Goal: Task Accomplishment & Management: Manage account settings

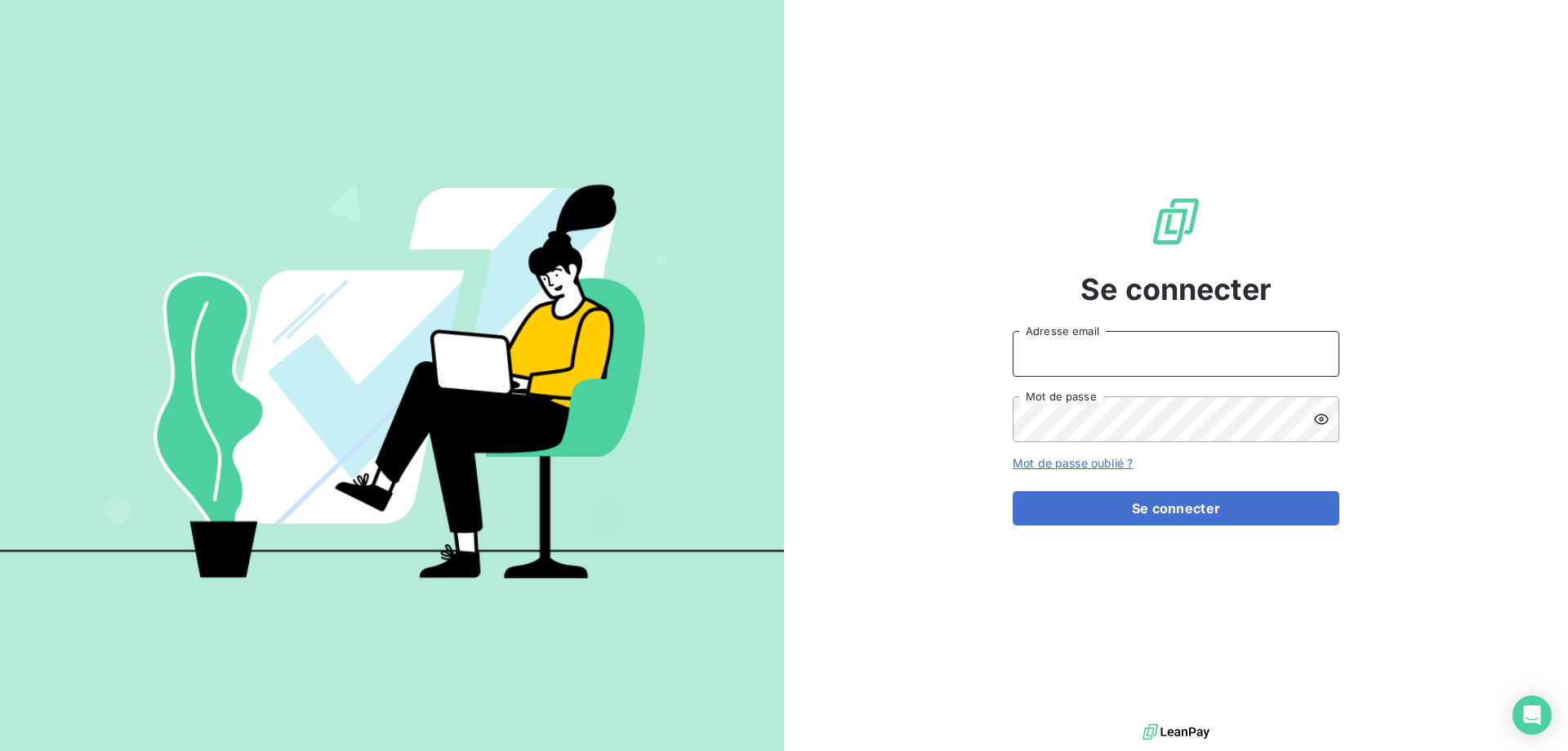
type input "[EMAIL_ADDRESS][DOMAIN_NAME]"
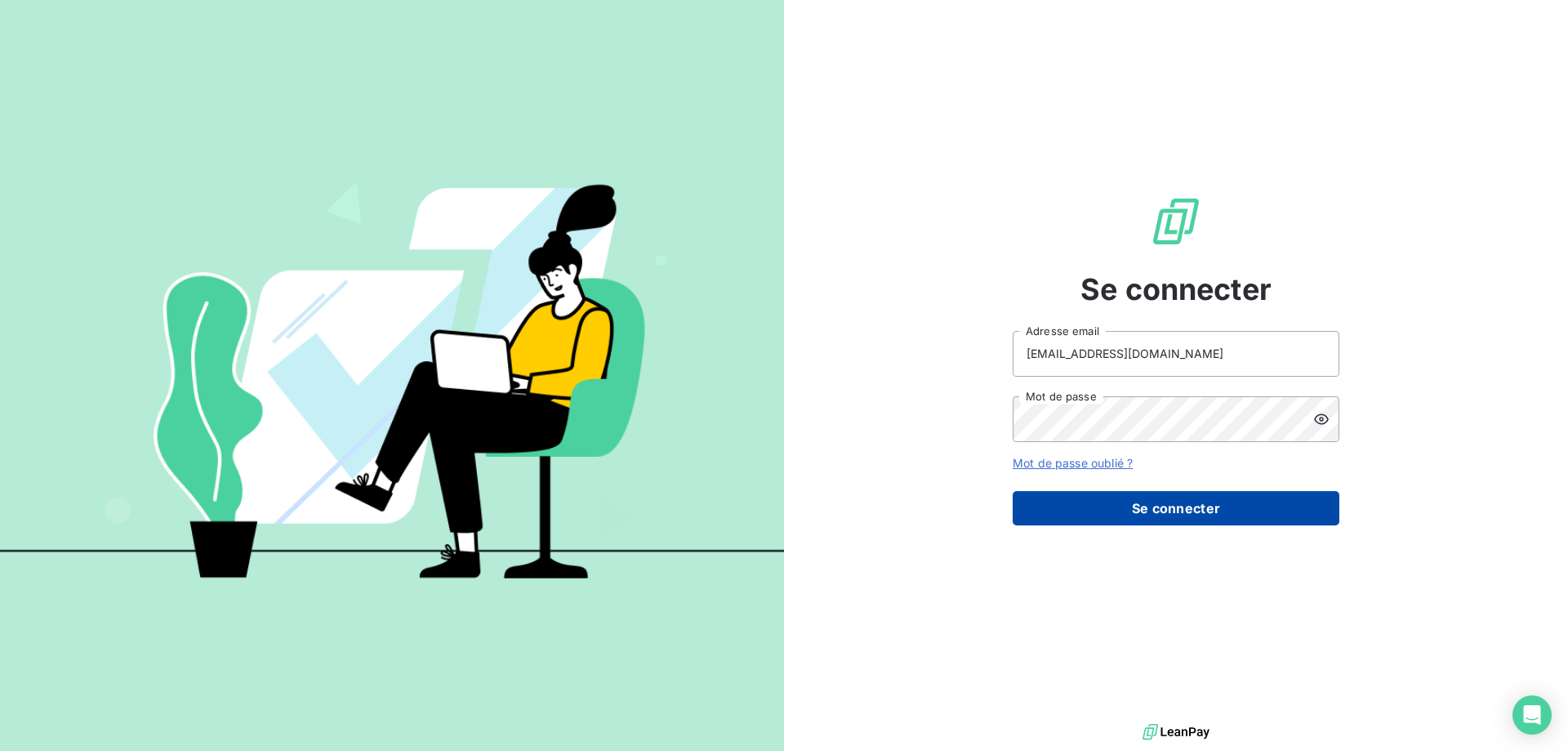
click at [1106, 508] on button "Se connecter" at bounding box center [1176, 508] width 327 height 34
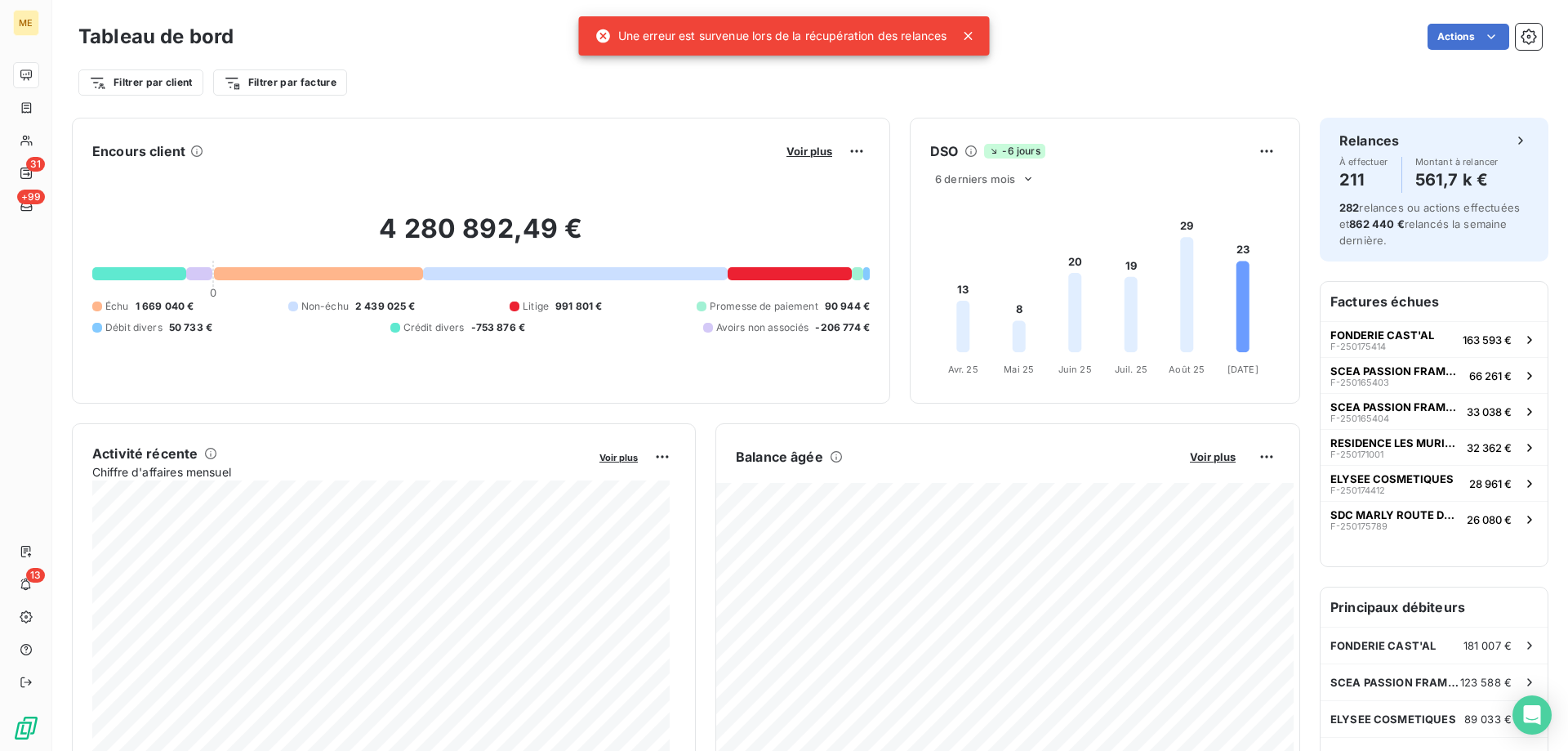
click at [973, 33] on icon at bounding box center [968, 35] width 8 height 8
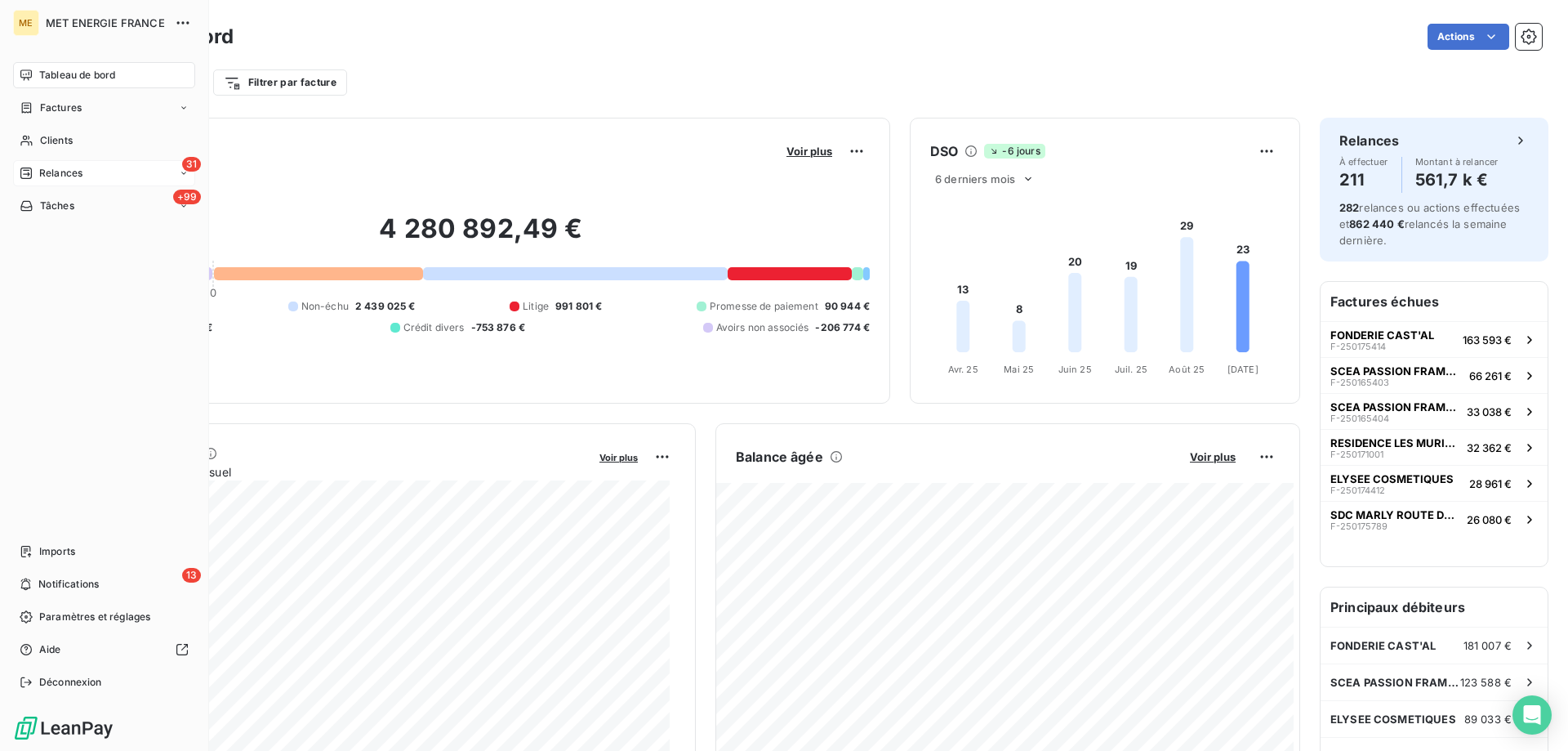
click at [73, 173] on span "Relances" at bounding box center [61, 173] width 43 height 14
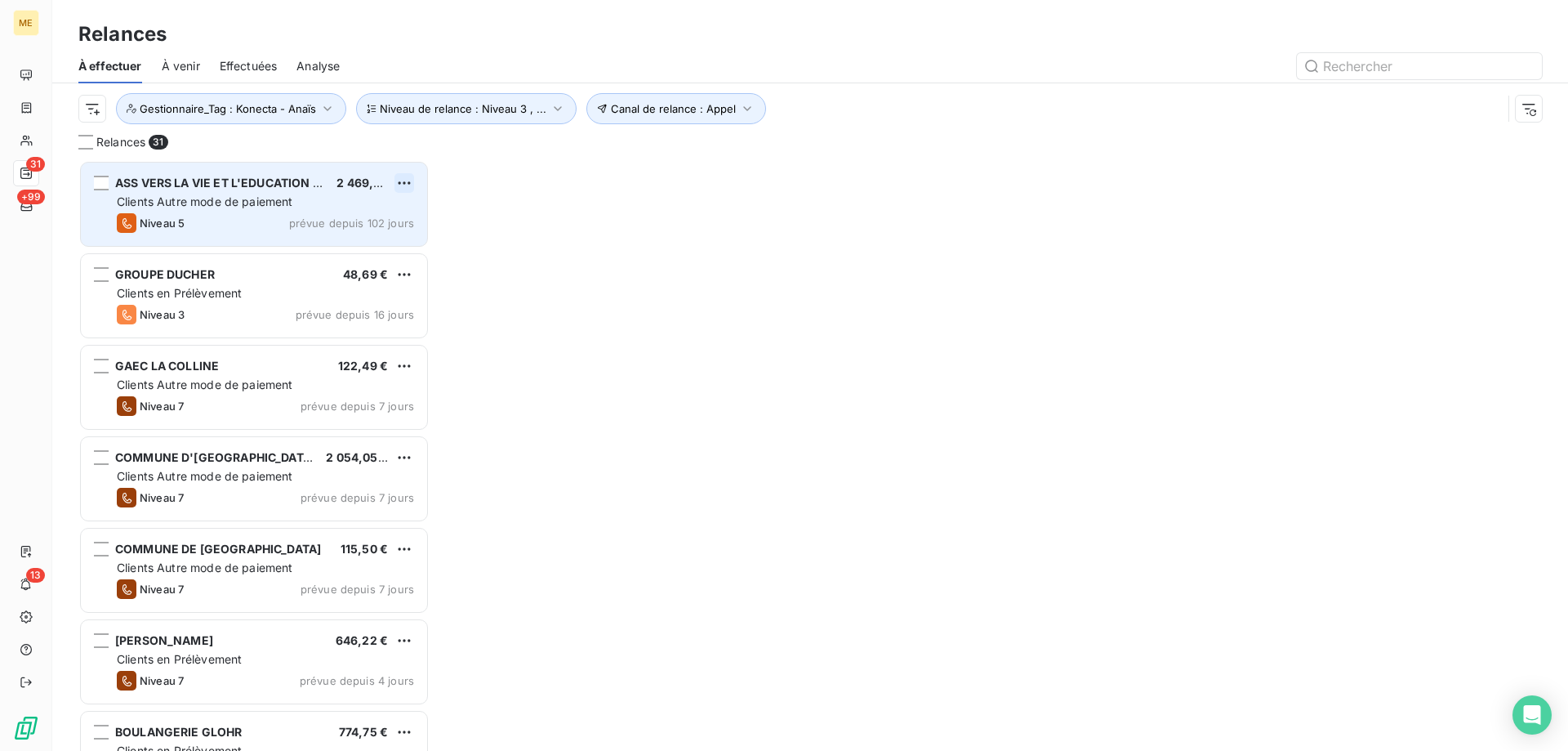
scroll to position [579, 339]
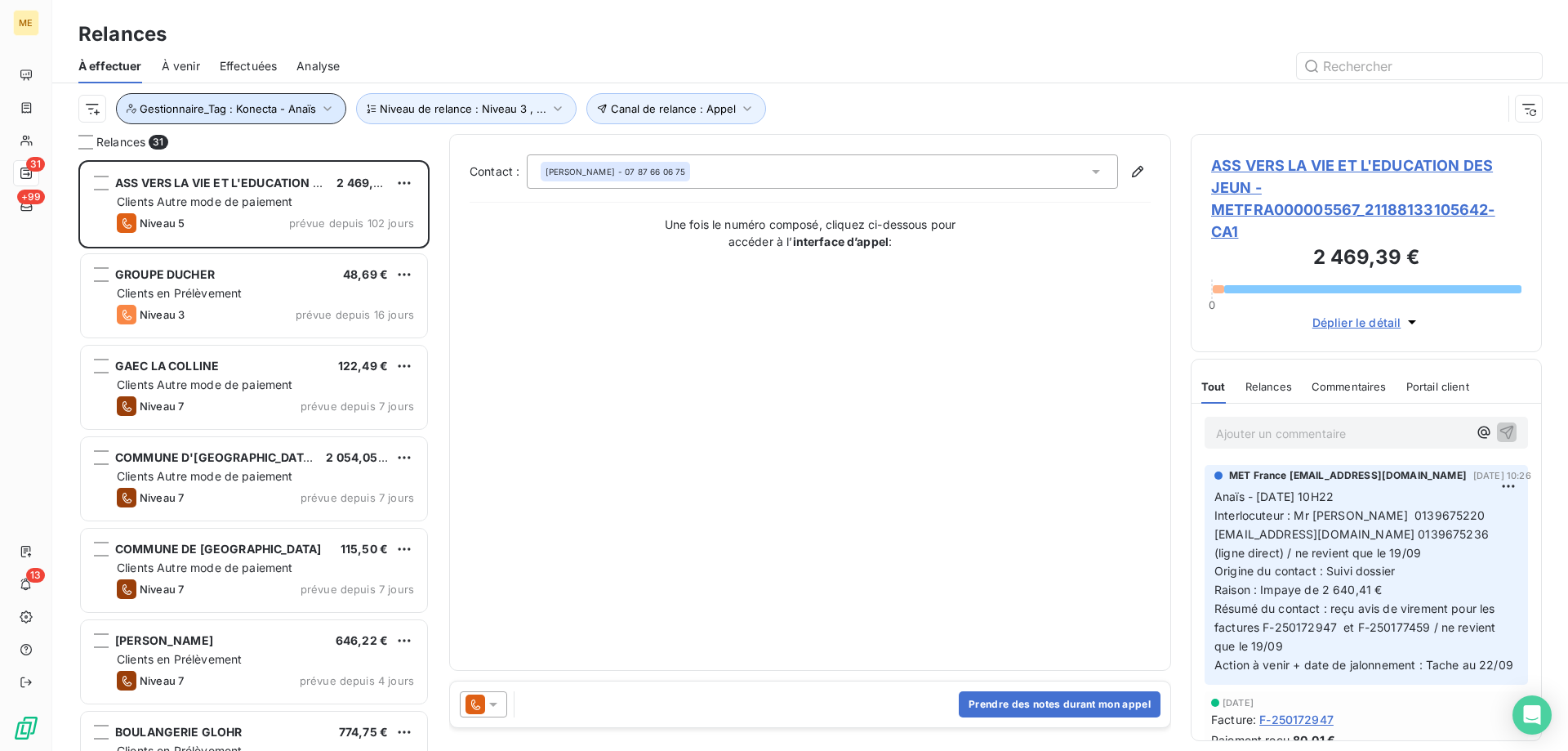
click at [204, 105] on span "Gestionnaire_Tag : Konecta - Anaïs" at bounding box center [227, 109] width 176 height 13
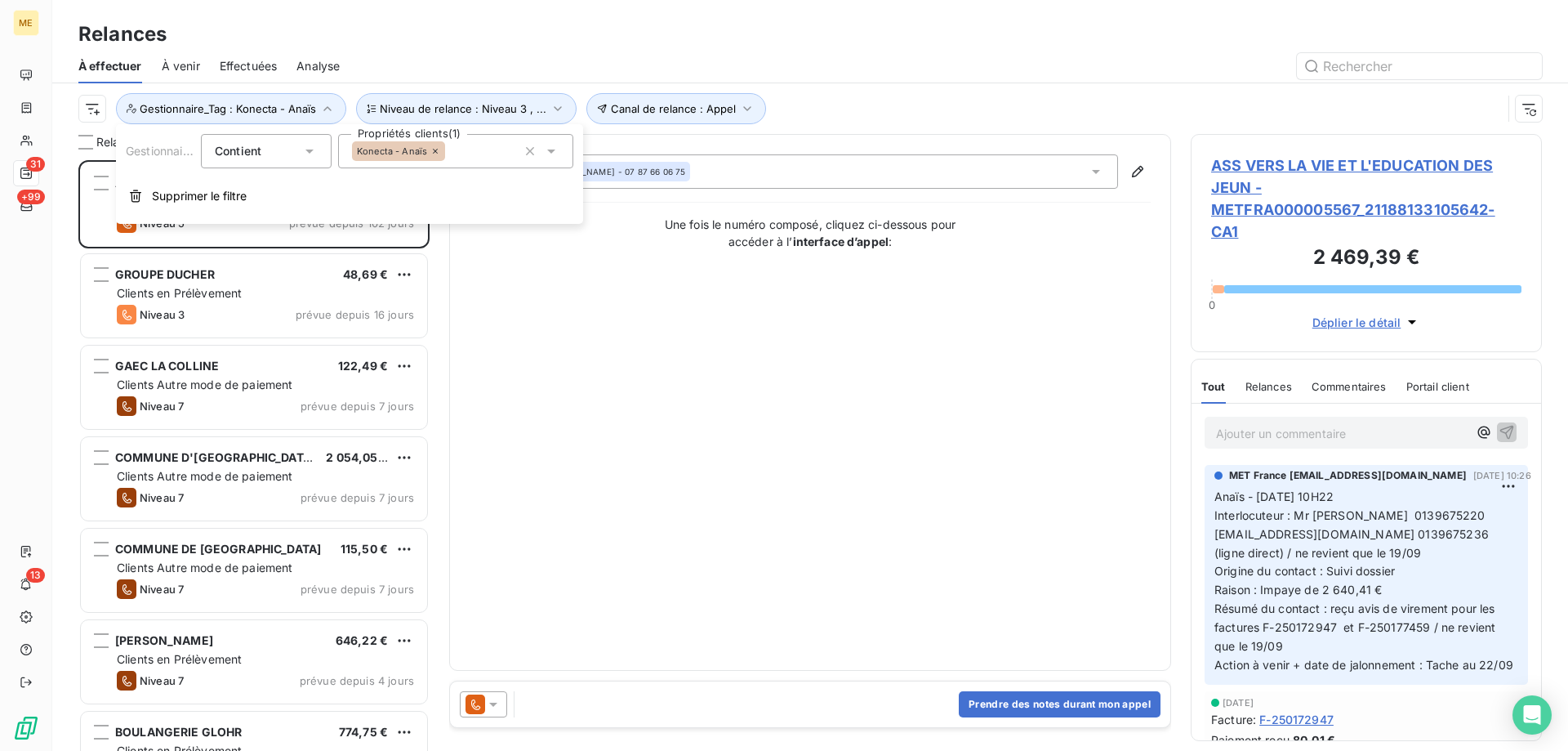
click at [471, 150] on div "Konecta - Anaïs" at bounding box center [455, 151] width 235 height 34
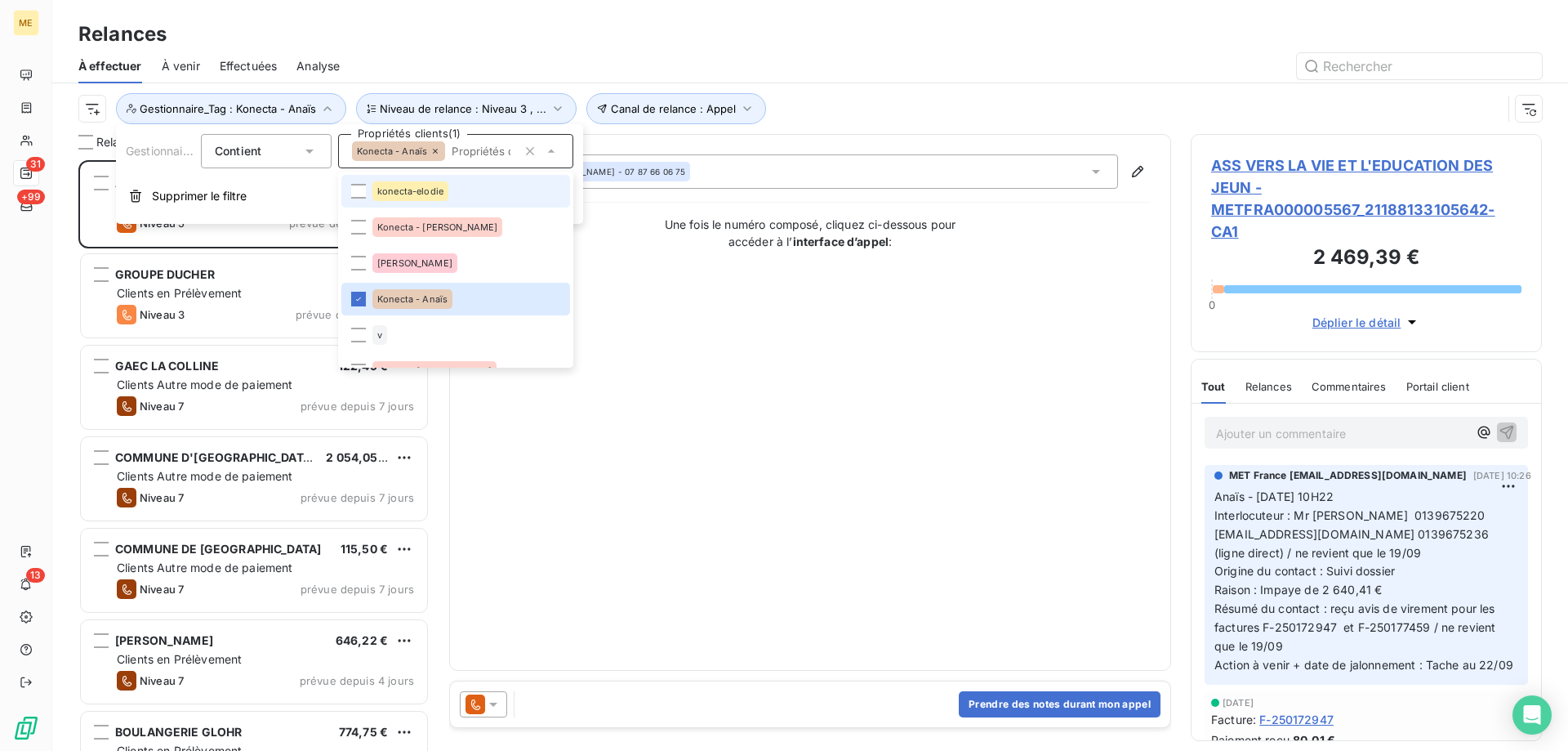
click at [489, 186] on li "konecta-elodie" at bounding box center [455, 191] width 229 height 32
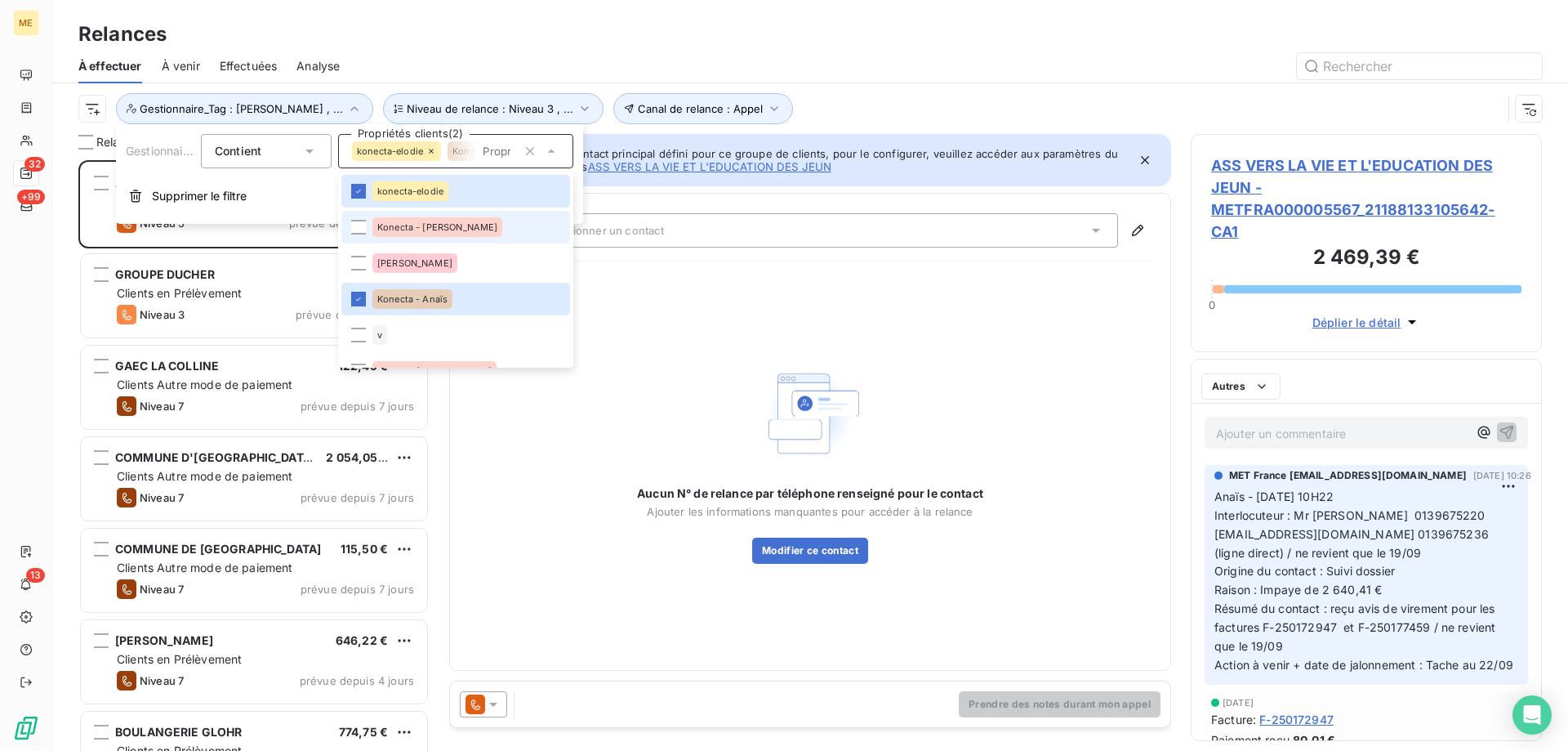
click at [465, 225] on li "Konecta - Cindy" at bounding box center [455, 227] width 229 height 32
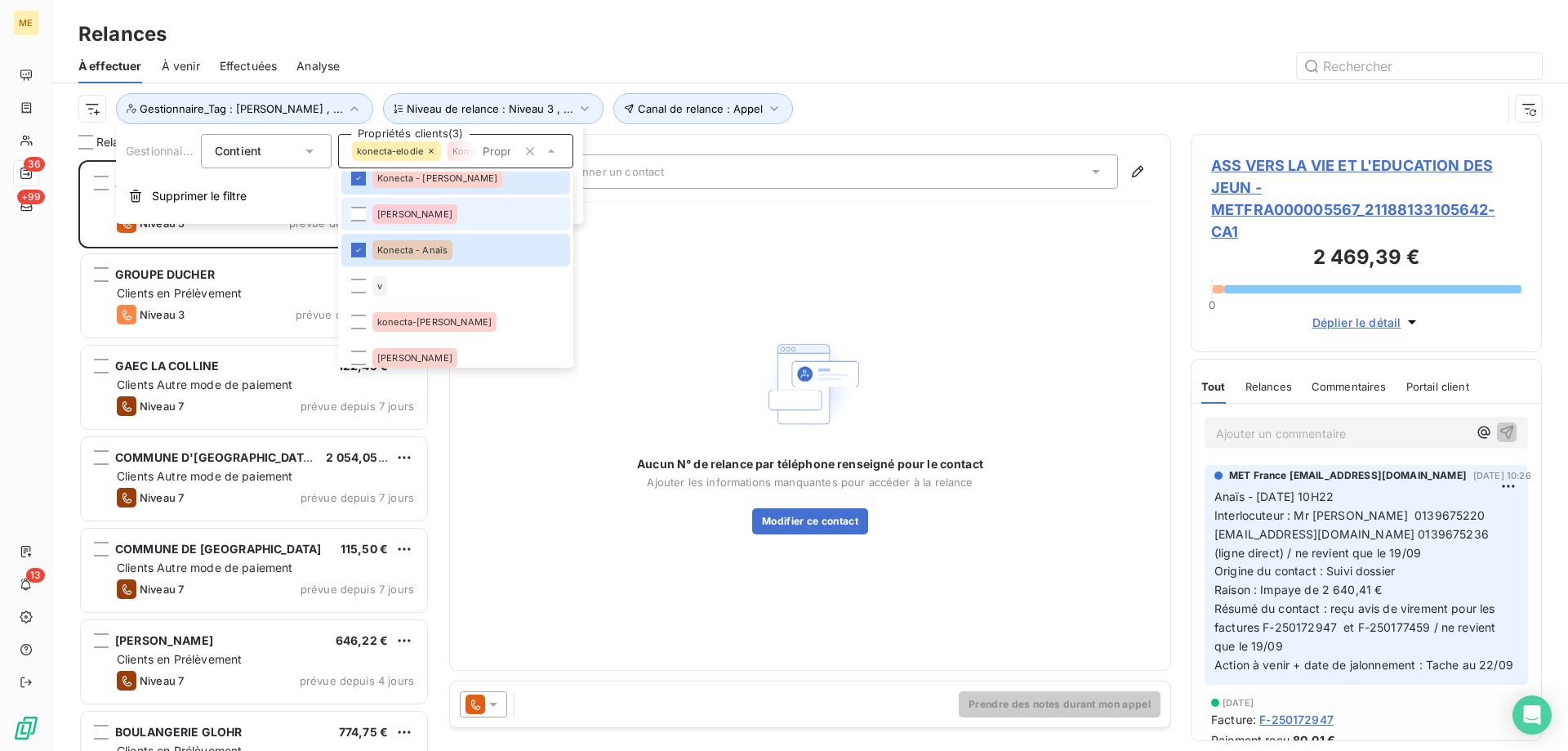
scroll to position [82, 0]
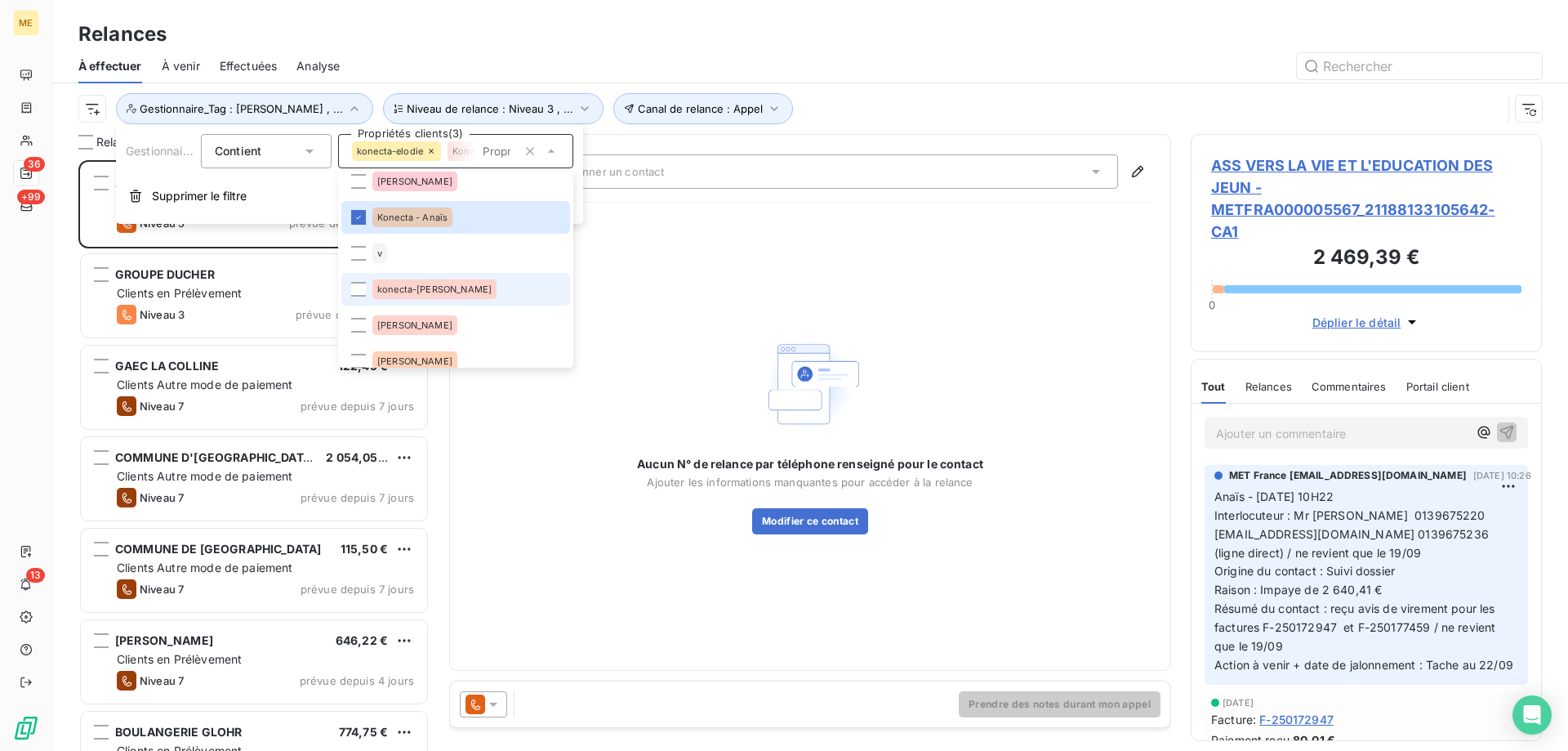
click at [480, 298] on li "konecta-valérie" at bounding box center [455, 289] width 229 height 32
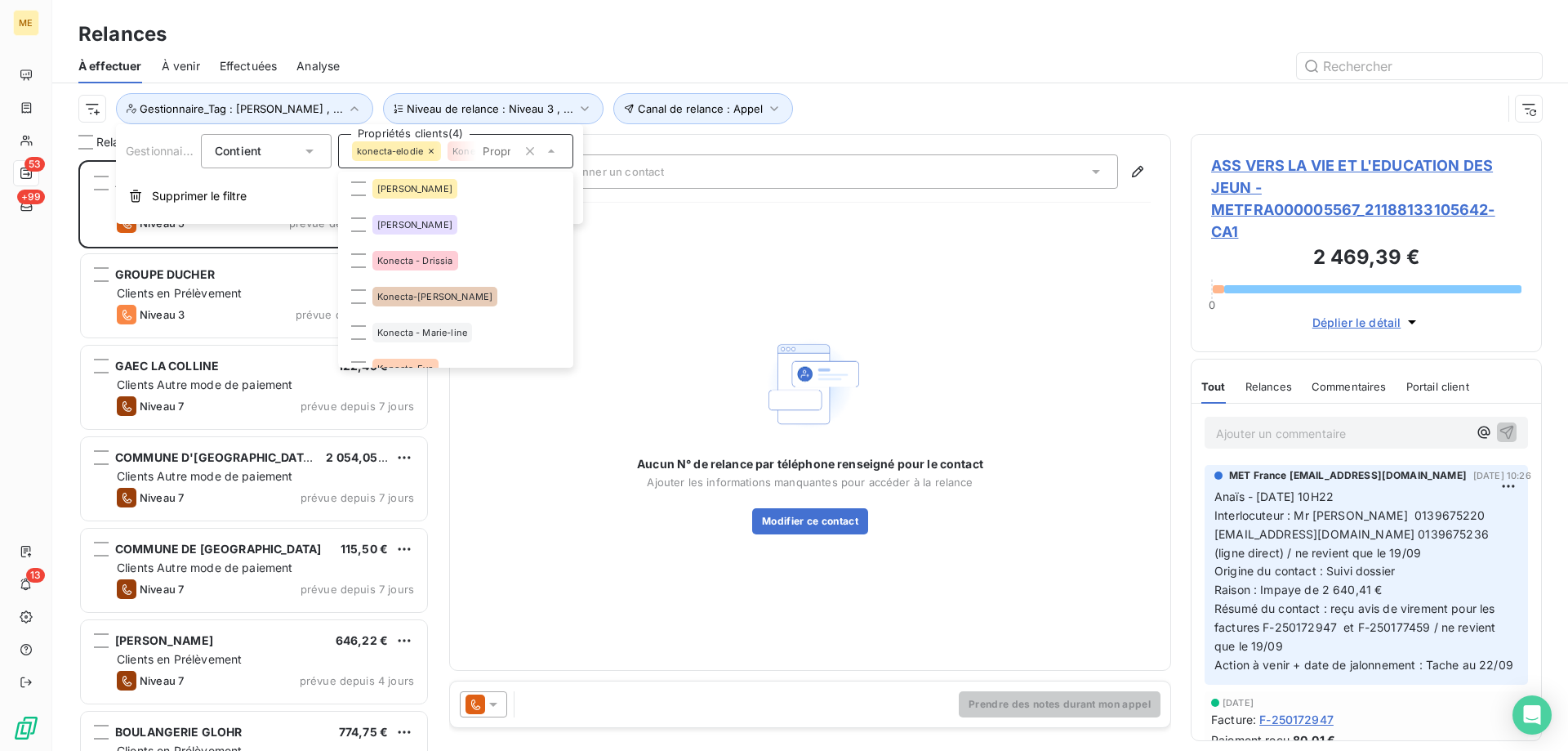
scroll to position [327, 0]
drag, startPoint x: 466, startPoint y: 273, endPoint x: 466, endPoint y: 284, distance: 11.0
click at [466, 275] on li "Konecta - Drissia" at bounding box center [455, 260] width 229 height 32
drag, startPoint x: 463, startPoint y: 305, endPoint x: 466, endPoint y: 322, distance: 17.3
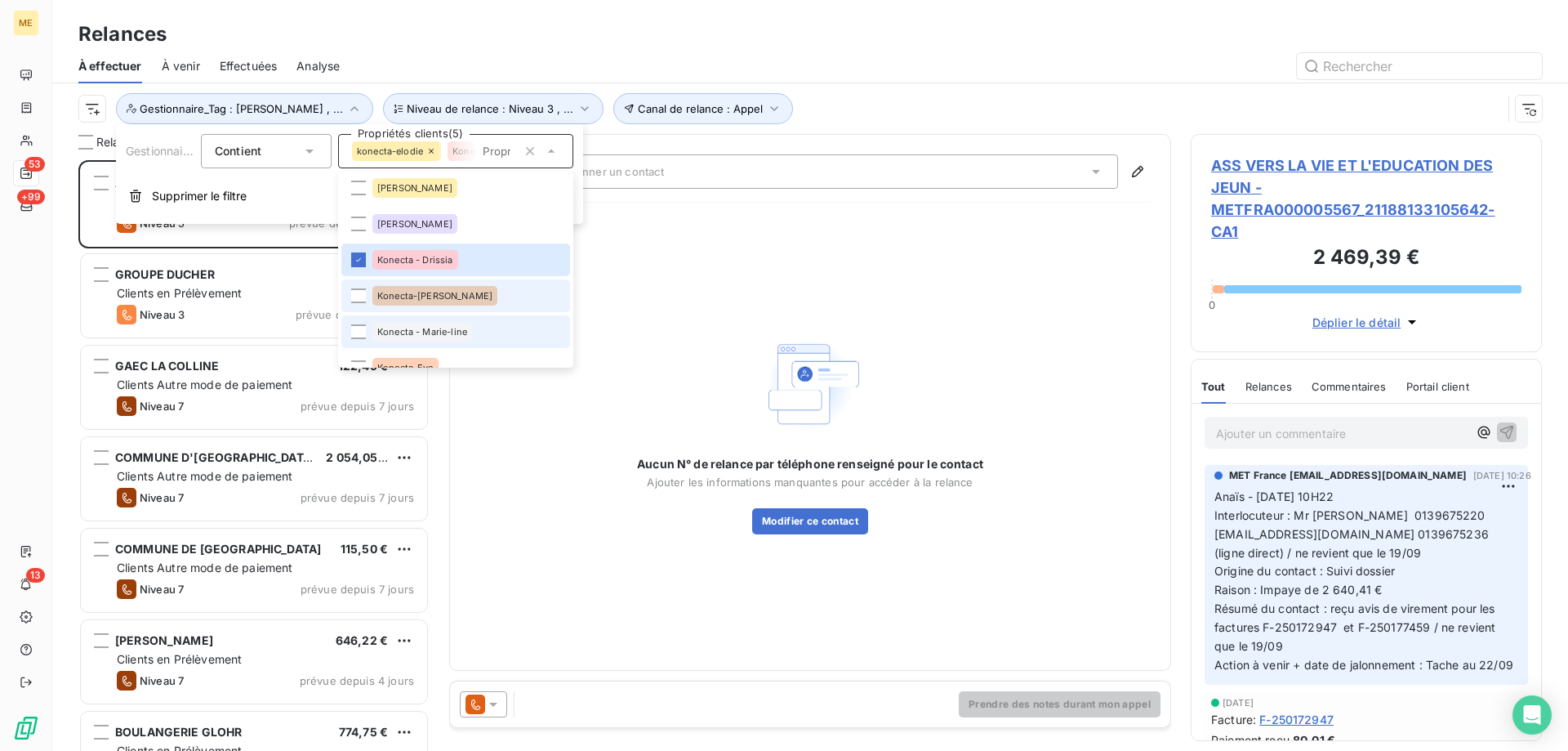
click at [464, 306] on li "Konecta-Laurine" at bounding box center [455, 296] width 229 height 32
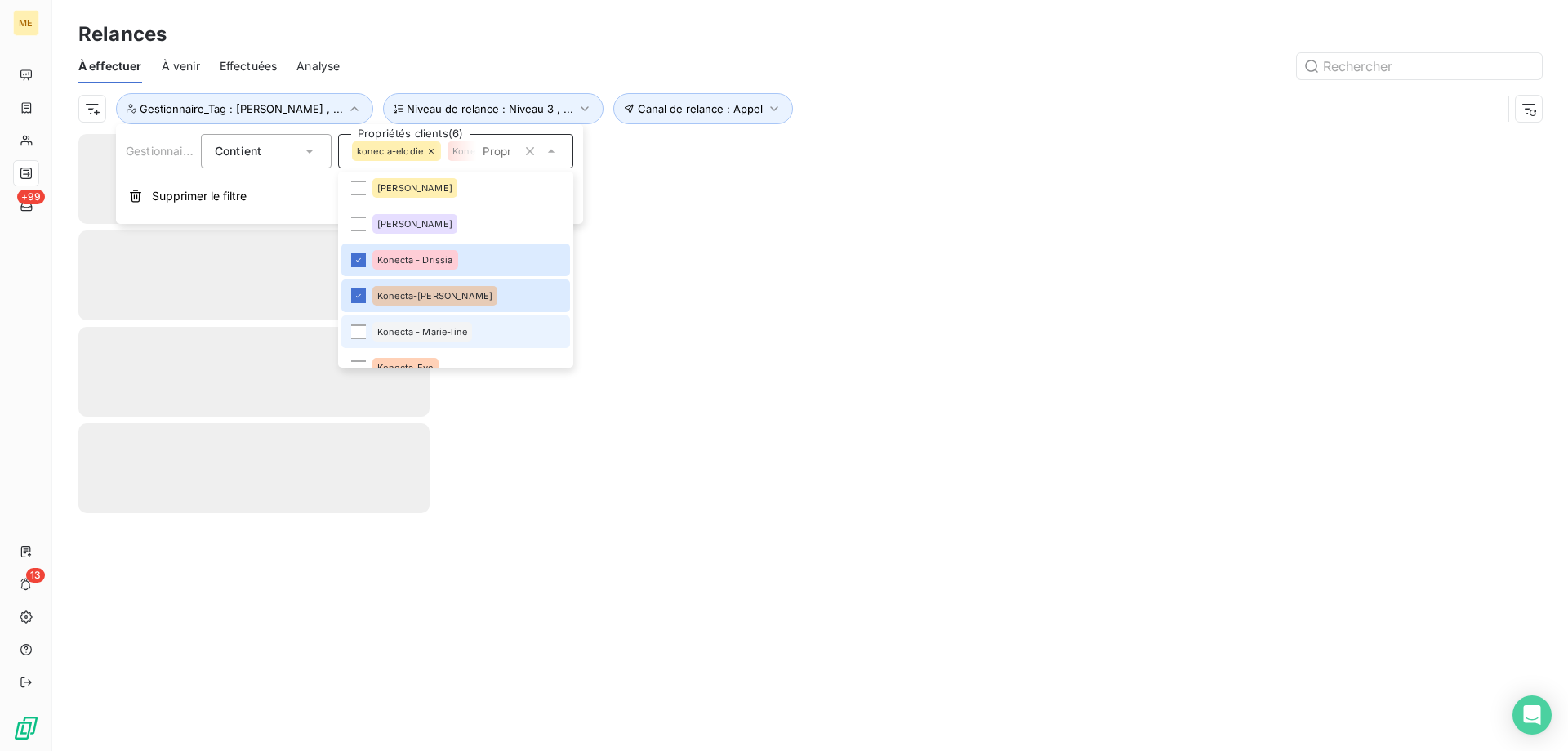
click at [468, 325] on div "Konecta - Marie-line" at bounding box center [422, 331] width 100 height 20
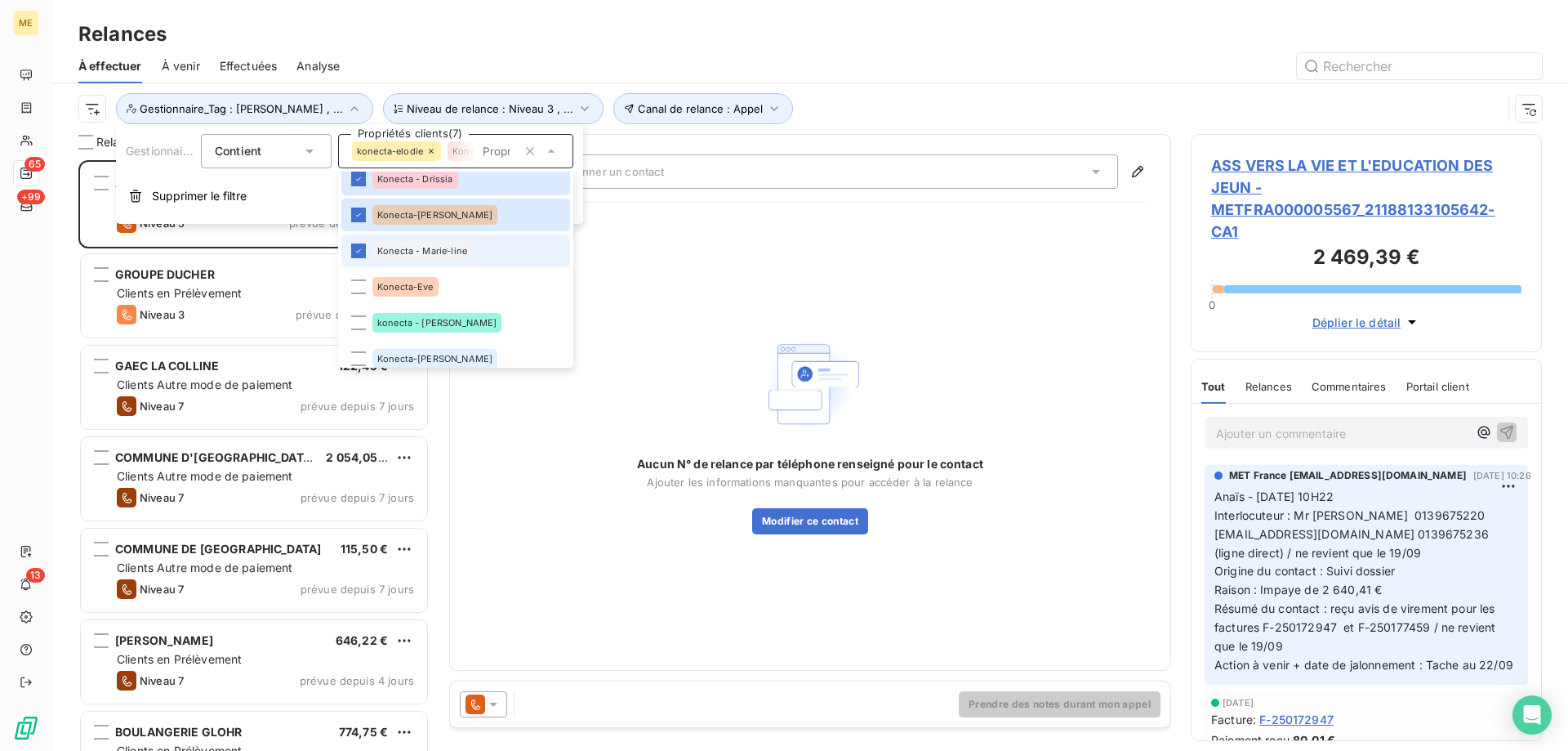
scroll to position [579, 339]
click at [470, 293] on li "Konecta-Eve" at bounding box center [455, 286] width 229 height 32
drag, startPoint x: 464, startPoint y: 328, endPoint x: 466, endPoint y: 339, distance: 11.2
click at [465, 329] on li "konecta - lisa" at bounding box center [455, 322] width 229 height 32
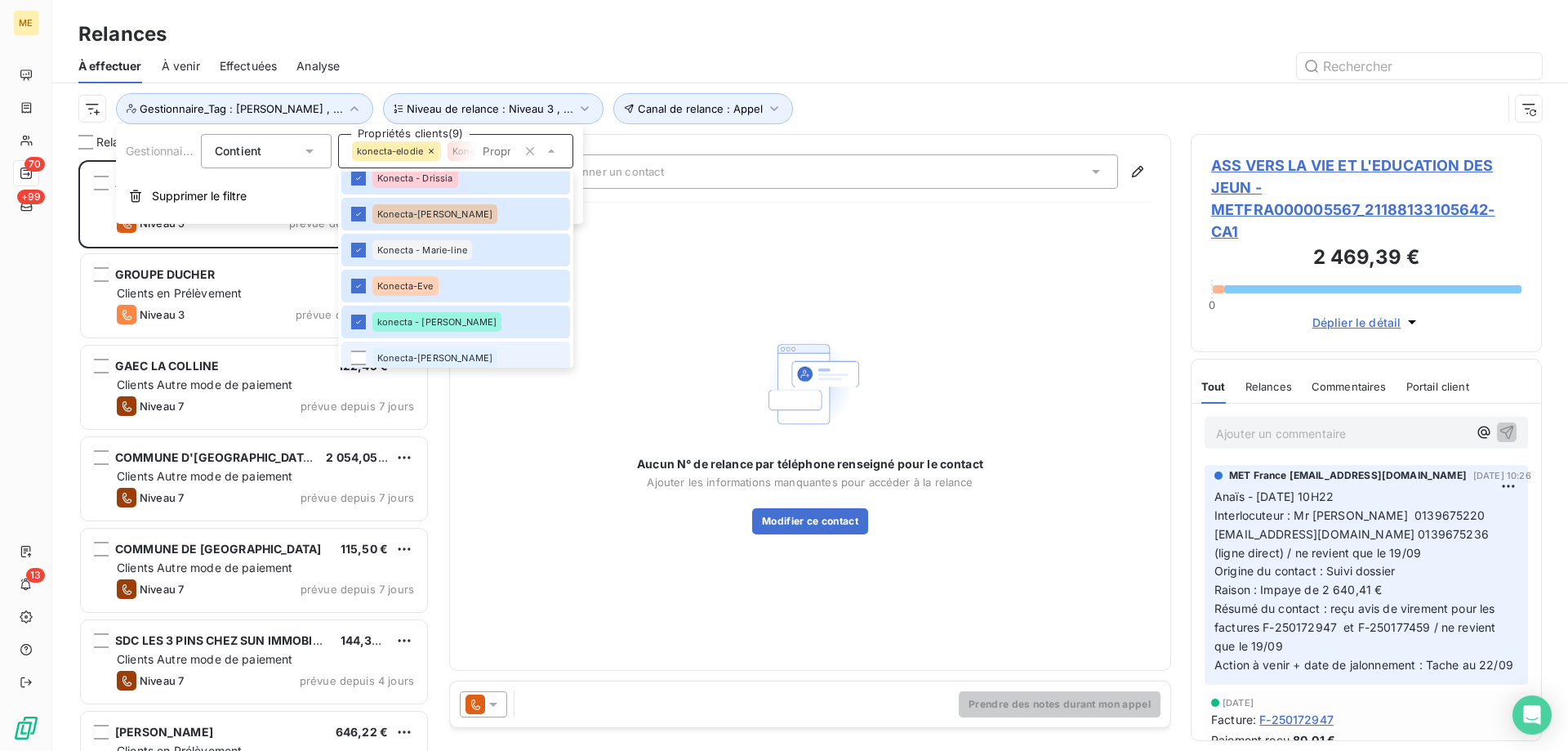
click at [465, 351] on li "Konecta-Sylvain" at bounding box center [455, 358] width 229 height 32
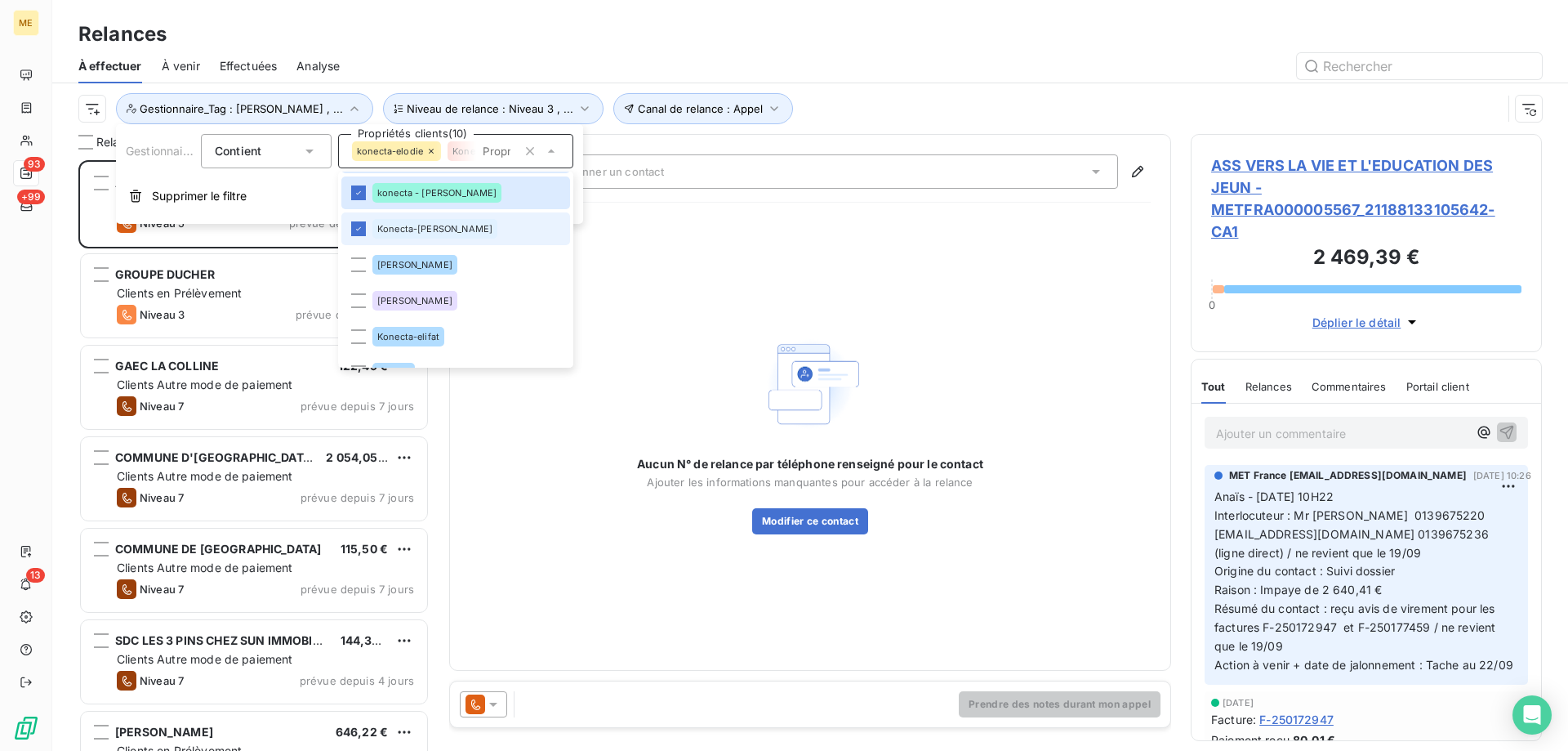
scroll to position [579, 0]
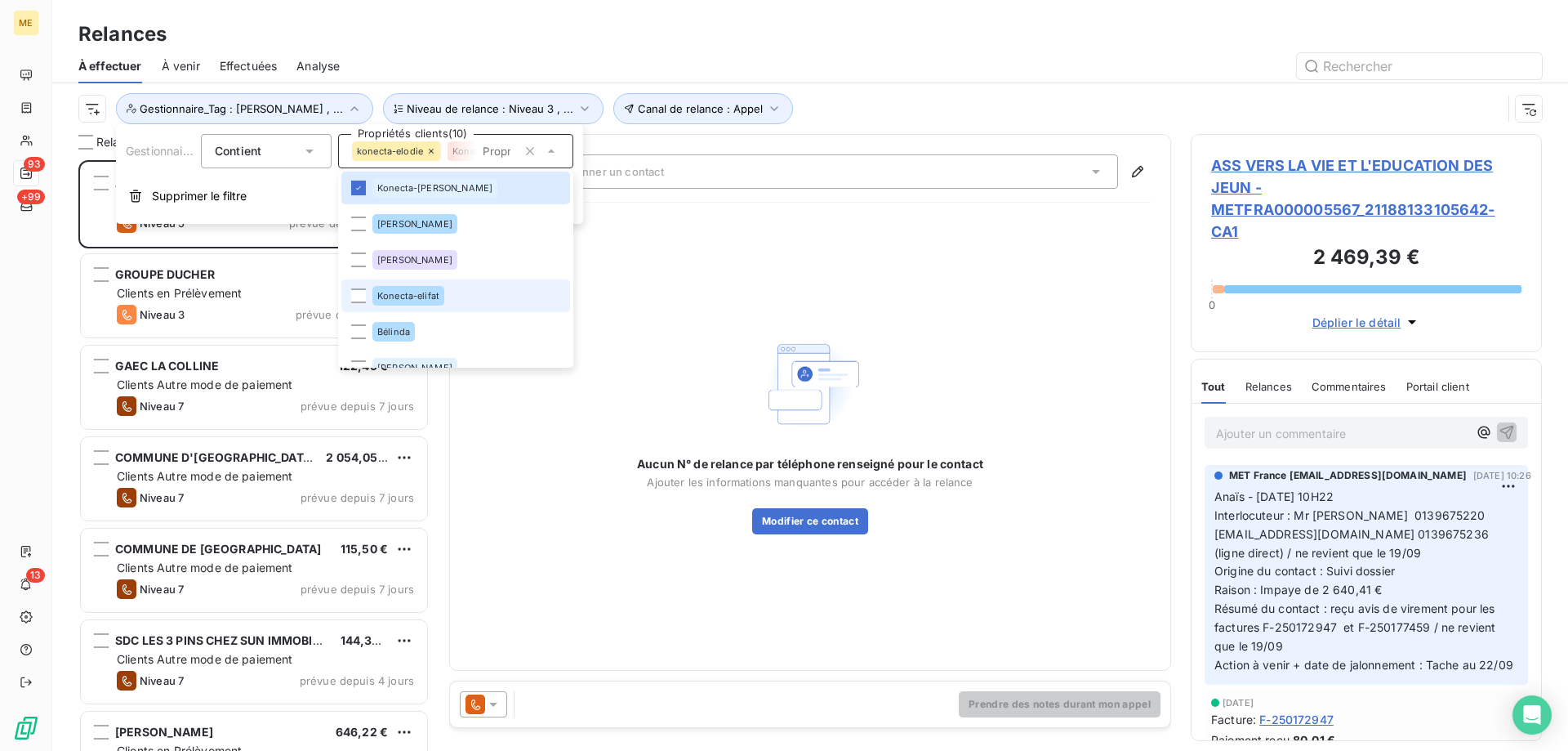
click at [465, 299] on li "Konecta-elifat" at bounding box center [455, 296] width 229 height 32
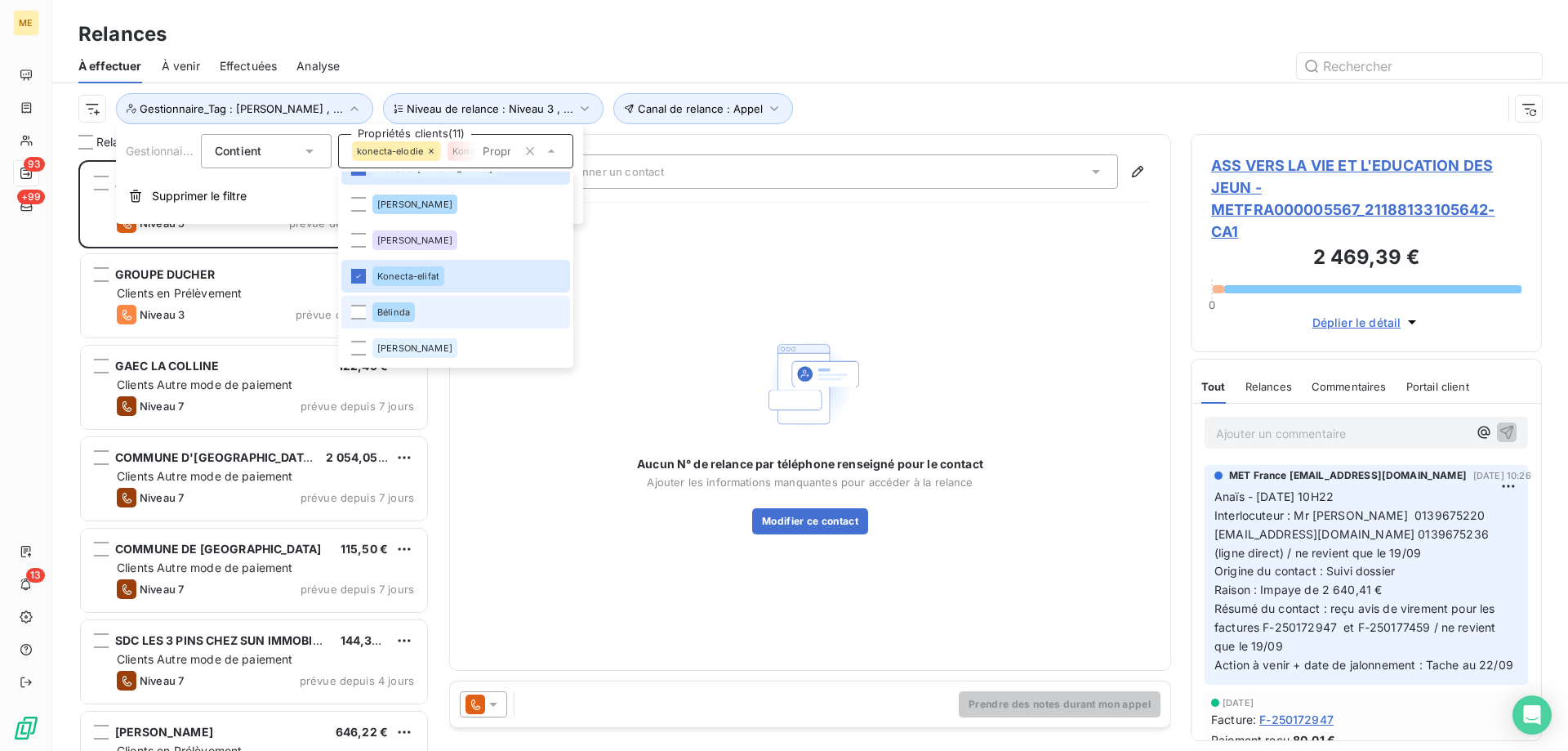
scroll to position [579, 339]
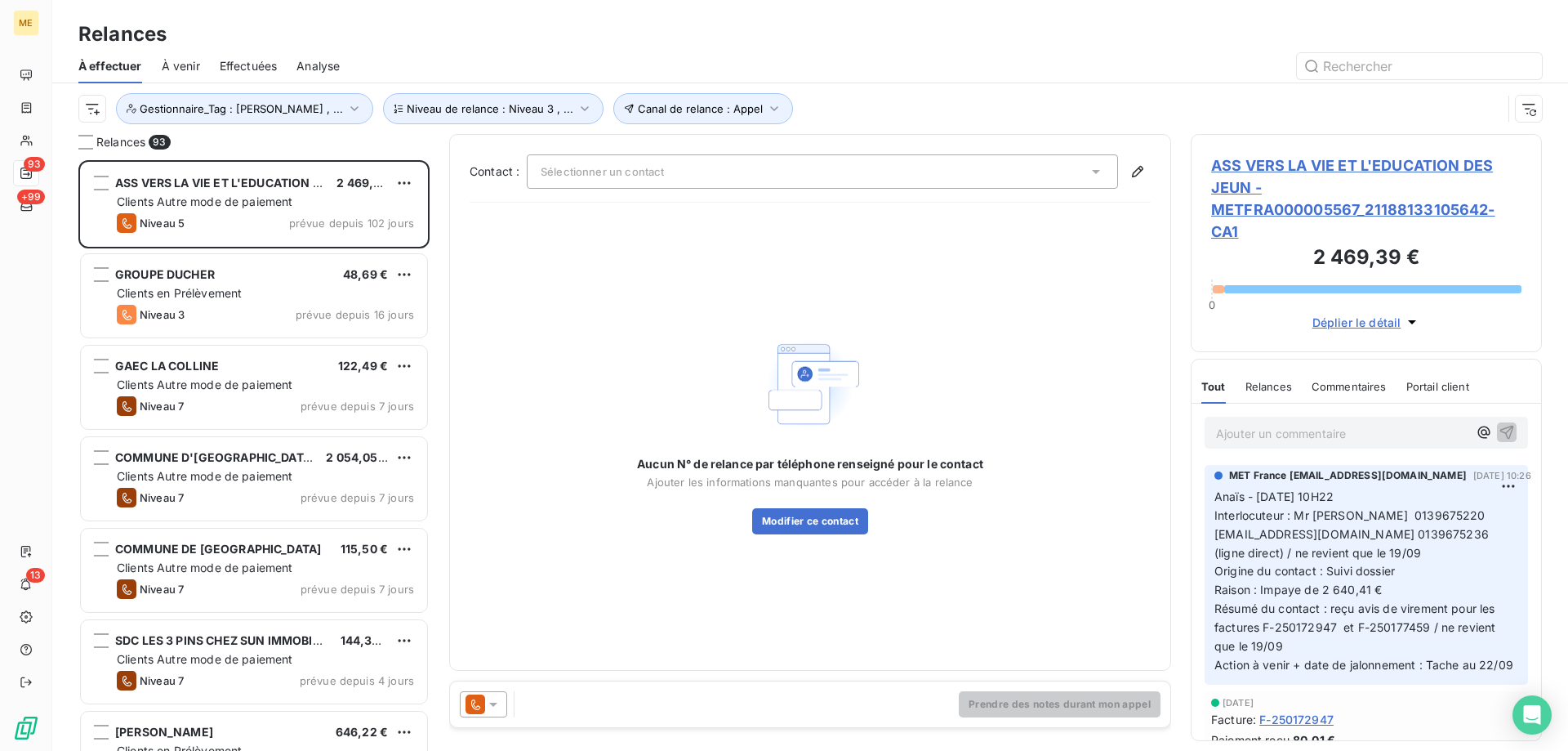
click at [960, 110] on div "Canal de relance : Appel Niveau de relance : Niveau 3 , ... Gestionnaire_Tag : …" at bounding box center [789, 109] width 1423 height 31
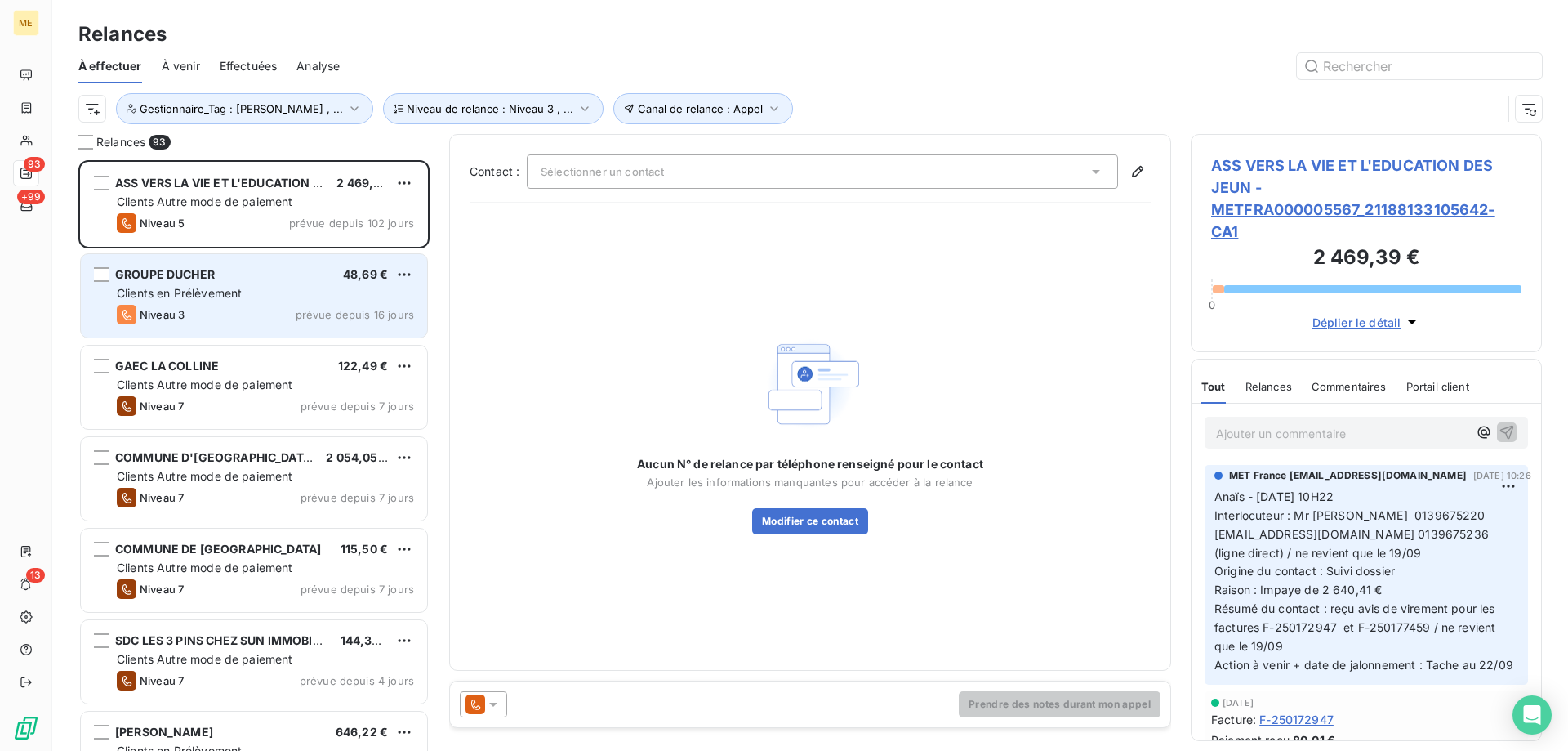
click at [320, 289] on div "Clients en Prélèvement" at bounding box center [265, 293] width 297 height 16
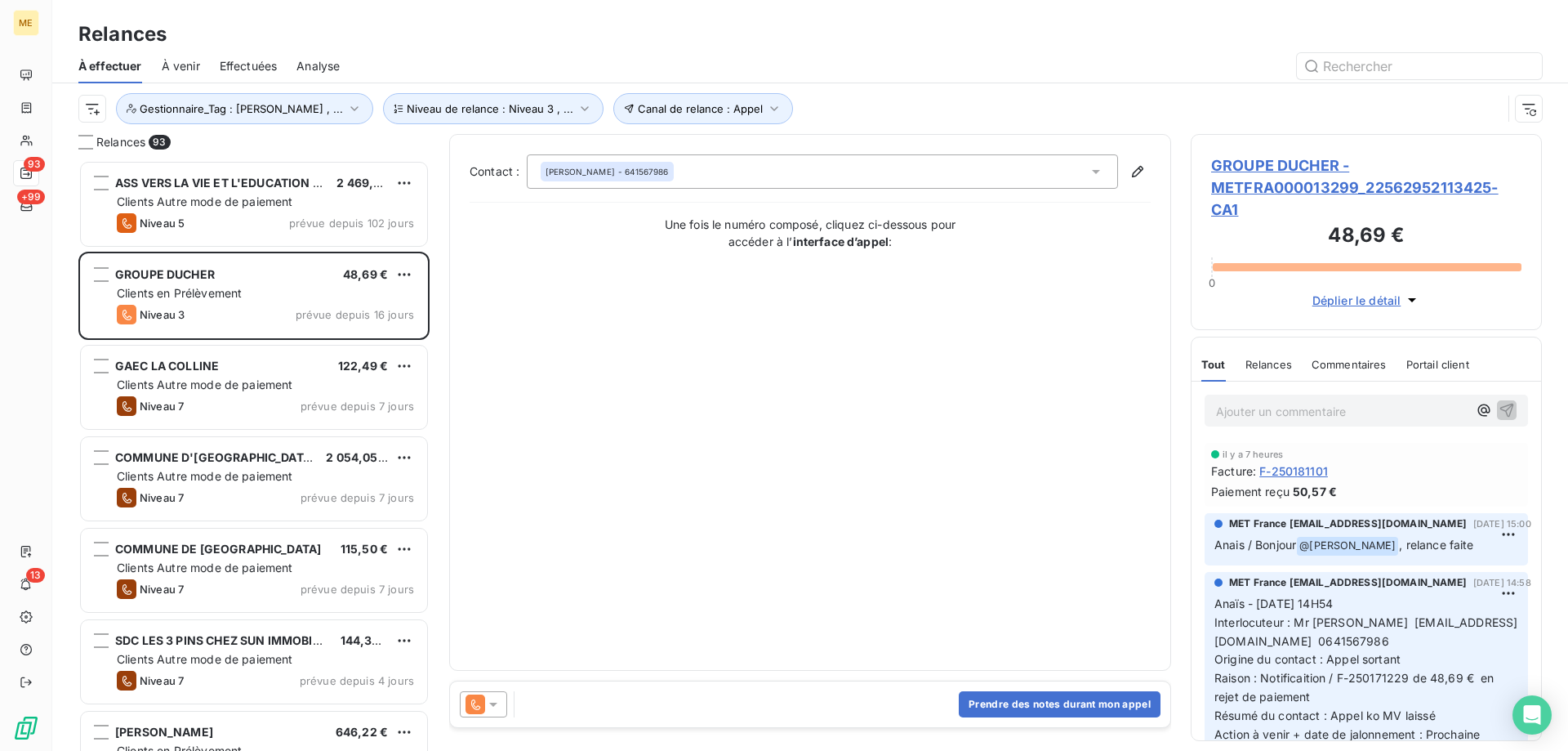
click at [490, 706] on icon at bounding box center [493, 704] width 16 height 16
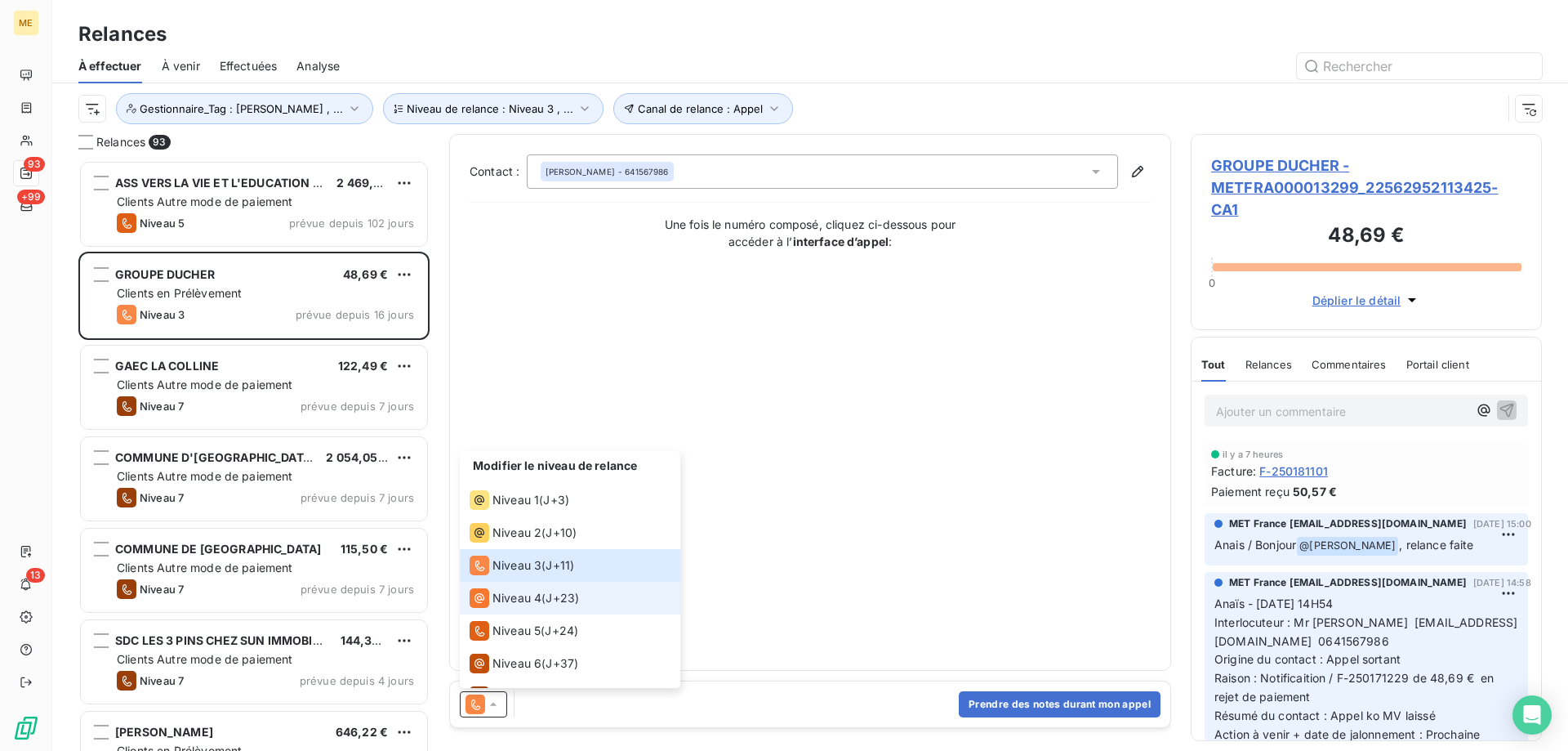
click at [574, 606] on div "Niveau 4 ( J+23 )" at bounding box center [524, 598] width 110 height 20
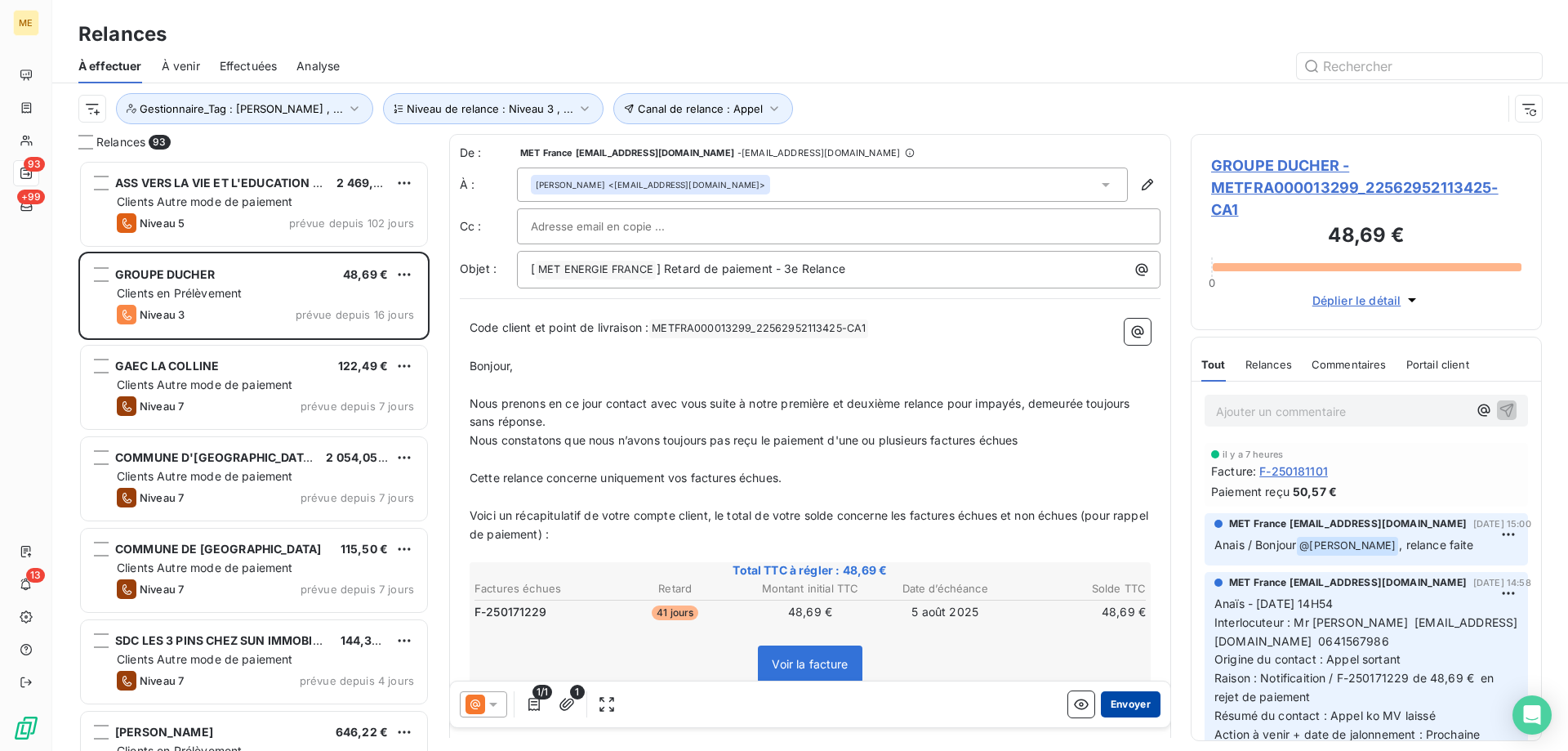
click at [1122, 706] on button "Envoyer" at bounding box center [1131, 703] width 59 height 26
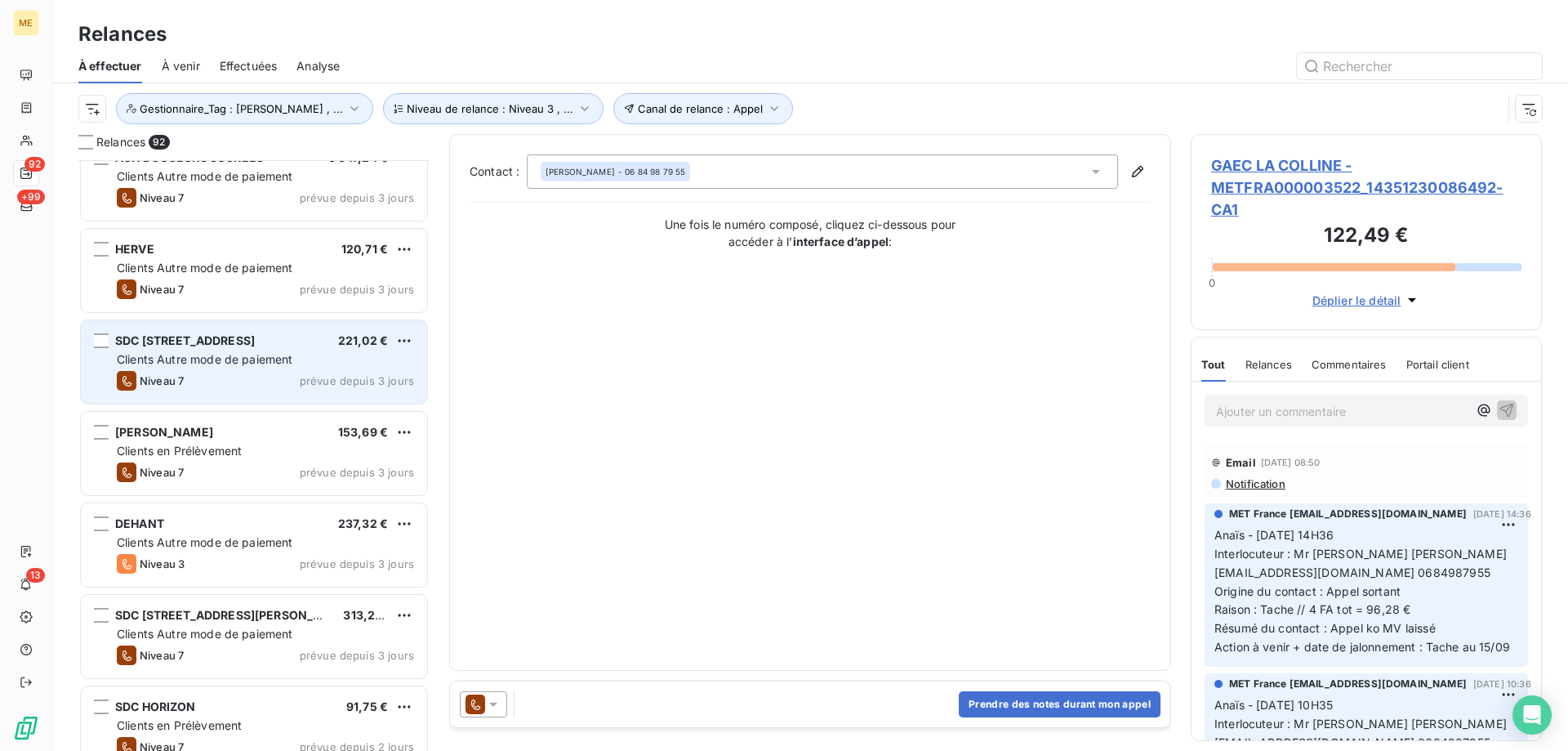
scroll to position [899, 0]
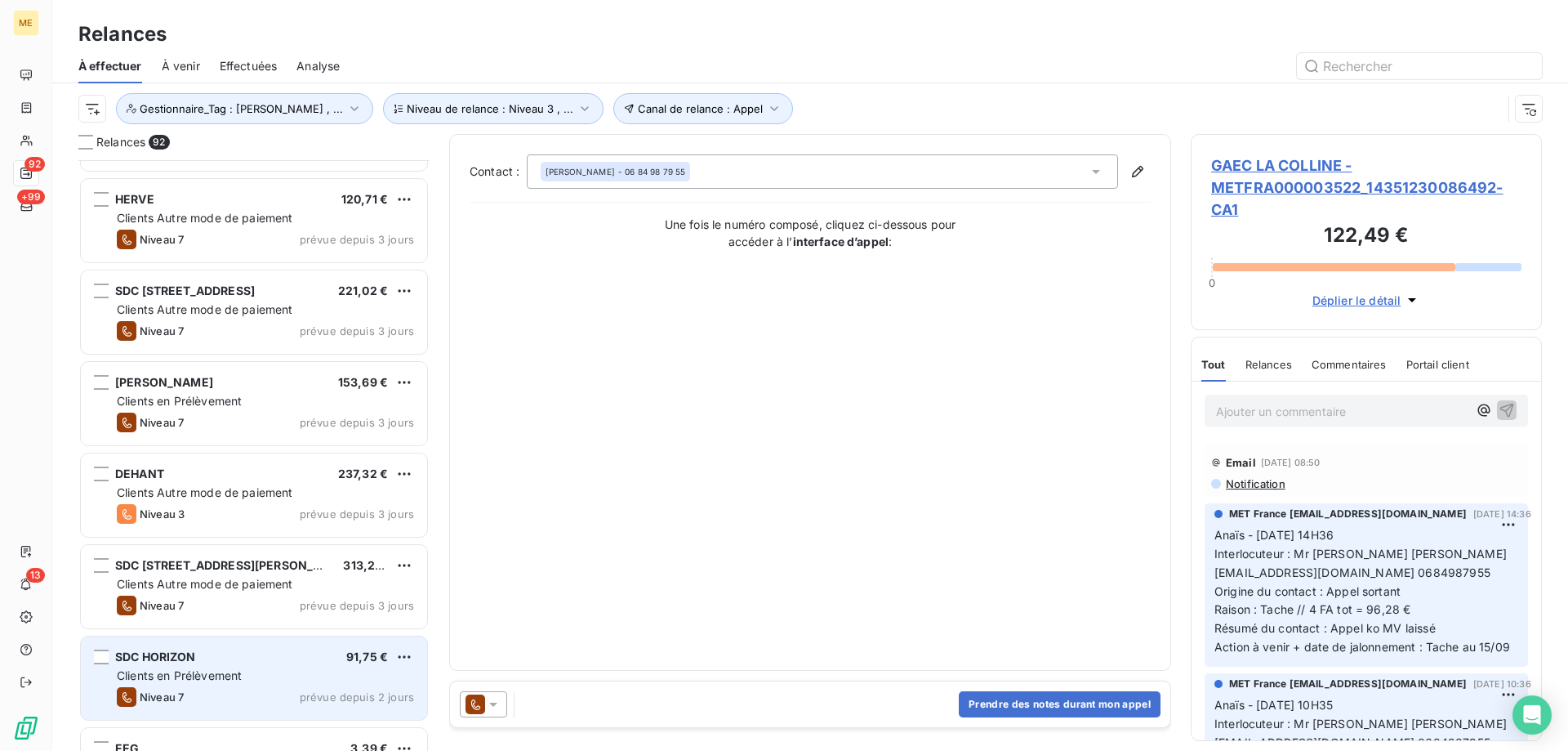
click at [343, 666] on div "SDC HORIZON 91,75 € Clients en Prélèvement Niveau 7 prévue depuis 2 jours" at bounding box center [254, 677] width 347 height 84
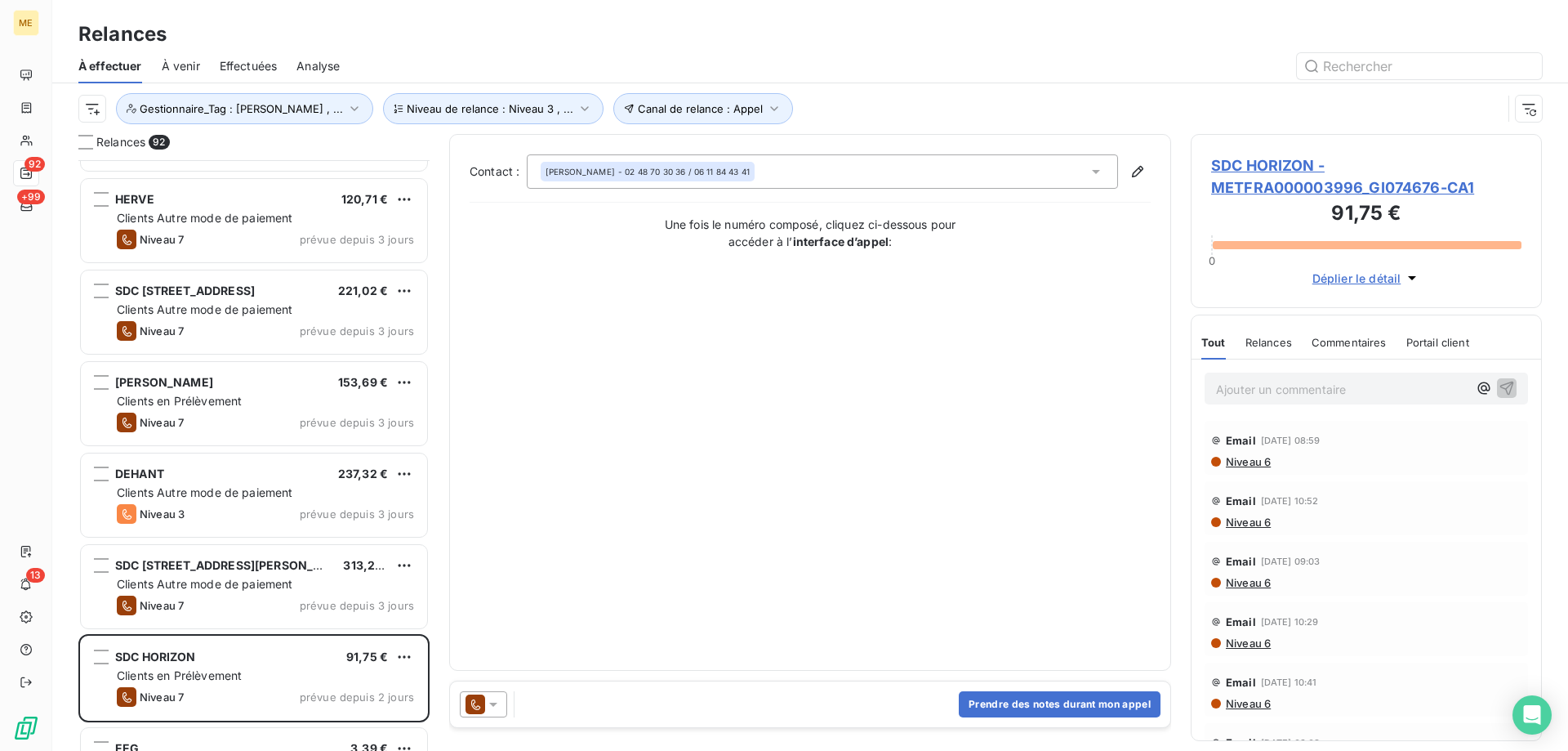
click at [498, 706] on icon at bounding box center [493, 704] width 16 height 16
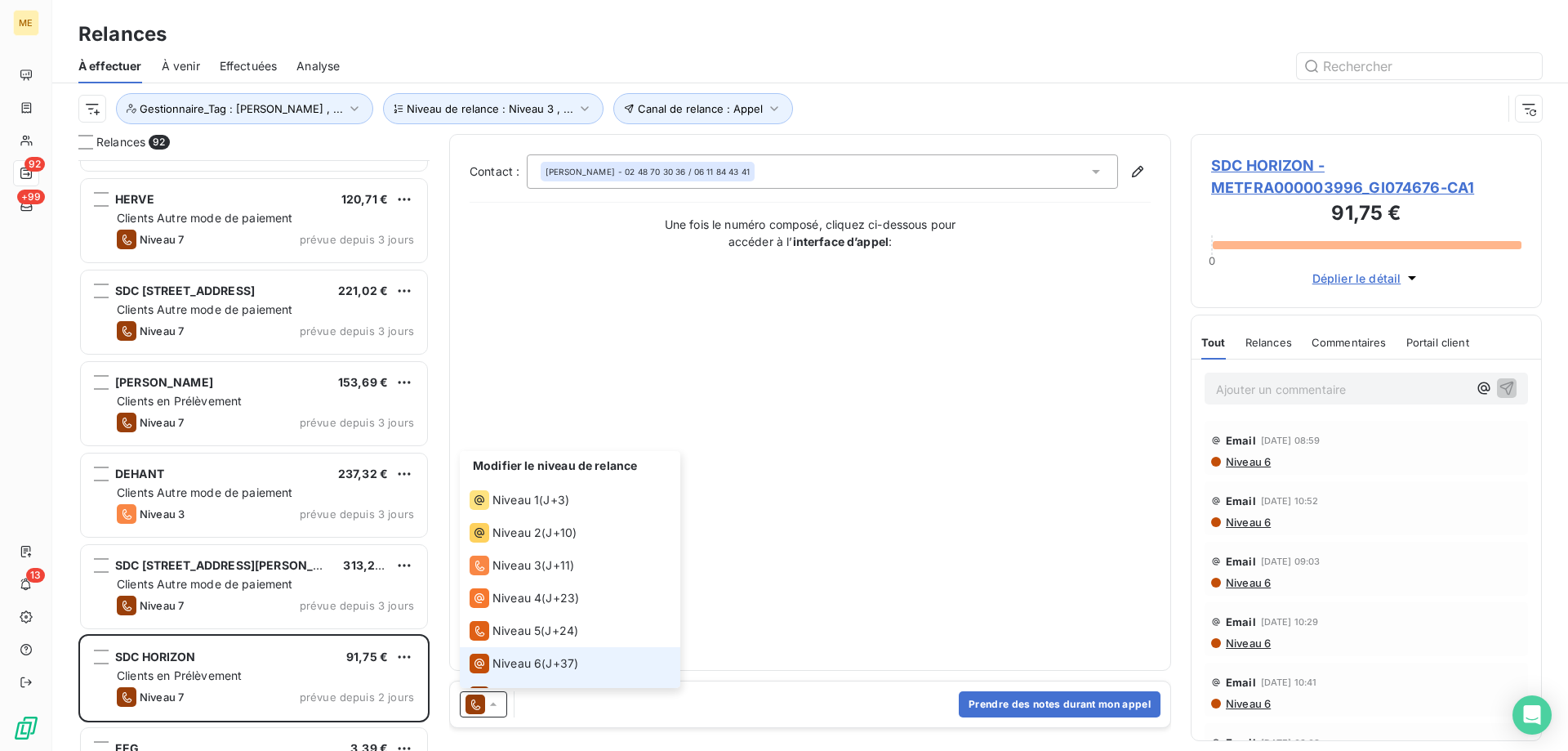
scroll to position [24, 0]
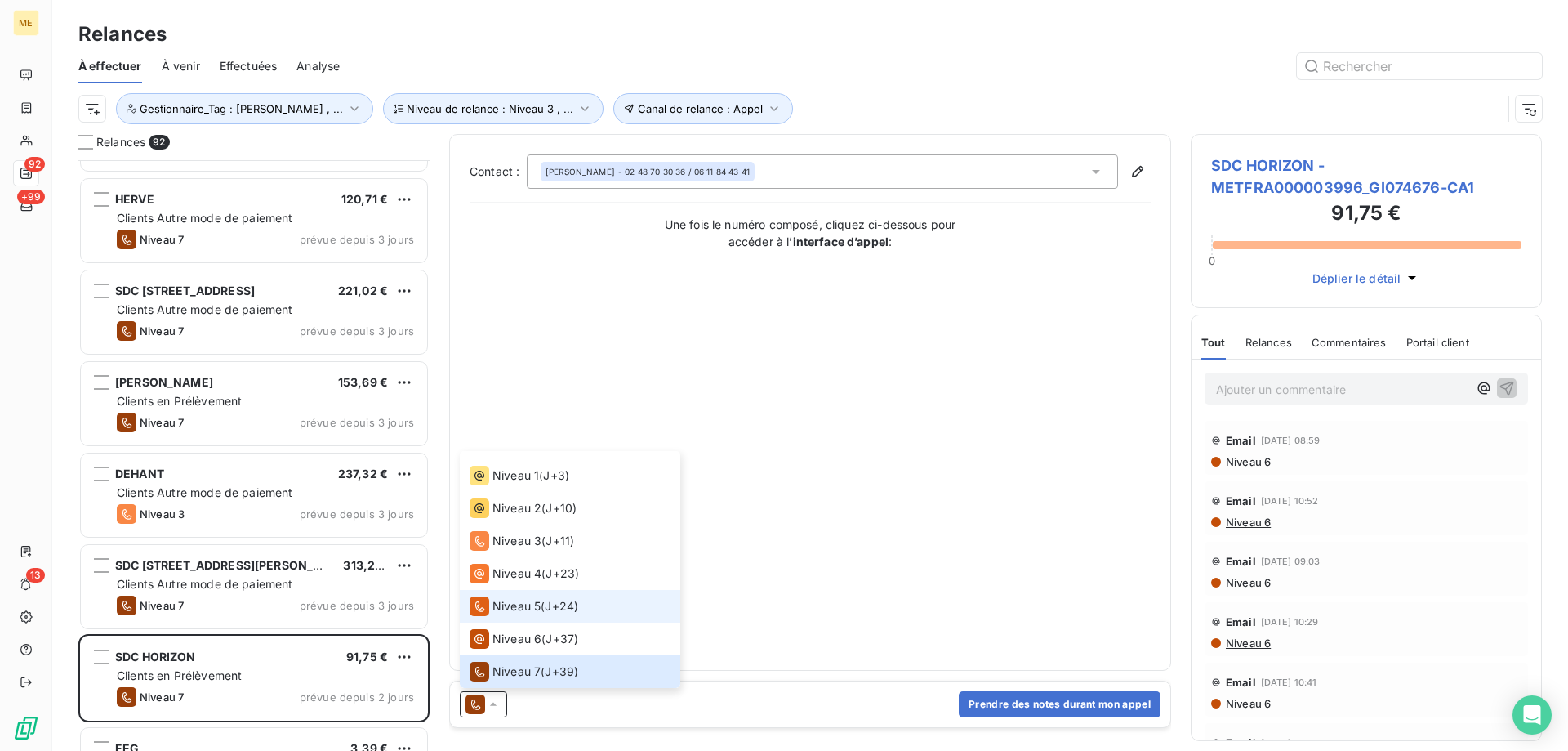
click at [524, 605] on span "Niveau 5" at bounding box center [516, 606] width 48 height 16
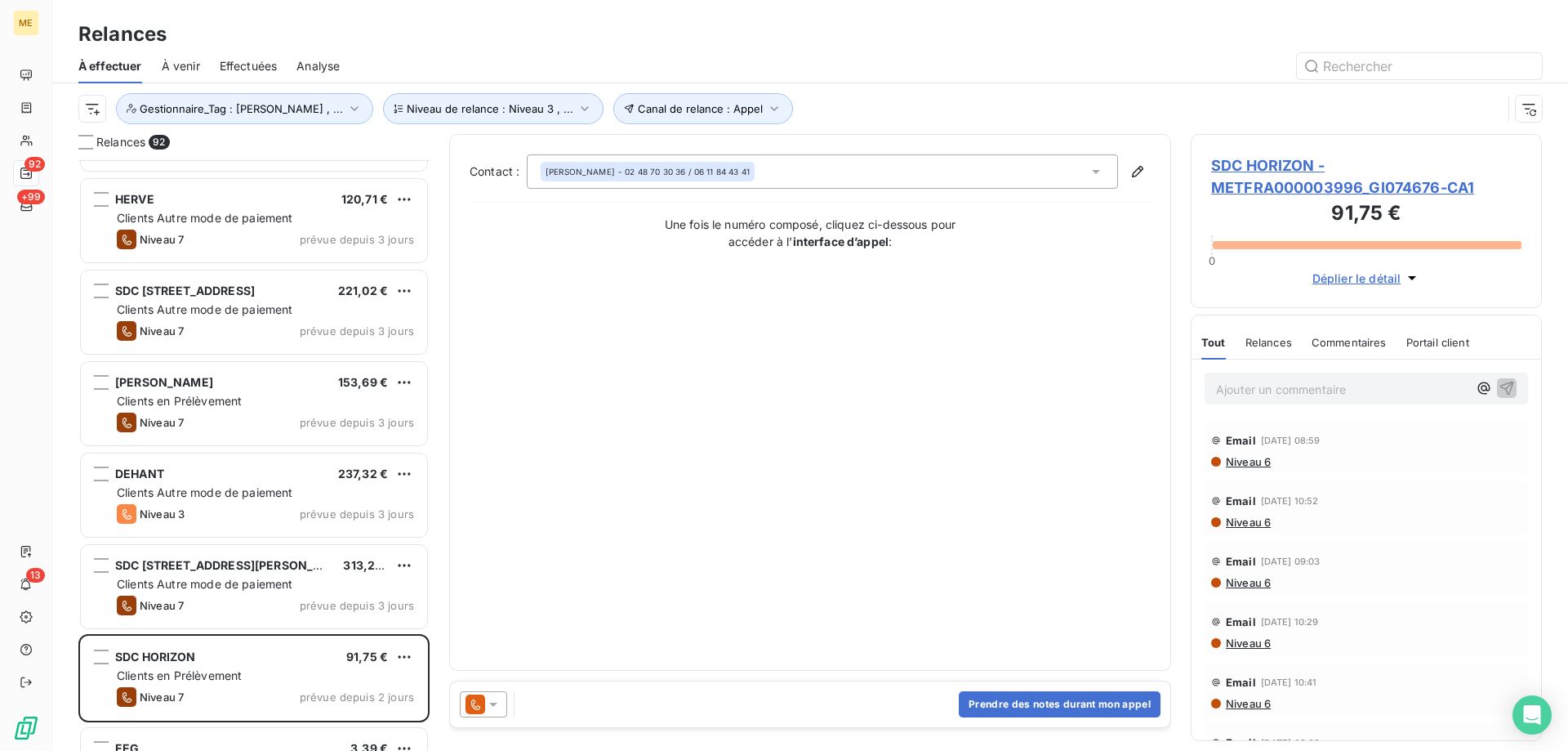
click at [490, 707] on icon at bounding box center [493, 704] width 16 height 16
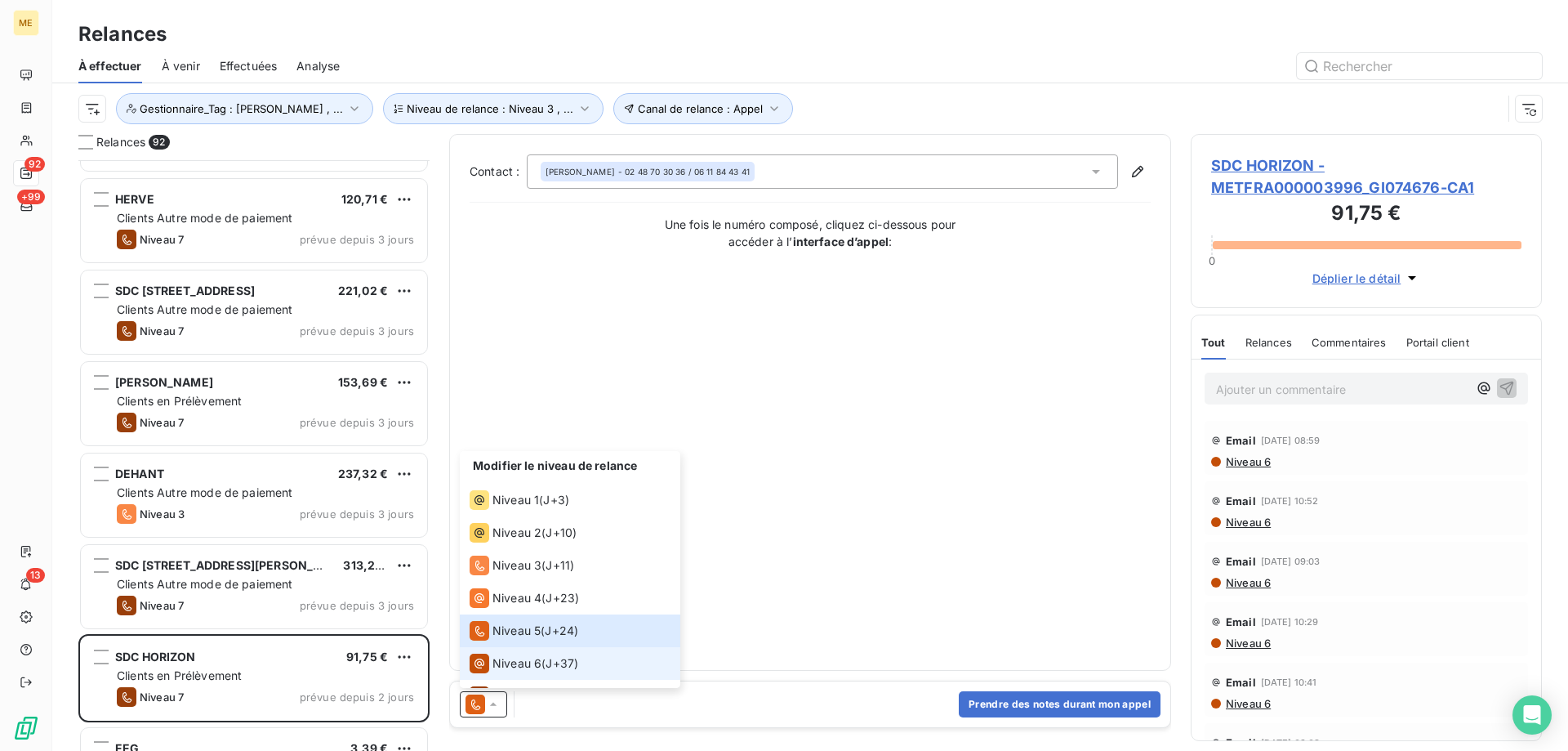
click at [504, 669] on span "Niveau 6" at bounding box center [516, 663] width 49 height 16
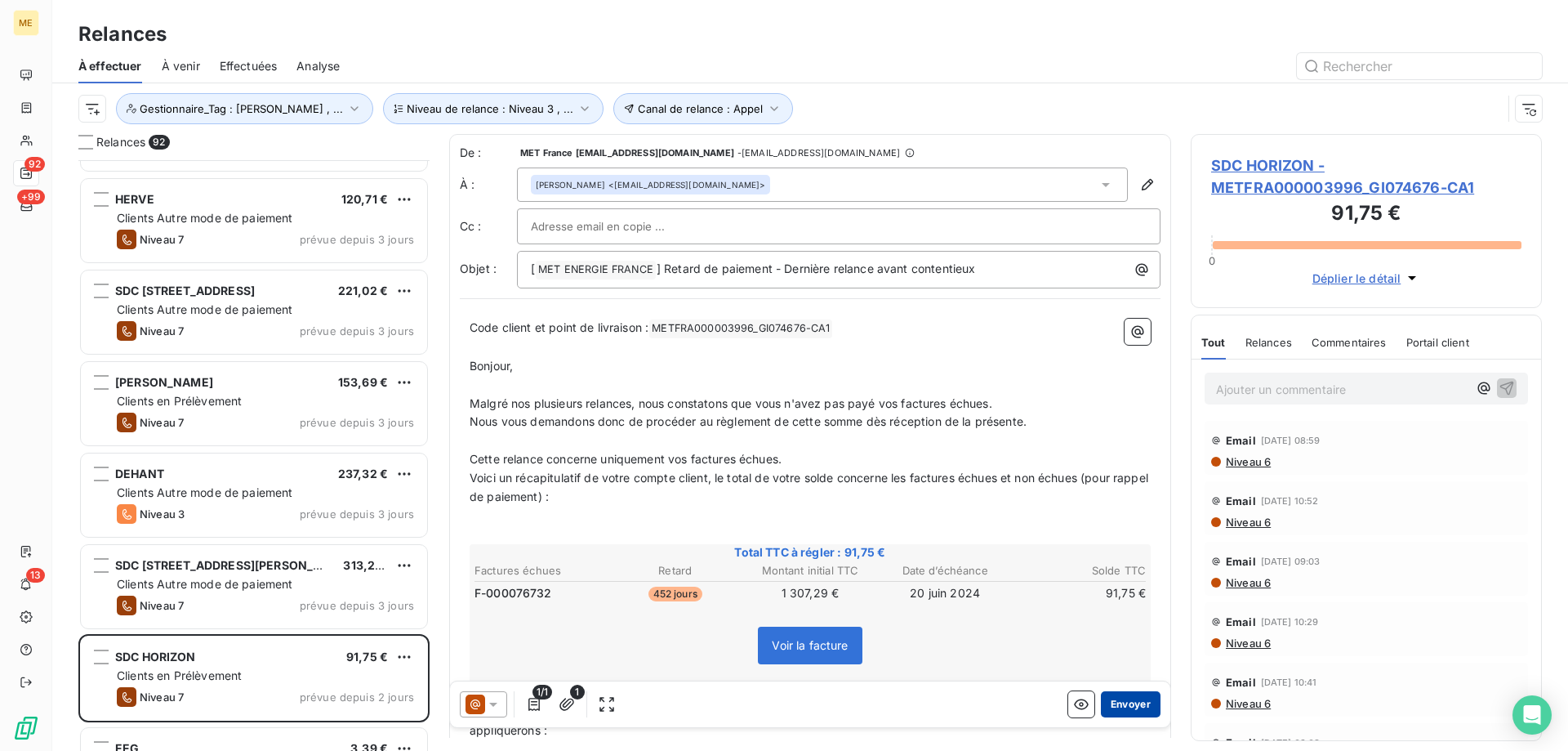
click at [1115, 707] on button "Envoyer" at bounding box center [1131, 703] width 59 height 26
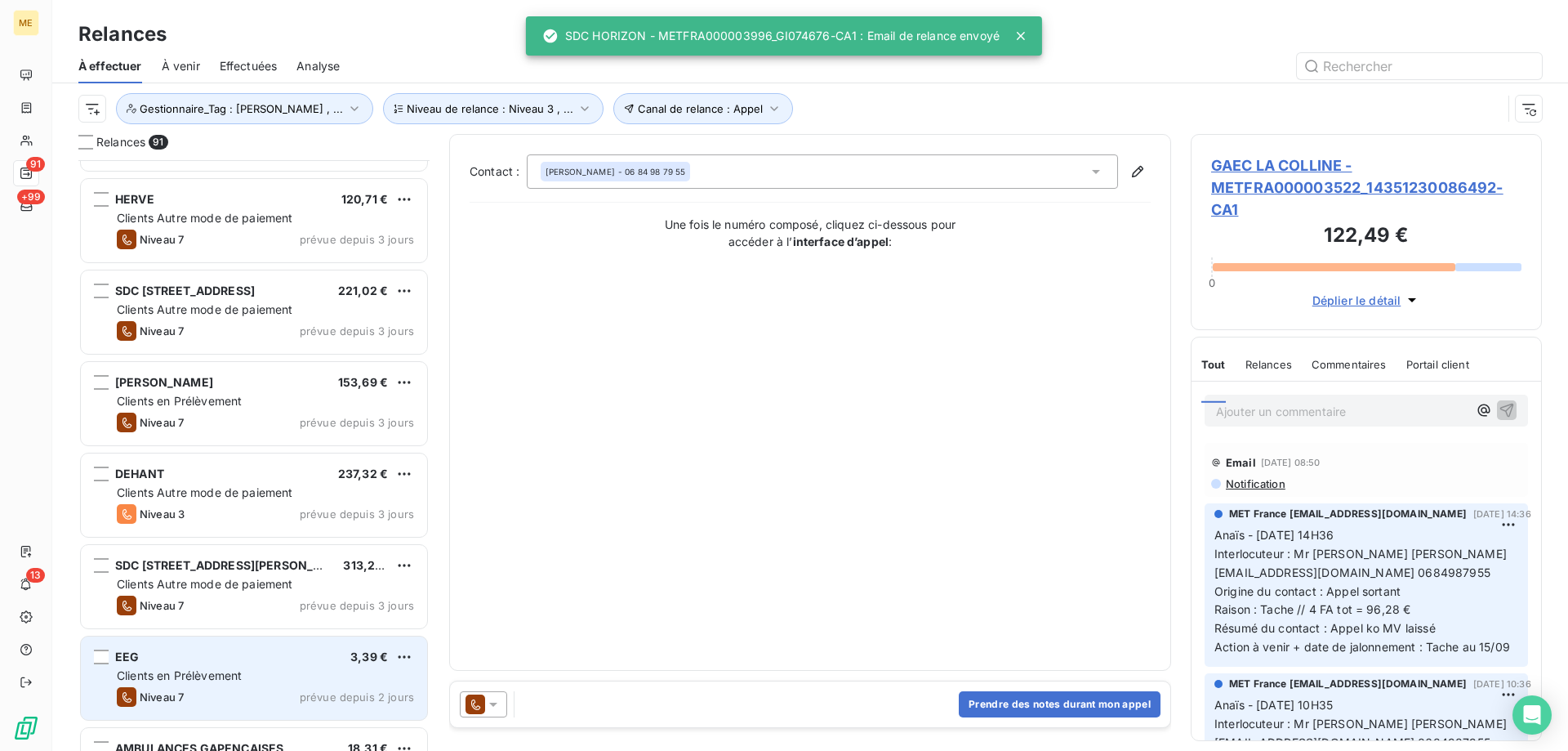
click at [363, 678] on div "Clients en Prélèvement" at bounding box center [265, 676] width 297 height 16
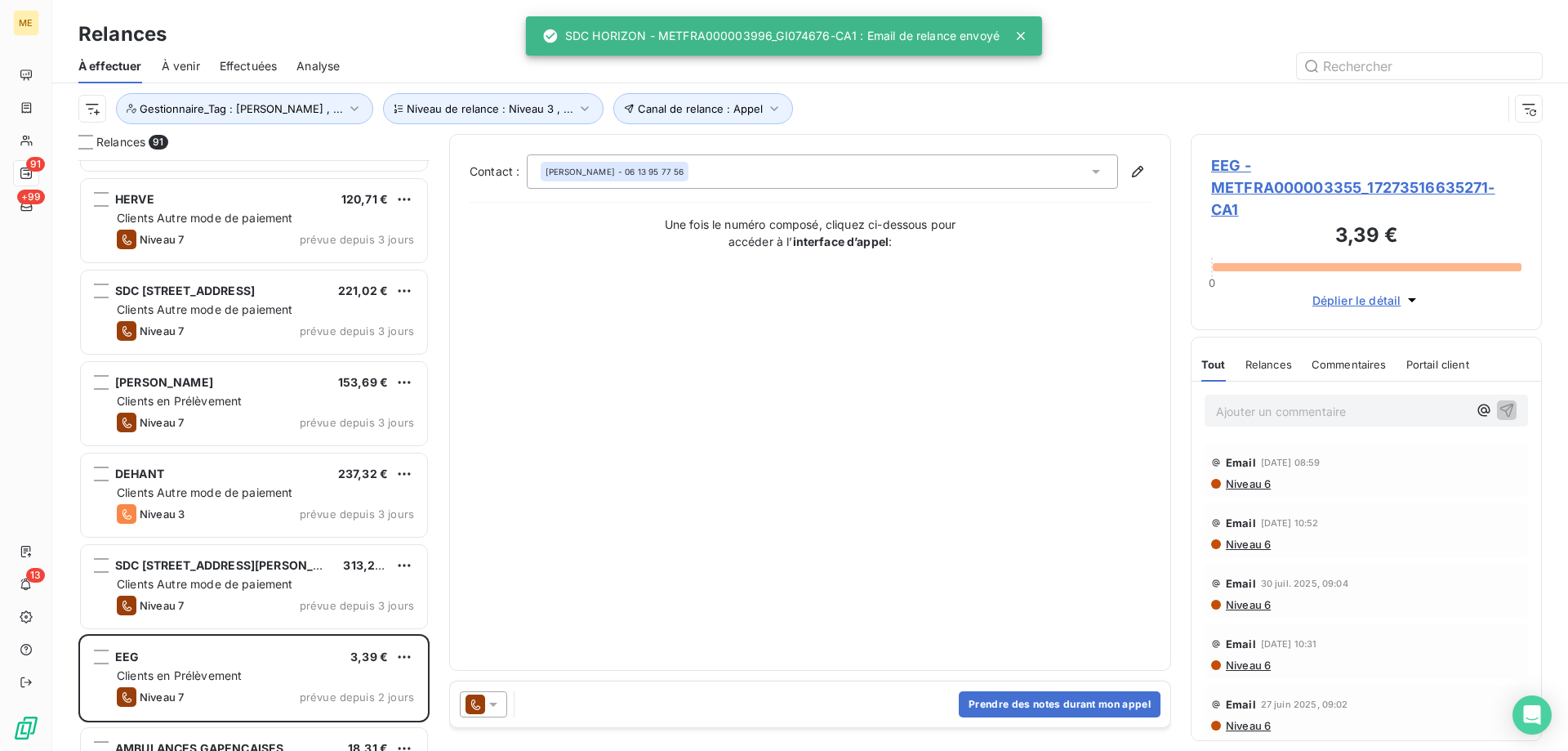
click at [501, 708] on div at bounding box center [483, 703] width 48 height 26
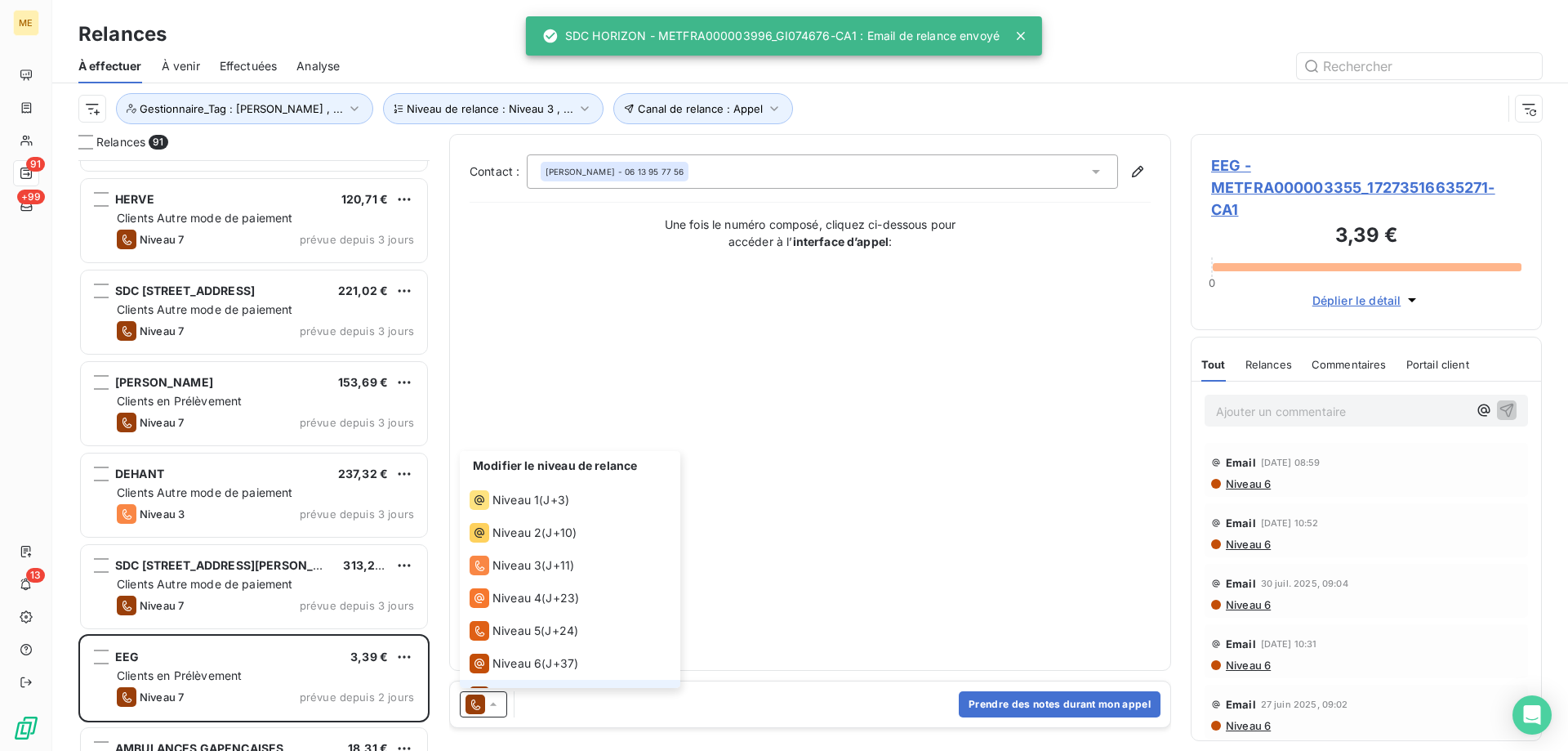
scroll to position [24, 0]
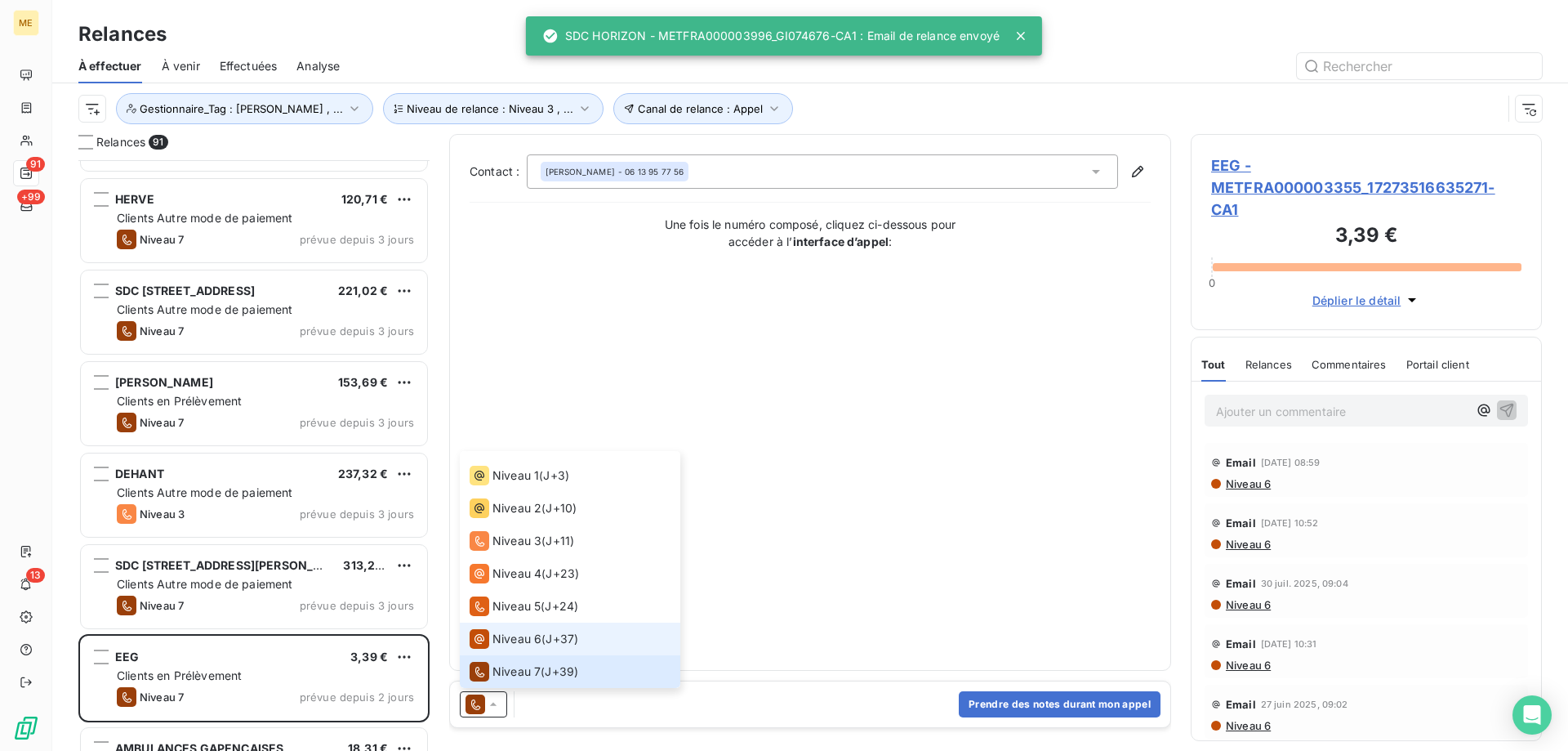
click at [518, 626] on li "Niveau 6 ( J+37 )" at bounding box center [569, 639] width 220 height 32
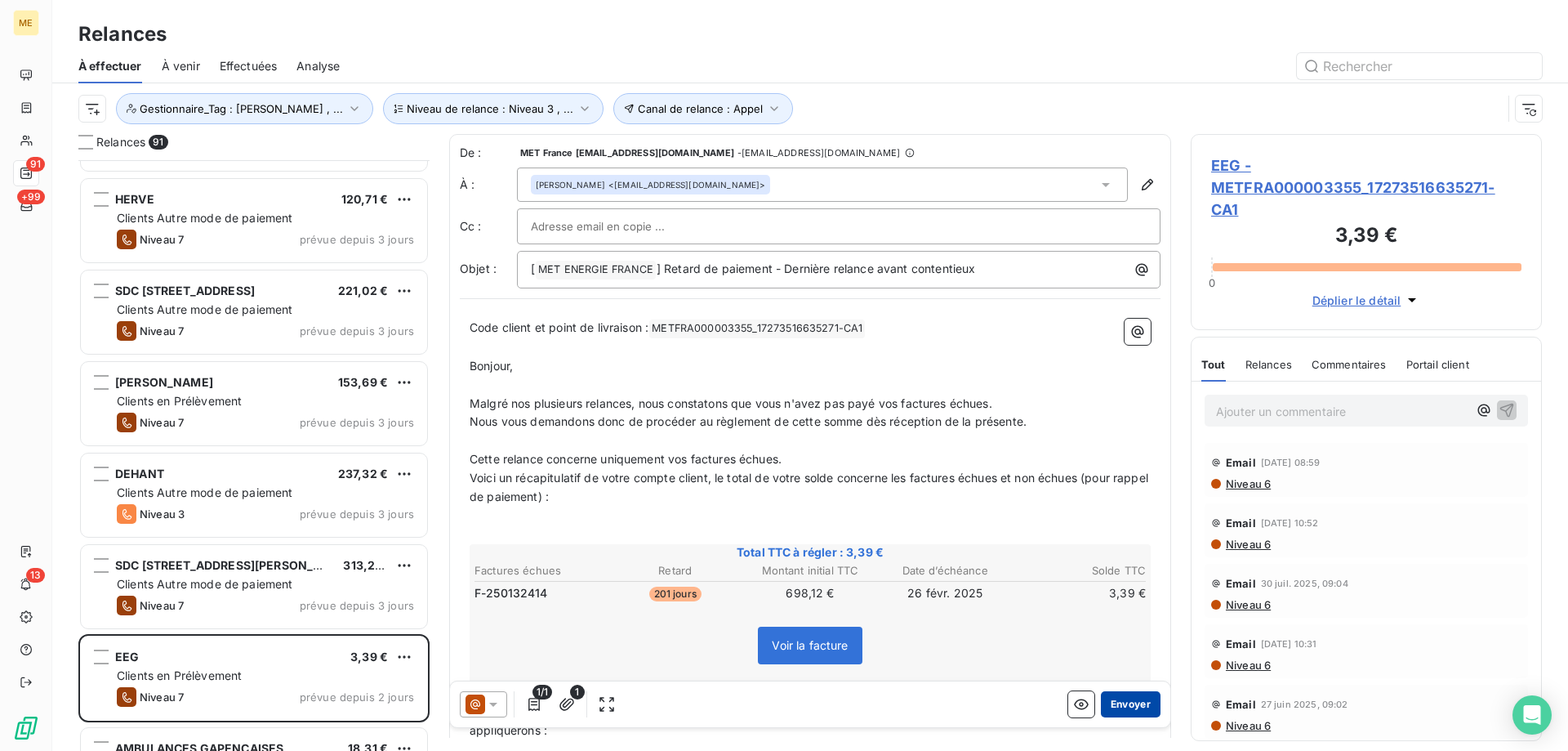
click at [1127, 708] on button "Envoyer" at bounding box center [1131, 703] width 59 height 26
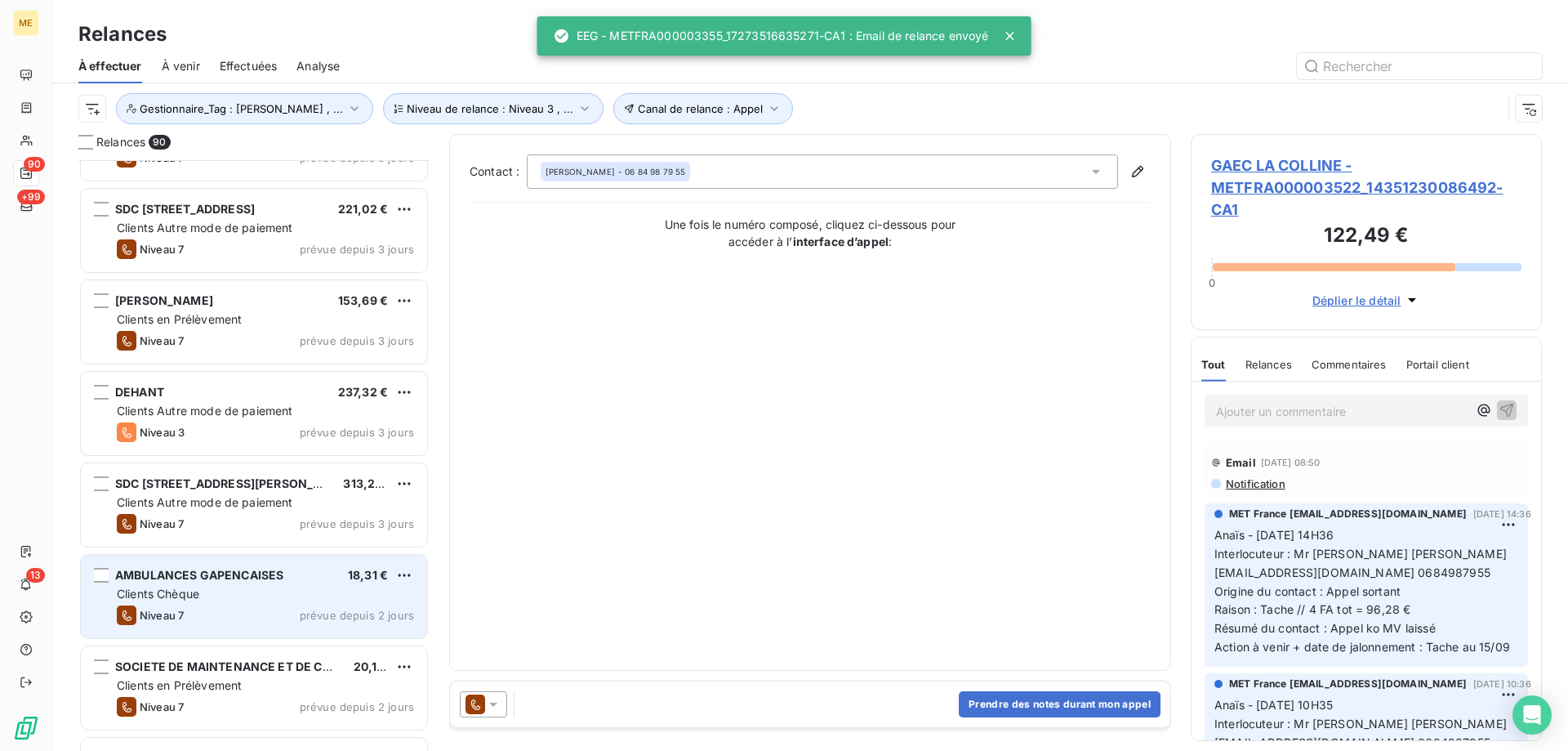
click at [335, 613] on span "prévue depuis 2 jours" at bounding box center [357, 614] width 114 height 13
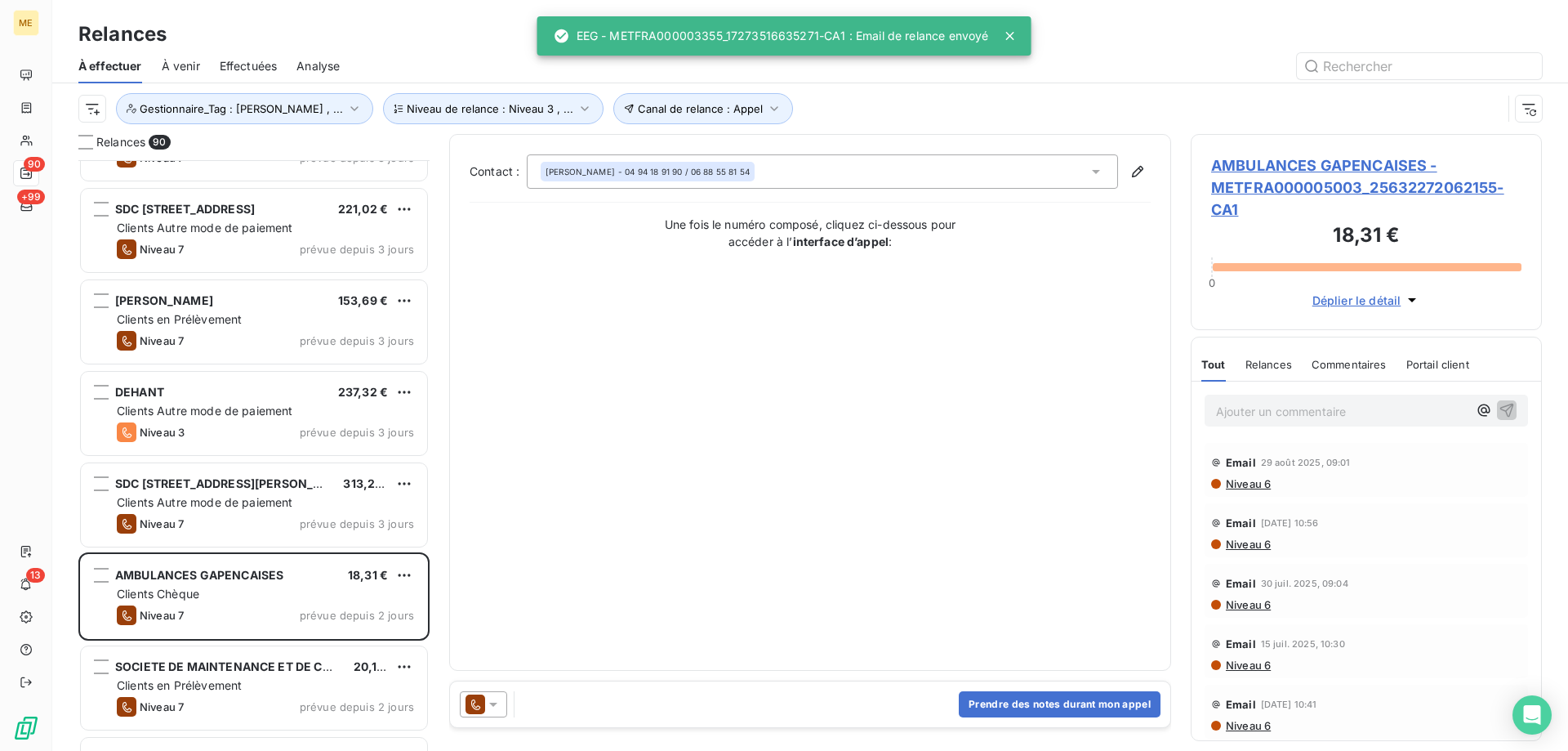
click at [500, 710] on icon at bounding box center [493, 704] width 16 height 16
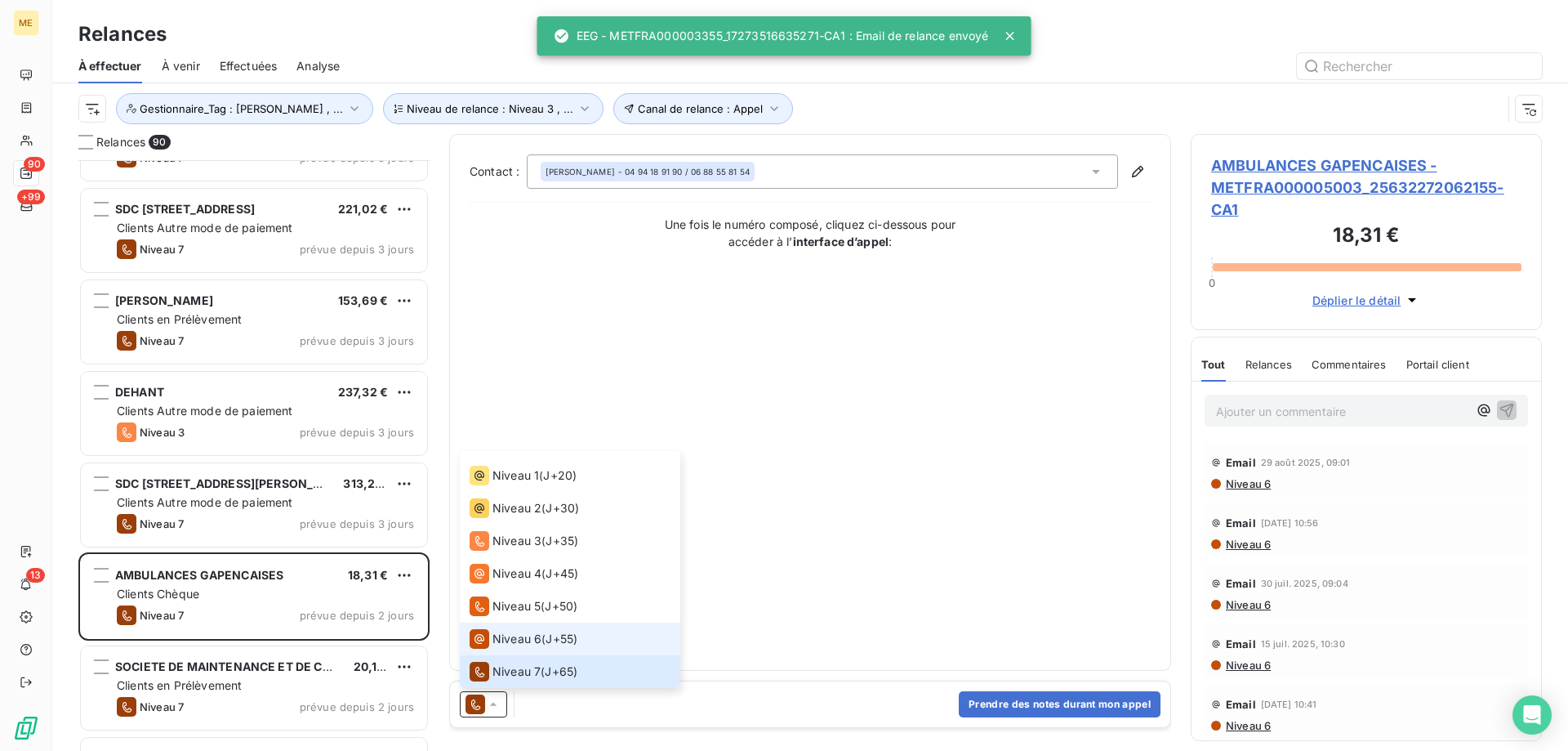
click at [533, 635] on span "Niveau 6" at bounding box center [516, 639] width 49 height 16
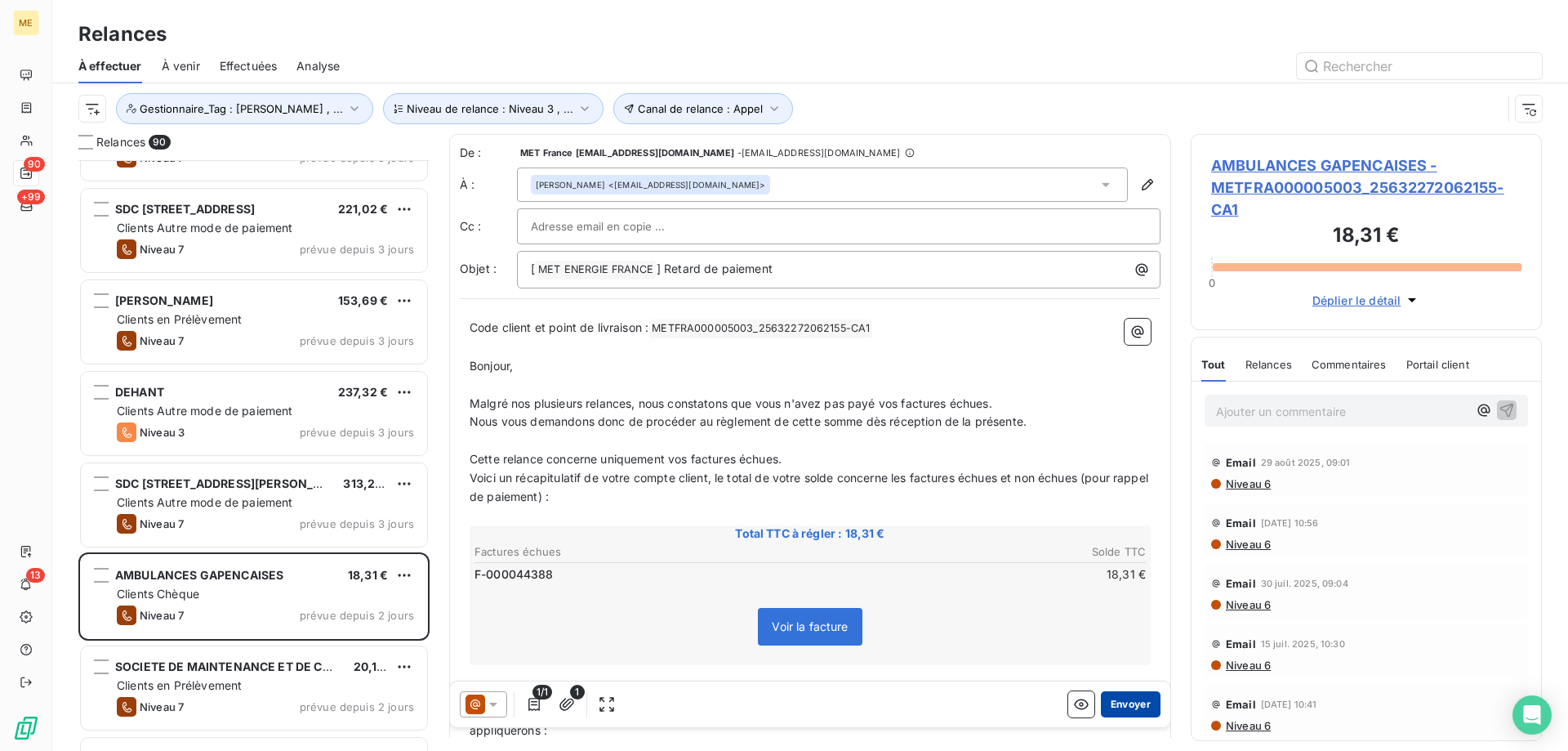
click at [1122, 707] on button "Envoyer" at bounding box center [1131, 703] width 59 height 26
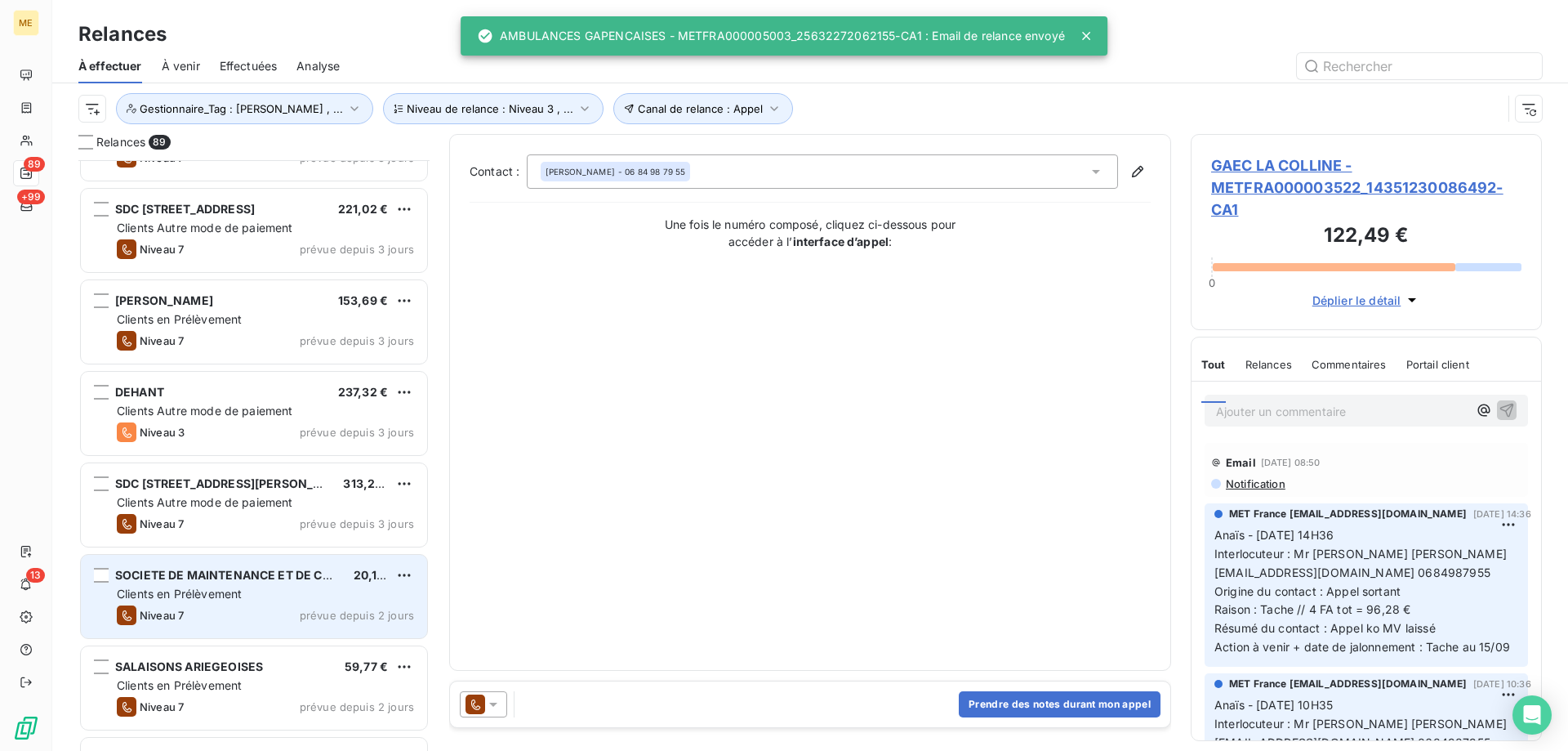
click at [360, 597] on div "Clients en Prélèvement" at bounding box center [265, 594] width 297 height 16
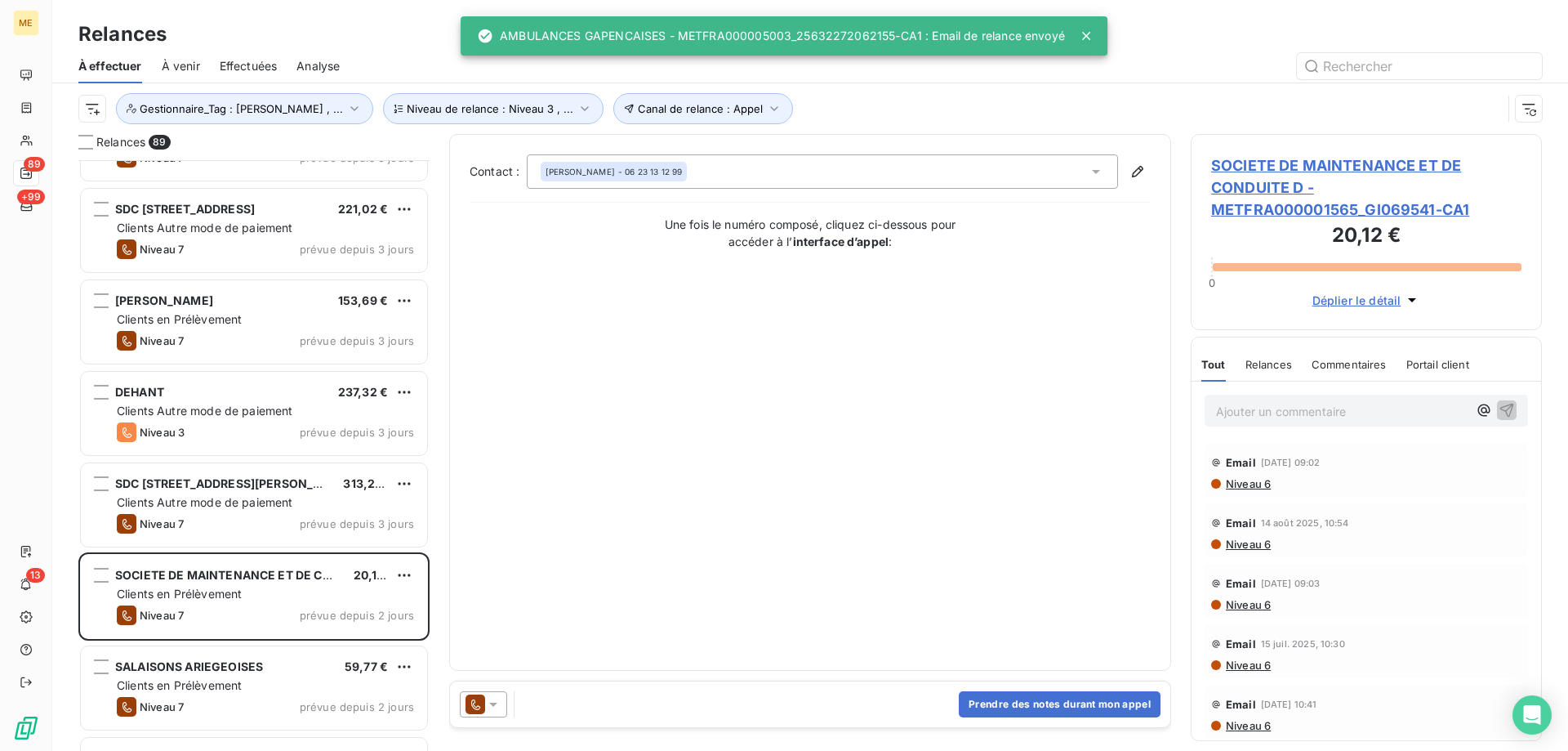
click at [499, 711] on icon at bounding box center [493, 704] width 16 height 16
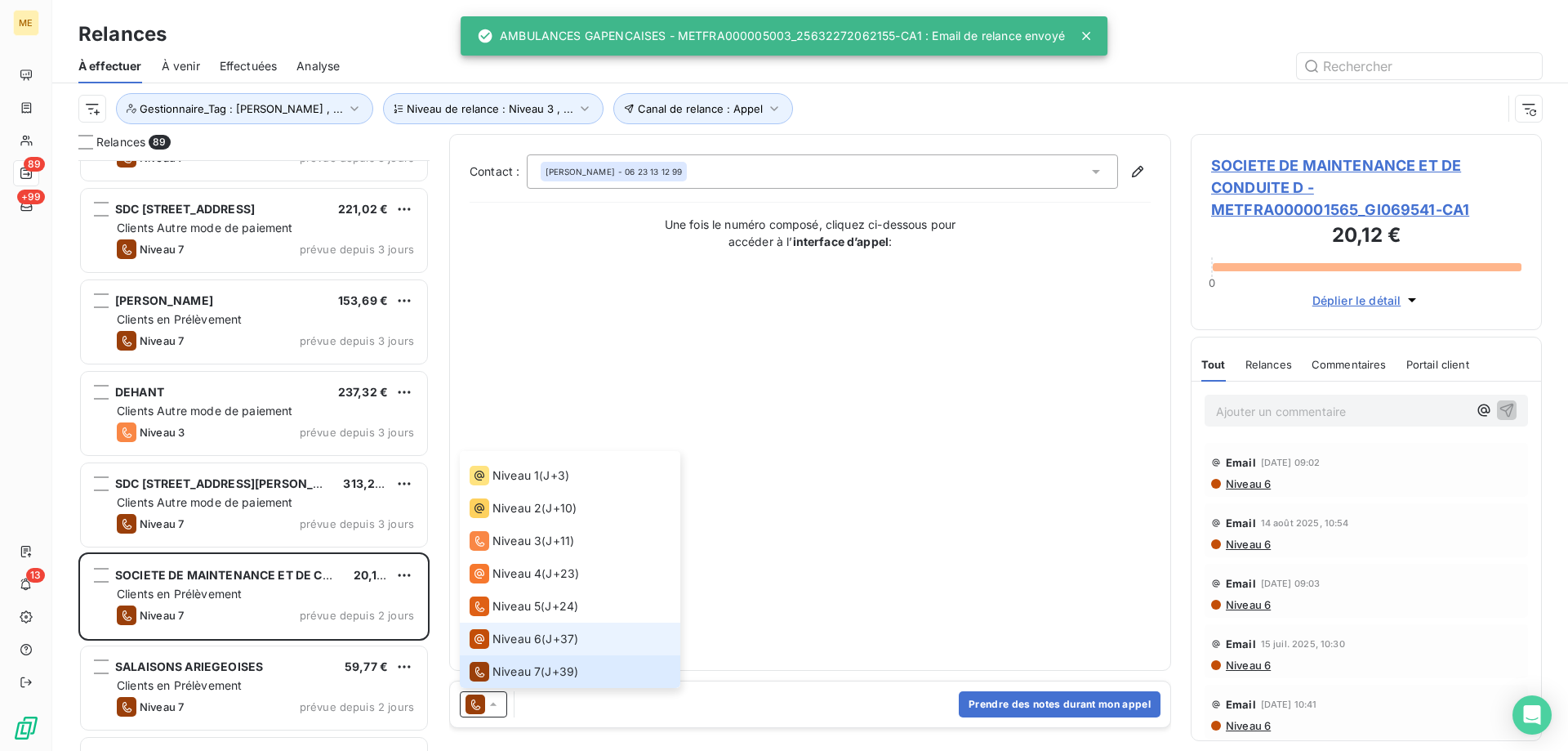
click at [507, 640] on span "Niveau 6" at bounding box center [516, 639] width 49 height 16
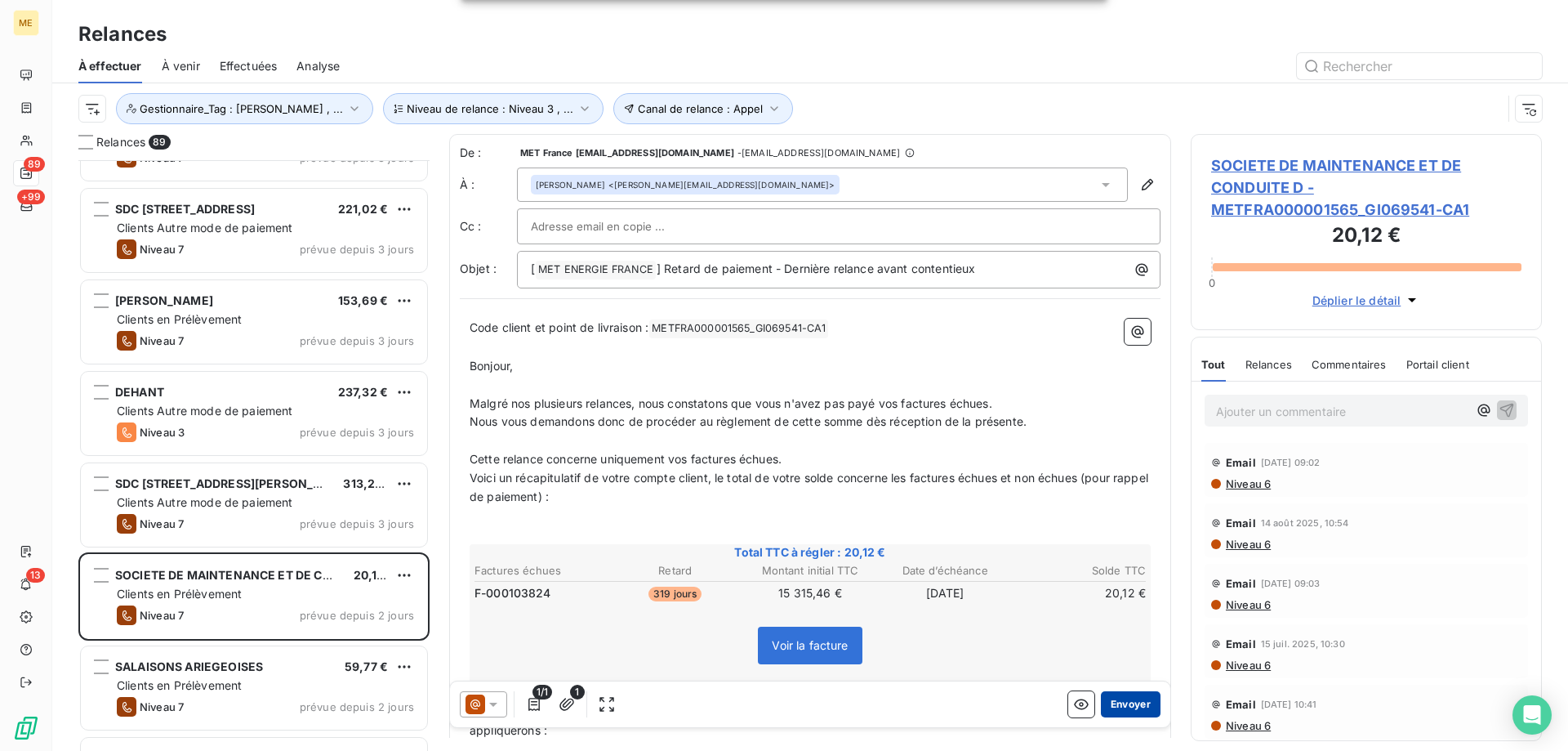
click at [1119, 705] on button "Envoyer" at bounding box center [1131, 703] width 59 height 26
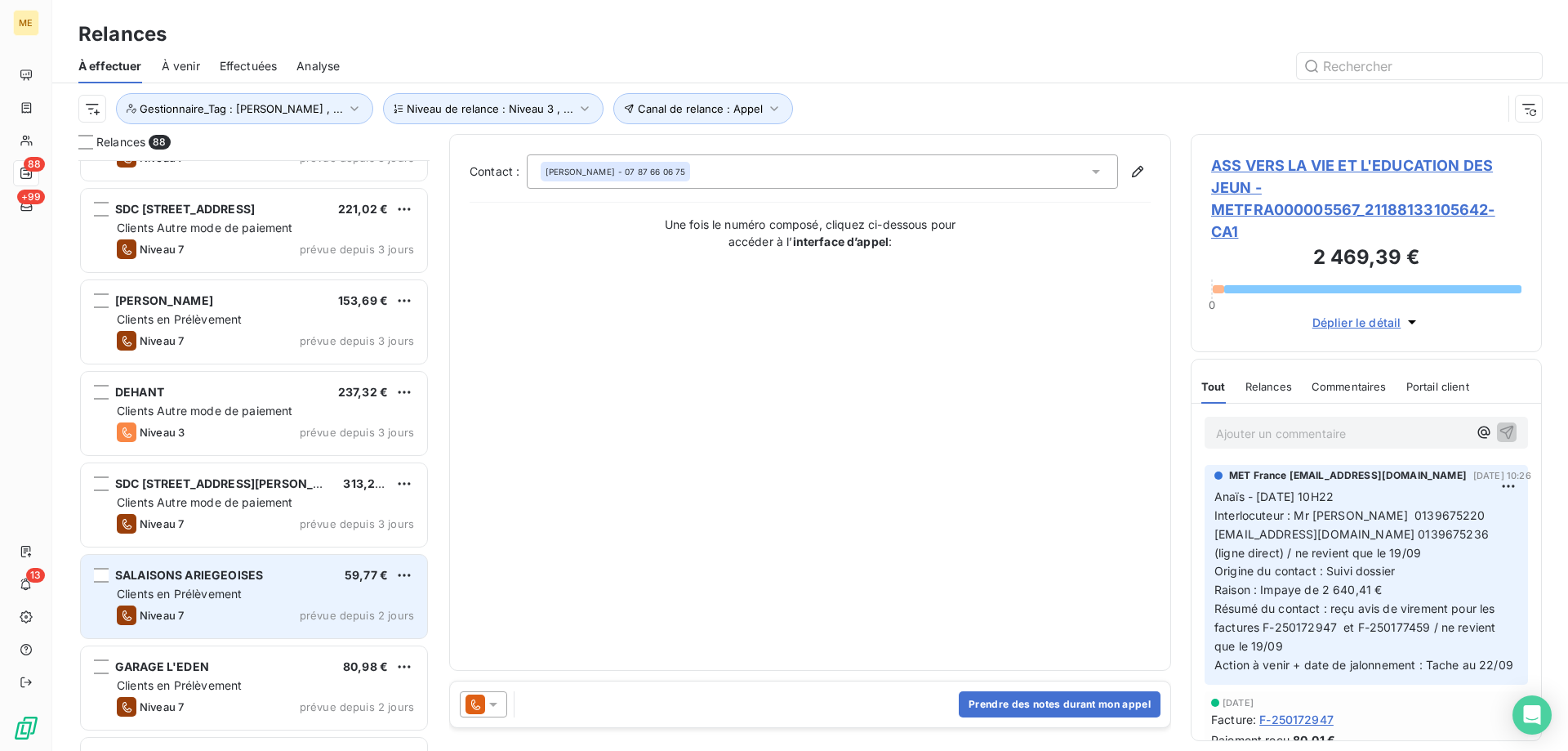
click at [373, 593] on div "Clients en Prélèvement" at bounding box center [265, 594] width 297 height 16
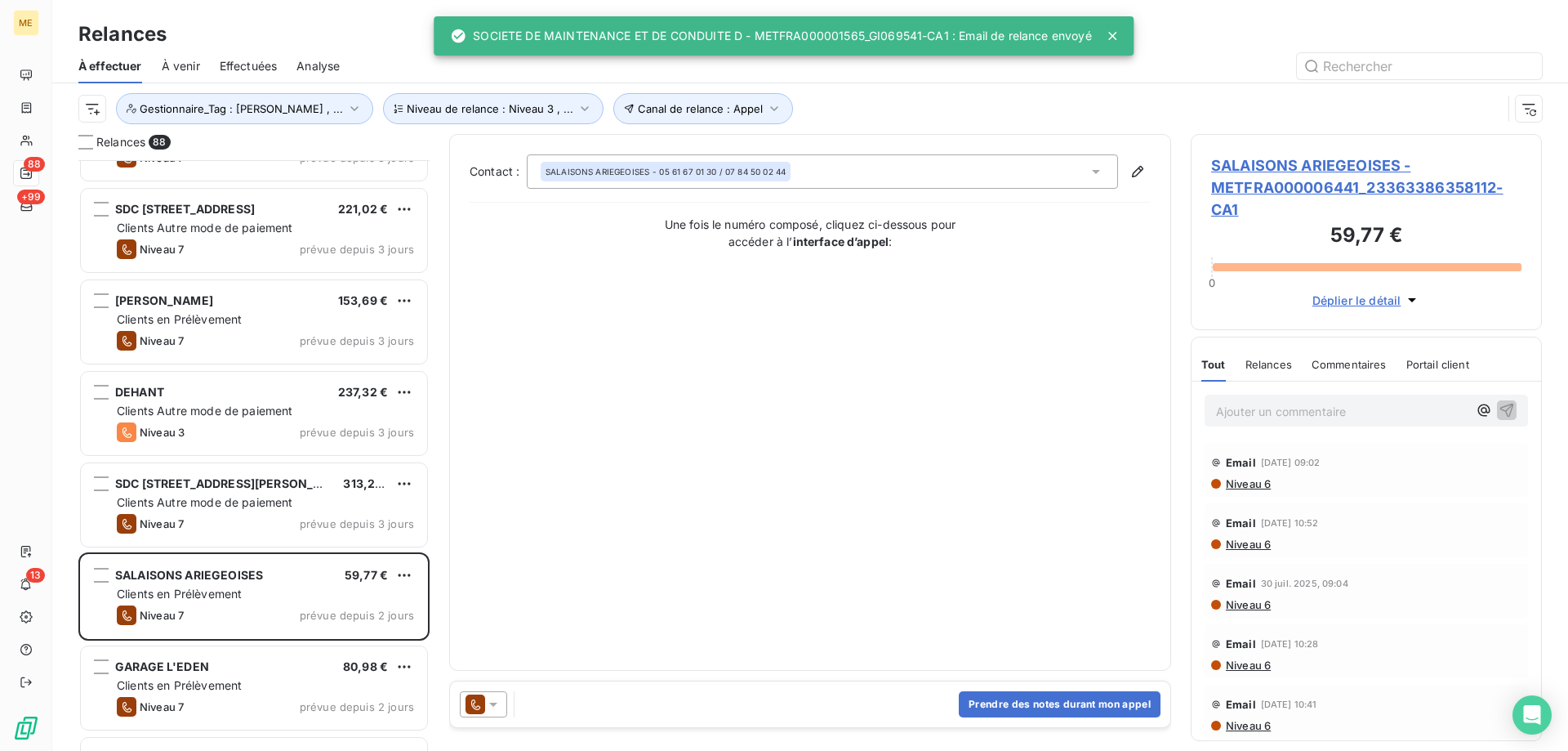
click at [490, 697] on icon at bounding box center [493, 704] width 16 height 16
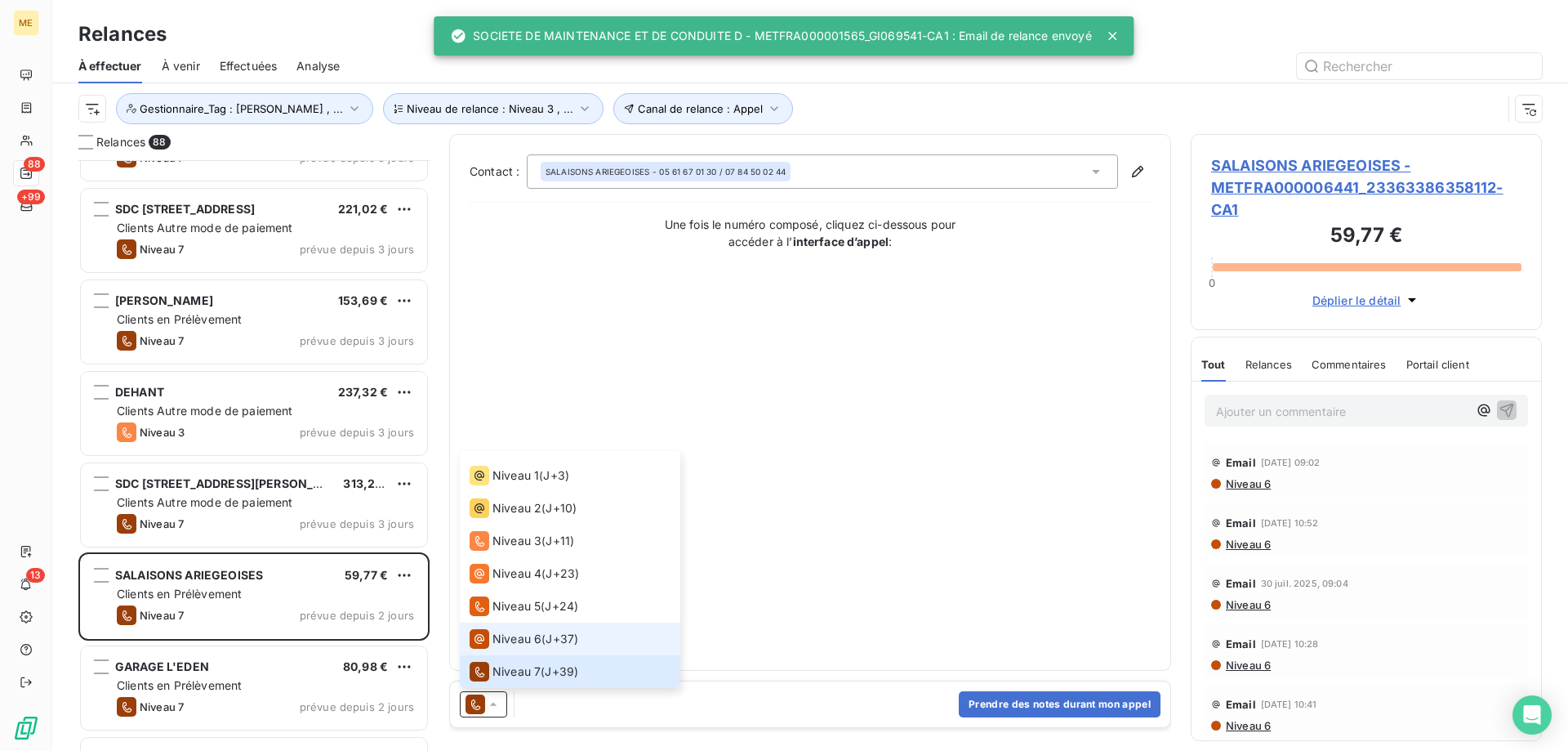
click at [525, 640] on span "Niveau 6" at bounding box center [516, 639] width 49 height 16
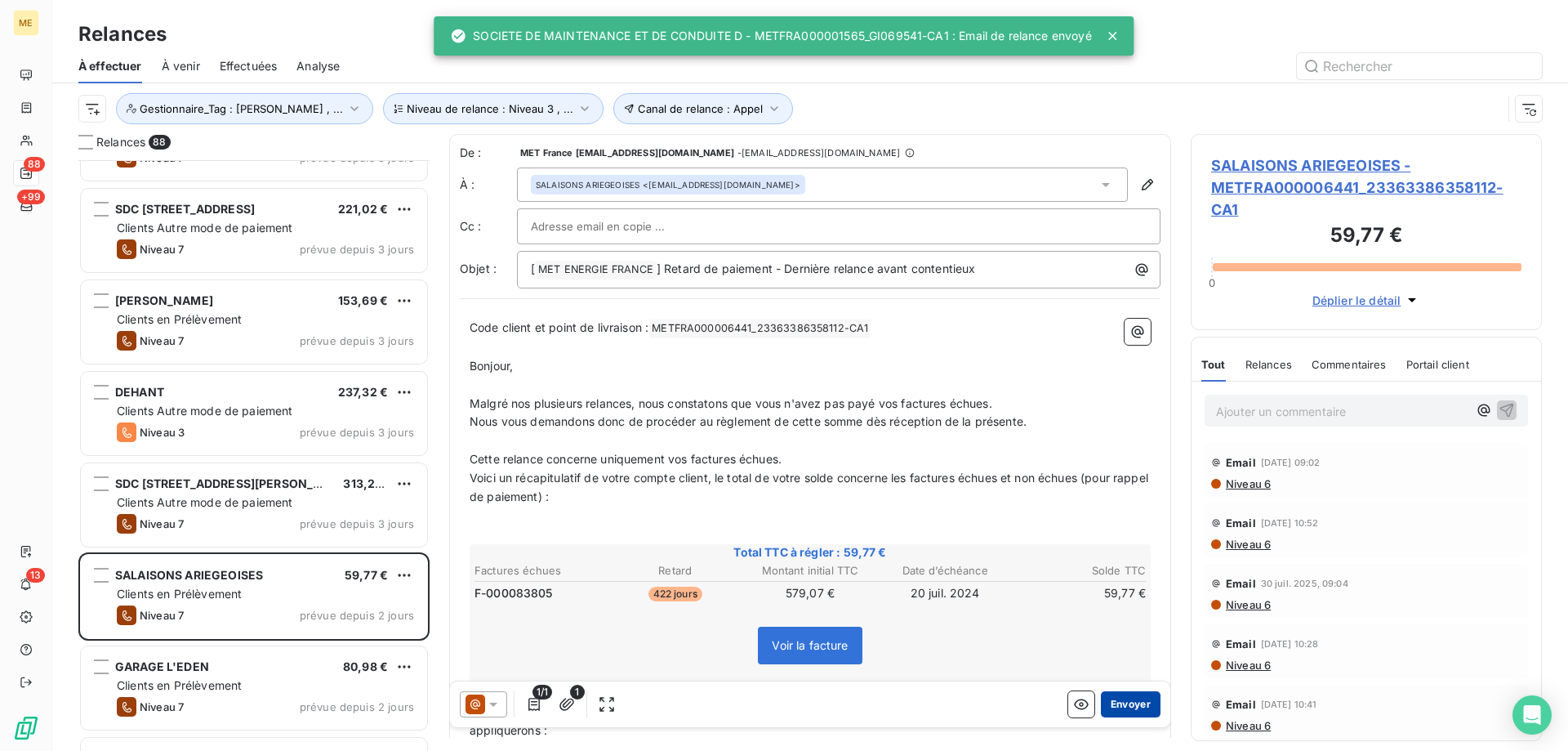
click at [1121, 702] on button "Envoyer" at bounding box center [1131, 703] width 59 height 26
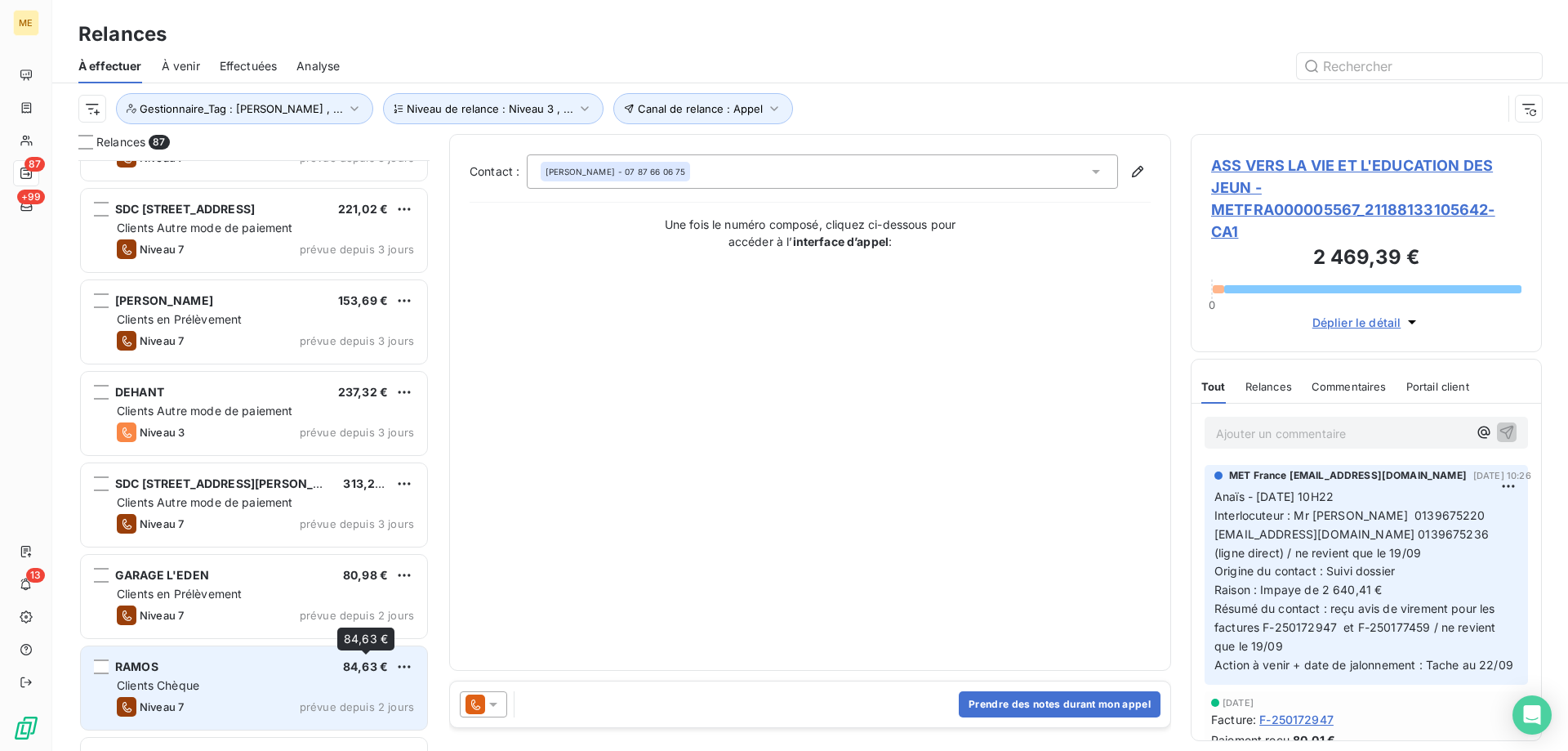
click at [365, 675] on div "84,63 €" at bounding box center [366, 667] width 45 height 16
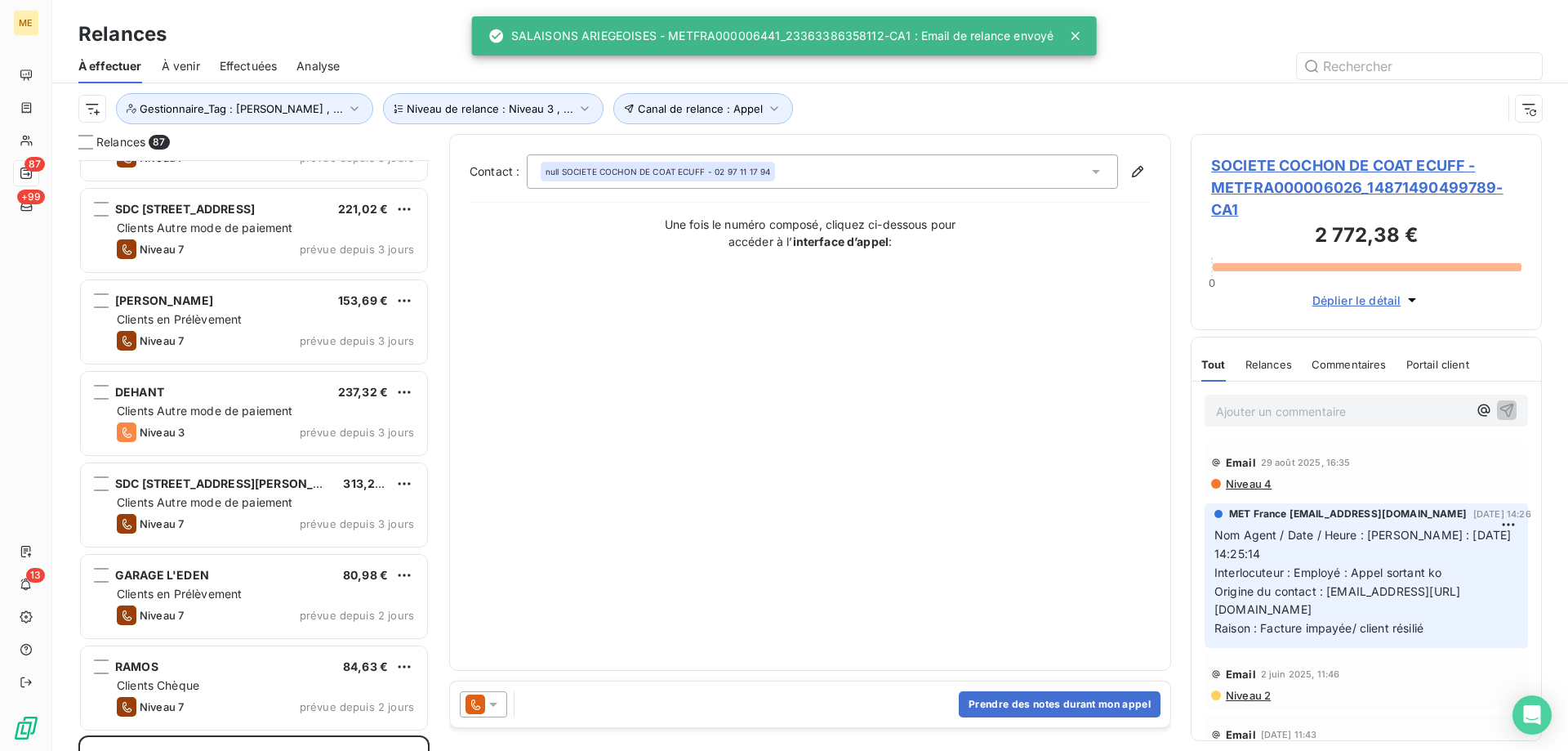
click at [491, 712] on div at bounding box center [483, 703] width 48 height 26
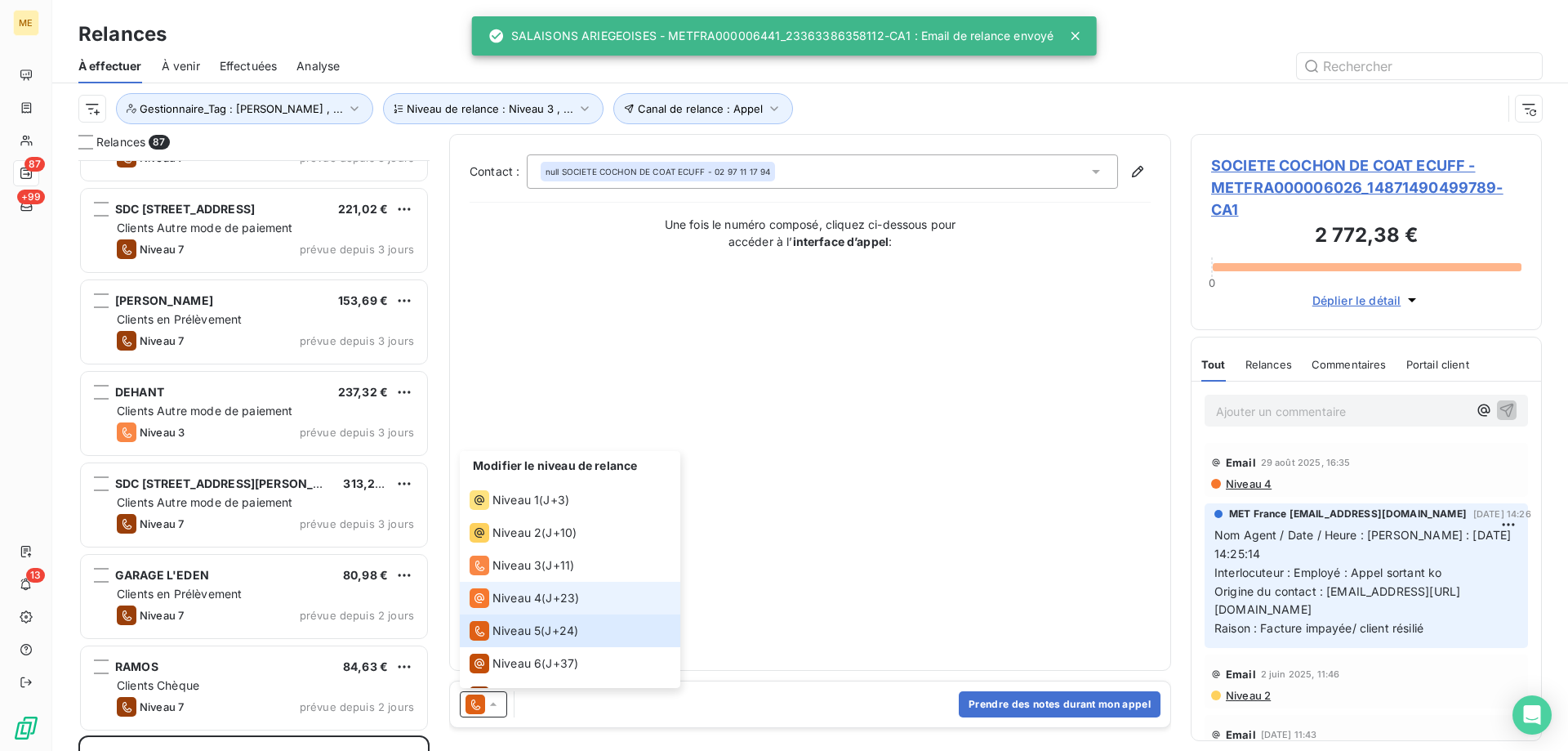
click at [535, 602] on span "Niveau 4" at bounding box center [516, 597] width 49 height 16
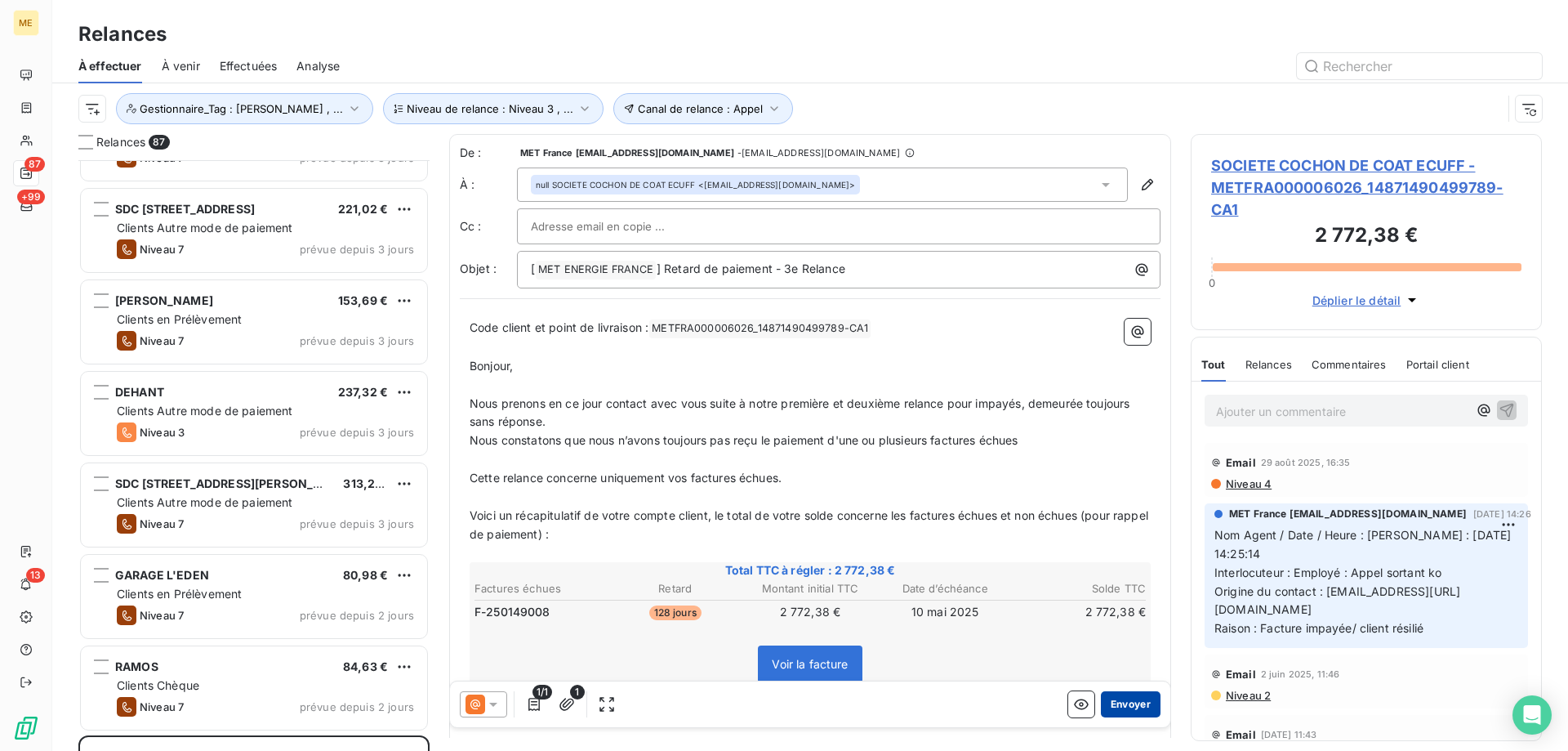
click at [1110, 704] on button "Envoyer" at bounding box center [1131, 703] width 59 height 26
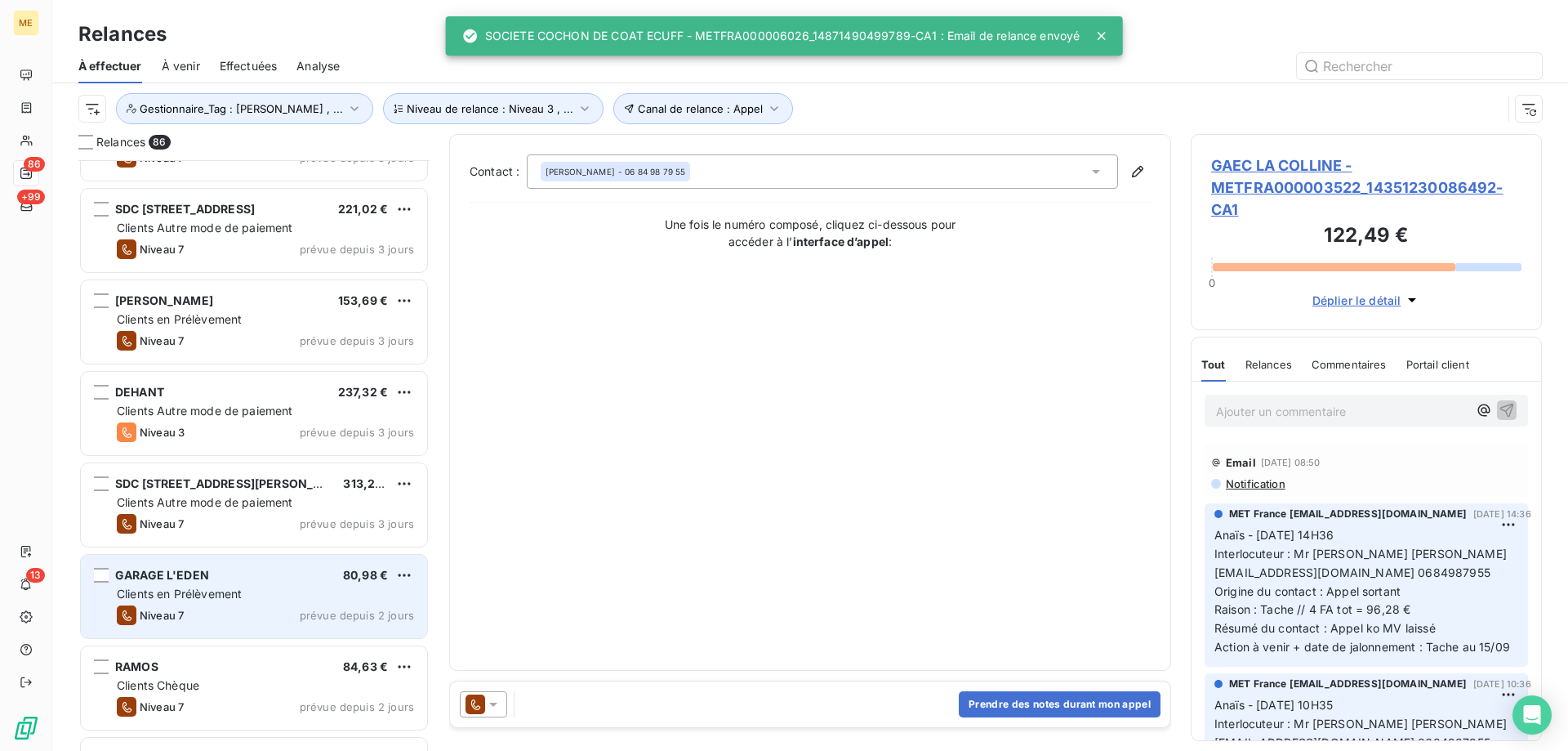
click at [361, 589] on div "Clients en Prélèvement" at bounding box center [265, 594] width 297 height 16
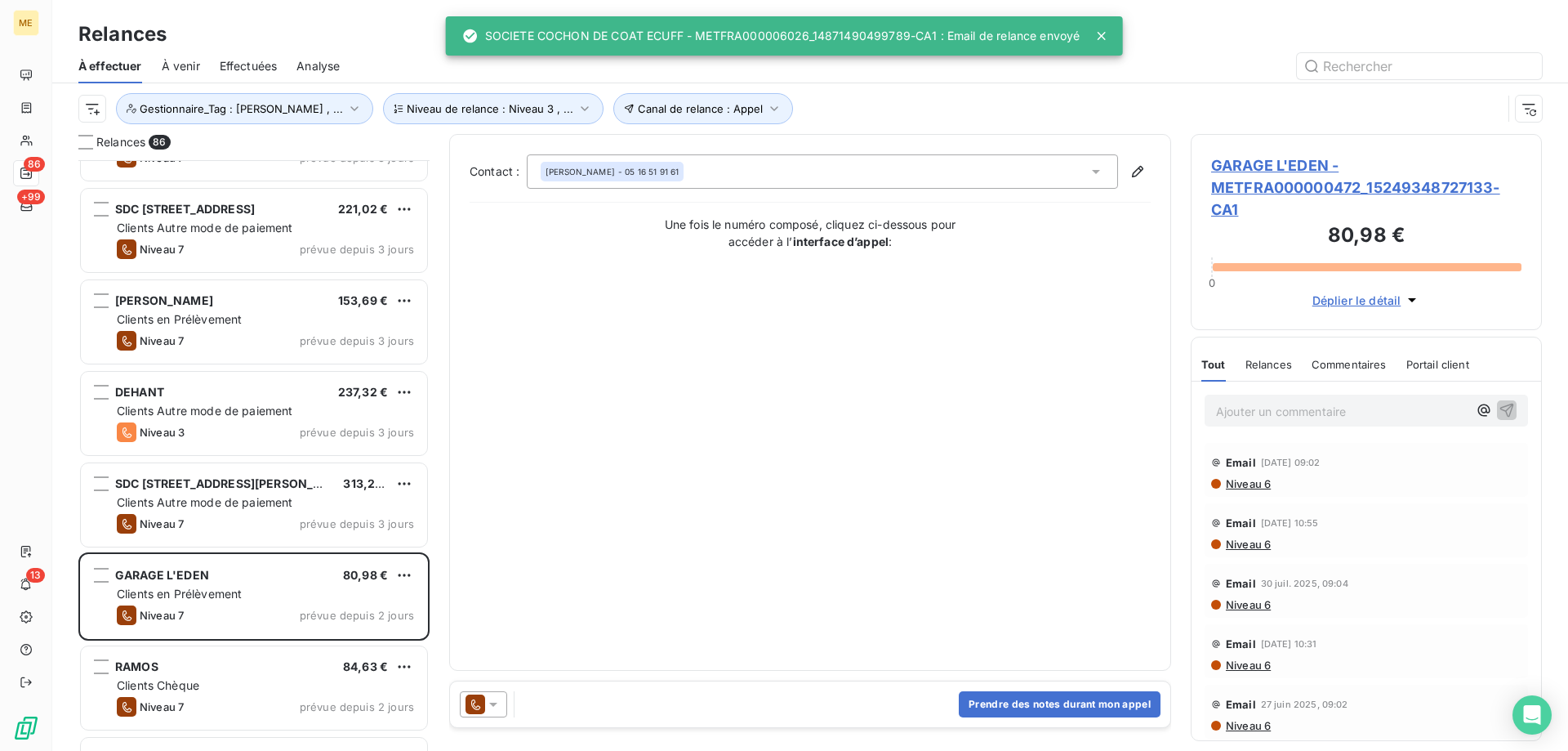
click at [492, 706] on icon at bounding box center [493, 704] width 16 height 16
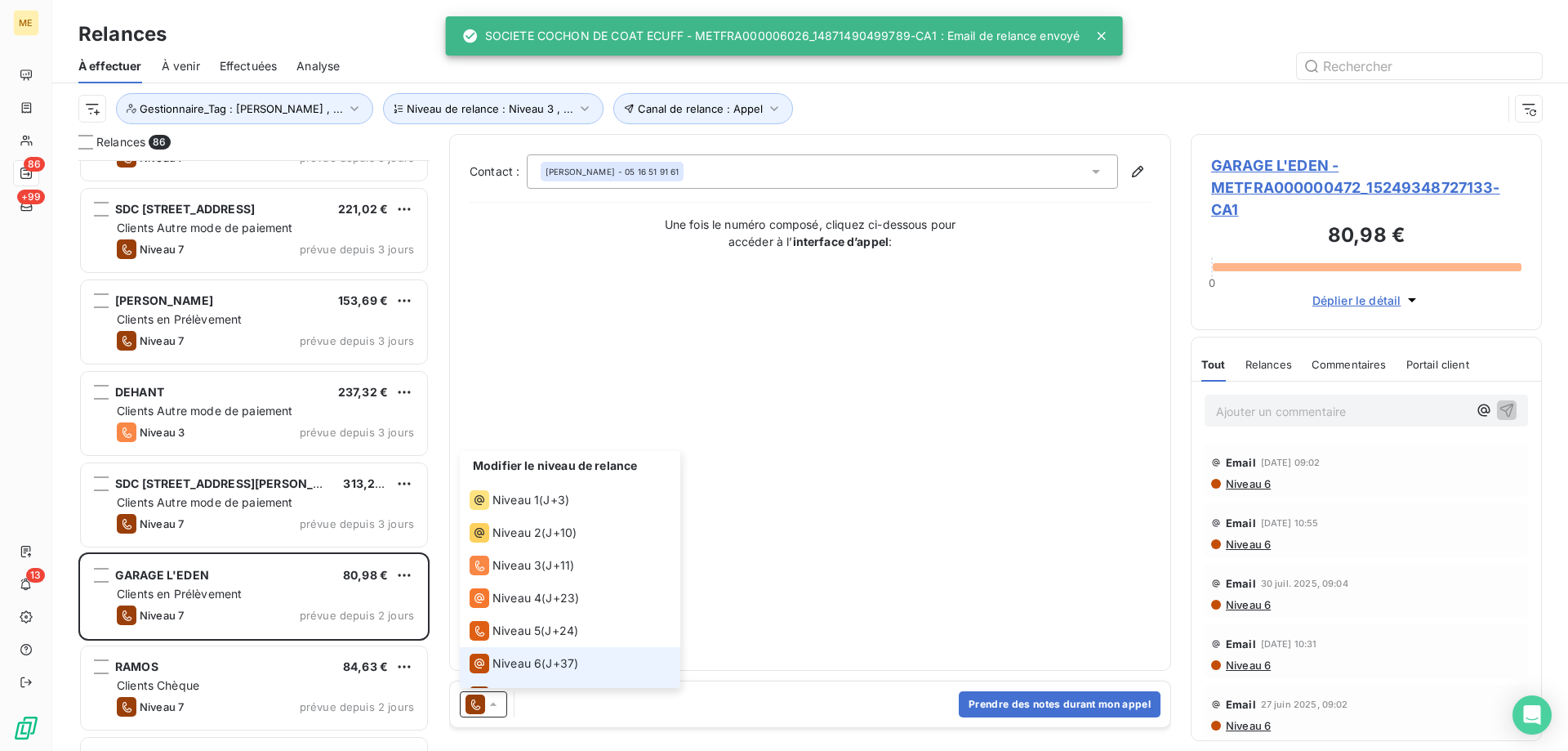
scroll to position [24, 0]
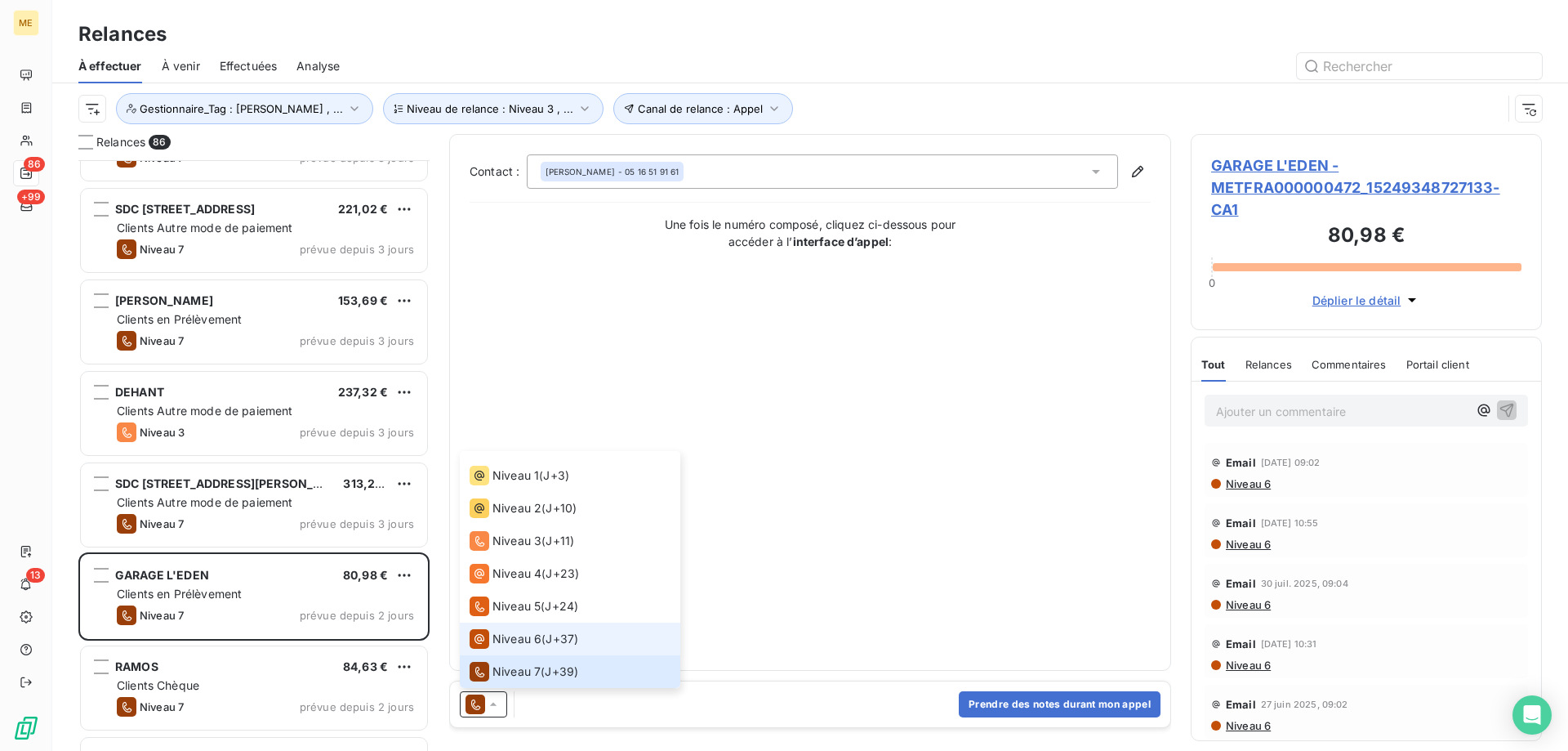
click at [514, 643] on span "Niveau 6" at bounding box center [516, 639] width 49 height 16
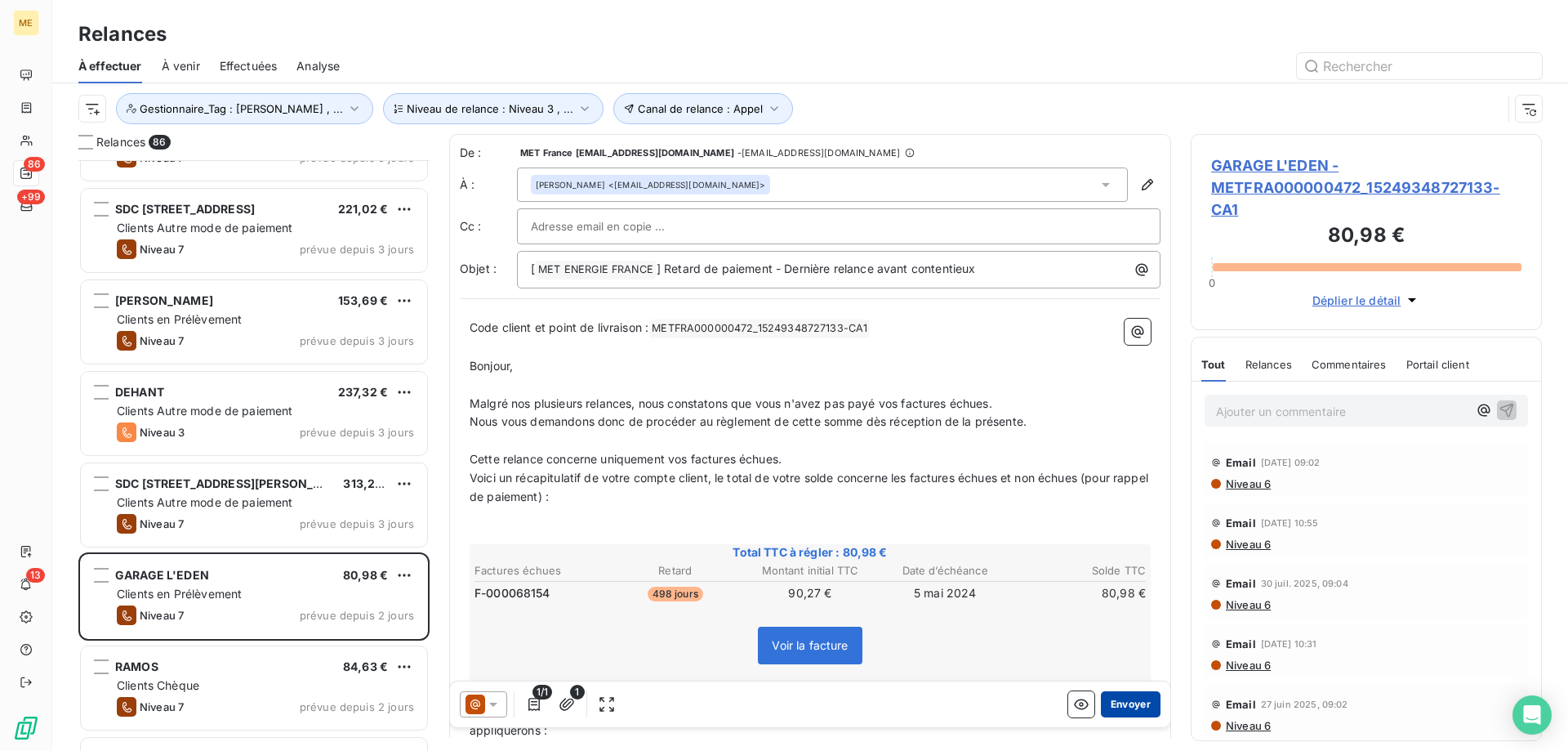
click at [1116, 707] on button "Envoyer" at bounding box center [1131, 703] width 59 height 26
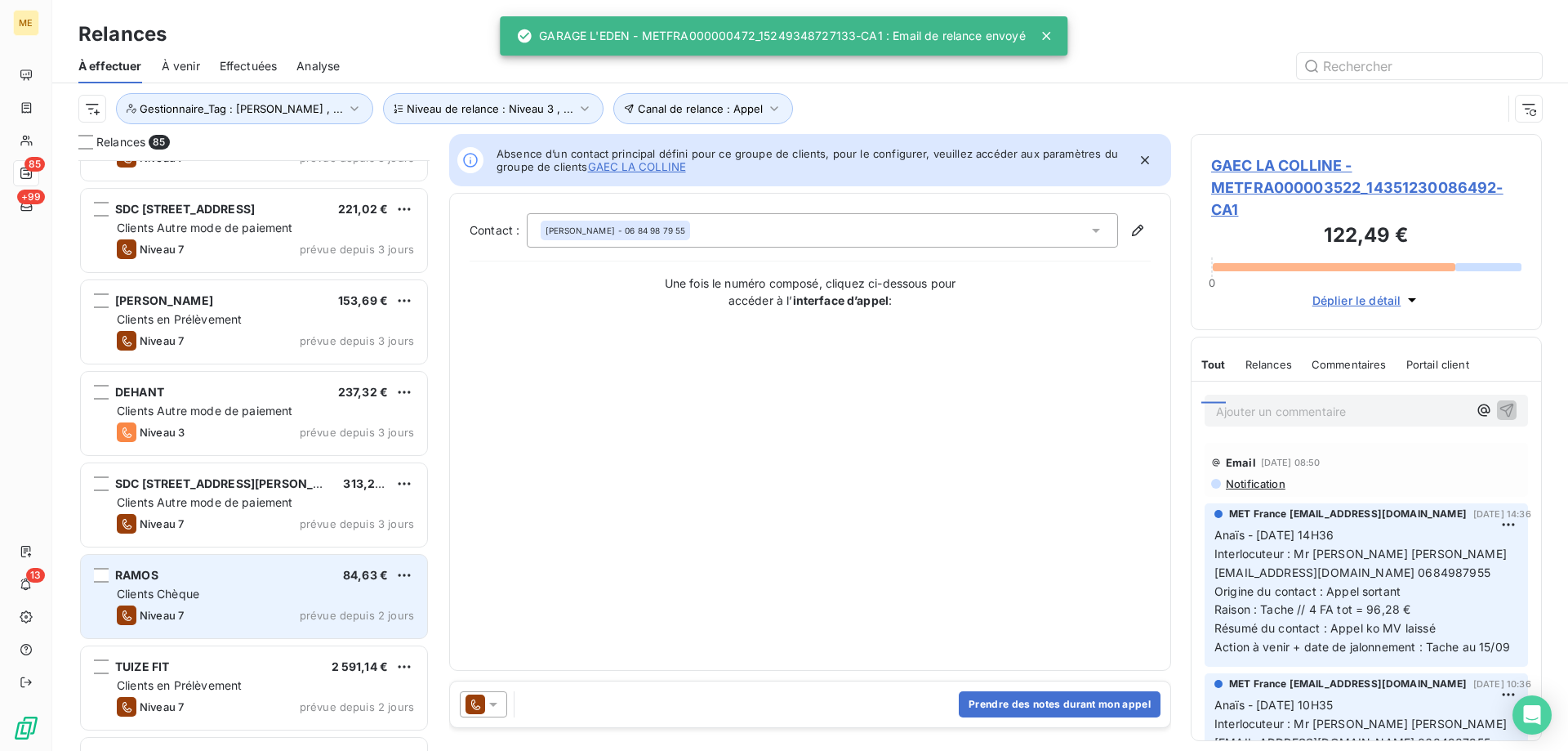
click at [369, 605] on div "RAMOS 84,63 € Clients Chèque Niveau 7 prévue depuis 2 jours" at bounding box center [254, 596] width 347 height 84
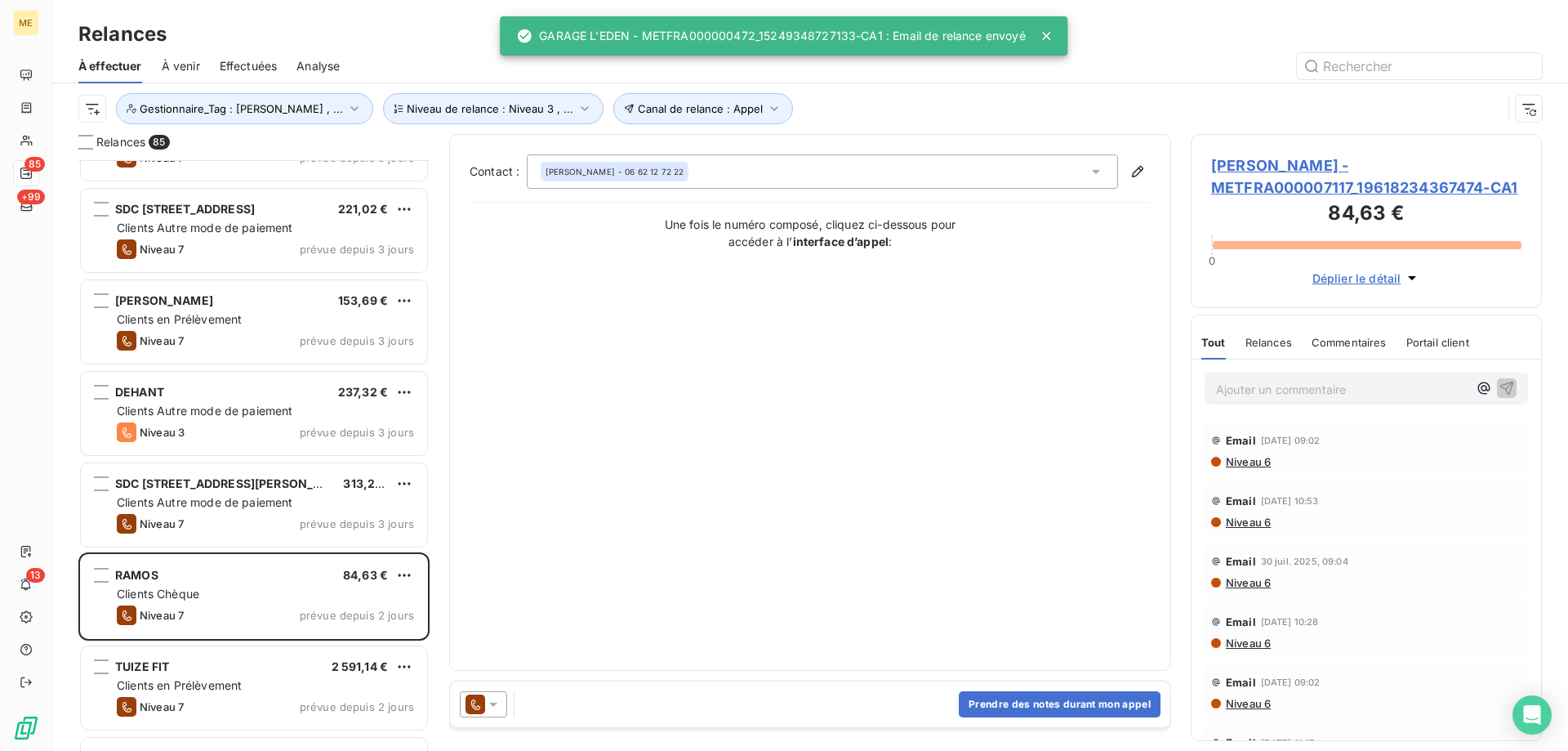
click at [491, 706] on icon at bounding box center [493, 704] width 16 height 16
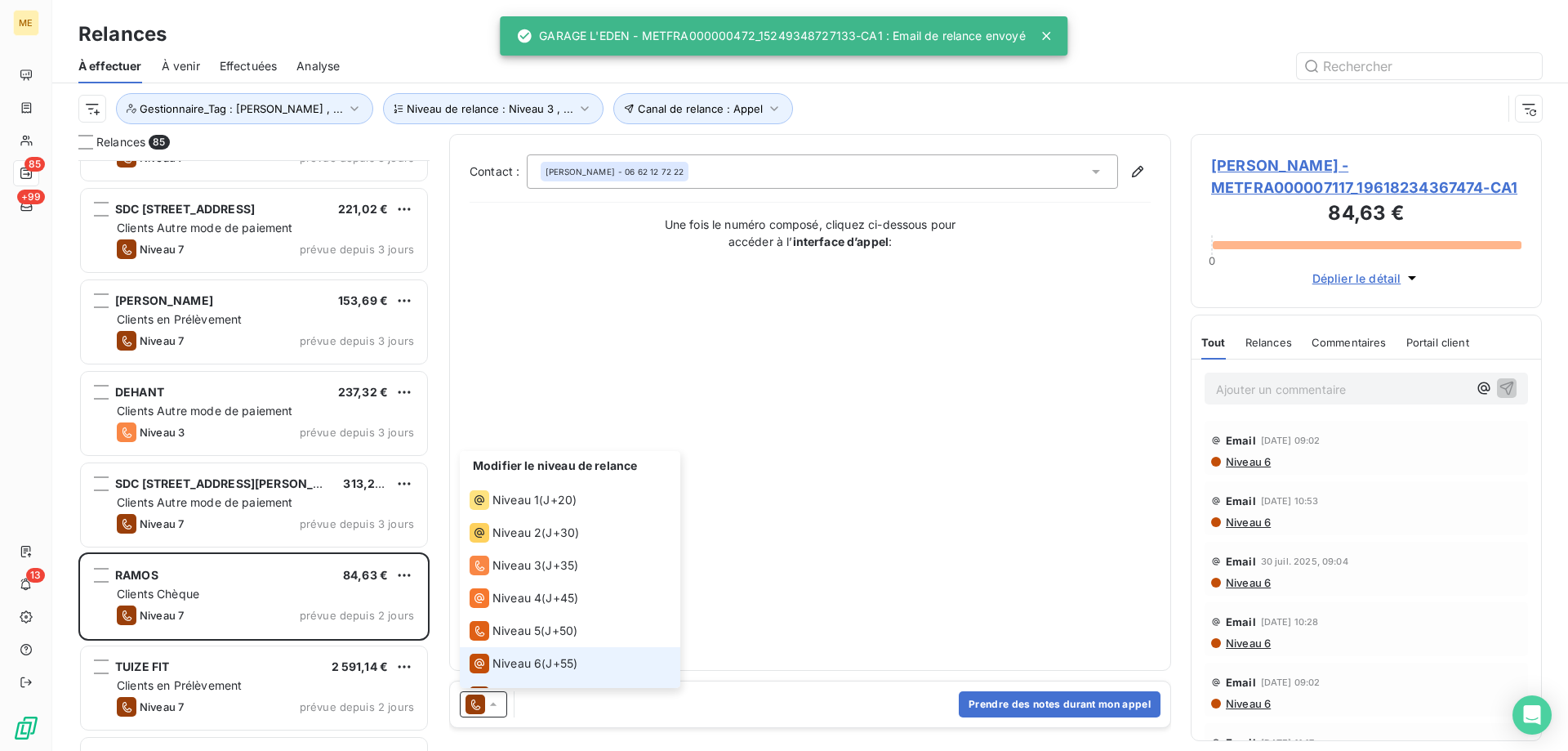
scroll to position [24, 0]
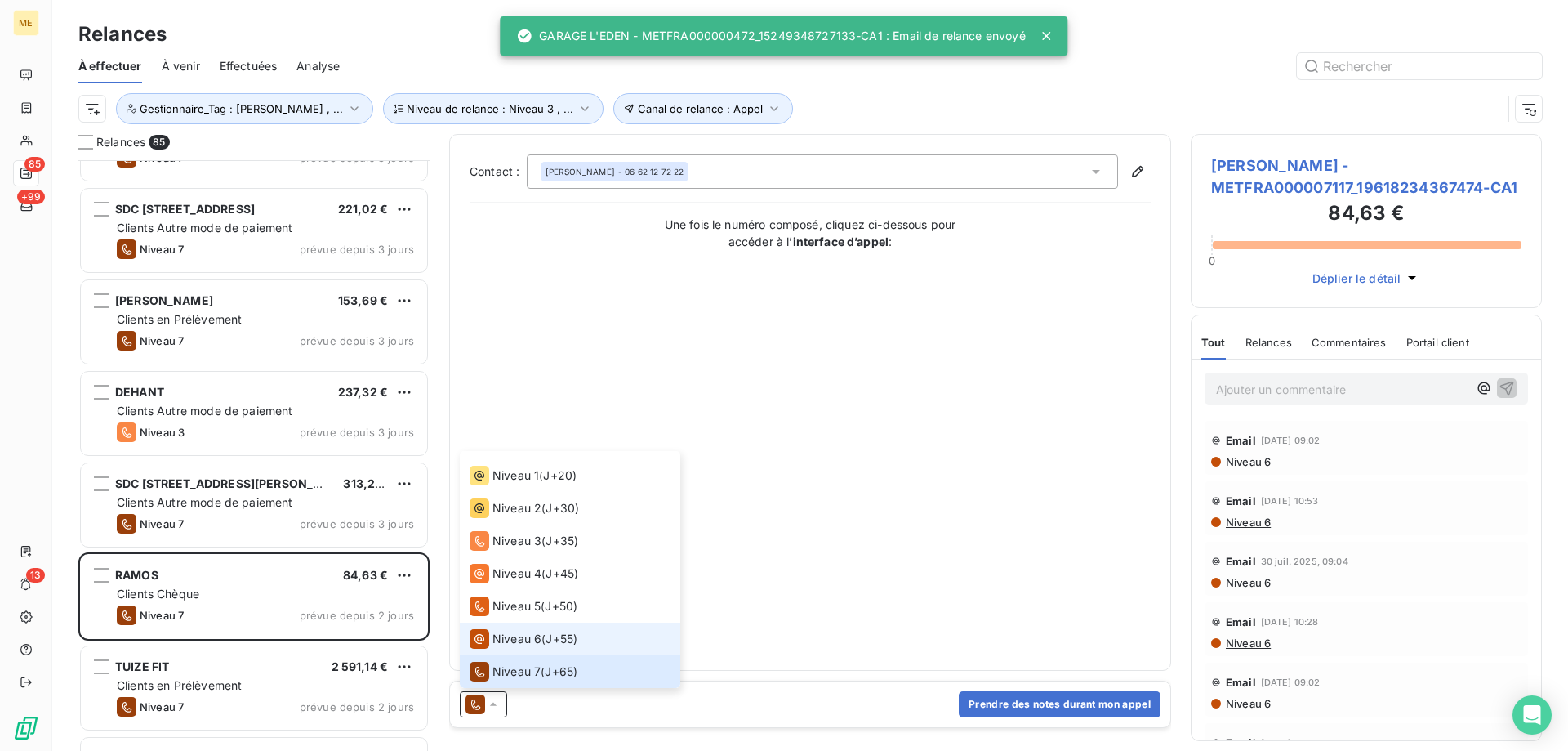
click at [531, 638] on span "Niveau 6" at bounding box center [516, 639] width 49 height 16
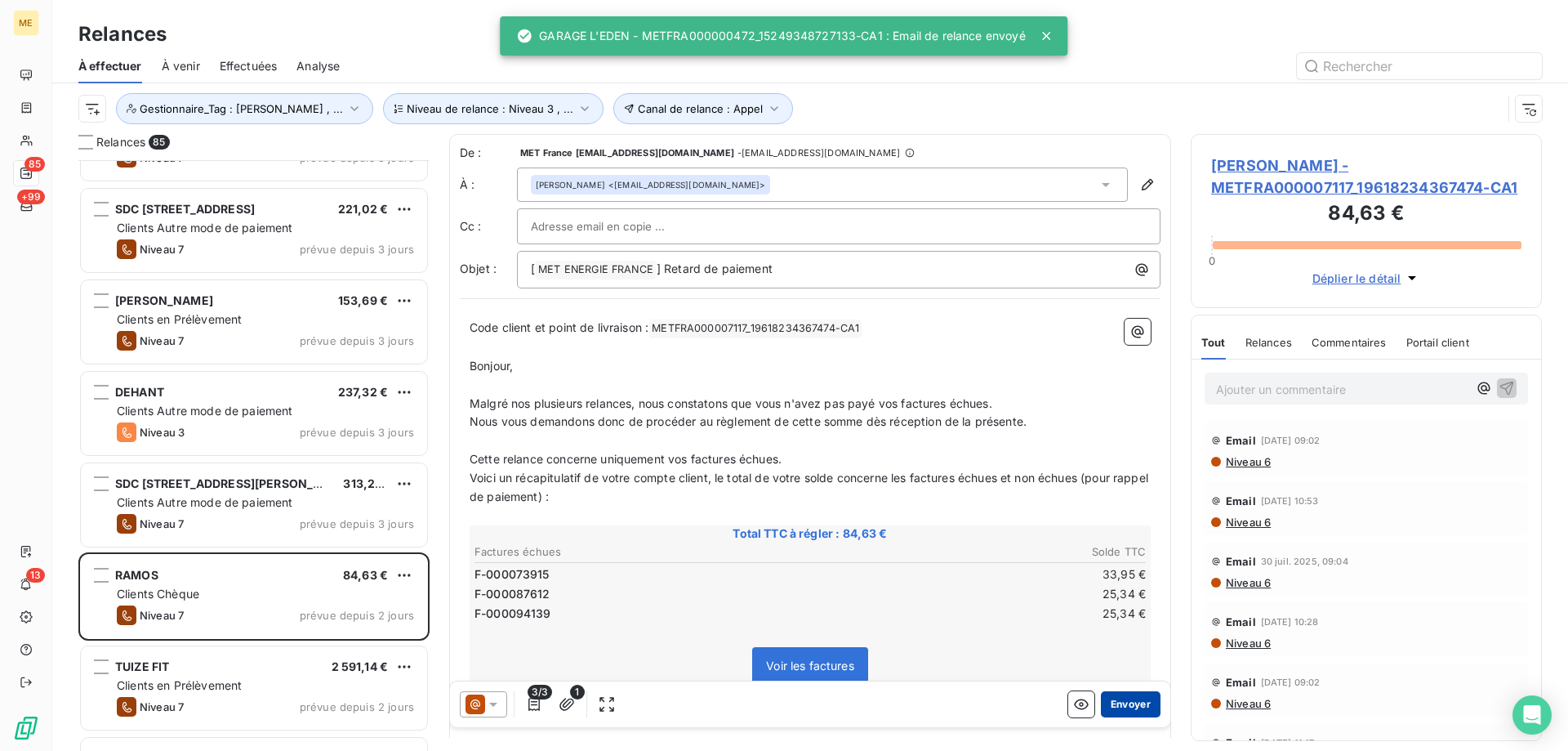
click at [1111, 709] on button "Envoyer" at bounding box center [1131, 703] width 59 height 26
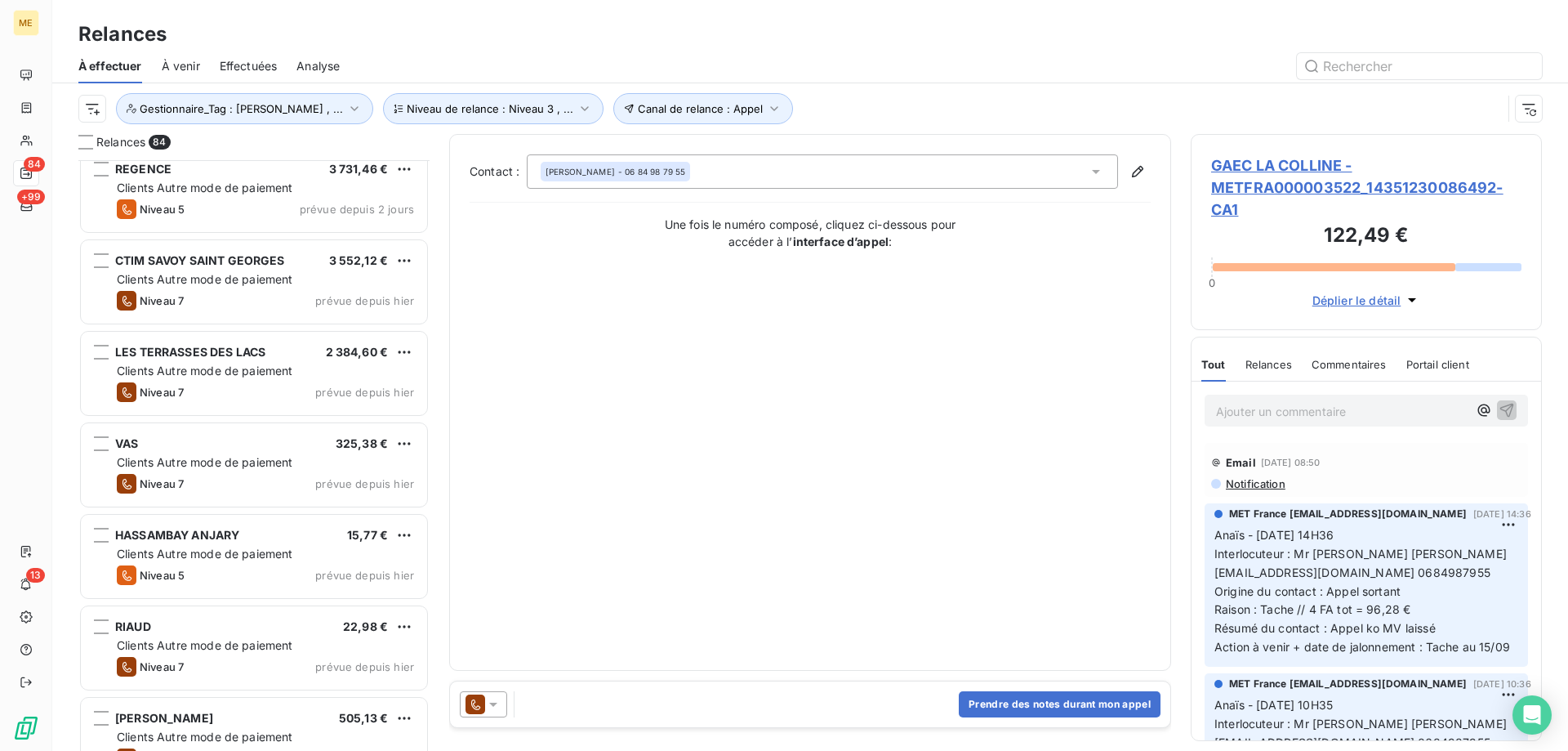
scroll to position [3023, 0]
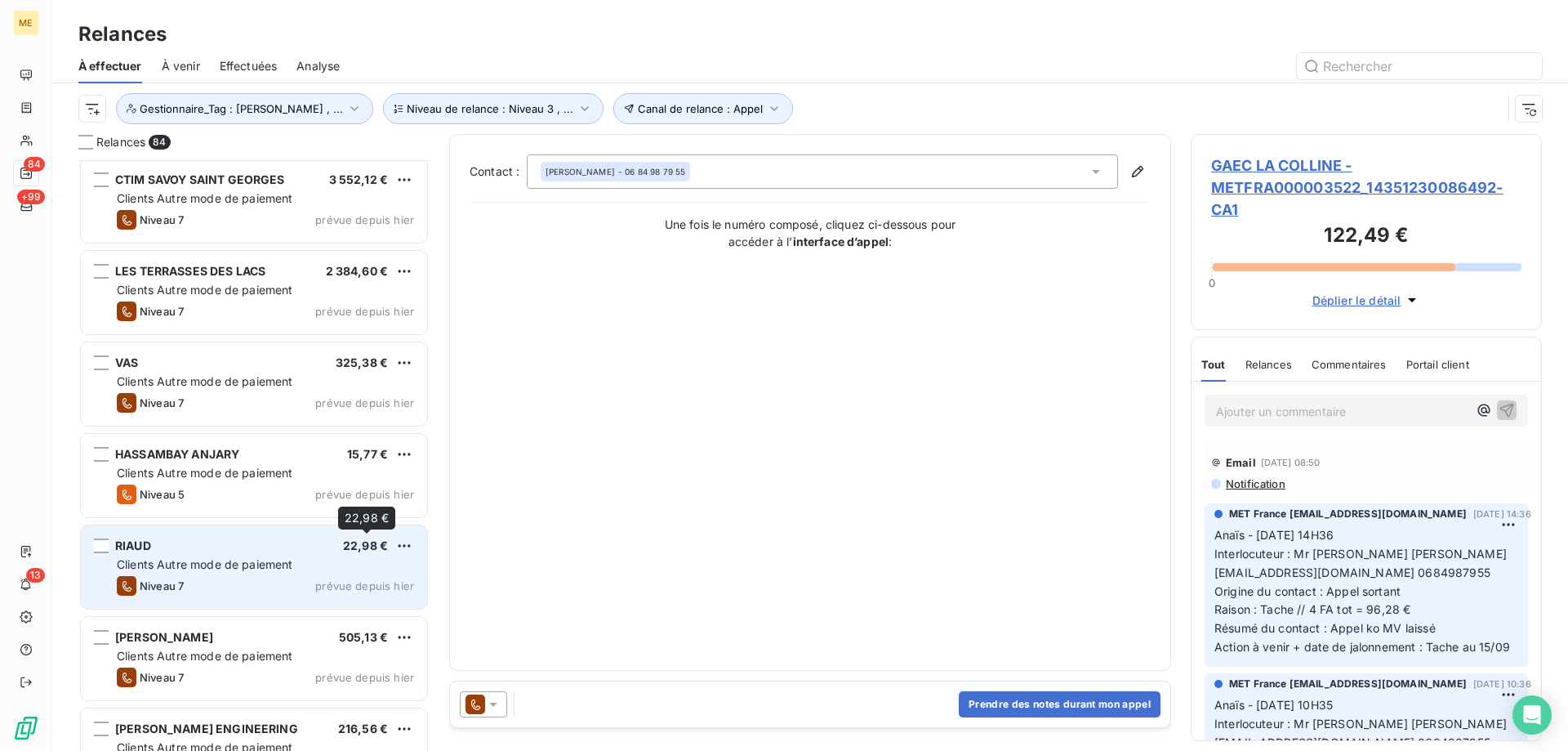
click at [373, 552] on div "22,98 €" at bounding box center [366, 545] width 45 height 16
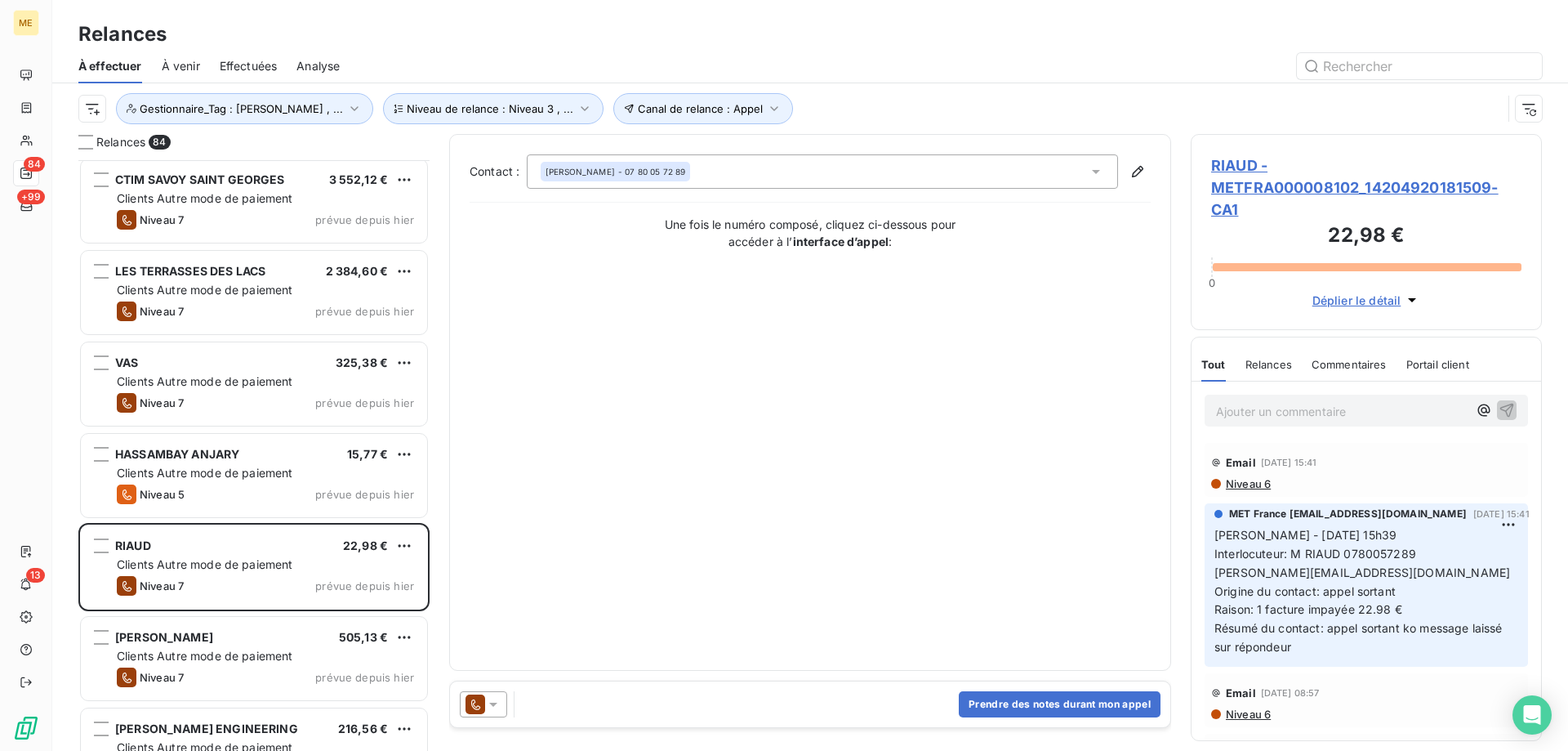
click at [494, 704] on icon at bounding box center [493, 704] width 8 height 4
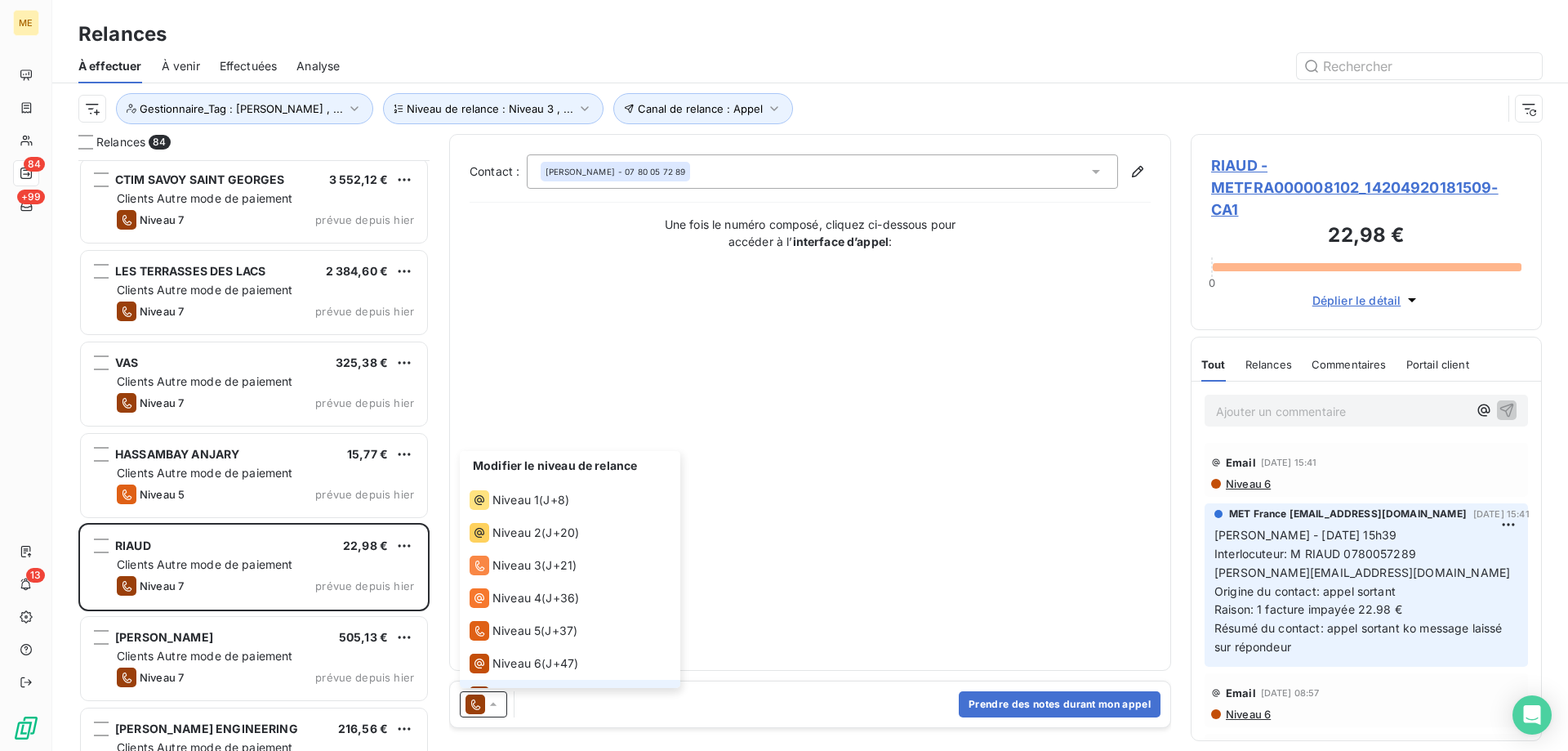
scroll to position [24, 0]
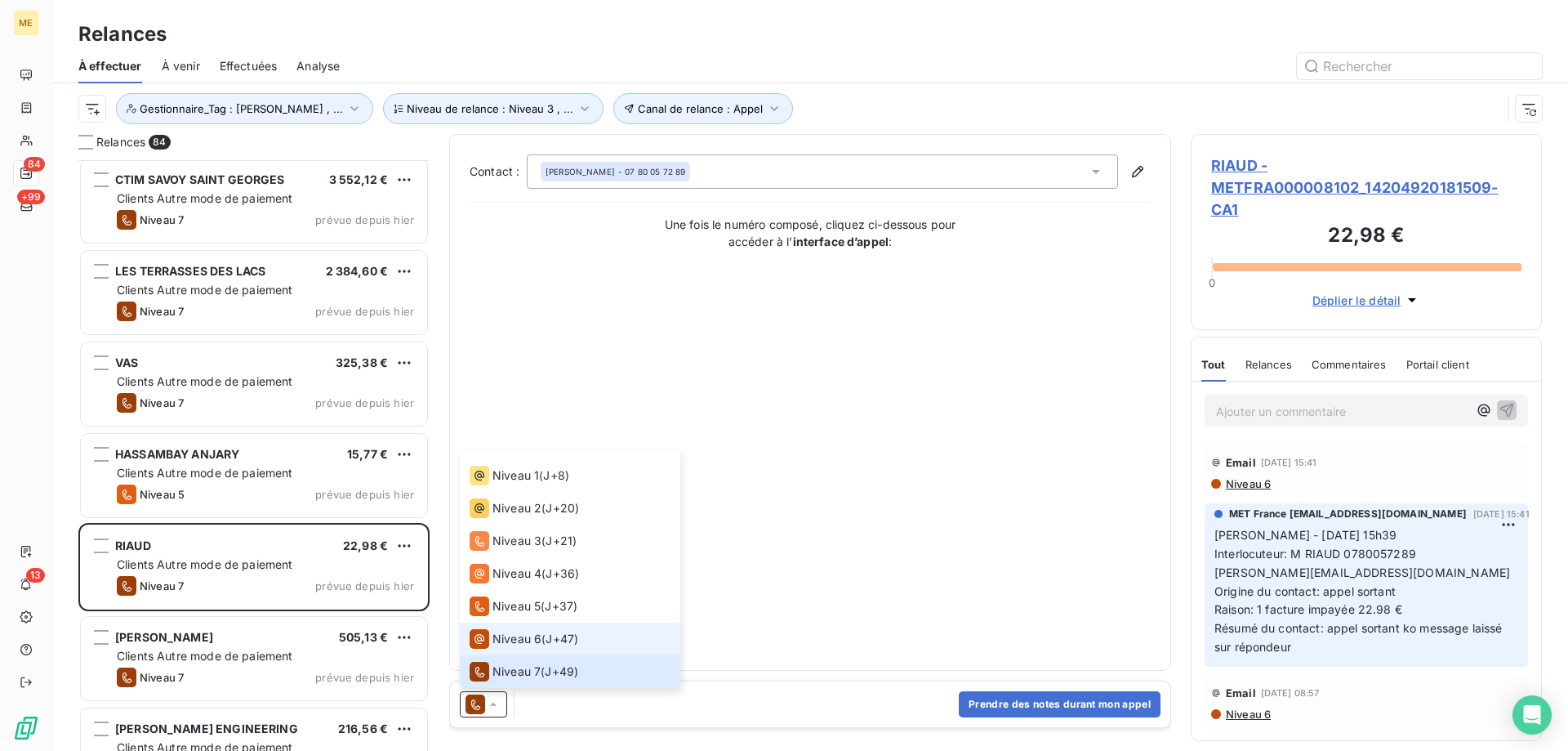
click at [509, 641] on span "Niveau 6" at bounding box center [516, 639] width 49 height 16
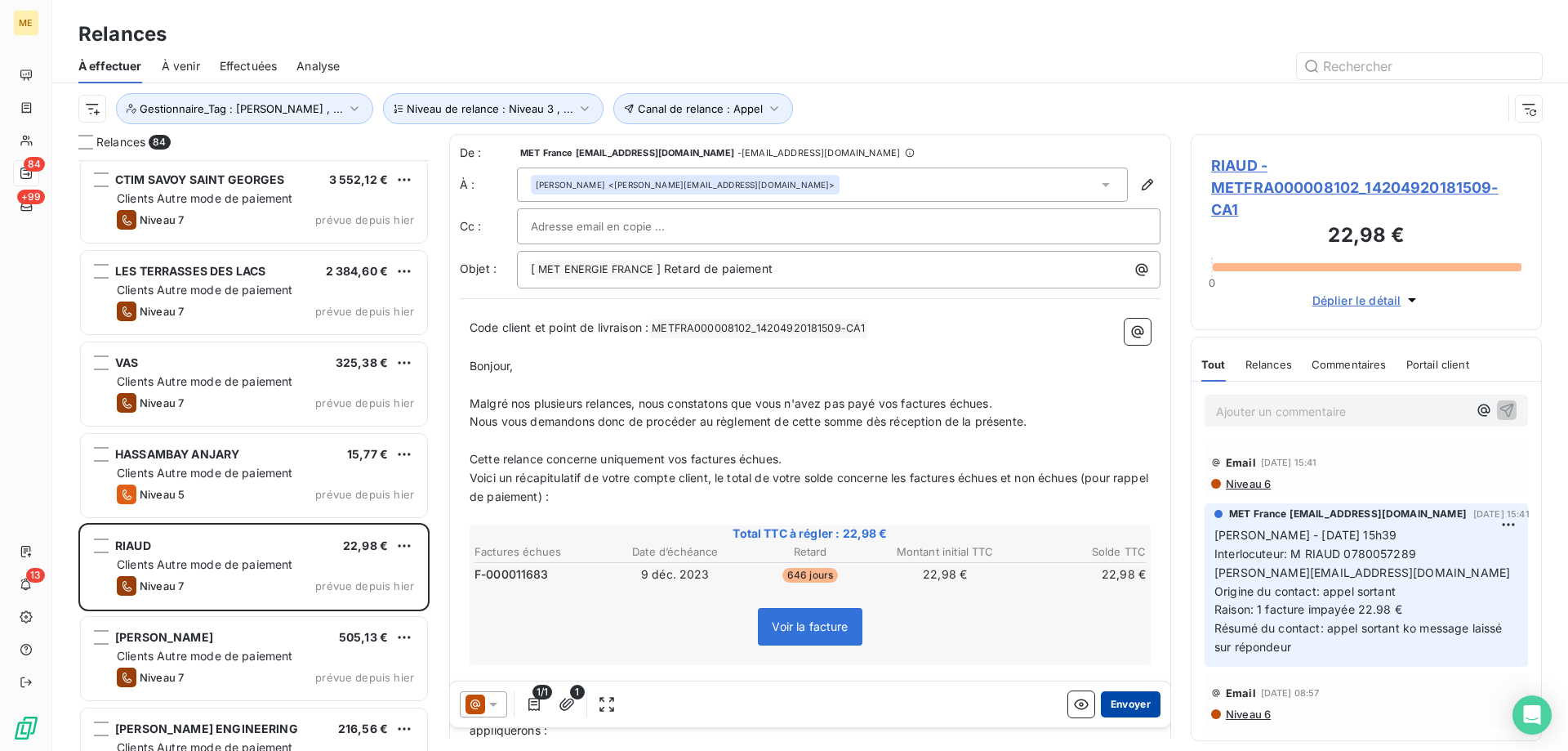
click at [1113, 695] on button "Envoyer" at bounding box center [1131, 703] width 59 height 26
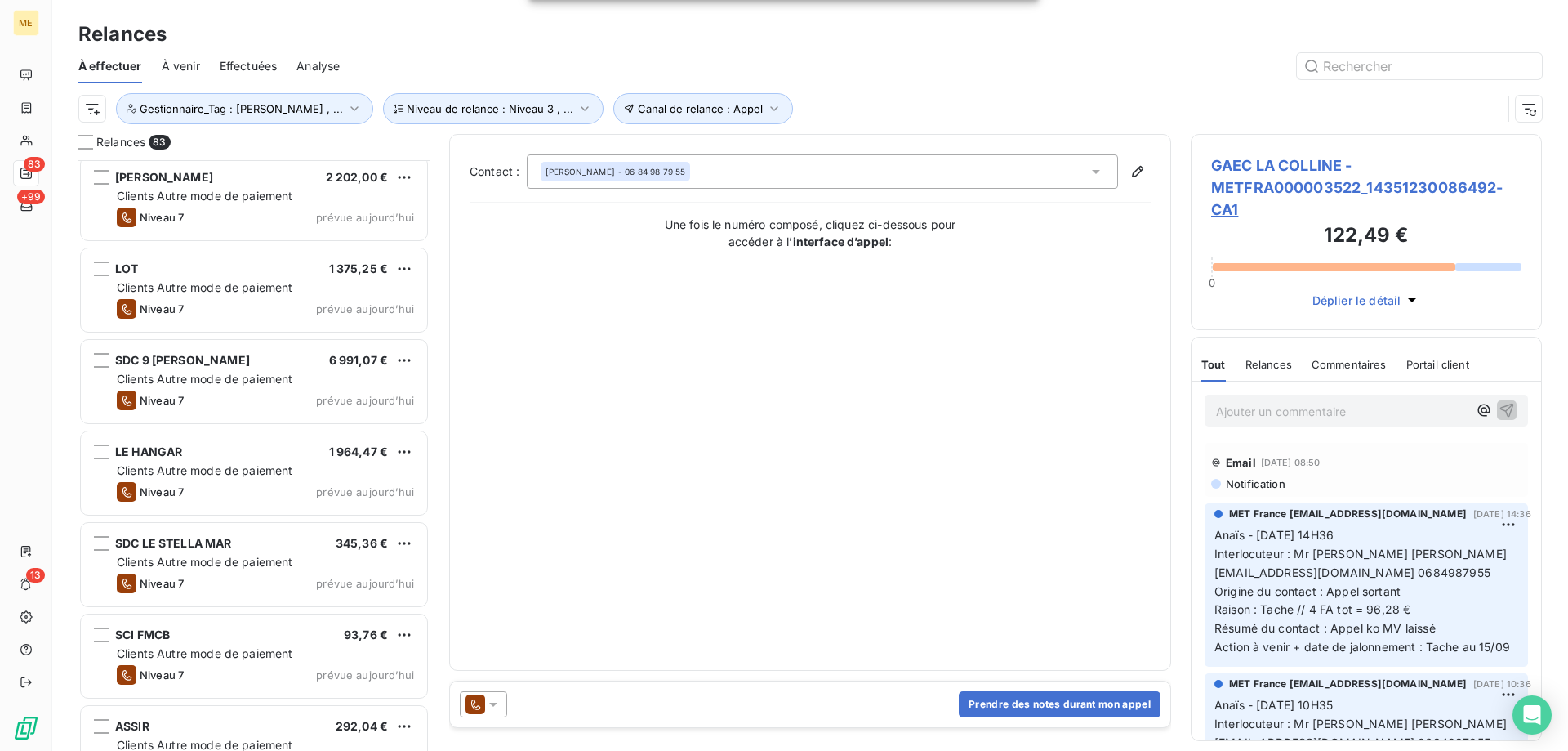
scroll to position [3921, 0]
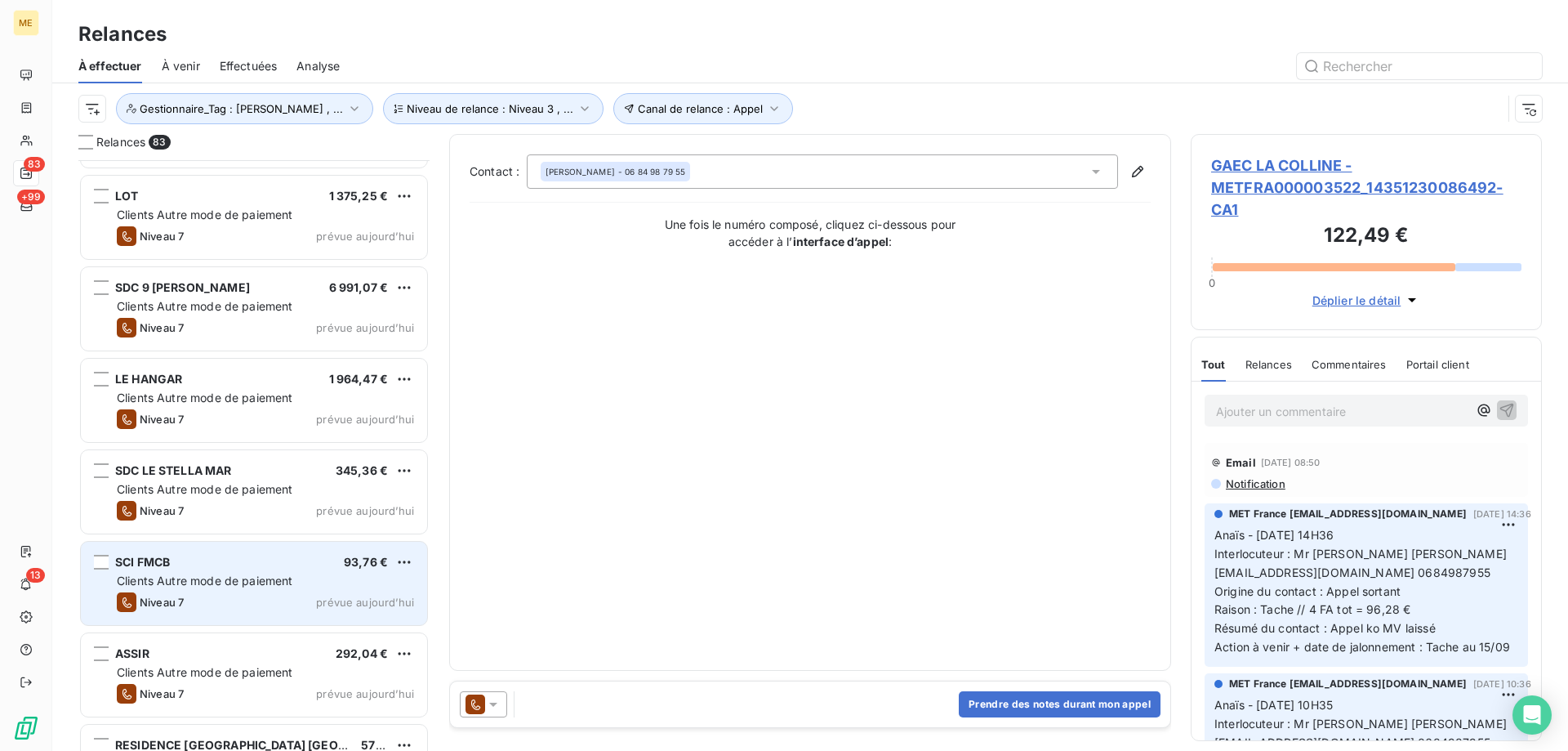
click at [329, 580] on div "Clients Autre mode de paiement" at bounding box center [265, 580] width 297 height 16
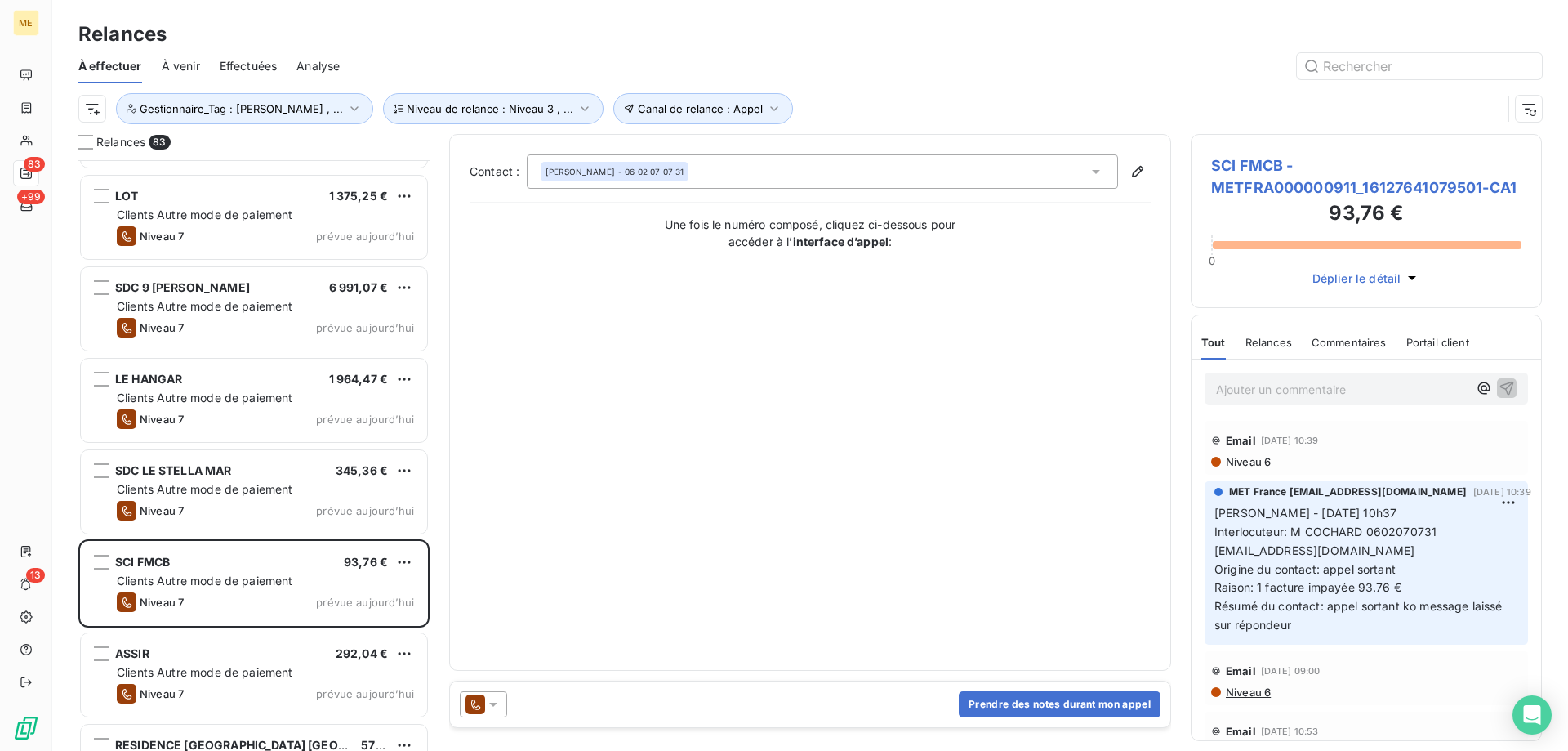
click at [498, 708] on icon at bounding box center [493, 704] width 16 height 16
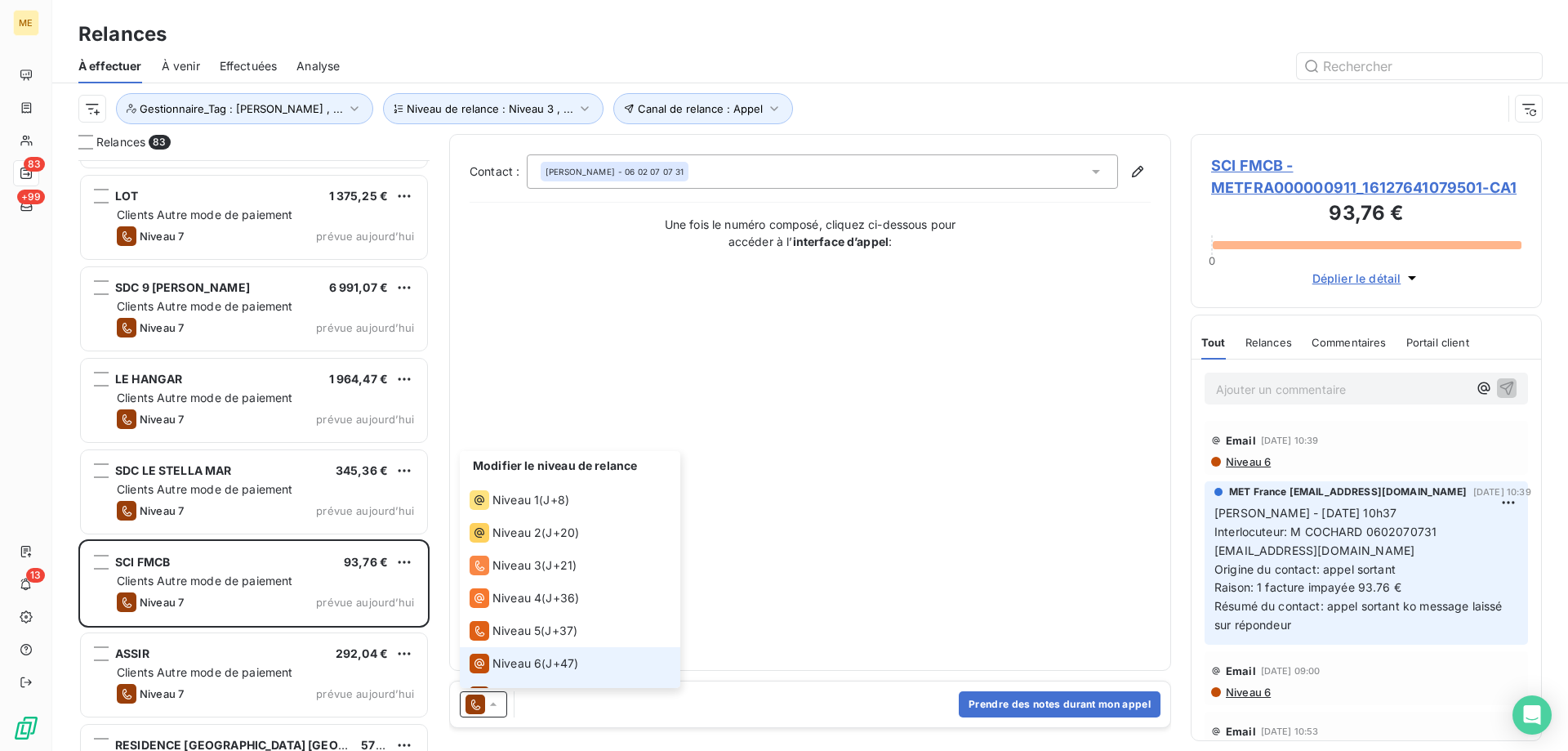
scroll to position [24, 0]
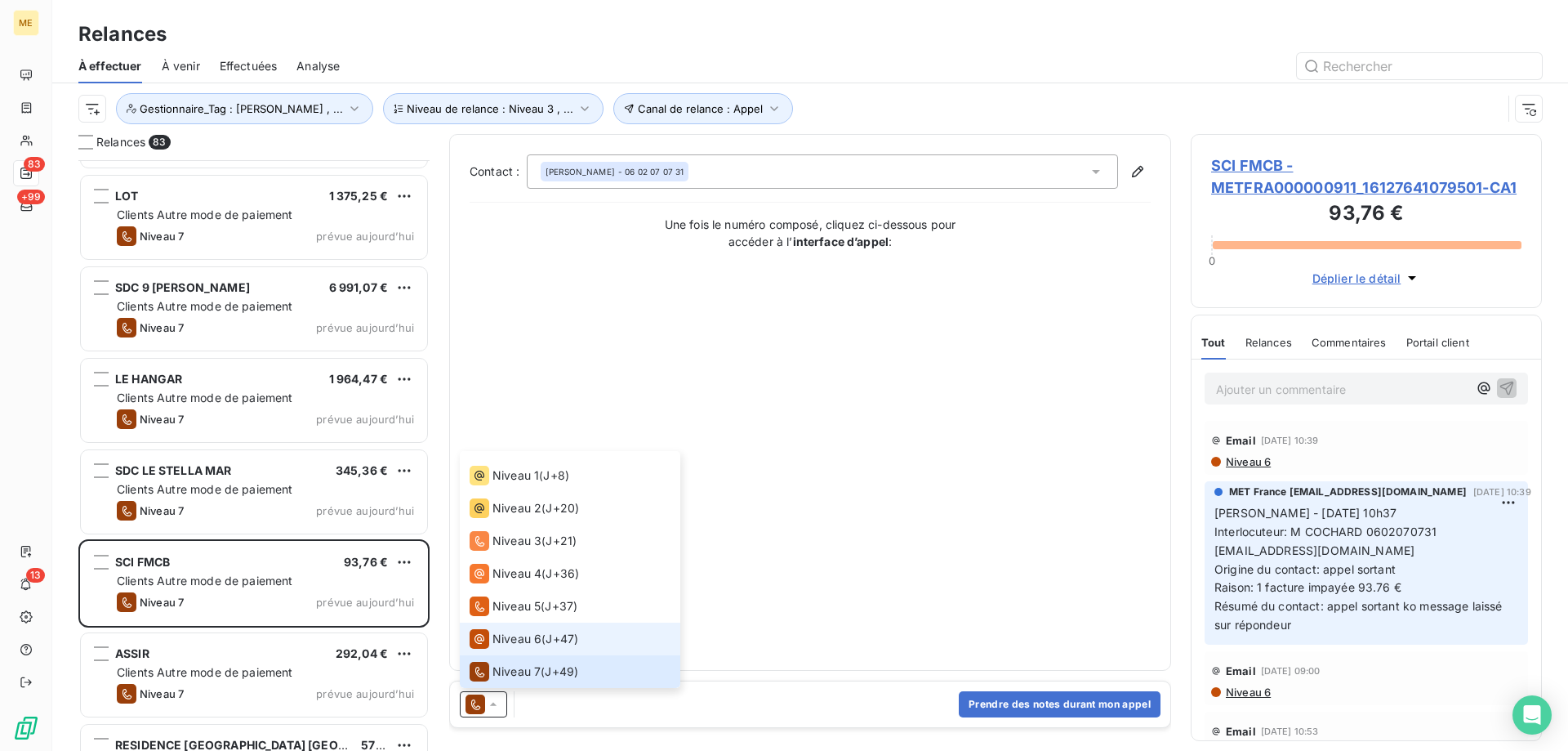
click at [533, 637] on span "Niveau 6" at bounding box center [516, 639] width 49 height 16
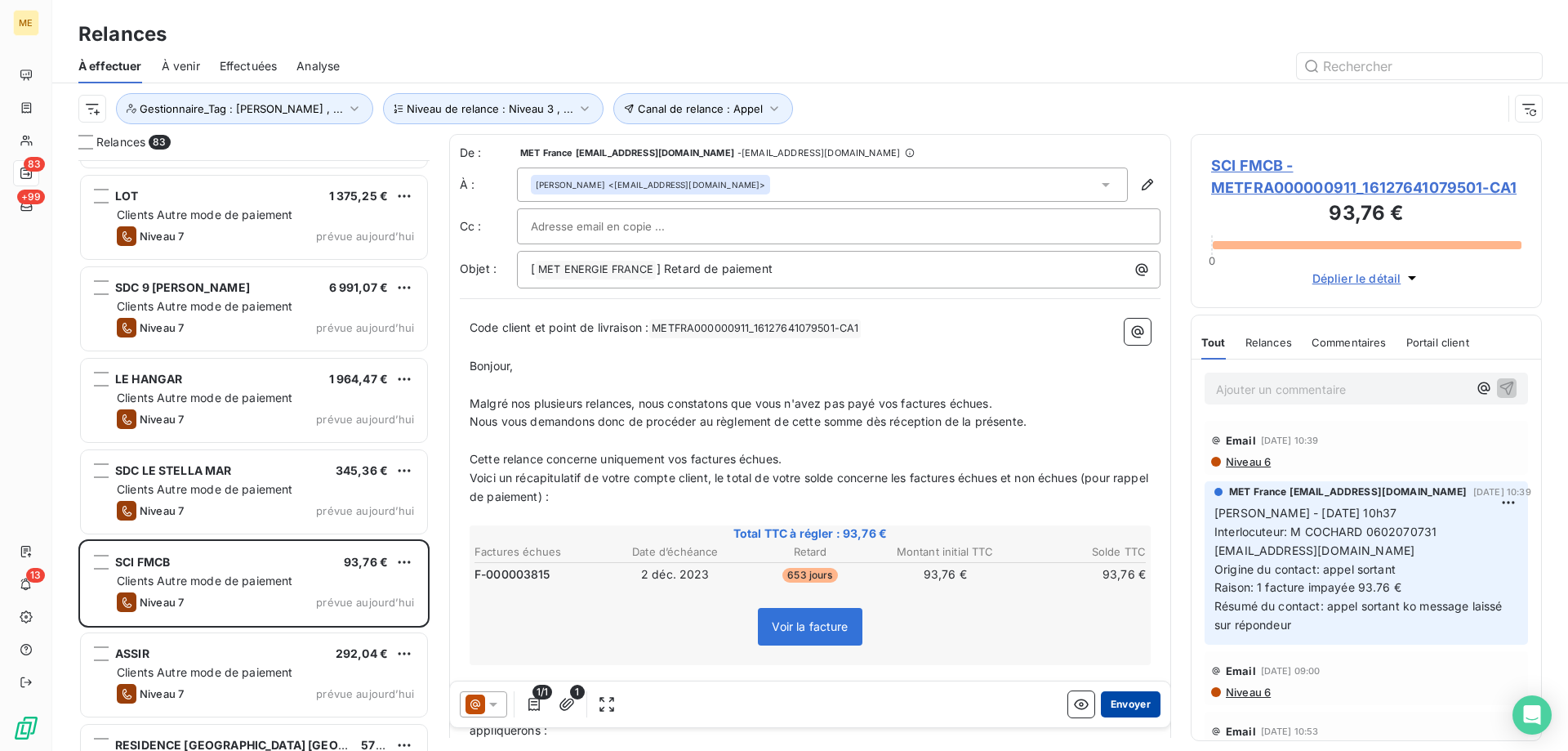
click at [1122, 706] on button "Envoyer" at bounding box center [1131, 703] width 59 height 26
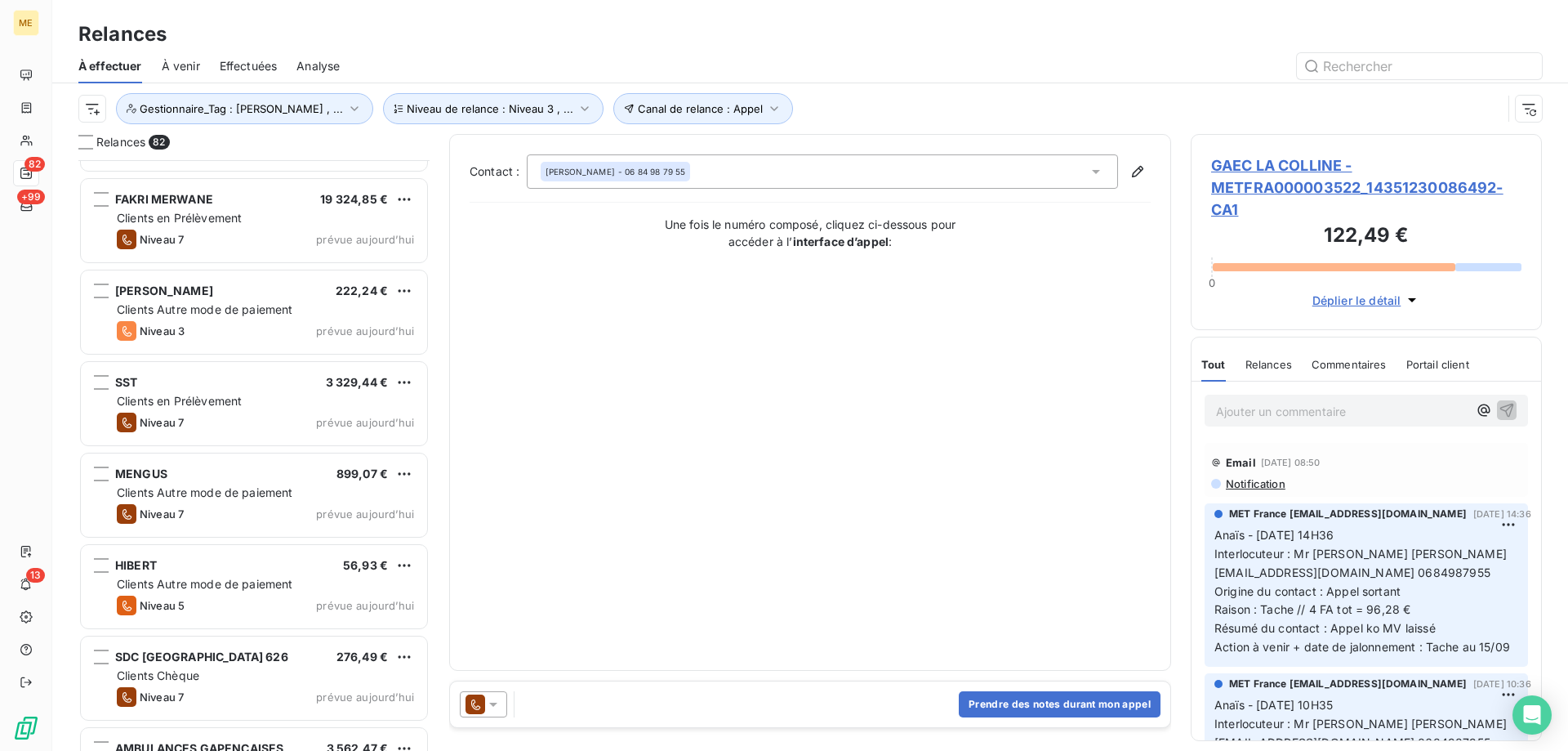
scroll to position [5555, 0]
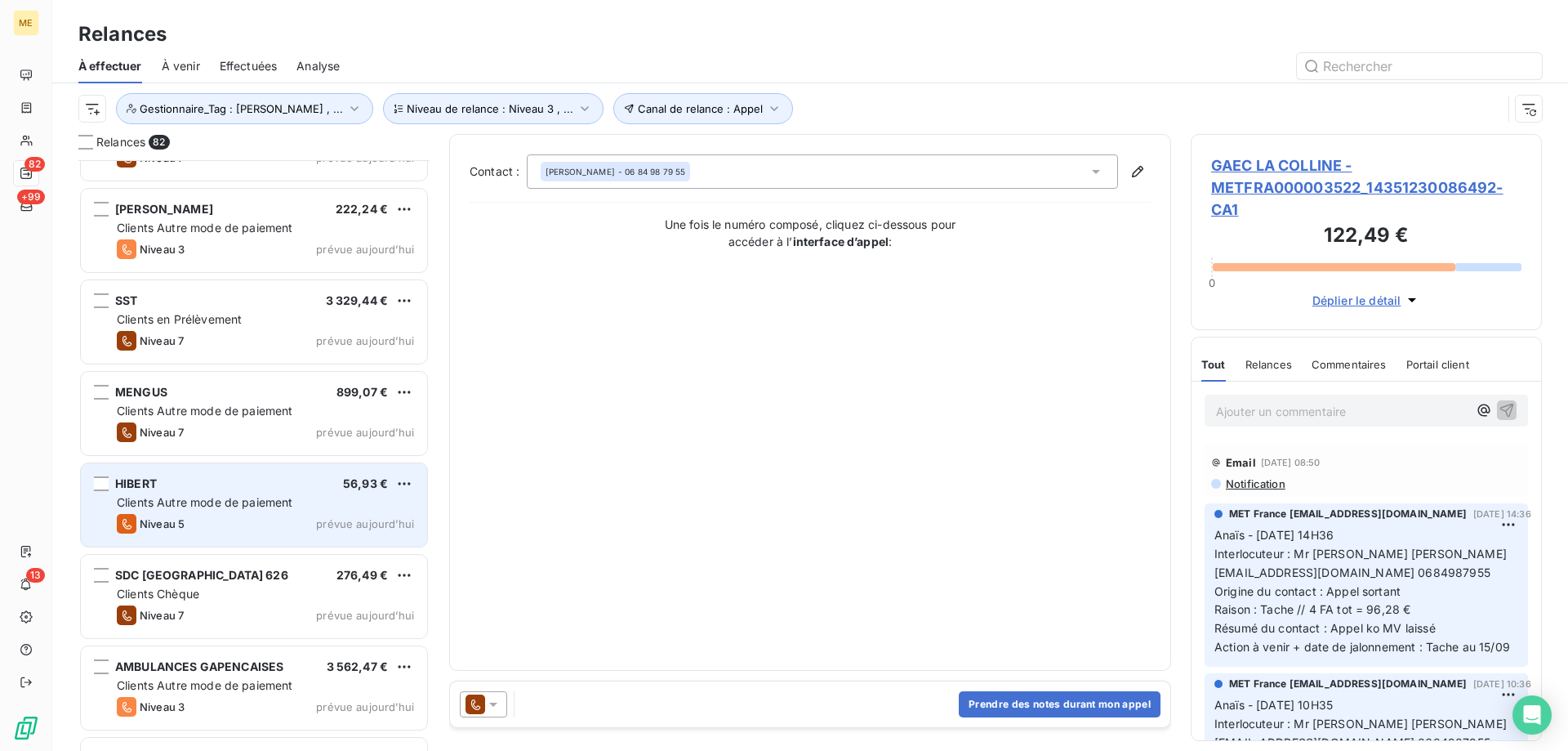
click at [392, 533] on div "Niveau 5 prévue aujourd’hui" at bounding box center [265, 524] width 297 height 20
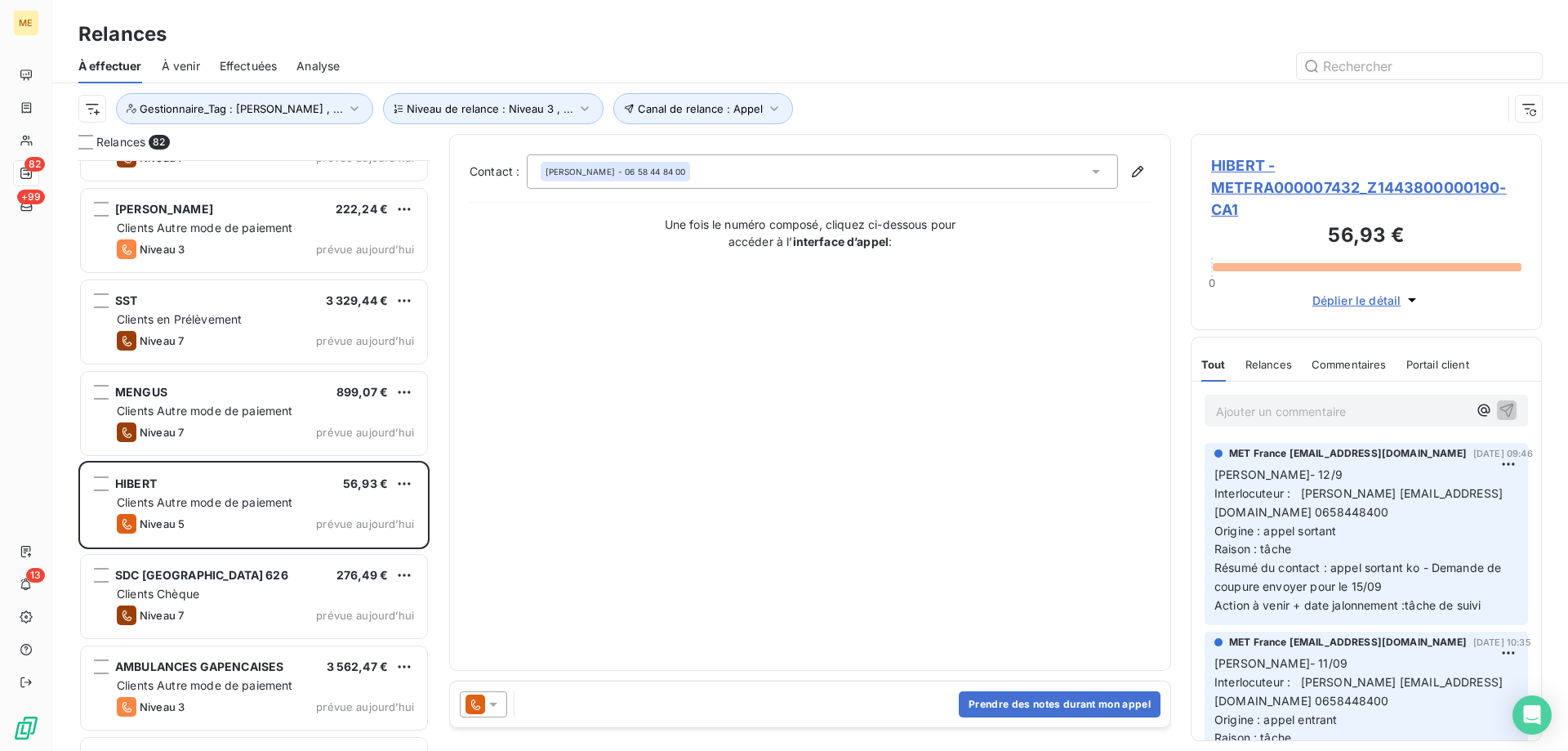
click at [504, 704] on div at bounding box center [483, 703] width 48 height 26
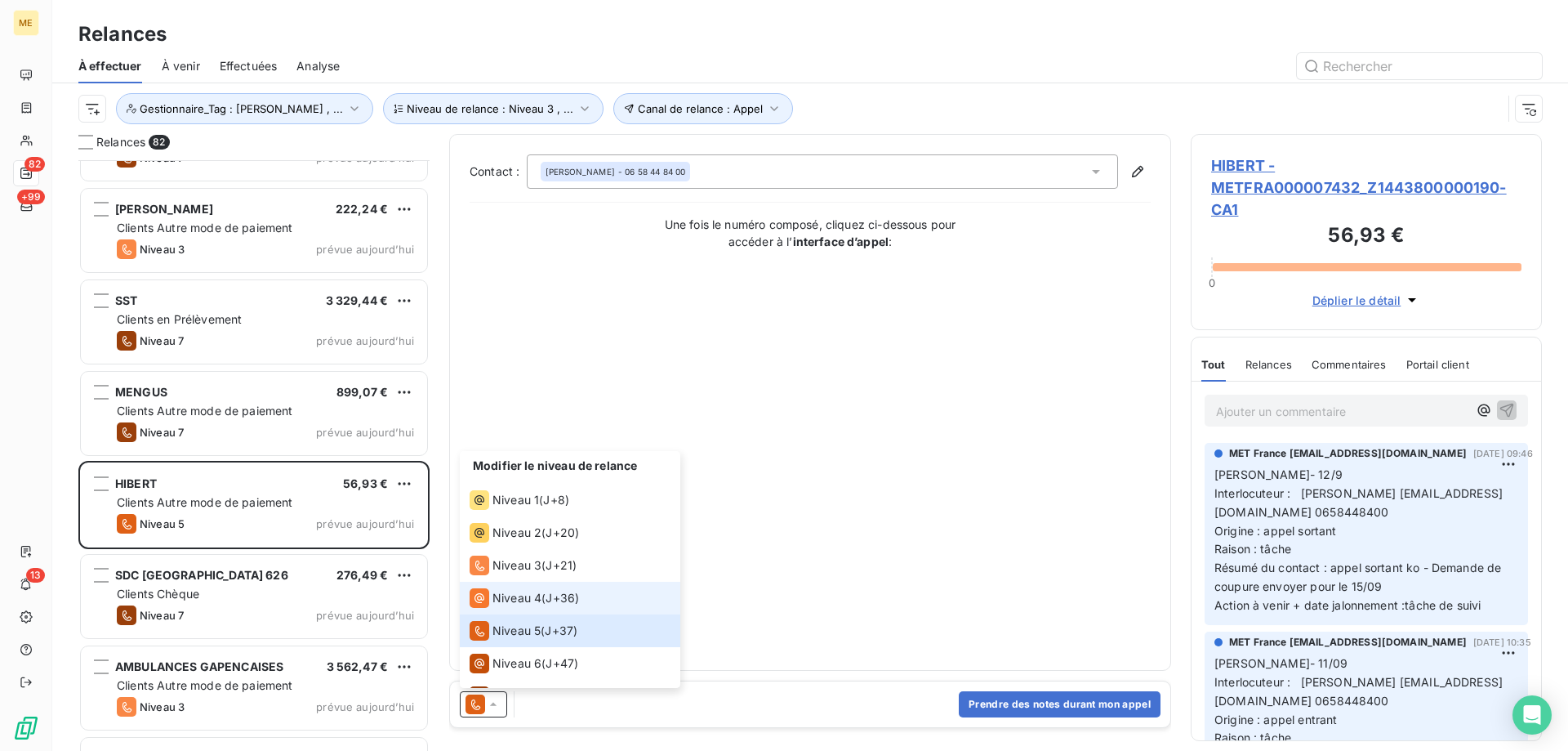
click at [519, 600] on span "Niveau 4" at bounding box center [516, 597] width 49 height 16
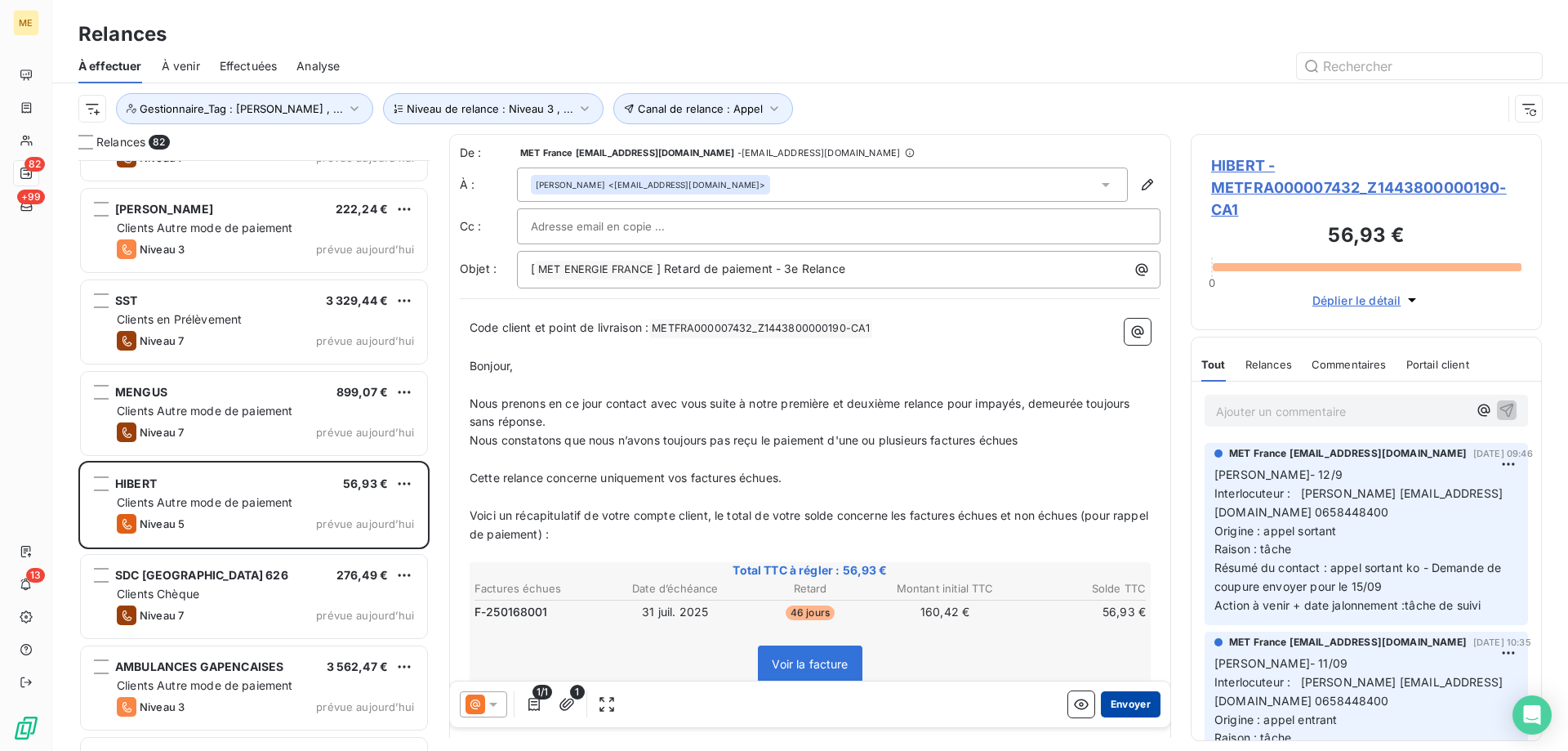
click at [1137, 702] on button "Envoyer" at bounding box center [1131, 703] width 59 height 26
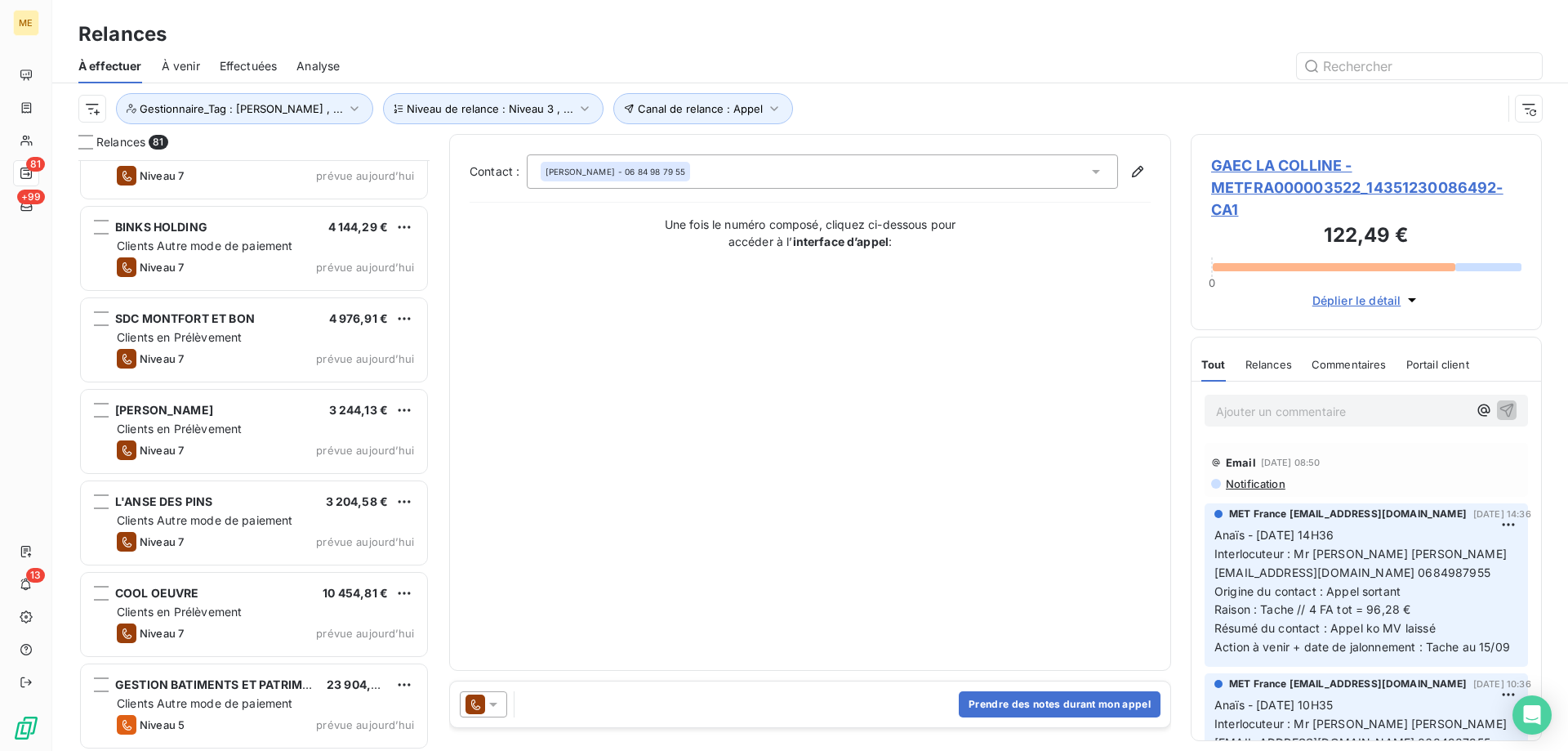
scroll to position [6820, 0]
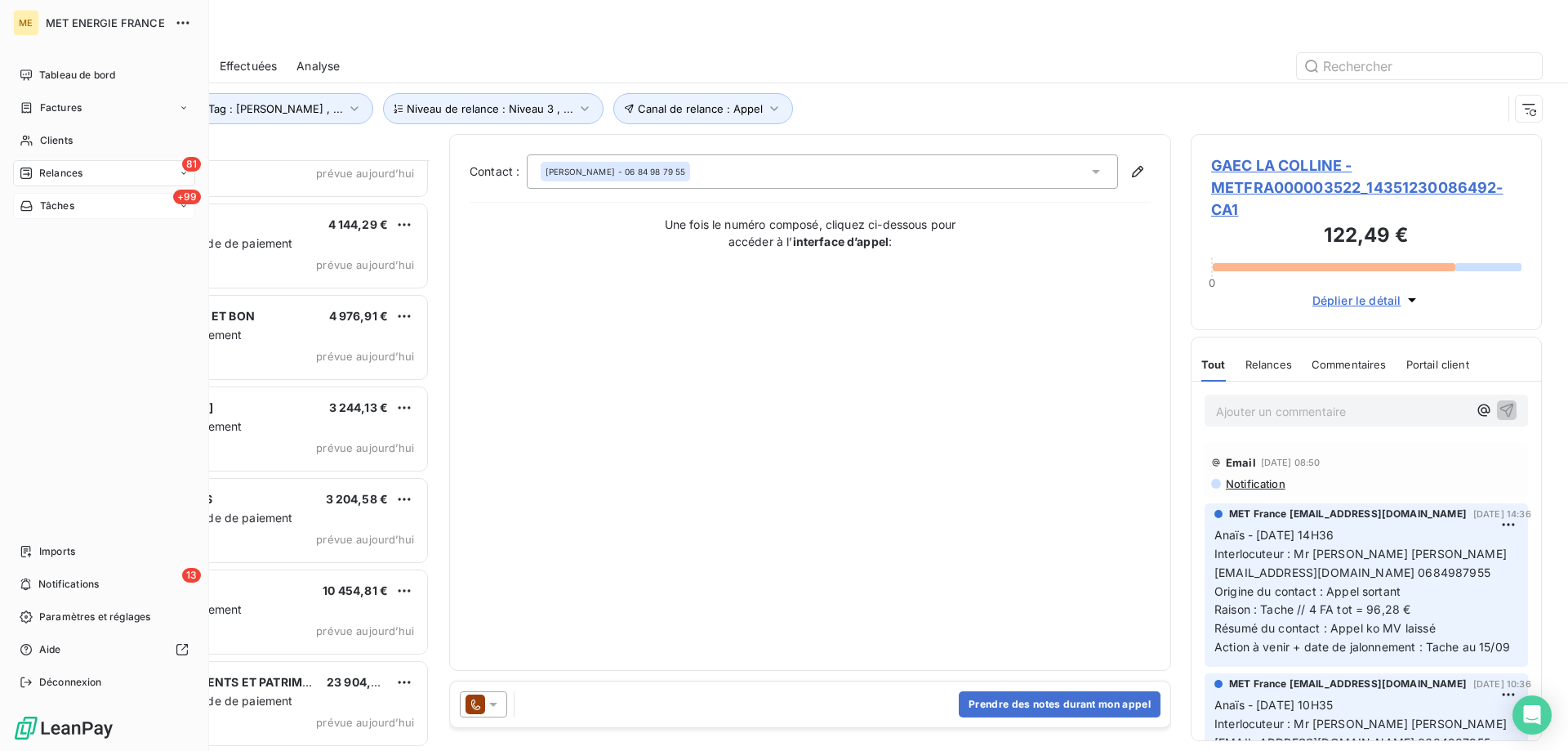
click at [63, 204] on span "Tâches" at bounding box center [57, 206] width 34 height 14
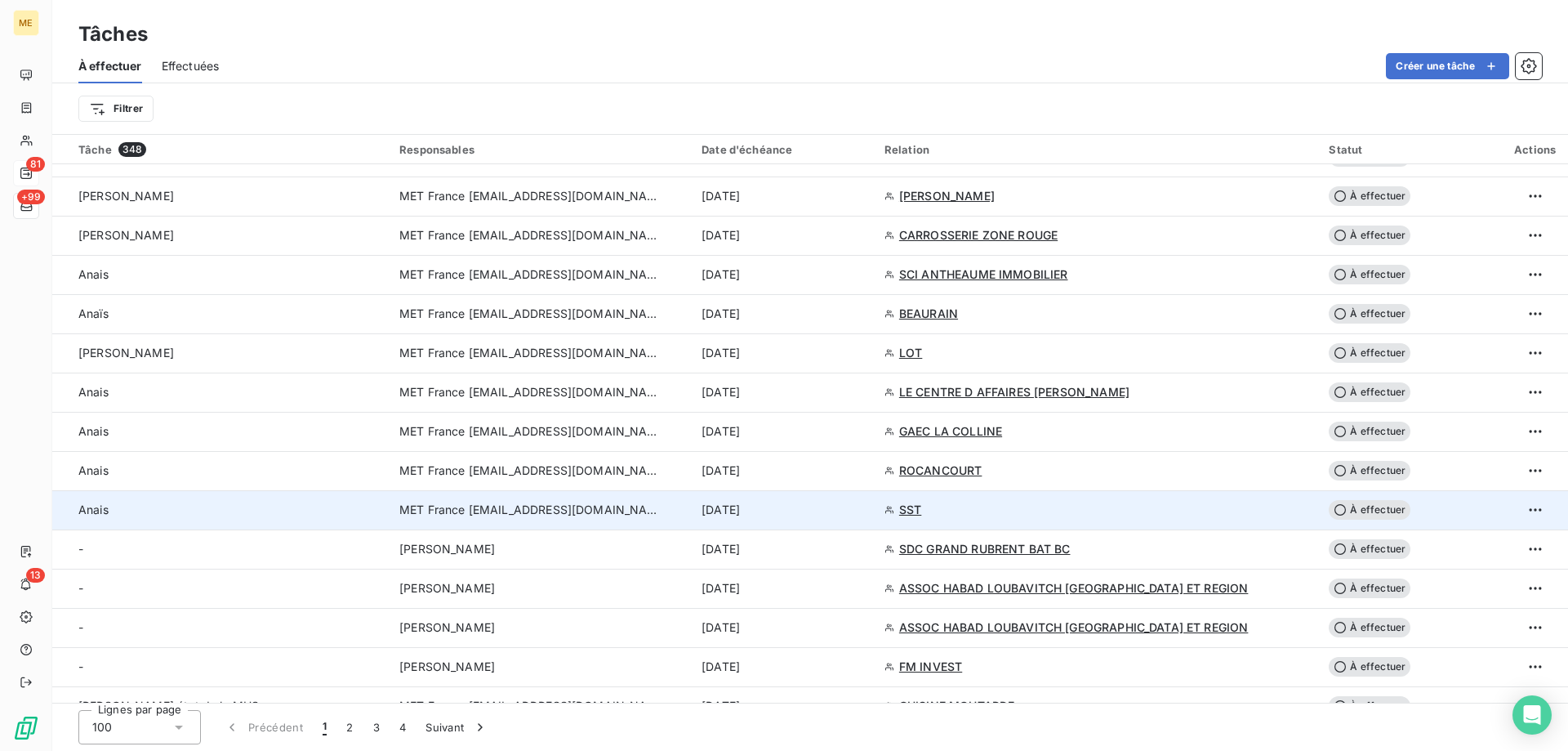
scroll to position [3383, 0]
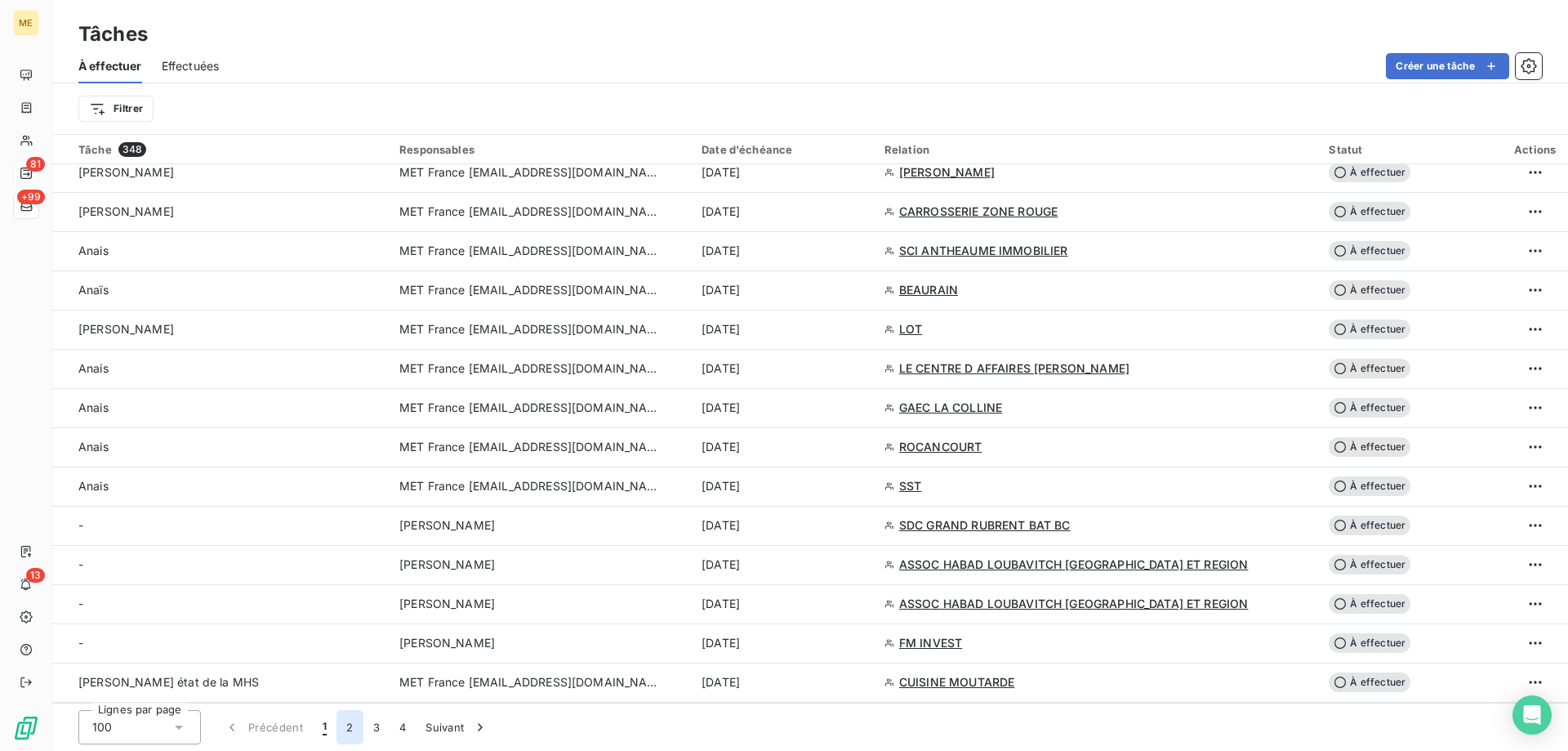
click at [347, 727] on button "2" at bounding box center [349, 727] width 26 height 34
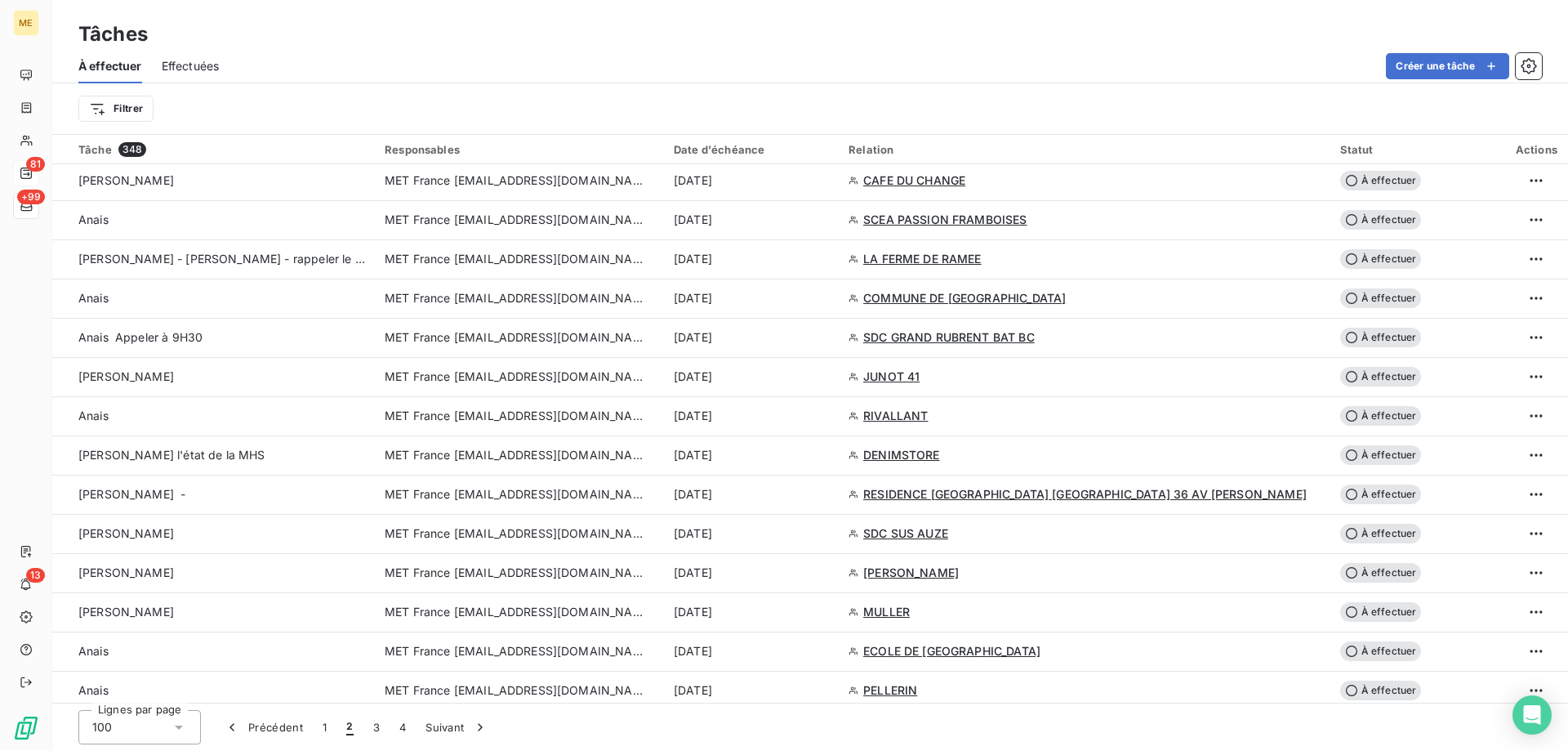
scroll to position [0, 0]
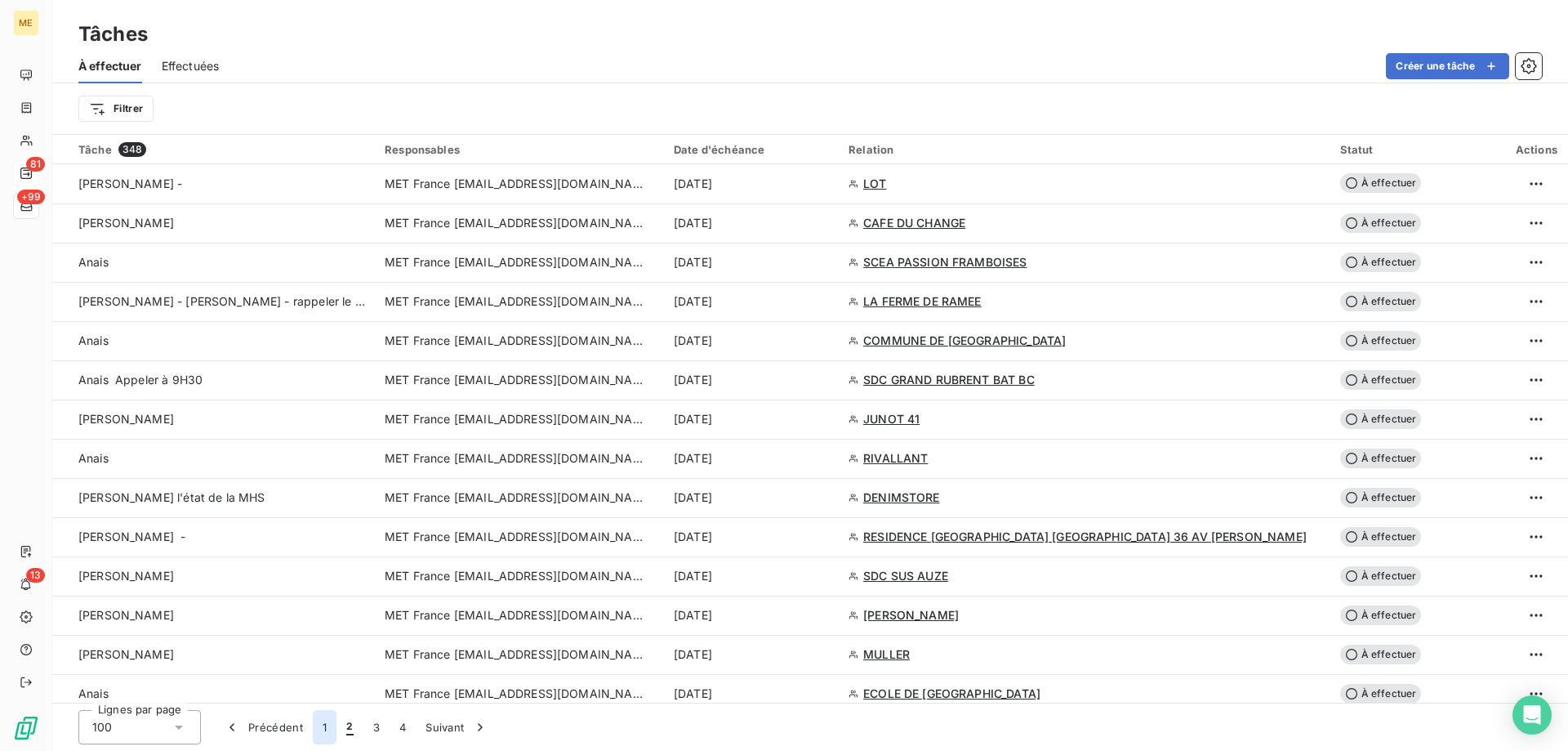
click at [318, 721] on button "1" at bounding box center [324, 727] width 23 height 34
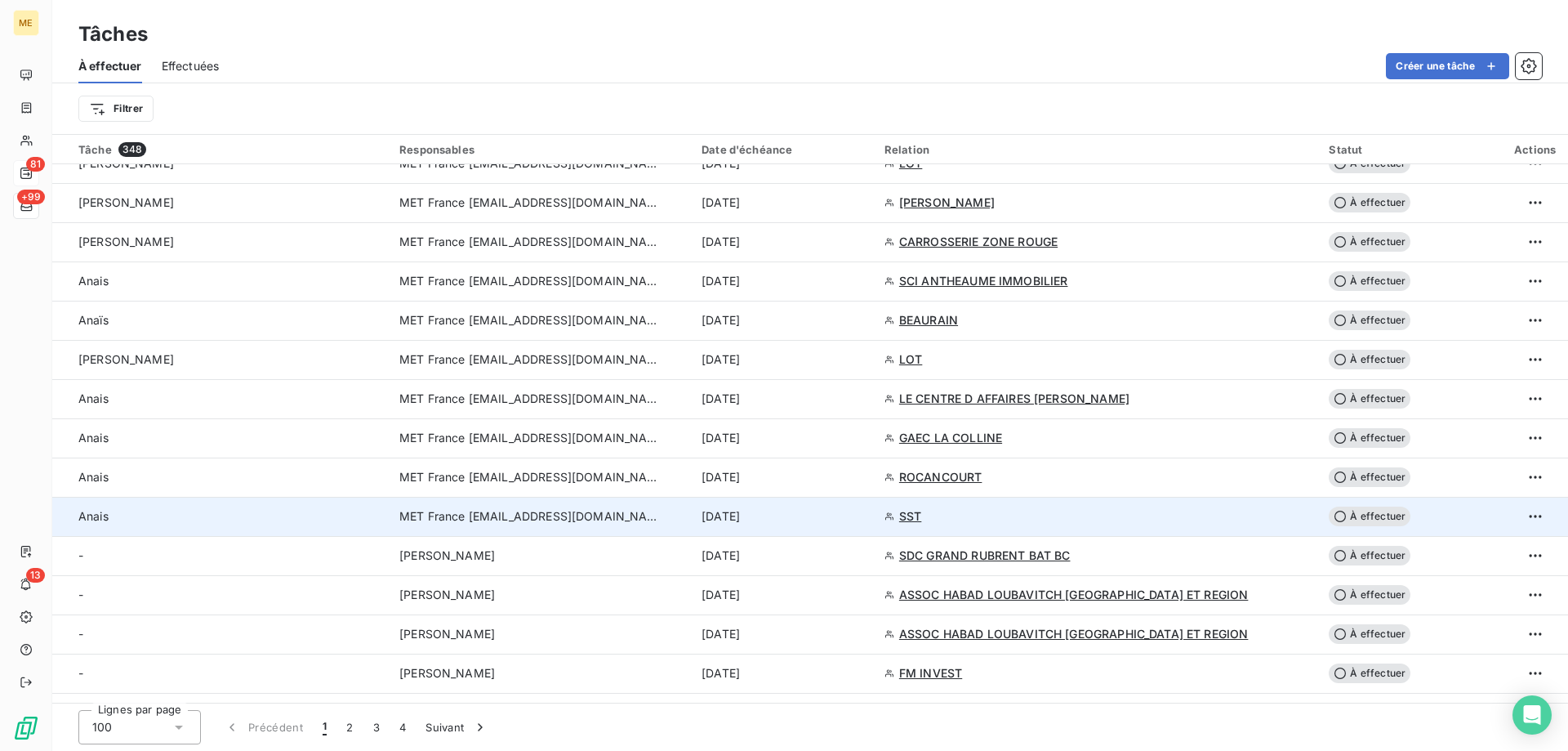
scroll to position [3383, 0]
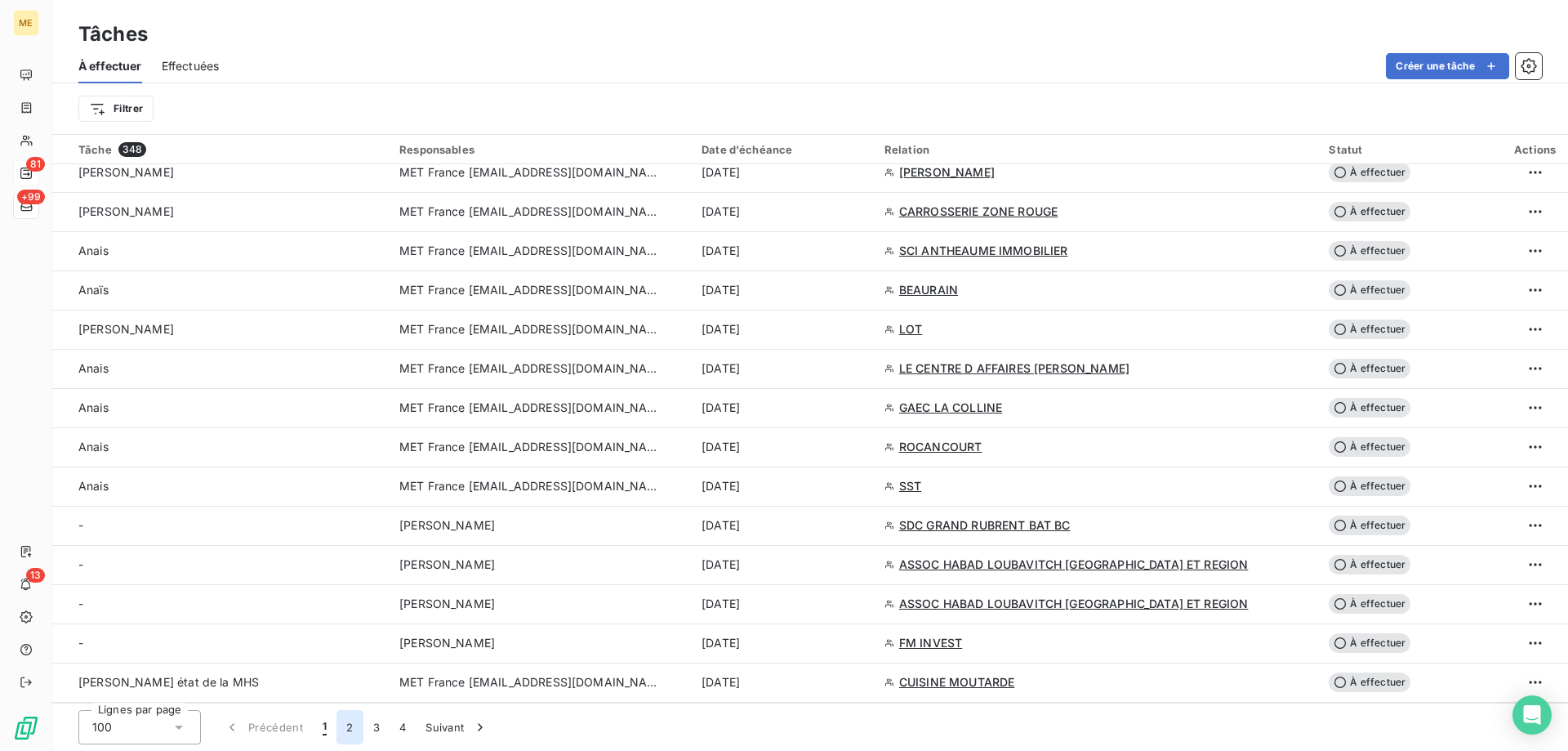
click at [342, 729] on button "2" at bounding box center [349, 727] width 26 height 34
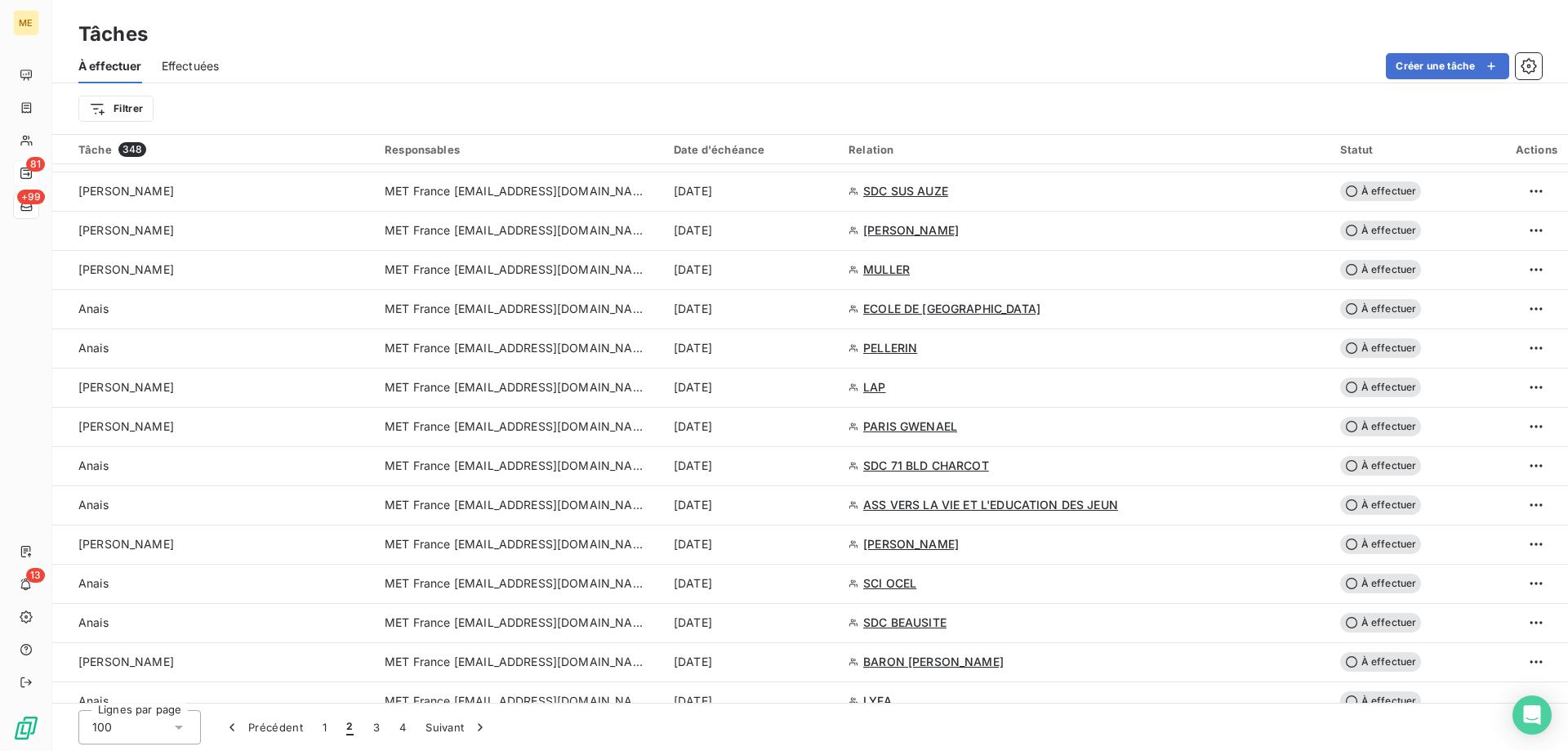
scroll to position [0, 0]
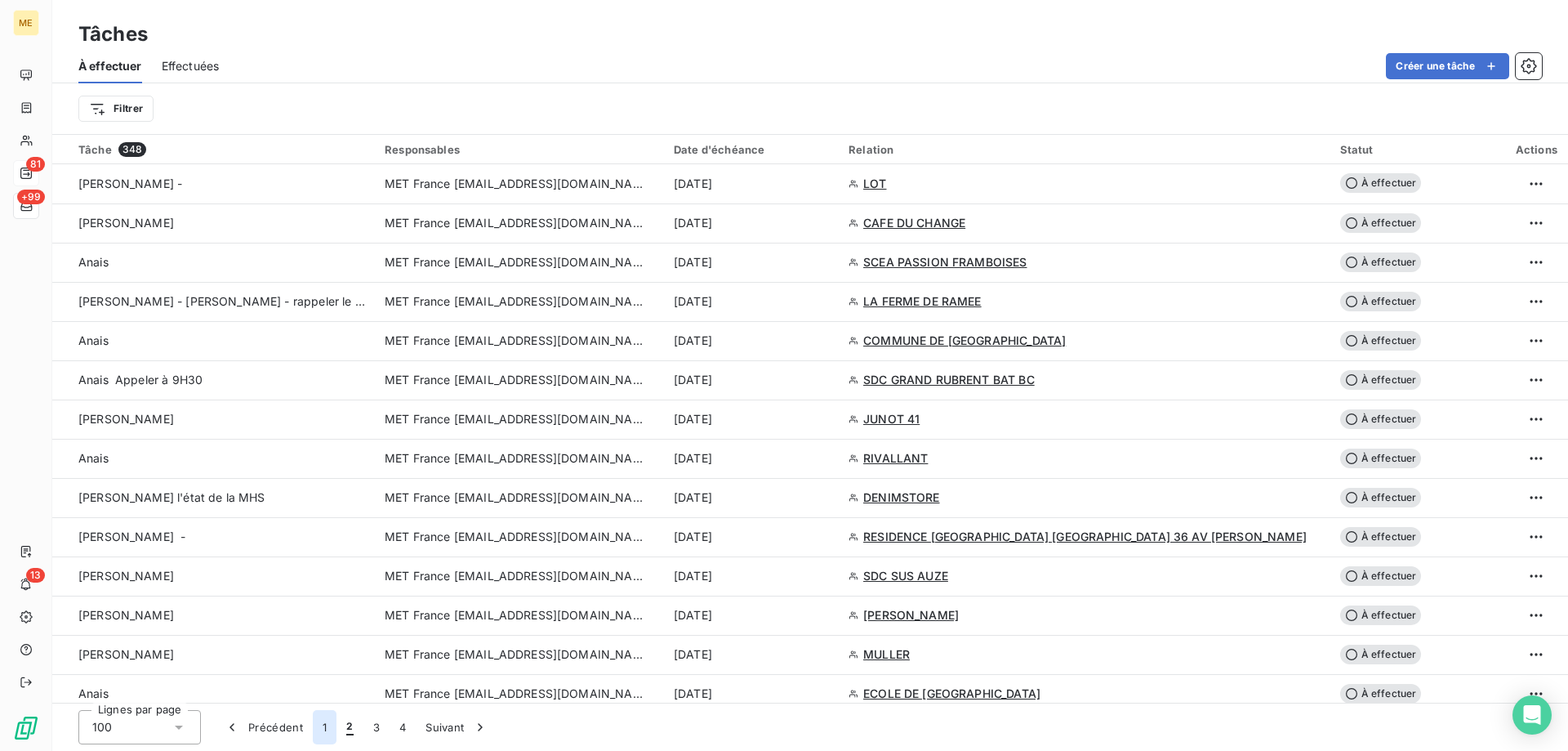
click at [328, 727] on button "1" at bounding box center [324, 727] width 23 height 34
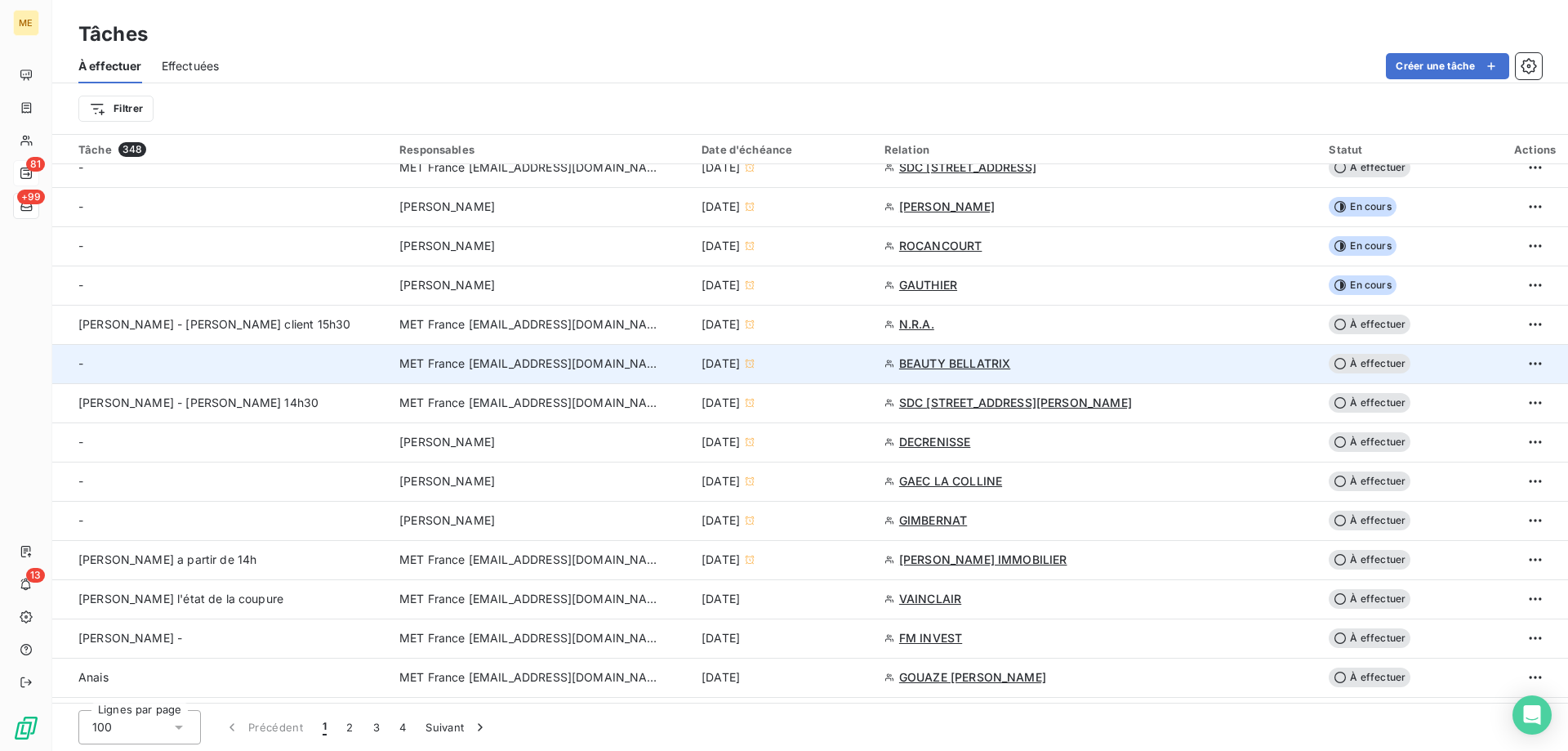
scroll to position [490, 0]
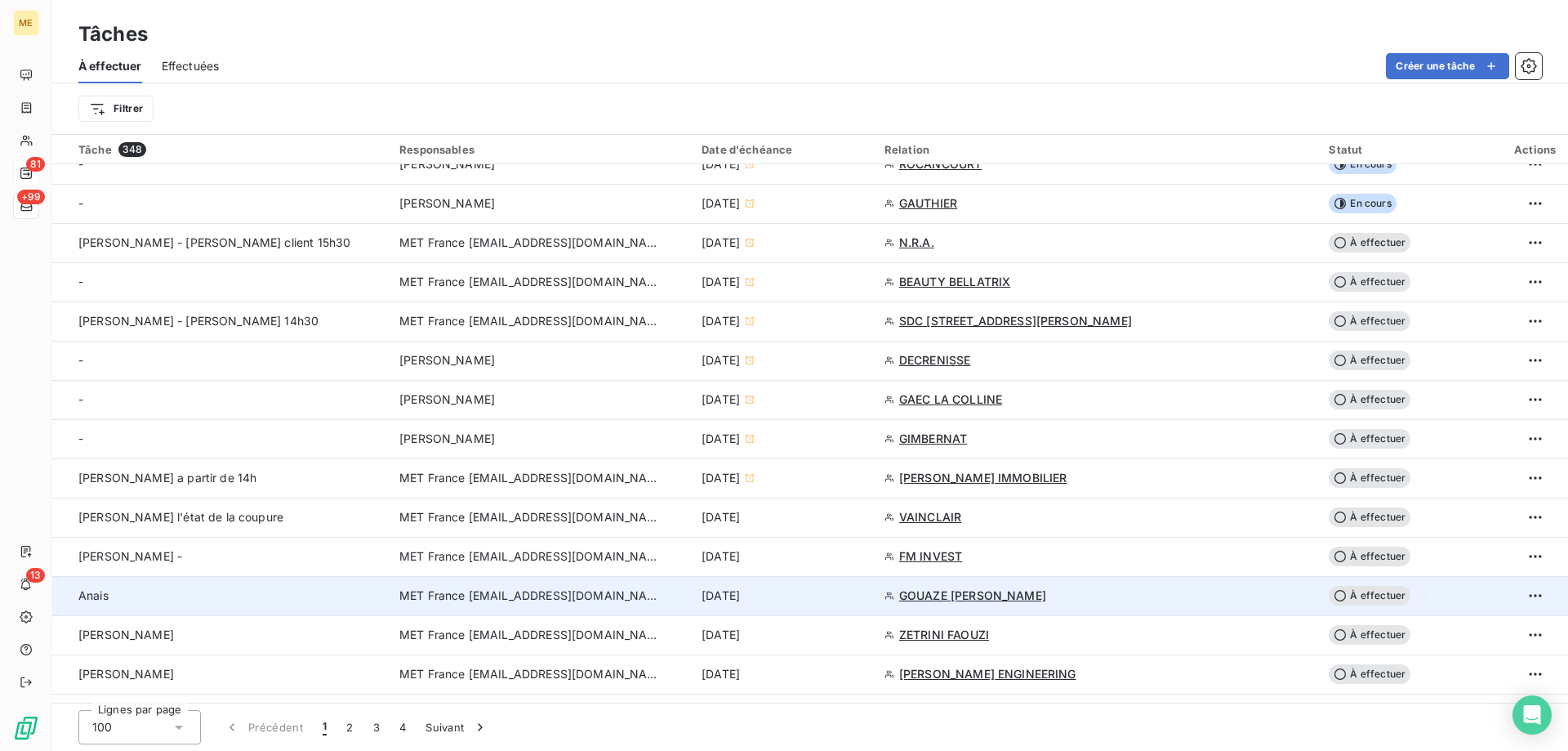
click at [844, 598] on div "[DATE]" at bounding box center [783, 596] width 163 height 16
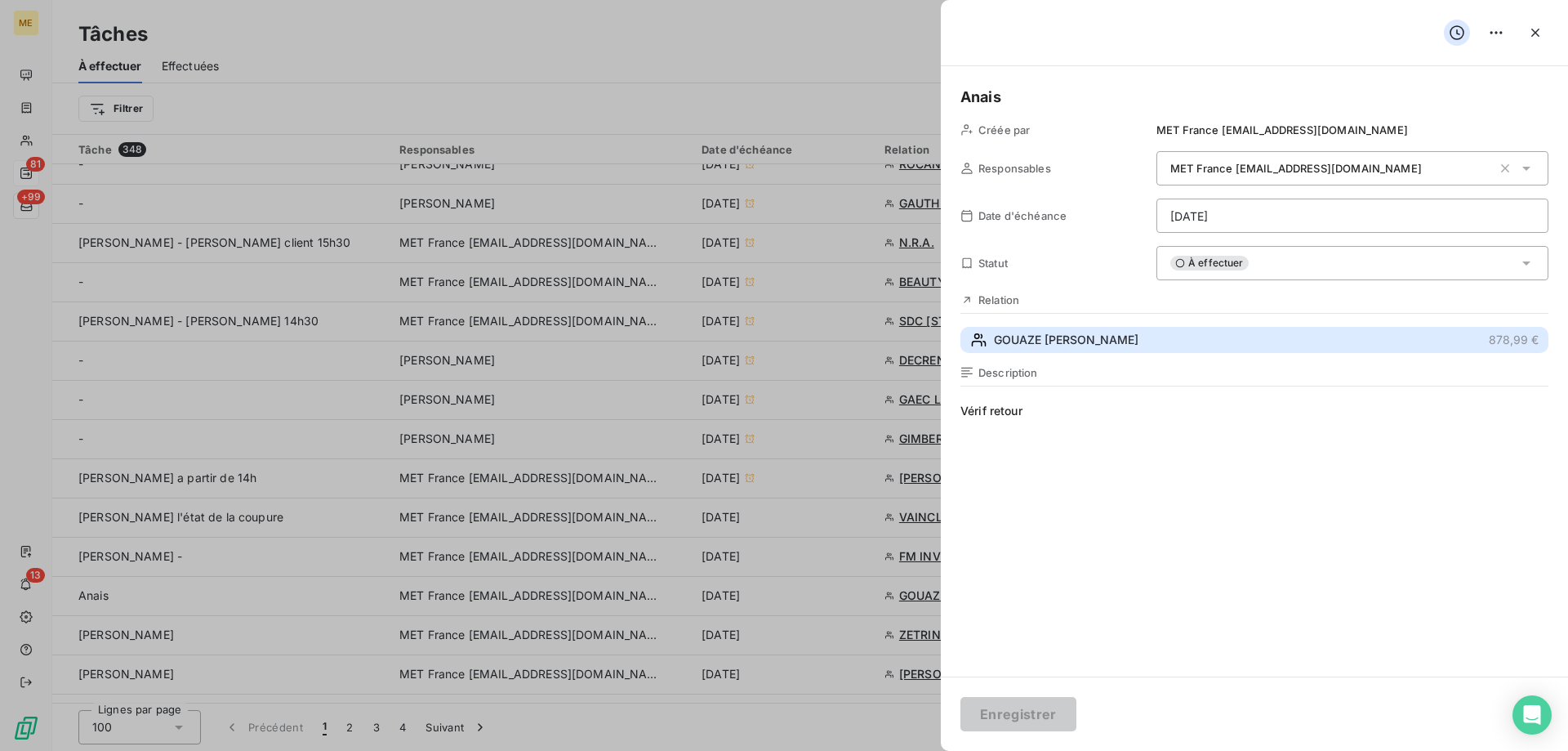
click at [1215, 342] on button "GOUAZE SABOULARD COLETTE 878,99 €" at bounding box center [1254, 340] width 588 height 26
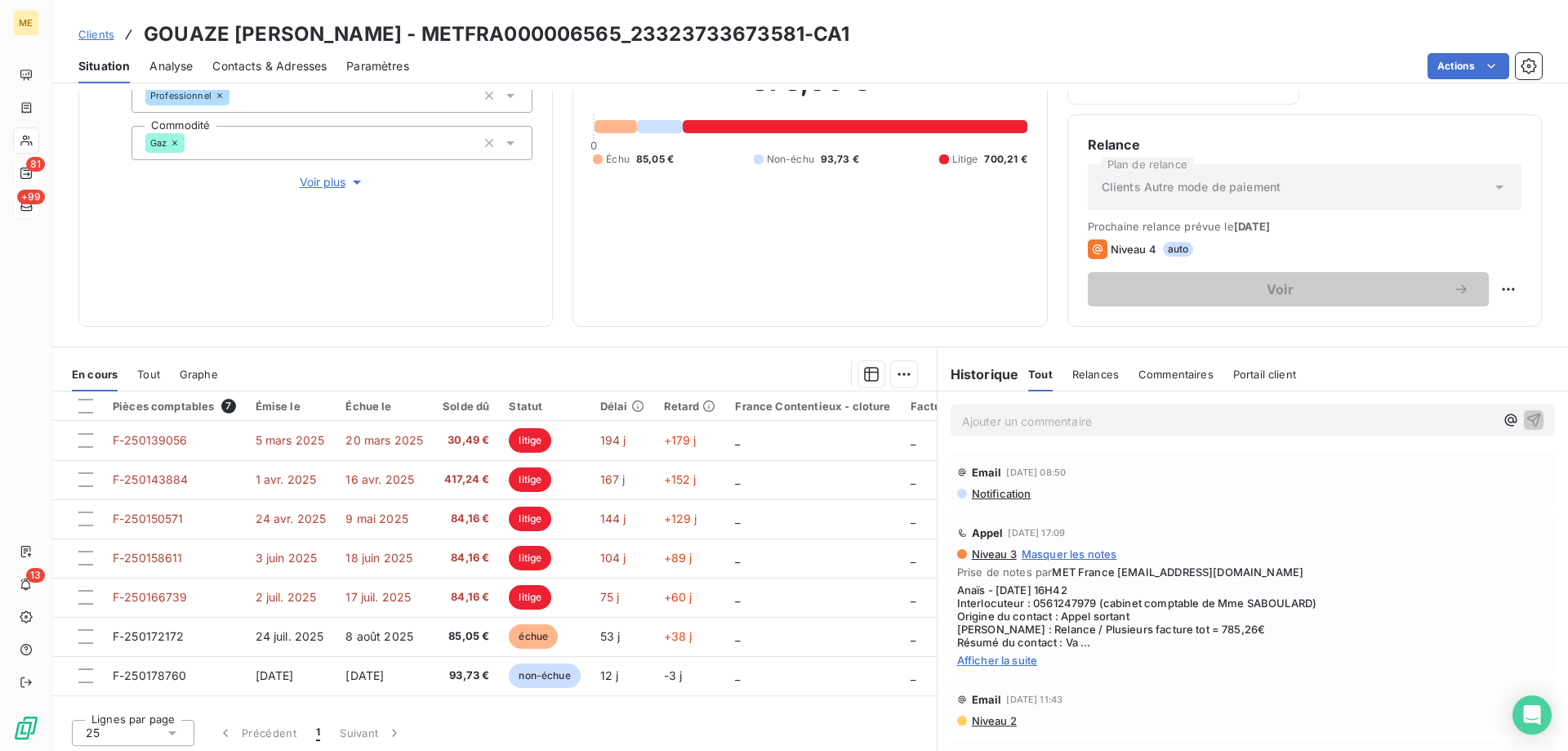
scroll to position [218, 0]
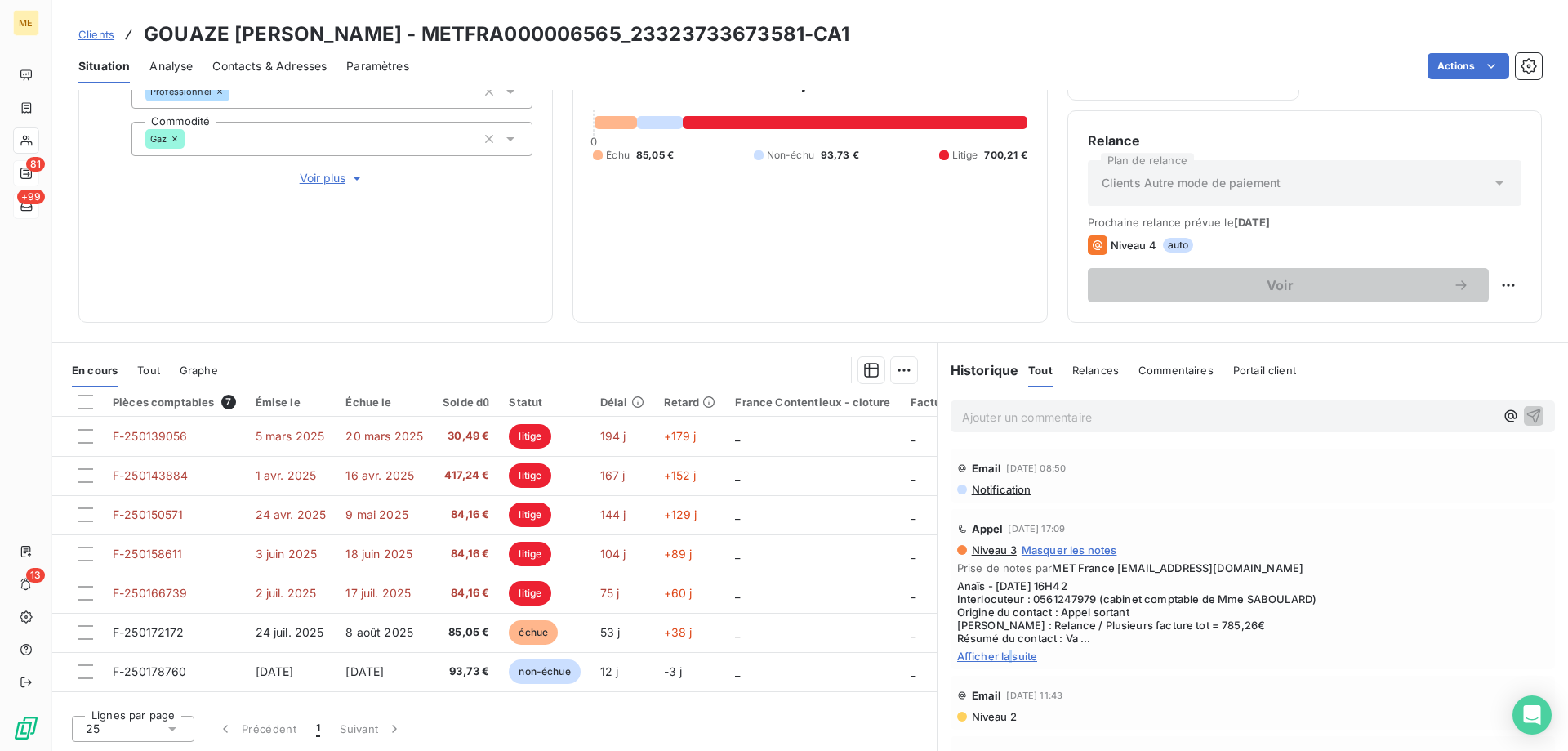
click at [1004, 661] on span "Afficher la suite" at bounding box center [1253, 656] width 591 height 13
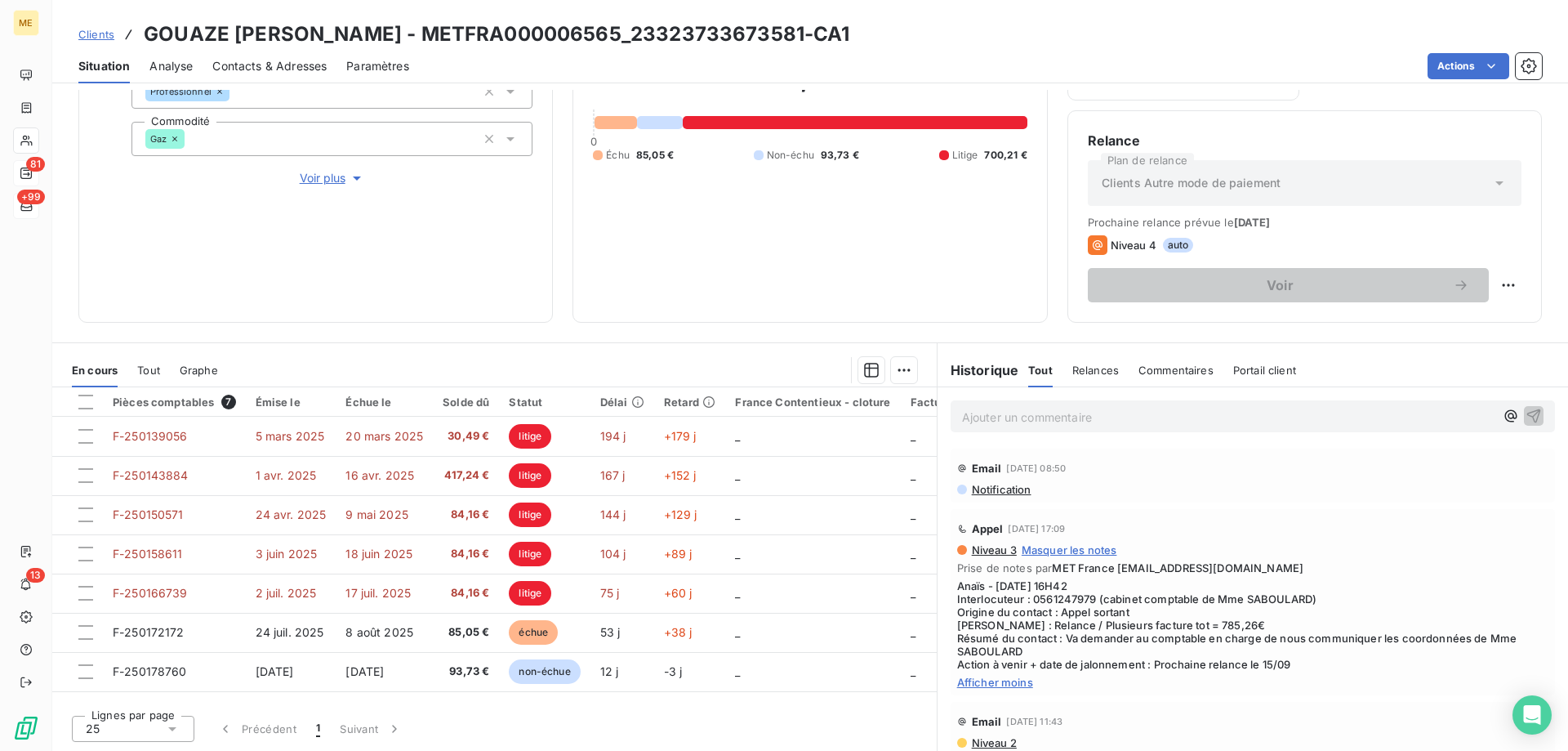
click at [1000, 683] on span "Afficher moins" at bounding box center [1253, 682] width 591 height 13
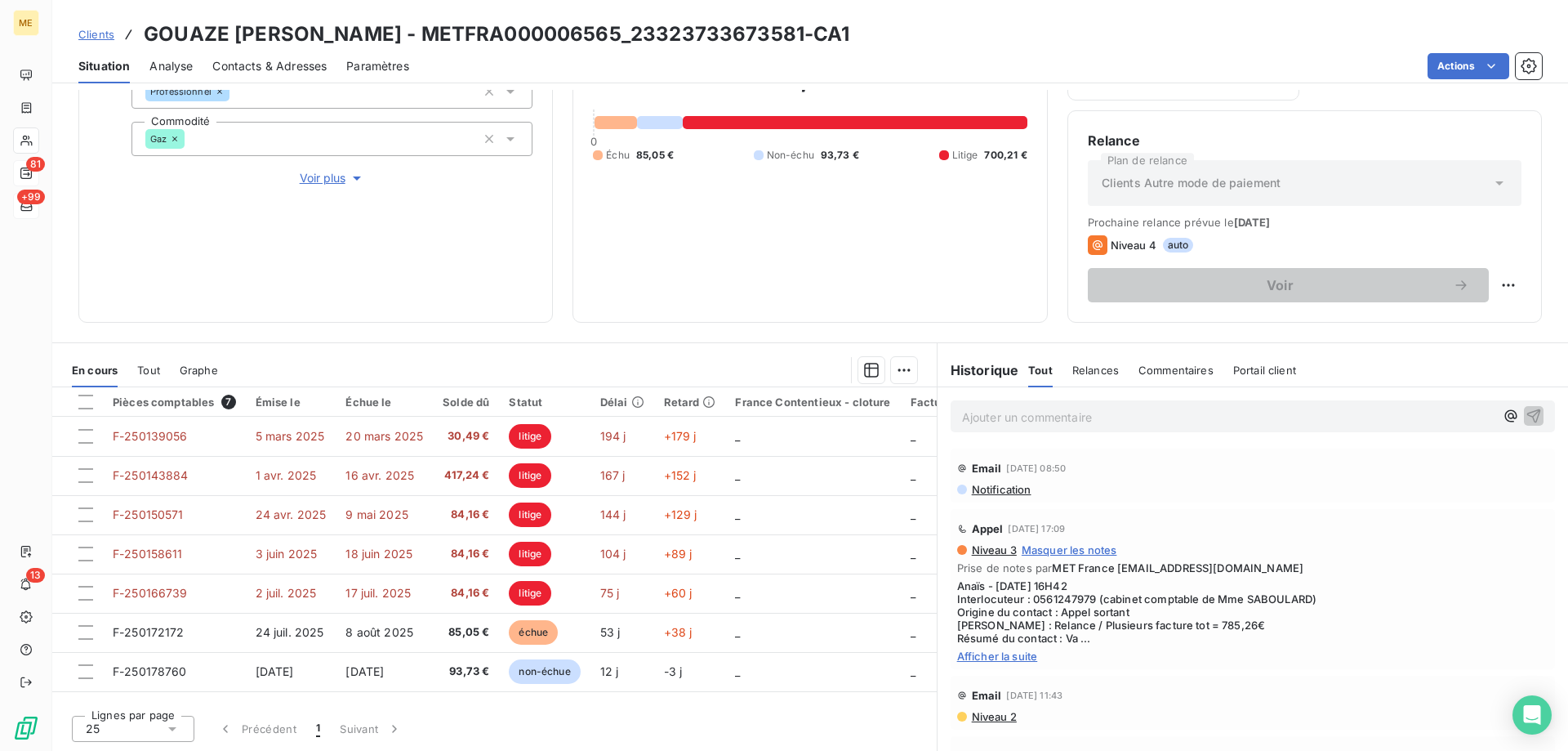
click at [993, 661] on span "Afficher la suite" at bounding box center [1253, 656] width 591 height 13
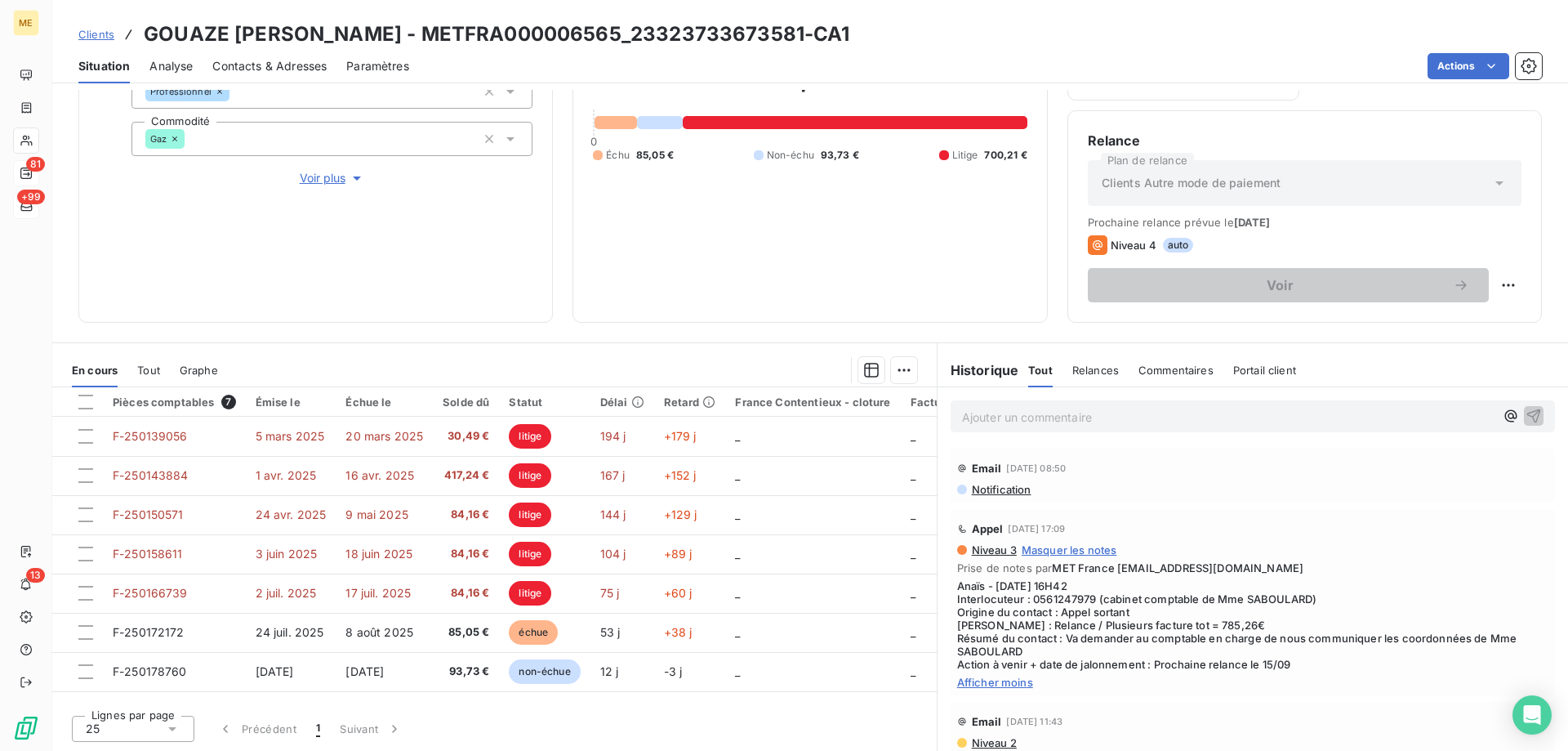
scroll to position [82, 0]
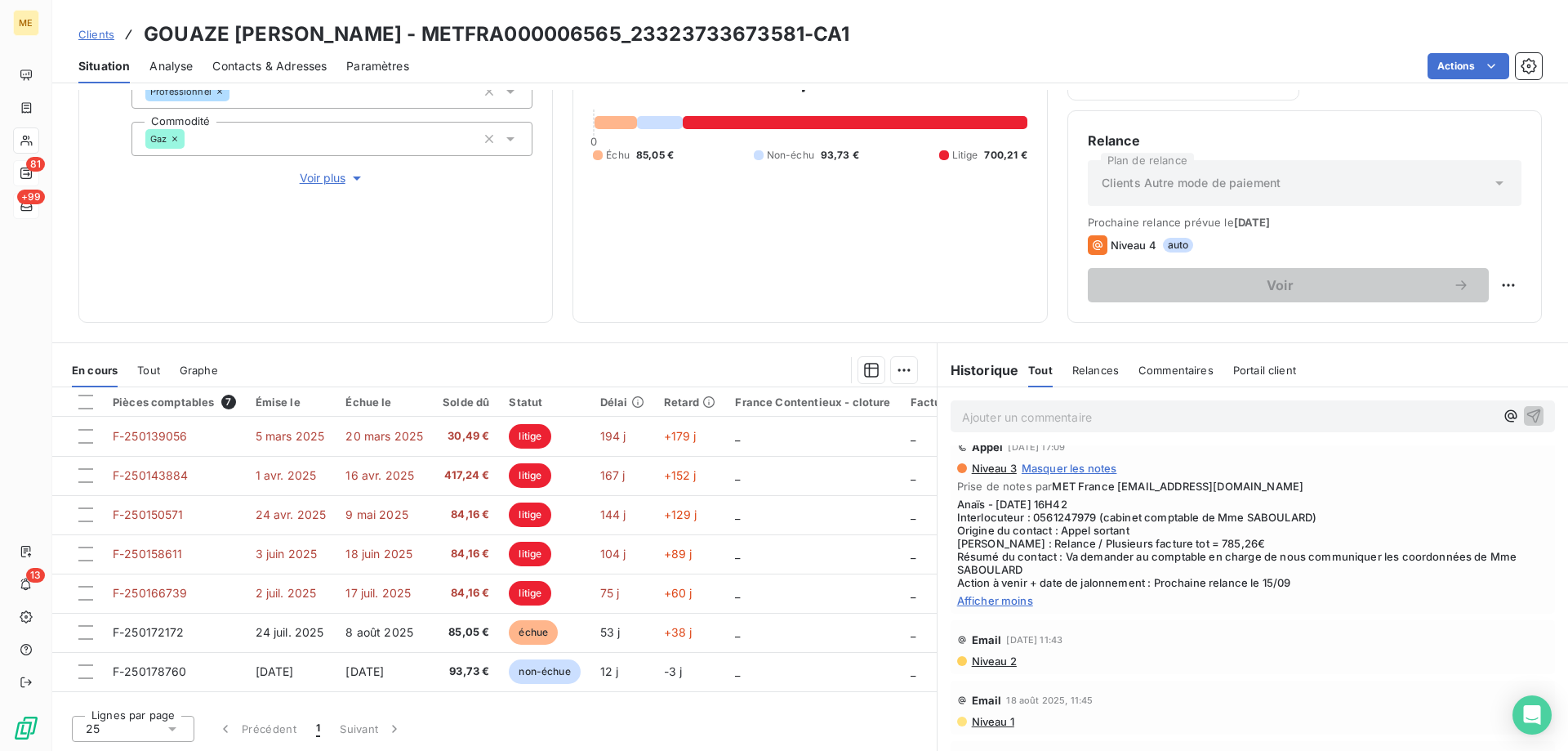
drag, startPoint x: 919, startPoint y: 36, endPoint x: 139, endPoint y: 33, distance: 780.0
click at [139, 33] on div "Clients GOUAZE SABOULARD COLETTE - METFRA000006565_23323733673581-CA1" at bounding box center [810, 34] width 1516 height 30
copy h3 "GOUAZE SABOULARD COLETTE - METFRA000006565_23323733673581-CA1"
click at [657, 256] on div "878,99 € 0 Échu 85,05 € Non-échu 93,73 € Litige 700,21 €" at bounding box center [809, 112] width 434 height 381
click at [927, 38] on div "Clients GOUAZE SABOULARD COLETTE - METFRA000006565_23323733673581-CA1" at bounding box center [810, 34] width 1516 height 30
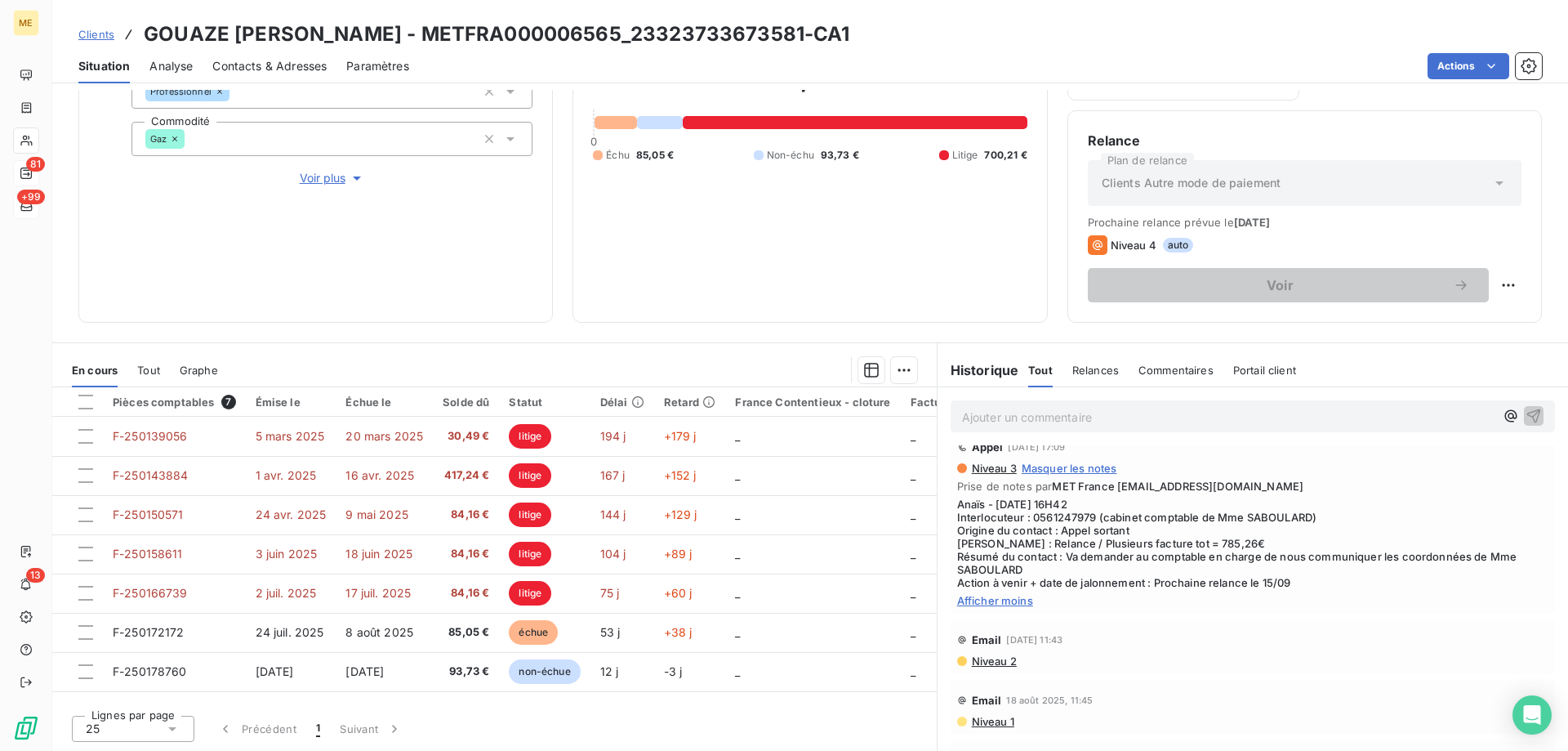
click at [840, 42] on h3 "GOUAZE SABOULARD COLETTE - METFRA000006565_23323733673581-CA1" at bounding box center [497, 34] width 706 height 30
click at [901, 40] on div "Clients GOUAZE SABOULARD COLETTE - METFRA000006565_23323733673581-CA1" at bounding box center [810, 34] width 1516 height 30
drag, startPoint x: 907, startPoint y: 32, endPoint x: 139, endPoint y: 40, distance: 768.0
click at [139, 40] on div "Clients GOUAZE SABOULARD COLETTE - METFRA000006565_23323733673581-CA1" at bounding box center [810, 34] width 1516 height 30
copy h3 "GOUAZE SABOULARD COLETTE - METFRA000006565_23323733673581-CA1"
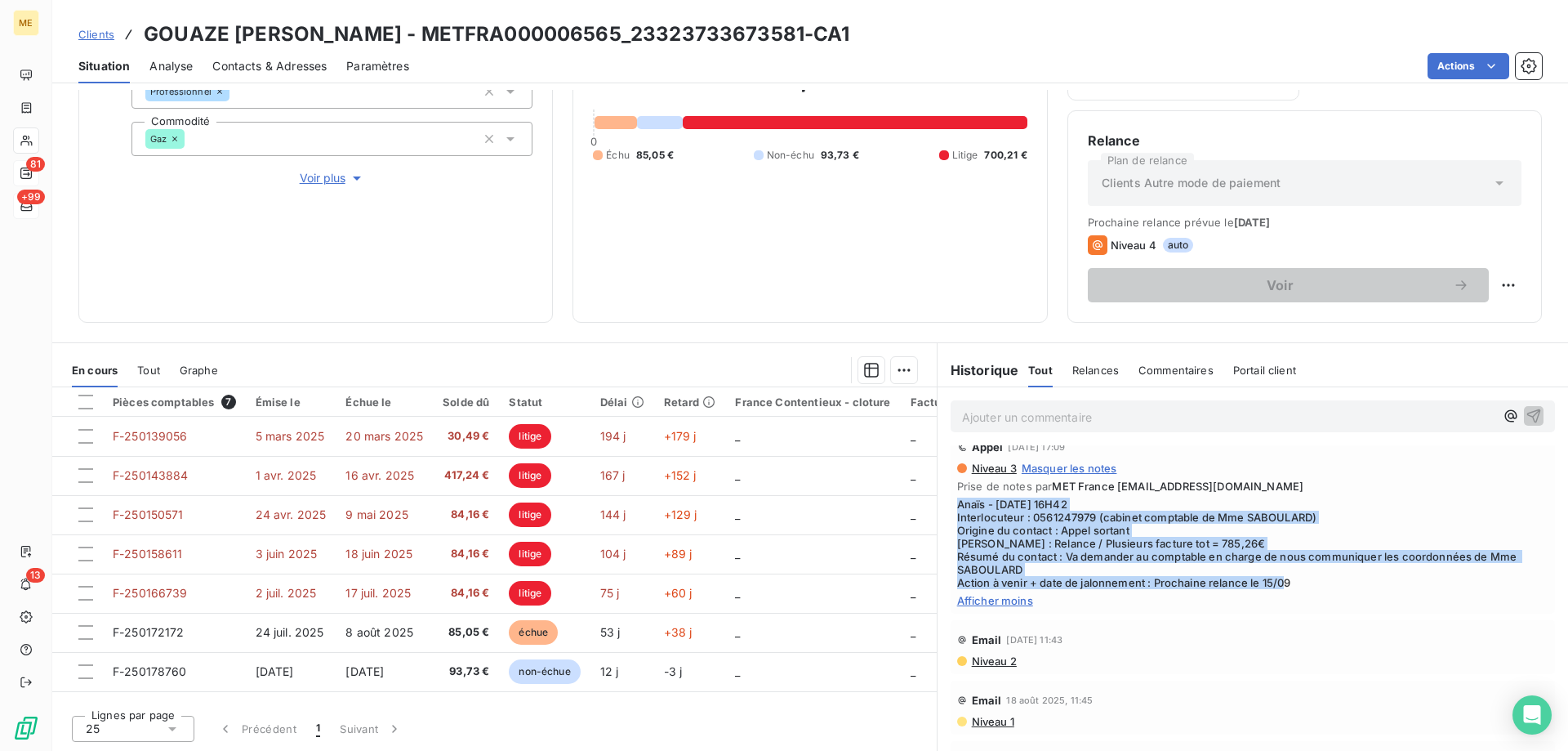
drag, startPoint x: 1293, startPoint y: 588, endPoint x: 941, endPoint y: 499, distance: 363.1
click at [941, 499] on div "Appel 9 sept. 2025, 17:09 Niveau 3 Masquer les notes Prise de notes par MET Fra…" at bounding box center [1253, 520] width 630 height 193
copy span "Anaïs - 09/09/2025 - 16H42 Interlocuteur : 0561247979 (cabinet comptable de Mme…"
click at [1326, 571] on span "Anaïs - 09/09/2025 - 16H42 Interlocuteur : 0561247979 (cabinet comptable de Mme…" at bounding box center [1253, 543] width 591 height 92
click at [1307, 577] on span "Anaïs - 09/09/2025 - 16H42 Interlocuteur : 0561247979 (cabinet comptable de Mme…" at bounding box center [1253, 543] width 591 height 92
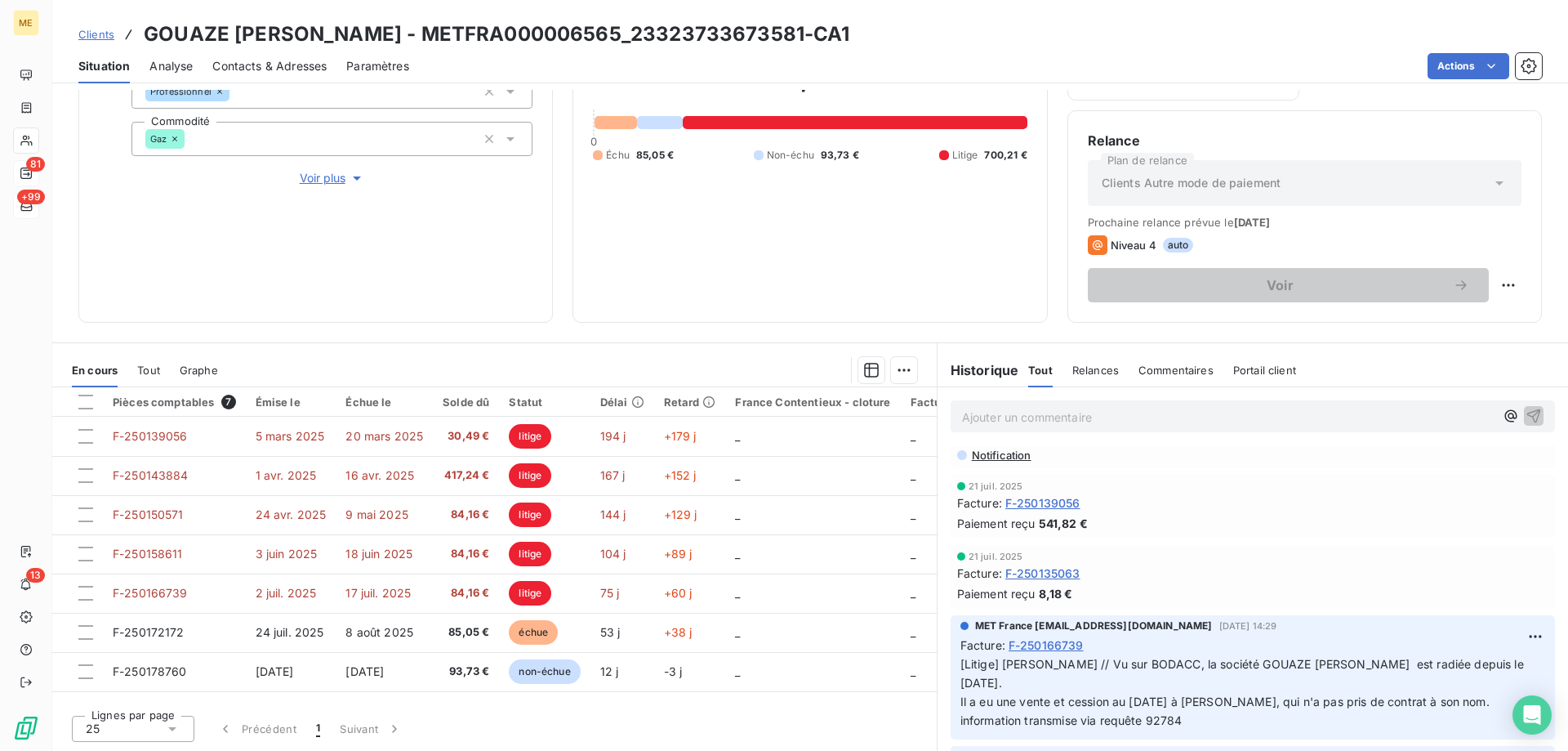
scroll to position [0, 0]
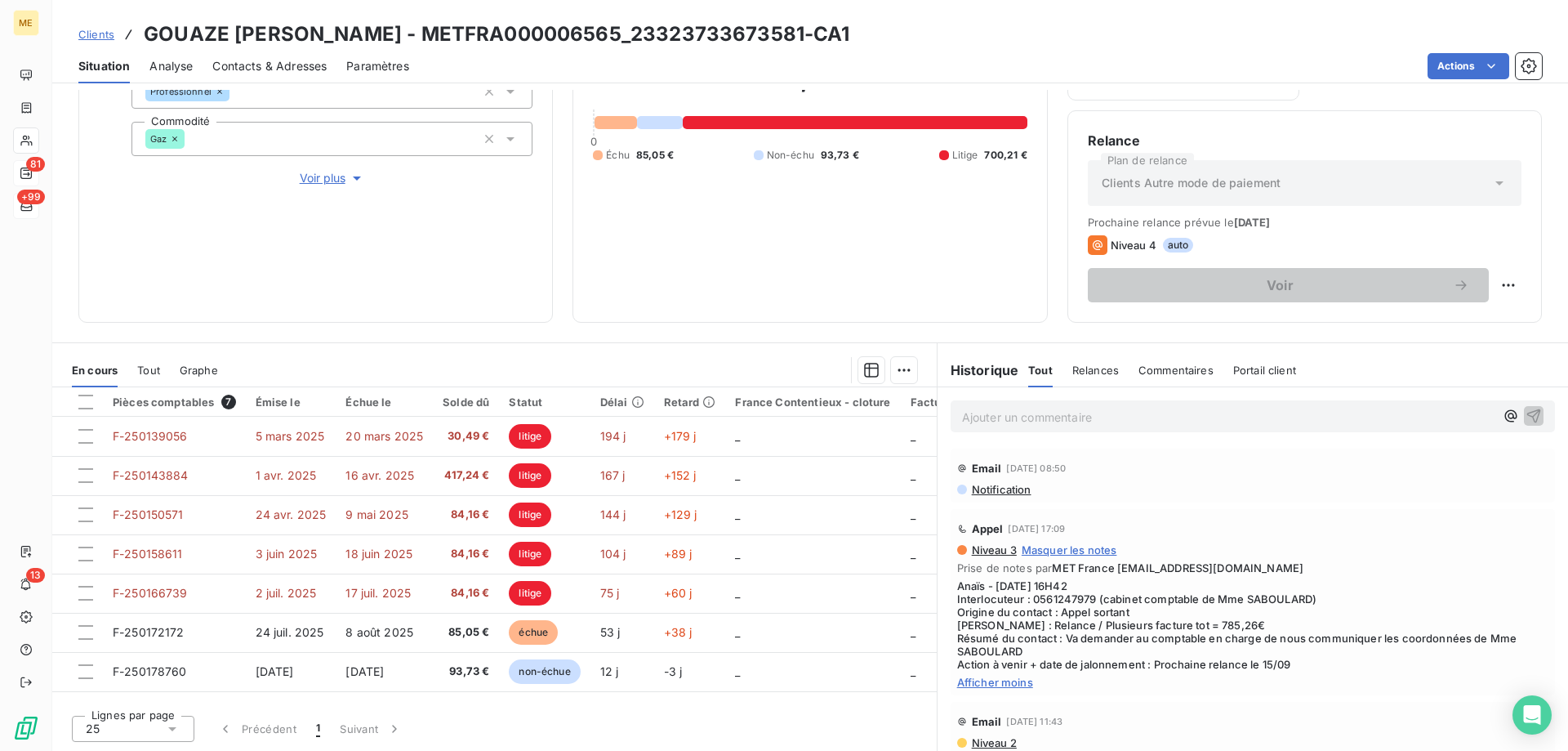
click at [1184, 419] on p "Ajouter un commentaire ﻿" at bounding box center [1228, 417] width 533 height 21
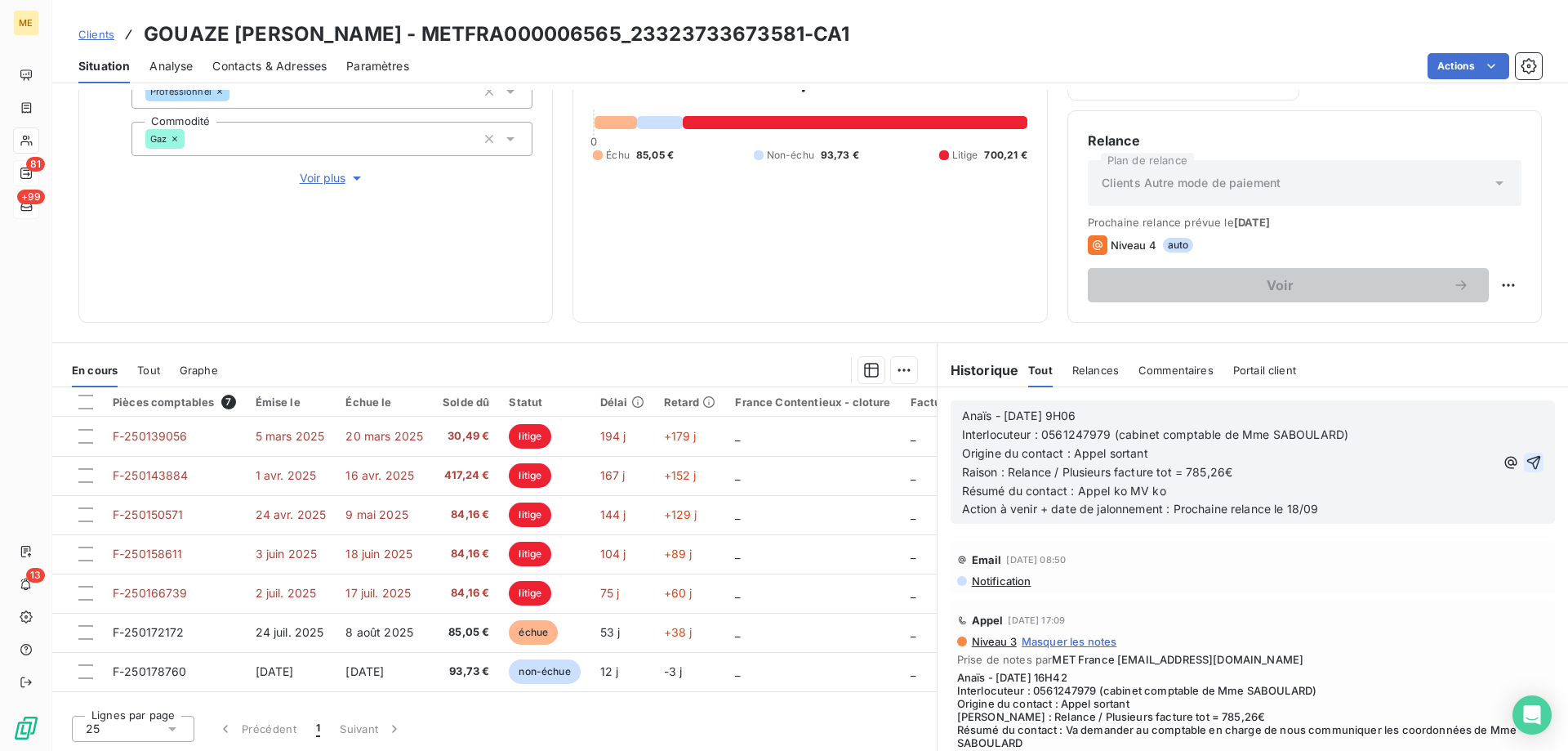
click at [1527, 457] on icon "button" at bounding box center [1533, 461] width 13 height 13
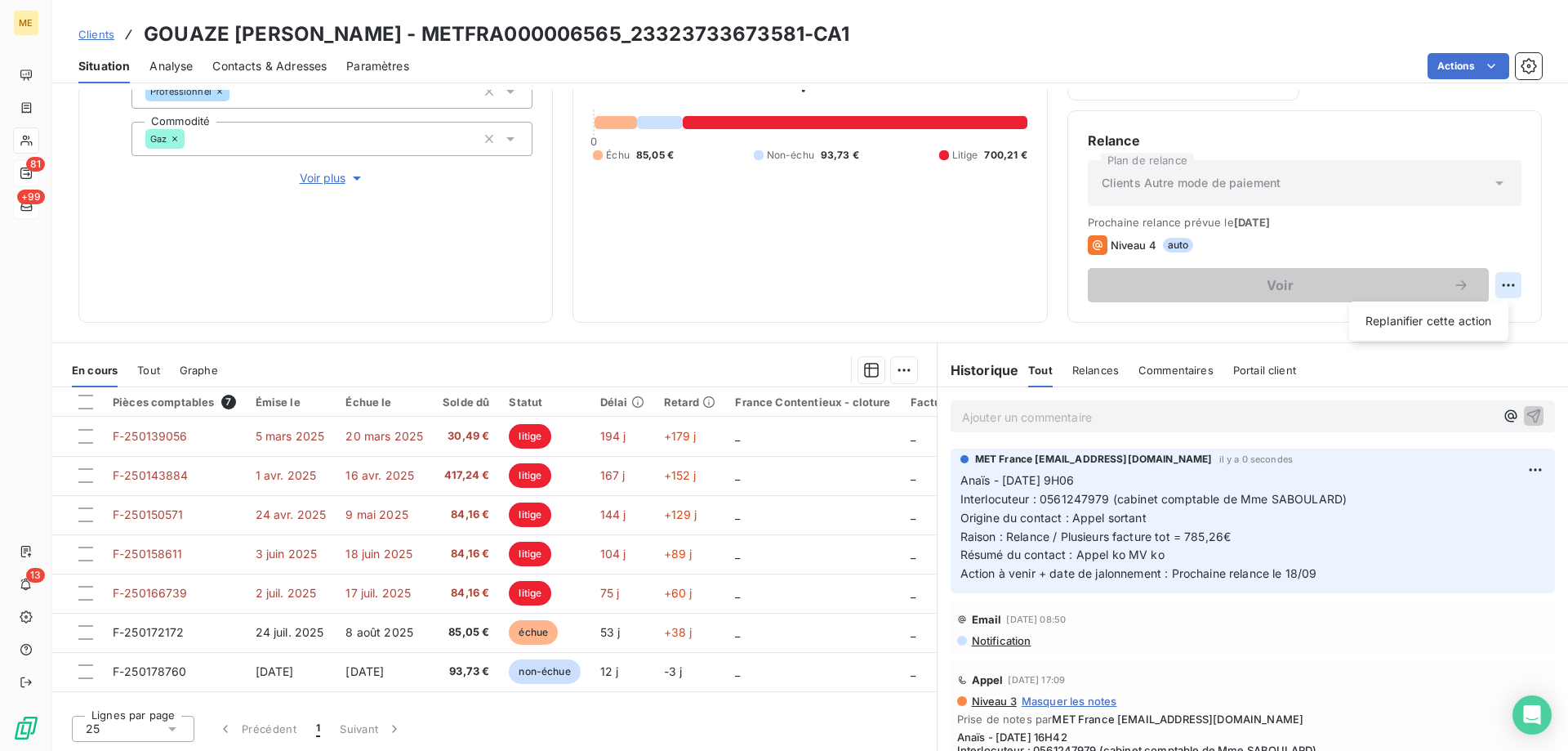
click at [1494, 289] on html "ME 81 +99 13 Clients GOUAZE SABOULARD COLETTE - METFRA000006565_23323733673581-…" at bounding box center [784, 456] width 1568 height 914
click at [1475, 321] on div "Replanifier cette action" at bounding box center [1428, 321] width 146 height 26
select select "8"
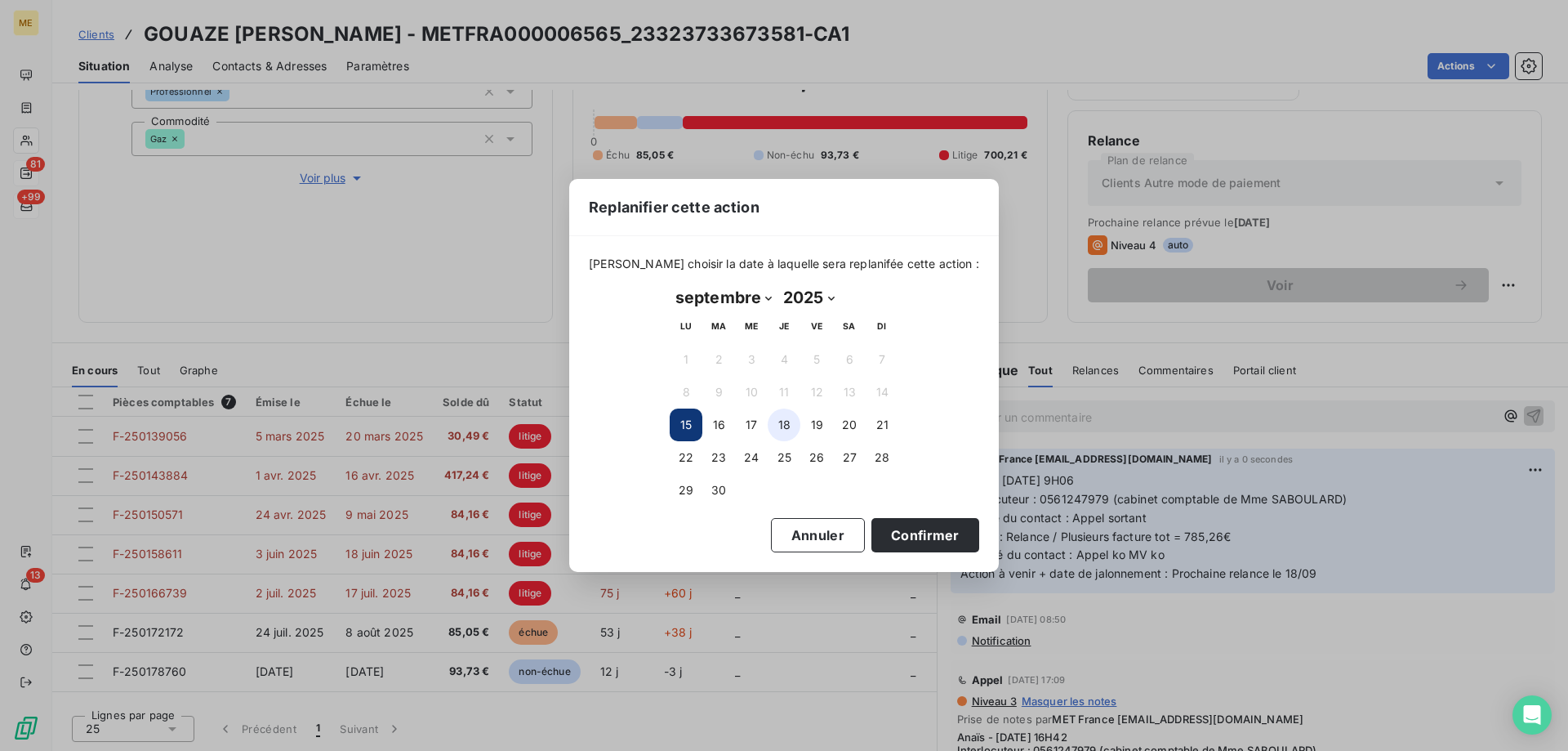
click at [796, 429] on button "18" at bounding box center [784, 425] width 32 height 32
drag, startPoint x: 910, startPoint y: 531, endPoint x: 988, endPoint y: 536, distance: 78.2
click at [914, 535] on button "Confirmer" at bounding box center [925, 535] width 108 height 34
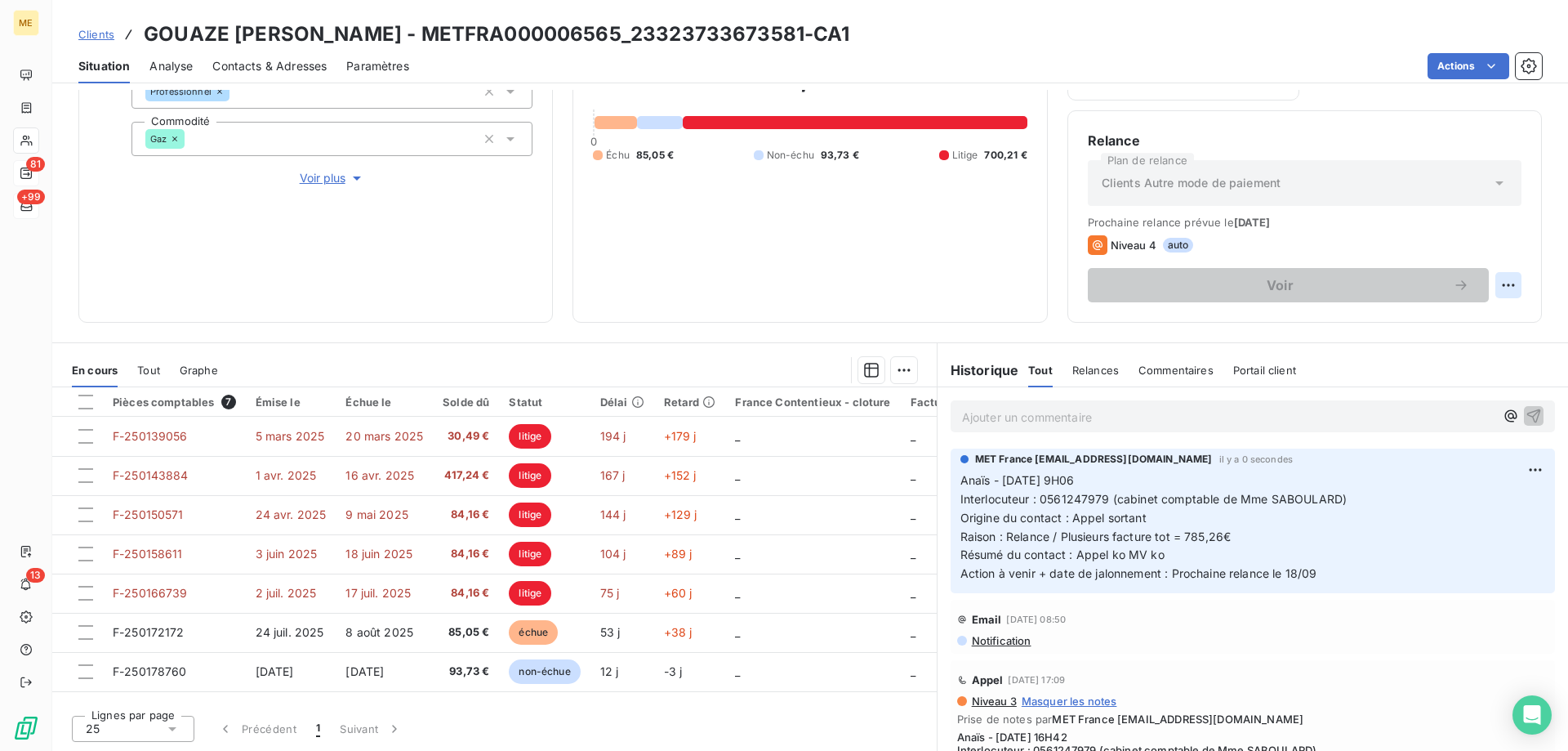
click at [1505, 280] on html "ME 81 +99 13 Clients GOUAZE SABOULARD COLETTE - METFRA000006565_23323733673581-…" at bounding box center [784, 456] width 1568 height 914
click at [1449, 326] on div "Replanifier cette action" at bounding box center [1428, 321] width 146 height 26
select select "8"
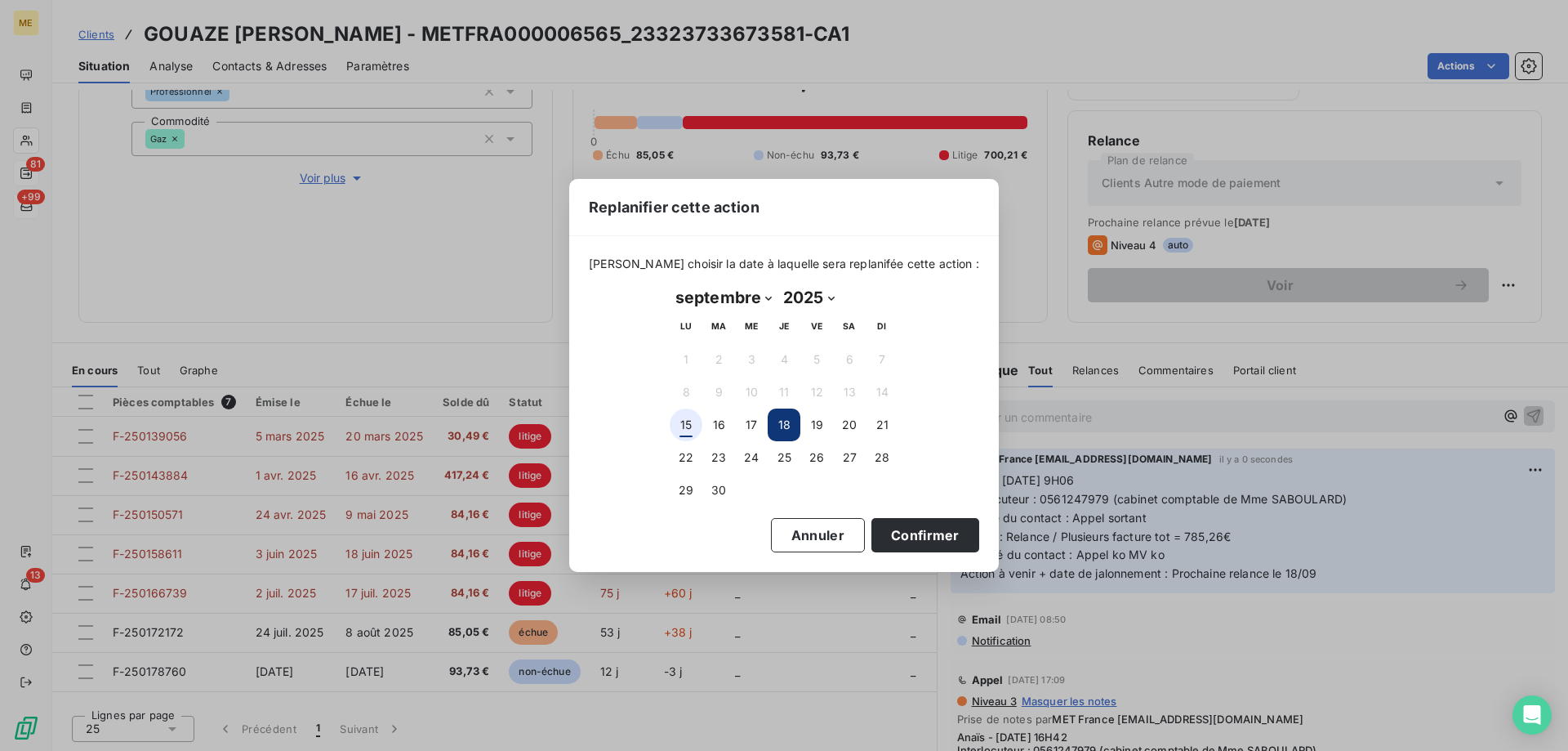
click at [683, 424] on button "15" at bounding box center [686, 425] width 32 height 32
click at [886, 541] on button "Confirmer" at bounding box center [925, 535] width 108 height 34
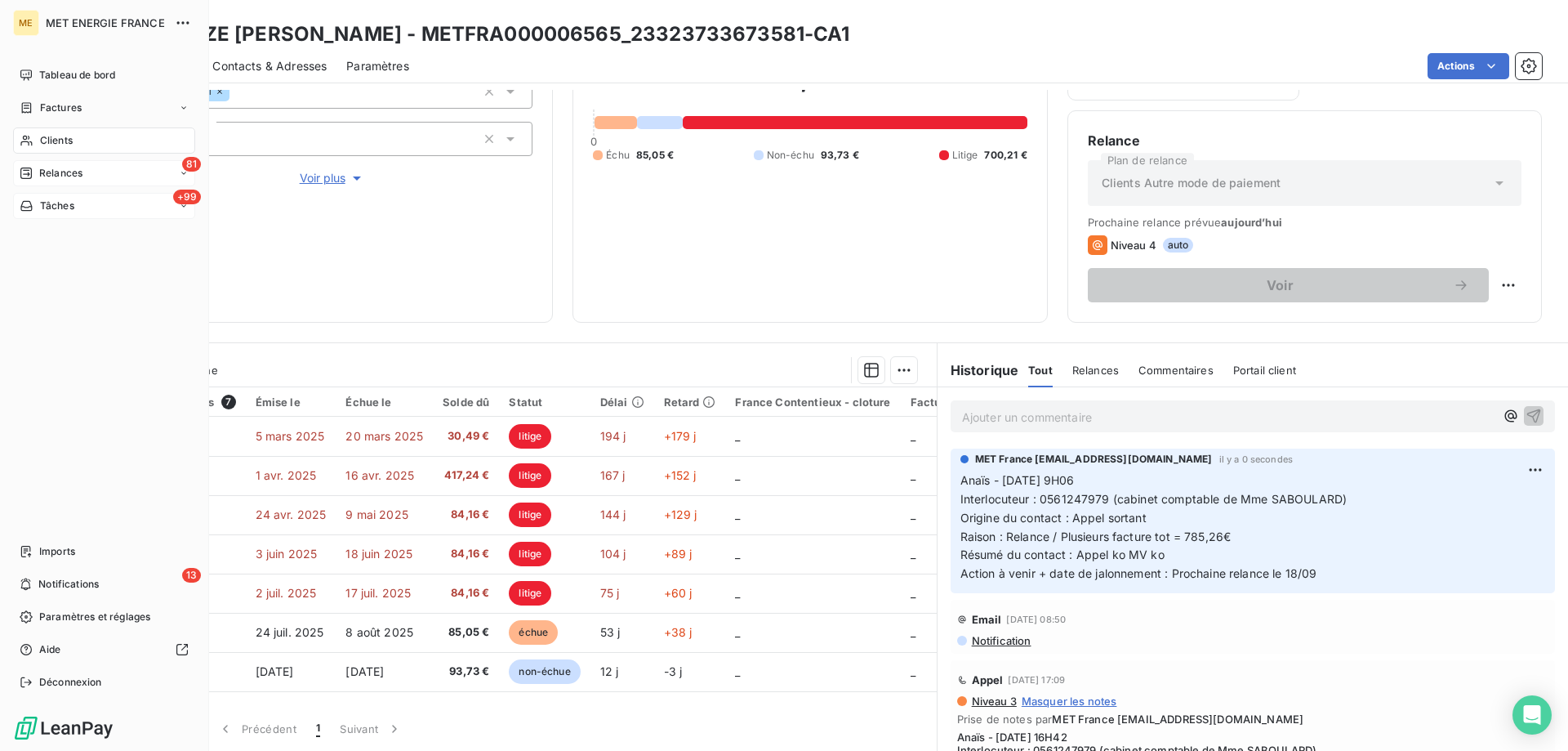
click at [40, 205] on span "Tâches" at bounding box center [57, 206] width 34 height 14
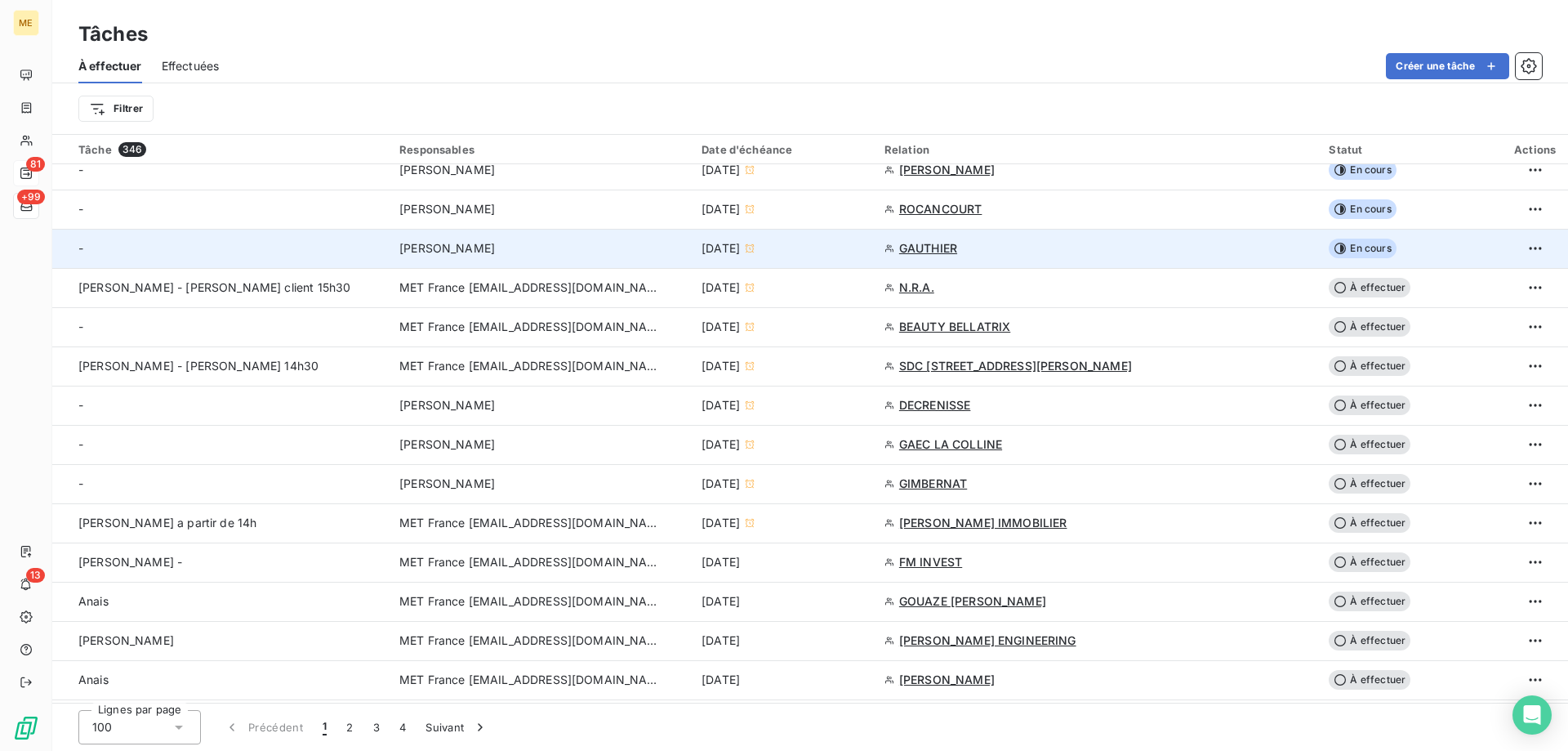
scroll to position [490, 0]
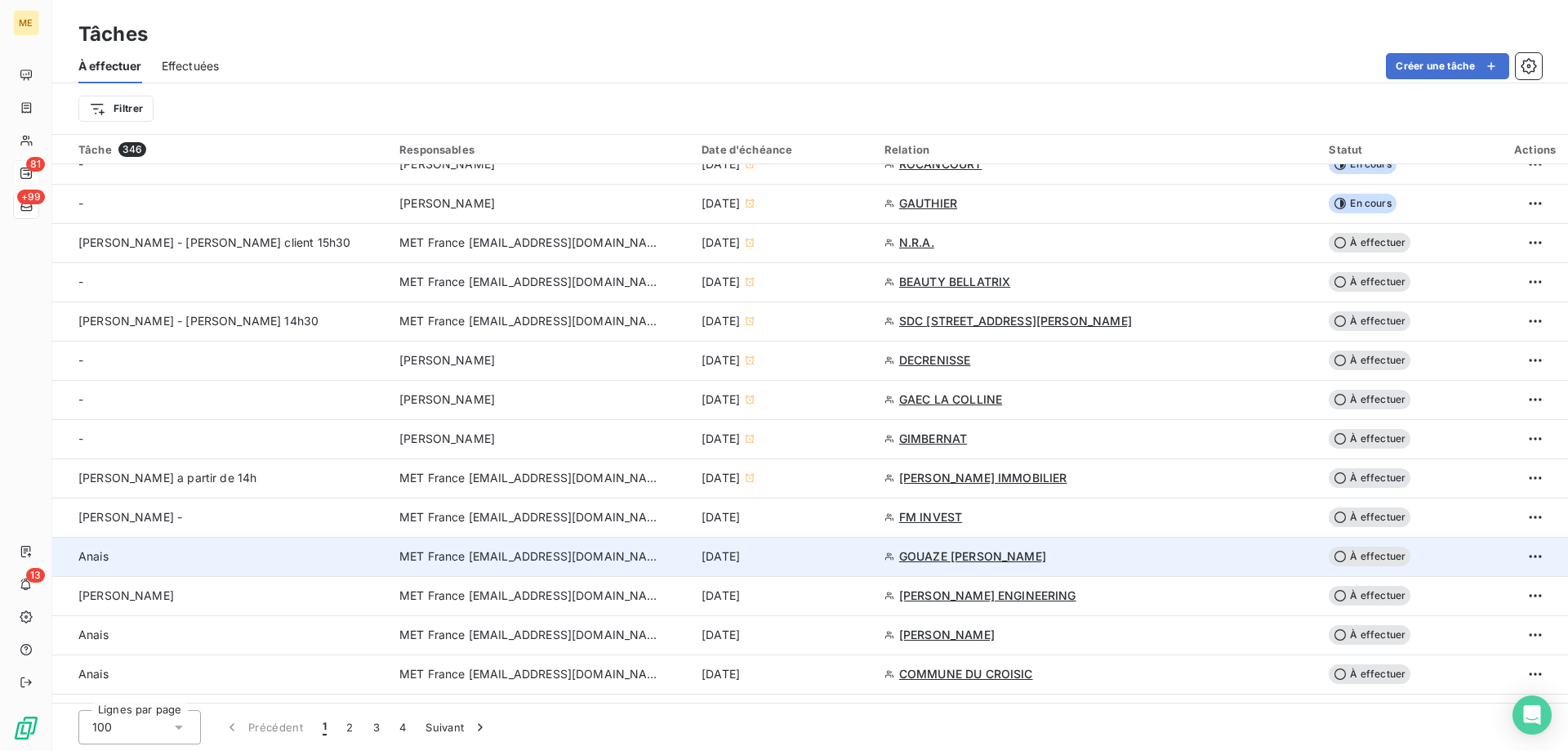
click at [843, 559] on div "[DATE]" at bounding box center [783, 556] width 163 height 16
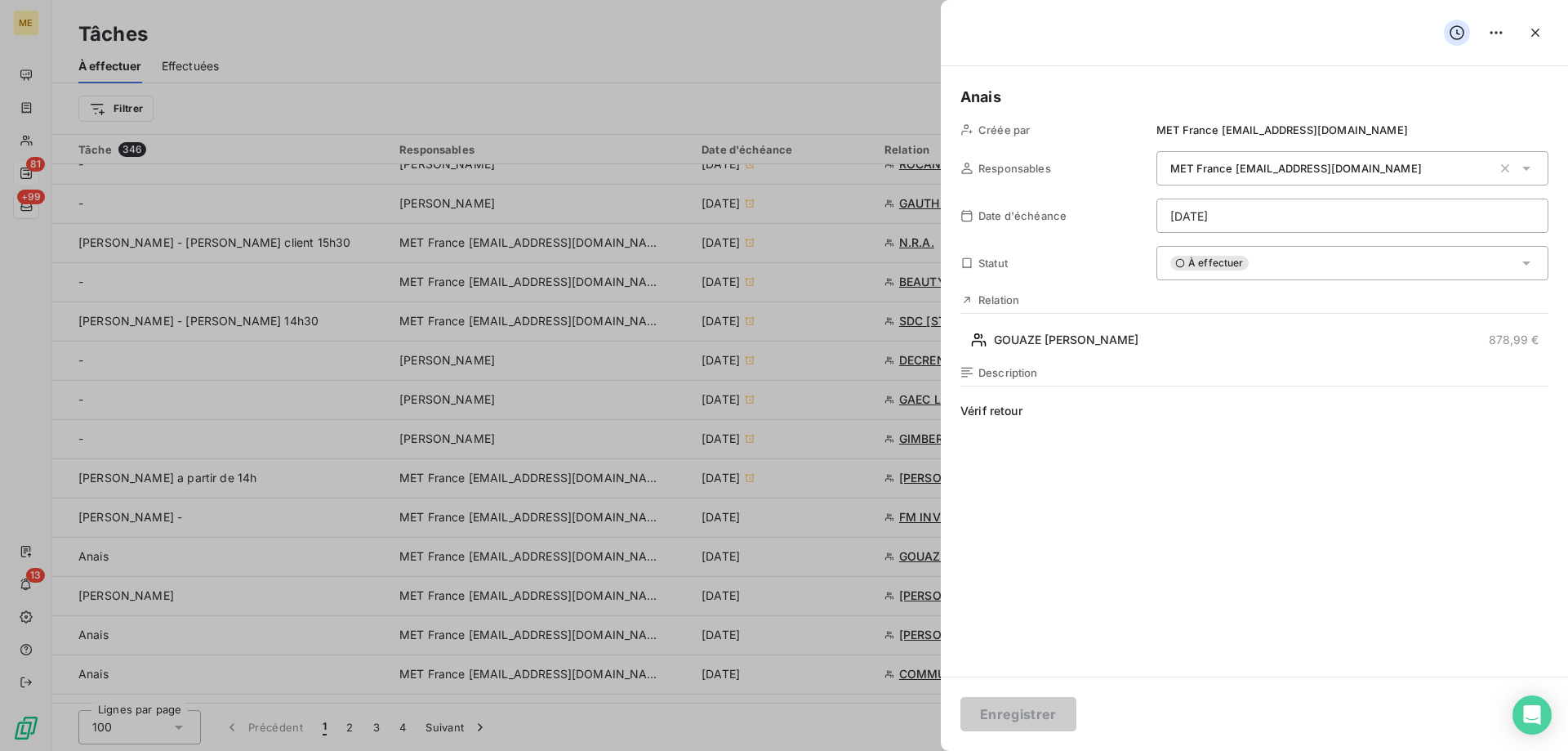
click at [1370, 268] on div "À effectuer" at bounding box center [1352, 263] width 392 height 34
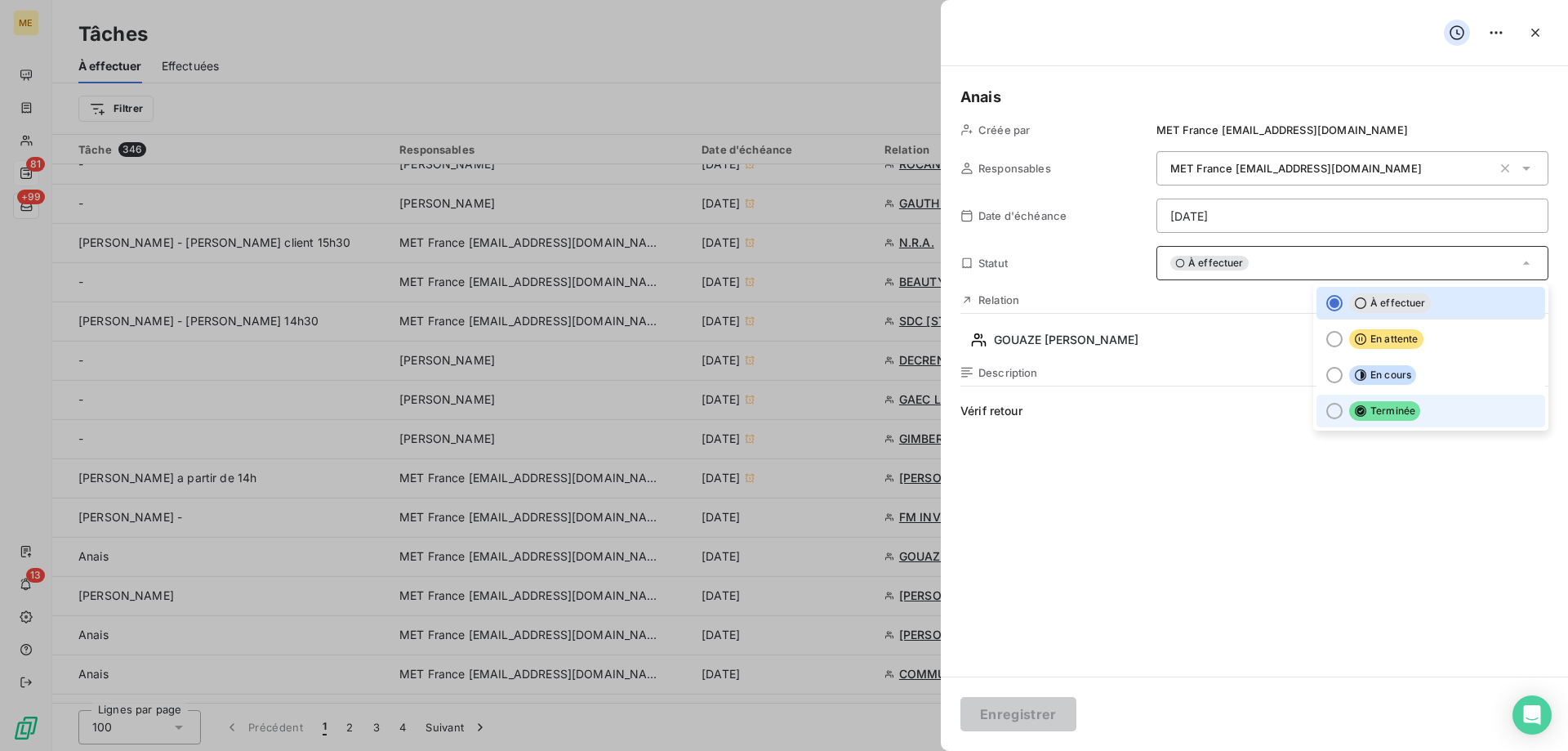
click at [1364, 416] on span "Terminée" at bounding box center [1384, 411] width 71 height 20
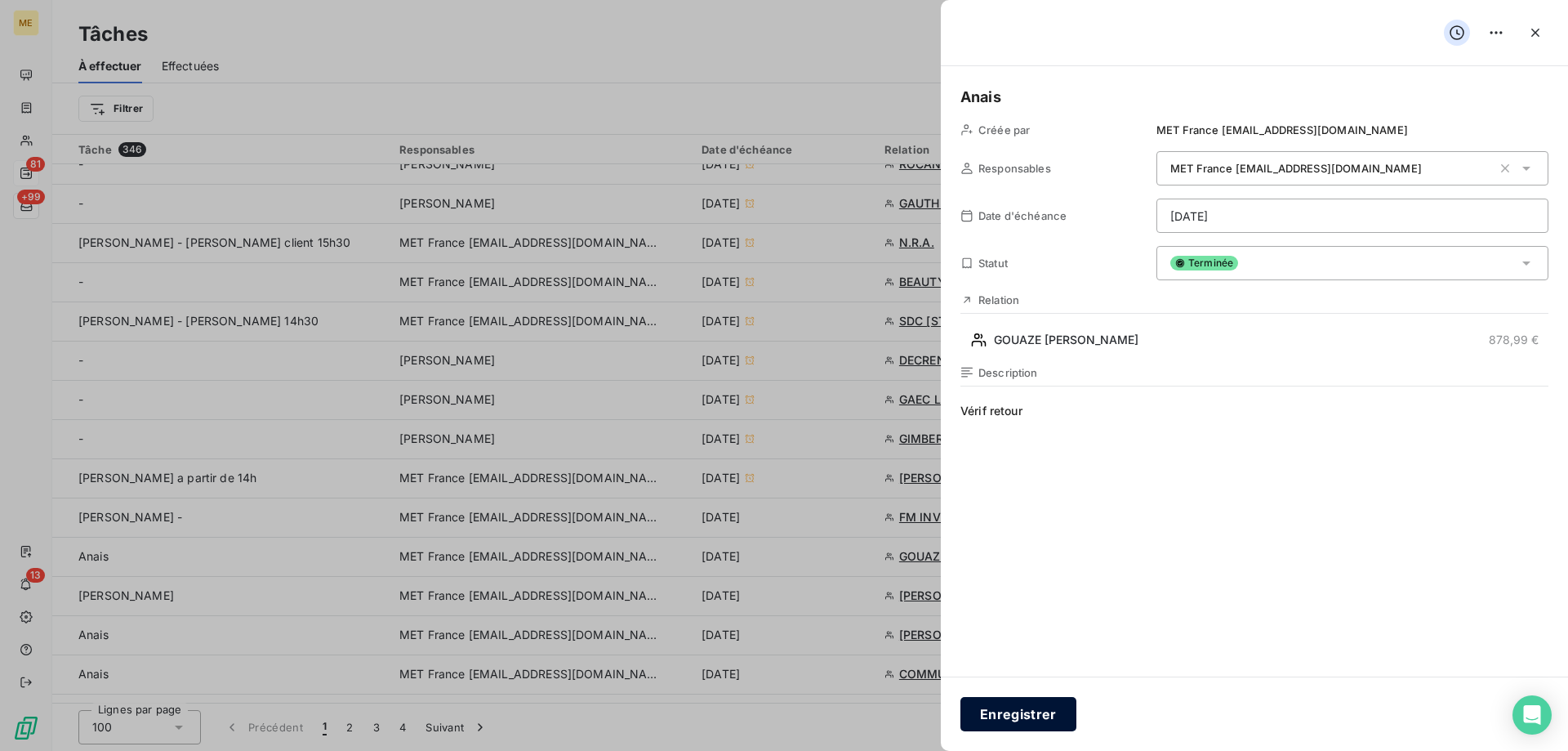
click at [1022, 718] on button "Enregistrer" at bounding box center [1017, 714] width 116 height 34
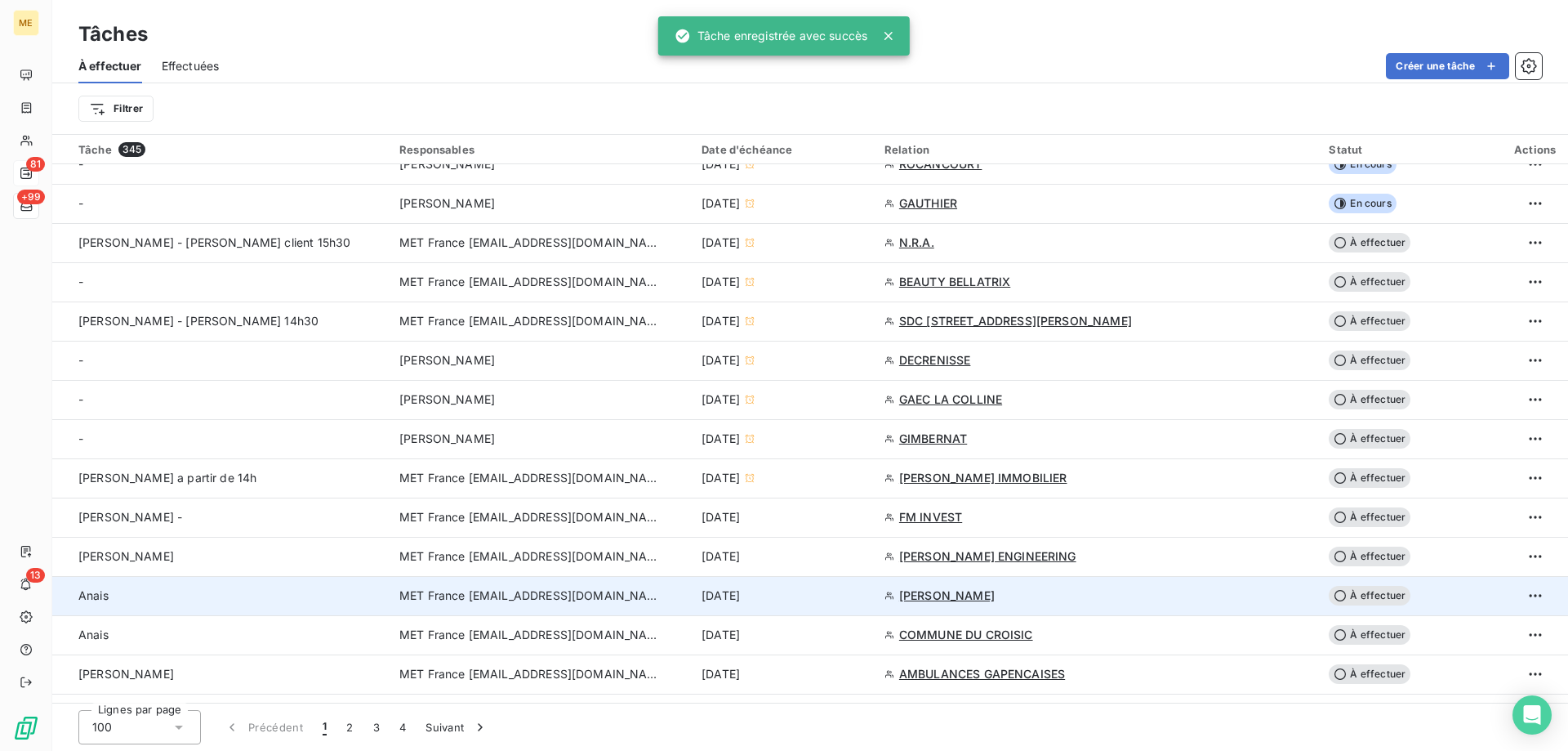
click at [865, 598] on div "[DATE]" at bounding box center [783, 596] width 163 height 16
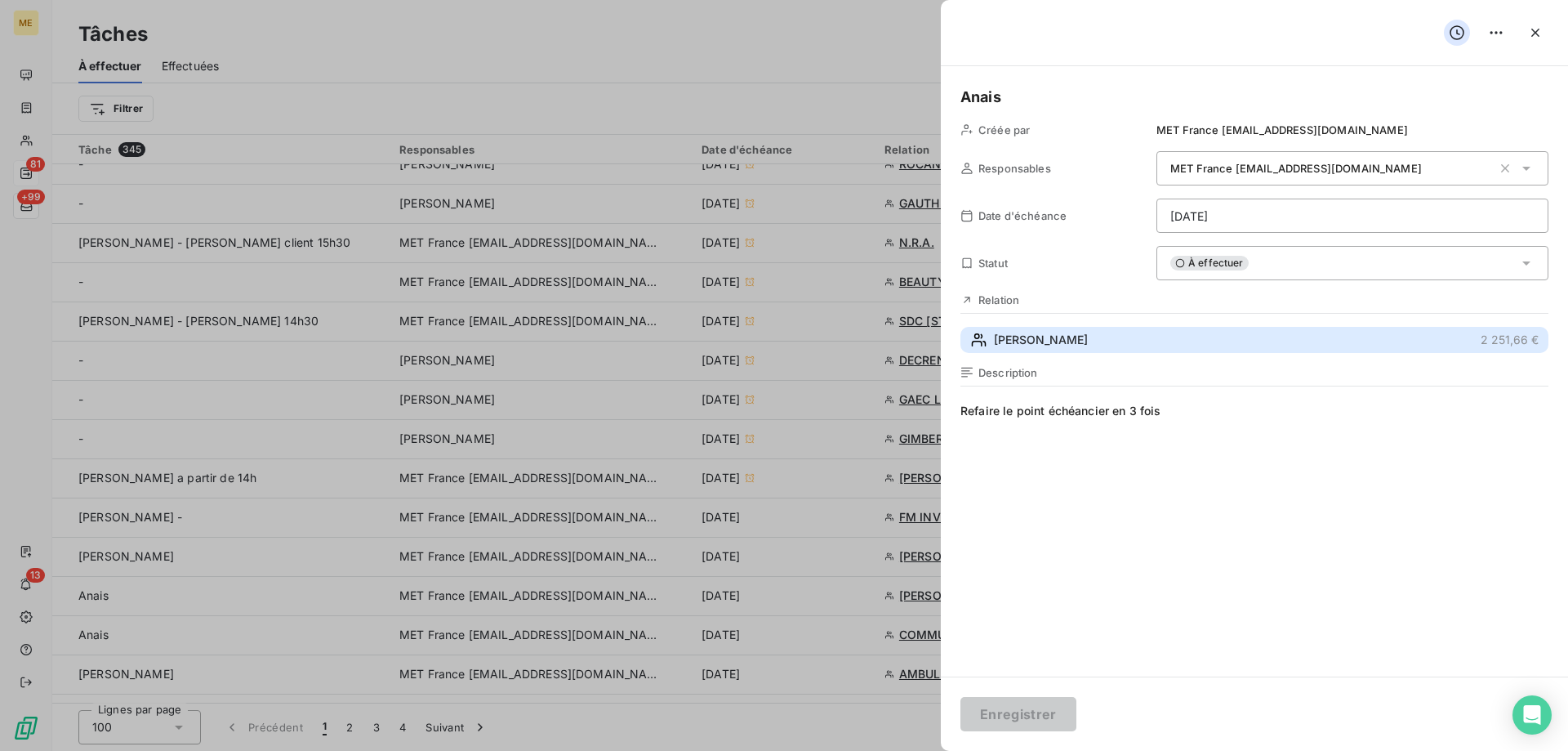
click at [1129, 342] on button "CHEVREAU Elise 2 251,66 €" at bounding box center [1254, 340] width 588 height 26
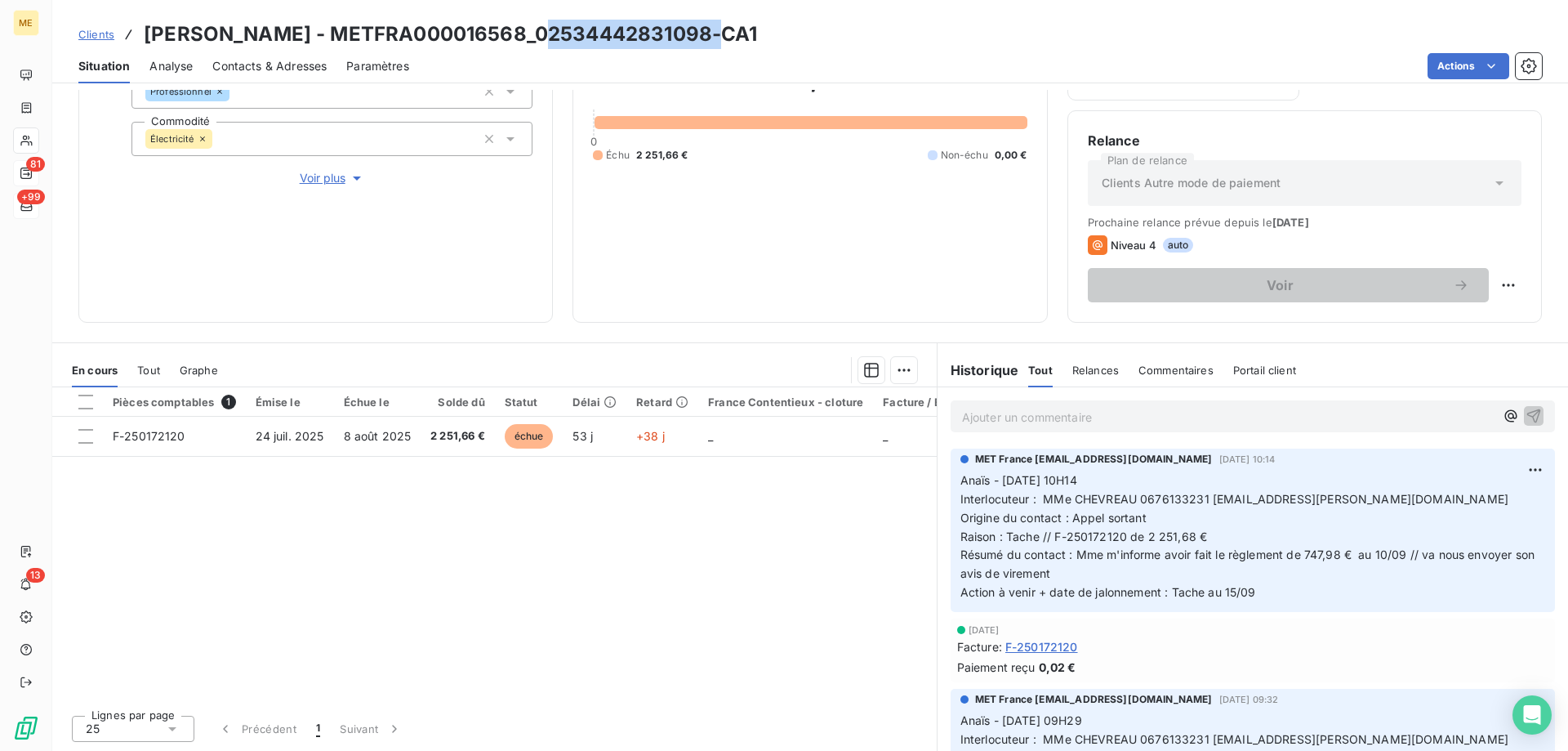
drag, startPoint x: 704, startPoint y: 28, endPoint x: 526, endPoint y: 31, distance: 178.0
click at [526, 31] on h3 "CHEVREAU Elise - METFRA000016568_02534442831098-CA1" at bounding box center [451, 34] width 614 height 30
copy h3 "02534442831098"
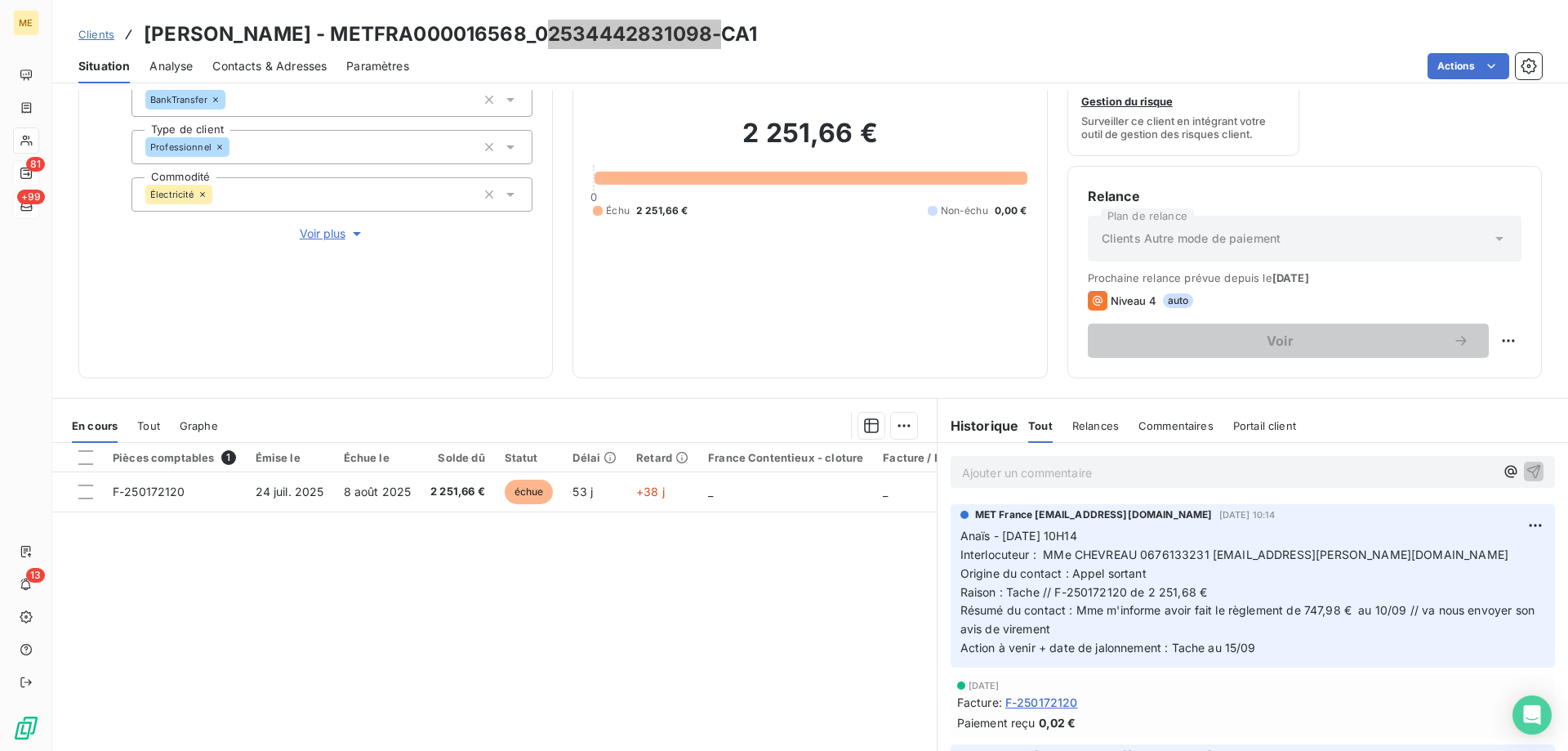
scroll to position [163, 0]
click at [1057, 472] on p "Ajouter un commentaire ﻿" at bounding box center [1228, 472] width 533 height 21
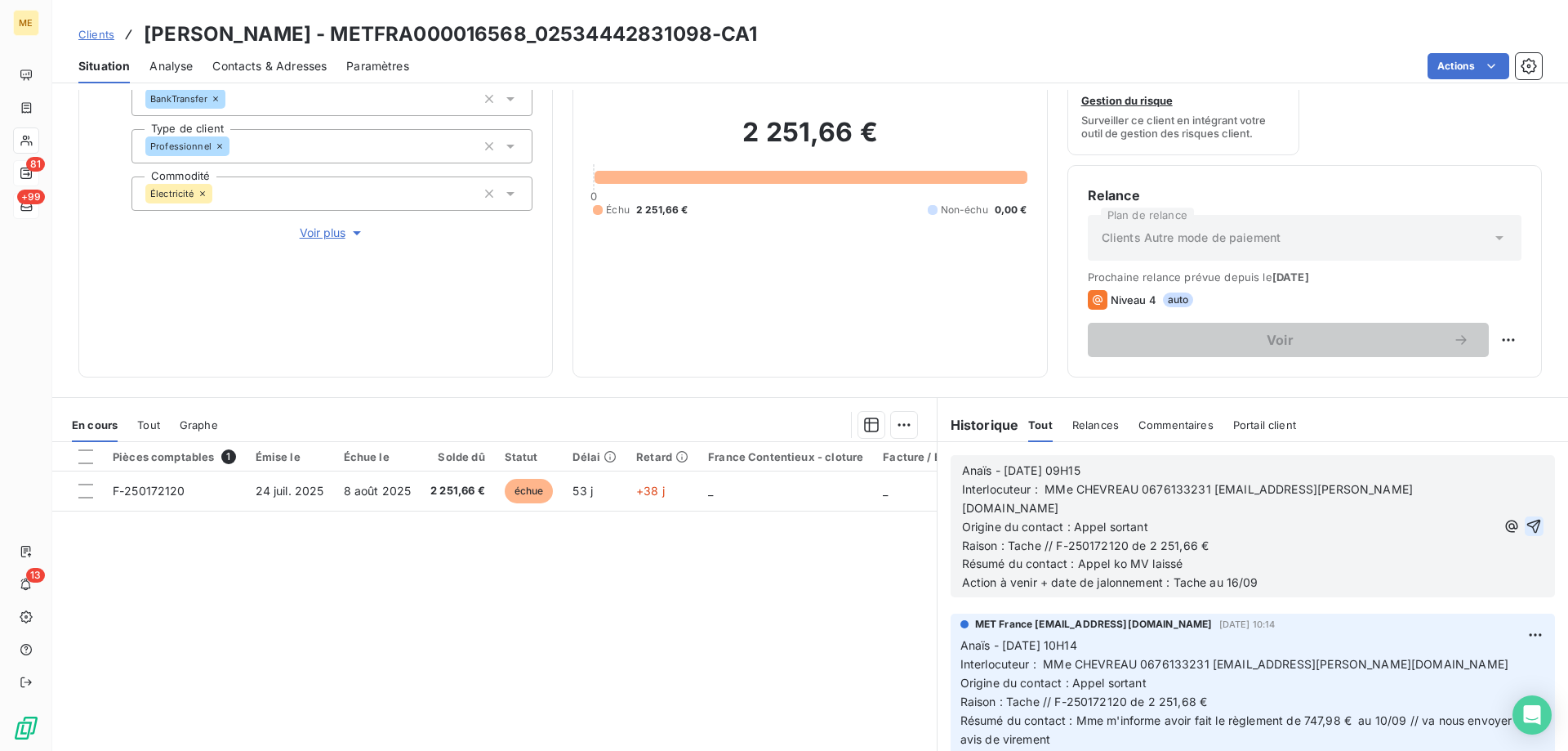
click at [1525, 517] on icon "button" at bounding box center [1533, 526] width 16 height 16
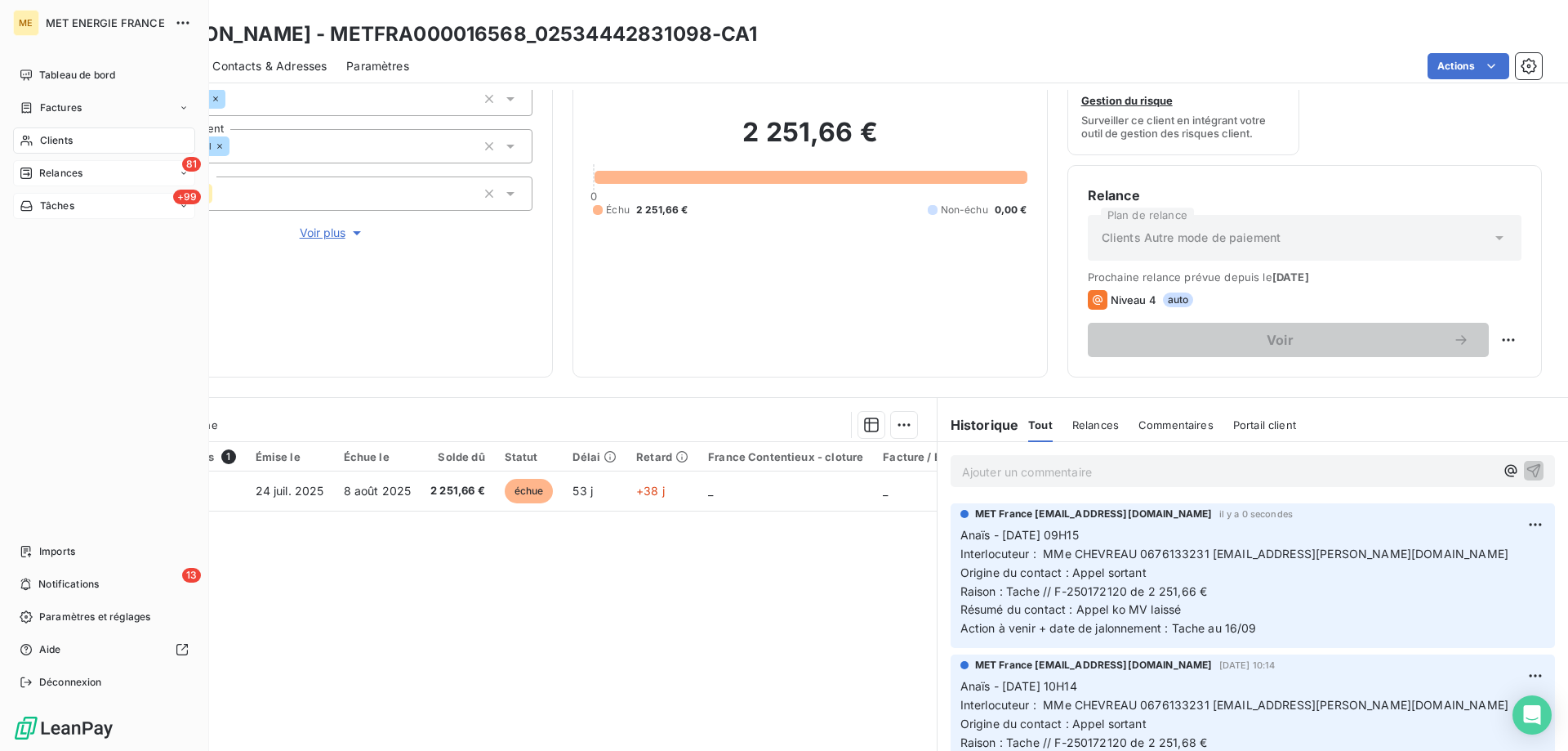
click at [60, 208] on span "Tâches" at bounding box center [57, 206] width 34 height 14
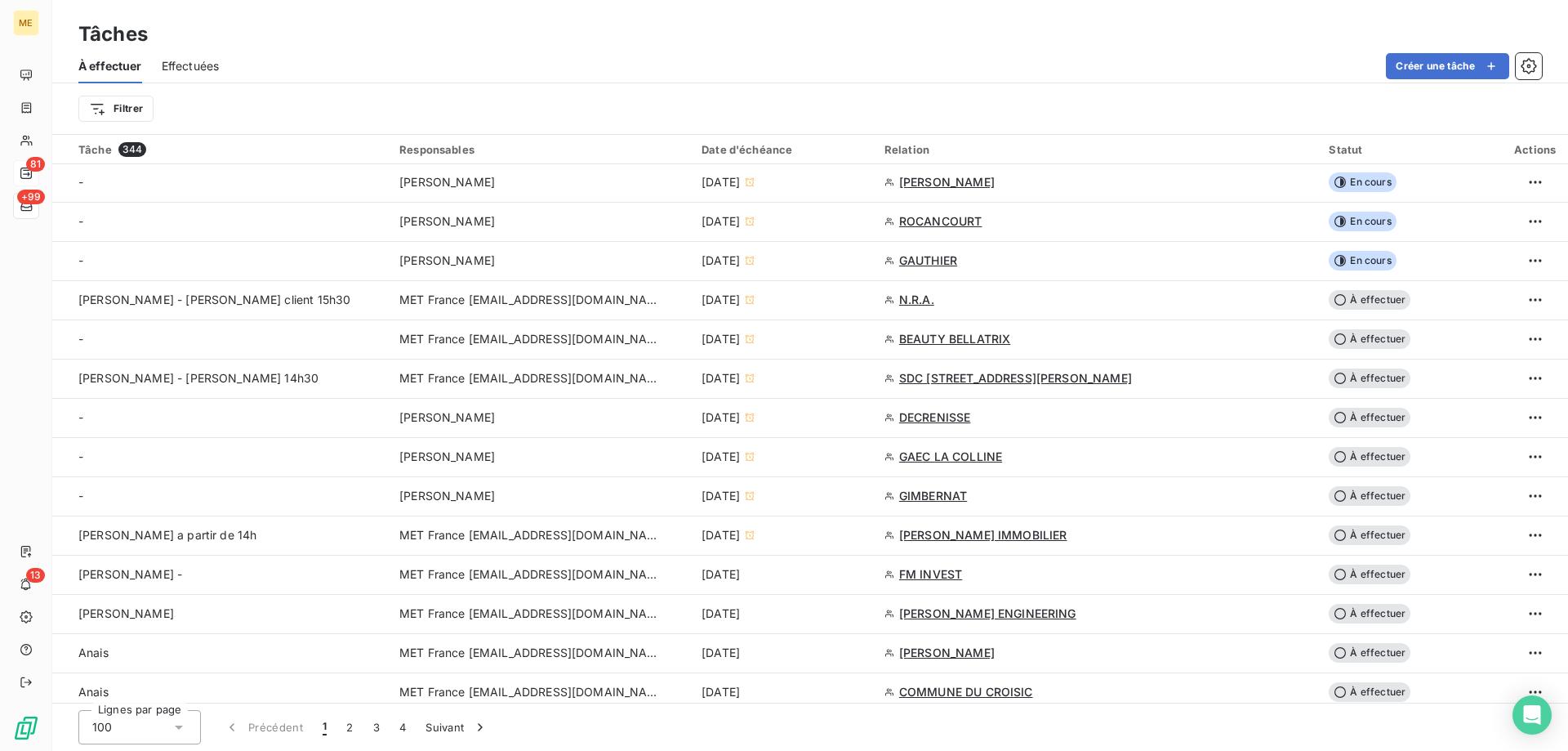
scroll to position [653, 0]
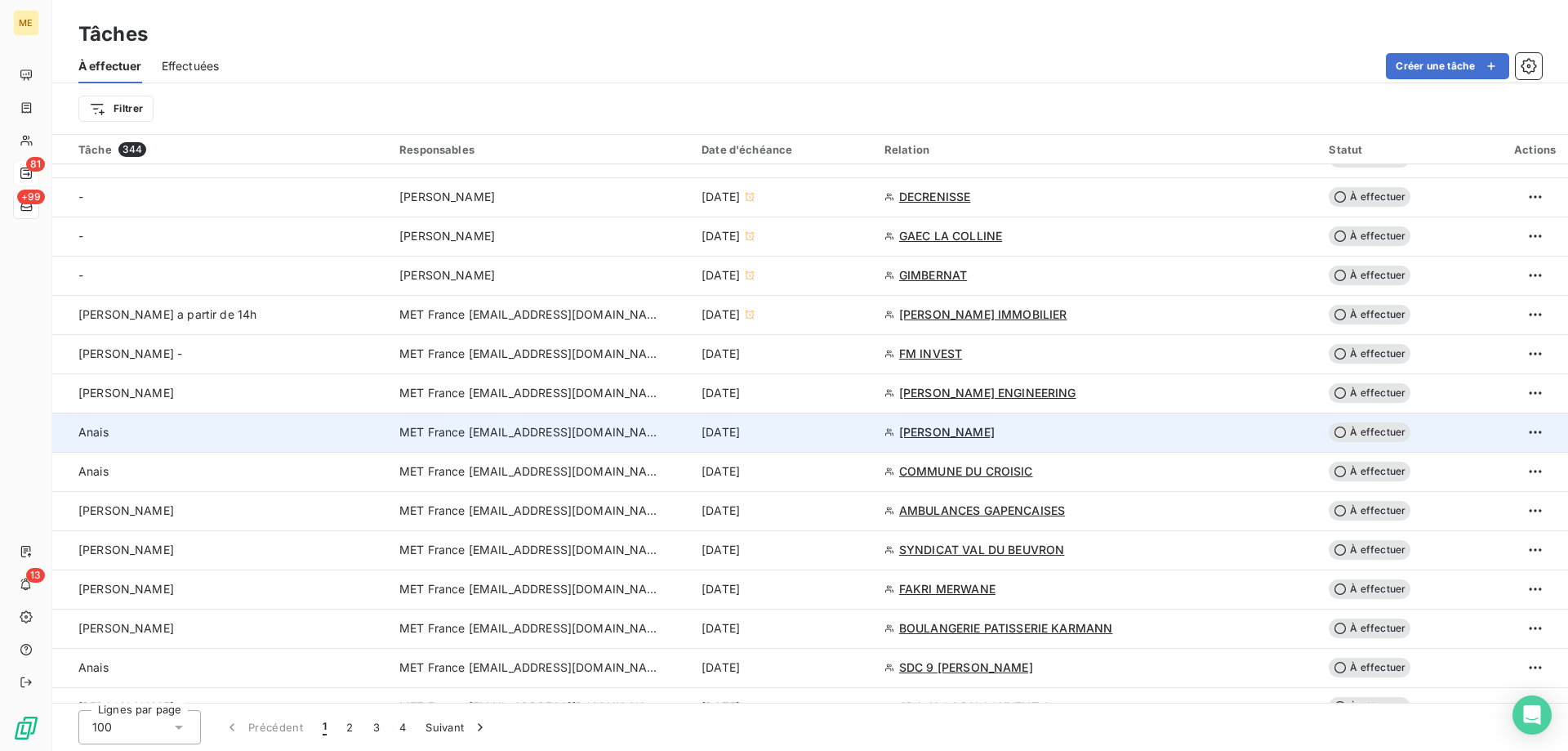
click at [865, 437] on div "[DATE]" at bounding box center [783, 432] width 163 height 16
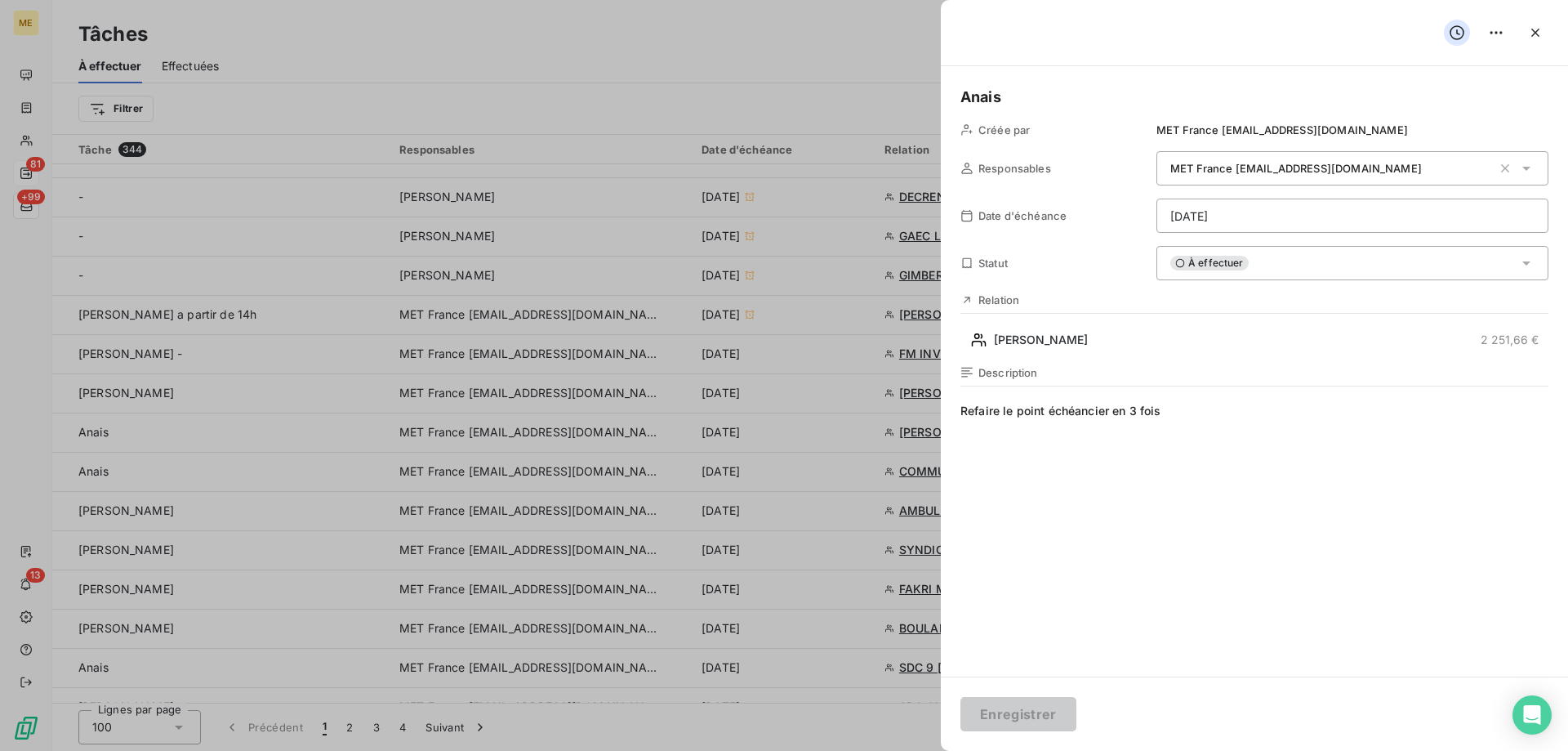
click at [1275, 225] on html "ME 81 +99 13 Tâches À effectuer Effectuées Créer une tâche Filtrer Tâche 344 Re…" at bounding box center [784, 456] width 1568 height 914
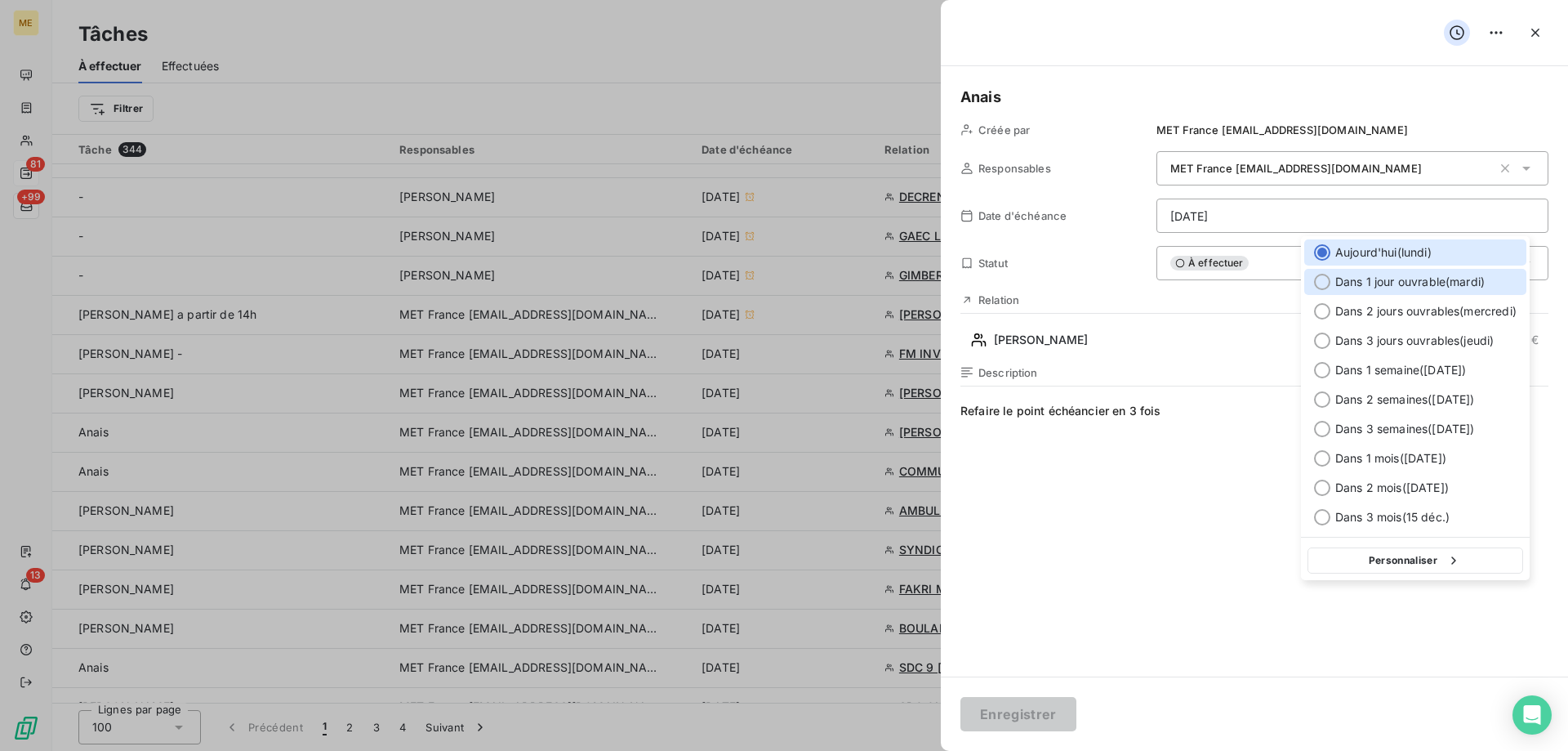
click at [1403, 278] on span "Dans 1 jour ouvrable ( [DATE] )" at bounding box center [1410, 282] width 149 height 16
type input "[DATE]"
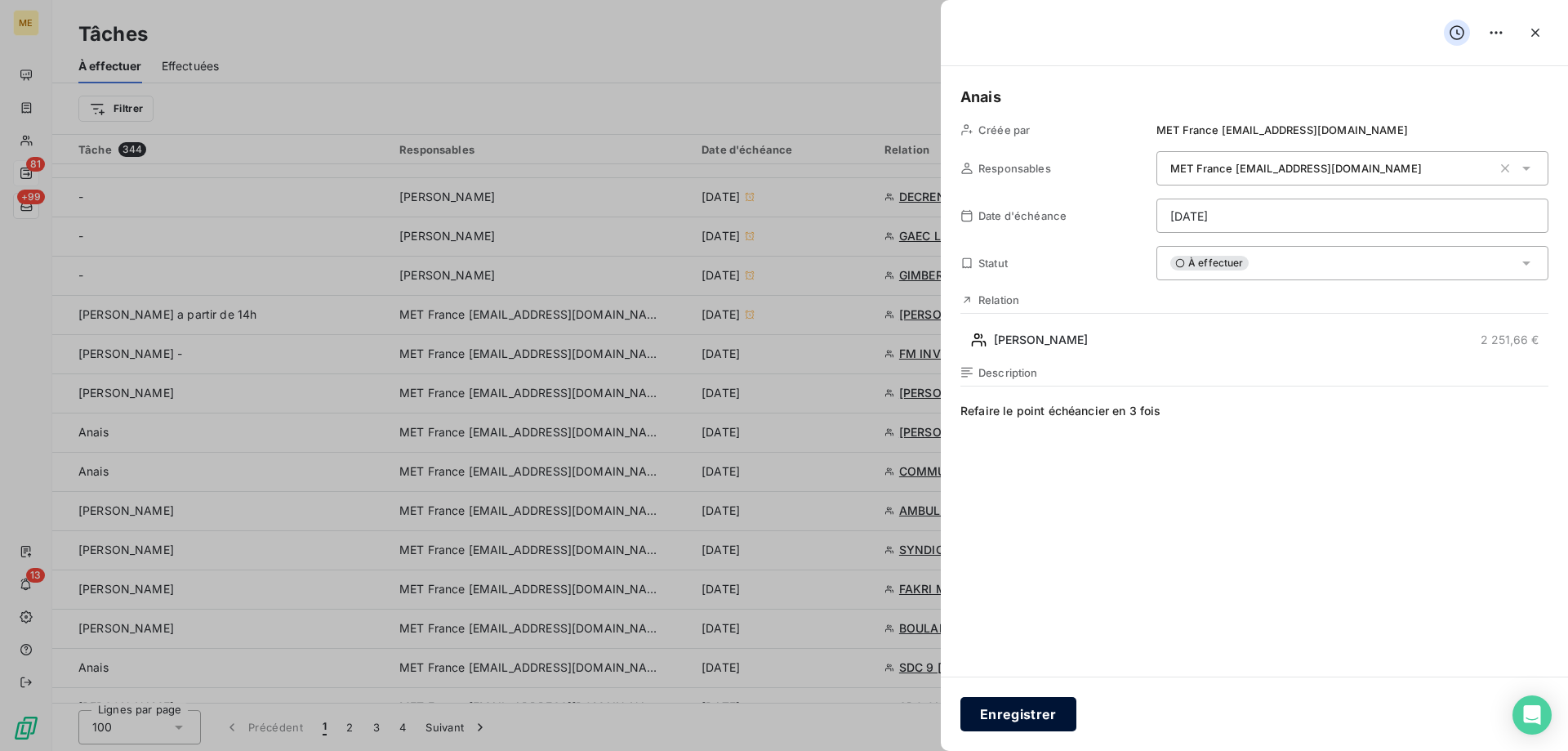
click at [1026, 710] on button "Enregistrer" at bounding box center [1017, 714] width 116 height 34
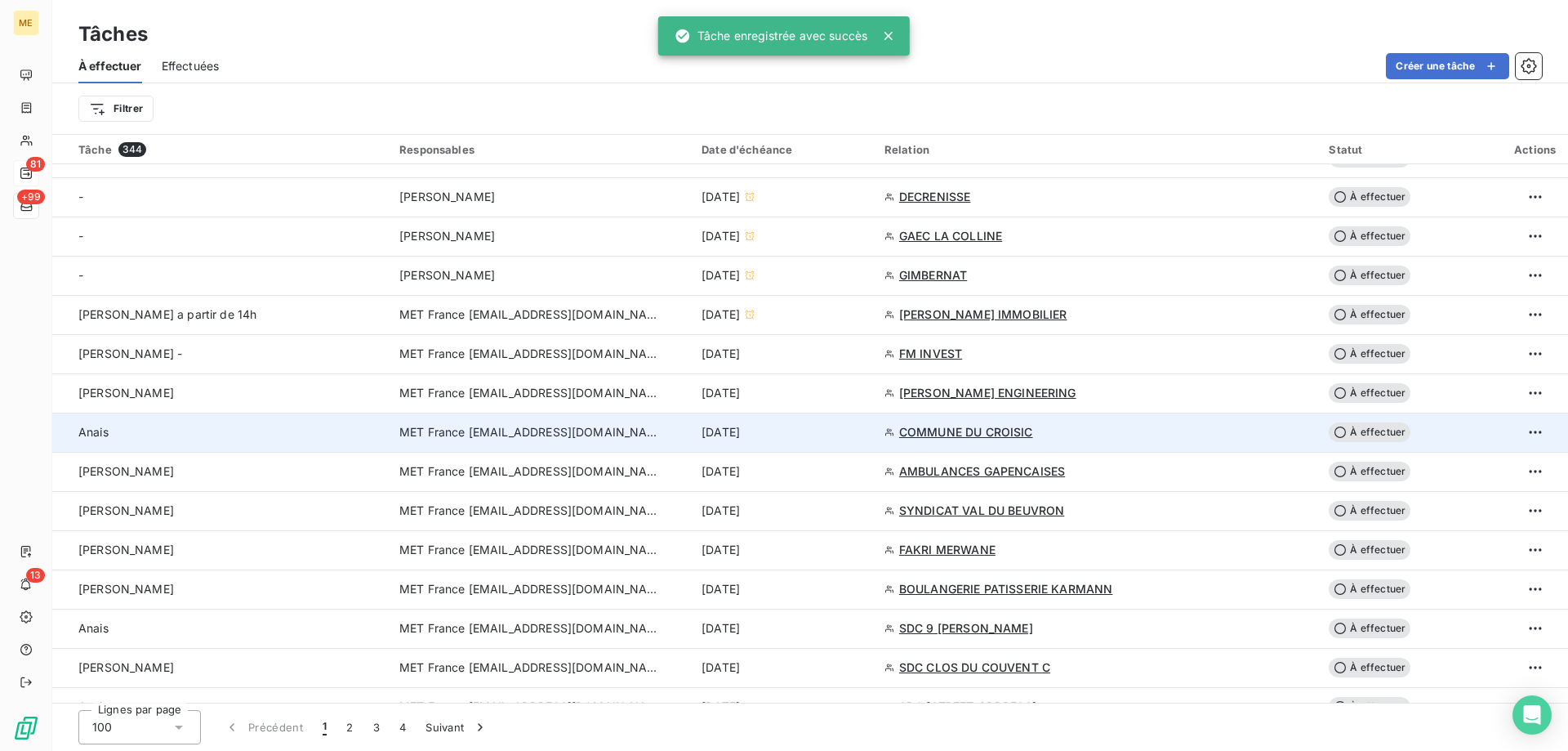
click at [865, 431] on div "[DATE]" at bounding box center [783, 432] width 163 height 16
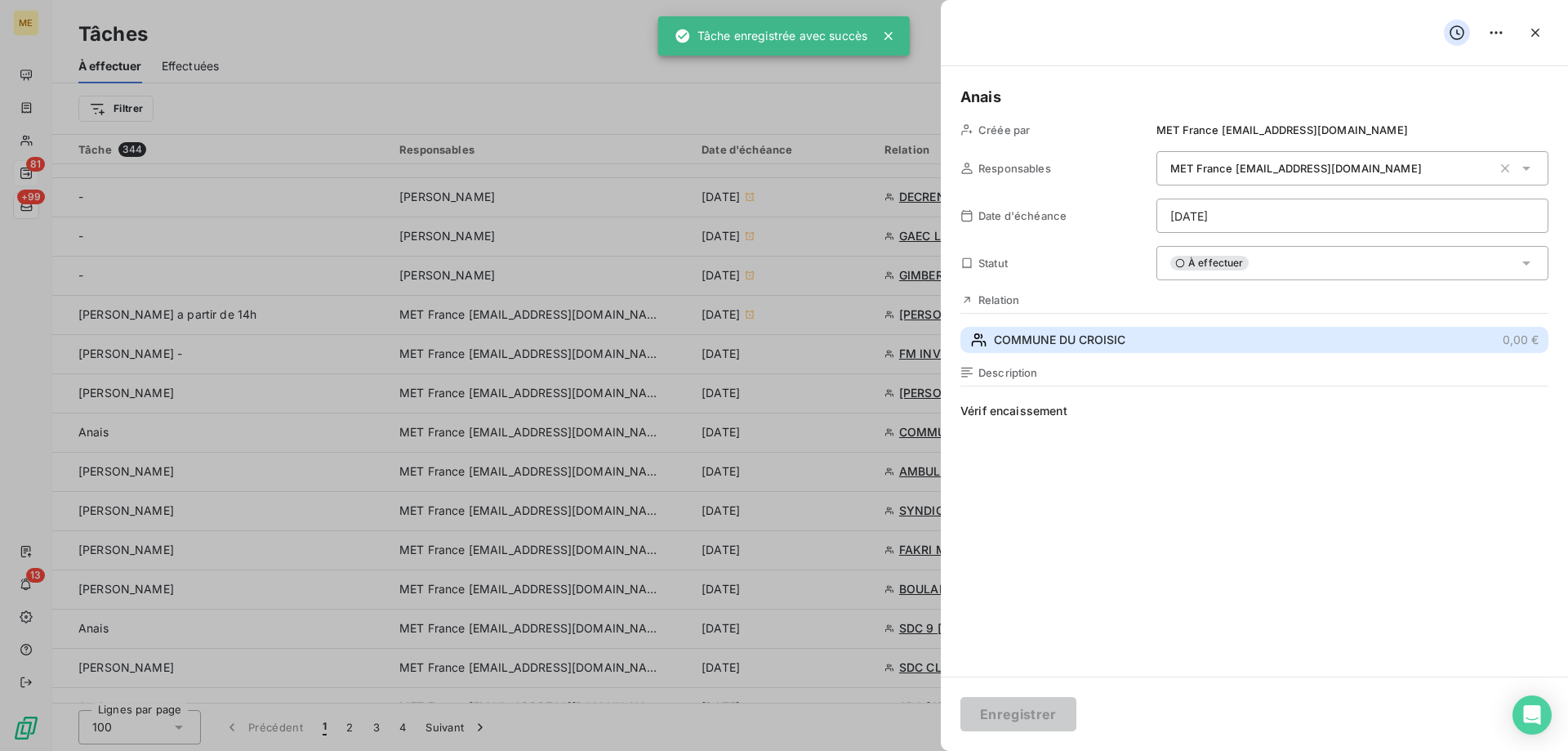
click at [1153, 338] on button "COMMUNE DU CROISIC 0,00 €" at bounding box center [1254, 340] width 588 height 26
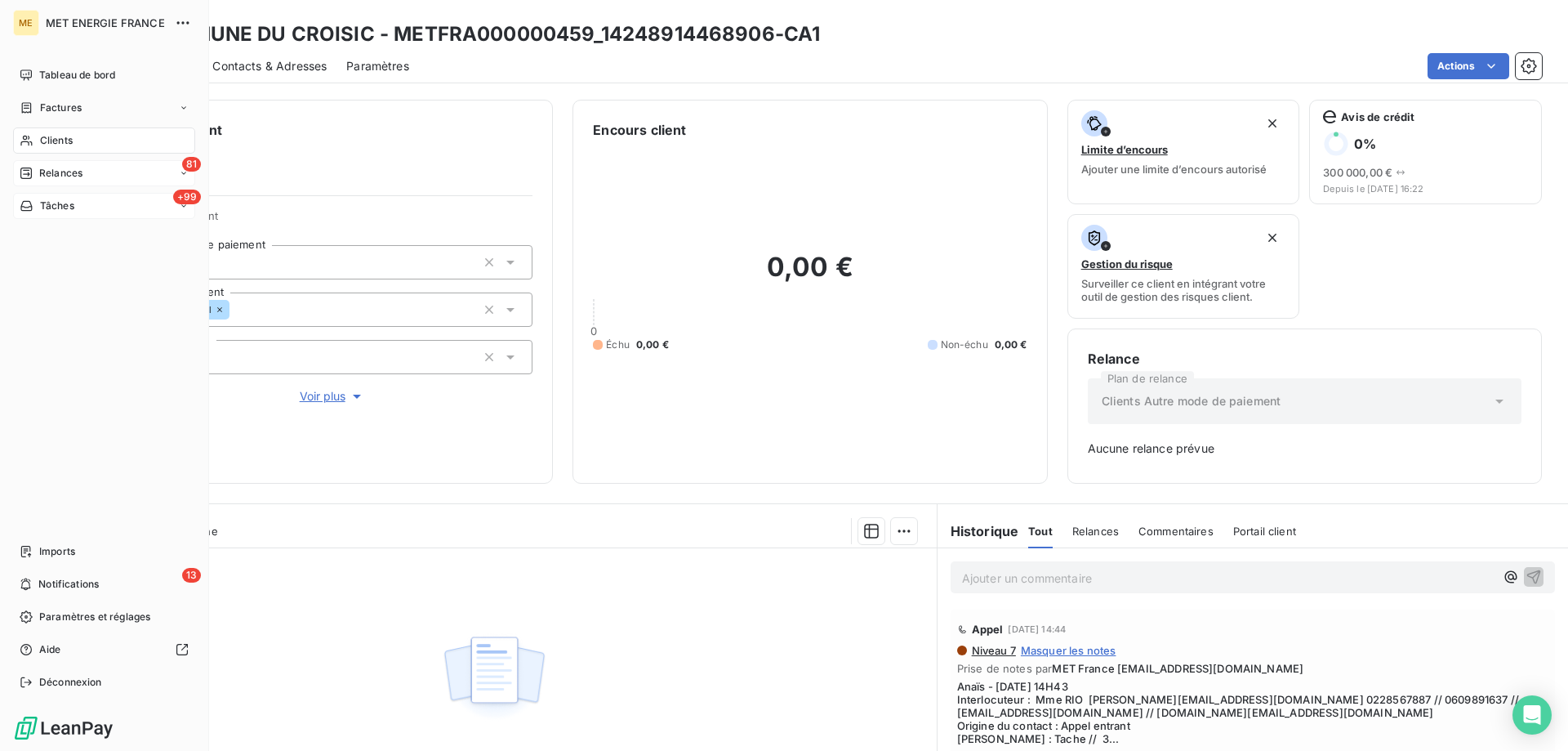
click at [35, 209] on div "Tâches" at bounding box center [47, 206] width 55 height 14
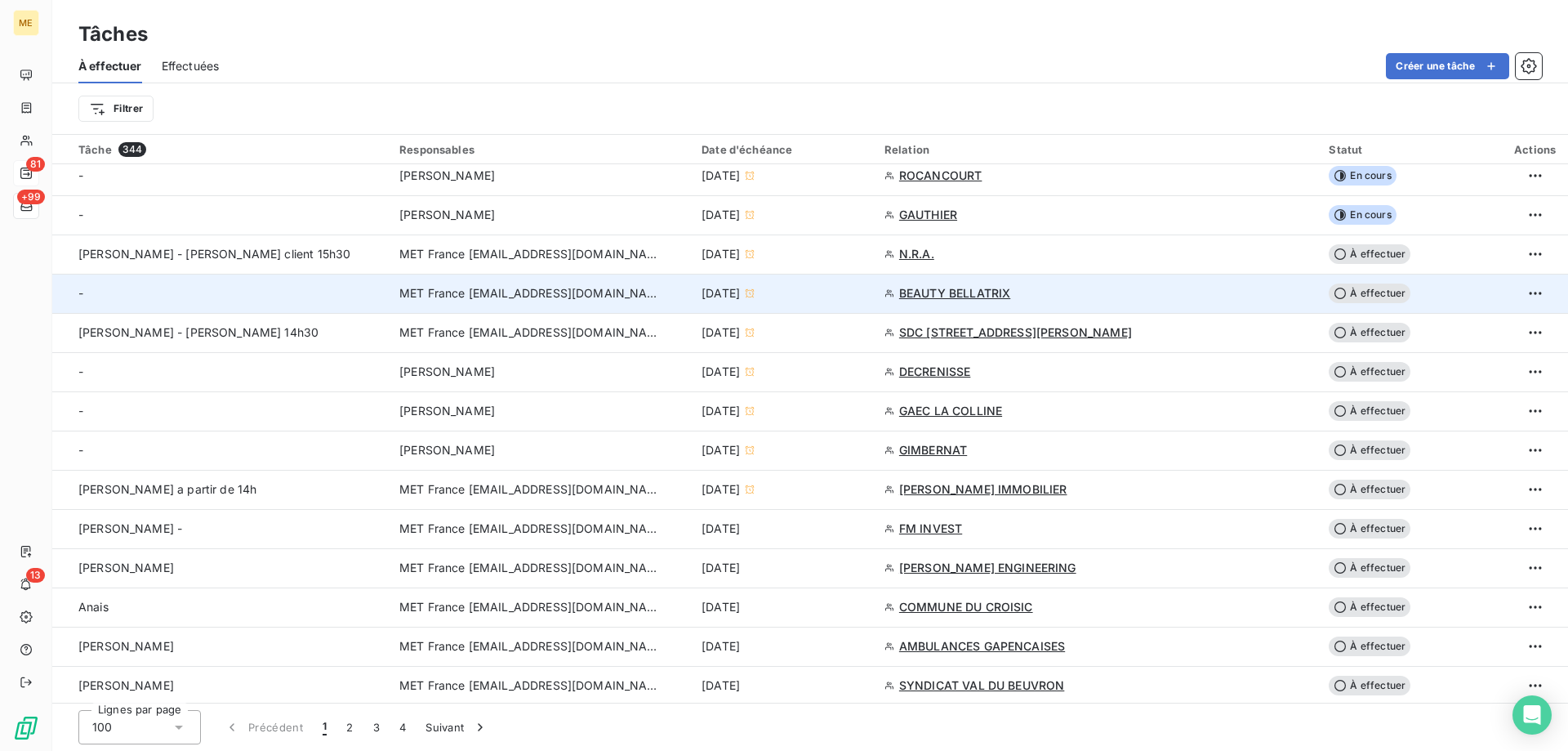
scroll to position [490, 0]
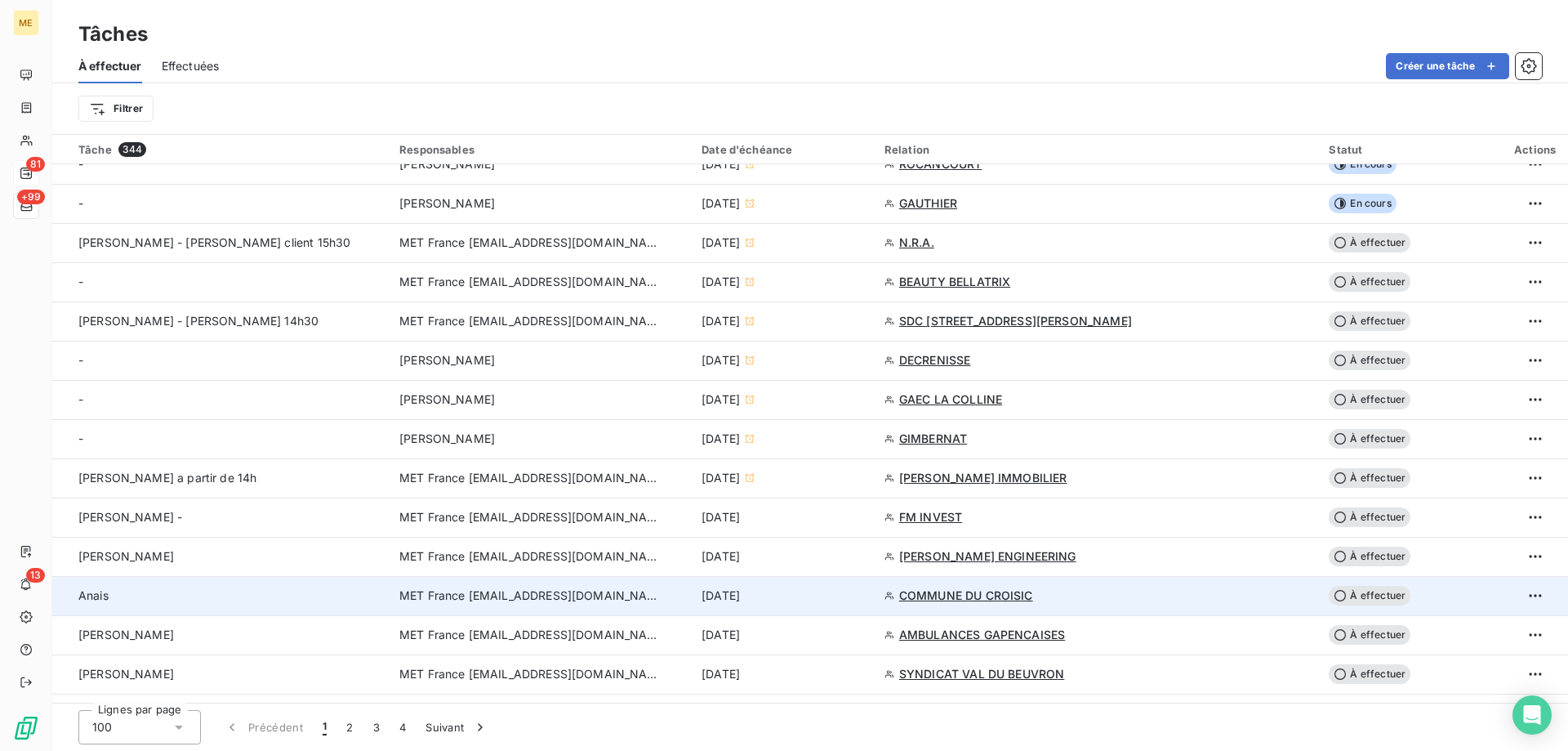
click at [865, 591] on div "[DATE]" at bounding box center [783, 596] width 163 height 16
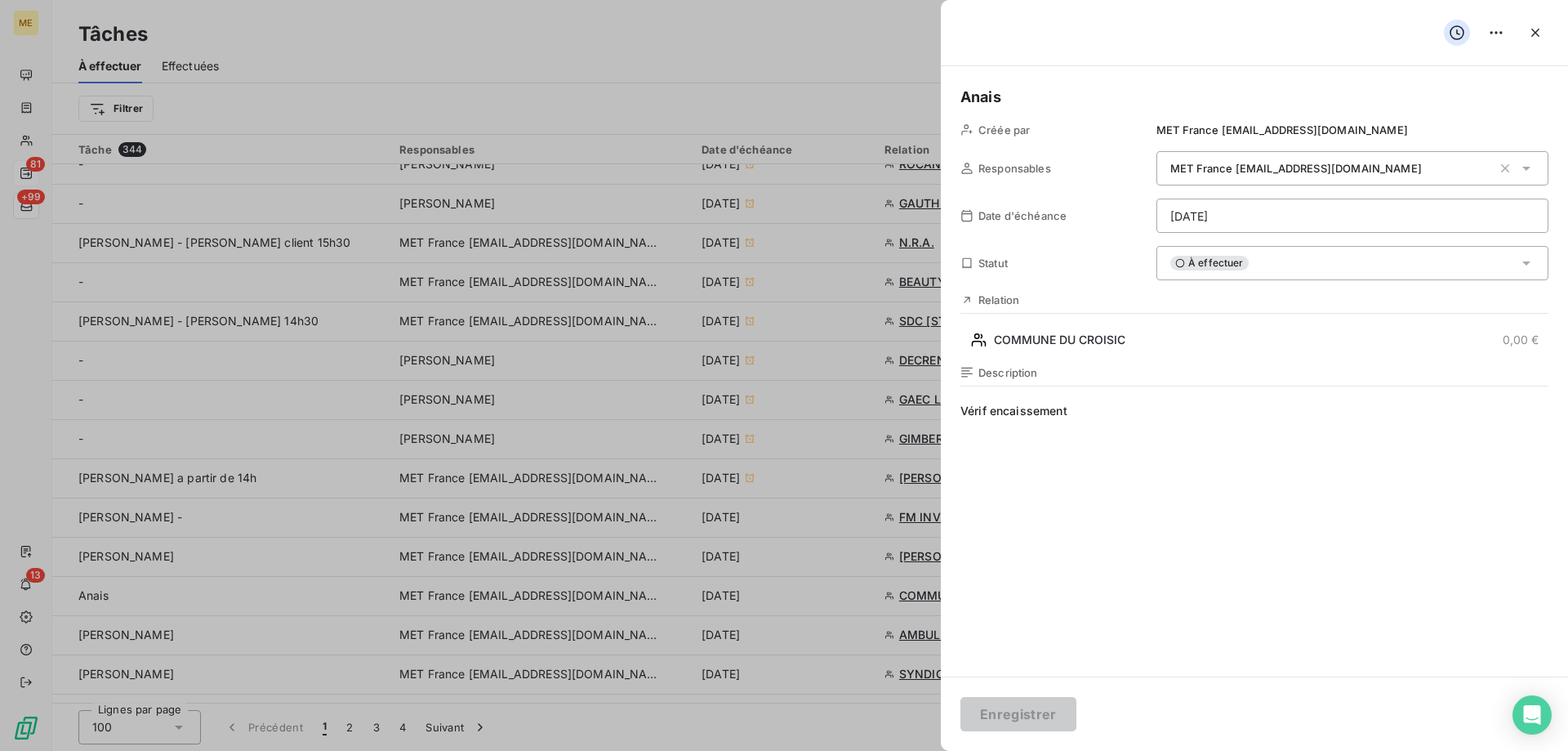
click at [1291, 268] on div "À effectuer" at bounding box center [1352, 263] width 392 height 34
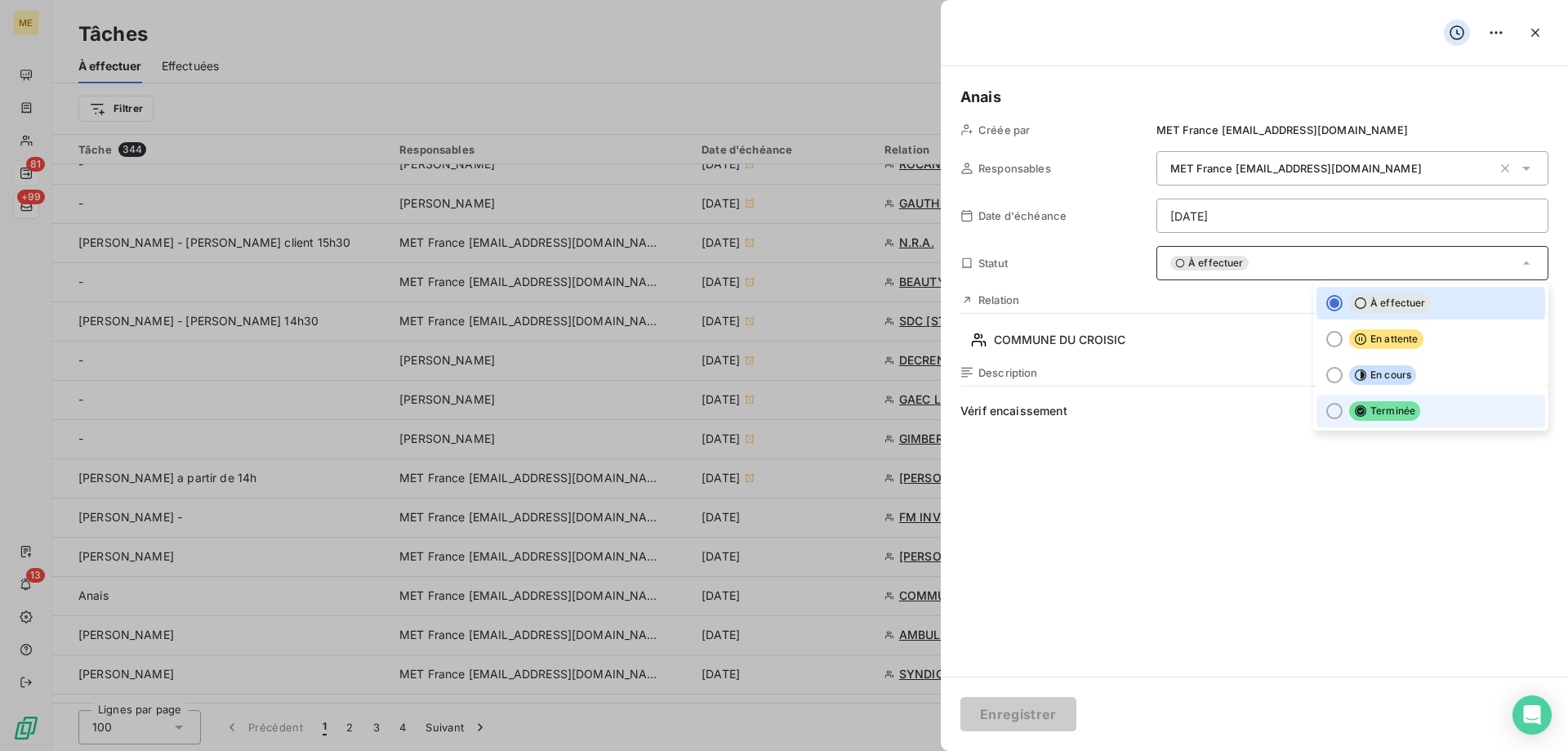
click at [1354, 413] on icon at bounding box center [1360, 411] width 12 height 12
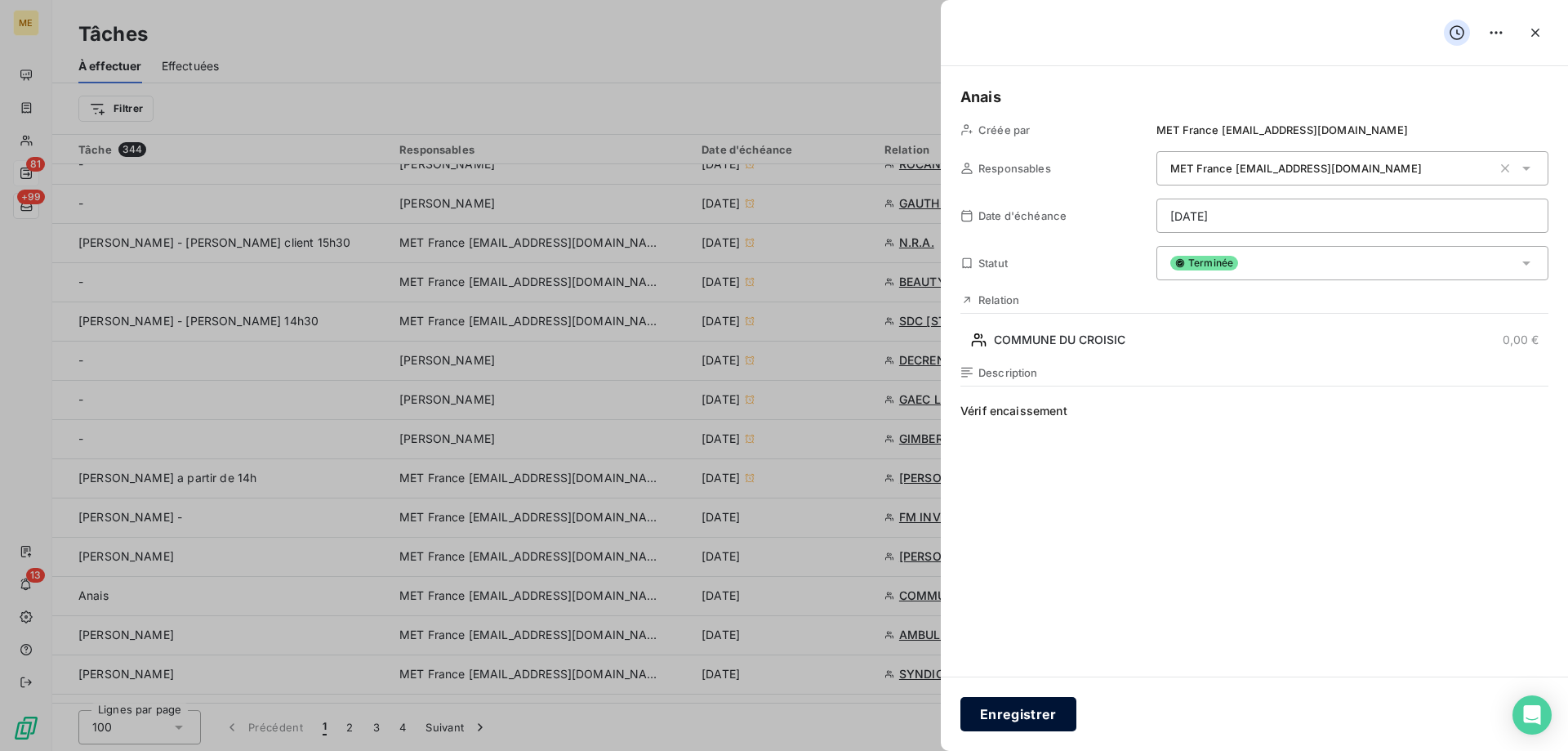
click at [1035, 710] on button "Enregistrer" at bounding box center [1017, 714] width 116 height 34
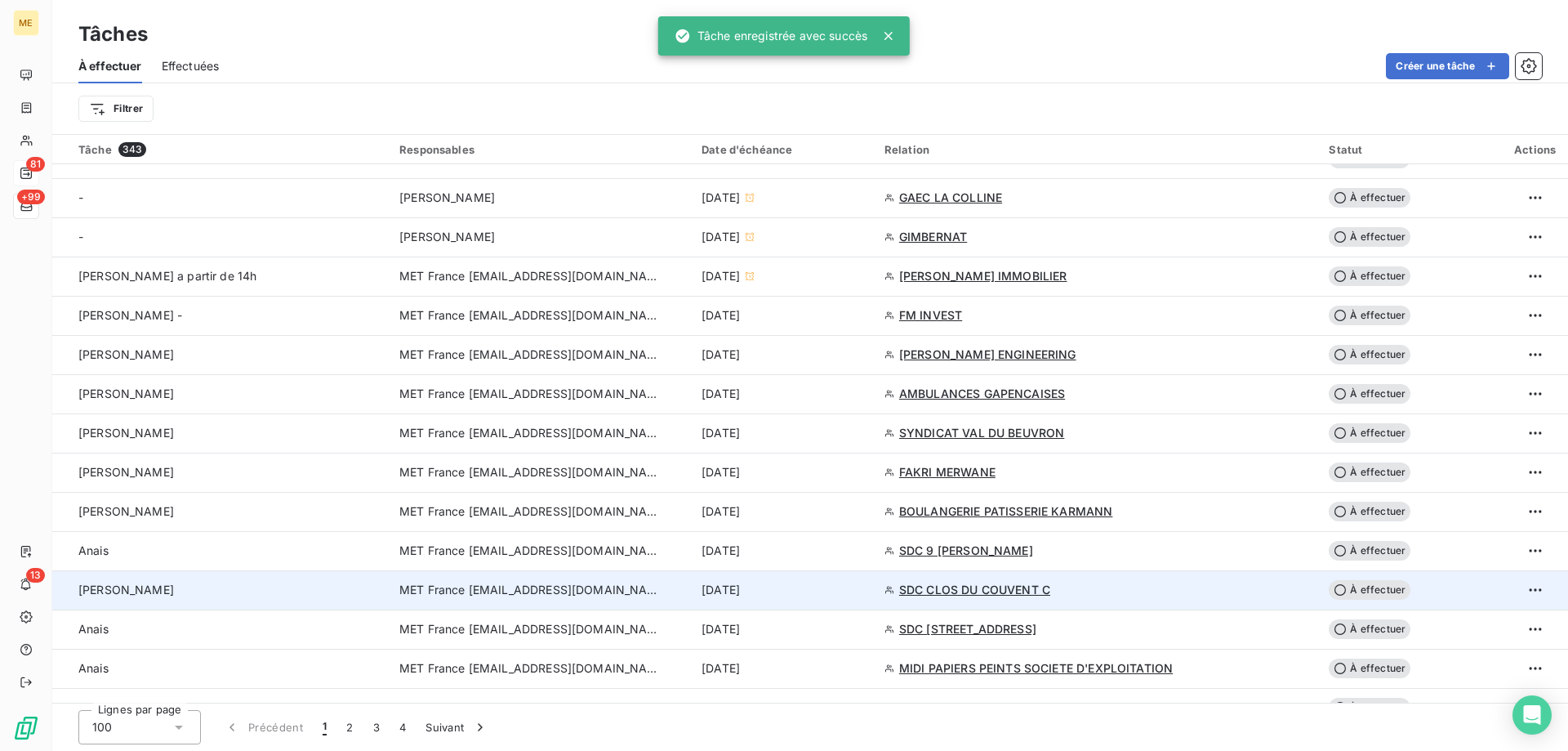
scroll to position [735, 0]
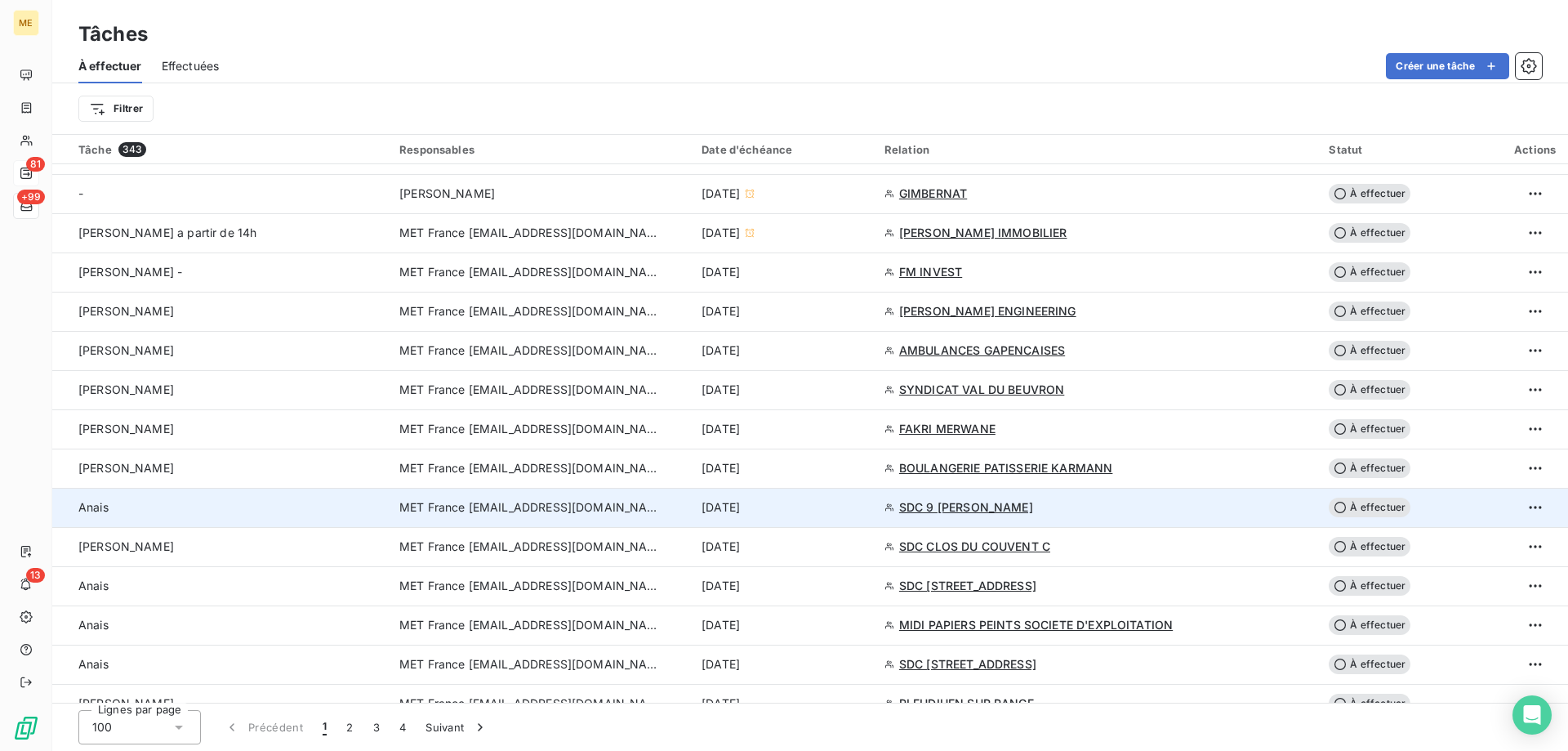
click at [865, 515] on div "[DATE]" at bounding box center [783, 508] width 163 height 16
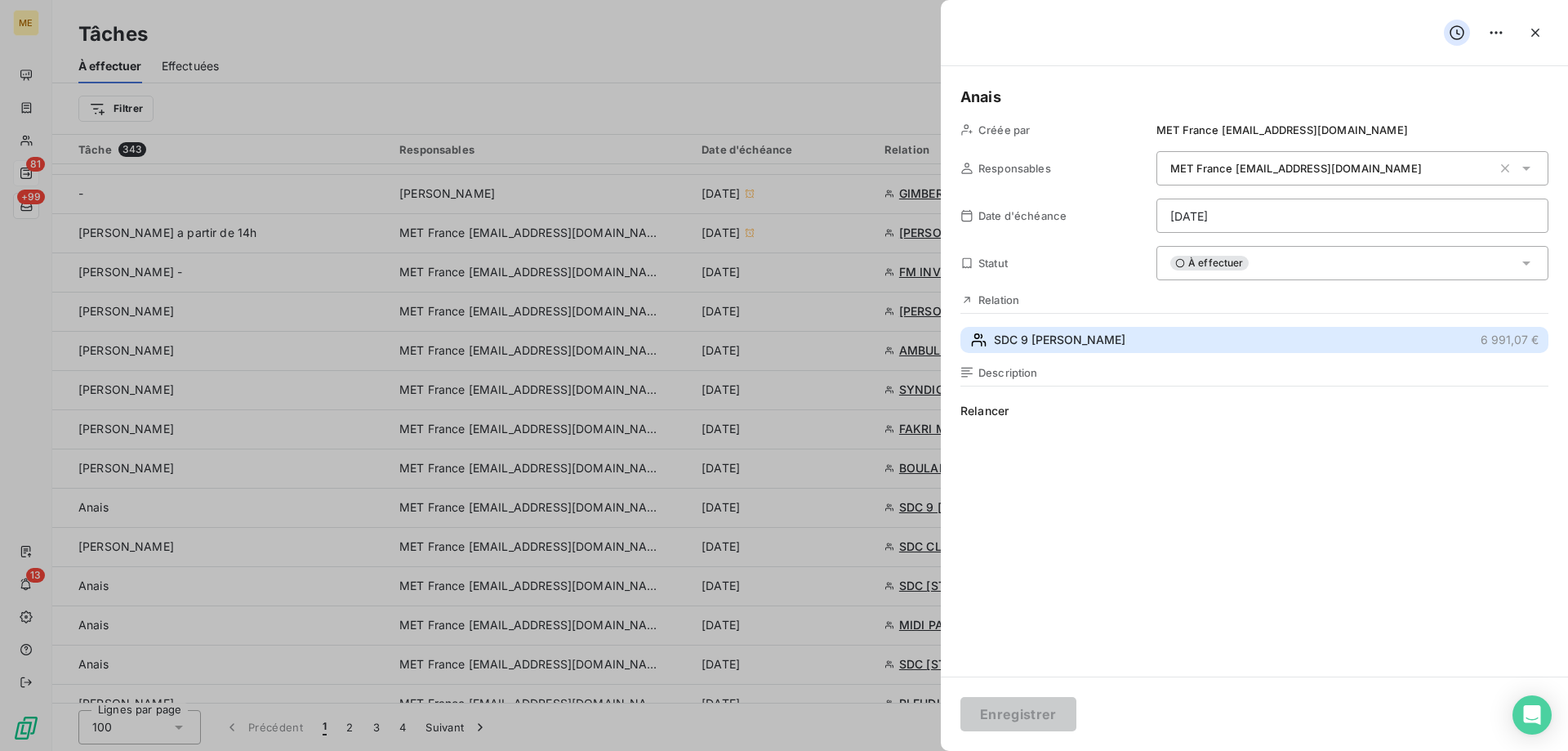
click at [1150, 338] on button "SDC 9 ANGELIQUE VERIEN 6 991,07 €" at bounding box center [1254, 340] width 588 height 26
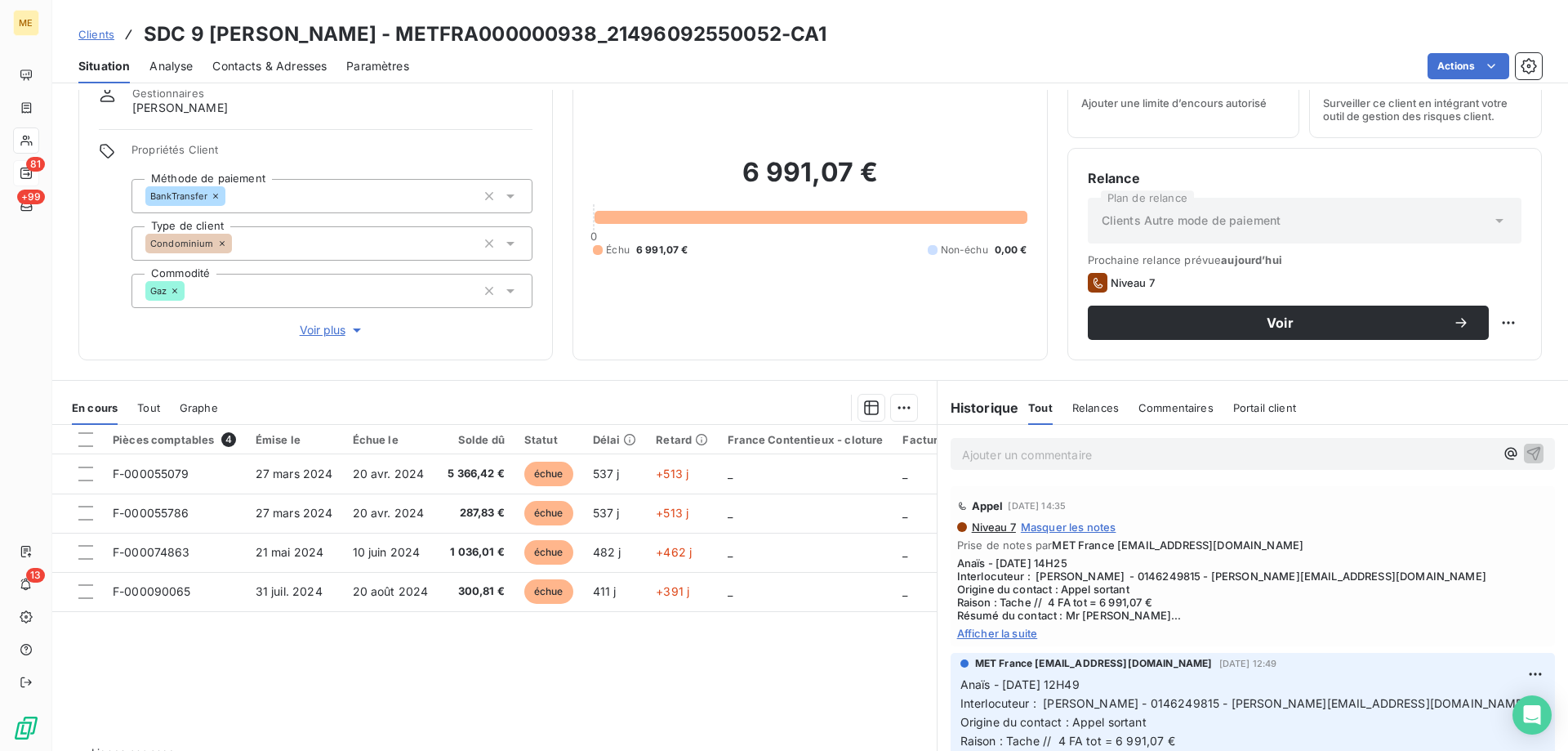
scroll to position [103, 0]
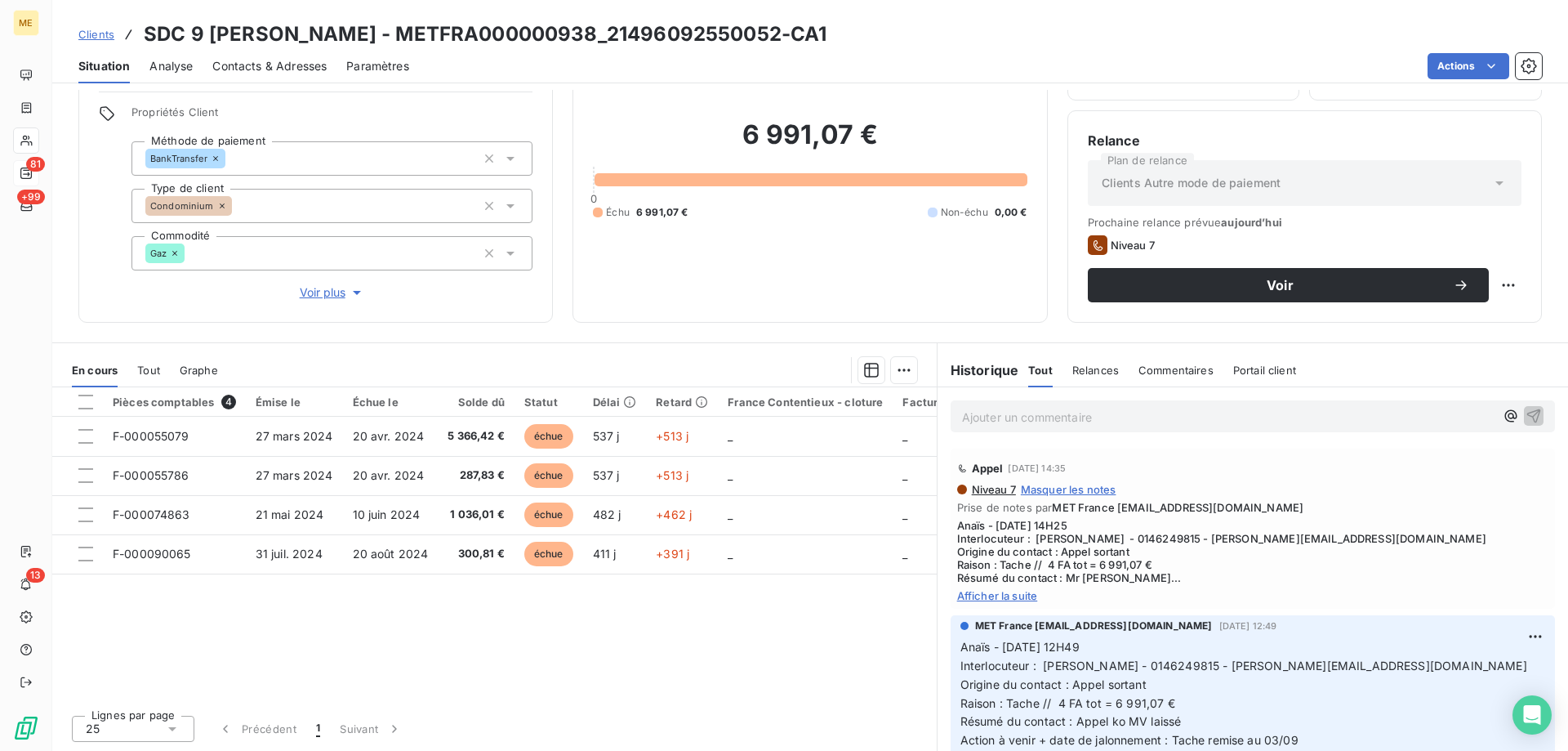
click at [977, 595] on span "Afficher la suite" at bounding box center [1253, 596] width 591 height 13
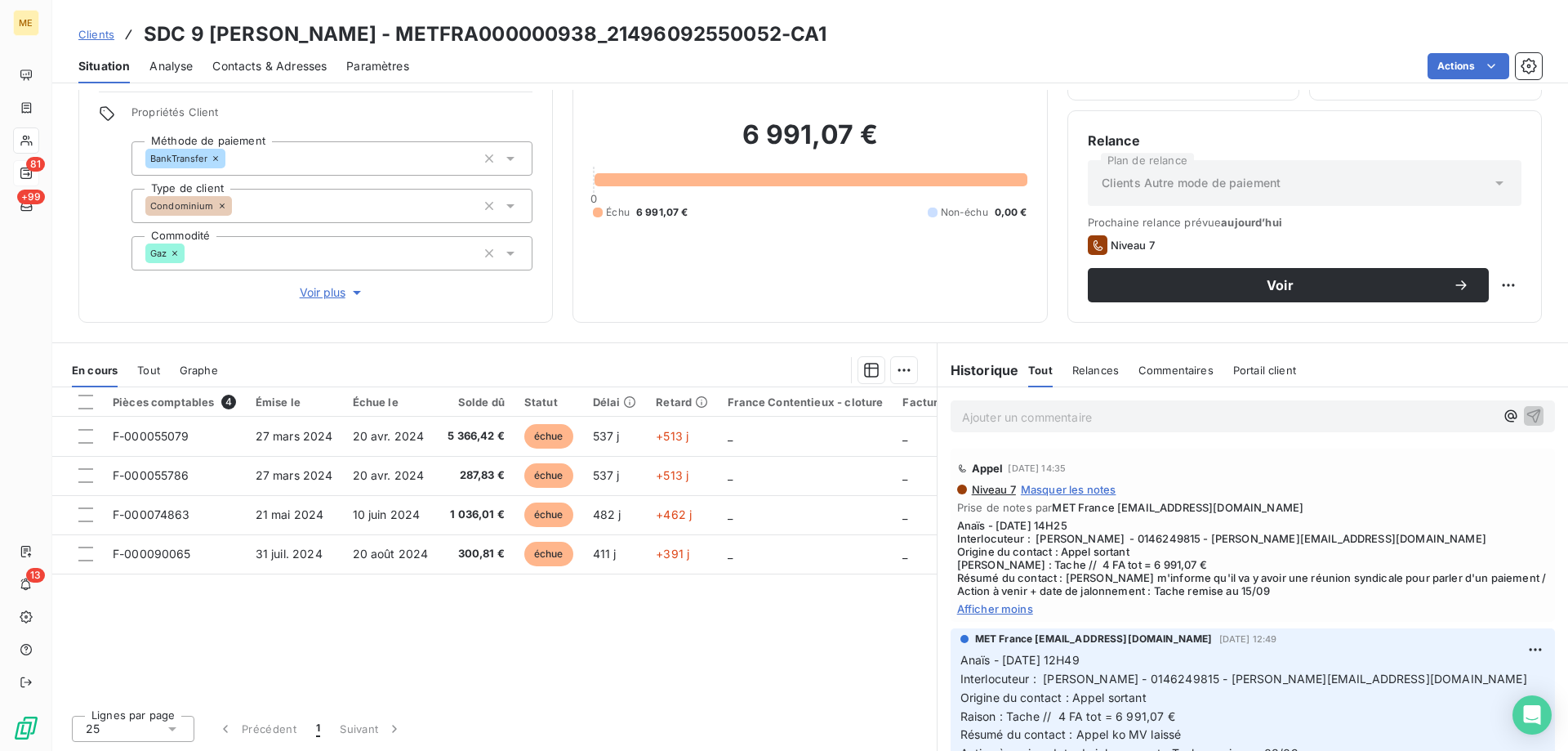
click at [982, 615] on span "Afficher moins" at bounding box center [1253, 608] width 591 height 13
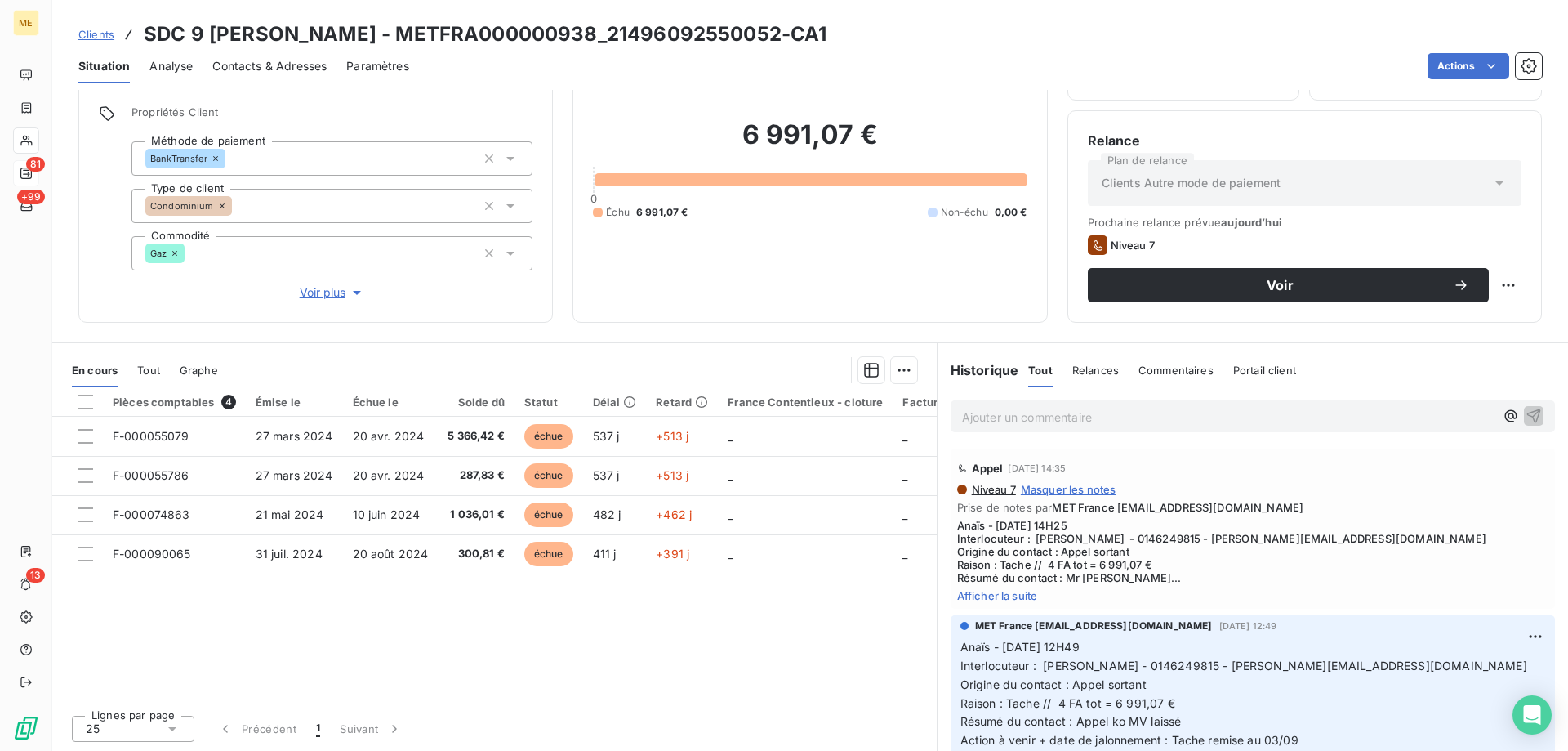
click at [979, 593] on span "Afficher la suite" at bounding box center [1253, 596] width 591 height 13
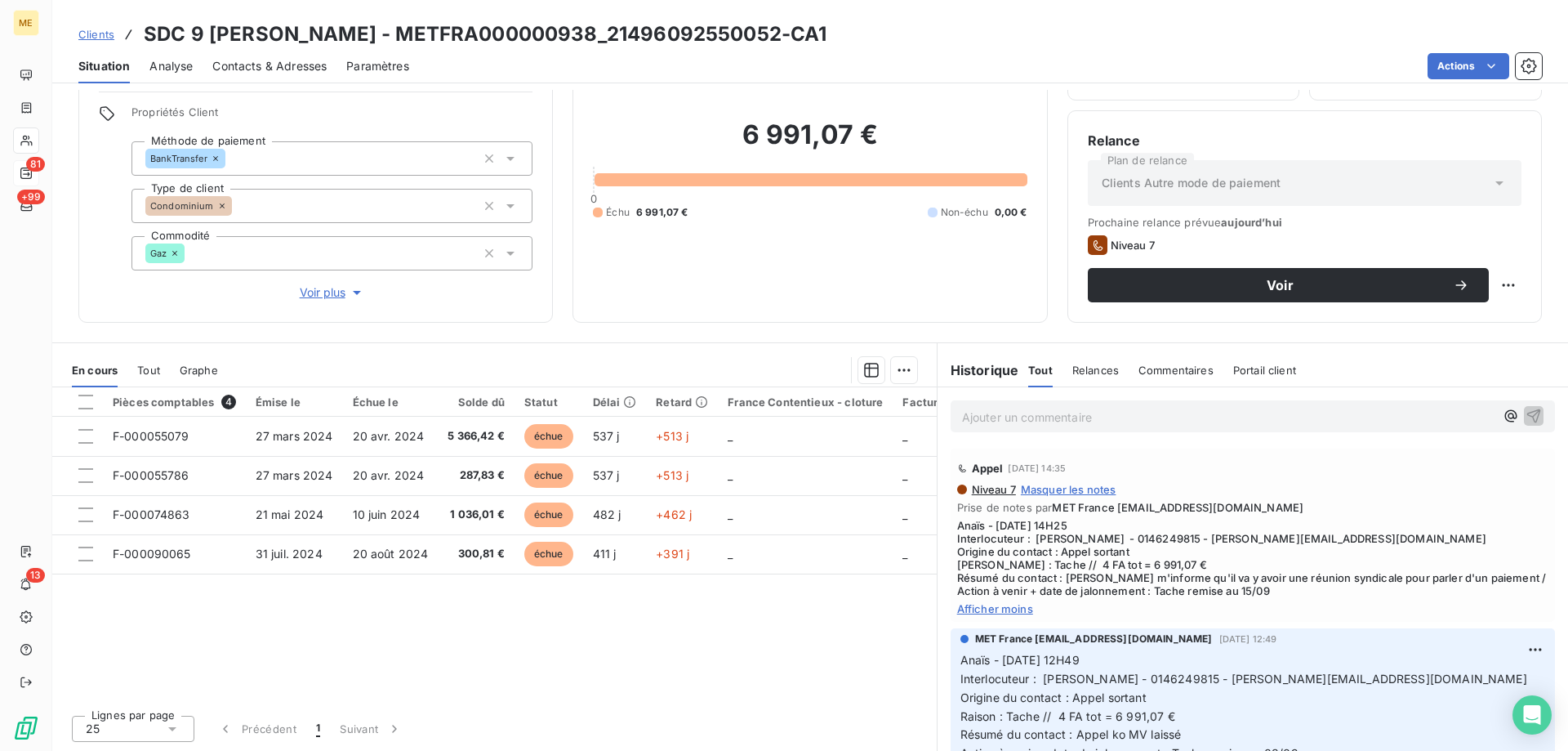
click at [728, 276] on div "6 991,07 € 0 Échu 6 991,07 € Non-échu 0,00 €" at bounding box center [809, 169] width 434 height 266
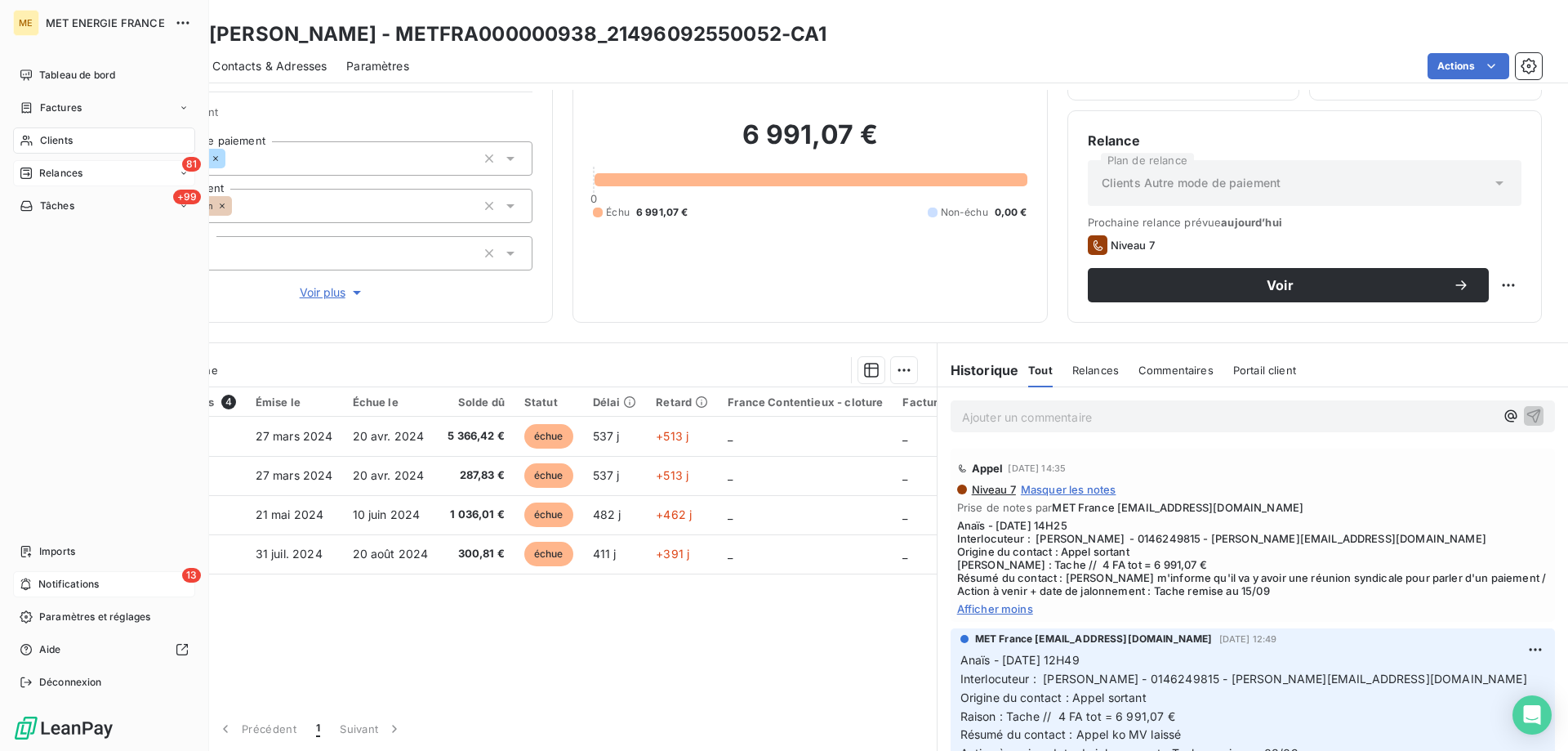
click at [51, 583] on span "Notifications" at bounding box center [68, 584] width 60 height 14
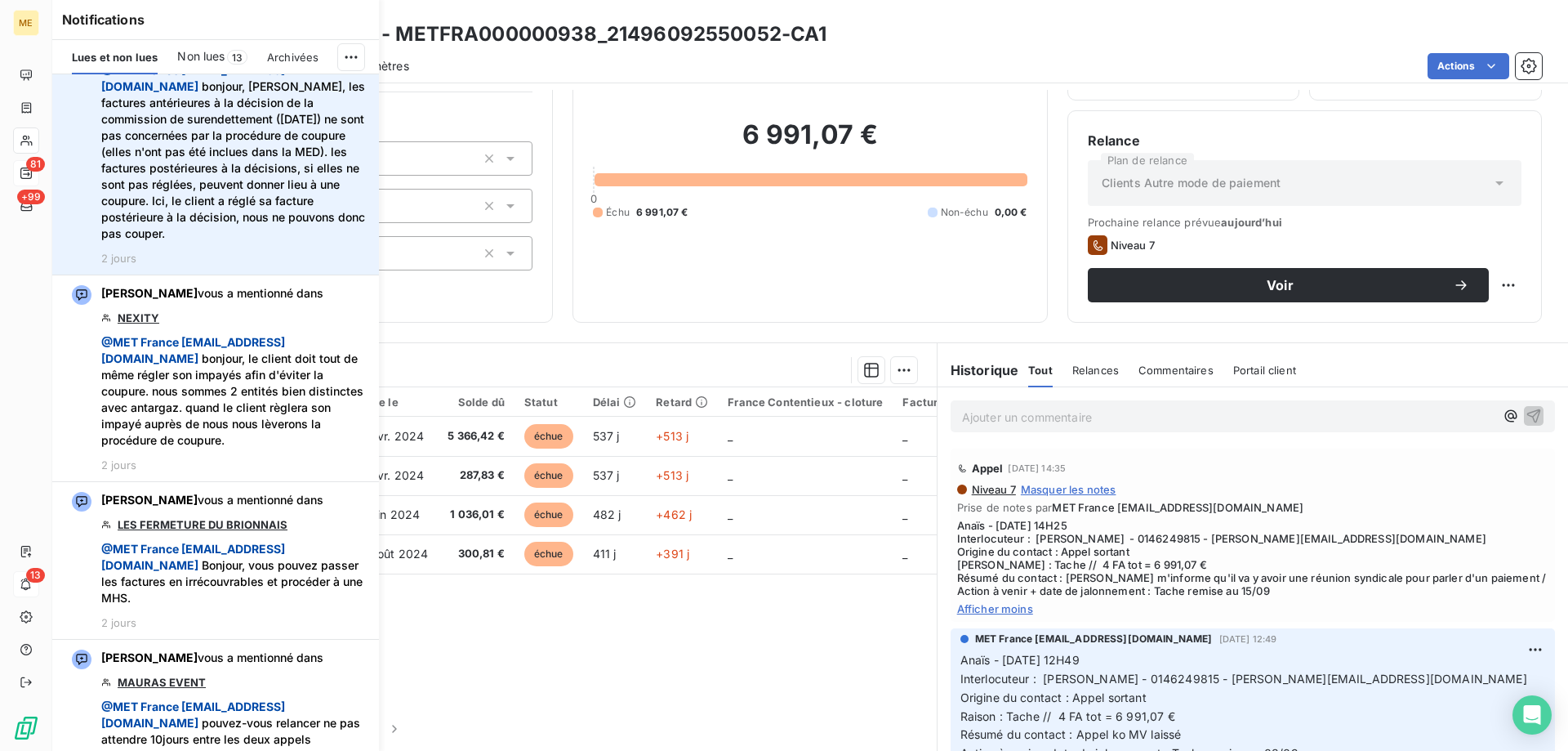
scroll to position [1307, 0]
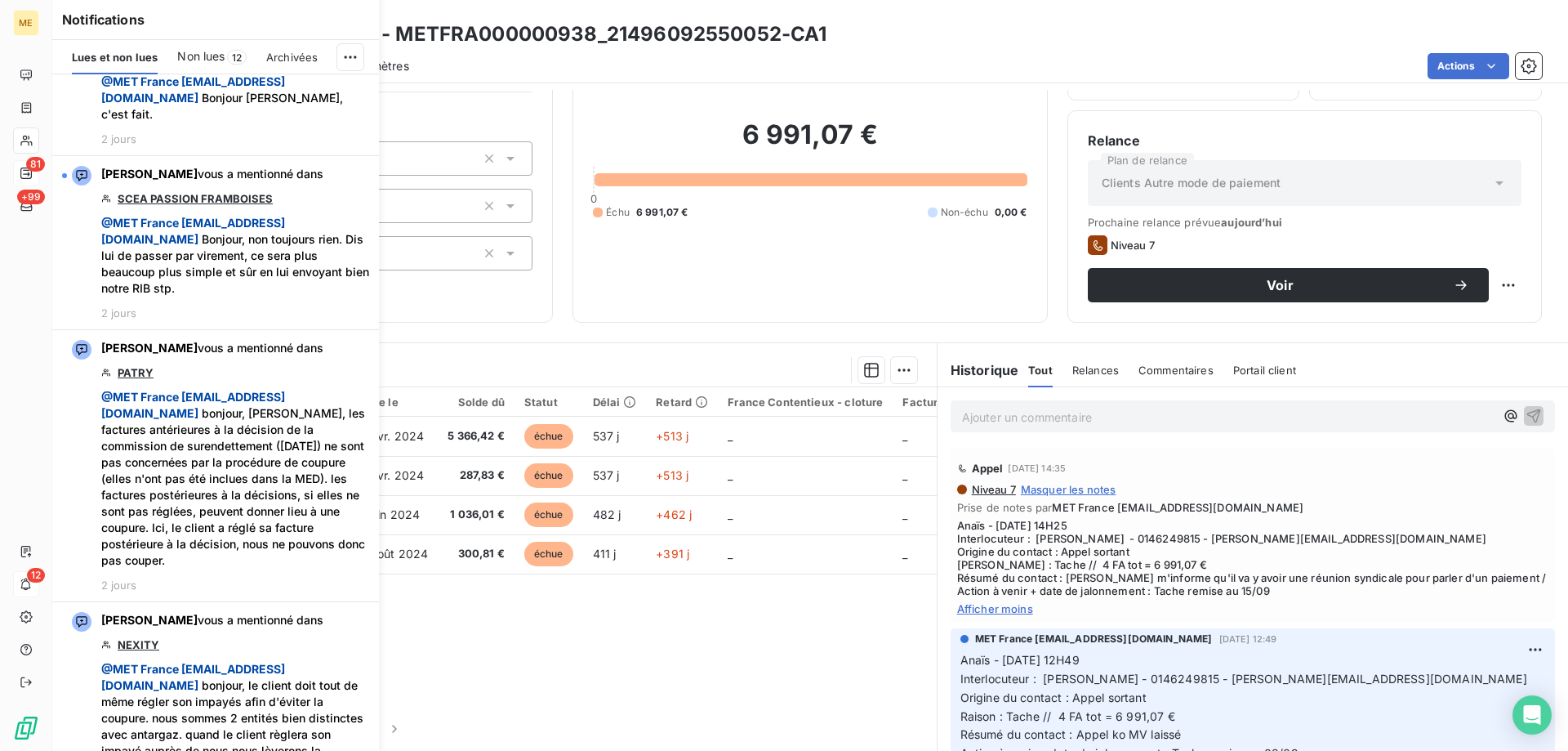
click at [755, 270] on div "6 991,07 € 0 Échu 6 991,07 € Non-échu 0,00 €" at bounding box center [809, 169] width 434 height 266
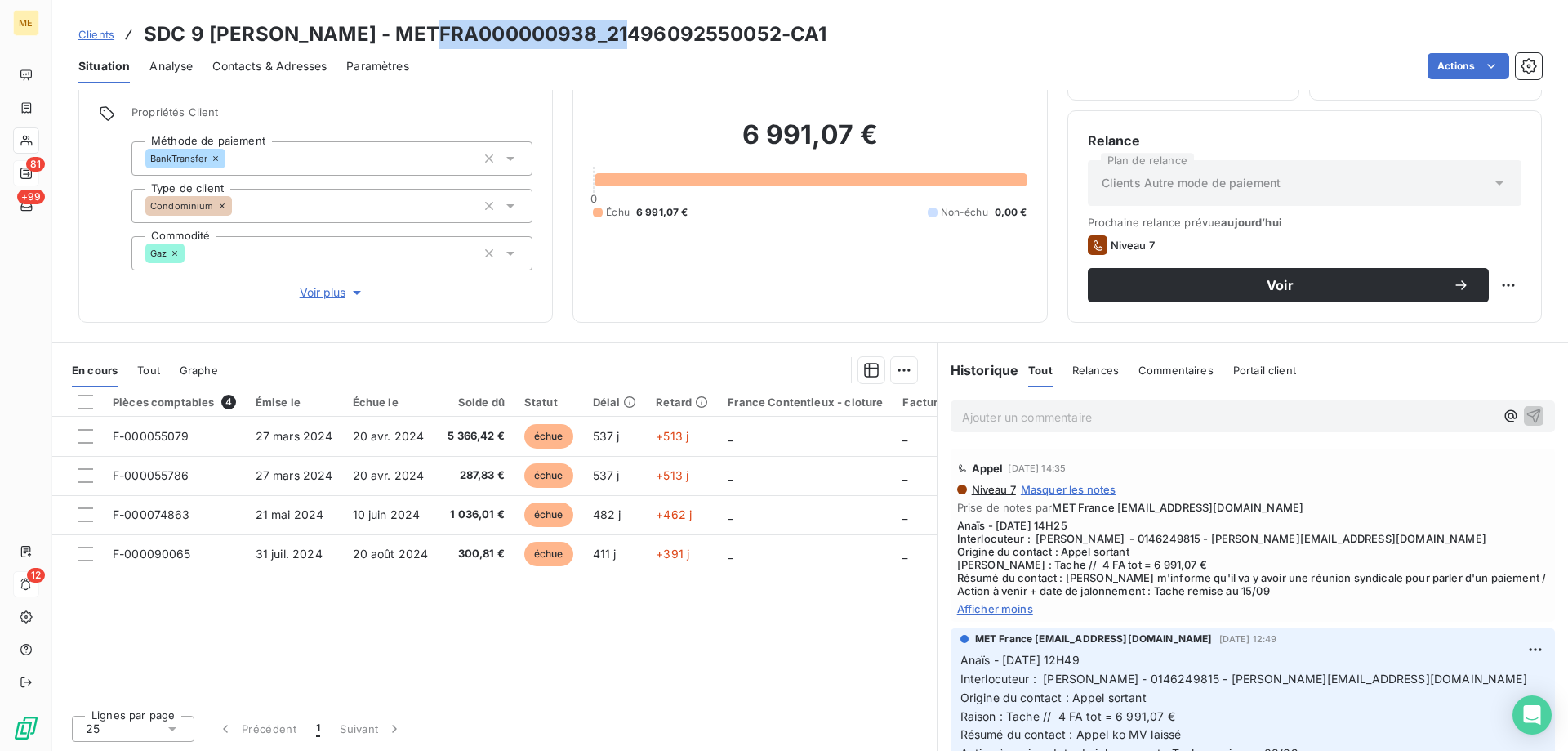
drag, startPoint x: 621, startPoint y: 35, endPoint x: 417, endPoint y: 22, distance: 204.4
click at [417, 22] on h3 "SDC 9 ANGELIQUE VERIEN - METFRA000000938_21496092550052-CA1" at bounding box center [485, 34] width 683 height 30
copy h3 "METFRA000000938"
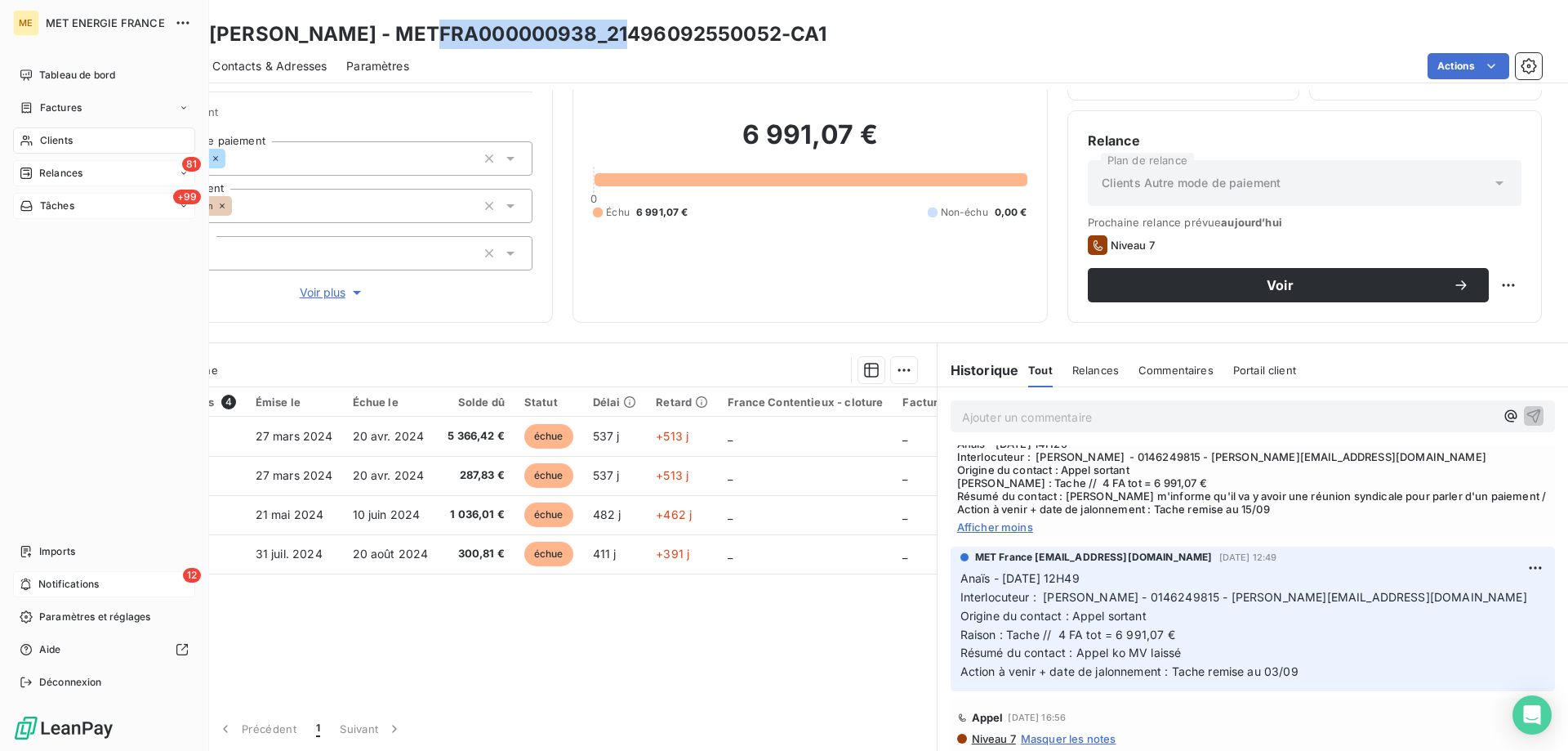
click at [75, 201] on div "+99 Tâches" at bounding box center [104, 206] width 182 height 26
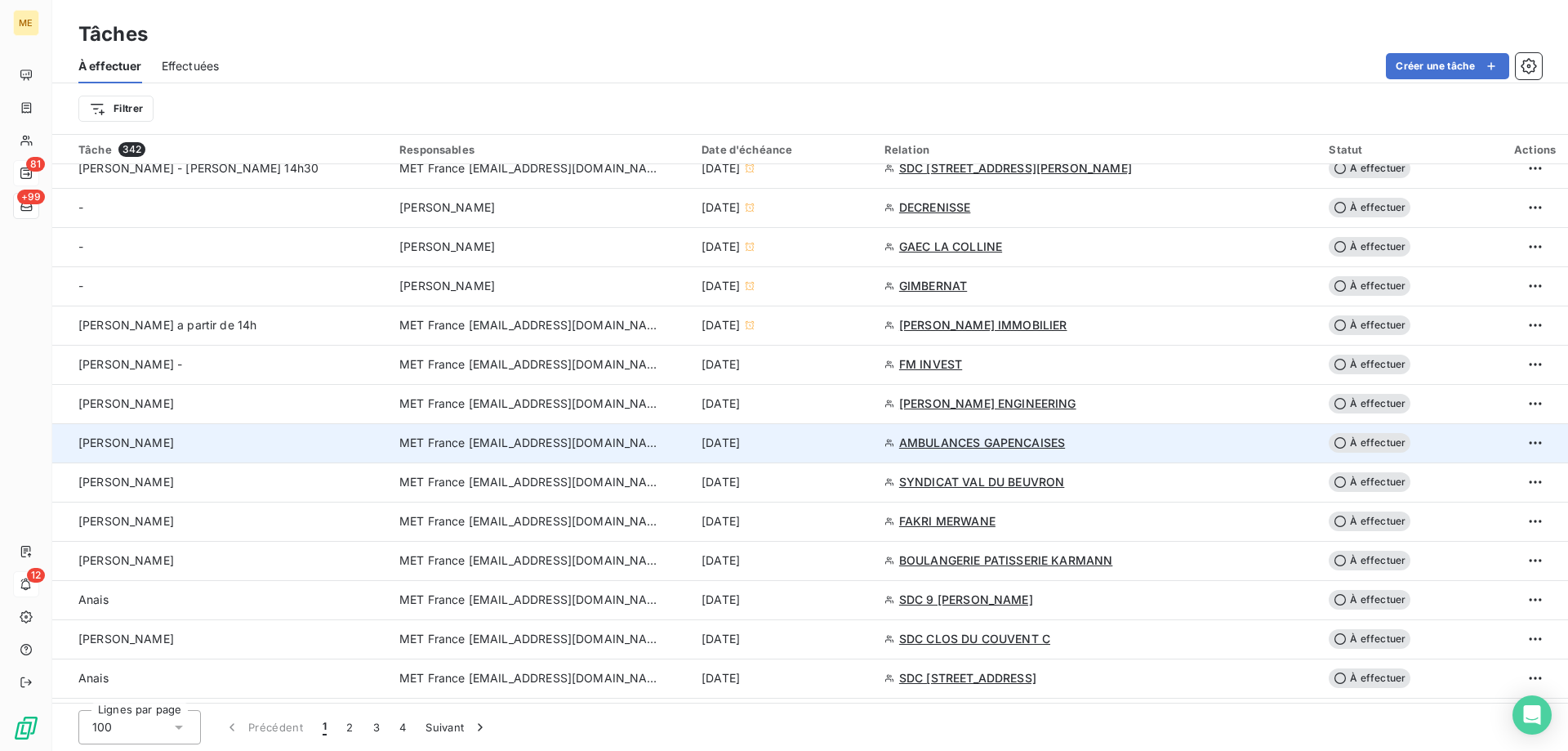
scroll to position [735, 0]
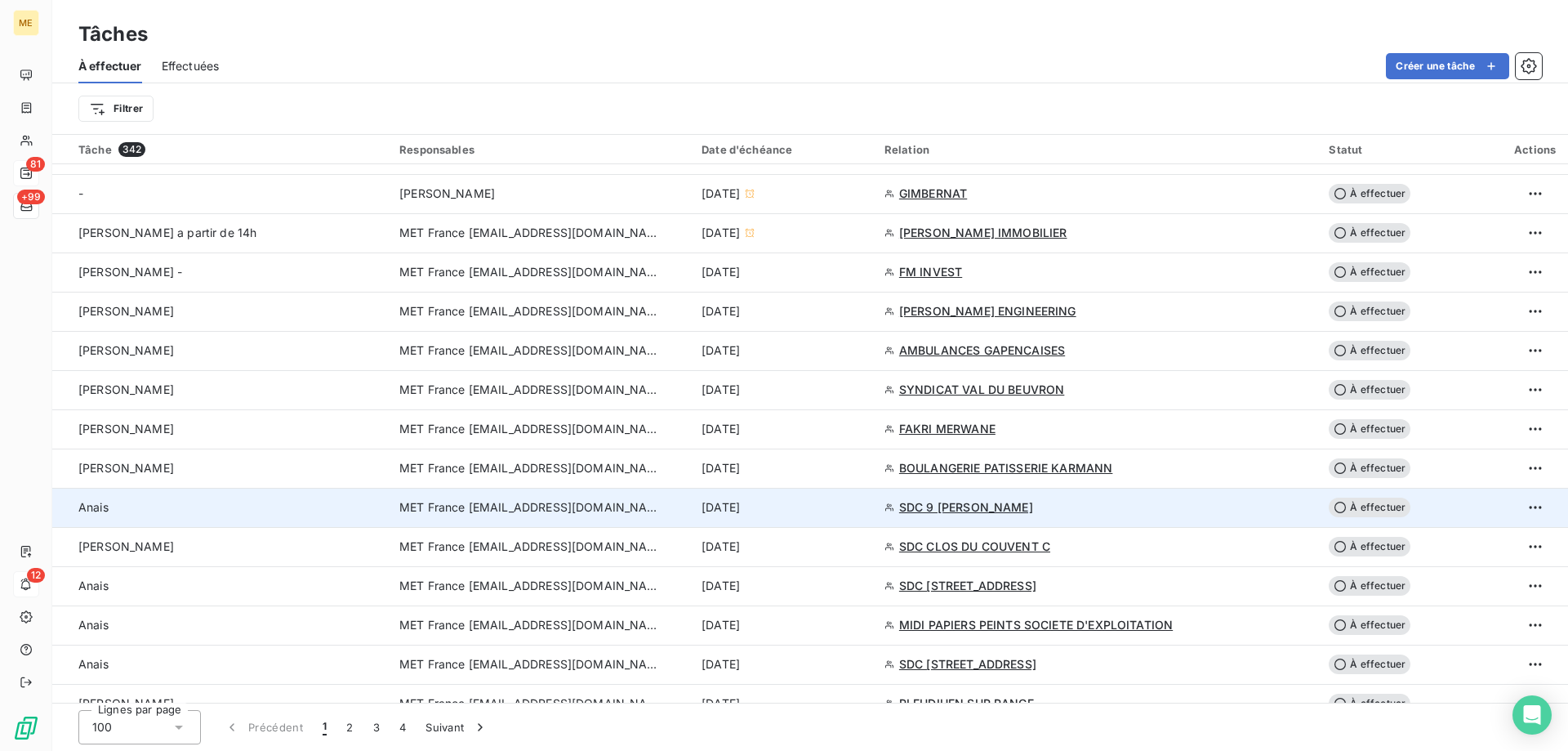
click at [865, 504] on div "[DATE]" at bounding box center [783, 508] width 163 height 16
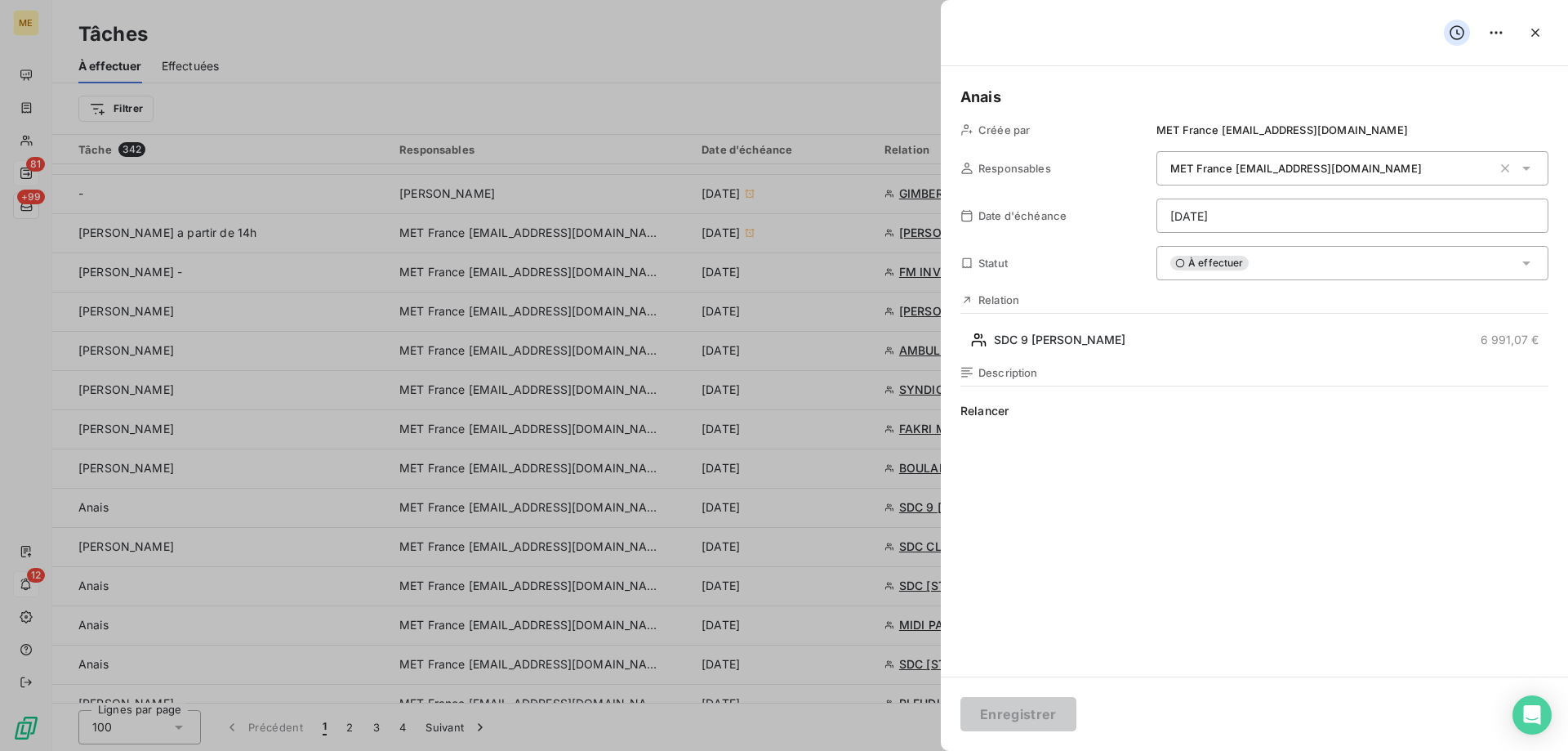
click at [1044, 93] on h5 "Anais" at bounding box center [1254, 96] width 588 height 22
click at [1052, 708] on button "Enregistrer" at bounding box center [1017, 714] width 116 height 34
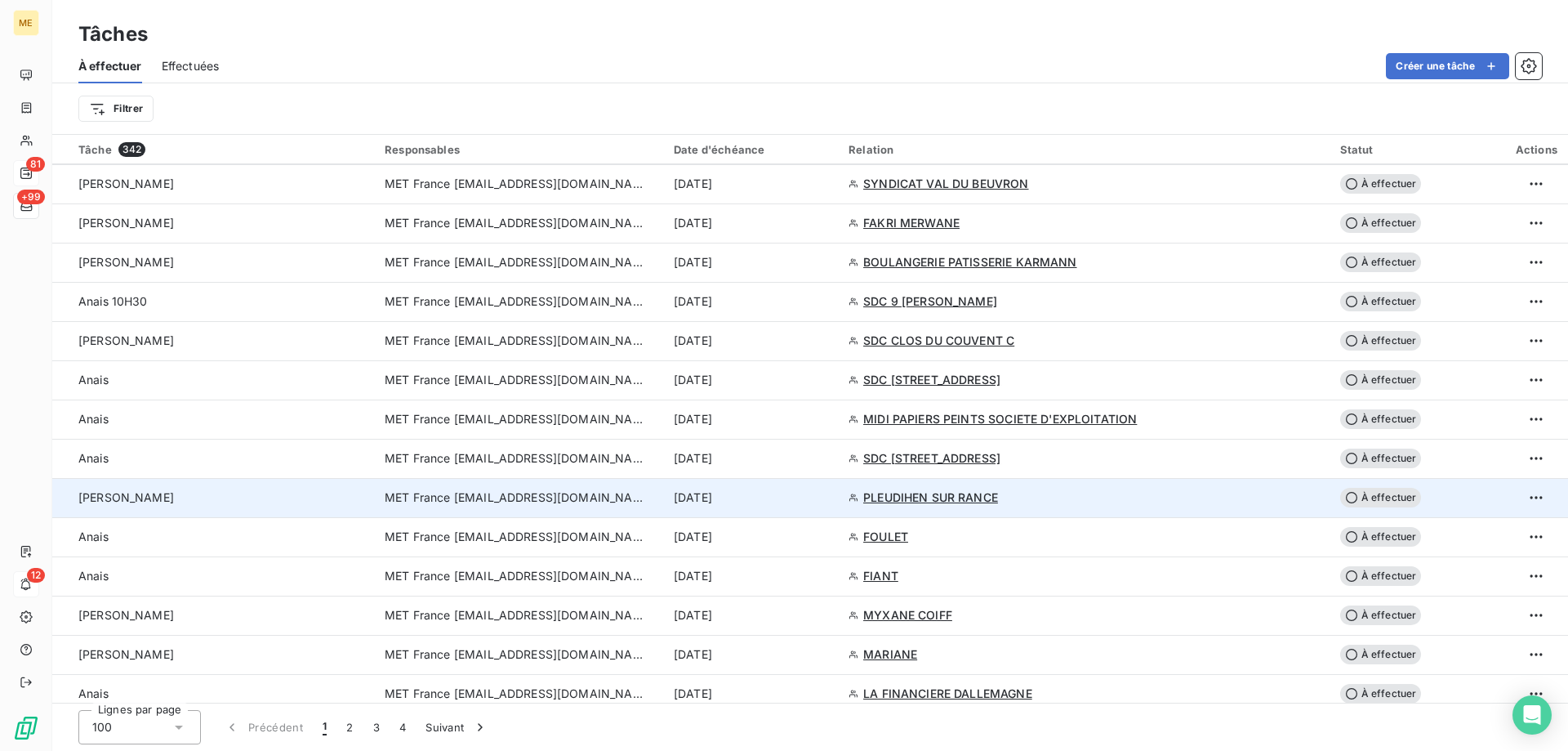
scroll to position [1062, 0]
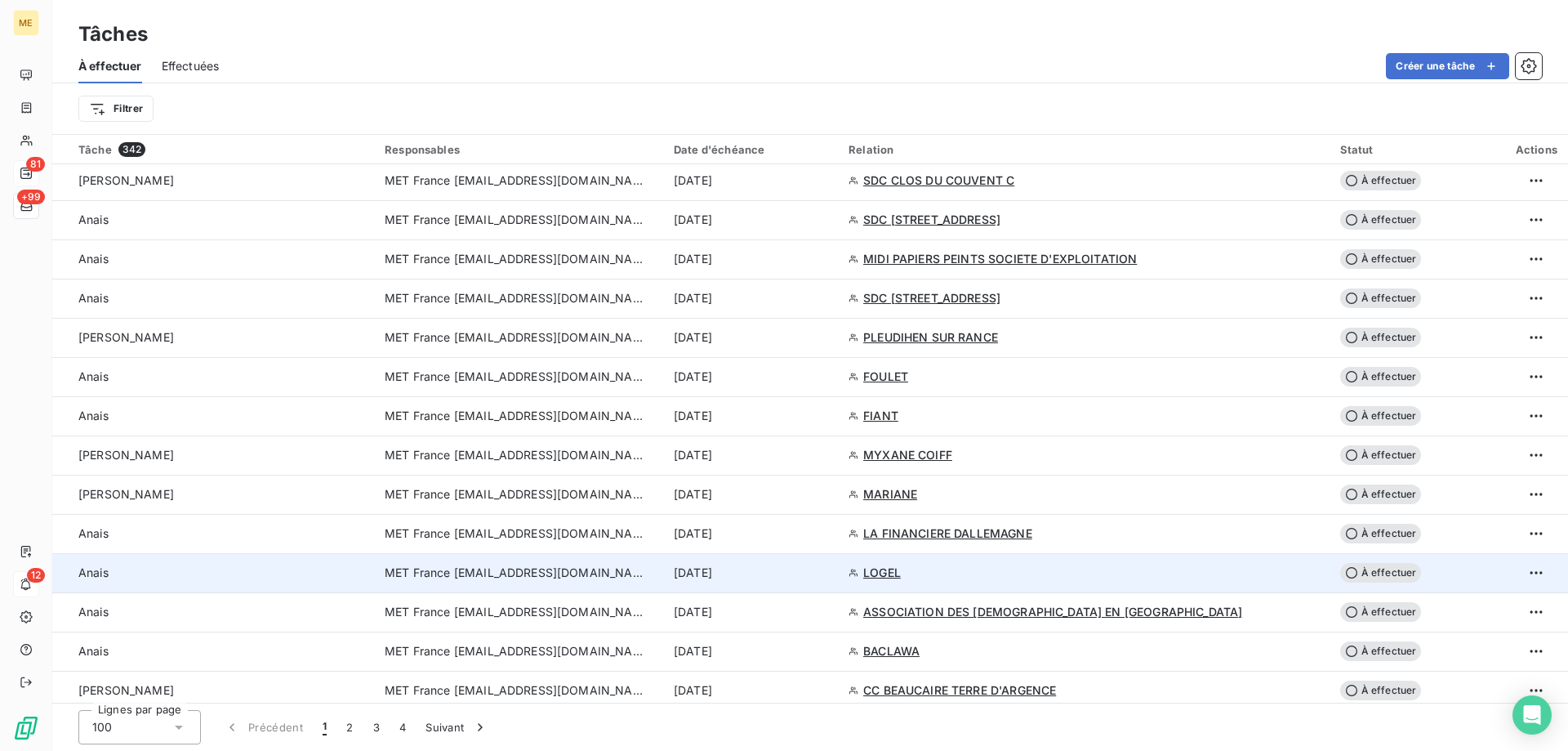
click at [829, 573] on div "[DATE]" at bounding box center [751, 572] width 155 height 16
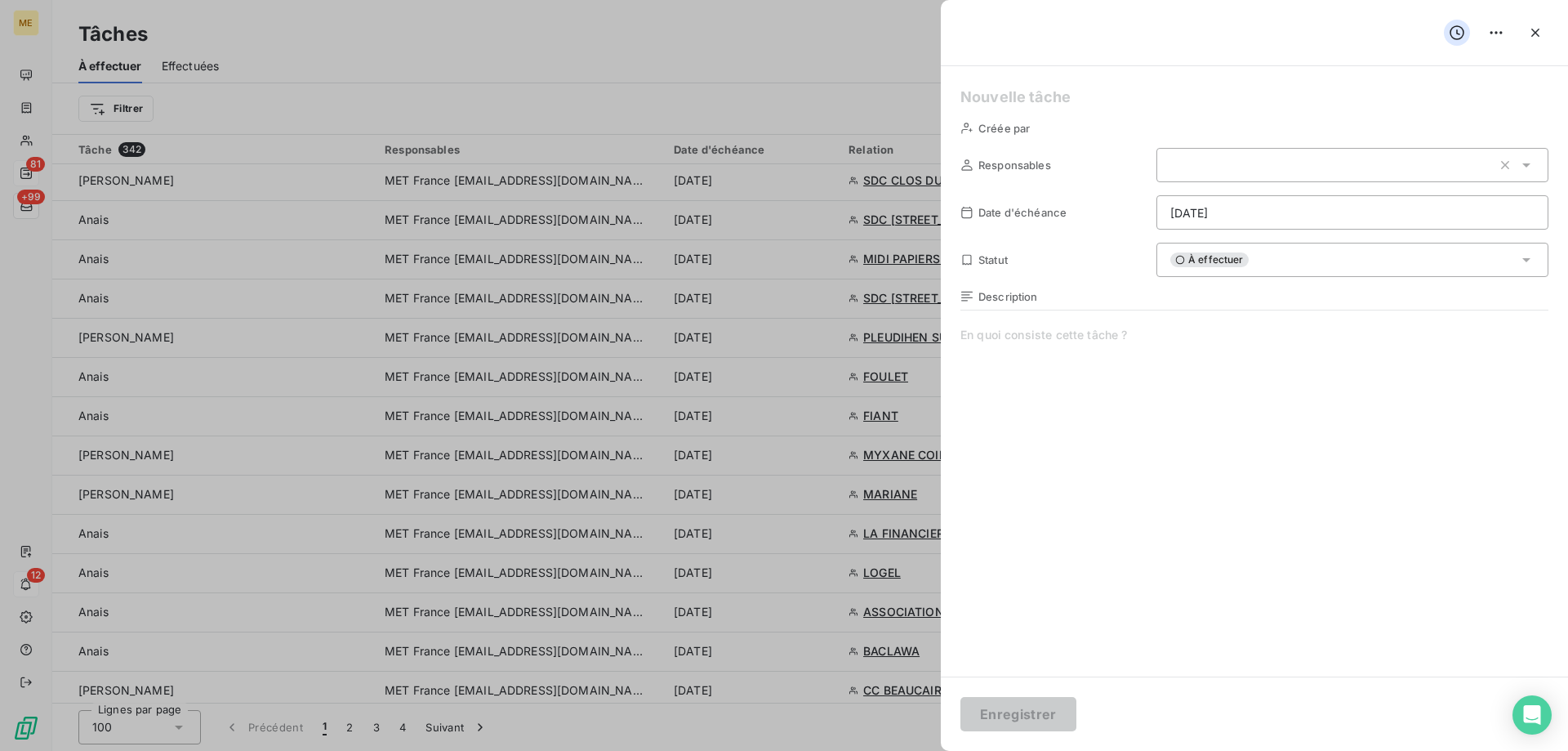
click at [1228, 208] on html "ME 81 +99 12 Tâches À effectuer Effectuées Créer une tâche Filtrer Tâche 342 Re…" at bounding box center [784, 456] width 1568 height 914
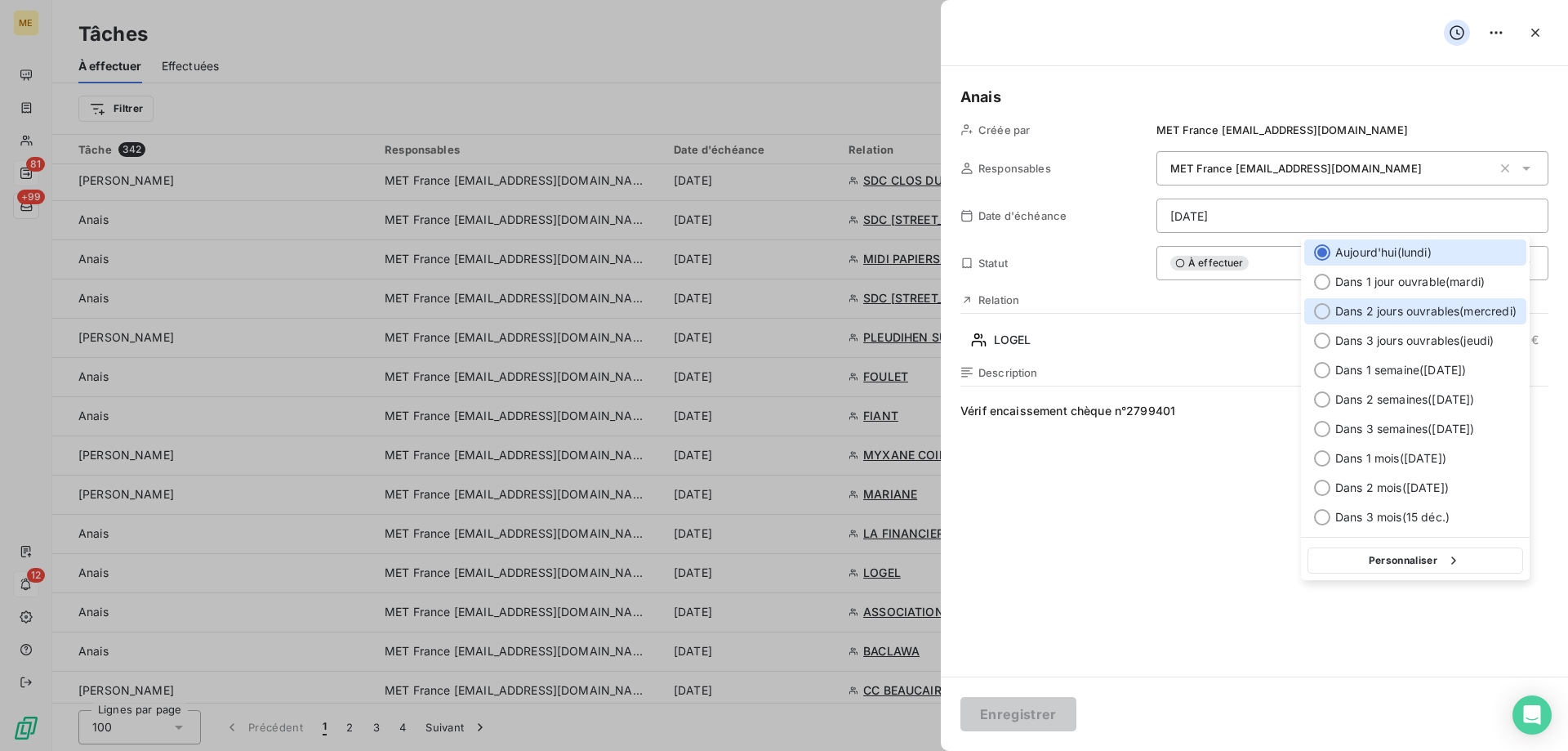
click at [1422, 317] on span "Dans 2 jours ouvrables ( [DATE] )" at bounding box center [1426, 311] width 181 height 16
type input "[DATE]"
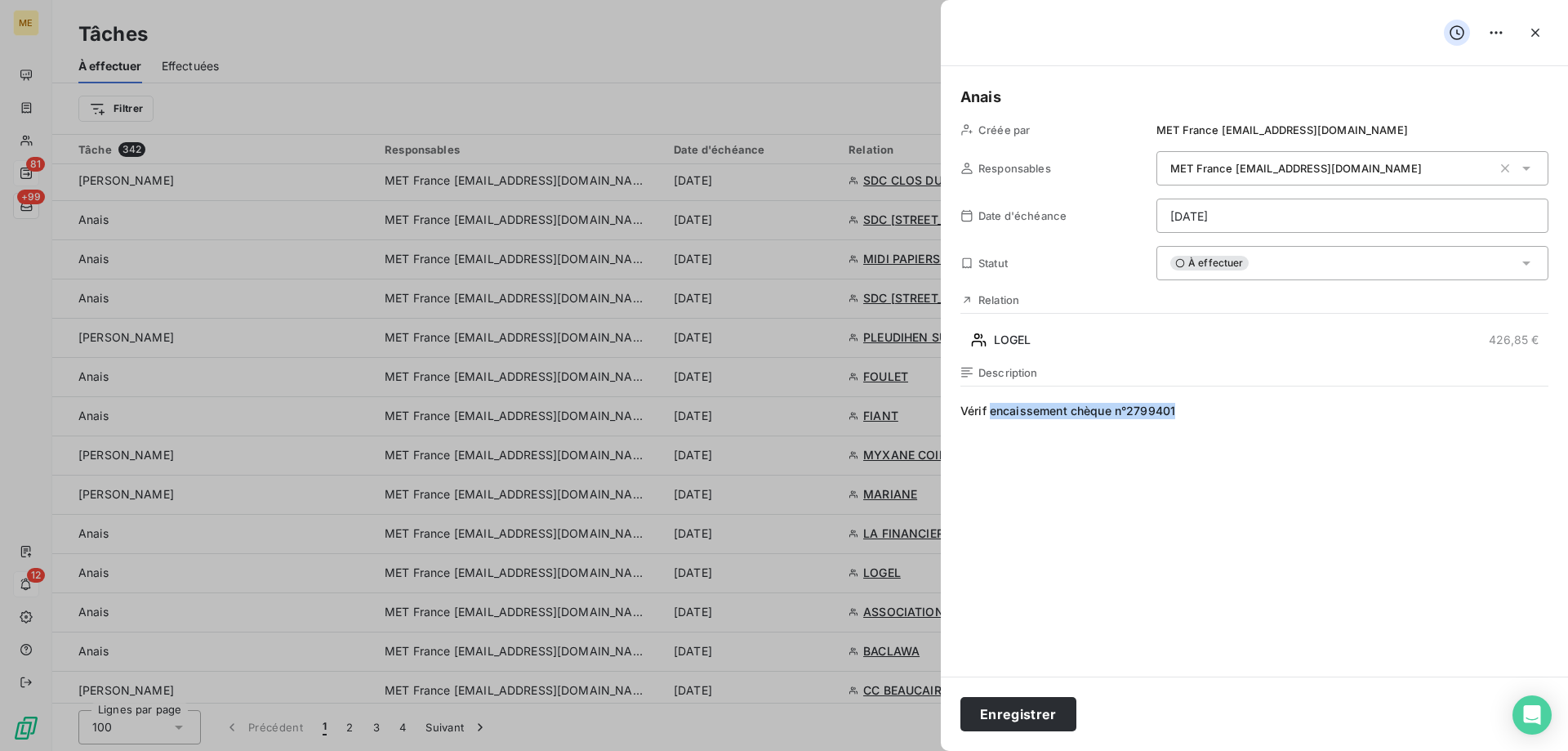
drag, startPoint x: 1203, startPoint y: 415, endPoint x: 992, endPoint y: 418, distance: 211.0
click at [992, 418] on span "Vérif encaissement chèque n°2799401" at bounding box center [1254, 559] width 588 height 314
click at [1042, 713] on button "Enregistrer" at bounding box center [1017, 714] width 116 height 34
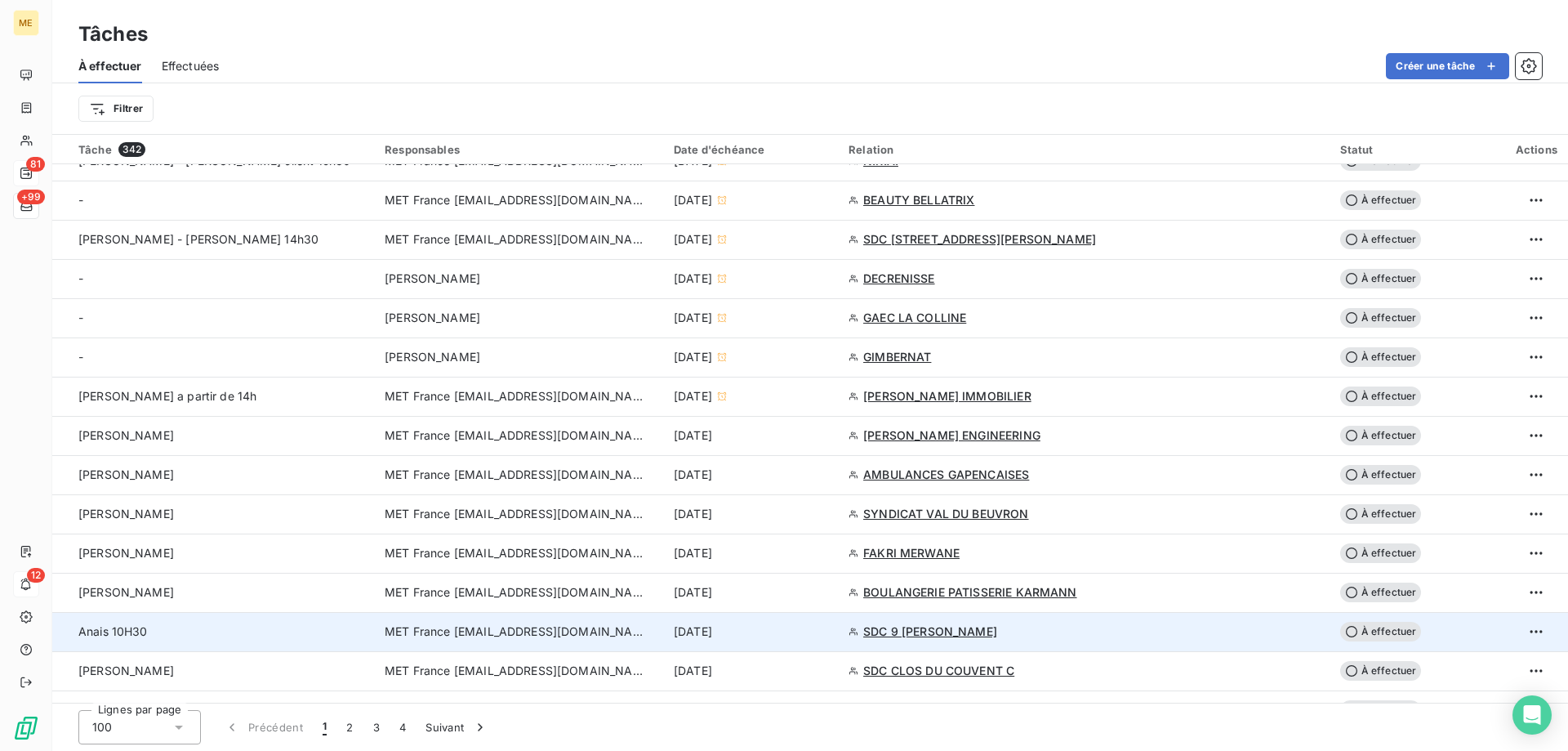
scroll to position [735, 0]
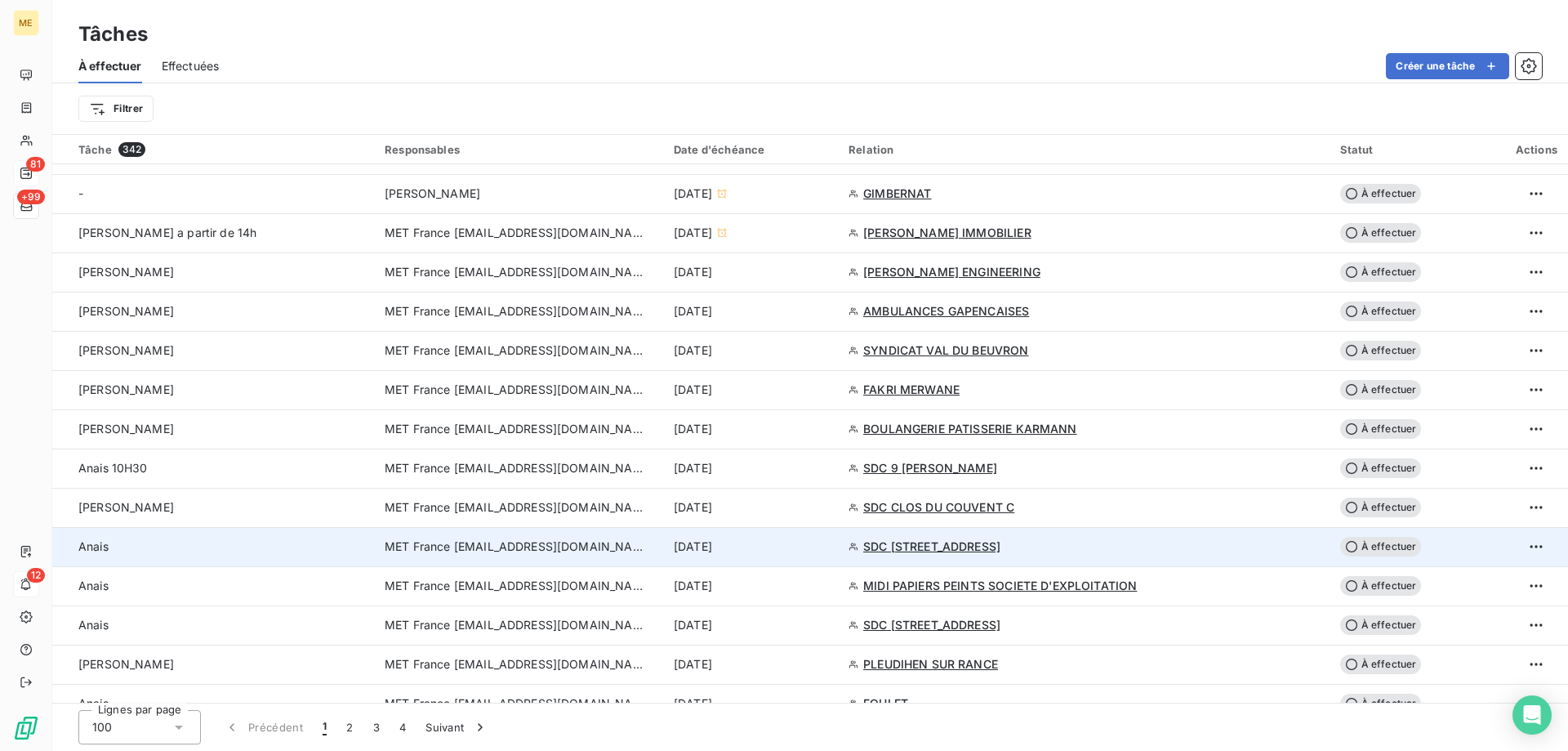
click at [829, 548] on div "[DATE]" at bounding box center [751, 546] width 155 height 16
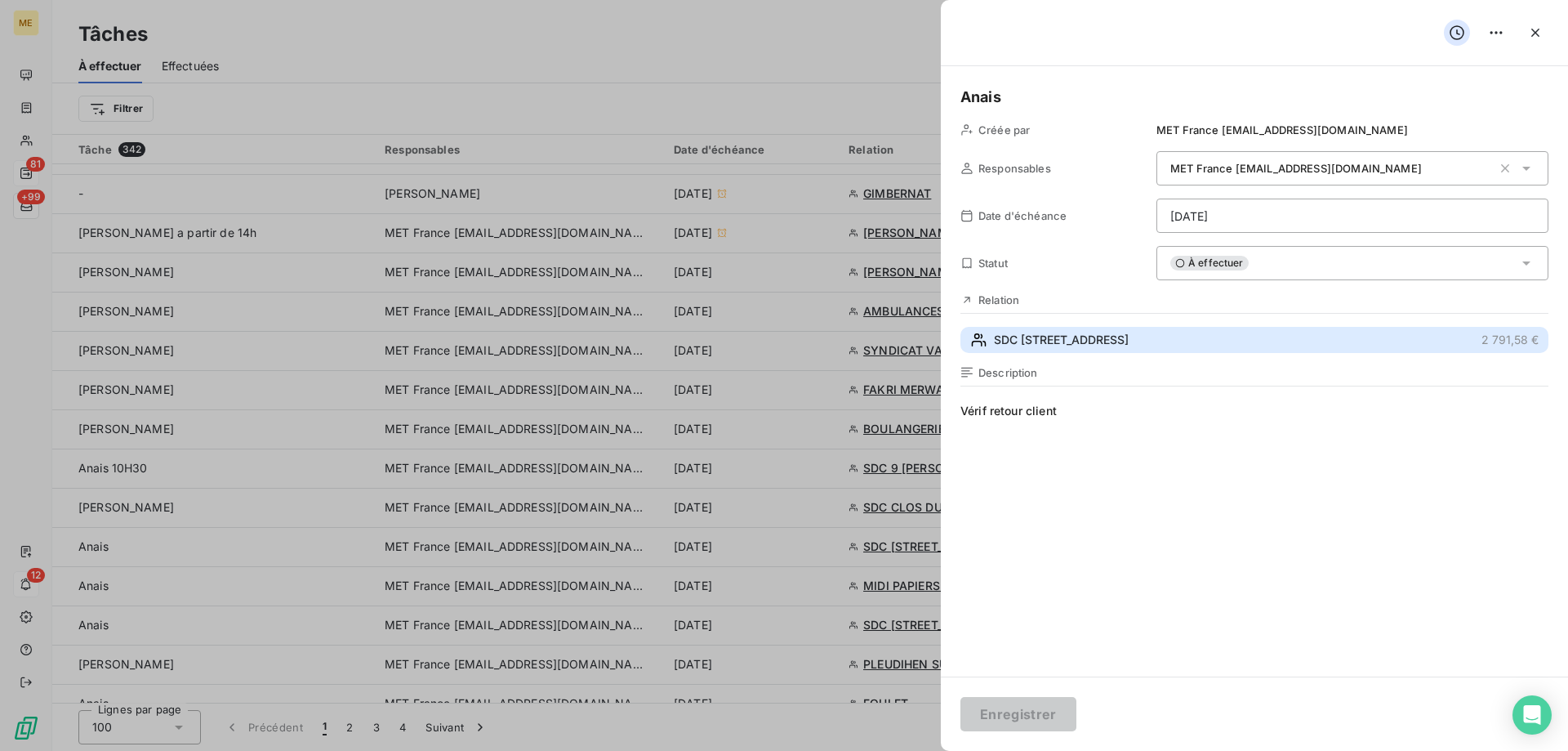
click at [1073, 342] on span "SDC 39 RUE DUNOIS" at bounding box center [1061, 340] width 135 height 16
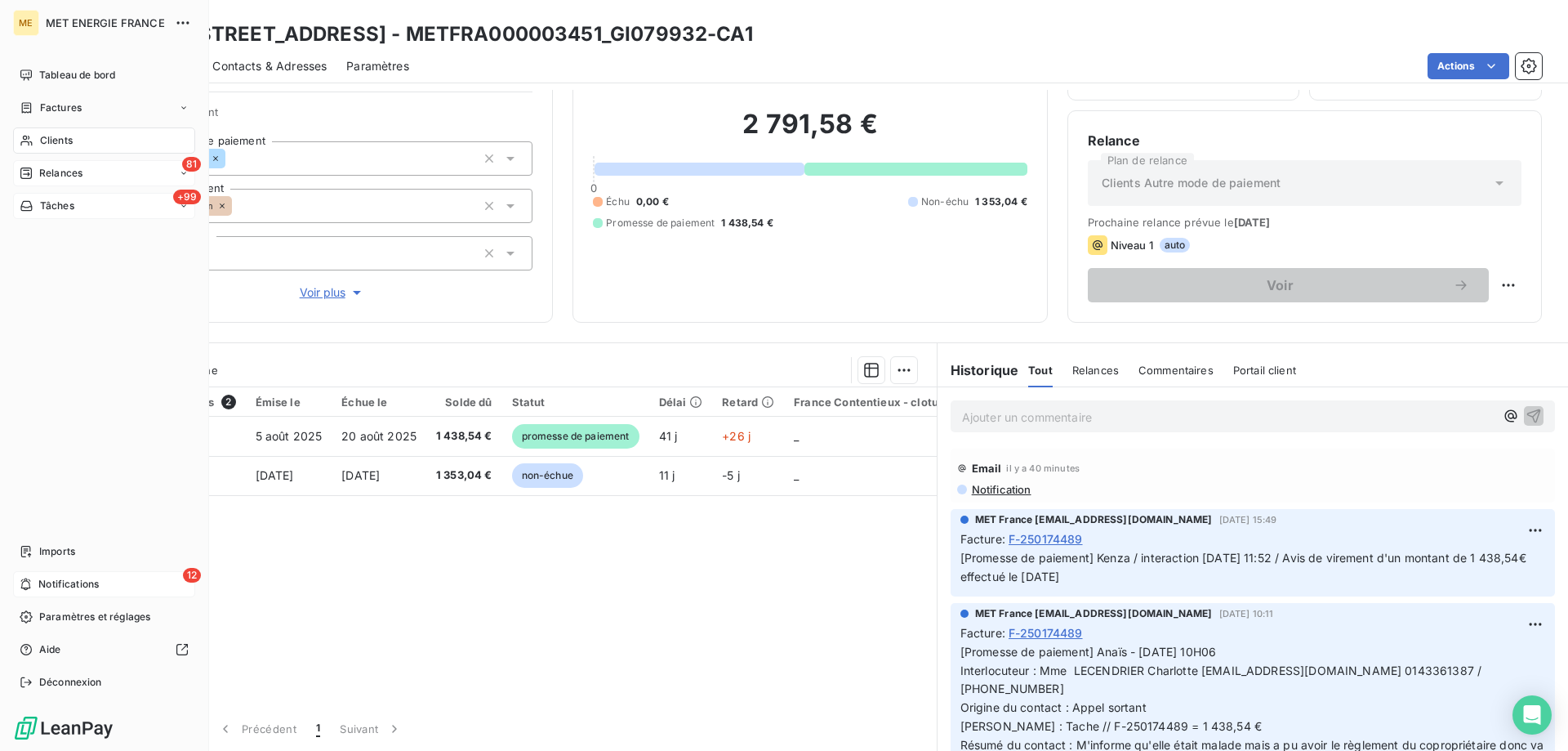
click at [56, 207] on span "Tâches" at bounding box center [57, 206] width 34 height 14
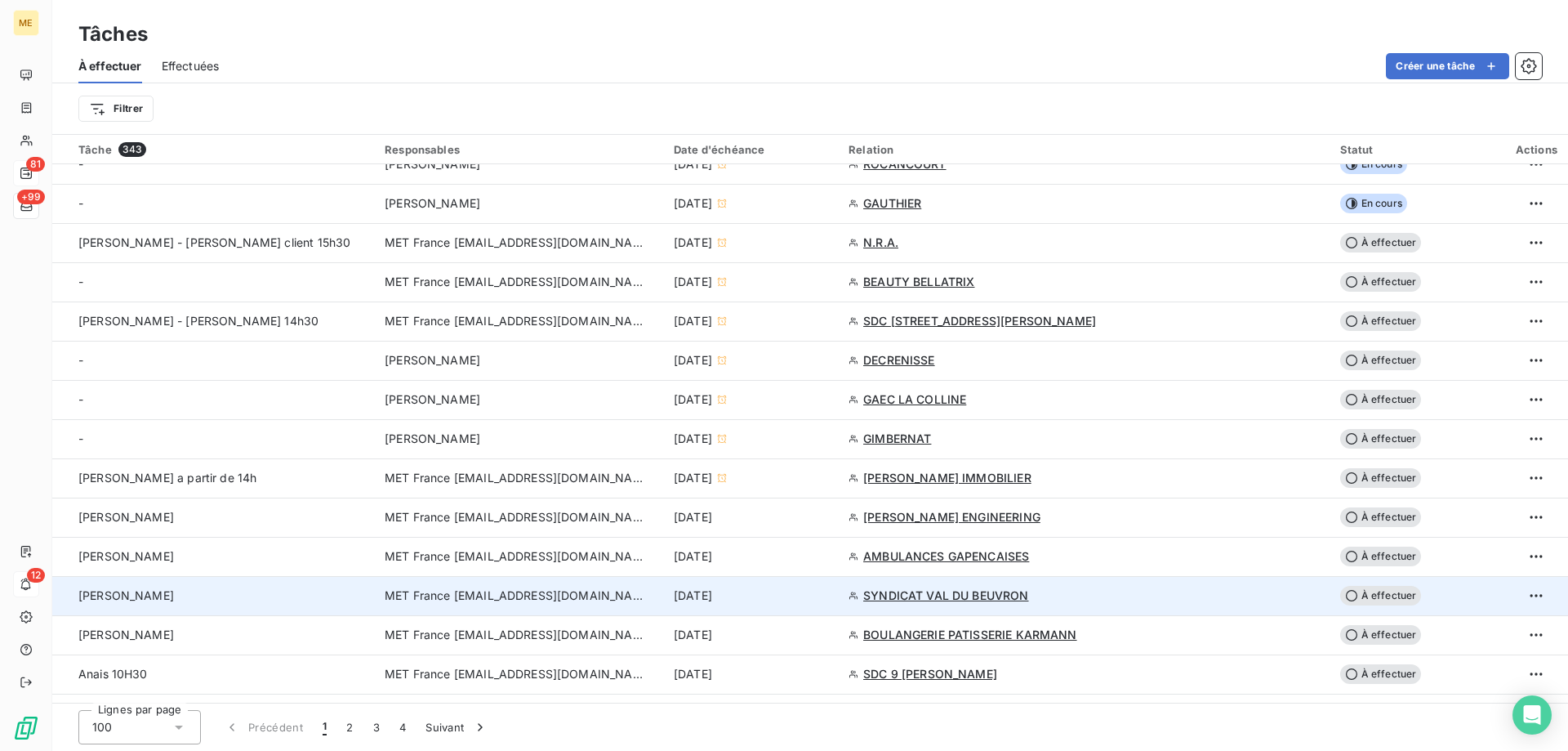
scroll to position [653, 0]
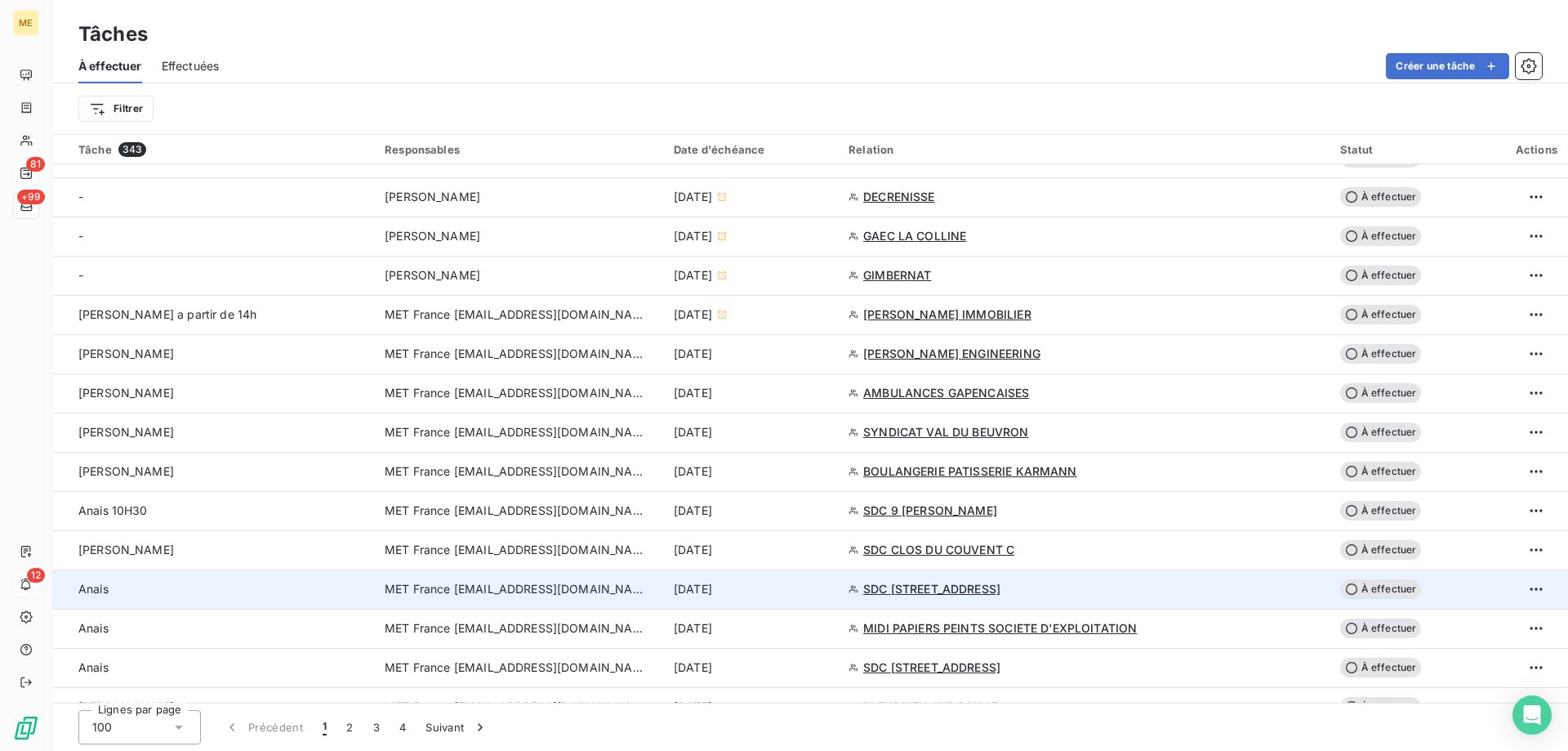
click at [829, 594] on div "[DATE]" at bounding box center [751, 588] width 155 height 16
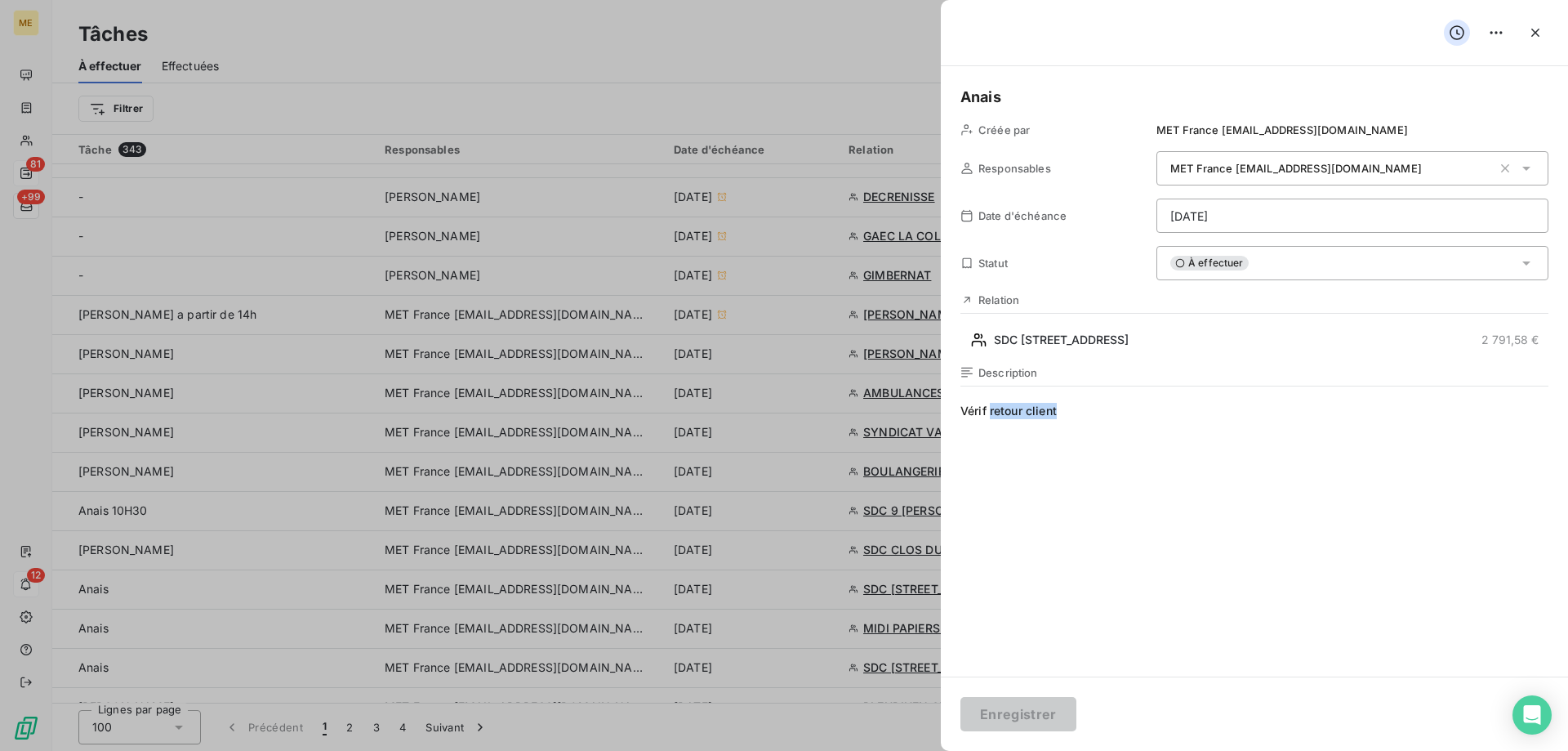
drag, startPoint x: 1092, startPoint y: 419, endPoint x: 991, endPoint y: 415, distance: 101.1
click at [991, 415] on span "Vérif retour client" at bounding box center [1254, 559] width 588 height 314
click at [1249, 220] on html "ME 81 +99 12 Tâches À effectuer Effectuées Créer une tâche Filtrer Tâche 343 Re…" at bounding box center [784, 456] width 1568 height 914
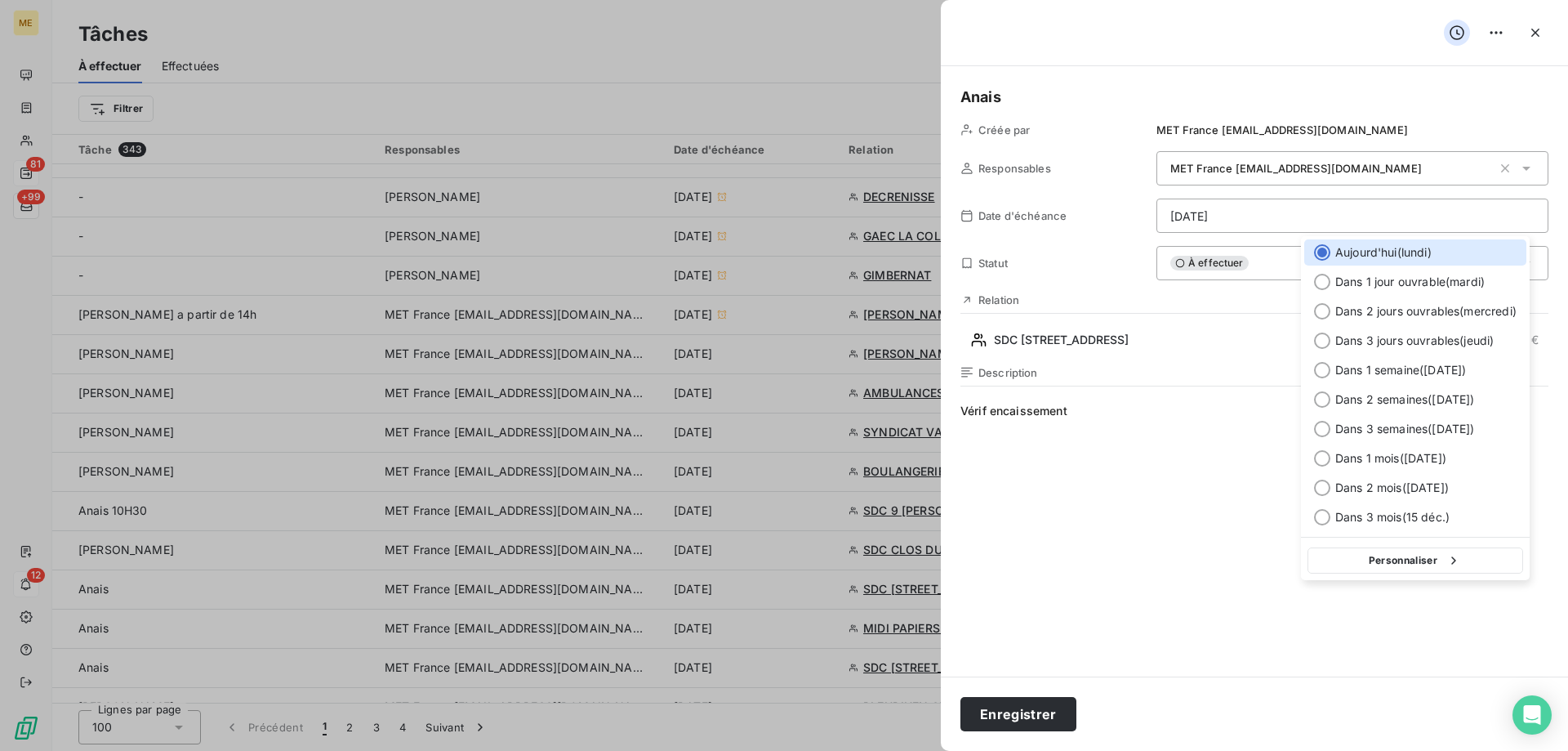
click at [1452, 561] on icon "button" at bounding box center [1453, 561] width 16 height 16
select select "8"
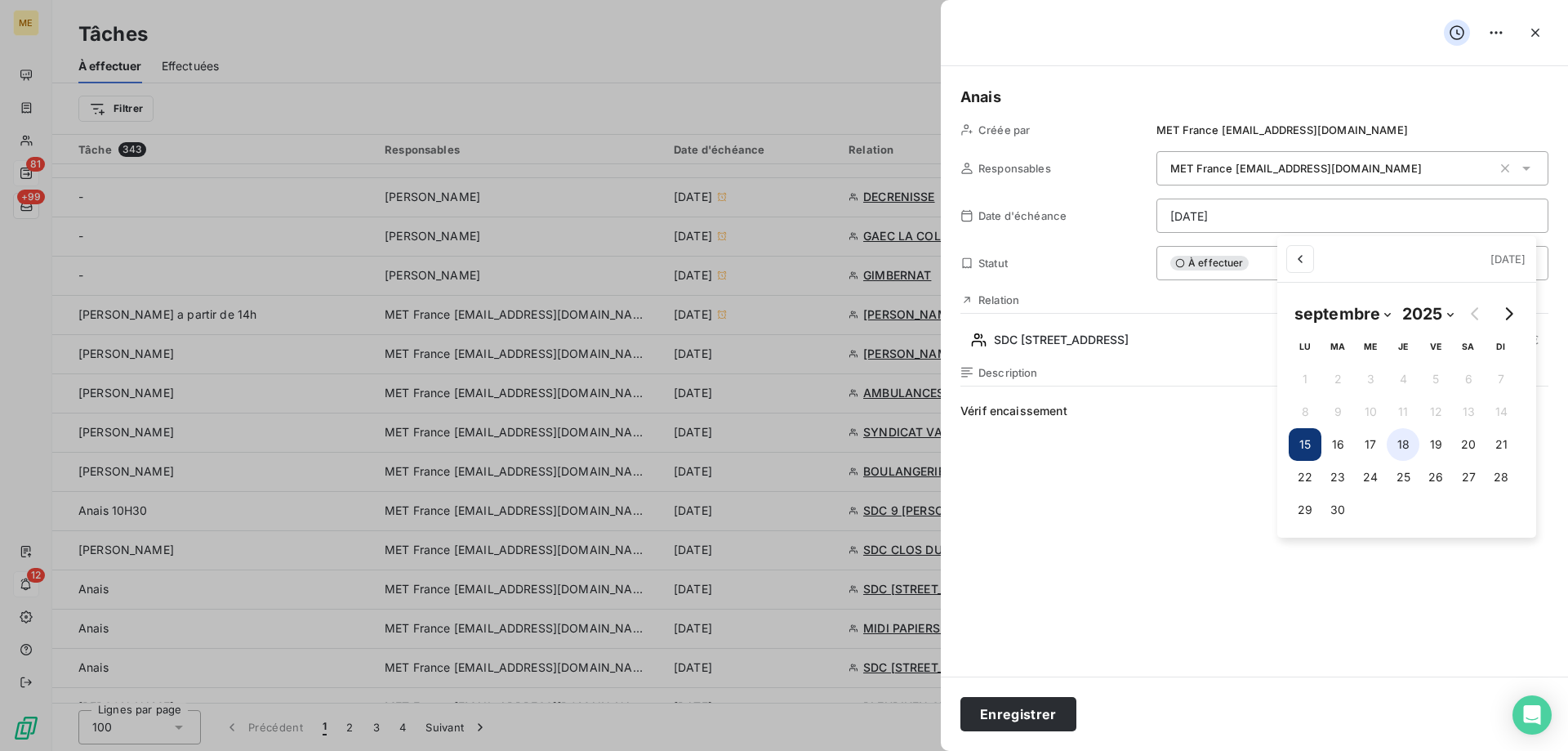
click at [1408, 438] on button "18" at bounding box center [1403, 444] width 32 height 32
type input "18/09/2025"
click at [1160, 457] on html "ME 81 +99 12 Tâches À effectuer Effectuées Créer une tâche Filtrer Tâche 343 Re…" at bounding box center [784, 456] width 1568 height 914
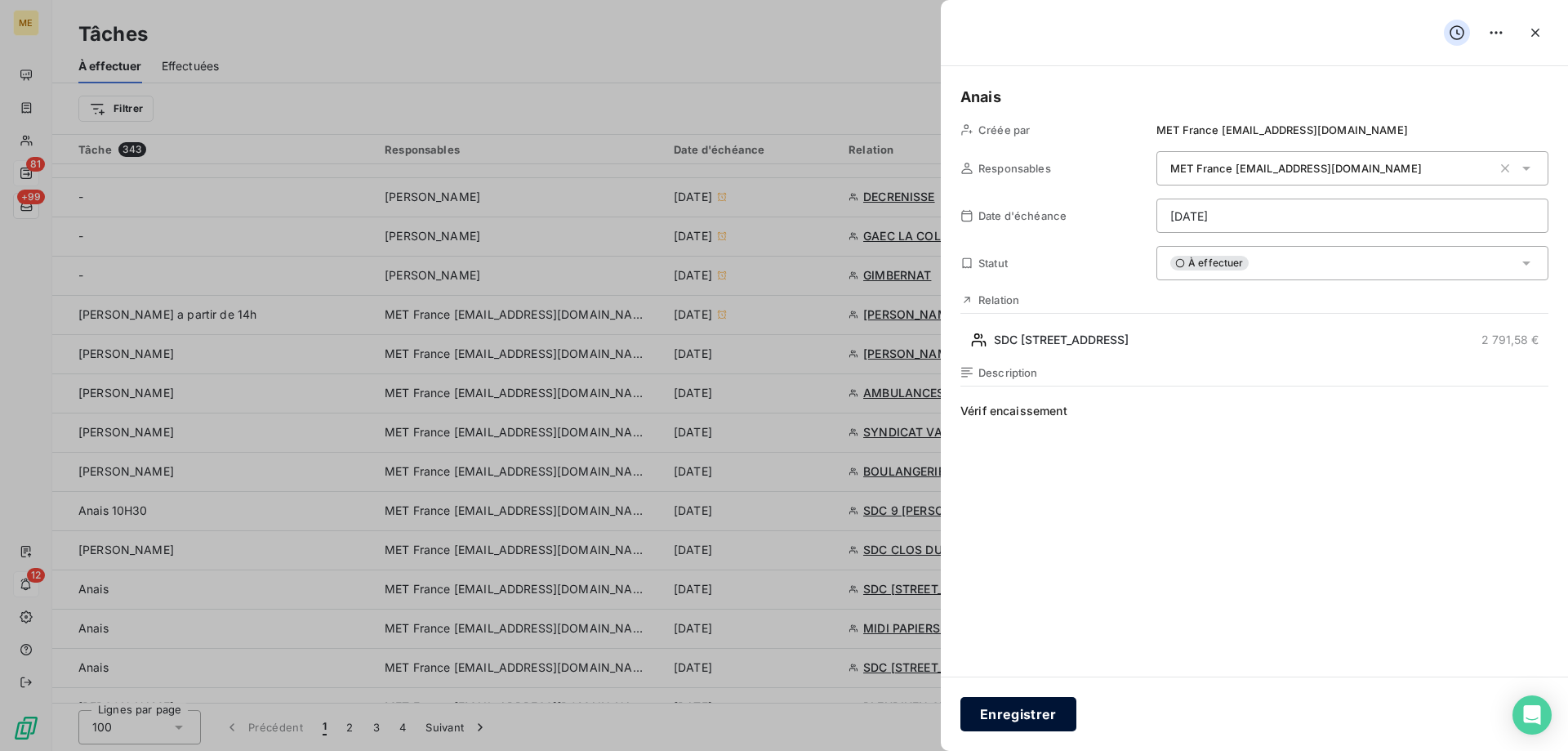
click at [1006, 711] on button "Enregistrer" at bounding box center [1017, 714] width 116 height 34
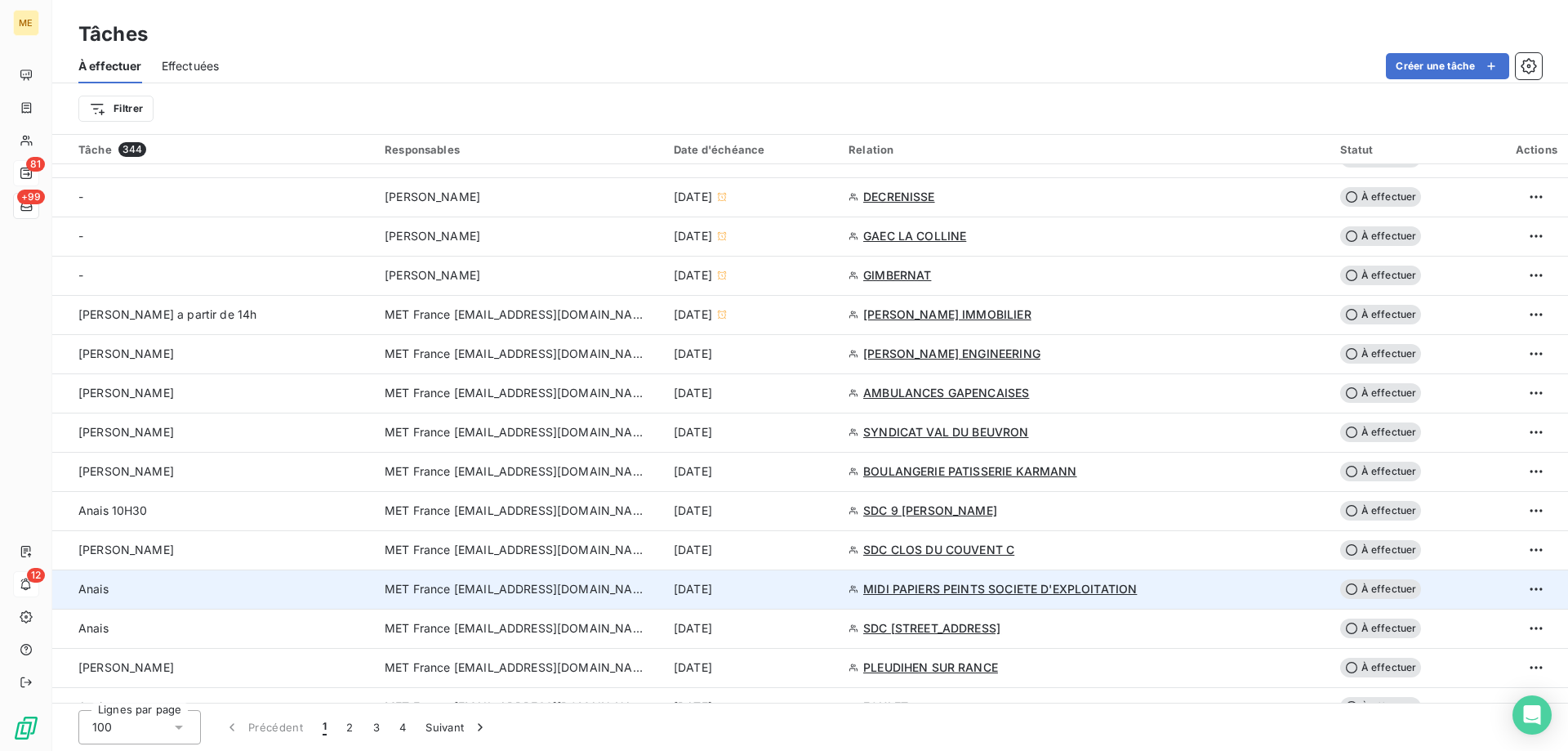
click at [829, 588] on div "[DATE]" at bounding box center [751, 588] width 155 height 16
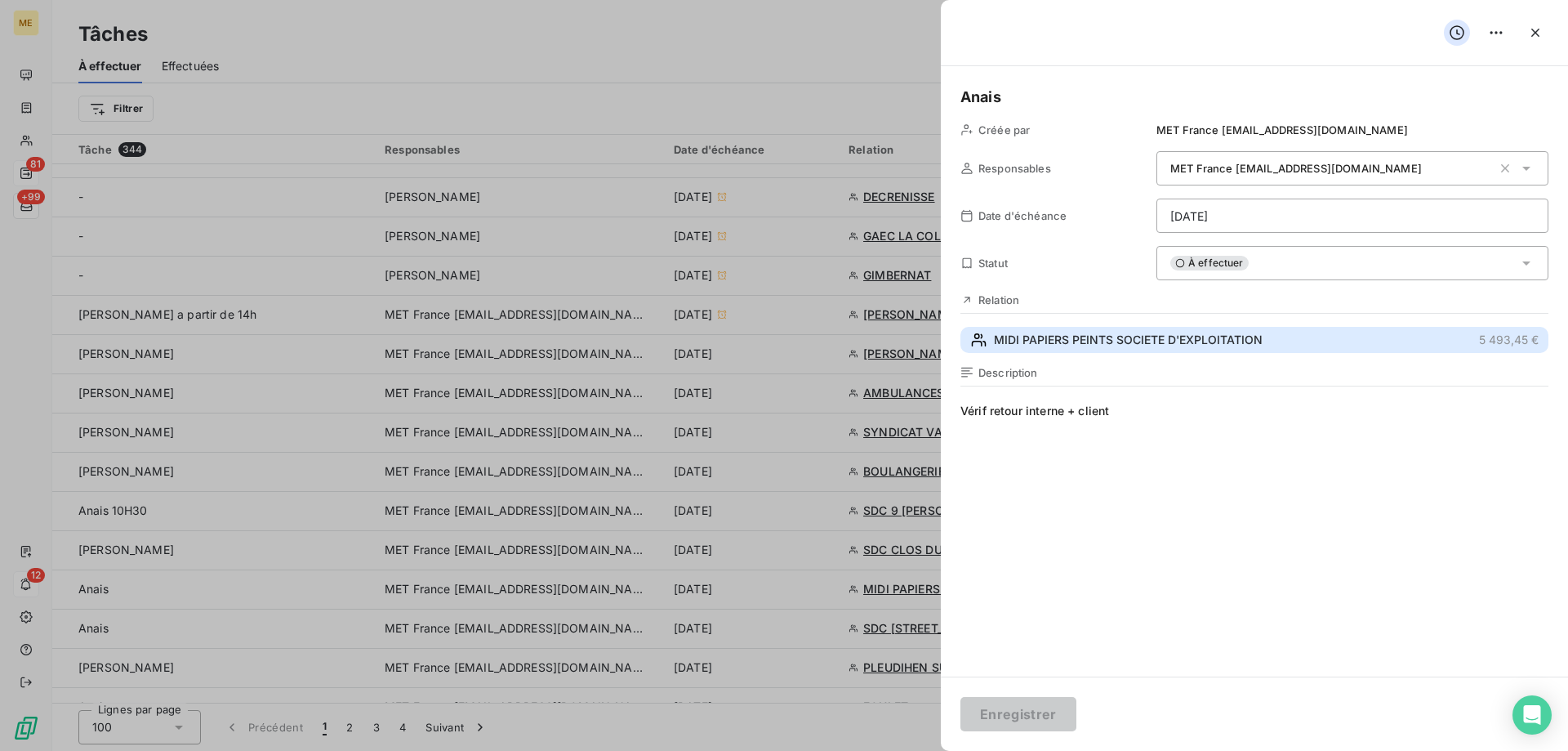
click at [1127, 342] on span "MIDI PAPIERS PEINTS SOCIETE D'EXPLOITATION" at bounding box center [1128, 340] width 269 height 16
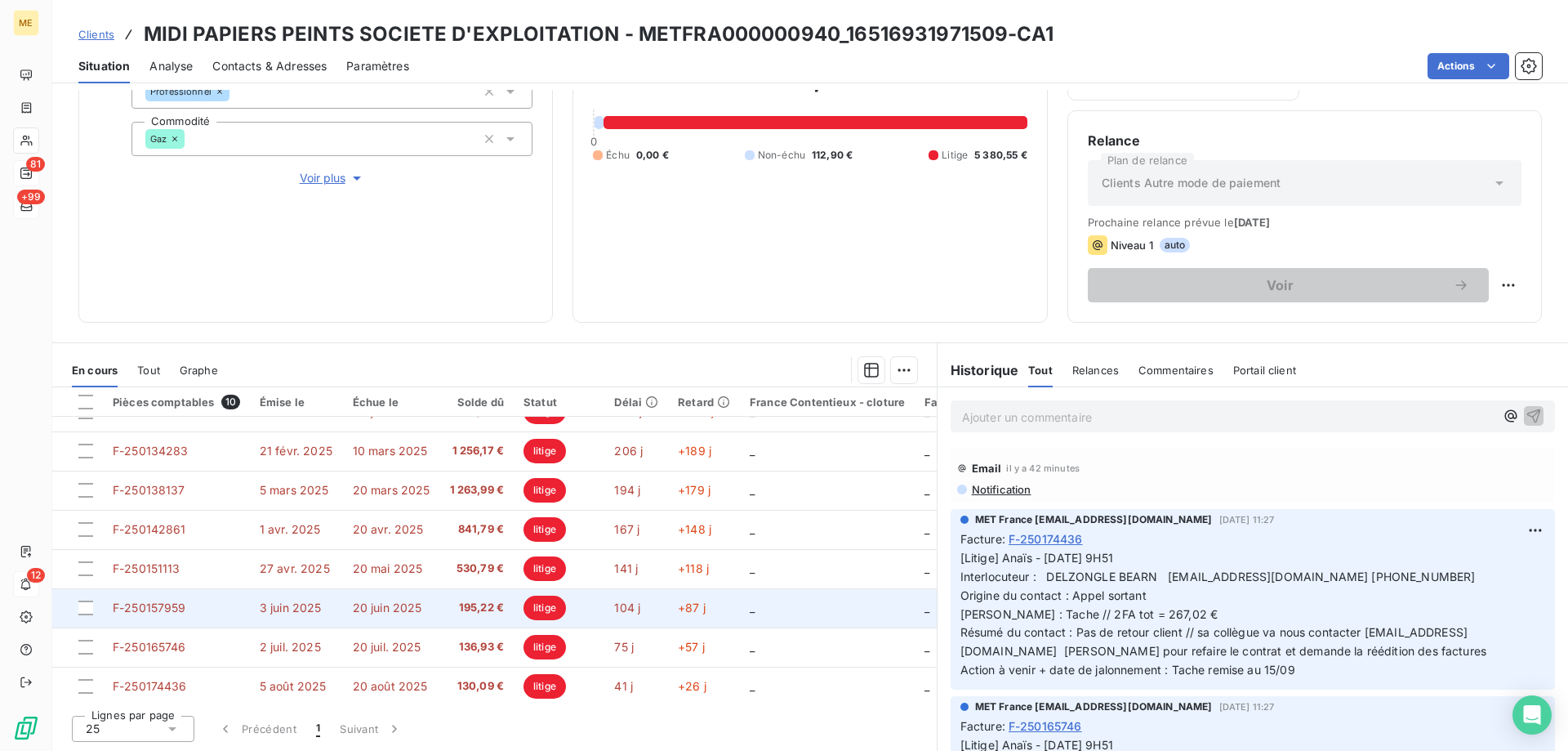
scroll to position [114, 0]
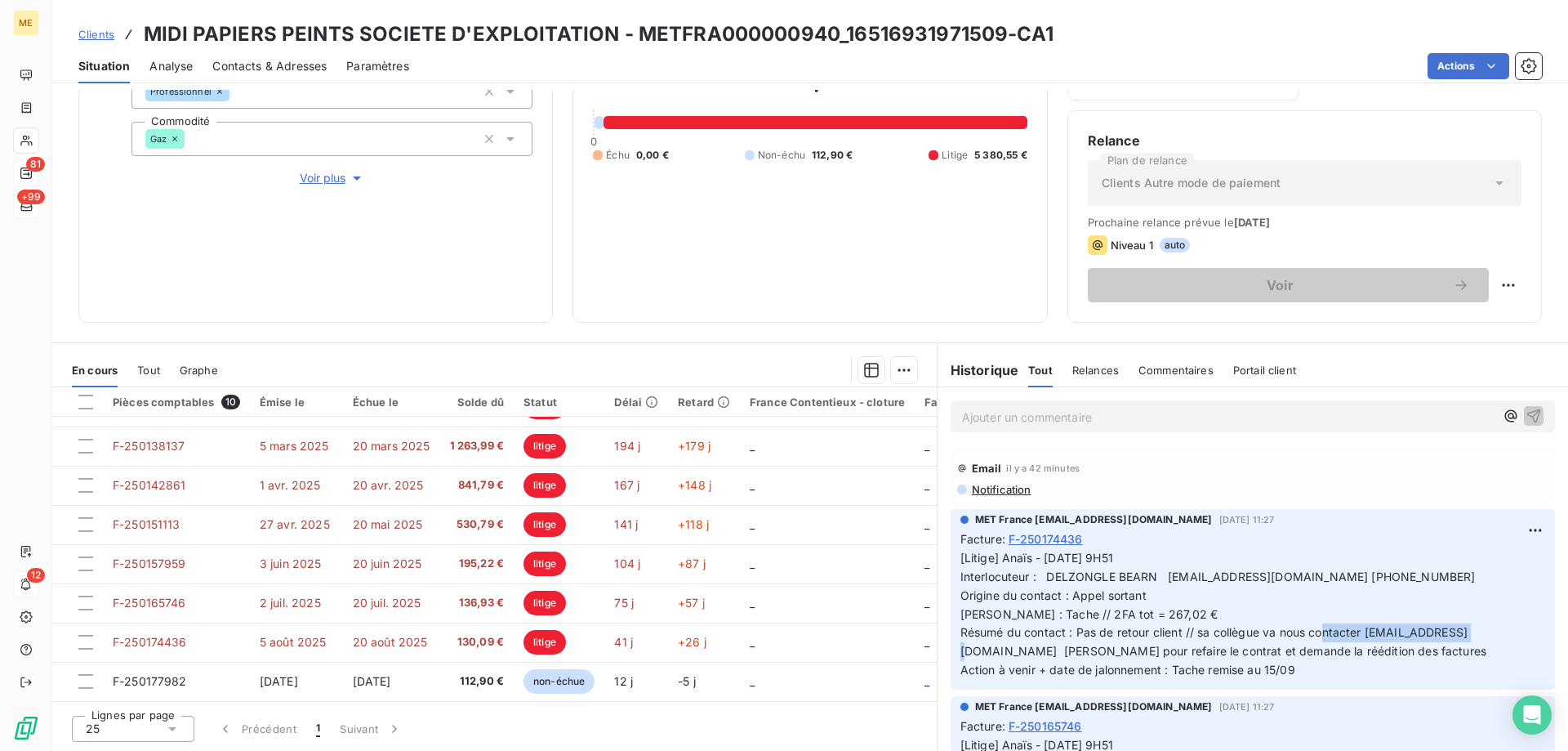
drag, startPoint x: 1361, startPoint y: 633, endPoint x: 1495, endPoint y: 634, distance: 134.0
click at [1486, 634] on span "[Litige] Anaïs - 09/09/2025 - 9H51 Interlocuteur : DELZONGLE BEARN comptabilite…" at bounding box center [1223, 614] width 526 height 126
click at [1486, 636] on span "[Litige] Anaïs - 09/09/2025 - 9H51 Interlocuteur : DELZONGLE BEARN comptabilite…" at bounding box center [1223, 614] width 526 height 126
click at [1325, 644] on span "[Litige] Anaïs - 09/09/2025 - 9H51 Interlocuteur : DELZONGLE BEARN comptabilite…" at bounding box center [1223, 614] width 526 height 126
copy span "assistante@delzongle.fr"
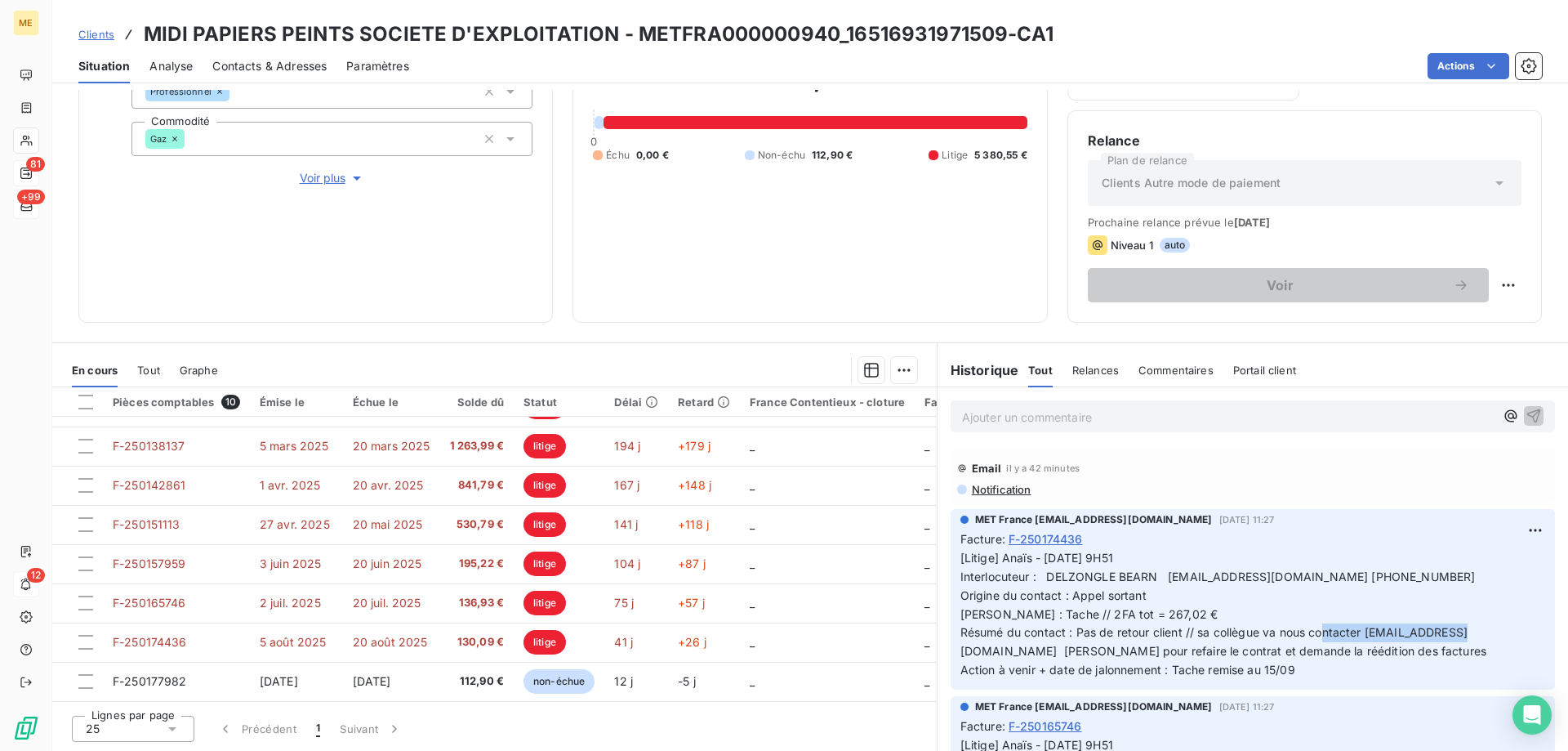
drag, startPoint x: 1359, startPoint y: 634, endPoint x: 1492, endPoint y: 635, distance: 133.0
click at [1486, 635] on span "[Litige] Anaïs - 09/09/2025 - 9H51 Interlocuteur : DELZONGLE BEARN comptabilite…" at bounding box center [1223, 614] width 526 height 126
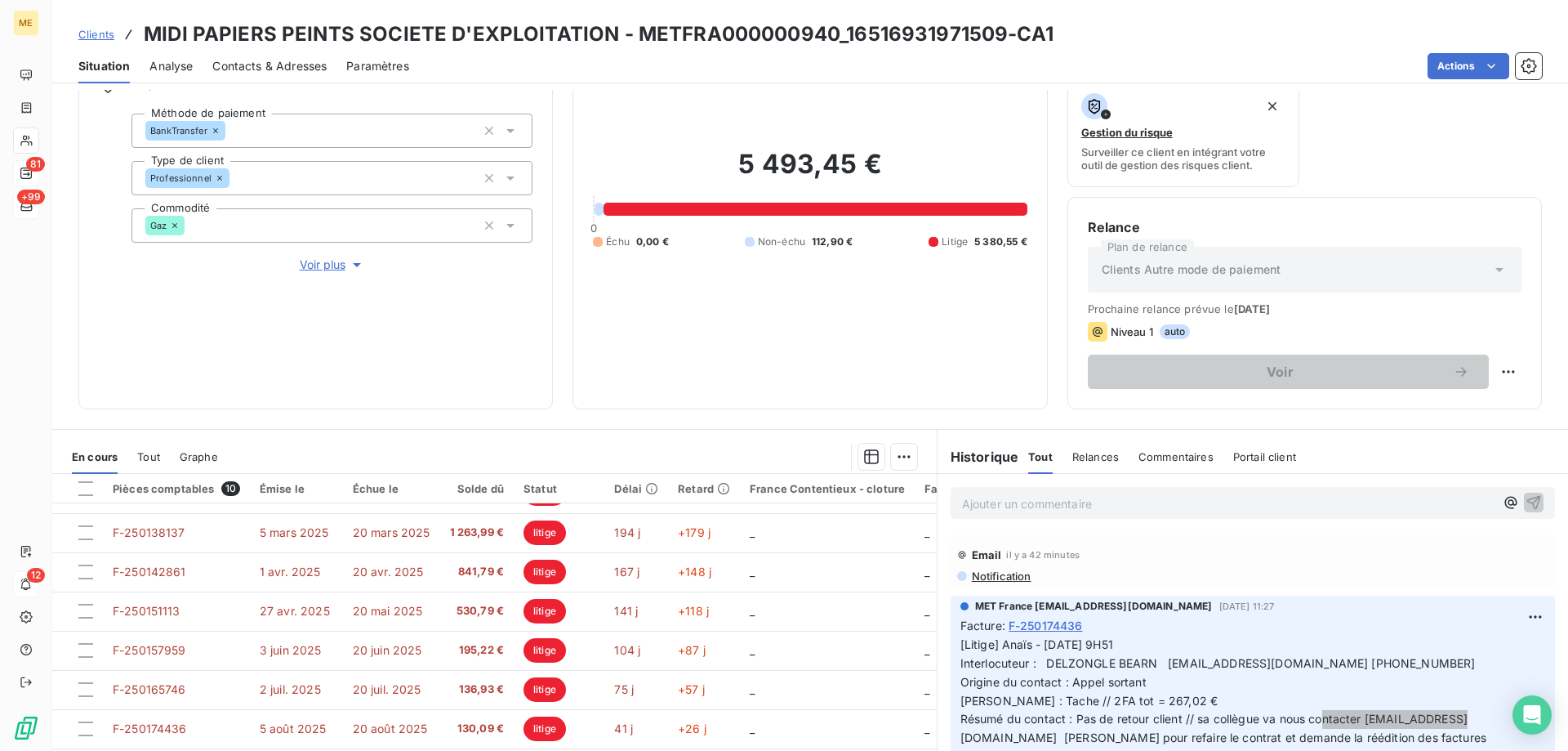
scroll to position [218, 0]
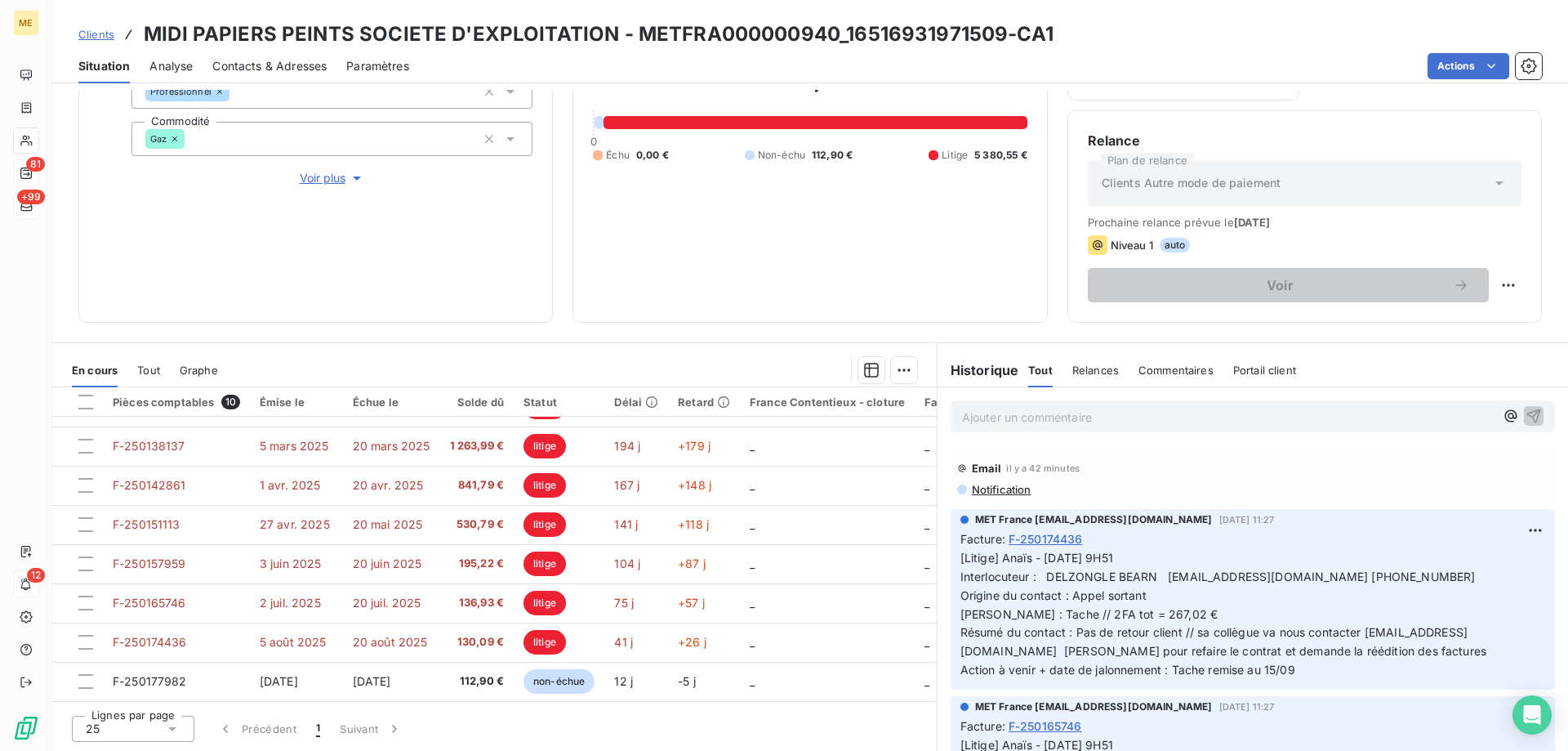
click at [1145, 411] on p "Ajouter un commentaire ﻿" at bounding box center [1228, 417] width 533 height 21
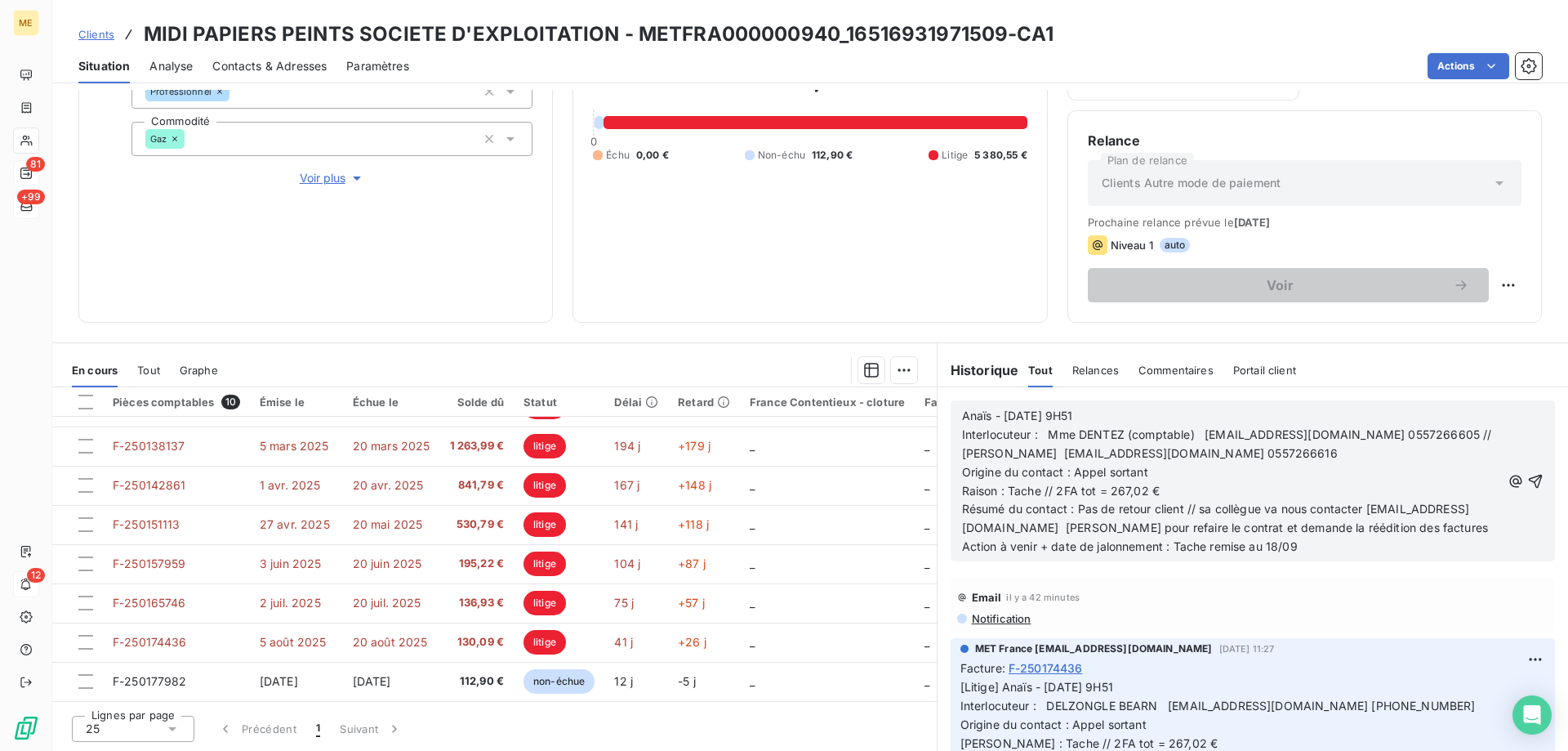
click at [1079, 537] on p "Résumé du contact : Pas de retour client // sa collègue va nous contacter assis…" at bounding box center [1231, 518] width 539 height 38
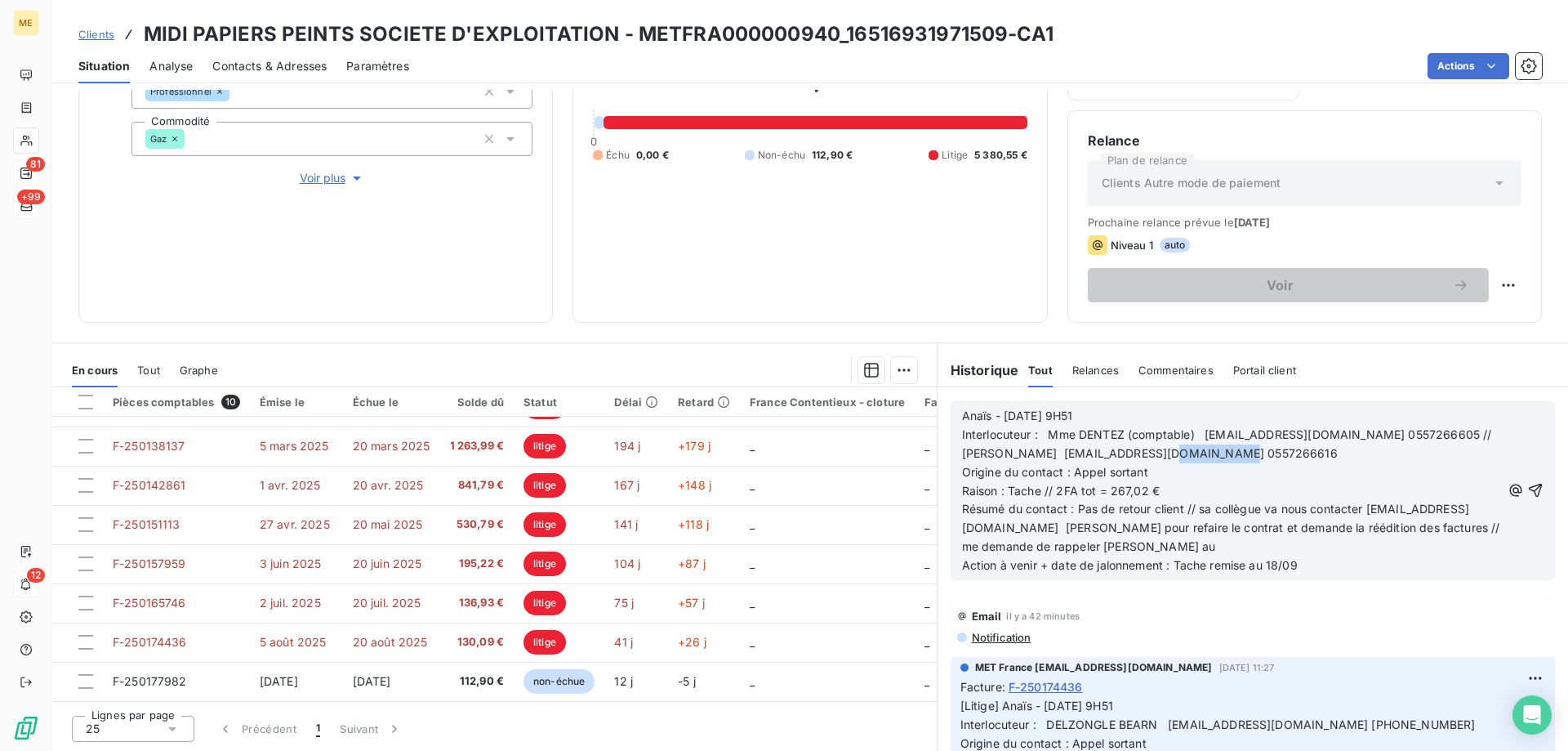
drag, startPoint x: 1211, startPoint y: 452, endPoint x: 1137, endPoint y: 454, distance: 74.0
click at [1137, 454] on p "Interlocuteur : Mme DENTEZ (comptable) comptabilite@delzongle.fr 0557266605 // …" at bounding box center [1231, 445] width 539 height 38
copy span "0557266616"
click at [1267, 553] on p "Résumé du contact : Pas de retour client // sa collègue va nous contacter assis…" at bounding box center [1231, 527] width 539 height 57
click at [1527, 497] on icon "button" at bounding box center [1535, 490] width 16 height 16
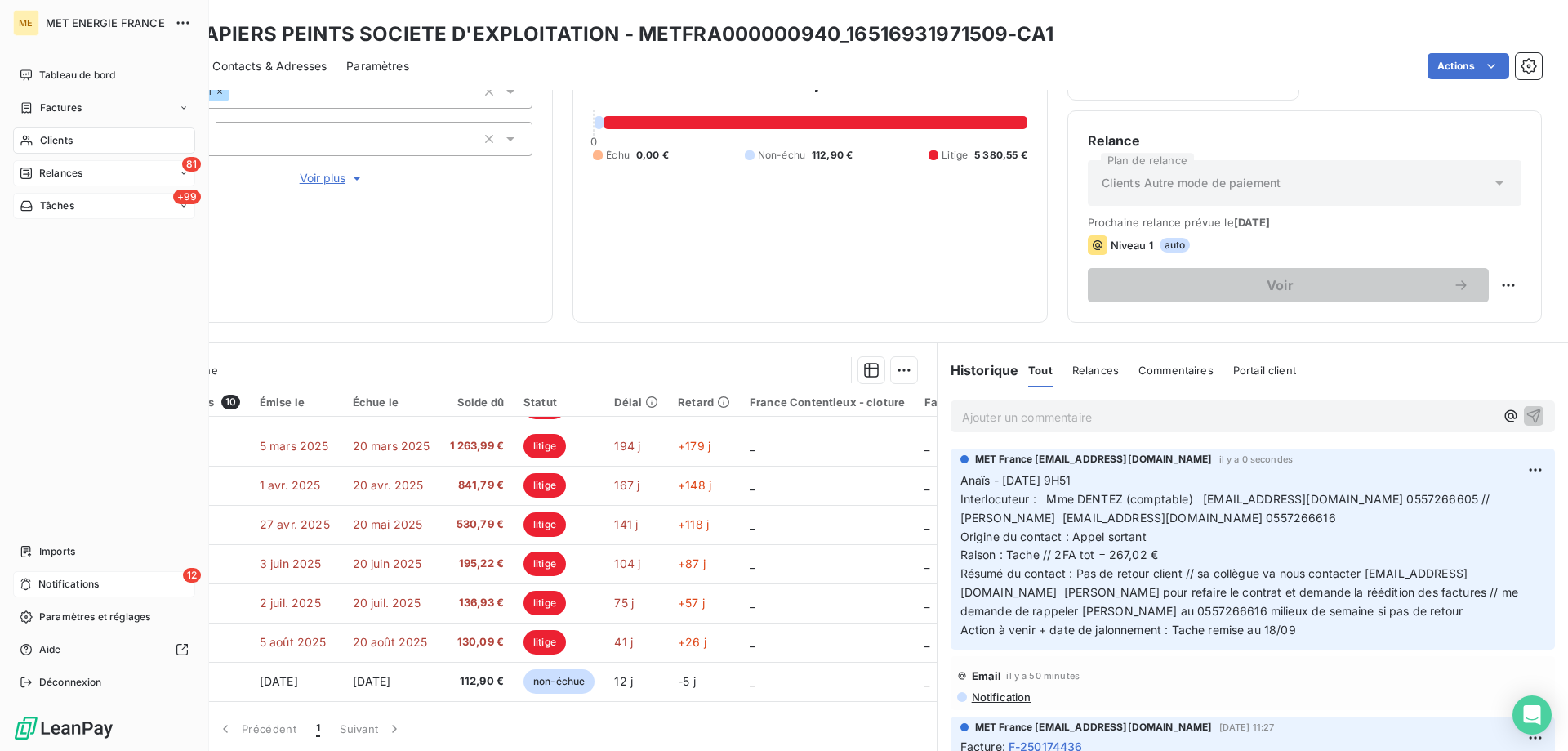
click at [51, 199] on span "Tâches" at bounding box center [57, 206] width 34 height 14
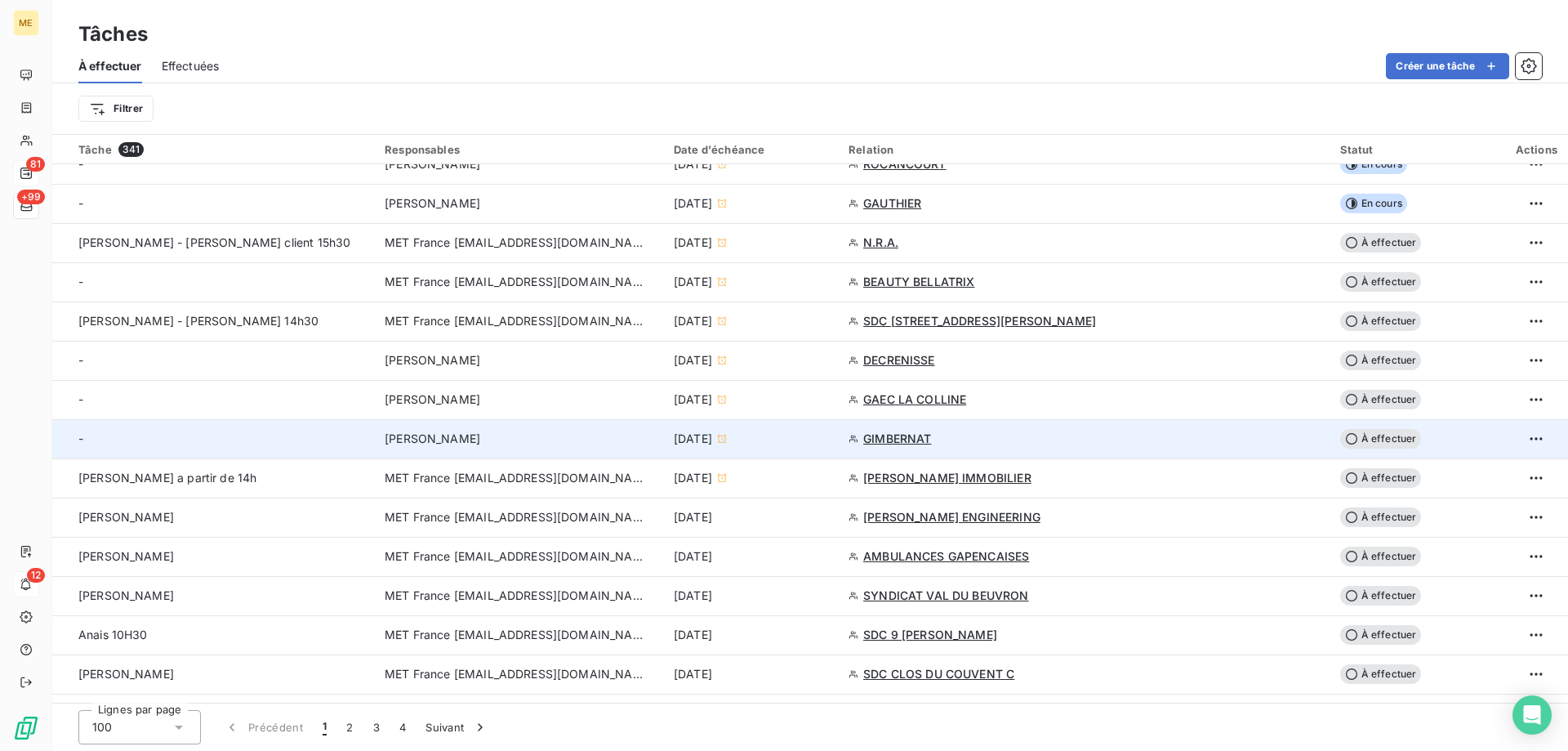
scroll to position [571, 0]
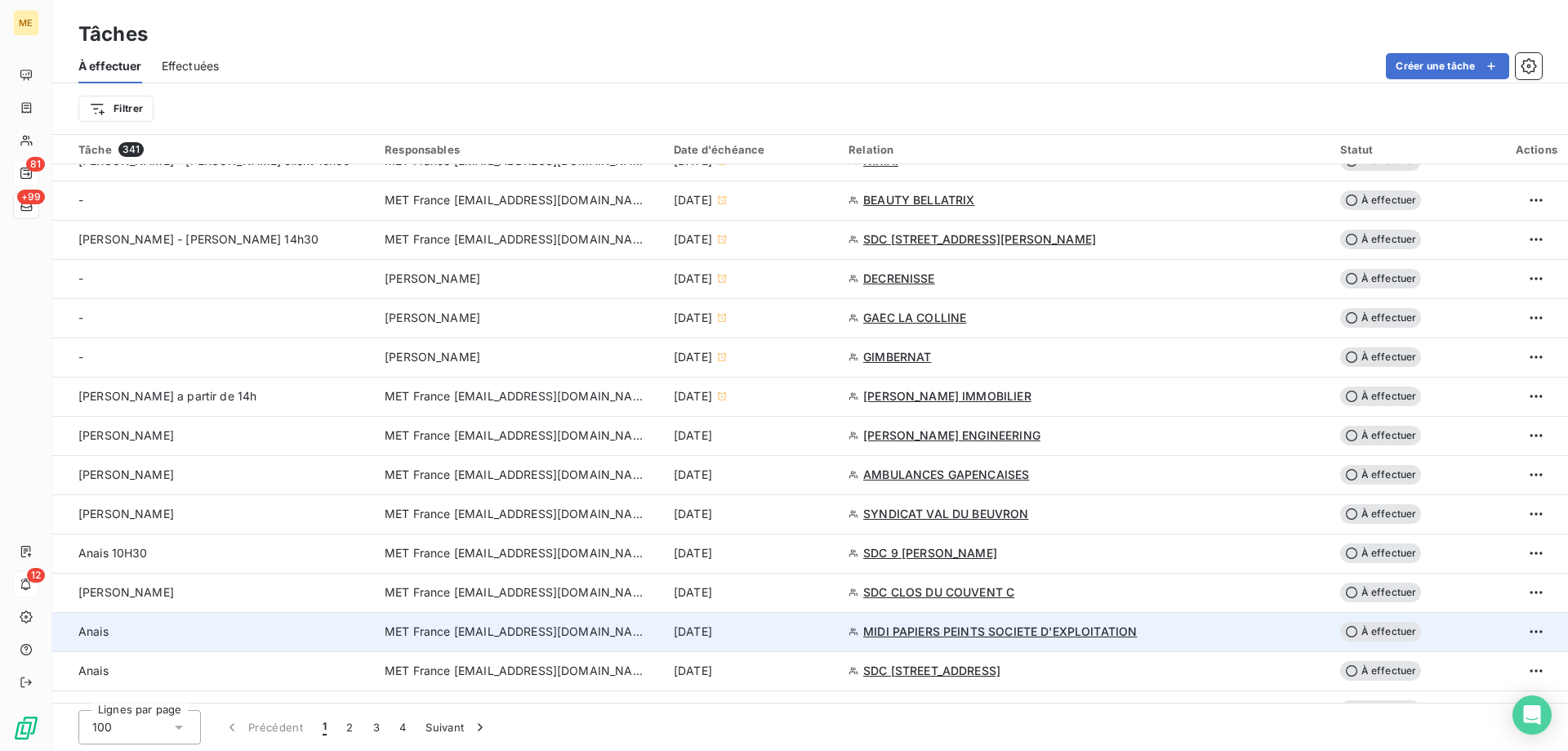
click at [829, 625] on div "[DATE]" at bounding box center [751, 632] width 155 height 16
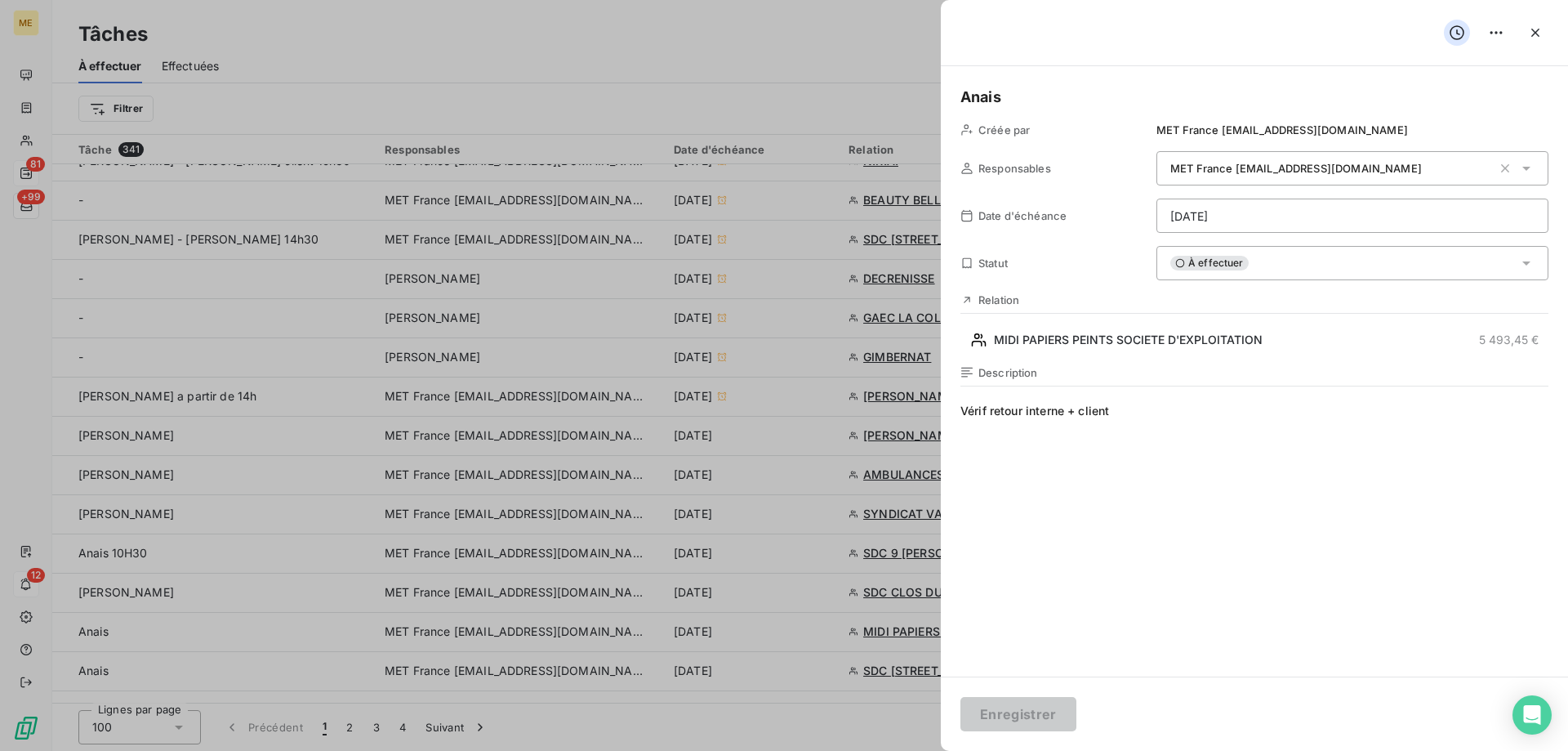
click at [1235, 211] on html "ME 81 +99 12 Tâches À effectuer Effectuées Créer une tâche Filtrer Tâche 341 Re…" at bounding box center [784, 456] width 1568 height 914
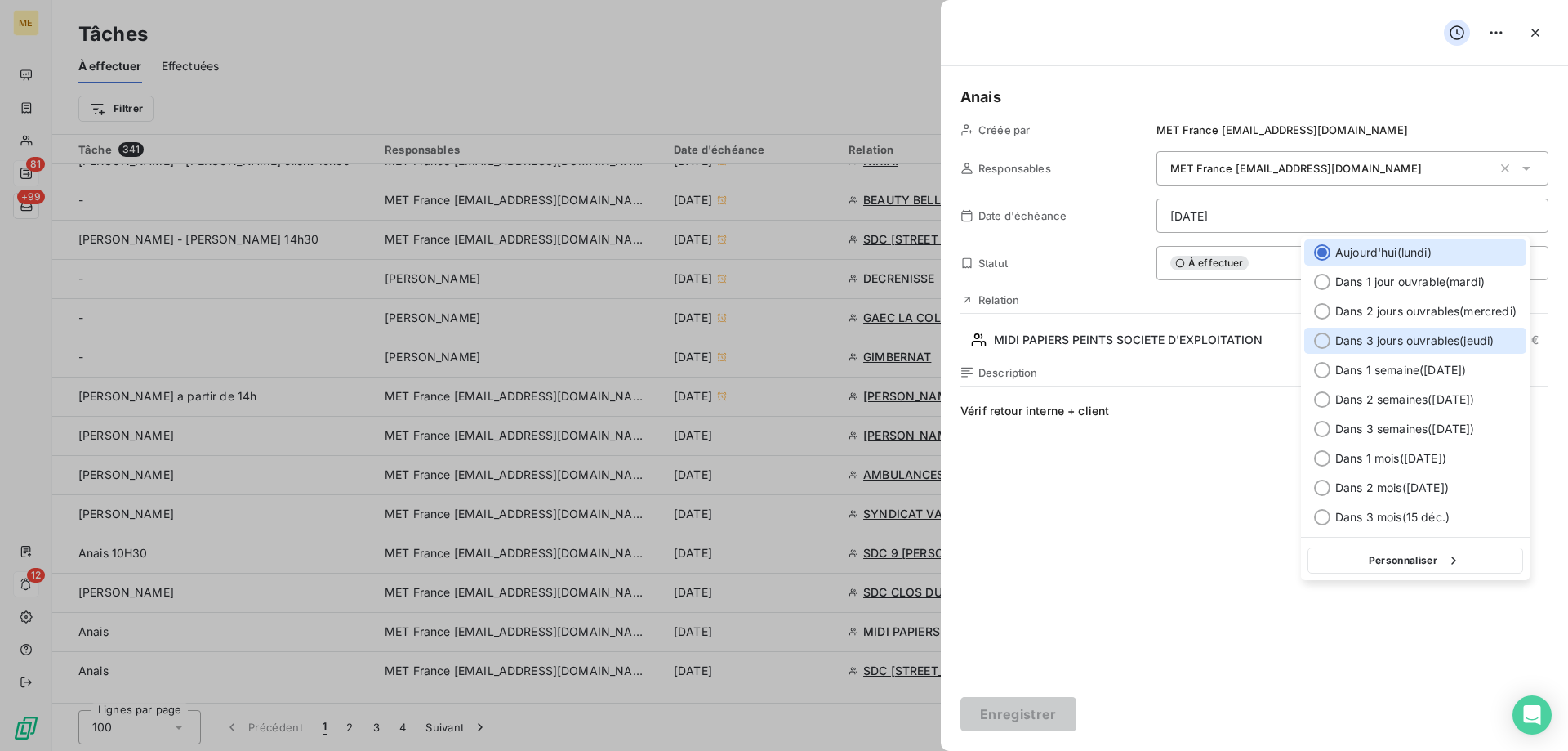
drag, startPoint x: 1410, startPoint y: 339, endPoint x: 1375, endPoint y: 454, distance: 120.2
click at [1411, 340] on span "Dans 3 jours ouvrables ( jeudi )" at bounding box center [1414, 340] width 158 height 16
type input "18/09/2025"
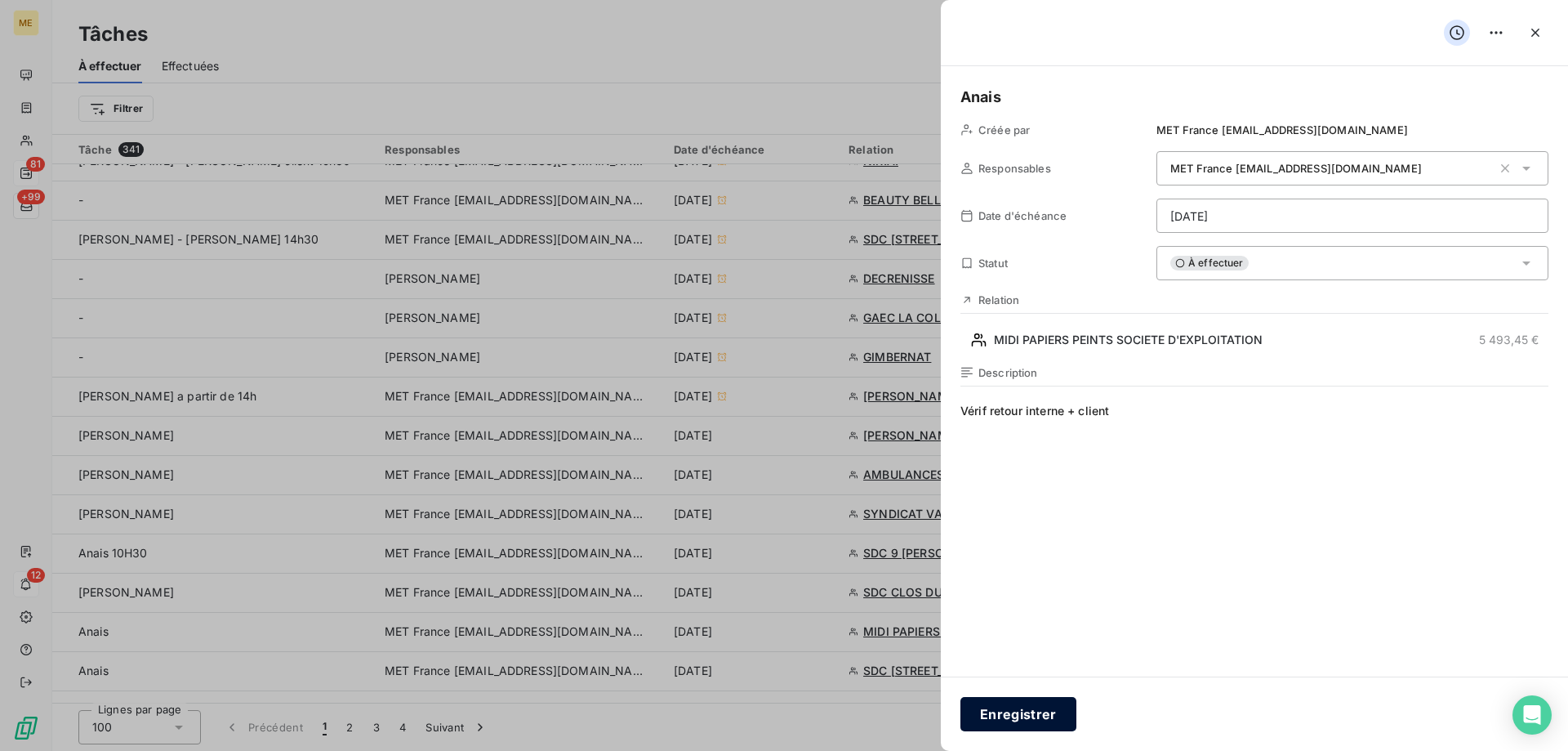
click at [1044, 713] on button "Enregistrer" at bounding box center [1017, 714] width 116 height 34
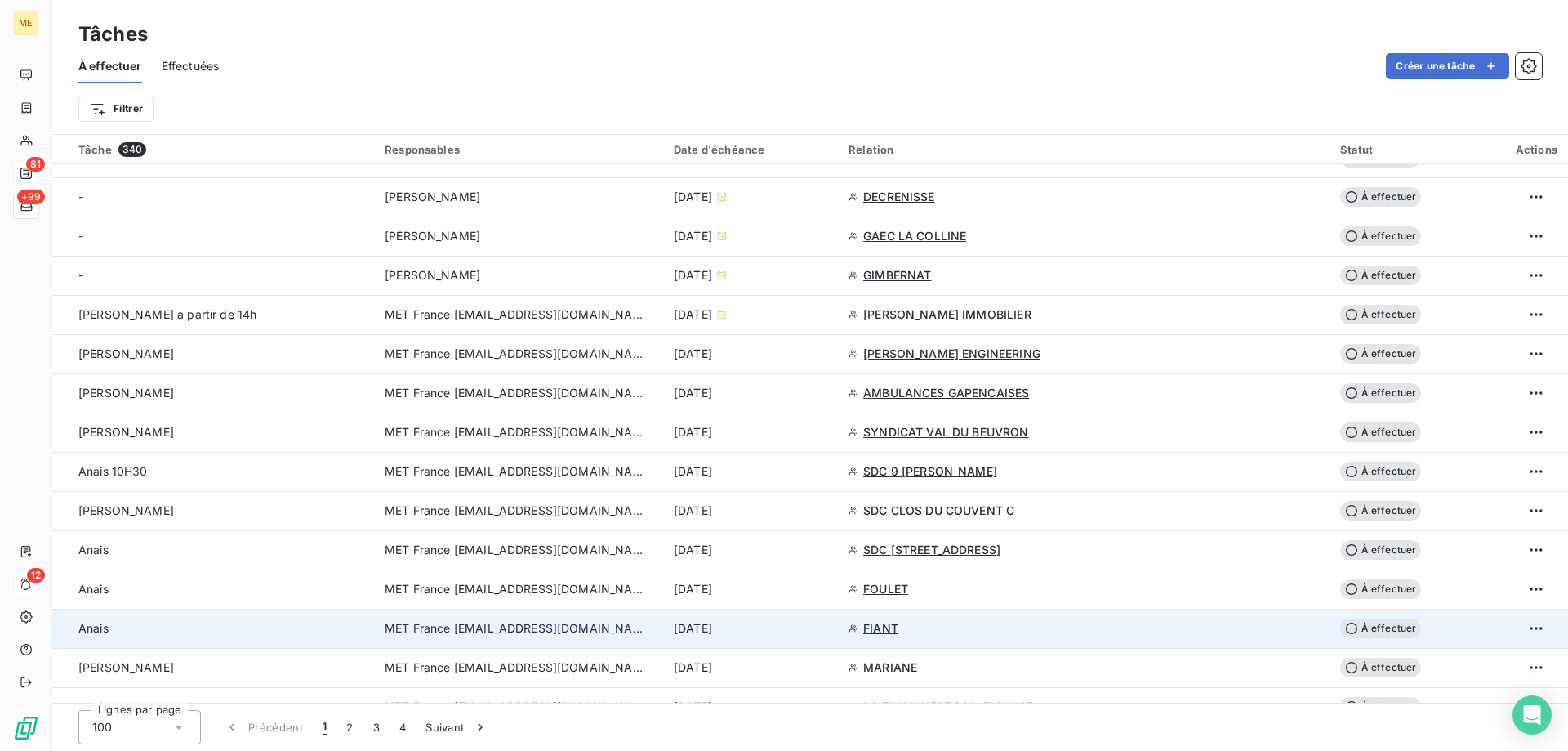
scroll to position [735, 0]
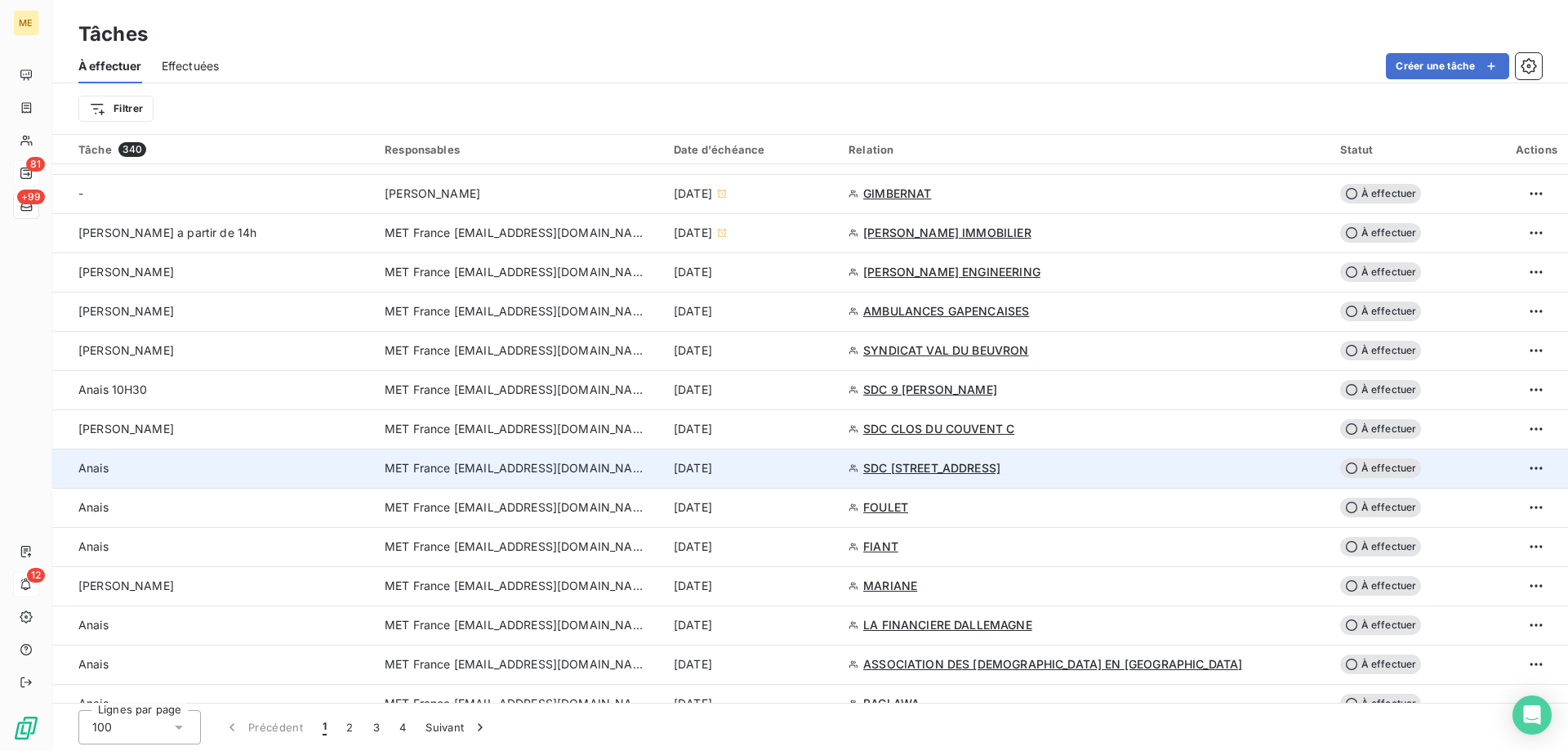
click at [829, 471] on div "[DATE]" at bounding box center [751, 468] width 155 height 16
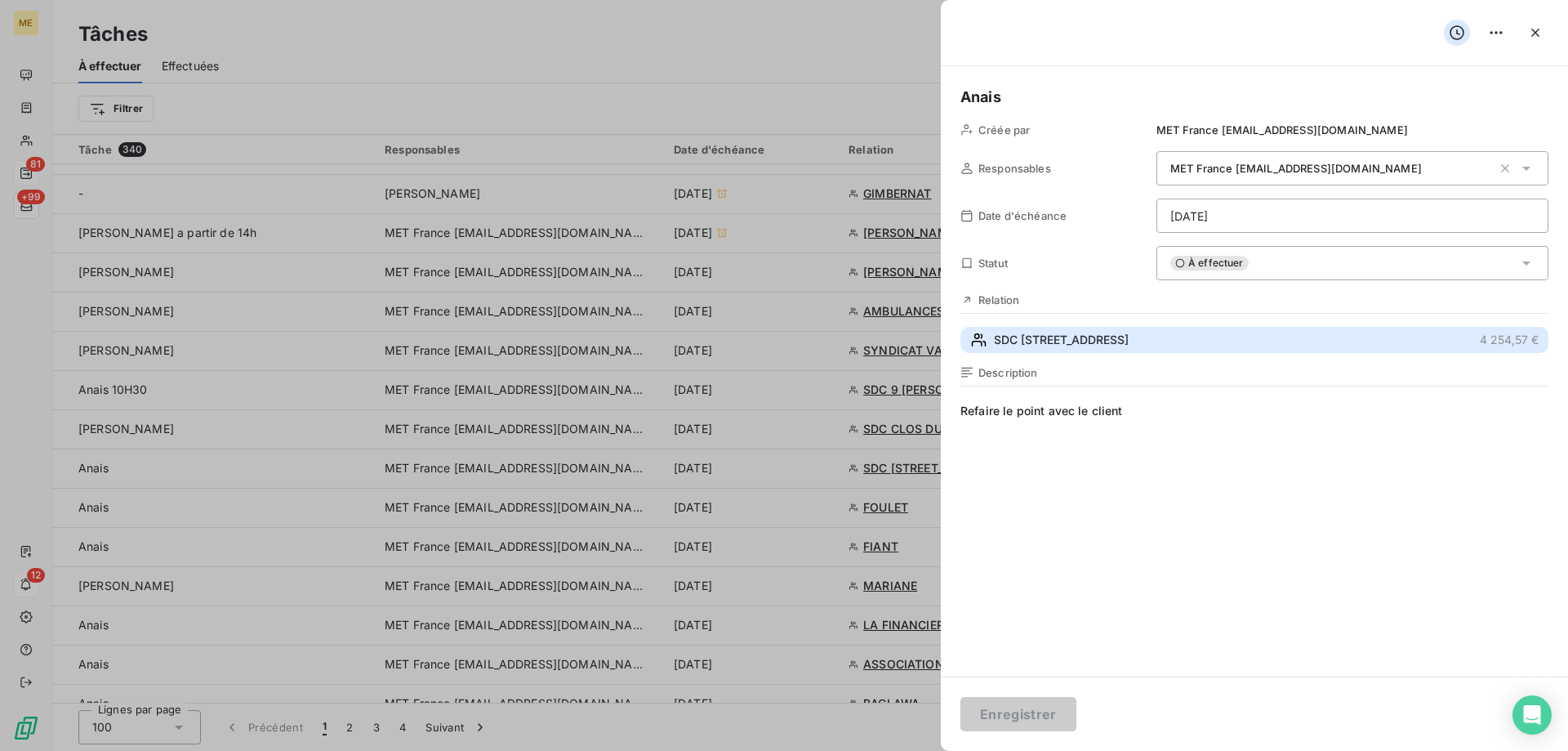
click at [1120, 331] on span "SDC [STREET_ADDRESS]" at bounding box center [1061, 340] width 135 height 16
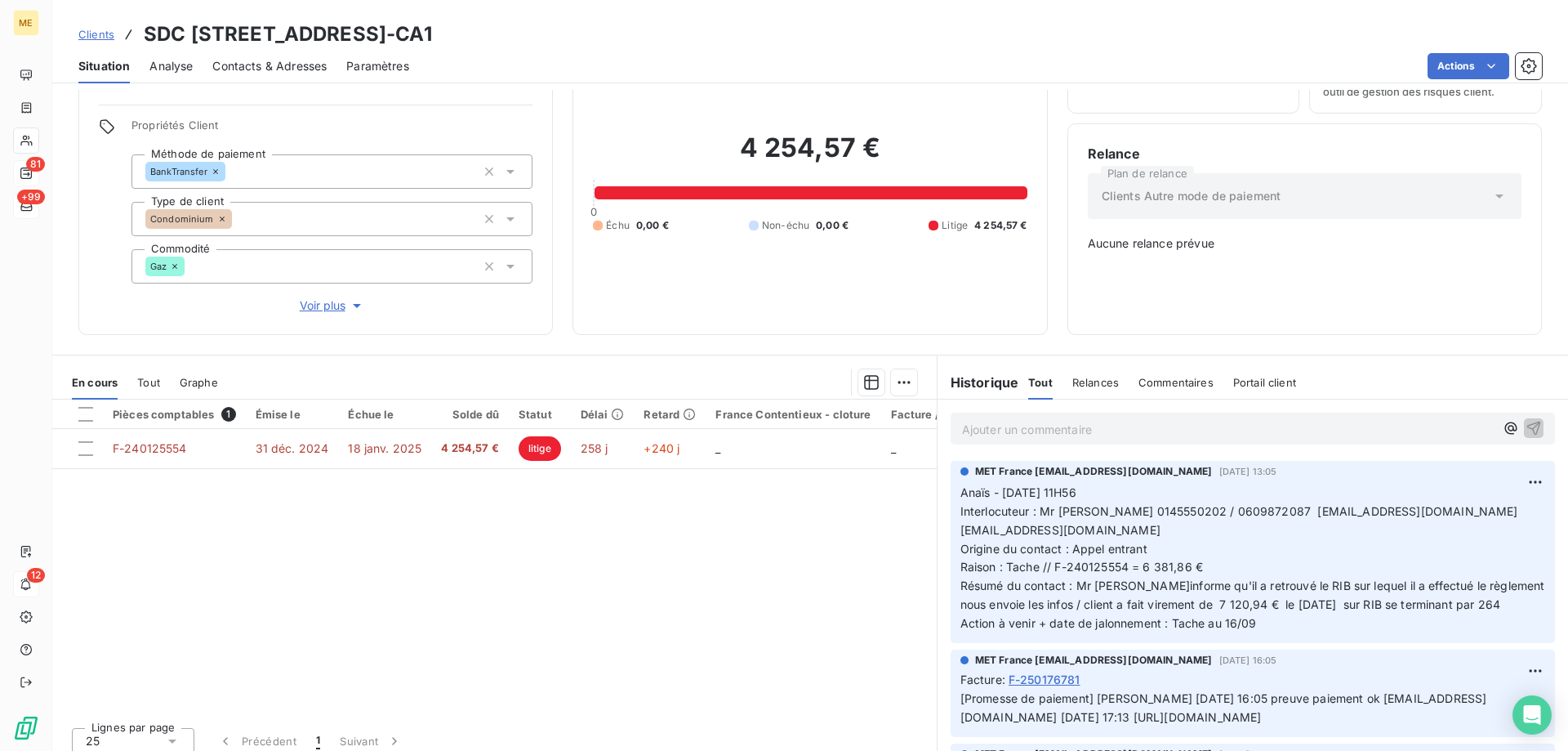
scroll to position [93, 0]
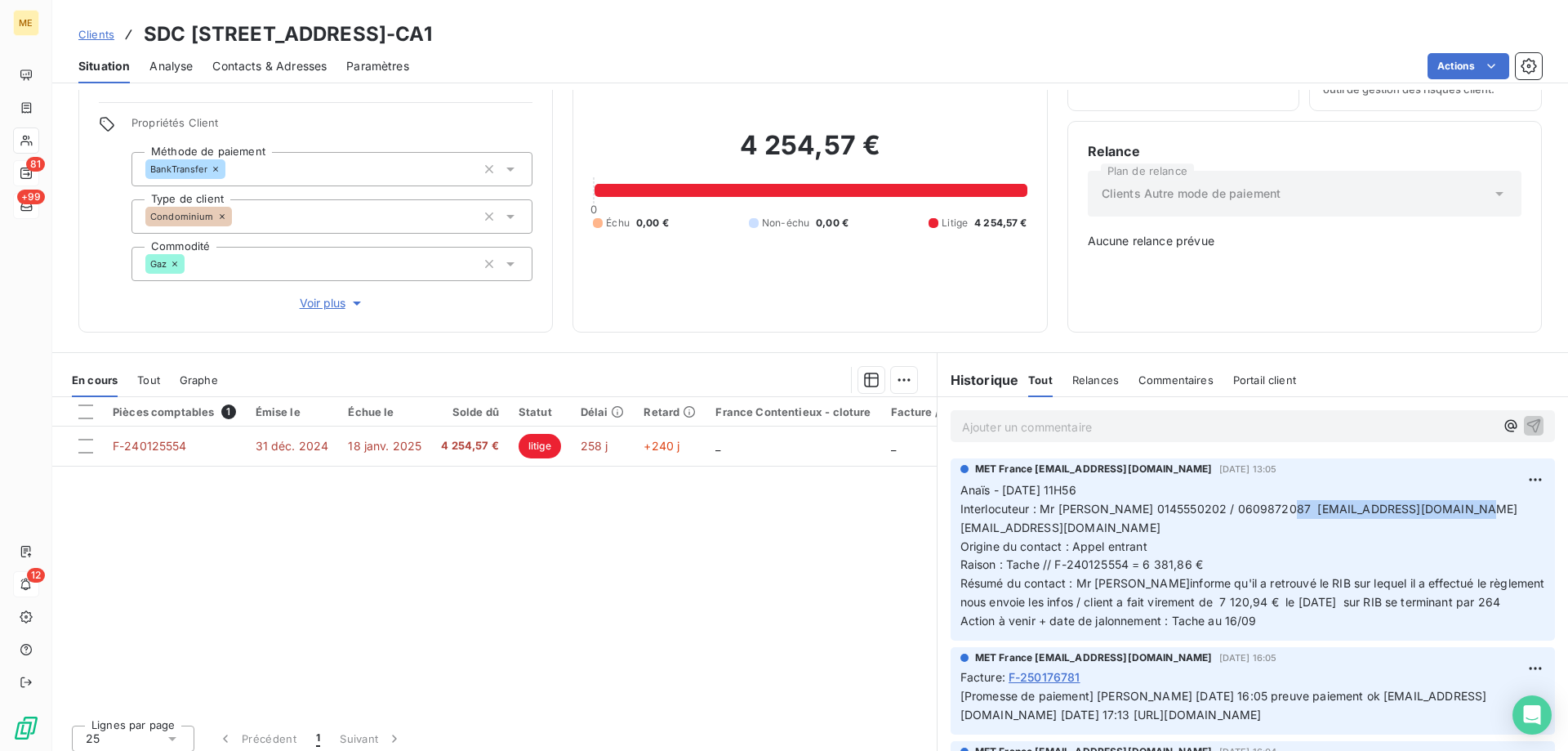
drag, startPoint x: 1273, startPoint y: 501, endPoint x: 1444, endPoint y: 504, distance: 171.0
click at [1444, 504] on span "Interlocuteur : Mr SIXDENIER 0145550202 / 0609872087 tsixdenier@sve-universite.…" at bounding box center [1240, 517] width 561 height 32
copy span "tsixdenier@sve-universite.com"
click at [1277, 609] on p "Anaïs - 12/09/2025 - 11H56 Interlocuteur : Mr SIXDENIER 0145550202 / 0609872087…" at bounding box center [1252, 556] width 585 height 149
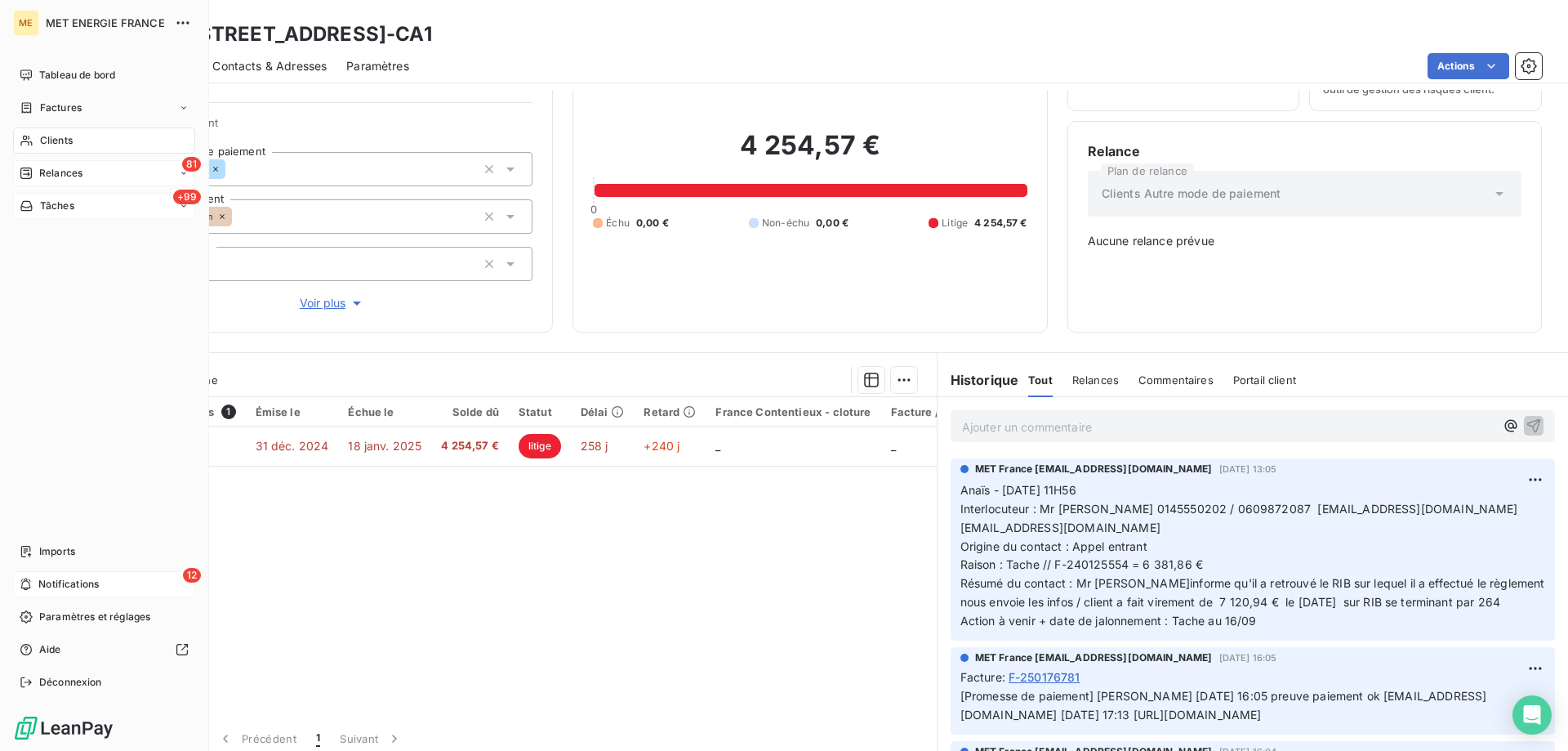
click at [43, 205] on span "Tâches" at bounding box center [57, 206] width 34 height 14
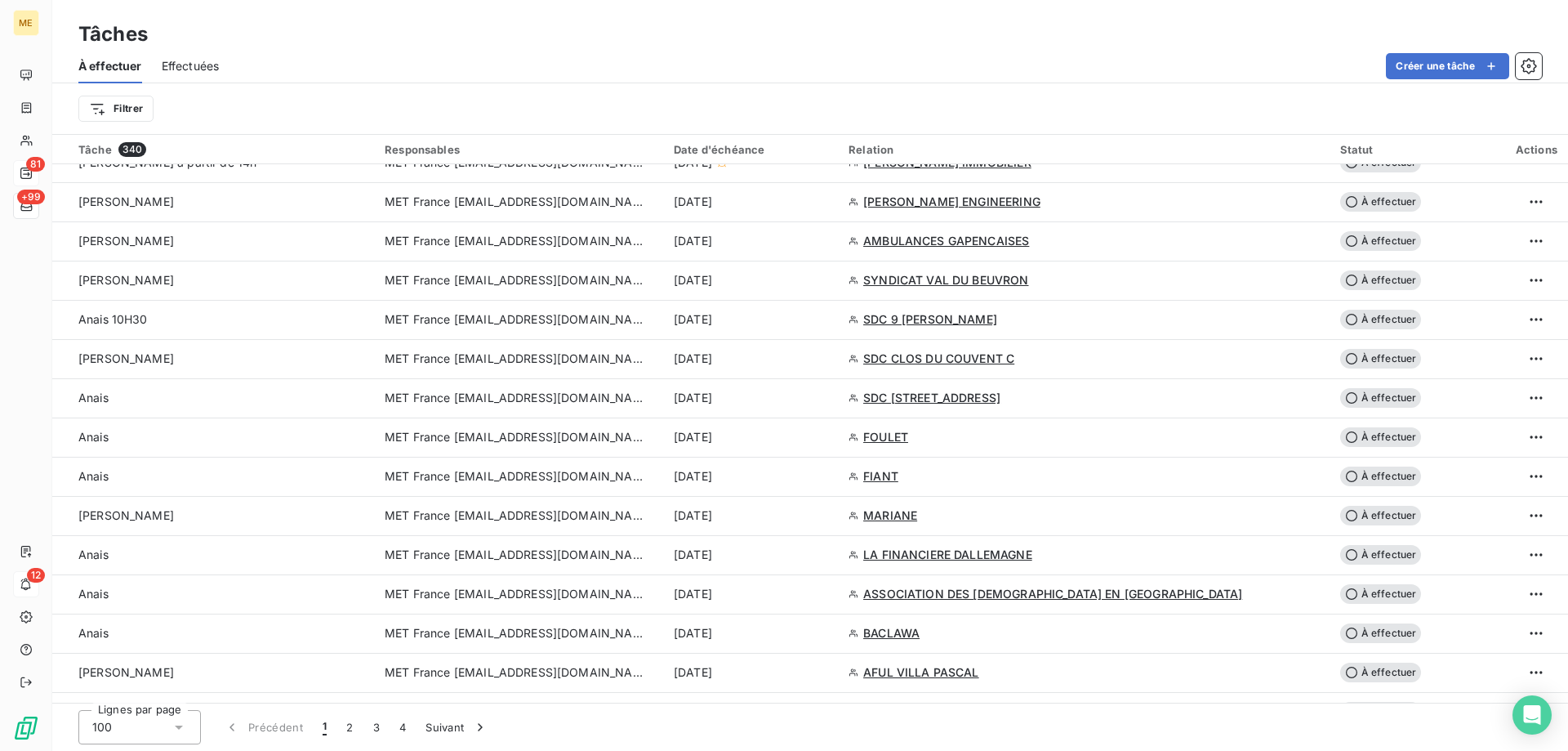
scroll to position [735, 0]
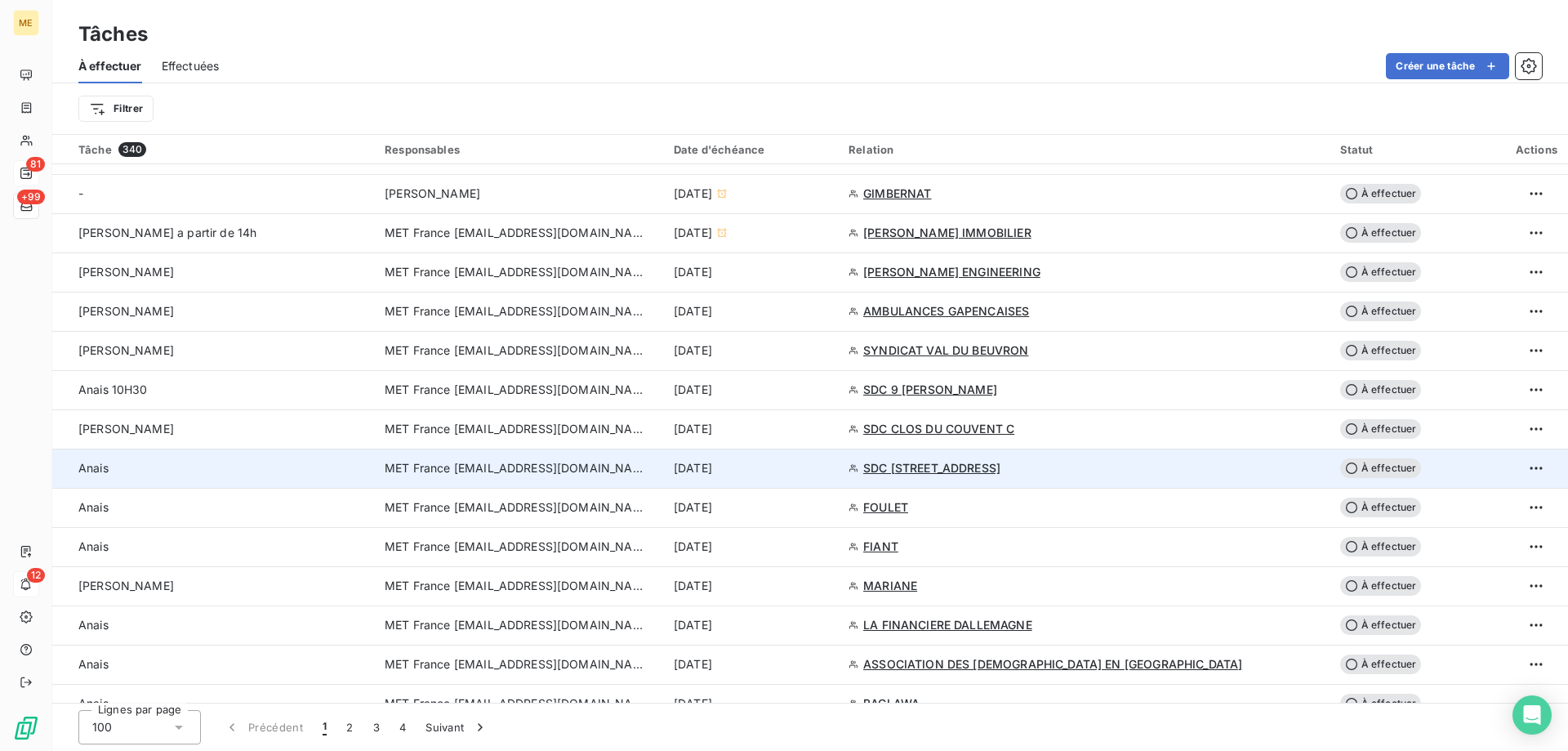
click at [829, 473] on div "[DATE]" at bounding box center [751, 468] width 155 height 16
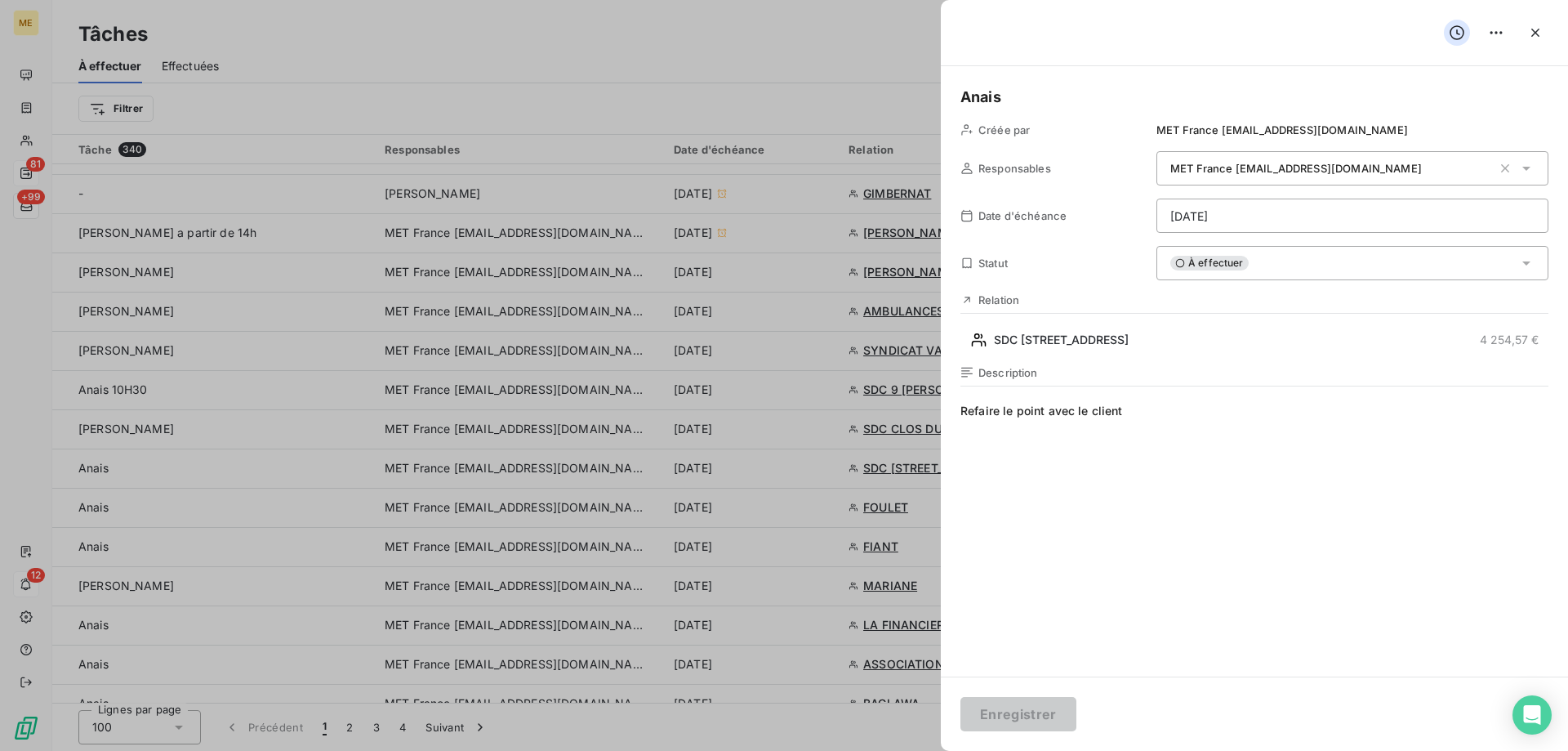
click at [1272, 210] on html "ME 81 +99 12 Tâches À effectuer Effectuées Créer une tâche Filtrer Tâche 340 Re…" at bounding box center [784, 456] width 1568 height 914
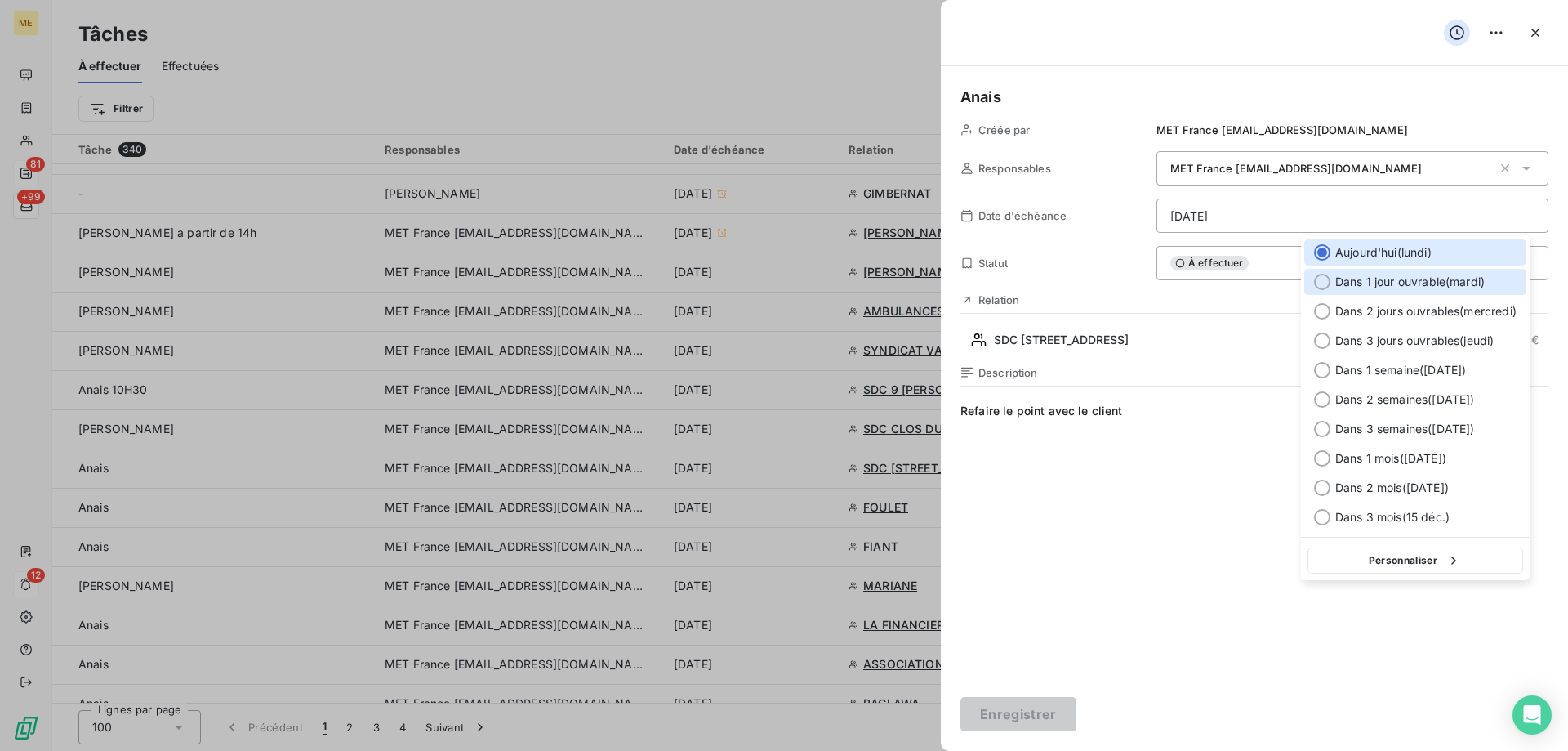
click at [1378, 280] on span "Dans 1 jour ouvrable ( mardi )" at bounding box center [1410, 282] width 149 height 16
type input "16/09/2025"
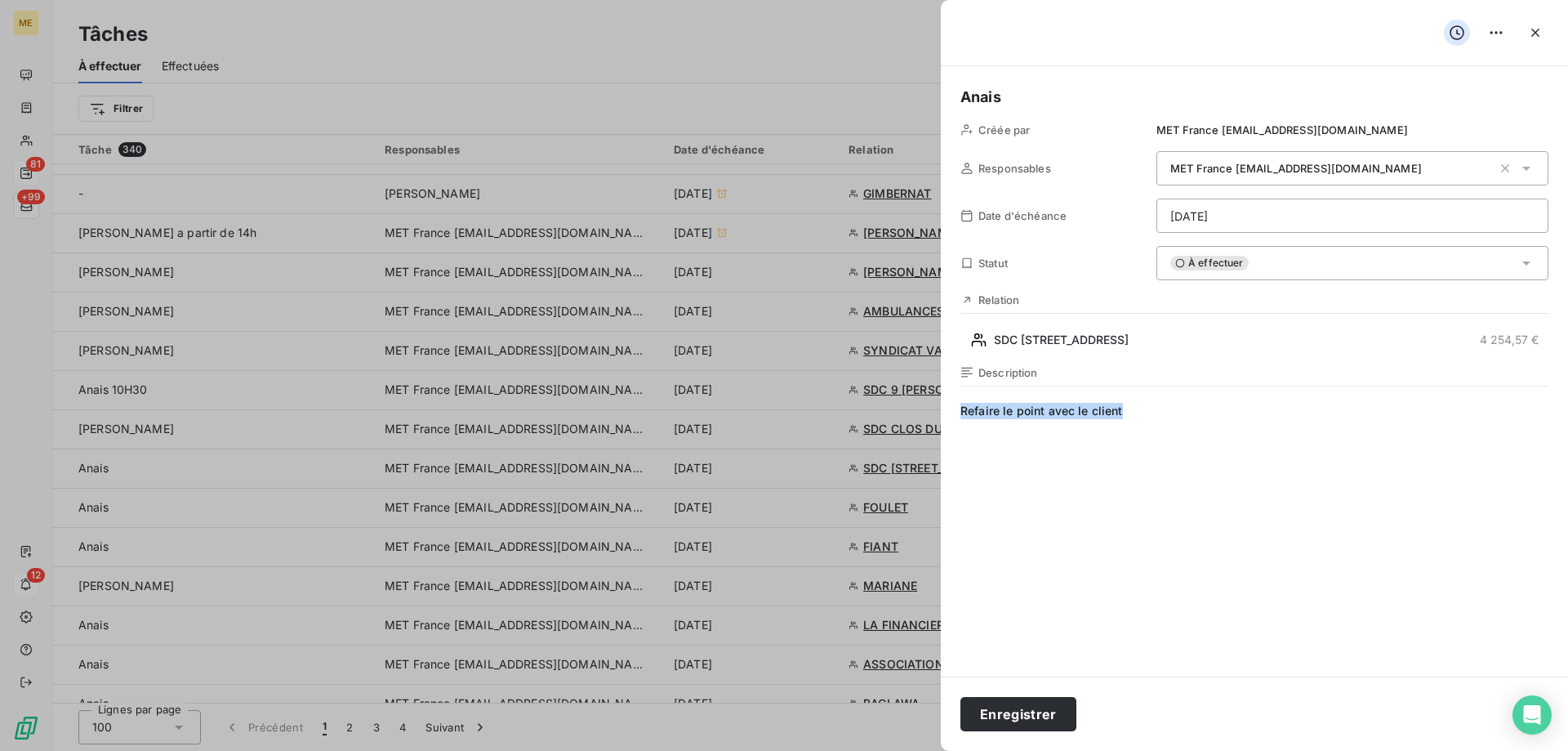
drag, startPoint x: 1160, startPoint y: 422, endPoint x: 956, endPoint y: 393, distance: 206.1
click at [956, 393] on div "Anais Créée par MET France met-france@recouvrement.met.com Responsables MET Fra…" at bounding box center [1254, 371] width 627 height 610
click at [1031, 710] on button "Enregistrer" at bounding box center [1017, 714] width 116 height 34
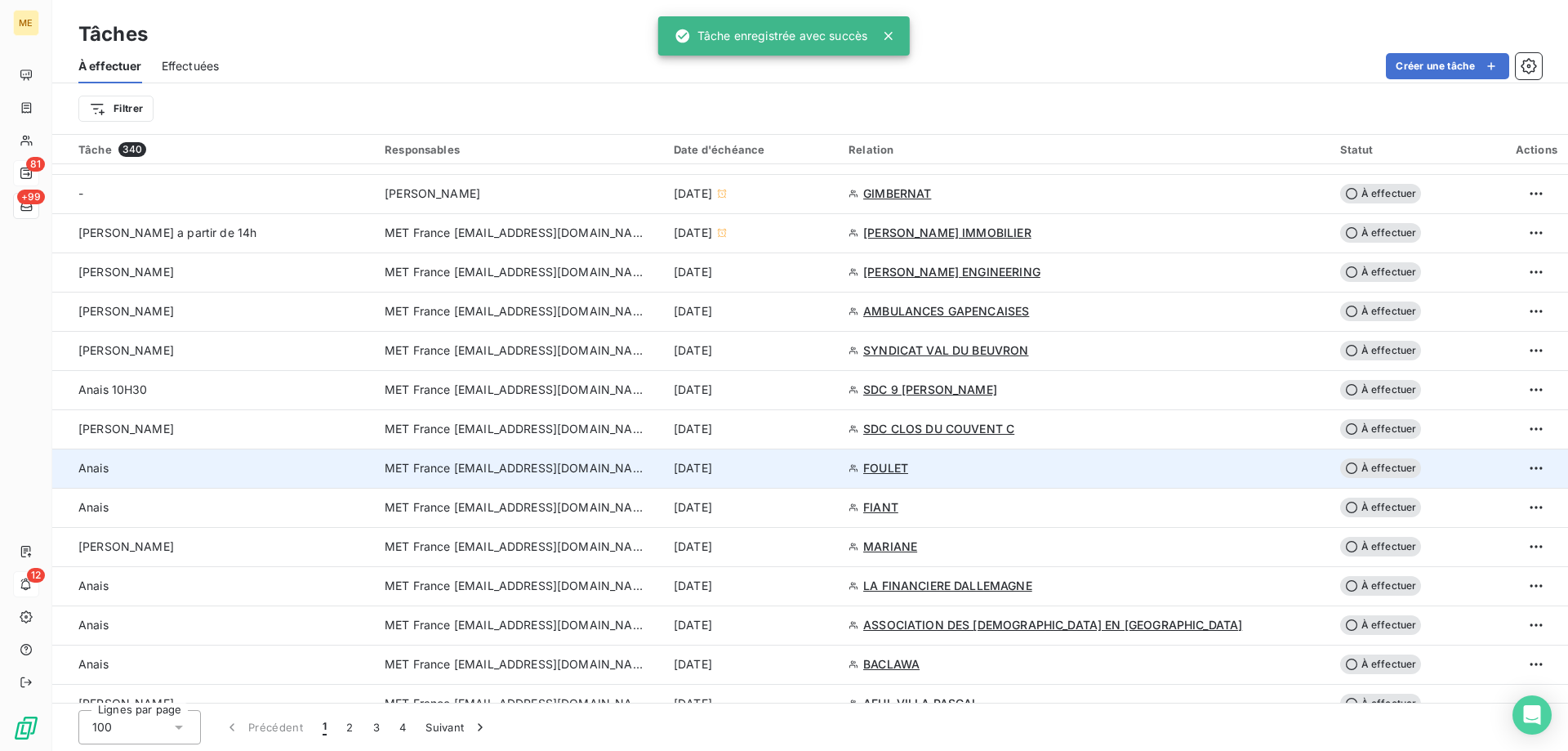
click at [829, 464] on div "[DATE]" at bounding box center [751, 468] width 155 height 16
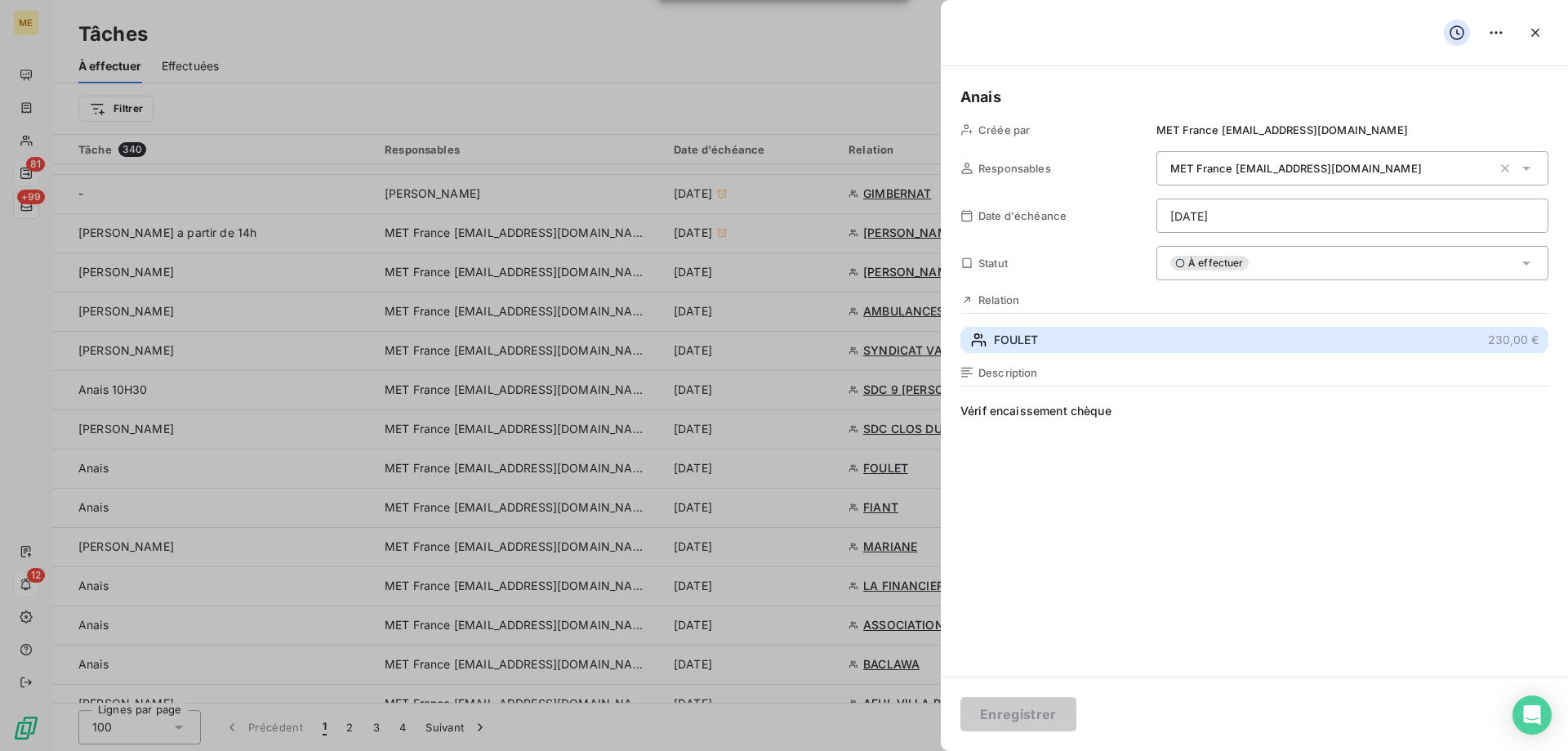
click at [1070, 340] on button "FOULET 230,00 €" at bounding box center [1254, 340] width 588 height 26
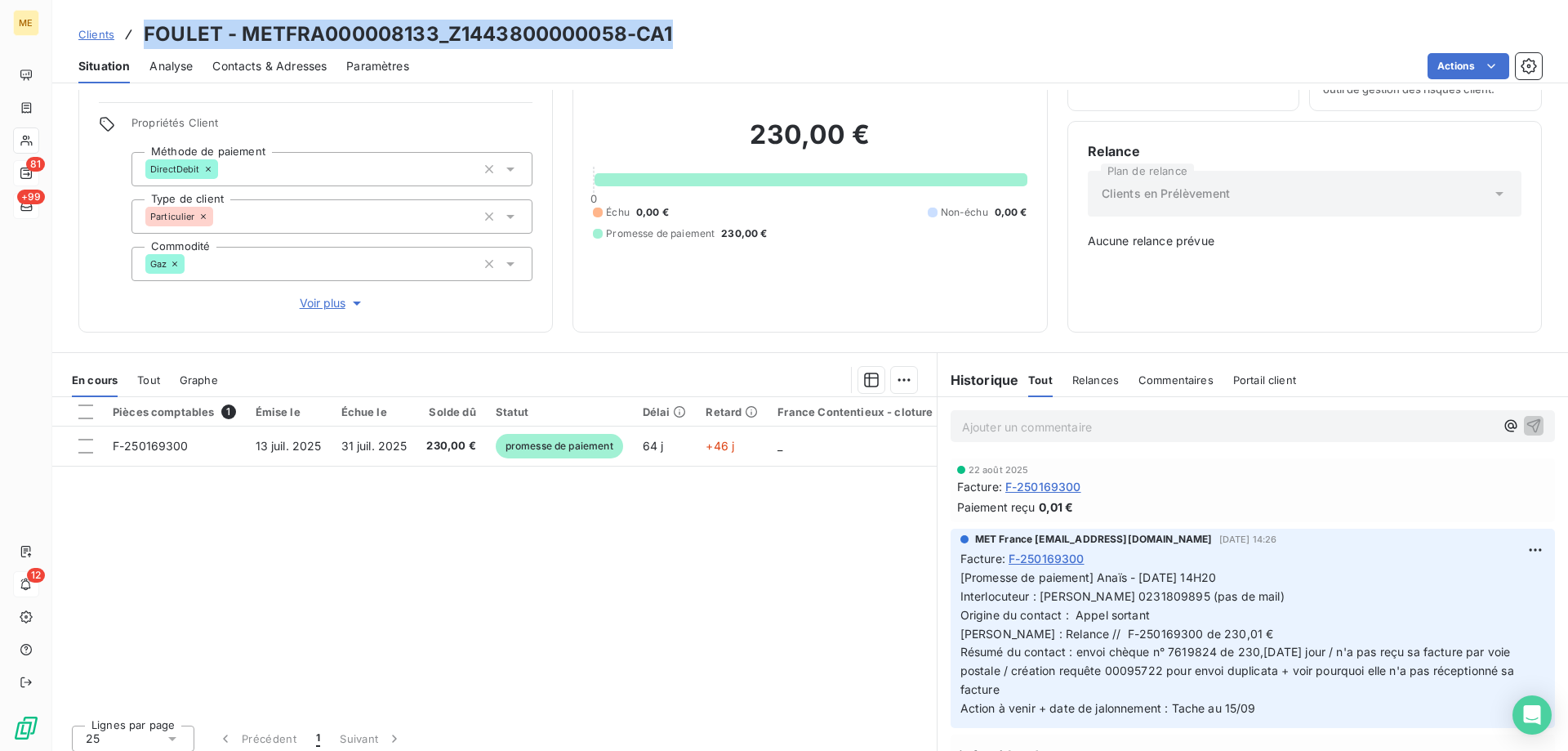
drag, startPoint x: 722, startPoint y: 43, endPoint x: 140, endPoint y: 49, distance: 582.0
click at [140, 49] on div "Clients FOULET - METFRA000008133_Z1443800000058-CA1" at bounding box center [810, 34] width 1516 height 30
copy h3 "FOULET - METFRA000008133_Z1443800000058-CA1"
drag, startPoint x: 1261, startPoint y: 706, endPoint x: 1093, endPoint y: 569, distance: 216.8
click at [1093, 569] on p "[Promesse de paiement] Anaïs - 14/08/2025 - 14H20 Interlocuteur : Mme JEANINE F…" at bounding box center [1252, 643] width 585 height 149
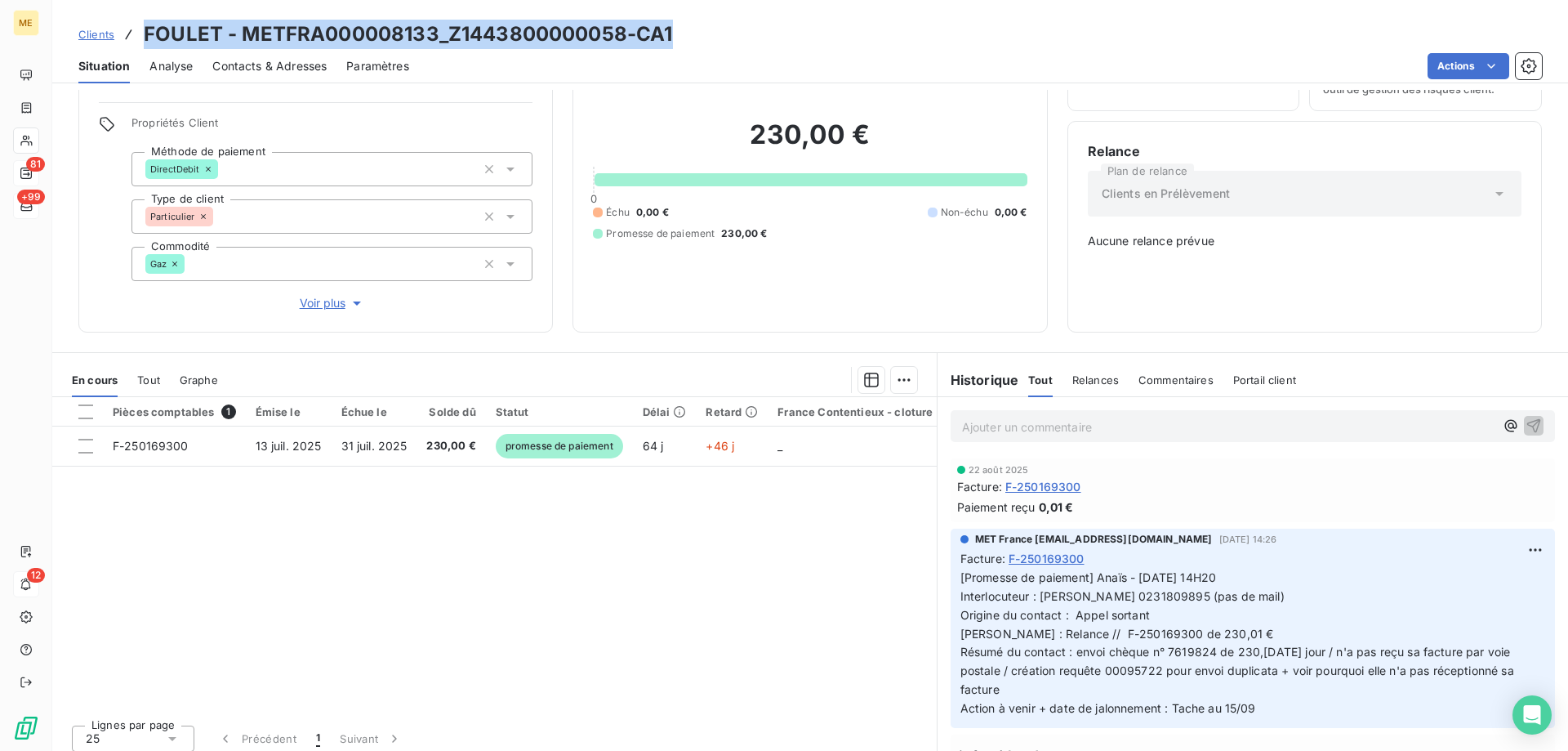
copy span "Anaïs - 14/08/2025 - 14H20 Interlocuteur : Mme JEANINE FOULET 0231809895 (pas d…"
drag, startPoint x: 430, startPoint y: 33, endPoint x: 239, endPoint y: 22, distance: 191.3
click at [239, 22] on h3 "FOULET - METFRA000008133_Z1443800000058-CA1" at bounding box center [408, 34] width 528 height 30
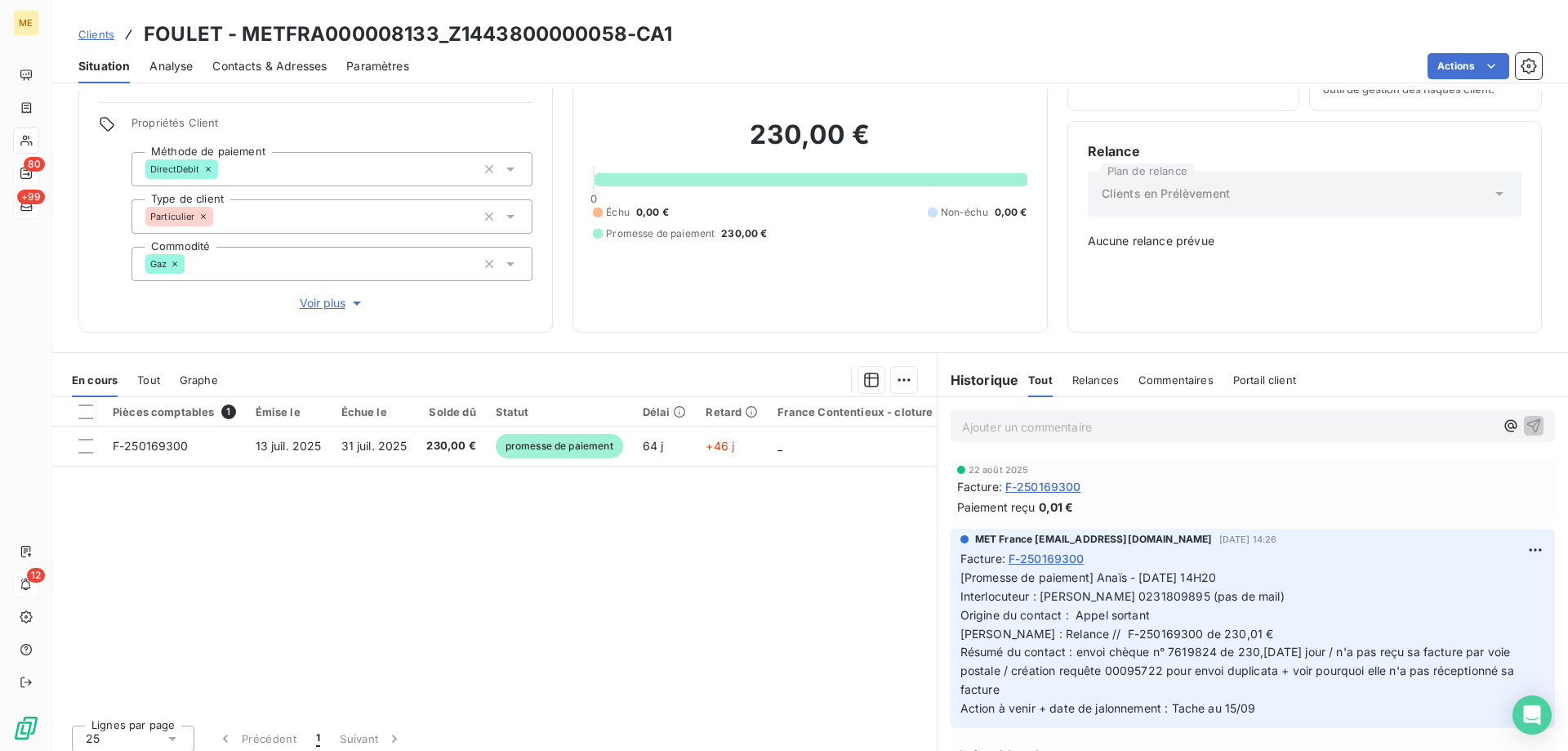
click at [1129, 417] on p "Ajouter un commentaire ﻿" at bounding box center [1228, 427] width 533 height 21
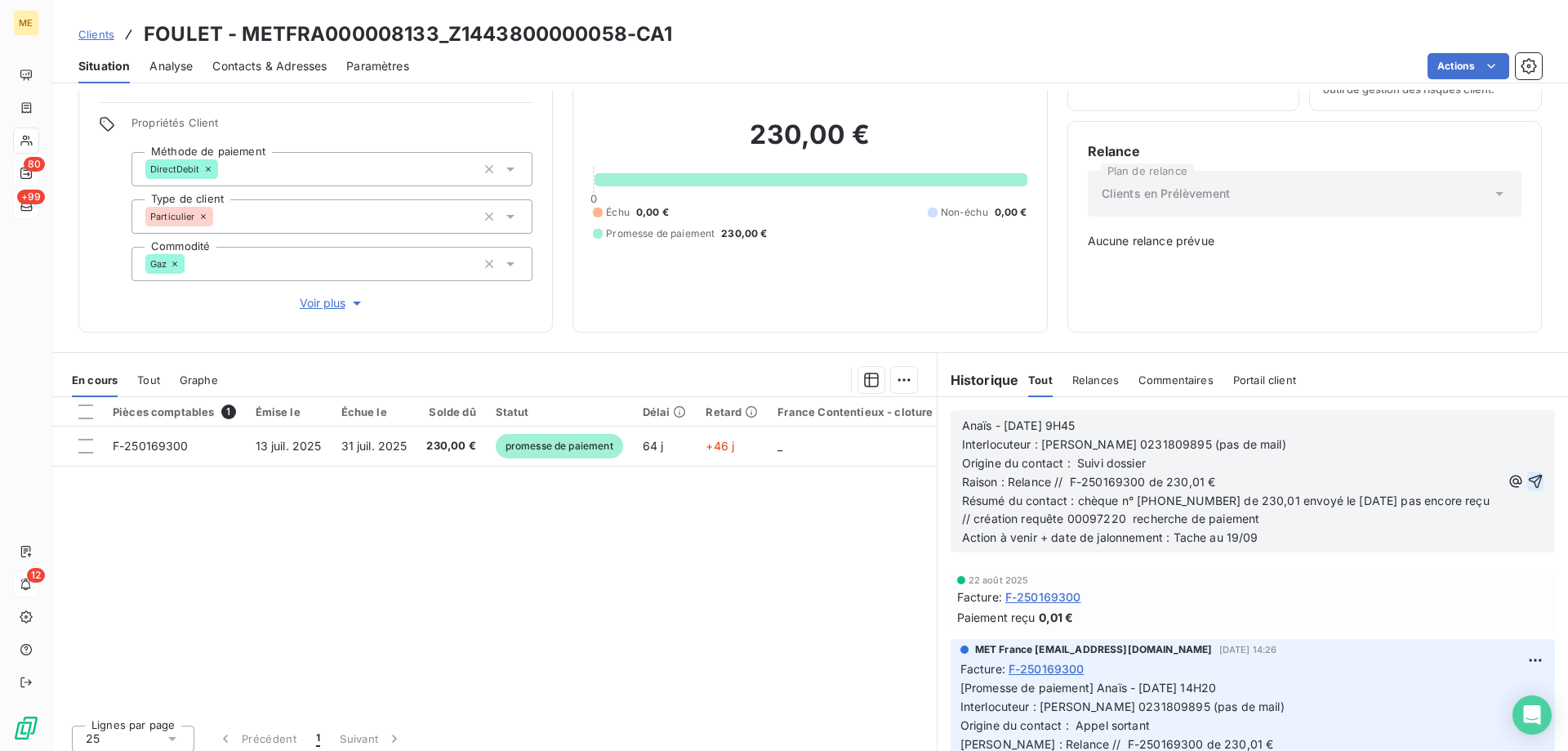
click at [1527, 473] on icon "button" at bounding box center [1535, 481] width 16 height 16
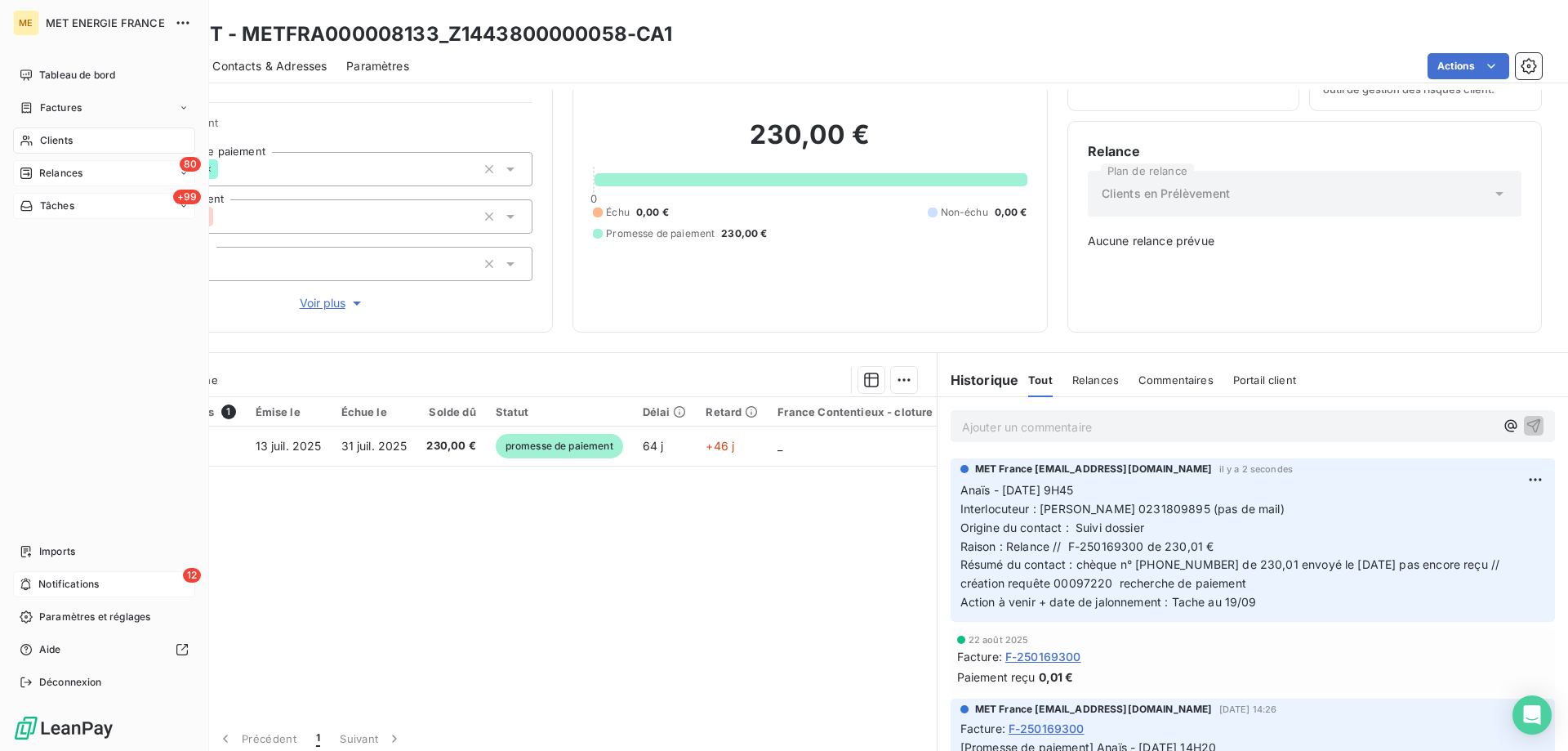
click at [36, 204] on div "Tâches" at bounding box center [47, 206] width 55 height 14
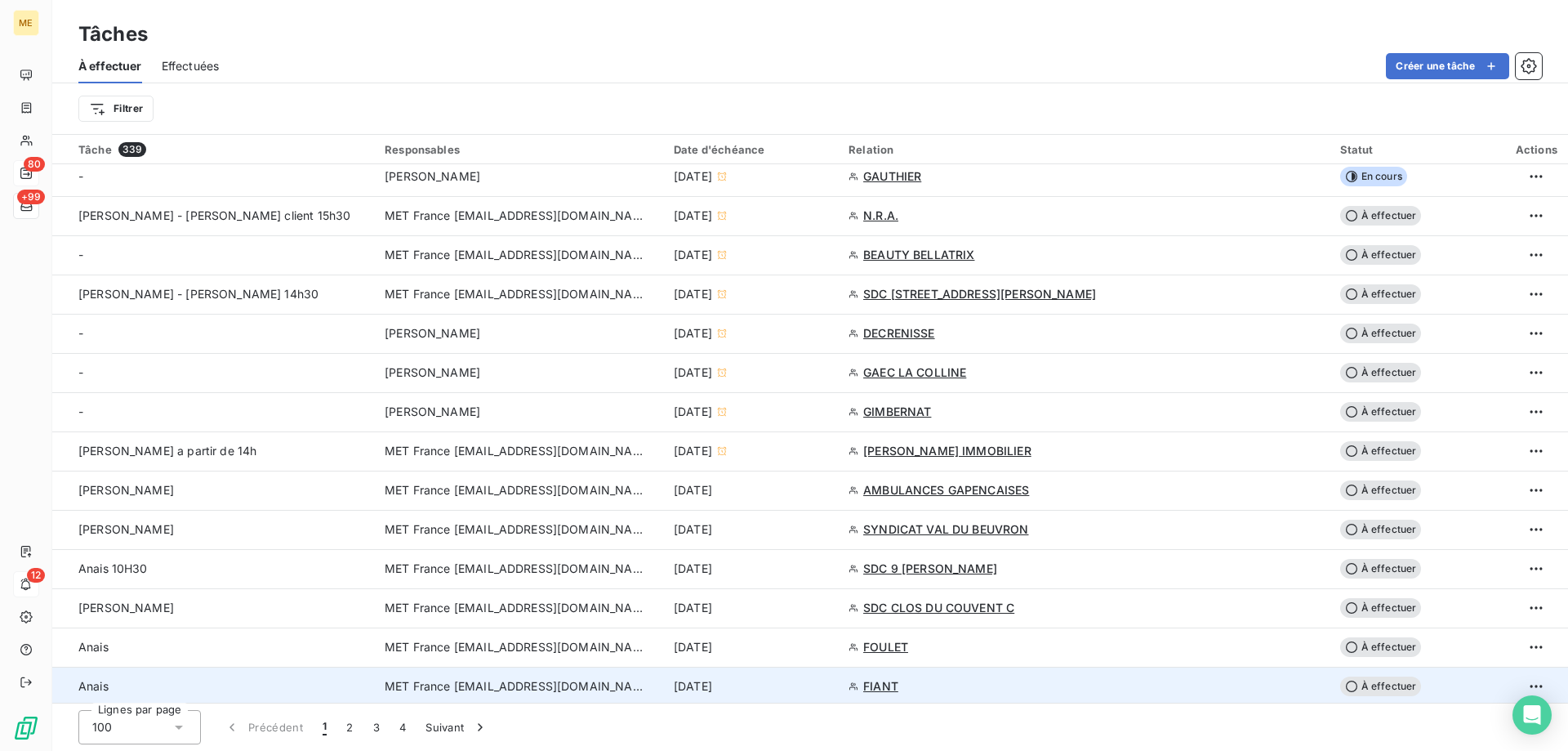
scroll to position [653, 0]
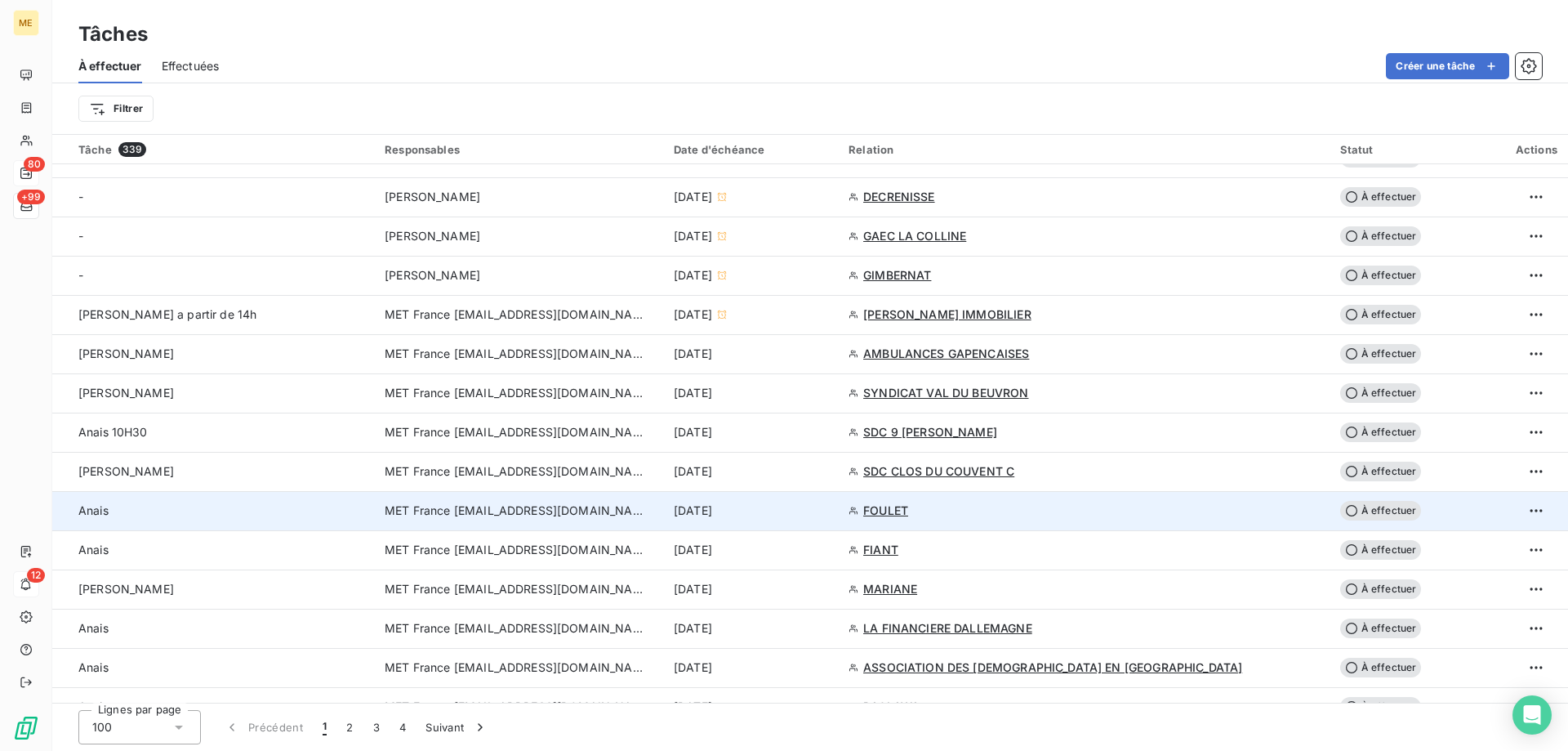
click at [829, 508] on div "[DATE]" at bounding box center [751, 510] width 155 height 16
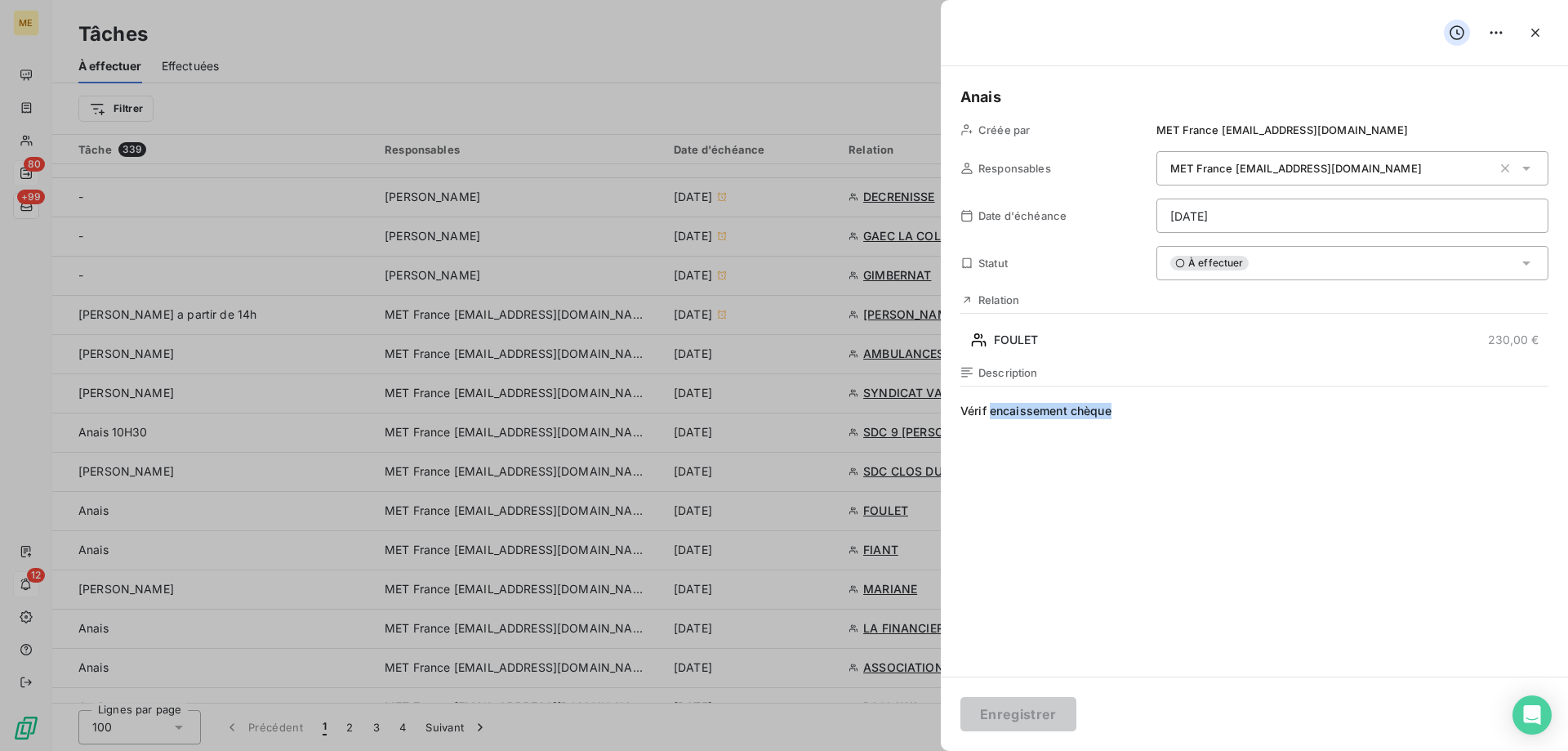
drag, startPoint x: 1134, startPoint y: 411, endPoint x: 992, endPoint y: 414, distance: 142.0
click at [992, 414] on span "Vérif encaissement chèque" at bounding box center [1254, 559] width 588 height 314
click at [1267, 218] on html "ME 80 +99 12 Tâches À effectuer Effectuées Créer une tâche Filtrer Tâche 339 Re…" at bounding box center [784, 456] width 1568 height 914
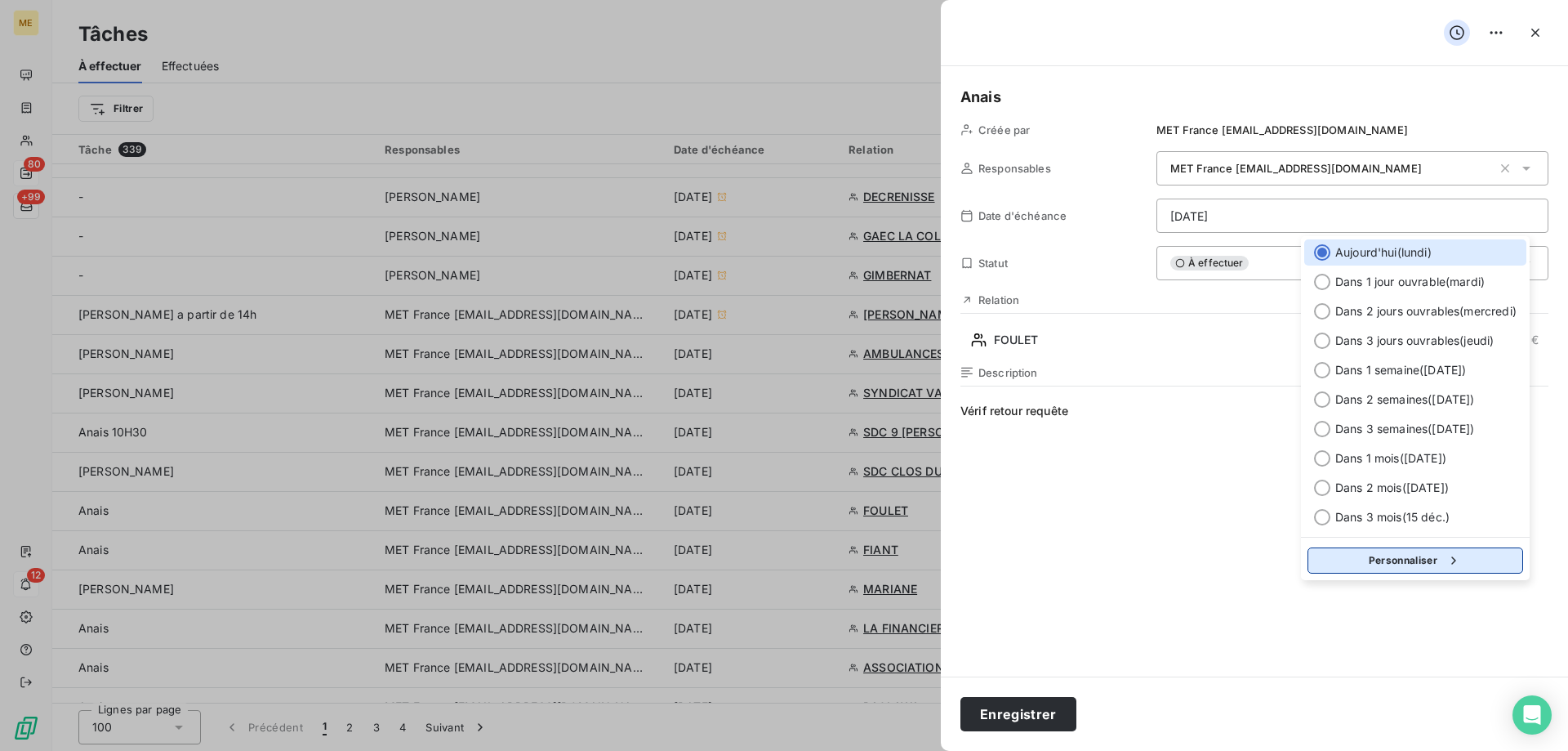
click at [1347, 564] on button "Personnaliser" at bounding box center [1415, 560] width 216 height 26
select select "8"
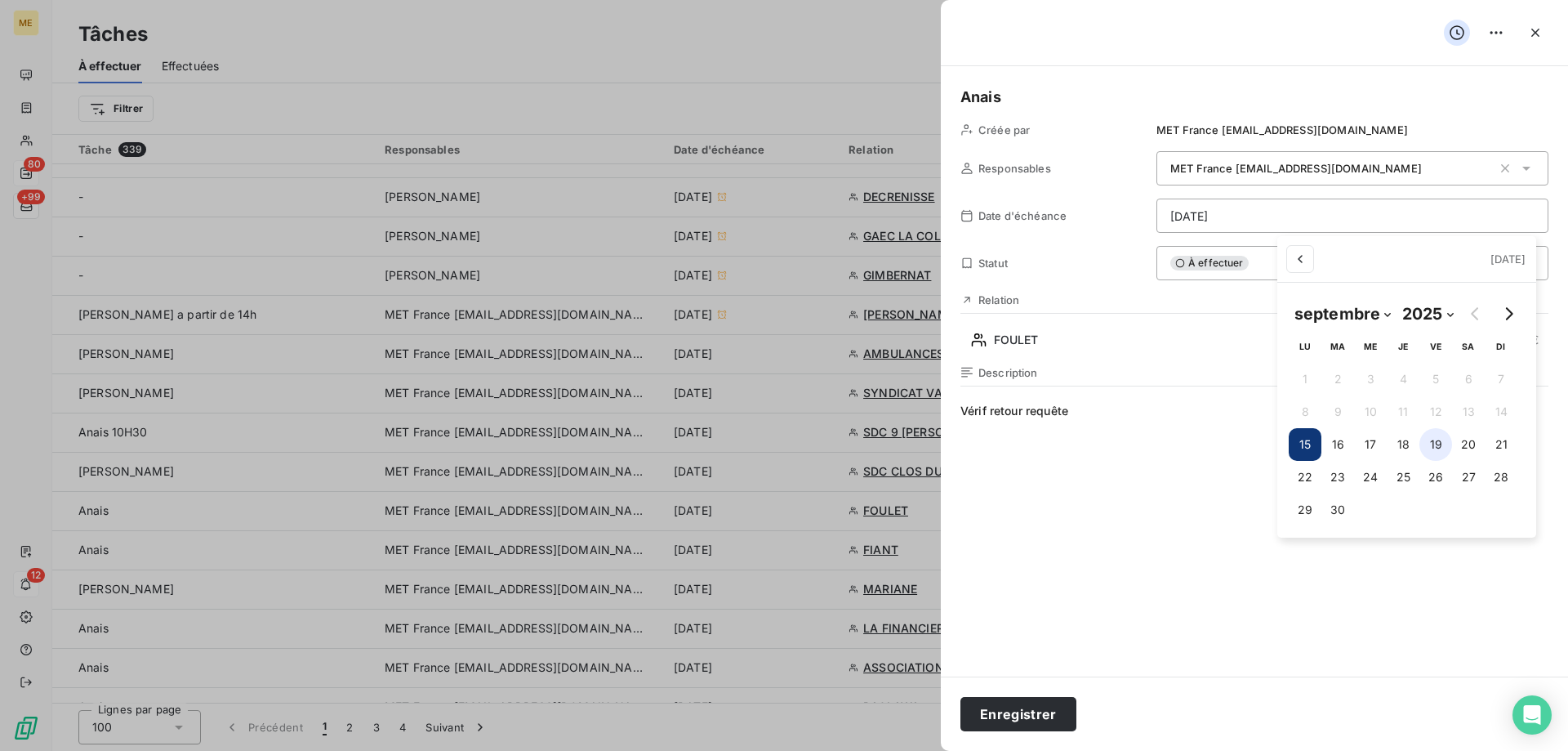
click at [1430, 450] on button "19" at bounding box center [1435, 444] width 32 height 32
type input "19/09/2025"
click at [1128, 492] on html "ME 80 +99 12 Tâches À effectuer Effectuées Créer une tâche Filtrer Tâche 339 Re…" at bounding box center [784, 456] width 1568 height 914
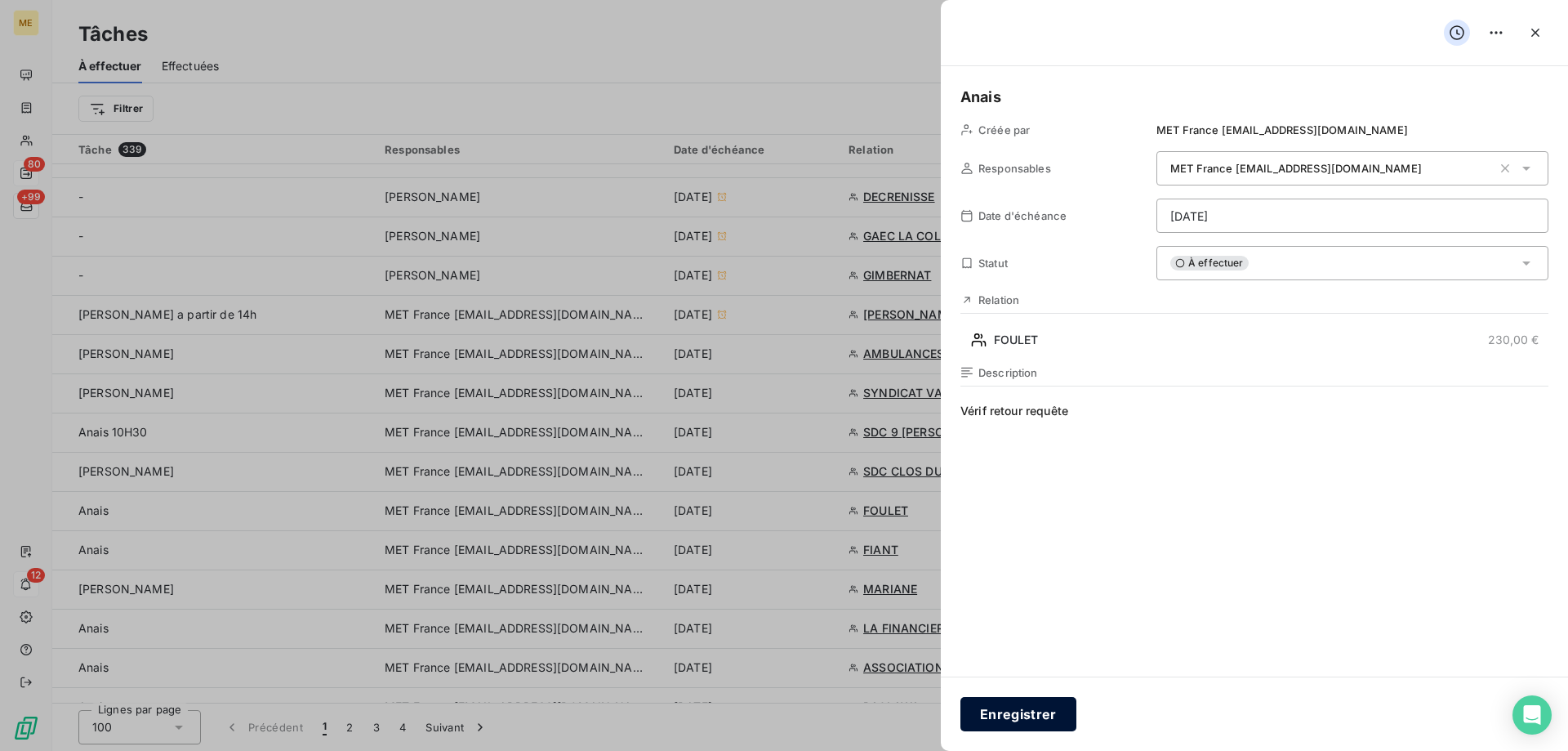
click at [1035, 714] on button "Enregistrer" at bounding box center [1017, 714] width 116 height 34
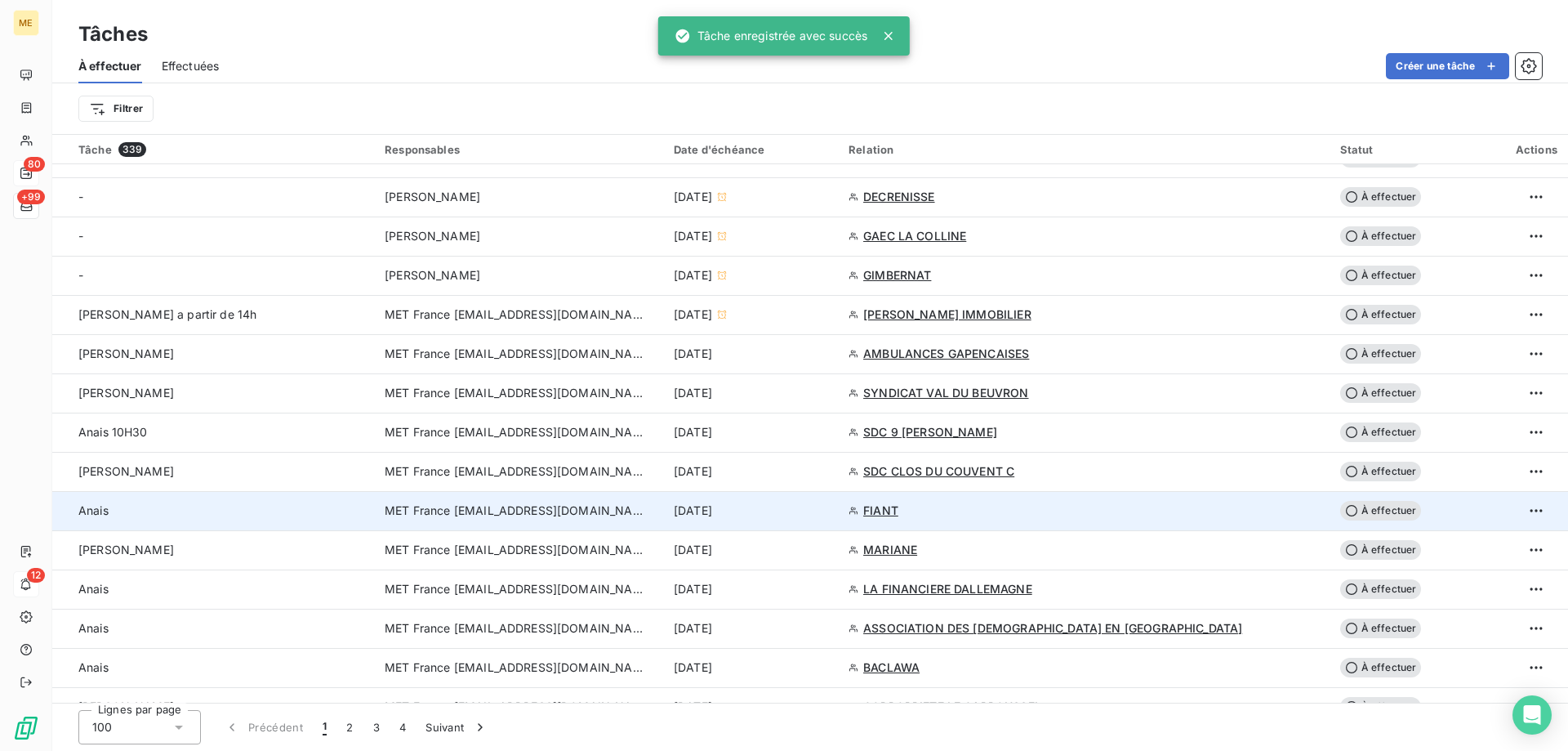
click at [829, 509] on div "[DATE]" at bounding box center [751, 510] width 155 height 16
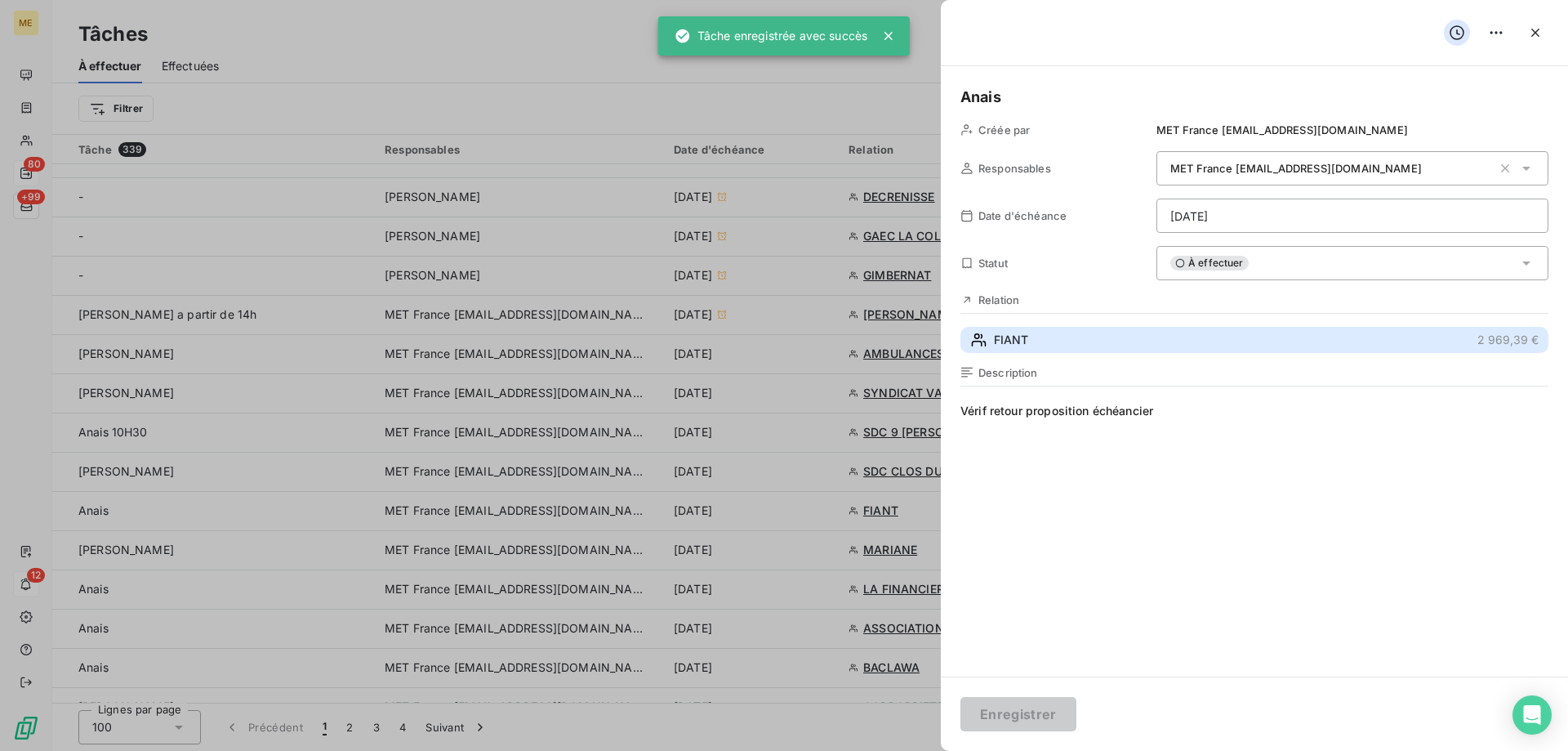
click at [1083, 340] on button "FIANT 2 969,39 €" at bounding box center [1254, 340] width 588 height 26
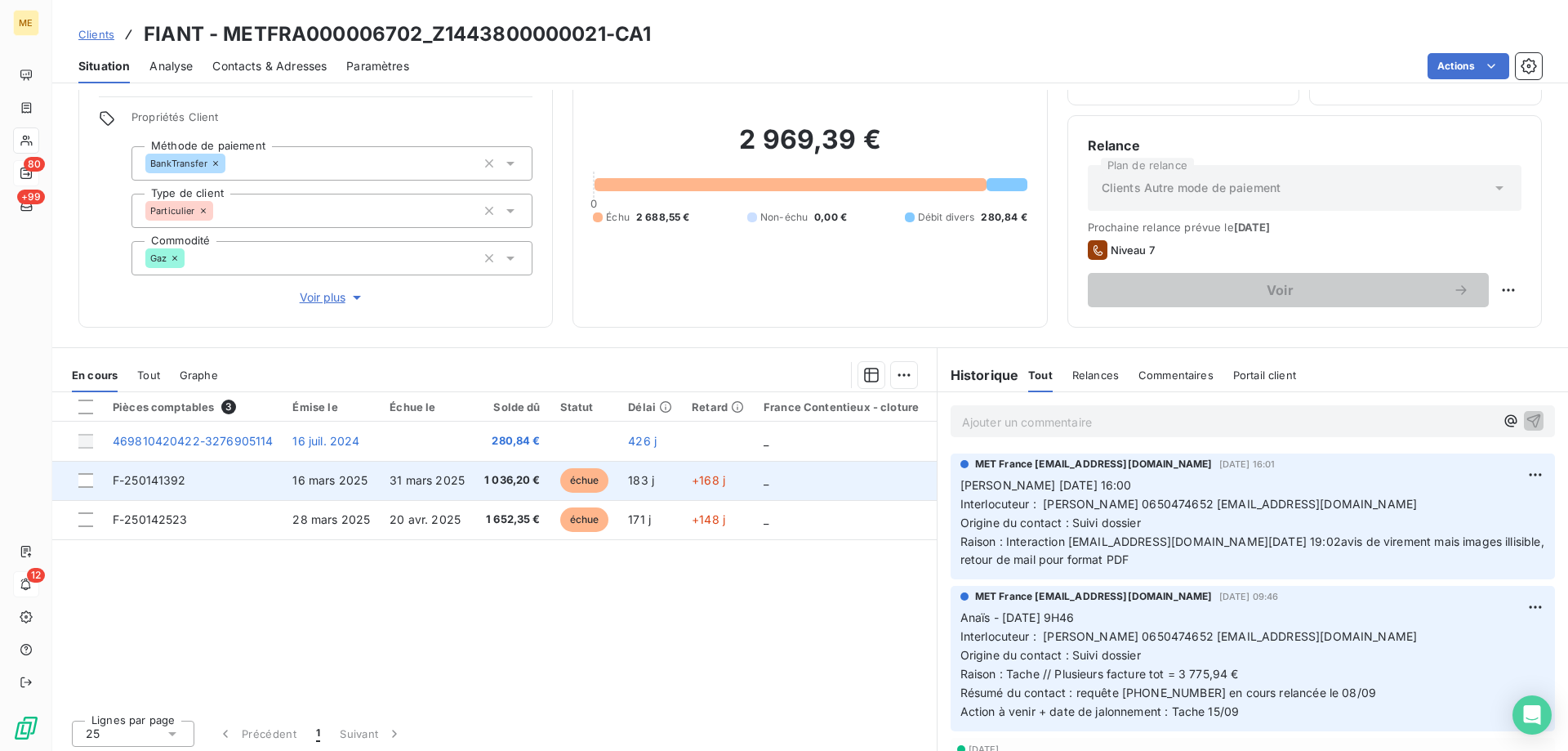
scroll to position [103, 0]
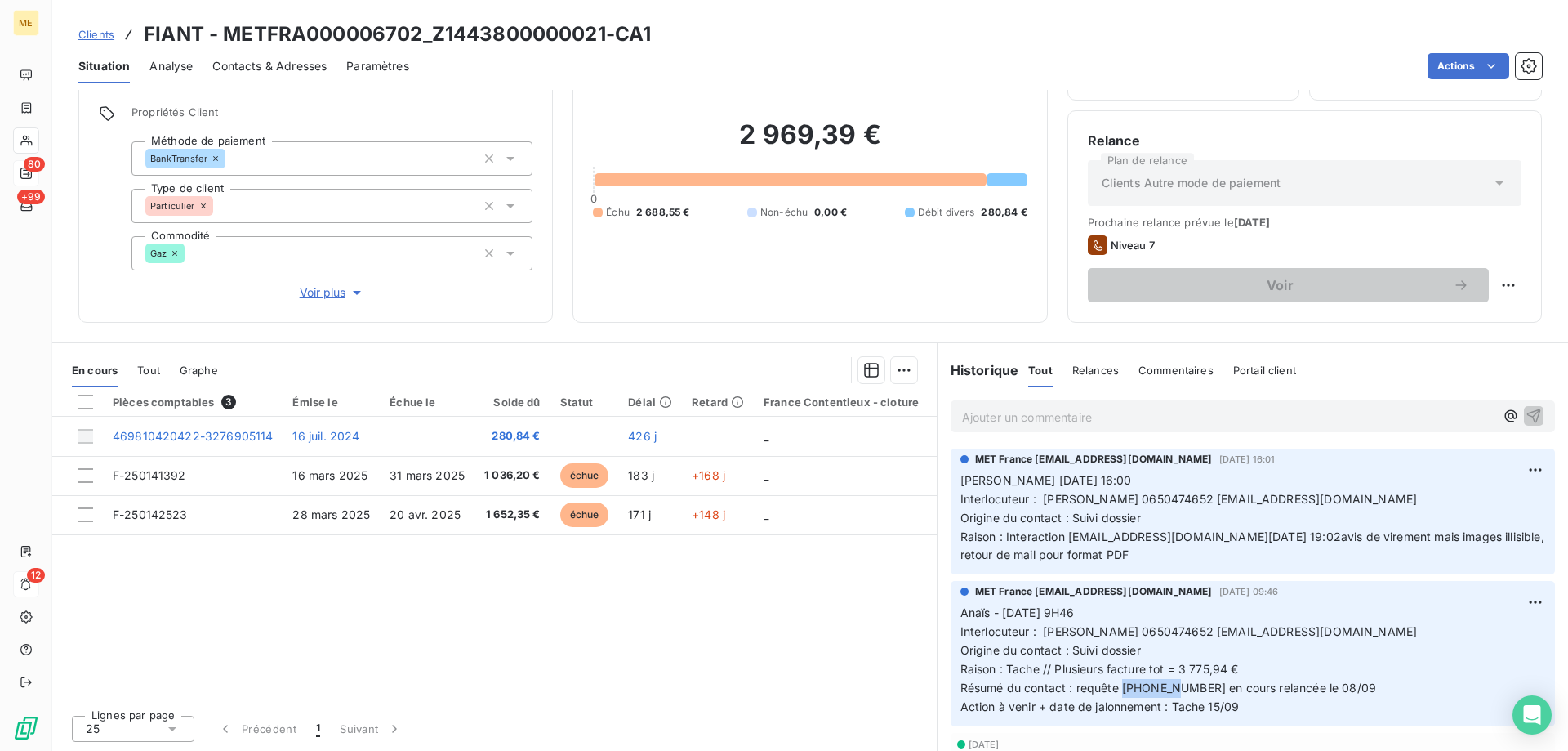
drag, startPoint x: 1168, startPoint y: 688, endPoint x: 1118, endPoint y: 695, distance: 50.5
click at [1118, 695] on p "Anaïs - 09/09/2025 - 9H46 Interlocuteur : M. DEBRAY 0650474652 pauldebray@live.…" at bounding box center [1252, 659] width 585 height 112
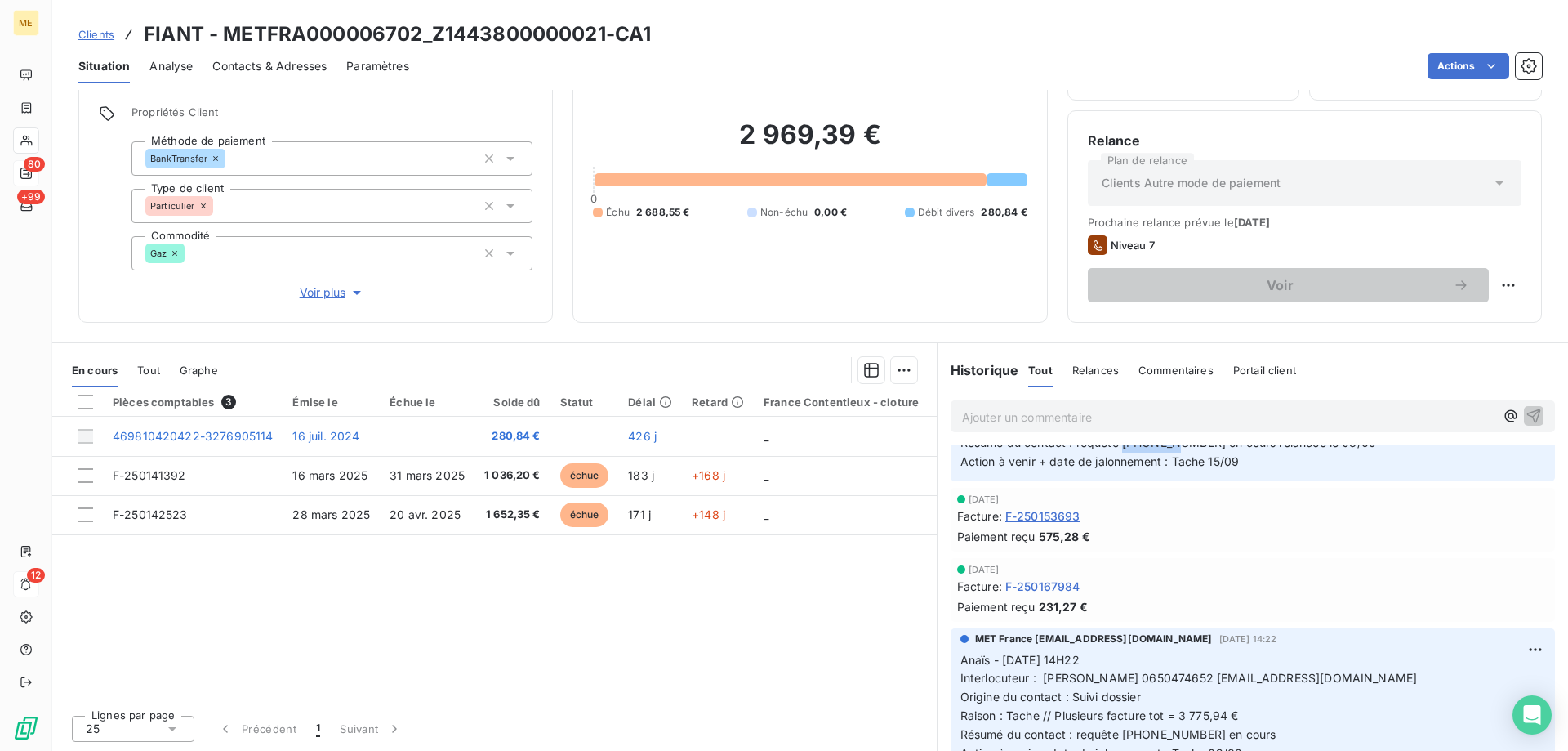
scroll to position [82, 0]
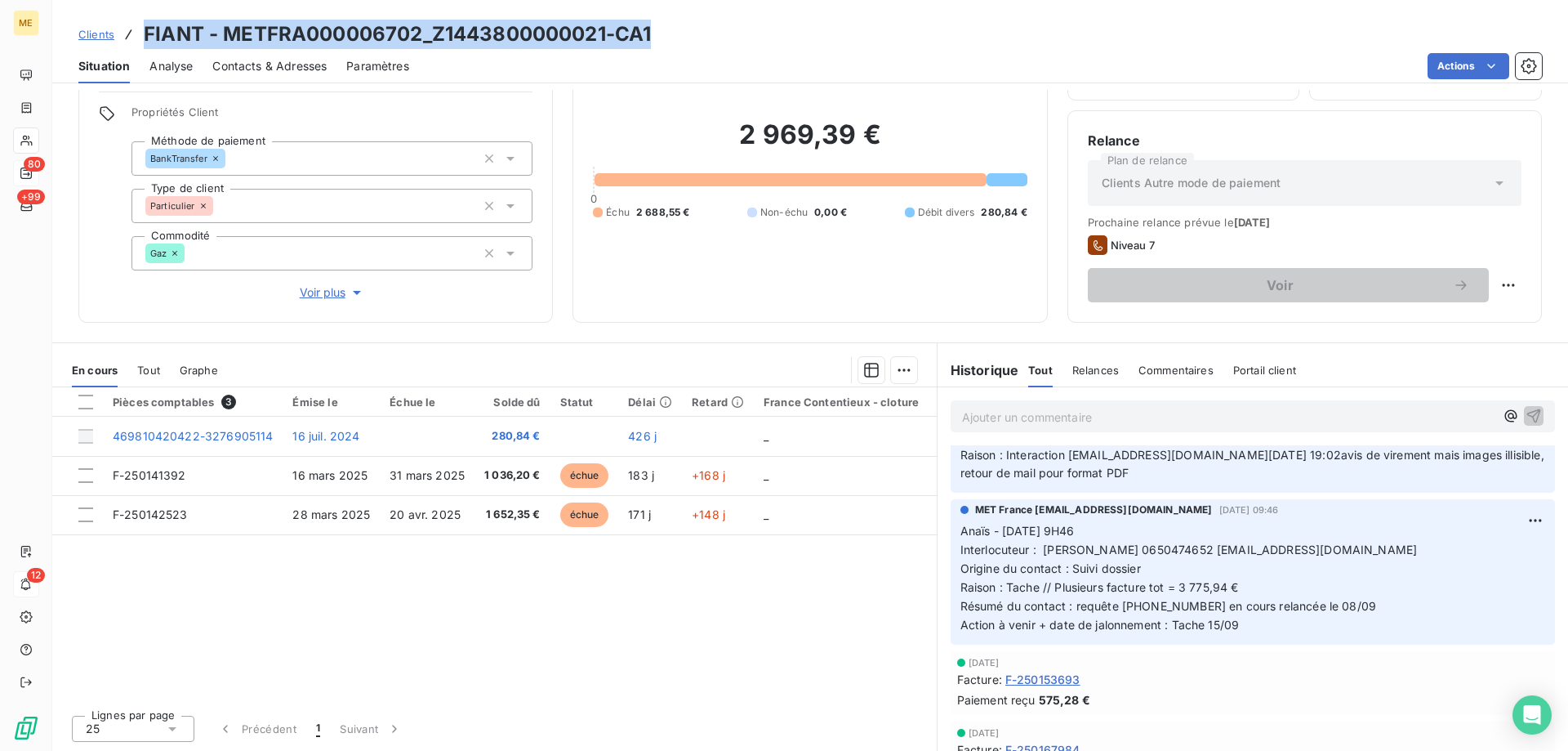
drag, startPoint x: 502, startPoint y: 28, endPoint x: 145, endPoint y: 40, distance: 357.2
click at [145, 40] on div "Clients FIANT - METFRA000006702_Z1443800000021-CA1" at bounding box center [810, 34] width 1516 height 30
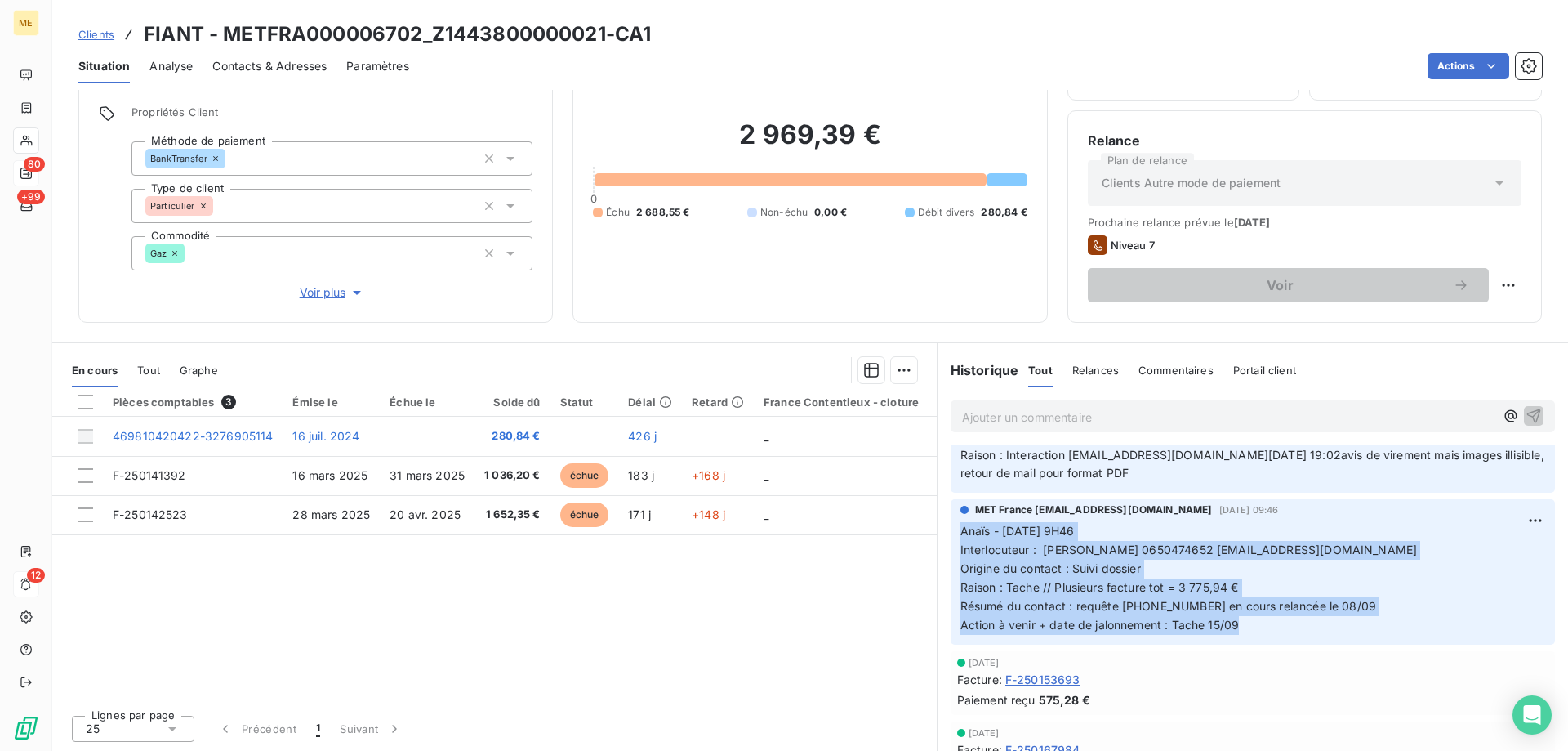
drag, startPoint x: 1231, startPoint y: 628, endPoint x: 938, endPoint y: 526, distance: 310.2
click at [938, 526] on div "MET France met-france@recouvrement.met.com 9 sept. 2025, 09:46 Anaïs - 09/09/20…" at bounding box center [1253, 571] width 630 height 151
click at [84, 402] on div at bounding box center [85, 402] width 14 height 14
click at [898, 370] on html "ME 80 +99 12 Clients FIANT - METFRA000006702_Z1443800000021-CA1 Situation Analy…" at bounding box center [784, 456] width 1568 height 914
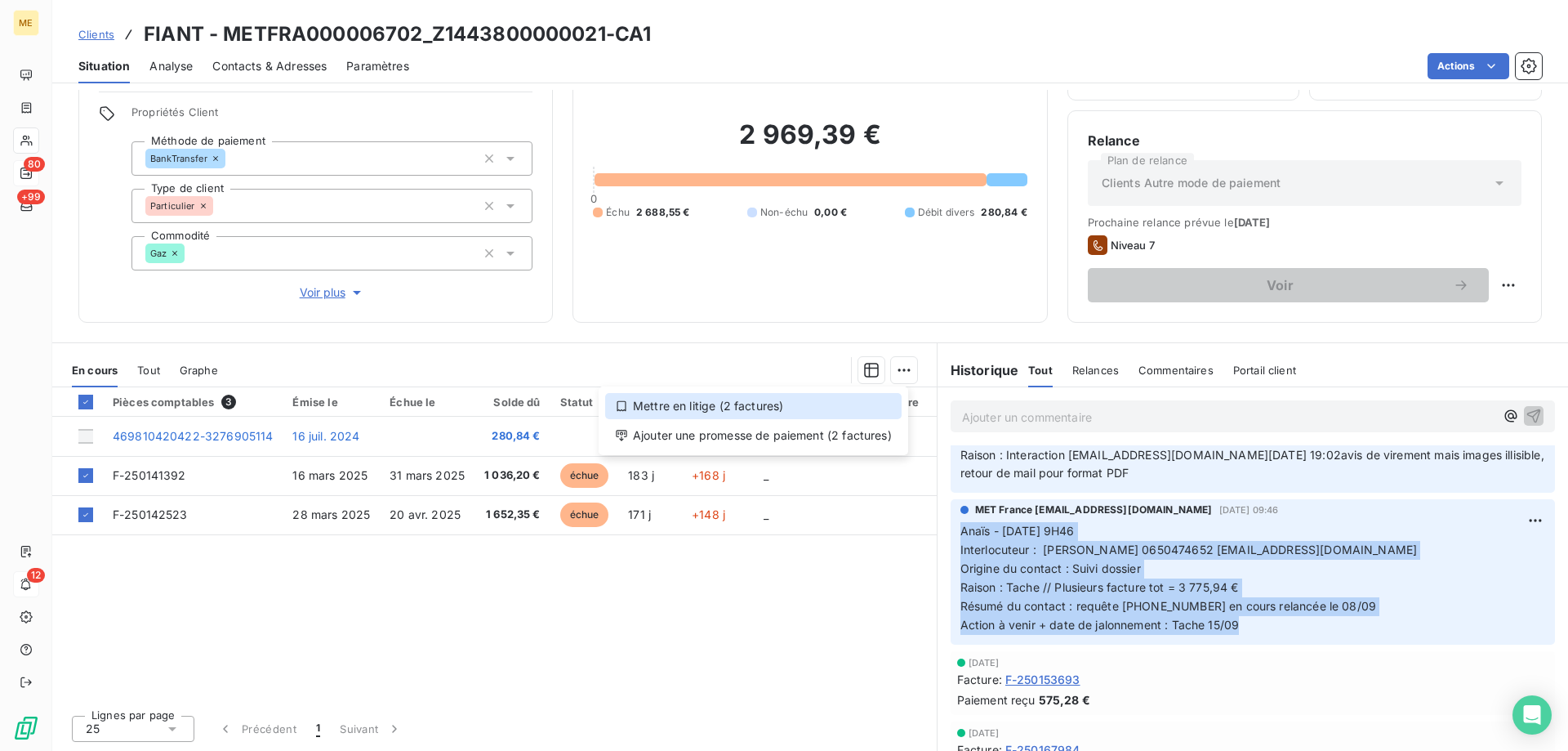
click at [792, 411] on div "Mettre en litige (2 factures)" at bounding box center [753, 405] width 296 height 26
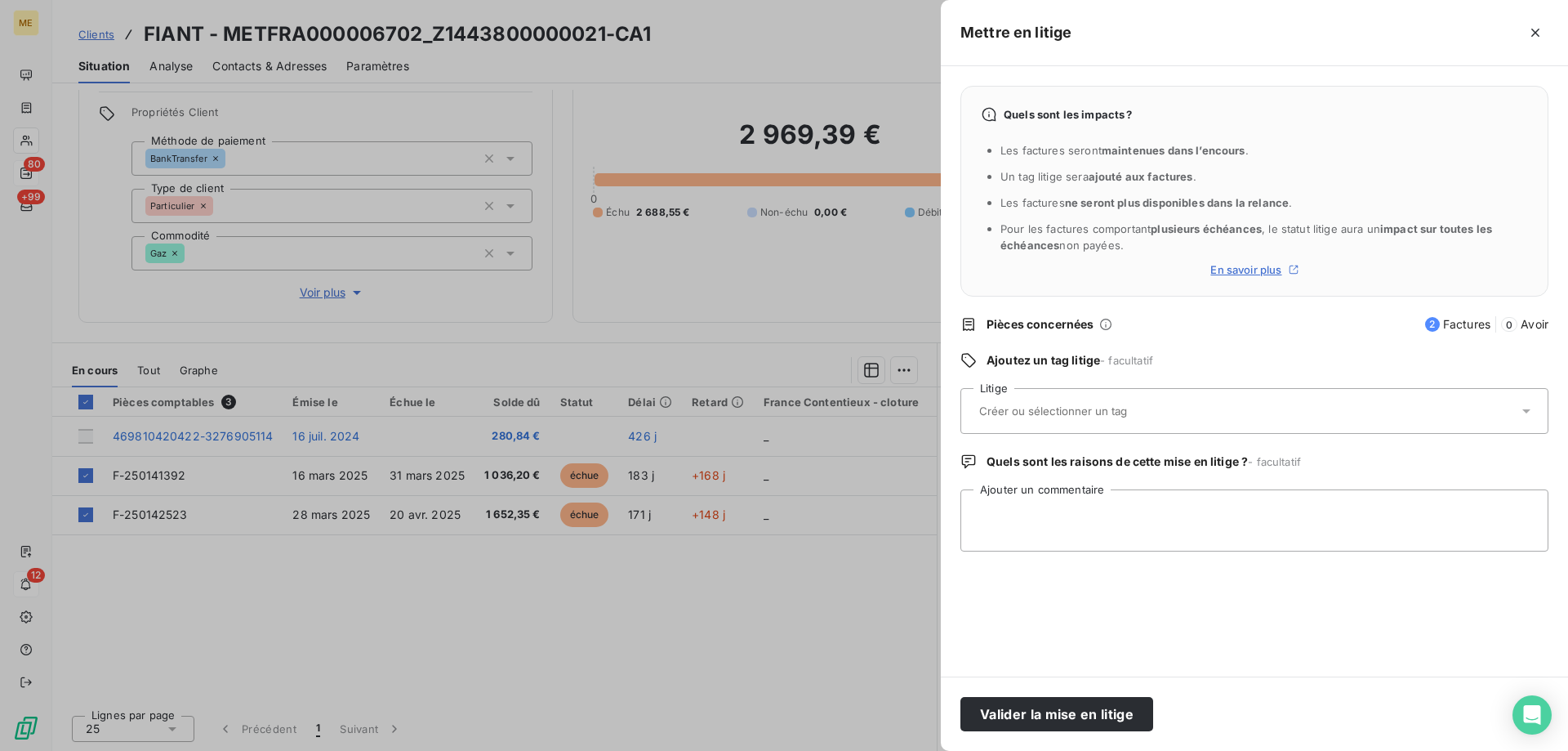
click at [1046, 417] on input "text" at bounding box center [1096, 411] width 238 height 14
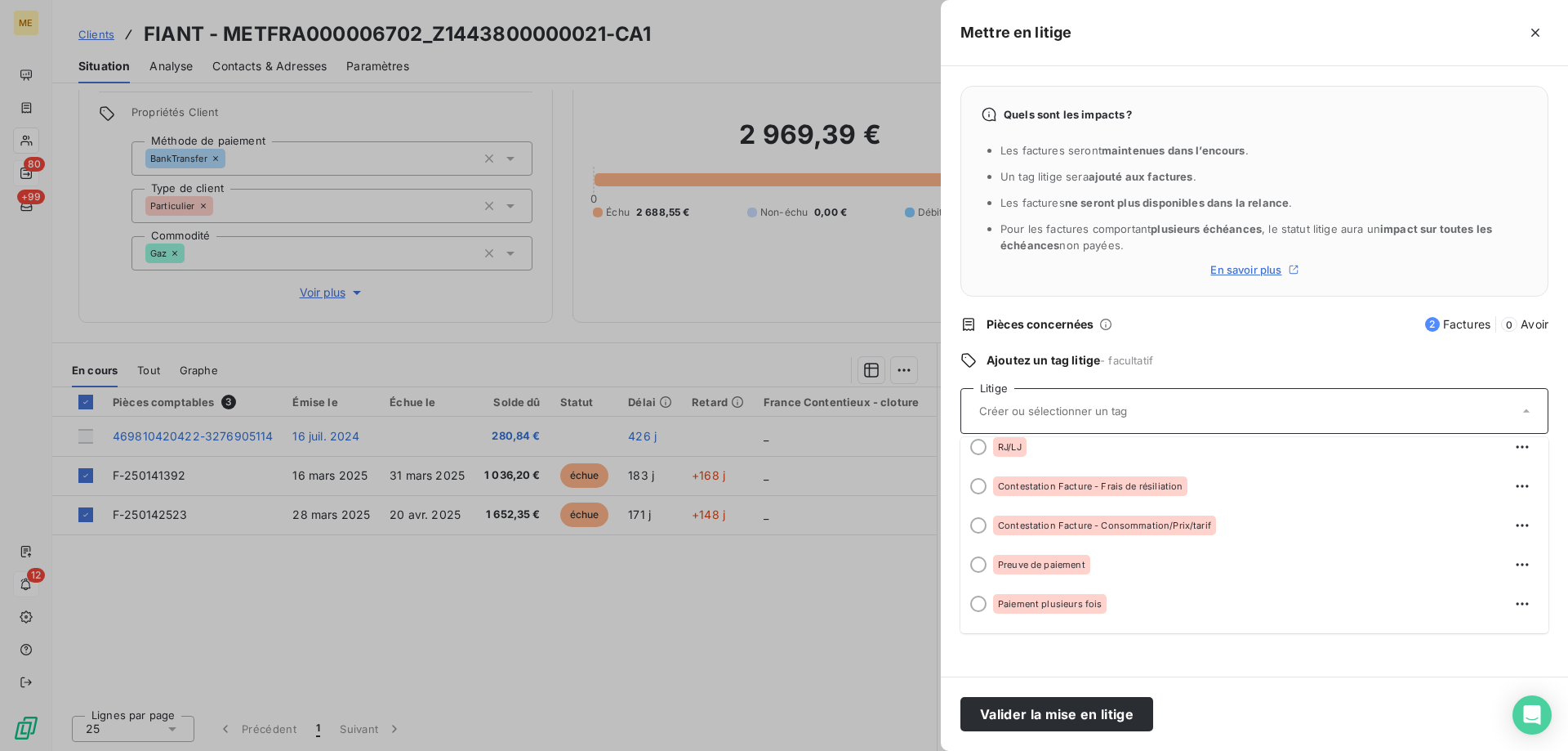
scroll to position [202, 0]
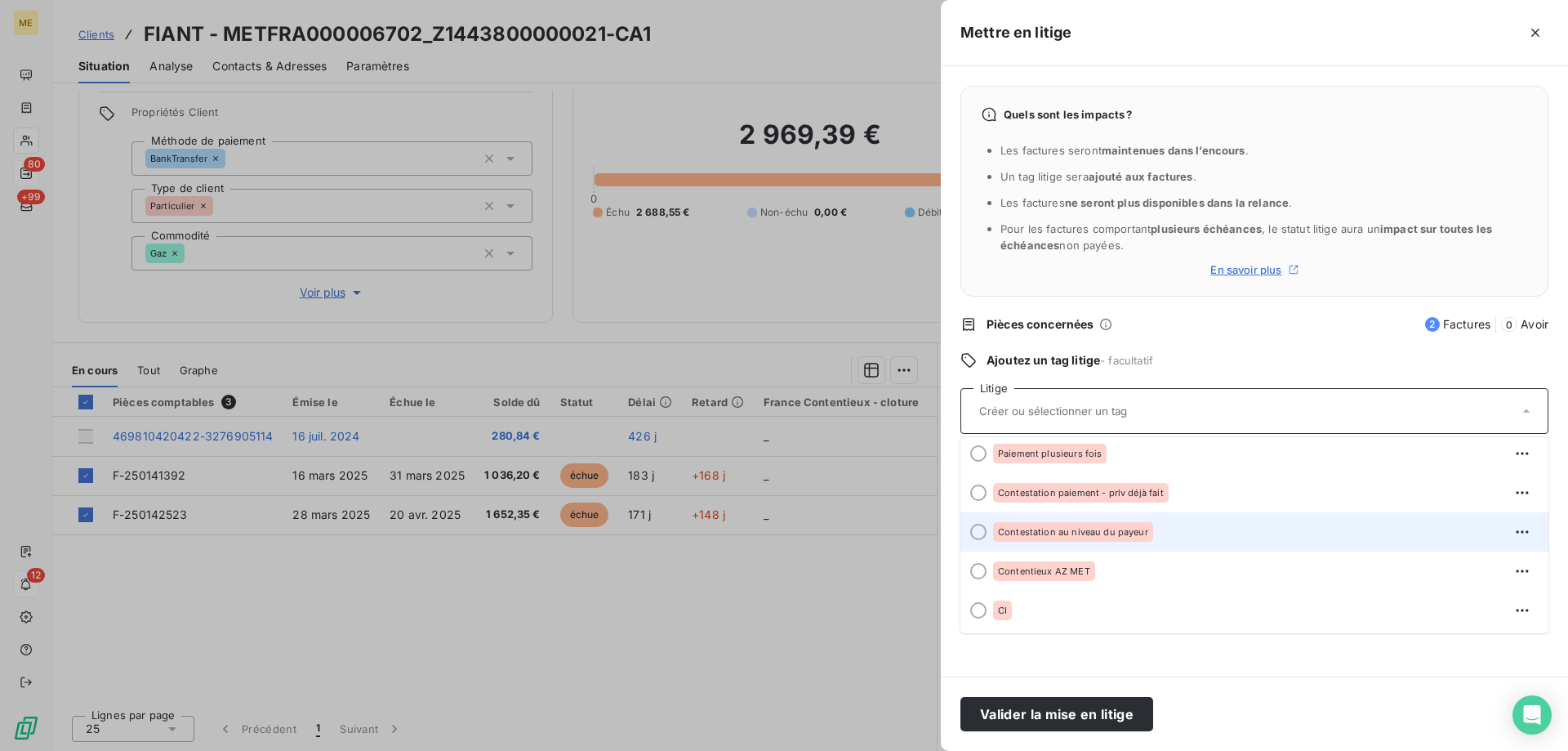
click at [1193, 529] on div "Contestation au niveau du payeur" at bounding box center [1264, 531] width 542 height 26
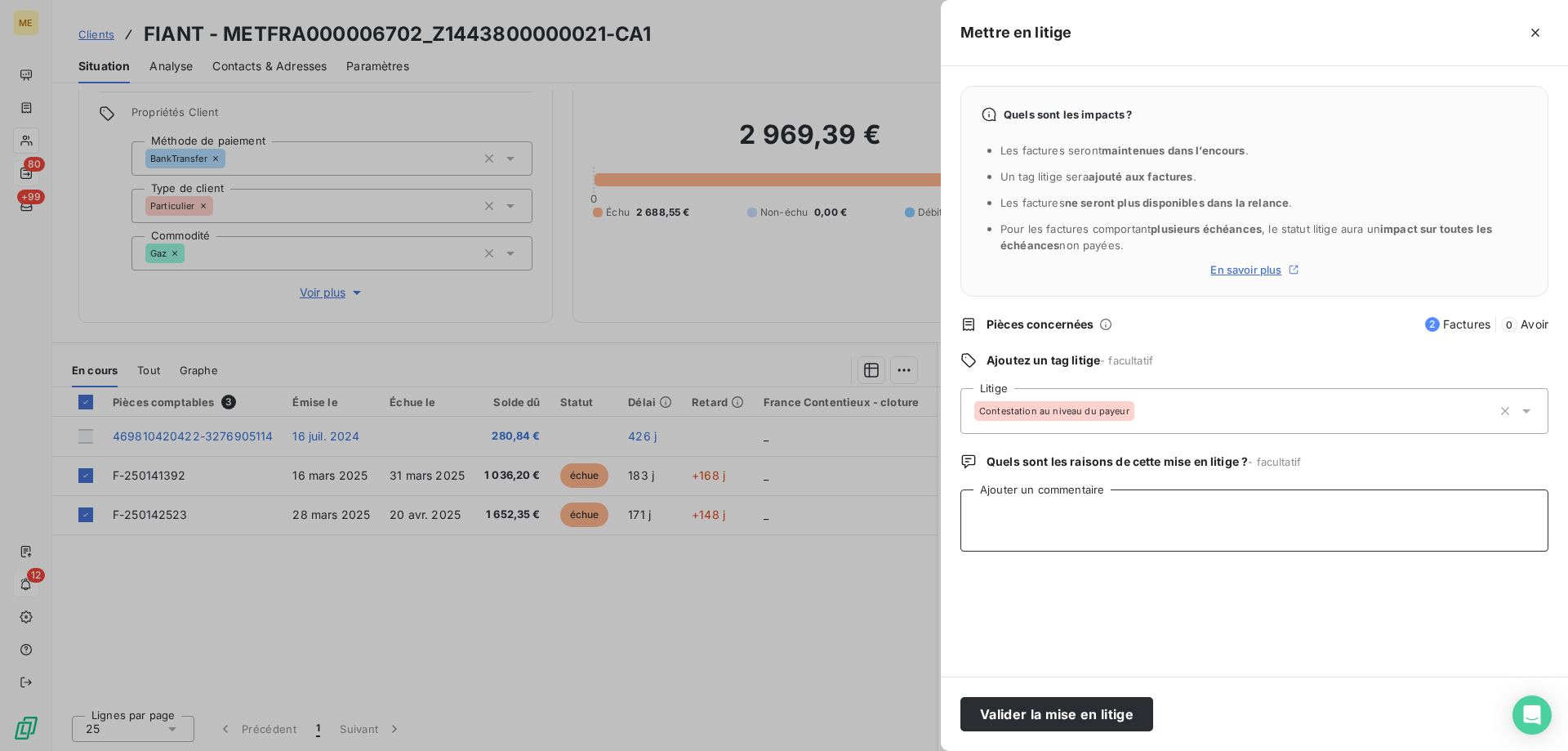
click at [1147, 518] on textarea "Ajouter un commentaire" at bounding box center [1254, 520] width 588 height 62
paste textarea "Anaïs - 15/09/2025 - 9H56 Interlocuteur : M. DEBRAY 0650474652 pauldebray@live.…"
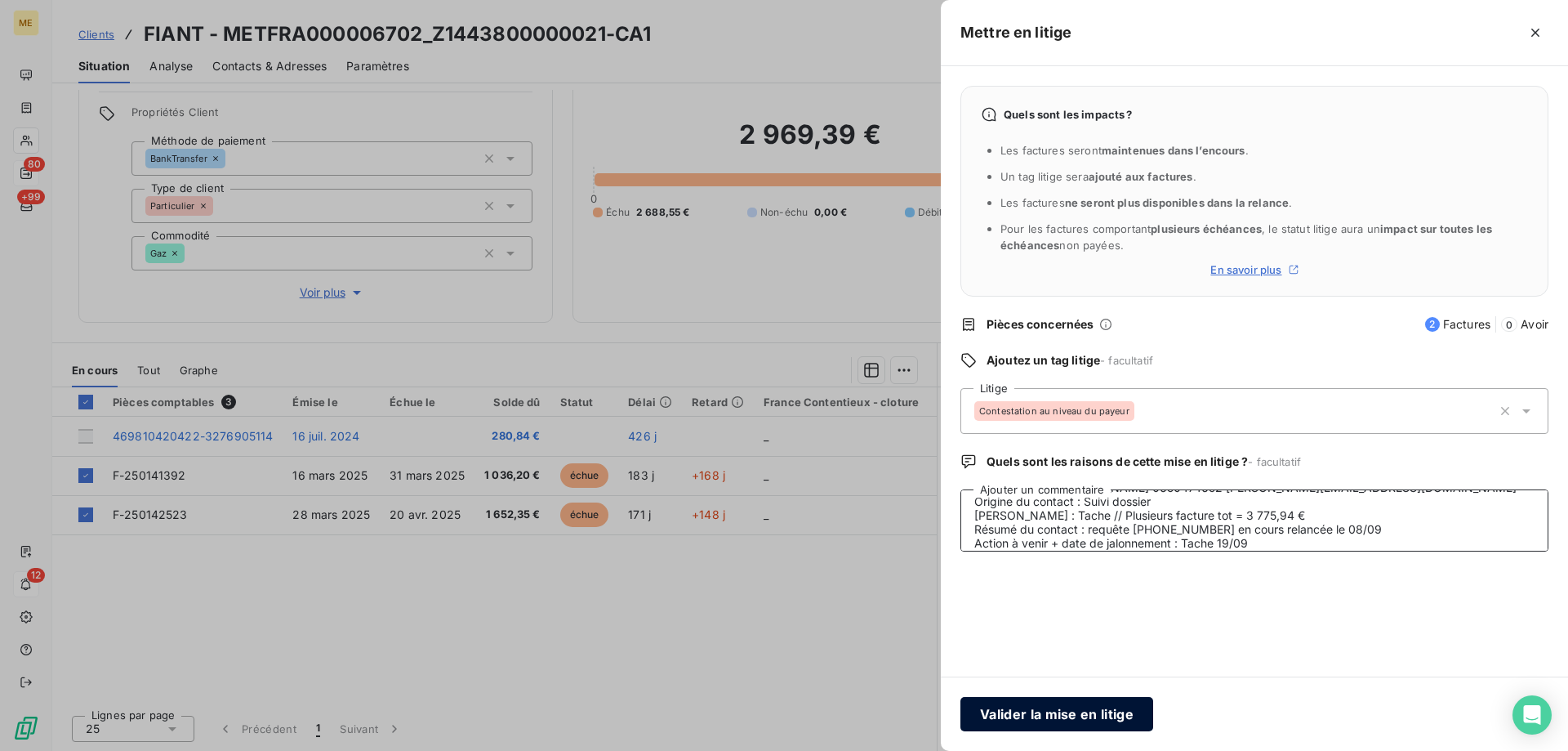
type textarea "Anaïs - 15/09/2025 - 9H56 Interlocuteur : M. DEBRAY 0650474652 pauldebray@live.…"
click at [1084, 717] on button "Valider la mise en litige" at bounding box center [1056, 714] width 193 height 34
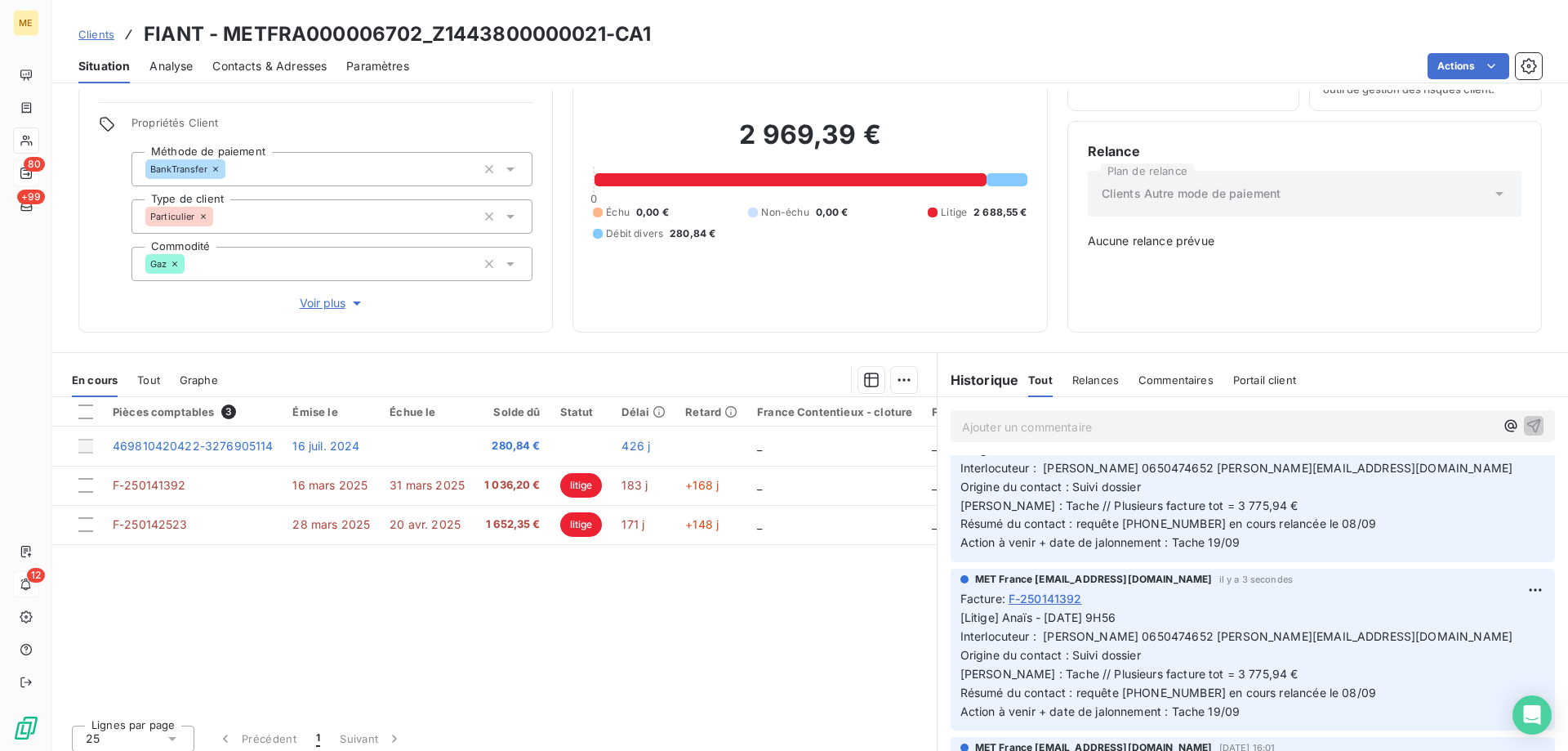
scroll to position [82, 0]
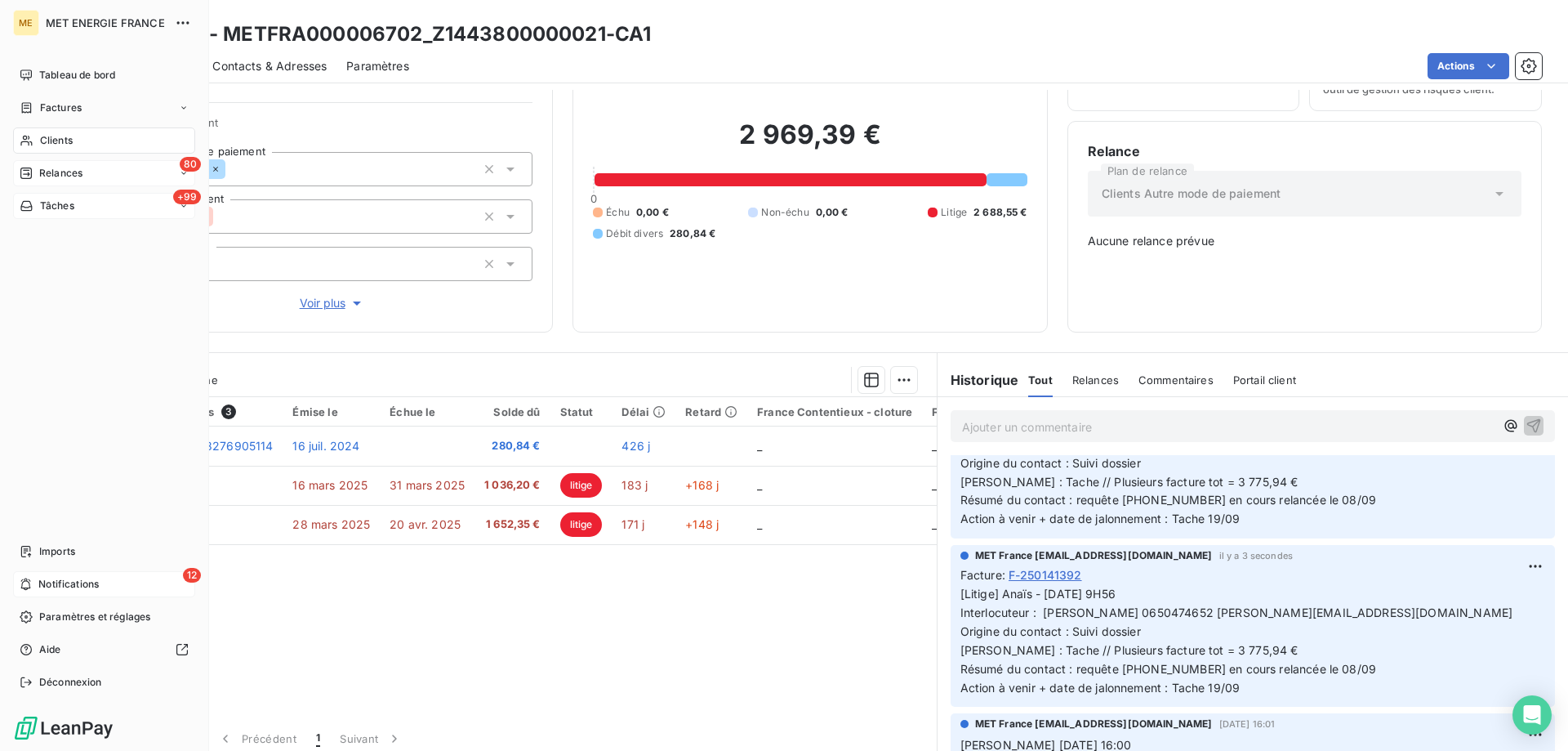
click at [48, 194] on div "+99 Tâches" at bounding box center [104, 206] width 182 height 26
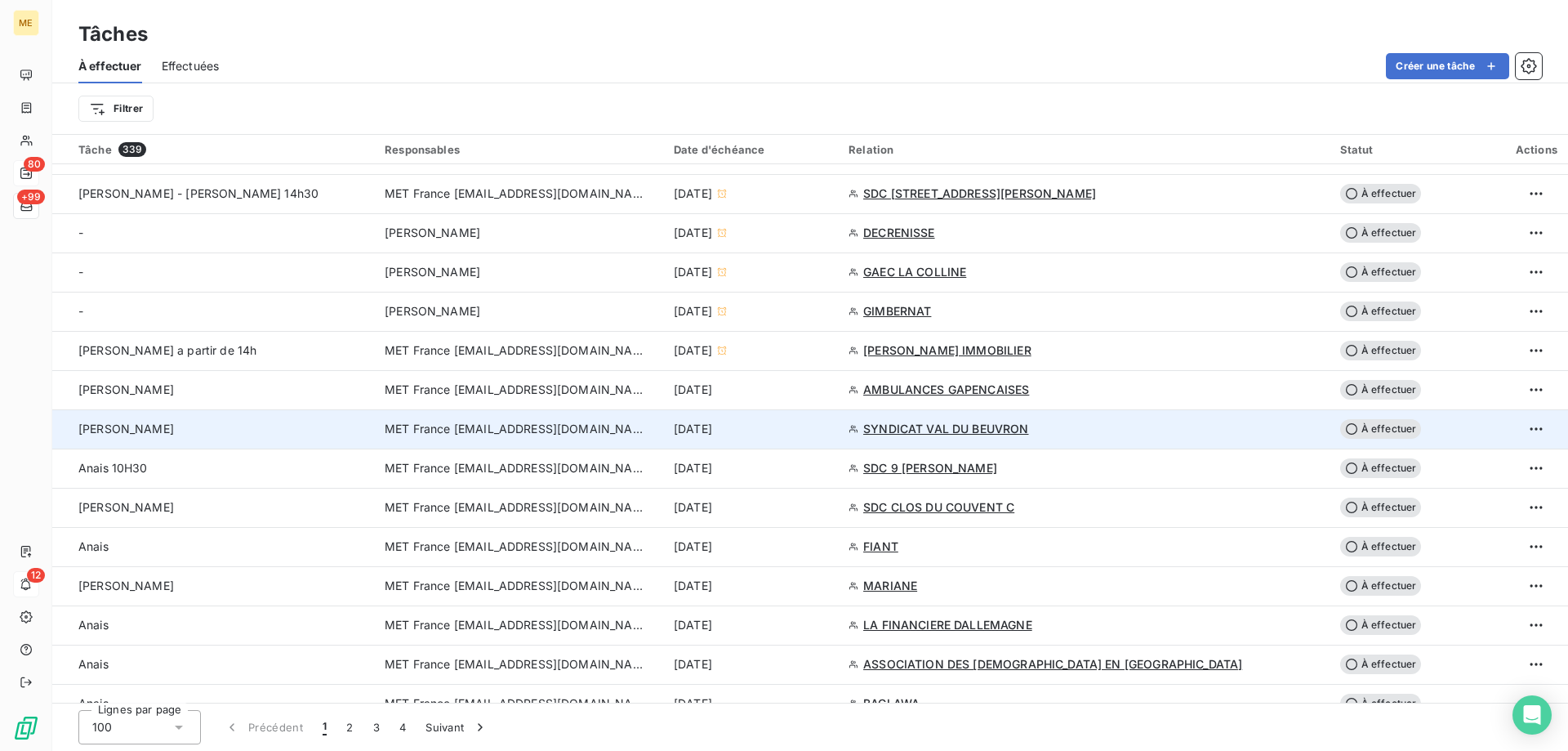
scroll to position [817, 0]
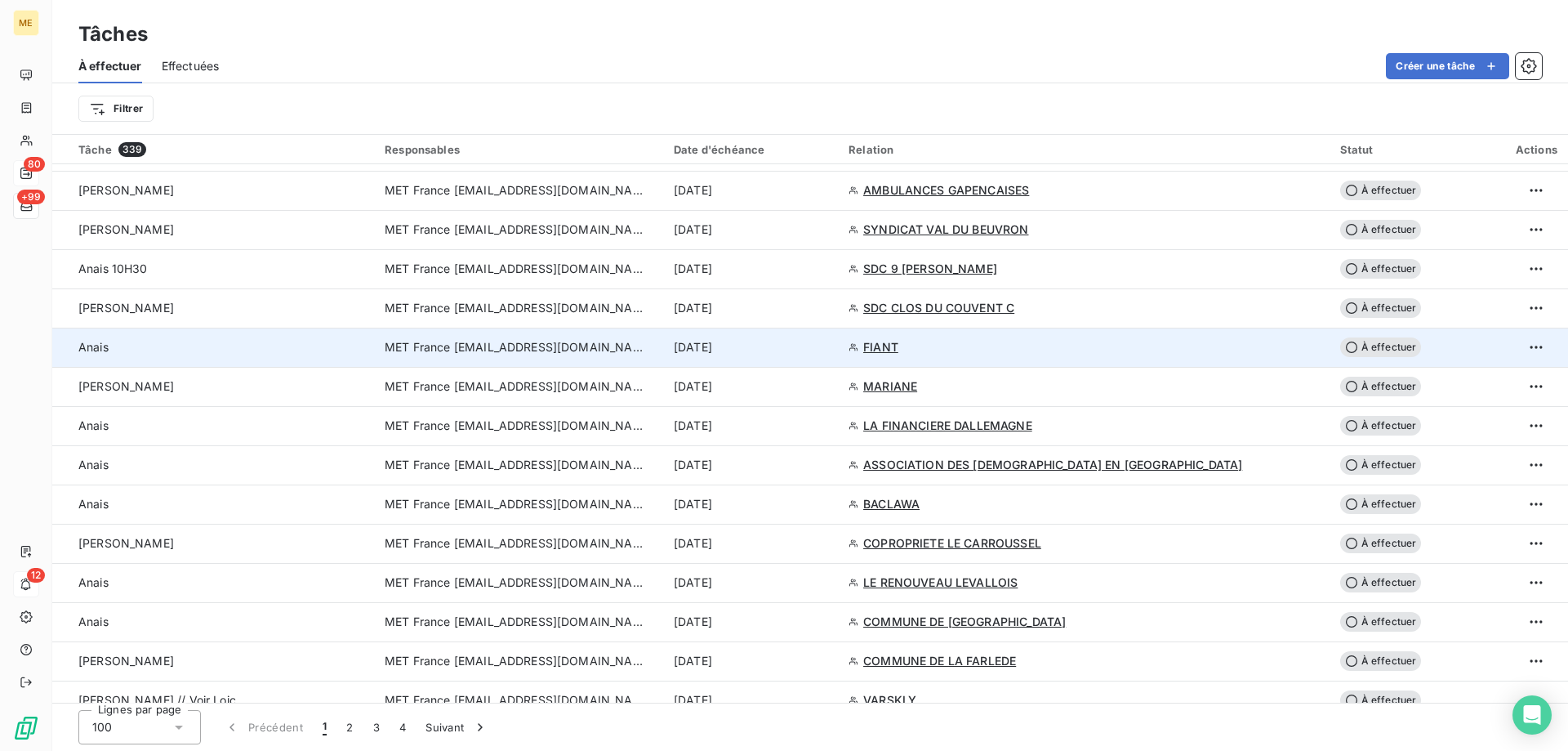
click at [839, 338] on td "15 sept. 2025" at bounding box center [751, 348] width 175 height 40
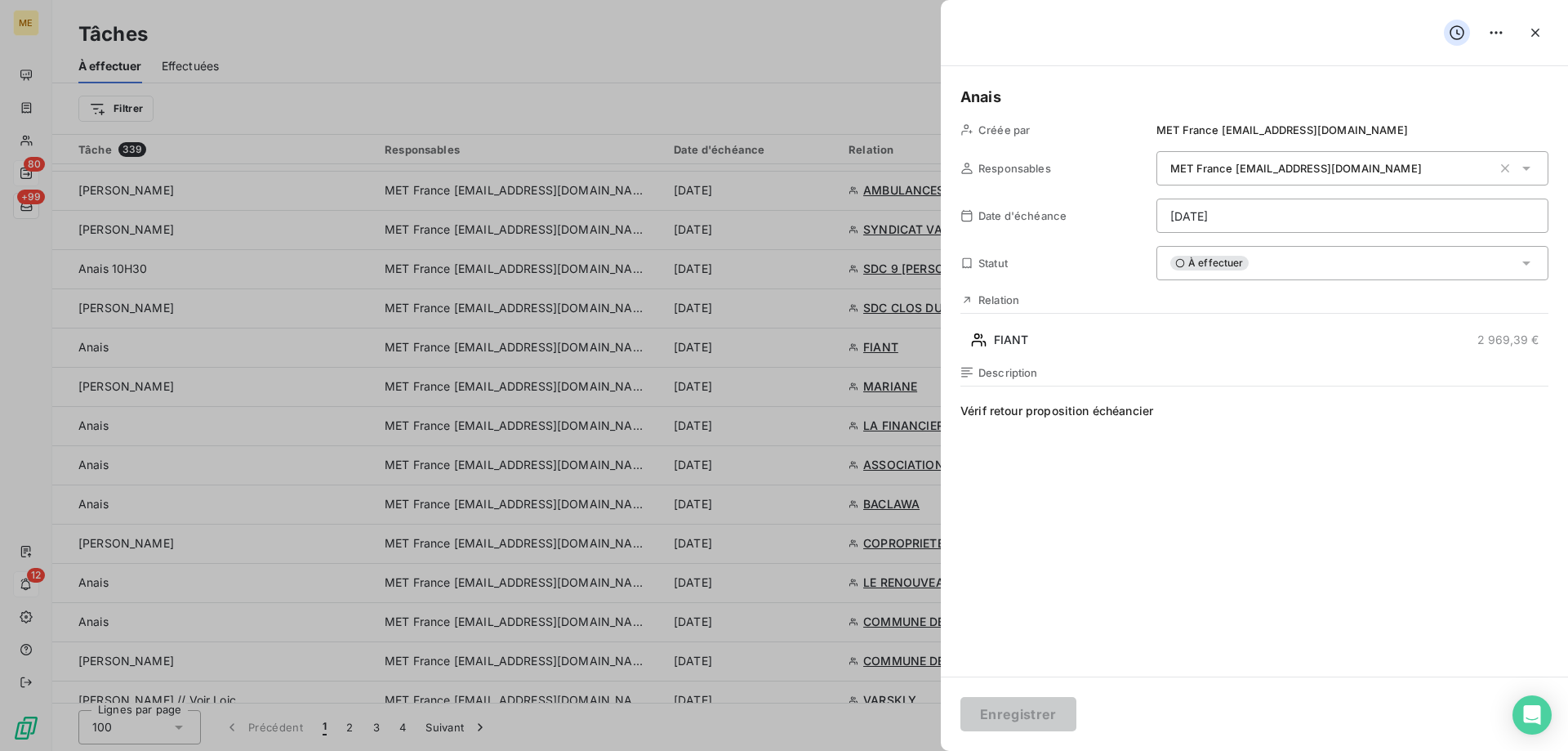
click at [1284, 216] on html "ME 80 +99 12 Tâches À effectuer Effectuées Créer une tâche Filtrer Tâche 339 Re…" at bounding box center [784, 456] width 1568 height 914
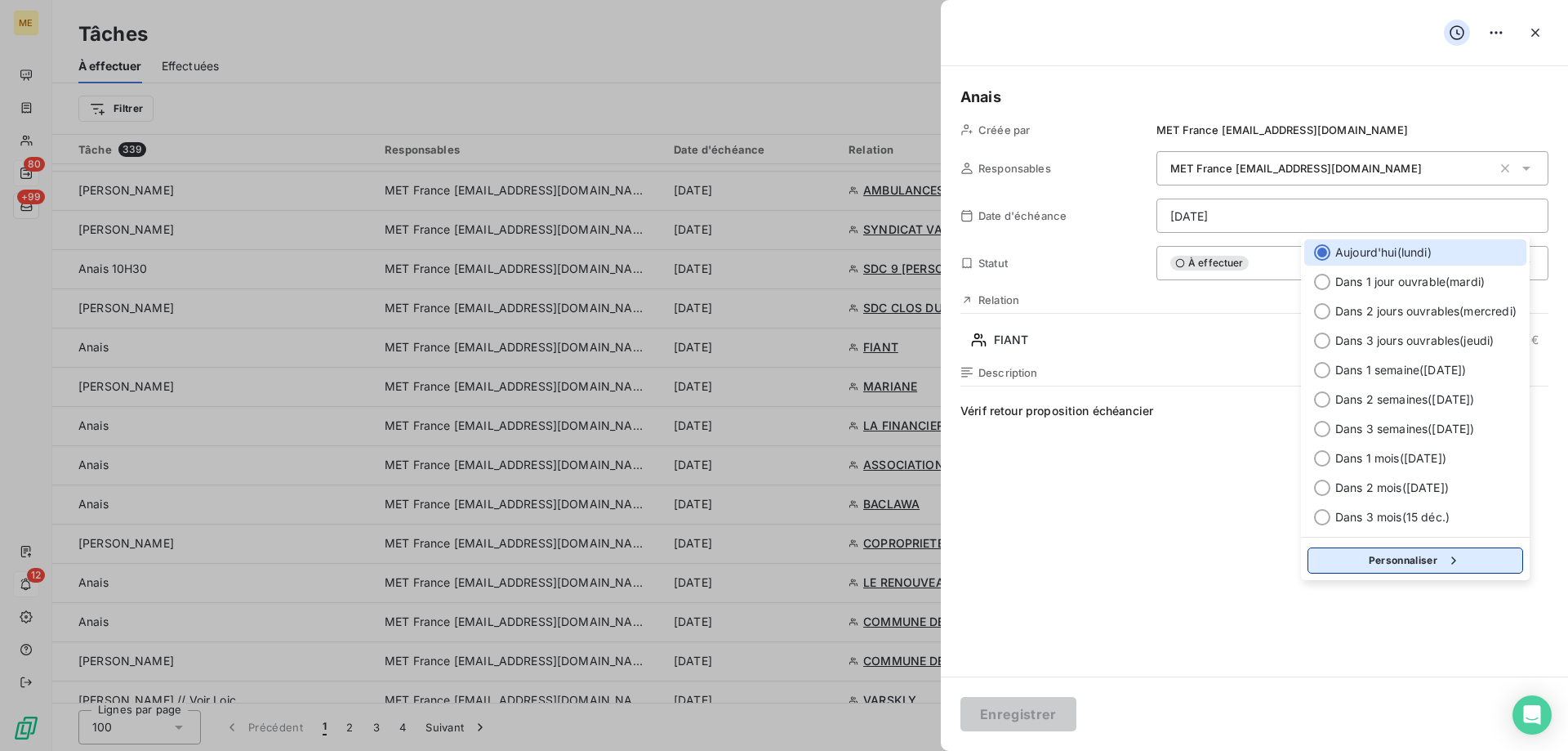
click at [1426, 553] on button "Personnaliser" at bounding box center [1415, 560] width 216 height 26
select select "8"
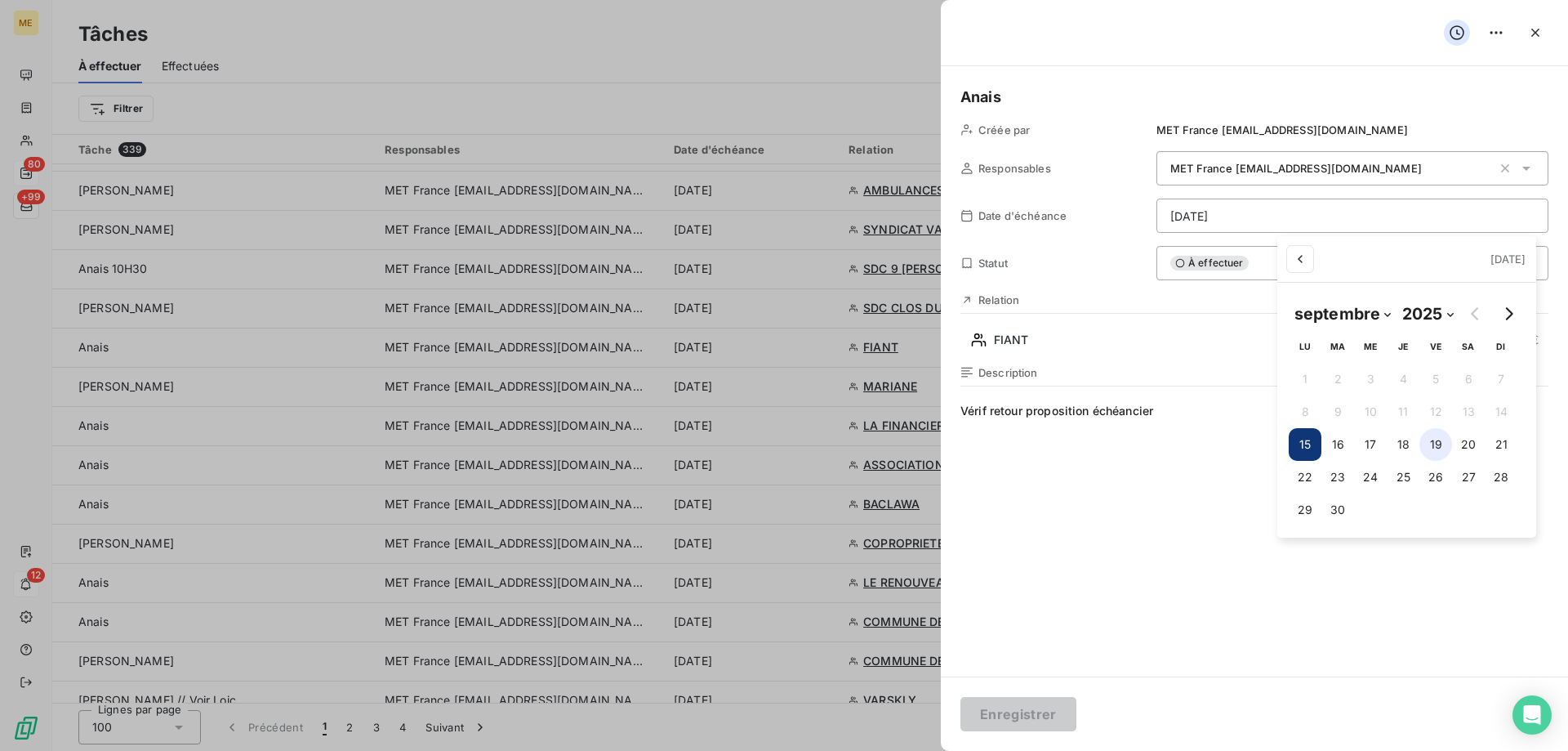
click at [1436, 442] on button "19" at bounding box center [1435, 444] width 32 height 32
type input "19/09/2025"
drag, startPoint x: 1069, startPoint y: 536, endPoint x: 1065, endPoint y: 567, distance: 31.3
click at [1069, 539] on html "ME 80 +99 12 Tâches À effectuer Effectuées Créer une tâche Filtrer Tâche 339 Re…" at bounding box center [784, 456] width 1568 height 914
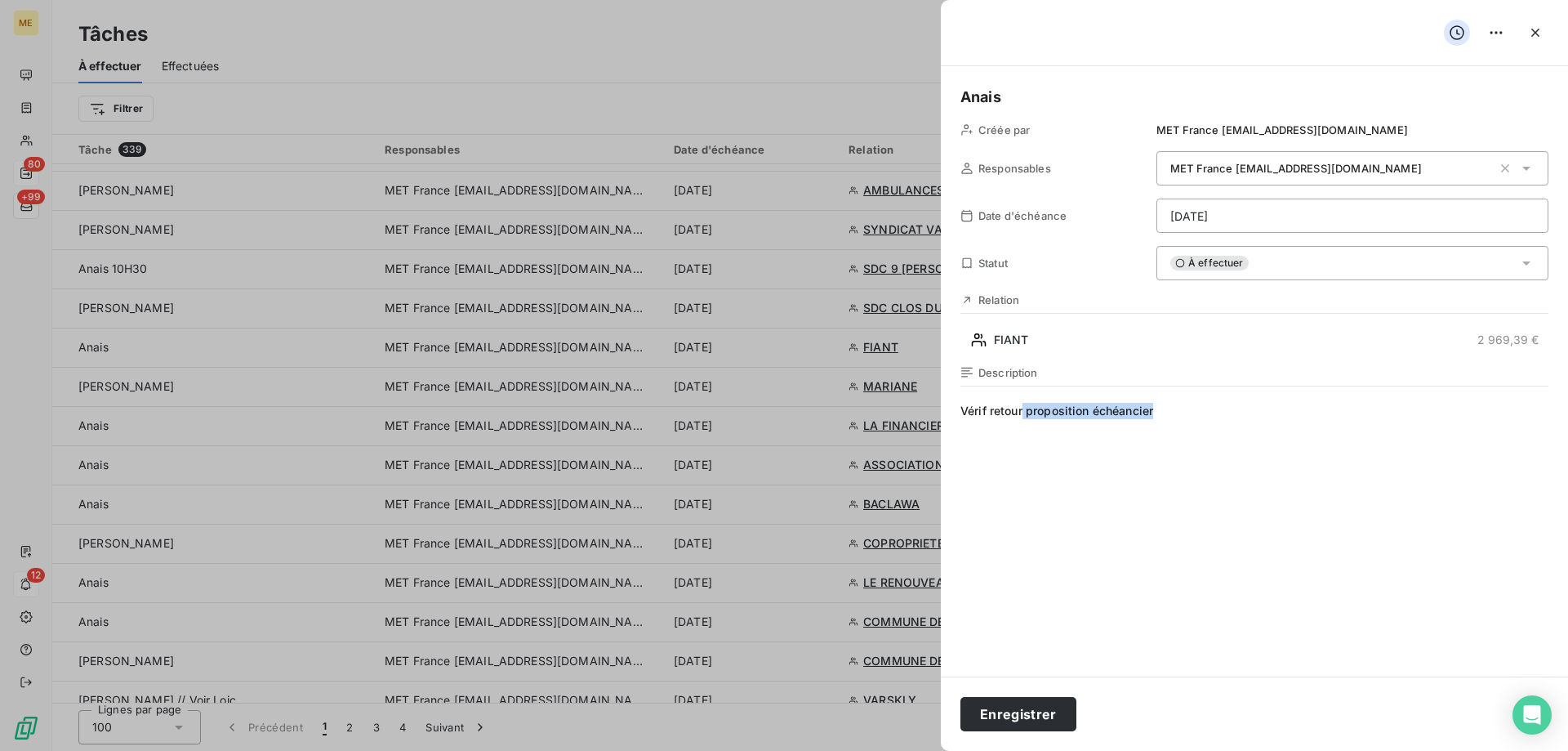
drag, startPoint x: 1175, startPoint y: 410, endPoint x: 1025, endPoint y: 423, distance: 150.6
click at [1025, 423] on span "Vérif retour proposition échéancier" at bounding box center [1254, 559] width 588 height 314
click at [1007, 715] on button "Enregistrer" at bounding box center [1017, 714] width 116 height 34
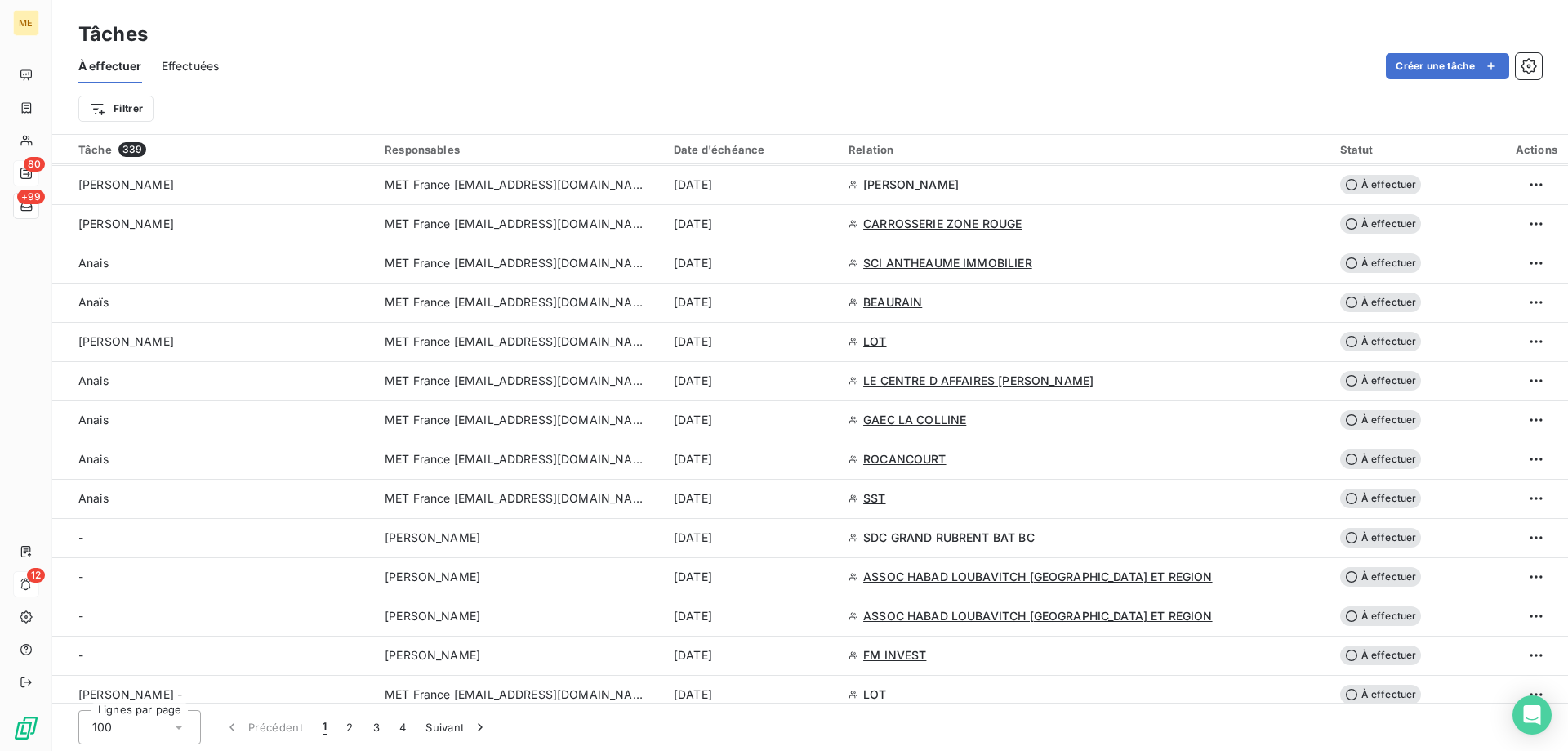
scroll to position [2532, 0]
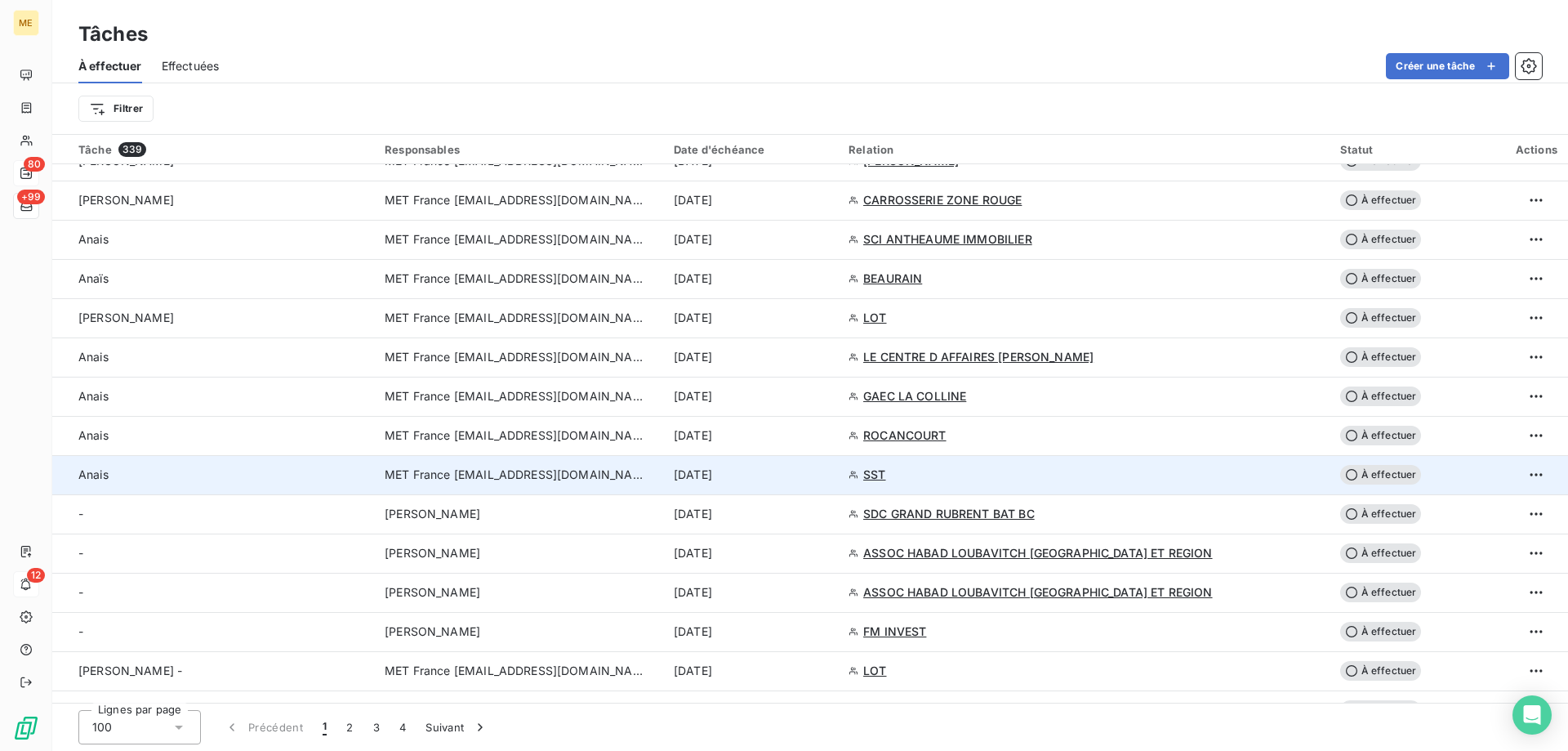
click at [829, 476] on div "15 sept. 2025" at bounding box center [751, 474] width 155 height 16
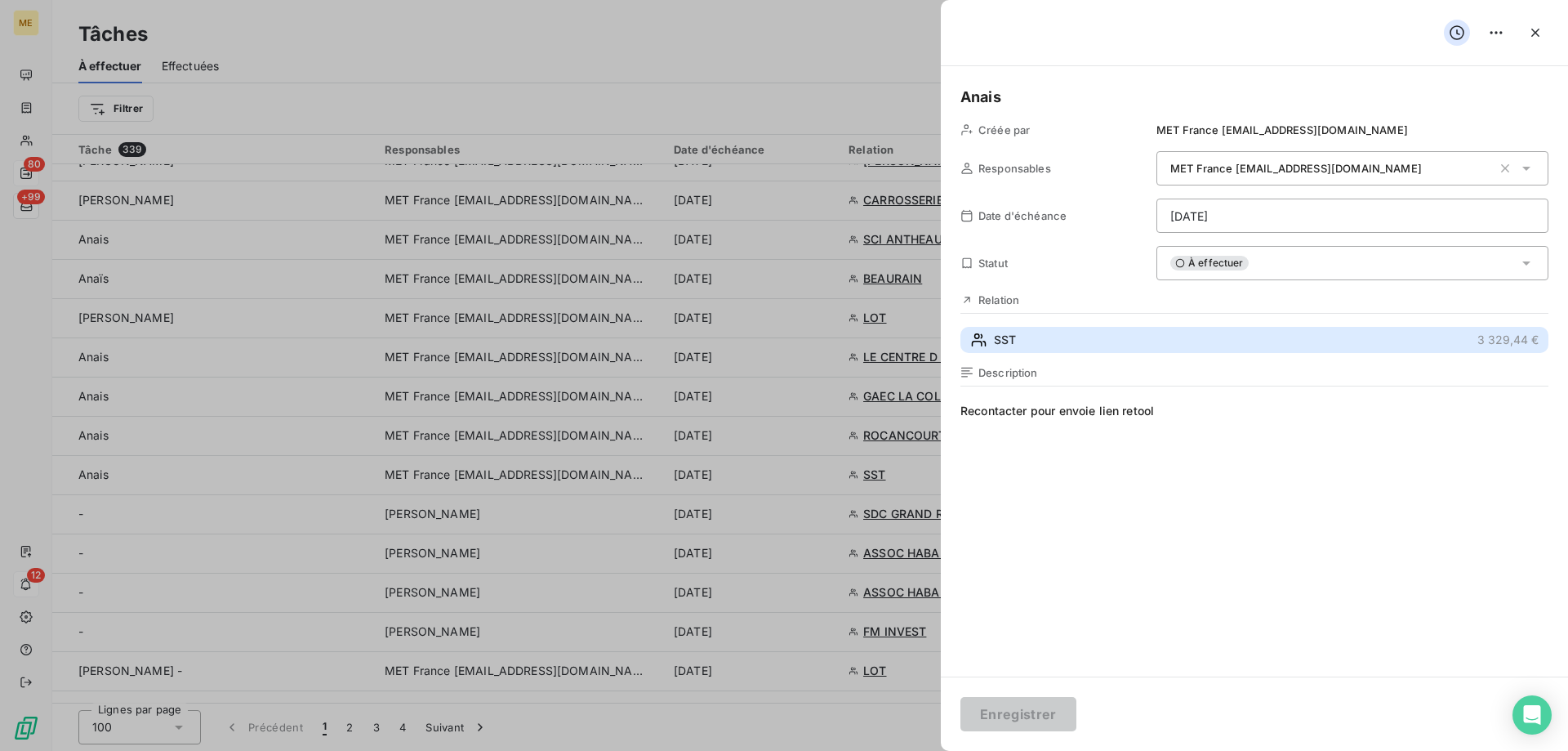
click at [1041, 338] on button "SST 3 329,44 €" at bounding box center [1254, 340] width 588 height 26
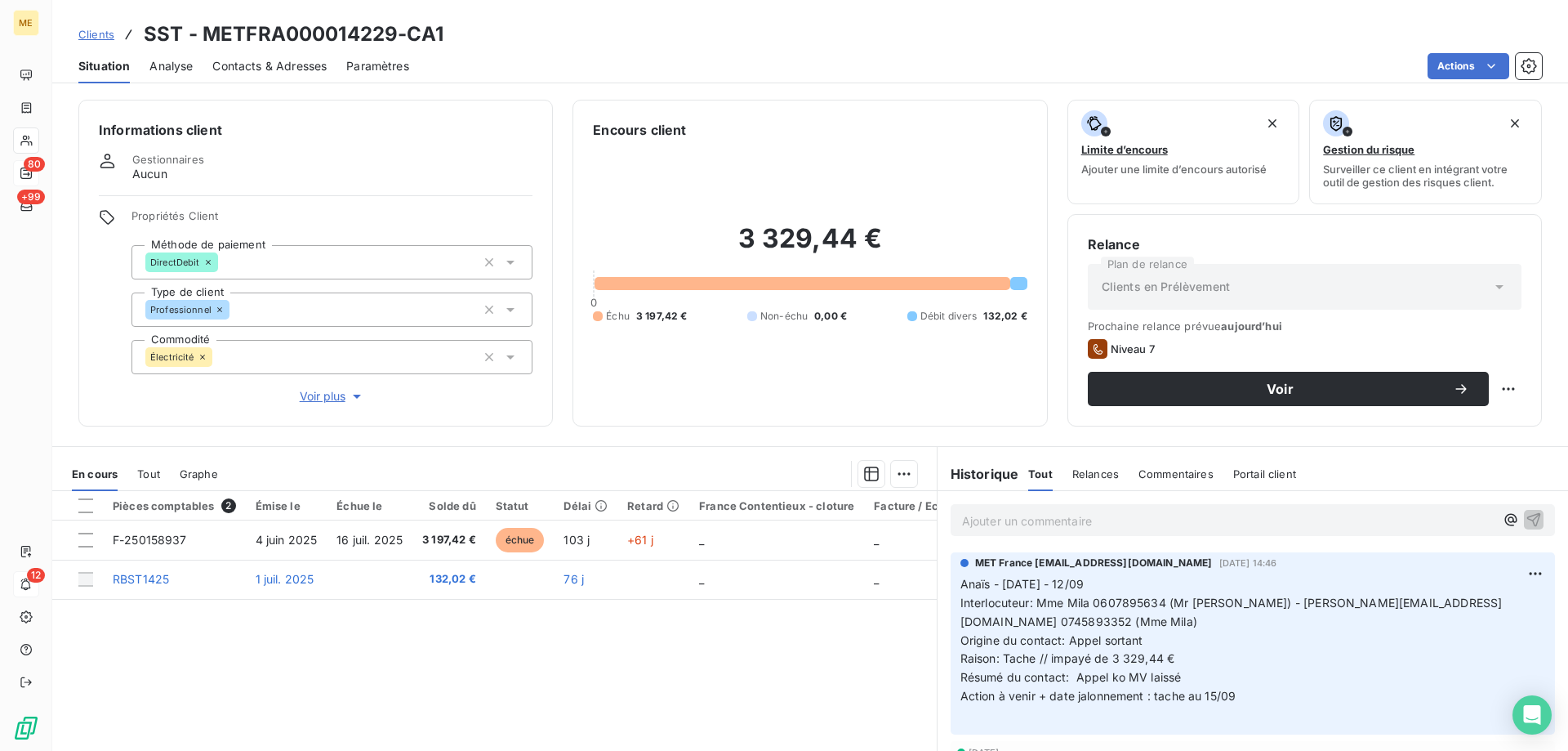
click at [847, 389] on div "3 329,44 € 0 Échu 3 197,42 € Non-échu 0,00 € Débit divers 132,02 €" at bounding box center [809, 272] width 434 height 266
drag, startPoint x: 393, startPoint y: 31, endPoint x: 202, endPoint y: 42, distance: 191.3
click at [202, 42] on h3 "SST - METFRA000014229-CA1" at bounding box center [294, 34] width 300 height 30
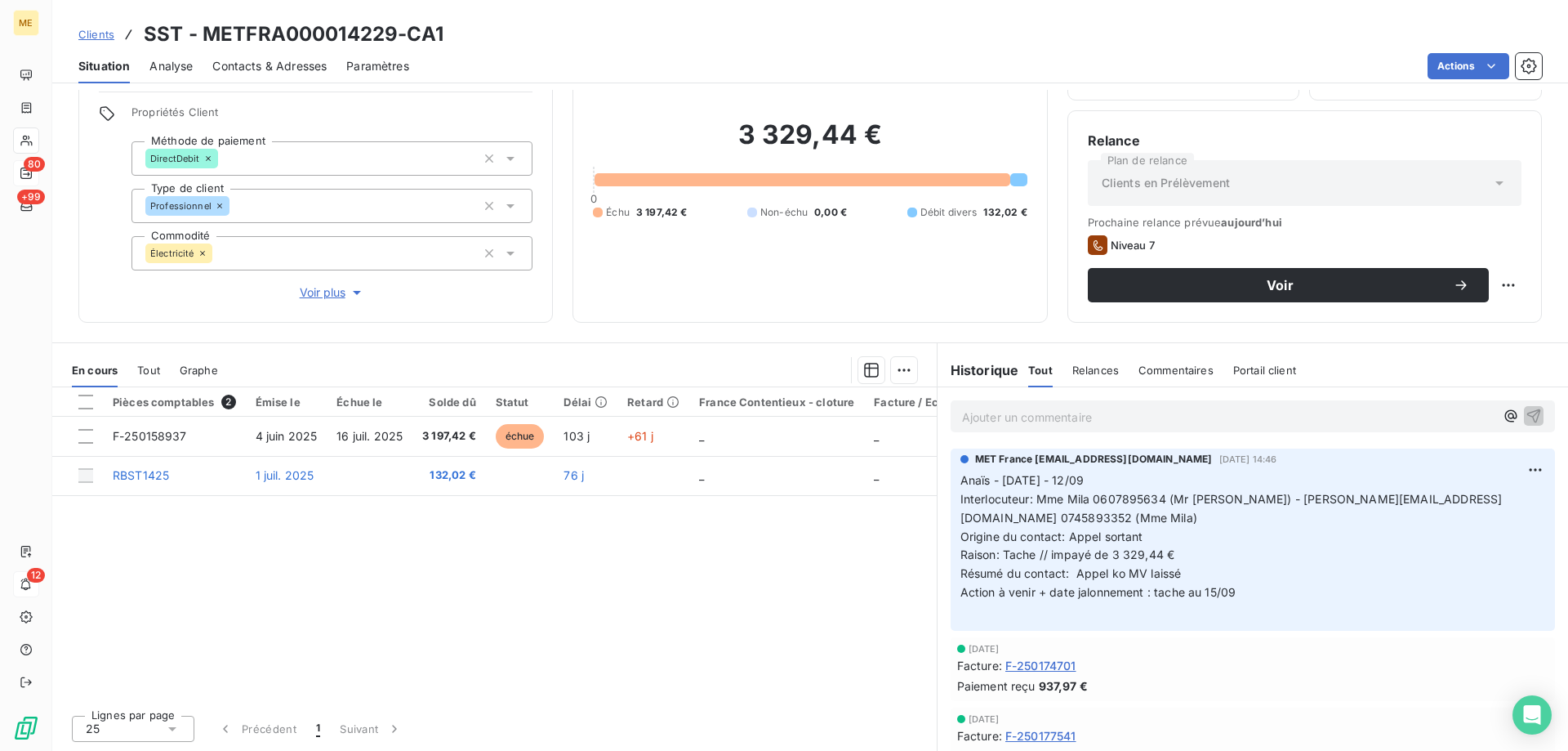
click at [437, 30] on h3 "SST - METFRA000014229-CA1" at bounding box center [294, 34] width 300 height 30
drag, startPoint x: 396, startPoint y: 31, endPoint x: 203, endPoint y: 42, distance: 193.3
click at [203, 42] on h3 "SST - METFRA000014229-CA1" at bounding box center [294, 34] width 300 height 30
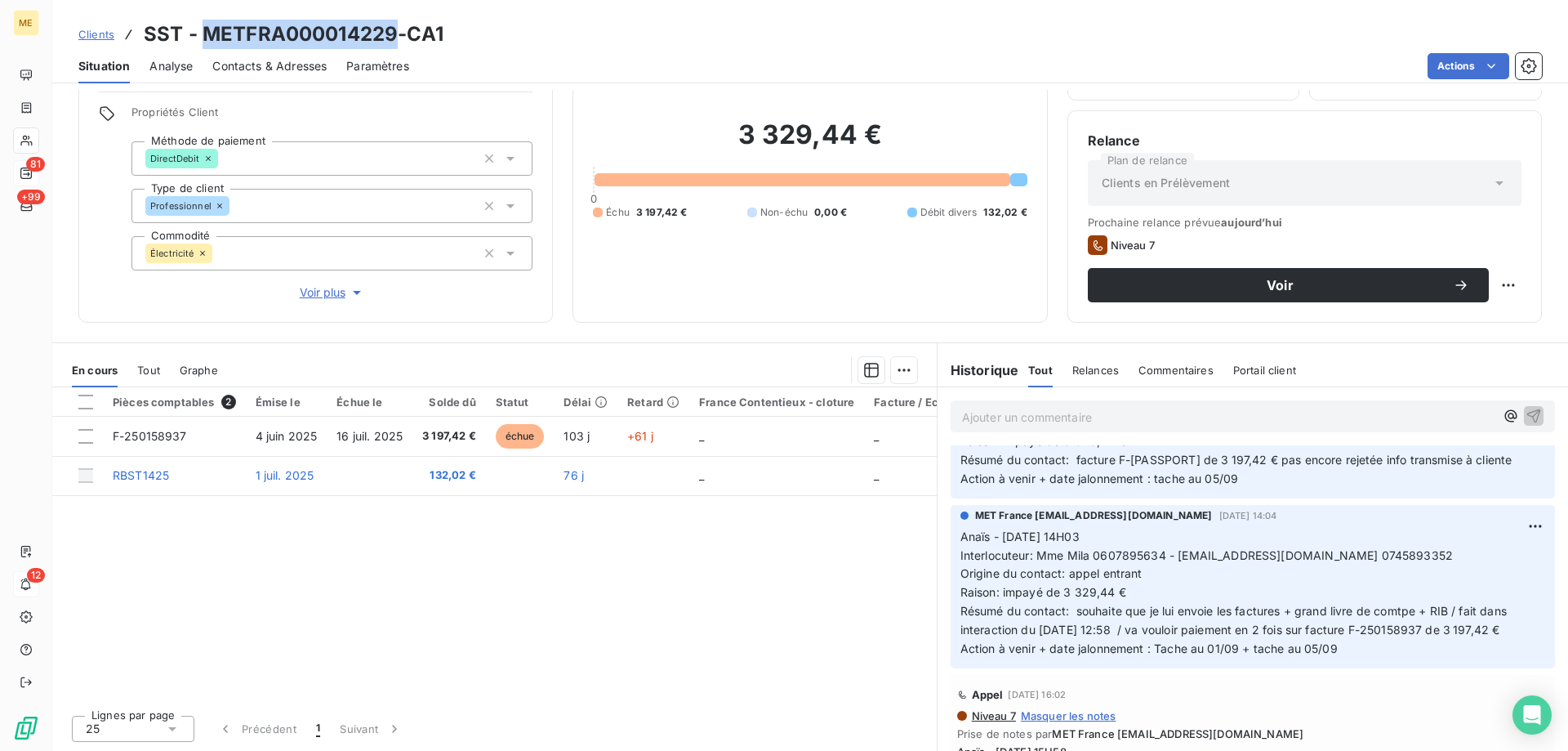
scroll to position [950, 0]
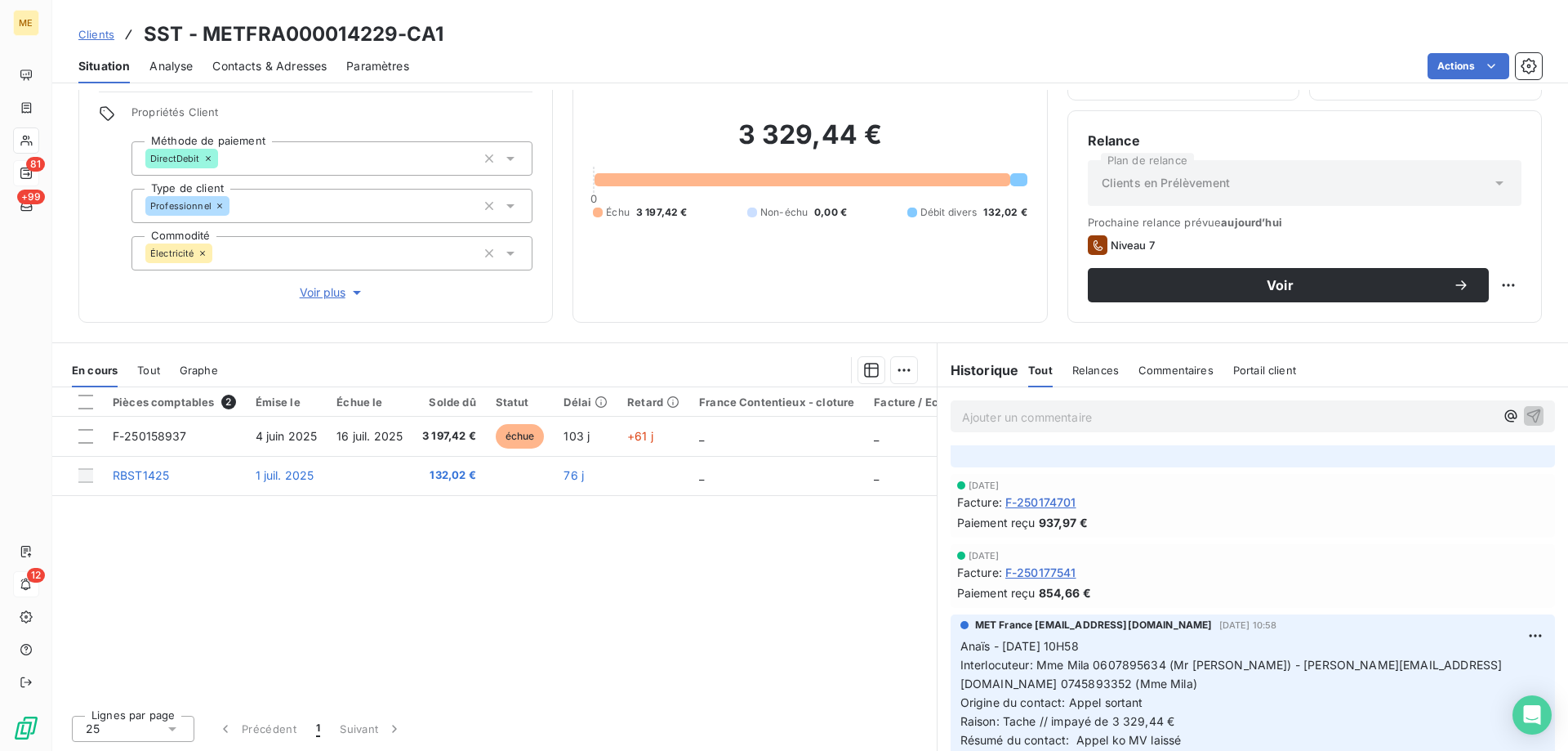
scroll to position [0, 0]
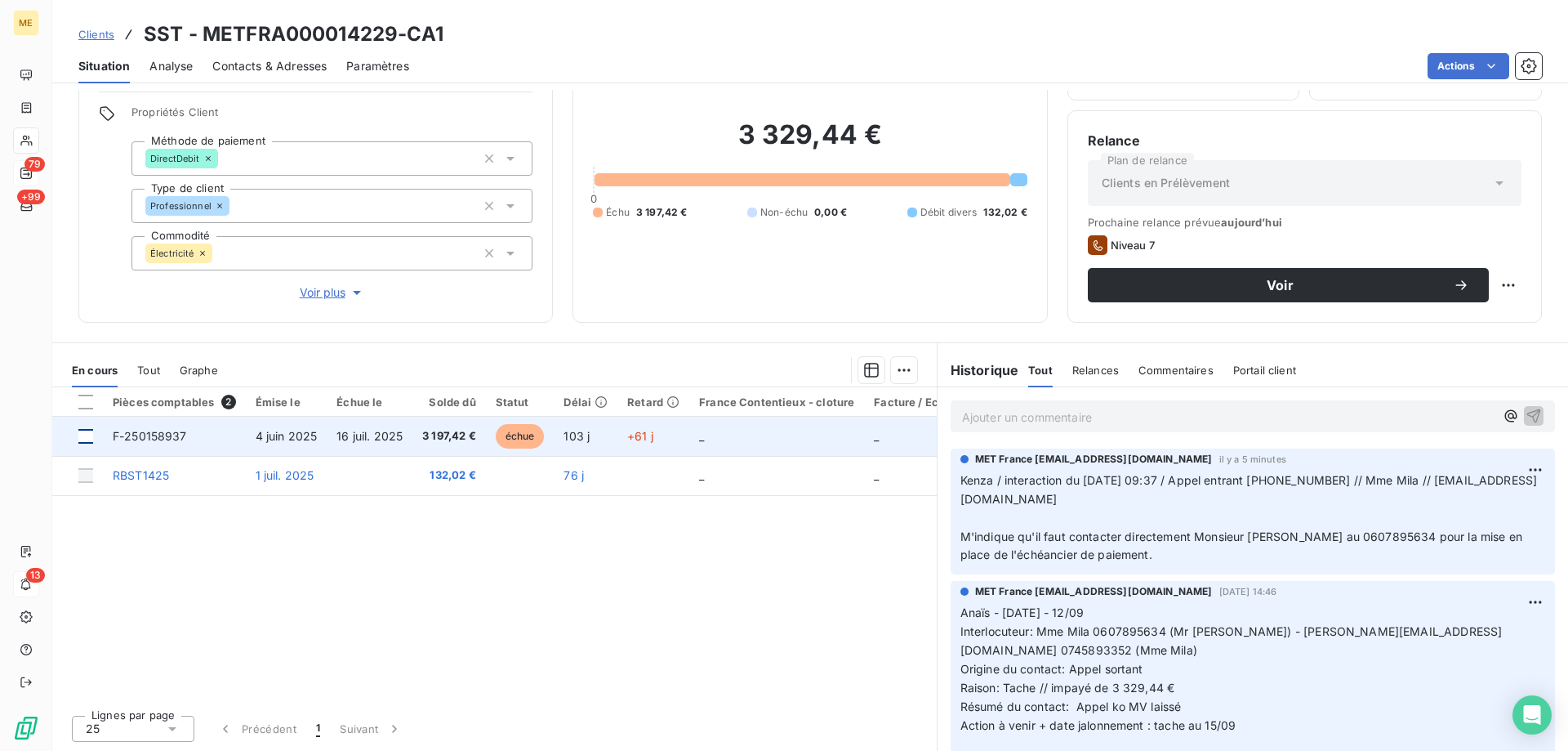
click at [85, 437] on div at bounding box center [85, 436] width 14 height 14
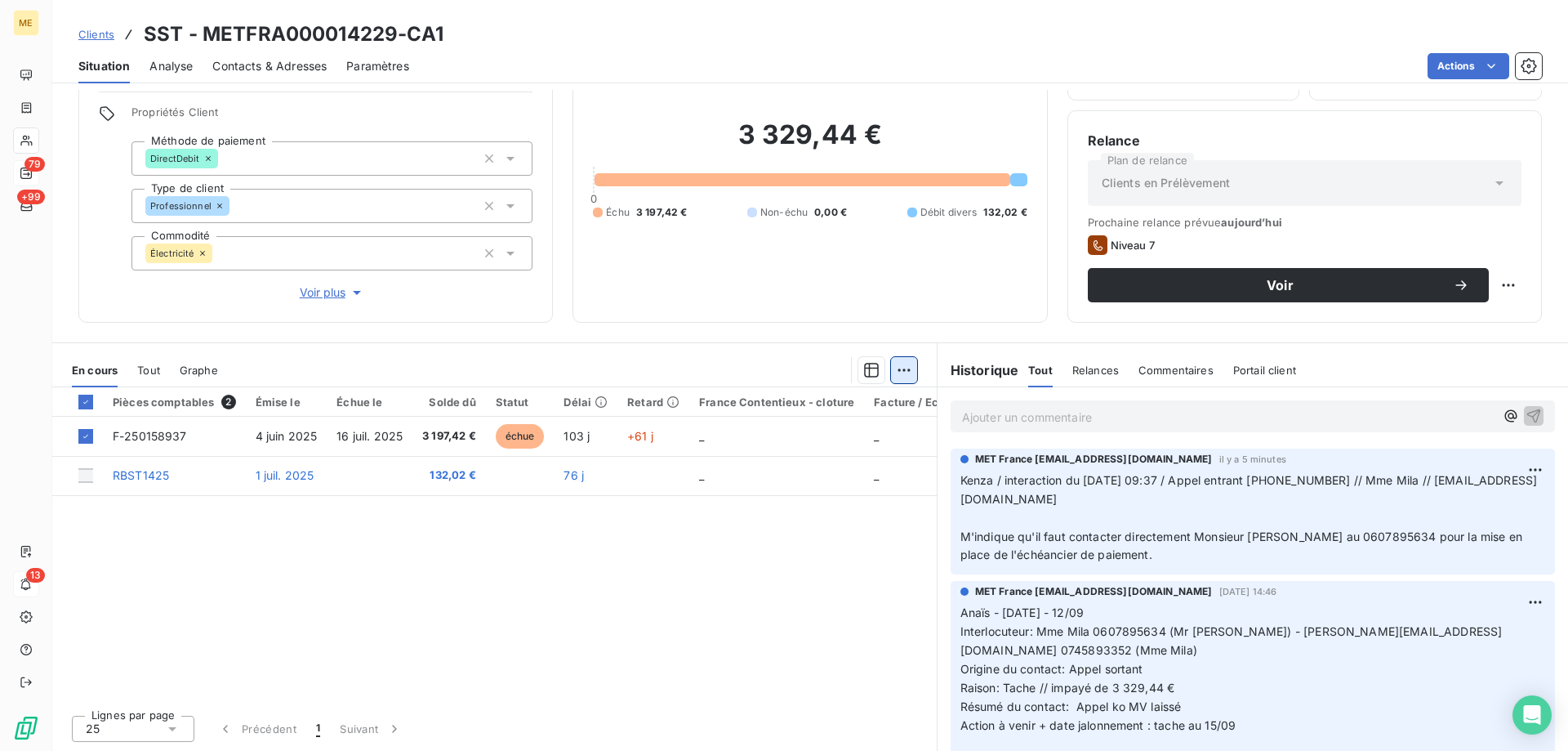
click at [906, 376] on html "ME 79 +99 13 Clients SST - METFRA000014229-CA1 Situation Analyse Contacts & Adr…" at bounding box center [784, 456] width 1568 height 914
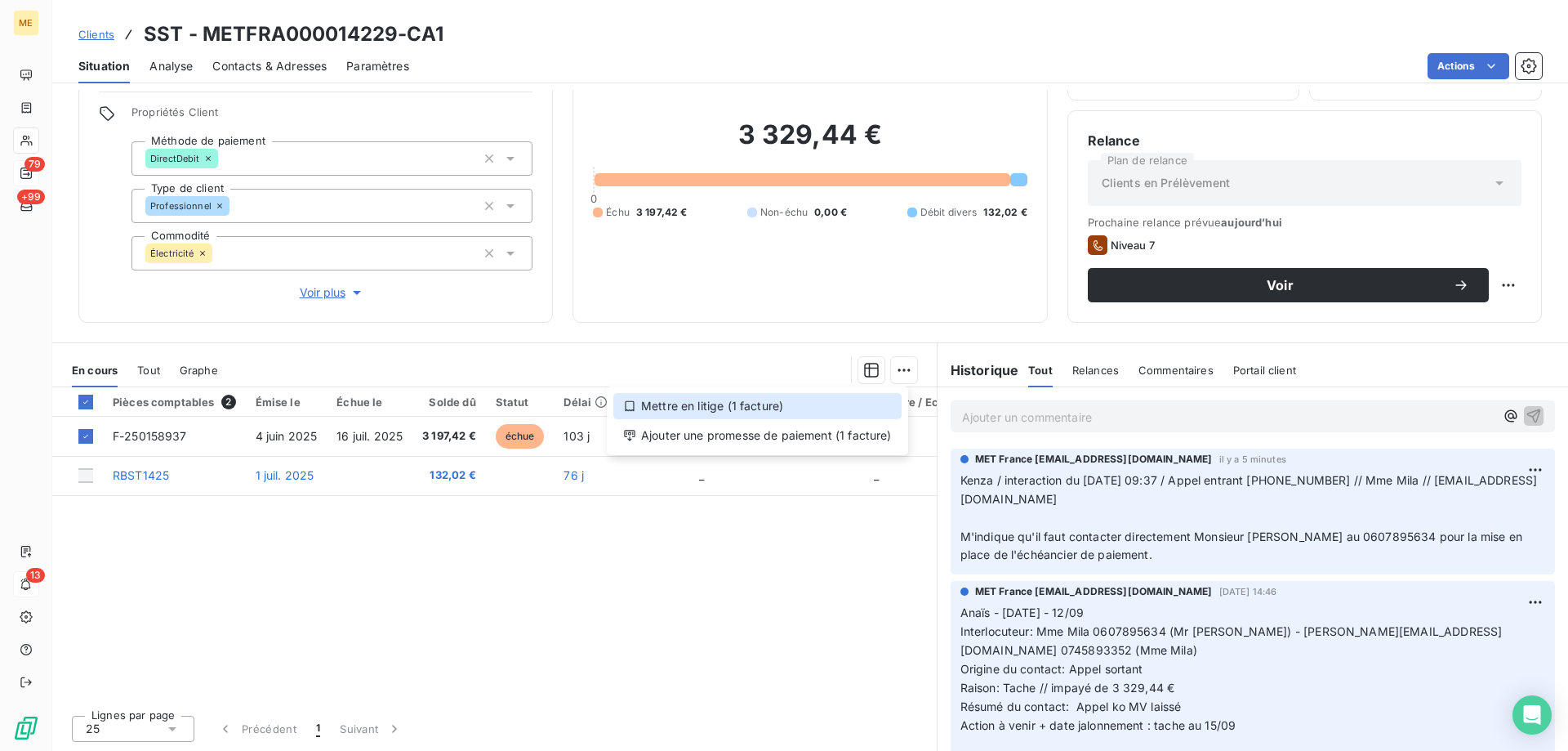
click at [726, 402] on div "Mettre en litige (1 facture)" at bounding box center [757, 405] width 288 height 26
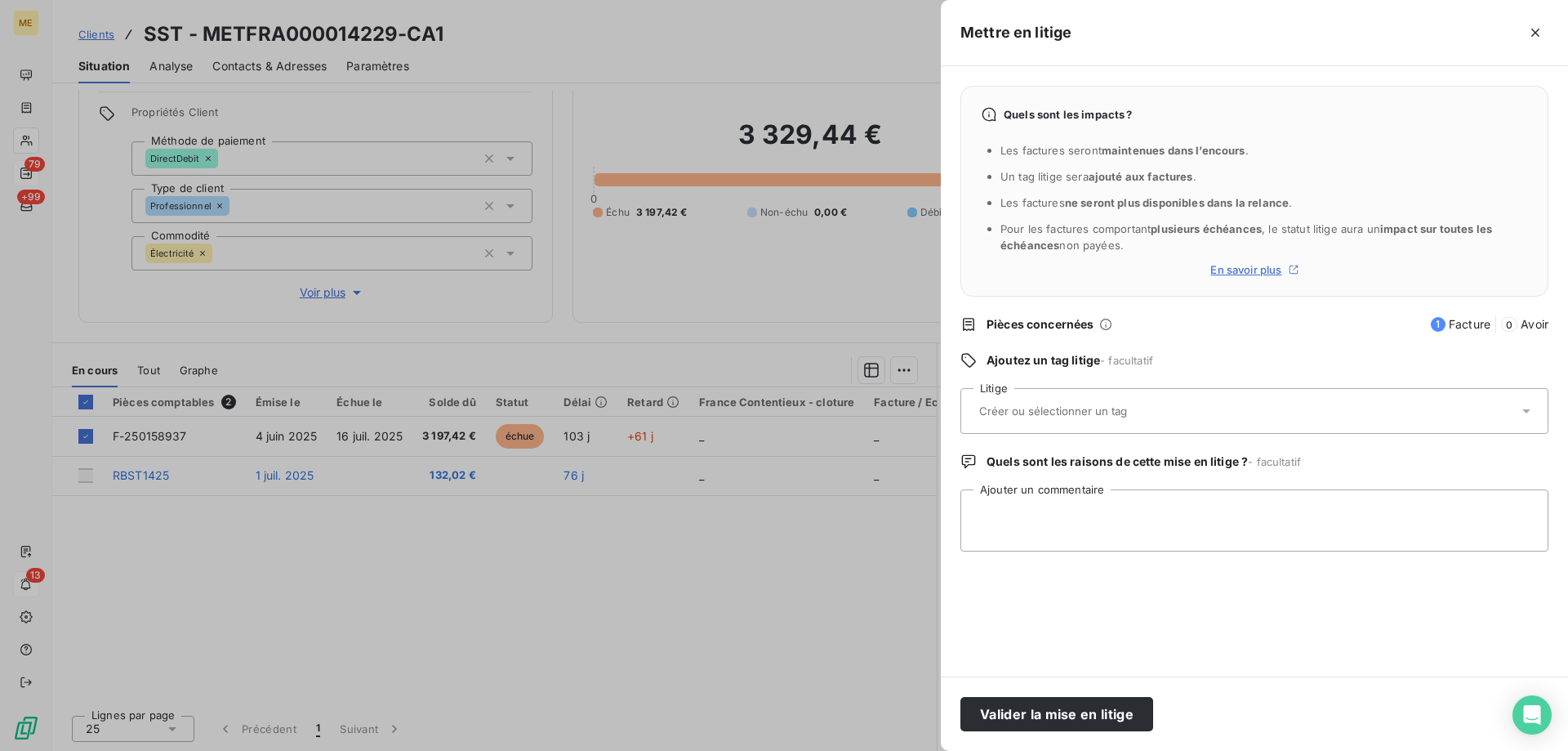
drag, startPoint x: 1118, startPoint y: 410, endPoint x: 1114, endPoint y: 436, distance: 26.3
click at [1118, 411] on input "text" at bounding box center [1096, 411] width 238 height 14
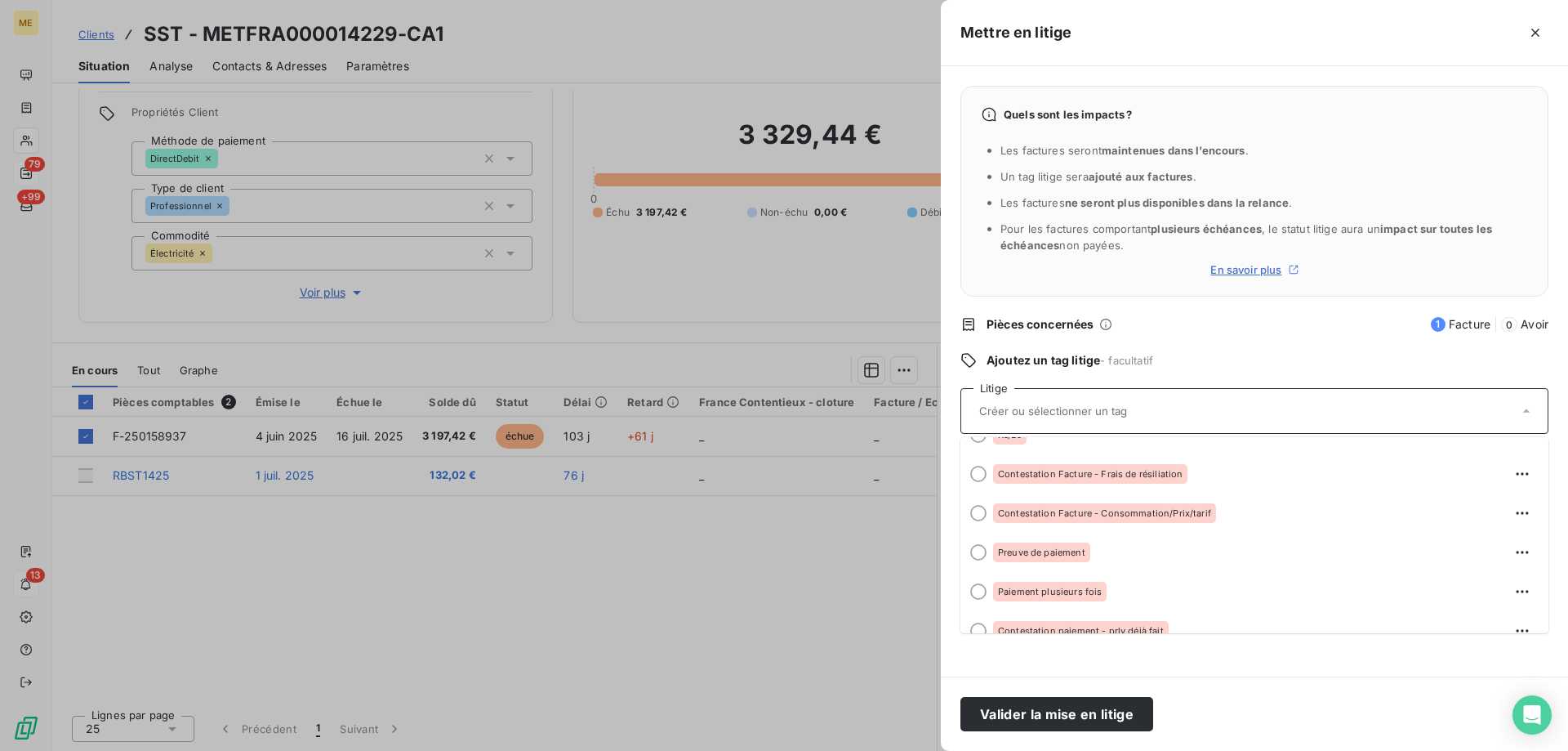
scroll to position [40, 0]
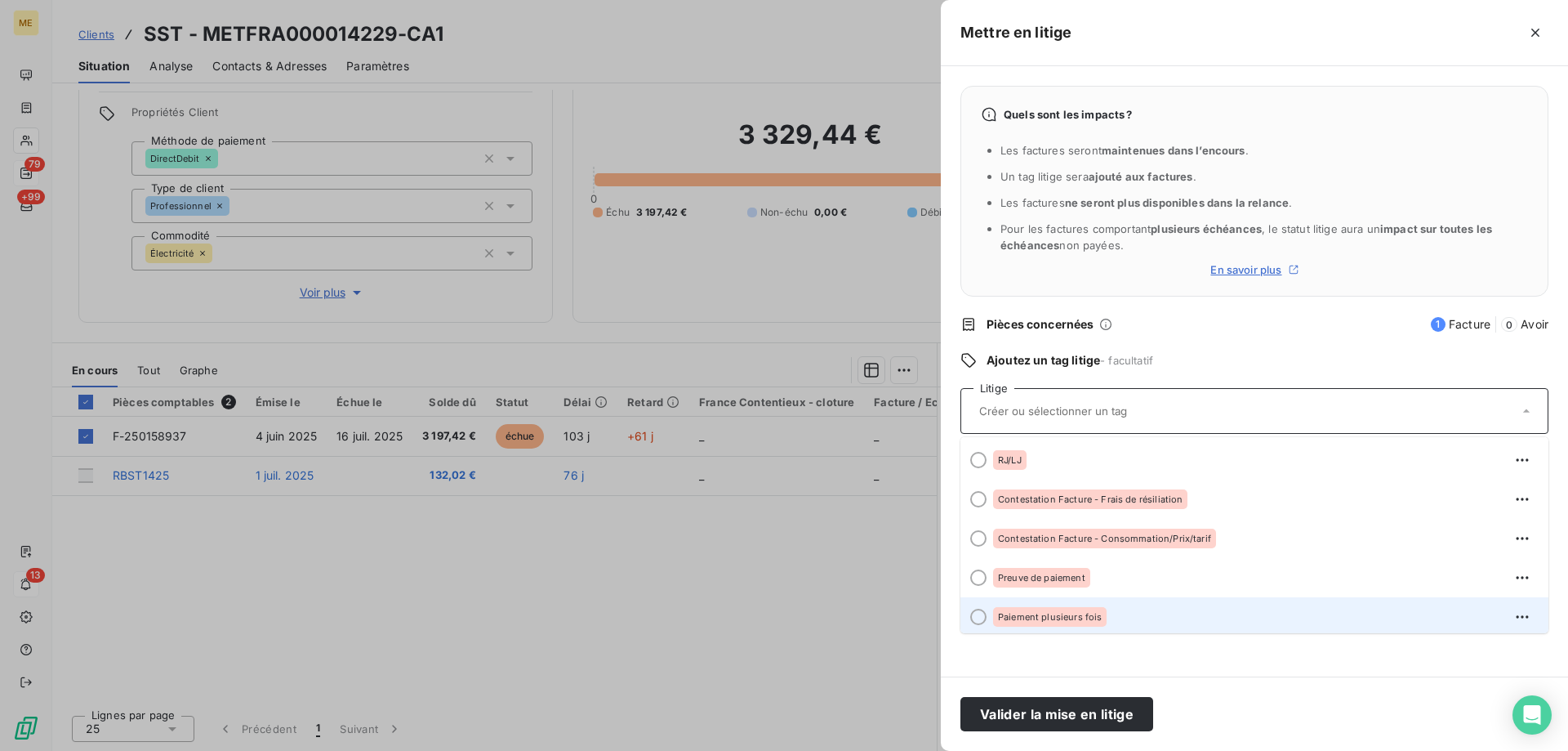
click at [1125, 617] on div "Paiement plusieurs fois" at bounding box center [1264, 616] width 542 height 26
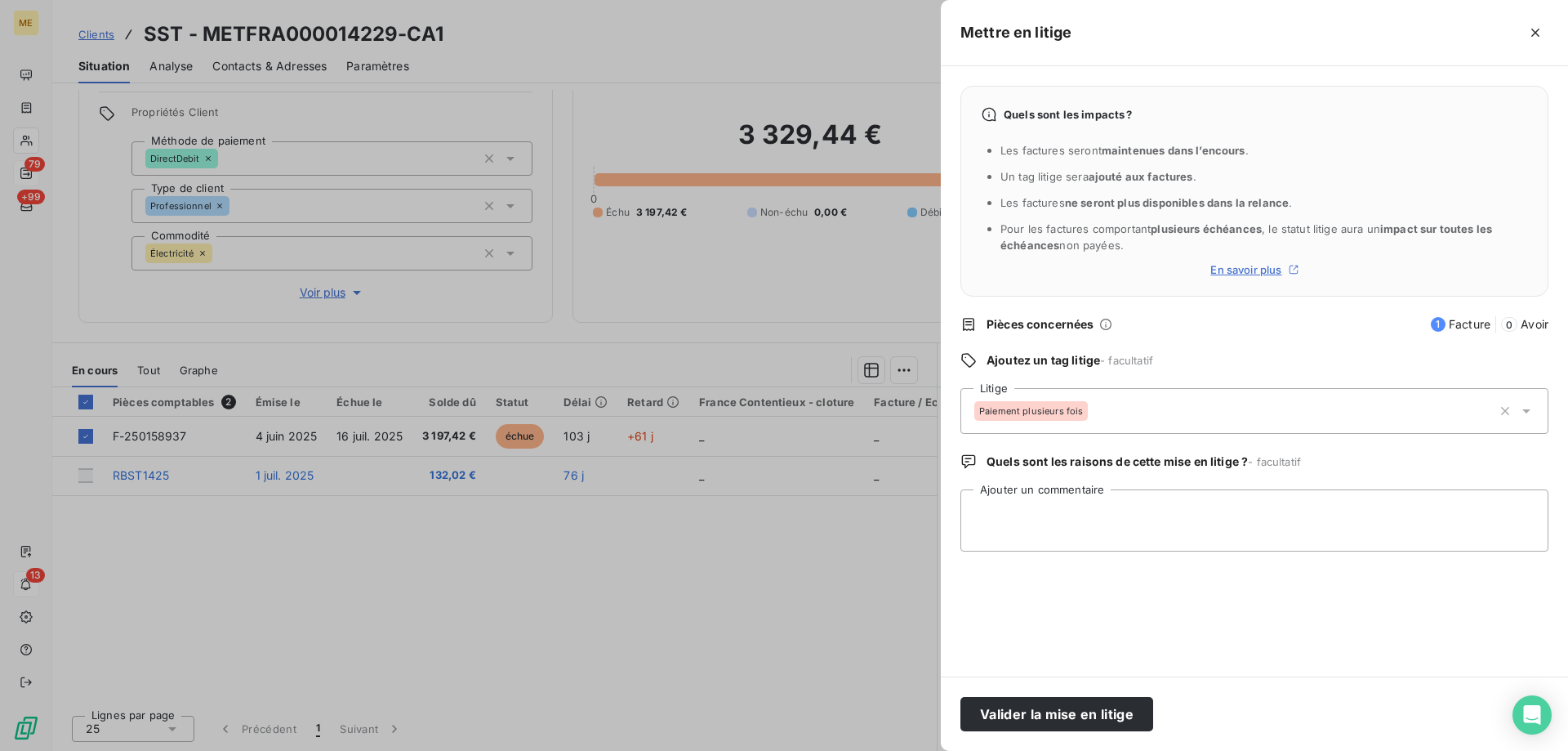
scroll to position [0, 0]
click at [1083, 522] on textarea "Ajouter un commentaire" at bounding box center [1254, 520] width 588 height 62
paste textarea "Anaïs - 15/09/2025 - 12/09 Interlocuteur: Mme Mila 0607895634 (Mr Zetrini) - ze…"
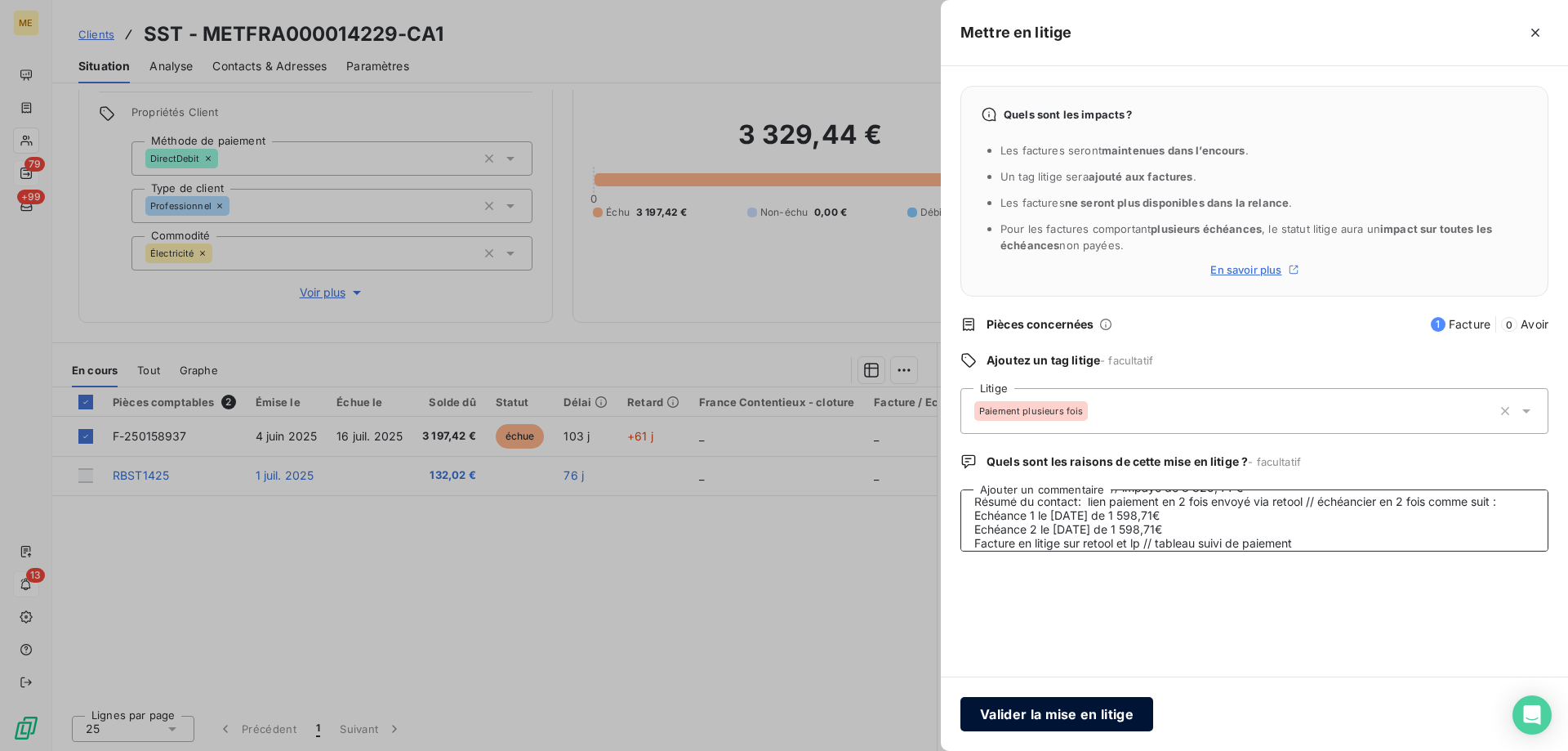
type textarea "Anaïs - 15/09/2025 - 12/09 Interlocuteur: Mme Mila 0607895634 (Mr Zetrini) - ze…"
click at [1094, 716] on button "Valider la mise en litige" at bounding box center [1056, 714] width 193 height 34
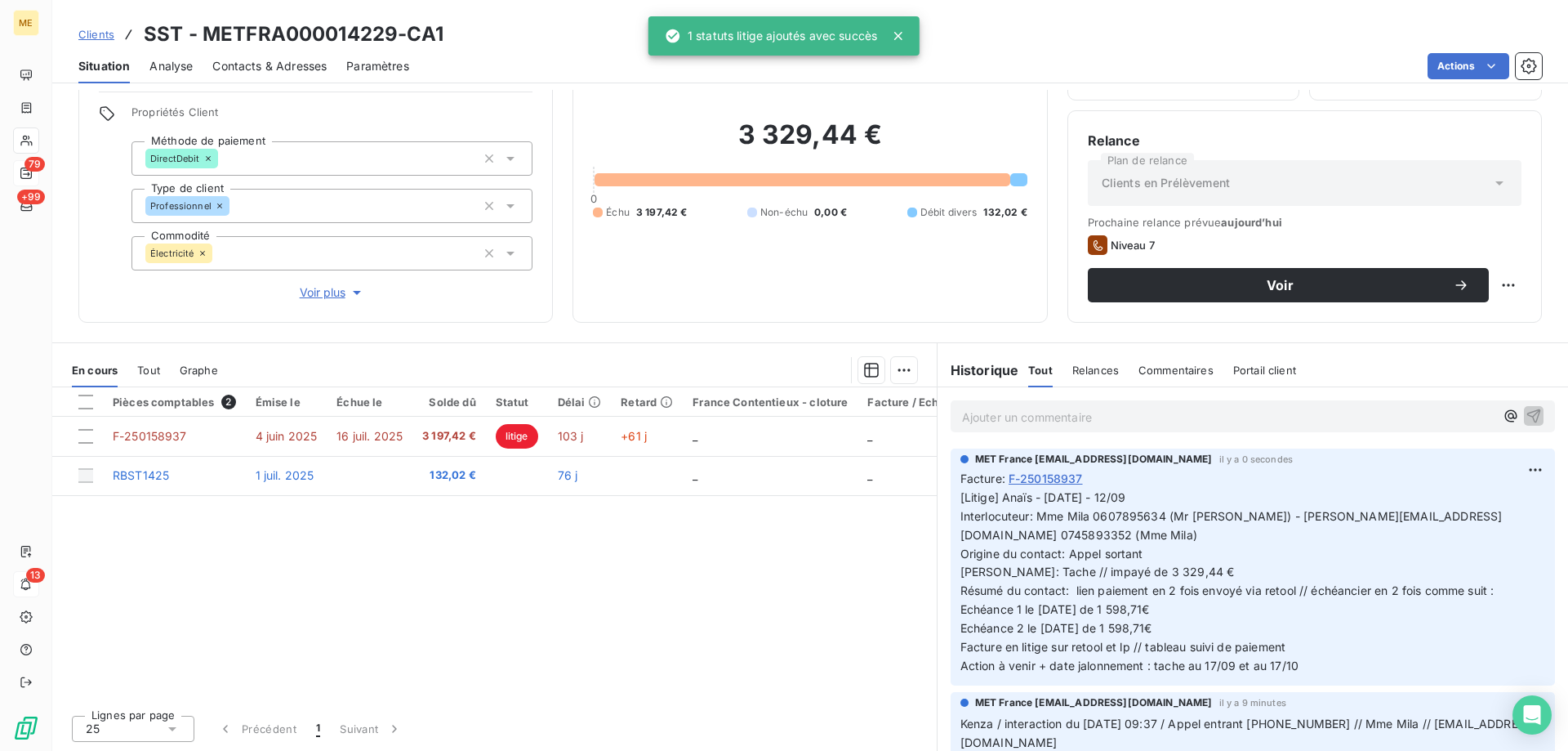
scroll to position [93, 0]
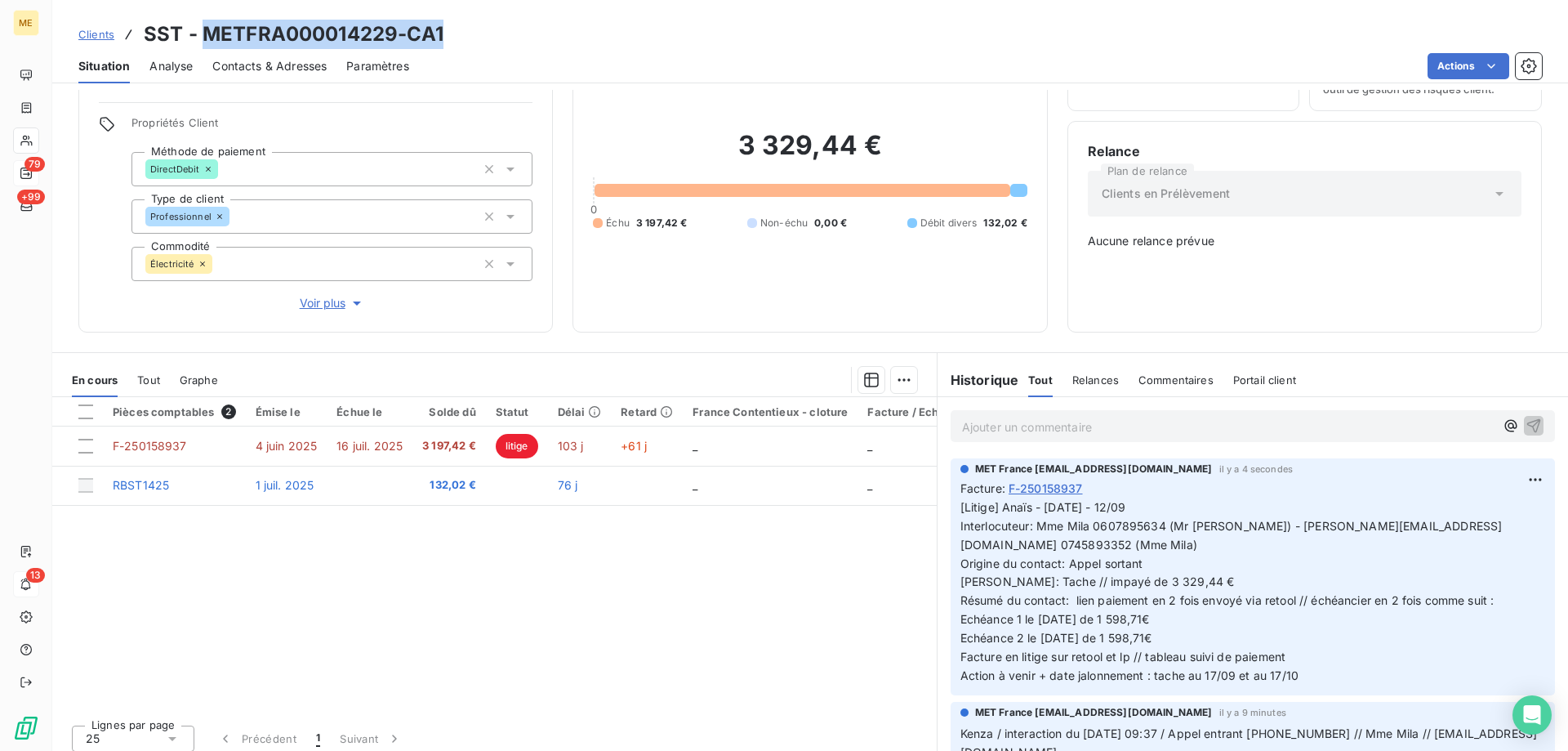
drag, startPoint x: 475, startPoint y: 35, endPoint x: 204, endPoint y: 39, distance: 271.0
click at [204, 39] on div "Clients SST - METFRA000014229-CA1" at bounding box center [810, 34] width 1516 height 30
drag, startPoint x: 559, startPoint y: 28, endPoint x: 432, endPoint y: 50, distance: 128.9
click at [557, 28] on div "Clients SST - METFRA000014229-CA1" at bounding box center [810, 34] width 1516 height 30
click at [464, 50] on div "Situation Analyse Contacts & Adresses Paramètres Actions" at bounding box center [810, 66] width 1516 height 34
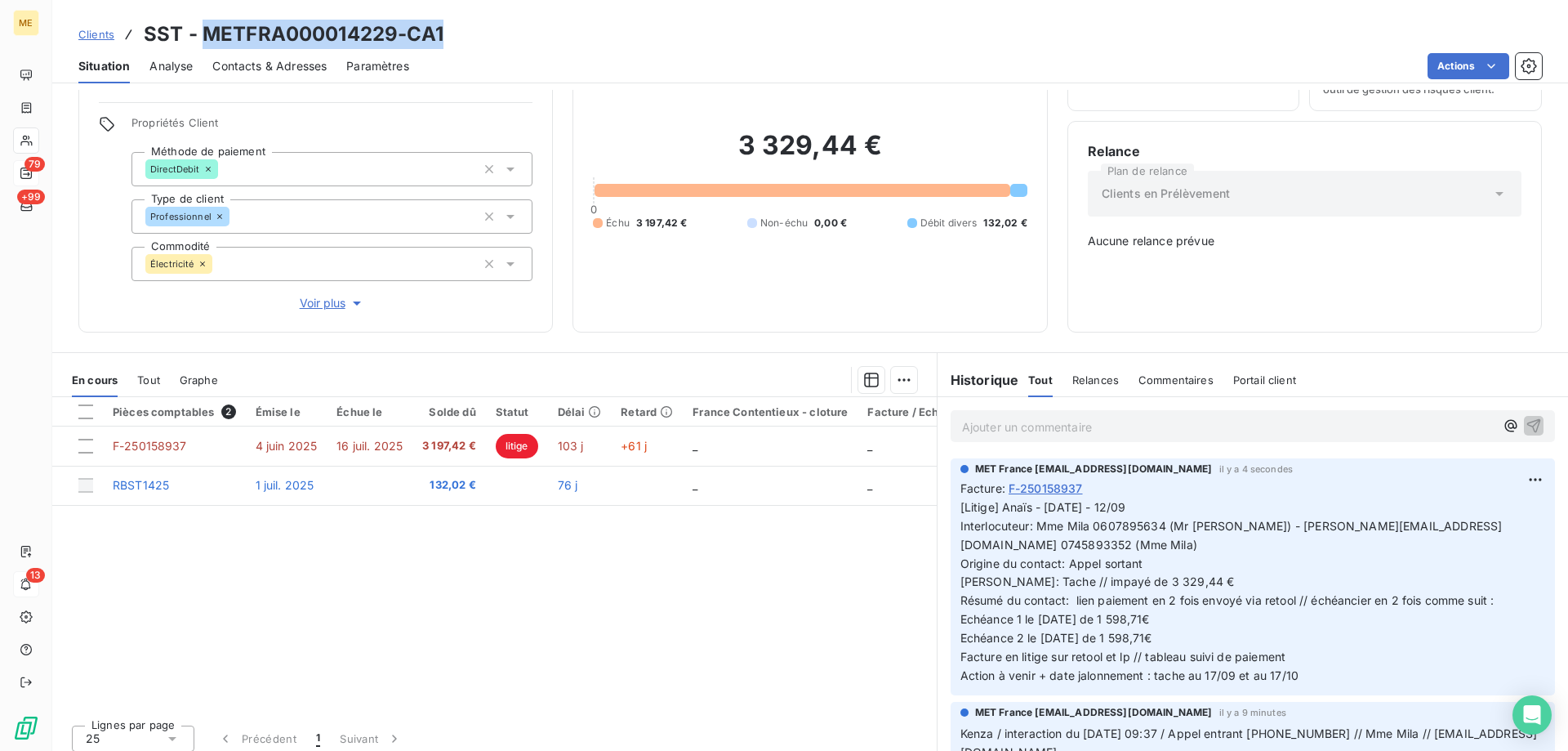
click at [442, 38] on h3 "SST - METFRA000014229-CA1" at bounding box center [294, 34] width 300 height 30
click at [442, 36] on h3 "SST - METFRA000014229-CA1" at bounding box center [294, 34] width 300 height 30
click at [448, 40] on div "Clients SST - METFRA000014229-CA1" at bounding box center [810, 34] width 1516 height 30
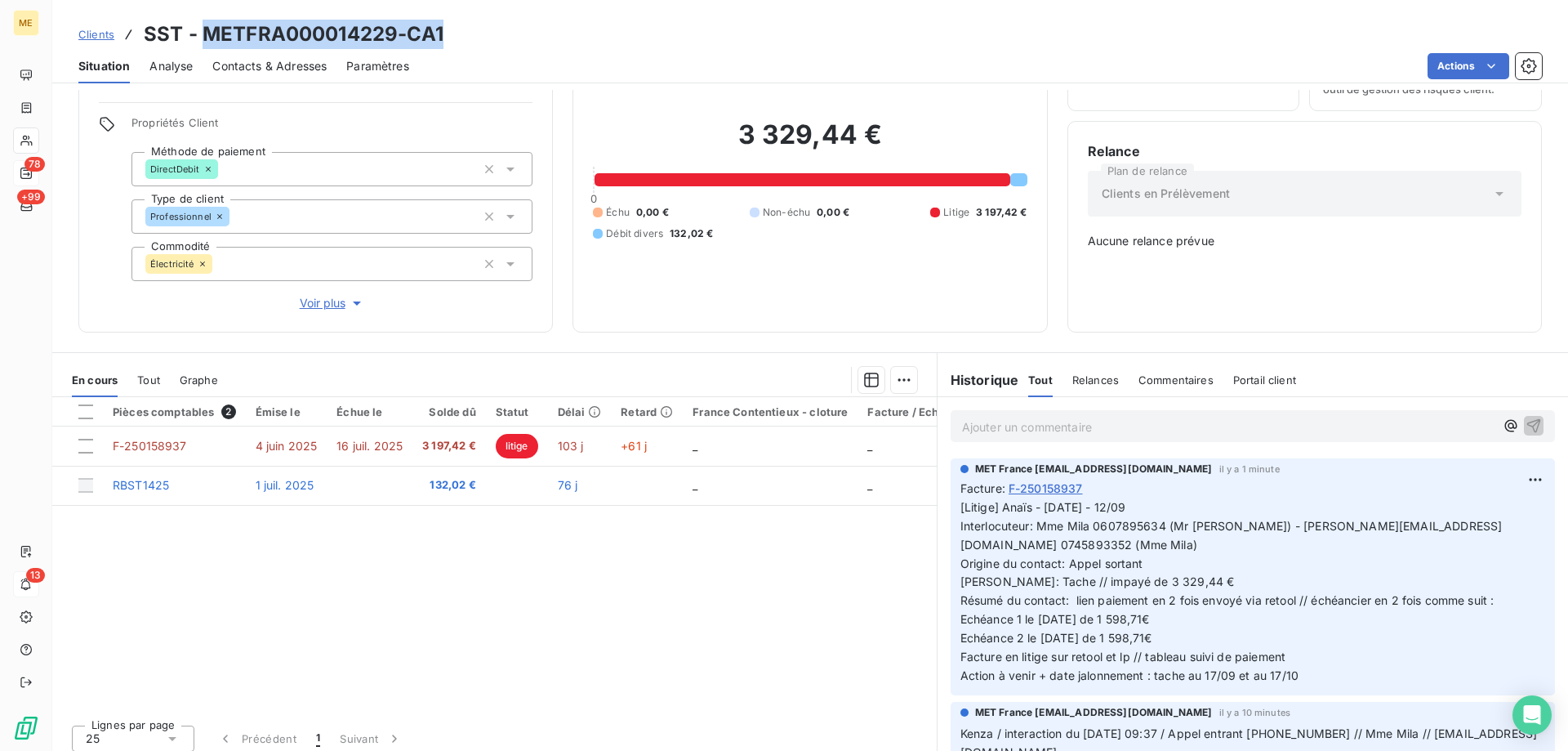
drag, startPoint x: 200, startPoint y: 35, endPoint x: 464, endPoint y: 32, distance: 264.0
click at [464, 32] on div "Clients SST - METFRA000014229-CA1" at bounding box center [810, 34] width 1516 height 30
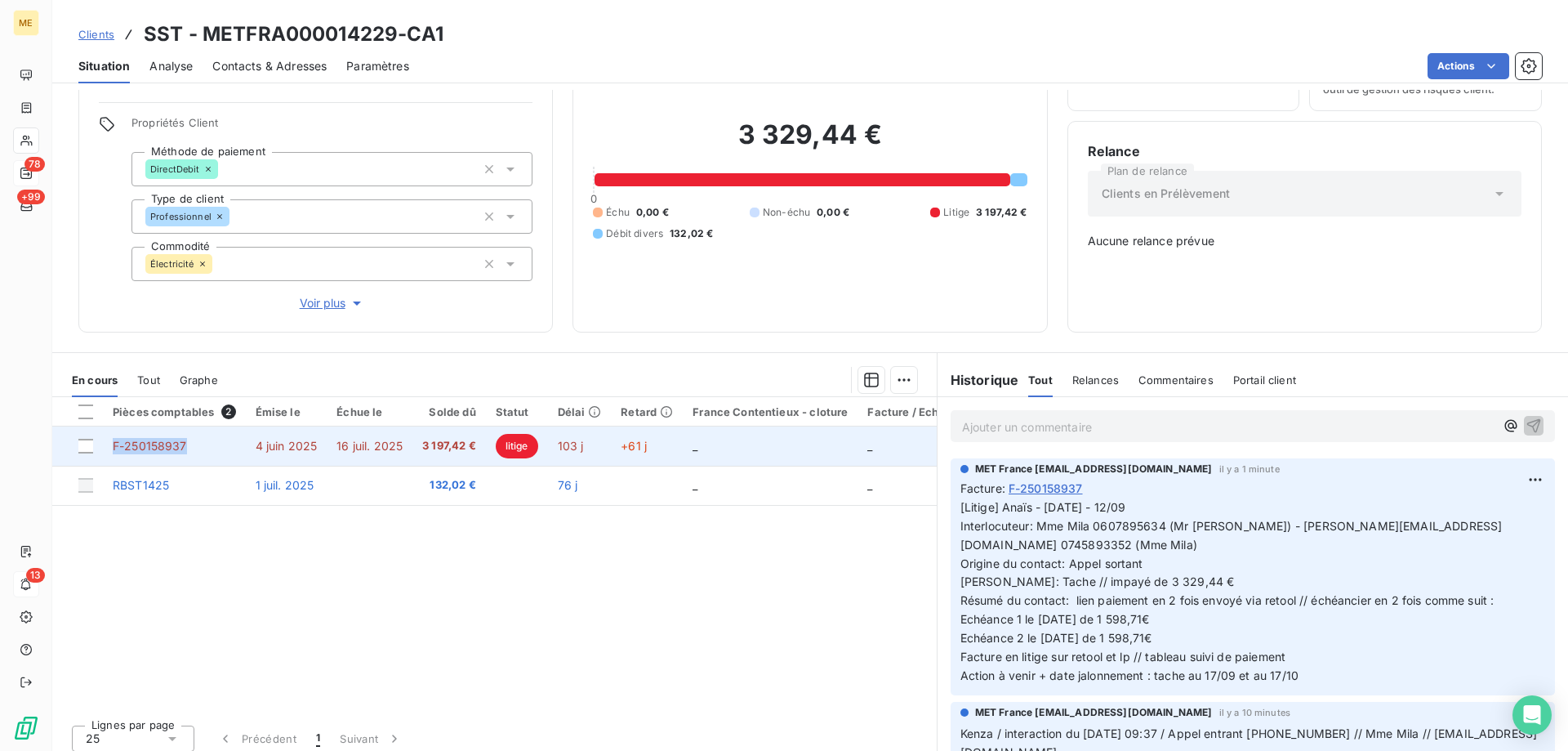
drag, startPoint x: 189, startPoint y: 437, endPoint x: 112, endPoint y: 441, distance: 77.1
click at [112, 441] on td "F-250158937" at bounding box center [174, 446] width 143 height 40
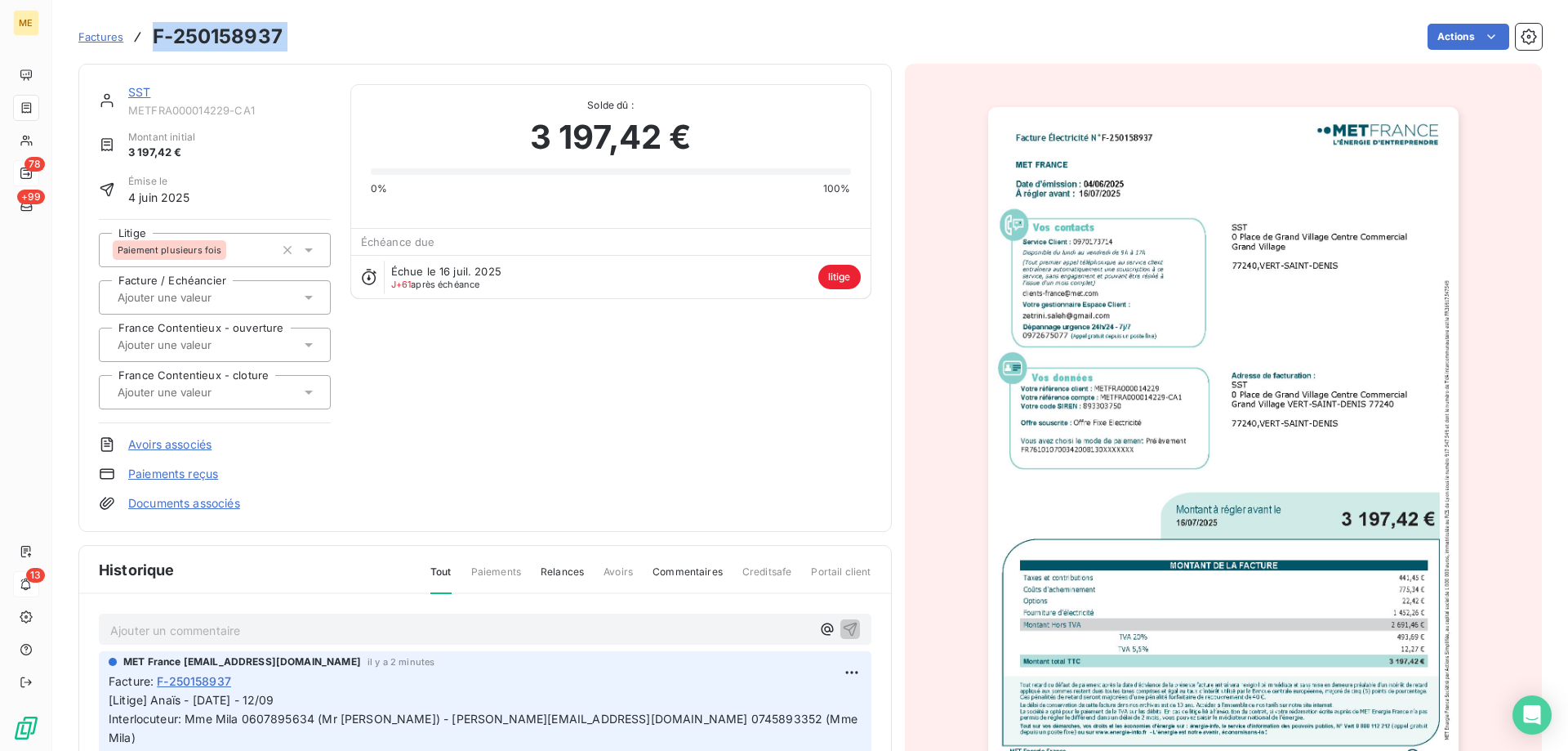
drag, startPoint x: 295, startPoint y: 31, endPoint x: 145, endPoint y: 53, distance: 151.6
click at [145, 53] on div "Factures F-250158937 Actions" at bounding box center [809, 37] width 1463 height 34
click at [135, 93] on link "SST" at bounding box center [139, 92] width 22 height 13
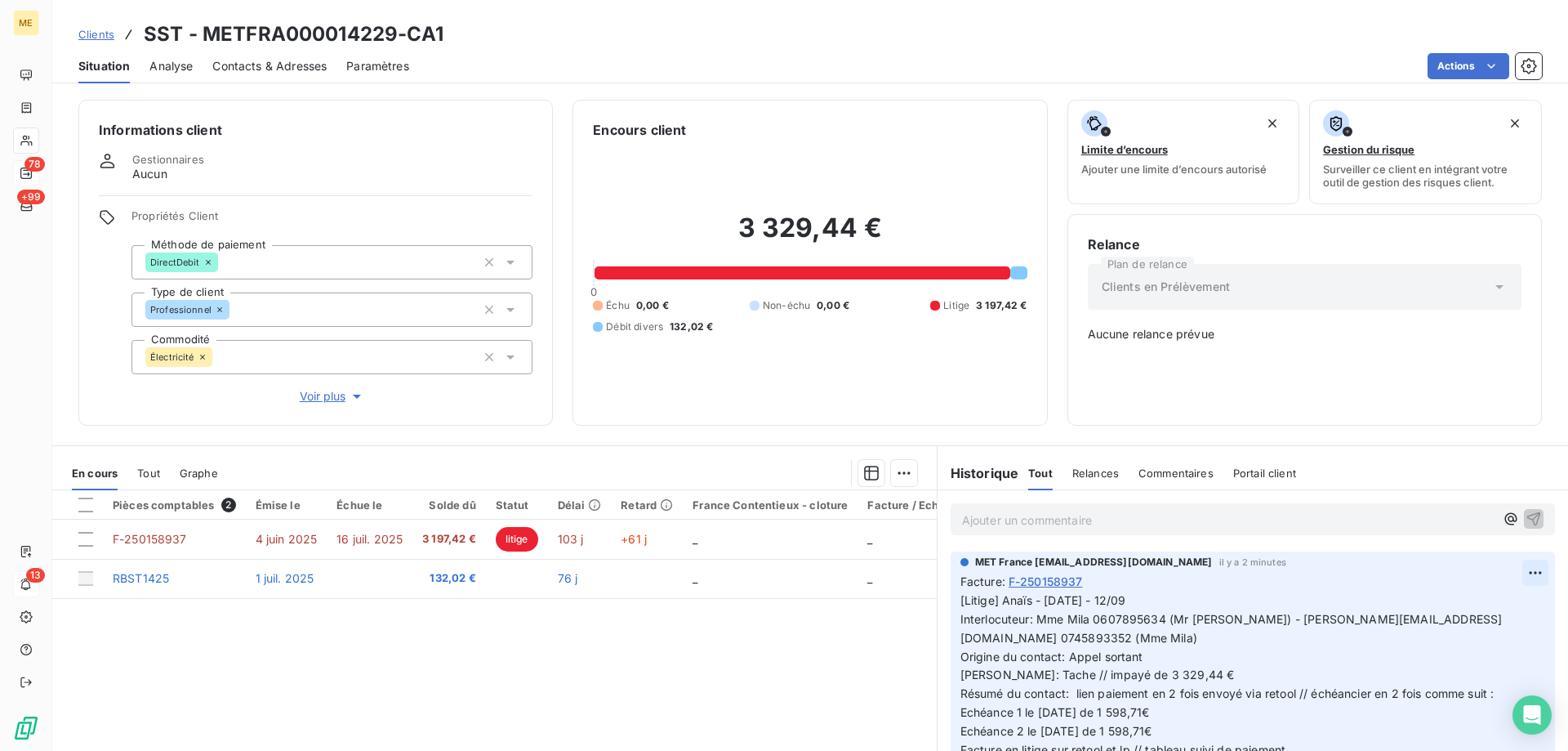
click at [1517, 557] on html "ME 78 +99 13 Clients SST - METFRA000014229-CA1 Situation Analyse Contacts & Adr…" at bounding box center [784, 456] width 1568 height 914
click at [1484, 591] on div "Editer" at bounding box center [1472, 598] width 92 height 26
drag, startPoint x: 1083, startPoint y: 665, endPoint x: 1046, endPoint y: 664, distance: 37.0
click at [1046, 664] on span "[Litige] Anaïs - 15/09/2025 - 12/09 Interlocuteur: Mme Mila 0607895634 (Mr Zetr…" at bounding box center [1231, 684] width 542 height 182
drag, startPoint x: 186, startPoint y: 528, endPoint x: 149, endPoint y: 414, distance: 119.9
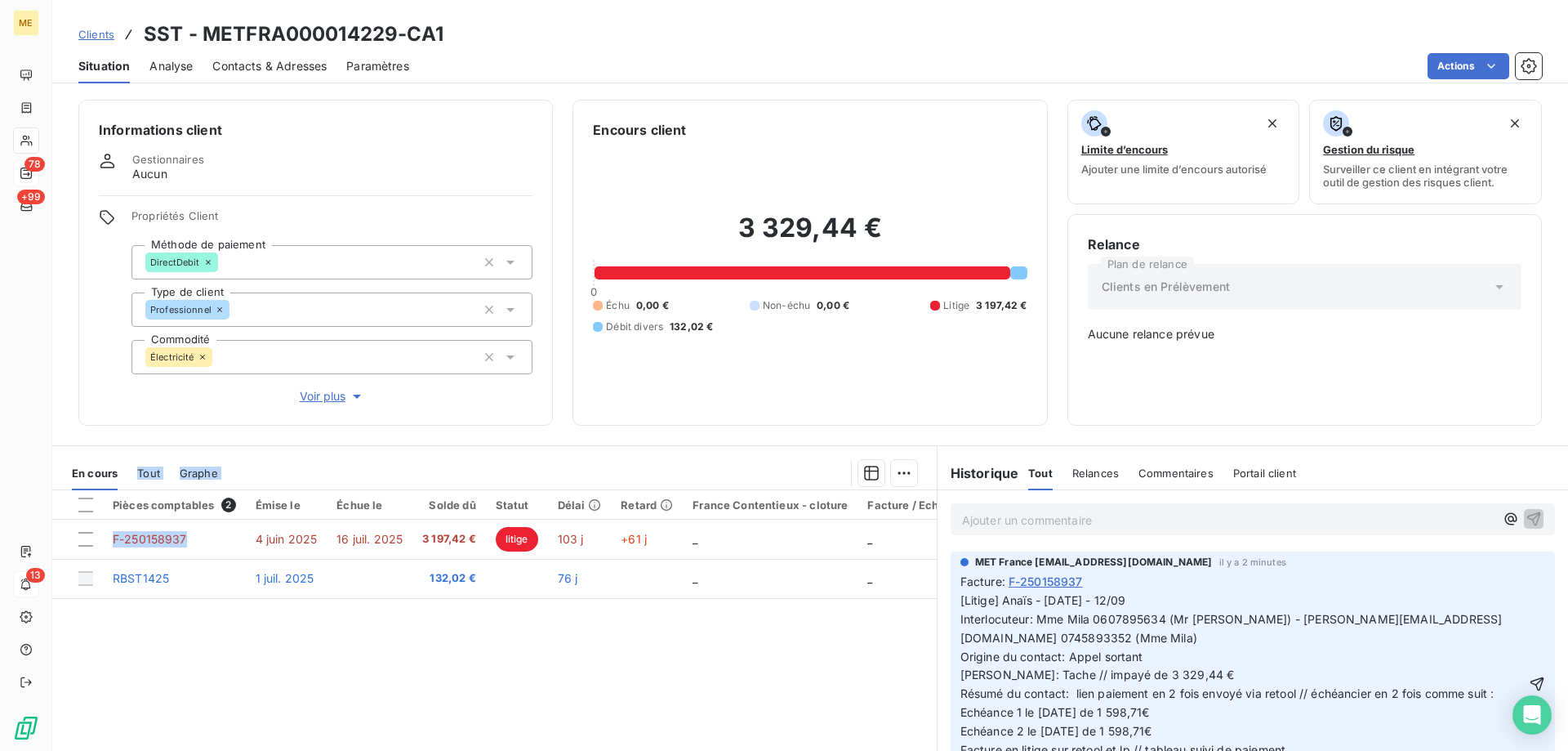
click at [146, 417] on div "Informations client Gestionnaires Aucun Propriétés Client Méthode de paiement D…" at bounding box center [810, 420] width 1516 height 661
drag, startPoint x: 1084, startPoint y: 667, endPoint x: 1044, endPoint y: 670, distance: 40.1
click at [1044, 670] on span "[Litige] Anaïs - 15/09/2025 - 12/09 Interlocuteur: Mme Mila 0607895634 (Mr Zetr…" at bounding box center [1231, 684] width 542 height 182
click at [1188, 666] on span "[Litige] Anaïs - 15/09/2025 - 12/09 Interlocuteur: Mme Mila 0607895634 (Mr Zetr…" at bounding box center [1233, 684] width 547 height 182
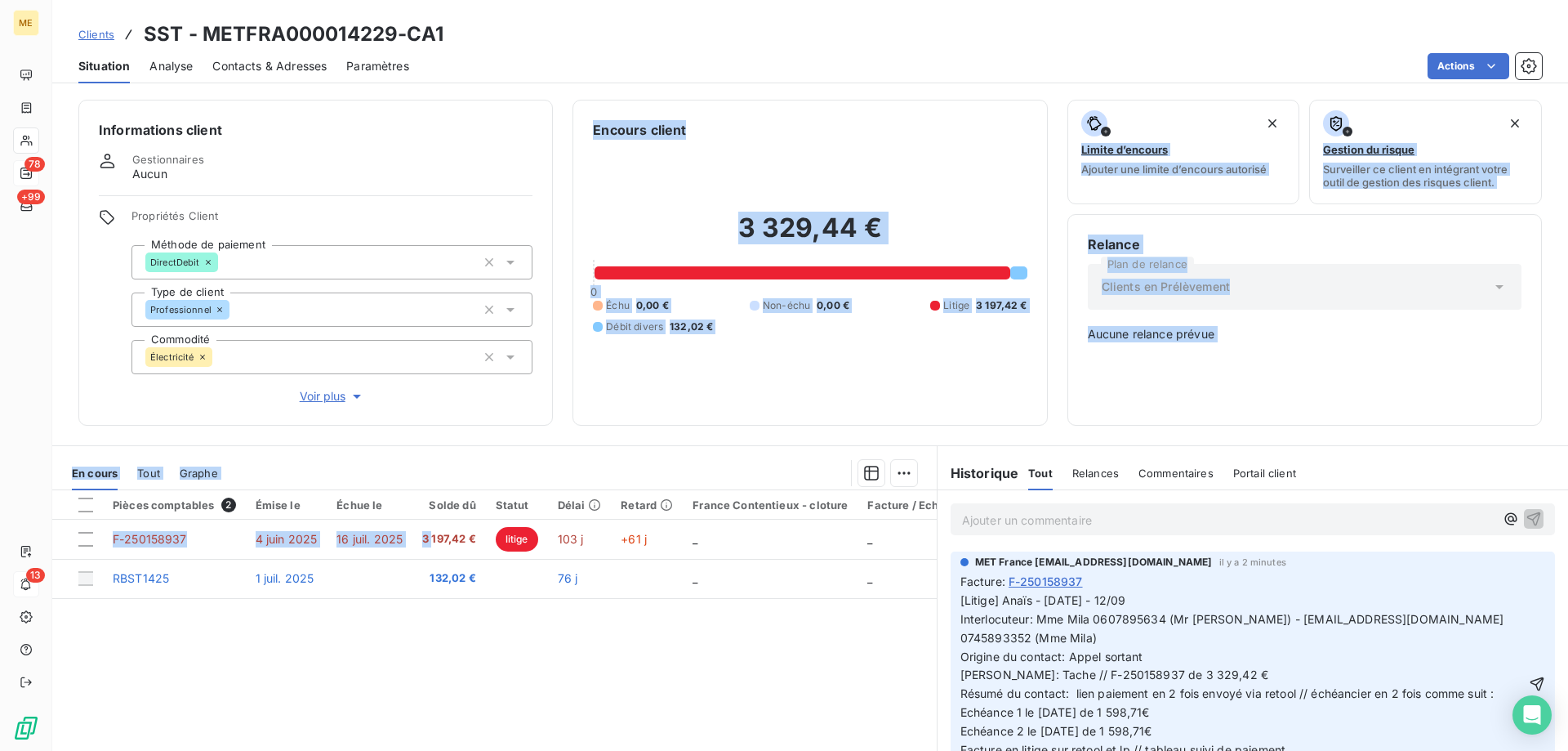
drag, startPoint x: 432, startPoint y: 532, endPoint x: 489, endPoint y: 401, distance: 142.9
click at [484, 401] on div "Informations client Gestionnaires Aucun Propriétés Client Méthode de paiement D…" at bounding box center [810, 420] width 1516 height 661
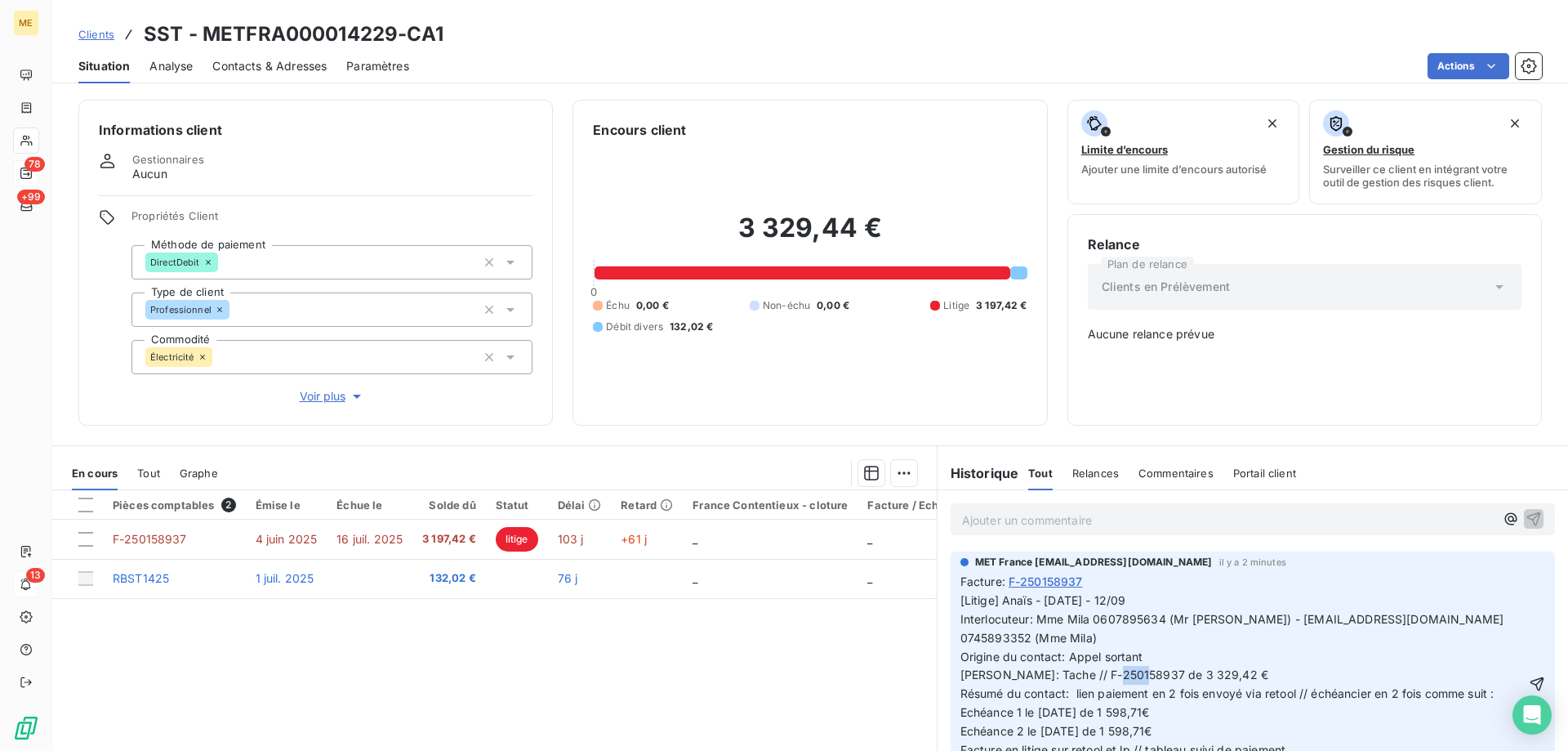
drag, startPoint x: 1147, startPoint y: 666, endPoint x: 1172, endPoint y: 666, distance: 25.0
click at [1172, 666] on span "[Litige] Anaïs - 15/09/2025 - 12/09 Interlocuteur: Mme Mila 0607895634 (Mr Zetr…" at bounding box center [1233, 684] width 547 height 182
click at [1235, 667] on p "[Litige] Anaïs - 15/09/2025 - 12/09 Interlocuteur: Mme Mila 0607895634 (Mr Zetr…" at bounding box center [1242, 685] width 565 height 187
click at [1528, 676] on icon "button" at bounding box center [1537, 684] width 16 height 16
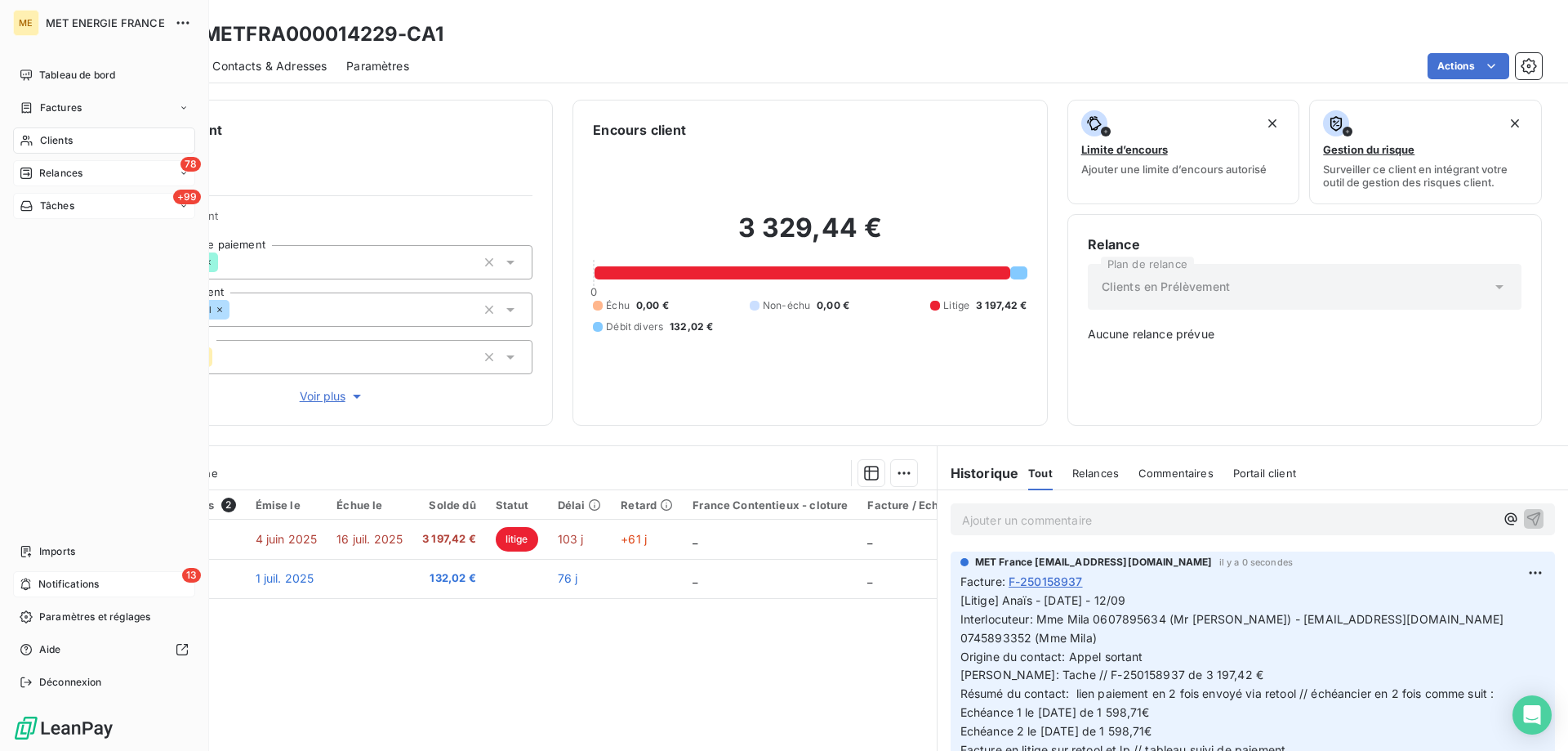
click at [39, 204] on div "Tâches" at bounding box center [47, 206] width 55 height 14
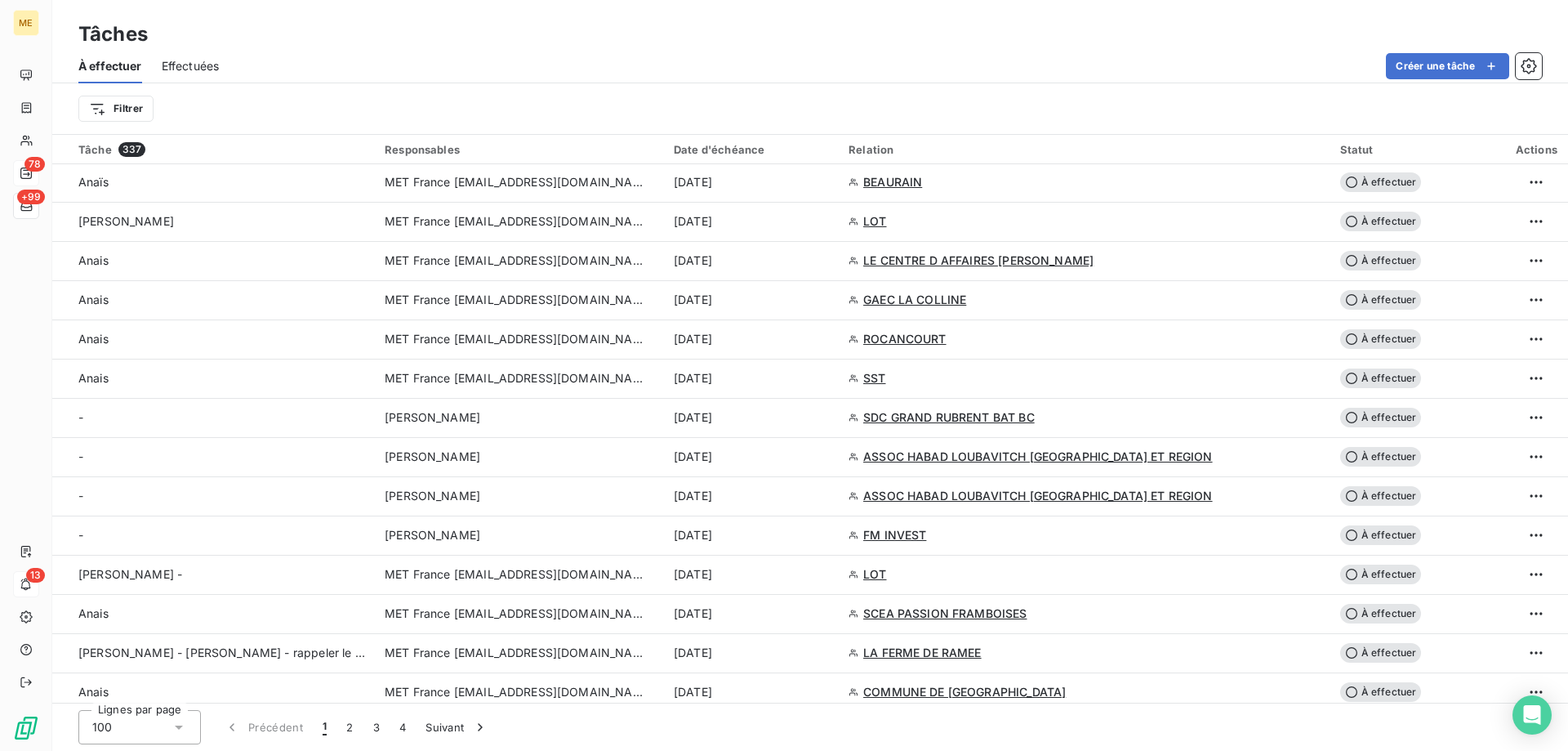
scroll to position [2532, 0]
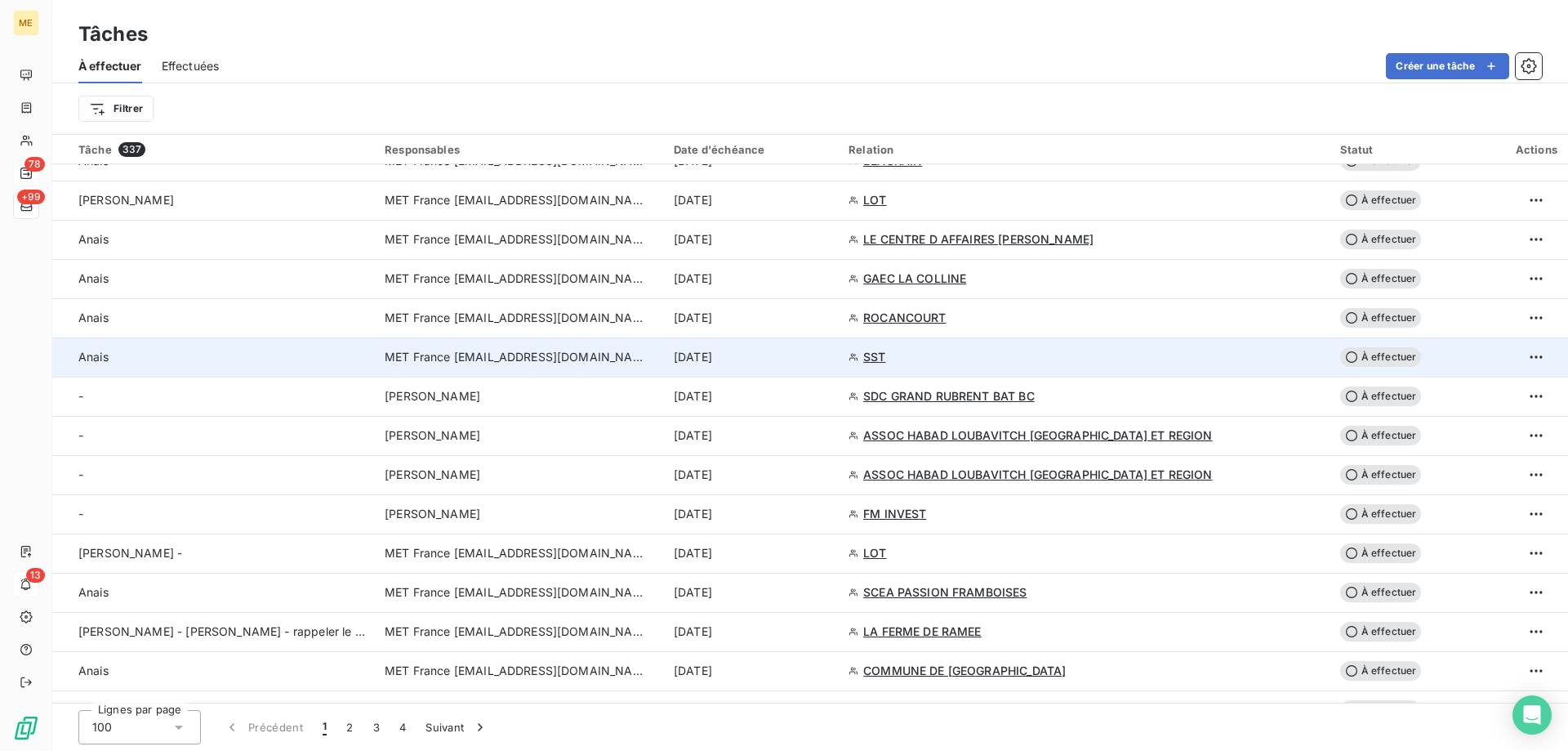
click at [885, 356] on span "SST" at bounding box center [874, 357] width 22 height 16
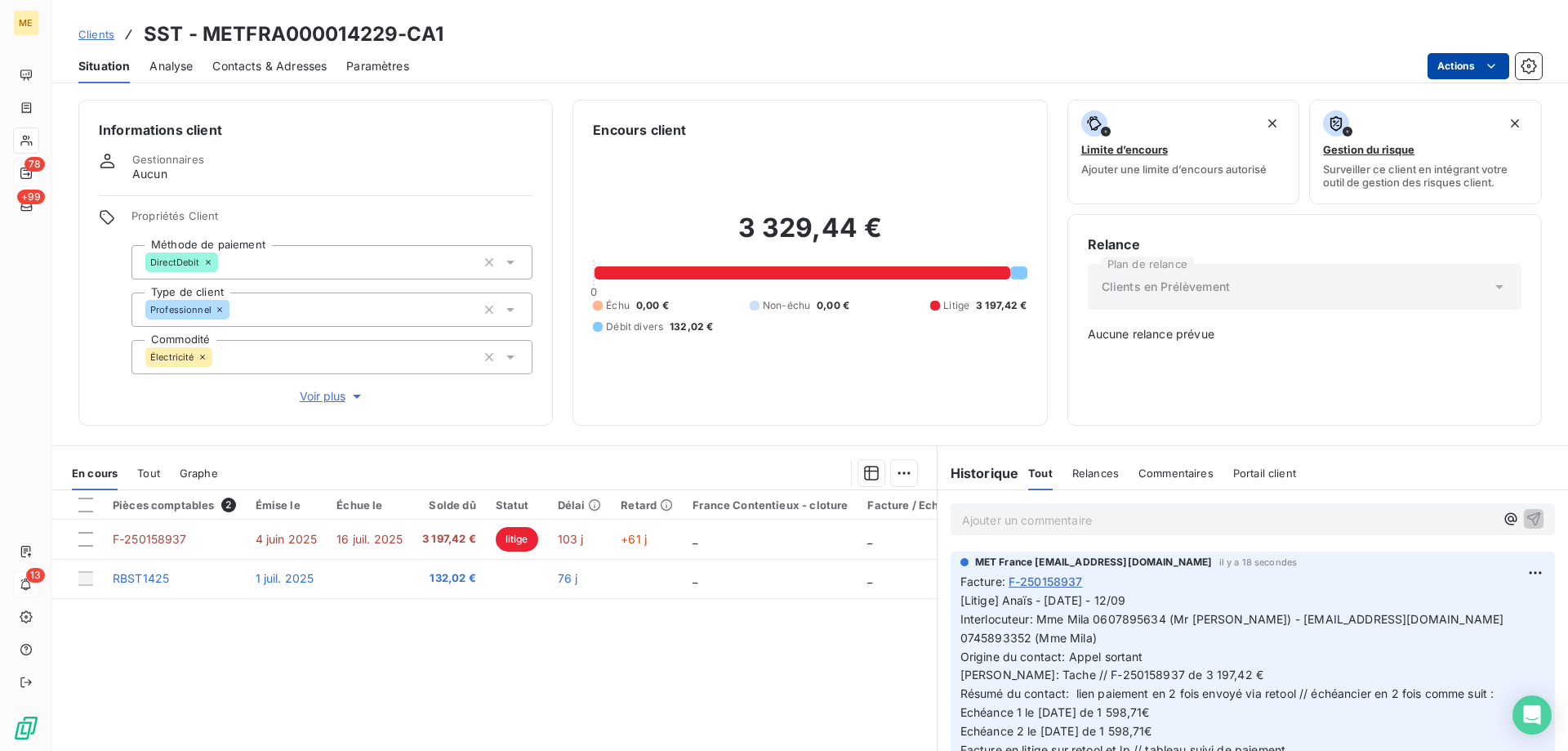
click at [1447, 69] on html "ME 78 +99 13 Clients SST - METFRA000014229-CA1 Situation Analyse Contacts & Adr…" at bounding box center [784, 456] width 1568 height 914
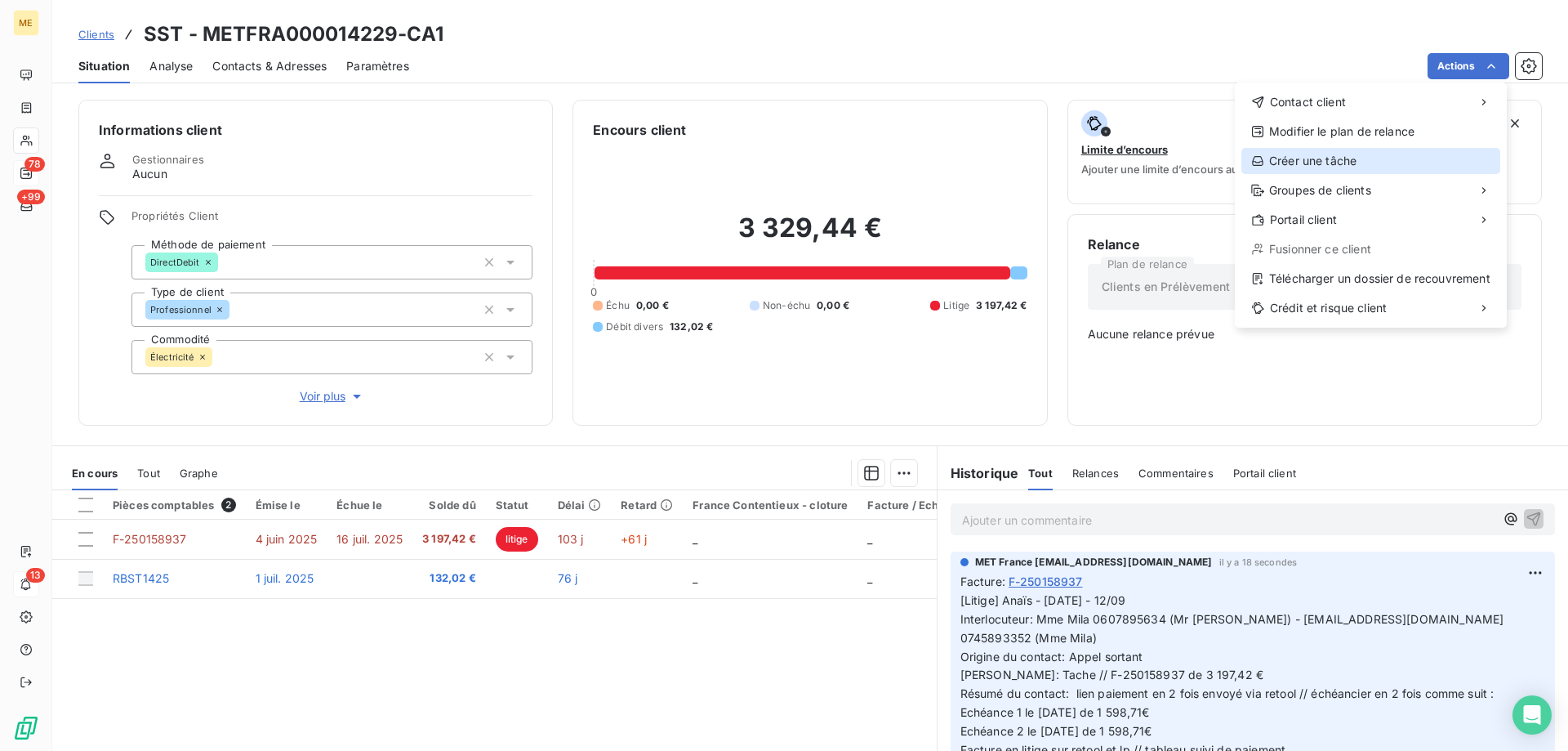
click at [1319, 161] on div "Créer une tâche" at bounding box center [1370, 161] width 259 height 26
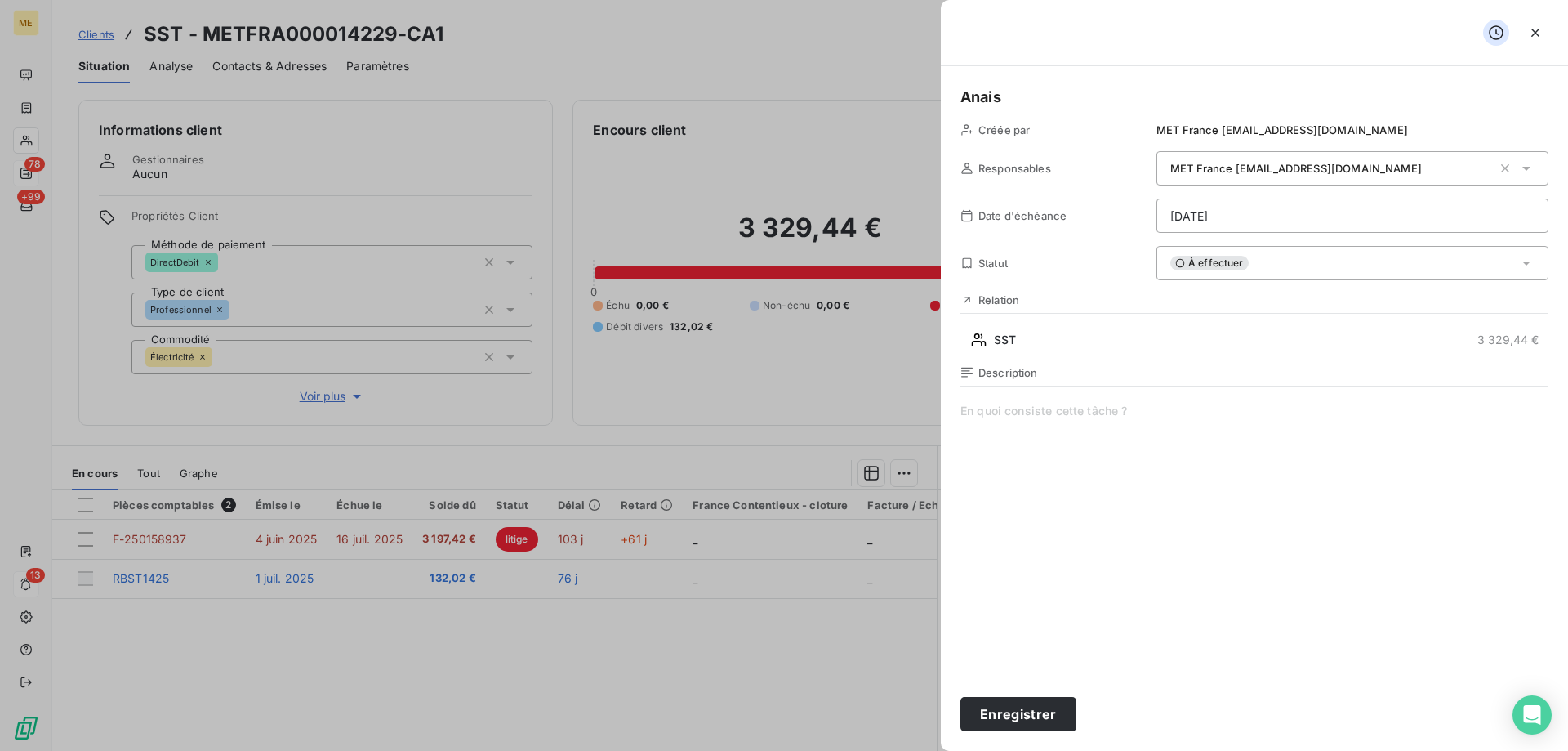
click at [1054, 437] on span at bounding box center [1254, 559] width 588 height 314
click at [1176, 438] on span "Vérif paiement 1/2 :" at bounding box center [1254, 559] width 588 height 314
click at [1220, 209] on html "ME 78 +99 13 Clients SST - METFRA000014229-CA1 Situation Analyse Contacts & Adr…" at bounding box center [784, 456] width 1568 height 914
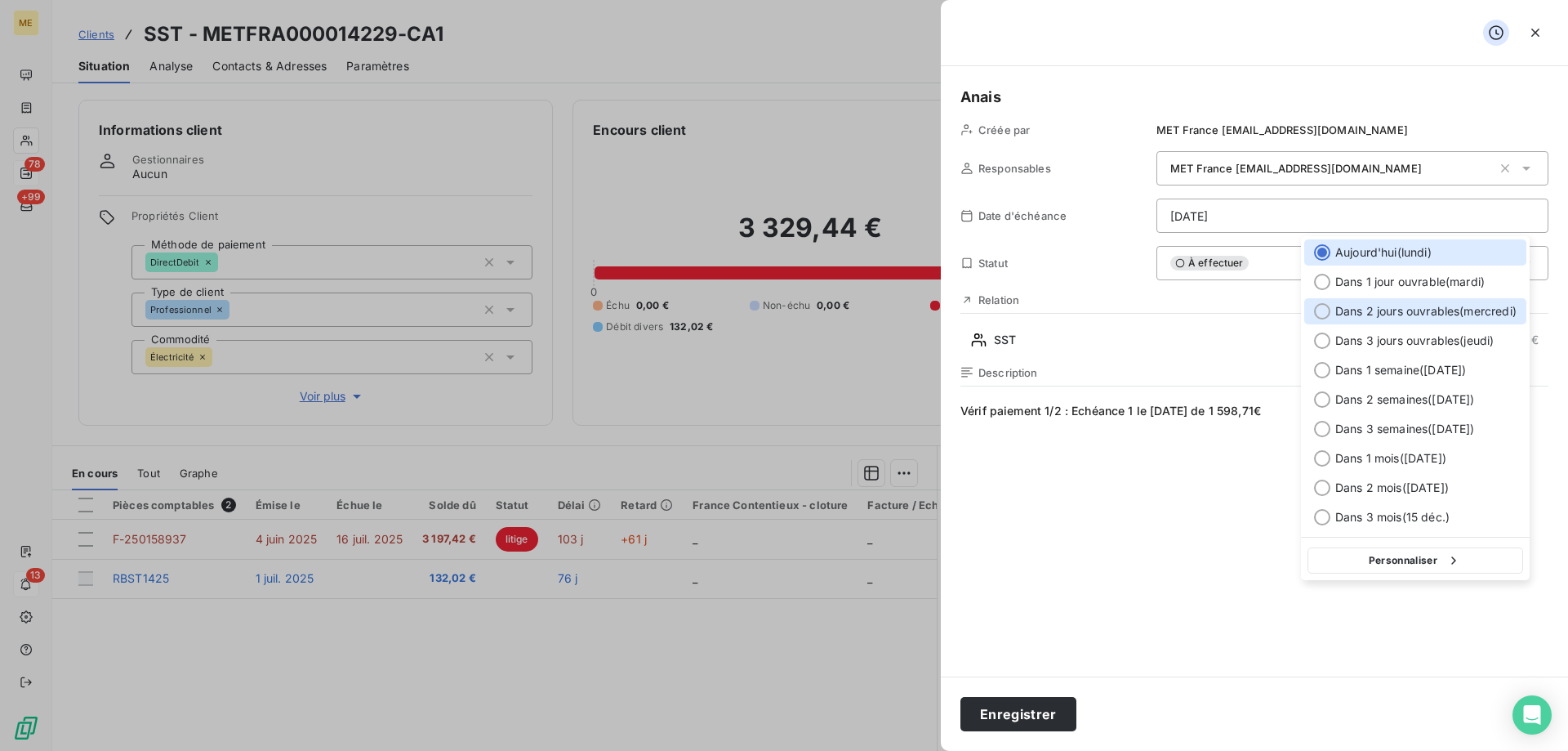
click at [1391, 309] on span "Dans 2 jours ouvrables ( mercredi )" at bounding box center [1426, 311] width 181 height 16
type input "17/09/2025"
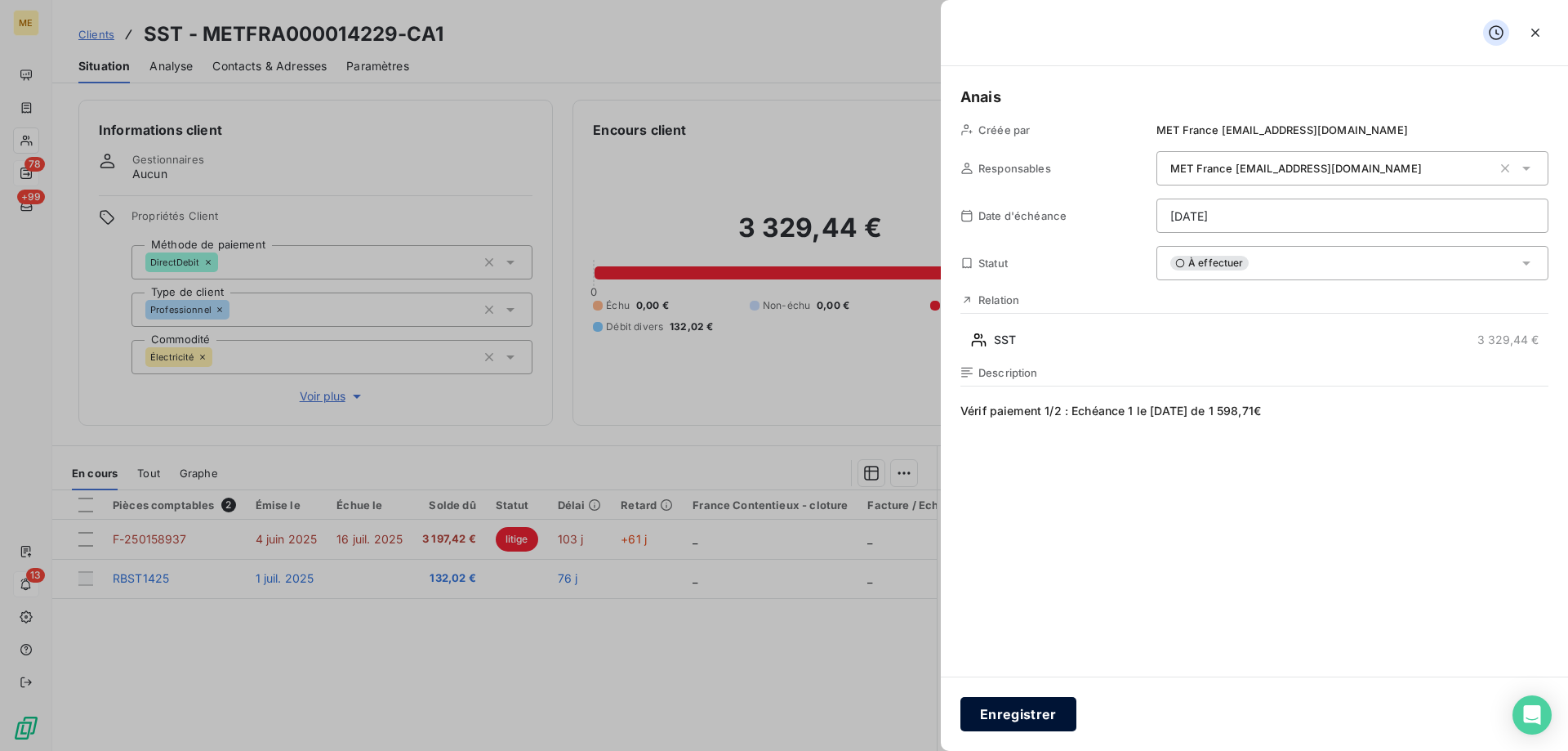
click at [986, 718] on button "Enregistrer" at bounding box center [1017, 714] width 116 height 34
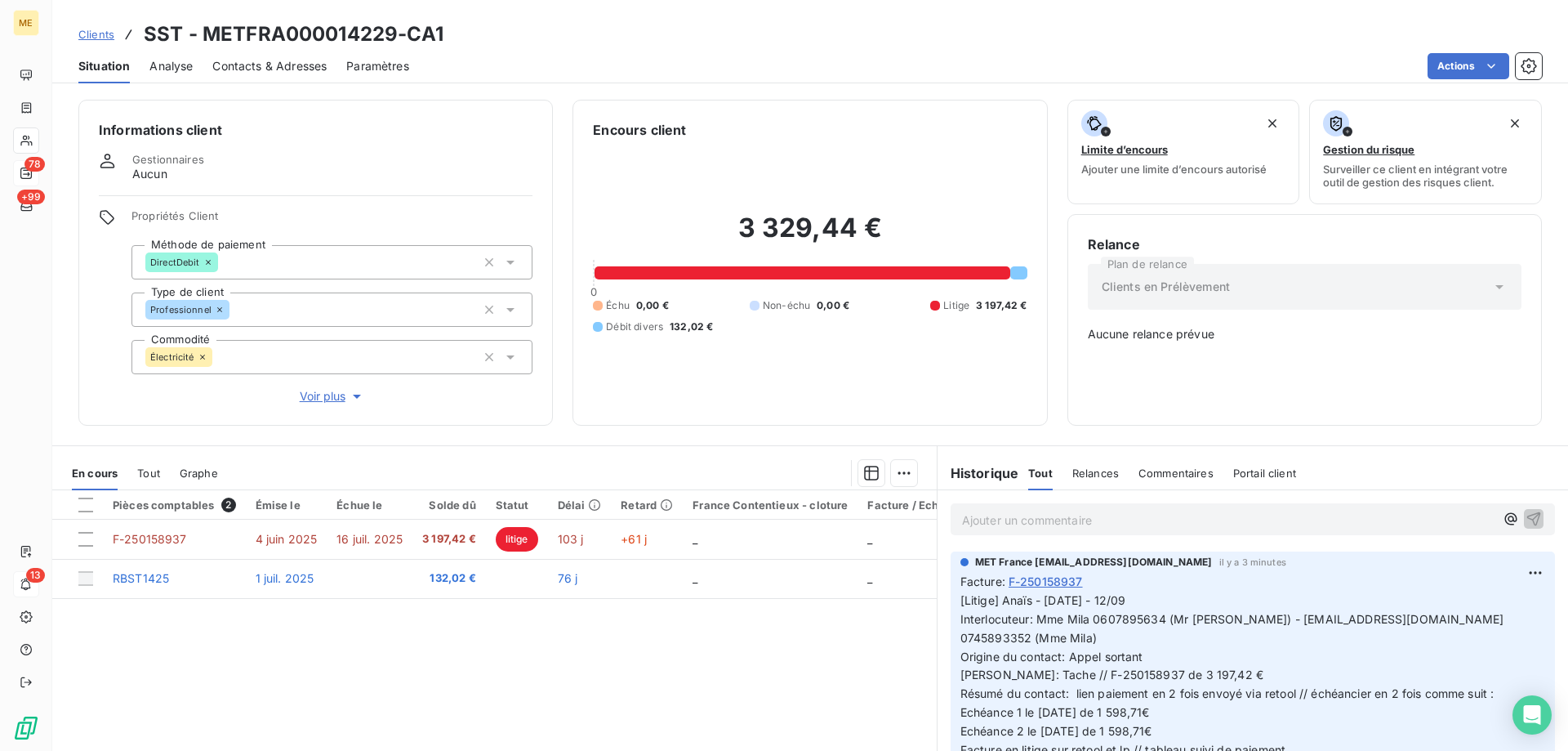
scroll to position [93, 0]
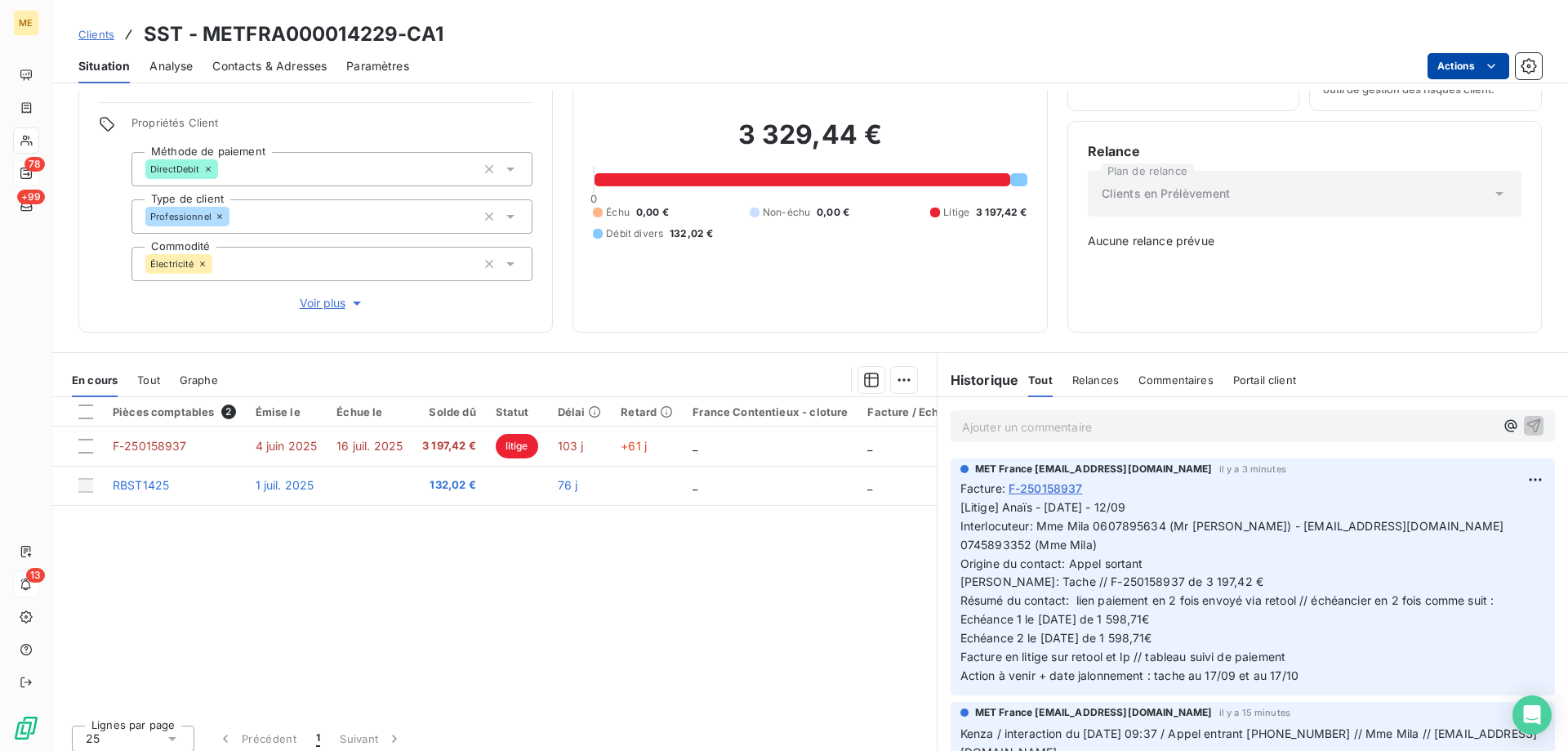
click at [1443, 68] on html "ME 78 +99 13 Clients SST - METFRA000014229-CA1 Situation Analyse Contacts & Adr…" at bounding box center [784, 456] width 1568 height 914
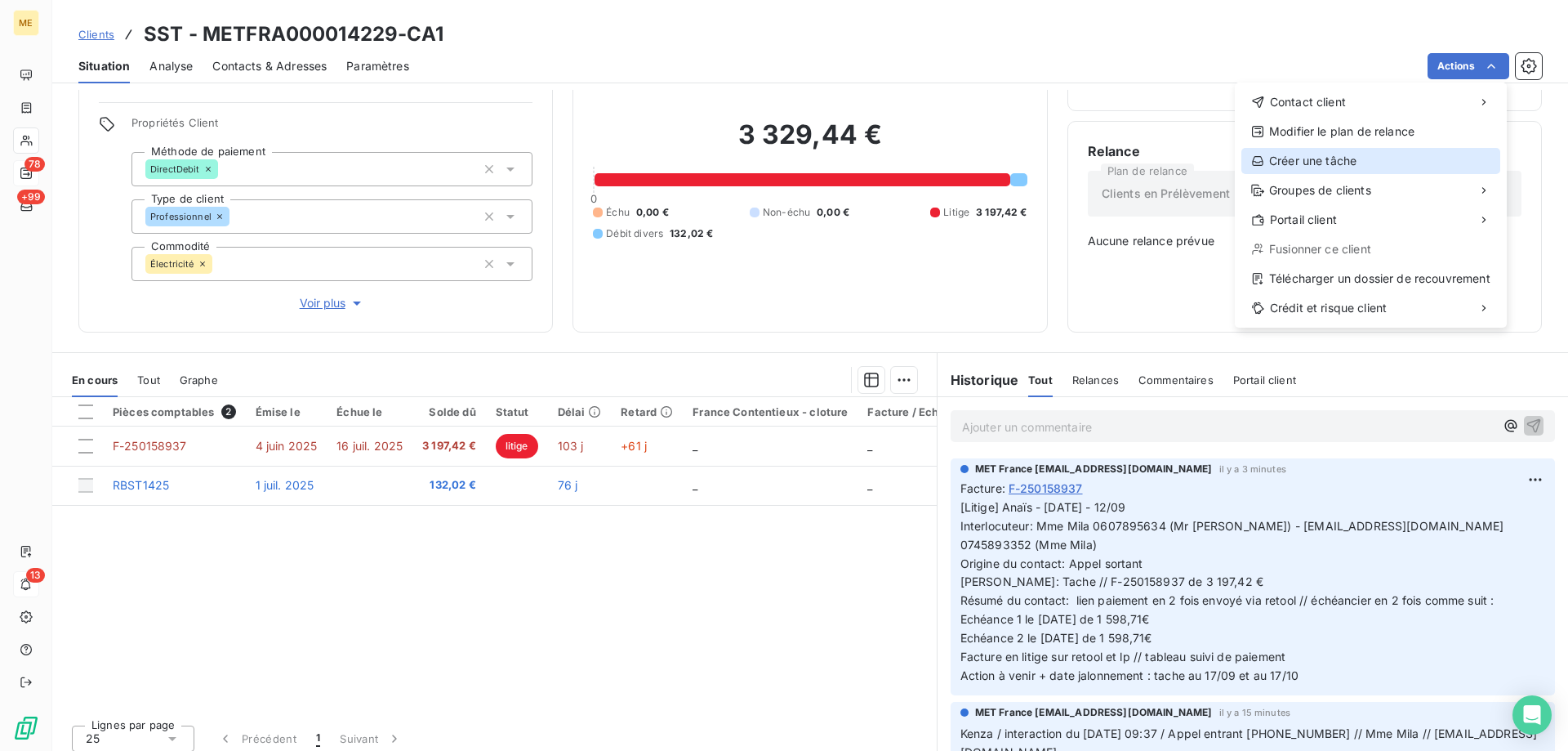
click at [1297, 172] on div "Créer une tâche" at bounding box center [1370, 161] width 259 height 26
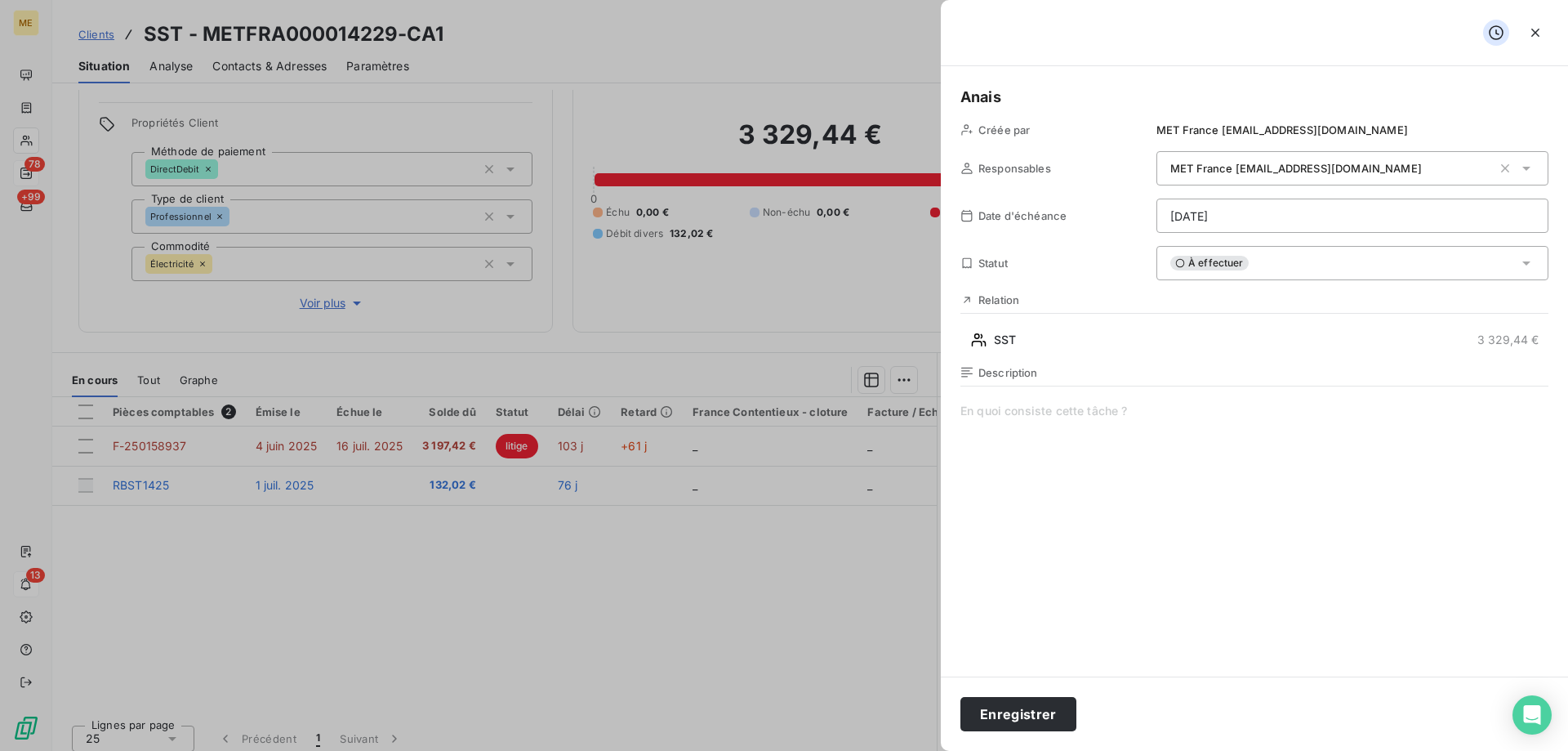
click at [1124, 437] on span at bounding box center [1254, 559] width 588 height 314
click at [1237, 417] on span at bounding box center [1254, 559] width 588 height 314
click at [1132, 408] on span "Vérif paiement 2/2 :" at bounding box center [1254, 559] width 588 height 314
click at [1253, 212] on html "ME 78 +99 13 Clients SST - METFRA000014229-CA1 Situation Analyse Contacts & Adr…" at bounding box center [784, 456] width 1568 height 914
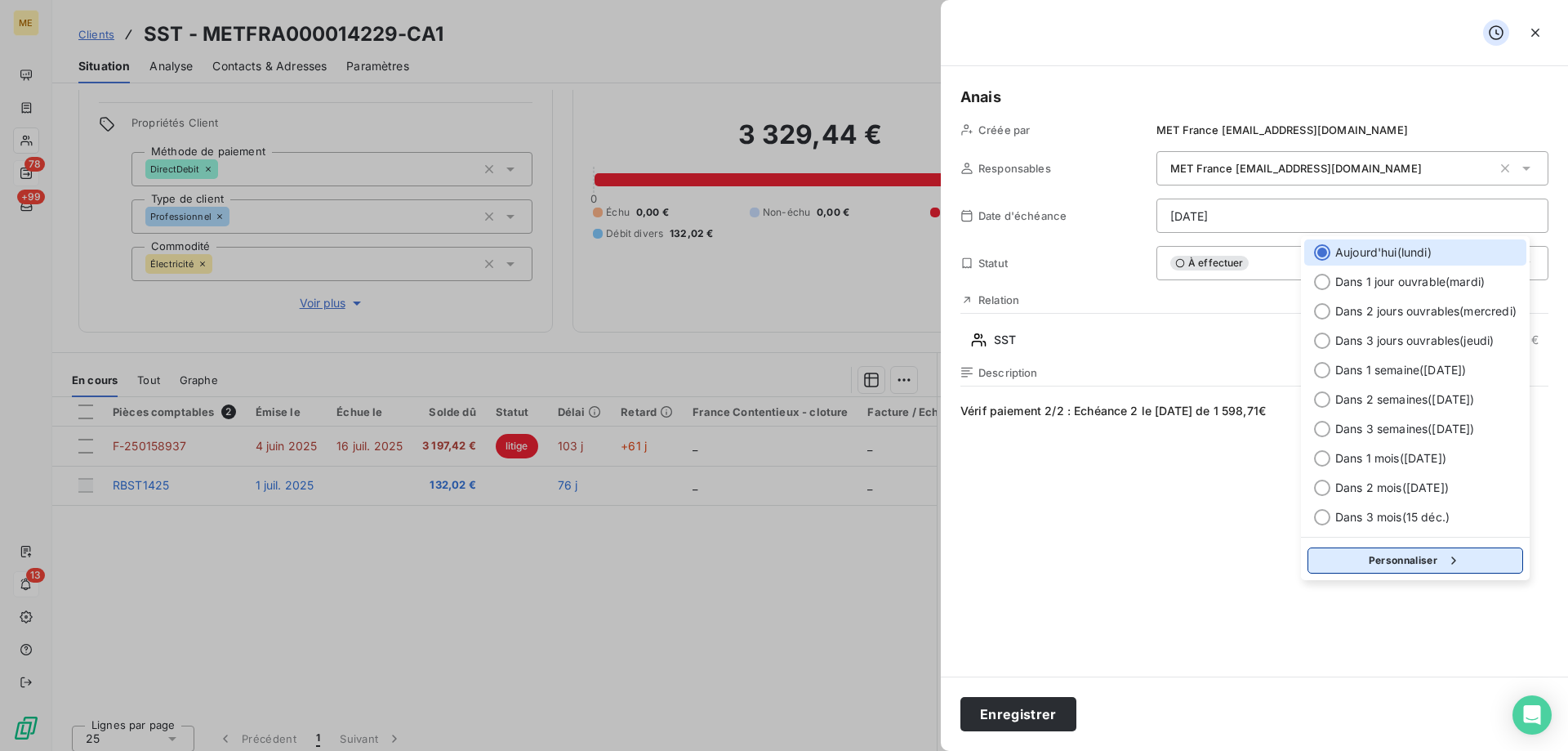
click at [1444, 552] on button "Personnaliser" at bounding box center [1415, 560] width 216 height 26
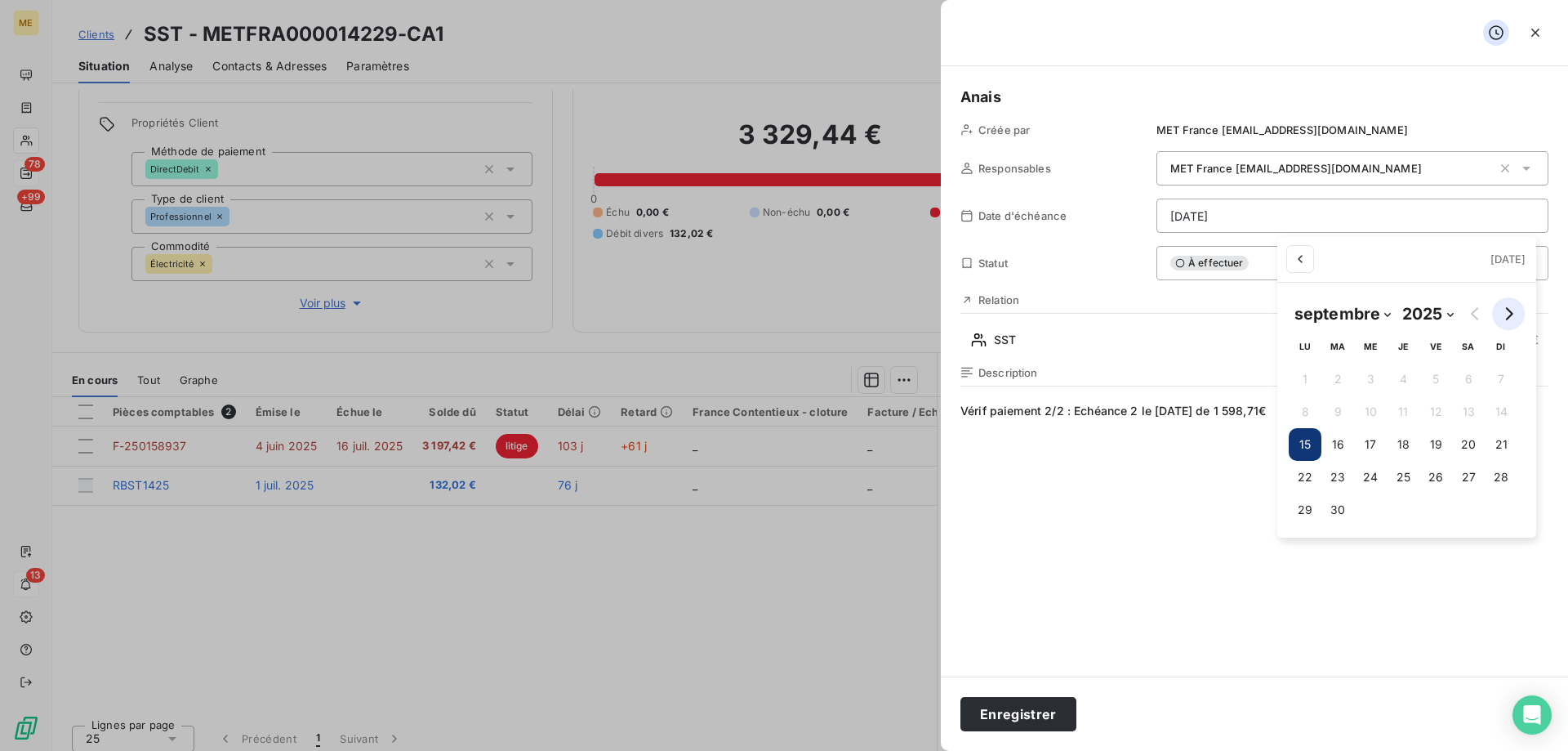
click at [1507, 308] on icon "Go to next month" at bounding box center [1508, 314] width 13 height 13
select select "9"
click at [1445, 442] on button "17" at bounding box center [1442, 444] width 32 height 32
type input "17/10/2025"
click at [1196, 486] on html "ME 78 +99 13 Clients SST - METFRA000014229-CA1 Situation Analyse Contacts & Adr…" at bounding box center [784, 456] width 1568 height 914
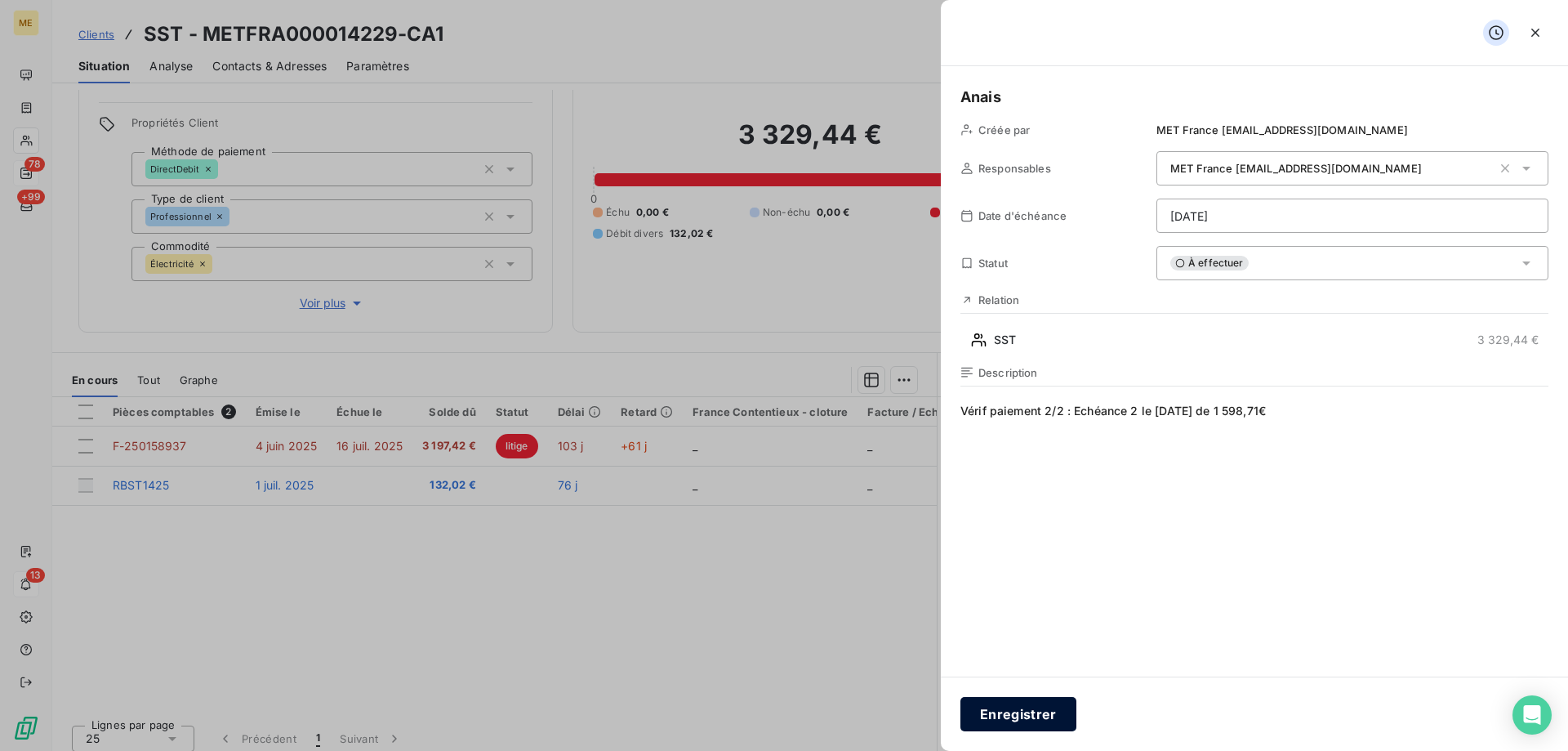
click at [1037, 712] on button "Enregistrer" at bounding box center [1017, 714] width 116 height 34
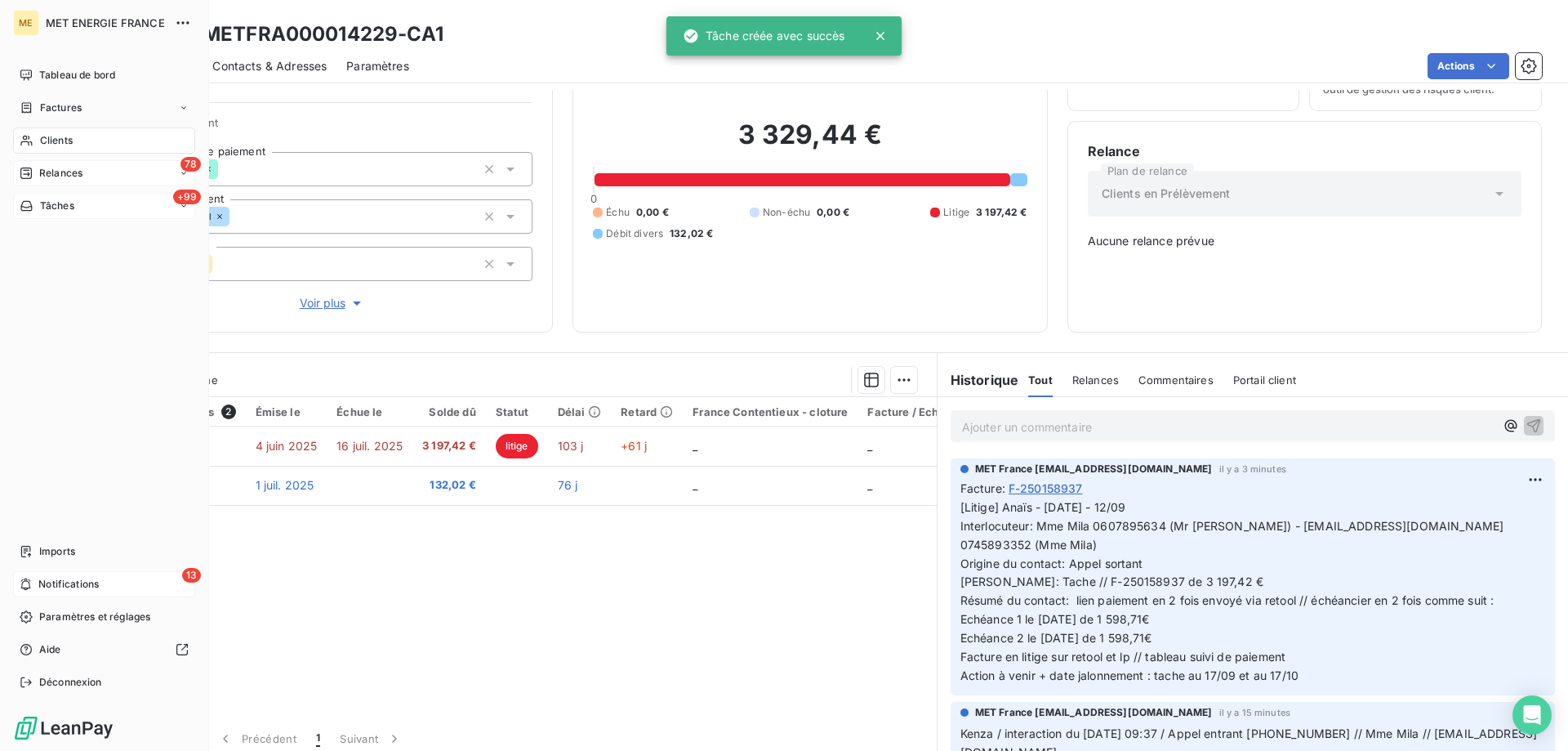
click at [139, 204] on div "+99 Tâches" at bounding box center [104, 206] width 182 height 26
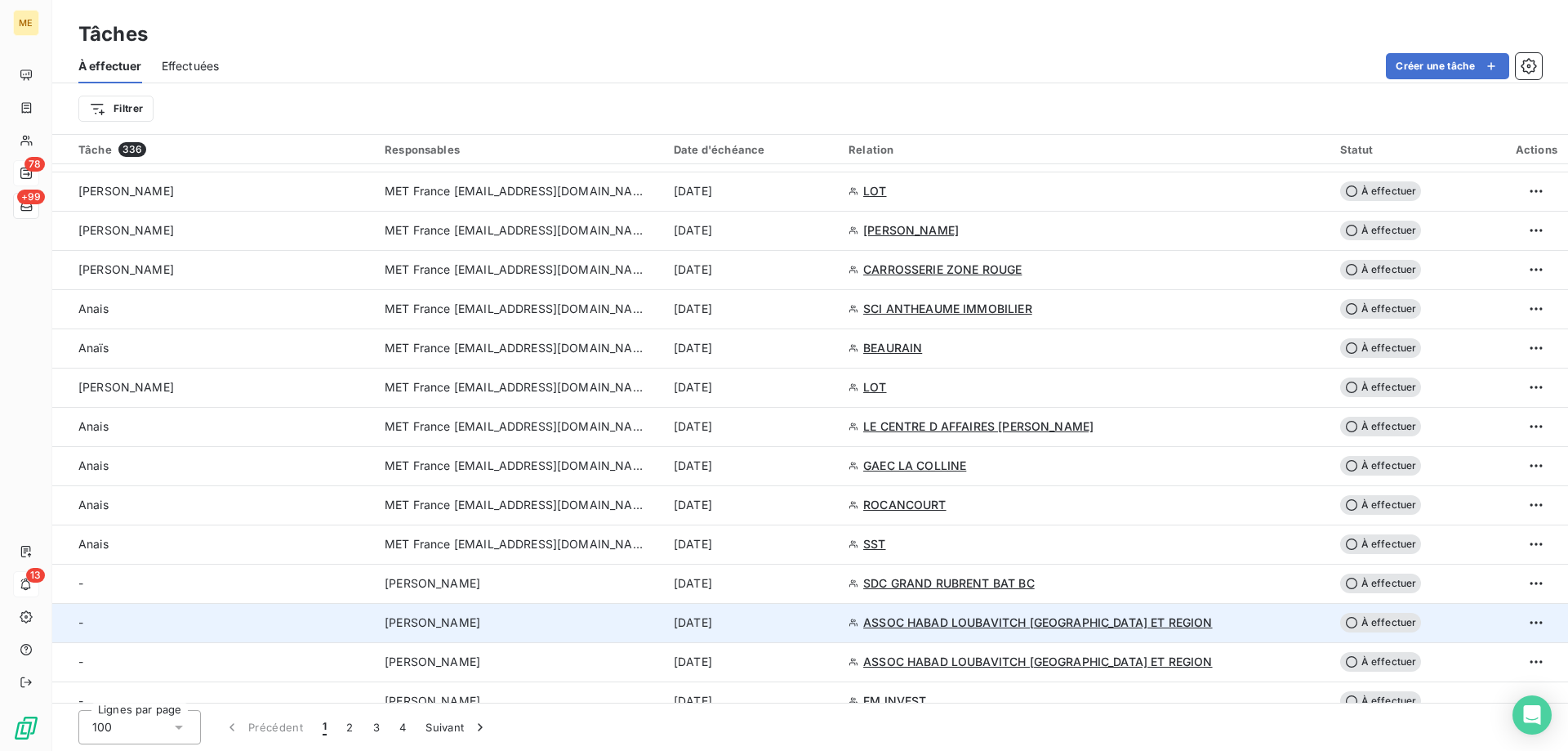
scroll to position [2287, 0]
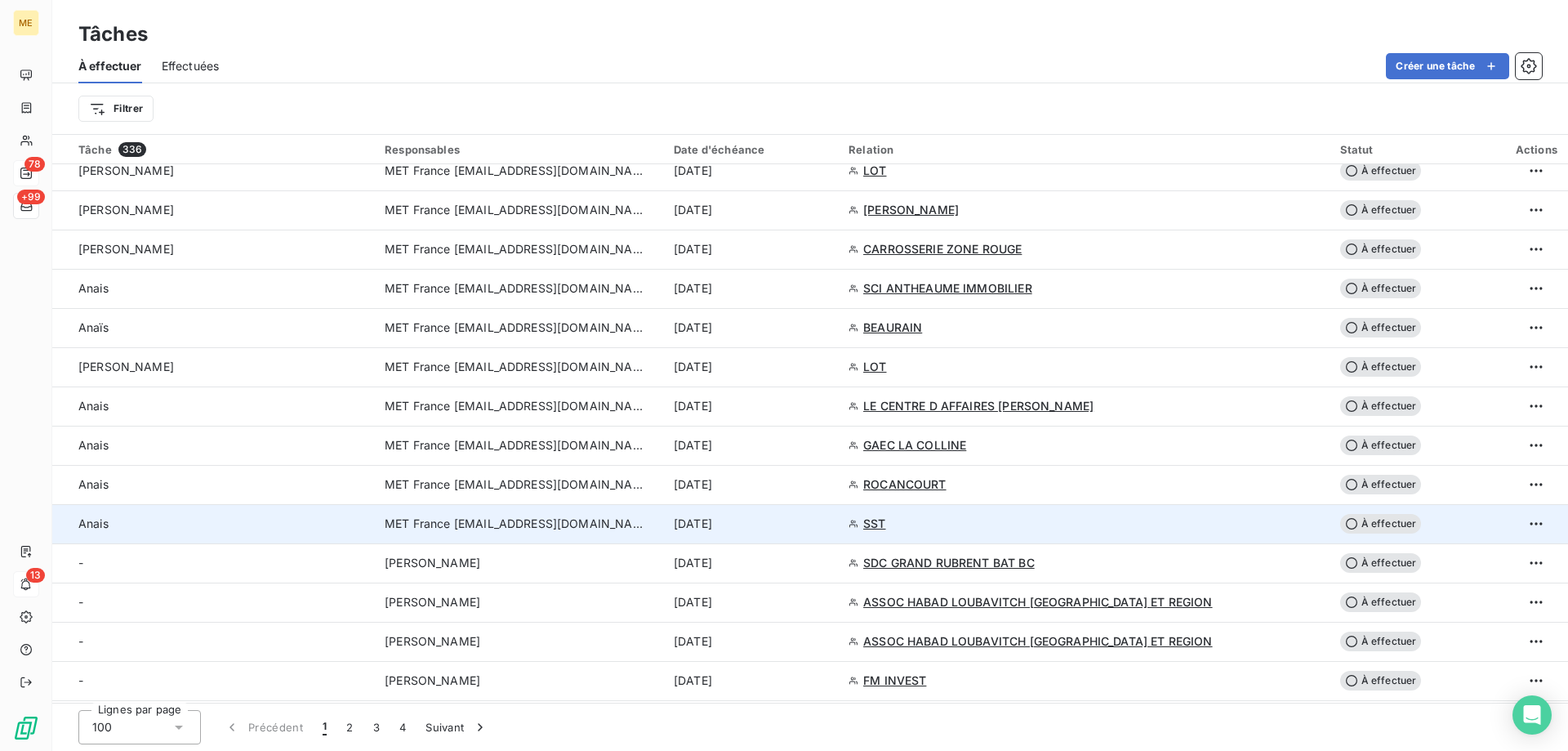
click at [829, 524] on div "15 sept. 2025" at bounding box center [751, 524] width 155 height 16
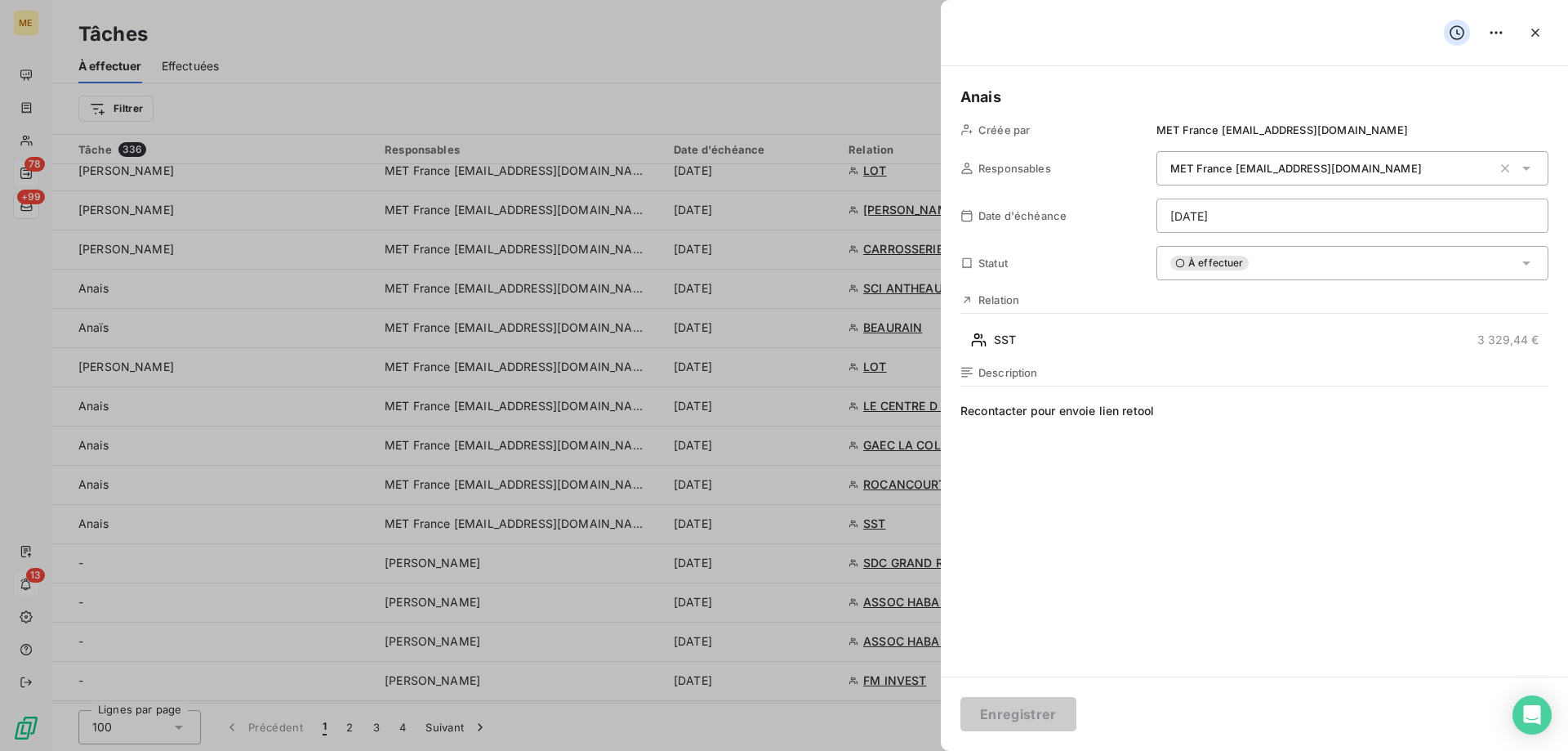
click at [1343, 268] on div "À effectuer" at bounding box center [1352, 263] width 392 height 34
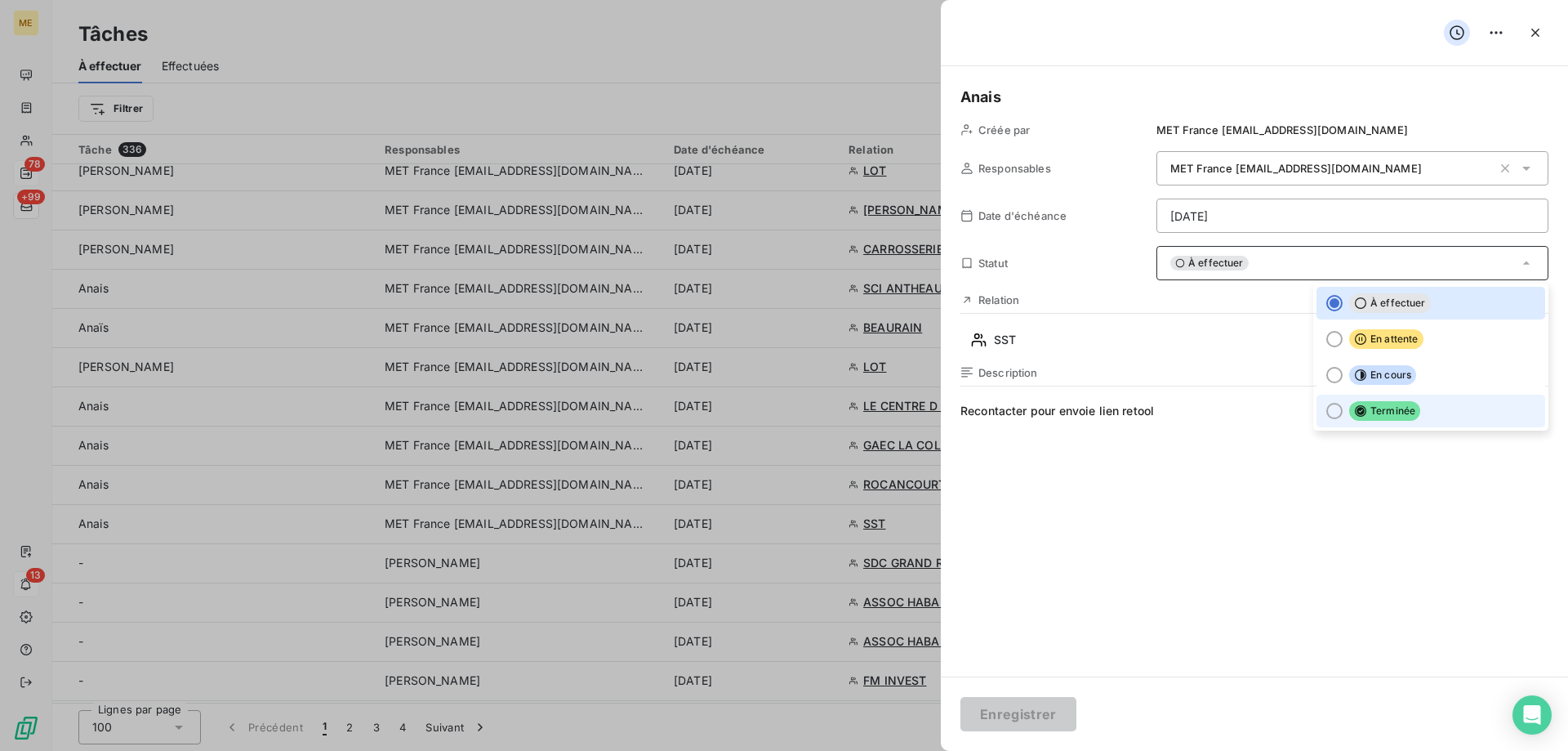
click at [1399, 413] on span "Terminée" at bounding box center [1384, 411] width 71 height 20
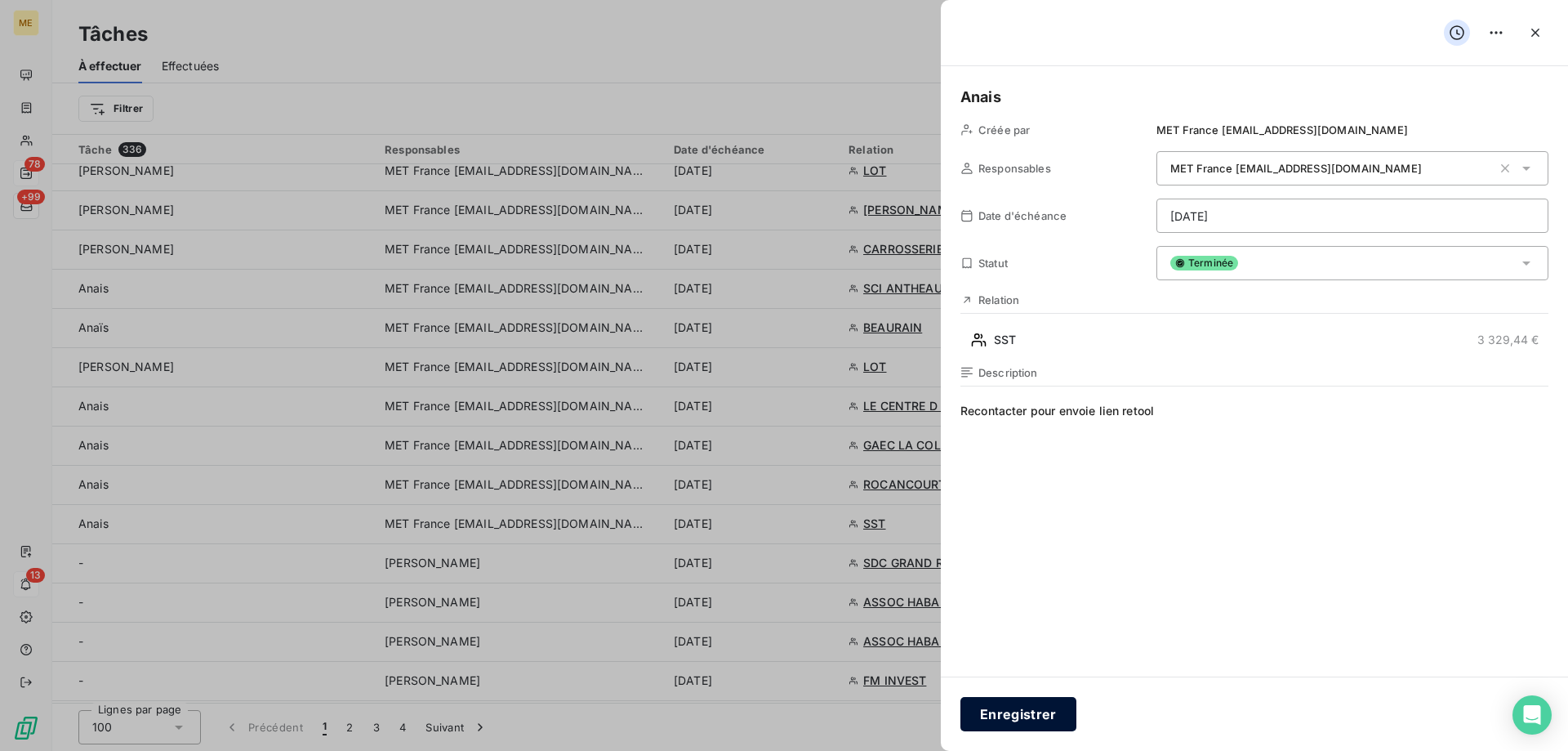
click at [1022, 711] on button "Enregistrer" at bounding box center [1017, 714] width 116 height 34
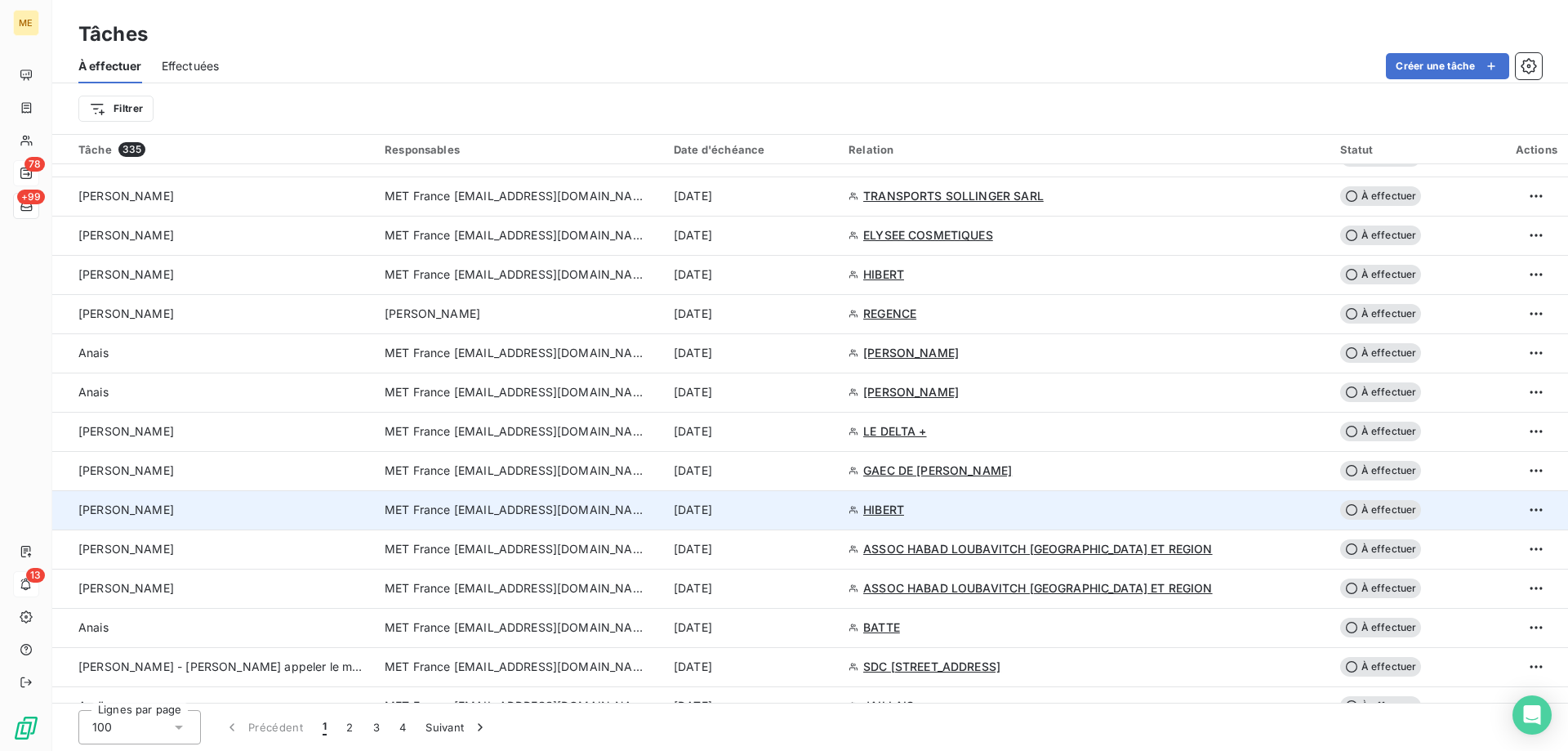
scroll to position [1389, 0]
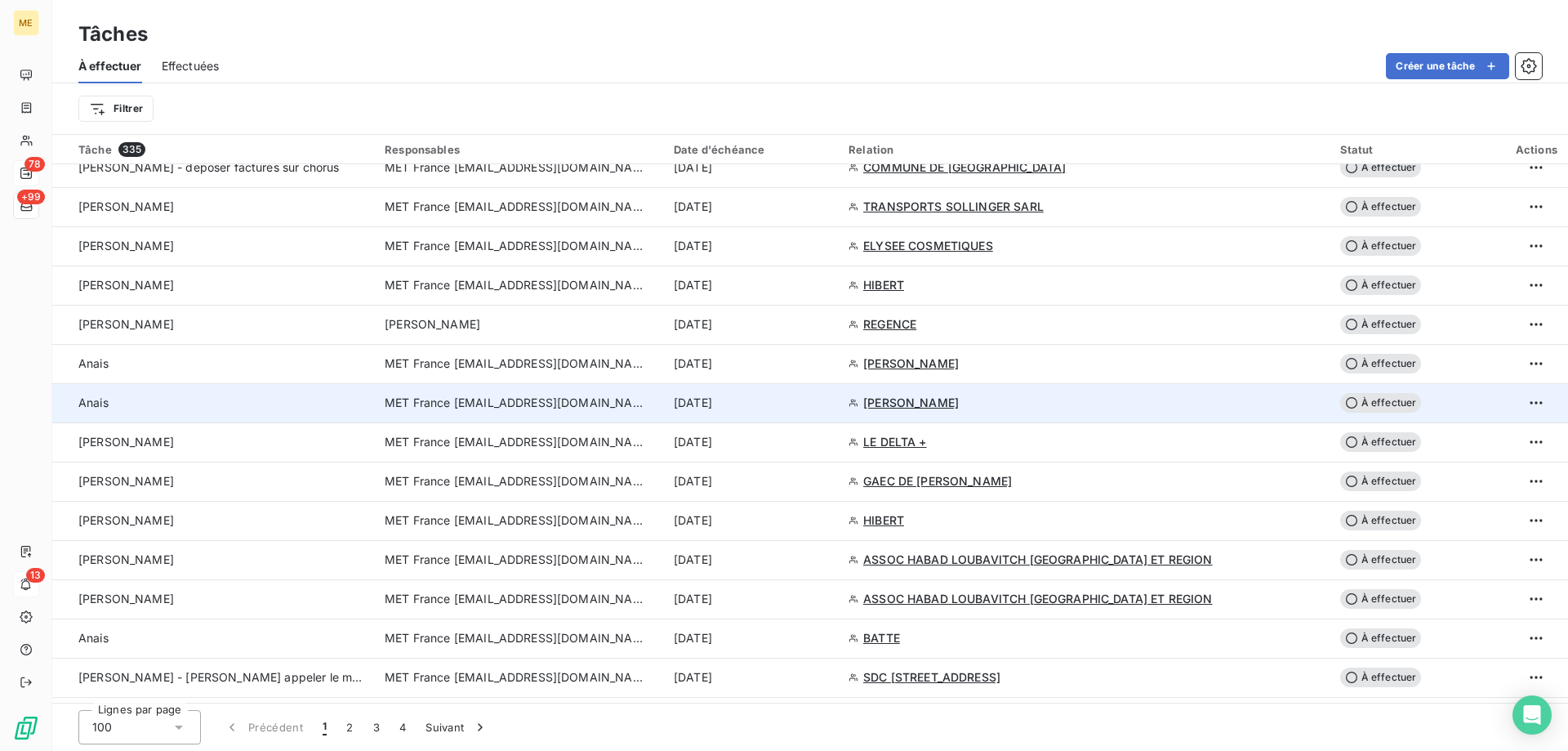
click at [829, 405] on div "15 sept. 2025" at bounding box center [751, 402] width 155 height 16
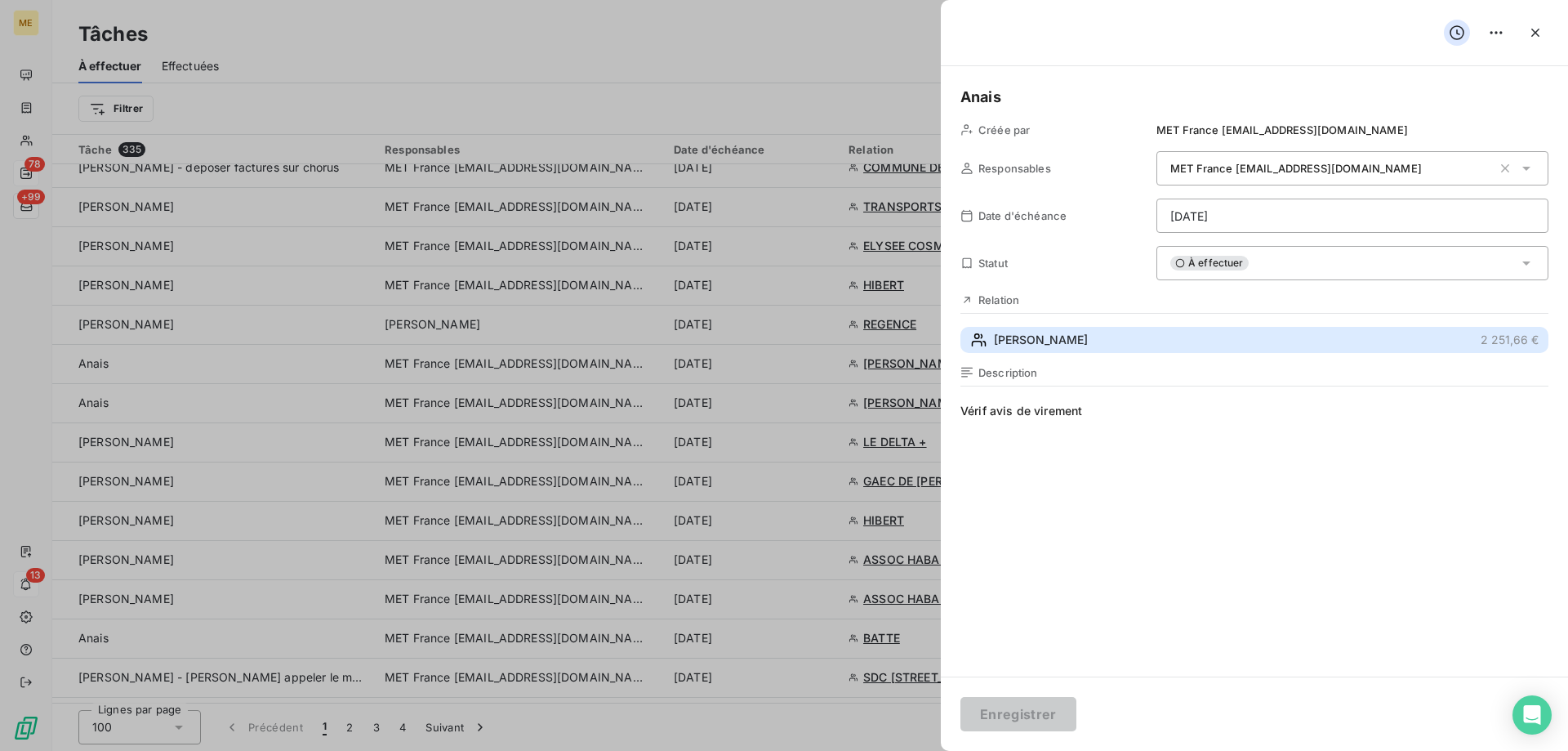
click at [1122, 338] on button "CHEVREAU Elise 2 251,66 €" at bounding box center [1254, 340] width 588 height 26
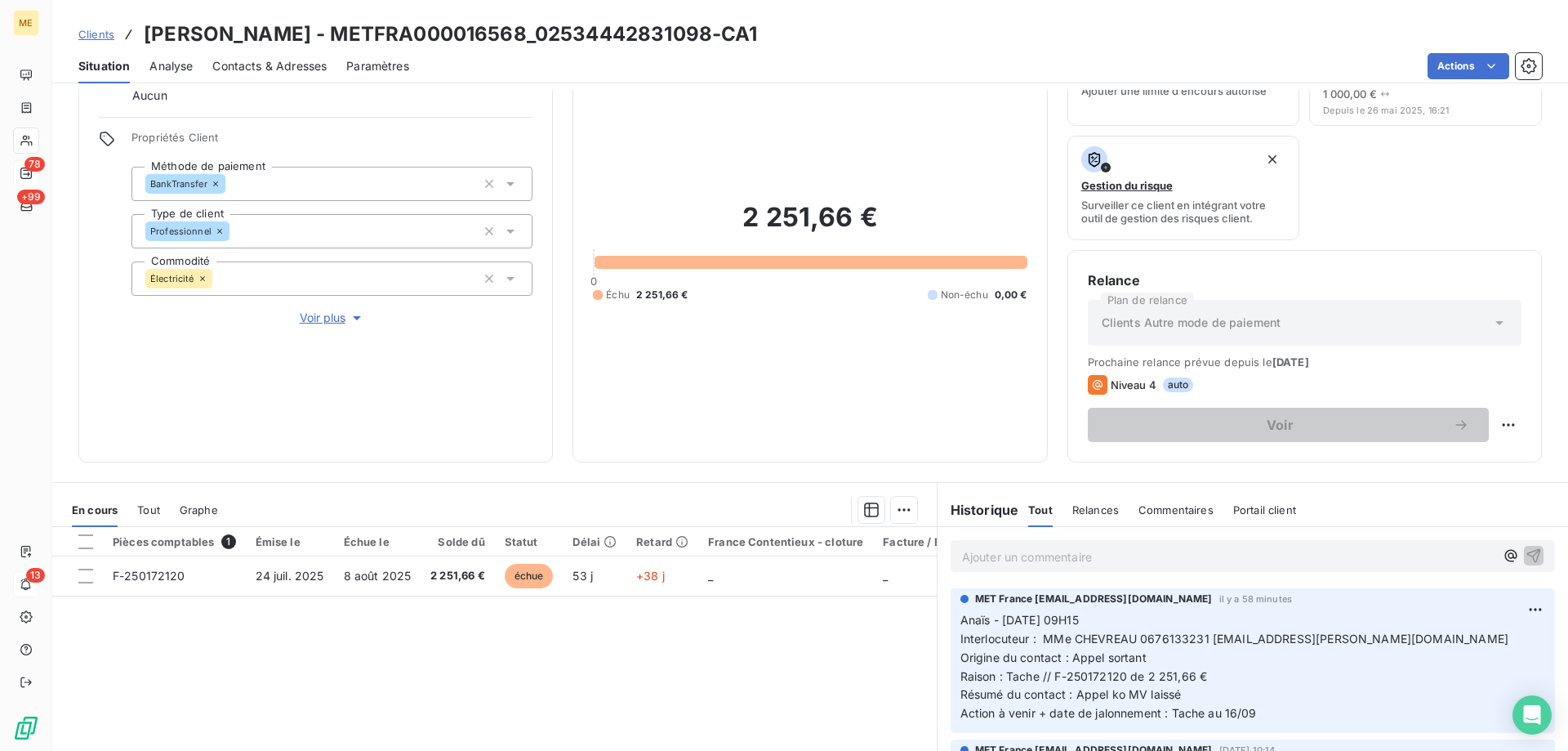
scroll to position [218, 0]
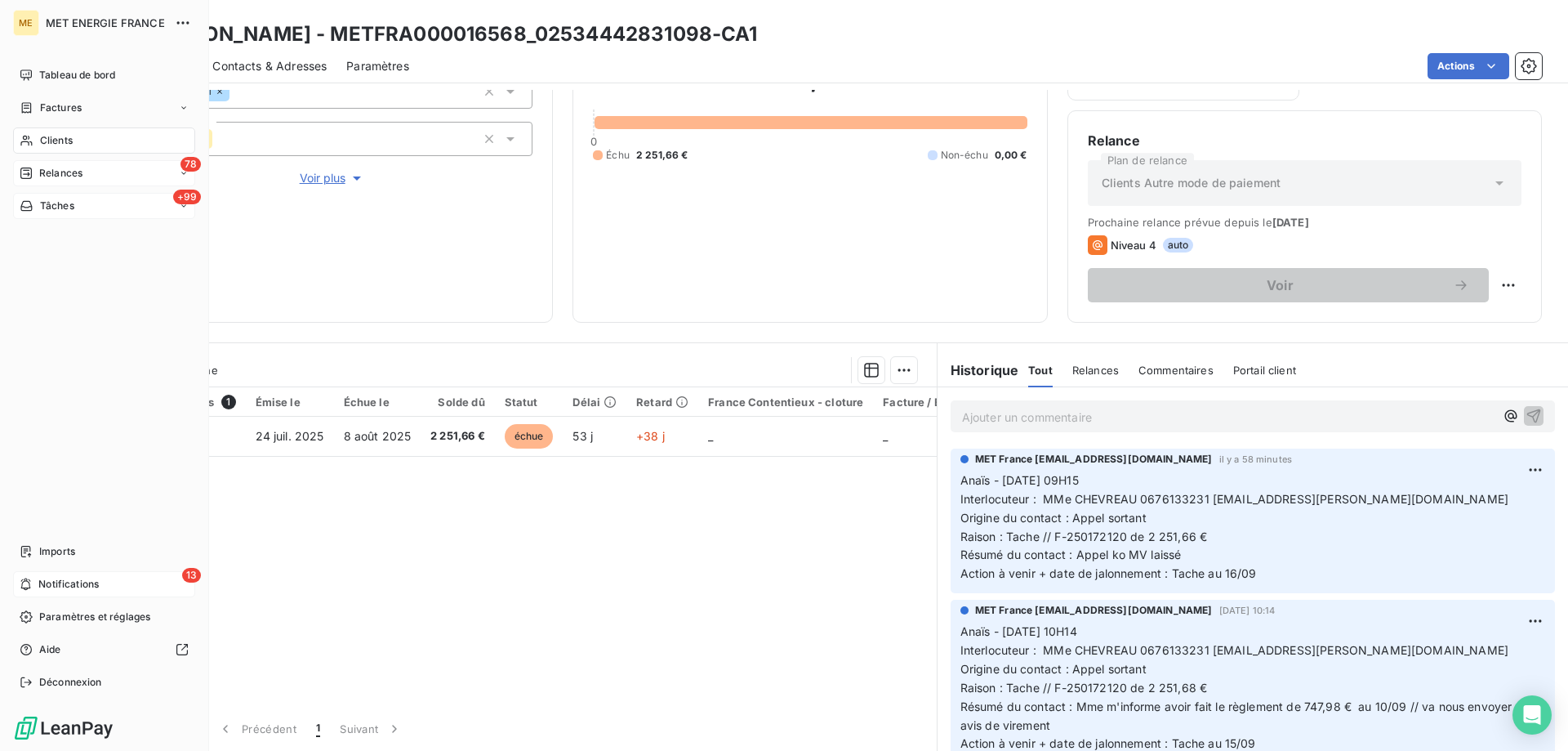
click at [66, 199] on span "Tâches" at bounding box center [57, 206] width 34 height 14
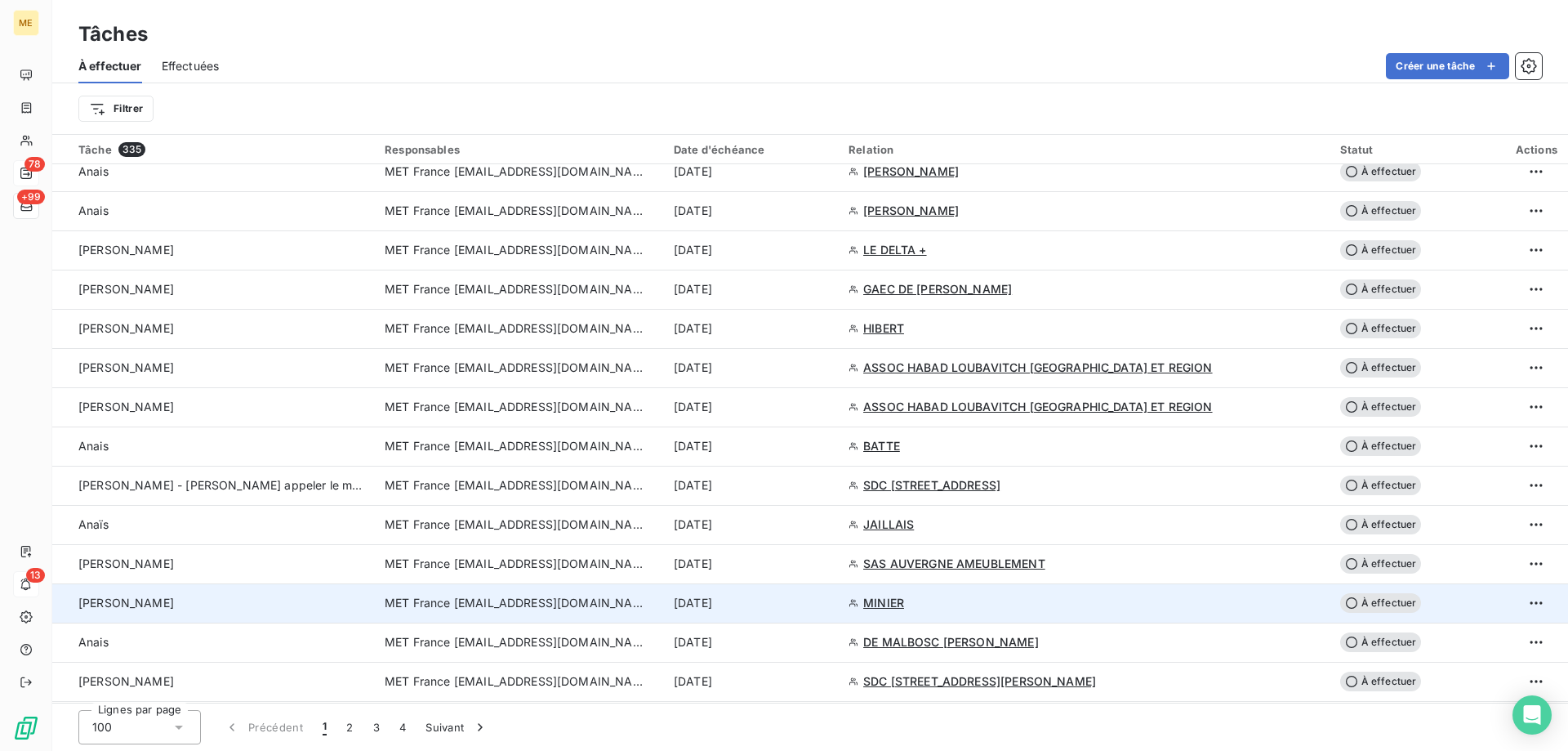
scroll to position [1552, 0]
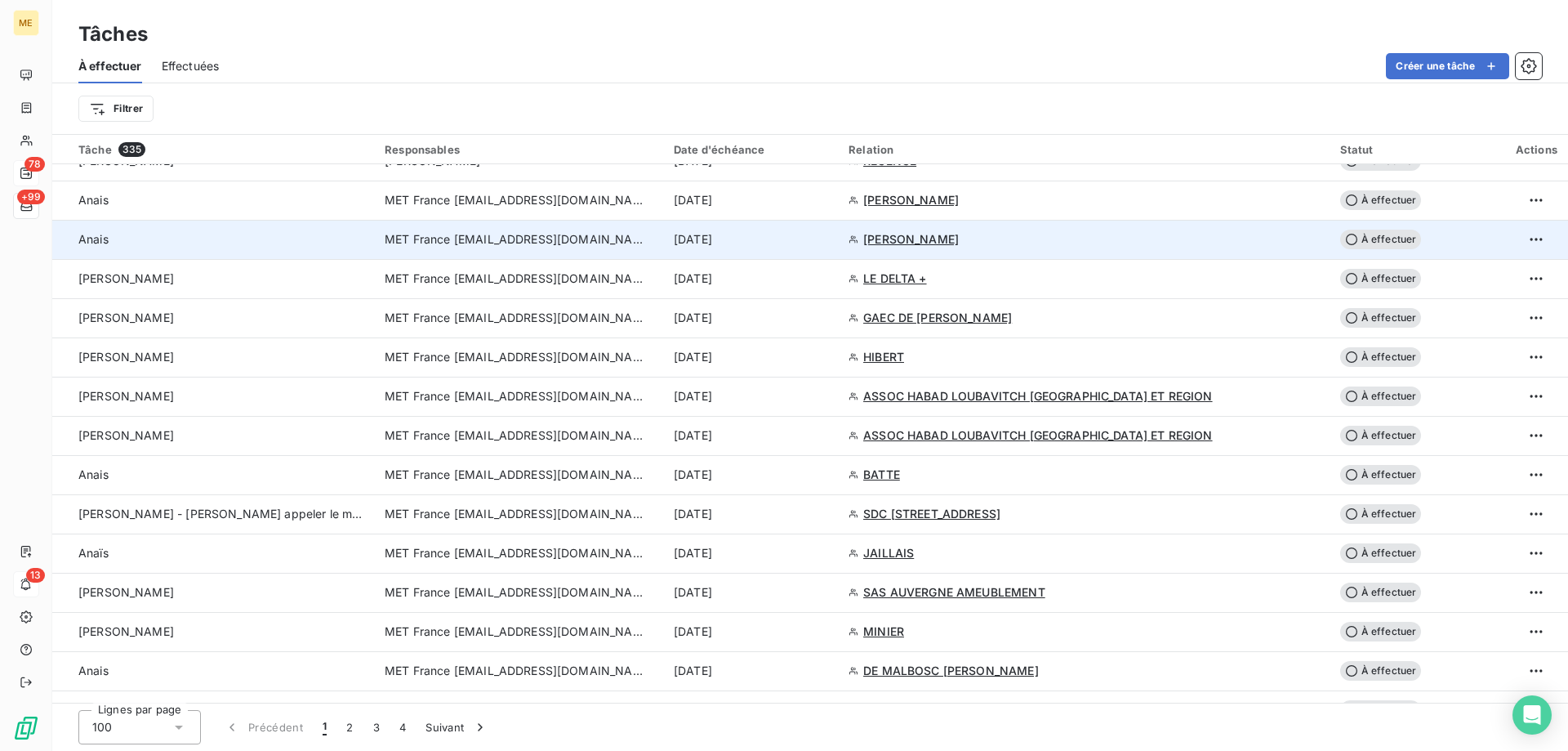
click at [829, 243] on div "15 sept. 2025" at bounding box center [751, 239] width 155 height 16
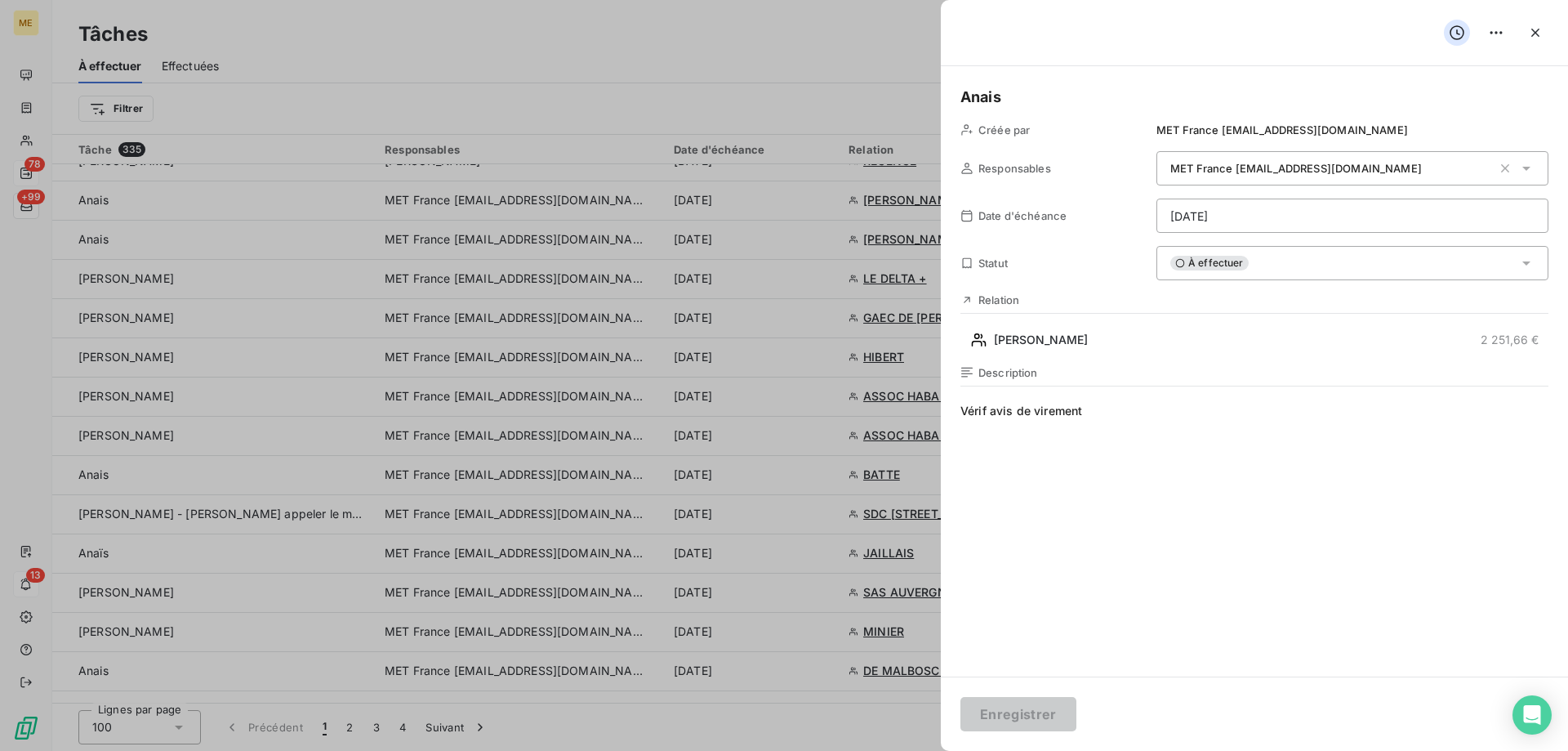
click at [1323, 268] on div "À effectuer" at bounding box center [1352, 263] width 392 height 34
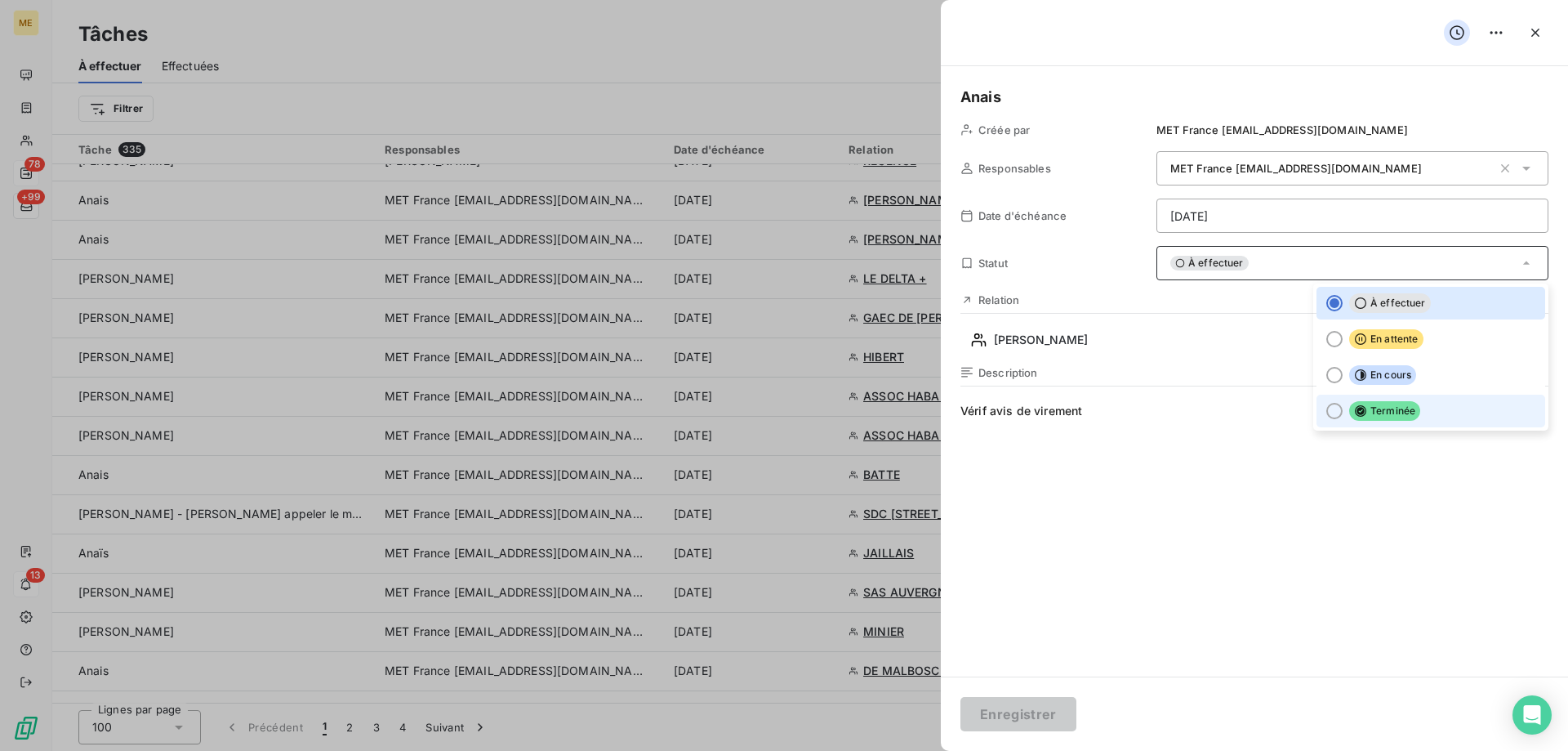
click at [1366, 416] on span "Terminée" at bounding box center [1384, 411] width 71 height 20
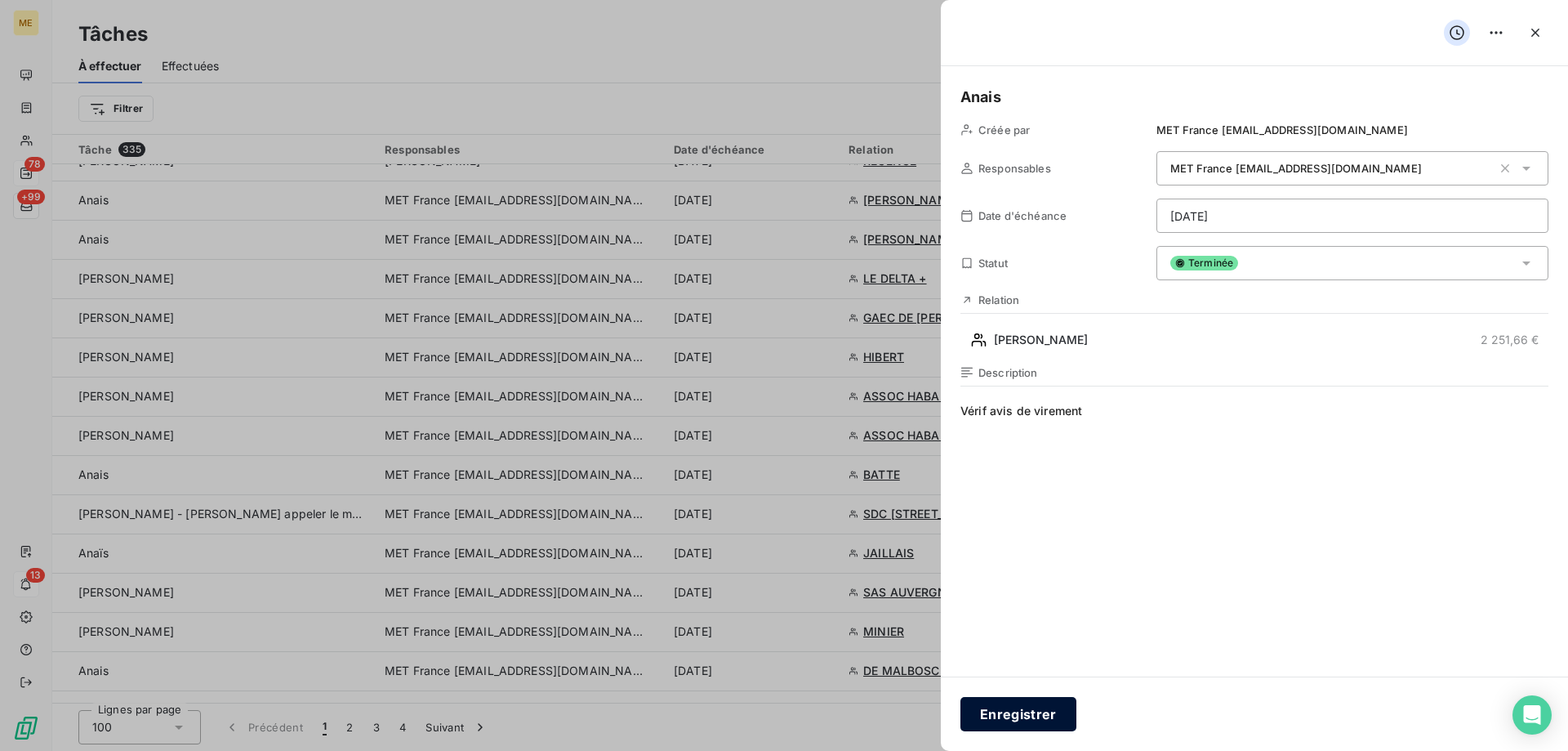
click at [1019, 711] on button "Enregistrer" at bounding box center [1017, 714] width 116 height 34
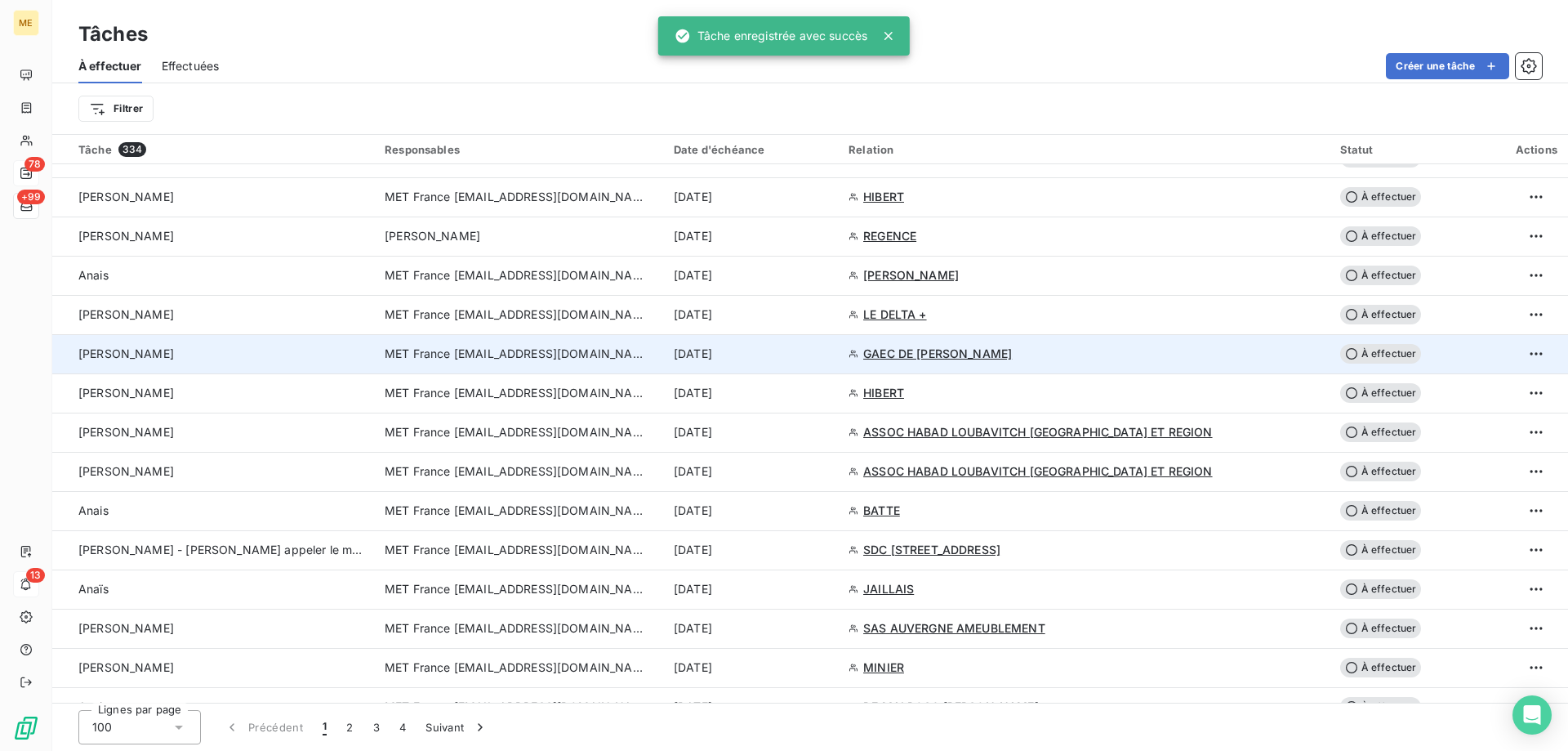
scroll to position [1471, 0]
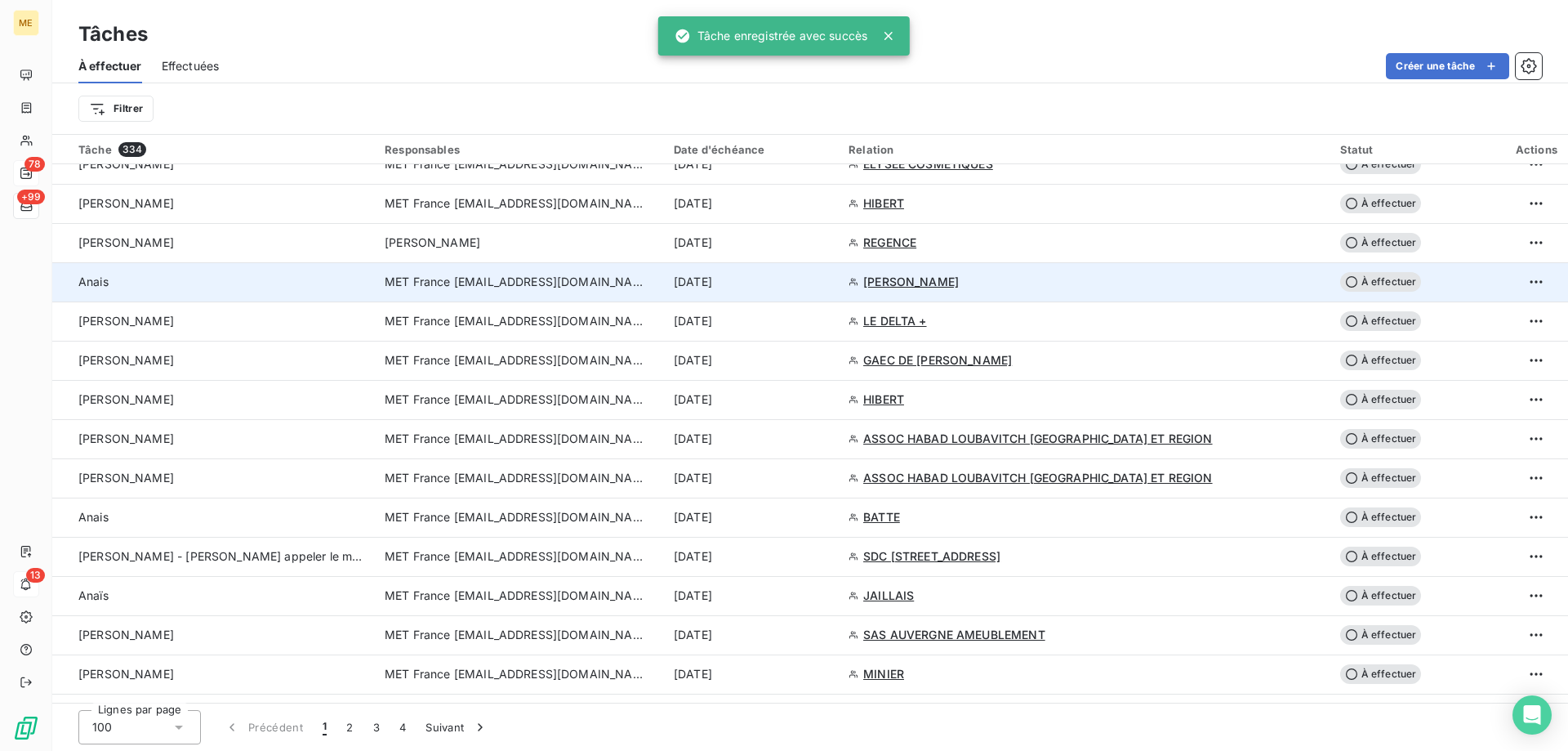
click at [829, 280] on div "15 sept. 2025" at bounding box center [751, 282] width 155 height 16
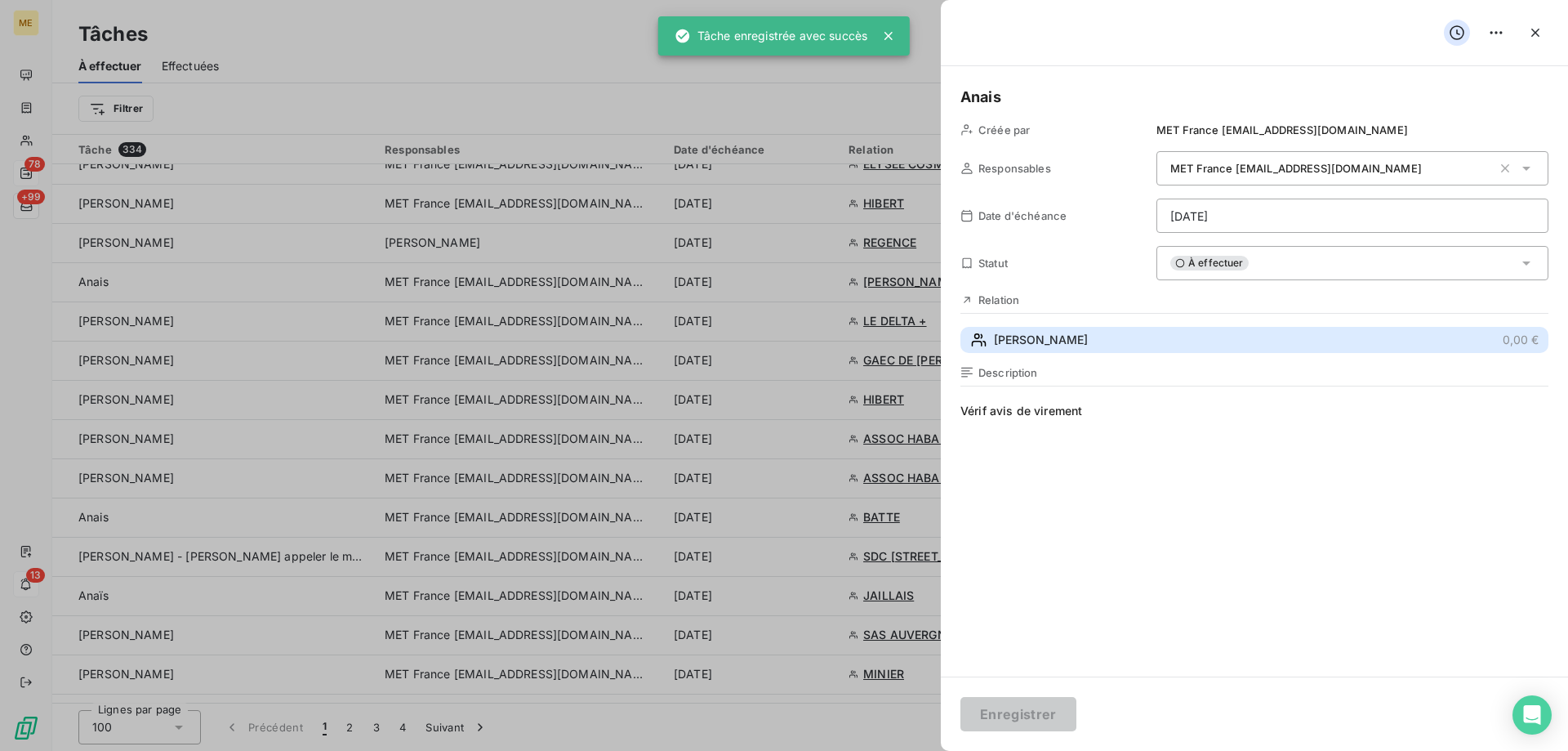
click at [1081, 348] on button "DELOUYA 0,00 €" at bounding box center [1254, 340] width 588 height 26
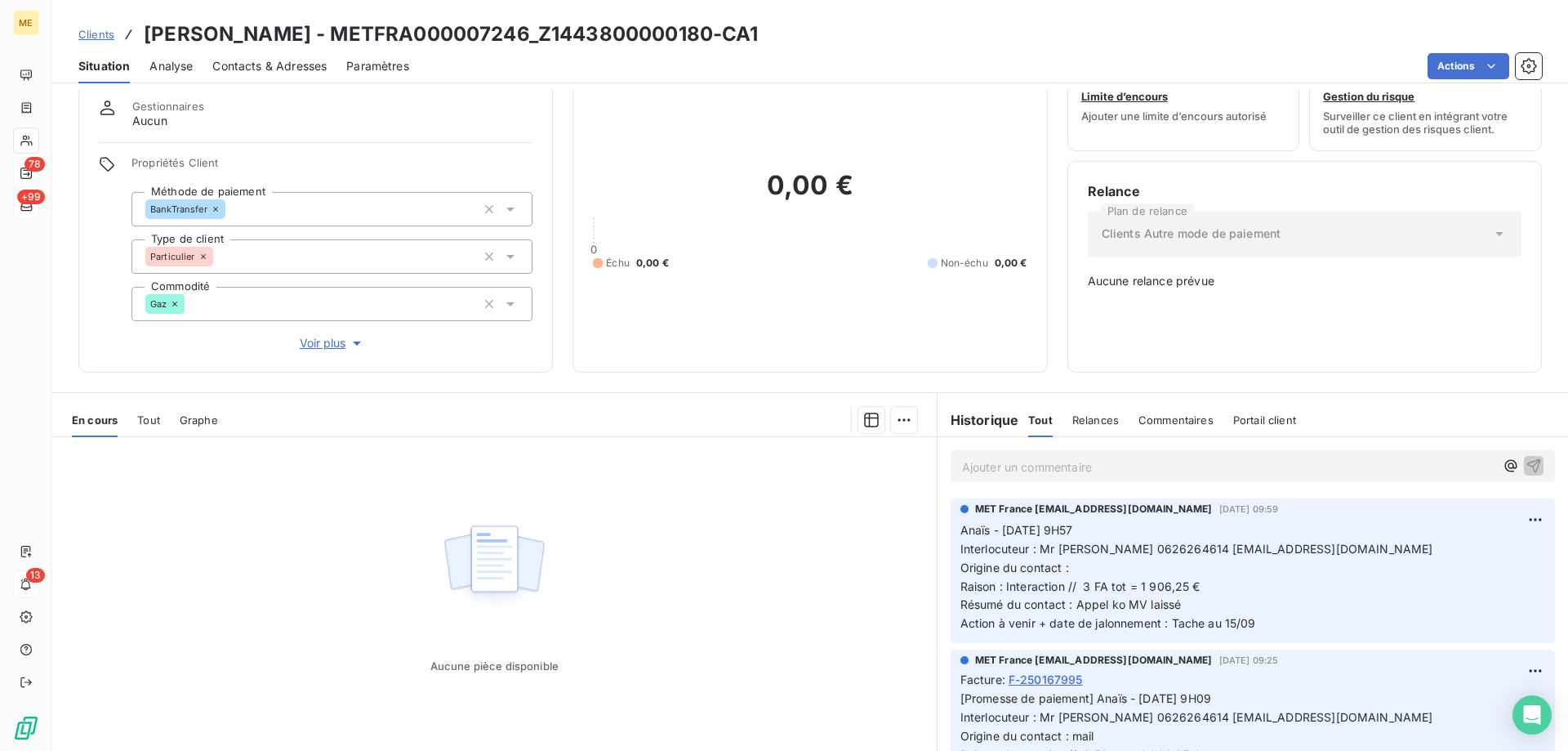
scroll to position [93, 0]
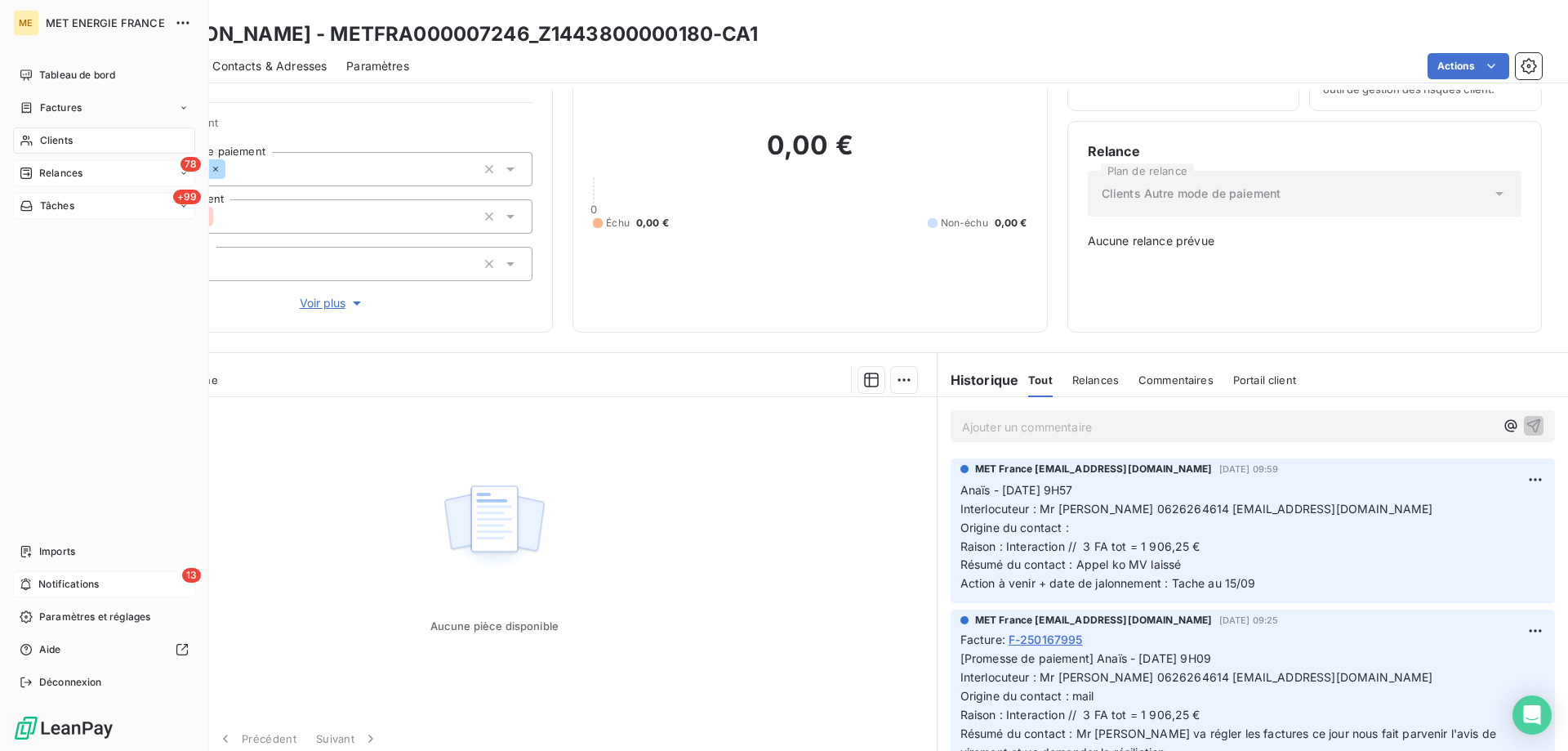
click at [51, 201] on span "Tâches" at bounding box center [57, 206] width 34 height 14
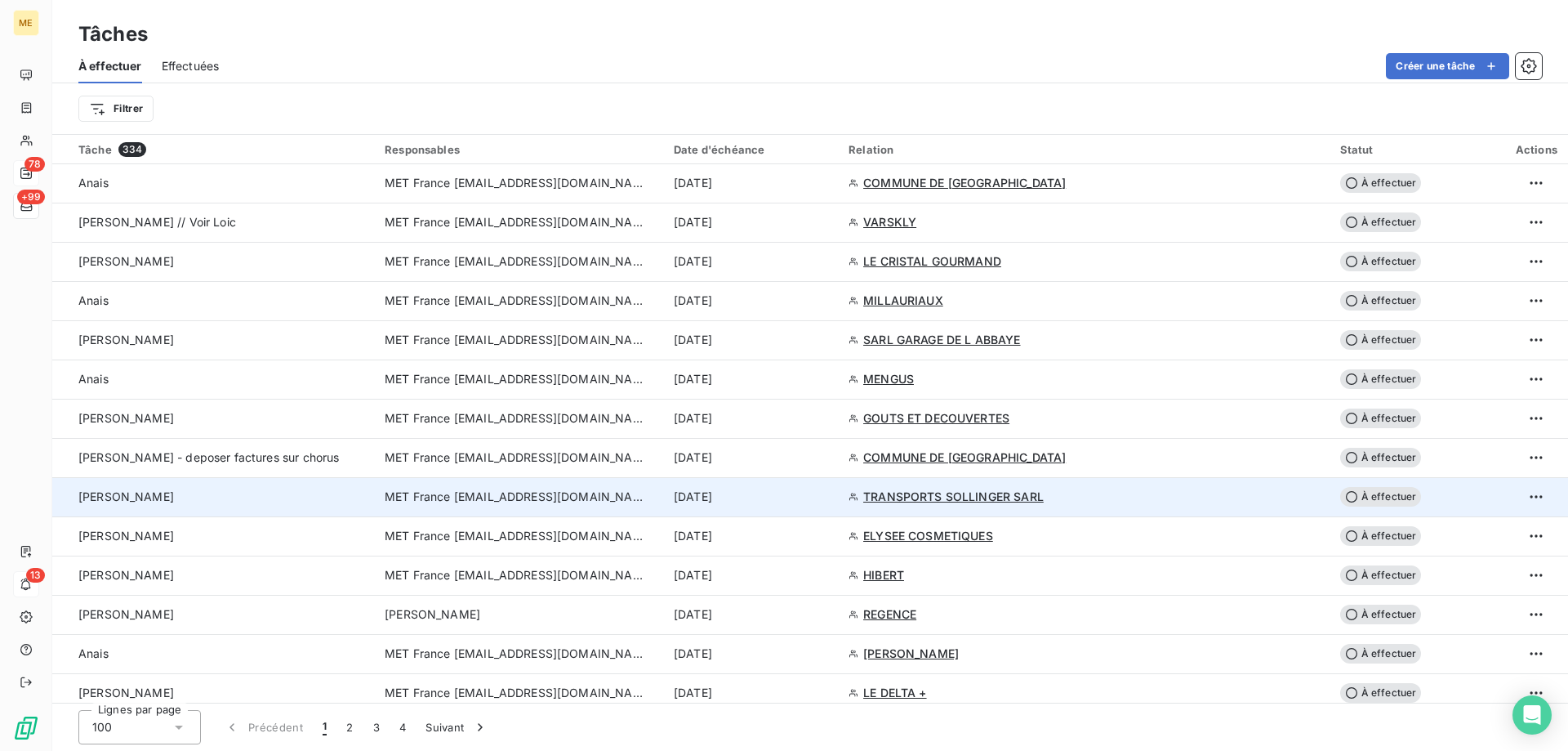
scroll to position [1144, 0]
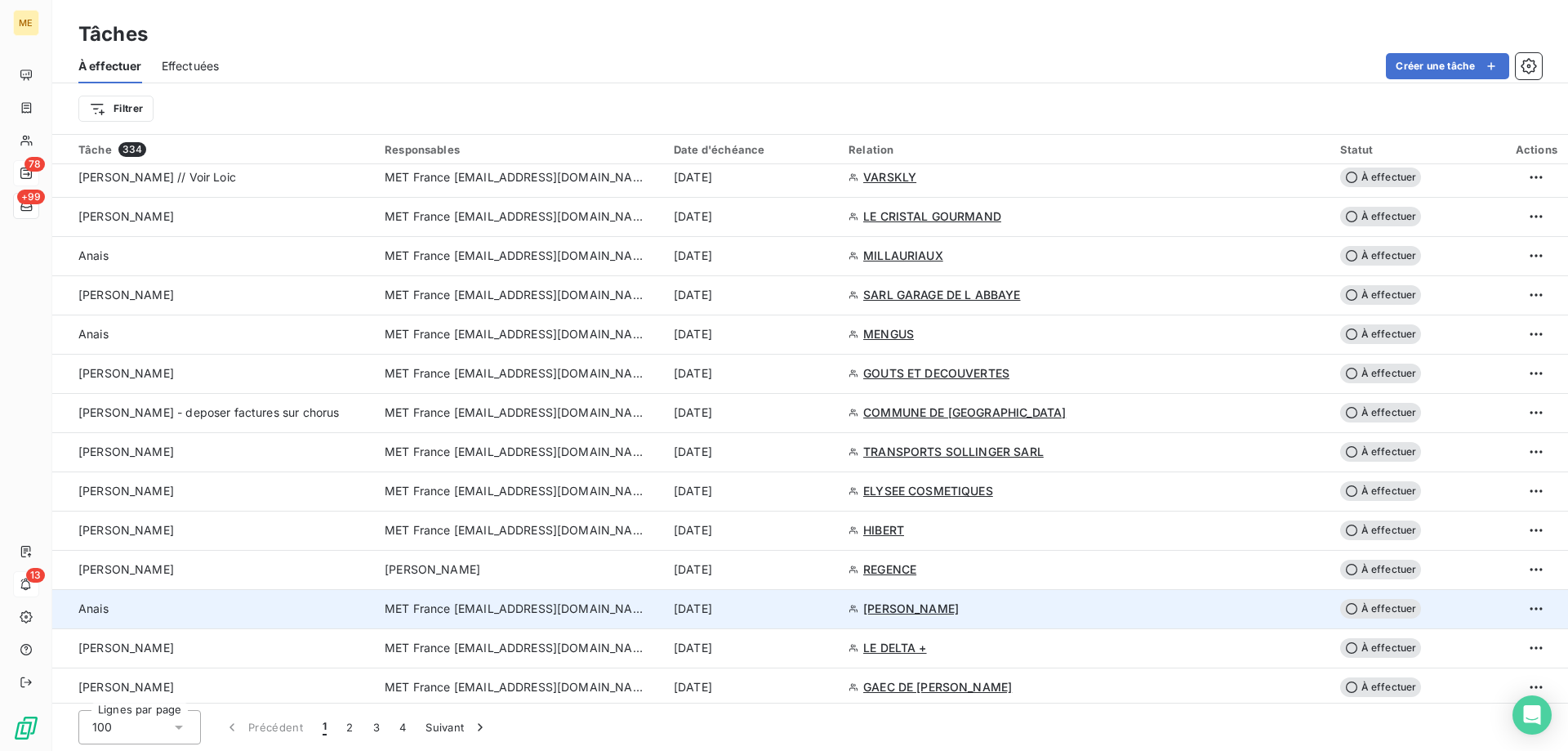
click at [839, 619] on td "15 sept. 2025" at bounding box center [751, 609] width 175 height 40
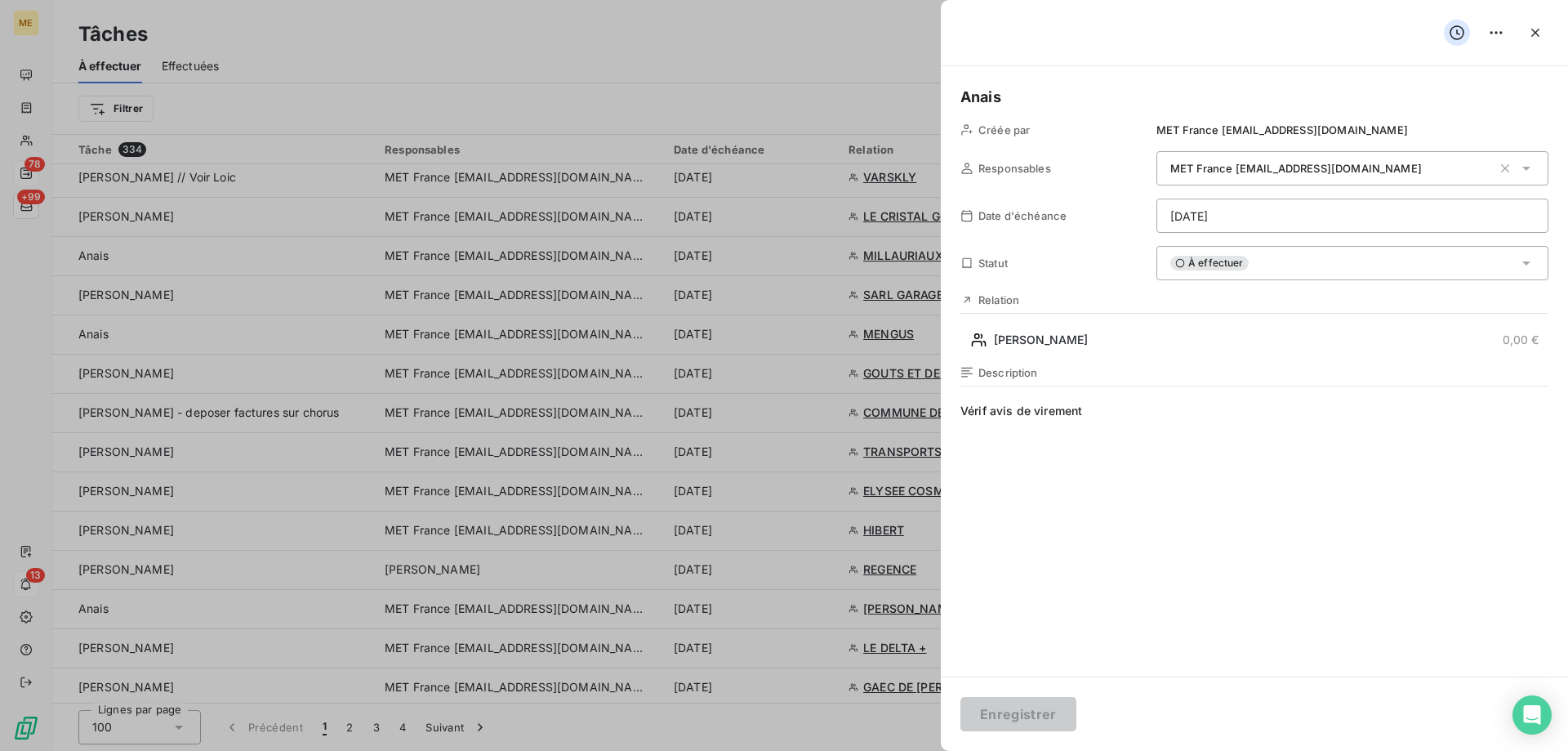
click at [1271, 265] on div "À effectuer" at bounding box center [1352, 263] width 392 height 34
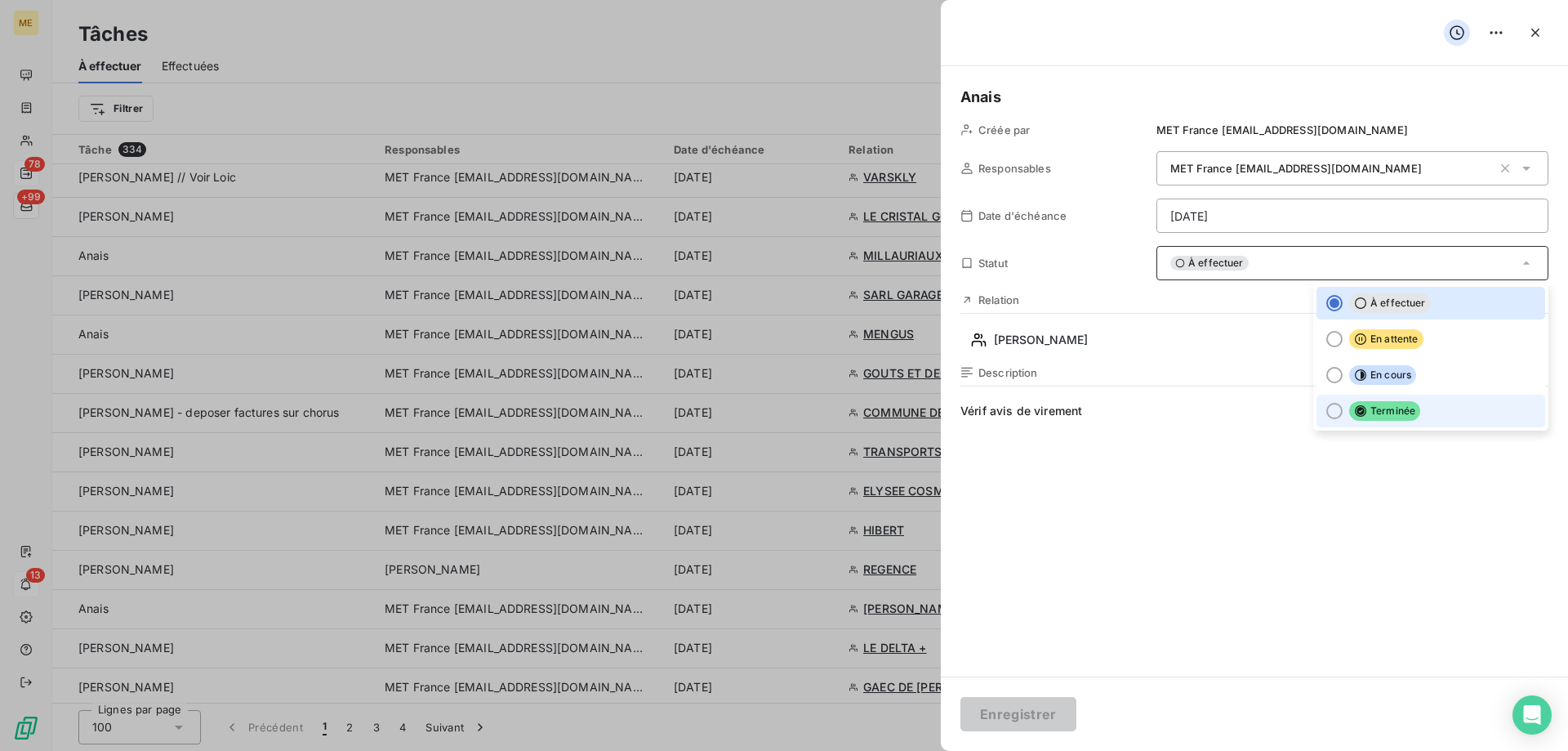
click at [1406, 417] on li "Terminée" at bounding box center [1431, 411] width 229 height 32
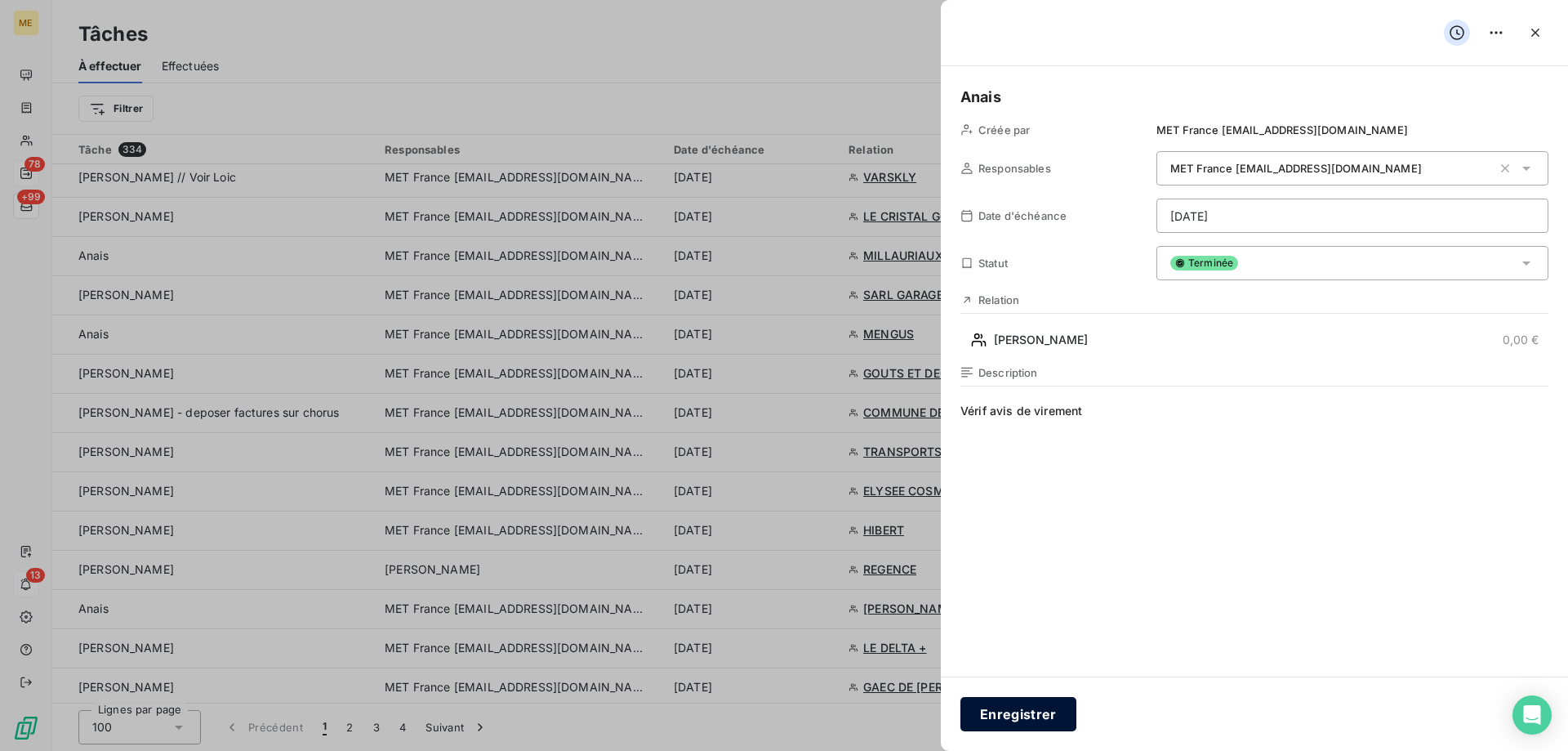
click at [1046, 711] on button "Enregistrer" at bounding box center [1017, 714] width 116 height 34
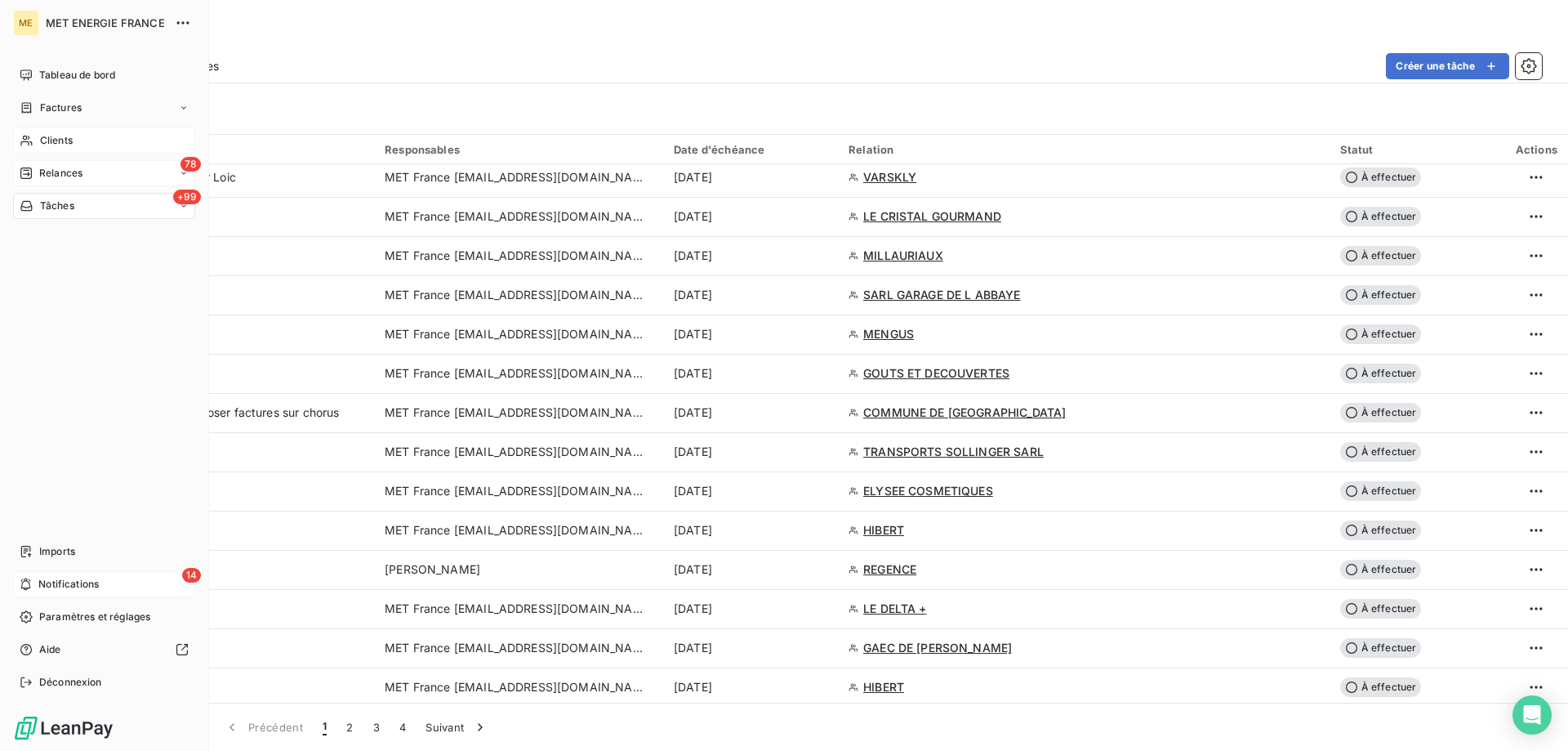
click at [34, 142] on div "Clients" at bounding box center [104, 140] width 182 height 26
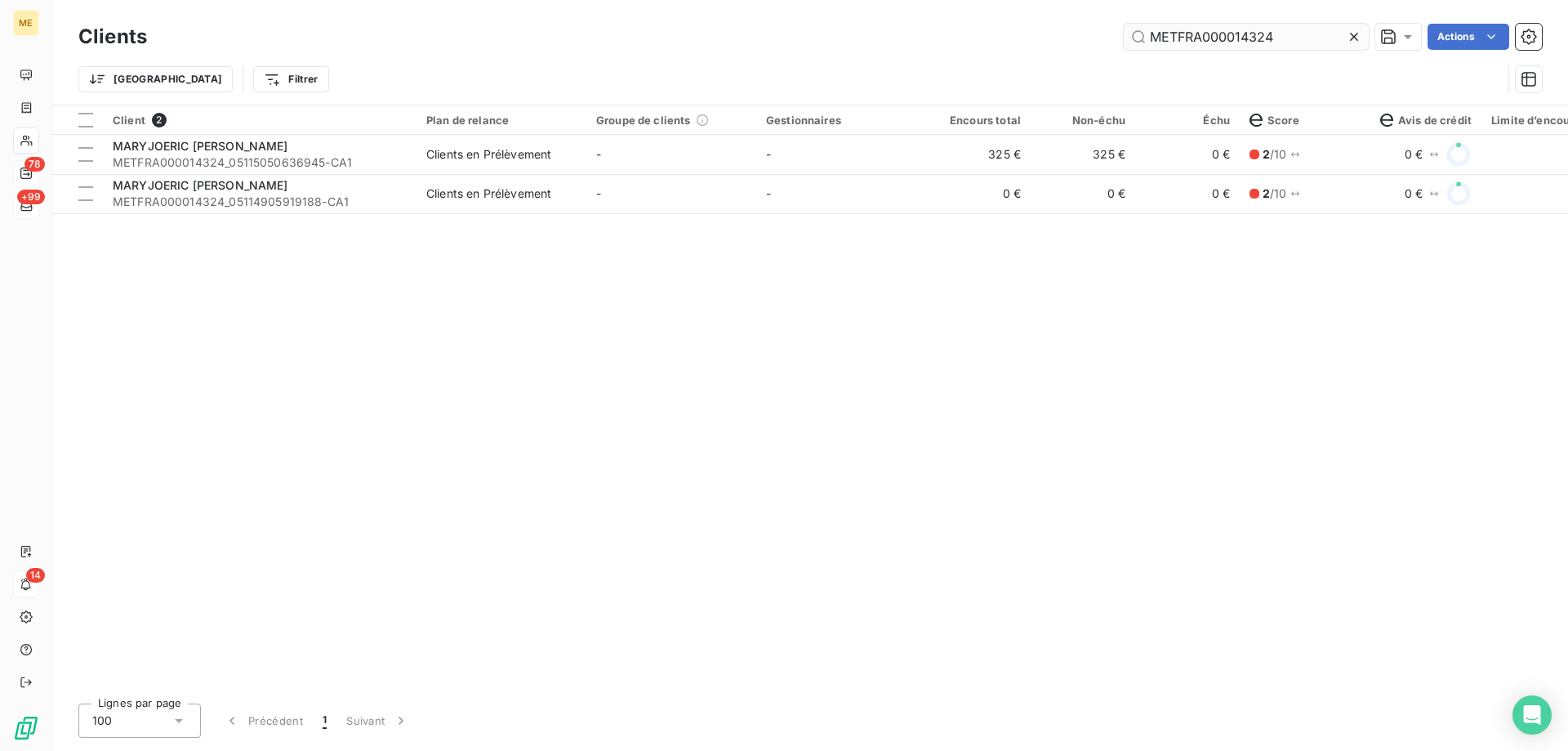
click at [1249, 30] on input "METFRA000014324" at bounding box center [1246, 36] width 245 height 26
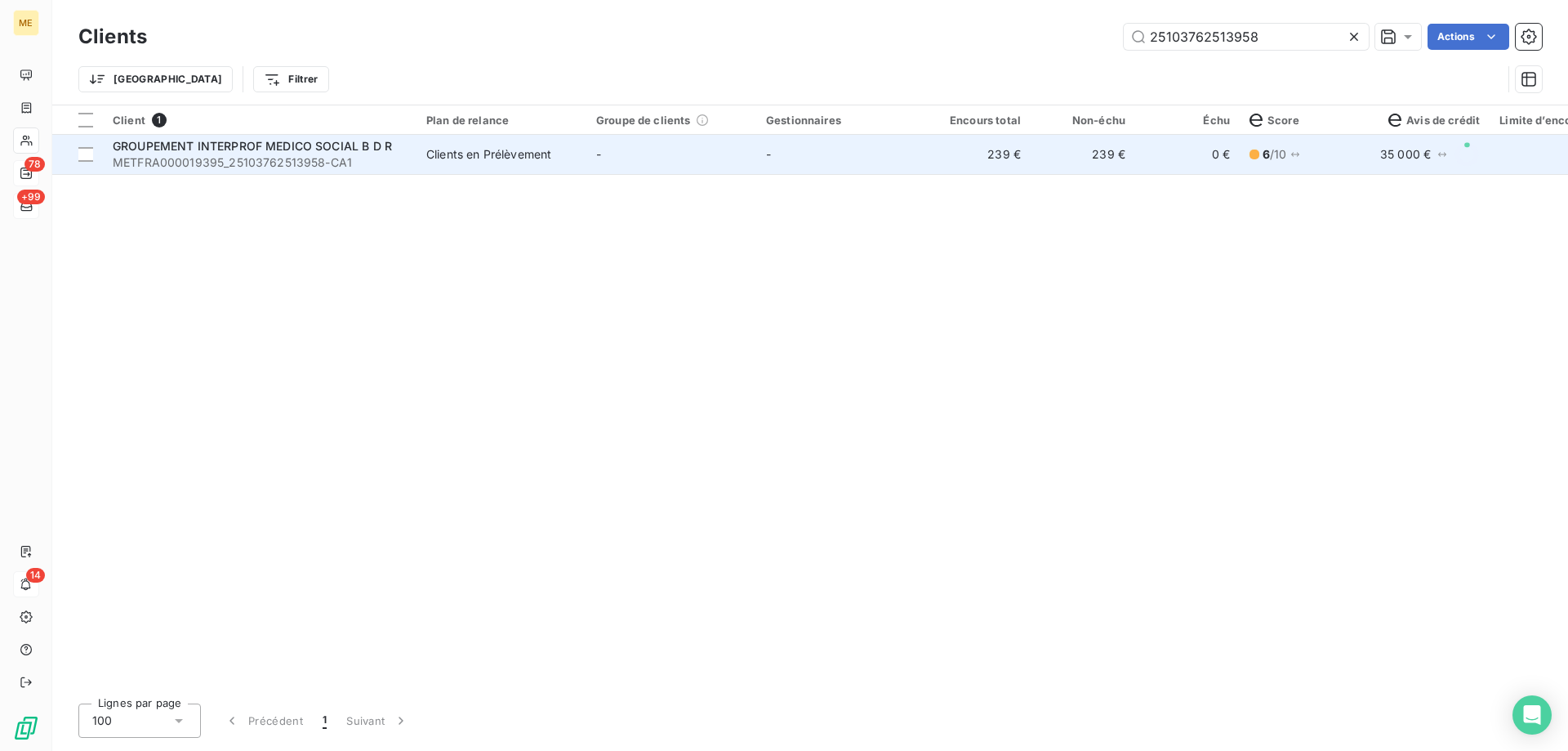
type input "25103762513958"
click at [791, 161] on td "-" at bounding box center [841, 155] width 170 height 40
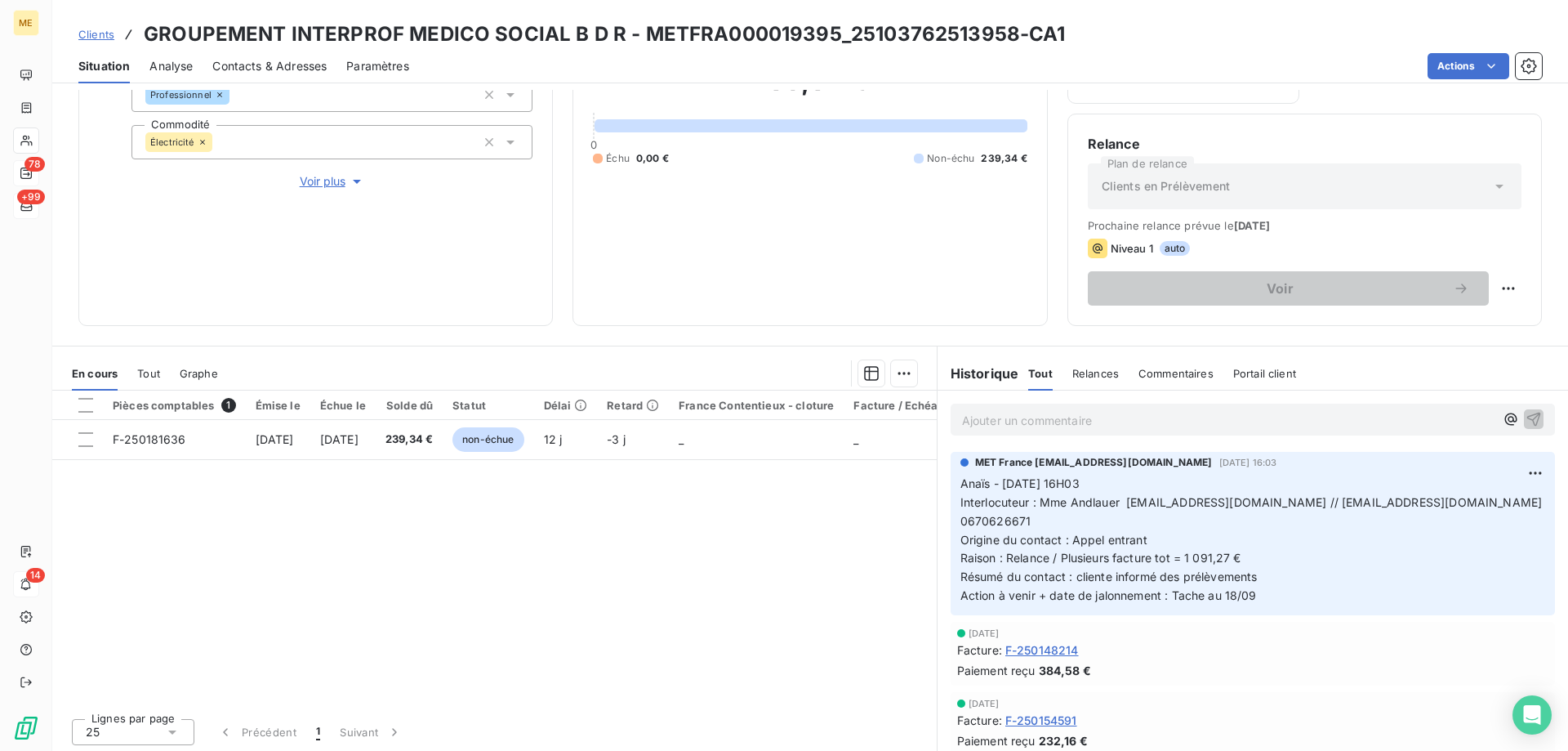
scroll to position [218, 0]
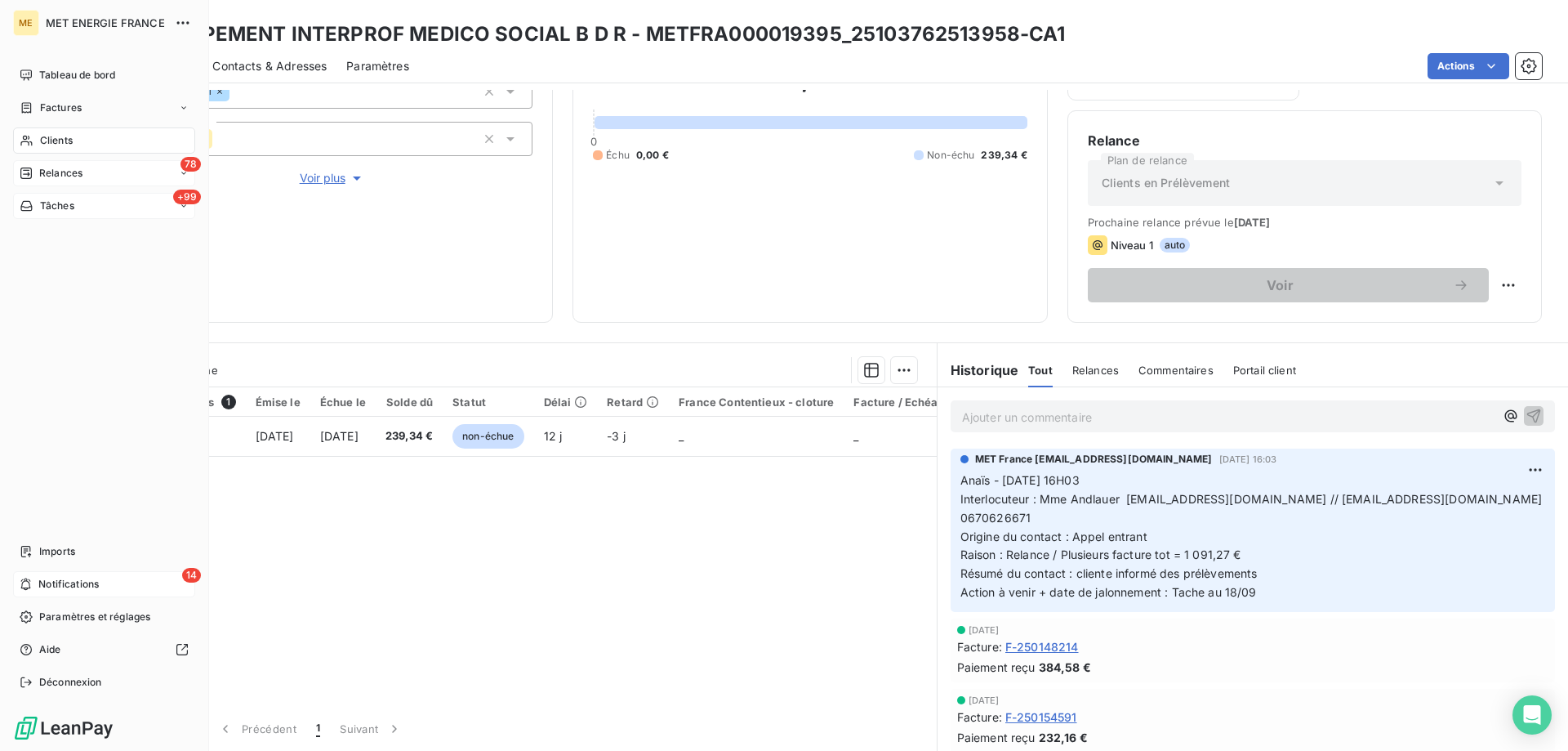
click at [54, 132] on div "Clients" at bounding box center [104, 140] width 182 height 26
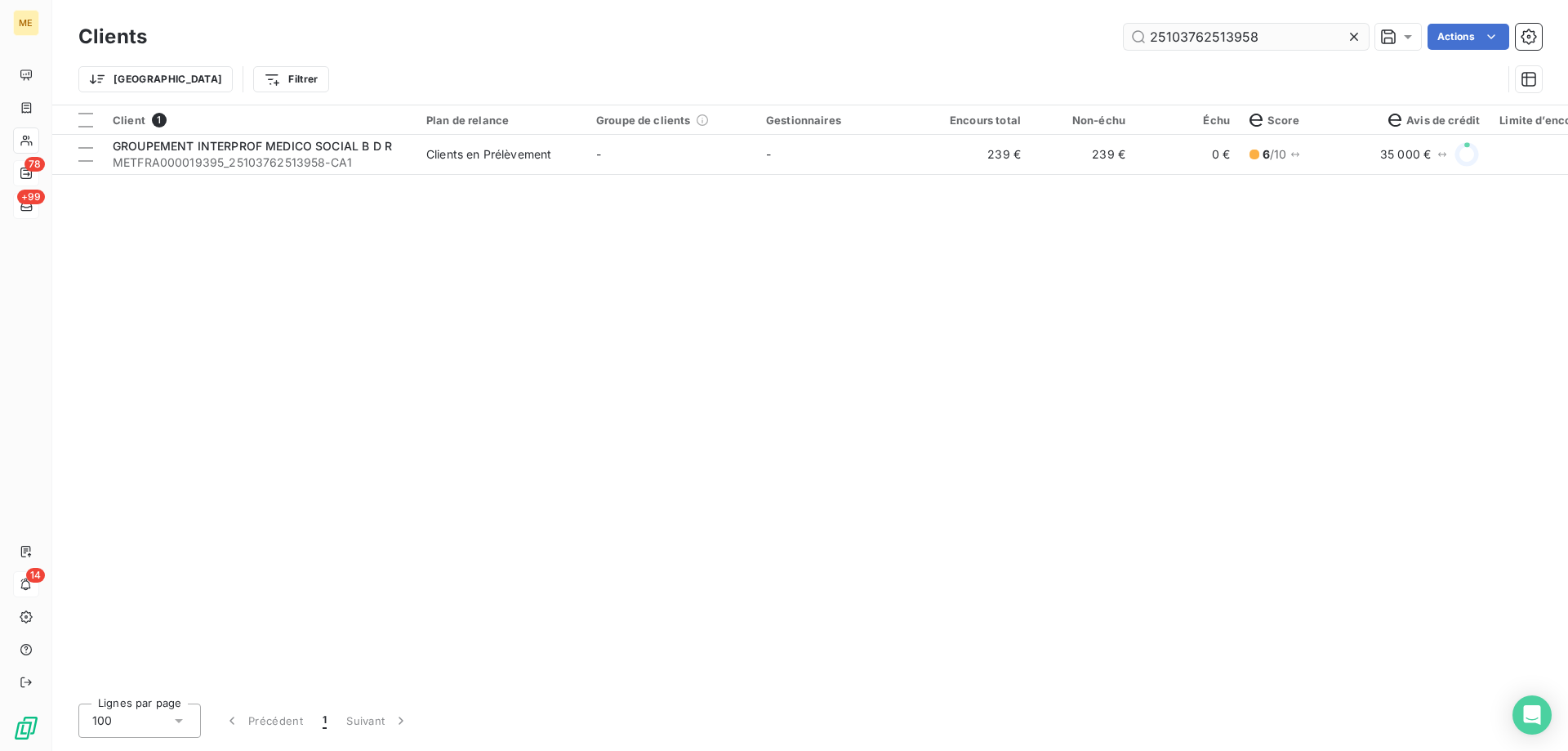
click at [1235, 33] on input "25103762513958" at bounding box center [1246, 36] width 245 height 26
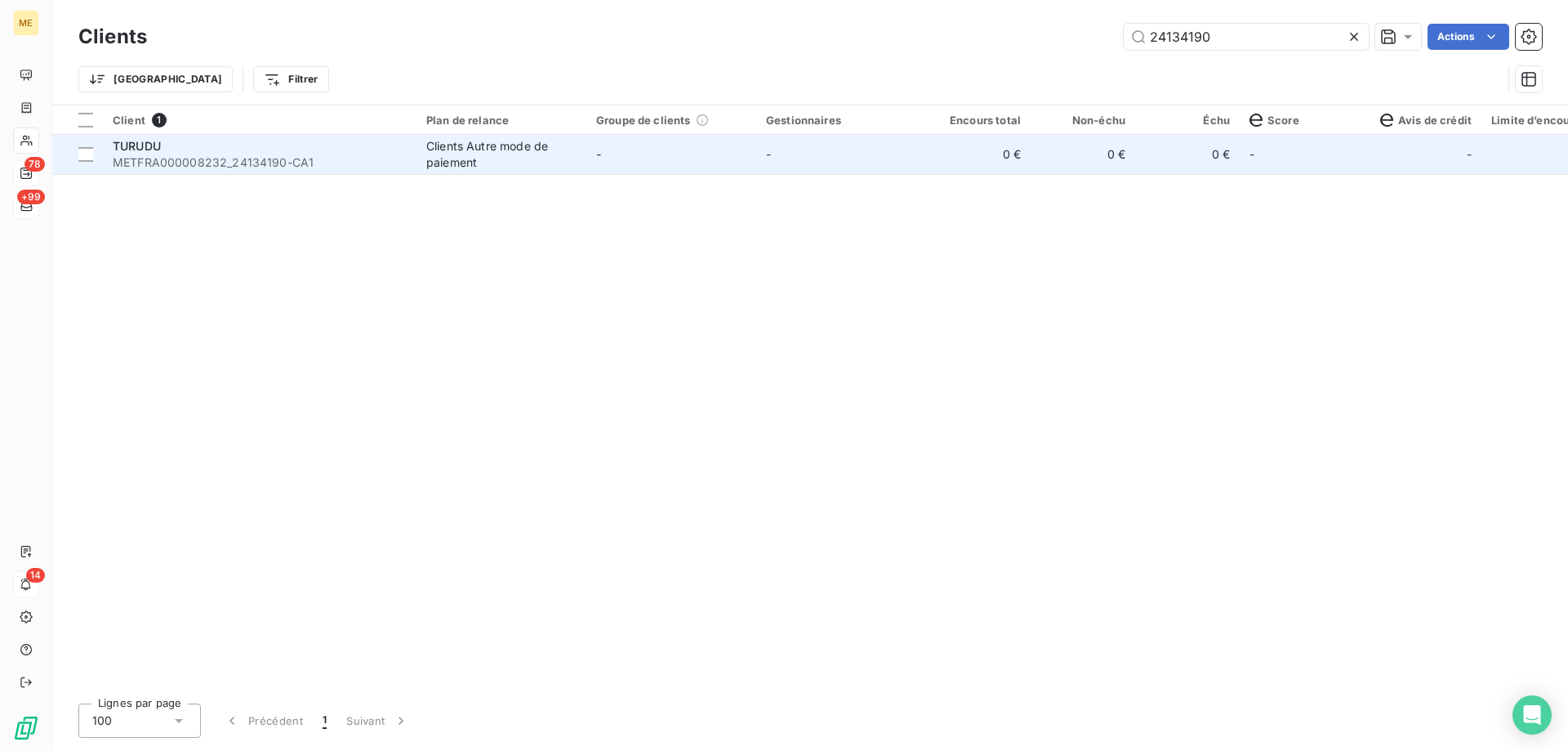
type input "24134190"
click at [696, 169] on td "-" at bounding box center [671, 155] width 170 height 40
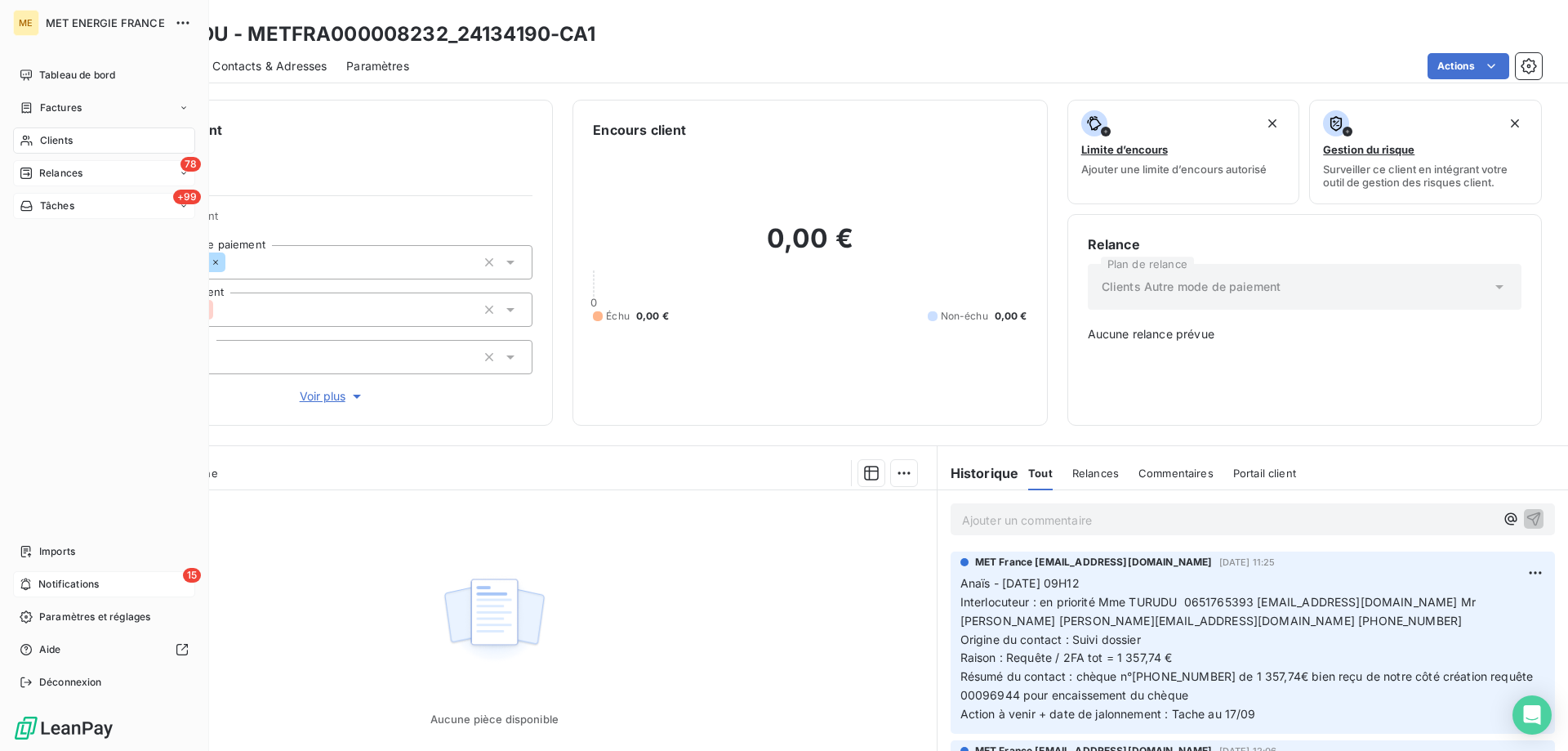
click at [31, 213] on div "+99 Tâches" at bounding box center [104, 206] width 182 height 26
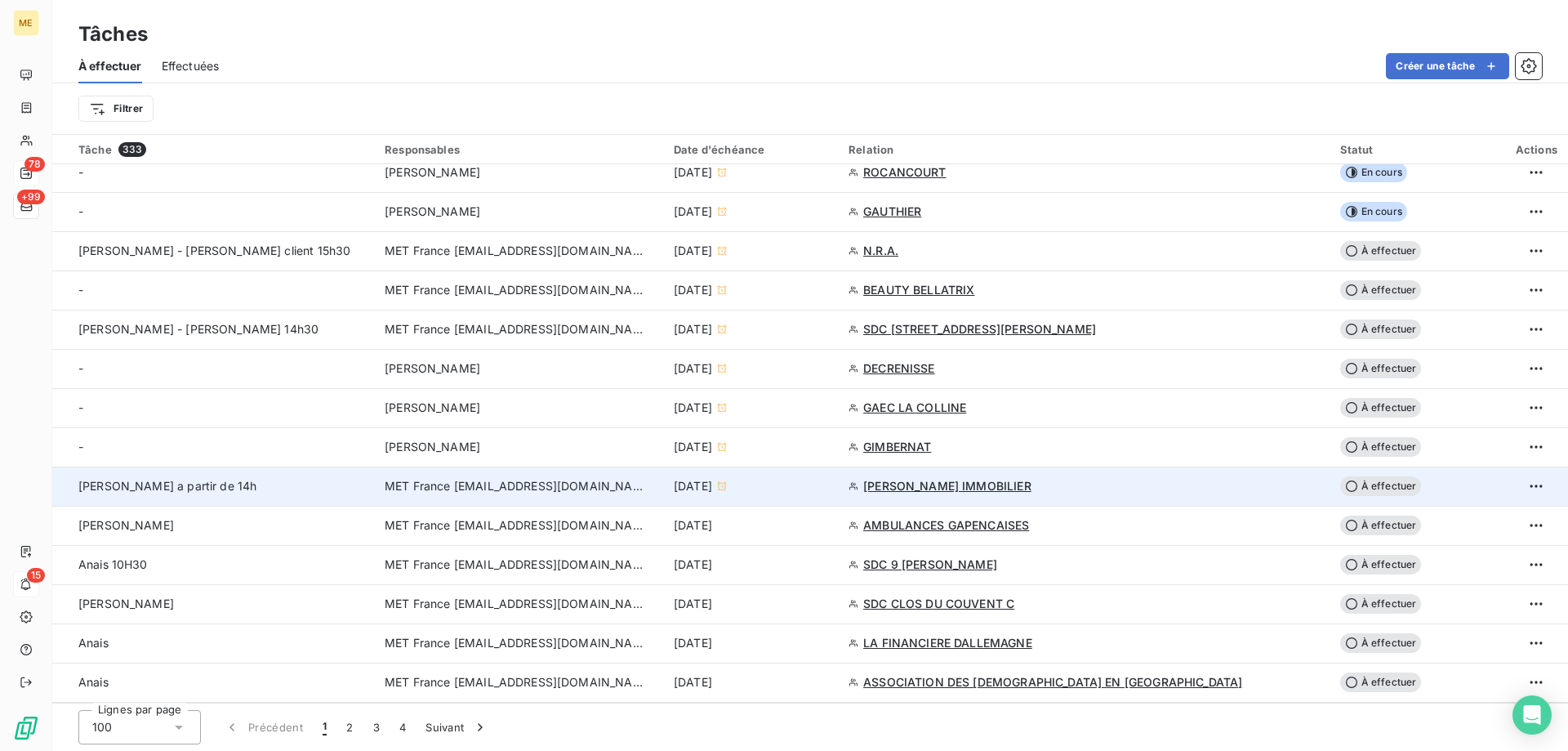
scroll to position [571, 0]
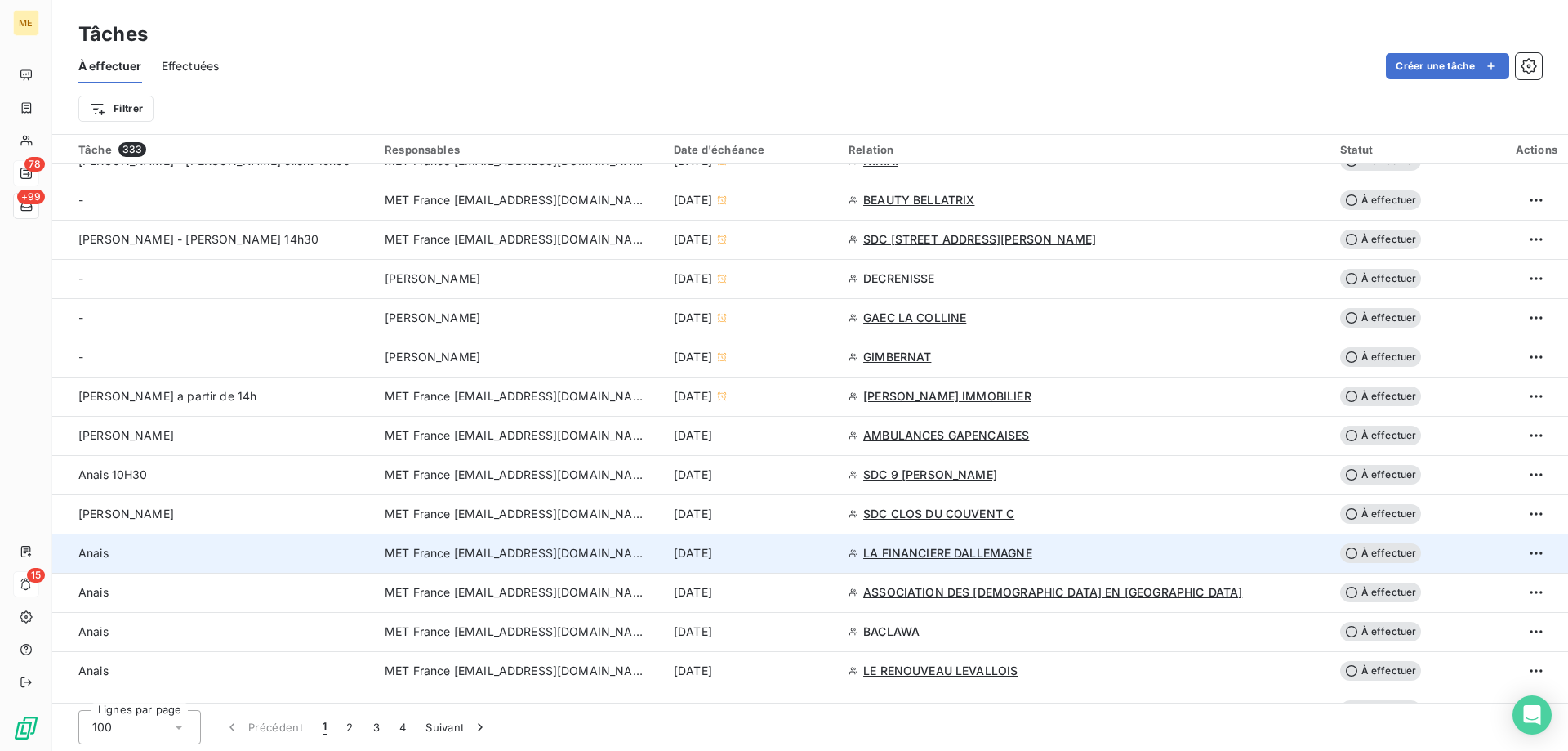
click at [829, 549] on div "15 sept. 2025" at bounding box center [751, 552] width 155 height 16
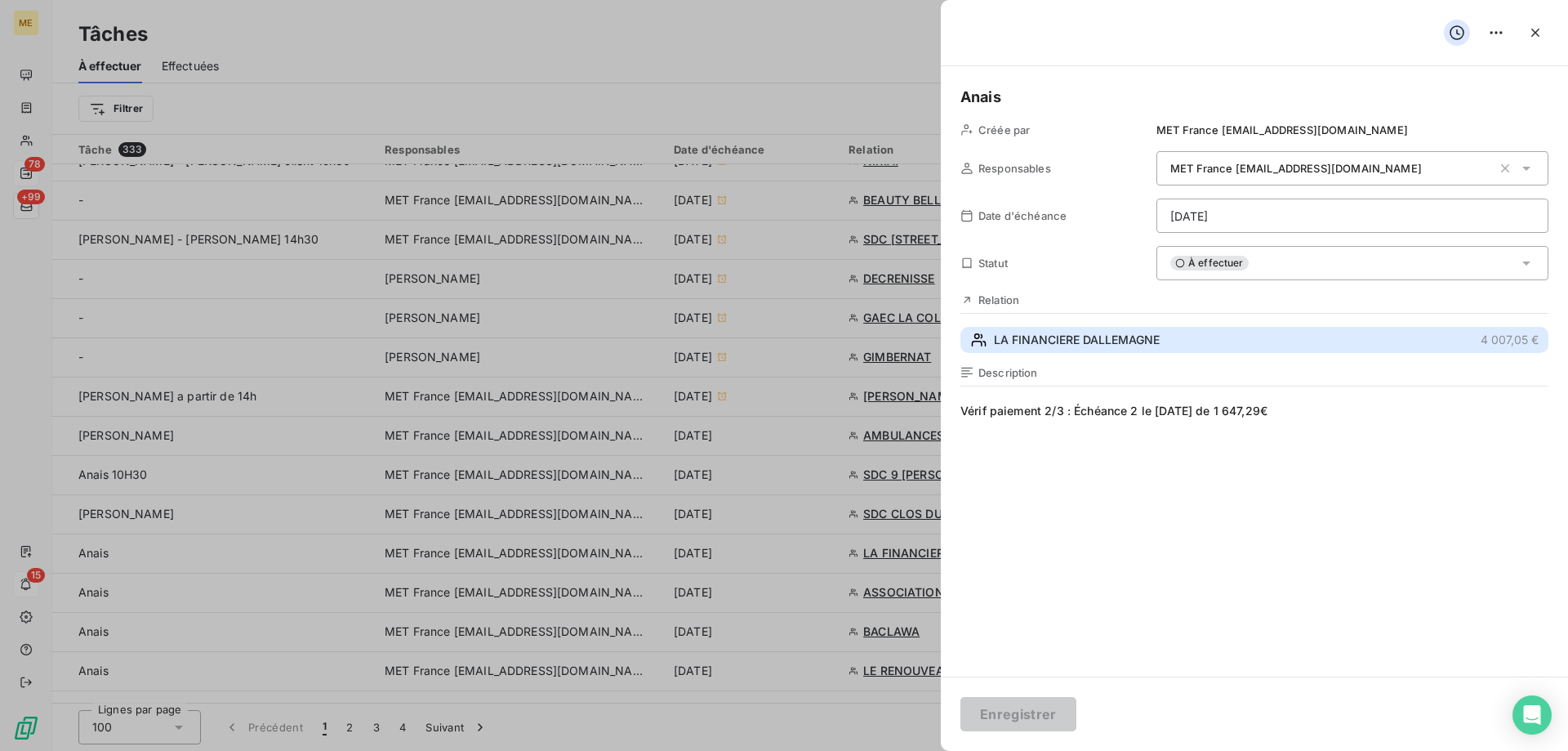
click at [1114, 329] on button "LA FINANCIERE DALLEMAGNE 4 007,05 €" at bounding box center [1254, 340] width 588 height 26
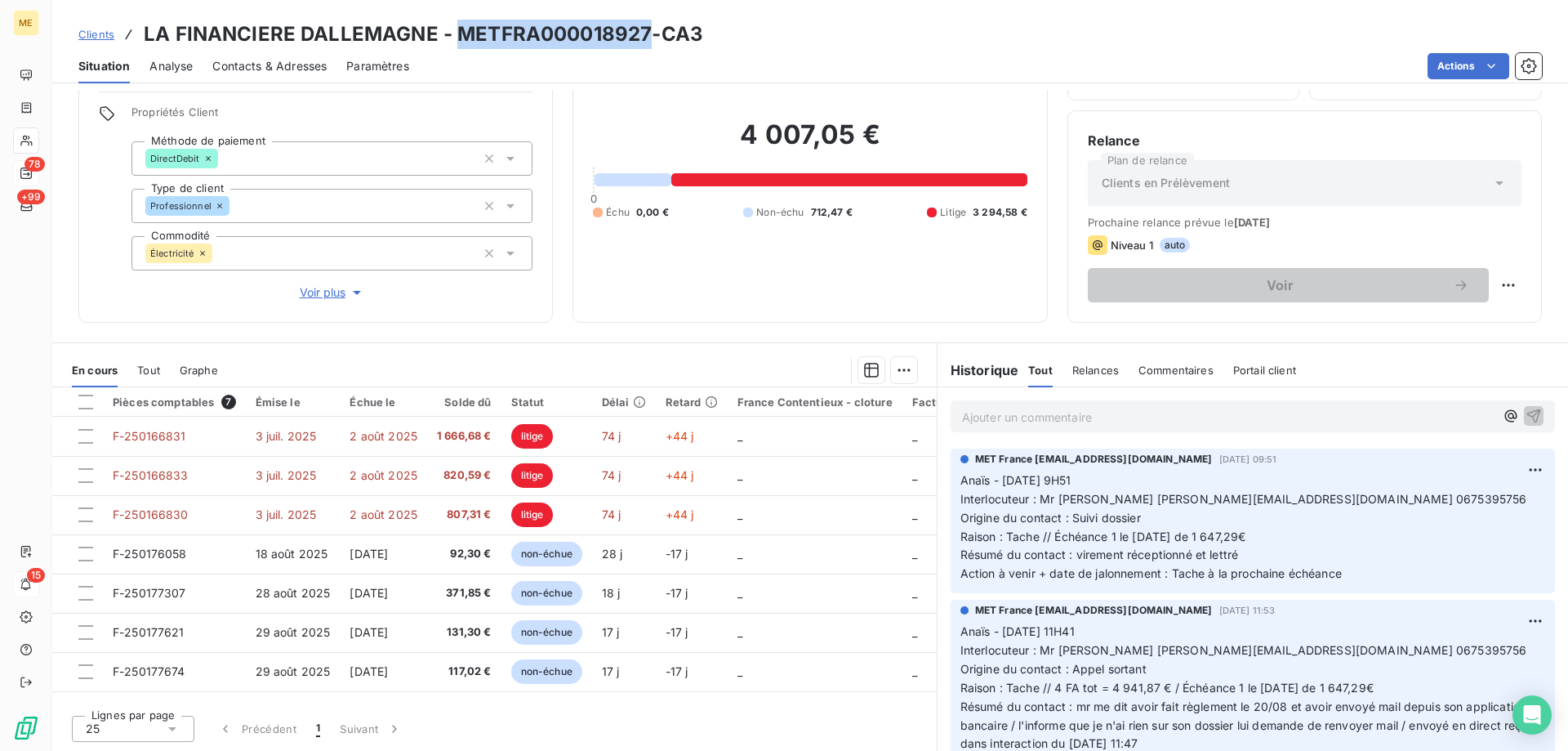
drag, startPoint x: 652, startPoint y: 31, endPoint x: 458, endPoint y: 35, distance: 194.0
click at [458, 35] on h3 "LA FINANCIERE DALLEMAGNE - METFRA000018927-CA3" at bounding box center [423, 34] width 559 height 30
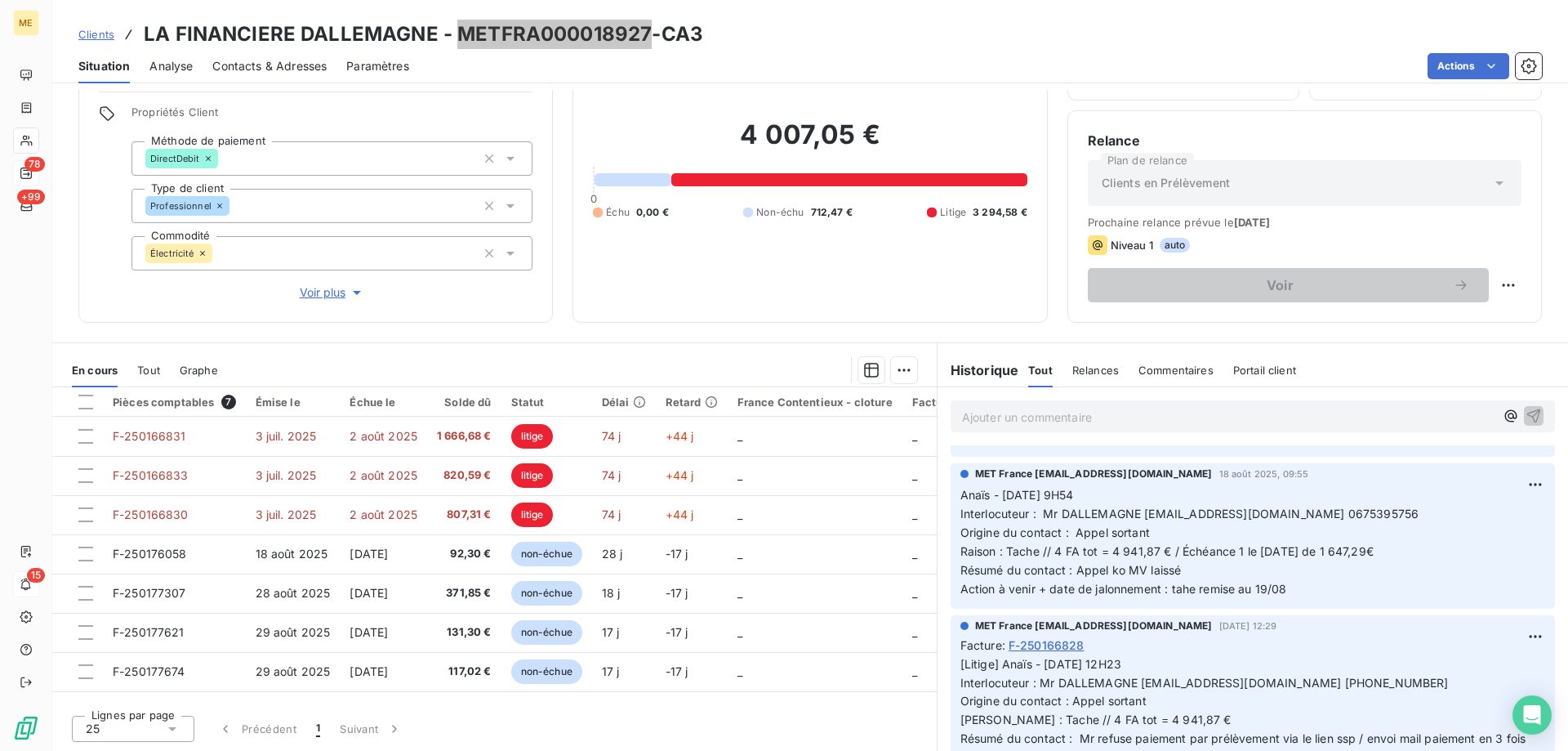
scroll to position [653, 0]
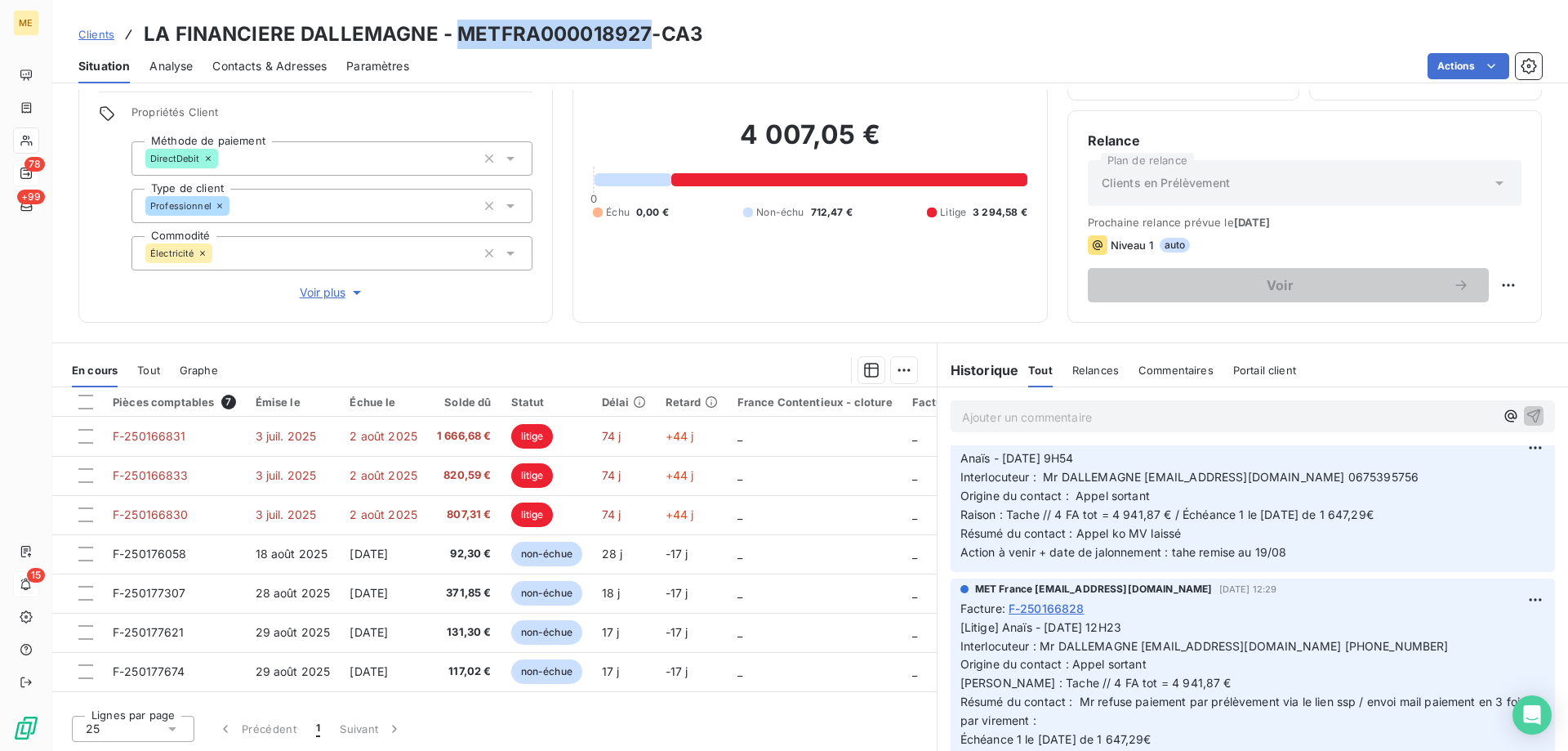
click at [595, 48] on h3 "LA FINANCIERE DALLEMAGNE - METFRA000018927-CA3" at bounding box center [423, 34] width 559 height 30
drag, startPoint x: 646, startPoint y: 35, endPoint x: 461, endPoint y: 35, distance: 185.0
click at [461, 35] on h3 "LA FINANCIERE DALLEMAGNE - METFRA000018927-CA3" at bounding box center [423, 34] width 559 height 30
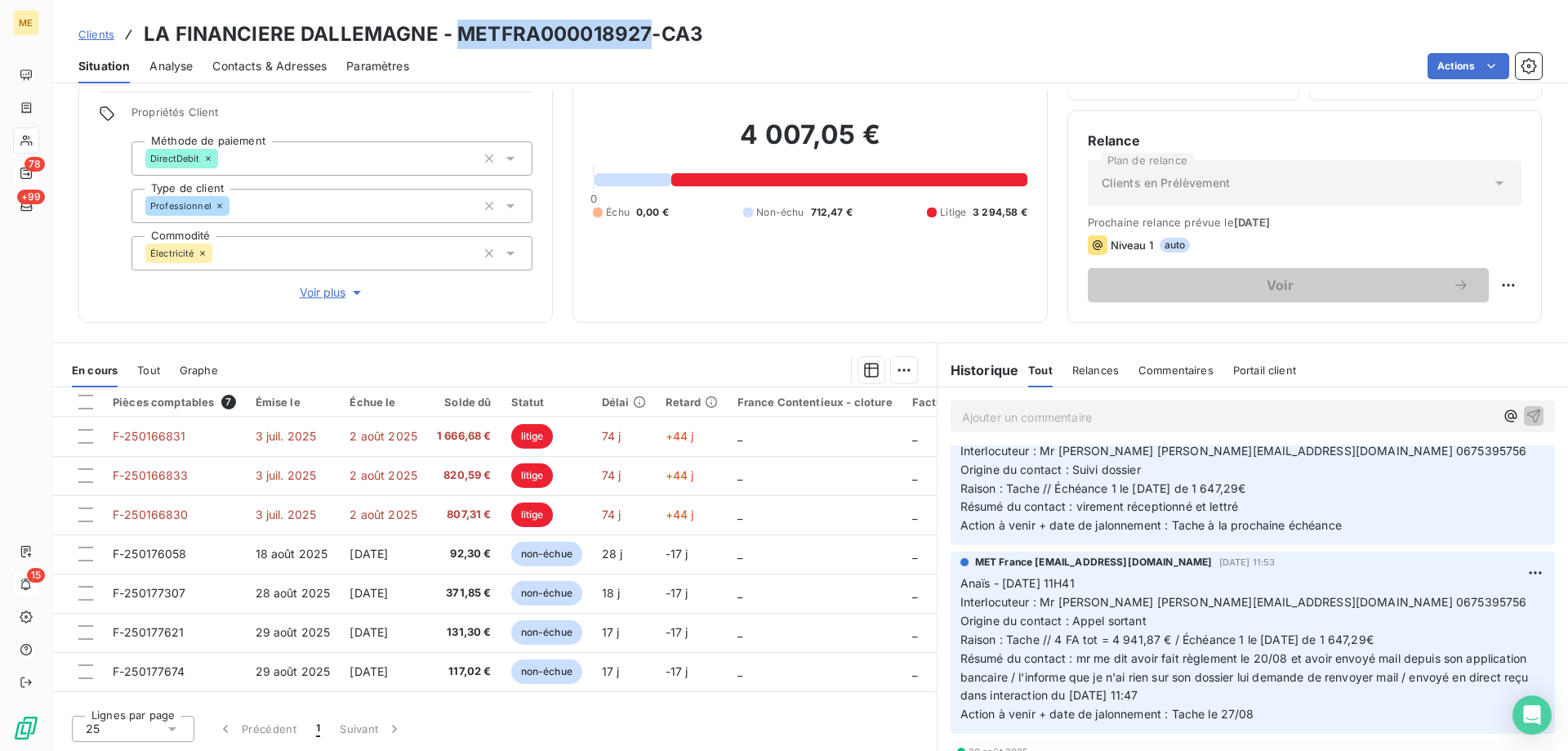
scroll to position [82, 0]
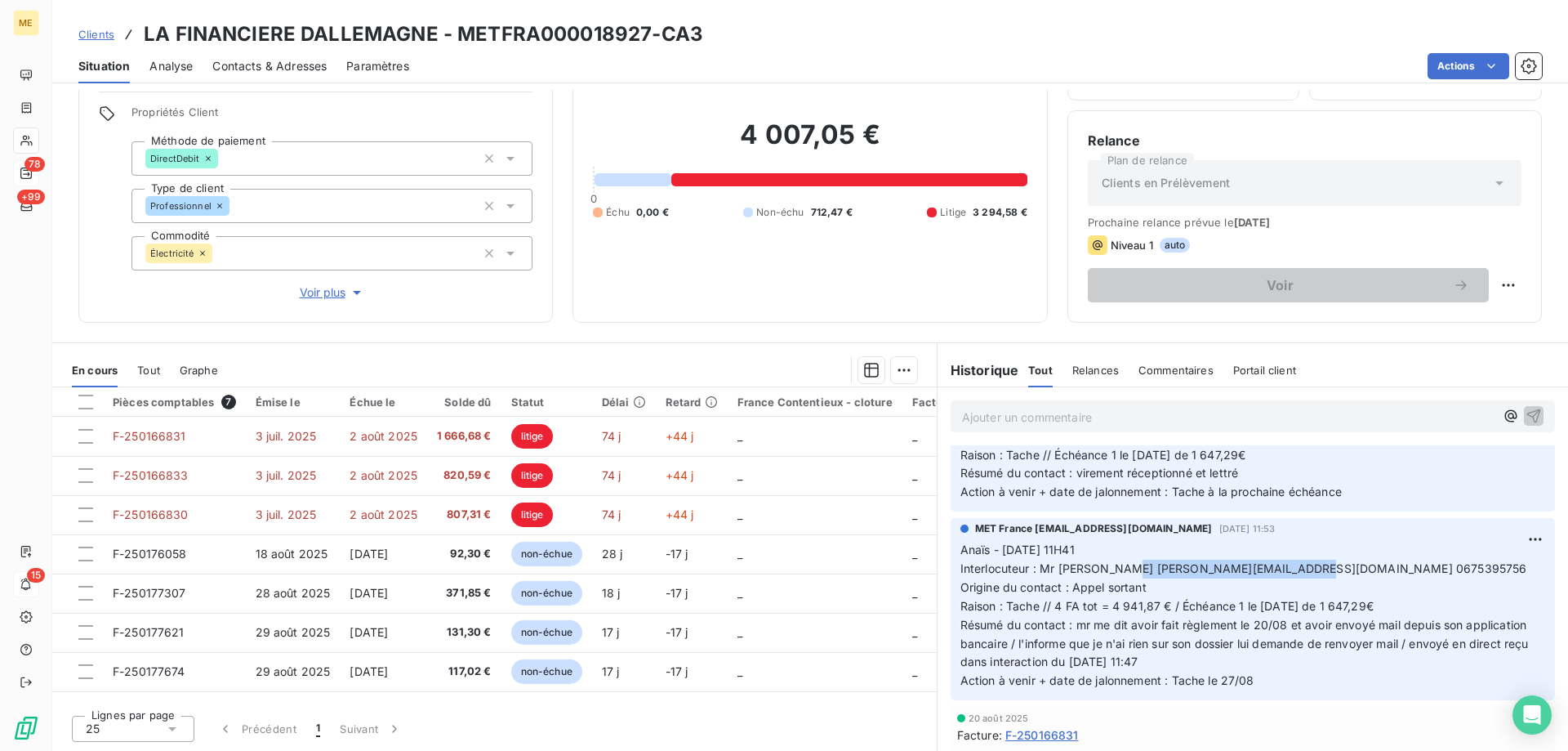
drag, startPoint x: 1134, startPoint y: 570, endPoint x: 1309, endPoint y: 571, distance: 175.0
click at [1308, 570] on span "Interlocuteur : Mr DALLEMAGNE francoisdallemagne@gmail.com 0675395756" at bounding box center [1243, 568] width 567 height 13
drag, startPoint x: 651, startPoint y: 31, endPoint x: 452, endPoint y: 36, distance: 199.1
click at [452, 36] on h3 "LA FINANCIERE DALLEMAGNE - METFRA000018927-CA3" at bounding box center [423, 34] width 559 height 30
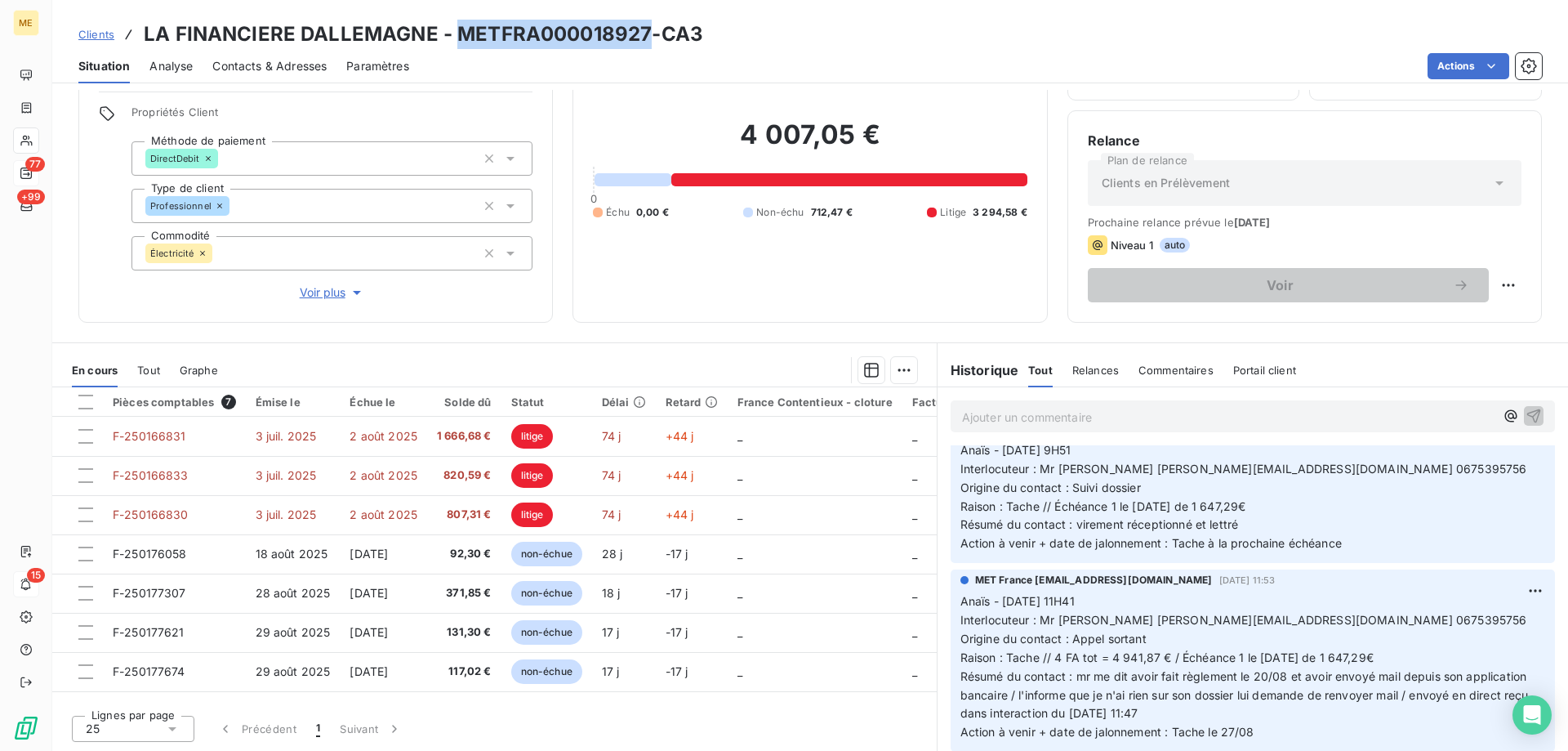
scroll to position [0, 0]
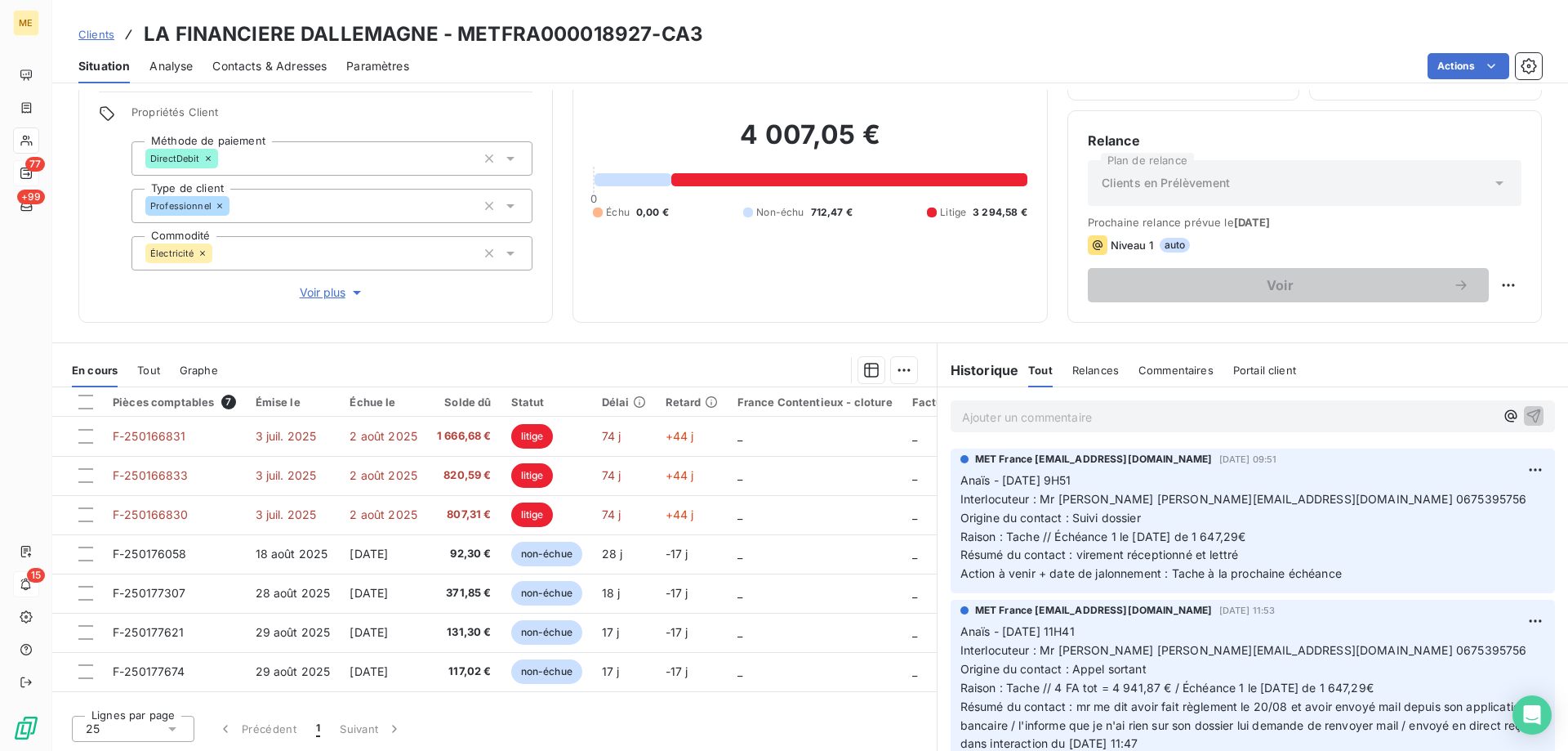
click at [819, 35] on div "Clients LA FINANCIERE DALLEMAGNE - METFRA000018927-CA3" at bounding box center [810, 34] width 1516 height 30
drag, startPoint x: 749, startPoint y: 33, endPoint x: 517, endPoint y: 31, distance: 232.0
click at [517, 31] on div "Clients LA FINANCIERE DALLEMAGNE - METFRA000018927-CA3" at bounding box center [810, 34] width 1516 height 30
click at [764, 35] on div "Clients LA FINANCIERE DALLEMAGNE - METFRA000018927-CA3" at bounding box center [810, 34] width 1516 height 30
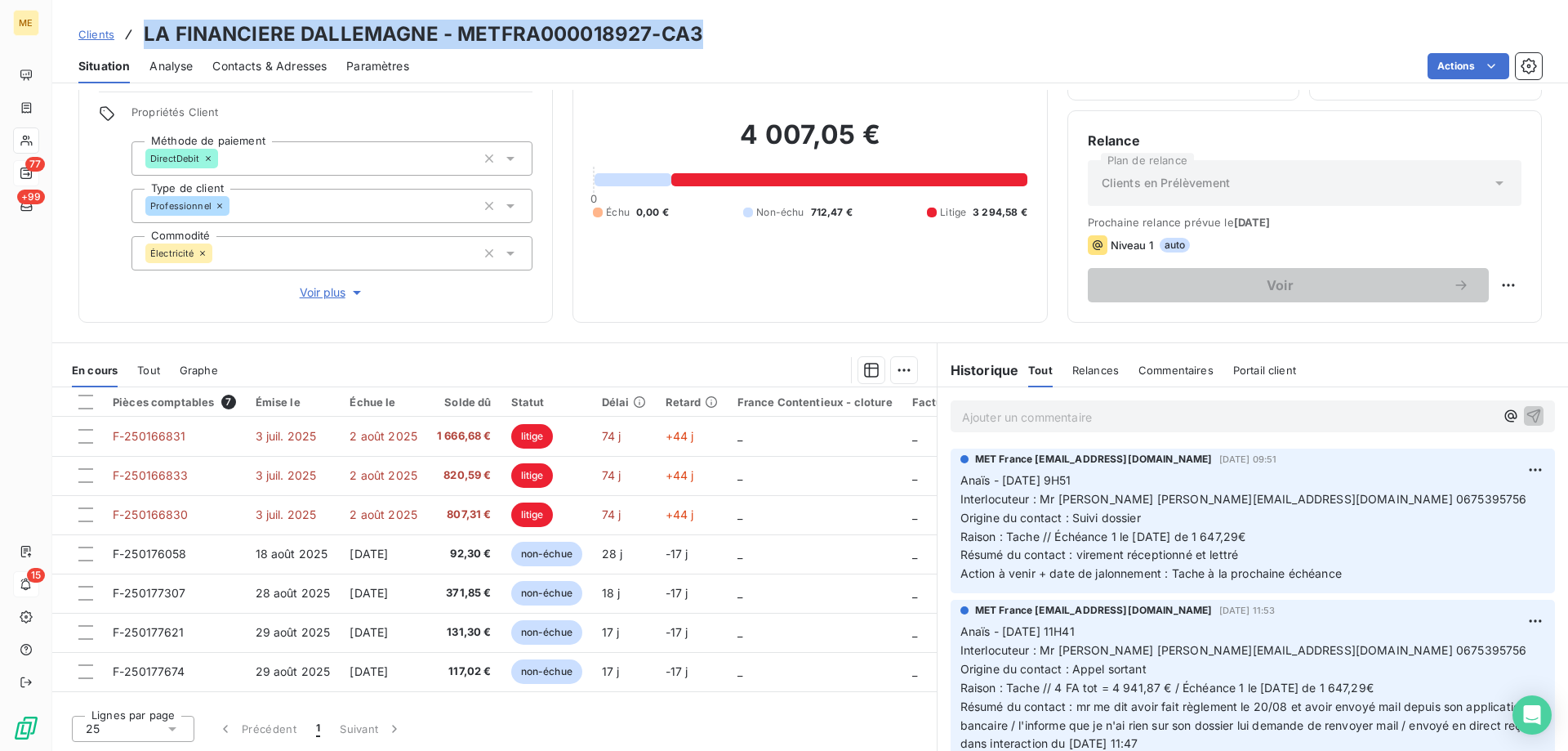
drag, startPoint x: 716, startPoint y: 32, endPoint x: 139, endPoint y: 48, distance: 577.2
click at [139, 48] on div "Clients LA FINANCIERE DALLEMAGNE - METFRA000018927-CA3" at bounding box center [810, 34] width 1516 height 30
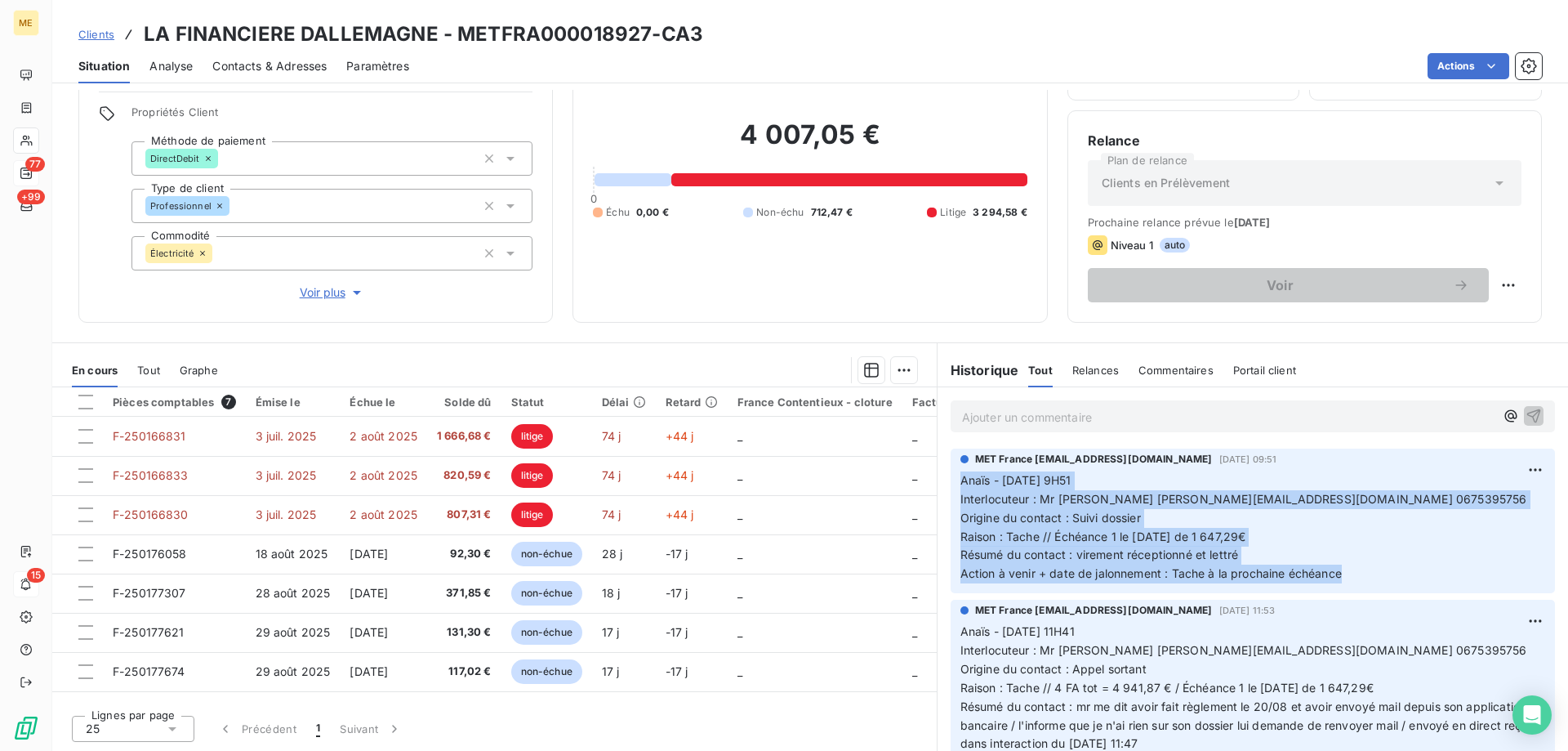
drag, startPoint x: 1342, startPoint y: 577, endPoint x: 947, endPoint y: 482, distance: 406.3
click at [950, 482] on div "MET France met-france@recouvrement.met.com 27 août 2025, 09:51 Anaïs - 27/08/20…" at bounding box center [1252, 520] width 604 height 145
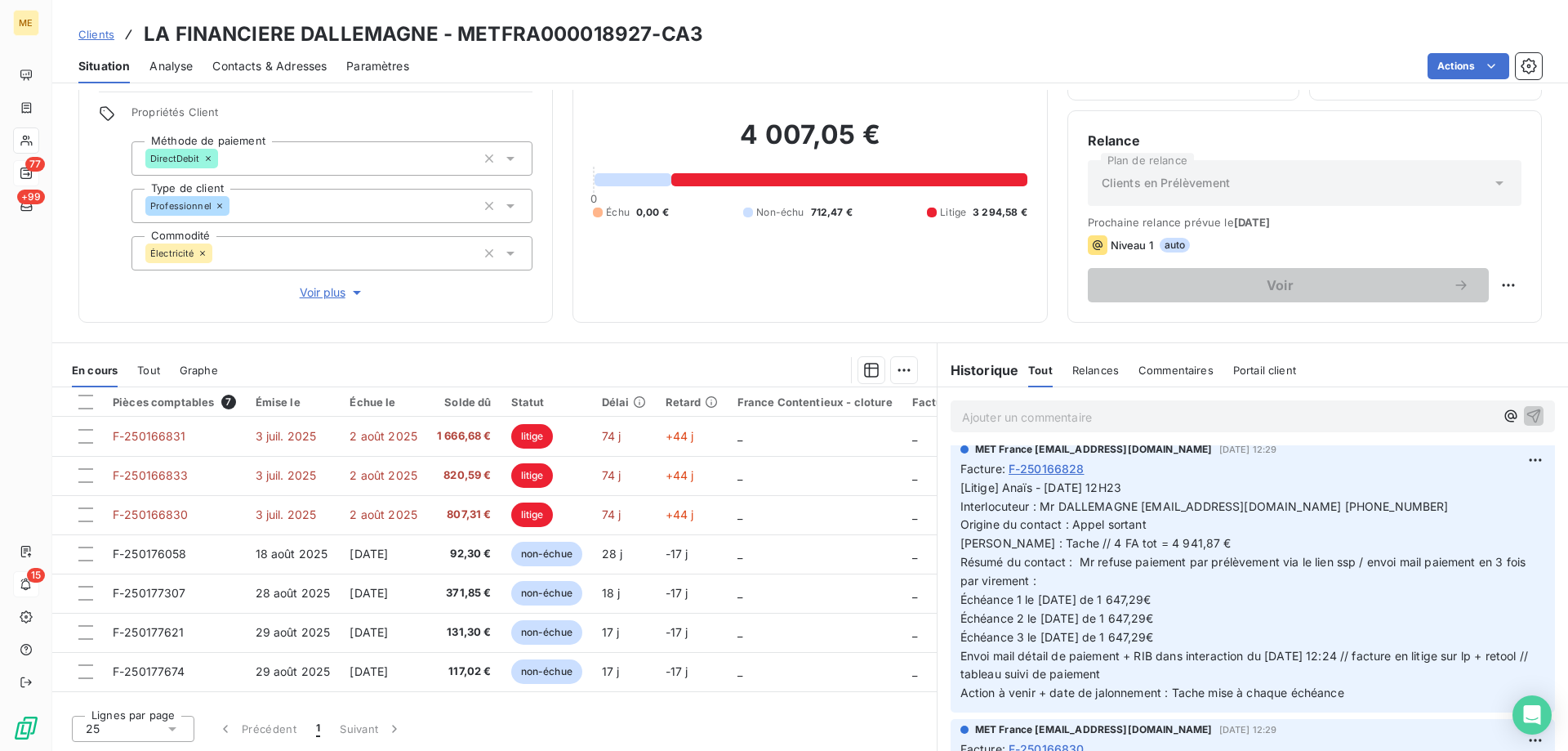
scroll to position [817, 0]
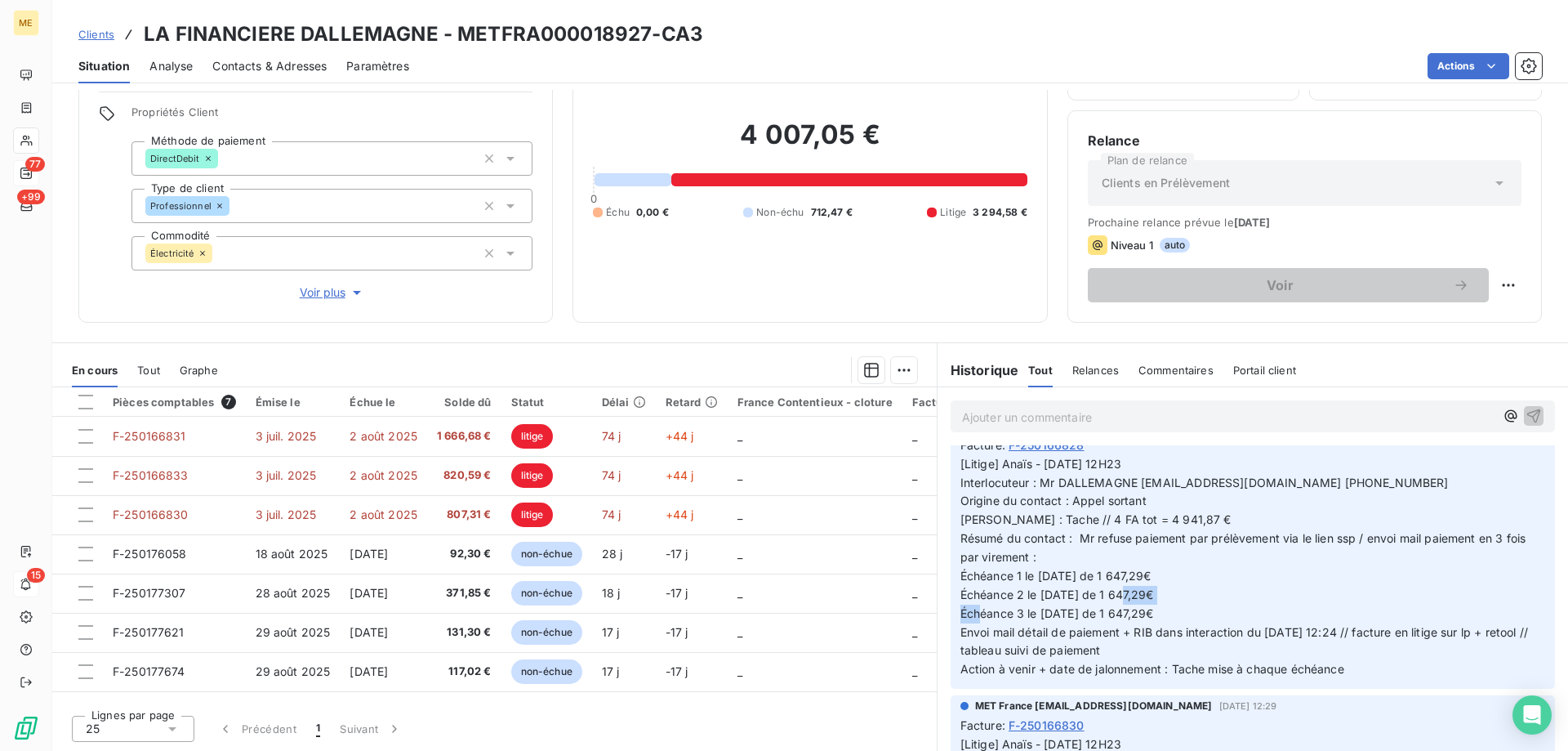
drag, startPoint x: 1176, startPoint y: 592, endPoint x: 1119, endPoint y: 592, distance: 57.0
click at [1119, 592] on p "[Litige] Anaïs - 12/08/2025 - 12H23 Interlocuteur : Mr DALLEMAGNE francois.dall…" at bounding box center [1252, 567] width 585 height 225
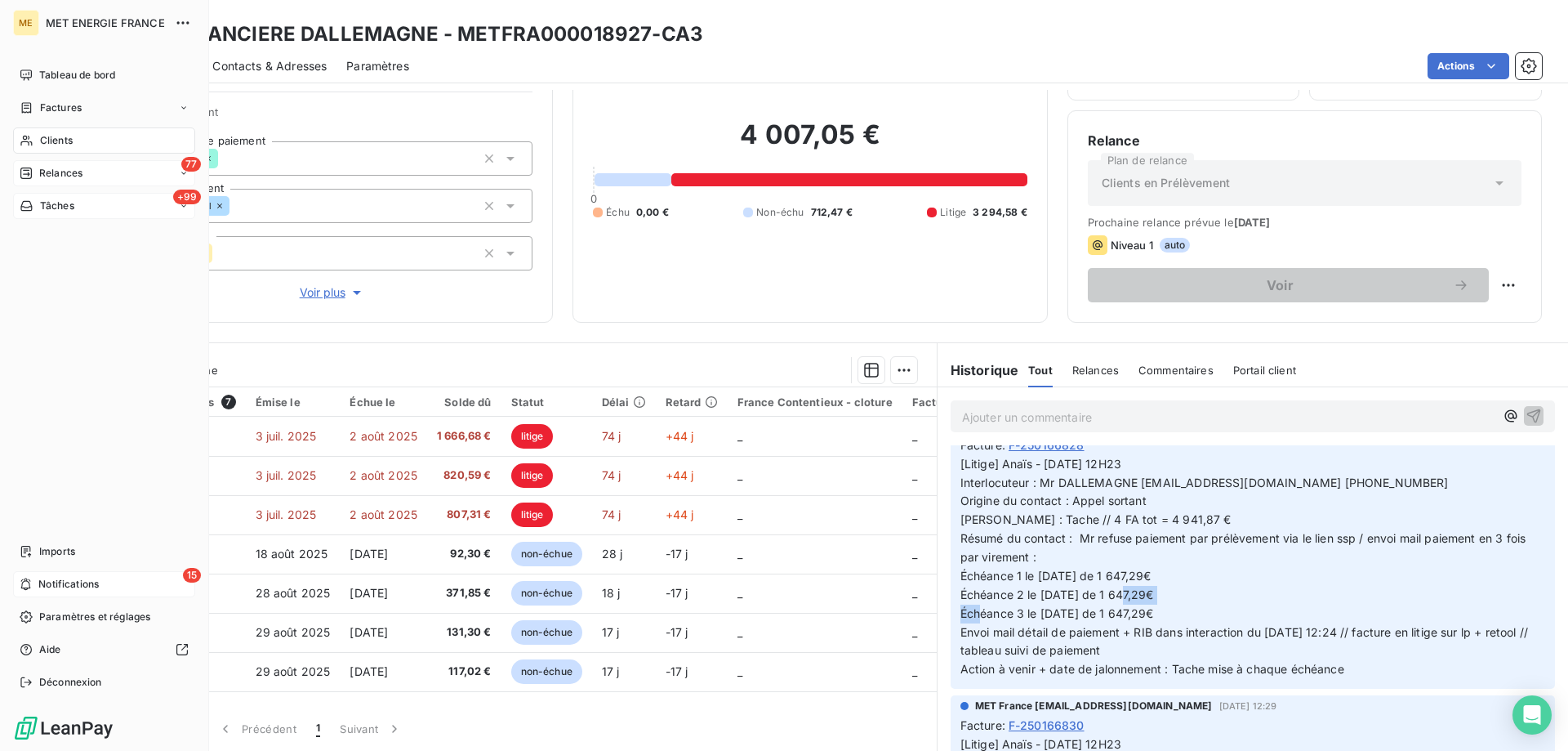
click at [42, 215] on div "+99 Tâches" at bounding box center [104, 206] width 182 height 26
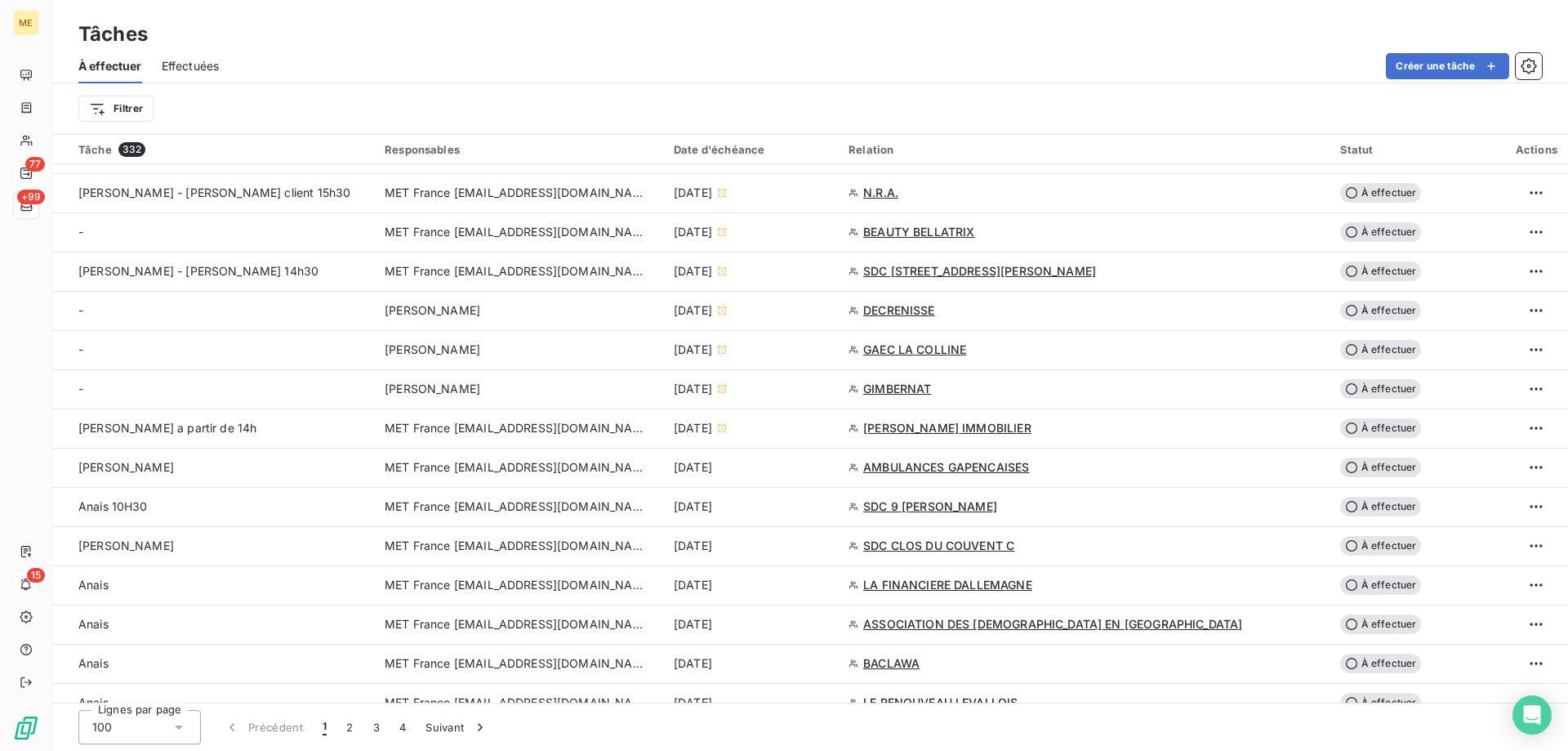
scroll to position [735, 0]
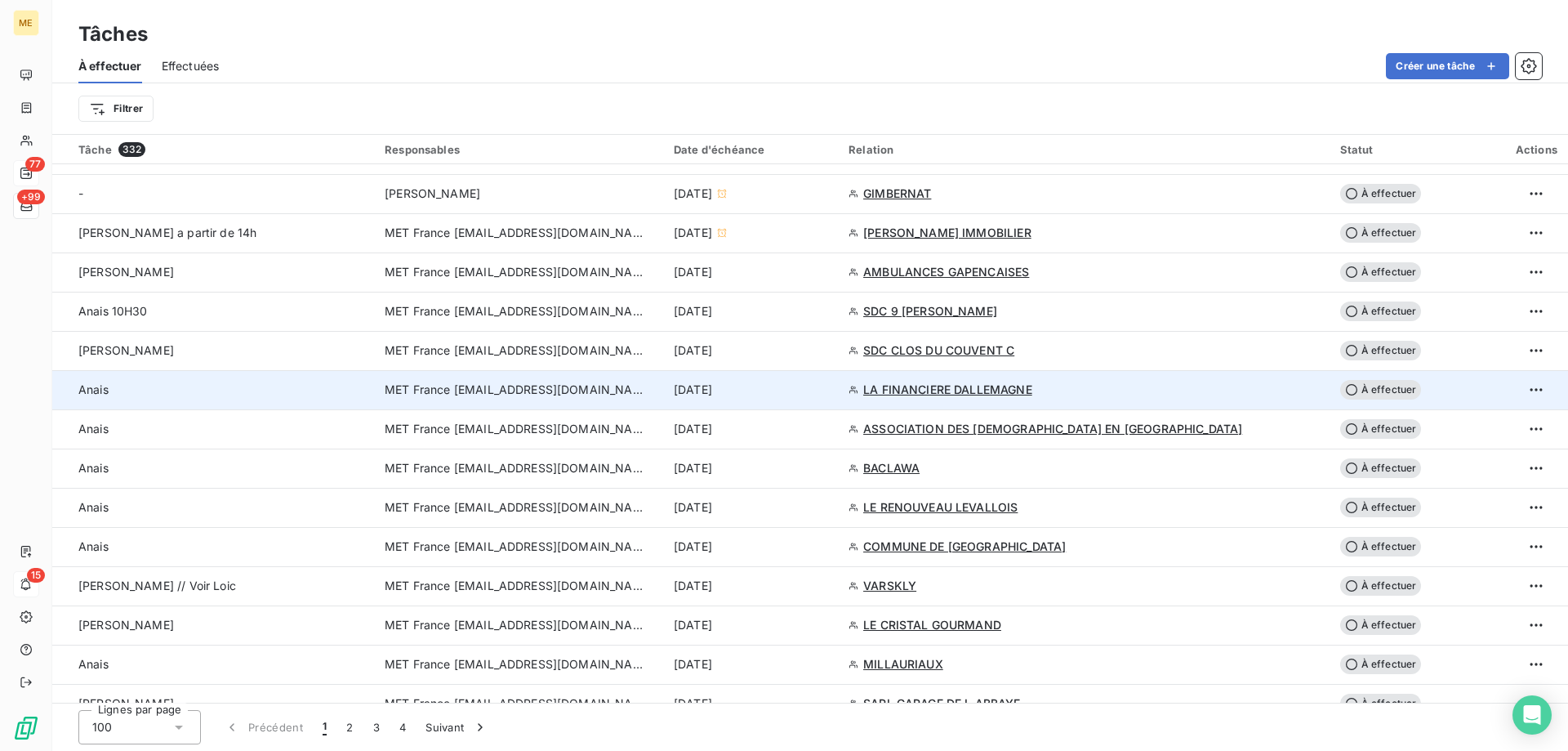
click at [829, 392] on div "15 sept. 2025" at bounding box center [751, 390] width 155 height 16
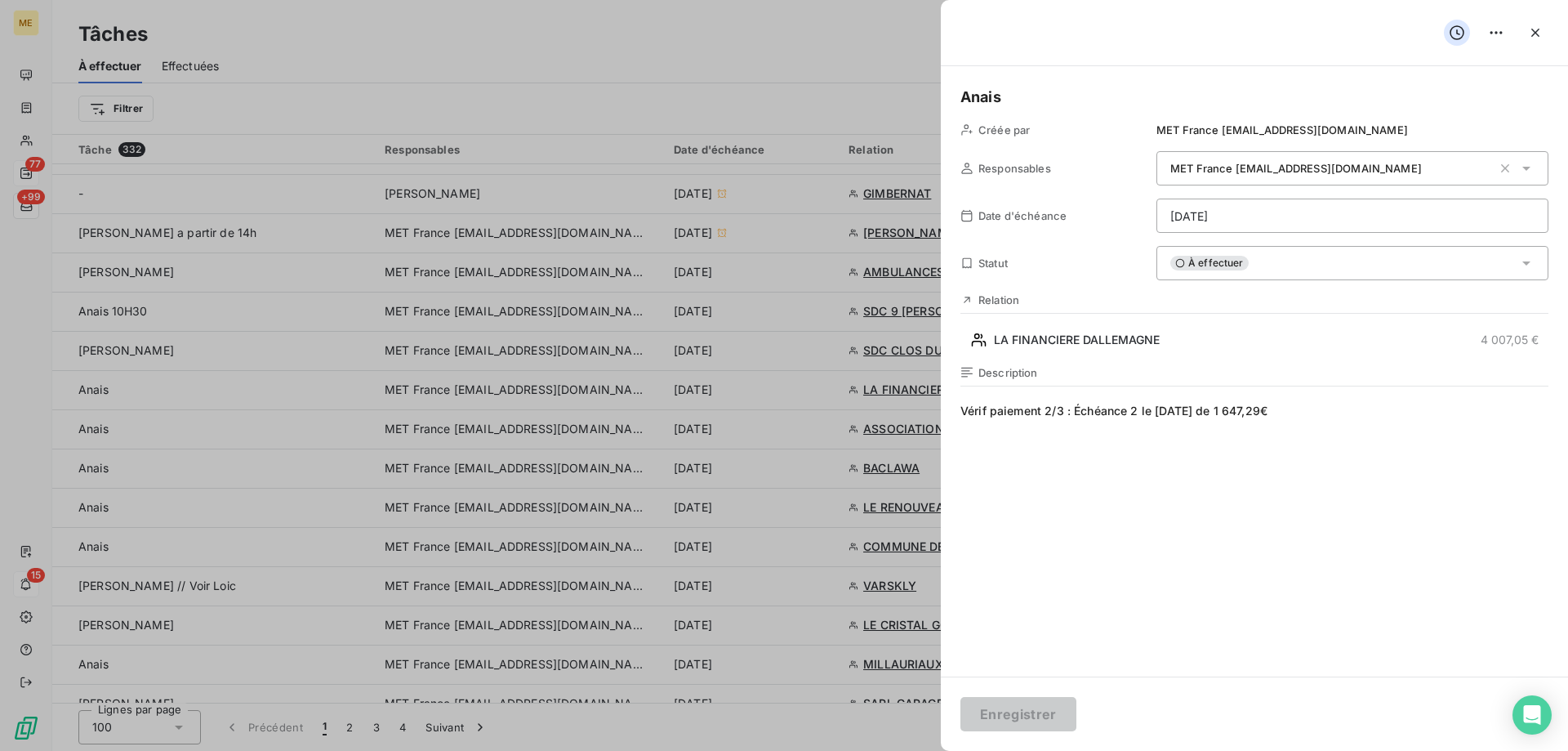
click at [1282, 221] on html "ME 77 +99 15 Tâches À effectuer Effectuées Créer une tâche Filtrer Tâche 332 Re…" at bounding box center [784, 456] width 1568 height 914
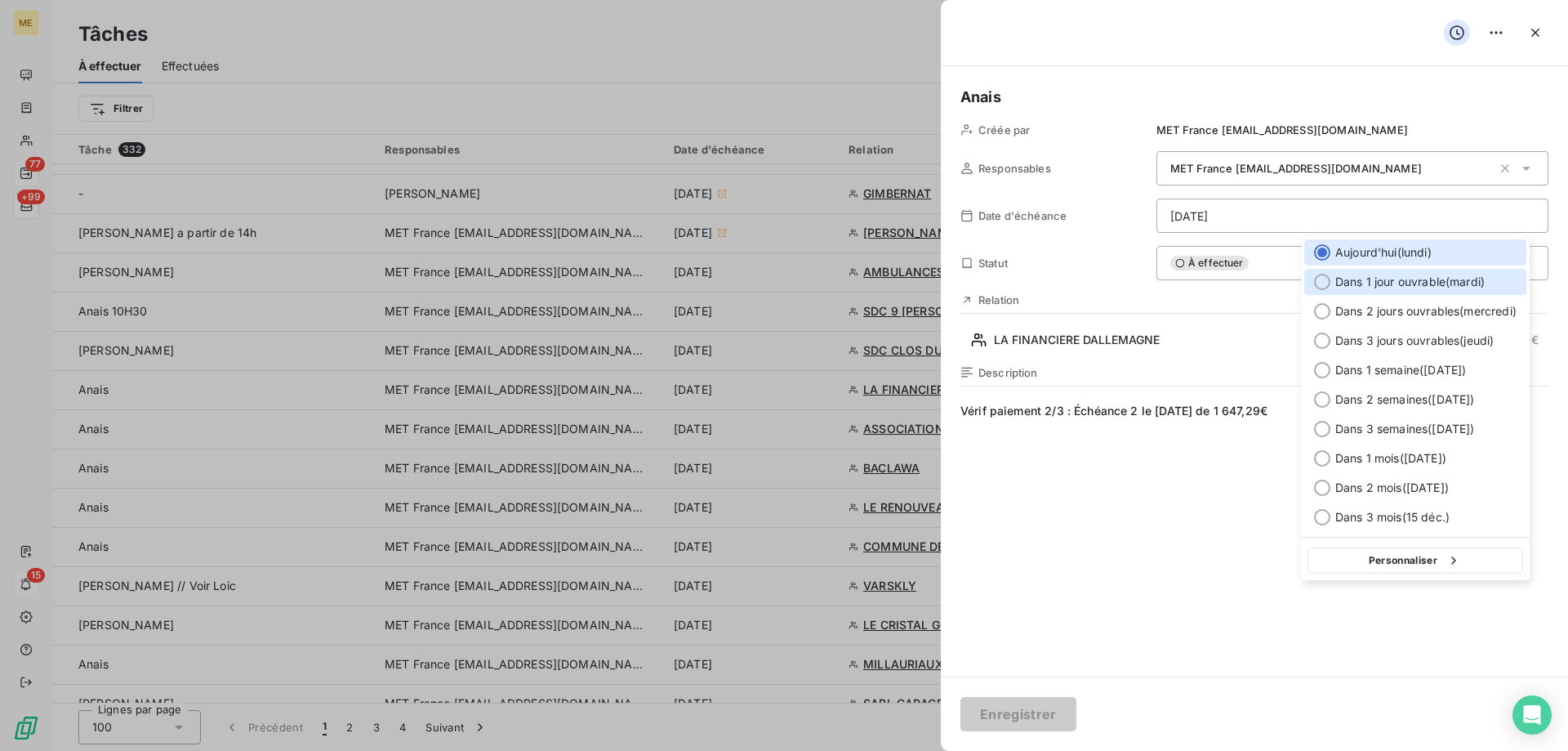
click at [1427, 284] on span "Dans 1 jour ouvrable ( mardi )" at bounding box center [1410, 282] width 149 height 16
type input "16/09/2025"
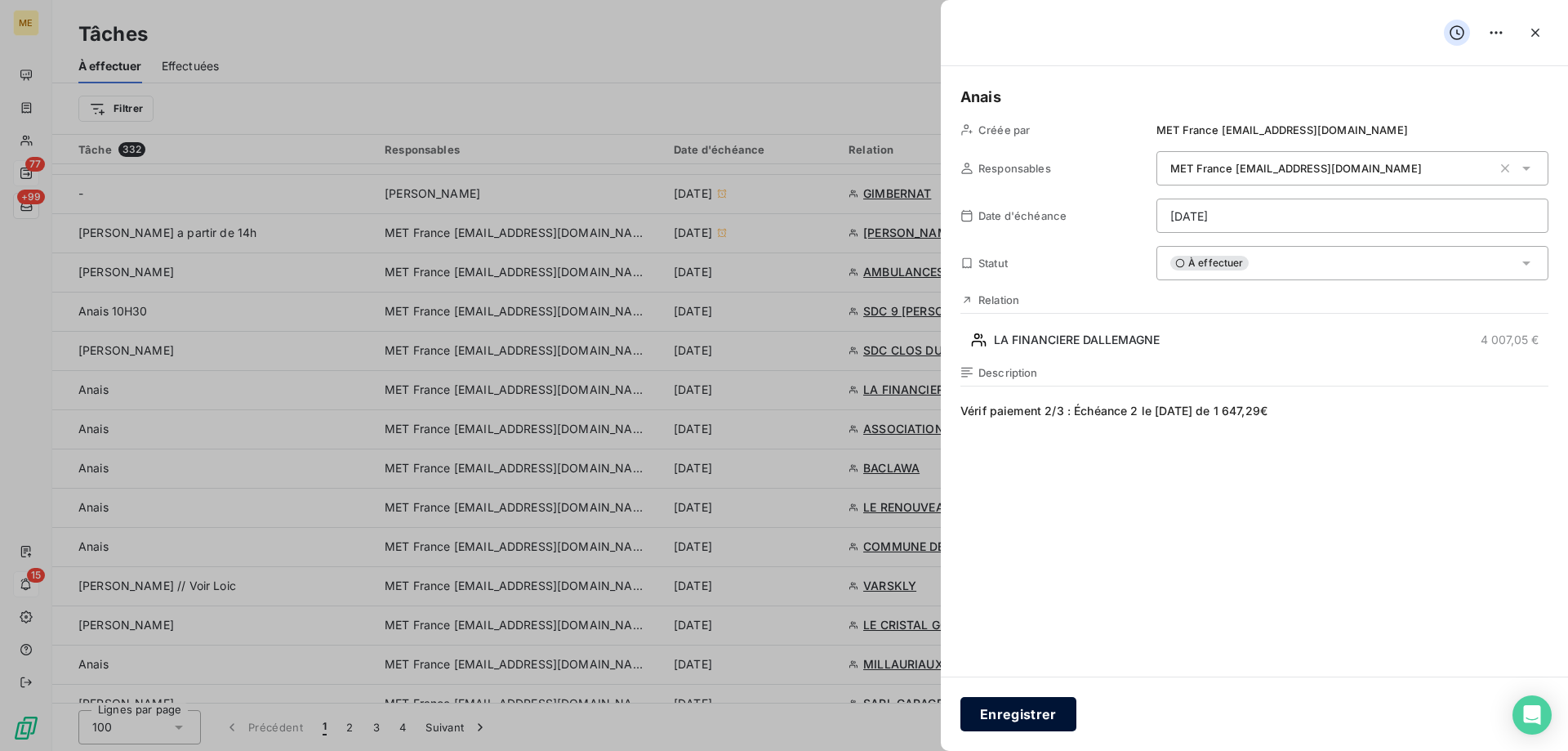
click at [1006, 714] on button "Enregistrer" at bounding box center [1017, 714] width 116 height 34
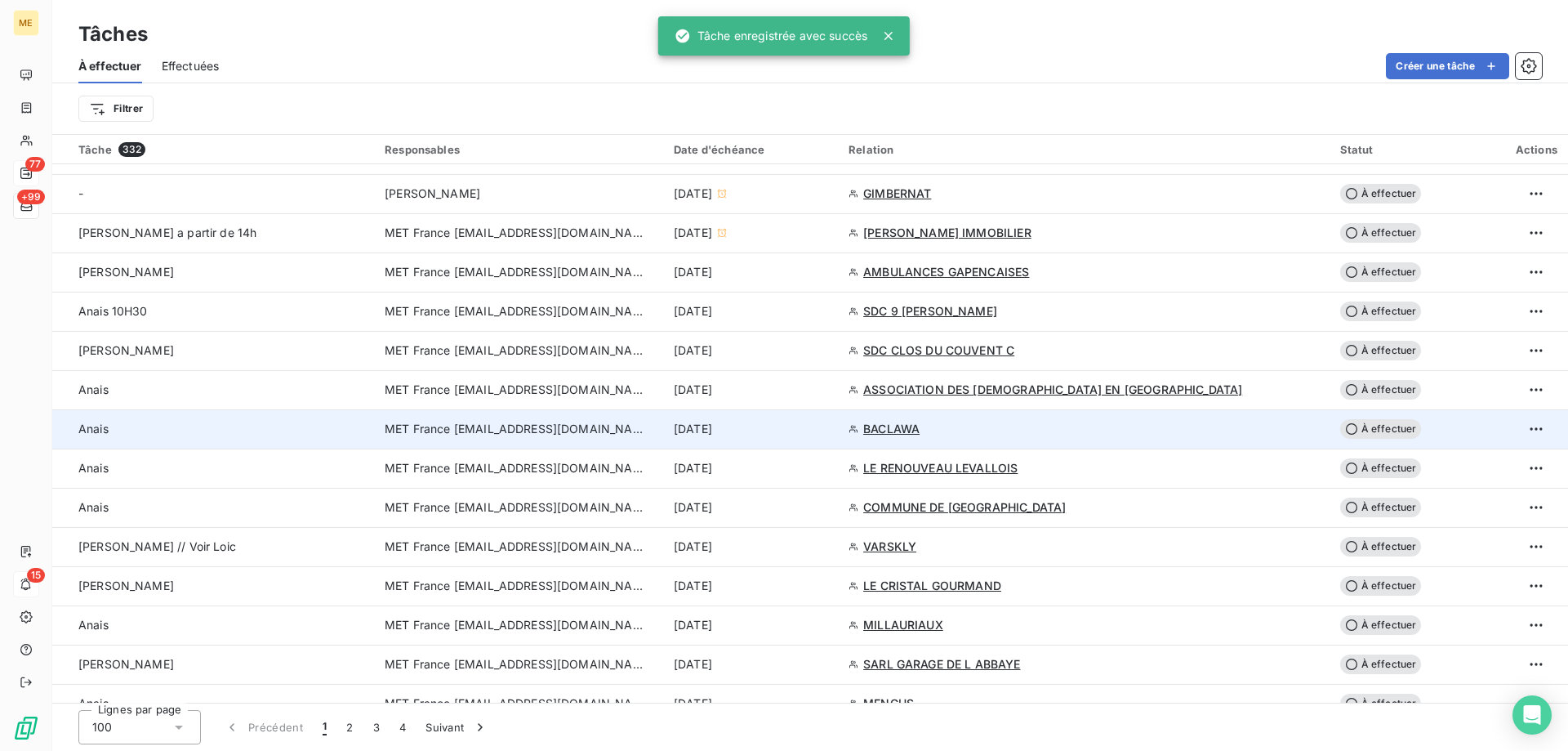
click at [829, 431] on div "15 sept. 2025" at bounding box center [751, 429] width 155 height 16
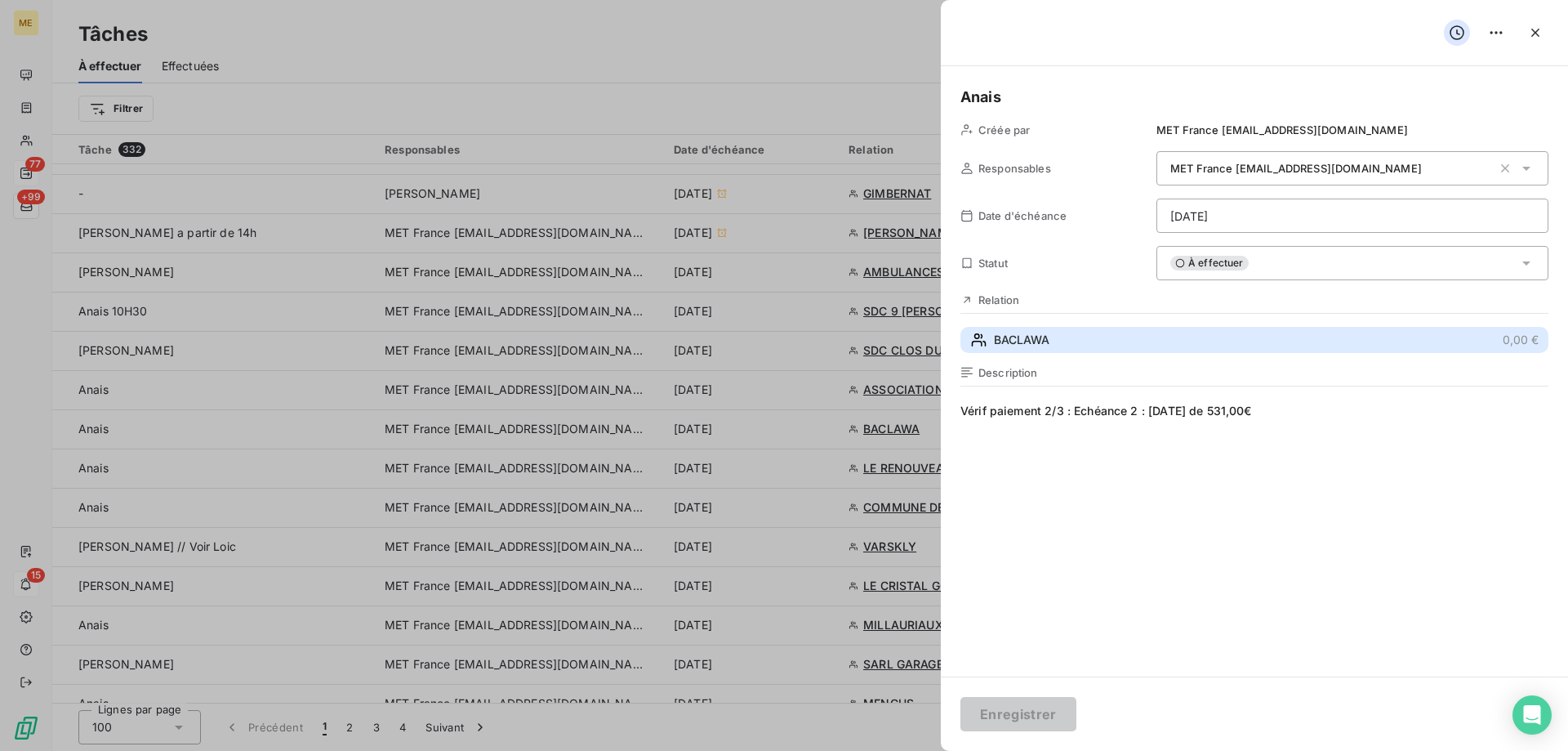
click at [1030, 338] on span "BACLAWA" at bounding box center [1022, 340] width 56 height 16
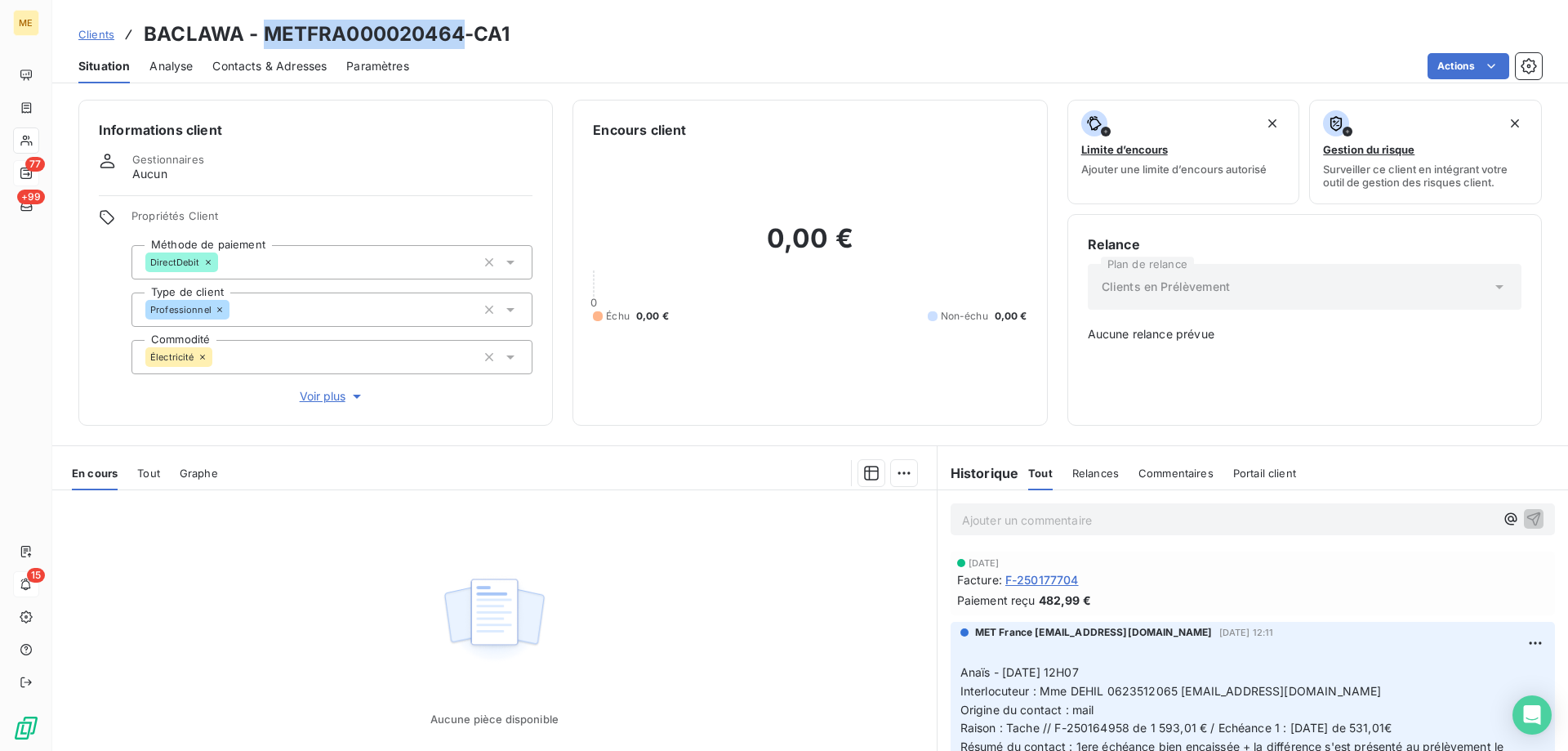
drag, startPoint x: 461, startPoint y: 35, endPoint x: 265, endPoint y: 40, distance: 196.1
click at [265, 40] on h3 "BACLAWA - METFRA000020464-CA1" at bounding box center [326, 34] width 366 height 30
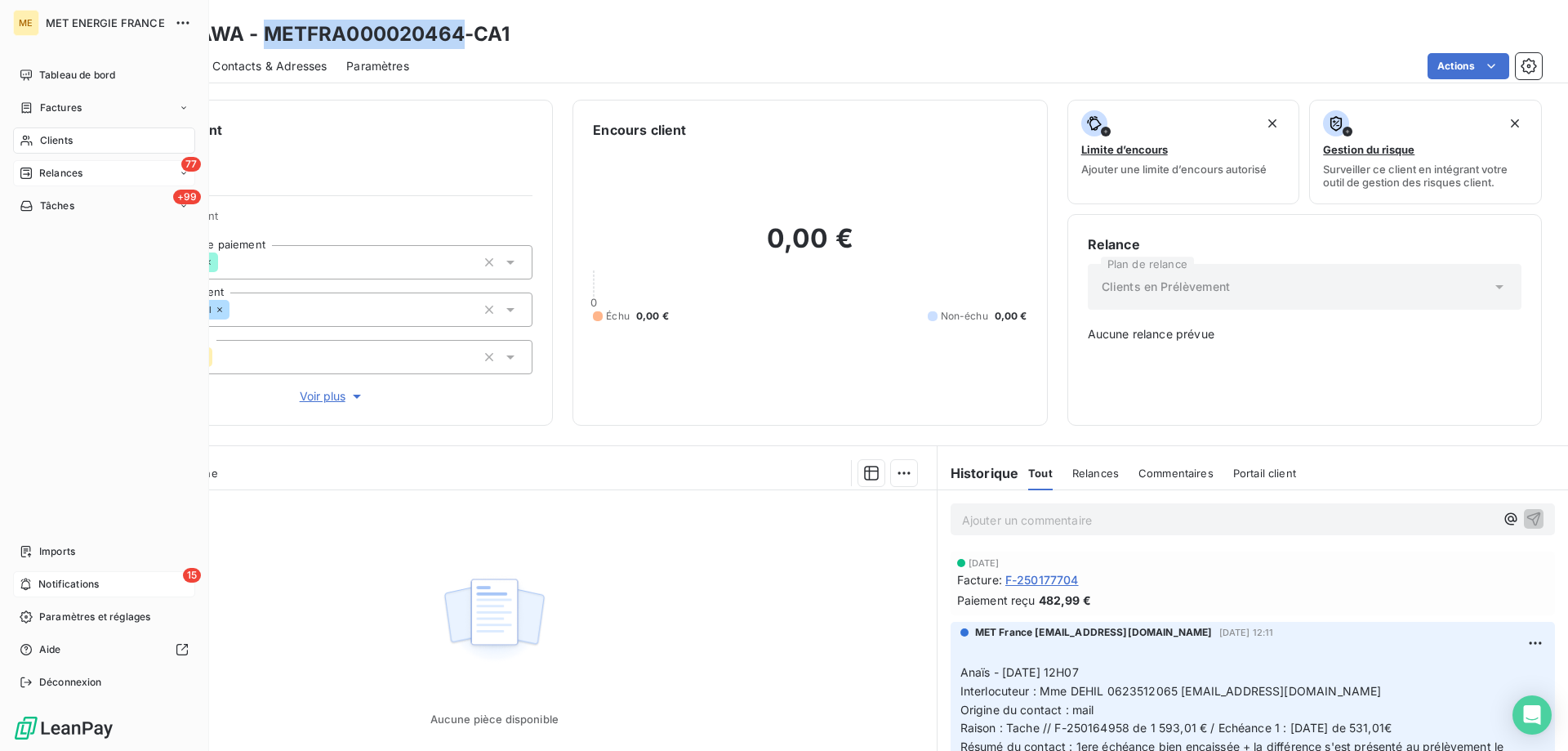
click at [65, 209] on span "Tâches" at bounding box center [57, 206] width 34 height 14
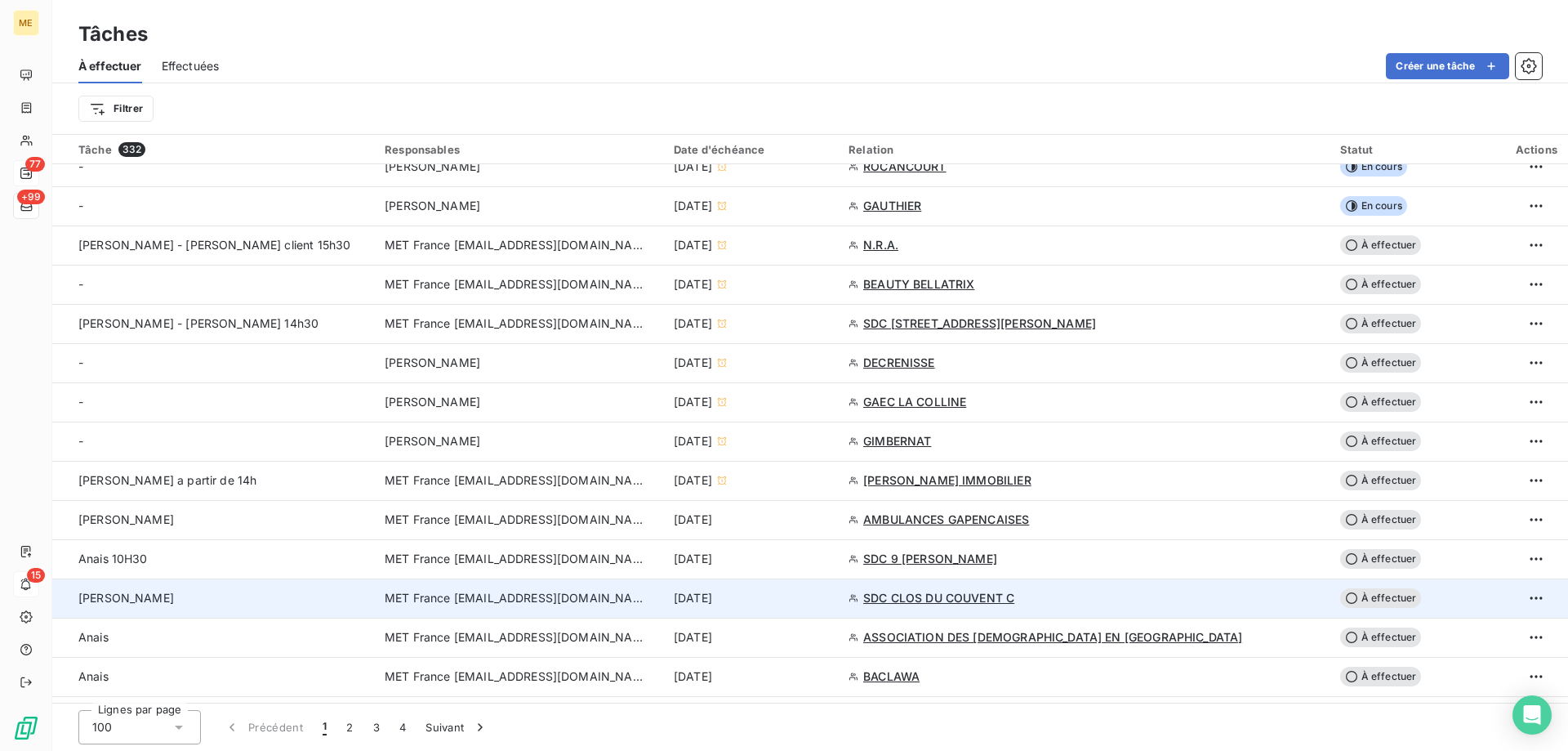
scroll to position [490, 0]
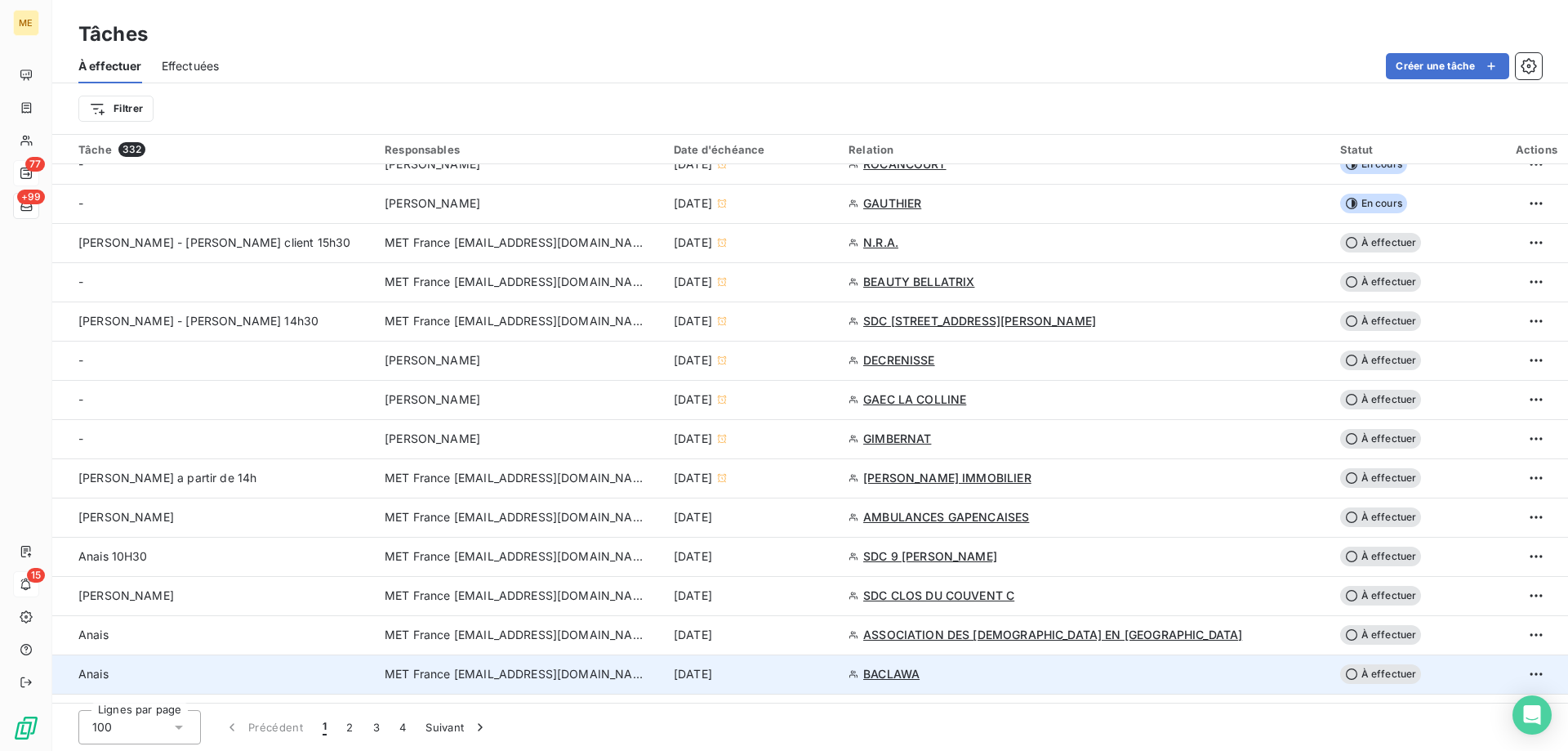
click at [829, 673] on div "15 sept. 2025" at bounding box center [751, 674] width 155 height 16
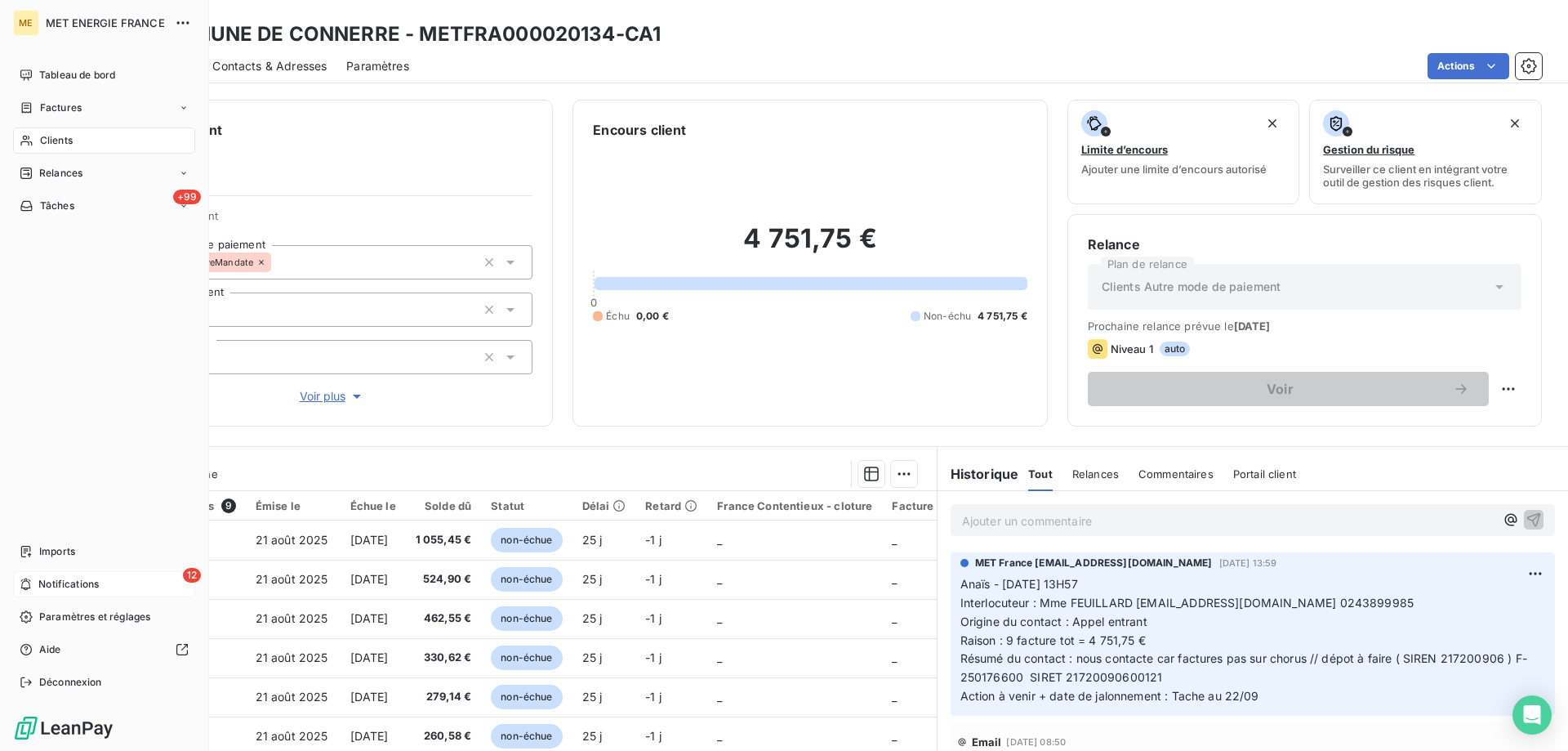
click at [93, 580] on span "Notifications" at bounding box center [68, 584] width 60 height 14
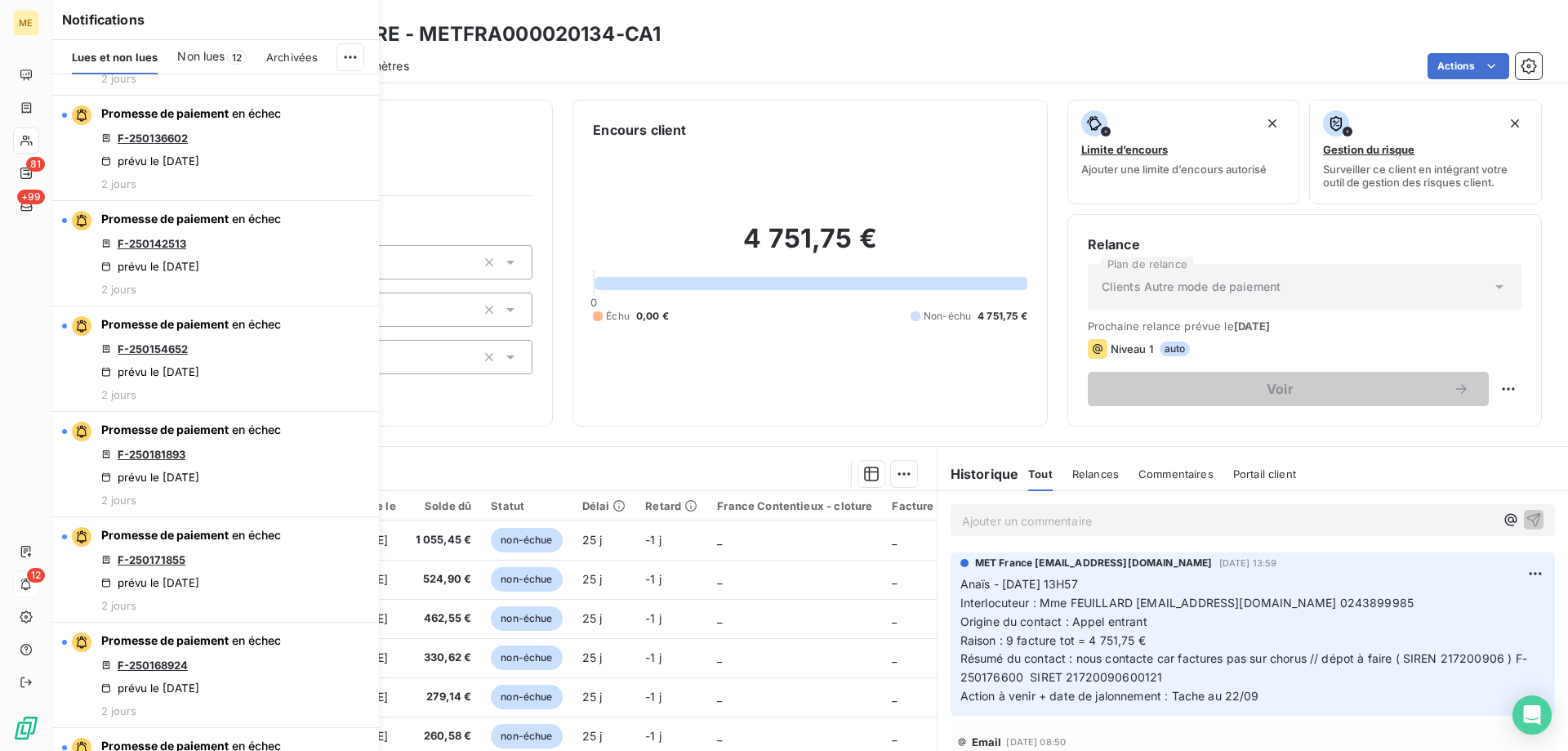
scroll to position [490, 0]
drag, startPoint x: 724, startPoint y: 381, endPoint x: 720, endPoint y: 307, distance: 74.1
click at [725, 373] on div "4 751,75 € 0 Échu 0,00 € Non-échu 4 751,75 €" at bounding box center [809, 272] width 434 height 266
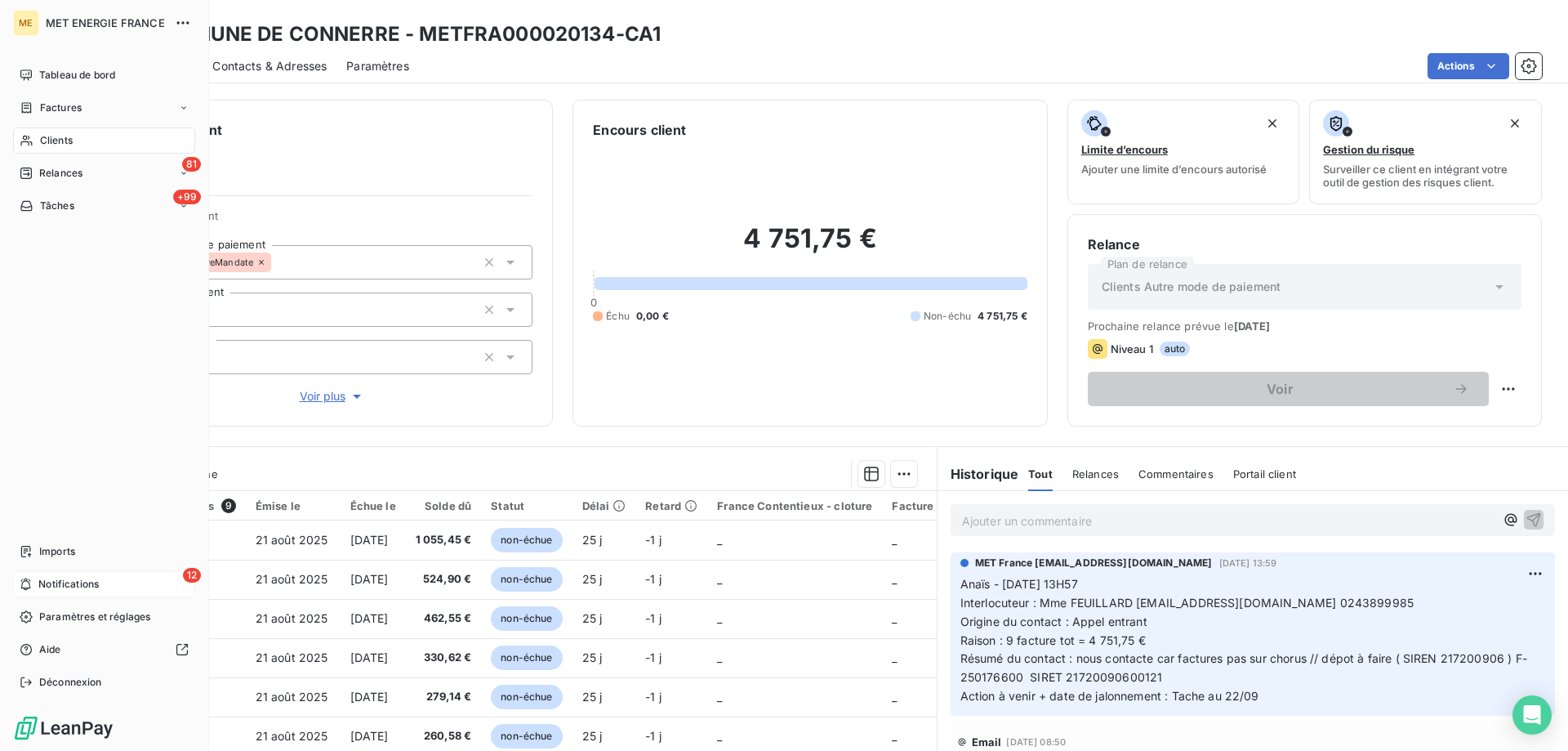
click at [84, 136] on div "Clients" at bounding box center [104, 140] width 182 height 26
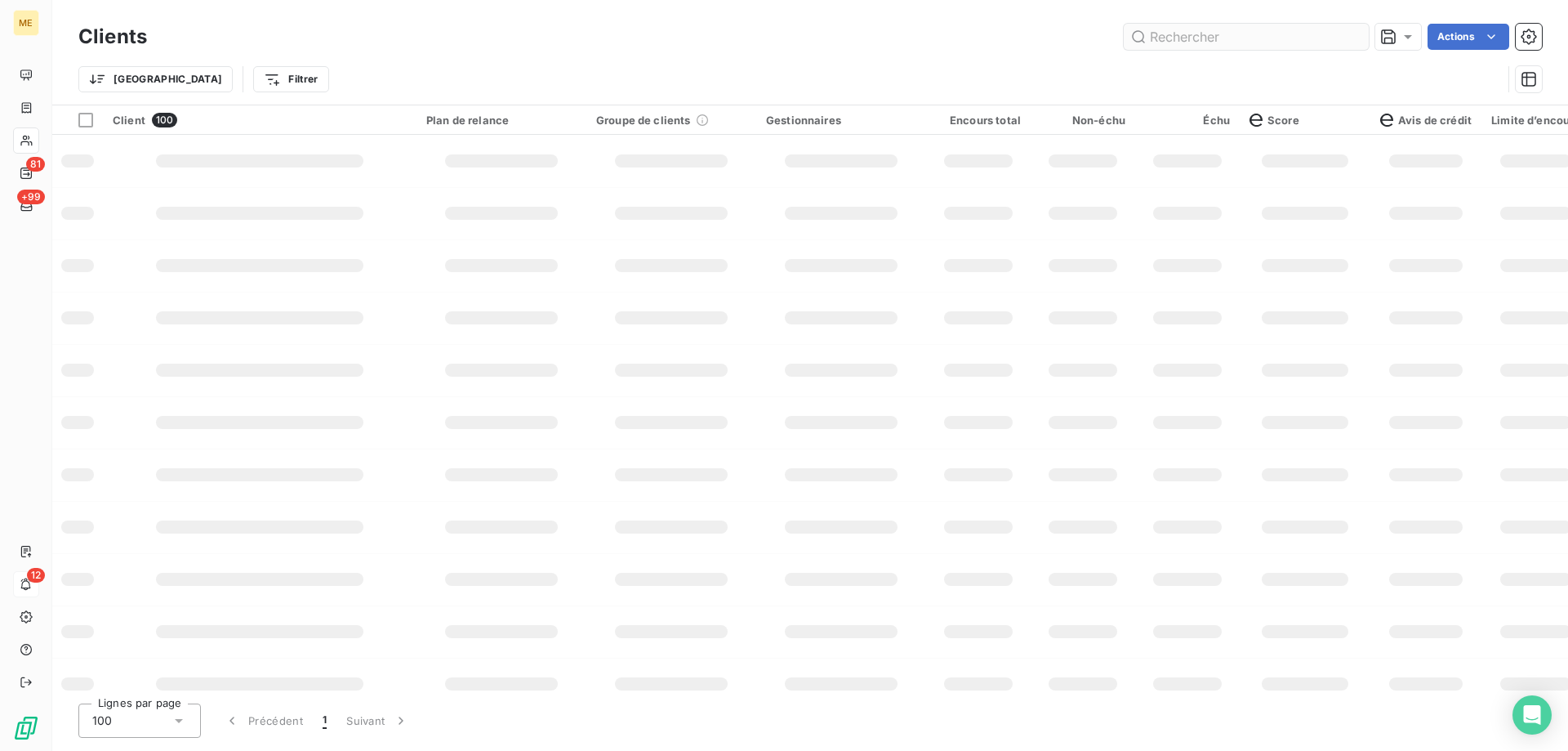
click at [1202, 39] on input "text" at bounding box center [1246, 36] width 245 height 26
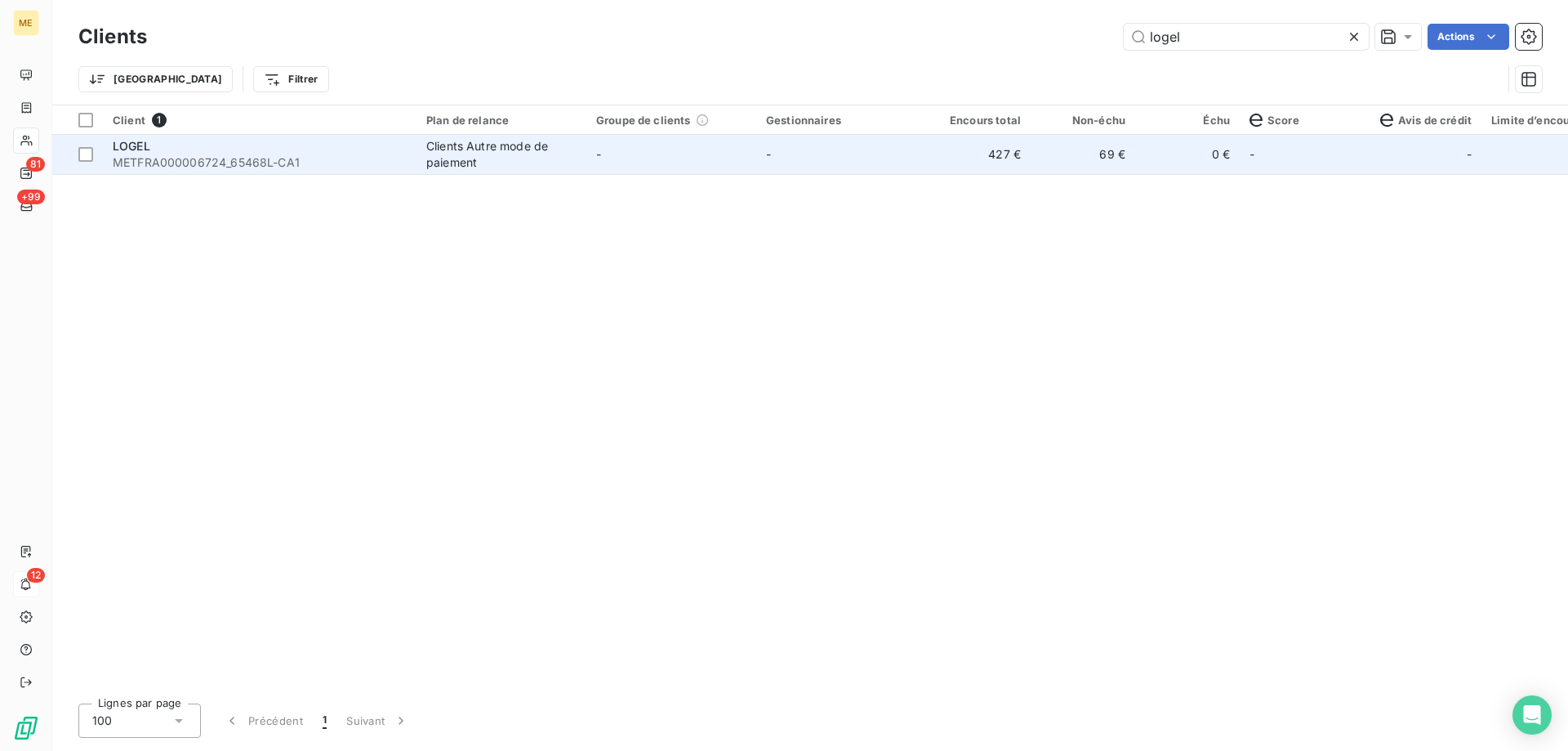
type input "logel"
click at [718, 168] on td "-" at bounding box center [671, 155] width 170 height 40
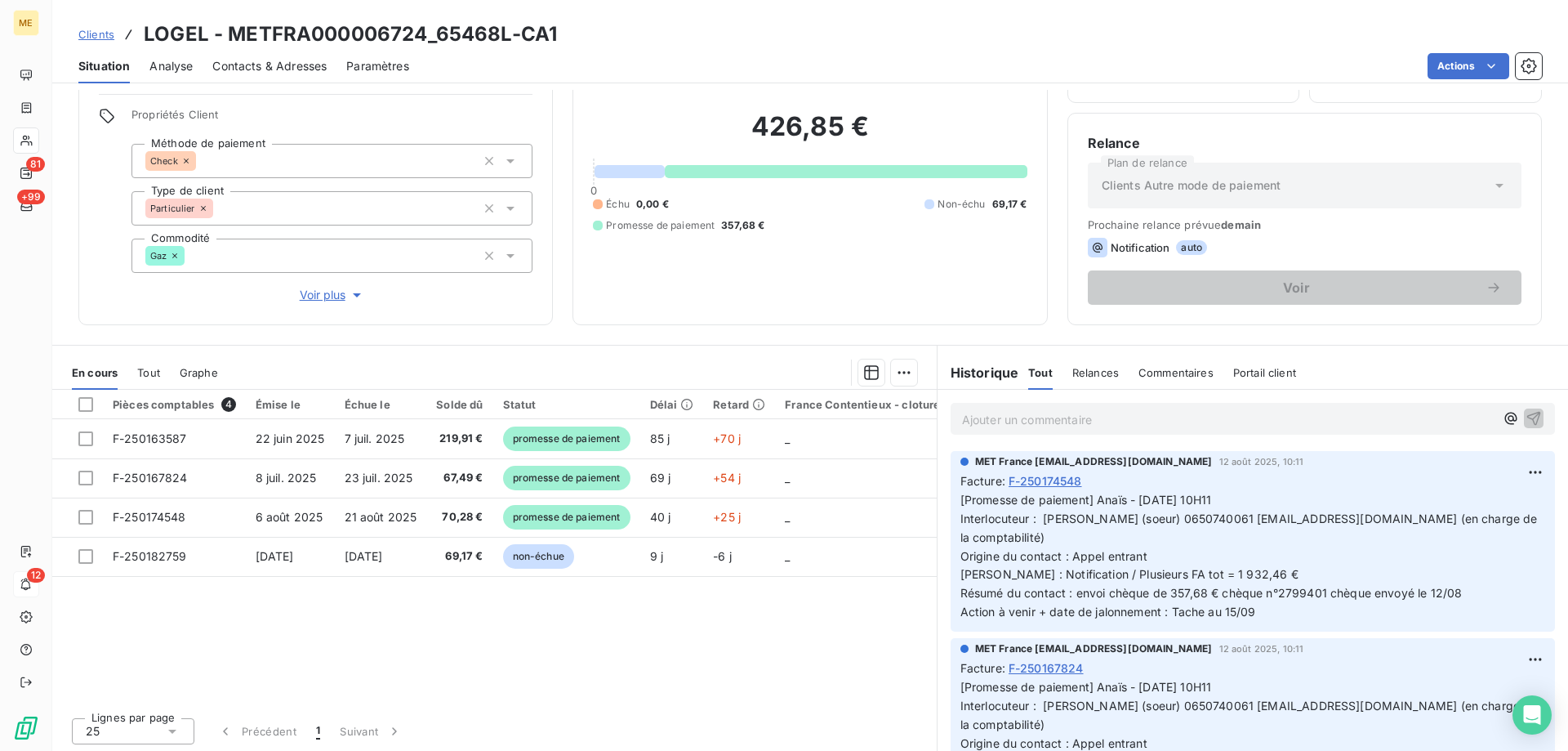
scroll to position [103, 0]
click at [1209, 586] on span "[Promesse de paiement] Anaïs - 12/08/2025 - 10H11 Interlocuteur : Mme ZIMMERMAN…" at bounding box center [1250, 553] width 580 height 126
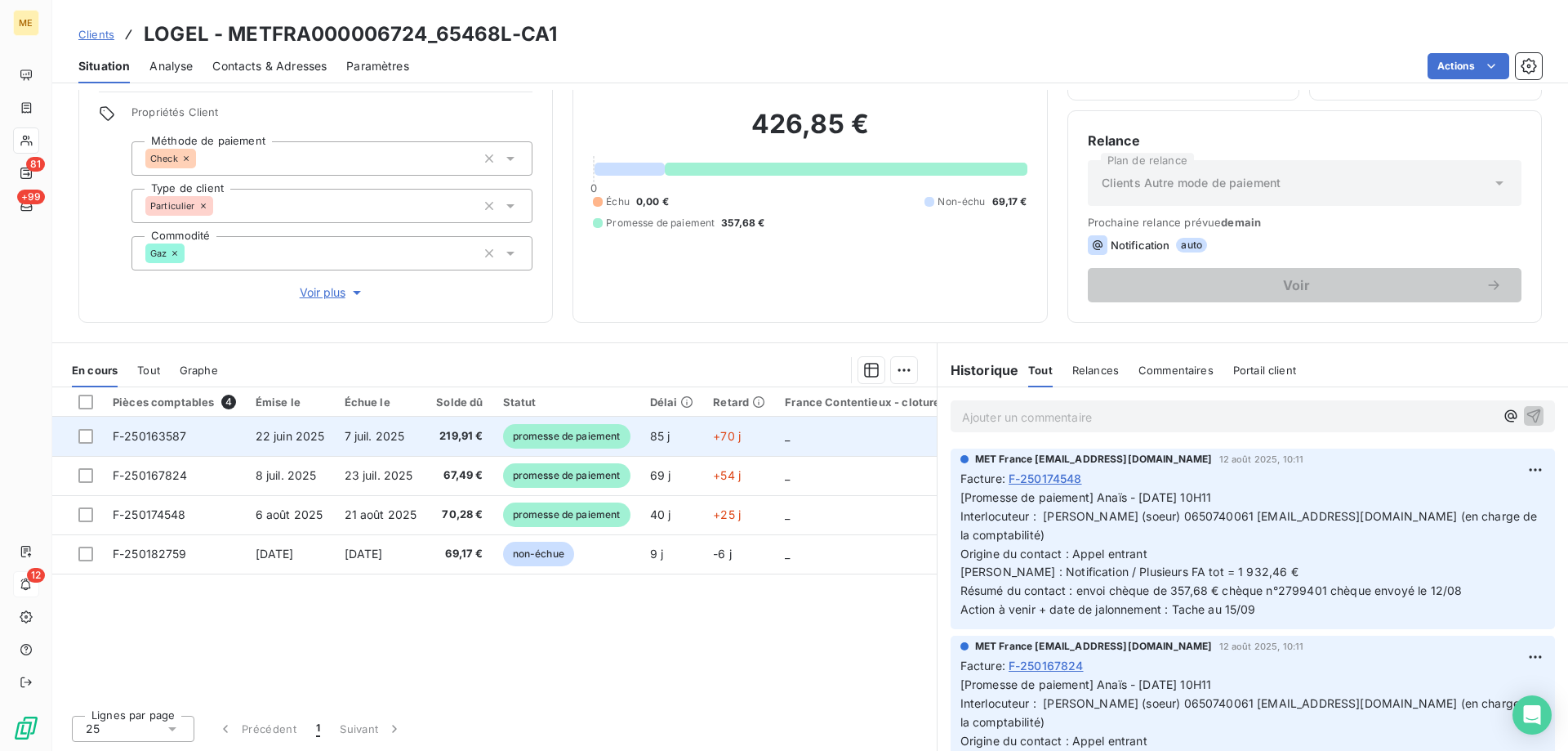
click at [848, 431] on td "_" at bounding box center [862, 437] width 175 height 40
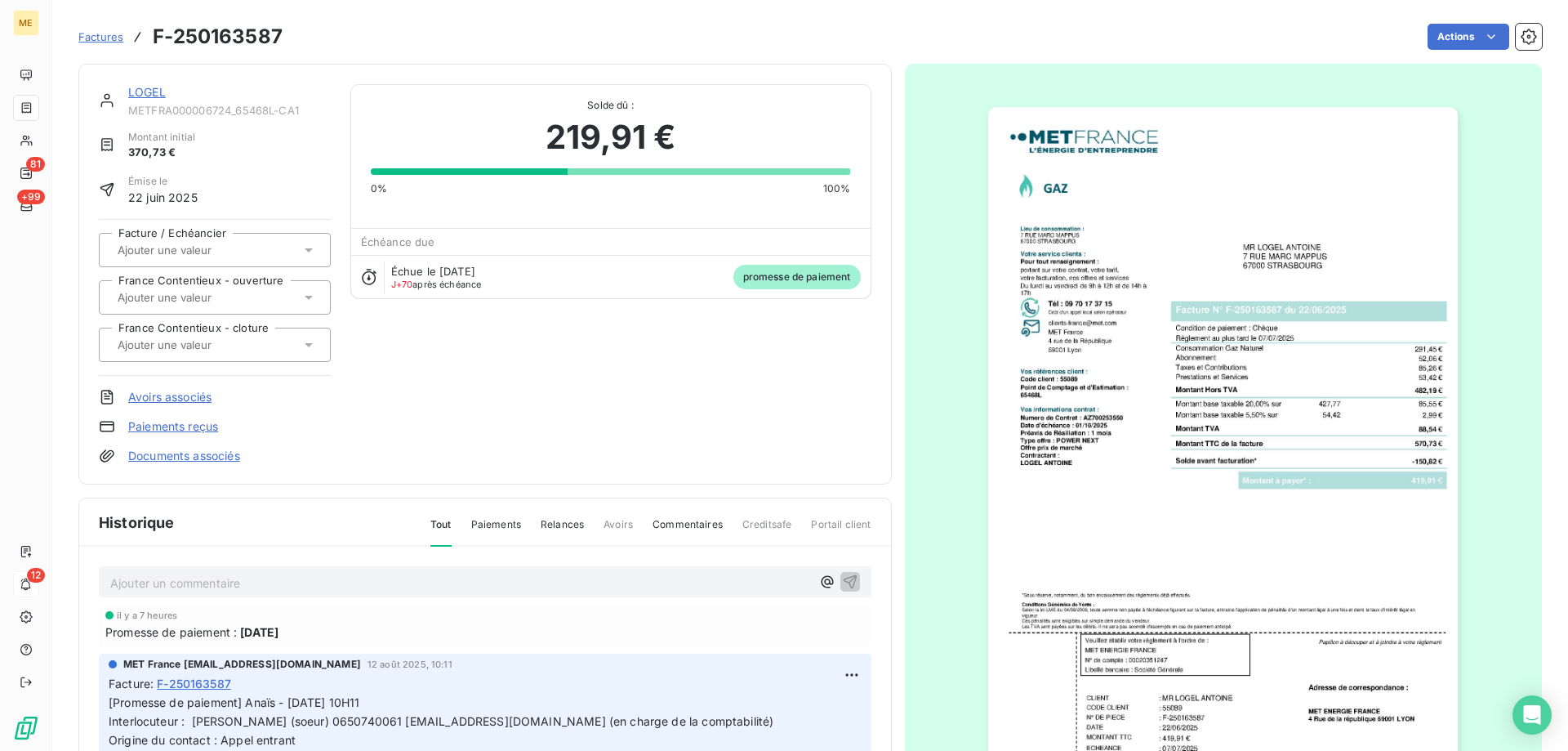
click at [149, 89] on link "LOGEL" at bounding box center [147, 92] width 38 height 13
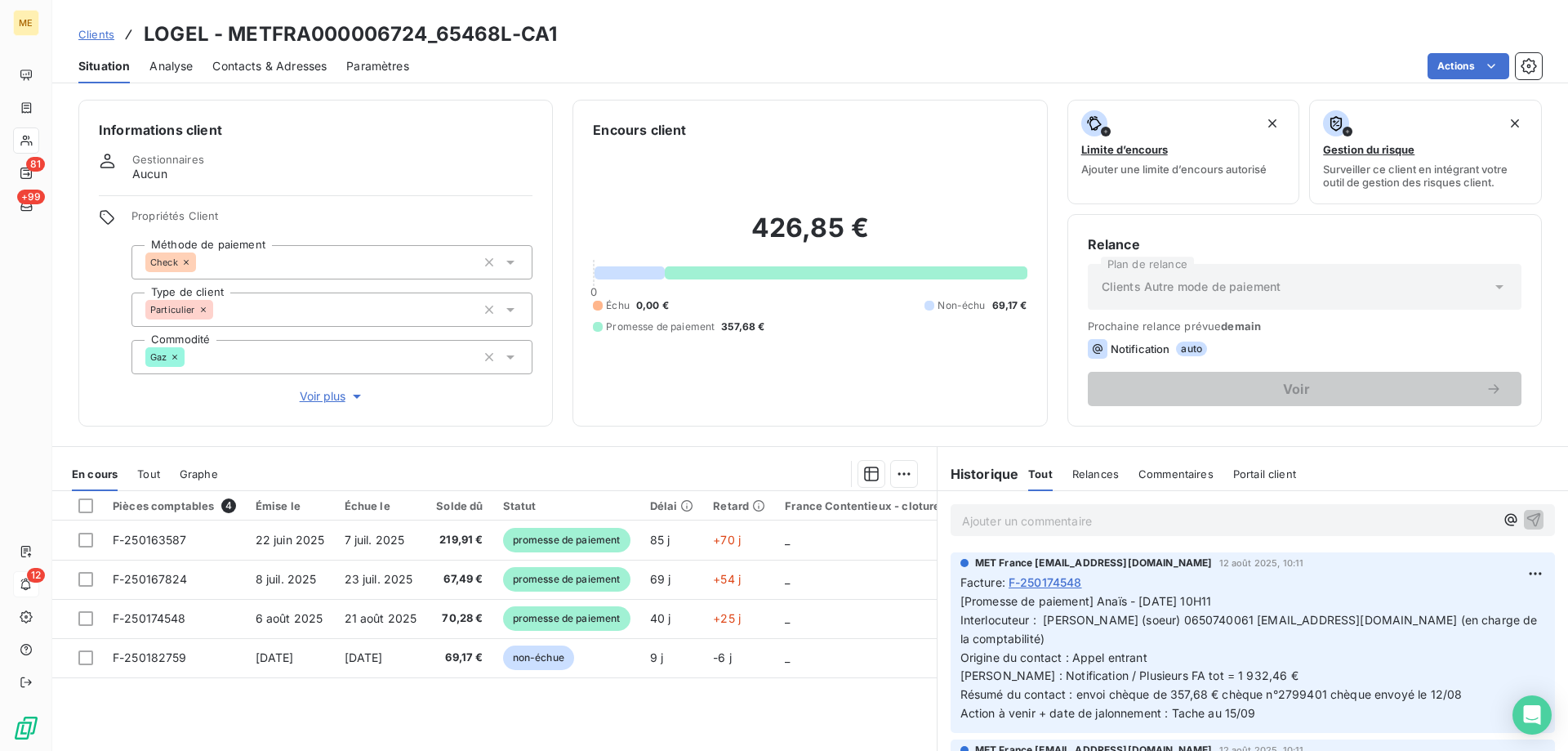
scroll to position [103, 0]
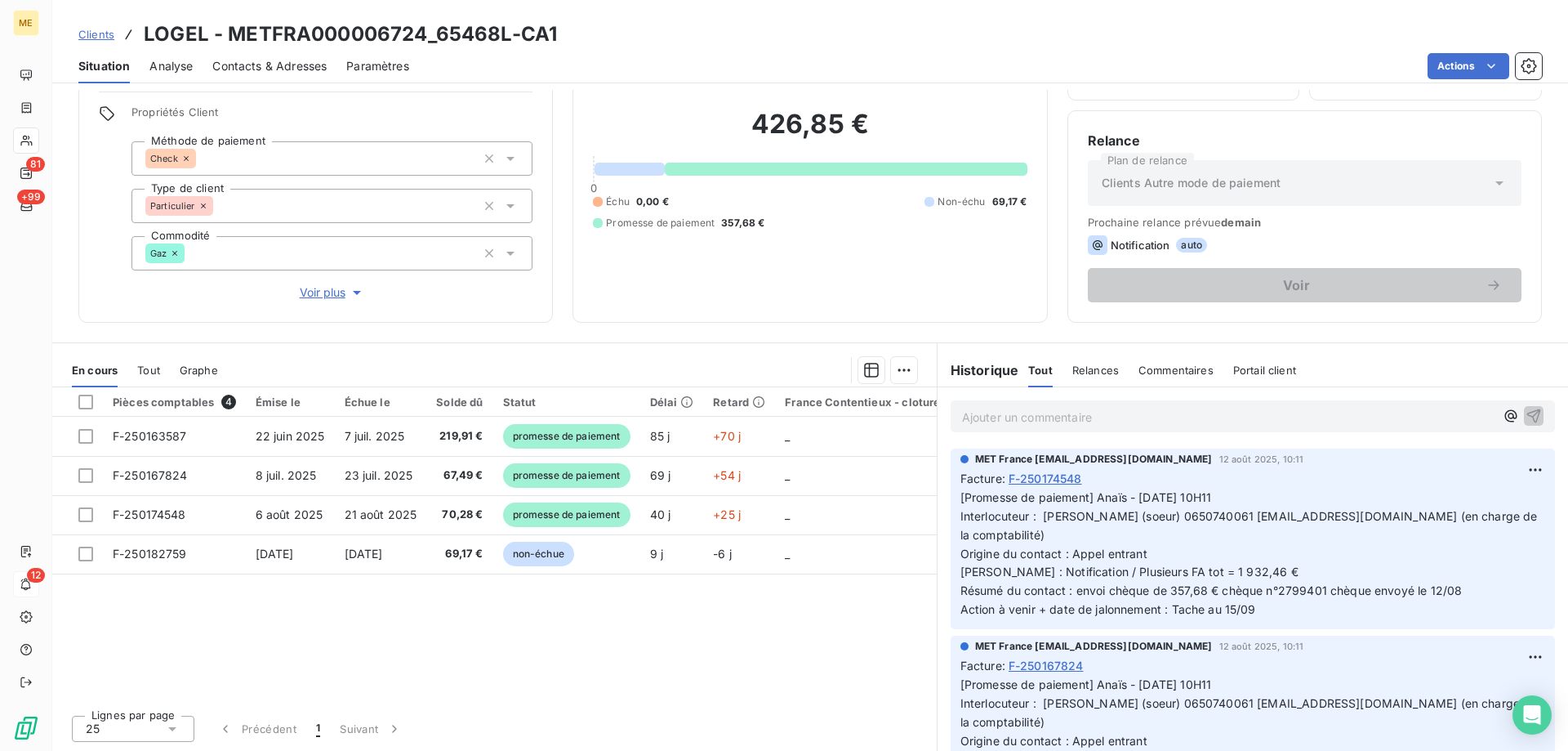
click at [1251, 609] on p "[Promesse de paiement] Anaïs - 12/08/2025 - 10H11 Interlocuteur : Mme ZIMMERMAN…" at bounding box center [1252, 553] width 585 height 130
drag, startPoint x: 718, startPoint y: 215, endPoint x: 780, endPoint y: 212, distance: 62.1
click at [780, 212] on div "Échu 0,00 € Non-échu 69,17 € Promesse de paiement 357,68 €" at bounding box center [809, 212] width 434 height 36
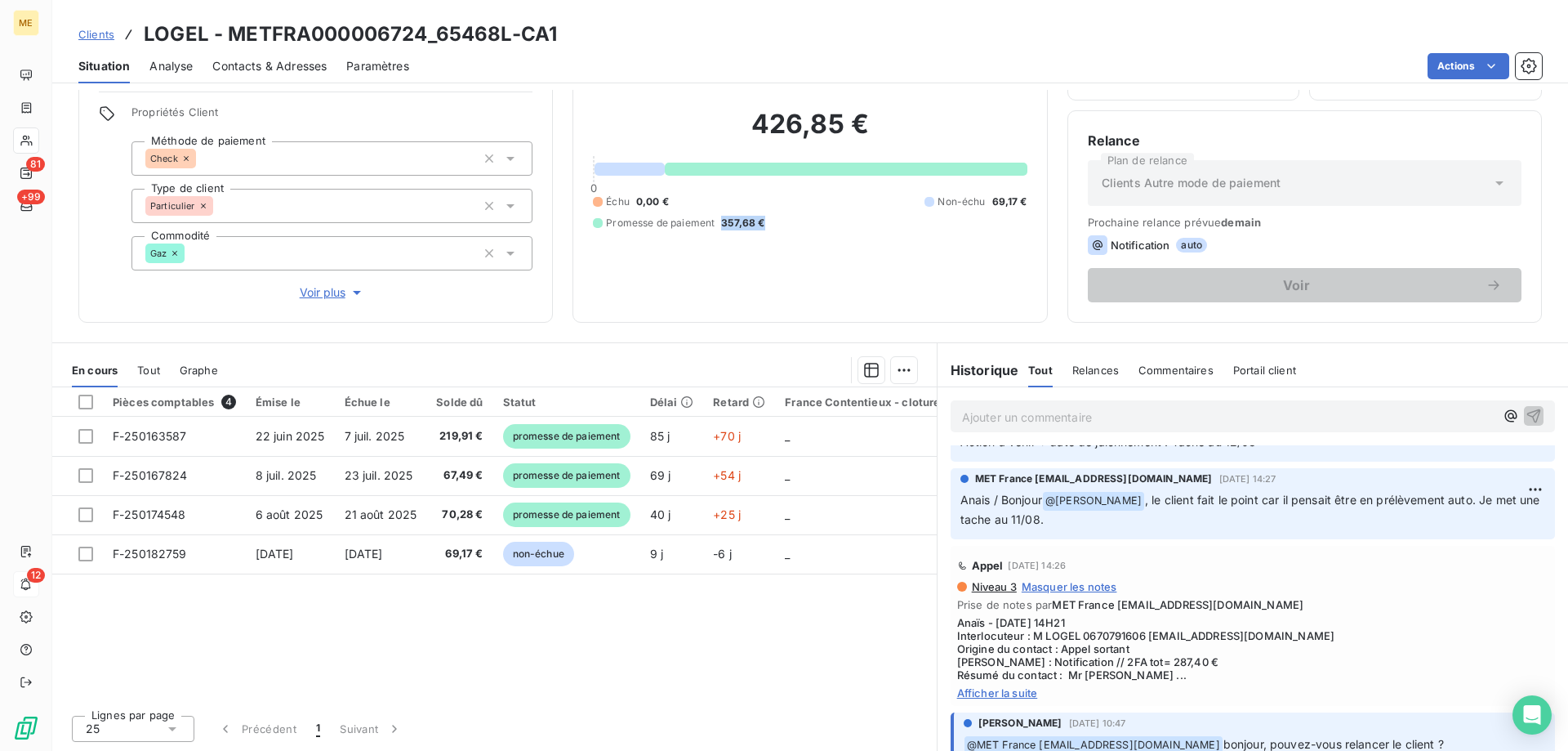
scroll to position [735, 0]
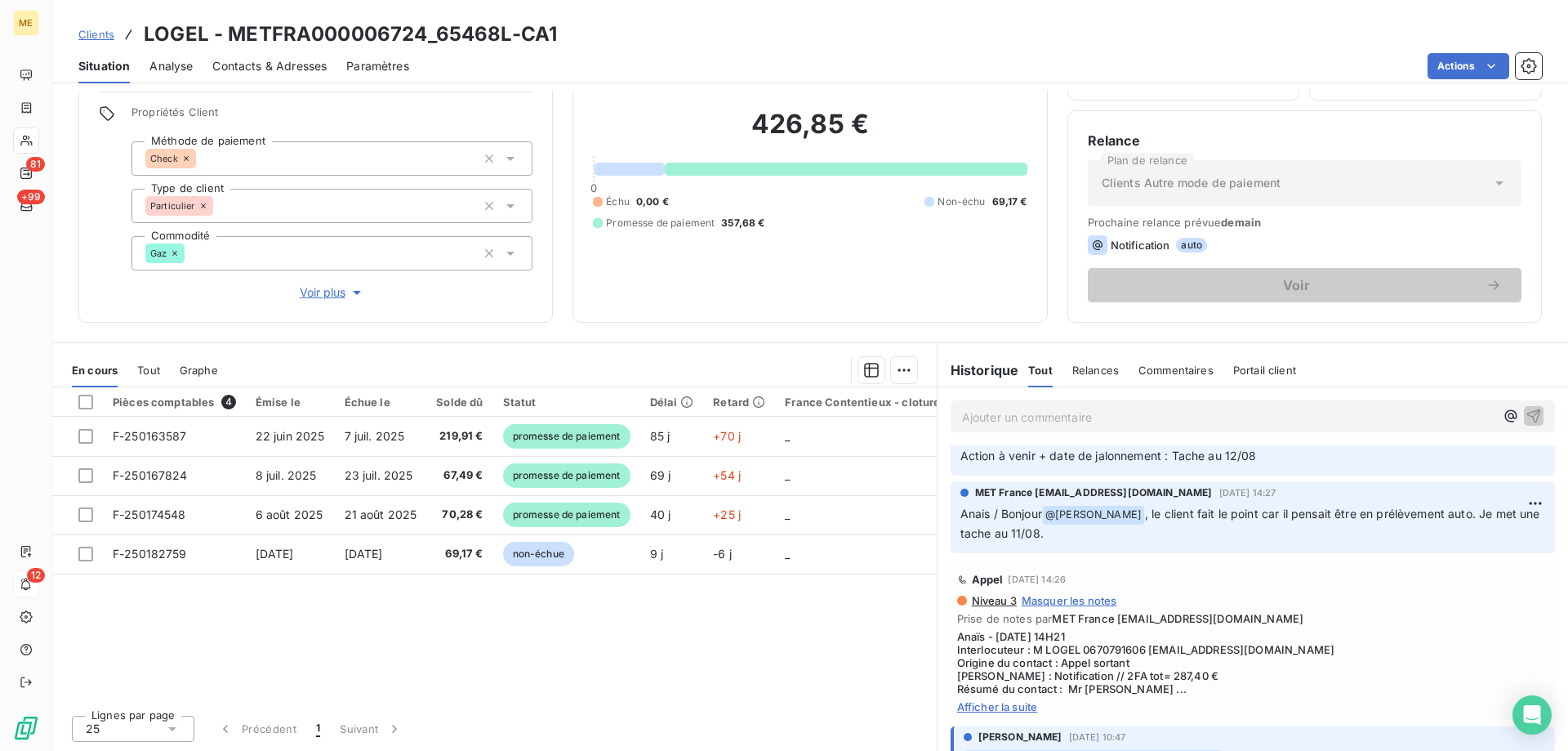
click at [995, 706] on span "Afficher la suite" at bounding box center [1253, 706] width 591 height 13
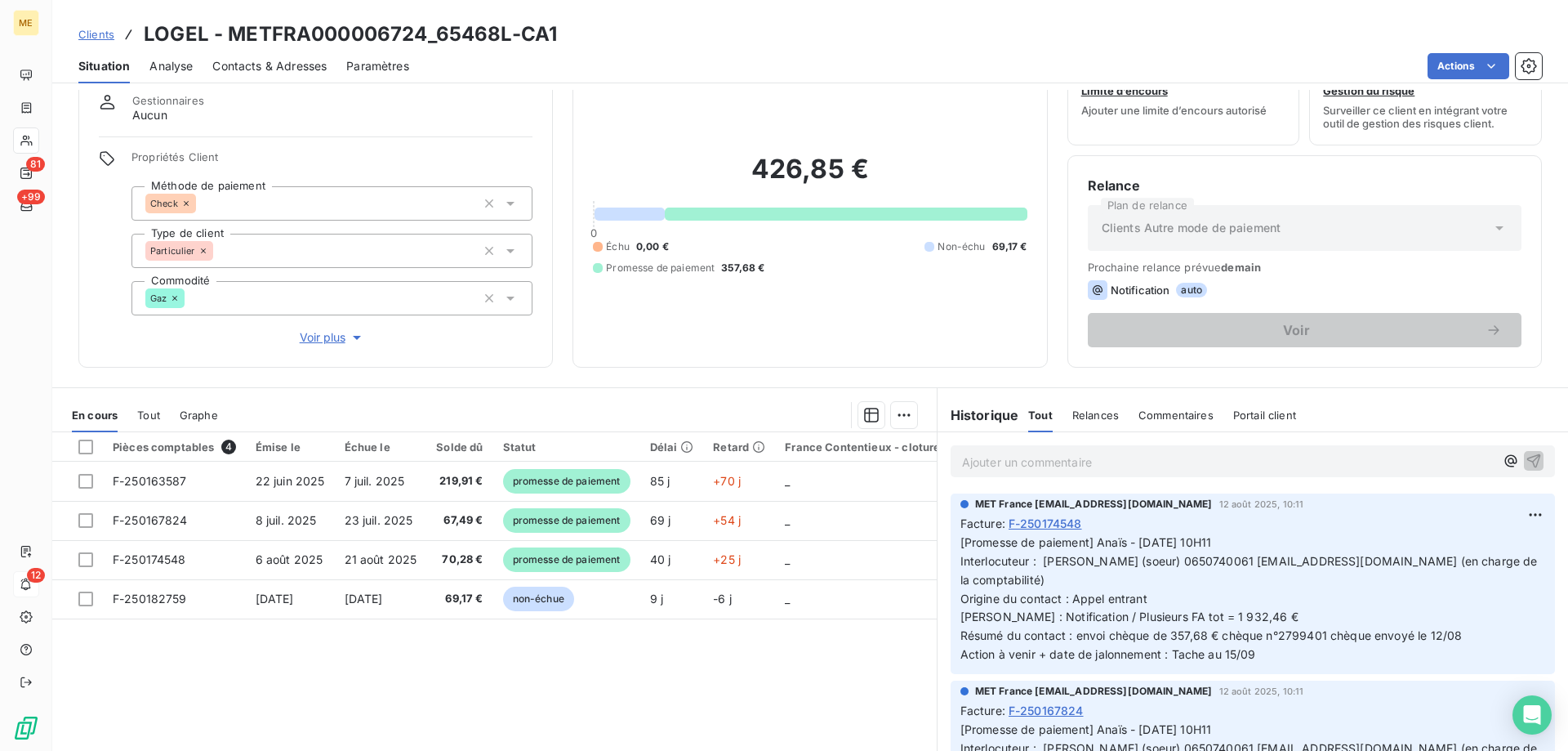
scroll to position [103, 0]
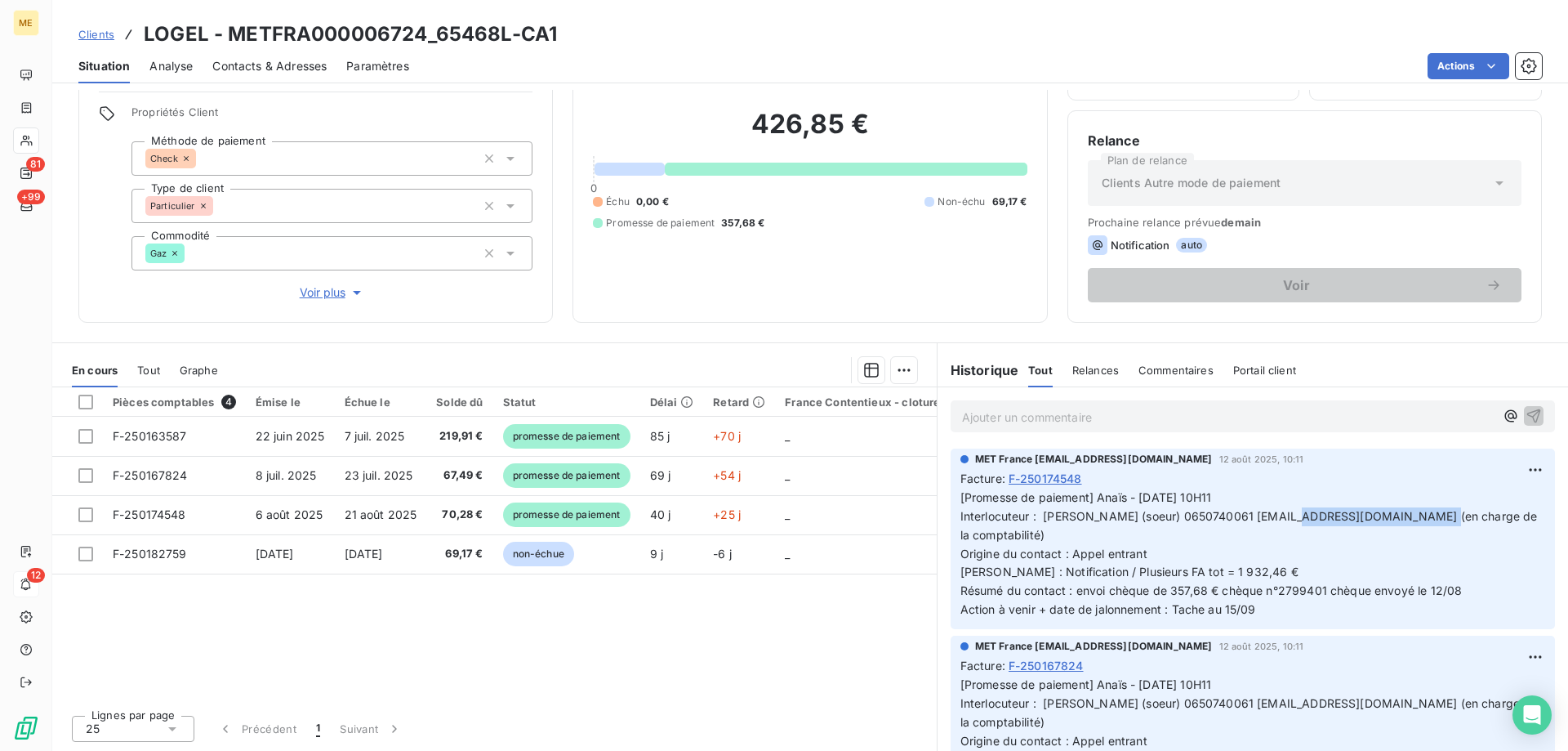
drag, startPoint x: 1267, startPoint y: 517, endPoint x: 1408, endPoint y: 519, distance: 141.0
click at [1408, 517] on span "[Promesse de paiement] Anaïs - 12/08/2025 - 10H11 Interlocuteur : Mme ZIMMERMAN…" at bounding box center [1250, 553] width 580 height 126
click at [1380, 561] on p "[Promesse de paiement] Anaïs - 12/08/2025 - 10H11 Interlocuteur : Mme ZIMMERMAN…" at bounding box center [1252, 553] width 585 height 130
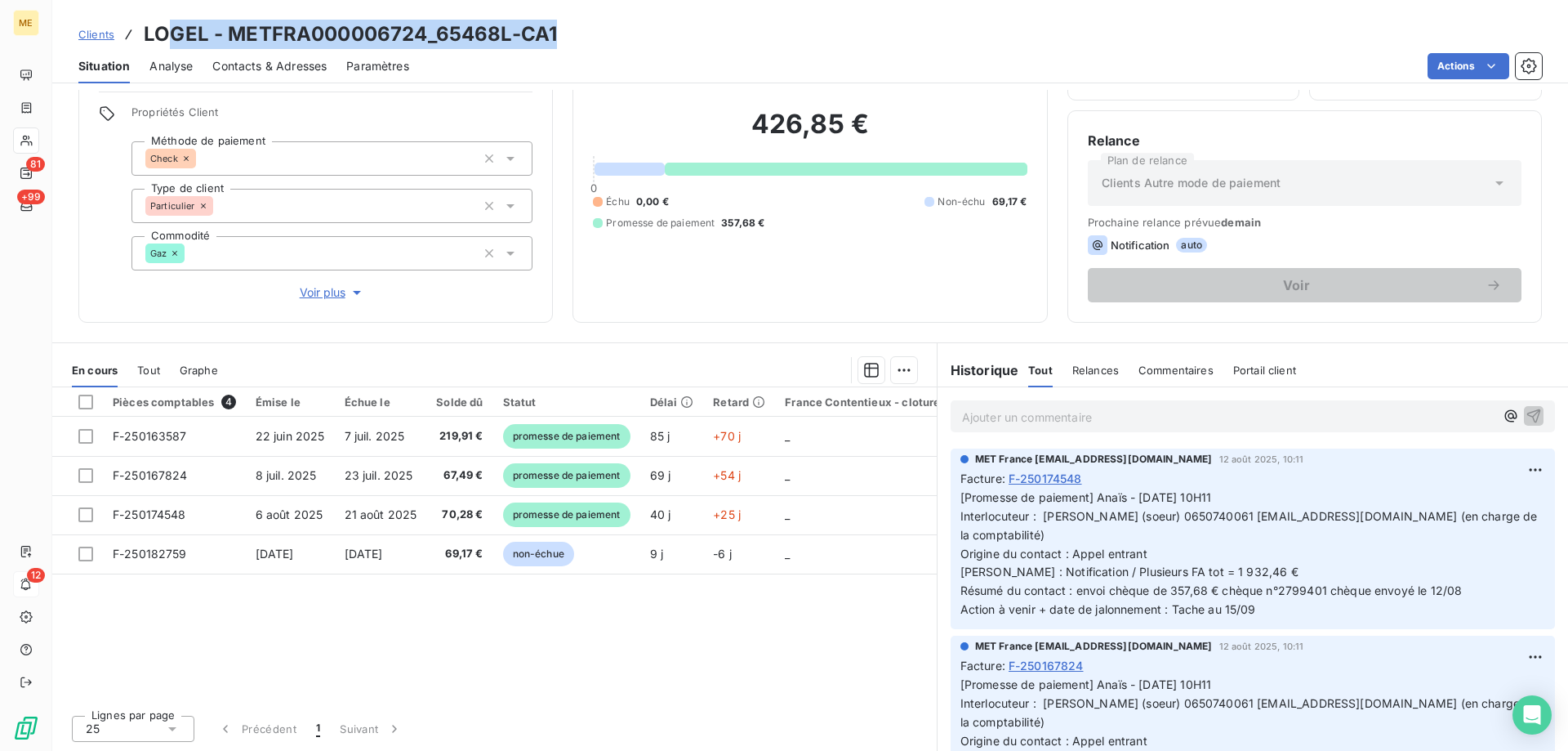
drag, startPoint x: 568, startPoint y: 31, endPoint x: 166, endPoint y: 45, distance: 402.2
click at [166, 45] on div "Clients LOGEL - METFRA000006724_65468L-CA1" at bounding box center [810, 34] width 1516 height 30
drag, startPoint x: 450, startPoint y: 22, endPoint x: 438, endPoint y: 30, distance: 14.4
click at [450, 22] on h3 "LOGEL - METFRA000006724_65468L-CA1" at bounding box center [350, 34] width 413 height 30
drag, startPoint x: 432, startPoint y: 32, endPoint x: 507, endPoint y: 38, distance: 75.2
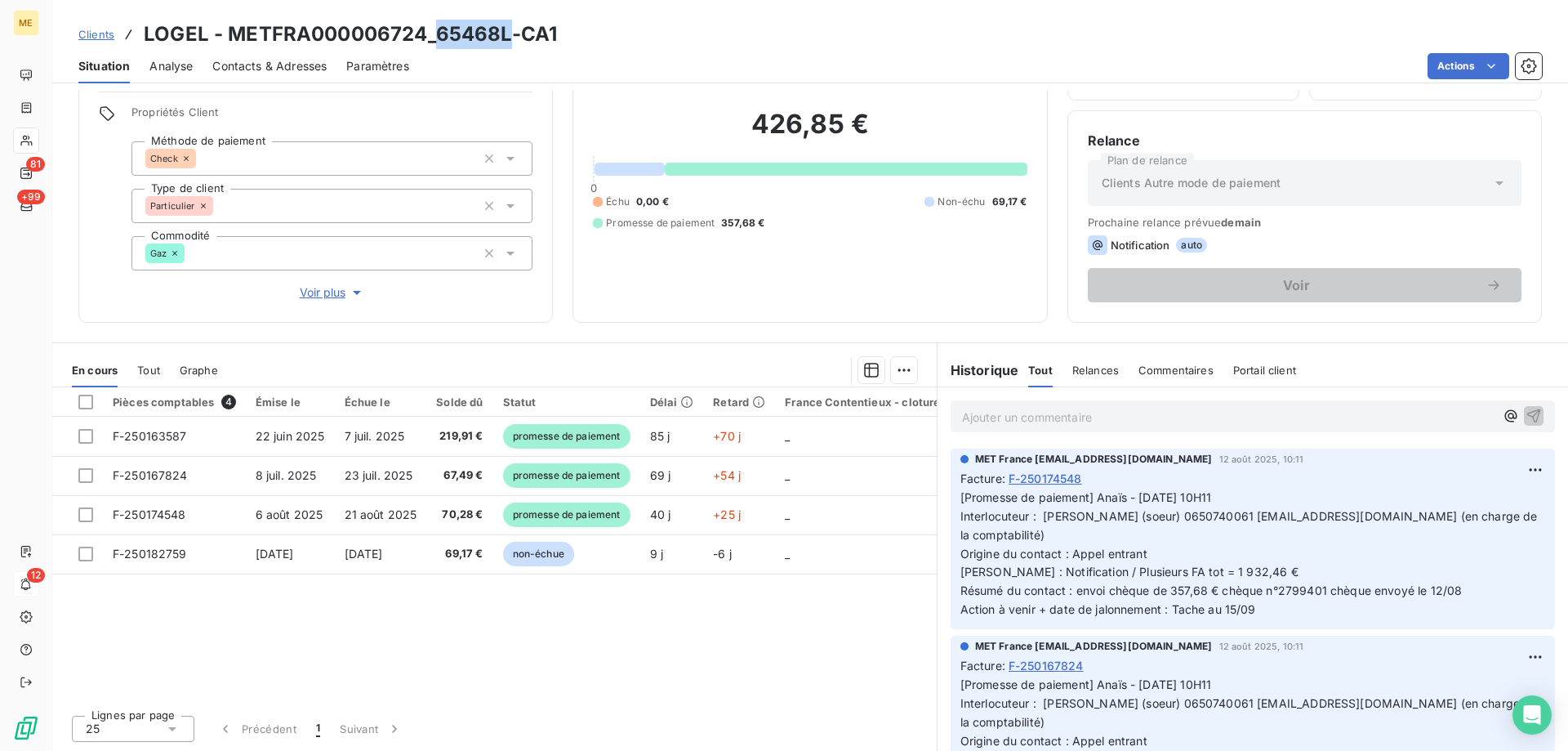
click at [507, 38] on h3 "LOGEL - METFRA000006724_65468L-CA1" at bounding box center [350, 34] width 413 height 30
drag, startPoint x: 1198, startPoint y: 517, endPoint x: 1258, endPoint y: 517, distance: 60.0
click at [1258, 517] on span "[Promesse de paiement] Anaïs - 12/08/2025 - 10H11 Interlocuteur : Mme ZIMMERMAN…" at bounding box center [1250, 553] width 580 height 126
click at [1273, 522] on span "[Promesse de paiement] Anaïs - 12/08/2025 - 10H11 Interlocuteur : Mme ZIMMERMAN…" at bounding box center [1250, 553] width 580 height 126
click at [1282, 517] on span "[Promesse de paiement] Anaïs - 12/08/2025 - 10H11 Interlocuteur : Mme ZIMMERMAN…" at bounding box center [1250, 553] width 580 height 126
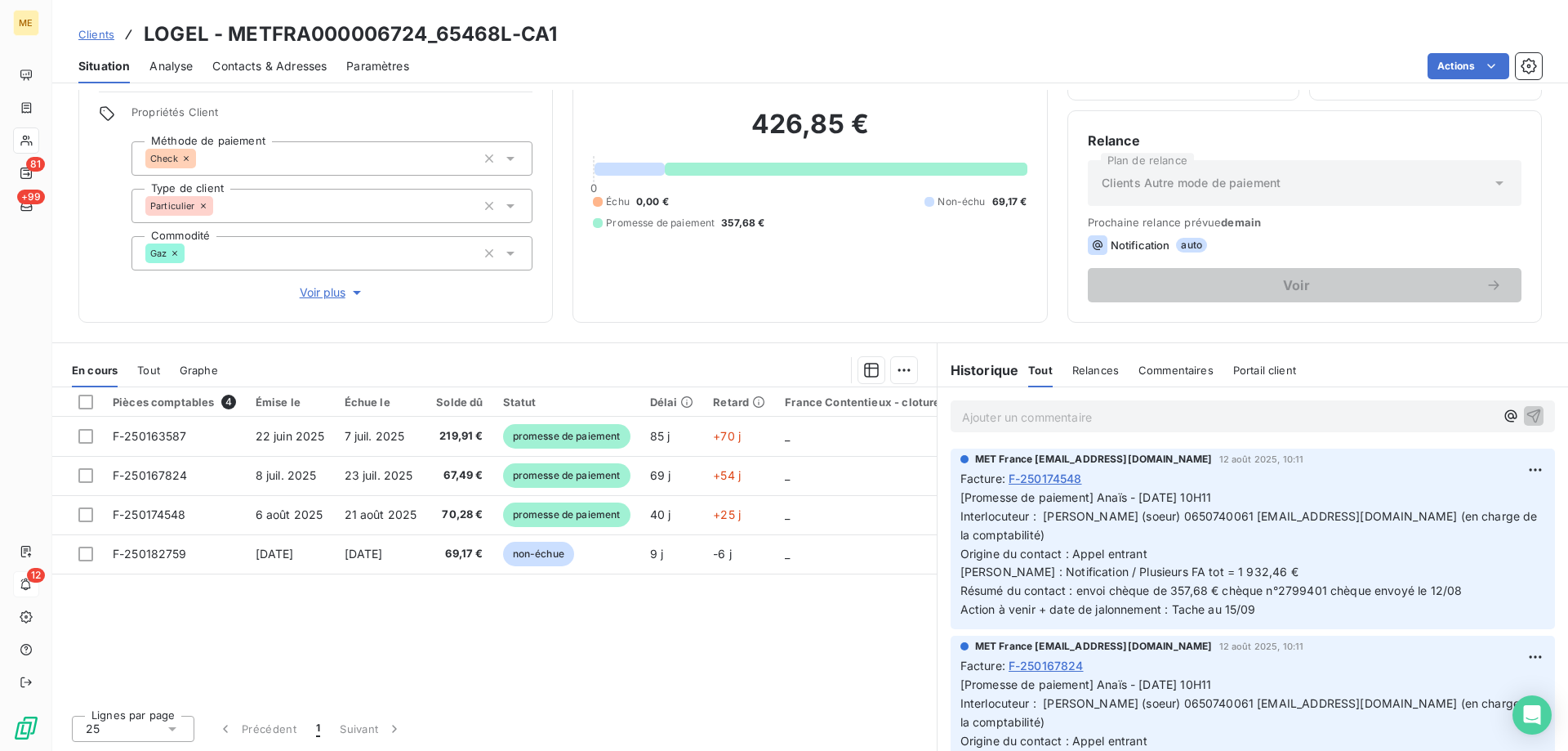
click at [423, 32] on h3 "LOGEL - METFRA000006724_65468L-CA1" at bounding box center [350, 34] width 413 height 30
click at [922, 263] on div "426,85 € 0 Échu 0,00 € Non-échu 69,17 € Promesse de paiement 357,68 €" at bounding box center [809, 169] width 434 height 266
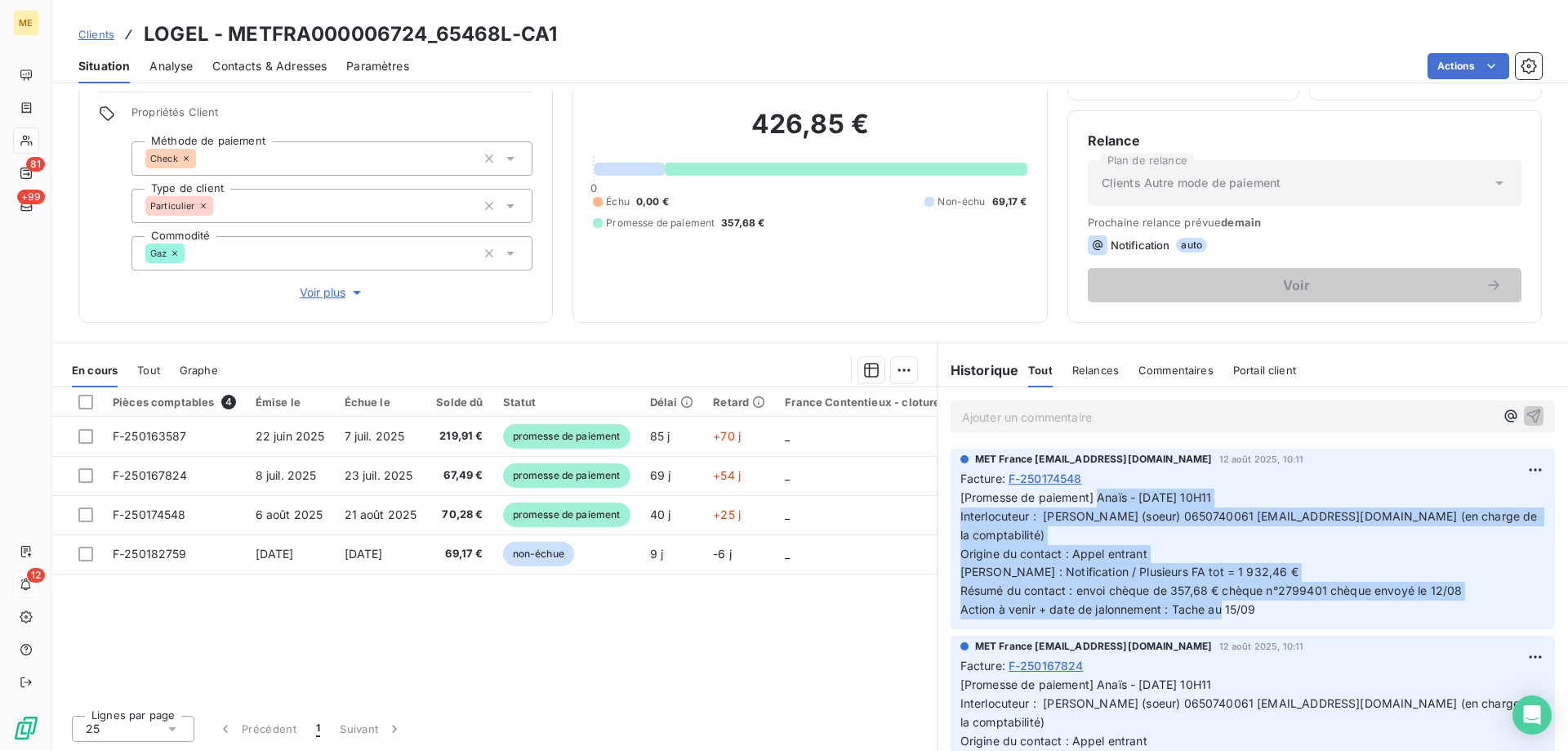
click at [1093, 499] on p "[Promesse de paiement] Anaïs - 12/08/2025 - 10H11 Interlocuteur : Mme ZIMMERMAN…" at bounding box center [1252, 553] width 585 height 130
copy span "Anaïs - 12/08/2025 - 10H11 Interlocuteur : Mme ZIMMERMANN (soeur) 0650740061 re…"
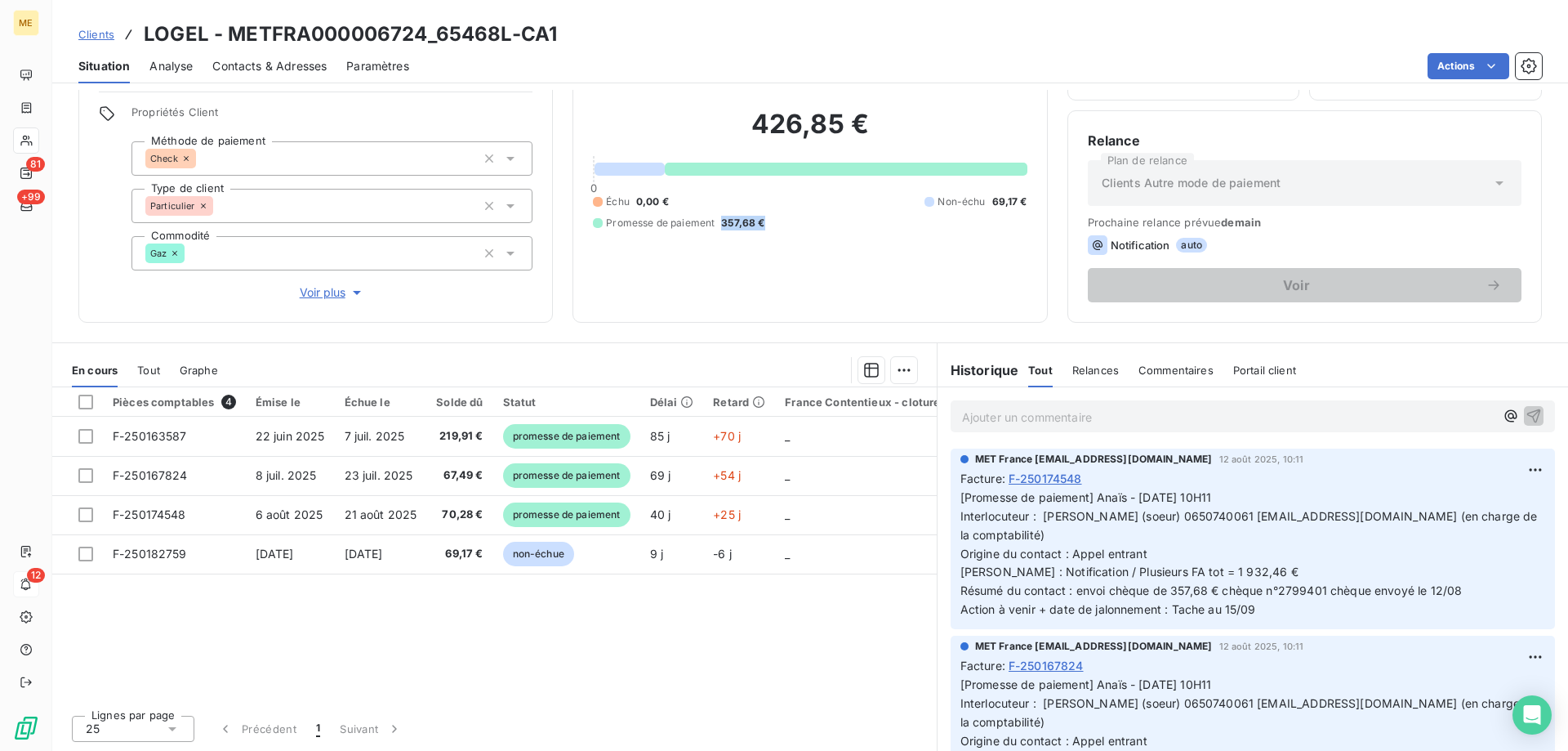
drag, startPoint x: 739, startPoint y: 217, endPoint x: 719, endPoint y: 219, distance: 20.1
click at [719, 219] on div "Échu 0,00 € Non-échu 69,17 € Promesse de paiement 357,68 €" at bounding box center [809, 212] width 434 height 36
copy span "357,68 €"
click at [1133, 410] on p "Ajouter un commentaire ﻿" at bounding box center [1228, 417] width 533 height 21
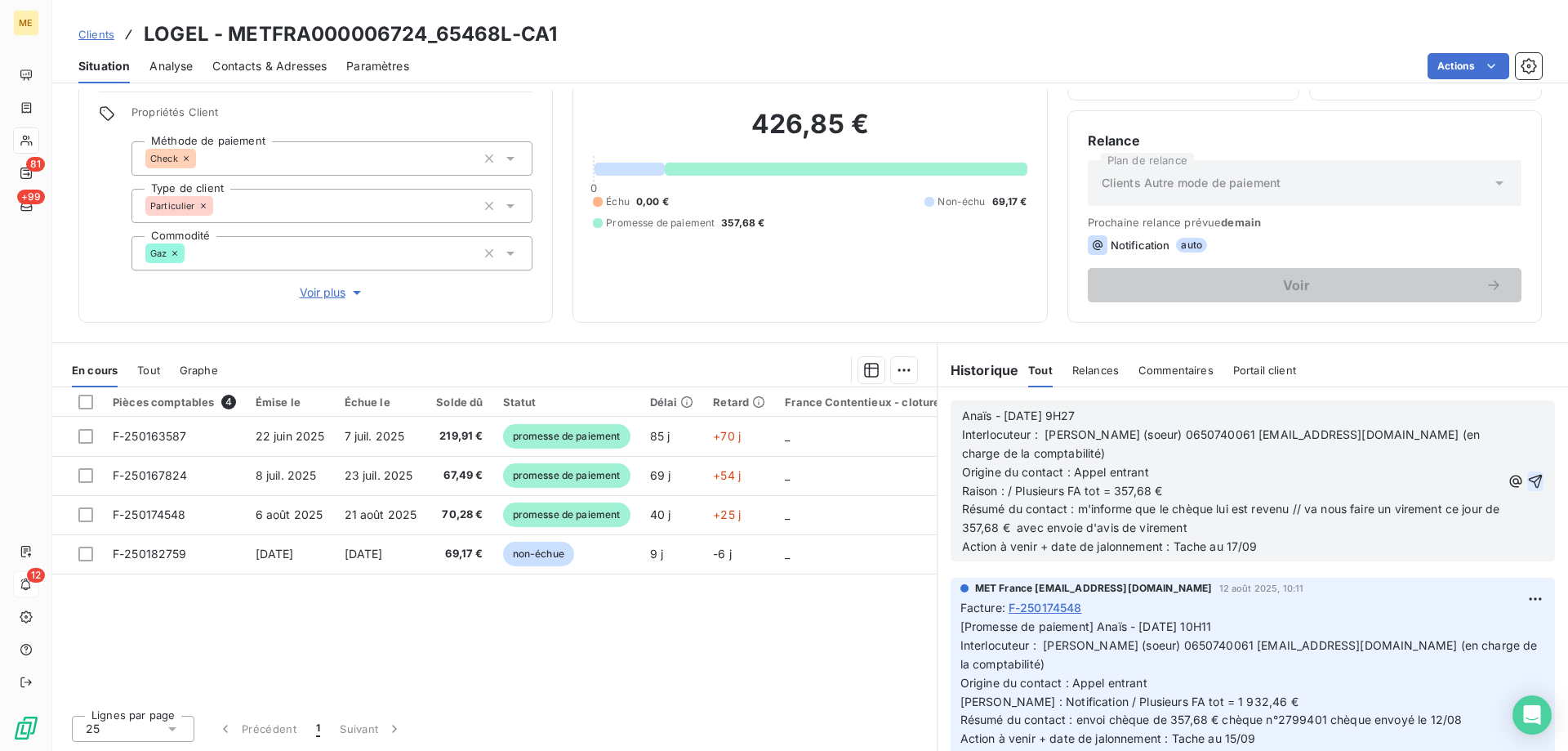
click at [1528, 479] on icon "button" at bounding box center [1535, 480] width 13 height 13
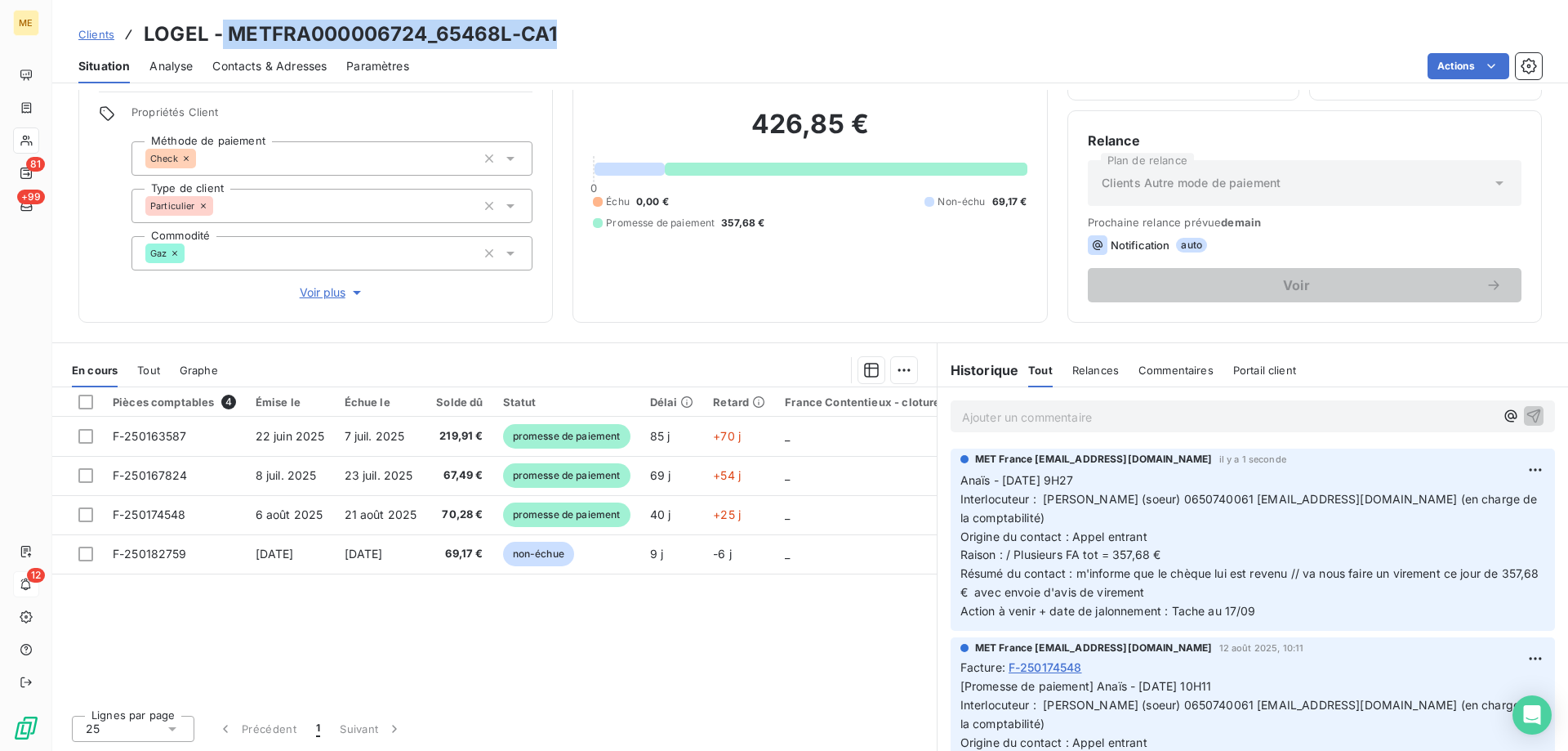
drag, startPoint x: 586, startPoint y: 27, endPoint x: 221, endPoint y: 35, distance: 365.1
click at [221, 35] on div "Clients LOGEL - METFRA000006724_65468L-CA1" at bounding box center [810, 34] width 1516 height 30
click at [242, 38] on h3 "LOGEL - METFRA000006724_65468L-CA1" at bounding box center [350, 34] width 413 height 30
drag, startPoint x: 229, startPoint y: 31, endPoint x: 612, endPoint y: 25, distance: 383.0
click at [612, 25] on div "Clients LOGEL - METFRA000006724_65468L-CA1" at bounding box center [810, 34] width 1516 height 30
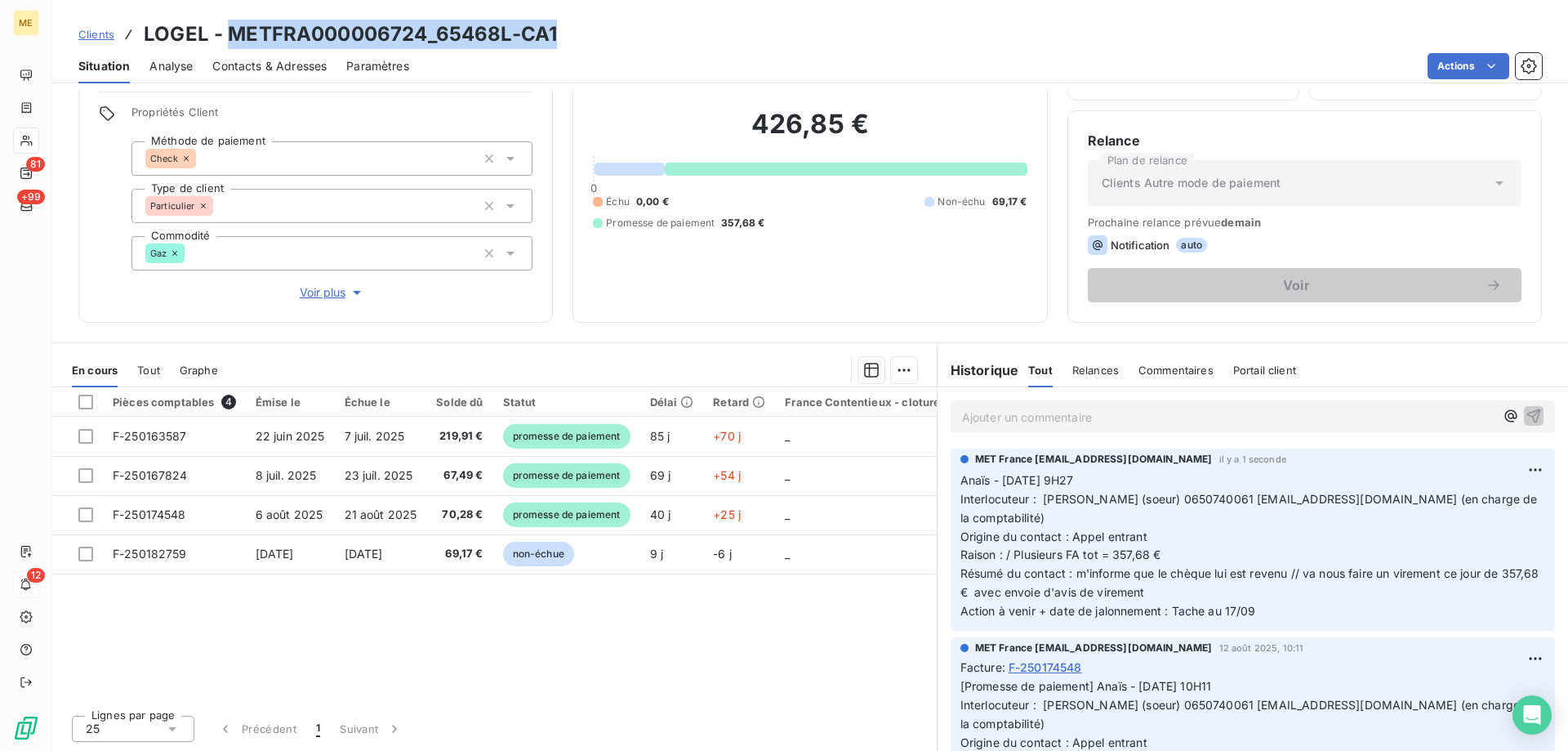
copy h3 "METFRA000006724_65468L-CA1"
drag, startPoint x: 474, startPoint y: 30, endPoint x: 411, endPoint y: 36, distance: 63.3
click at [474, 31] on h3 "LOGEL - METFRA000006724_65468L-CA1" at bounding box center [350, 34] width 413 height 30
click at [413, 40] on h3 "LOGEL - METFRA000006724_65468L-CA1" at bounding box center [350, 34] width 413 height 30
drag, startPoint x: 422, startPoint y: 32, endPoint x: 231, endPoint y: 39, distance: 191.1
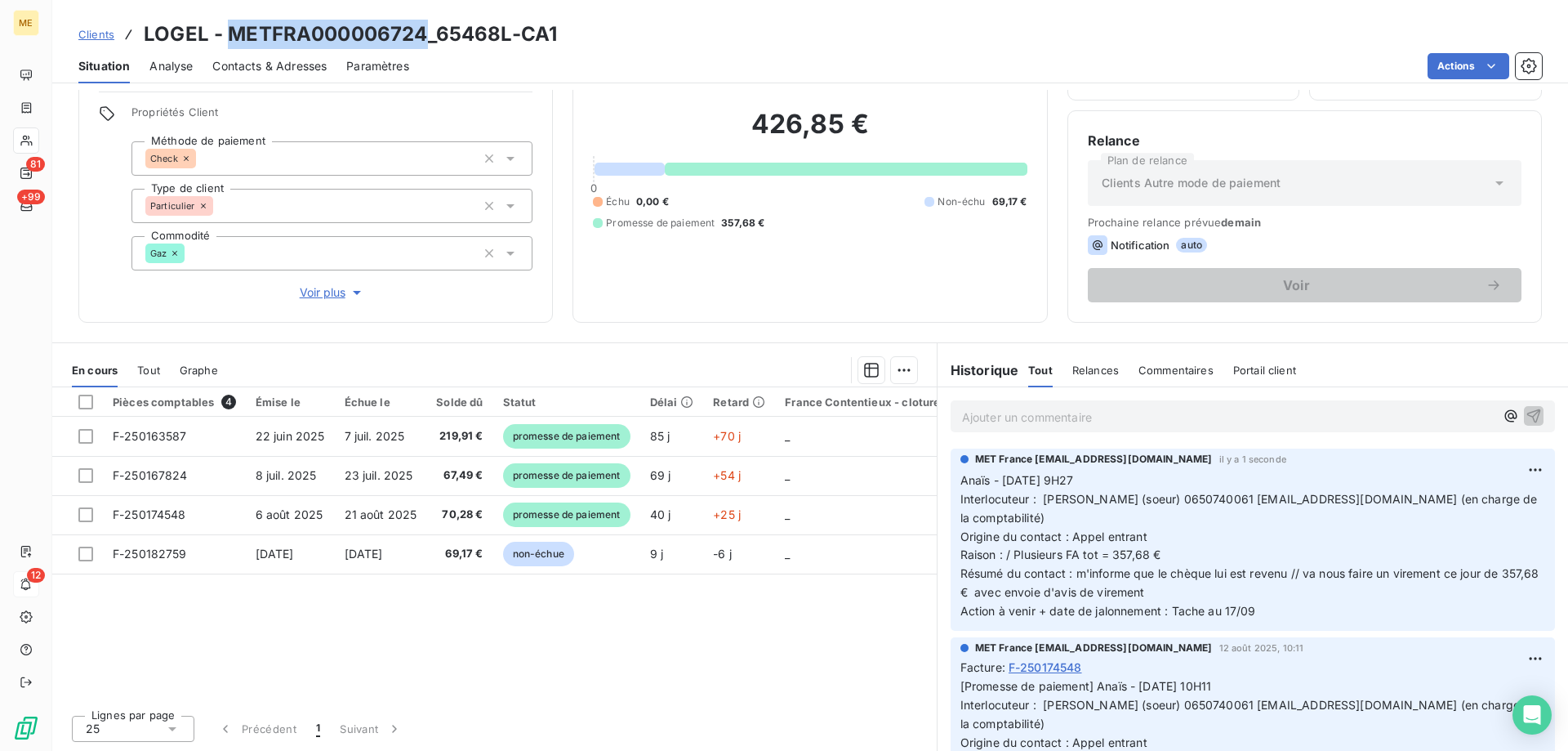
click at [231, 39] on h3 "LOGEL - METFRA000006724_65468L-CA1" at bounding box center [350, 34] width 413 height 30
copy h3 "METFRA000006724"
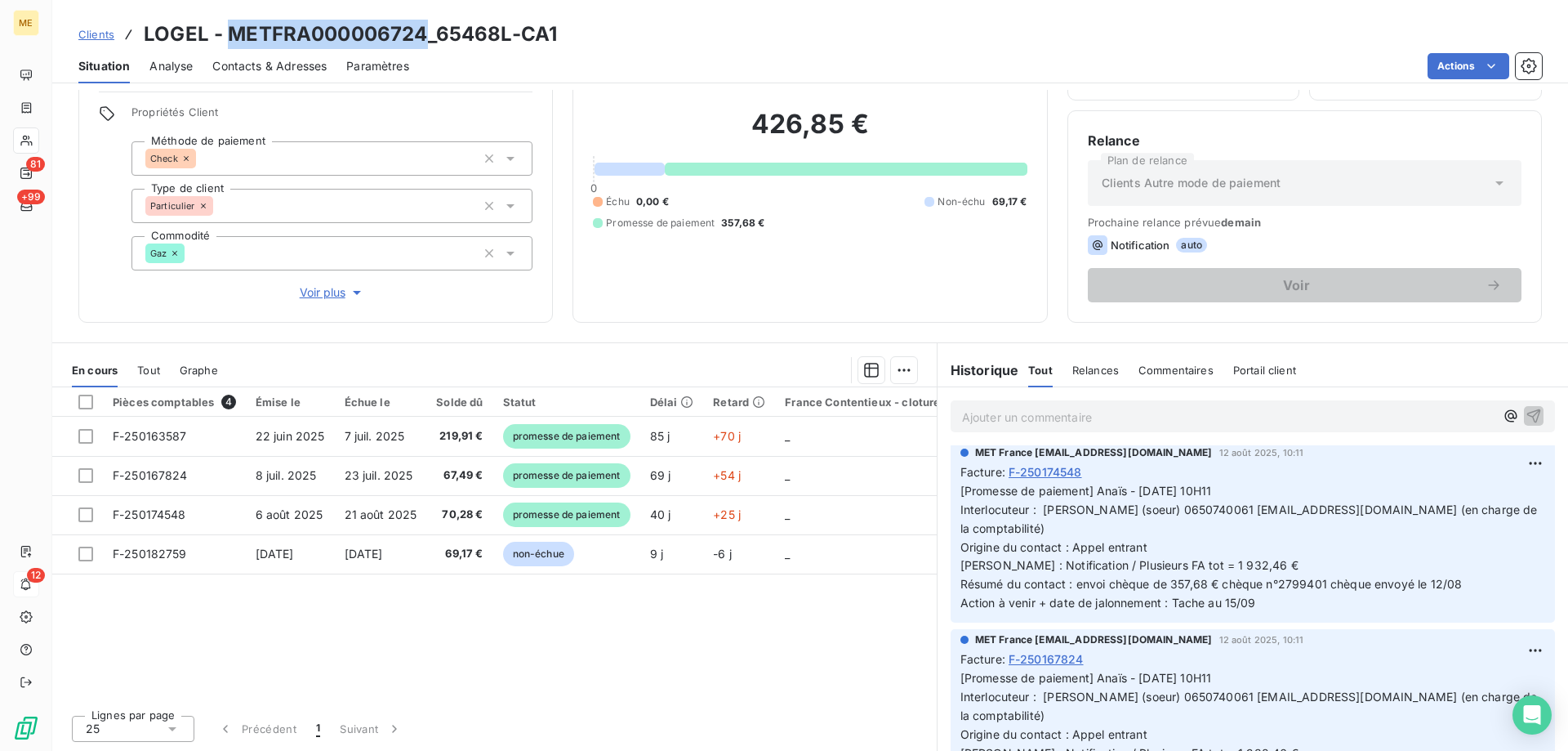
scroll to position [0, 0]
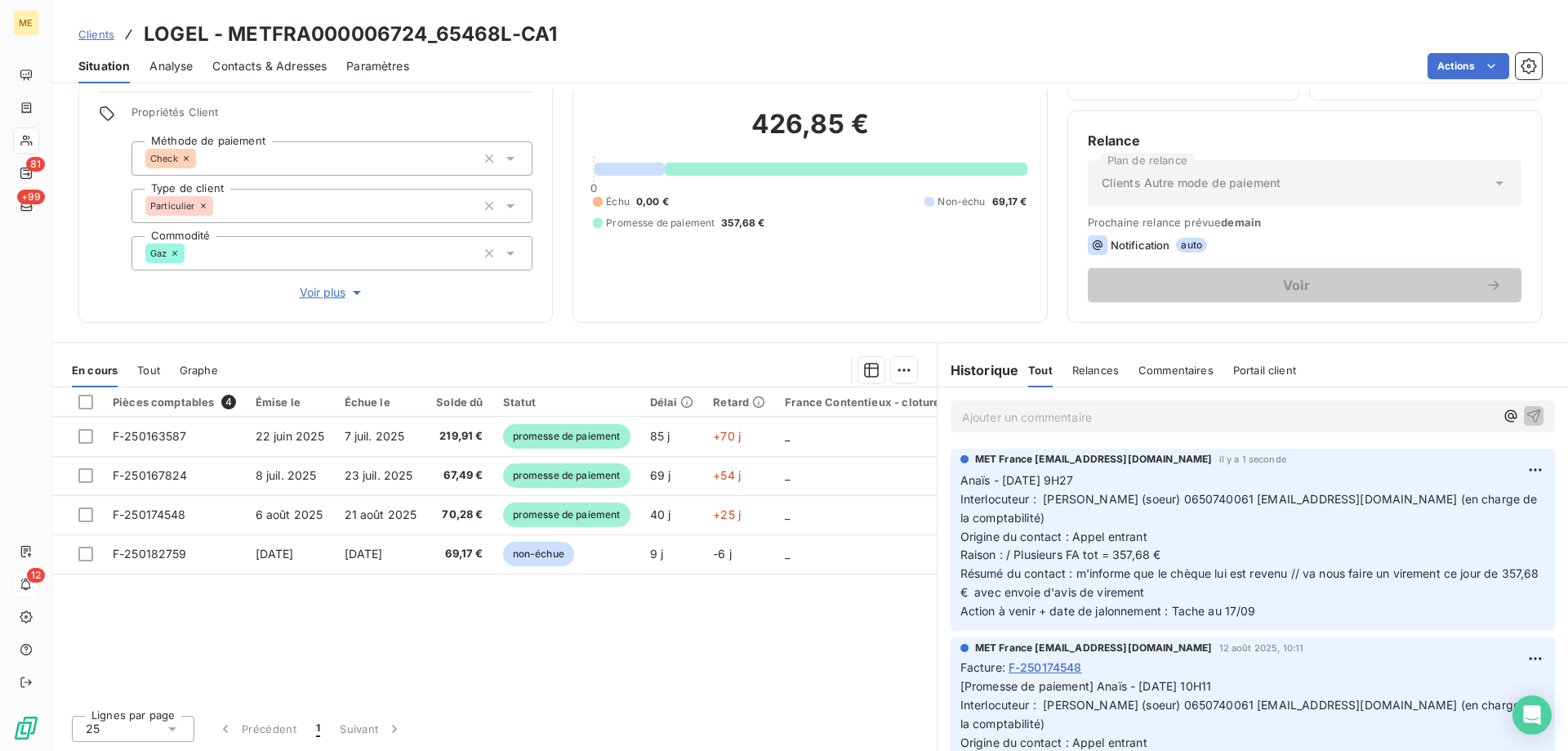
click at [929, 286] on div "426,85 € 0 Échu 0,00 € Non-échu 69,17 € Promesse de paiement 357,68 €" at bounding box center [809, 169] width 434 height 266
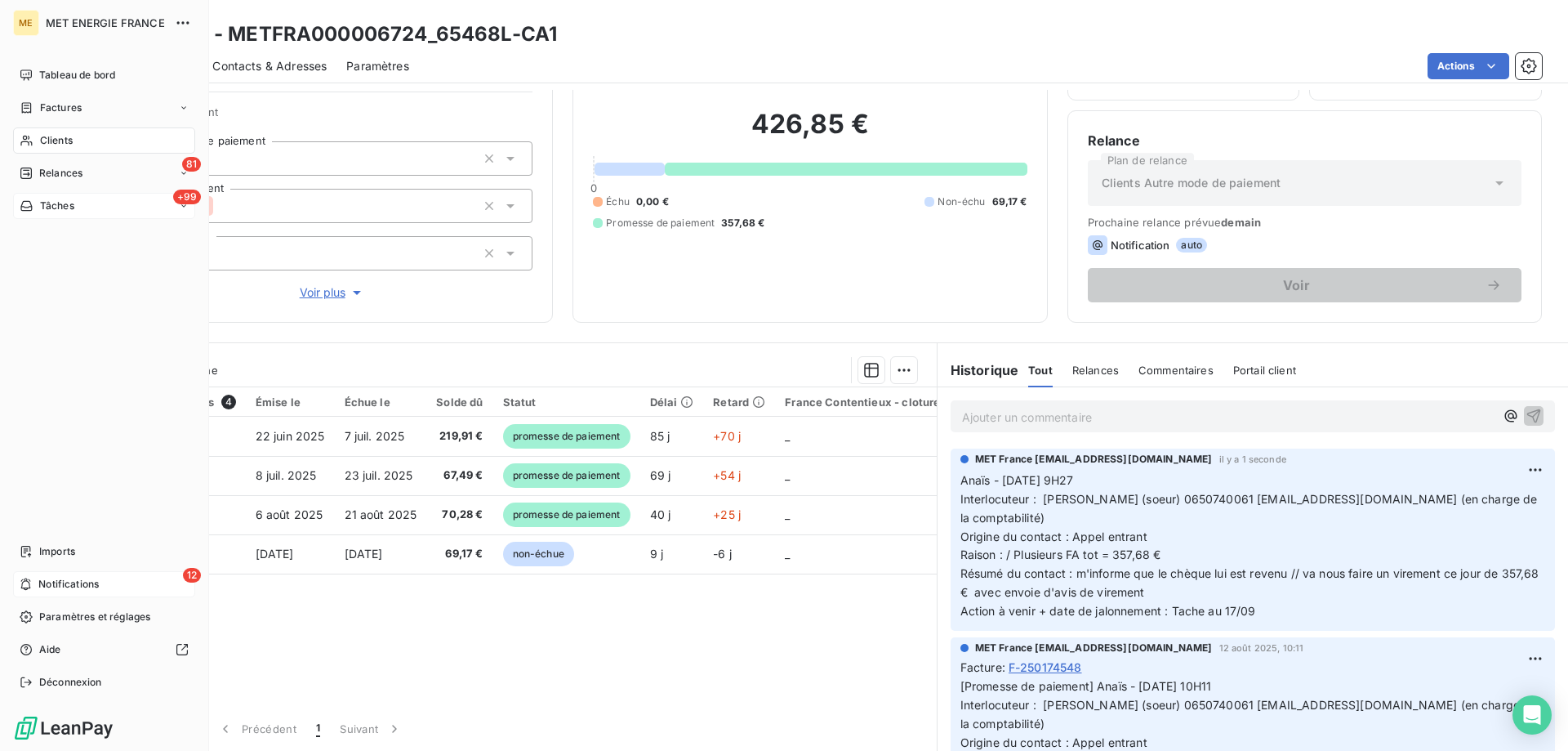
click at [55, 213] on div "+99 Tâches" at bounding box center [104, 206] width 182 height 26
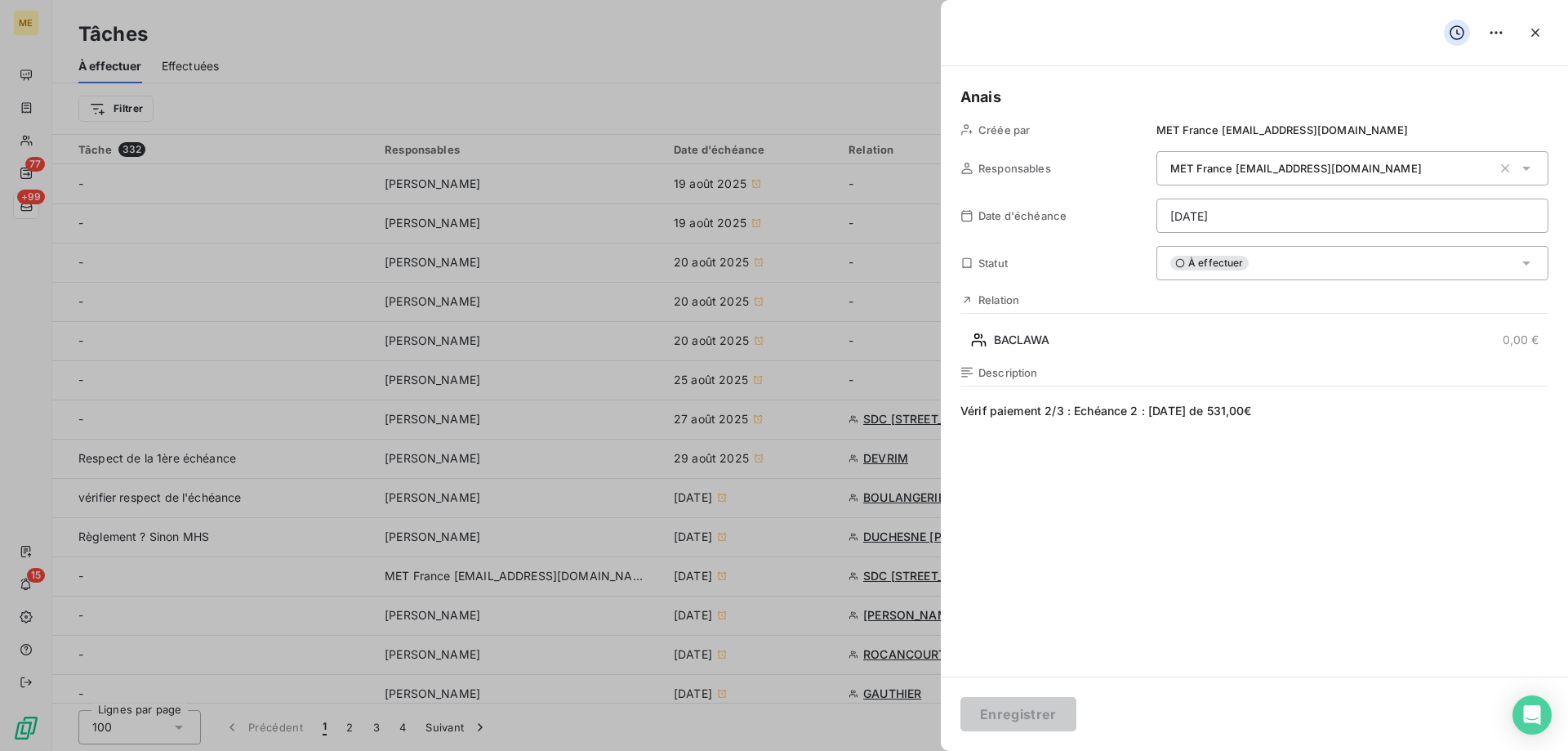
scroll to position [490, 0]
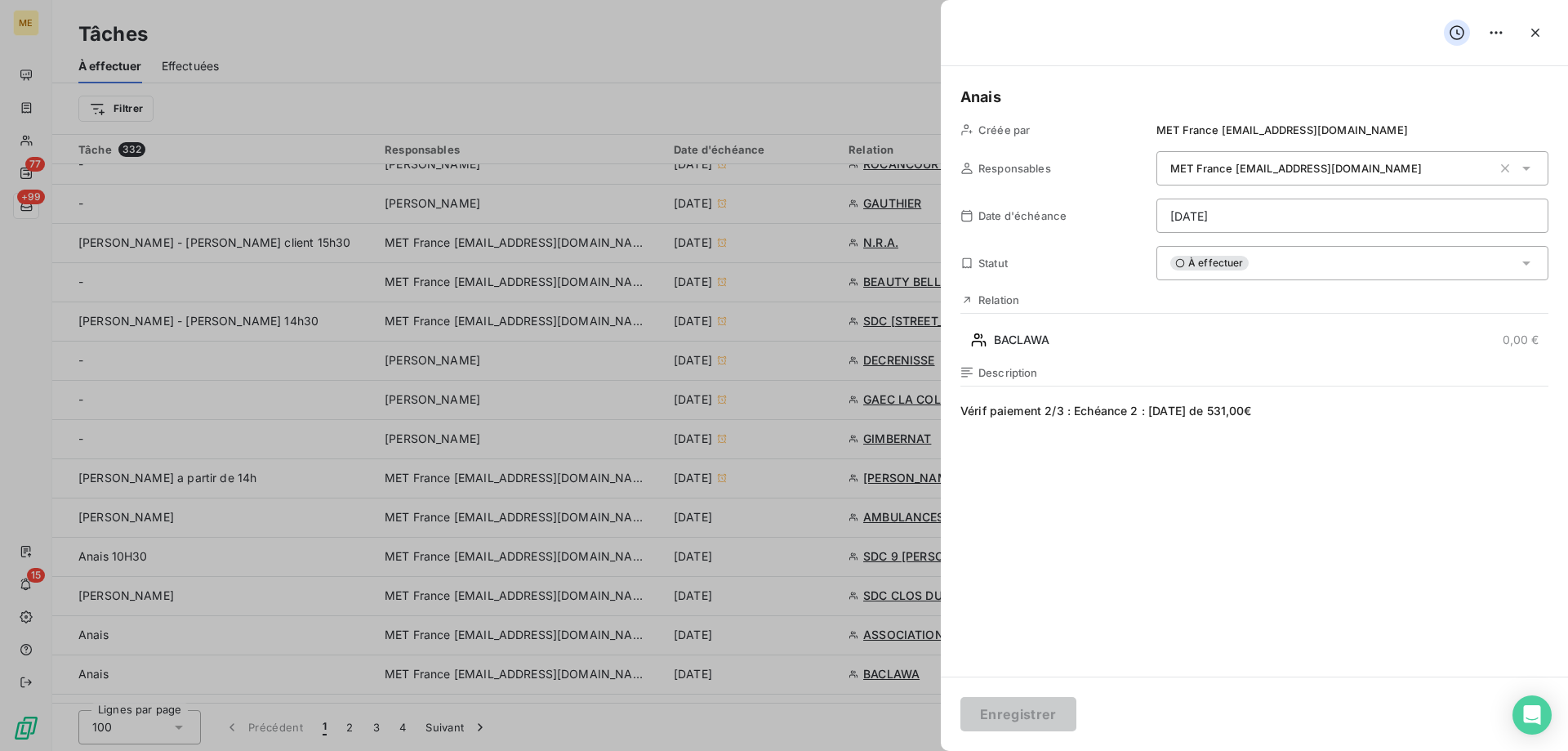
click at [1299, 268] on div "À effectuer" at bounding box center [1352, 263] width 392 height 34
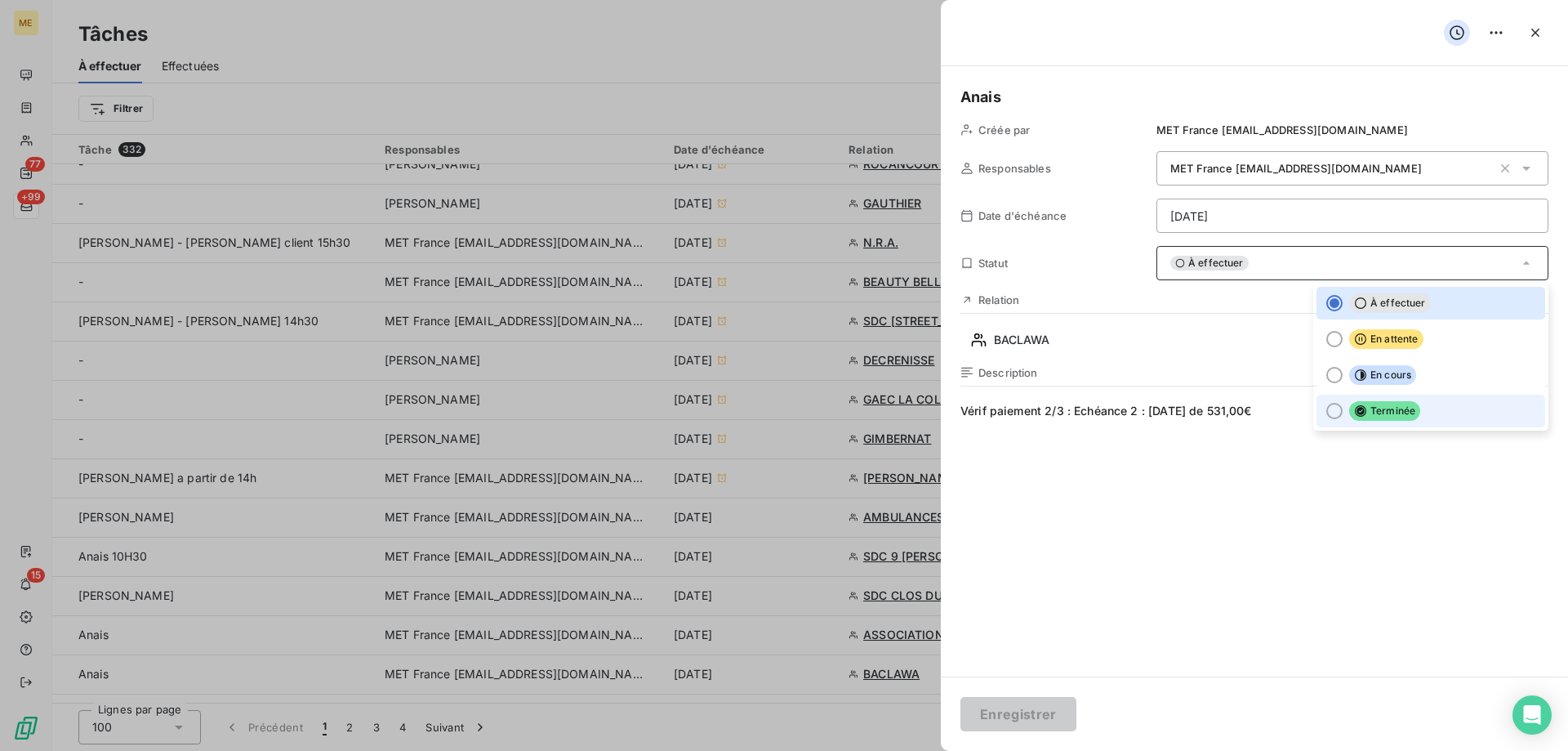
click at [1431, 403] on li "Terminée" at bounding box center [1431, 411] width 229 height 32
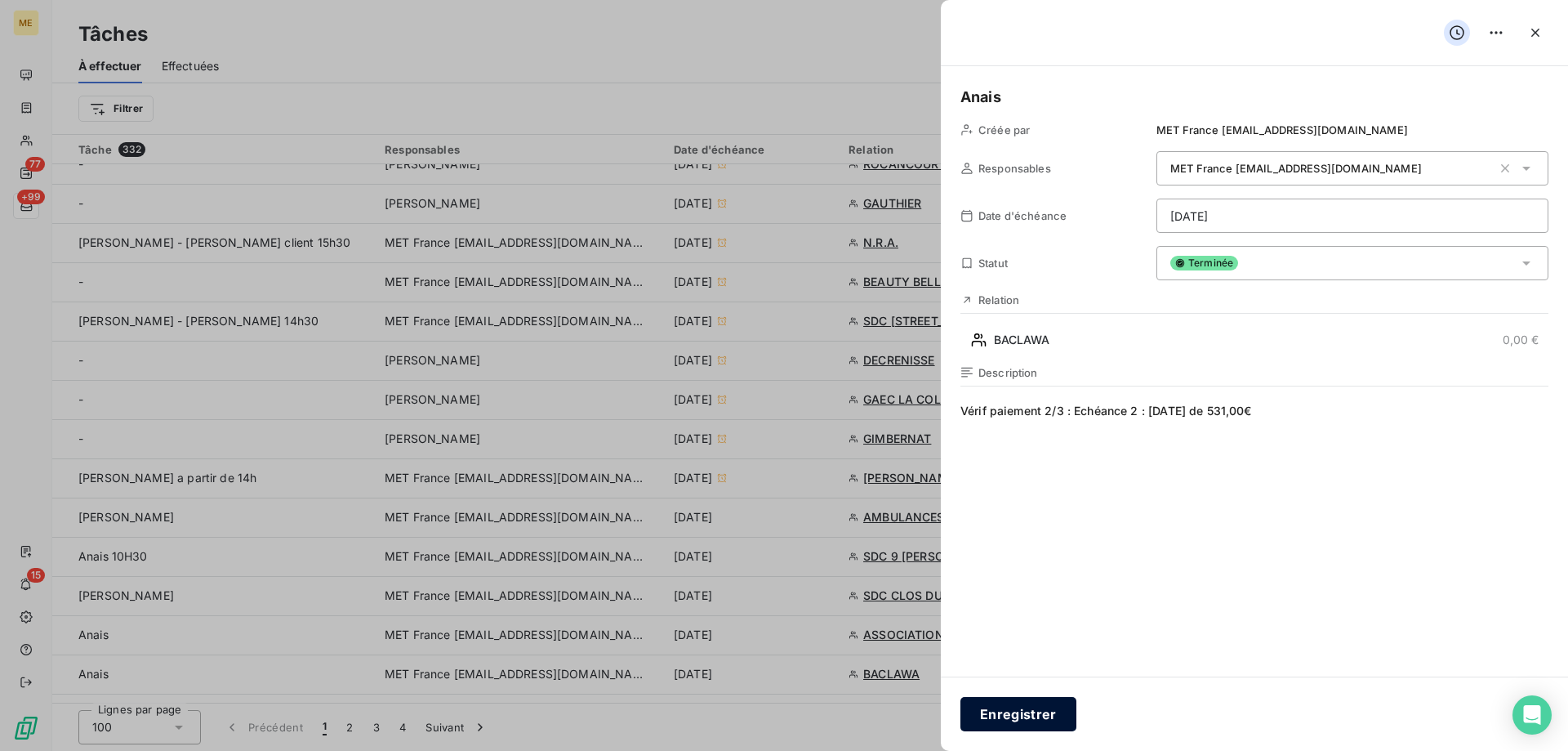
click at [1002, 704] on button "Enregistrer" at bounding box center [1017, 714] width 116 height 34
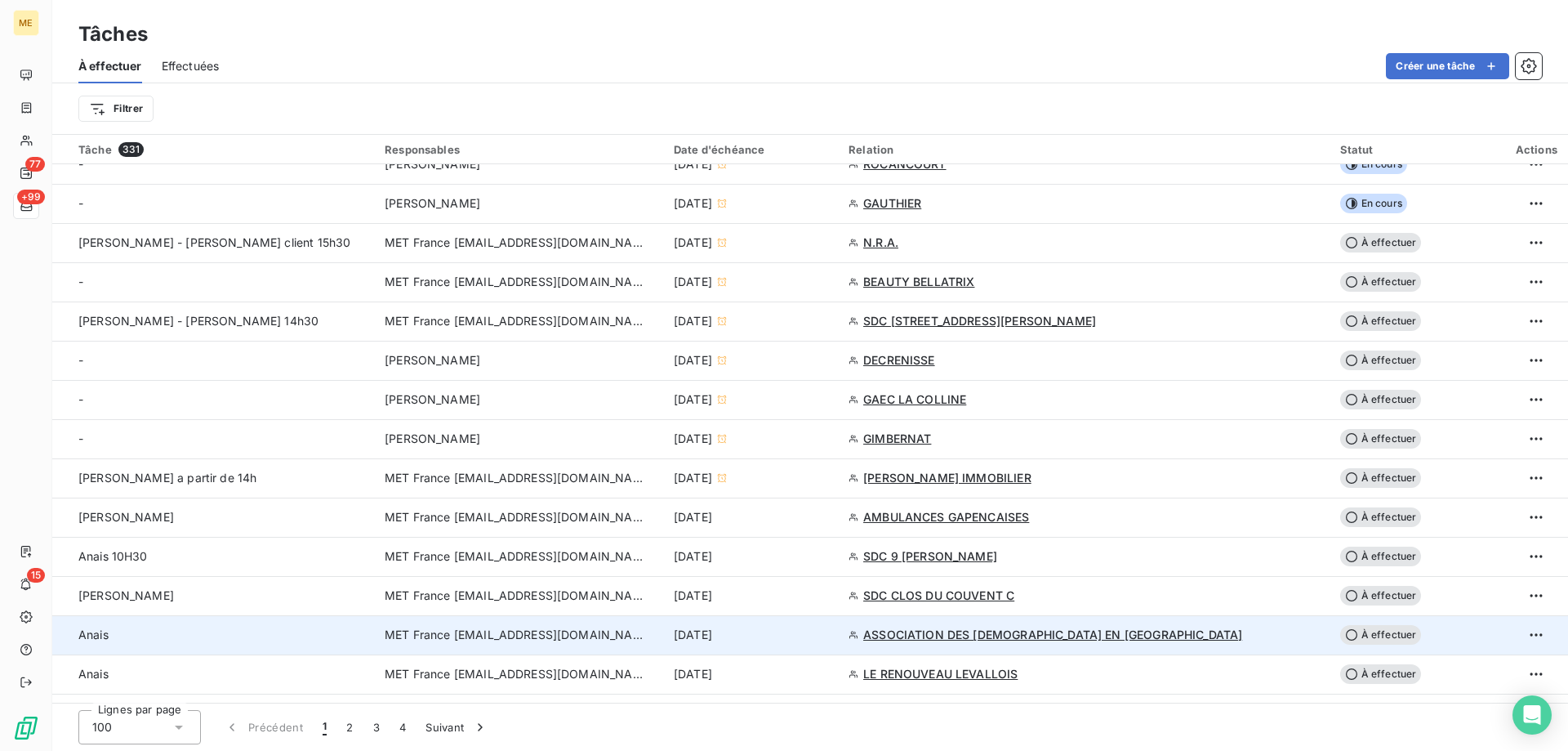
click at [829, 640] on div "[DATE]" at bounding box center [751, 634] width 155 height 16
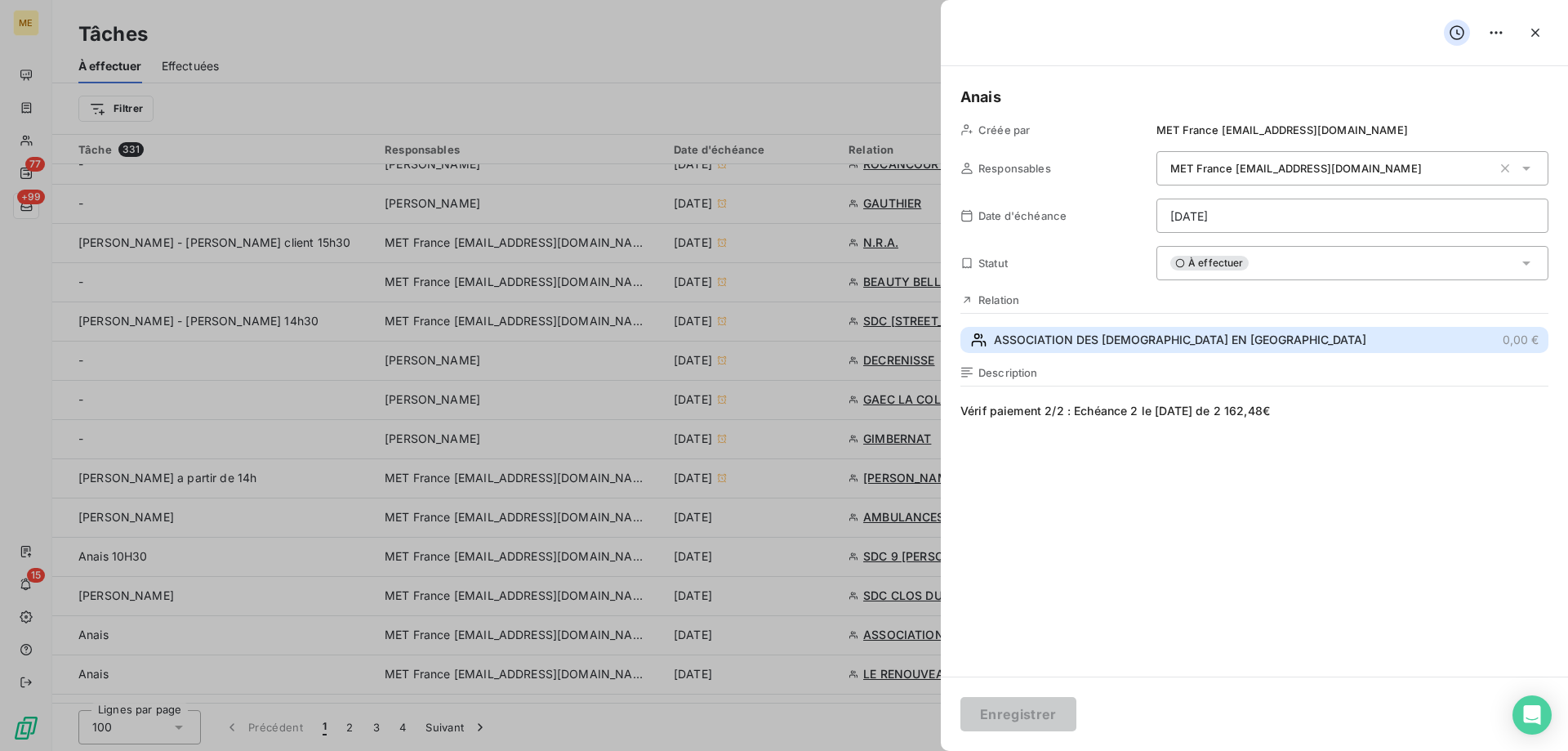
click at [1161, 339] on span "ASSOCIATION DES MUSULMANS EN ALSACE" at bounding box center [1180, 340] width 373 height 16
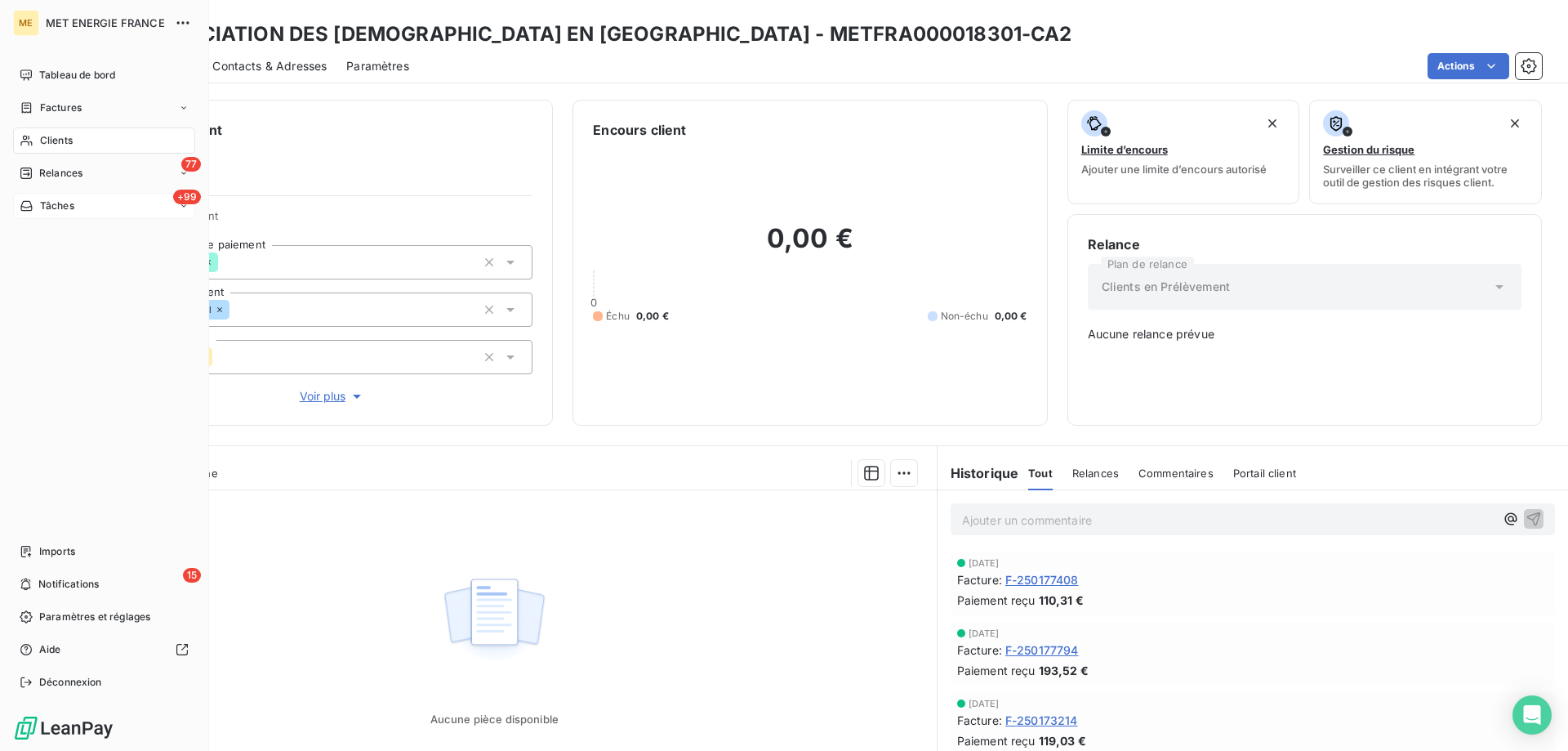
click at [60, 209] on span "Tâches" at bounding box center [57, 206] width 34 height 14
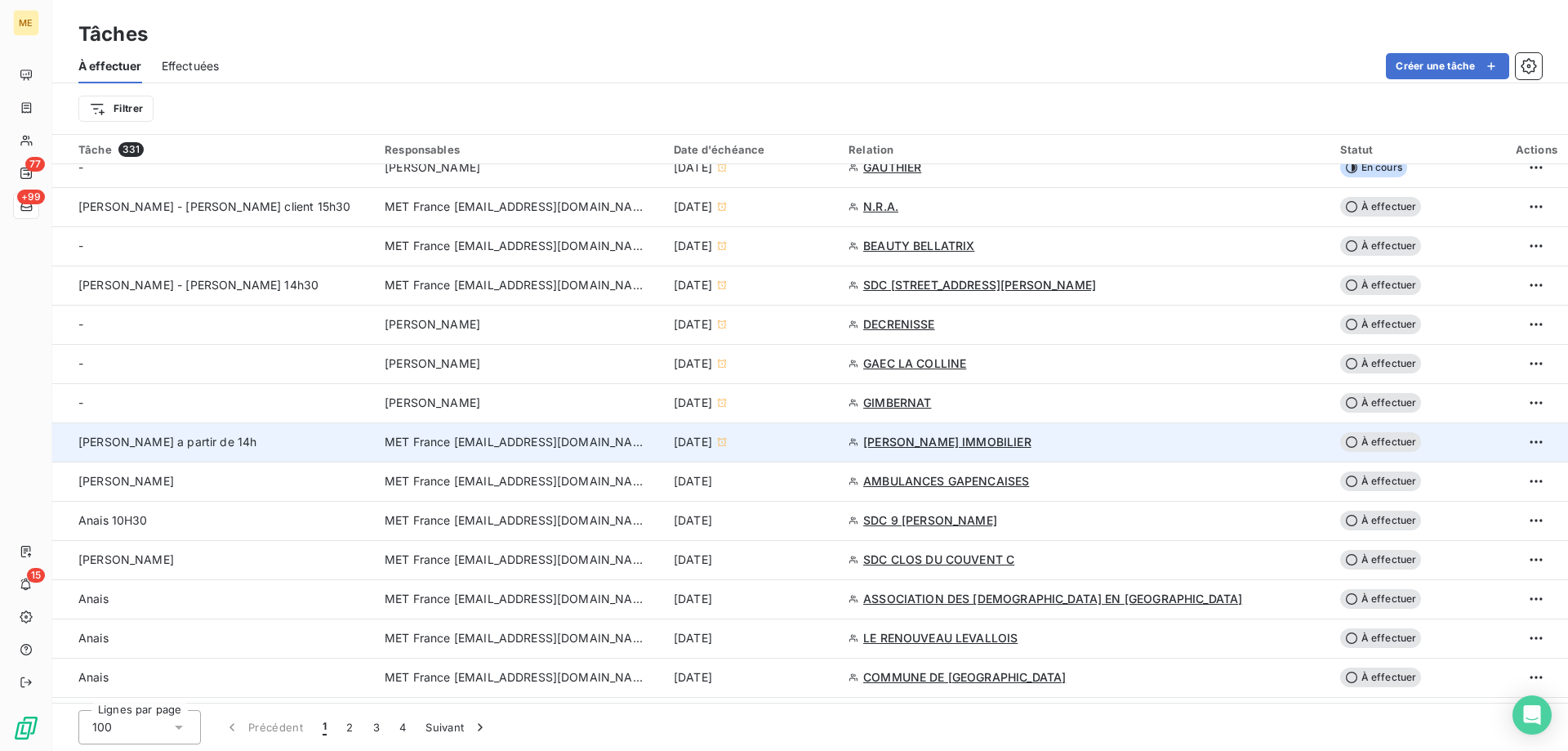
scroll to position [653, 0]
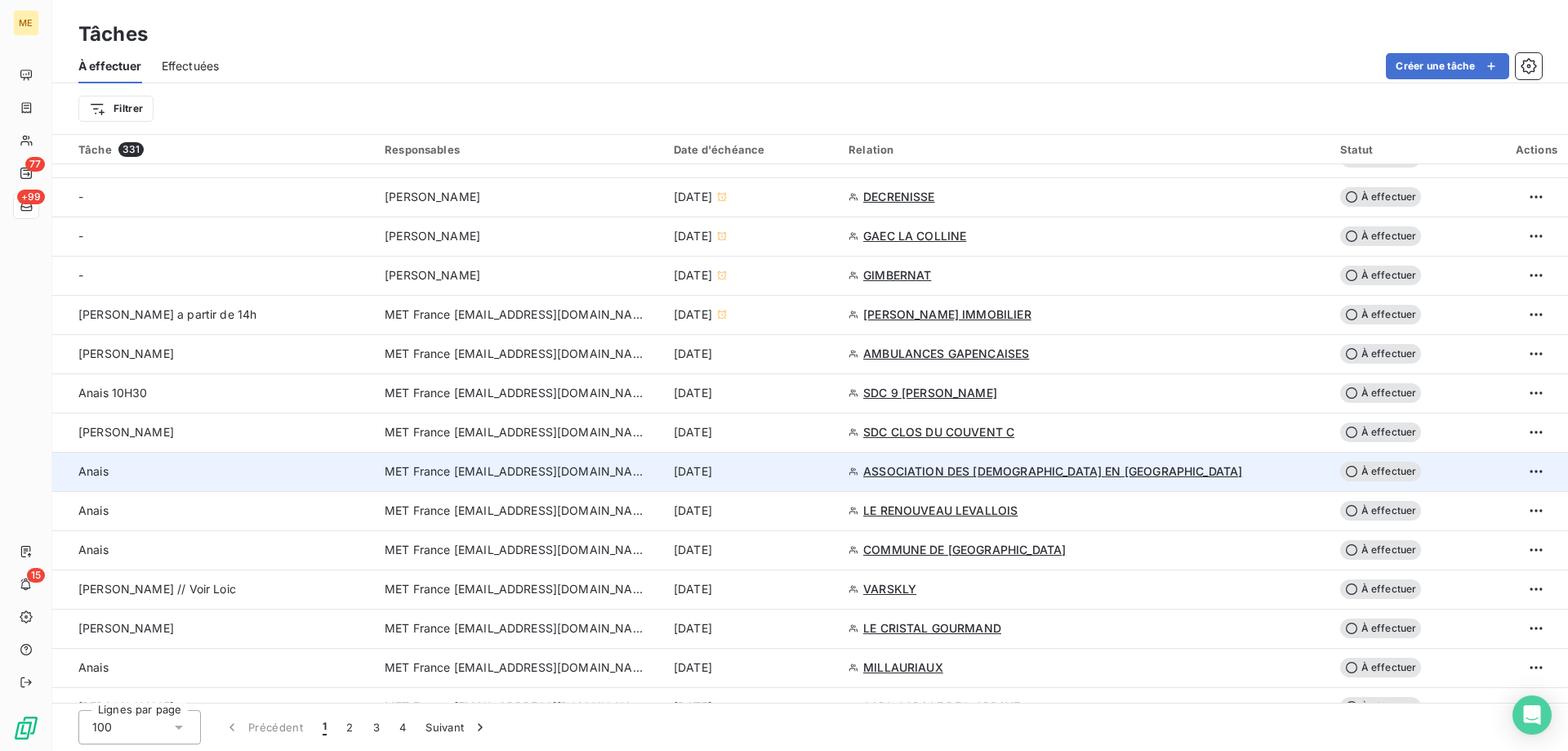
click at [829, 473] on div "[DATE]" at bounding box center [751, 472] width 155 height 16
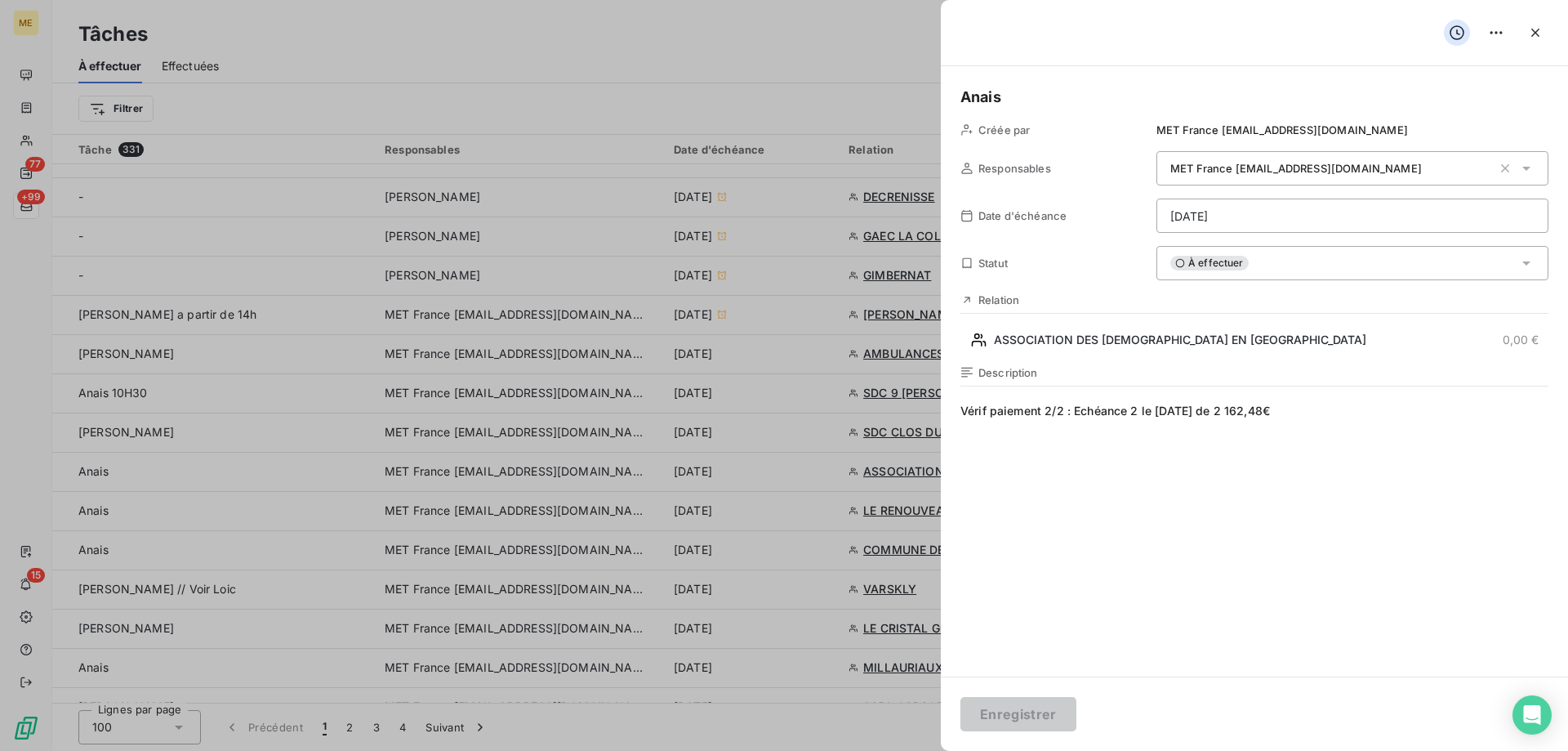
click at [1339, 278] on div "À effectuer" at bounding box center [1352, 263] width 392 height 34
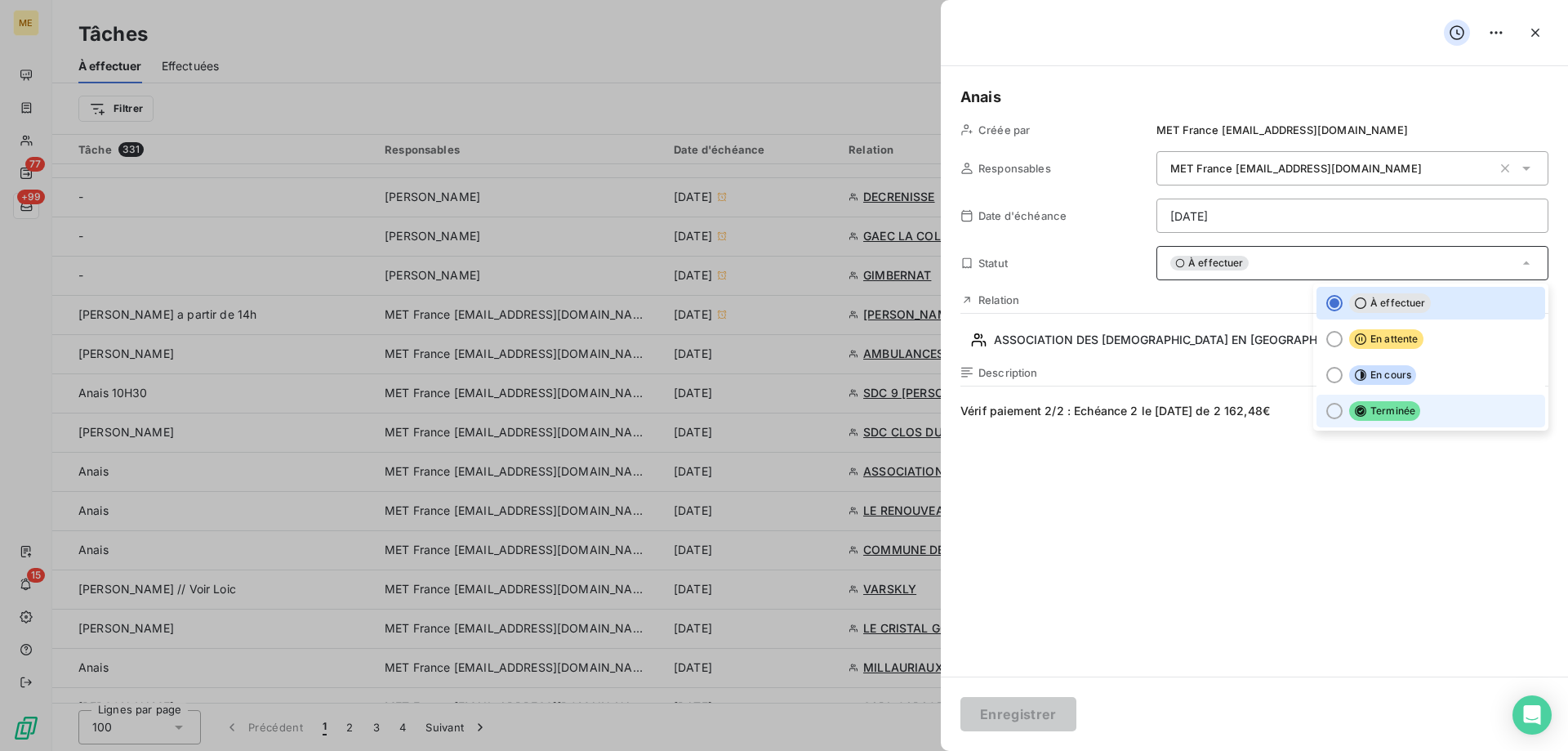
click at [1390, 425] on li "Terminée" at bounding box center [1431, 411] width 229 height 32
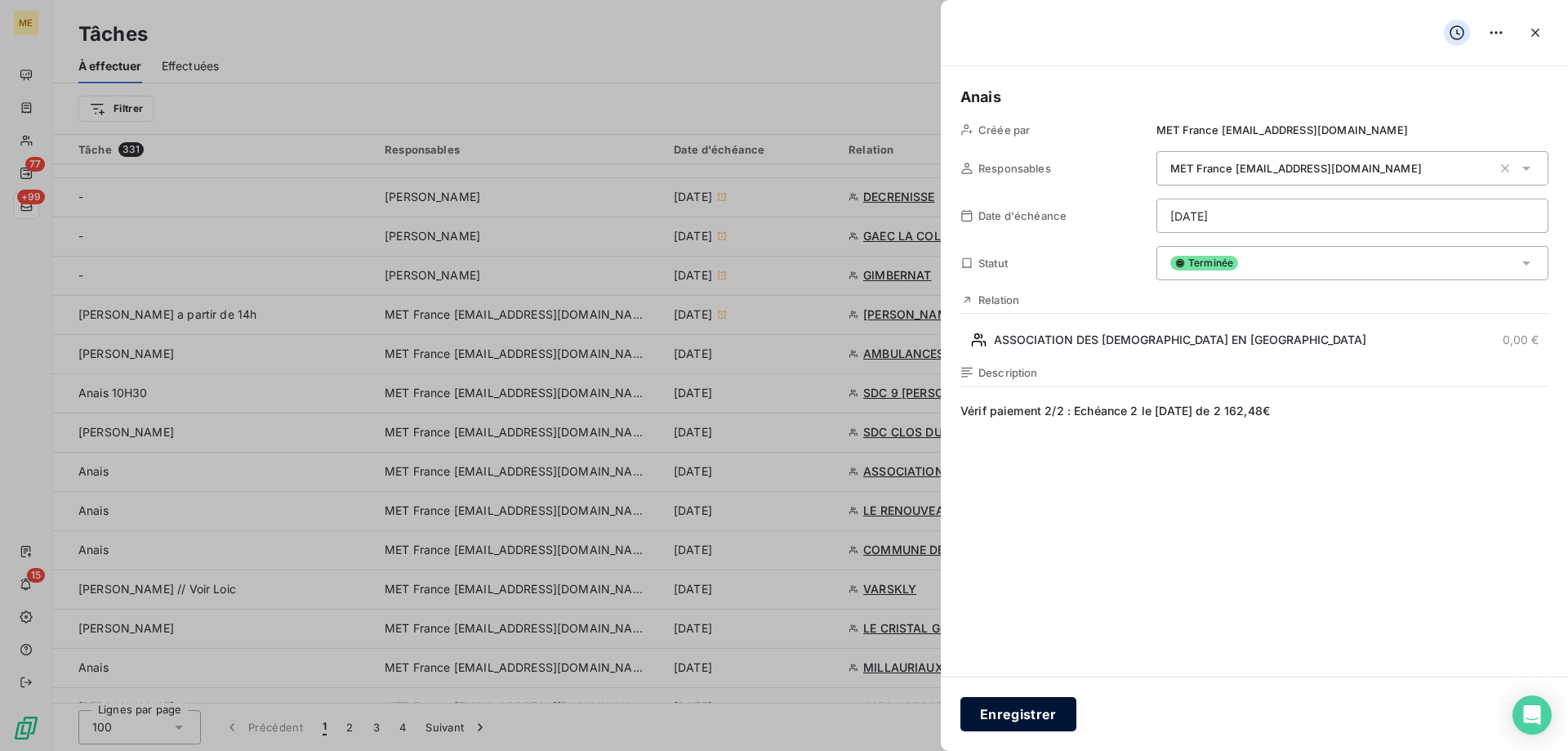
click at [1013, 724] on button "Enregistrer" at bounding box center [1017, 714] width 116 height 34
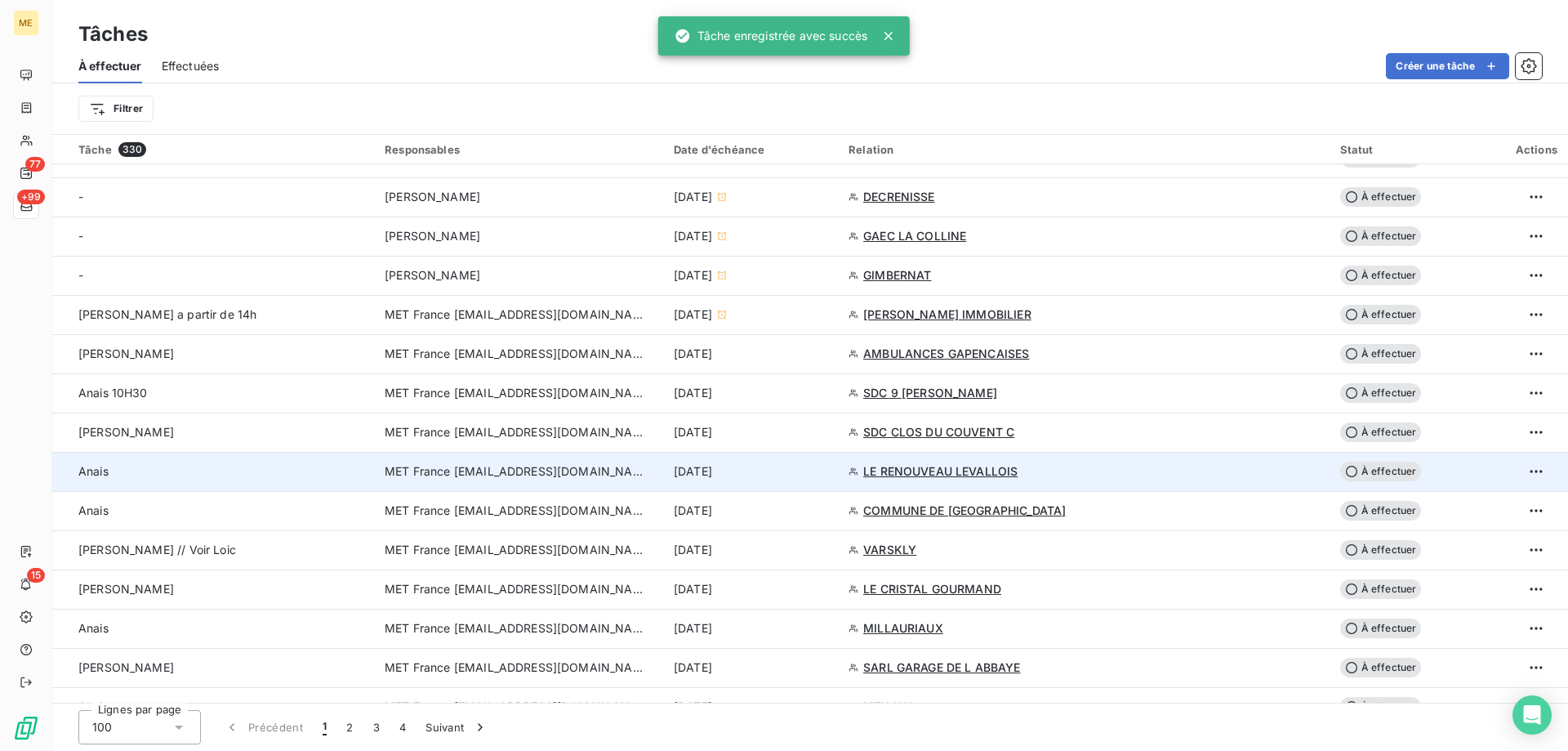
click at [829, 473] on div "[DATE]" at bounding box center [751, 472] width 155 height 16
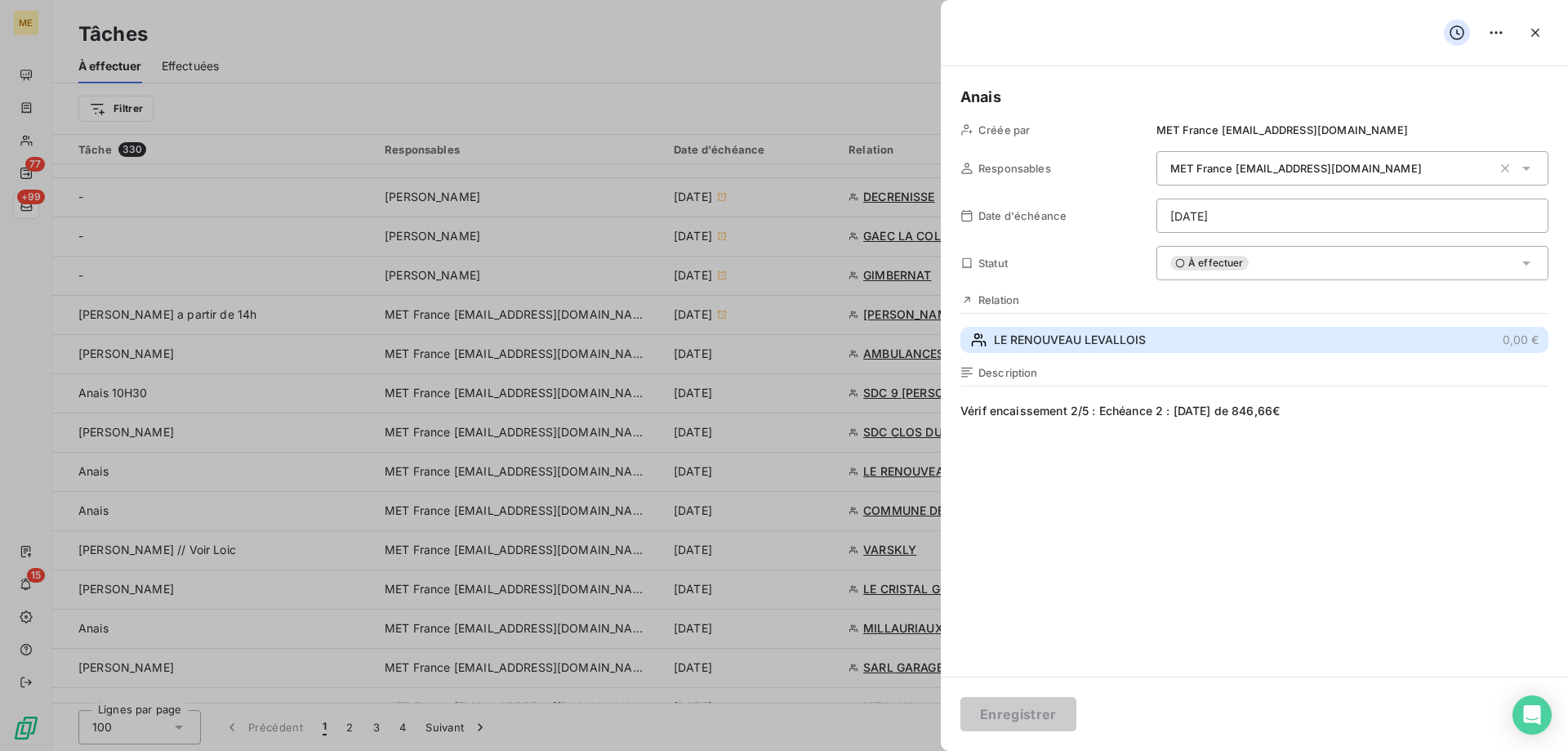
click at [1215, 342] on button "LE RENOUVEAU LEVALLOIS 0,00 €" at bounding box center [1254, 340] width 588 height 26
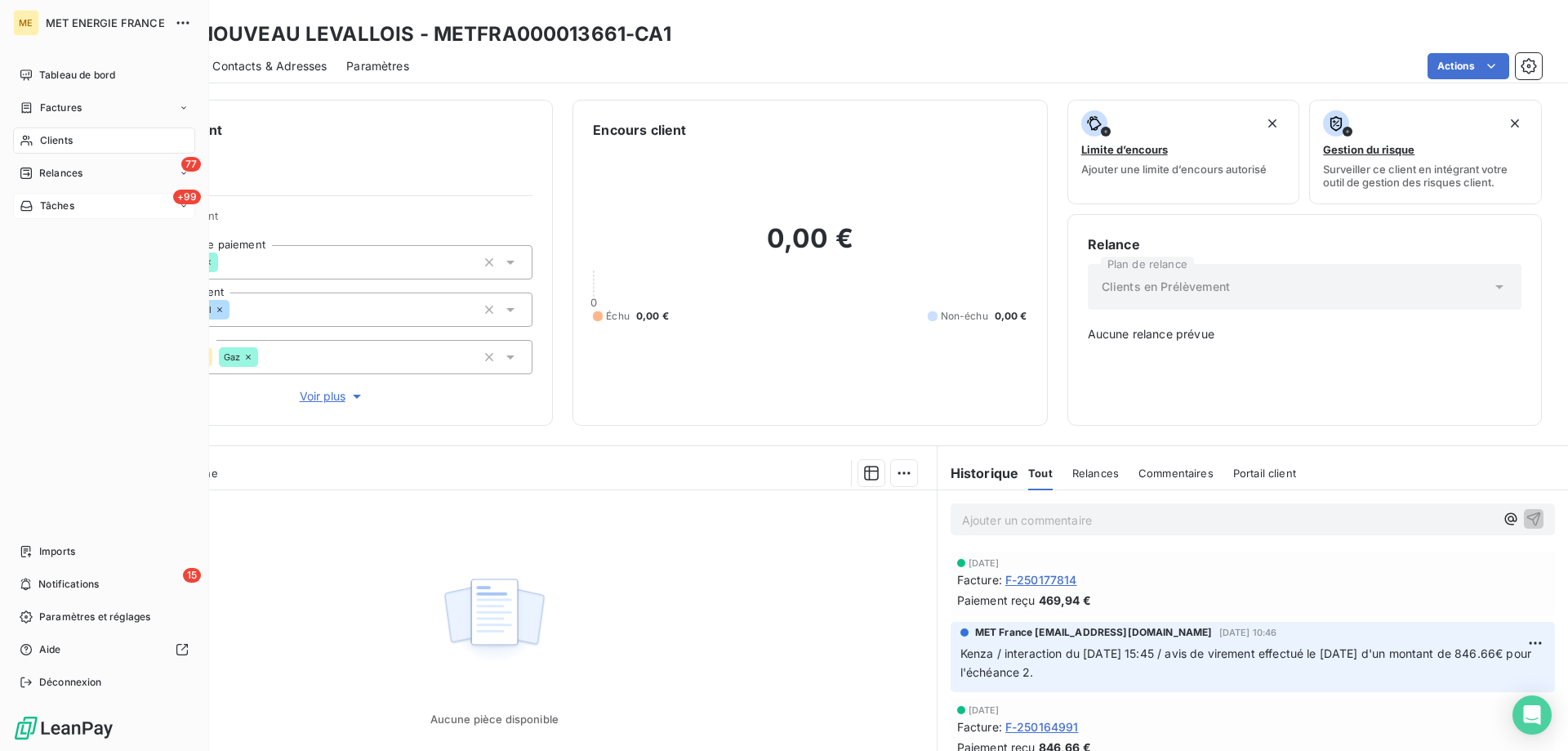
click at [73, 202] on span "Tâches" at bounding box center [57, 206] width 34 height 14
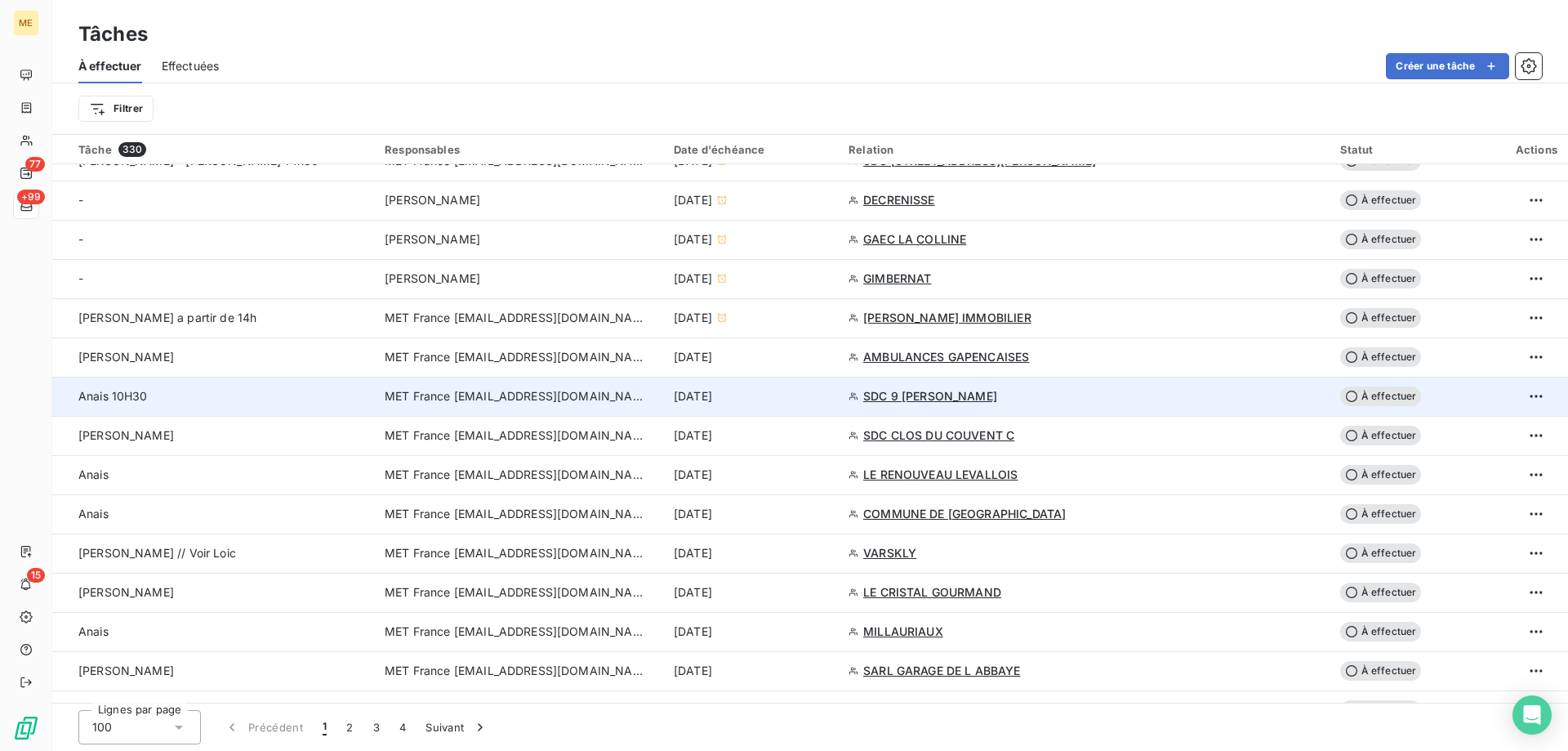
scroll to position [653, 0]
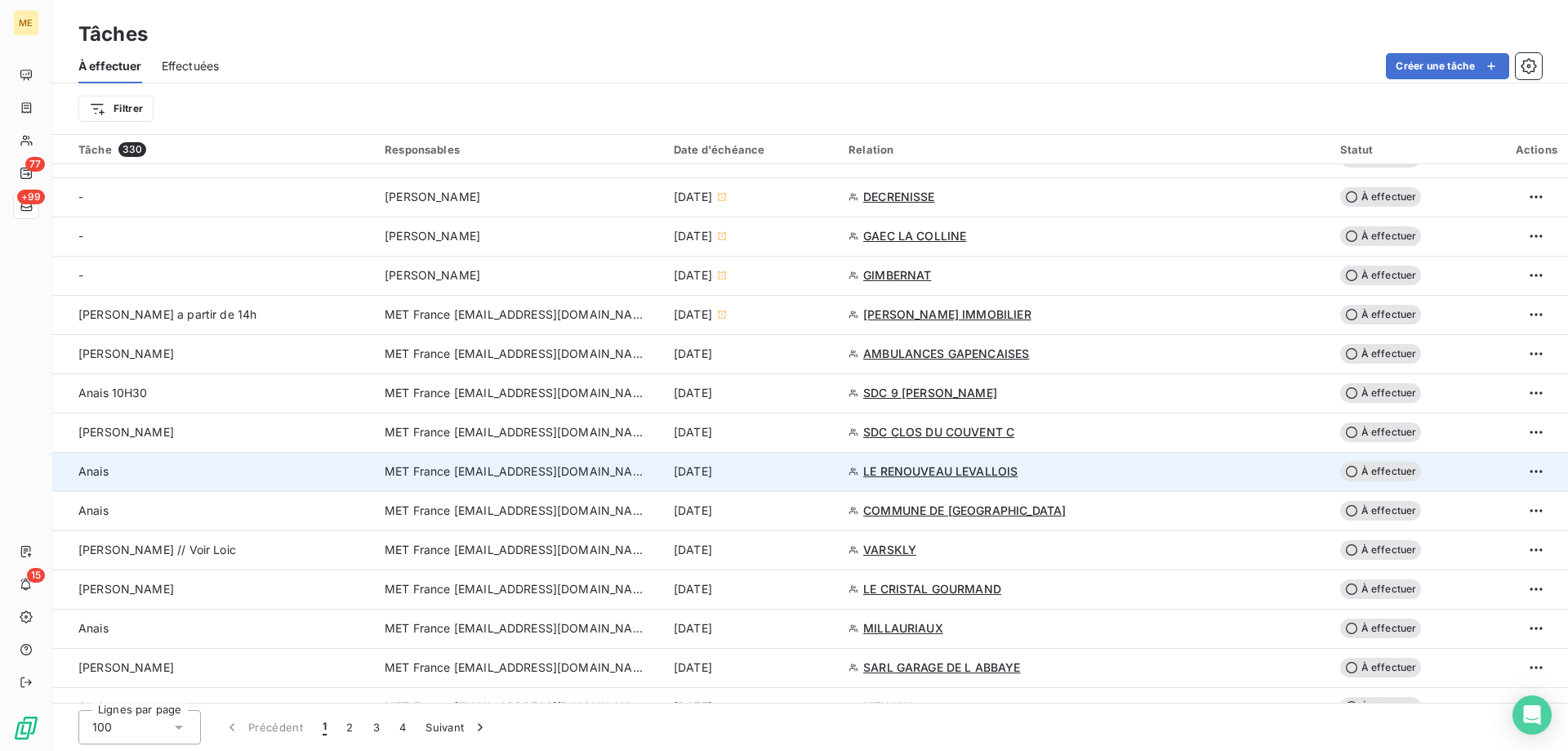
click at [829, 472] on div "[DATE]" at bounding box center [751, 472] width 155 height 16
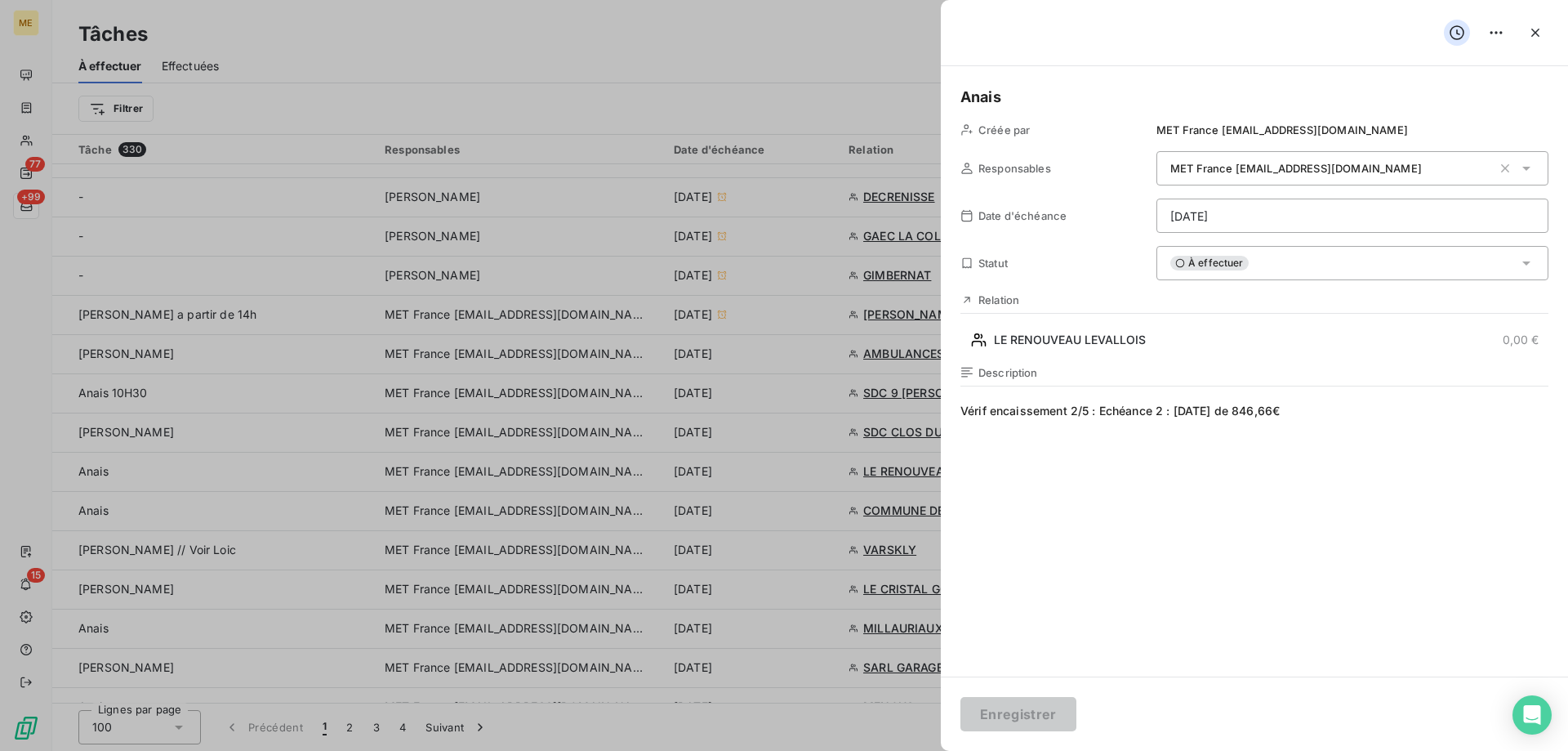
click at [1348, 261] on div "À effectuer" at bounding box center [1352, 263] width 392 height 34
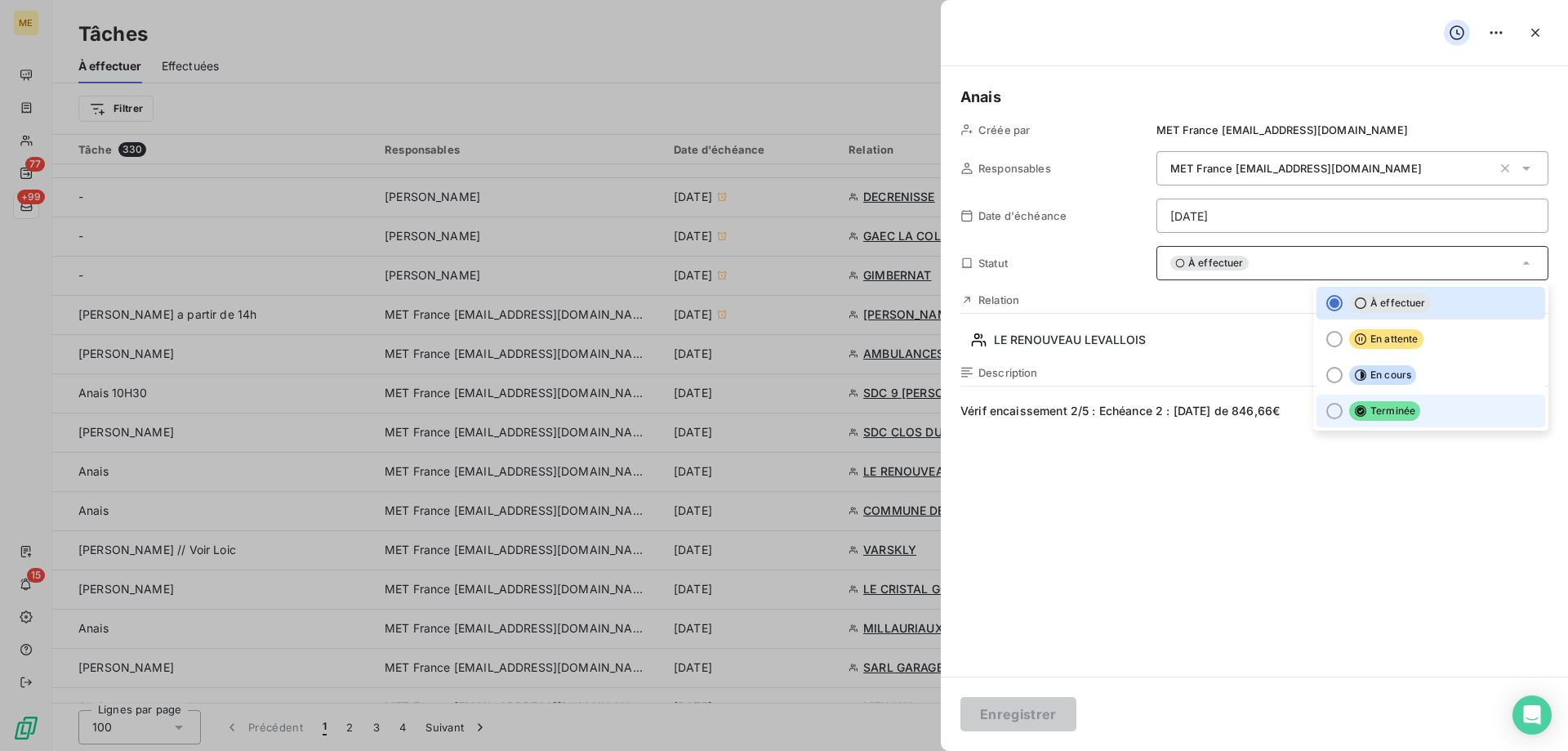
click at [1373, 414] on span "Terminée" at bounding box center [1384, 411] width 71 height 20
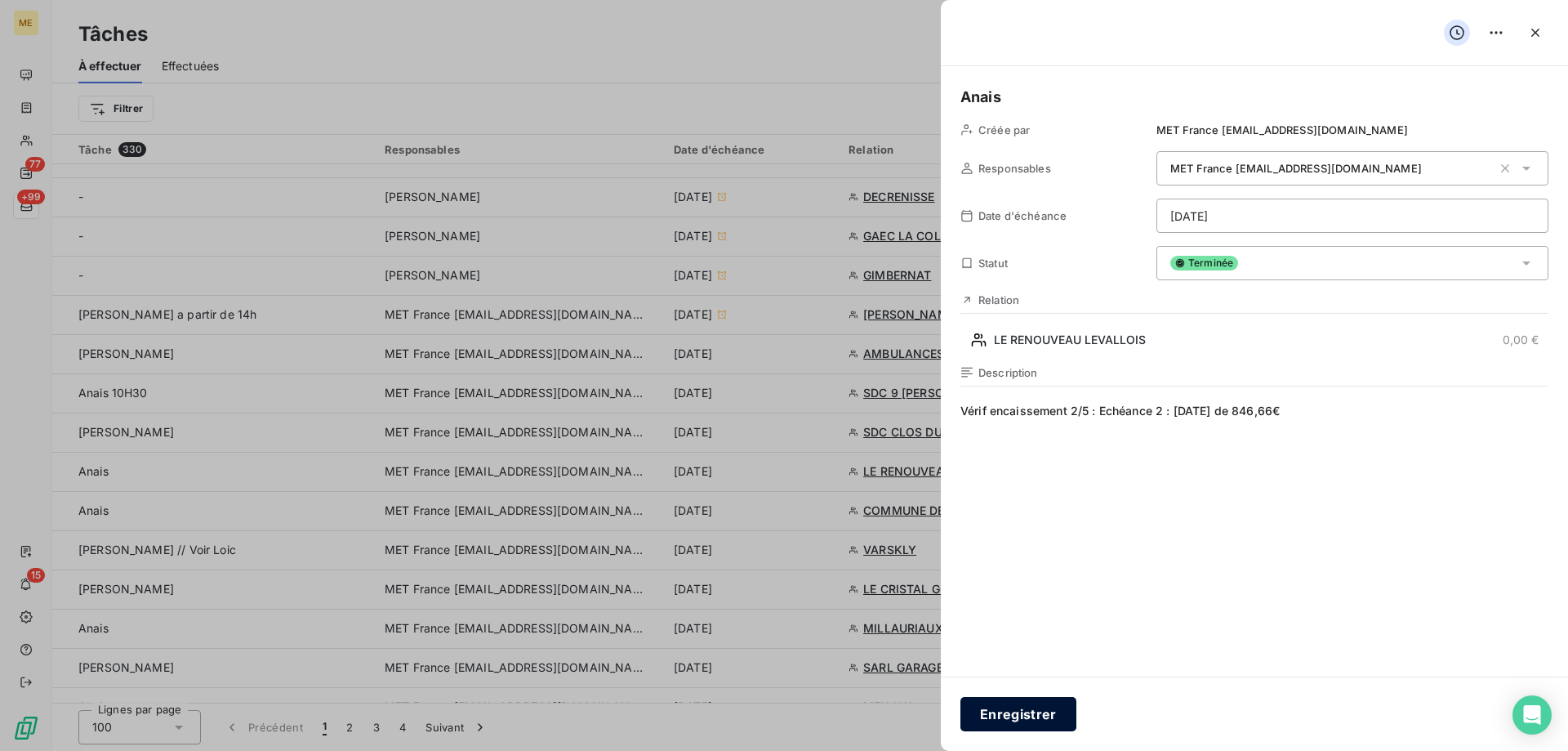
click at [976, 720] on button "Enregistrer" at bounding box center [1017, 714] width 116 height 34
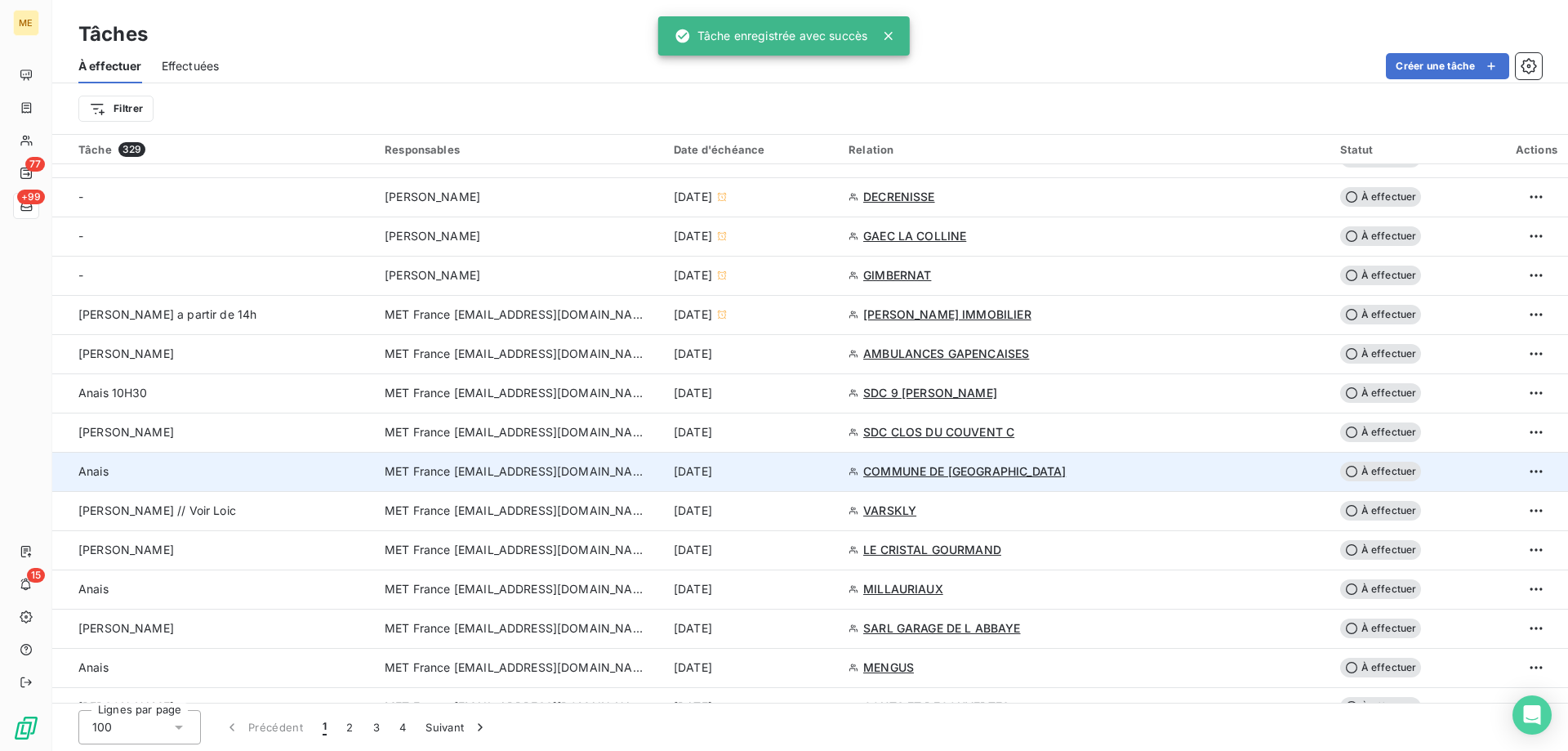
click at [803, 472] on div "[DATE]" at bounding box center [751, 472] width 155 height 16
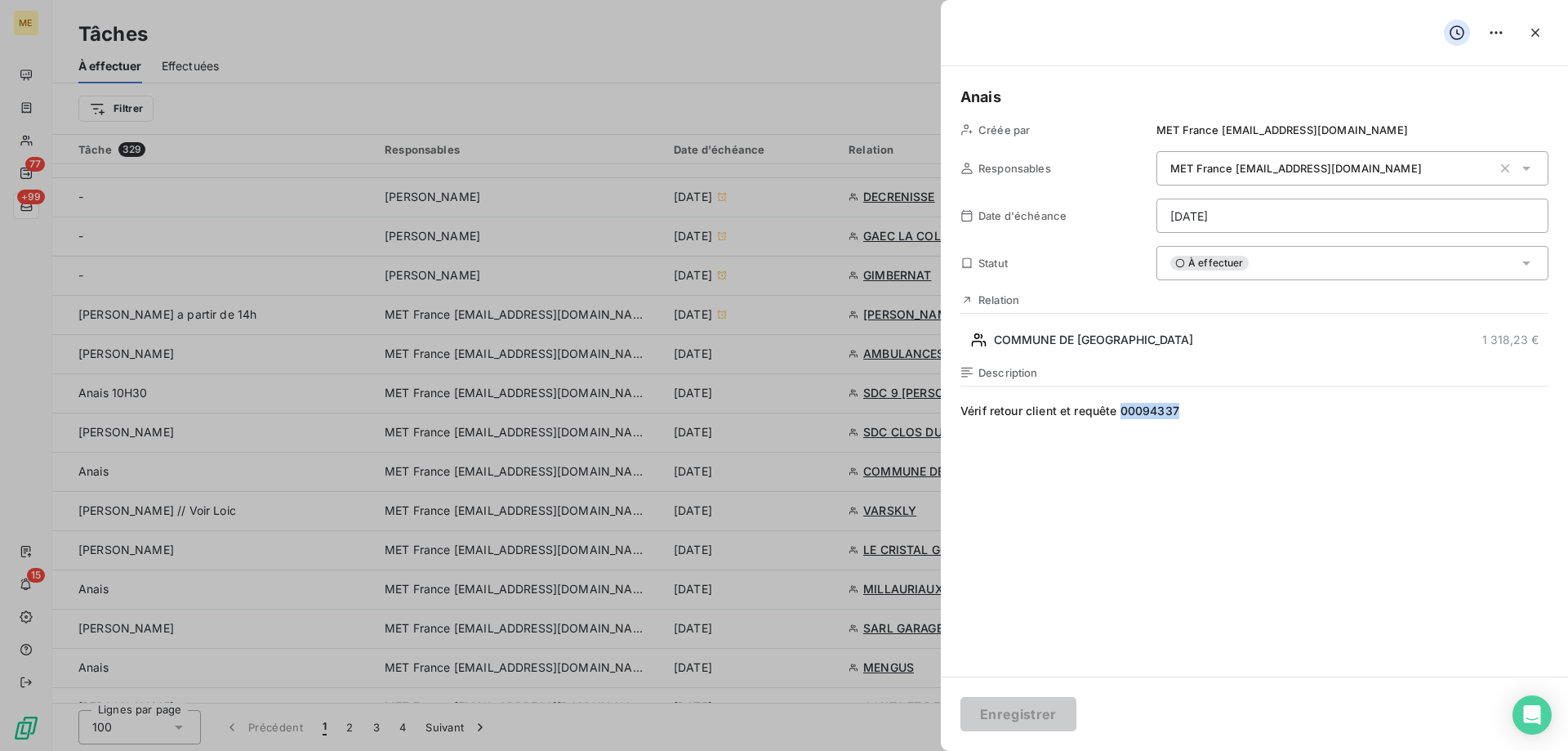
drag, startPoint x: 1183, startPoint y: 410, endPoint x: 1121, endPoint y: 410, distance: 62.0
click at [1121, 410] on span "Vérif retour client et requête 00094337" at bounding box center [1254, 559] width 588 height 314
copy span "00094337"
paste span
copy span "00094337"
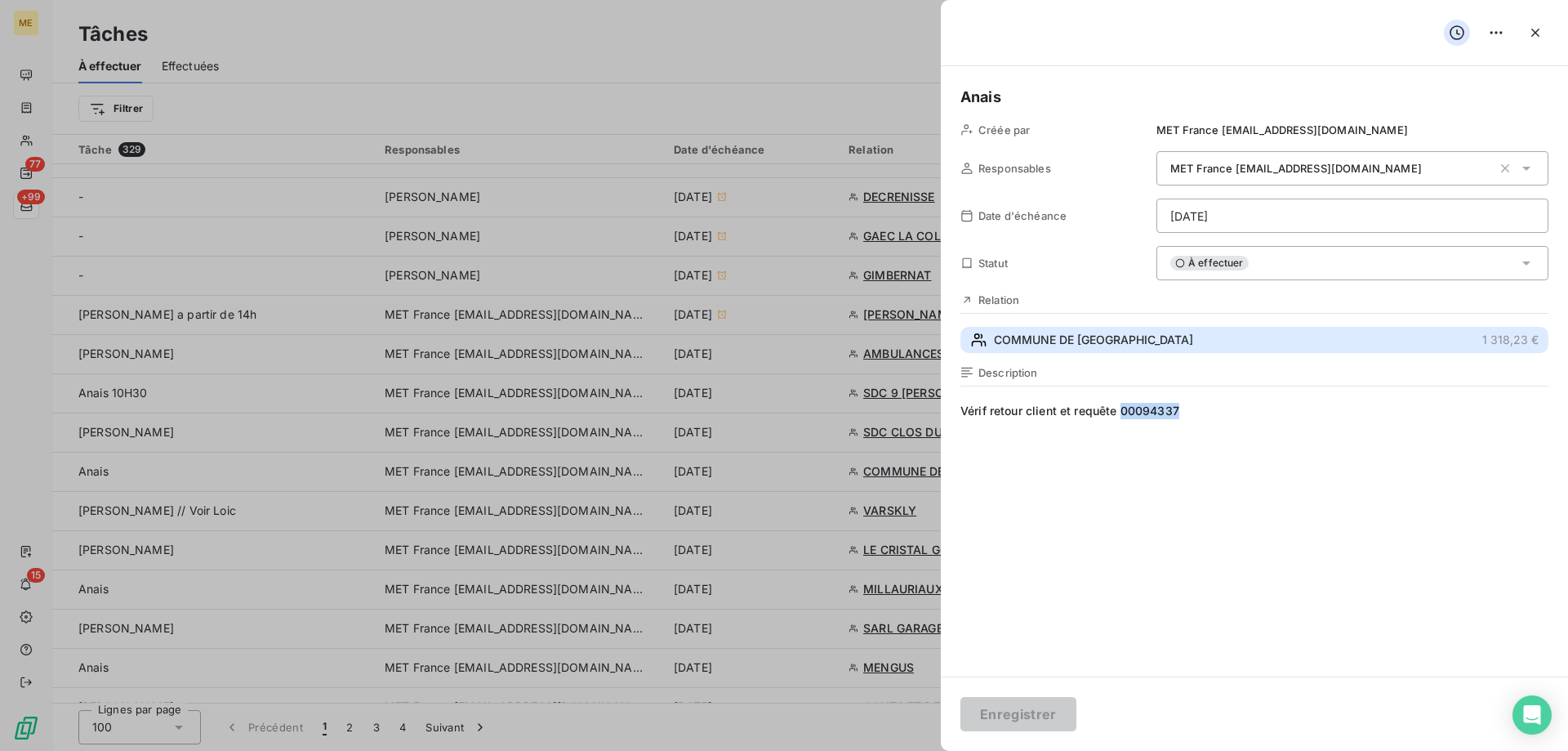
click at [1111, 342] on span "COMMUNE DE DOGNEVILLE" at bounding box center [1094, 340] width 199 height 16
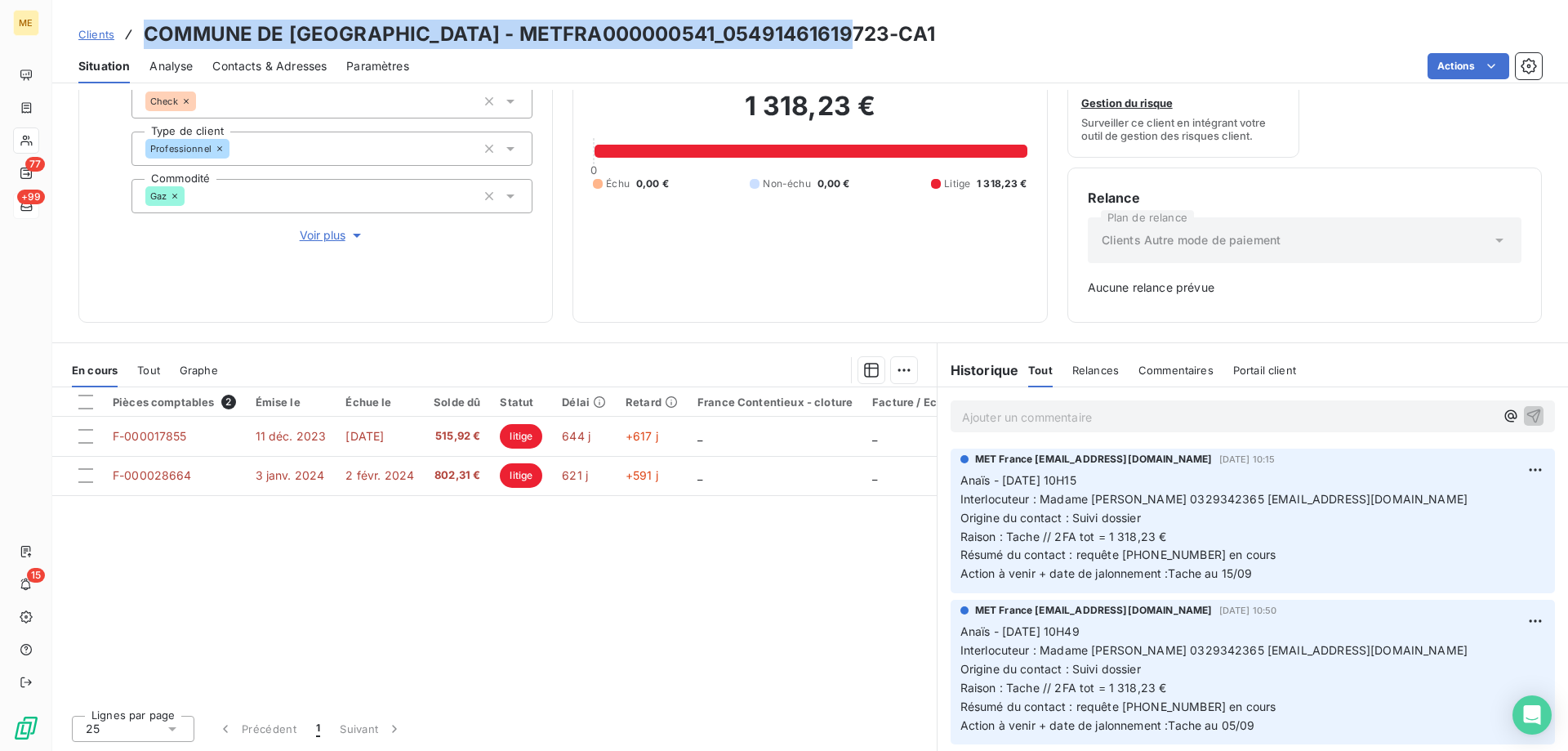
drag, startPoint x: 928, startPoint y: 27, endPoint x: 145, endPoint y: 27, distance: 783.0
click at [145, 27] on div "Clients COMMUNE DE DOGNEVILLE - METFRA000000541_05491461619723-CA1" at bounding box center [810, 34] width 1516 height 30
copy h3 "COMMUNE DE DOGNEVILLE - METFRA000000541_05491461619723-CA1"
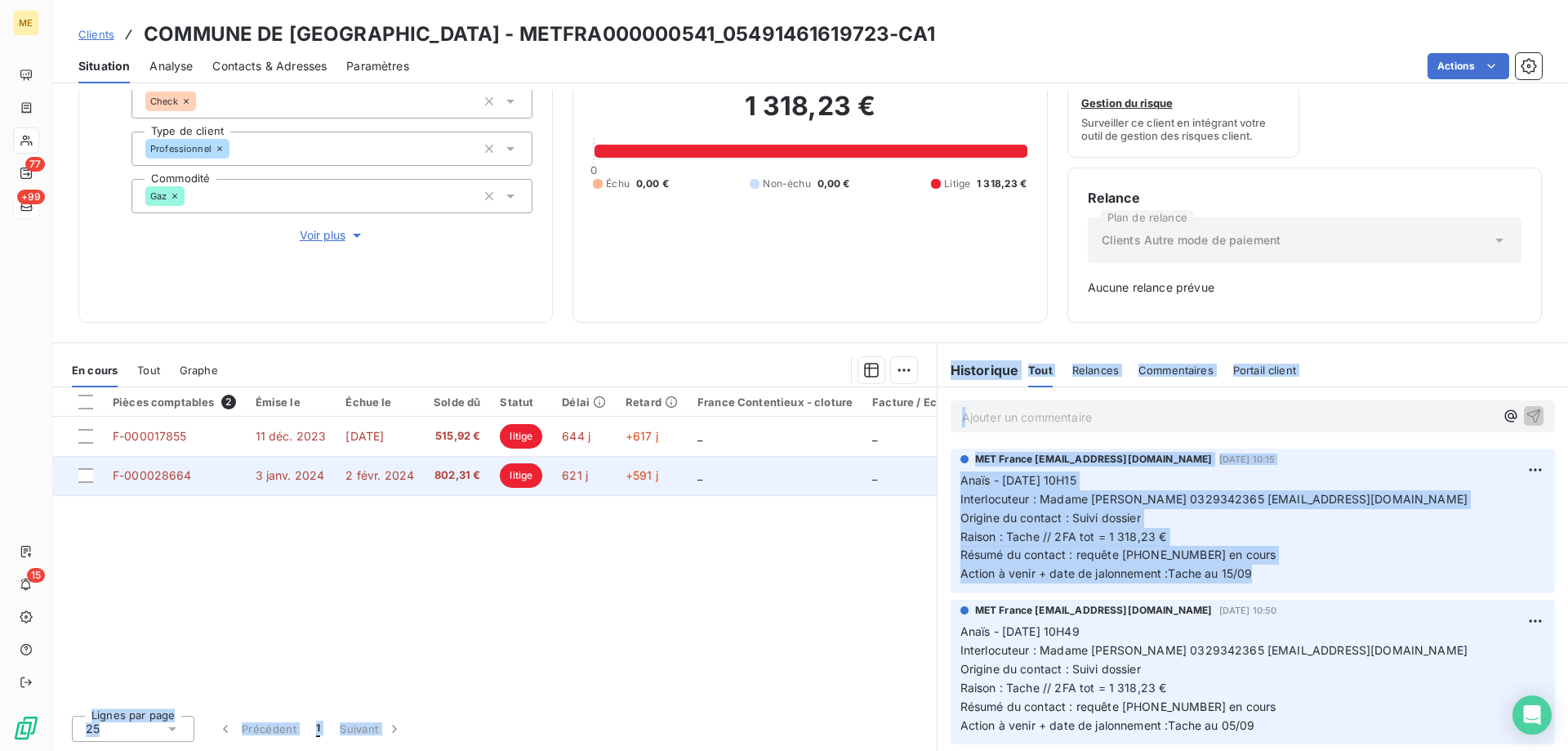
drag, startPoint x: 1278, startPoint y: 572, endPoint x: 922, endPoint y: 480, distance: 367.7
click at [922, 480] on div "En cours Tout Graphe Pièces comptables 2 Émise le Échue le Solde dû Statut Déla…" at bounding box center [810, 546] width 1516 height 409
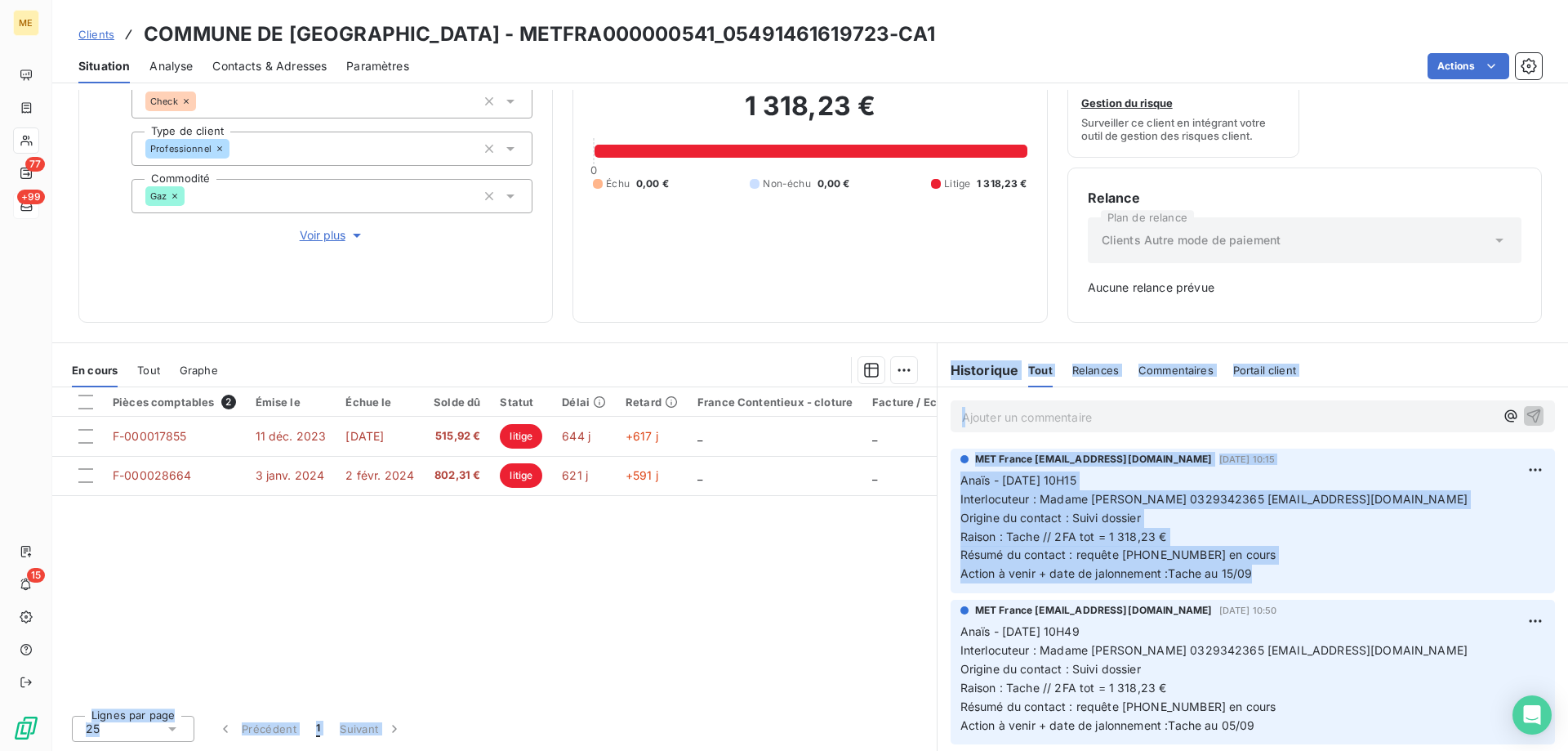
click at [960, 477] on span "Anaïs - 05/09/2025 - 10H15" at bounding box center [1017, 479] width 116 height 13
click at [1140, 556] on span "Résumé du contact : requête 00094337 en cours" at bounding box center [1118, 553] width 316 height 13
click at [1196, 531] on p "Anaïs - 05/09/2025 - 10H15 Interlocuteur : Madame ARNOLD 0329342365 mairie@dogn…" at bounding box center [1252, 527] width 585 height 112
click at [1308, 522] on p "Anaïs - 05/09/2025 - 10H15 Interlocuteur : Madame ARNOLD 0329342365 mairie@dogn…" at bounding box center [1252, 527] width 585 height 112
click at [1296, 564] on p "Anaïs - 05/09/2025 - 10H15 Interlocuteur : Madame ARNOLD 0329342365 mairie@dogn…" at bounding box center [1252, 527] width 585 height 112
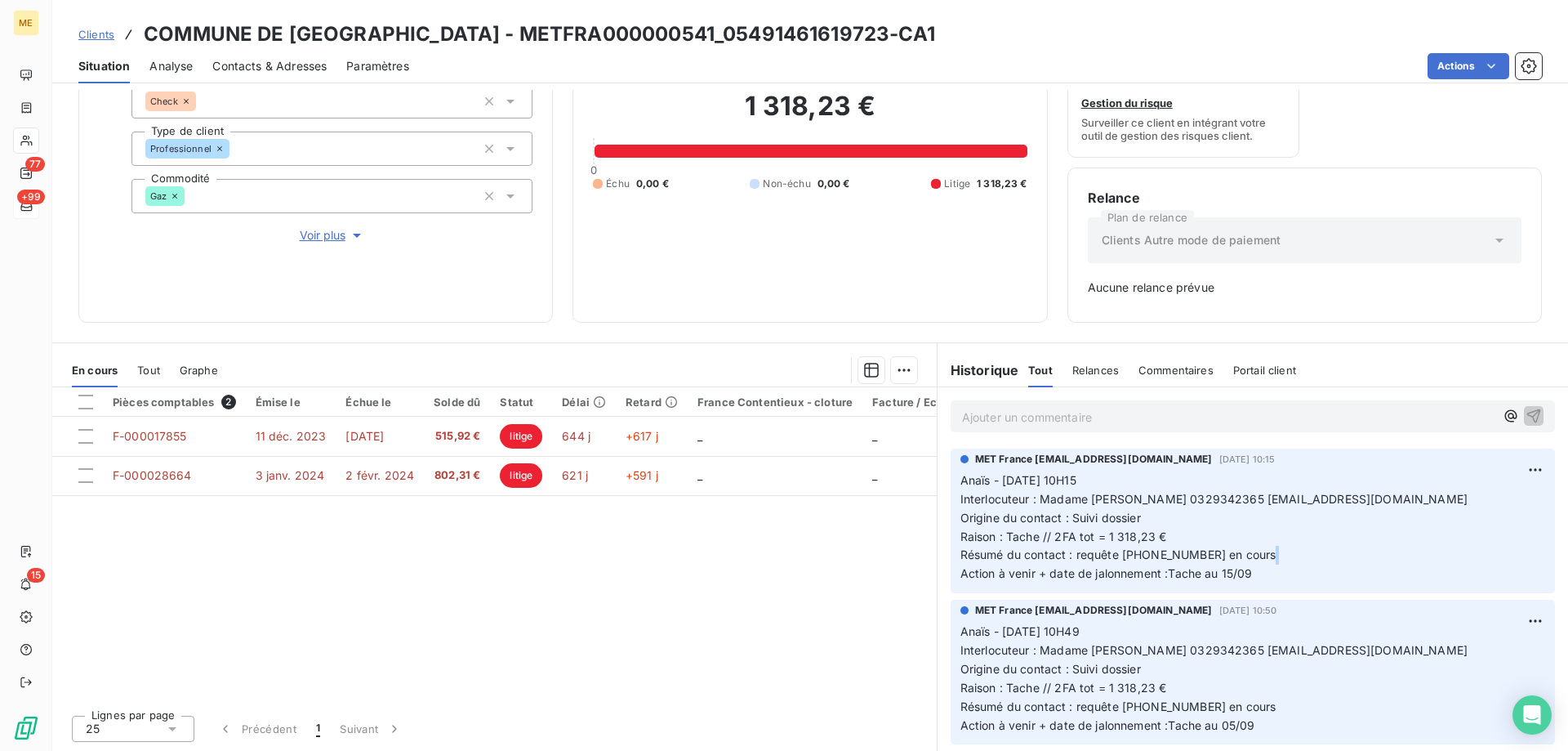
click at [1299, 565] on p "Anaïs - 05/09/2025 - 10H15 Interlocuteur : Madame ARNOLD 0329342365 mairie@dogn…" at bounding box center [1252, 527] width 585 height 112
click at [1285, 574] on p "Anaïs - 05/09/2025 - 10H15 Interlocuteur : Madame ARNOLD 0329342365 mairie@dogn…" at bounding box center [1252, 527] width 585 height 112
click at [1258, 585] on div "MET France met-france@recouvrement.met.com 5 sept. 2025, 10:15 Anaïs - 05/09/20…" at bounding box center [1252, 520] width 604 height 145
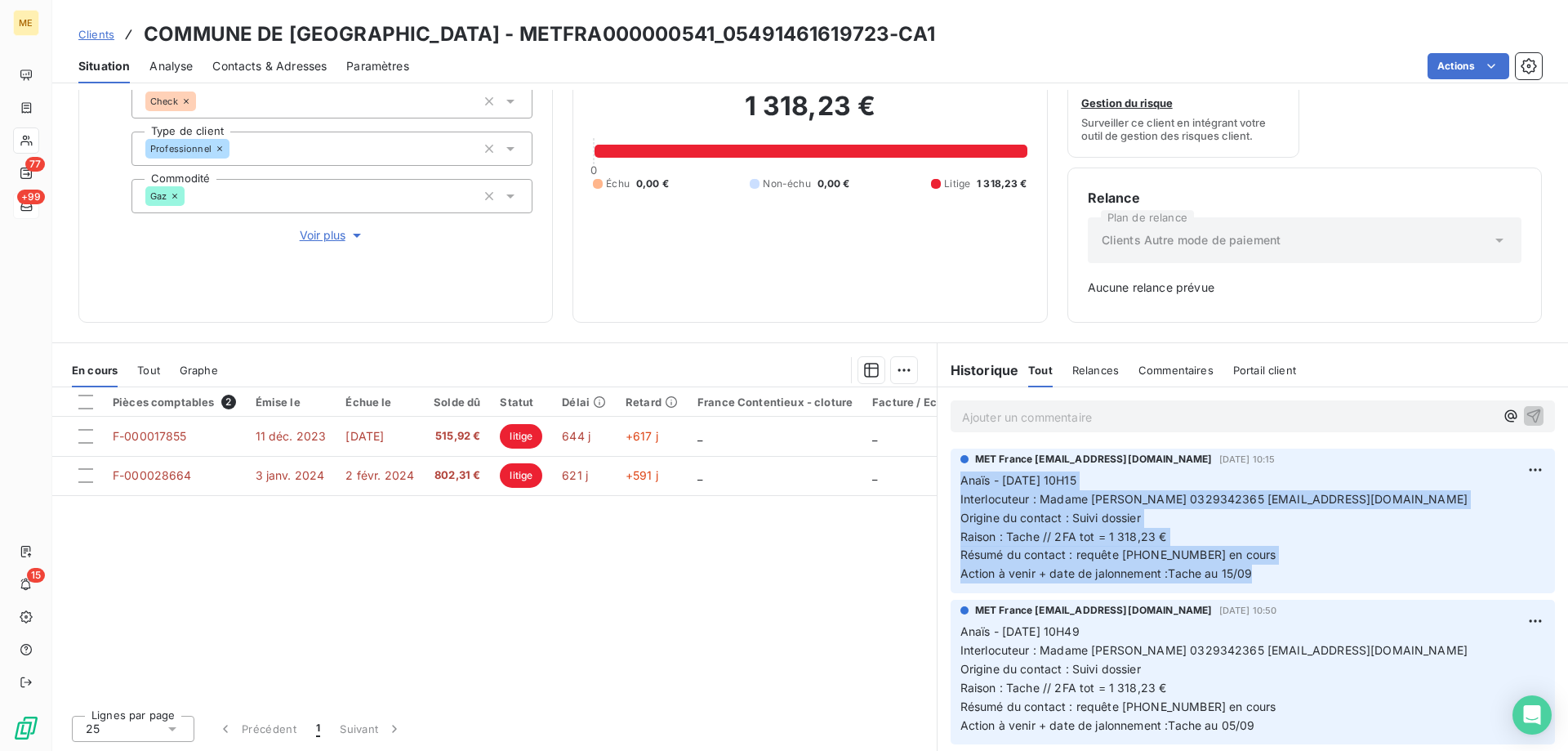
drag, startPoint x: 1251, startPoint y: 582, endPoint x: 947, endPoint y: 480, distance: 320.7
click at [950, 480] on div "MET France met-france@recouvrement.met.com 5 sept. 2025, 10:15 Anaïs - 05/09/20…" at bounding box center [1252, 520] width 604 height 145
copy p "Anaïs - 05/09/2025 - 10H15 Interlocuteur : Madame ARNOLD 0329342365 mairie@dogn…"
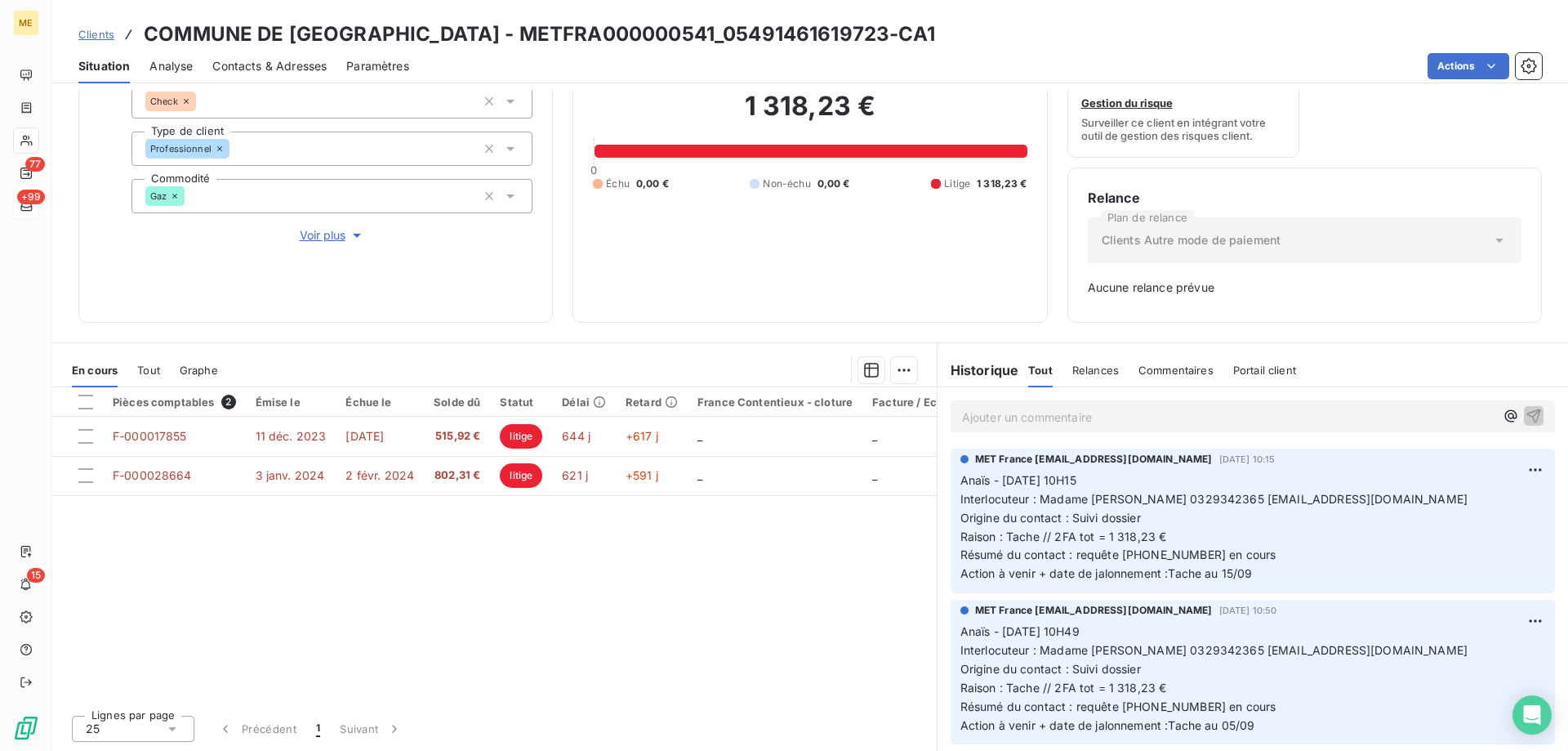
click at [1210, 422] on p "Ajouter un commentaire ﻿" at bounding box center [1228, 417] width 533 height 21
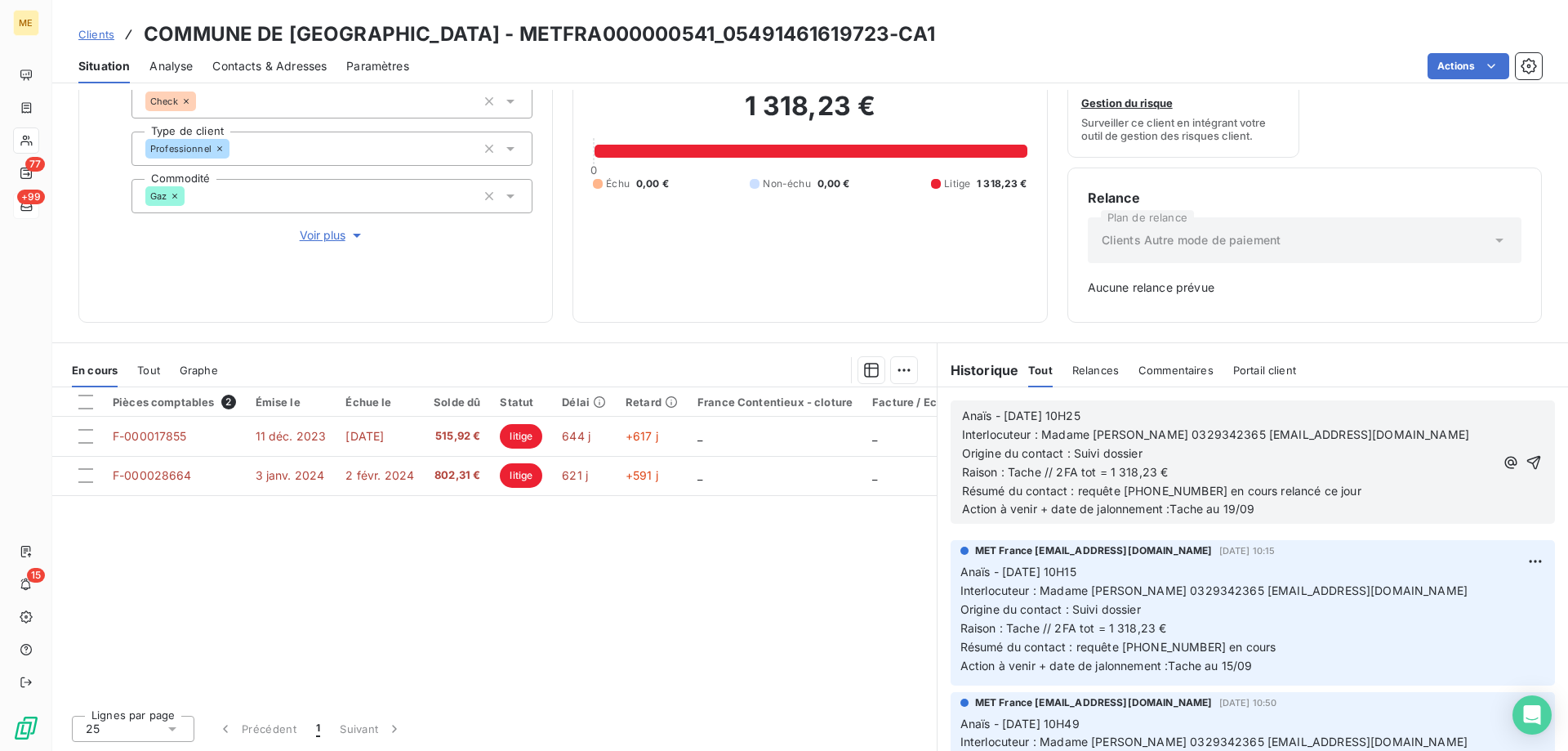
click at [1229, 508] on span "Action à venir + date de jalonnement :Tache au 19/09" at bounding box center [1108, 508] width 293 height 13
click at [1525, 458] on icon "button" at bounding box center [1533, 463] width 16 height 16
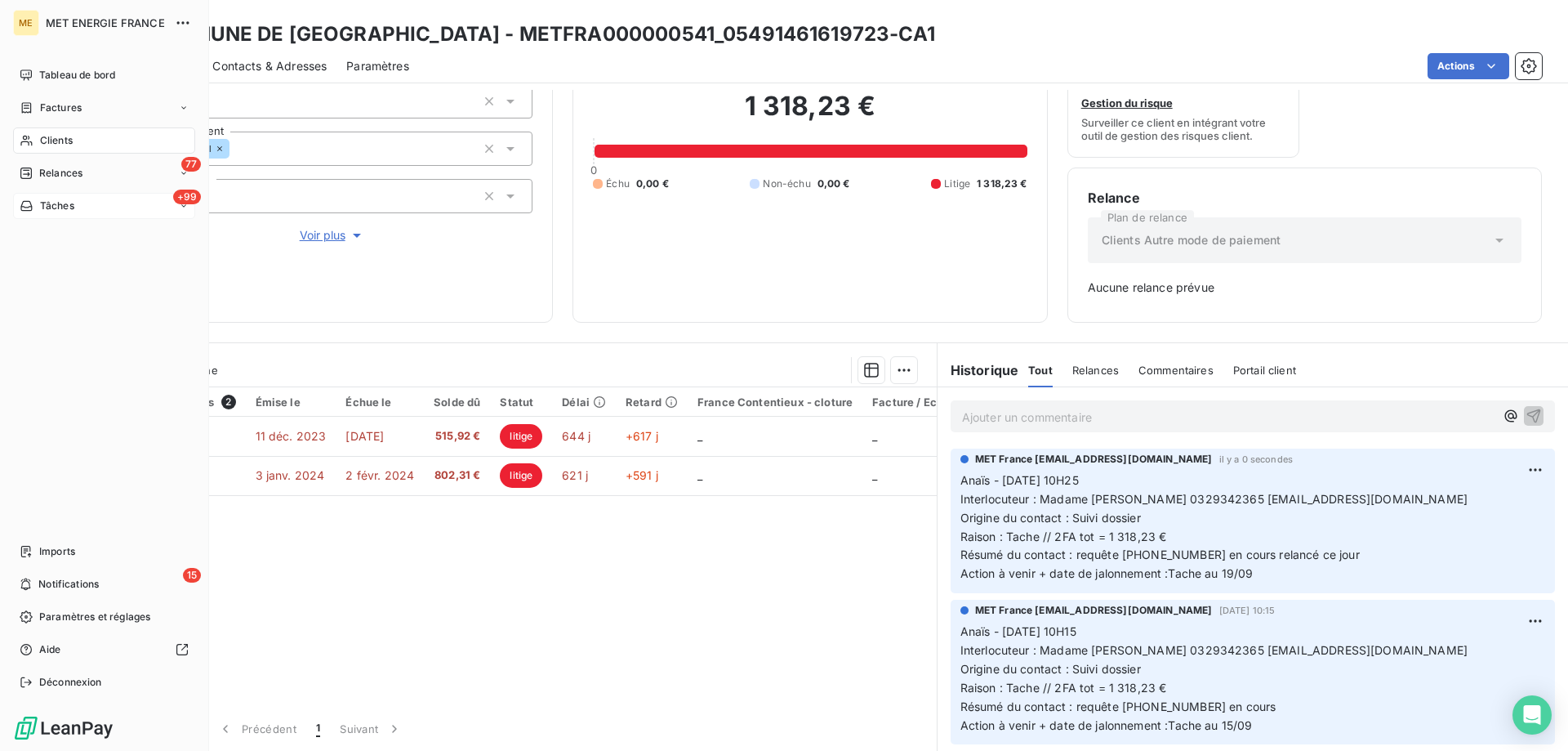
click at [32, 204] on div "Tâches" at bounding box center [47, 206] width 55 height 14
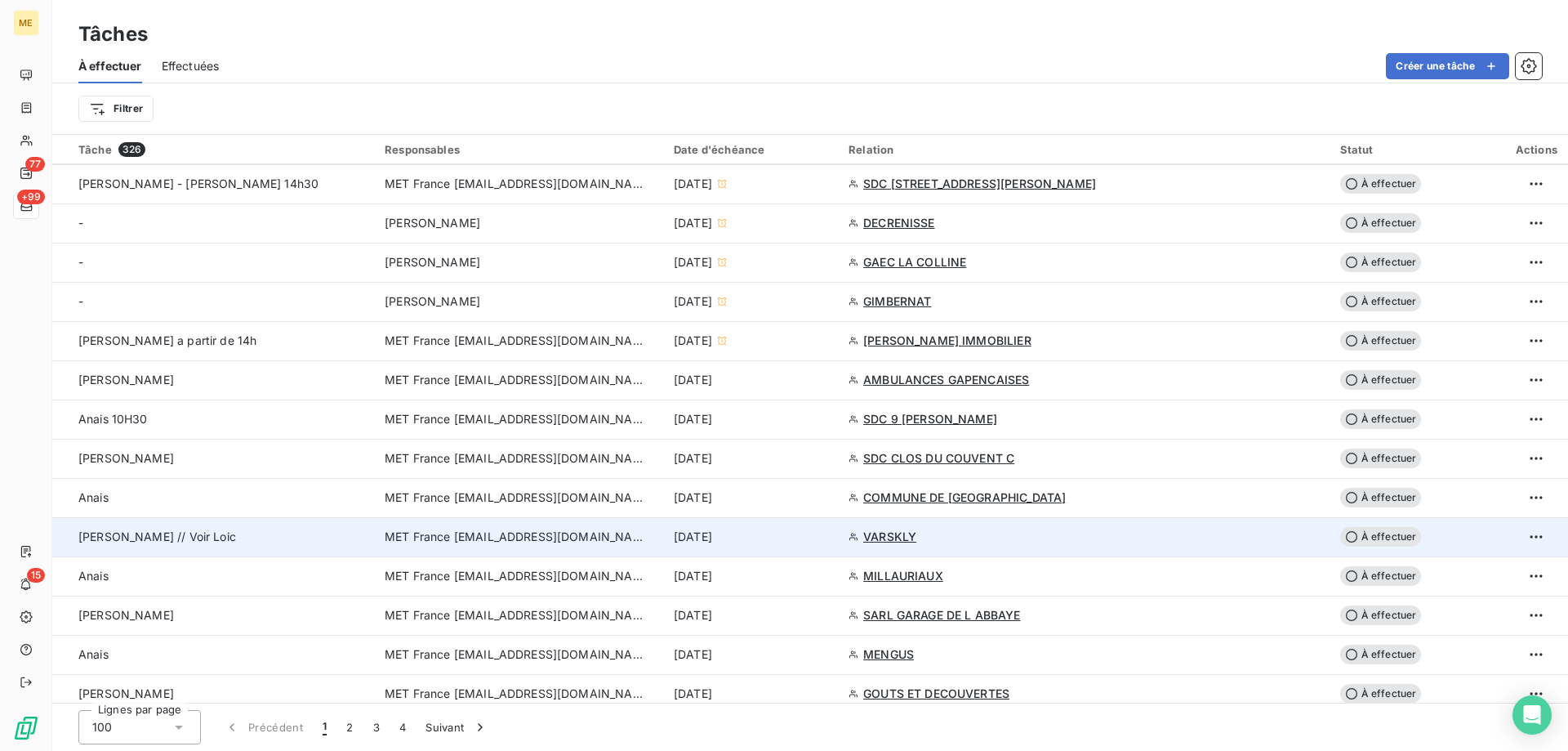
scroll to position [653, 0]
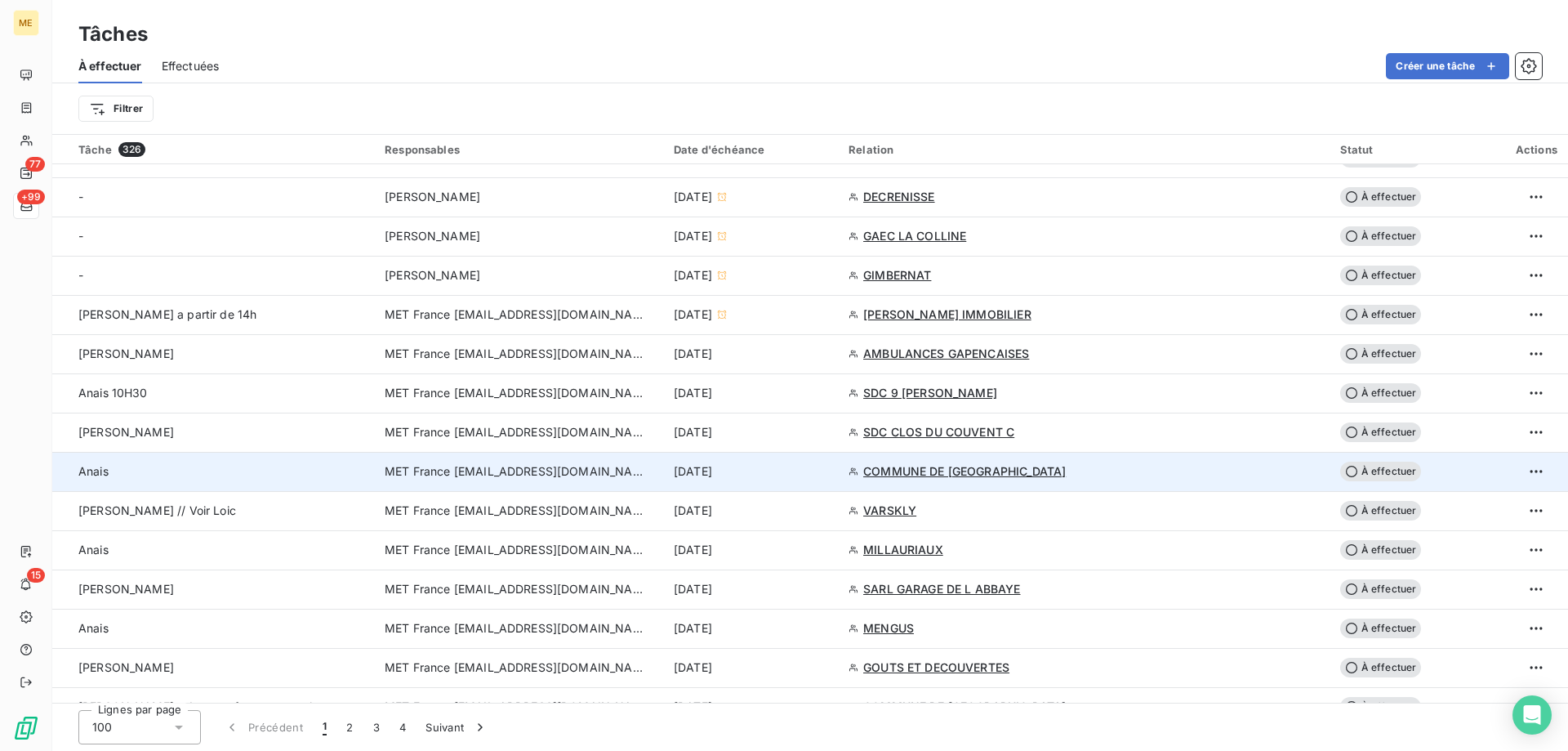
click at [829, 472] on div "15 sept. 2025" at bounding box center [751, 472] width 155 height 16
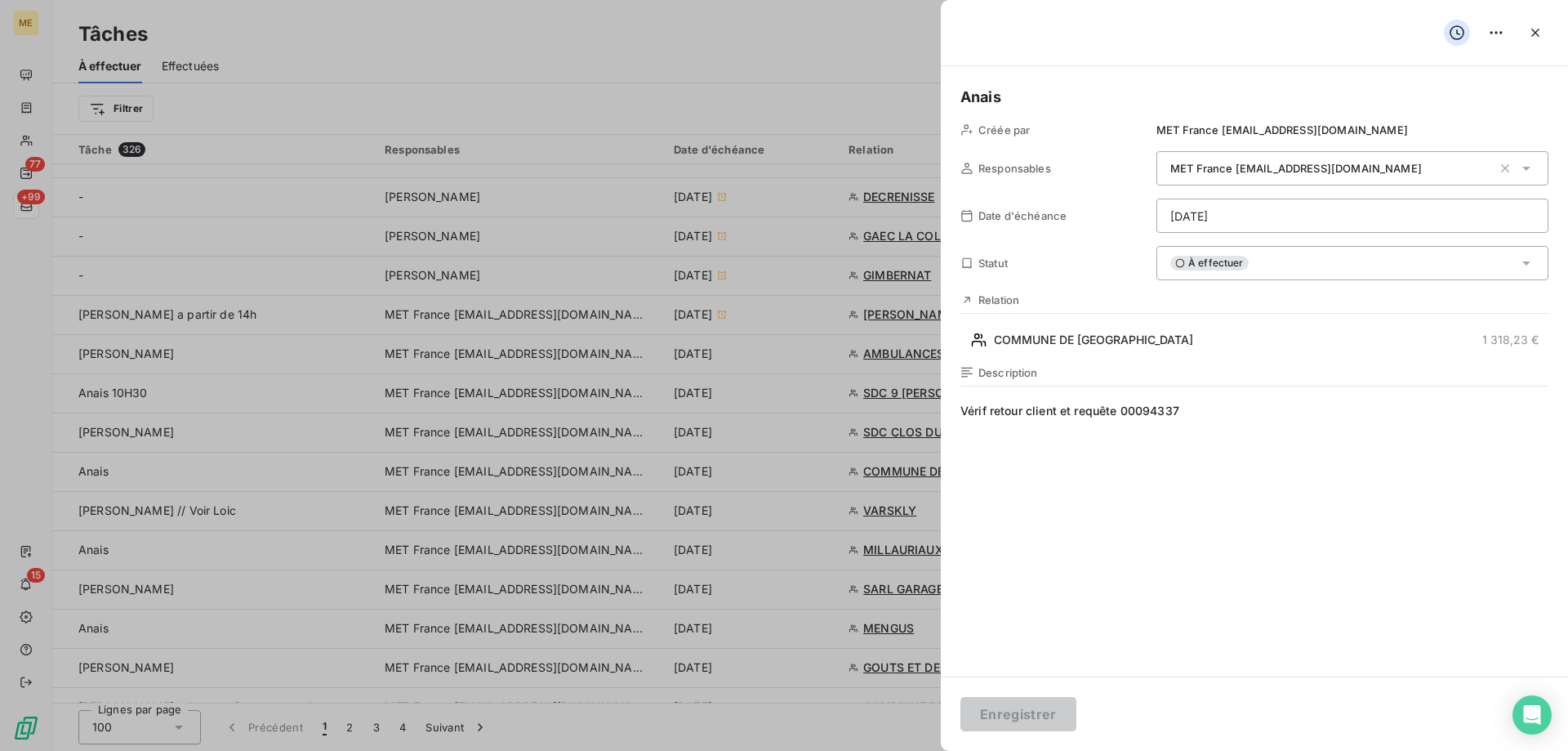
click at [1253, 212] on html "ME 77 +99 15 Tâches À effectuer Effectuées Créer une tâche Filtrer Tâche 326 Re…" at bounding box center [784, 456] width 1568 height 914
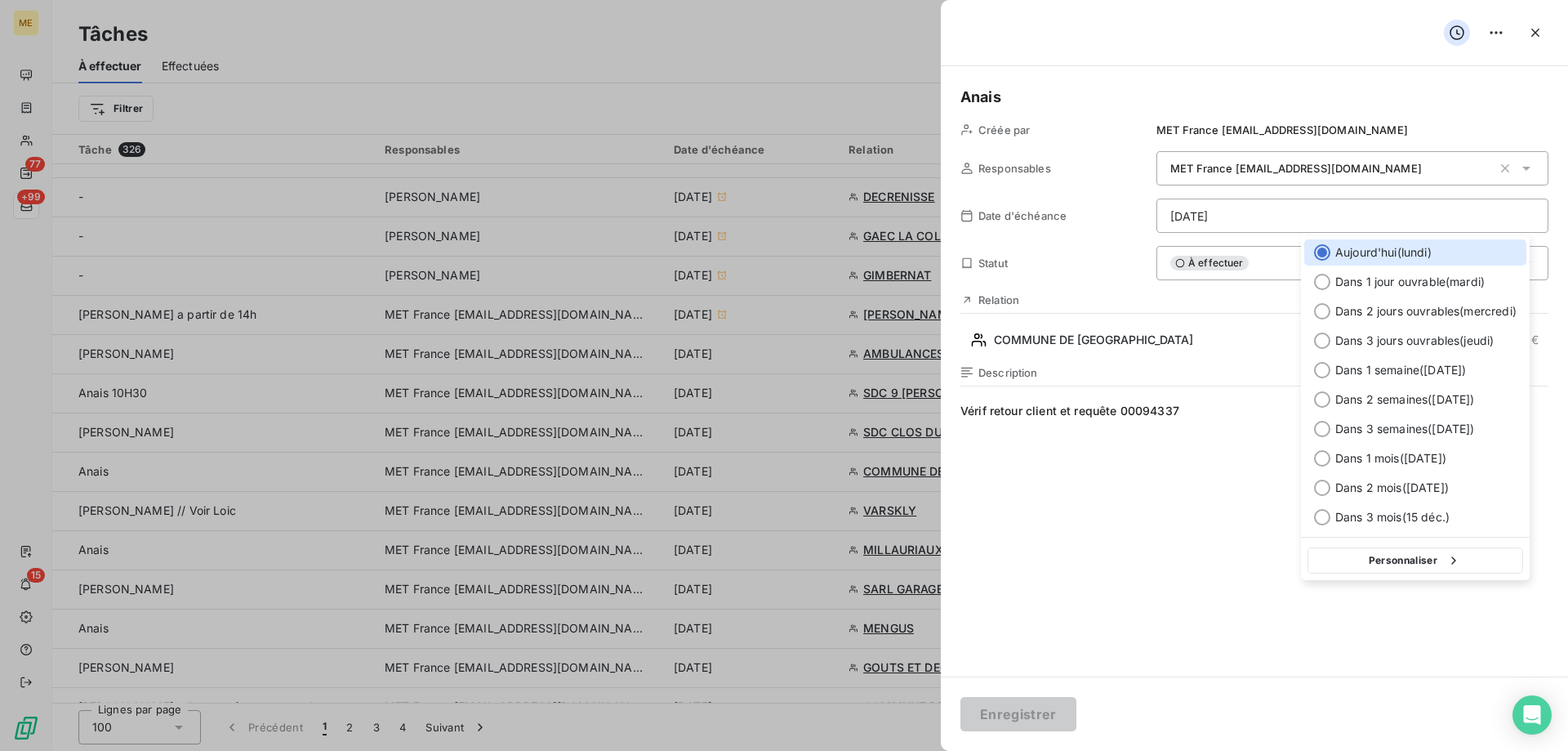
click at [1416, 555] on button "Personnaliser" at bounding box center [1415, 560] width 216 height 26
select select "8"
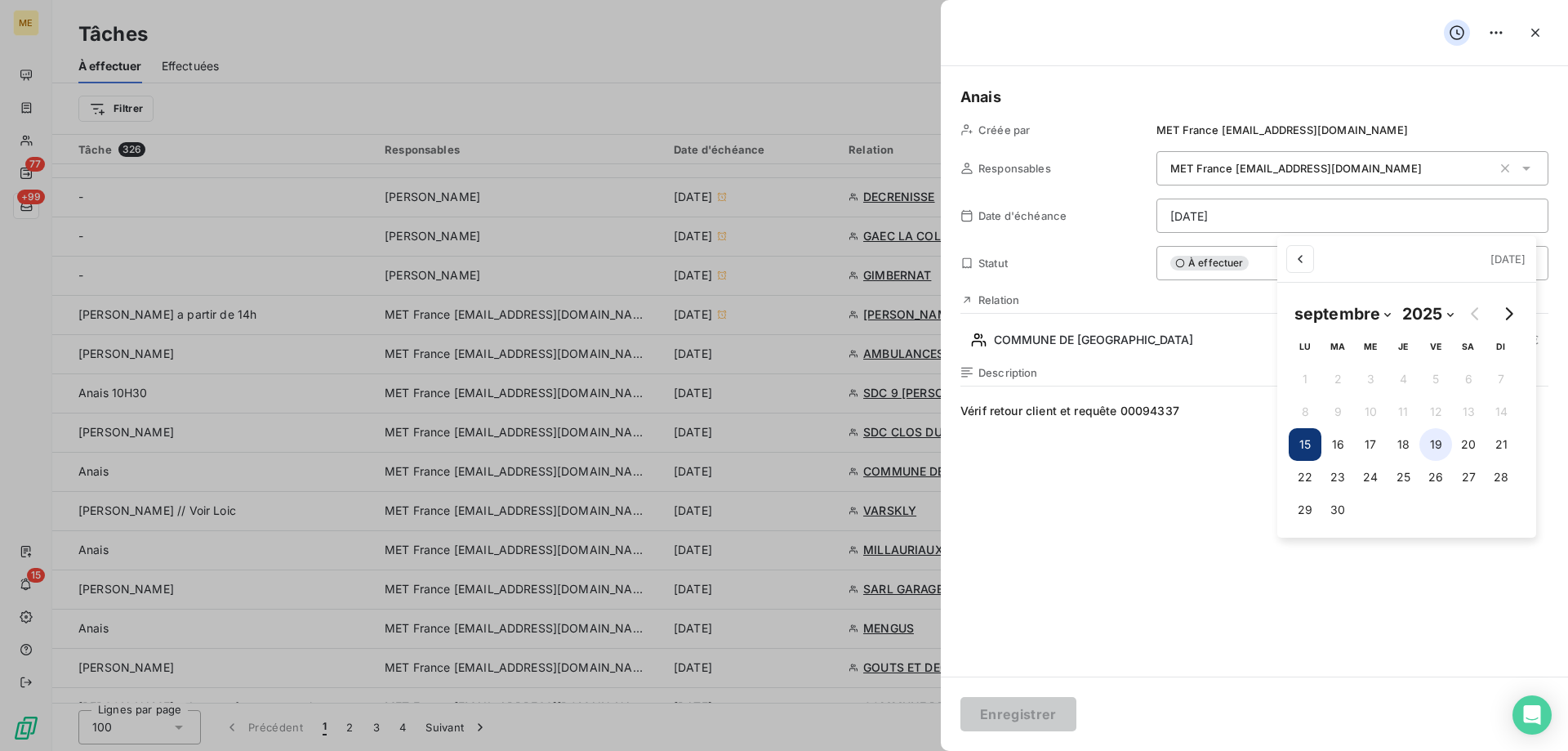
click at [1436, 446] on button "19" at bounding box center [1435, 444] width 32 height 32
type input "19/09/2025"
click at [997, 717] on html "ME 77 +99 15 Tâches À effectuer Effectuées Créer une tâche Filtrer Tâche 326 Re…" at bounding box center [784, 456] width 1568 height 914
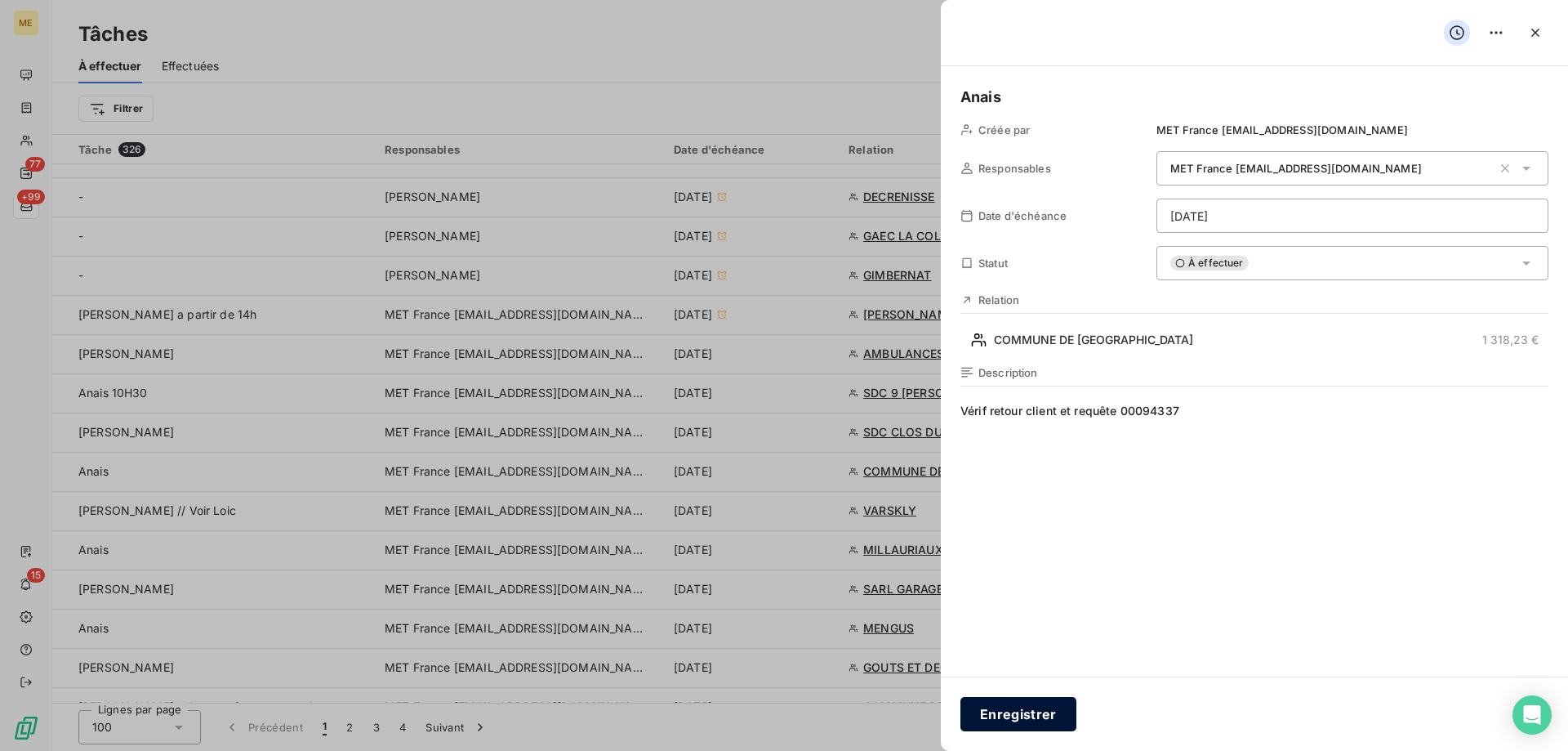
click at [991, 715] on button "Enregistrer" at bounding box center [1017, 714] width 116 height 34
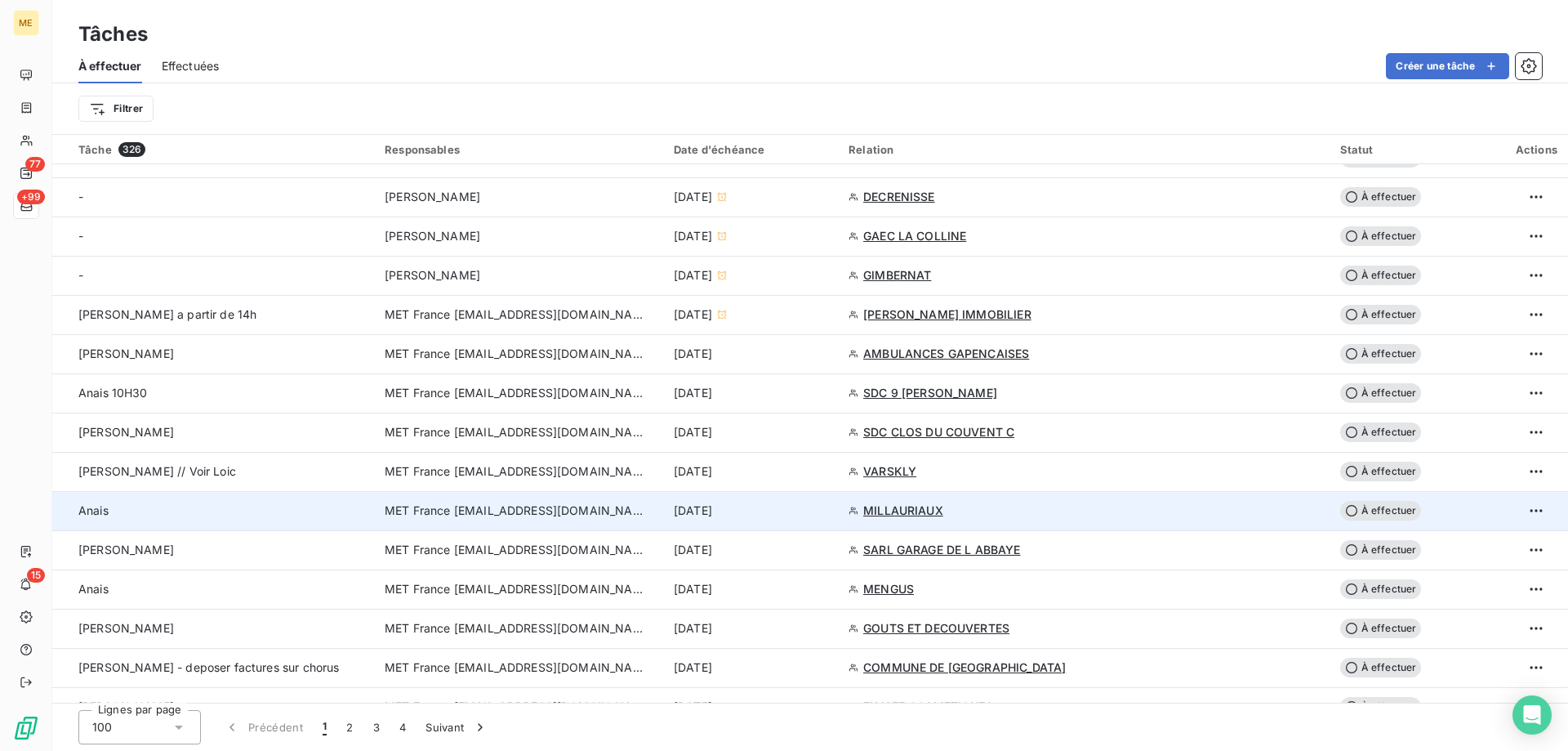
click at [829, 508] on div "15 sept. 2025" at bounding box center [751, 510] width 155 height 16
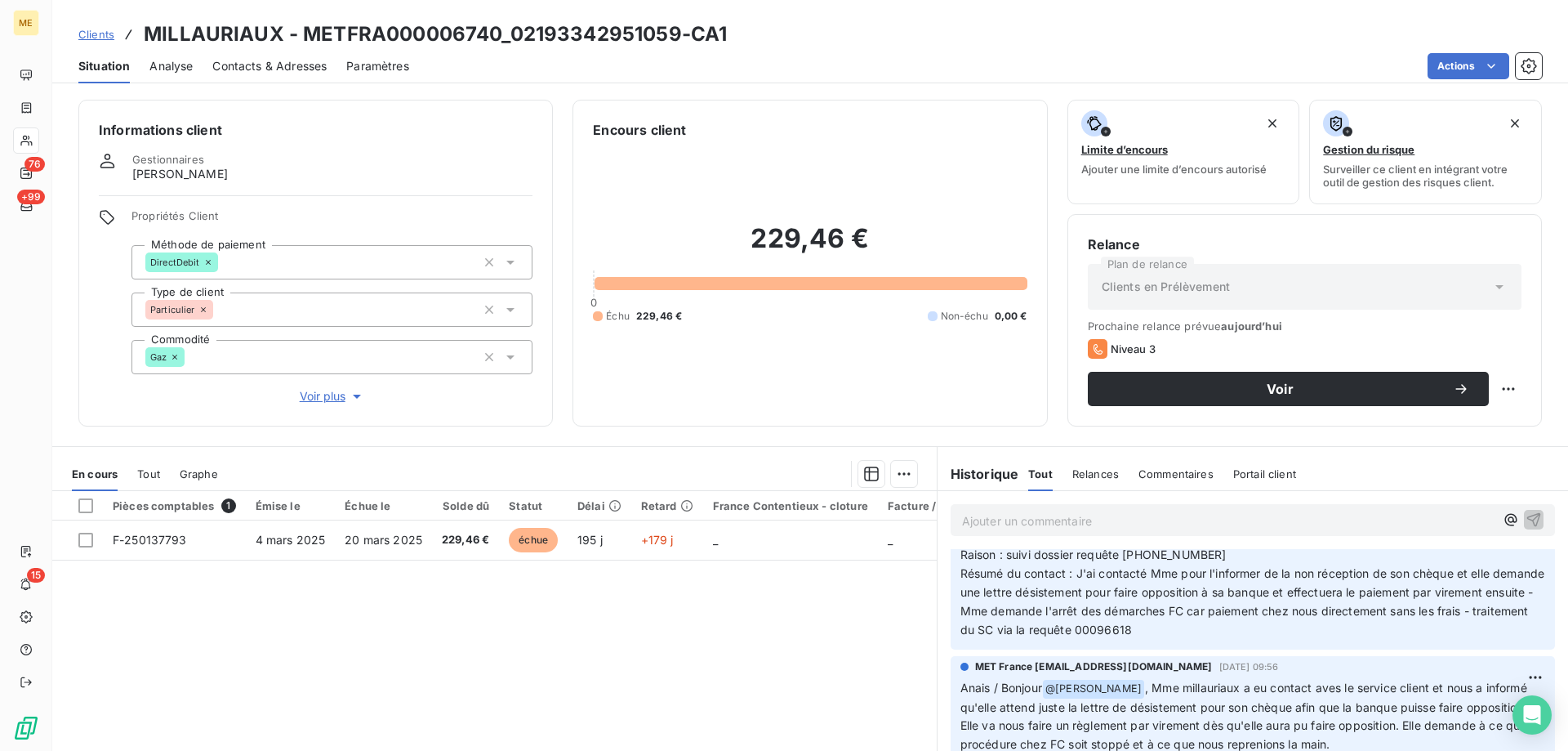
scroll to position [163, 0]
click at [1029, 524] on p "Ajouter un commentaire ﻿" at bounding box center [1228, 520] width 533 height 21
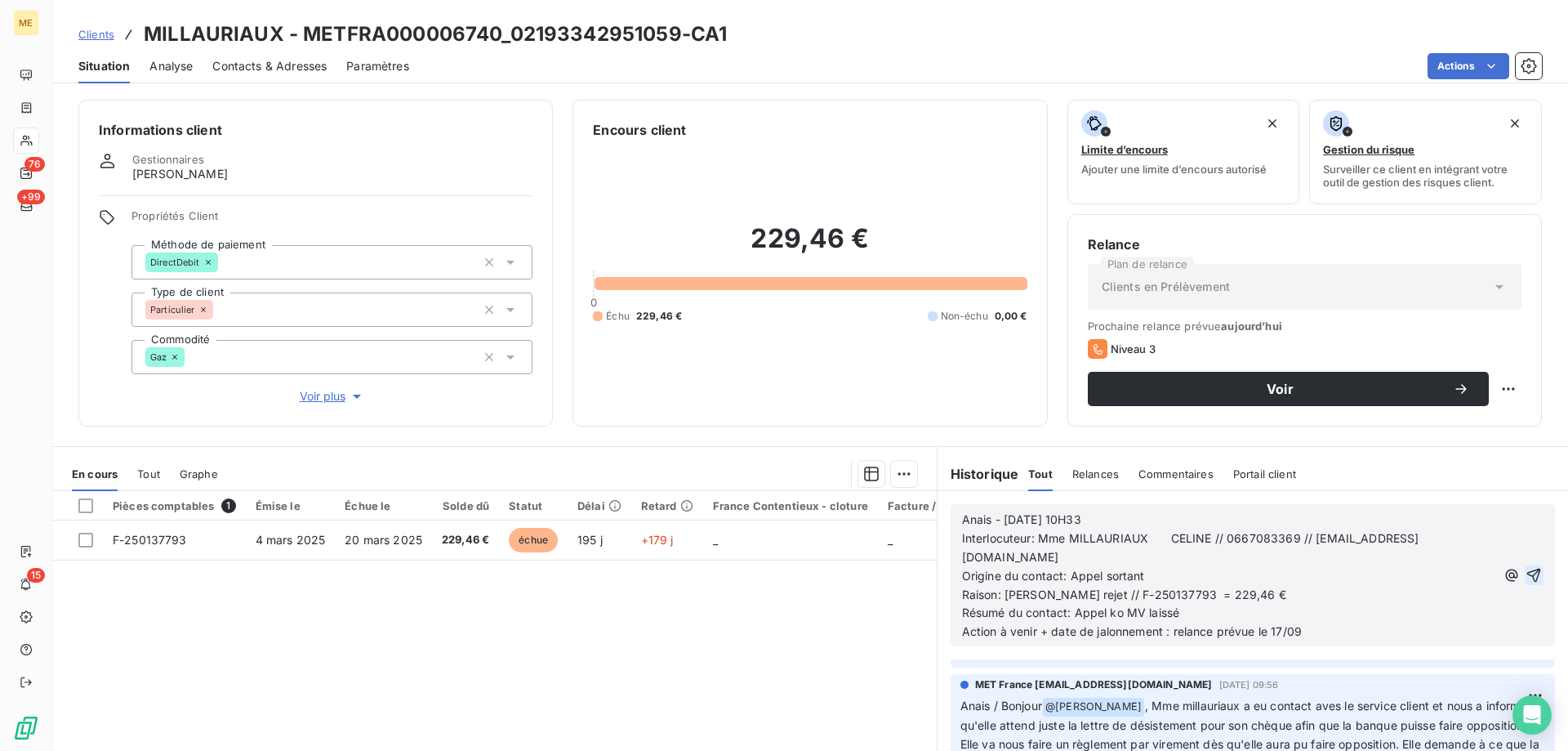
click at [1525, 567] on icon "button" at bounding box center [1533, 575] width 16 height 16
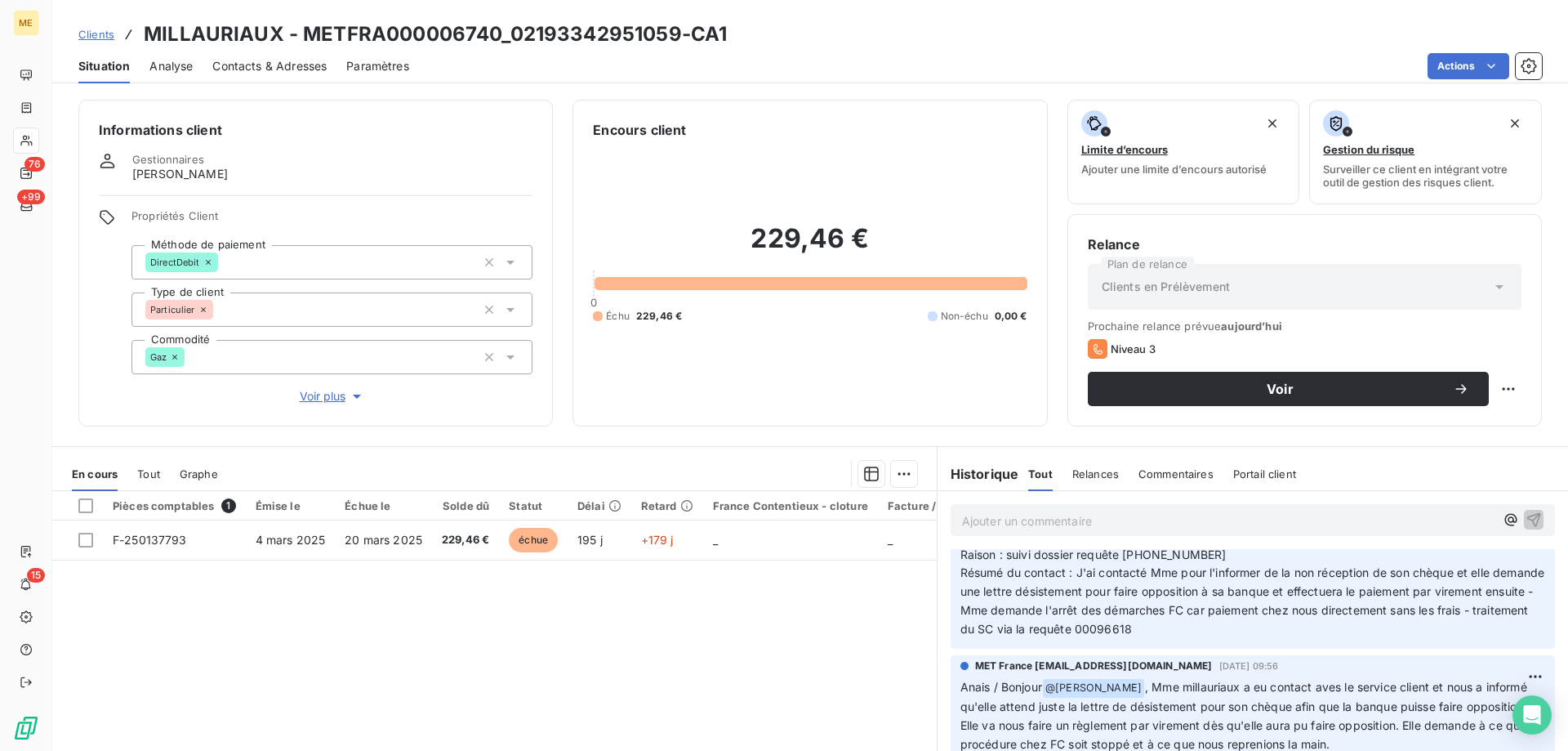
scroll to position [0, 0]
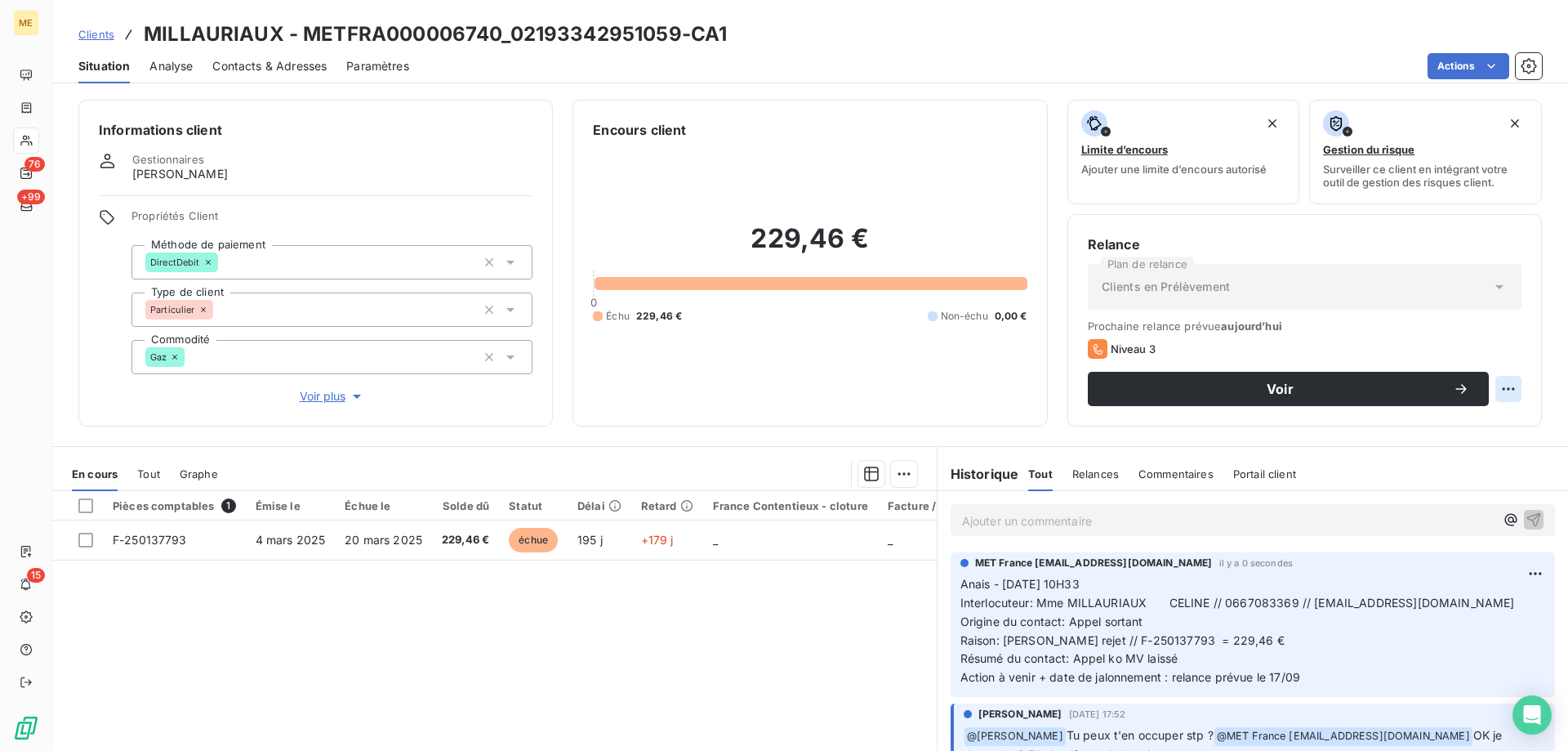
click at [1498, 388] on html "ME 76 +99 15 Clients MILLAURIAUX - METFRA000006740_02193342951059-CA1 Situation…" at bounding box center [784, 456] width 1568 height 914
click at [1480, 428] on div "Replanifier cette action" at bounding box center [1428, 424] width 146 height 26
select select "8"
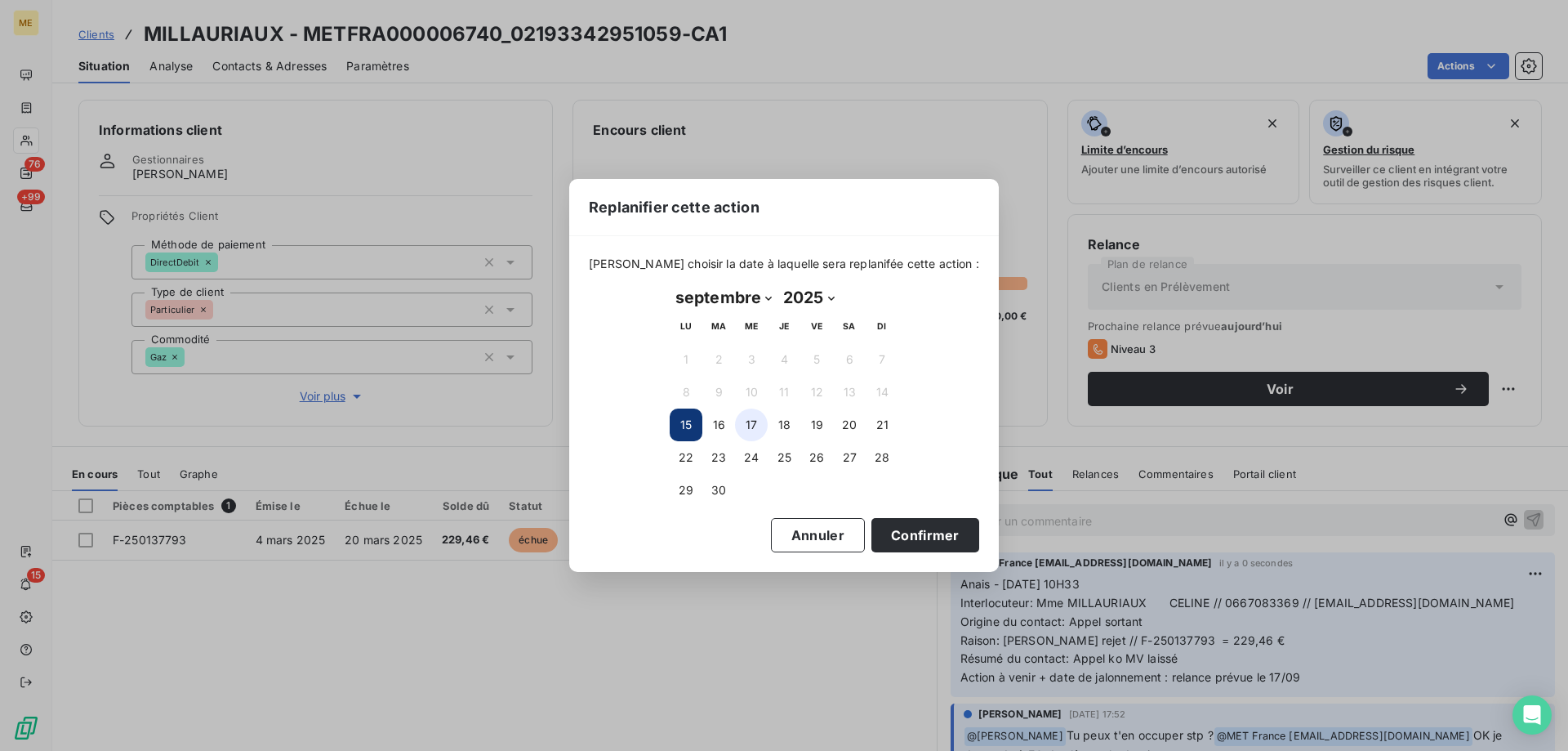
click at [742, 419] on button "17" at bounding box center [751, 425] width 32 height 32
click at [951, 526] on button "Confirmer" at bounding box center [925, 535] width 108 height 34
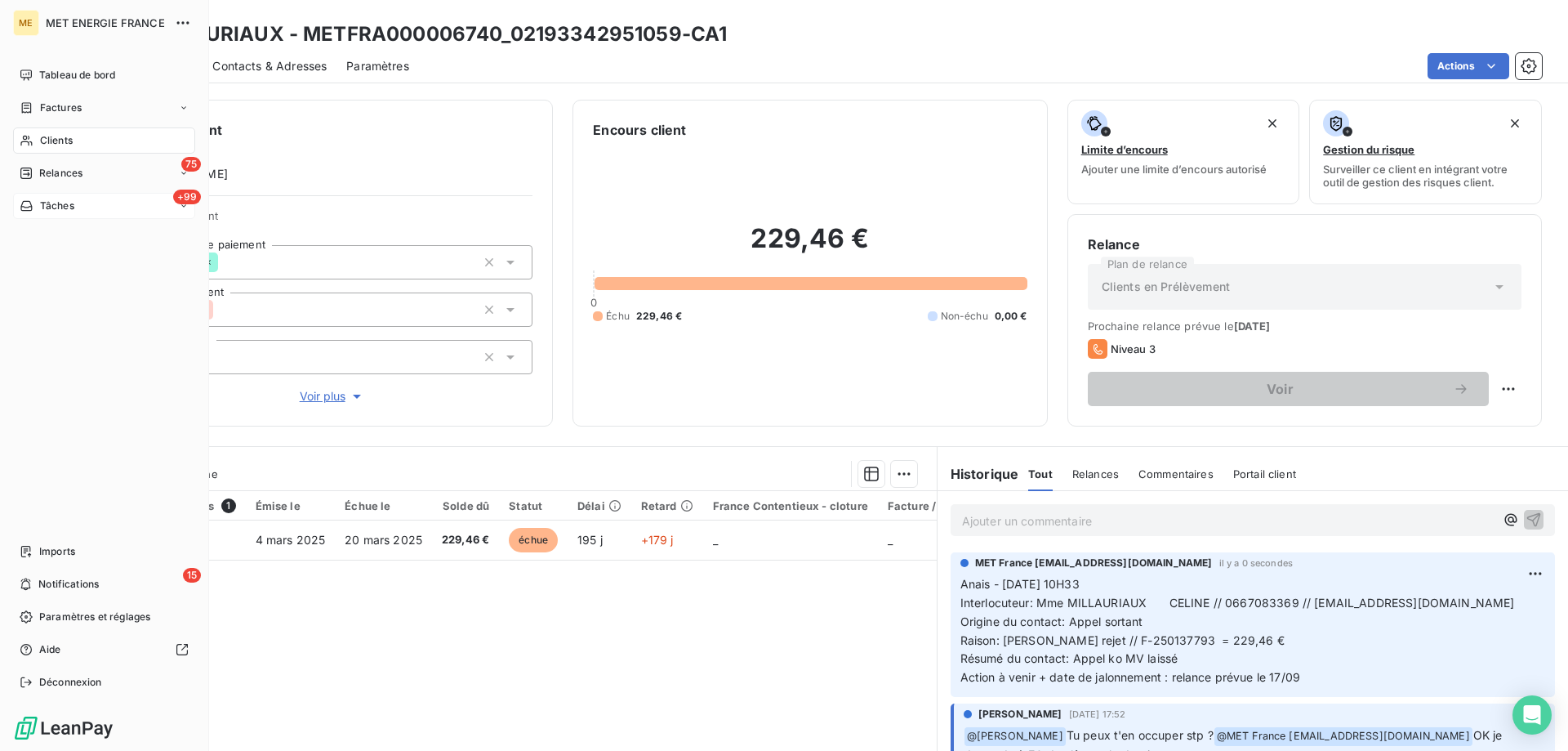
click at [40, 210] on span "Tâches" at bounding box center [57, 206] width 34 height 14
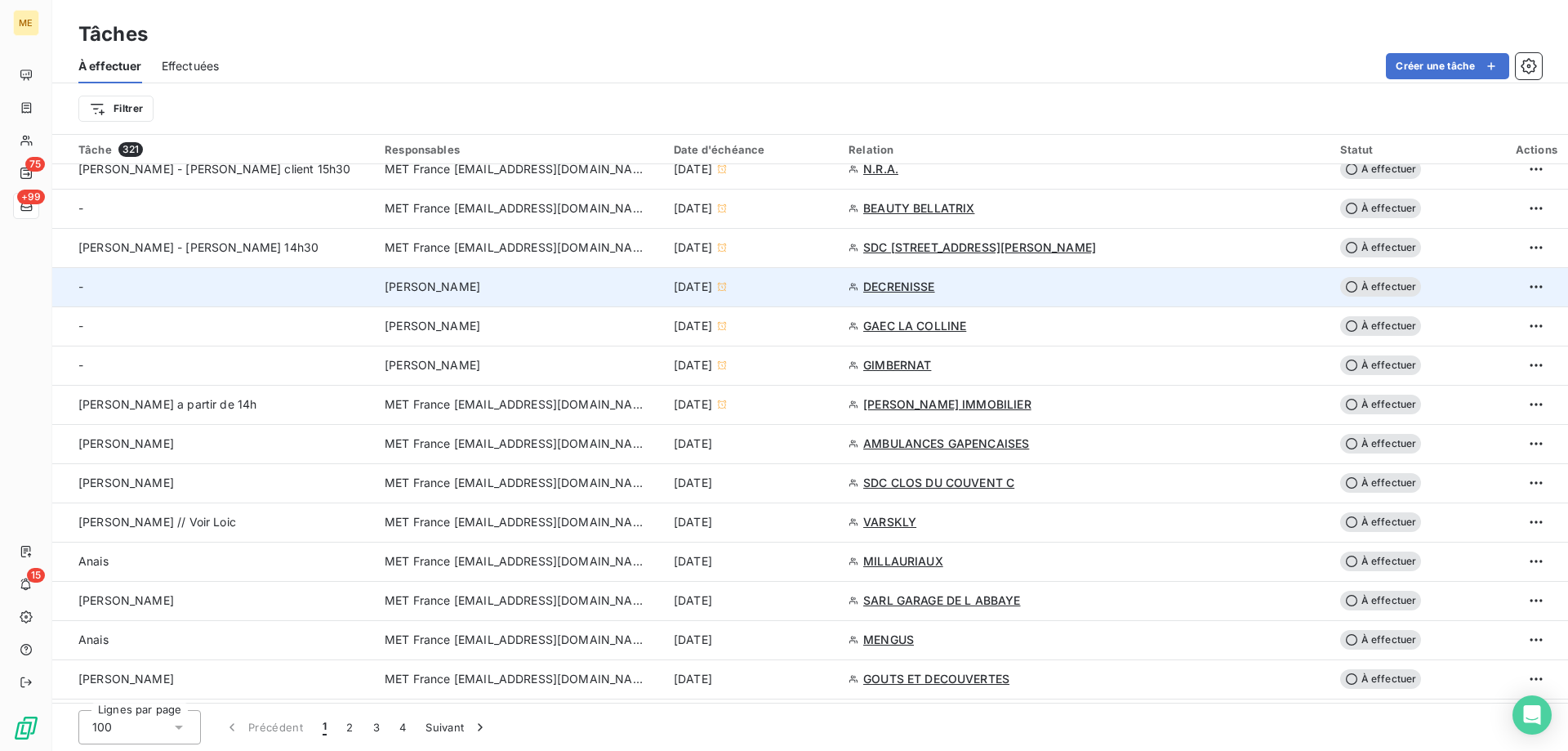
scroll to position [653, 0]
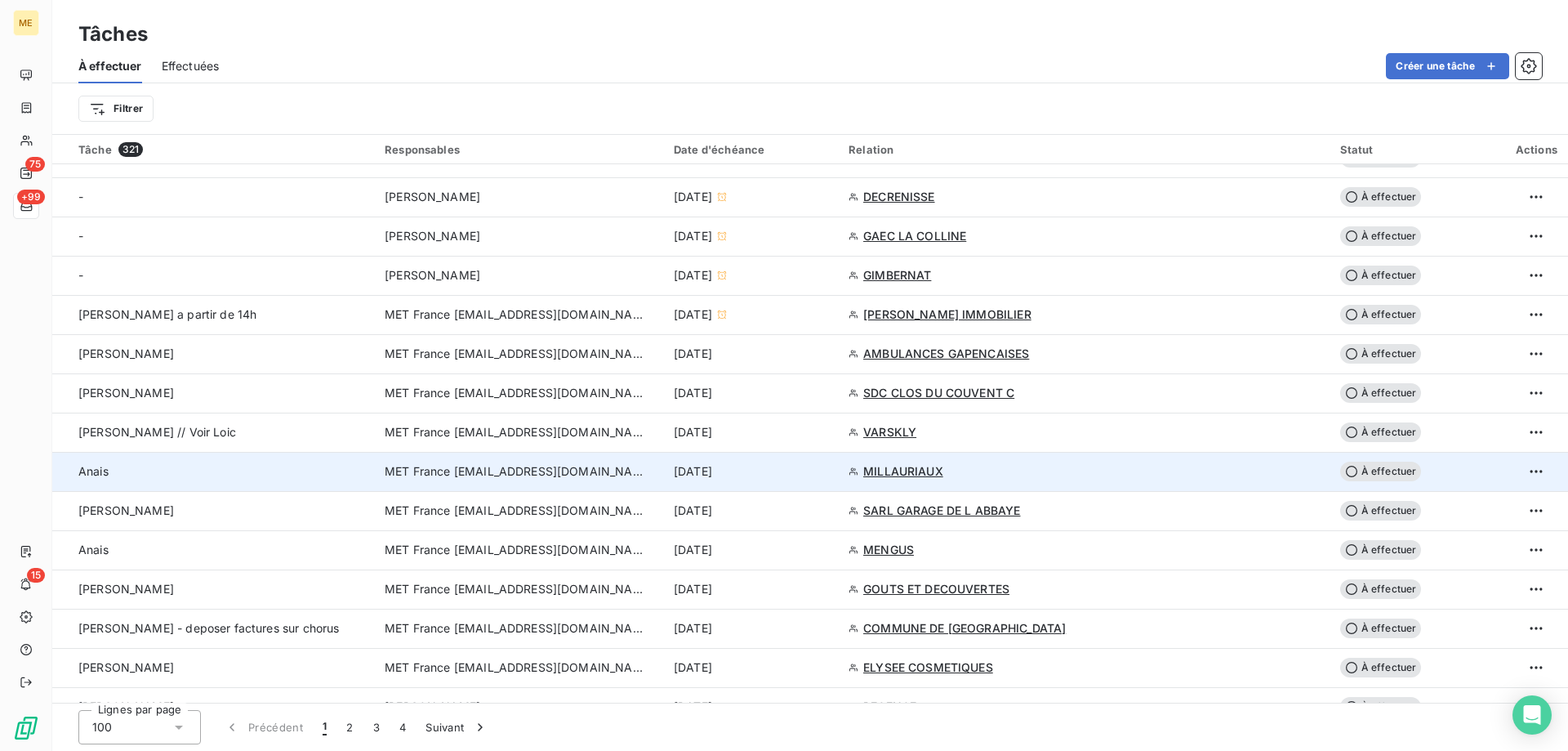
click at [829, 473] on div "[DATE]" at bounding box center [751, 472] width 155 height 16
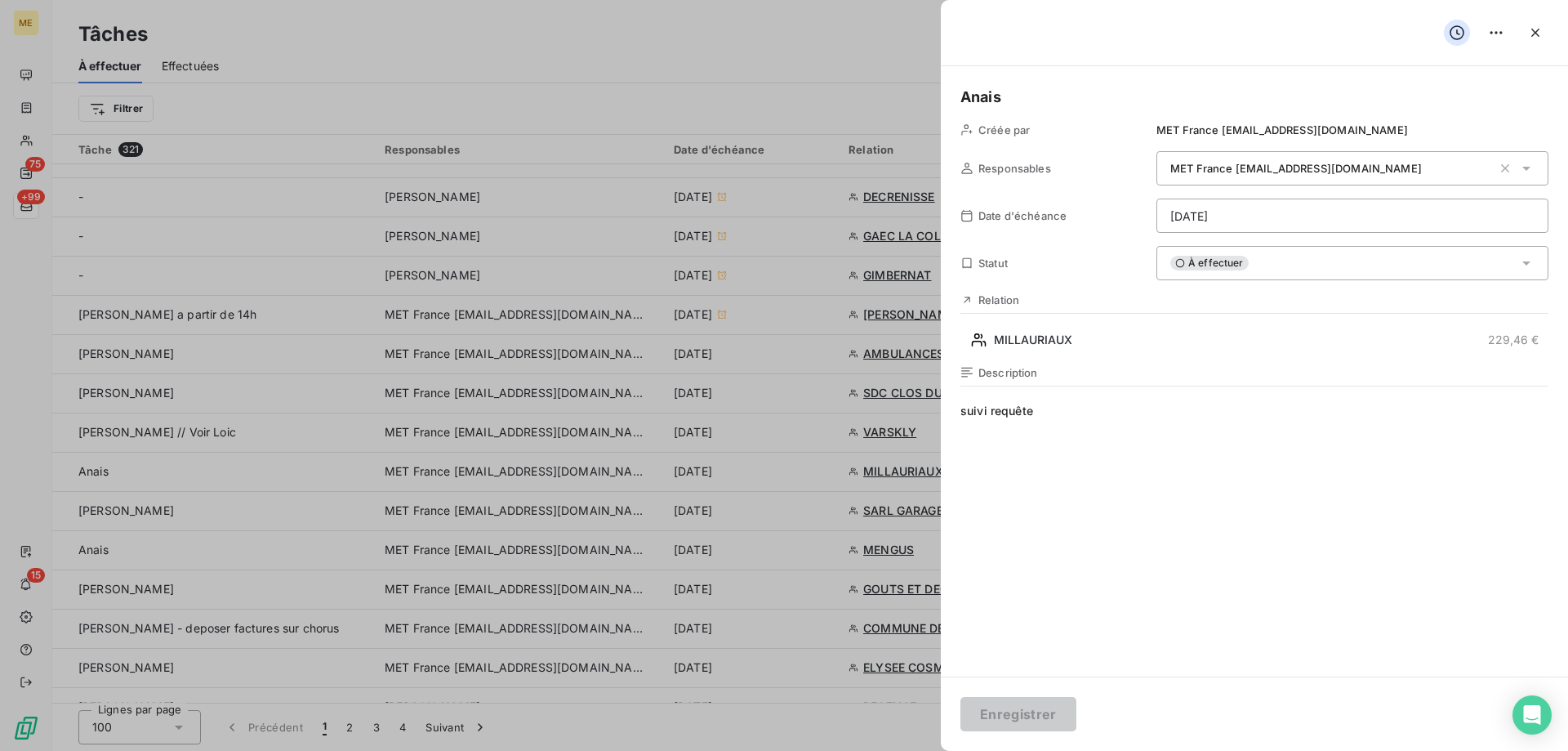
click at [1296, 220] on html "ME 75 +99 15 Tâches À effectuer Effectuées Créer une tâche Filtrer Tâche 321 Re…" at bounding box center [784, 456] width 1568 height 914
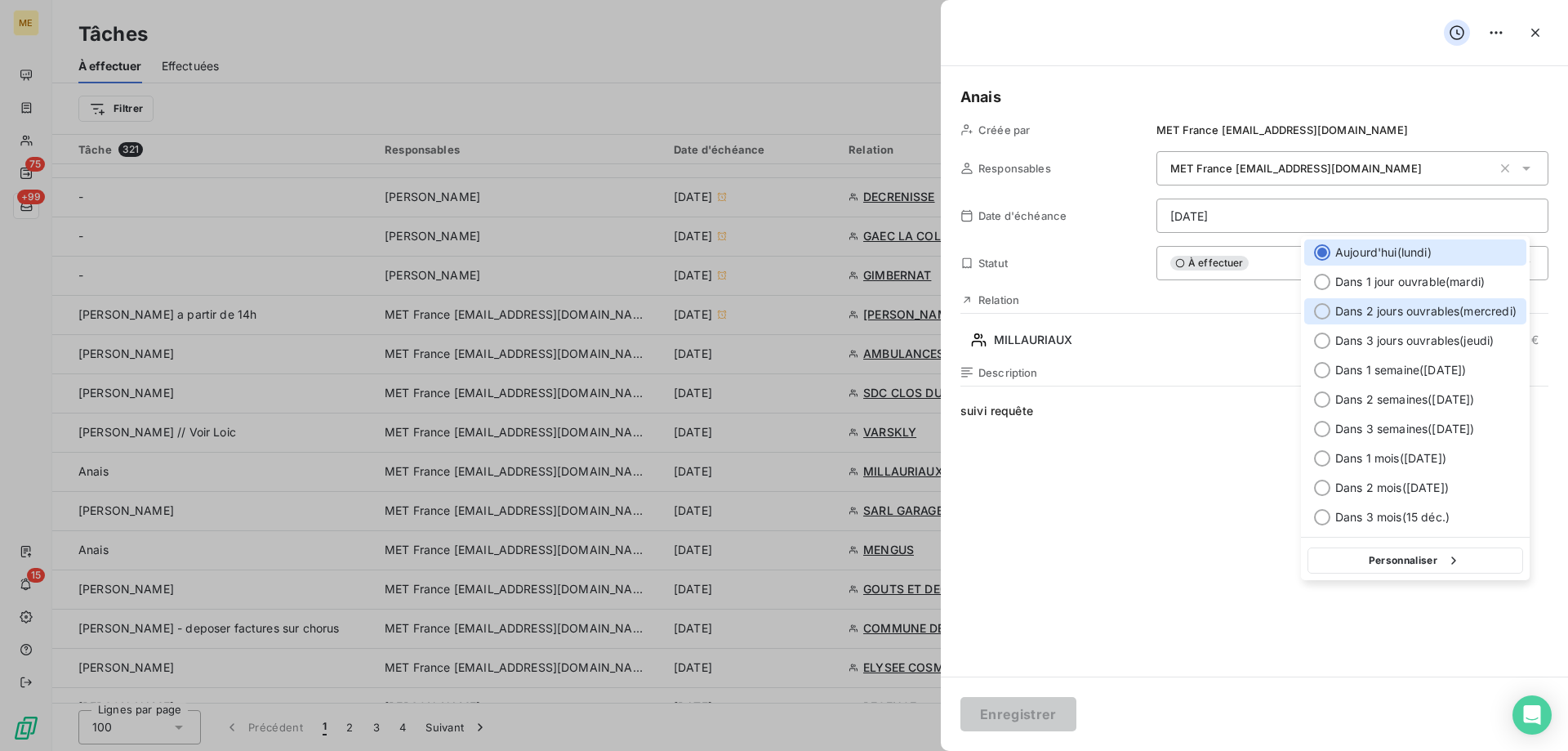
click at [1416, 310] on span "Dans 2 jours ouvrables ( [DATE] )" at bounding box center [1426, 311] width 181 height 16
type input "17/09/2025"
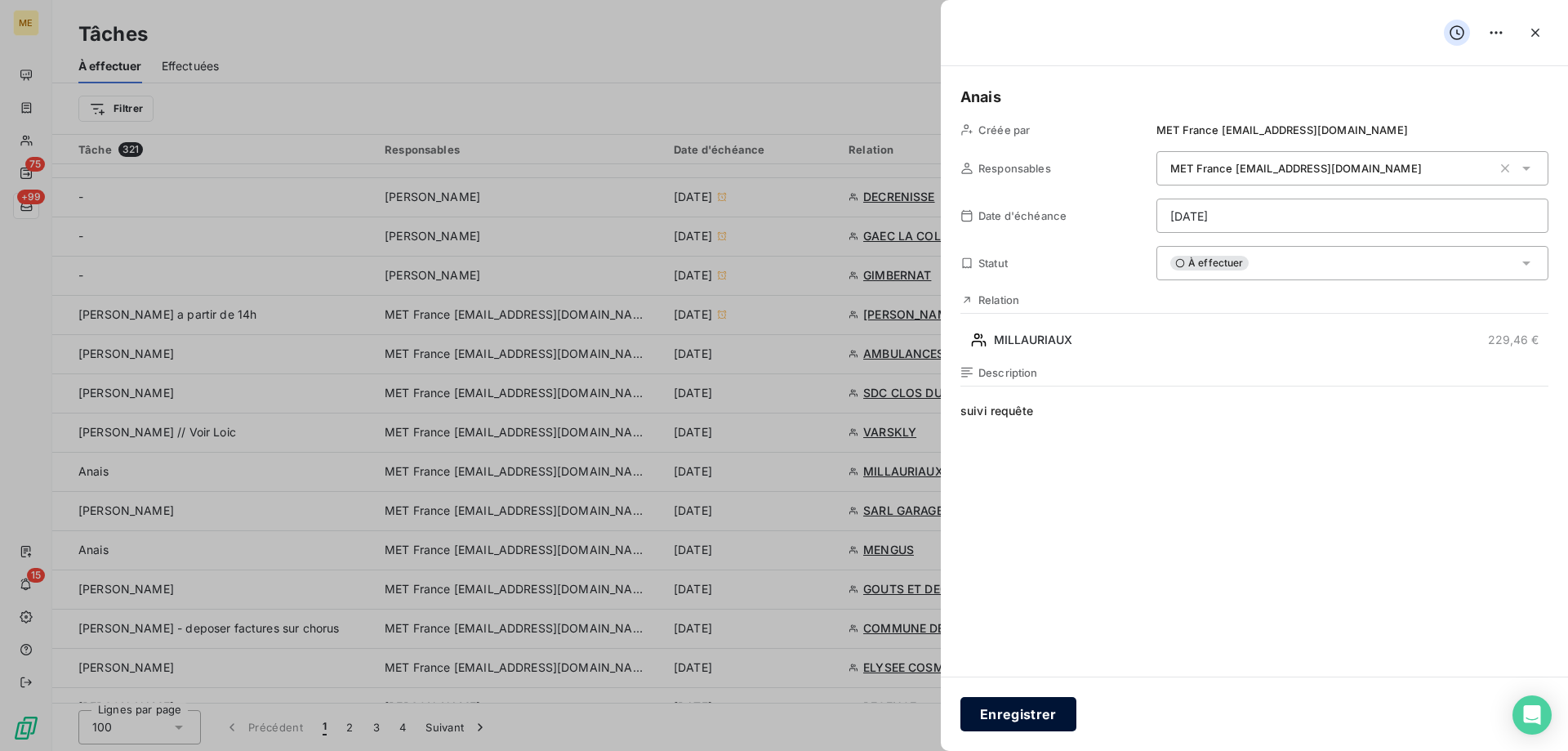
drag, startPoint x: 1014, startPoint y: 713, endPoint x: 1022, endPoint y: 703, distance: 12.8
click at [1016, 713] on button "Enregistrer" at bounding box center [1017, 714] width 116 height 34
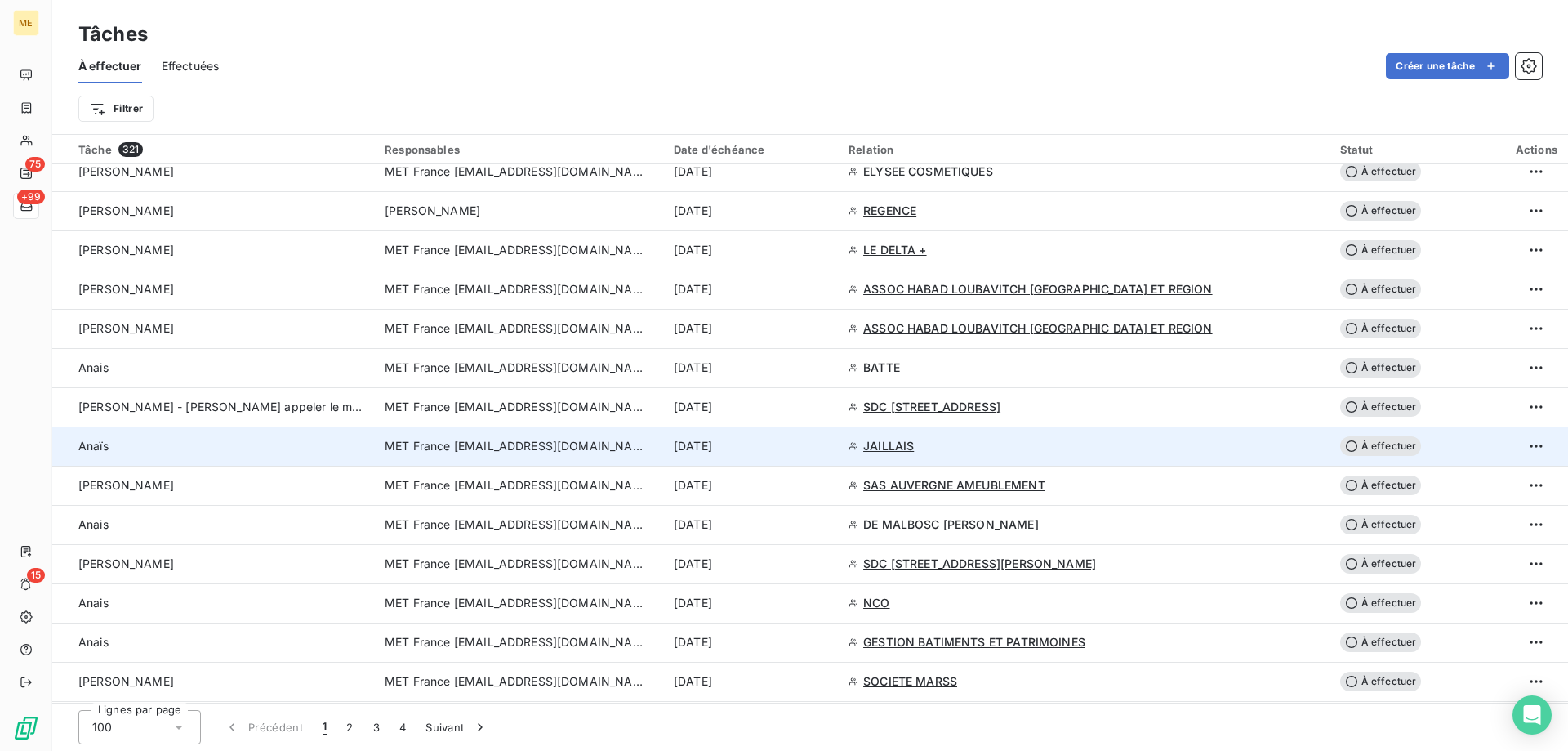
scroll to position [1144, 0]
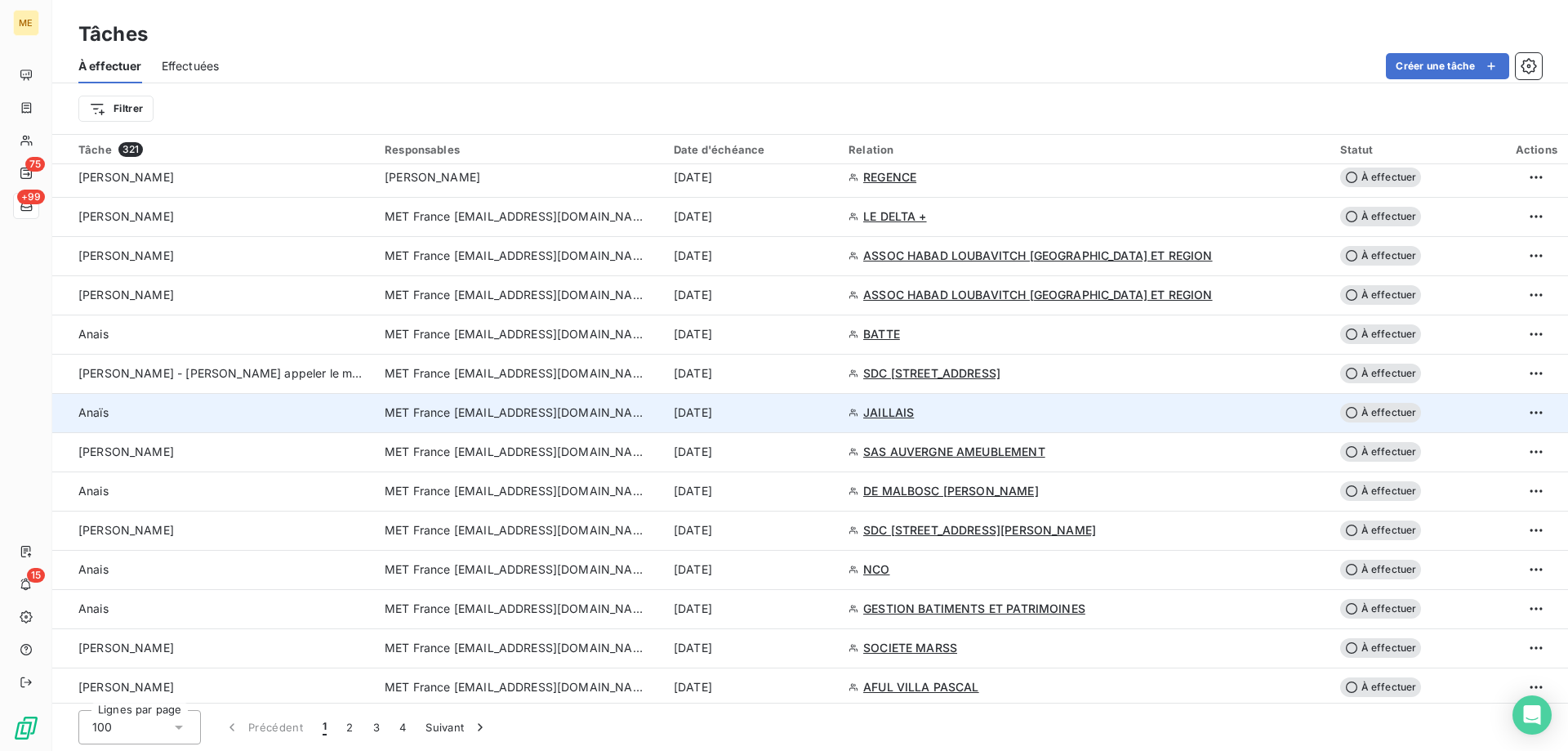
click at [839, 429] on td "[DATE]" at bounding box center [751, 412] width 175 height 40
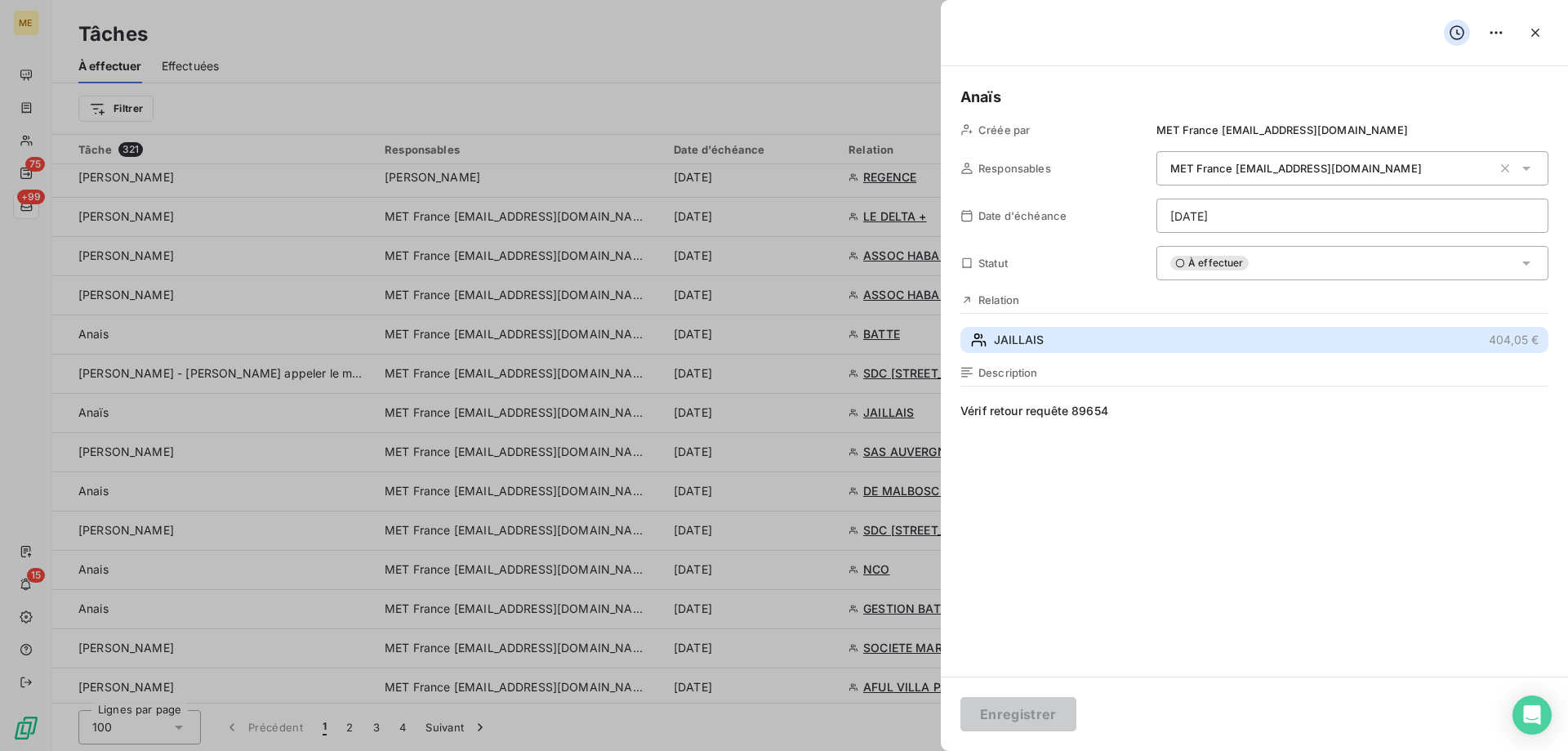
click at [1146, 337] on button "JAILLAIS 404,05 €" at bounding box center [1254, 340] width 588 height 26
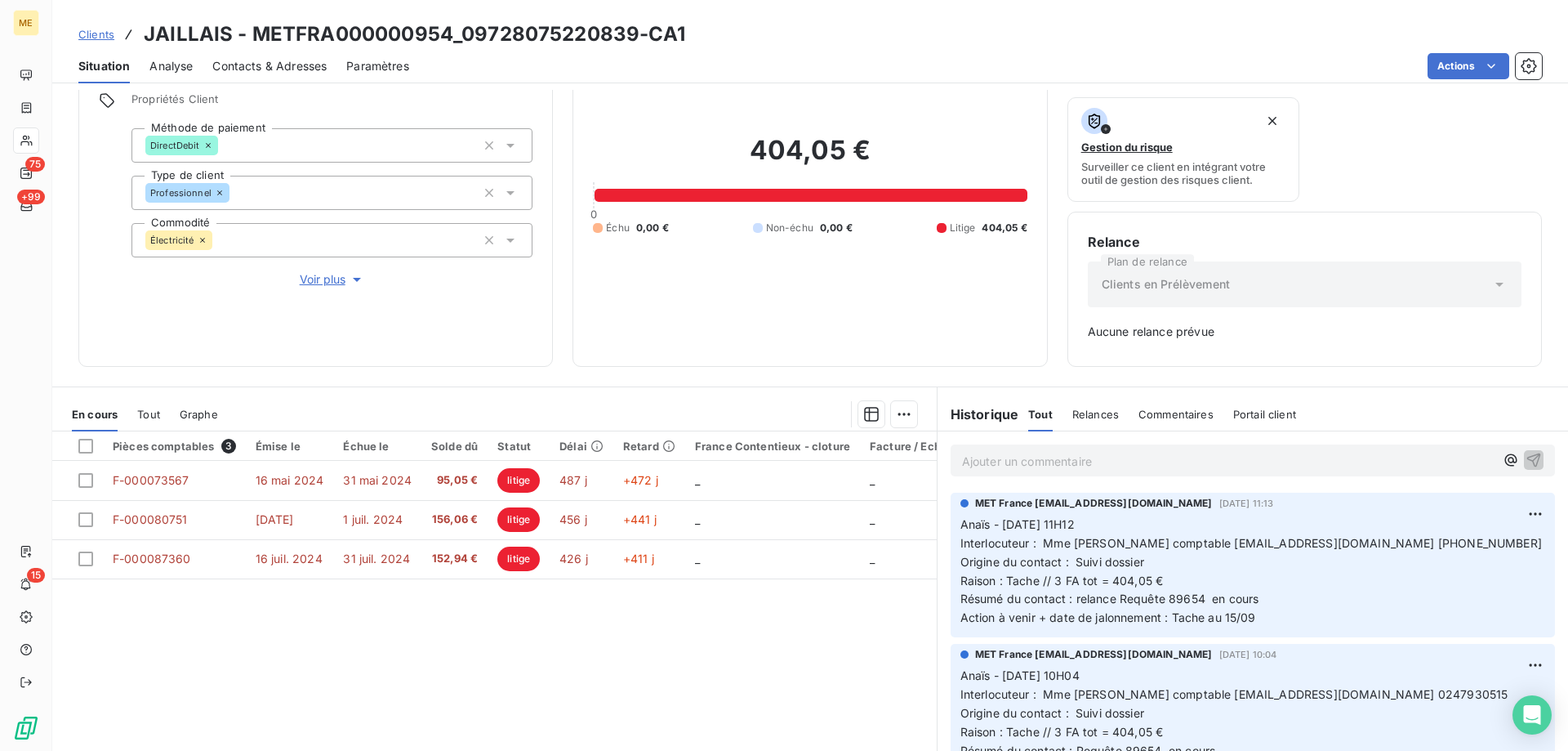
scroll to position [161, 0]
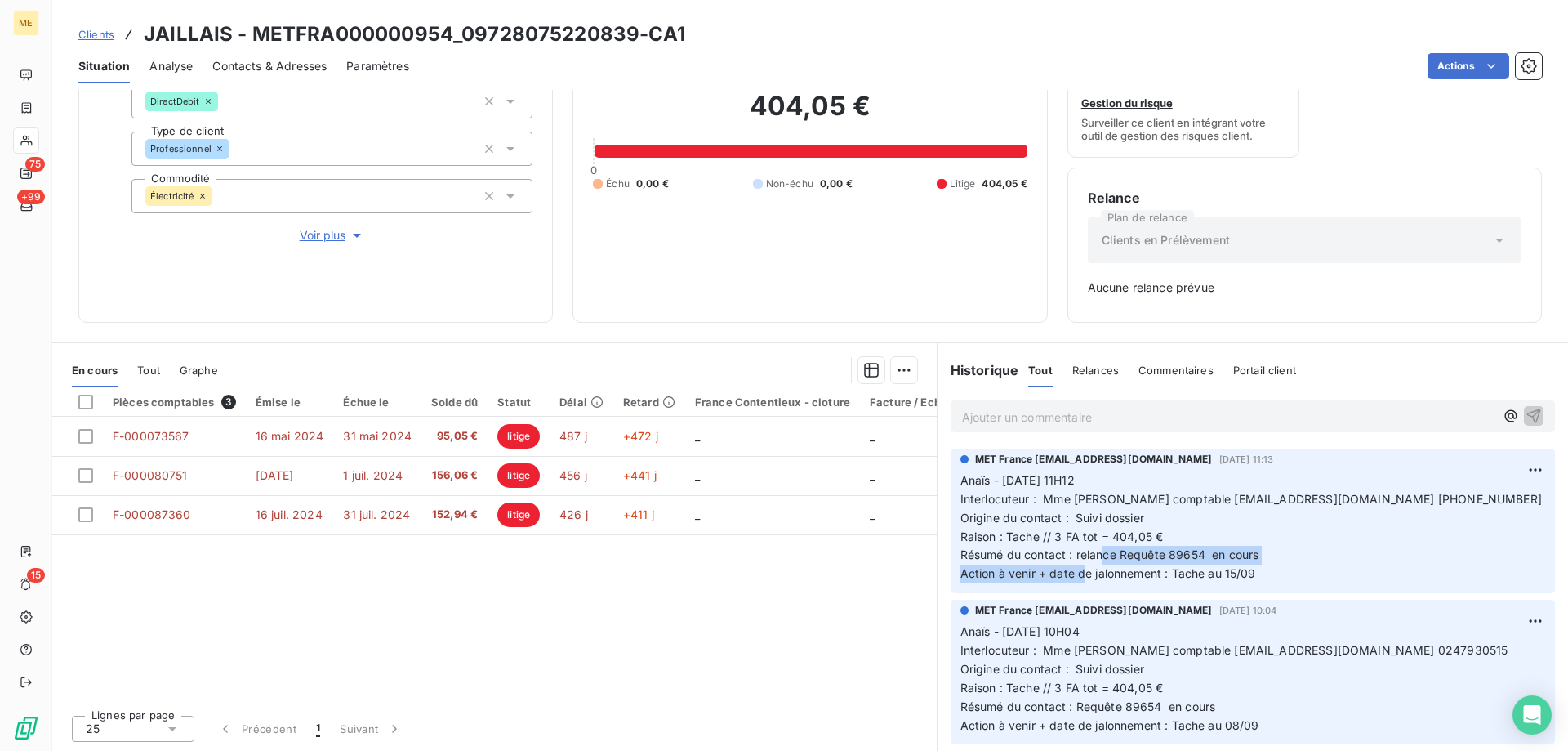
drag, startPoint x: 1196, startPoint y: 551, endPoint x: 1165, endPoint y: 565, distance: 34.0
click at [1165, 565] on p "Anaïs - 08/09/2025 - 11H12 Interlocuteur : Mme RICHARD comptable crichard@eore.…" at bounding box center [1252, 527] width 585 height 112
click at [1166, 561] on span "Anaïs - 08/09/2025 - 11H12 Interlocuteur : Mme RICHARD comptable crichard@eore.…" at bounding box center [1250, 526] width 581 height 107
drag, startPoint x: 1160, startPoint y: 553, endPoint x: 1199, endPoint y: 554, distance: 39.0
click at [1199, 554] on span "Anaïs - 08/09/2025 - 11H12 Interlocuteur : Mme RICHARD comptable crichard@eore.…" at bounding box center [1250, 526] width 581 height 107
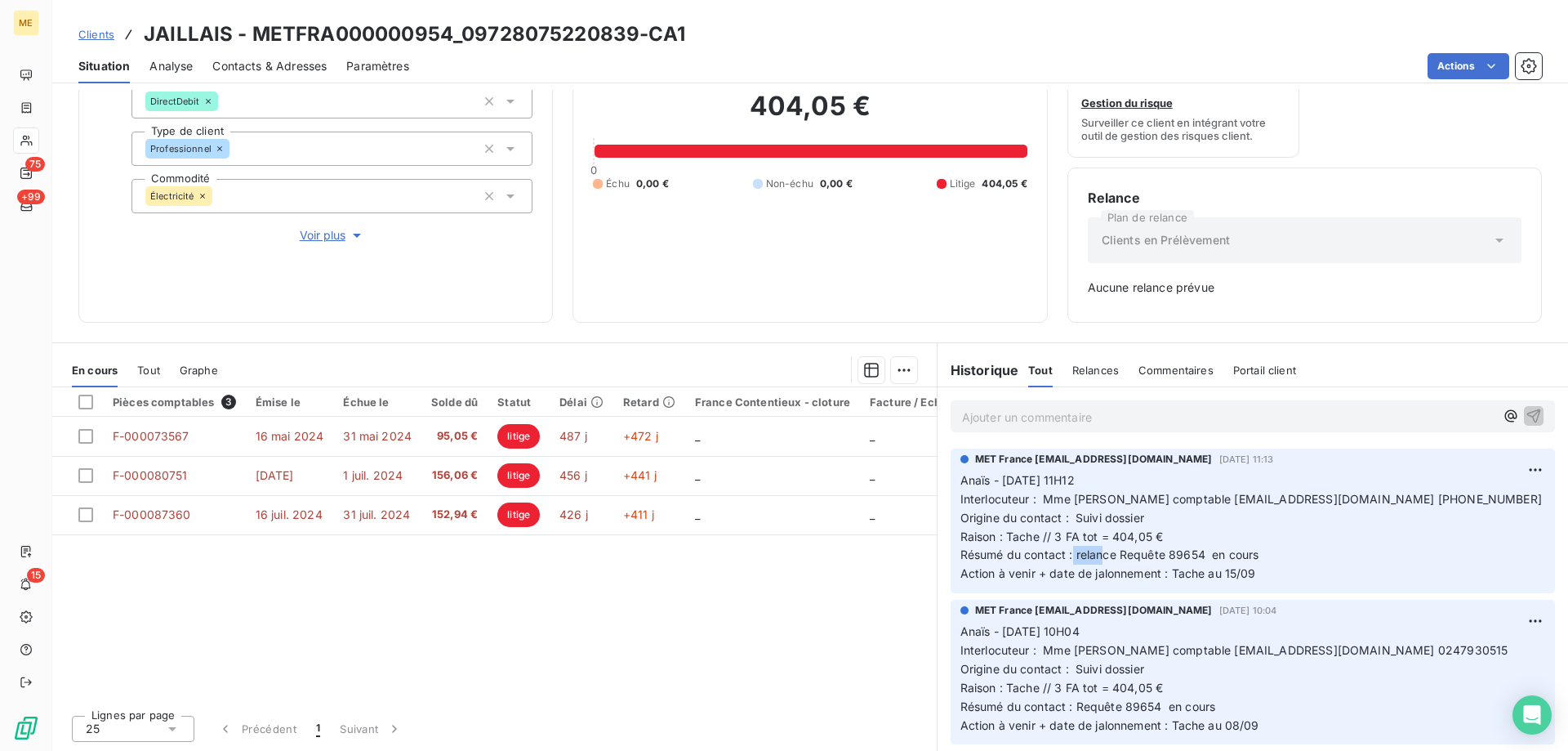
copy span "89654"
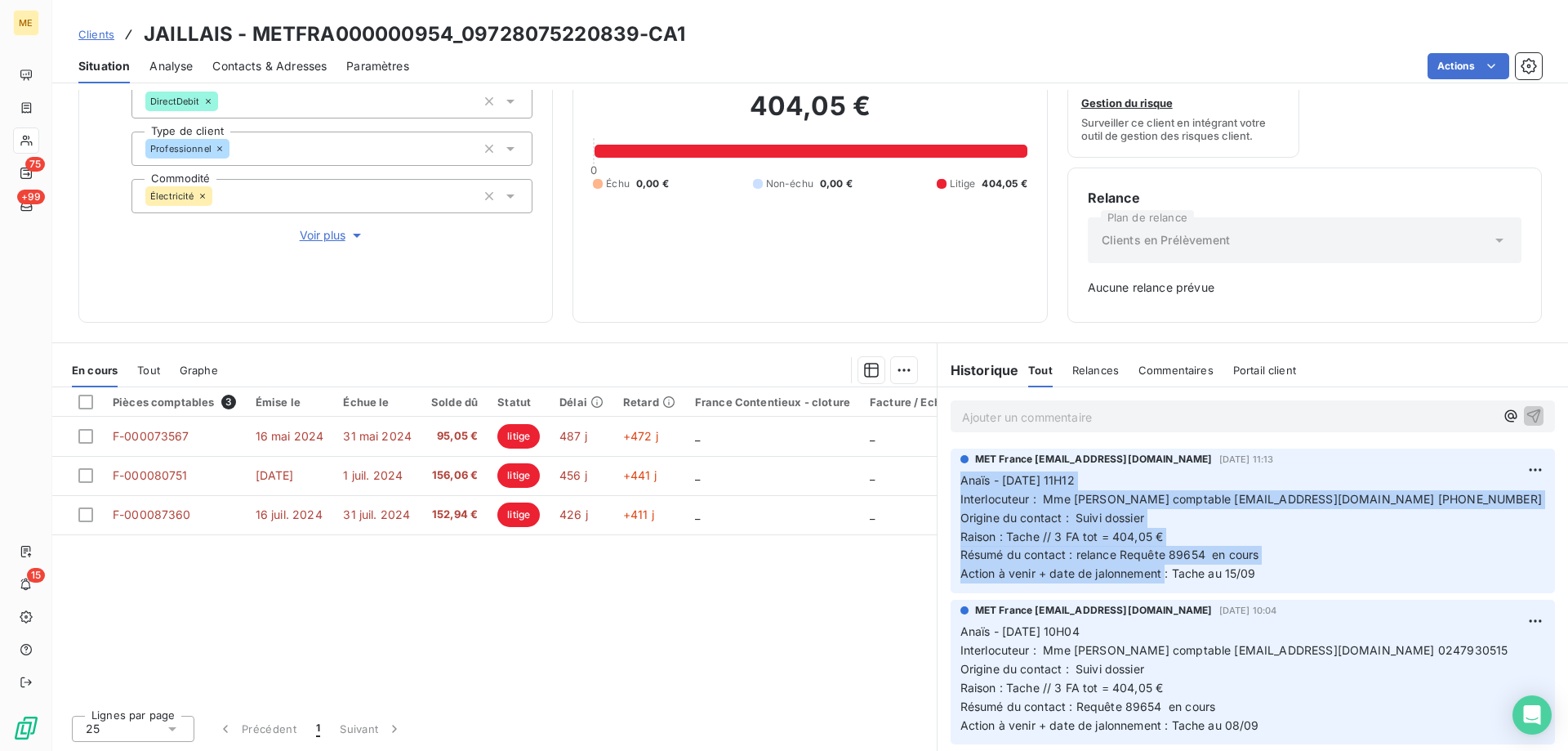
drag, startPoint x: 1257, startPoint y: 567, endPoint x: 955, endPoint y: 473, distance: 316.3
click at [960, 473] on p "Anaïs - 08/09/2025 - 11H12 Interlocuteur : Mme RICHARD comptable crichard@eore.…" at bounding box center [1252, 527] width 585 height 112
copy span "Anaïs - 08/09/2025 - 11H12 Interlocuteur : Mme RICHARD comptable crichard@eore.…"
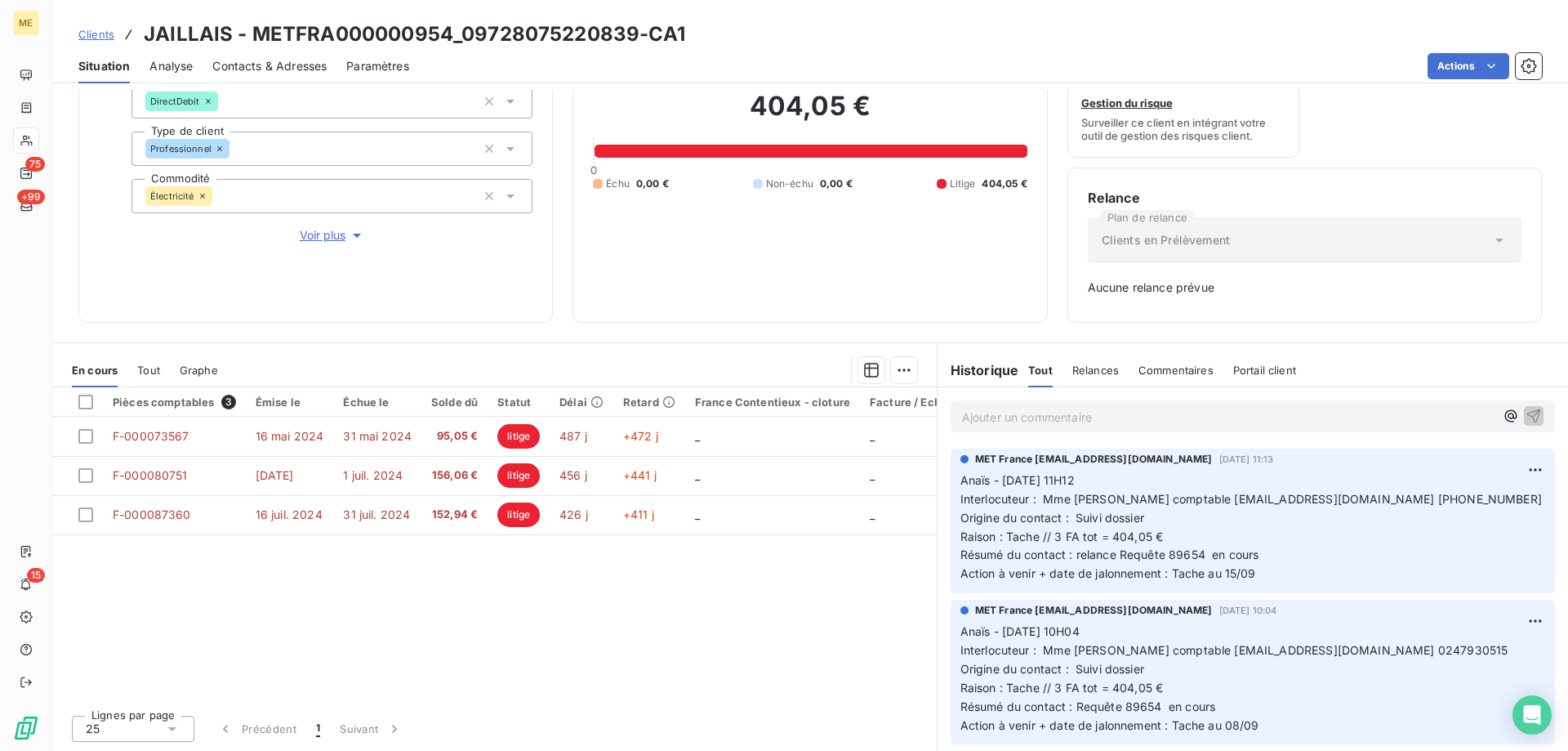
click at [1011, 422] on p "Ajouter un commentaire ﻿" at bounding box center [1228, 417] width 533 height 21
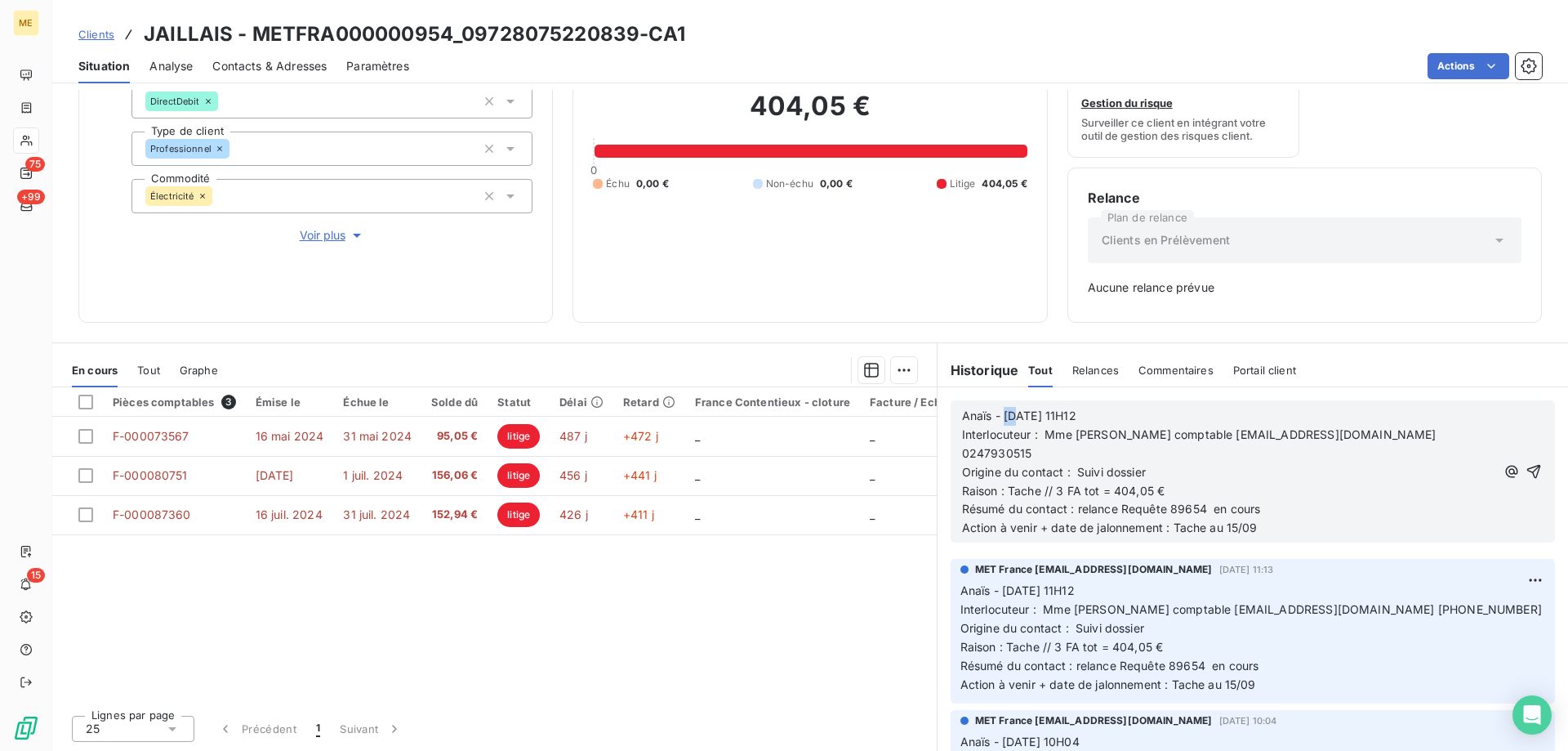
drag, startPoint x: 1009, startPoint y: 414, endPoint x: 998, endPoint y: 416, distance: 11.2
click at [998, 416] on span "Anaïs - 08/09/2025 - 11H12" at bounding box center [1018, 415] width 114 height 13
drag, startPoint x: 1111, startPoint y: 410, endPoint x: 1071, endPoint y: 420, distance: 41.2
click at [1071, 420] on p "Anaïs - 15/09/2025 - 11H12" at bounding box center [1229, 416] width 534 height 19
drag, startPoint x: 1115, startPoint y: 494, endPoint x: 1071, endPoint y: 488, distance: 44.4
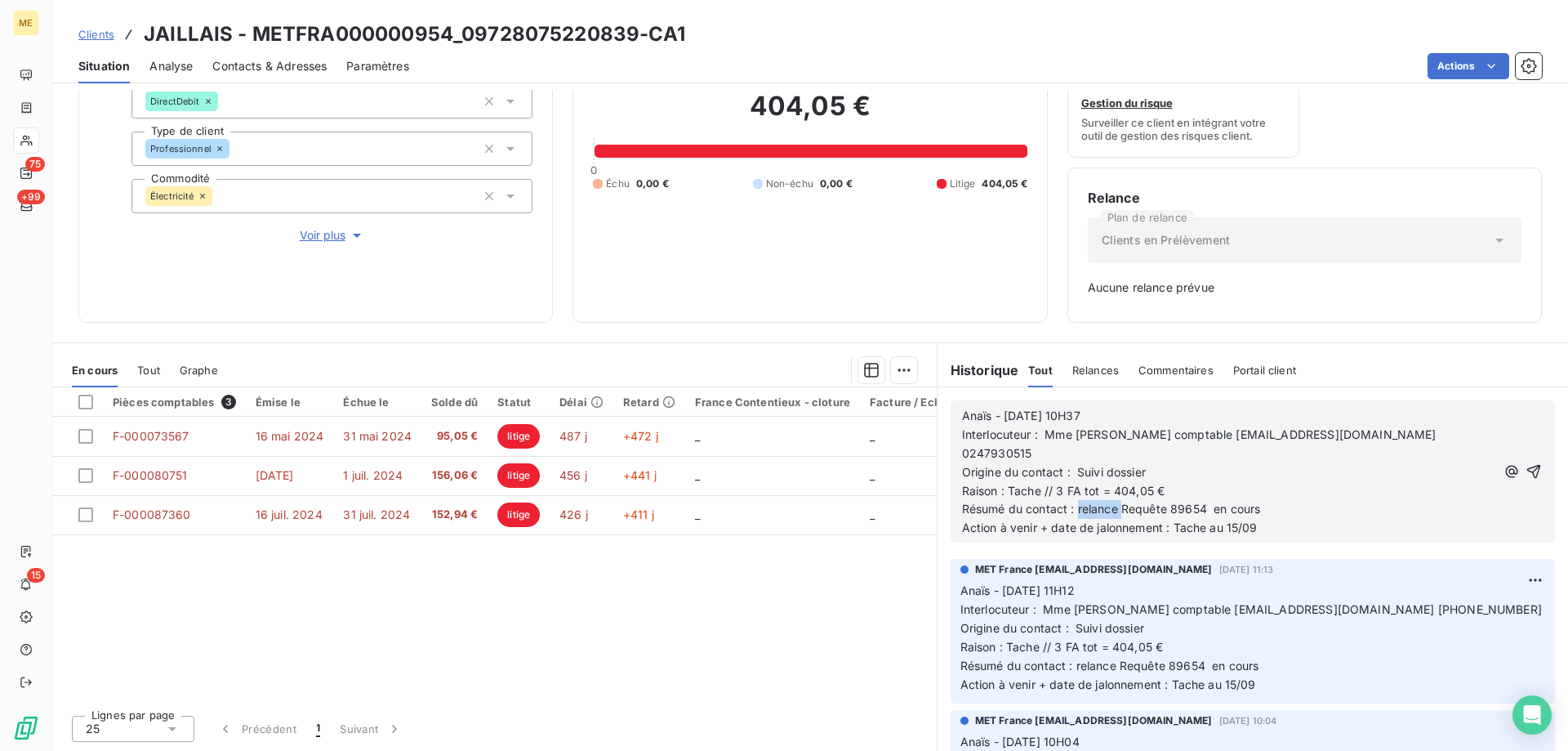
click at [1071, 501] on span "Résumé du contact : relance Requête 89654 en cours" at bounding box center [1111, 508] width 299 height 13
click at [1230, 520] on span "Action à venir + date de jalonnement : Tache au 15/09" at bounding box center [1109, 526] width 295 height 13
click at [1220, 520] on span "Action à venir + date de jalonnement : Tache au /09" at bounding box center [1104, 526] width 284 height 13
click at [1527, 464] on icon "button" at bounding box center [1533, 471] width 13 height 13
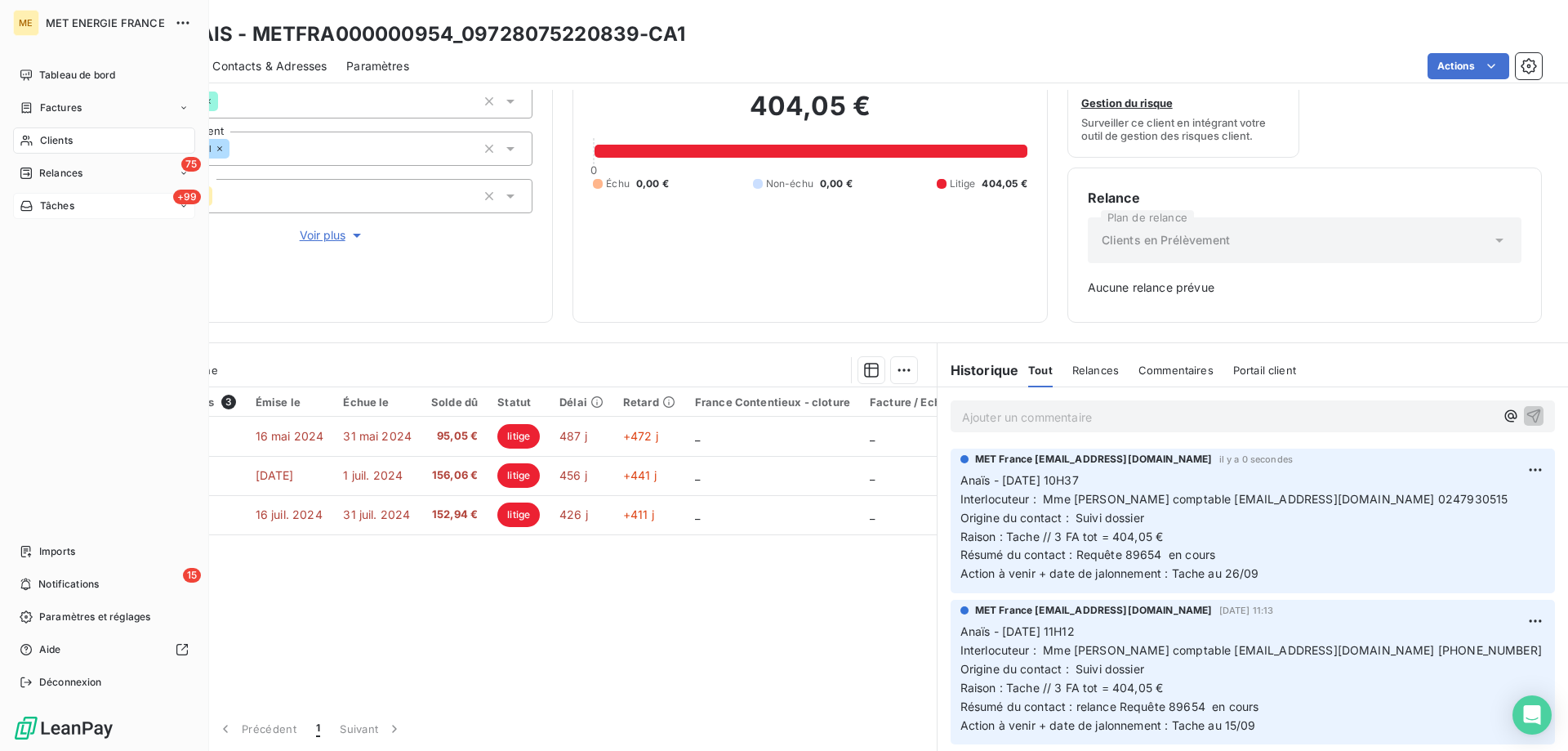
click at [110, 212] on div "+99 Tâches" at bounding box center [104, 206] width 182 height 26
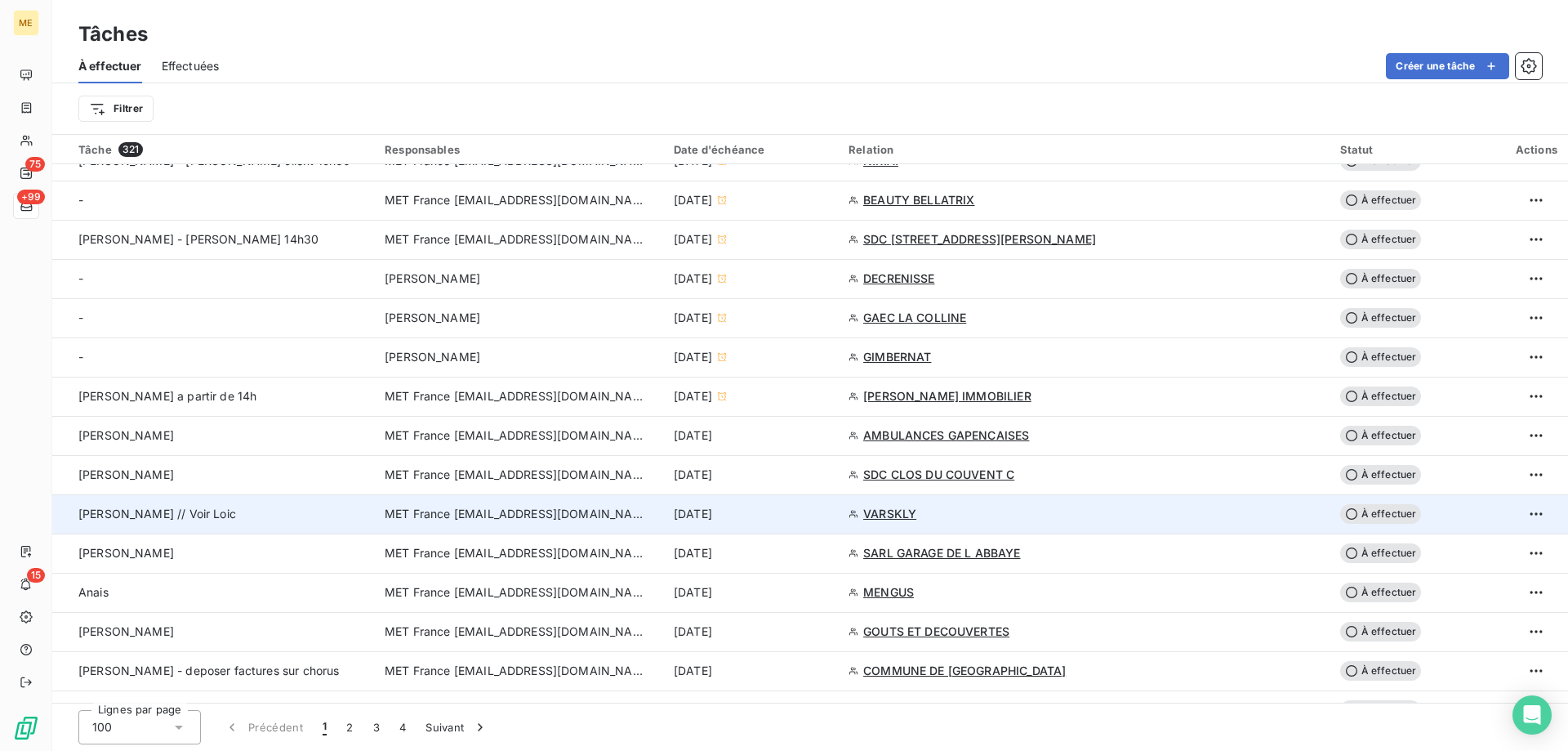
scroll to position [898, 0]
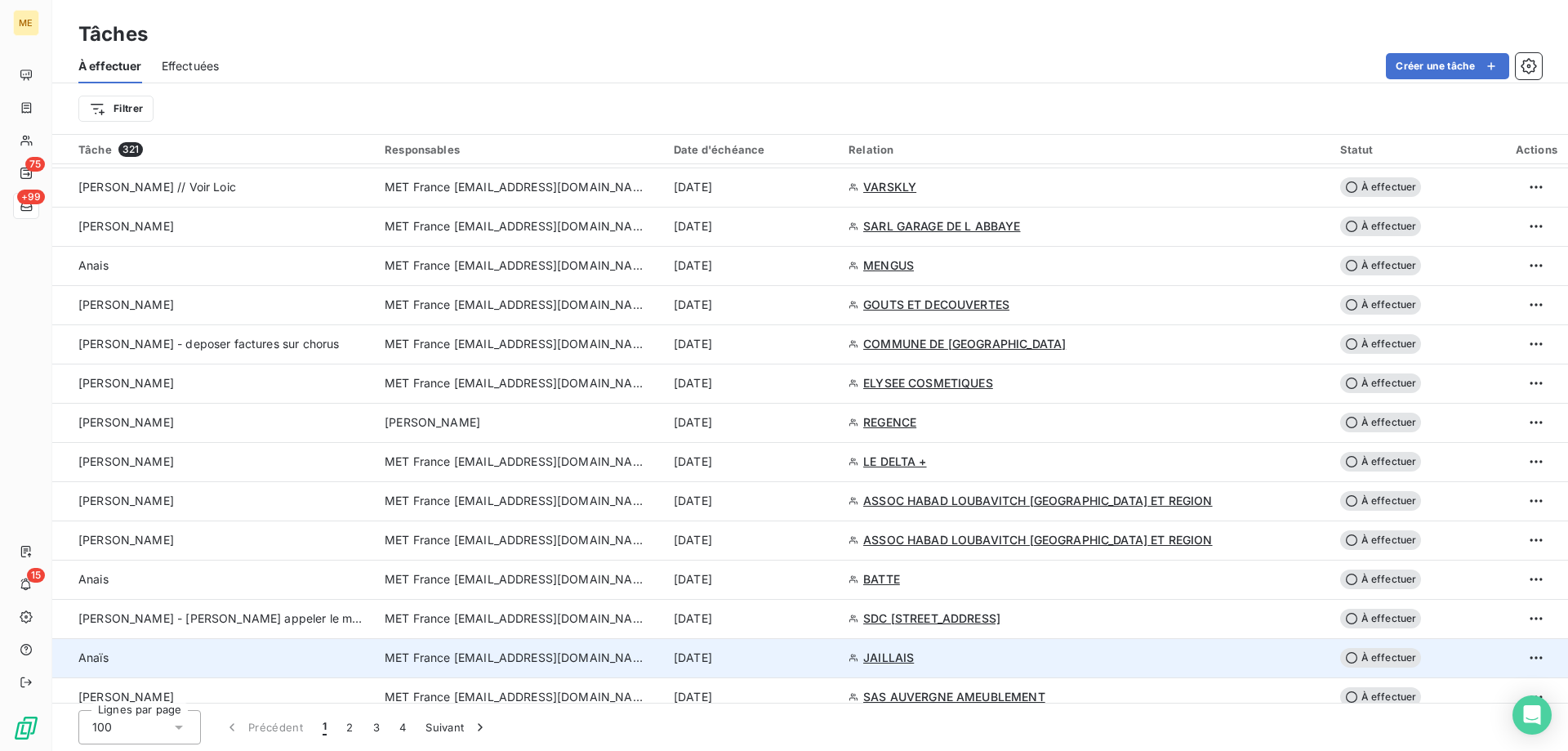
click at [829, 664] on div "[DATE]" at bounding box center [751, 658] width 155 height 16
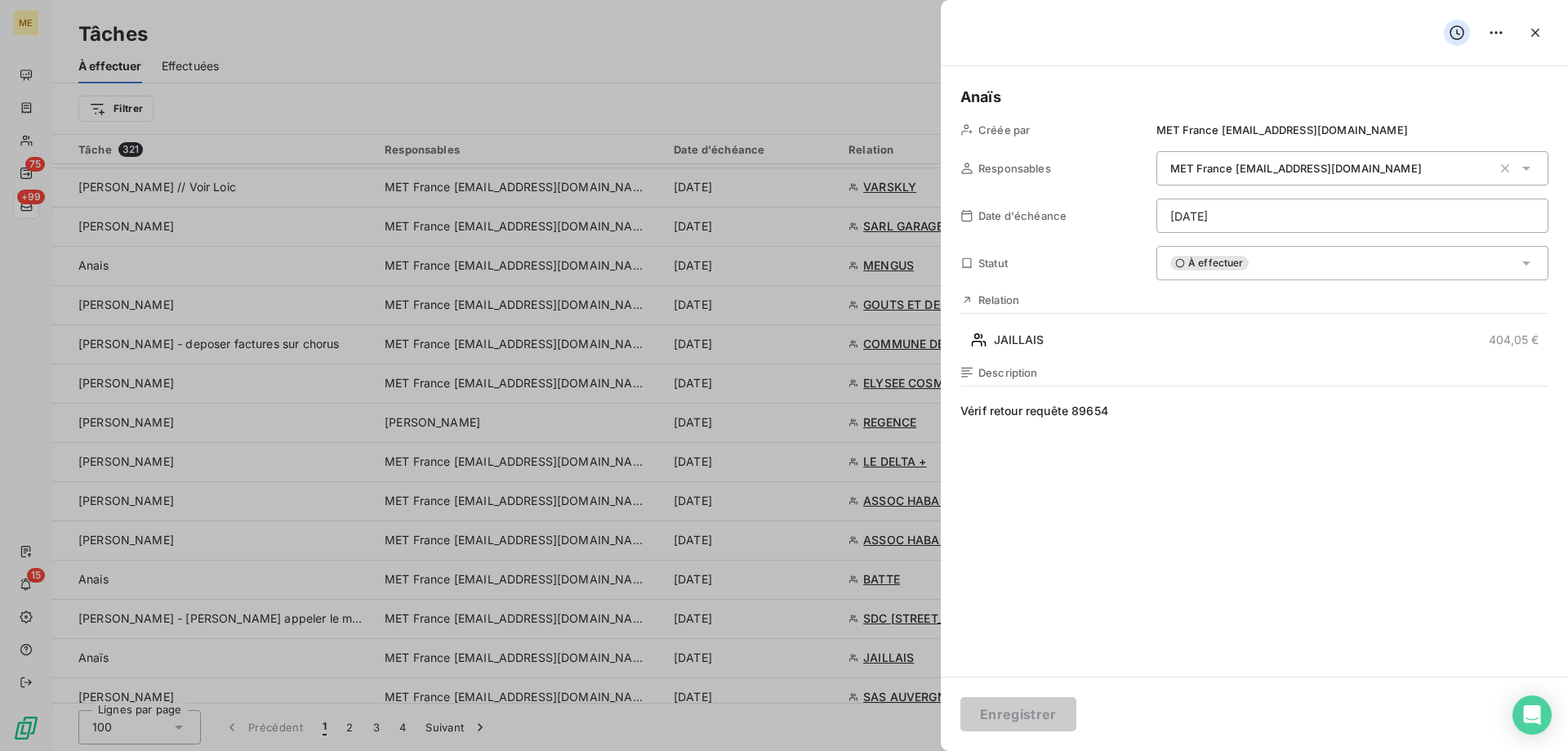
click at [1287, 214] on html "ME 75 +99 15 Tâches À effectuer Effectuées Créer une tâche Filtrer Tâche 321 Re…" at bounding box center [784, 456] width 1568 height 914
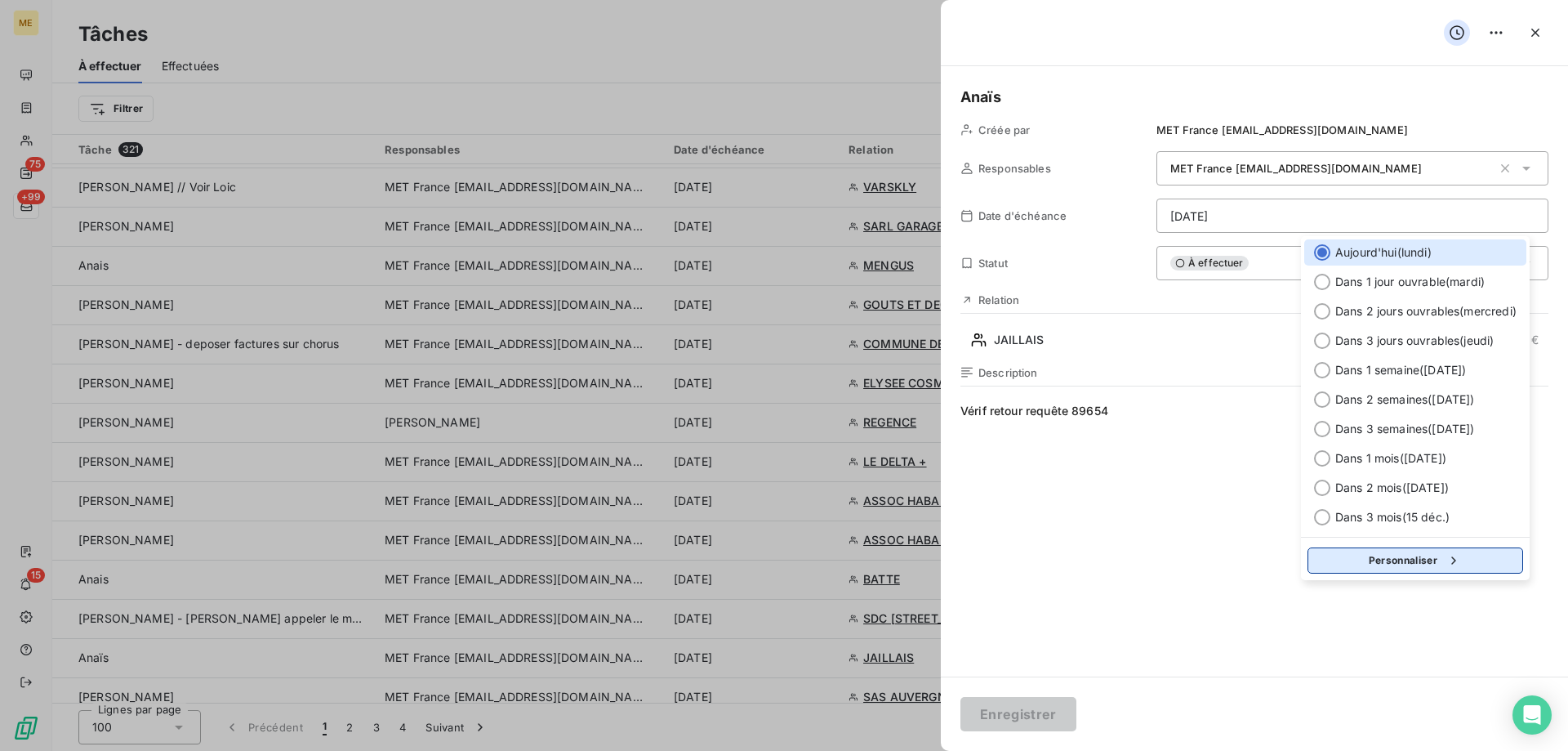
click at [1422, 571] on button "Personnaliser" at bounding box center [1415, 560] width 216 height 26
select select "8"
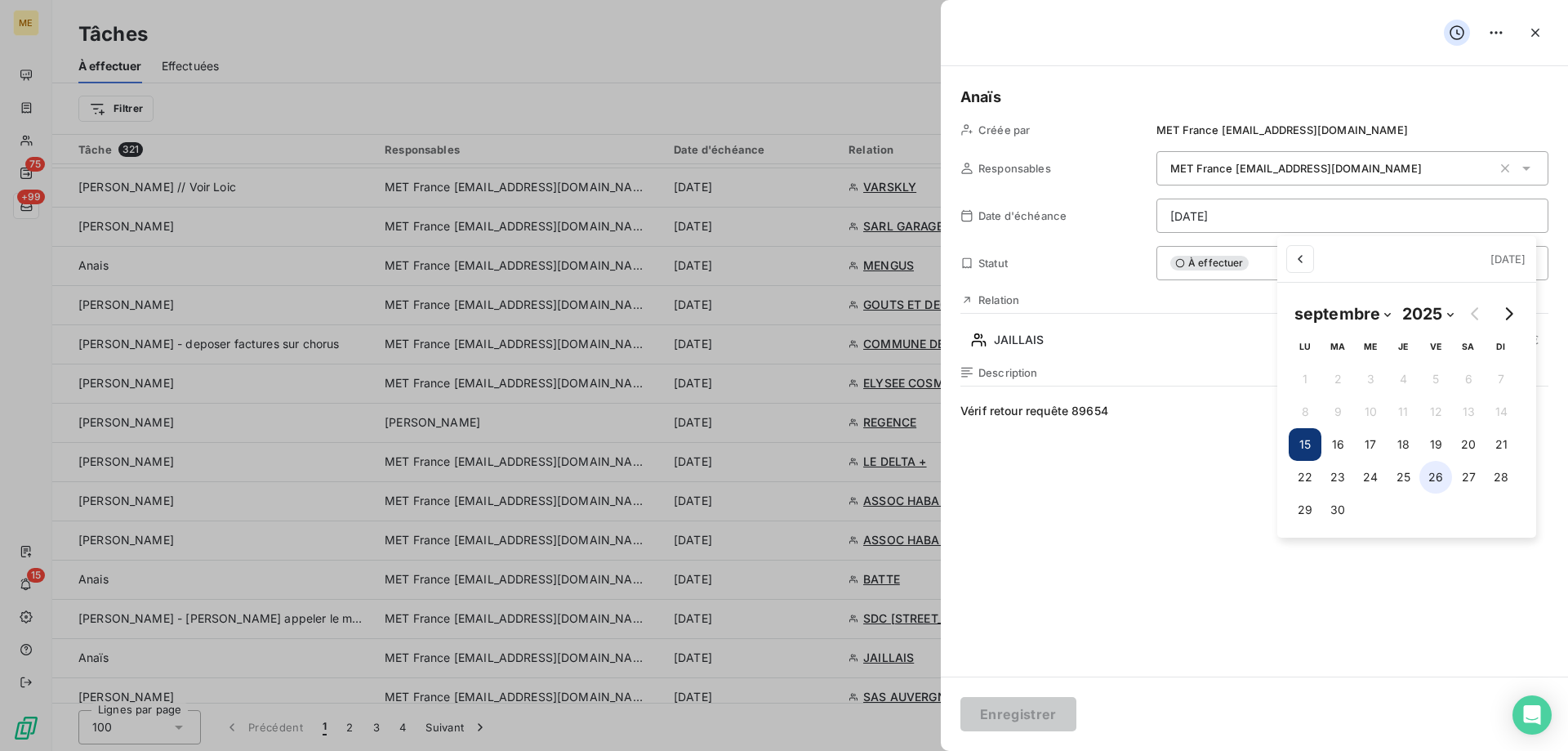
click at [1433, 483] on button "26" at bounding box center [1435, 477] width 32 height 32
type input "26/09/2025"
click at [1021, 715] on html "ME 75 +99 15 Tâches À effectuer Effectuées Créer une tâche Filtrer Tâche 321 Re…" at bounding box center [784, 456] width 1568 height 914
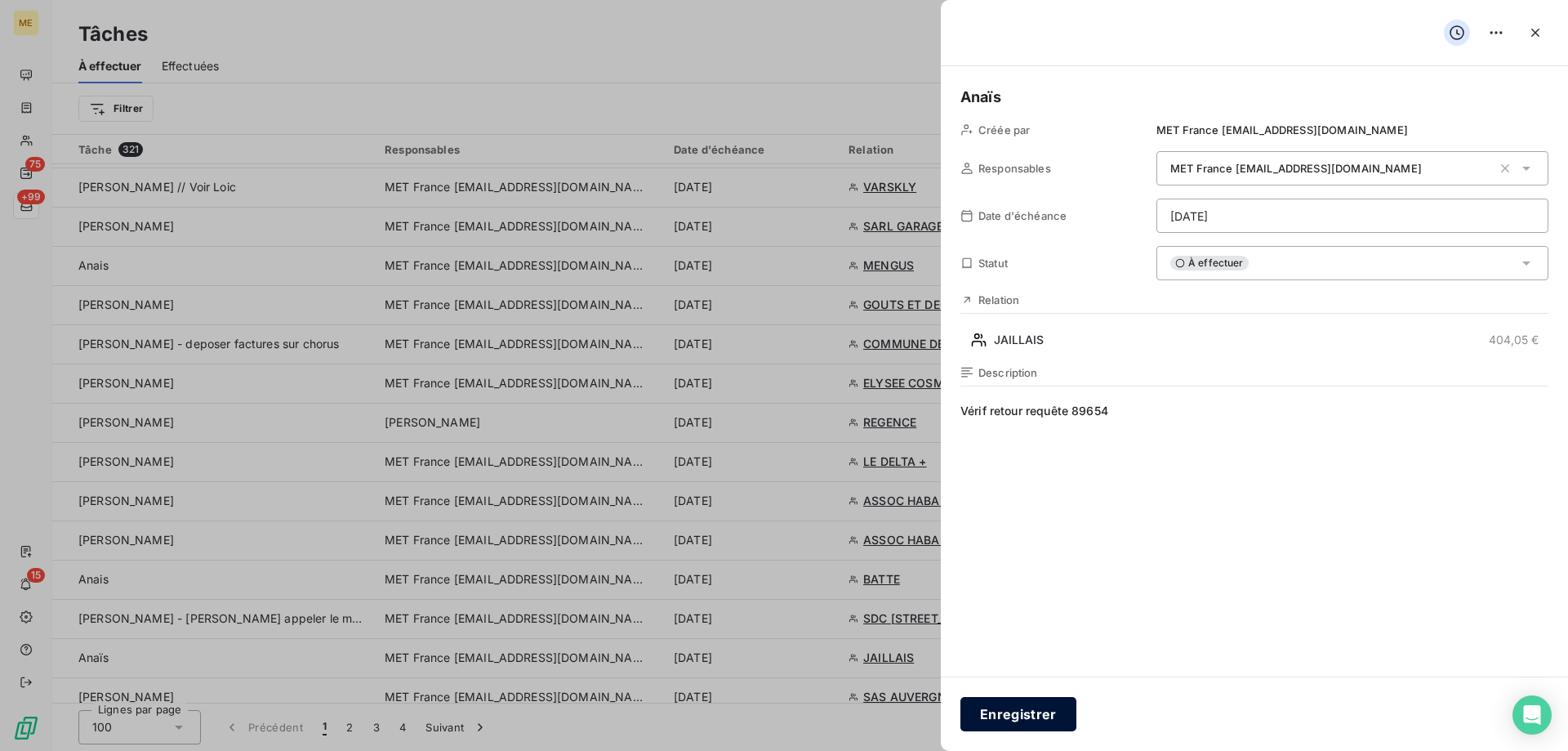
click at [987, 714] on button "Enregistrer" at bounding box center [1017, 714] width 116 height 34
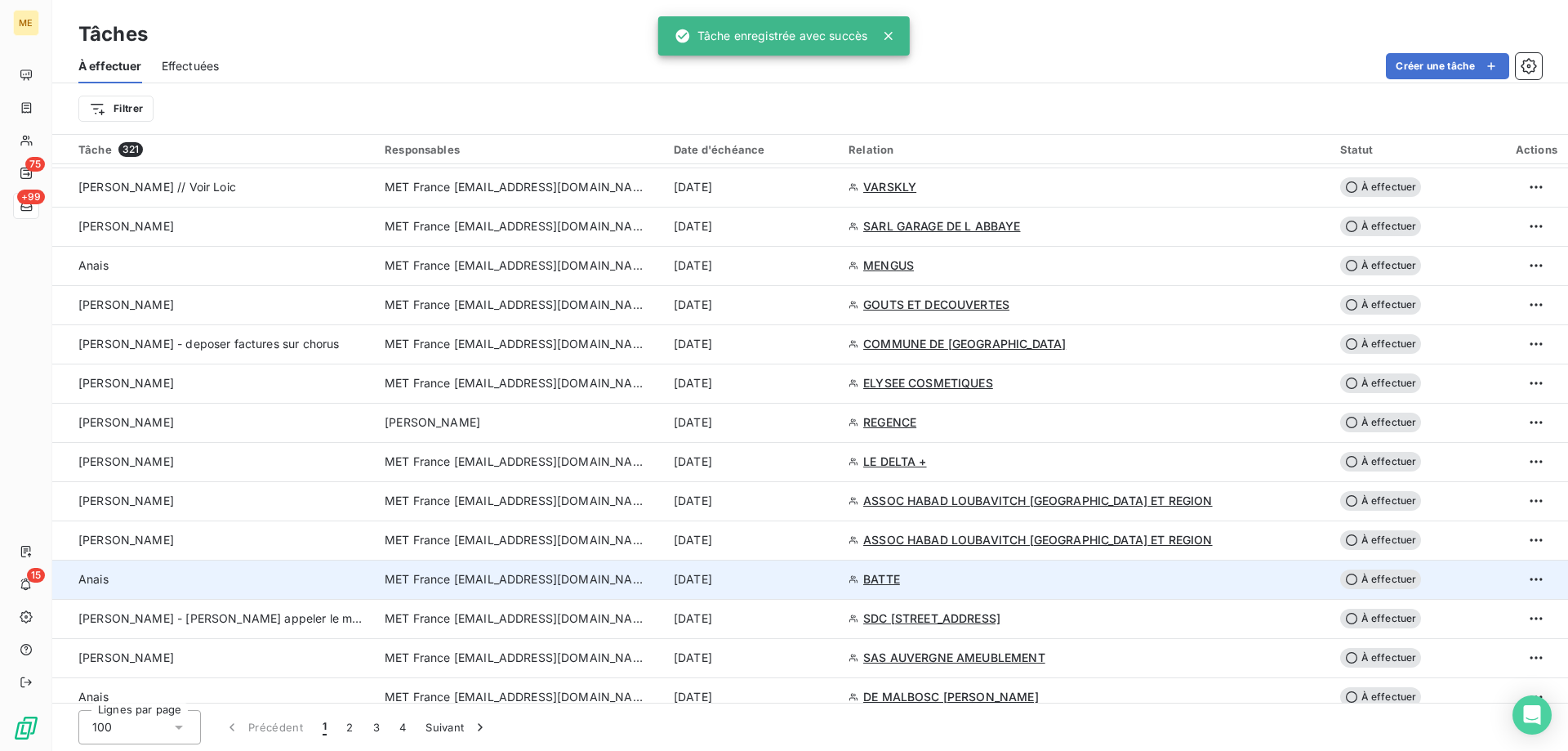
click at [829, 578] on div "[DATE]" at bounding box center [751, 579] width 155 height 16
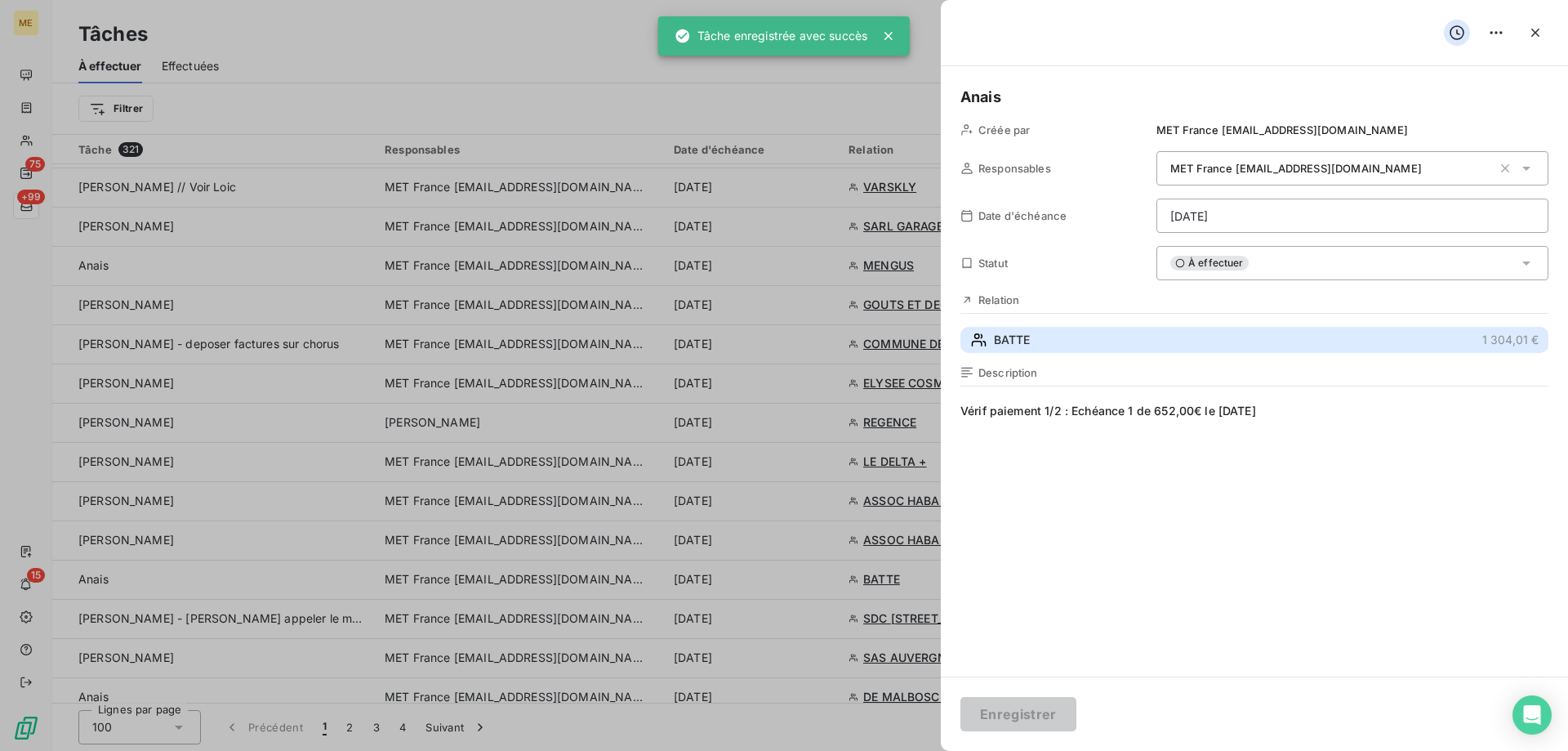
click at [1162, 348] on button "BATTE 1 304,01 €" at bounding box center [1254, 340] width 588 height 26
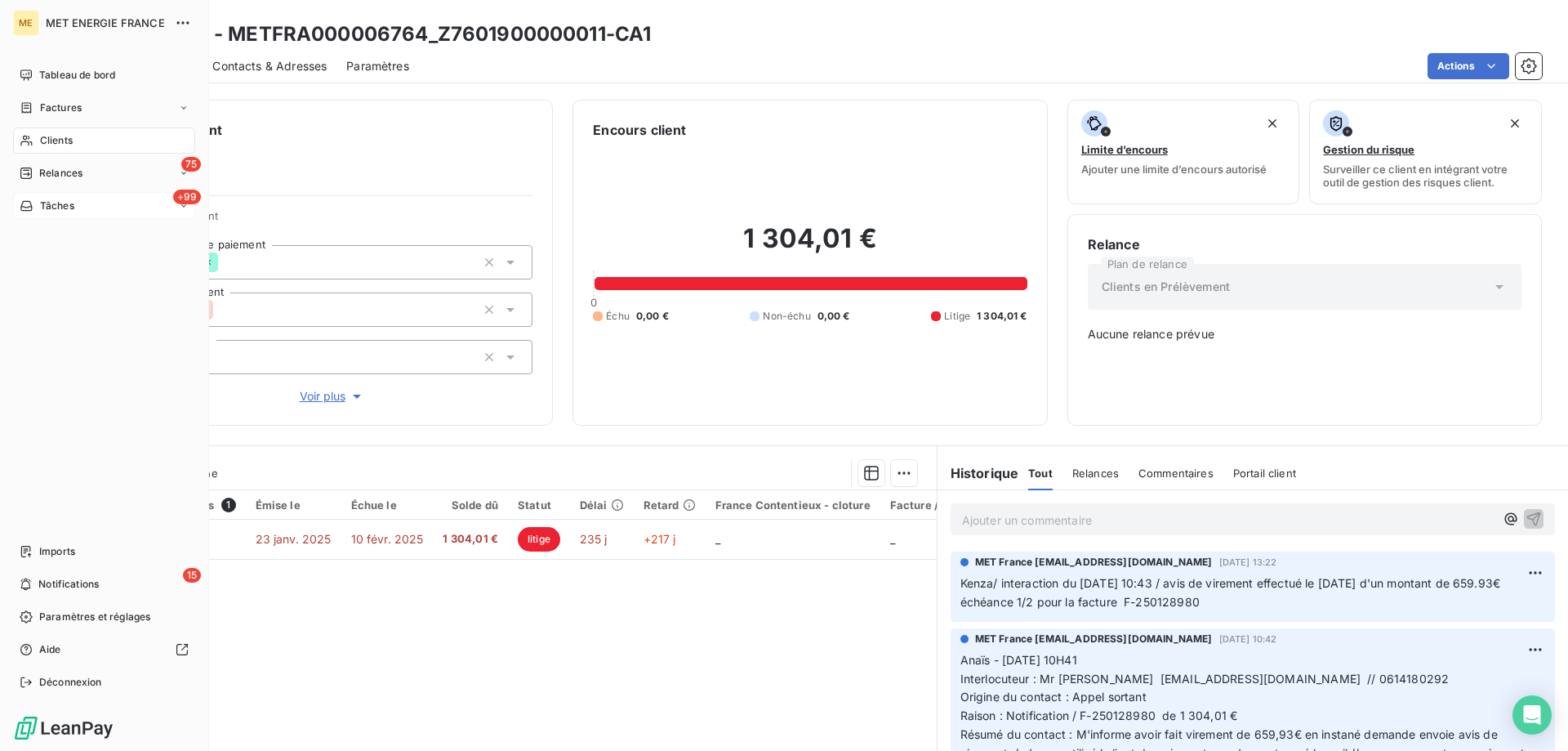
click at [42, 199] on span "Tâches" at bounding box center [57, 206] width 34 height 14
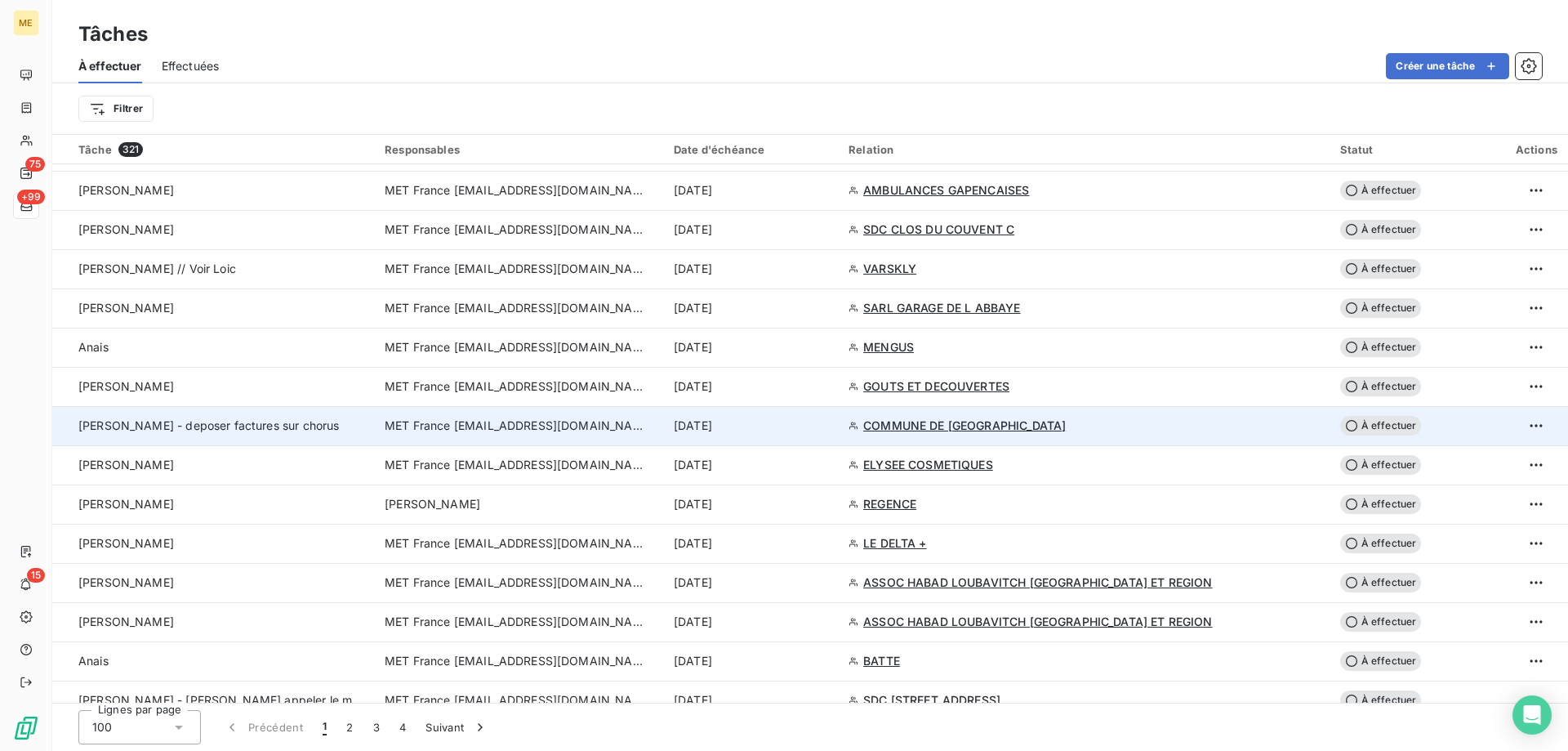
scroll to position [898, 0]
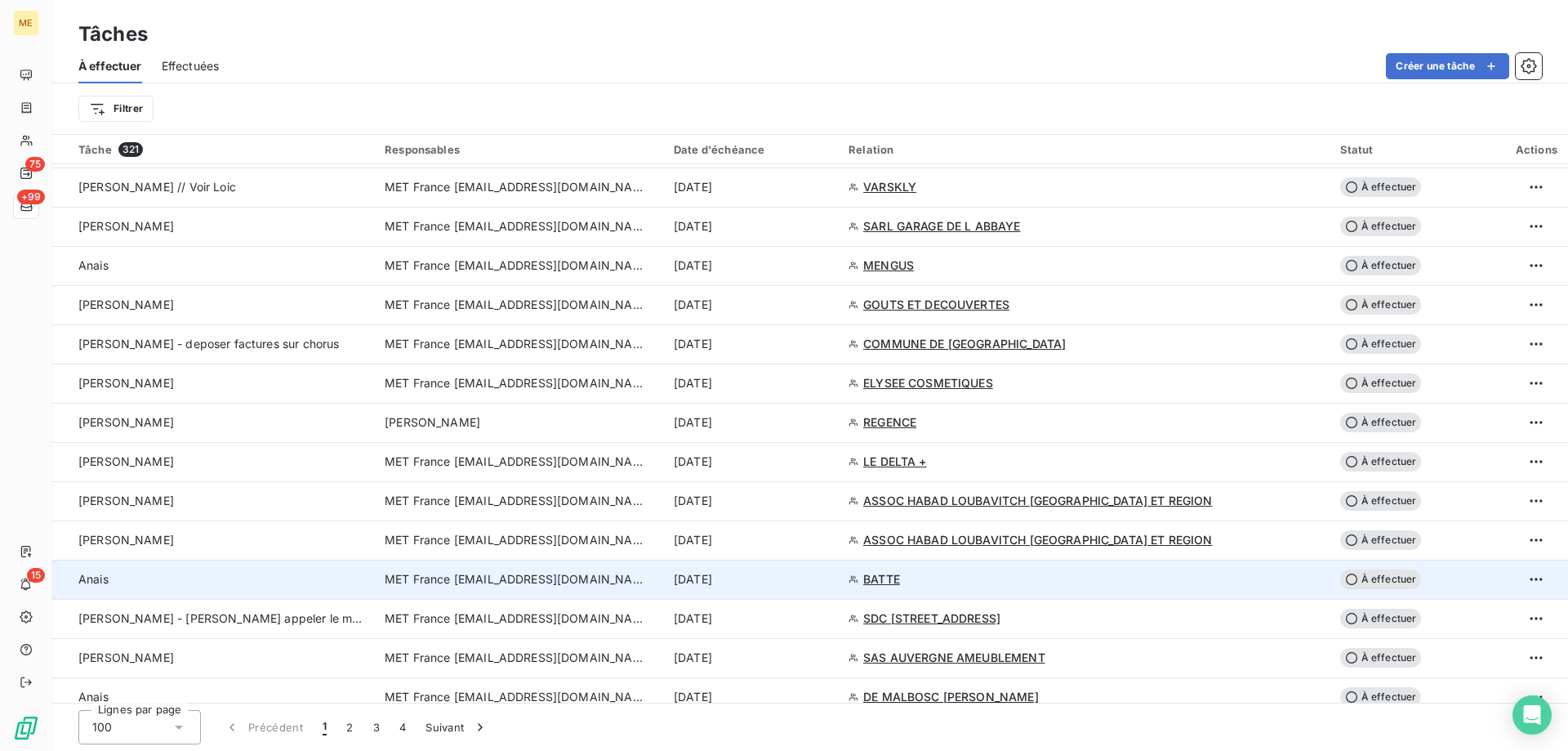
click at [829, 582] on div "[DATE]" at bounding box center [751, 579] width 155 height 16
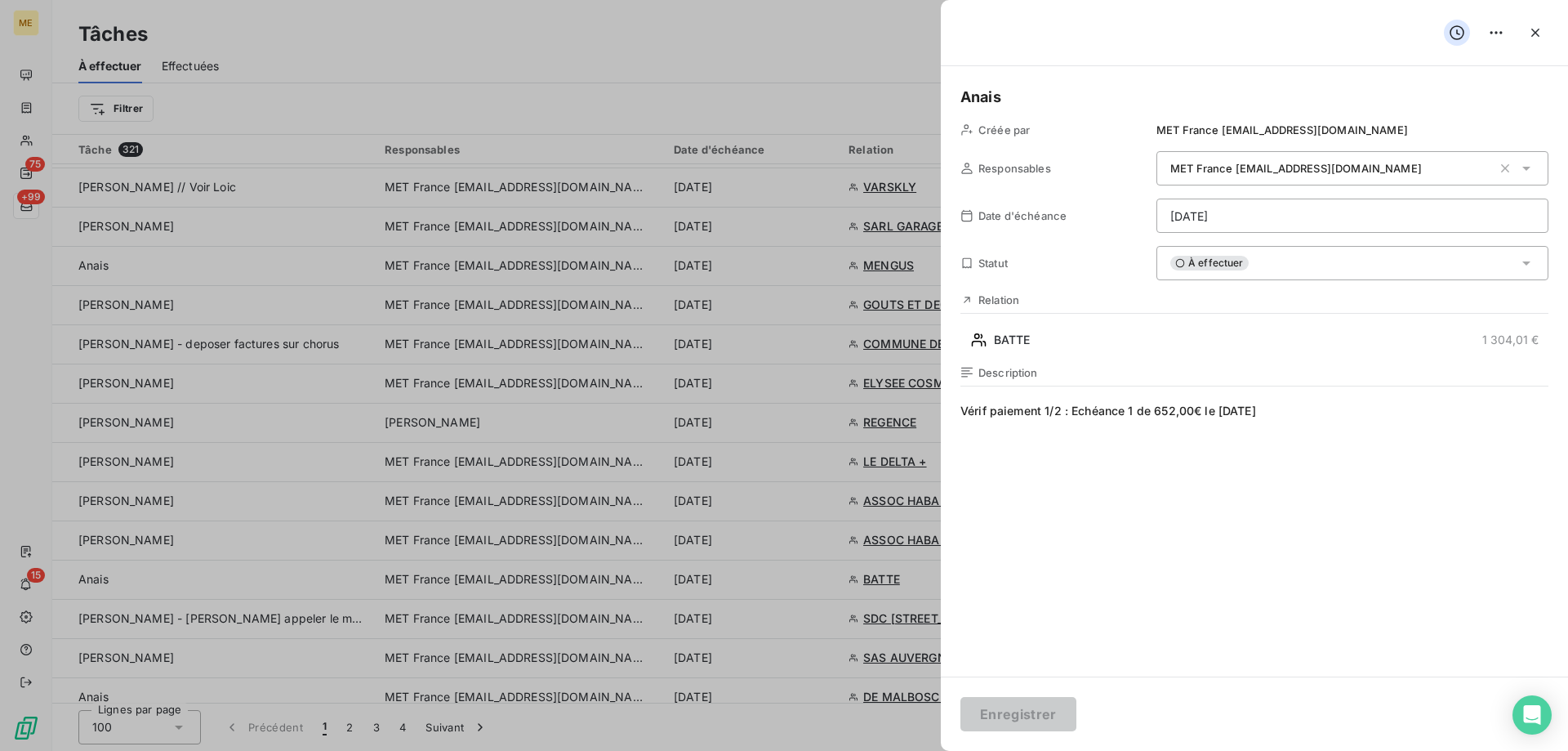
click at [1308, 225] on html "ME 75 +99 15 Tâches À effectuer Effectuées Créer une tâche Filtrer Tâche 321 Re…" at bounding box center [784, 456] width 1568 height 914
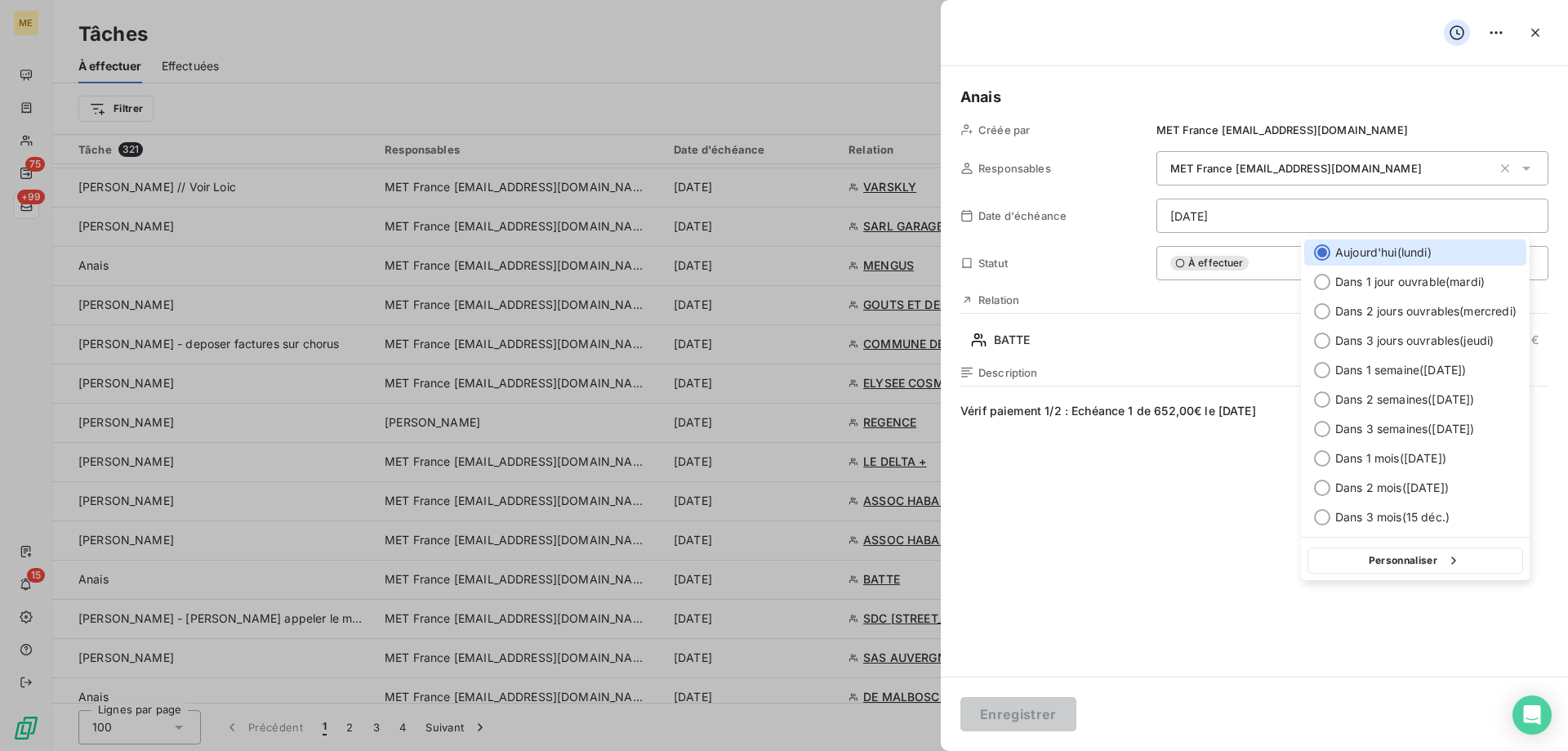
click at [1099, 513] on html "ME 75 +99 15 Tâches À effectuer Effectuées Créer une tâche Filtrer Tâche 321 Re…" at bounding box center [784, 456] width 1568 height 914
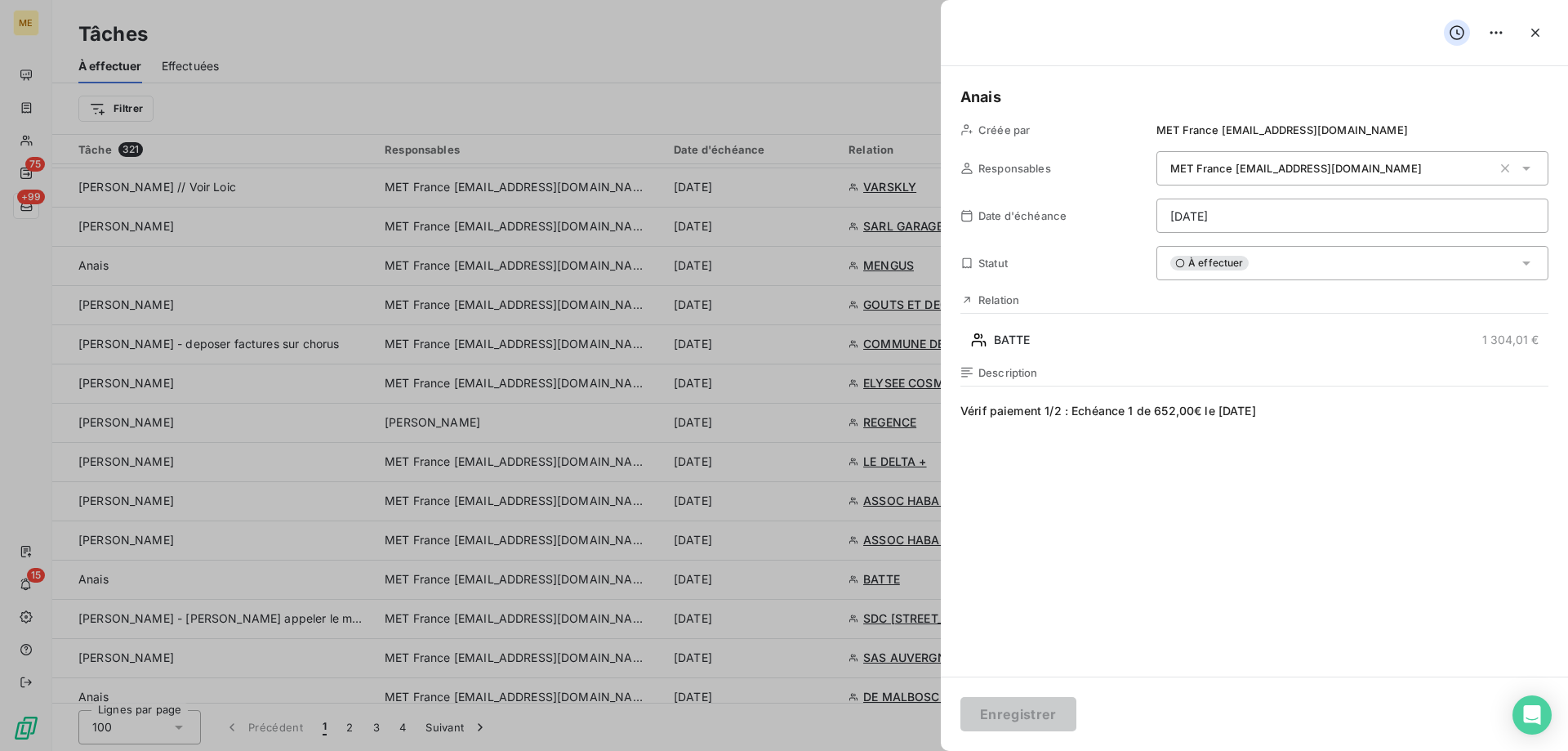
click at [994, 419] on span "Vérif paiement 1/2 : Echéance 1 de 652,00€ le 11/09/2025" at bounding box center [1254, 559] width 588 height 314
click at [989, 419] on span "Vérif paiement 1/2 : Echéance 1 de 652,00€ le 11/09/2025" at bounding box center [1254, 559] width 588 height 314
click at [1213, 216] on html "ME 75 +99 15 Tâches À effectuer Effectuées Créer une tâche Filtrer Tâche 321 Re…" at bounding box center [784, 456] width 1568 height 914
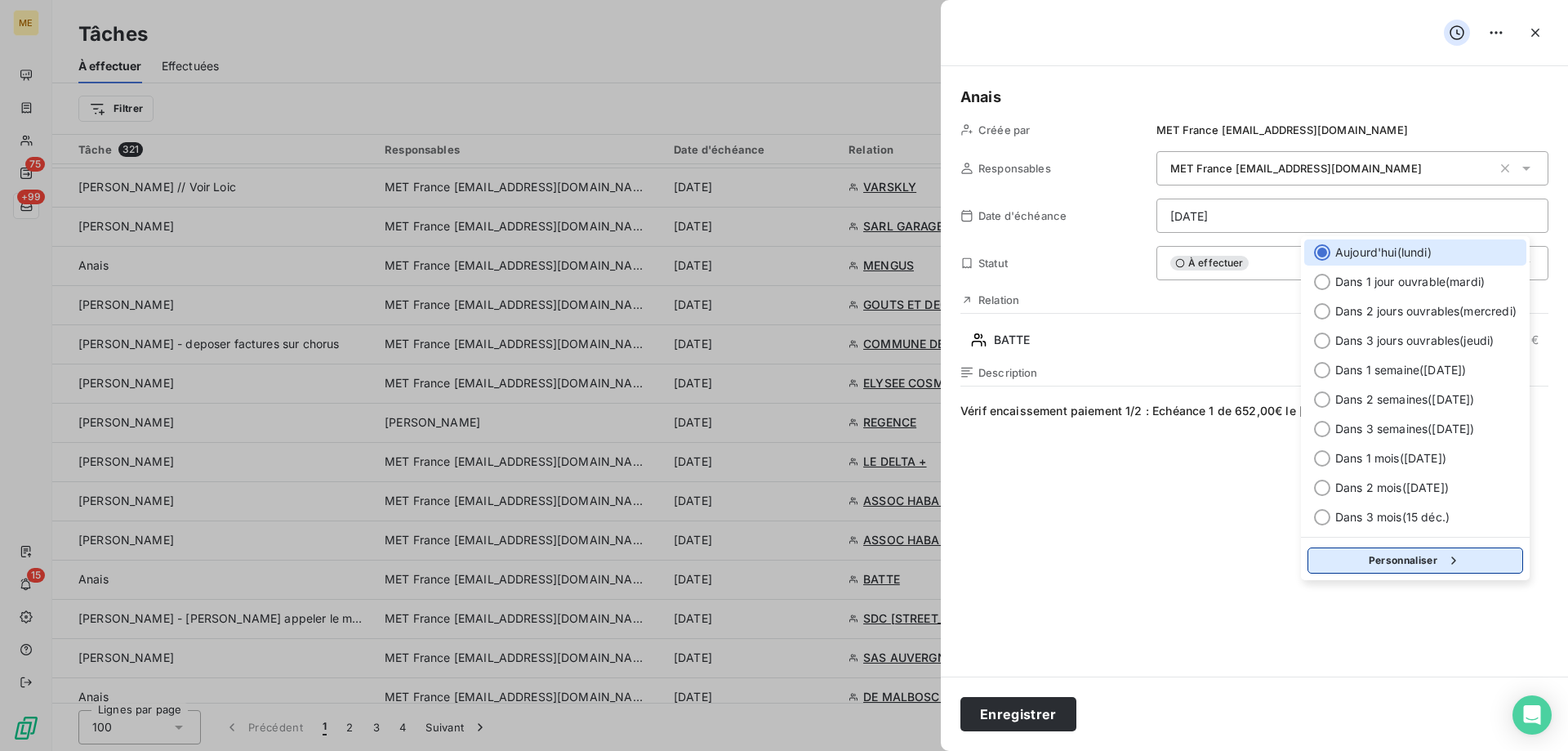
click at [1417, 558] on button "Personnaliser" at bounding box center [1415, 560] width 216 height 26
select select "8"
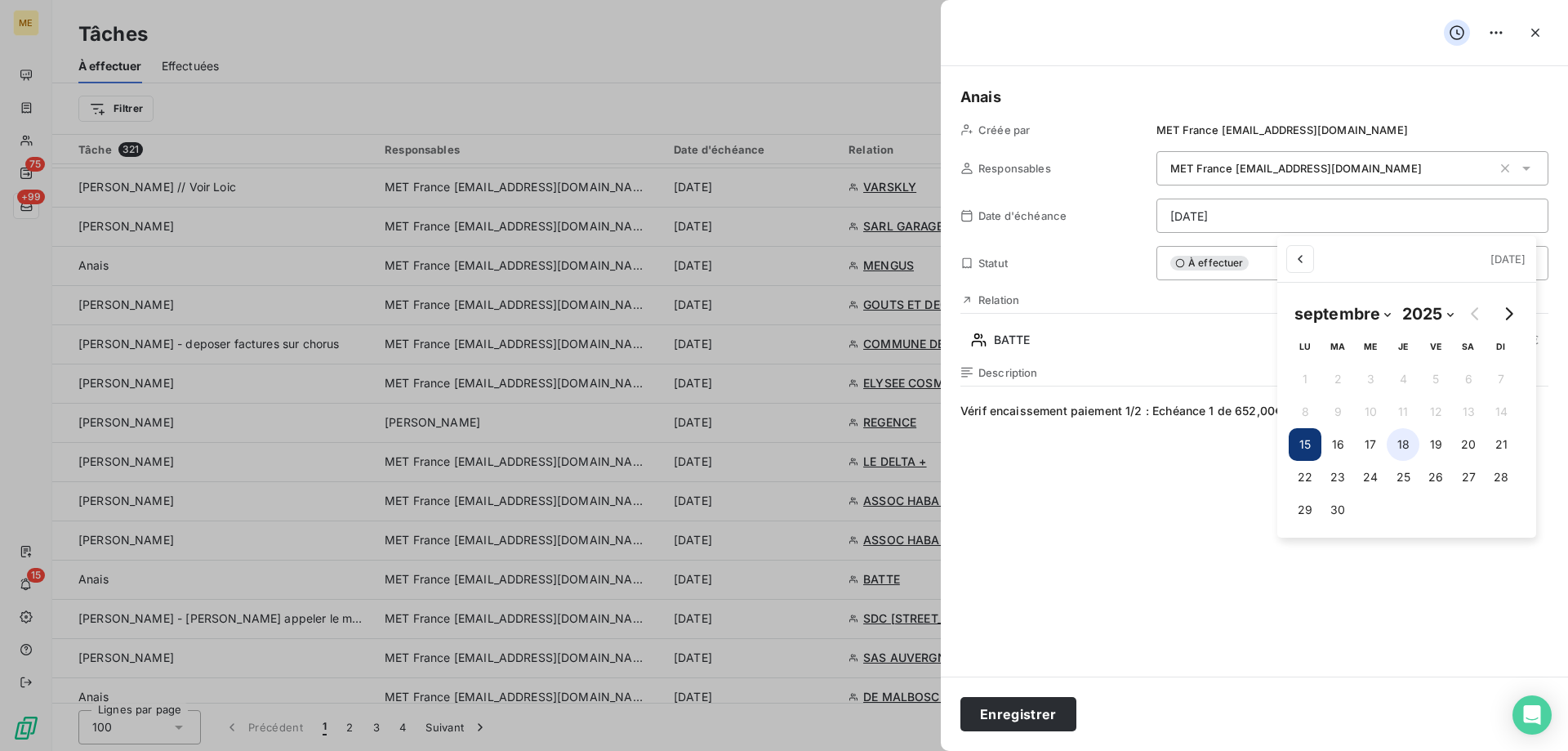
click at [1403, 437] on button "18" at bounding box center [1403, 444] width 32 height 32
type input "18/09/2025"
click at [1174, 531] on html "ME 75 +99 15 Tâches À effectuer Effectuées Créer une tâche Filtrer Tâche 321 Re…" at bounding box center [784, 456] width 1568 height 914
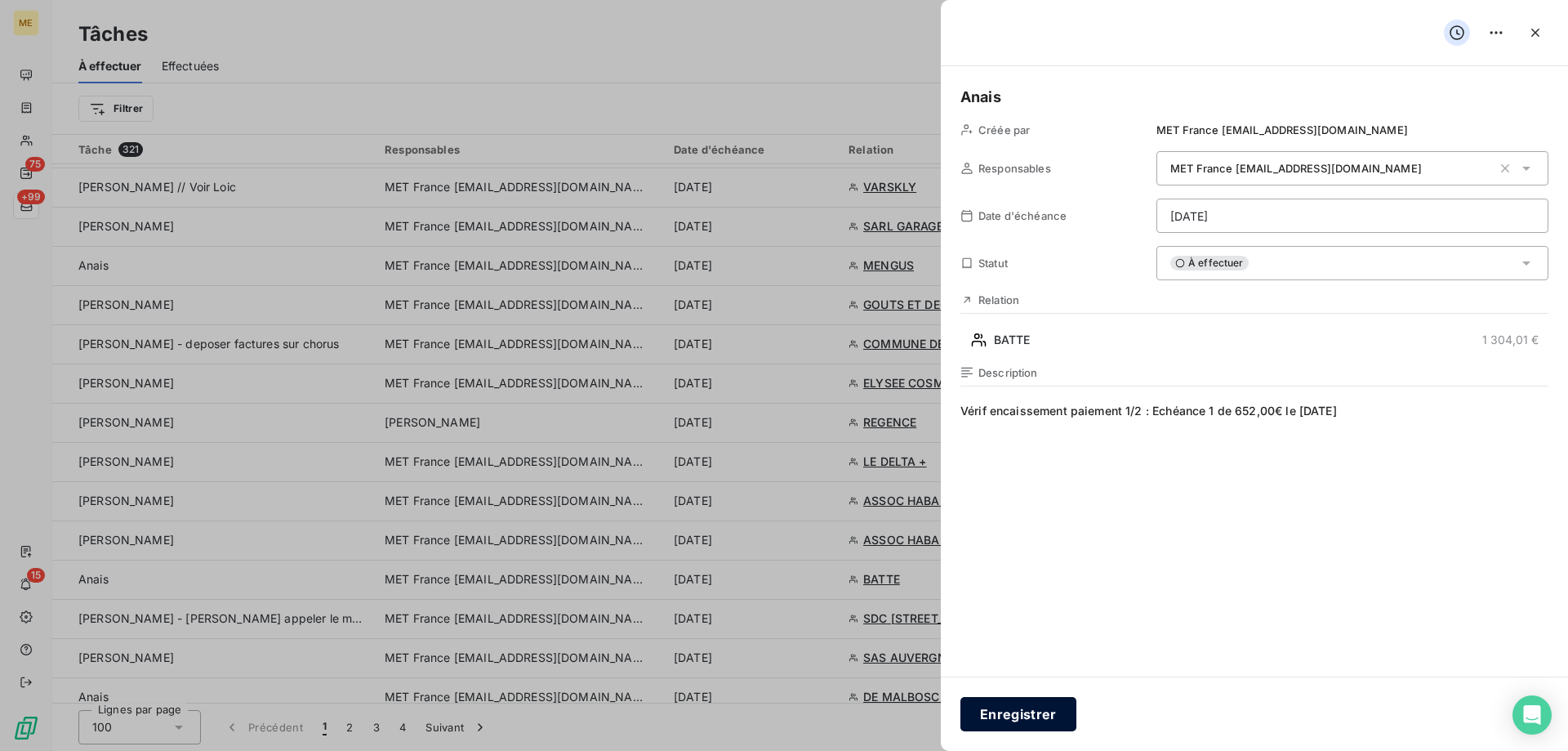
click at [1039, 717] on button "Enregistrer" at bounding box center [1017, 714] width 116 height 34
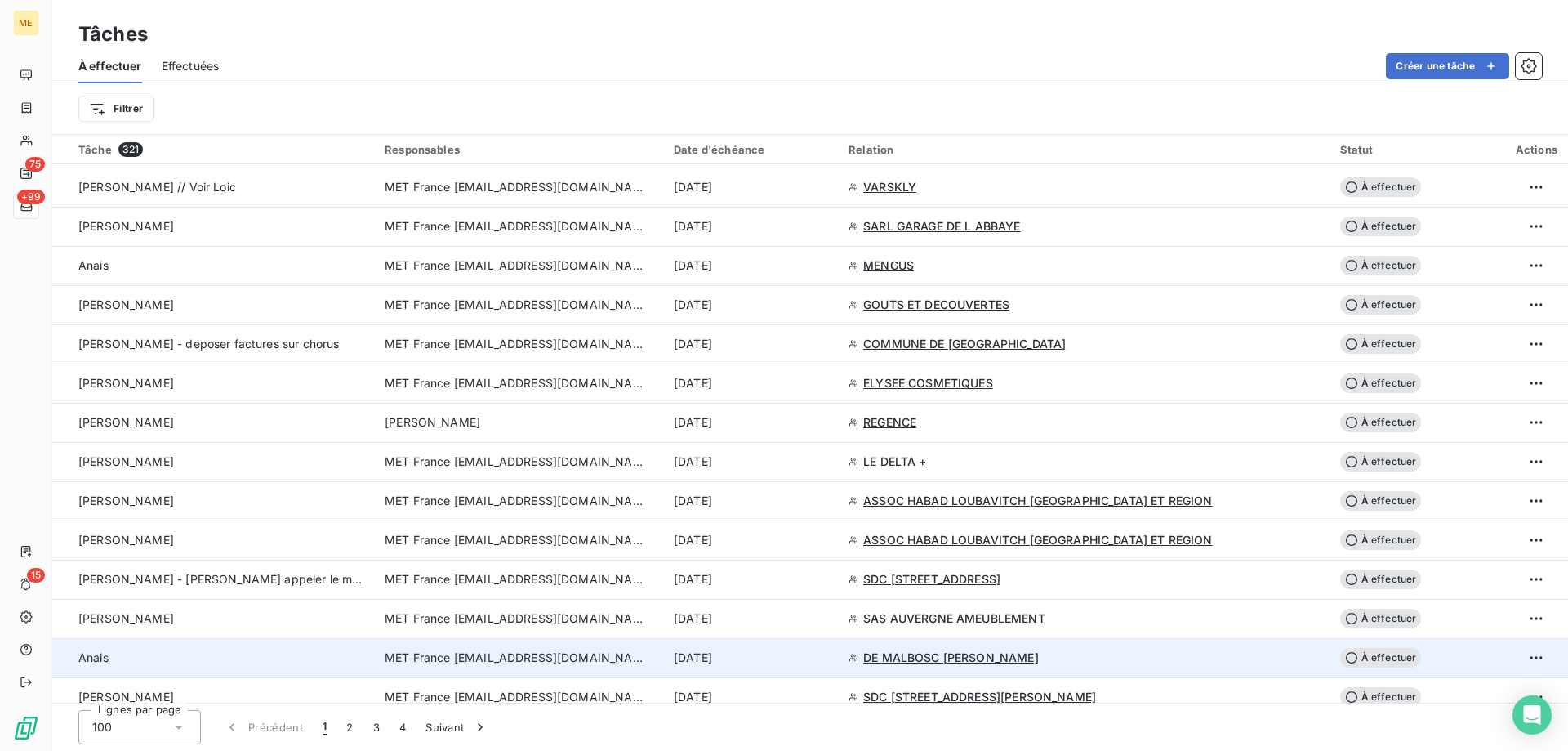
click at [829, 660] on div "[DATE]" at bounding box center [751, 658] width 155 height 16
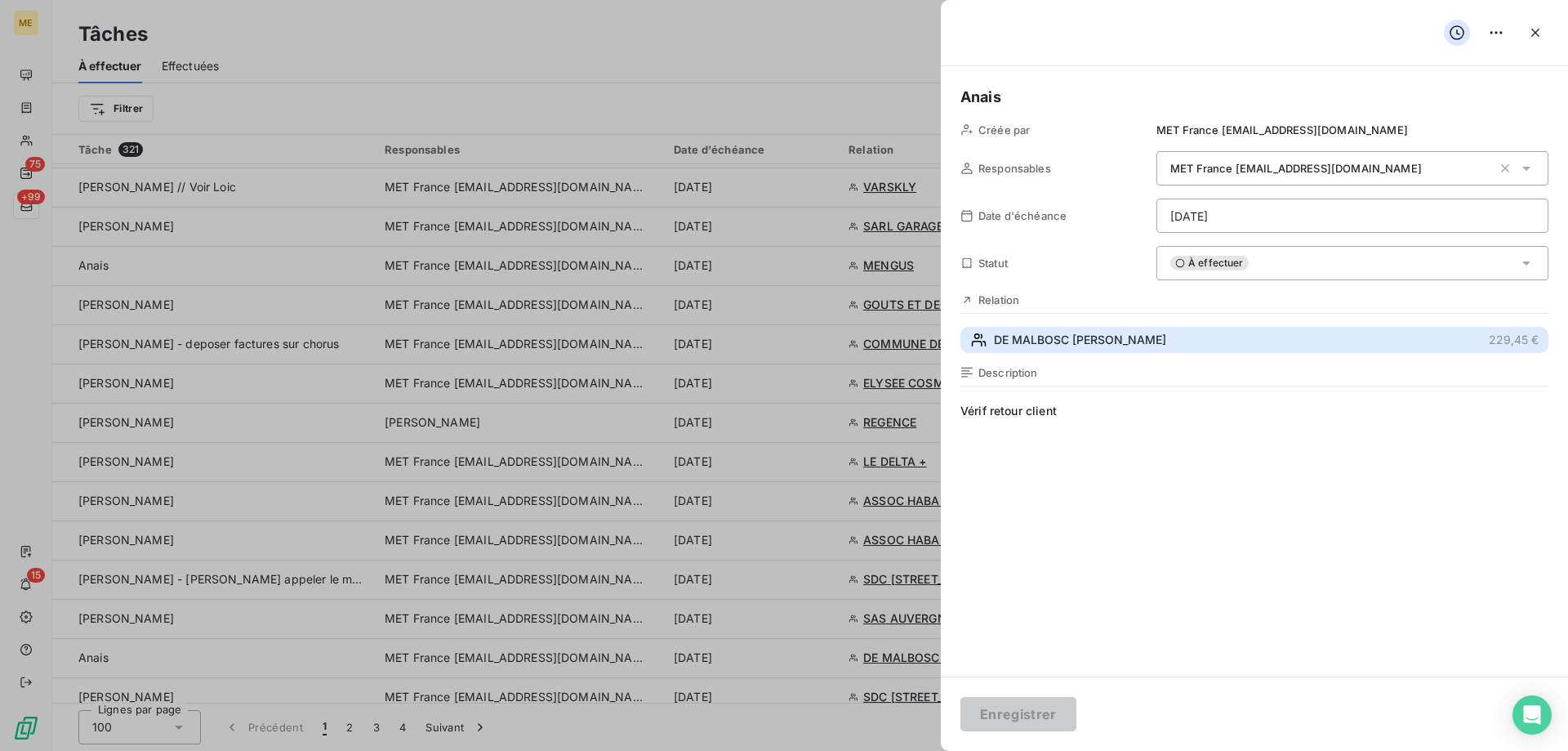
click at [1174, 350] on button "DE MALBOSC JEAN PAULIN 229,45 €" at bounding box center [1254, 340] width 588 height 26
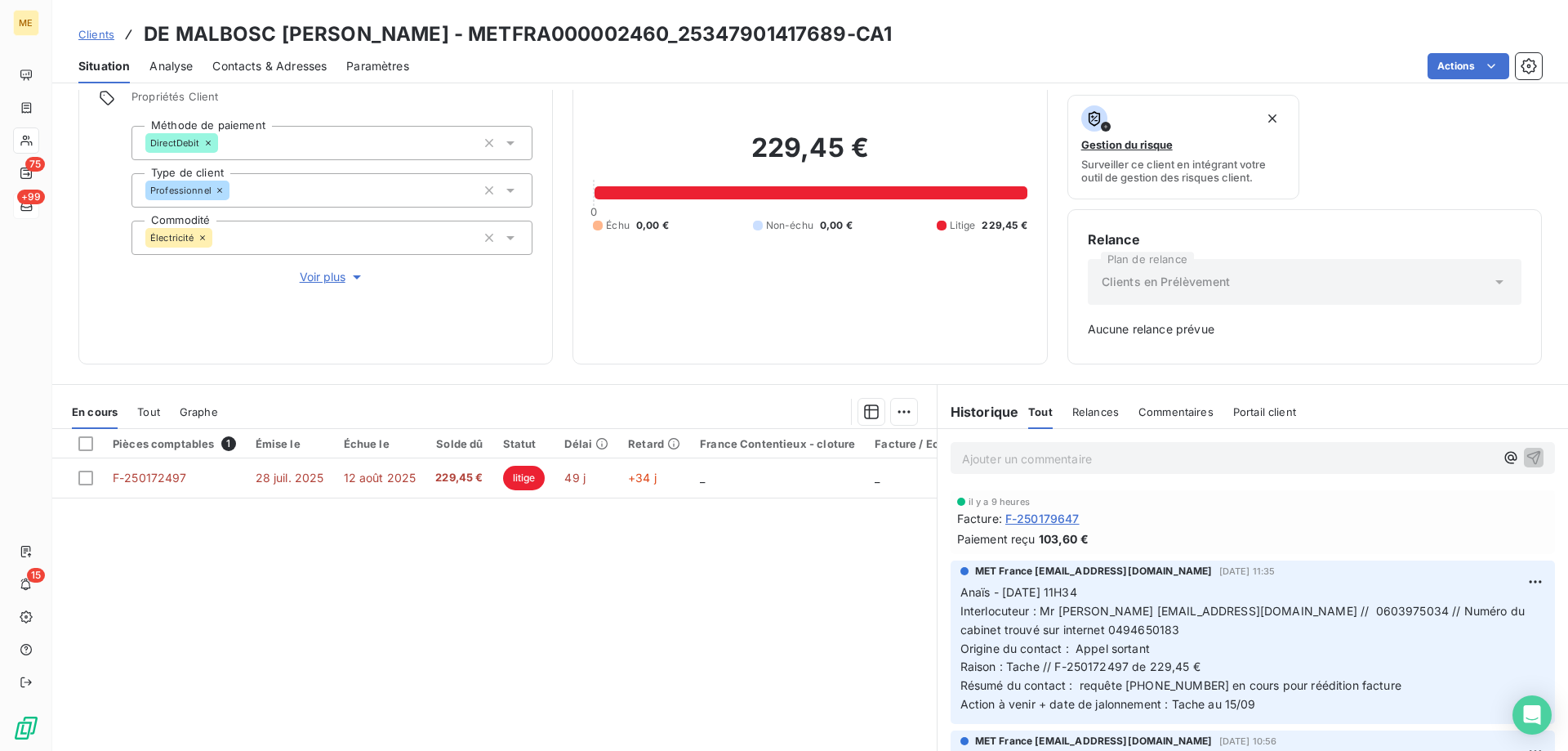
scroll to position [161, 0]
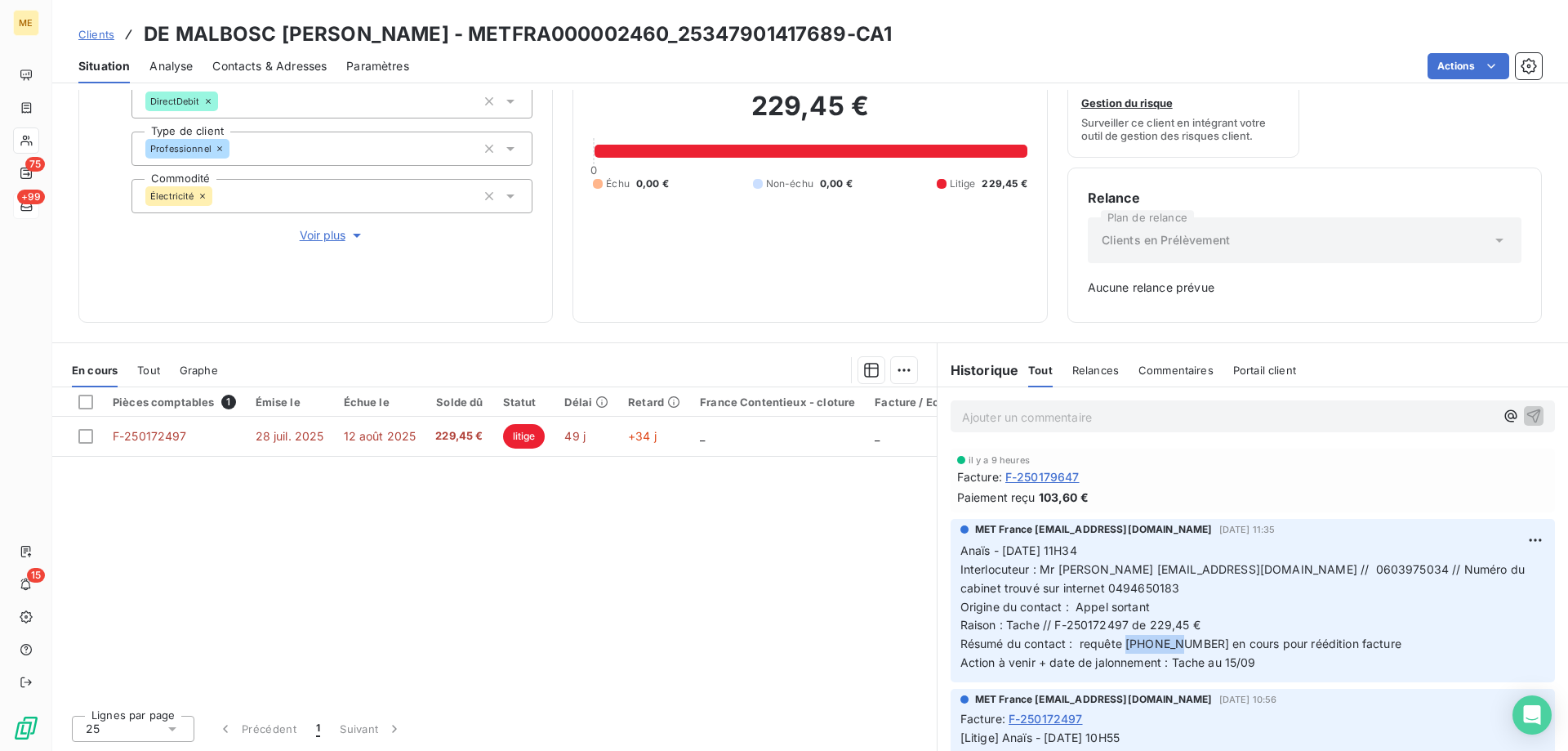
drag, startPoint x: 1174, startPoint y: 645, endPoint x: 1120, endPoint y: 646, distance: 54.0
click at [1120, 646] on span "Résumé du contact : requête 00094275 en cours pour réédition facture" at bounding box center [1180, 642] width 441 height 13
copy span "00094275"
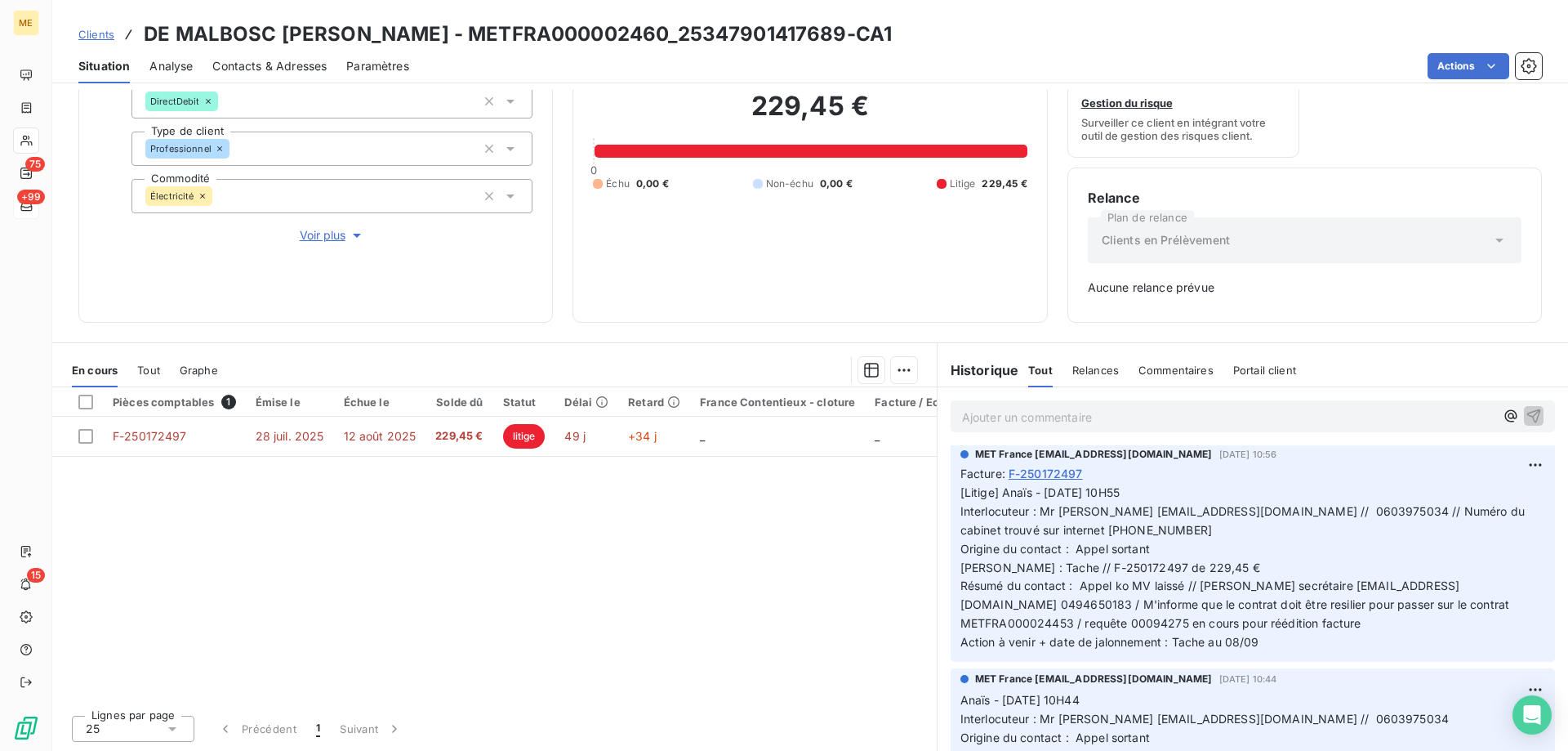
scroll to position [0, 0]
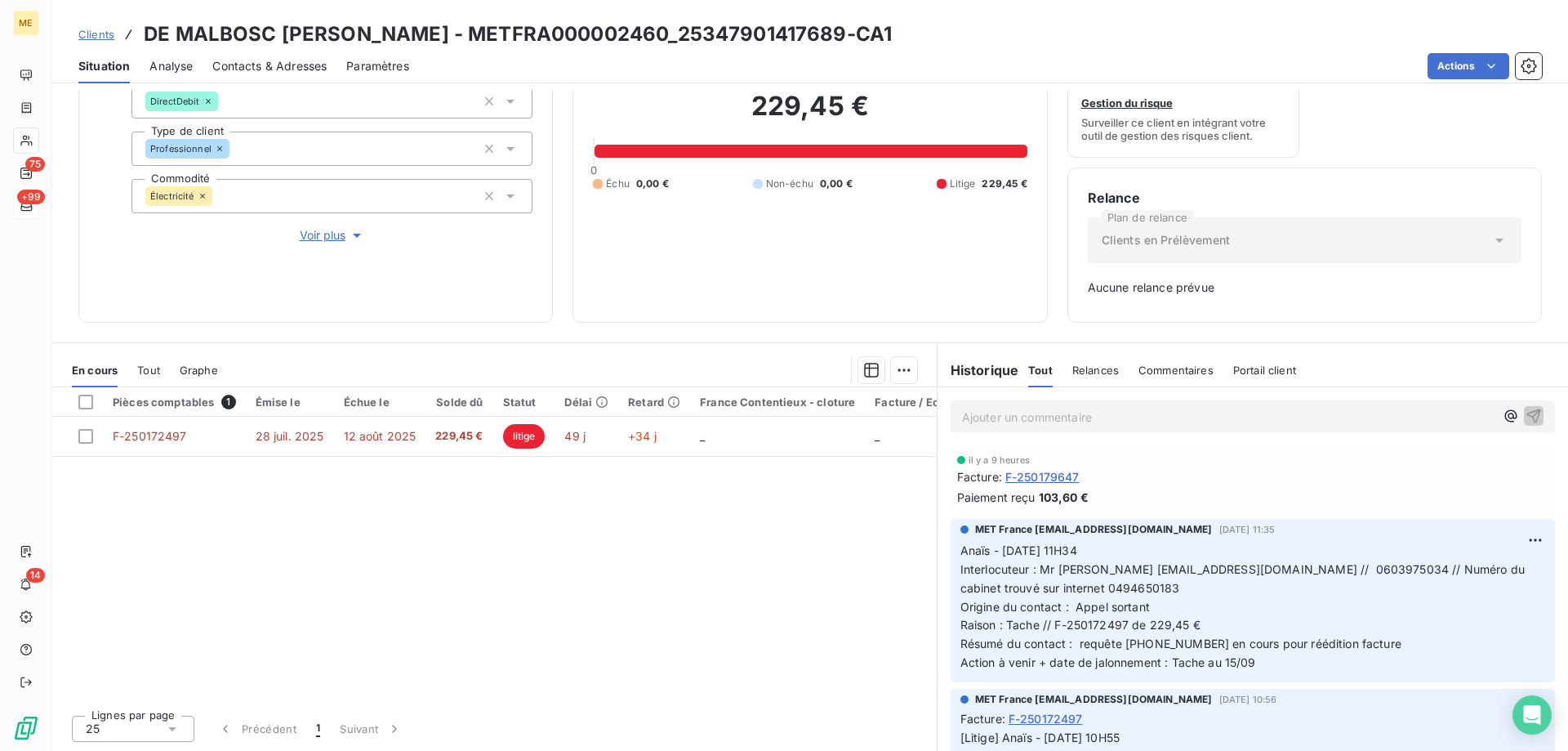
click at [1099, 643] on span "Résumé du contact : requête 00094275 en cours pour réédition facture" at bounding box center [1180, 642] width 441 height 13
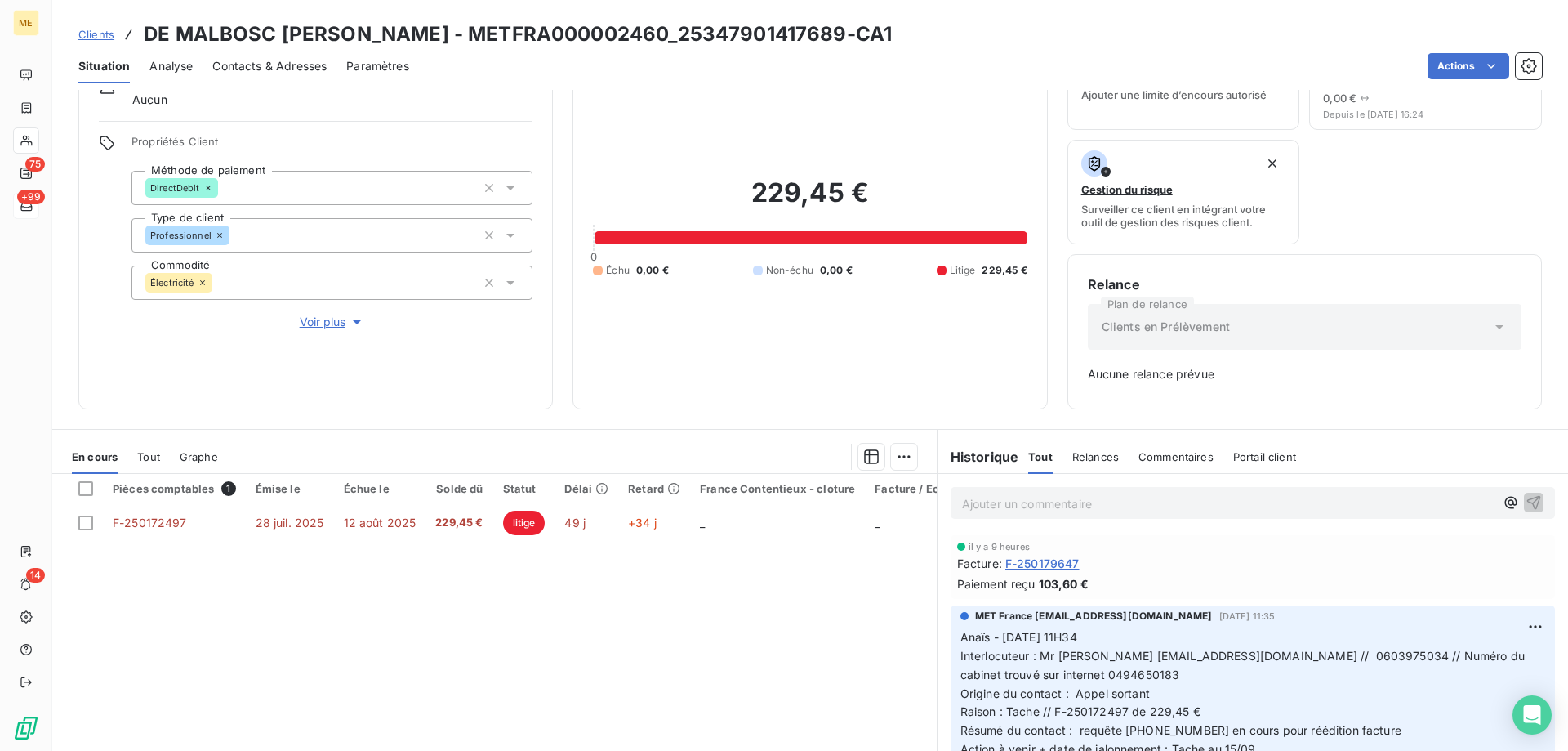
scroll to position [161, 0]
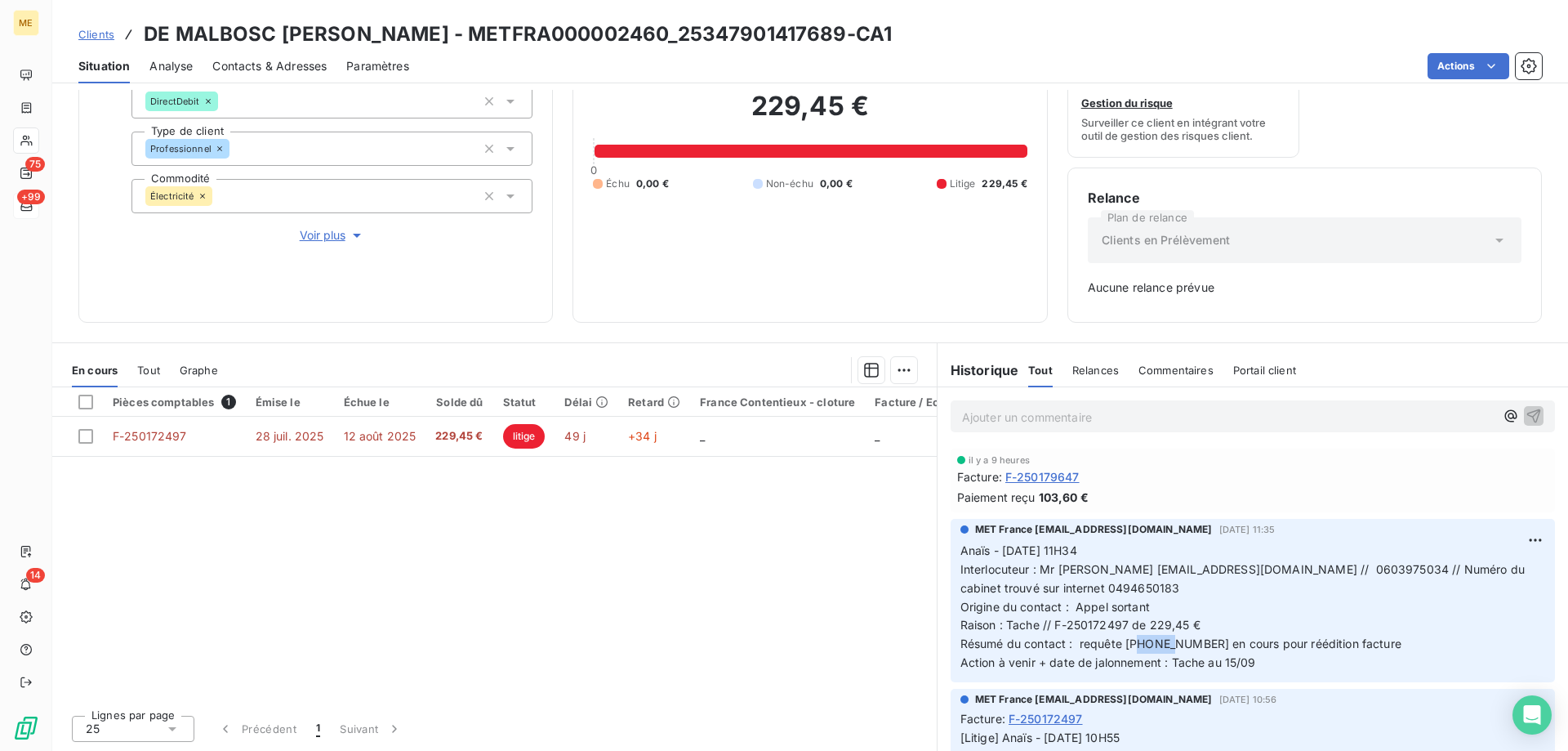
drag, startPoint x: 1172, startPoint y: 645, endPoint x: 1136, endPoint y: 644, distance: 36.0
click at [1136, 644] on span "Résumé du contact : requête 00094275 en cours pour réédition facture" at bounding box center [1180, 642] width 441 height 13
click at [1174, 645] on span "Résumé du contact : requête 00094275 en cours pour réédition facture" at bounding box center [1180, 642] width 441 height 13
drag, startPoint x: 1175, startPoint y: 643, endPoint x: 1119, endPoint y: 653, distance: 56.9
click at [1119, 653] on p "Anaïs - 08/09/2025 - 11H34 Interlocuteur : Mr DEMALBOSC jeandemalbosc@orange.fr…" at bounding box center [1252, 606] width 585 height 130
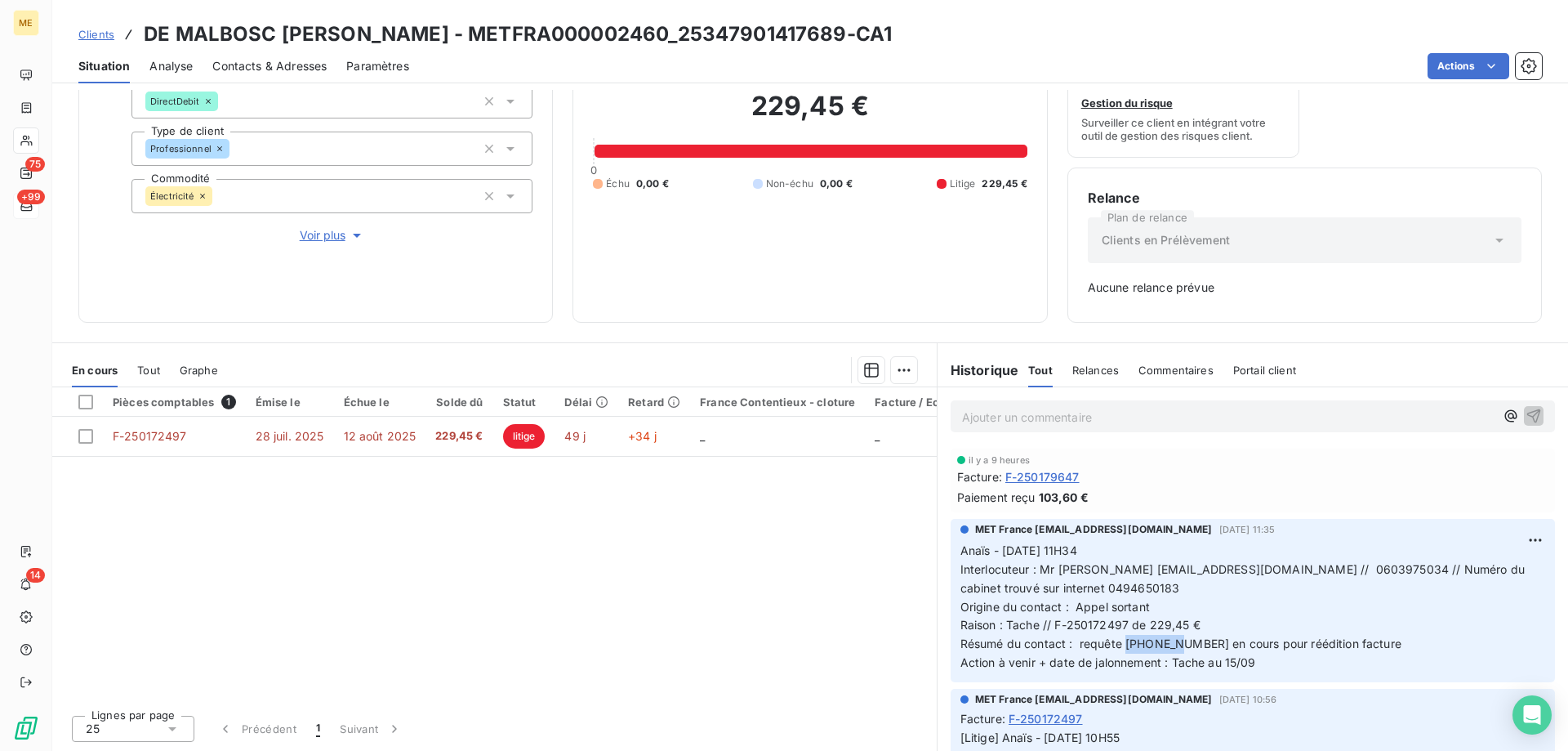
copy span "00094275"
drag, startPoint x: 1286, startPoint y: 659, endPoint x: 951, endPoint y: 543, distance: 354.5
click at [951, 543] on div "MET France met-france@recouvrement.met.com 8 sept. 2025, 11:35 Anaïs - 08/09/20…" at bounding box center [1252, 600] width 604 height 163
copy p "Anaïs - 08/09/2025 - 11H34 Interlocuteur : Mr DEMALBOSC jeandemalbosc@orange.fr…"
click at [1016, 417] on p "Ajouter un commentaire ﻿" at bounding box center [1228, 417] width 533 height 21
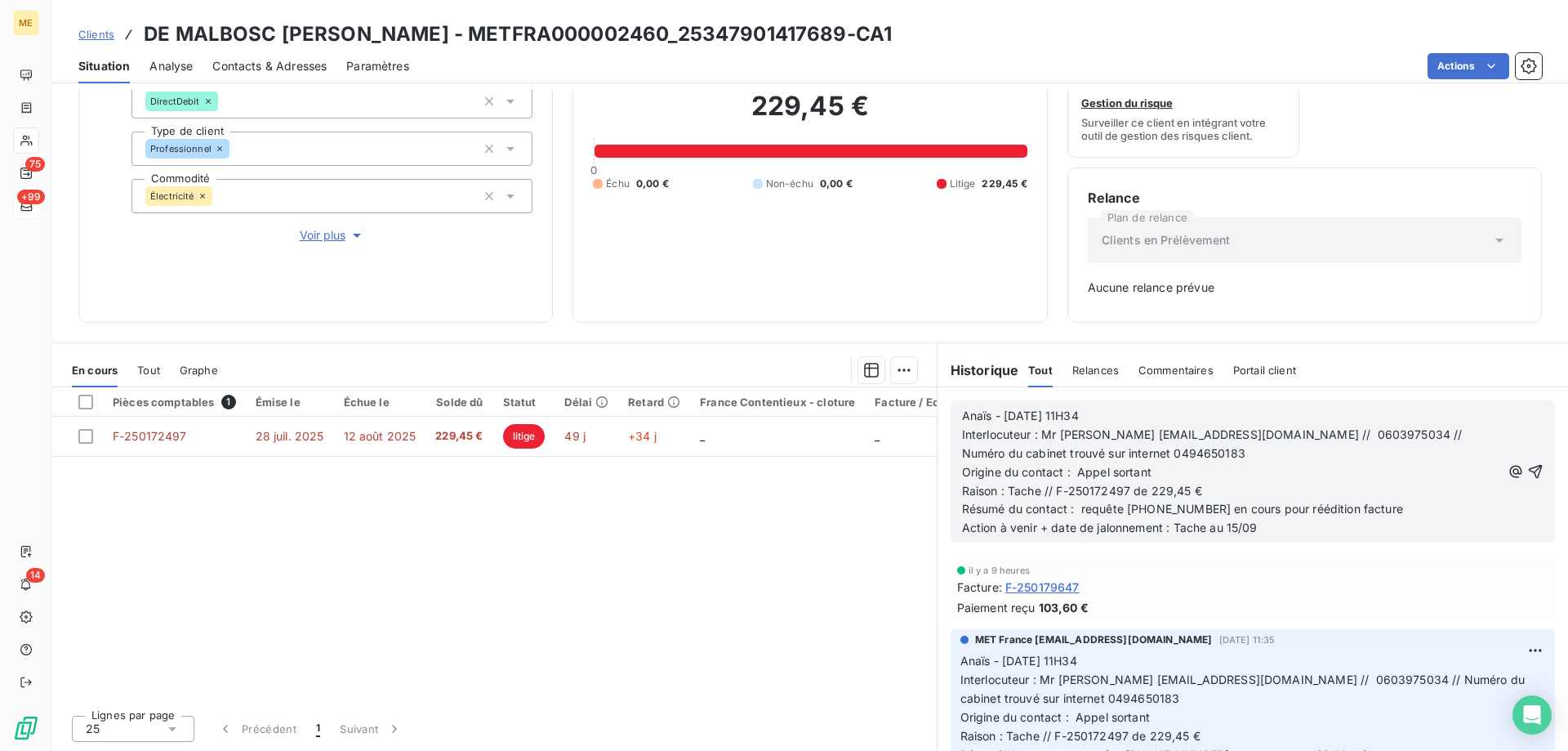
click at [1009, 416] on span "Anaïs - 08/09/2025 - 11H34" at bounding box center [1020, 415] width 117 height 13
drag, startPoint x: 1132, startPoint y: 476, endPoint x: 1072, endPoint y: 465, distance: 61.0
click at [1072, 465] on p "Origine du contact : Appel sortant" at bounding box center [1231, 473] width 539 height 19
click at [1230, 524] on span "Action à venir + date de jalonnement : Tache au 15/09" at bounding box center [1109, 526] width 295 height 13
drag, startPoint x: 1510, startPoint y: 464, endPoint x: 1498, endPoint y: 473, distance: 15.0
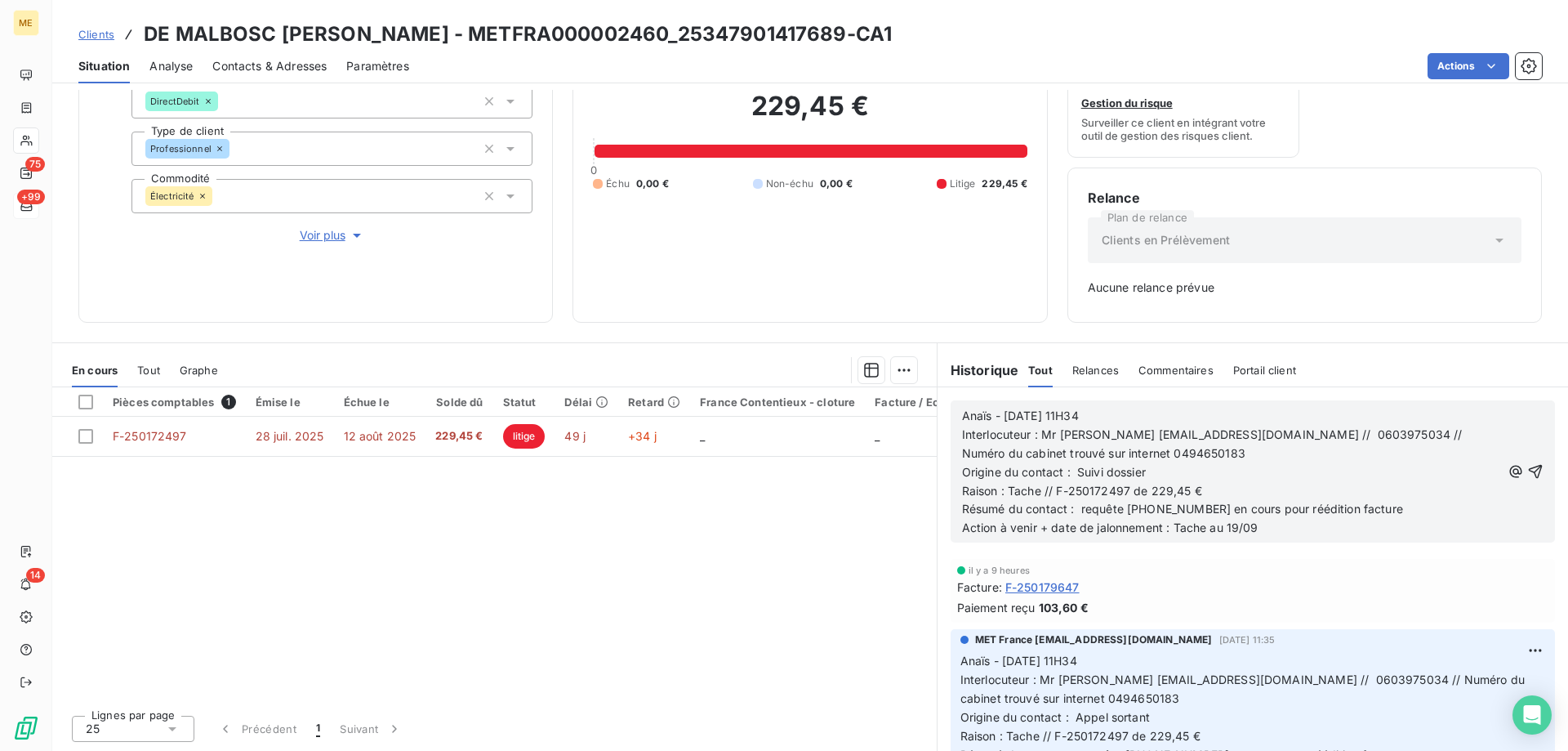
click at [1527, 464] on icon "button" at bounding box center [1535, 472] width 16 height 16
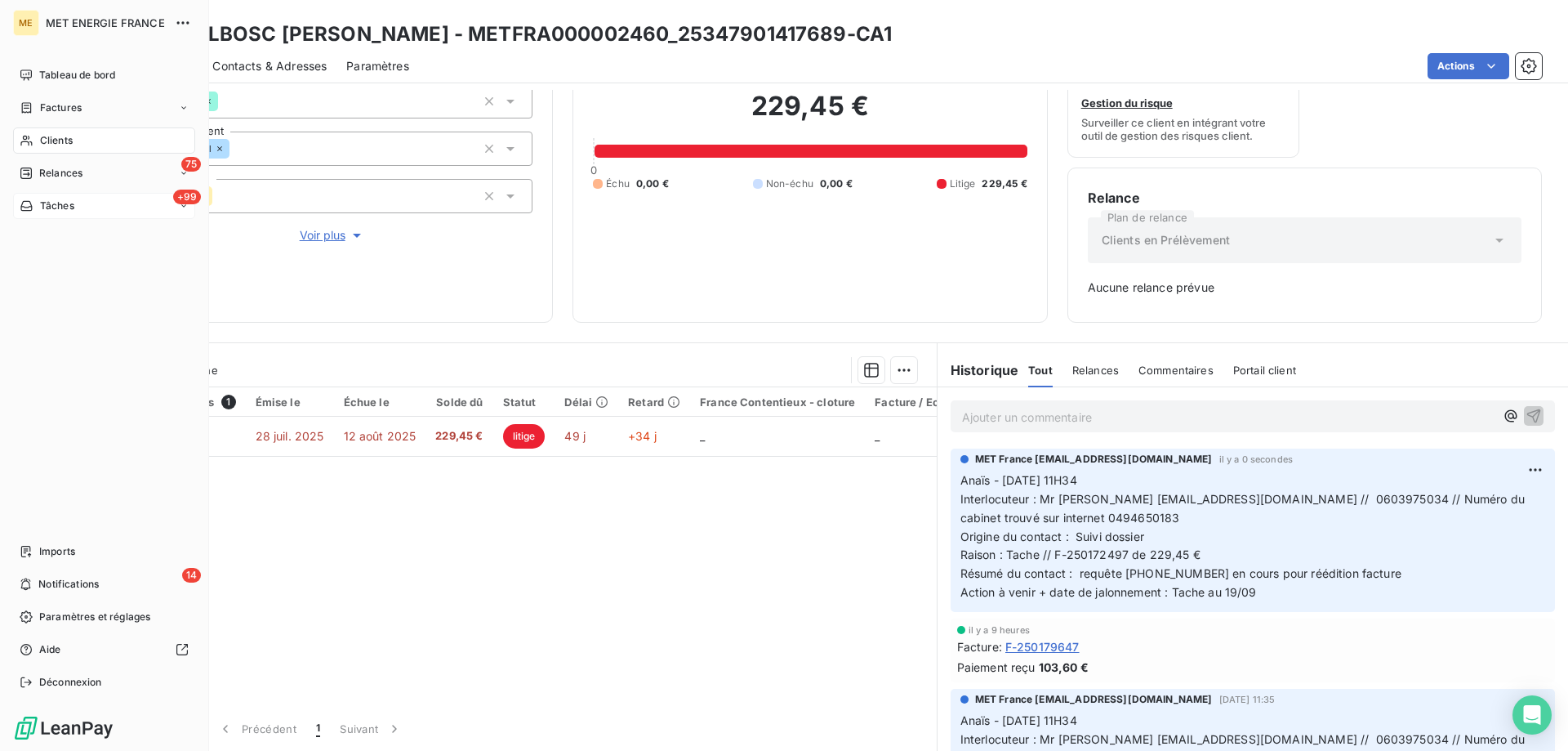
click at [48, 207] on span "Tâches" at bounding box center [57, 206] width 34 height 14
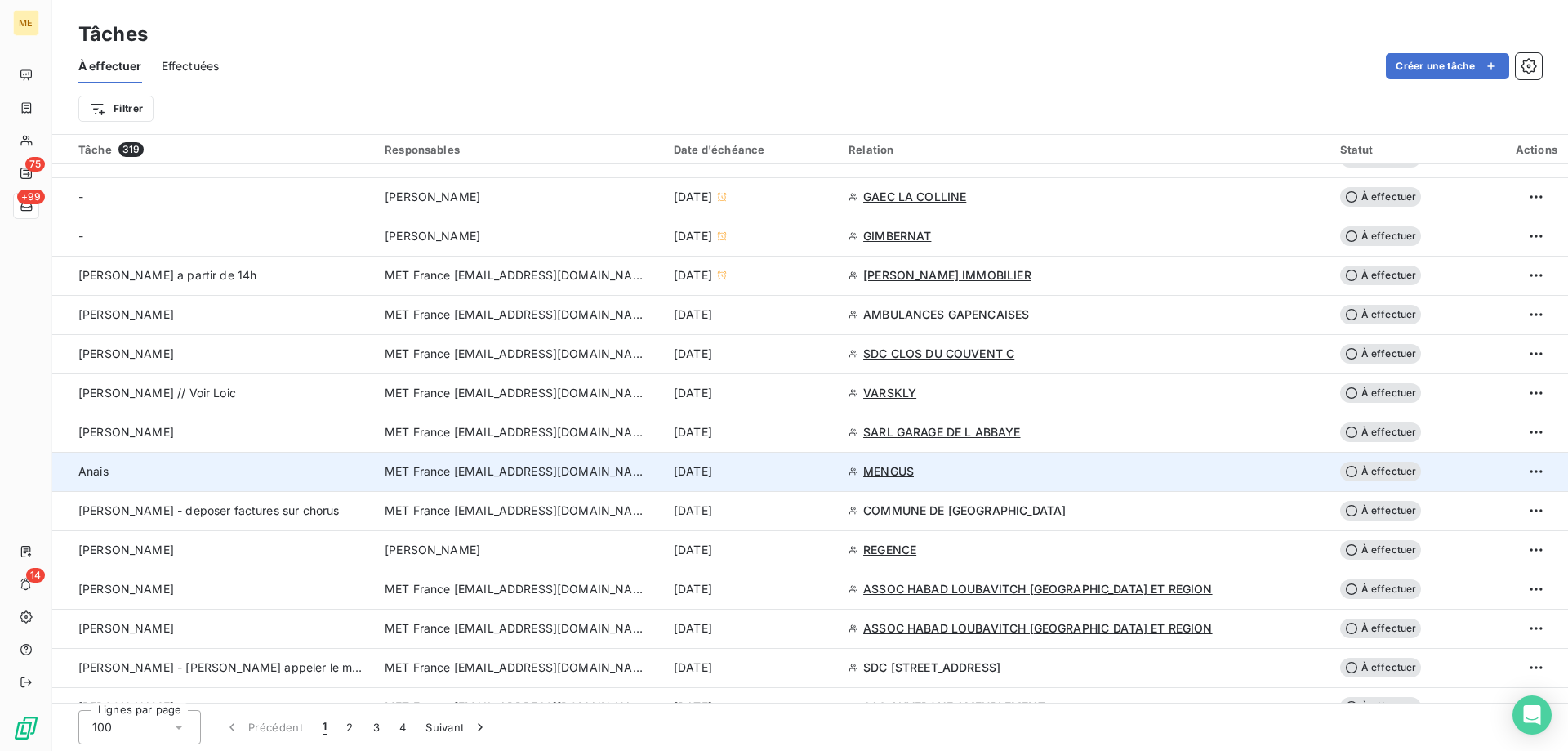
scroll to position [735, 0]
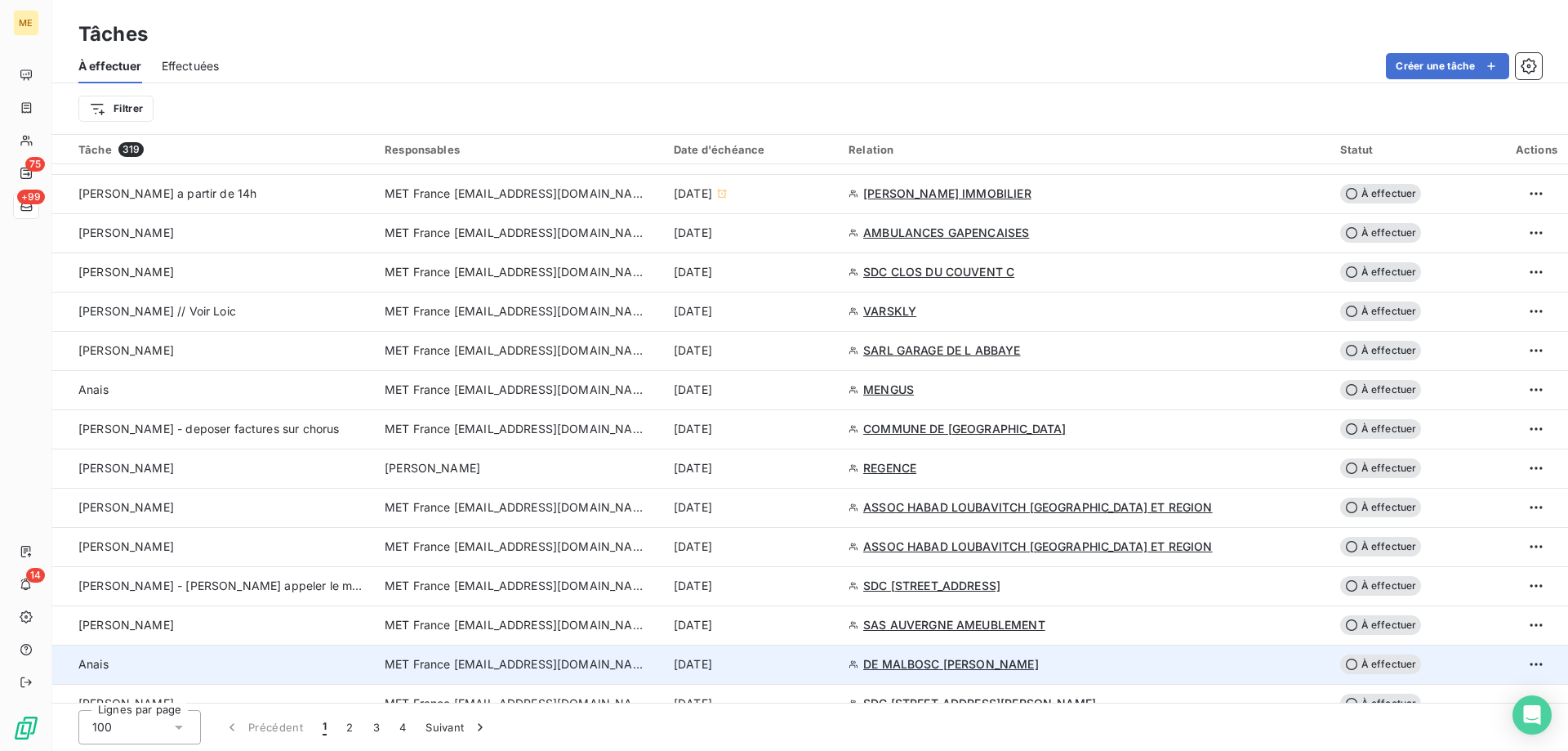
click at [829, 661] on div "[DATE]" at bounding box center [751, 664] width 155 height 16
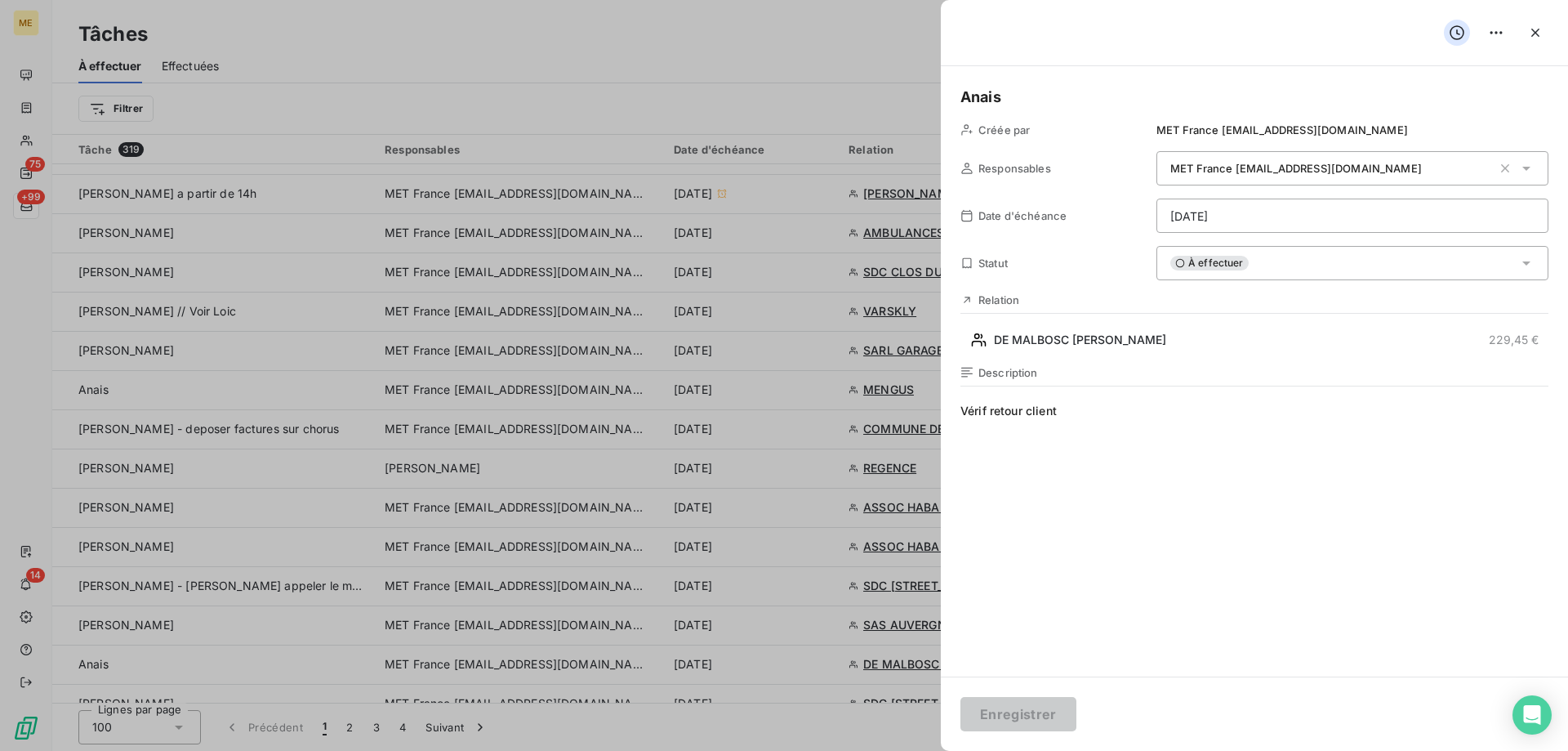
click at [1231, 214] on html "ME 75 +99 14 Tâches À effectuer Effectuées Créer une tâche Filtrer Tâche 319 Re…" at bounding box center [784, 456] width 1568 height 914
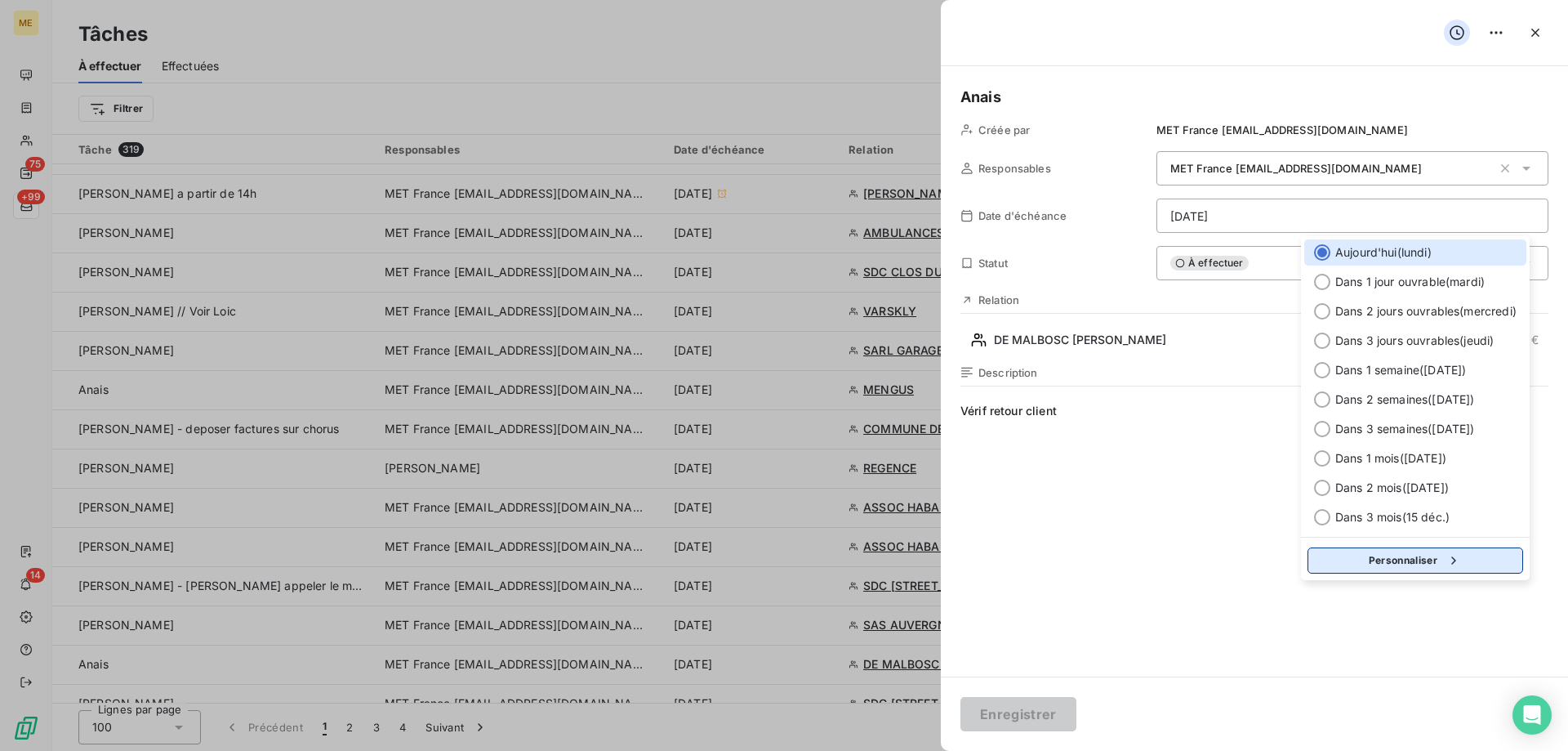
click at [1345, 566] on button "Personnaliser" at bounding box center [1415, 560] width 216 height 26
select select "8"
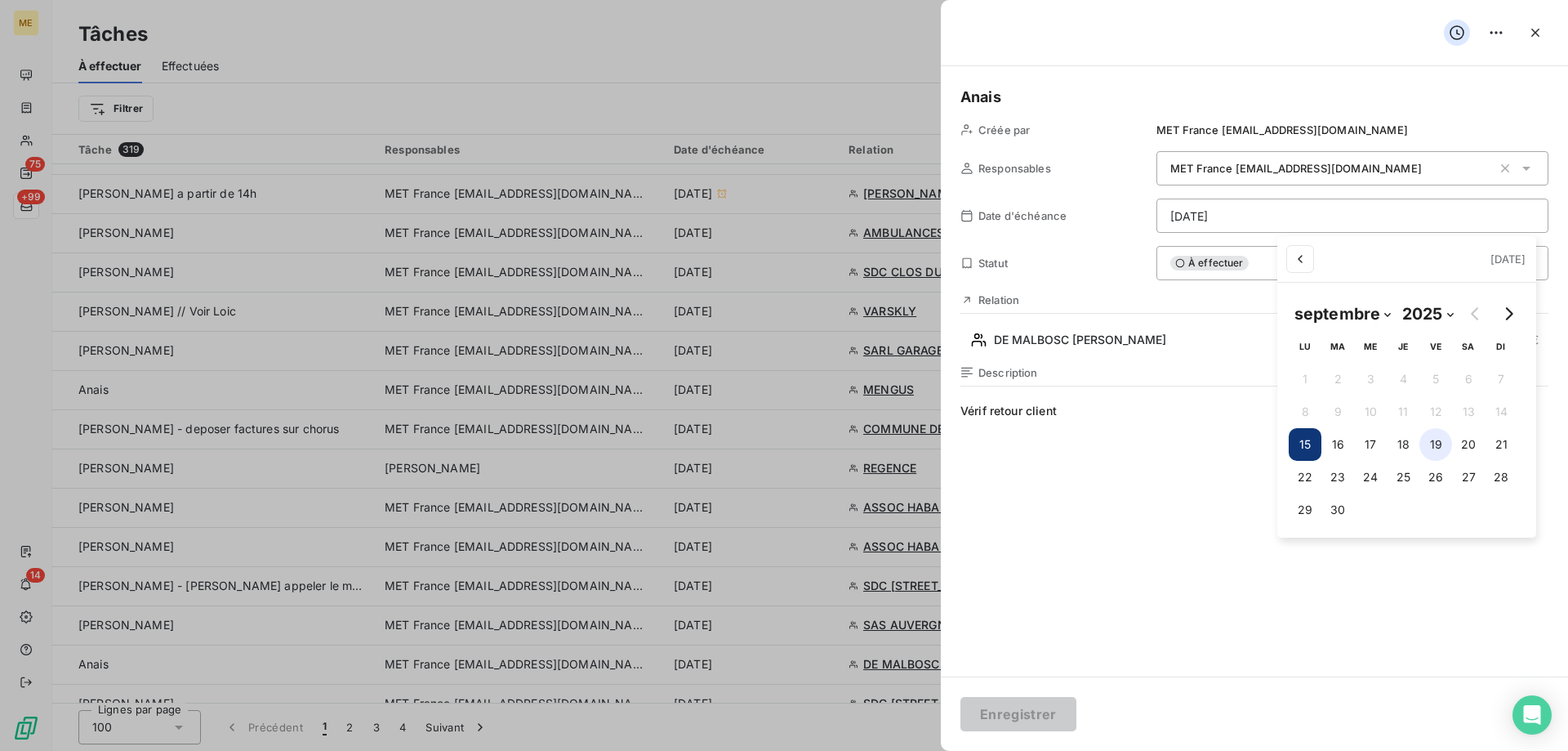
click at [1431, 455] on button "19" at bounding box center [1435, 444] width 32 height 32
click at [1044, 706] on html "ME 75 +99 14 Tâches À effectuer Effectuées Créer une tâche Filtrer Tâche 319 Re…" at bounding box center [784, 456] width 1568 height 914
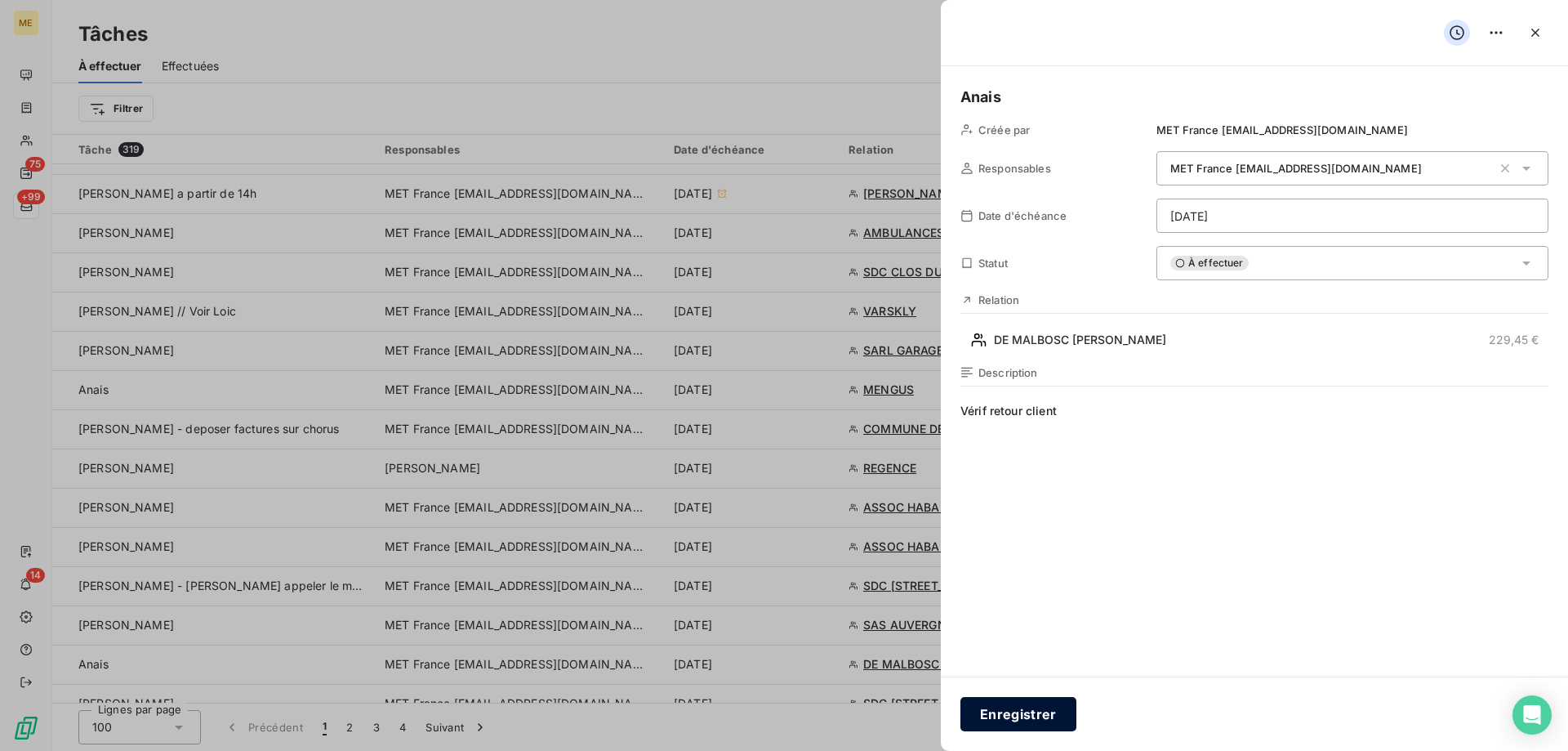
click at [984, 720] on button "Enregistrer" at bounding box center [1017, 714] width 116 height 34
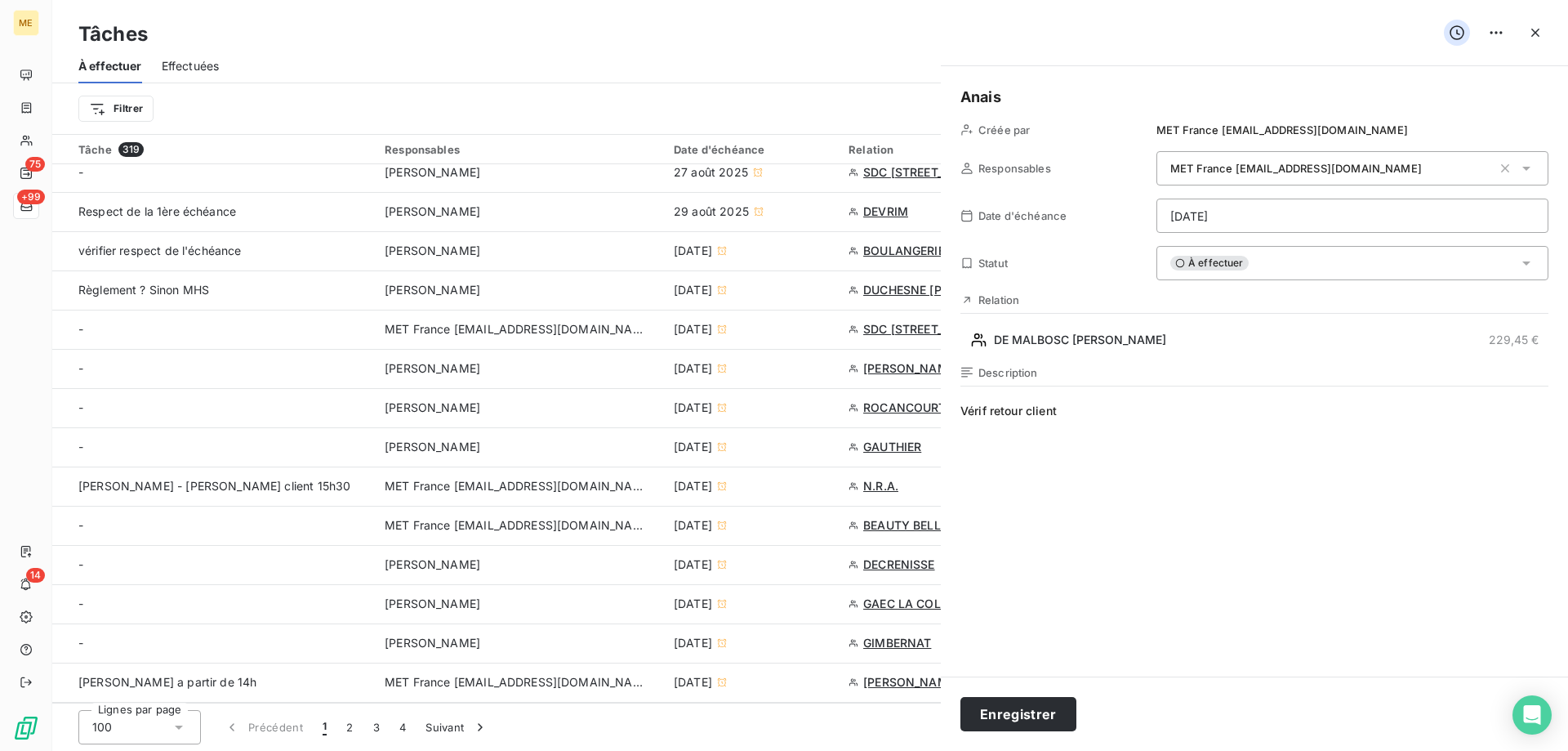
type input "[DATE]"
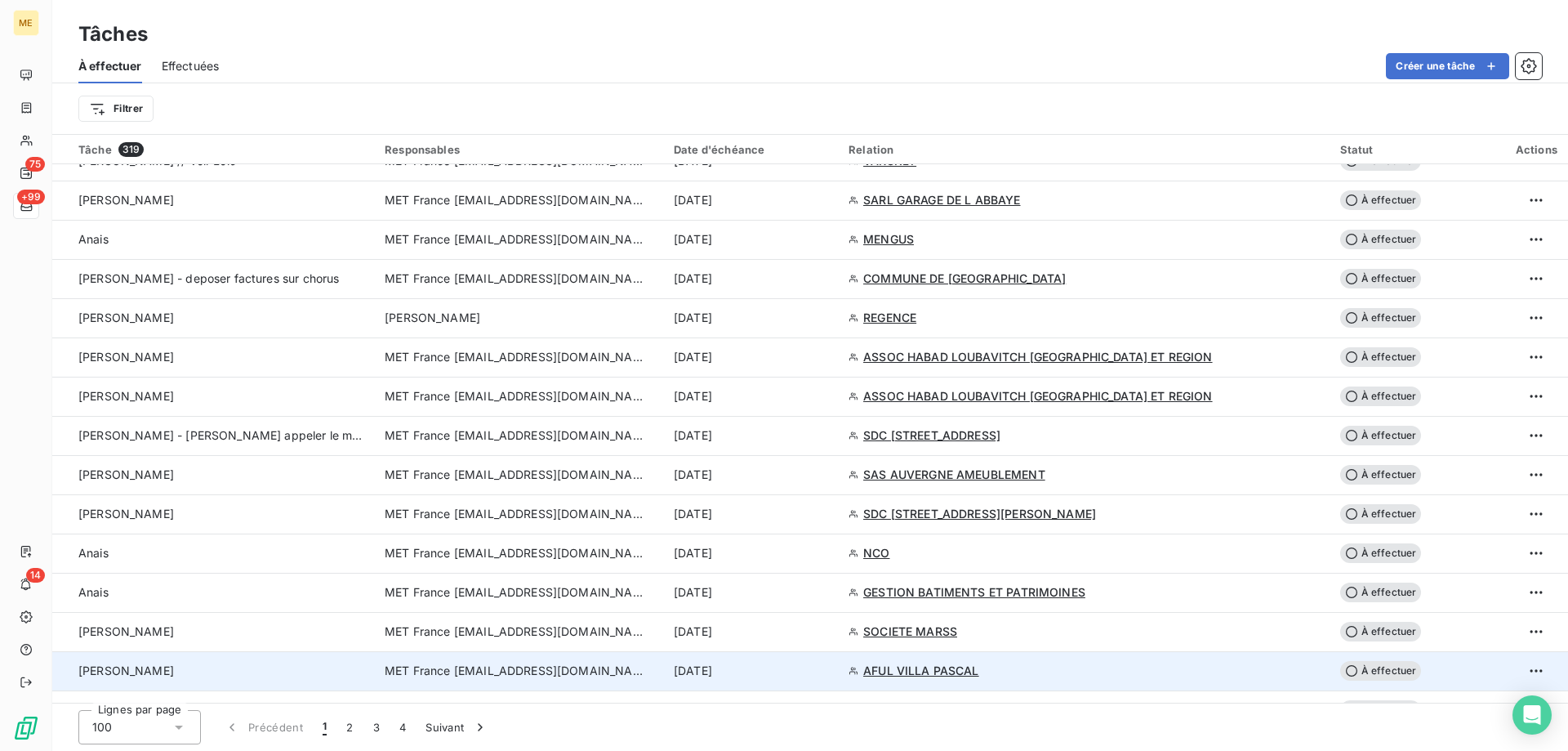
scroll to position [898, 0]
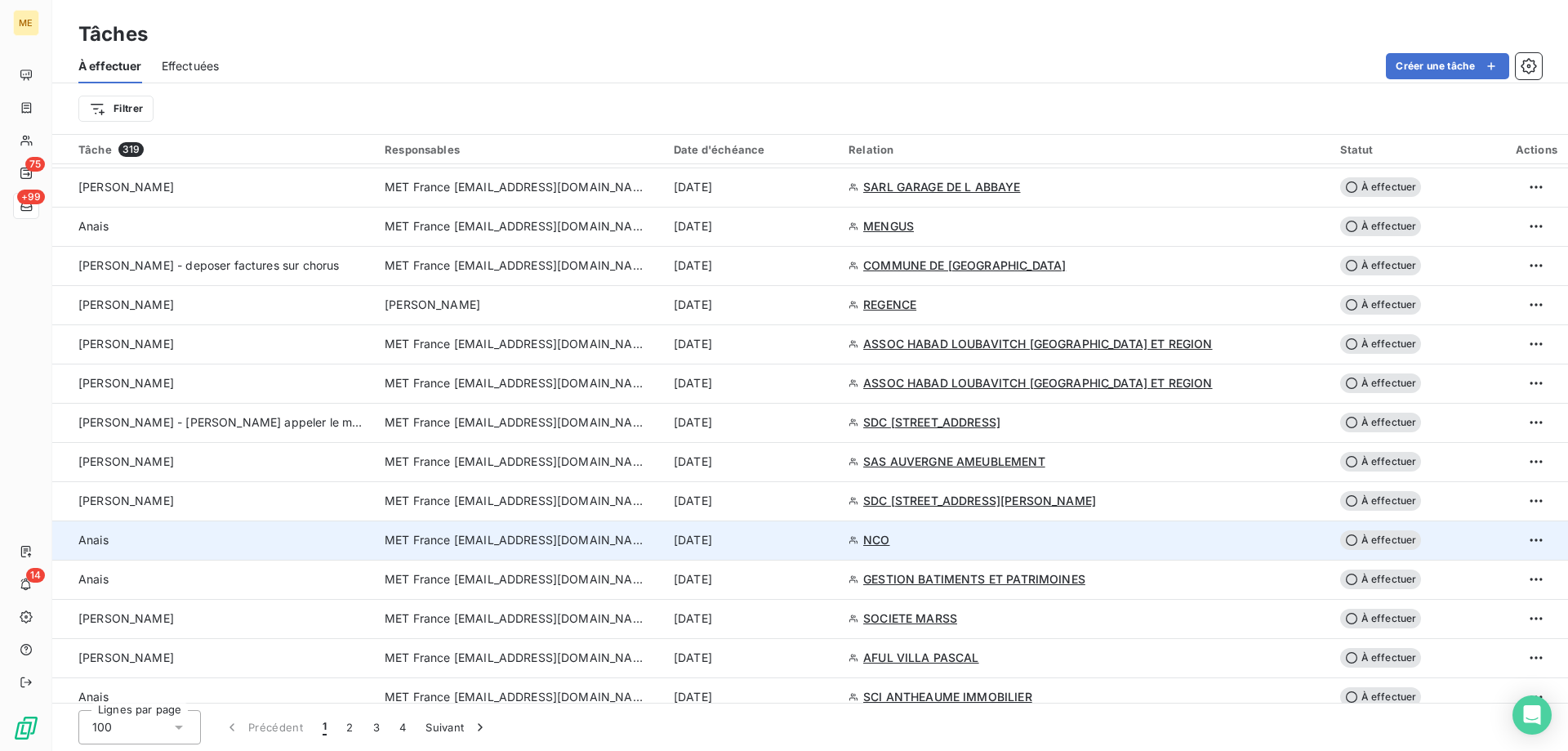
click at [829, 547] on div "[DATE]" at bounding box center [751, 540] width 155 height 16
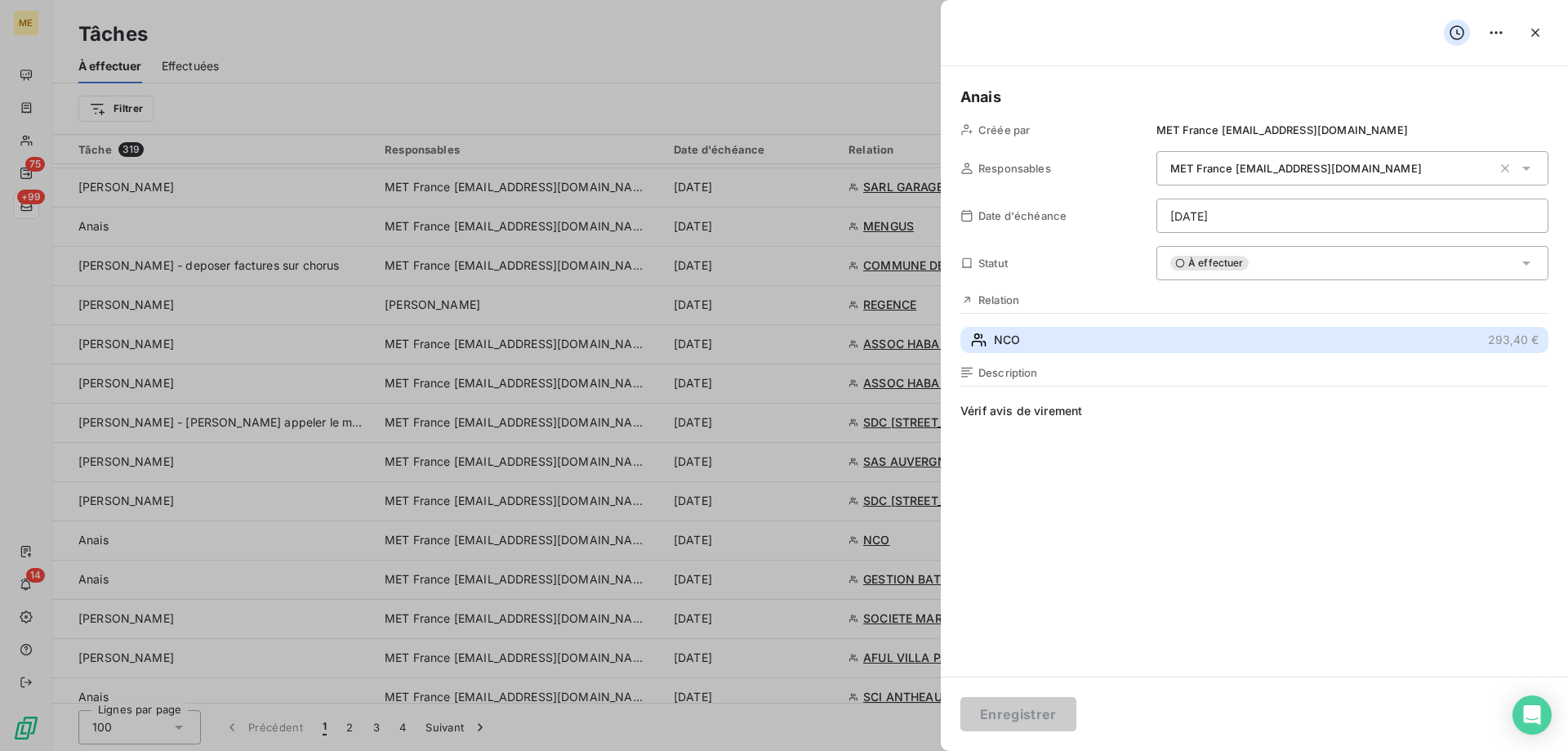
click at [1088, 347] on button "NCO 293,40 €" at bounding box center [1254, 340] width 588 height 26
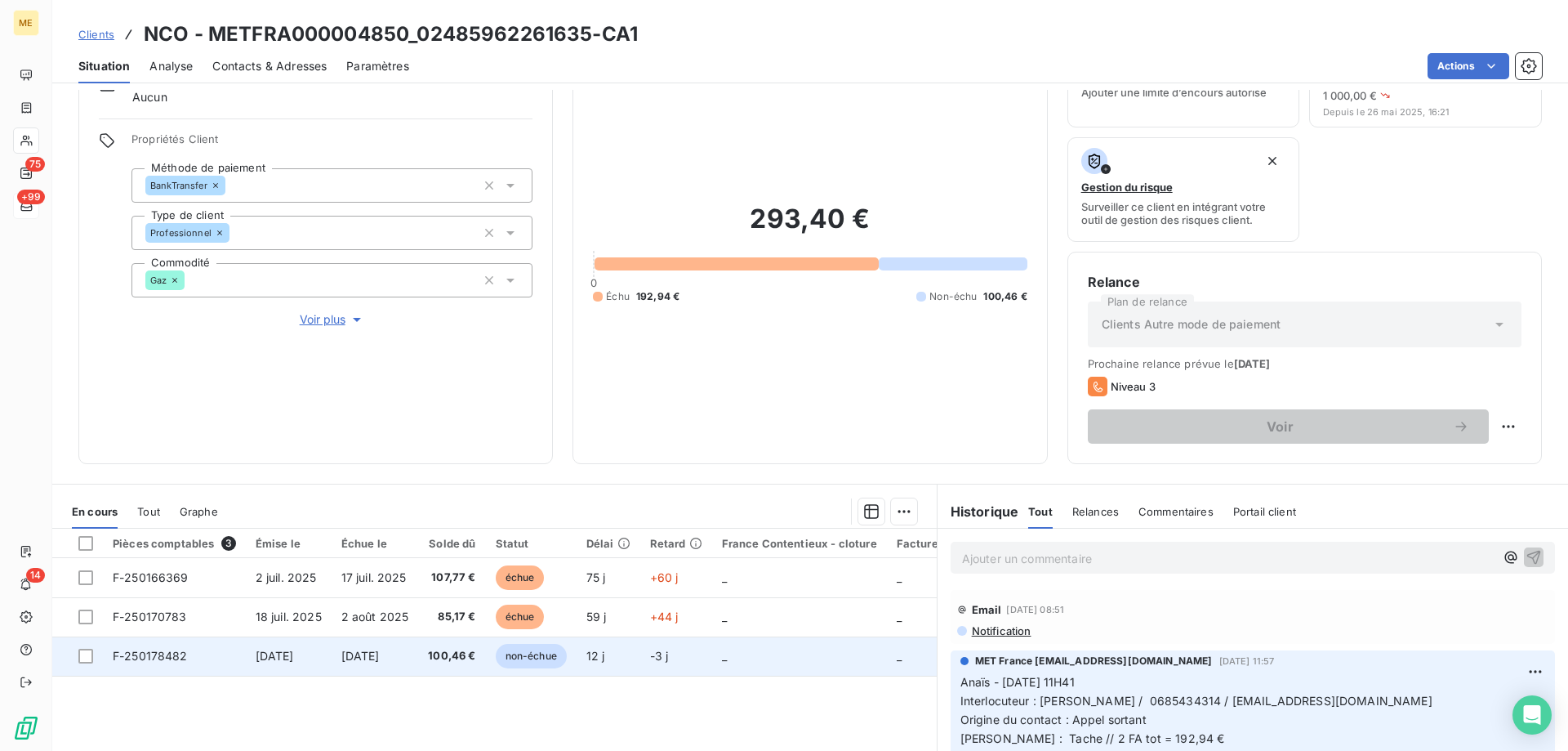
scroll to position [218, 0]
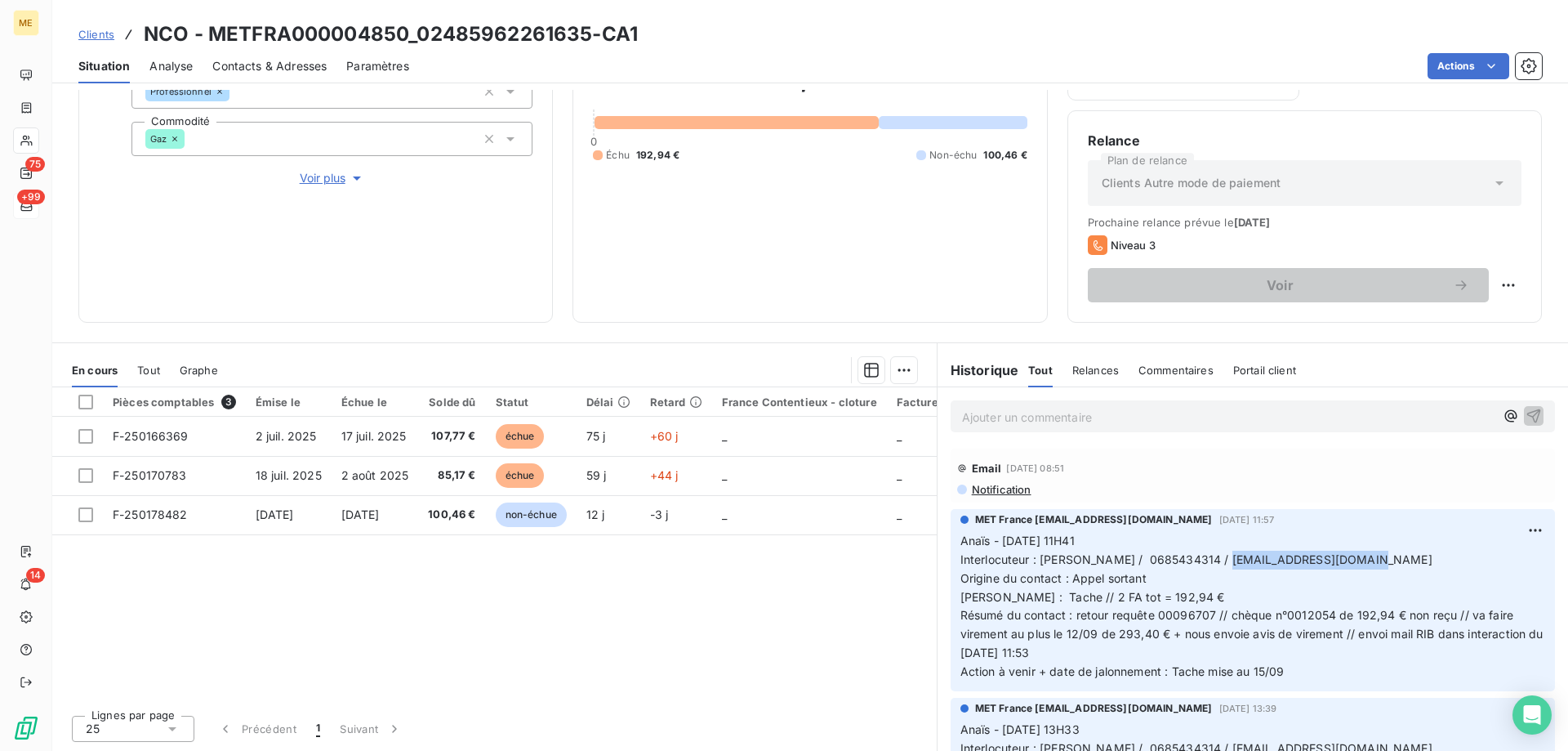
drag, startPoint x: 1309, startPoint y: 562, endPoint x: 1174, endPoint y: 563, distance: 135.0
click at [1174, 563] on p "Anaïs - 11/09/2025 - 11H41 Interlocuteur : M. JOLY / 0685434314 / info@domaine-…" at bounding box center [1252, 606] width 585 height 149
copy span "info@domaine-du-lac.fr"
drag, startPoint x: 589, startPoint y: 28, endPoint x: 418, endPoint y: 42, distance: 171.6
click at [418, 42] on h3 "NCO - METFRA000004850_02485962261635-CA1" at bounding box center [391, 34] width 494 height 30
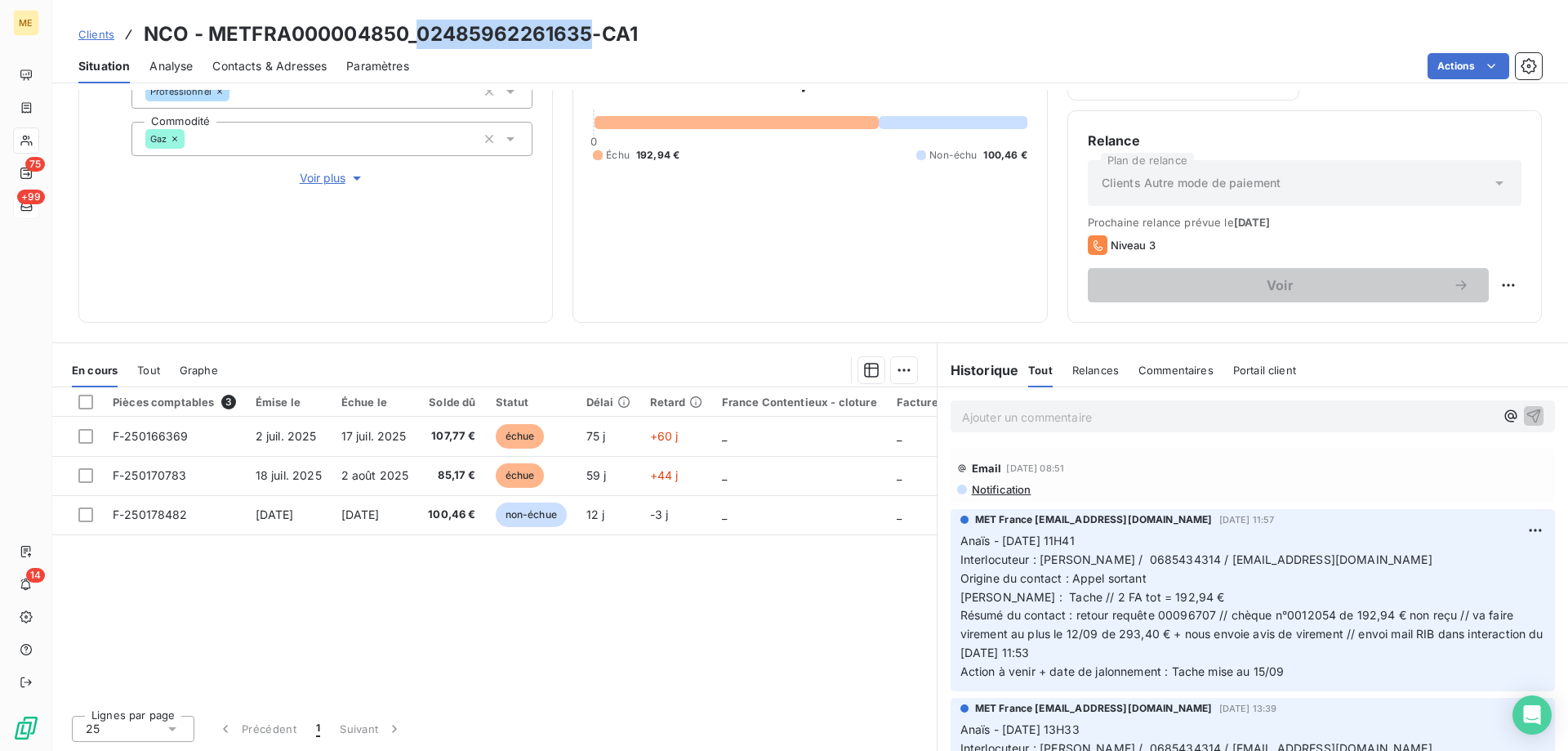
copy h3 "02485962261635"
drag, startPoint x: 1308, startPoint y: 562, endPoint x: 1176, endPoint y: 567, distance: 132.1
click at [1176, 567] on p "Anaïs - 11/09/2025 - 11H41 Interlocuteur : M. JOLY / 0685434314 / info@domaine-…" at bounding box center [1252, 606] width 585 height 149
click at [1180, 544] on p "Anaïs - 11/09/2025 - 11H41 Interlocuteur : M. JOLY / 0685434314 / info@domaine-…" at bounding box center [1252, 606] width 585 height 149
drag, startPoint x: 590, startPoint y: 35, endPoint x: 421, endPoint y: 43, distance: 169.2
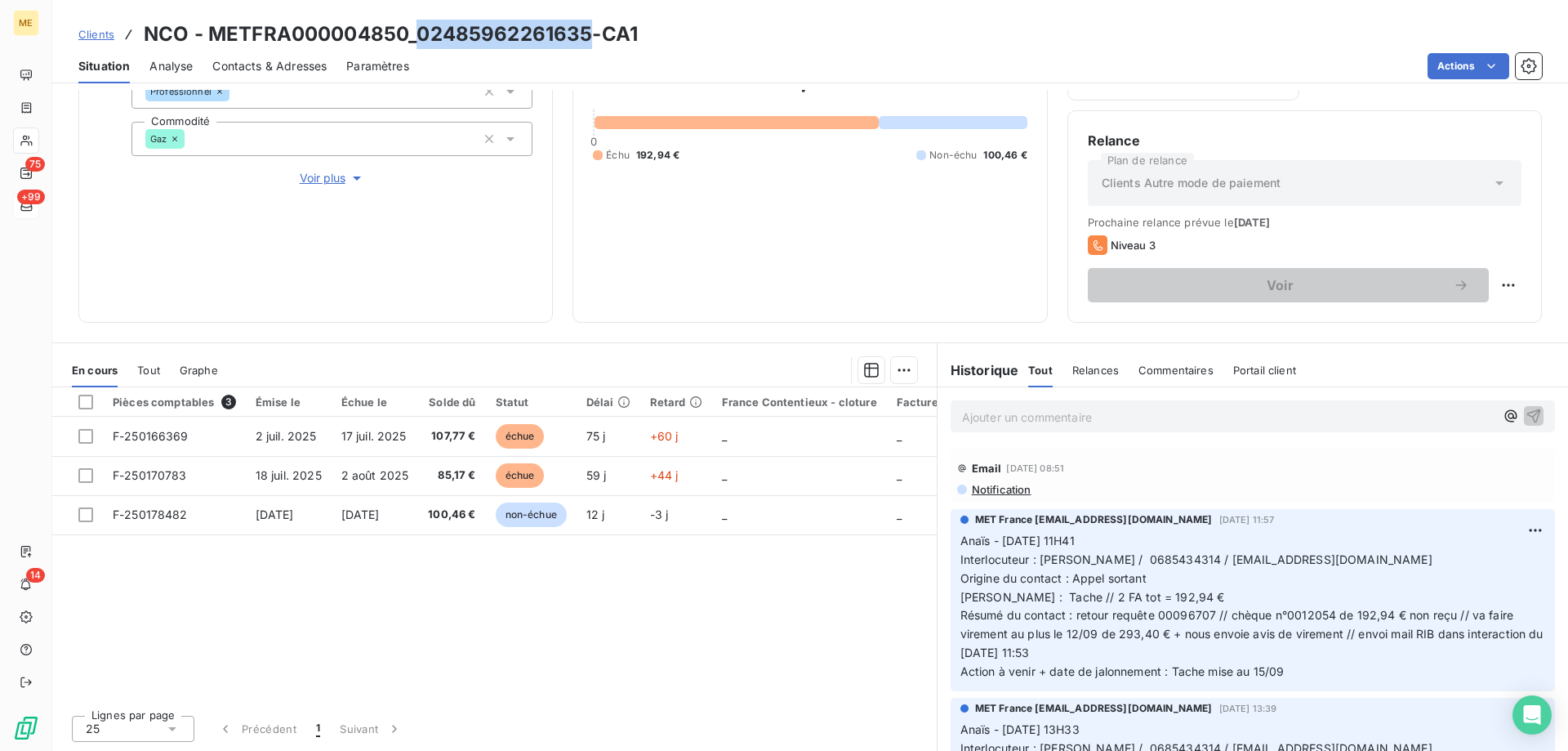
click at [421, 43] on h3 "NCO - METFRA000004850_02485962261635-CA1" at bounding box center [391, 34] width 494 height 30
copy h3 "02485962261635"
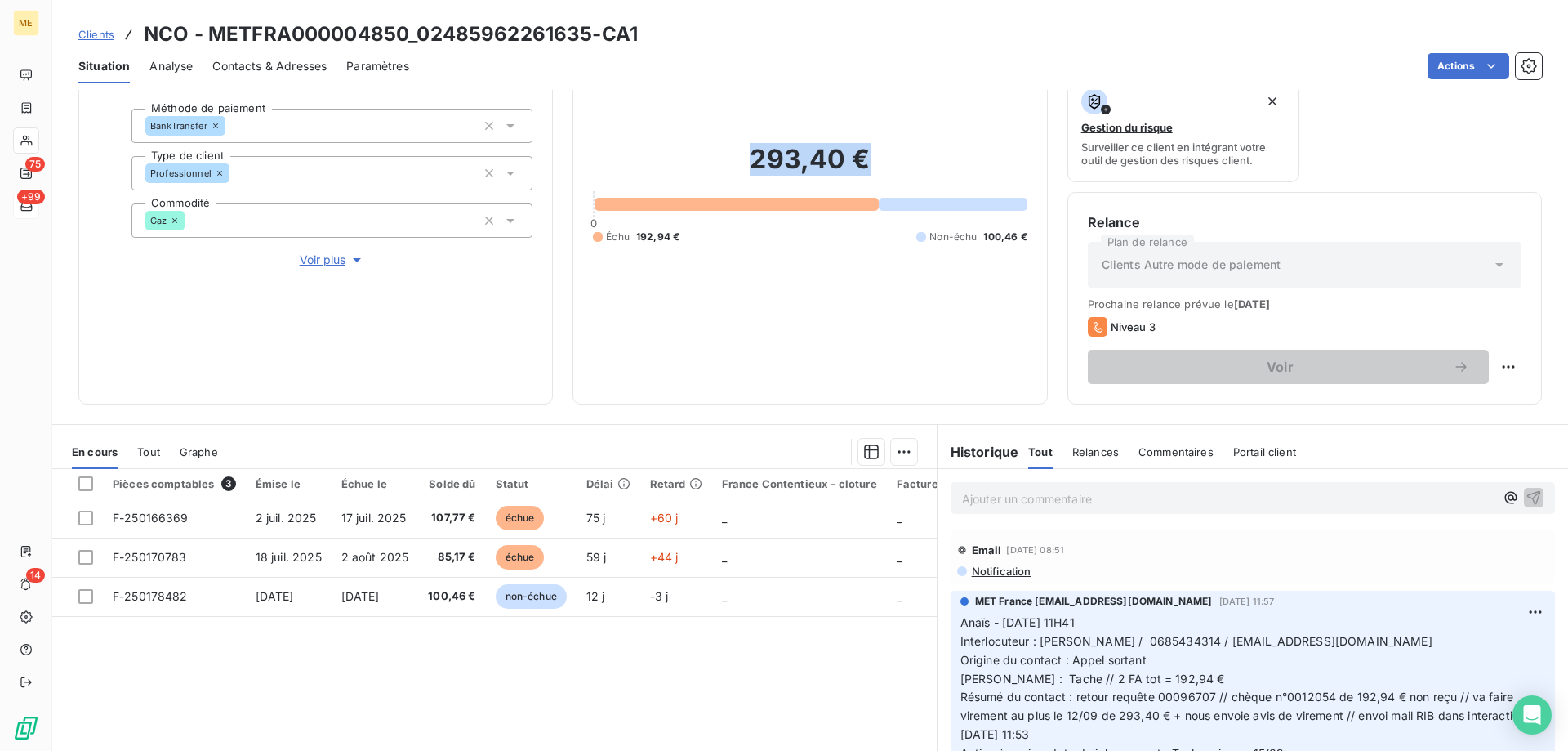
drag, startPoint x: 749, startPoint y: 162, endPoint x: 866, endPoint y: 164, distance: 117.0
click at [866, 164] on h2 "293,40 €" at bounding box center [809, 167] width 434 height 49
click at [895, 160] on h2 "293,40 €" at bounding box center [809, 167] width 434 height 49
drag, startPoint x: 1094, startPoint y: 643, endPoint x: 1165, endPoint y: 645, distance: 71.0
click at [1165, 645] on span "Anaïs - 11/09/2025 - 11H41 Interlocuteur : M. JOLY / 0685434314 / info@domaine-…" at bounding box center [1253, 687] width 586 height 145
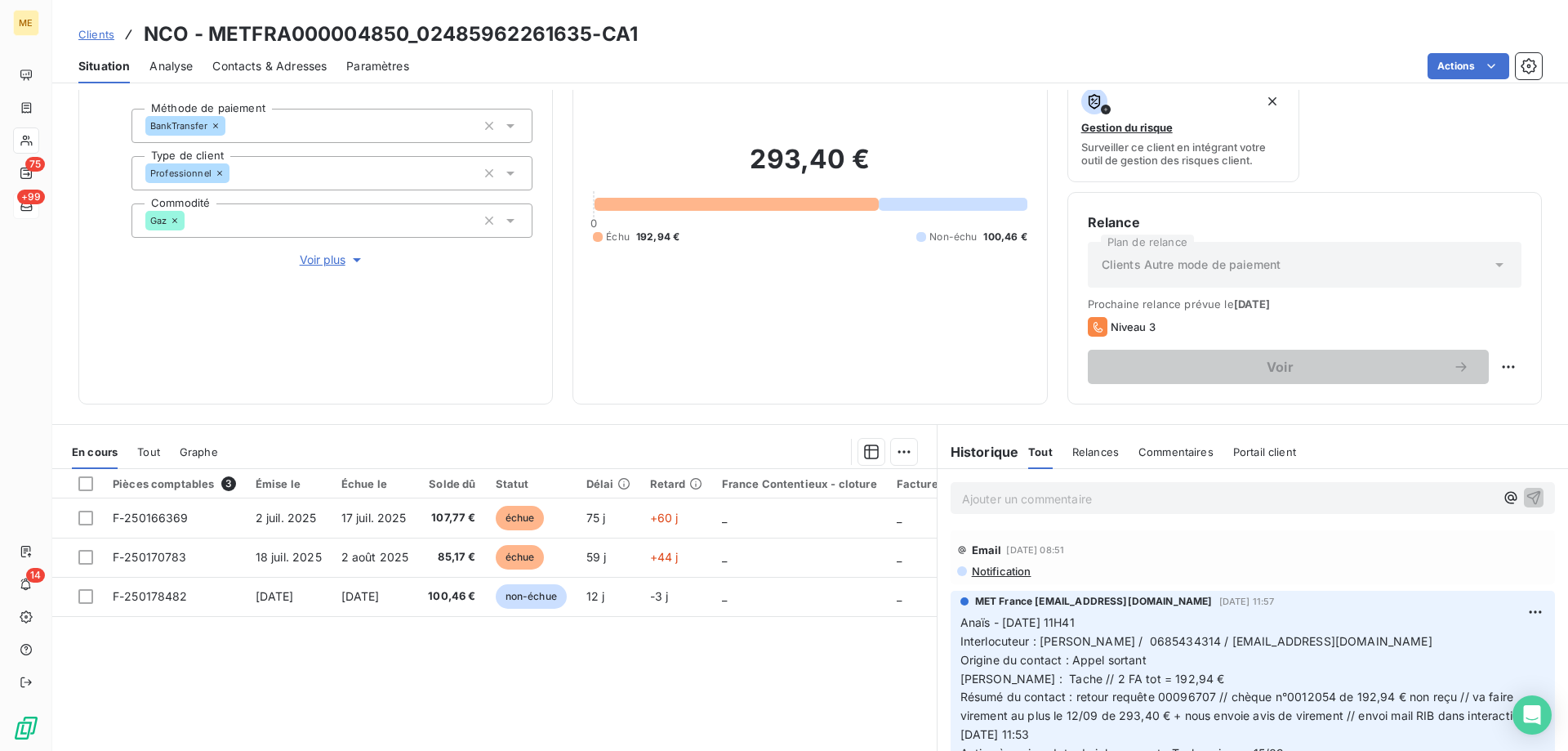
click at [1185, 496] on p "Ajouter un commentaire ﻿" at bounding box center [1228, 499] width 533 height 21
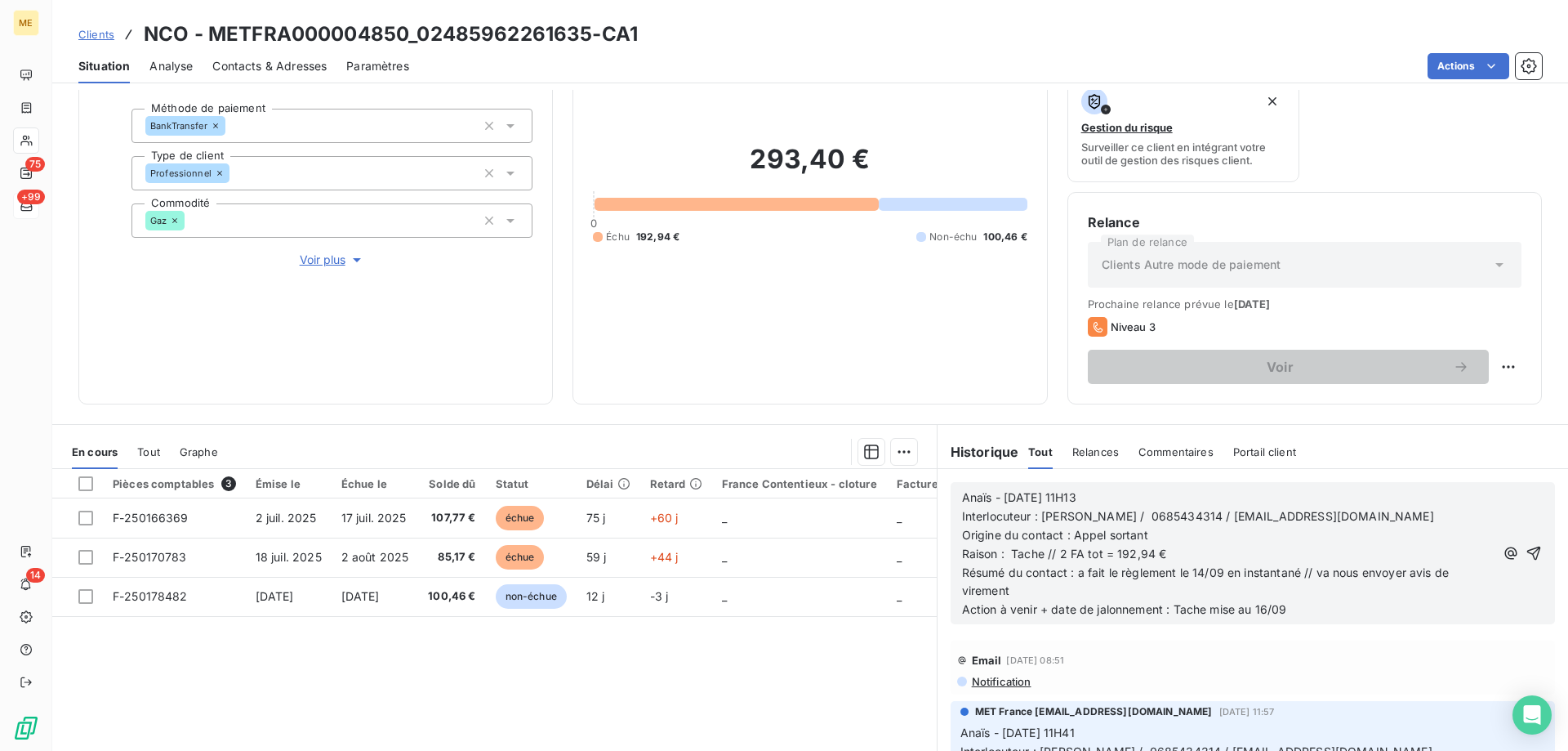
drag, startPoint x: 1513, startPoint y: 552, endPoint x: 1496, endPoint y: 574, distance: 27.8
click at [1525, 552] on icon "button" at bounding box center [1533, 552] width 16 height 16
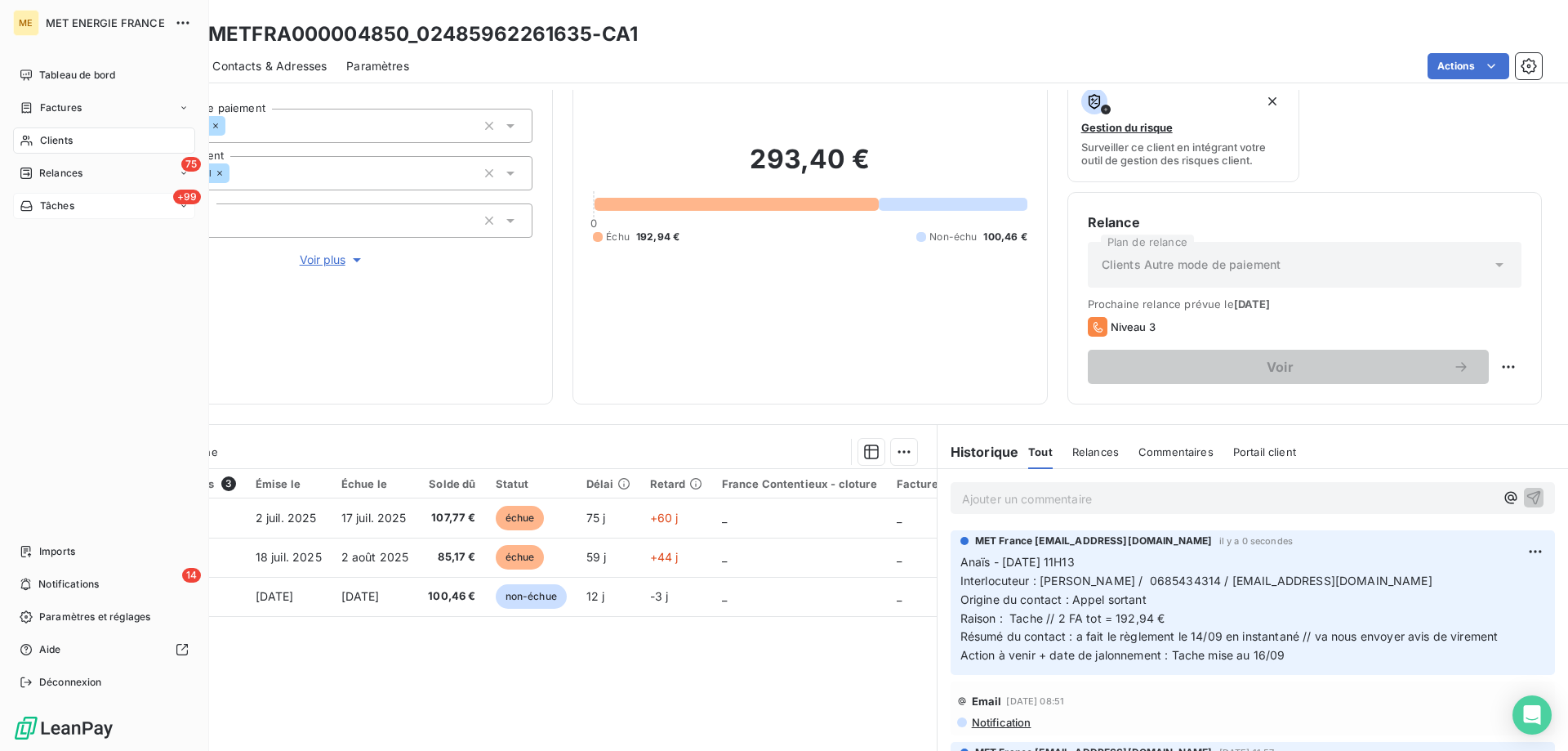
click at [46, 209] on span "Tâches" at bounding box center [57, 206] width 34 height 14
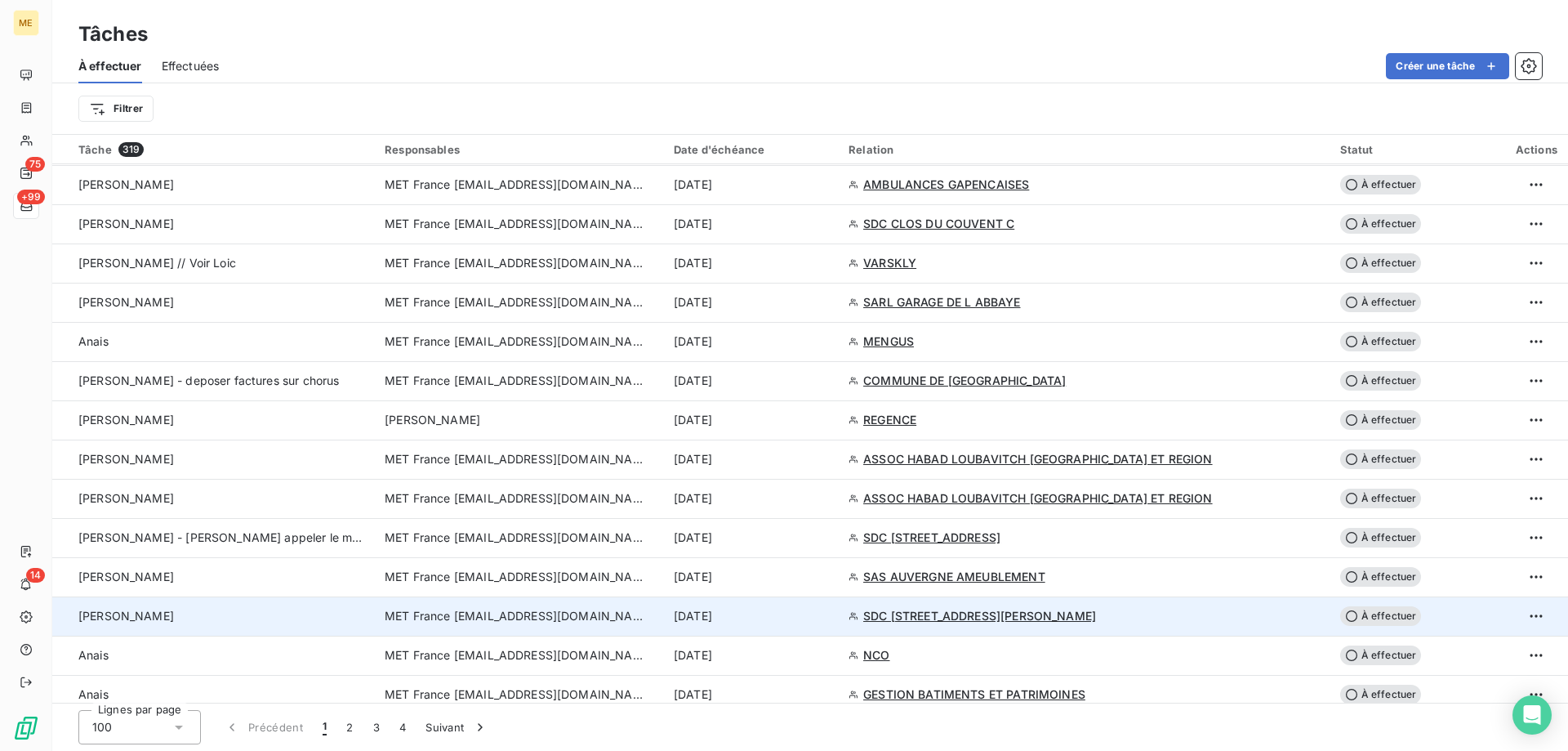
scroll to position [817, 0]
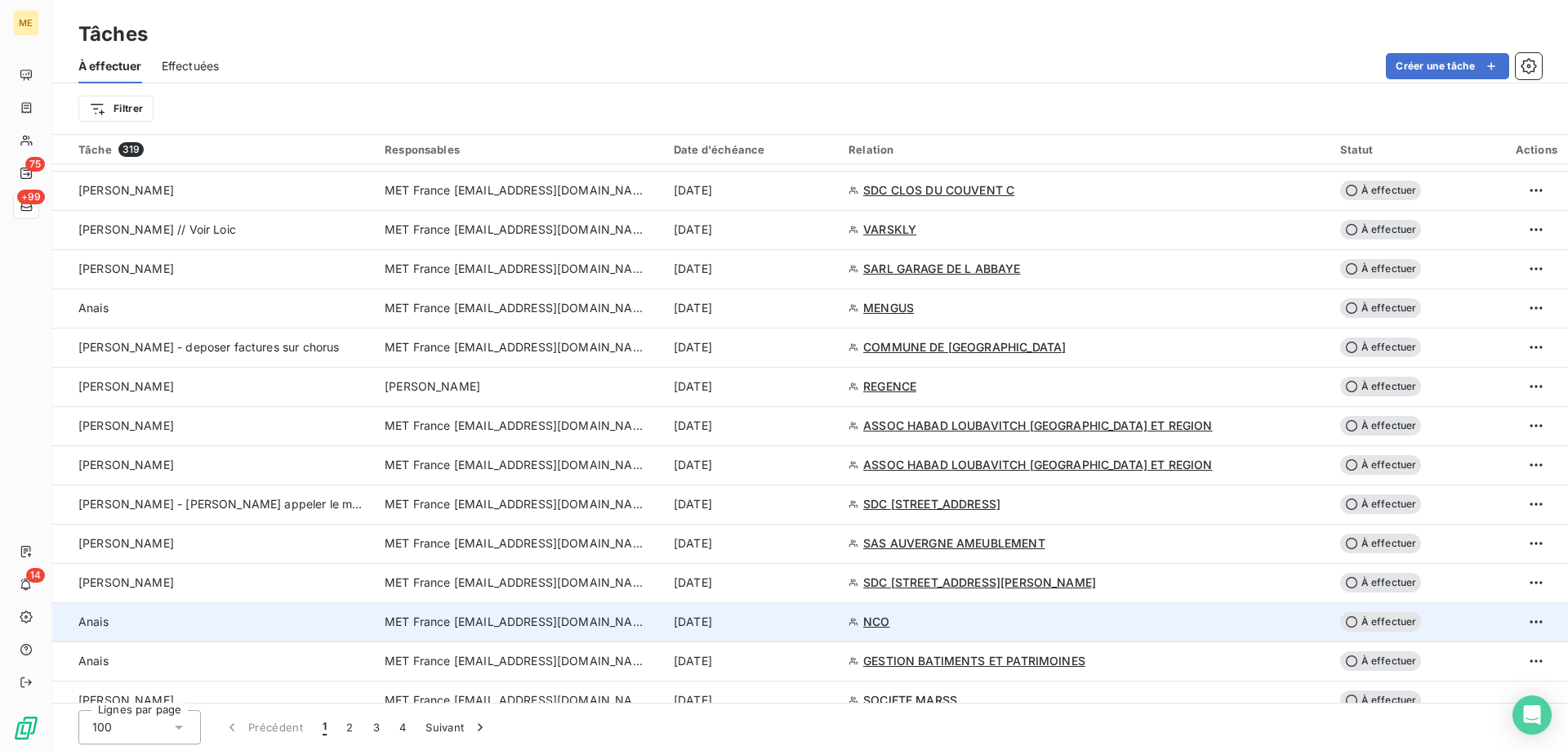
click at [829, 623] on div "[DATE]" at bounding box center [751, 622] width 155 height 16
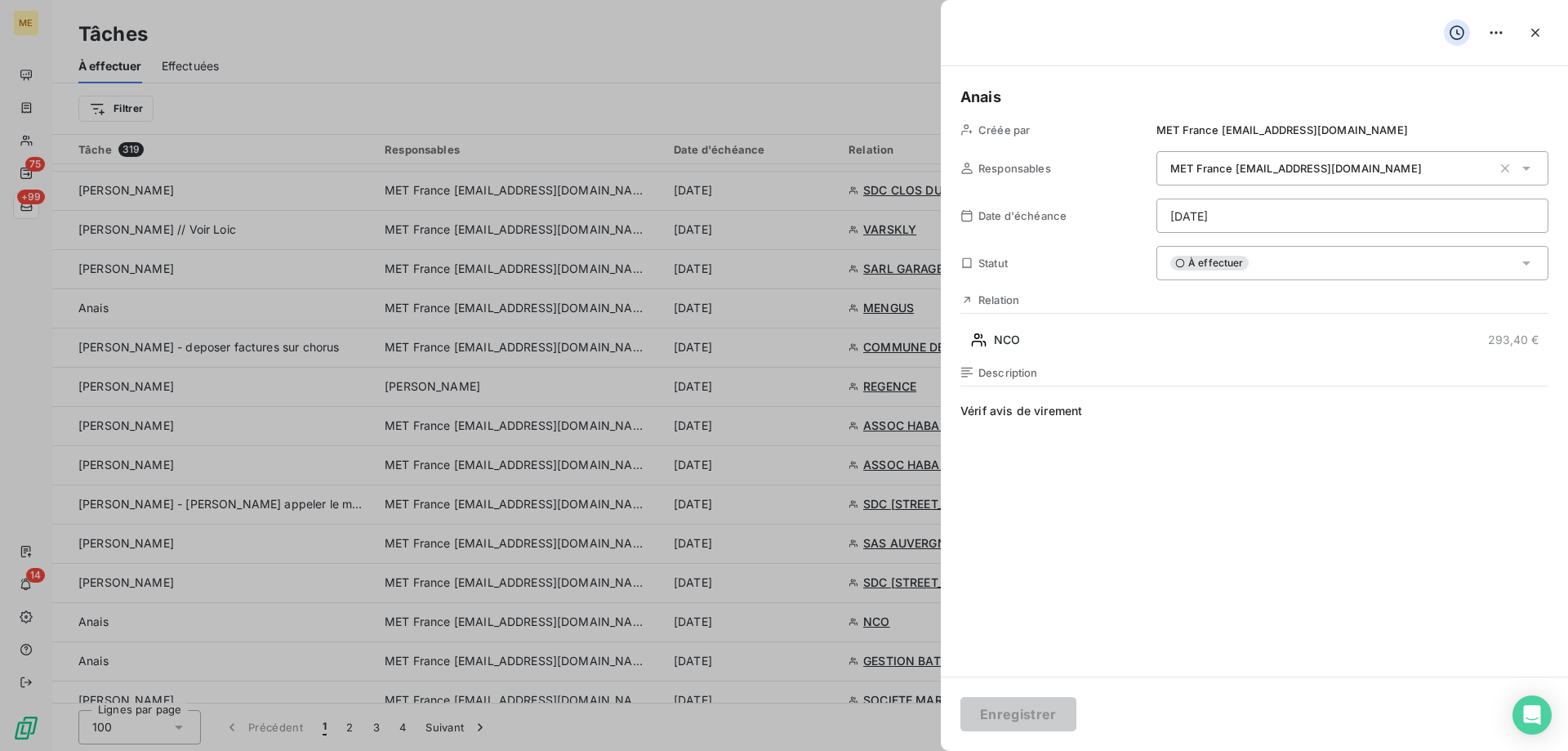
click at [1314, 220] on html "ME 75 +99 14 Tâches À effectuer Effectuées Créer une tâche Filtrer Tâche 319 Re…" at bounding box center [784, 456] width 1568 height 914
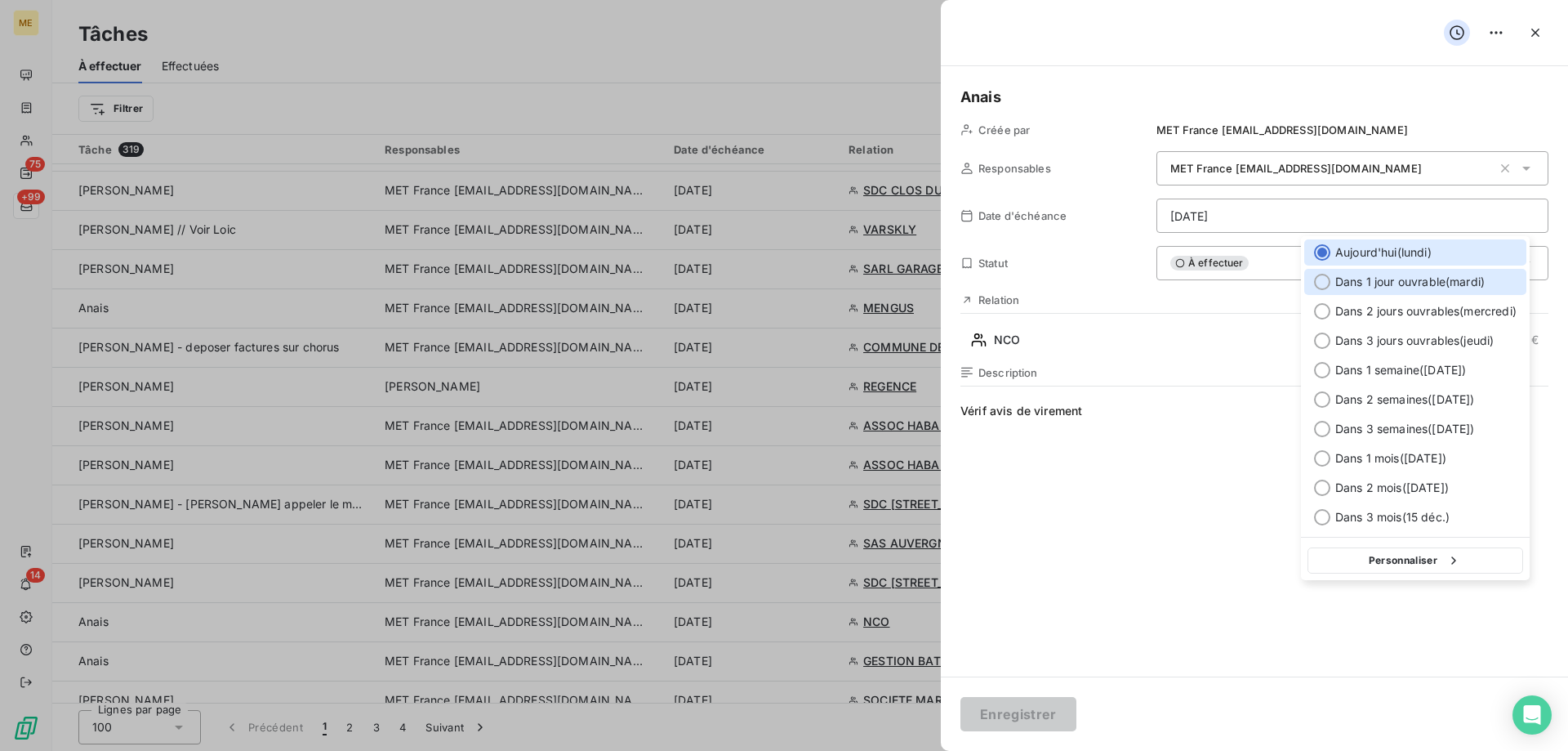
click at [1435, 282] on span "Dans 1 jour ouvrable ( mardi )" at bounding box center [1410, 282] width 149 height 16
type input "16/09/2025"
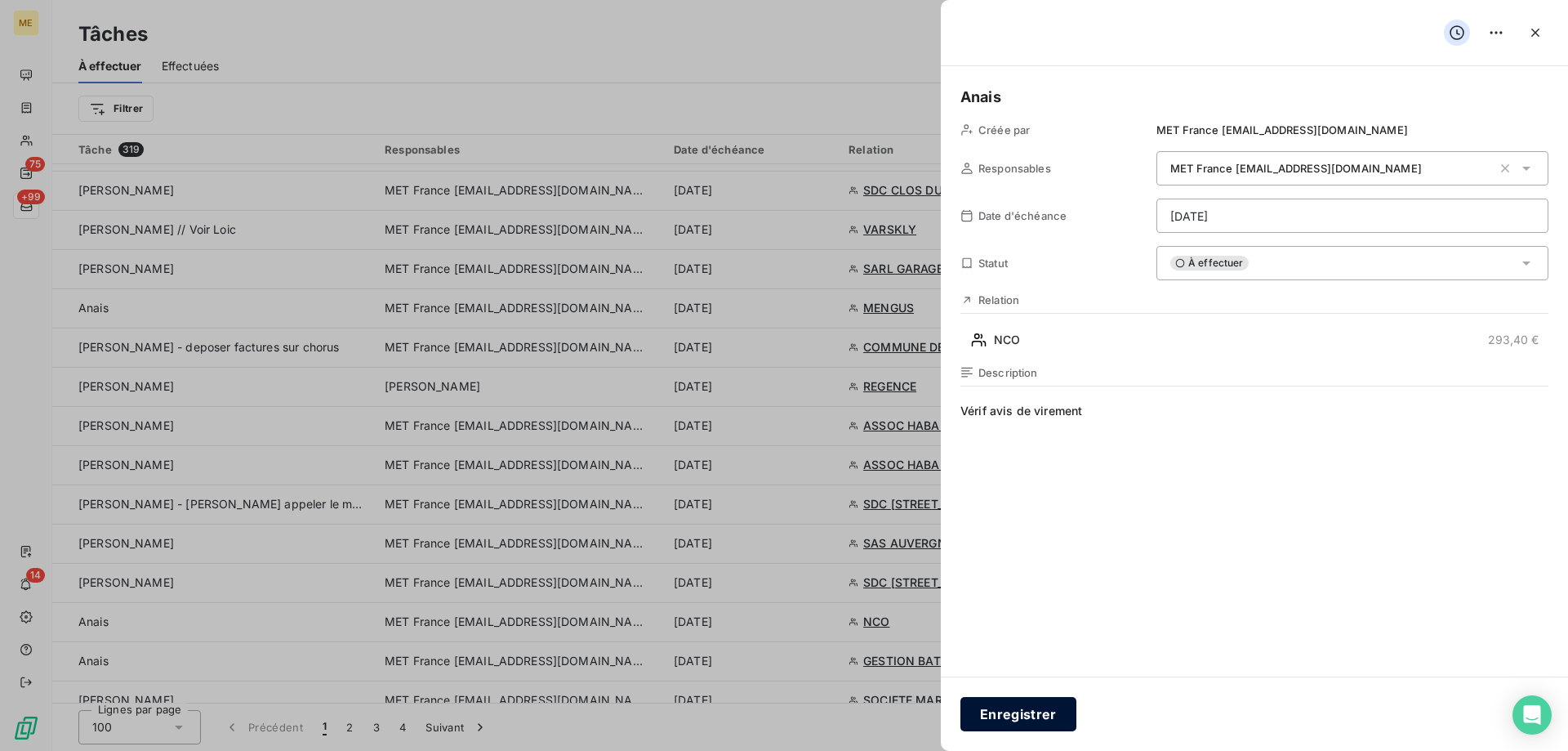
click at [1018, 705] on button "Enregistrer" at bounding box center [1017, 714] width 116 height 34
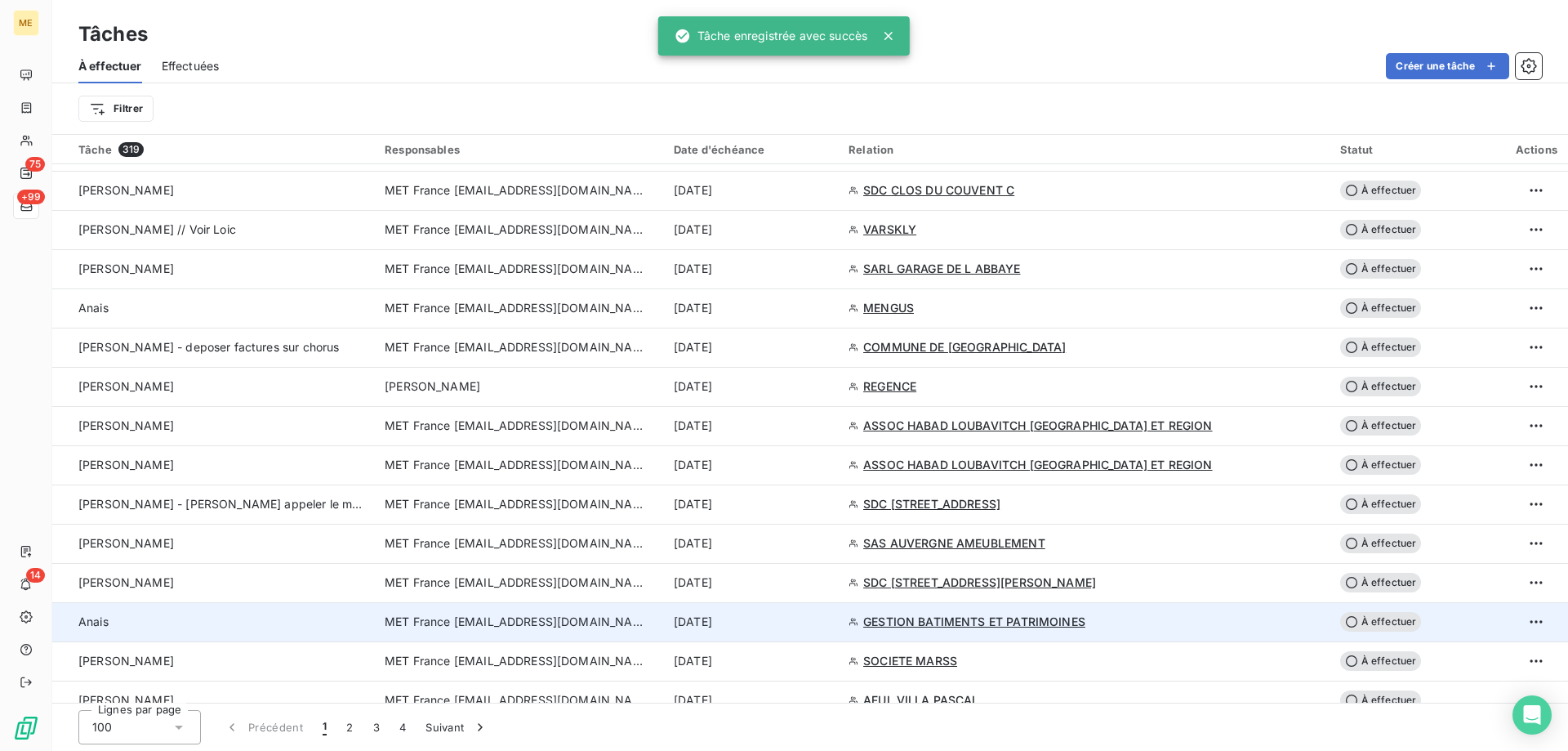
click at [829, 622] on div "[DATE]" at bounding box center [751, 622] width 155 height 16
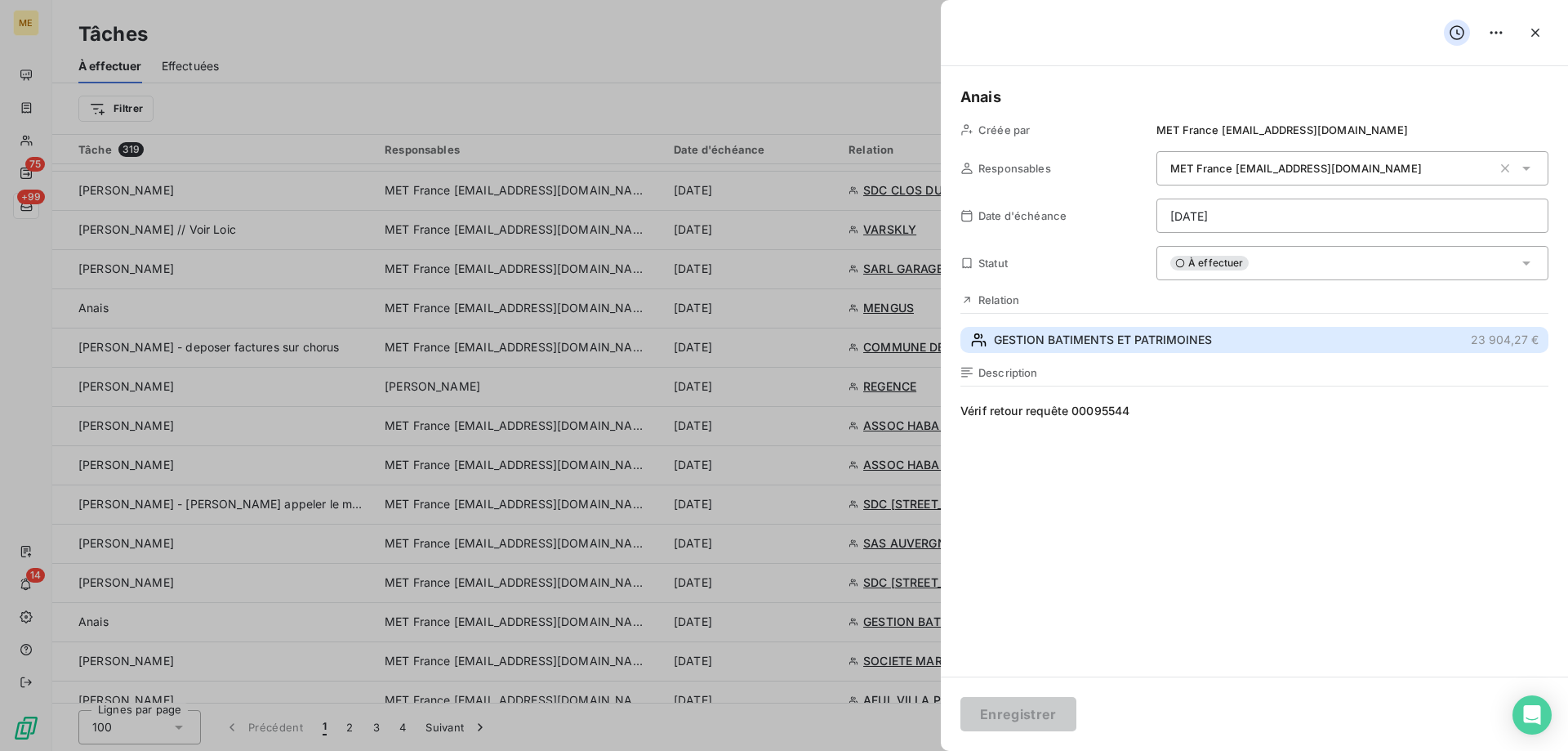
drag, startPoint x: 1156, startPoint y: 342, endPoint x: 1155, endPoint y: 354, distance: 12.0
click at [1157, 342] on span "GESTION BATIMENTS ET PATRIMOINES" at bounding box center [1103, 340] width 218 height 16
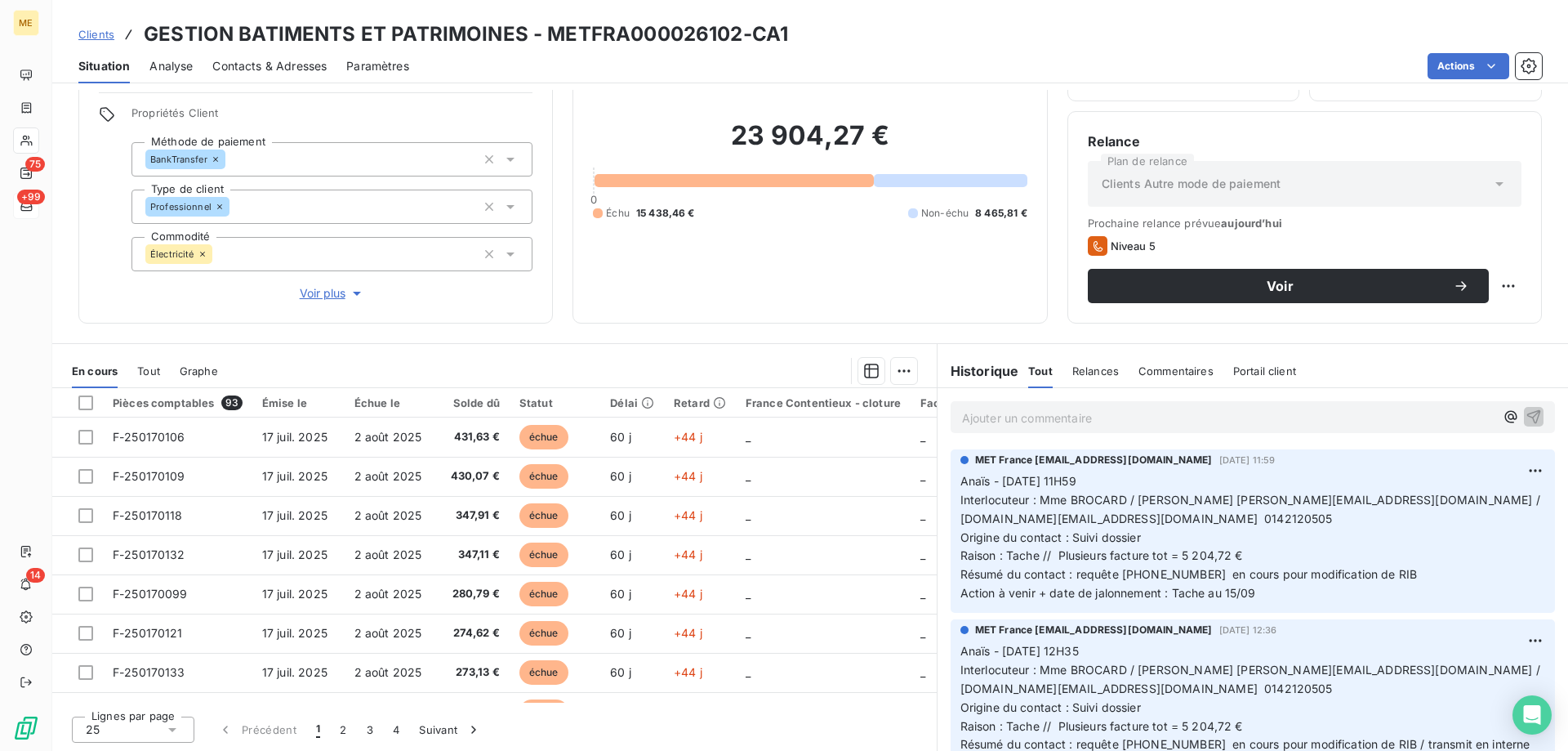
scroll to position [103, 0]
drag, startPoint x: 1171, startPoint y: 553, endPoint x: 1114, endPoint y: 552, distance: 57.0
click at [1114, 566] on span "Résumé du contact : requête 00080981 en cours pour modification de RIB" at bounding box center [1188, 572] width 457 height 13
copy span "00080981"
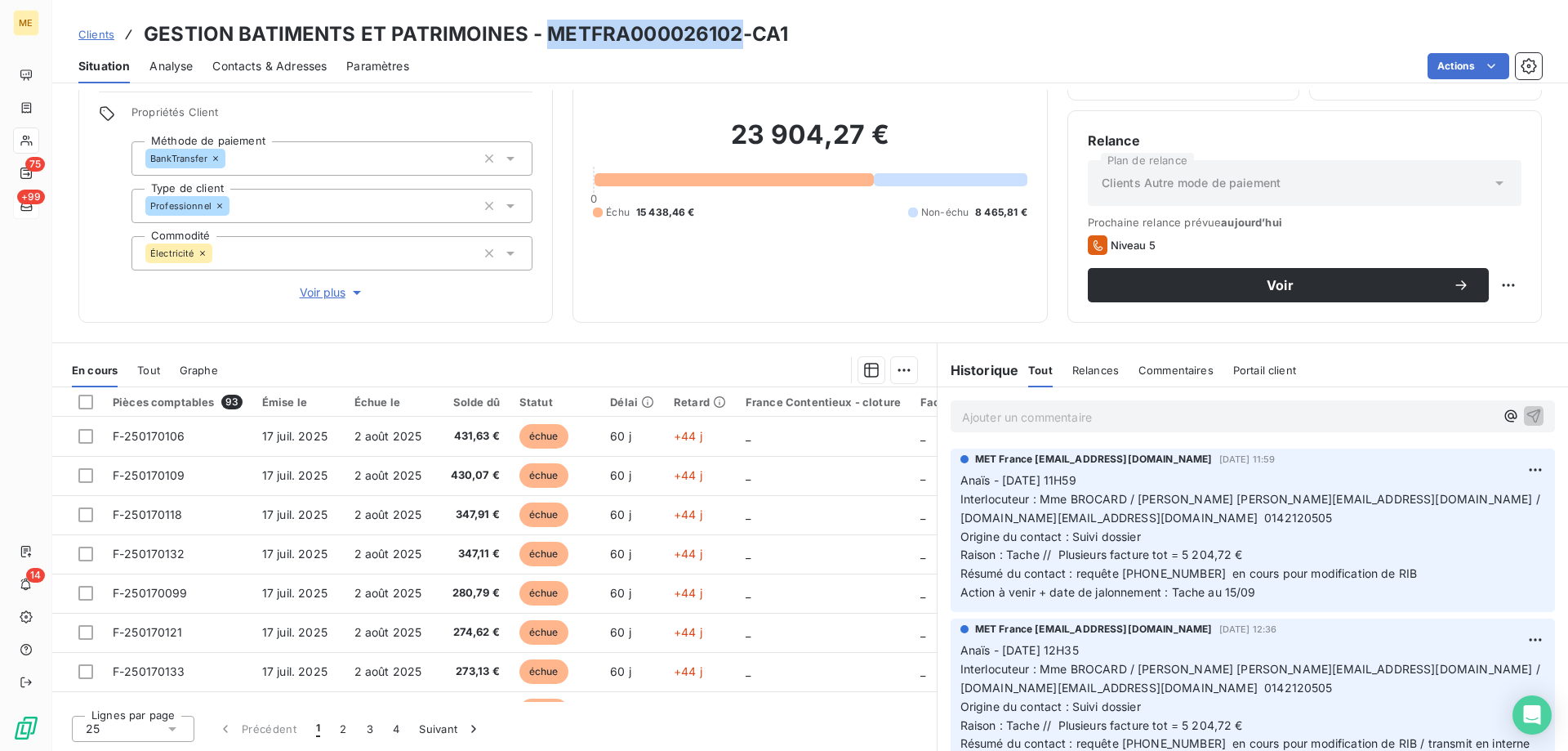
drag, startPoint x: 735, startPoint y: 32, endPoint x: 542, endPoint y: 42, distance: 193.3
click at [542, 42] on h3 "GESTION BATIMENTS ET PATRIMOINES - METFRA000026102-CA1" at bounding box center [465, 34] width 644 height 30
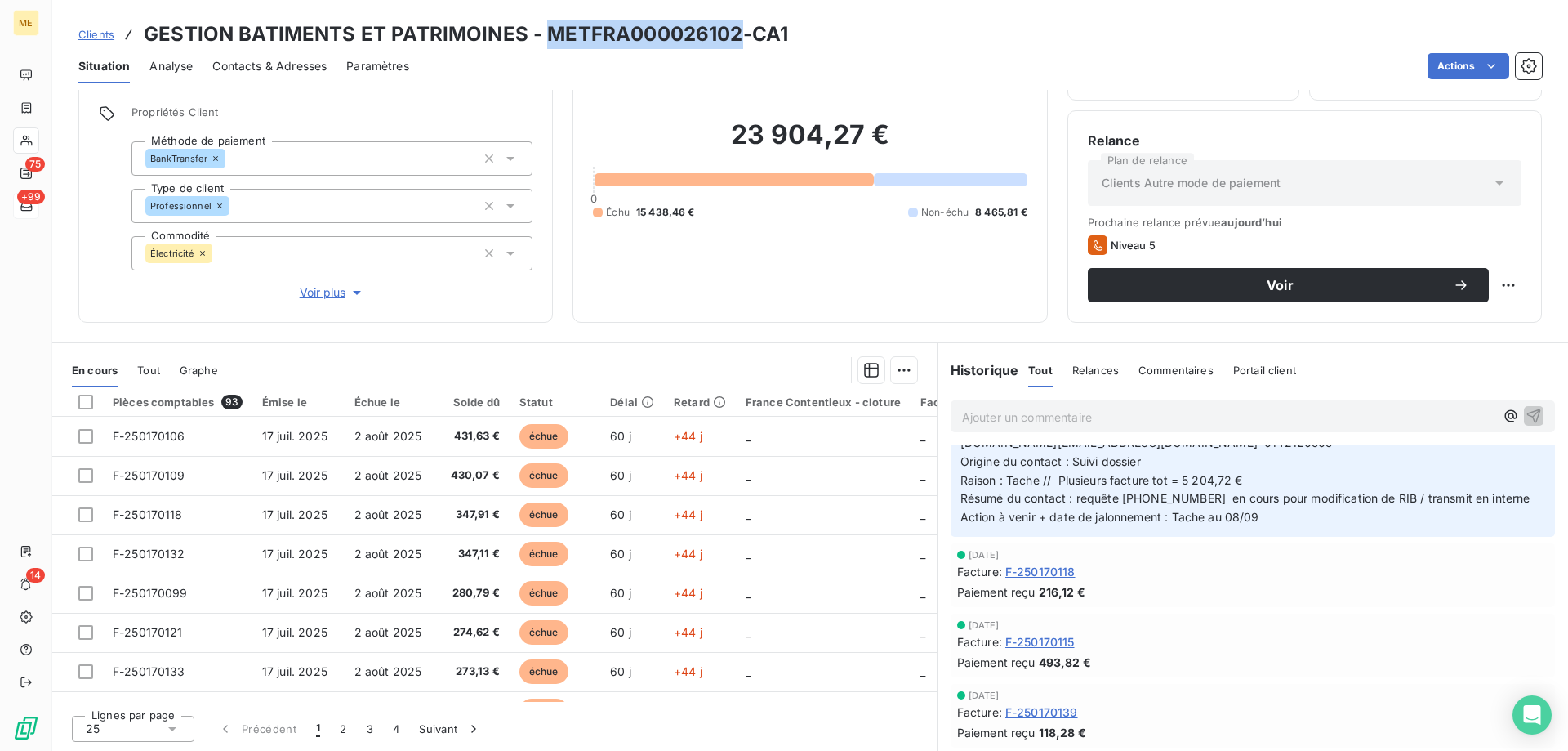
scroll to position [0, 0]
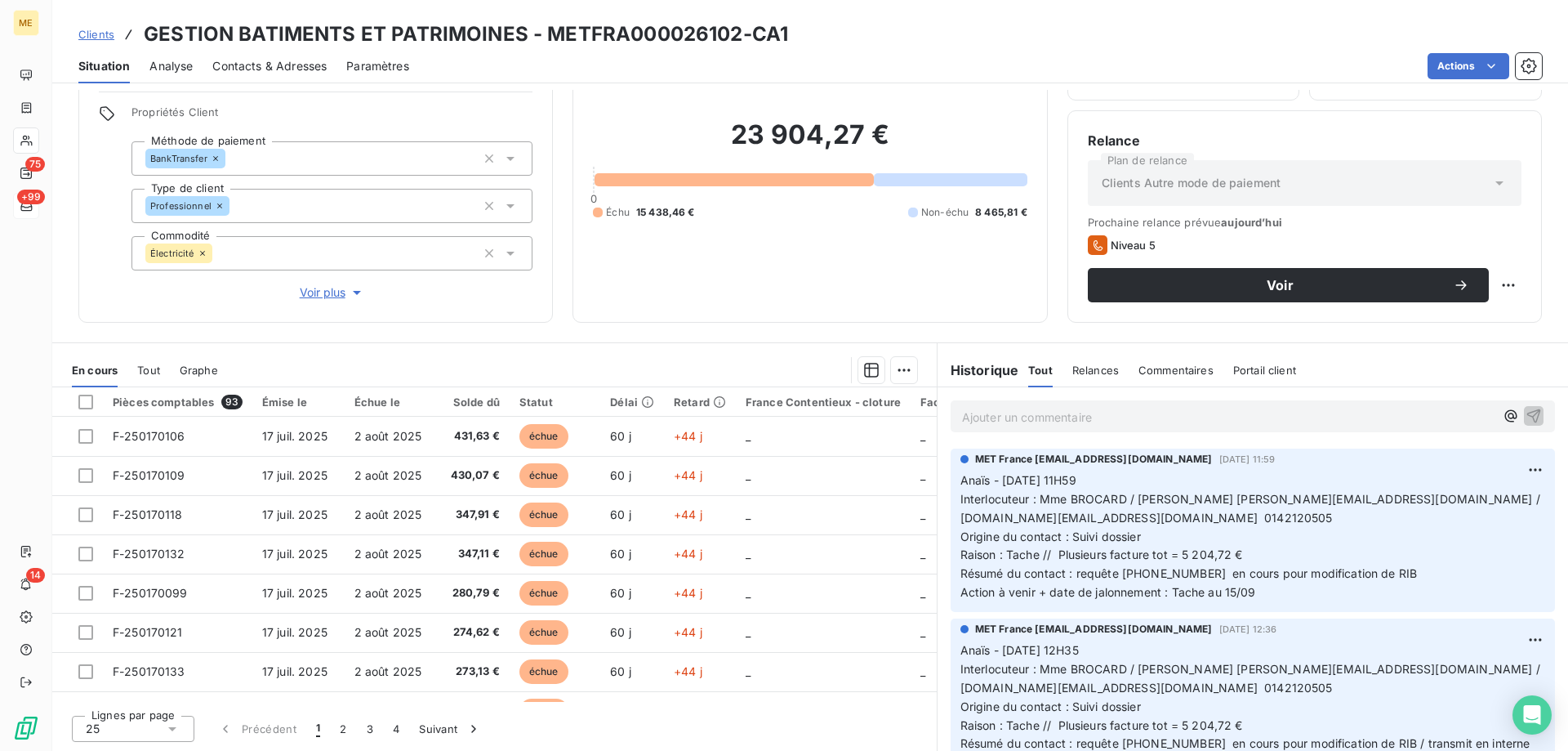
click at [858, 87] on div "Clients GESTION BATIMENTS ET PATRIMOINES - METFRA000026102-CA1 Situation Analys…" at bounding box center [810, 376] width 1516 height 751
drag, startPoint x: 741, startPoint y: 38, endPoint x: 540, endPoint y: 38, distance: 201.0
click at [540, 38] on h3 "GESTION BATIMENTS ET PATRIMOINES - METFRA000026102-CA1" at bounding box center [465, 34] width 644 height 30
copy h3 "METFRA000026102"
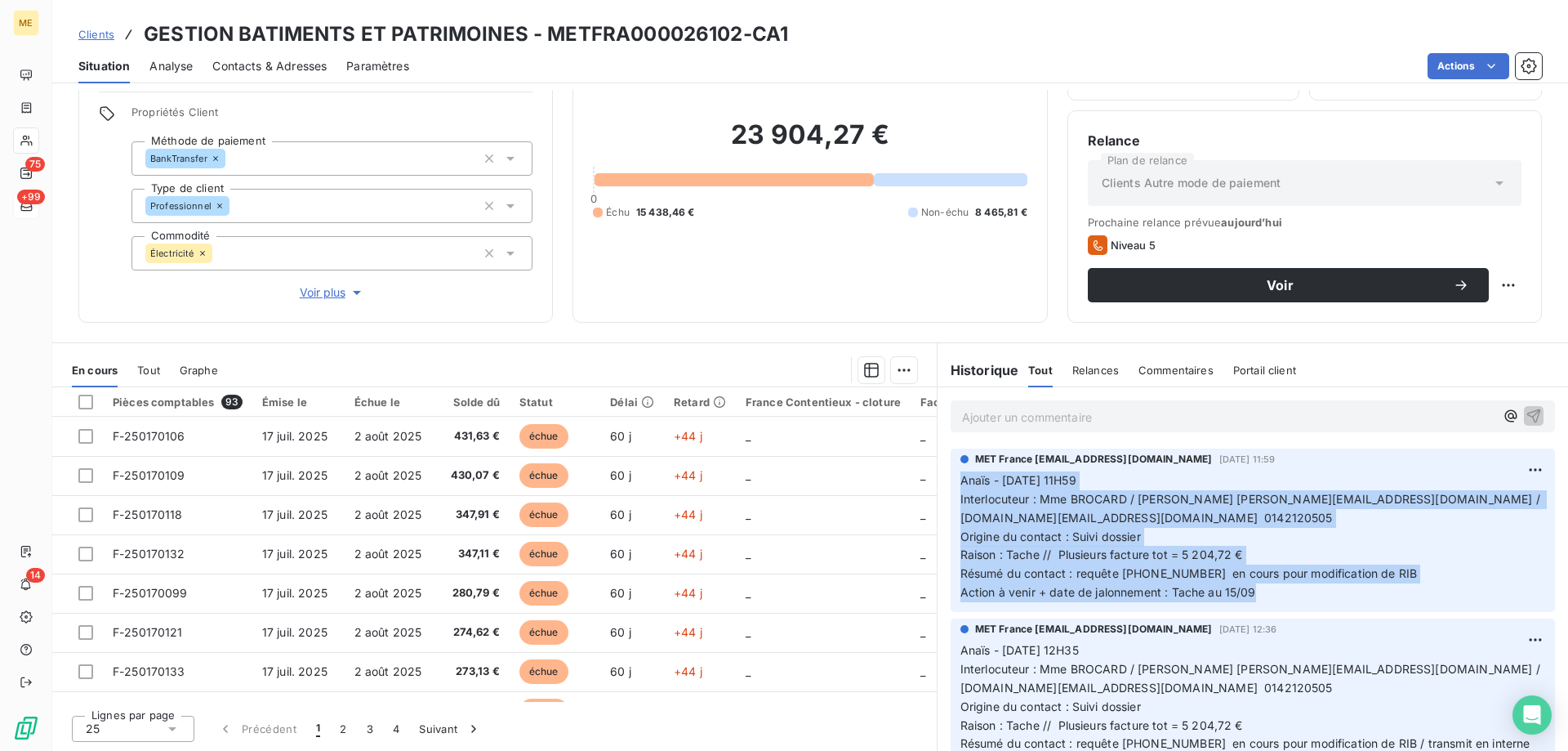
drag, startPoint x: 1252, startPoint y: 576, endPoint x: 946, endPoint y: 479, distance: 321.0
click at [950, 479] on div "MET France met-france@recouvrement.met.com 8 sept. 2025, 11:59 Anaïs - 08/09/20…" at bounding box center [1252, 530] width 604 height 163
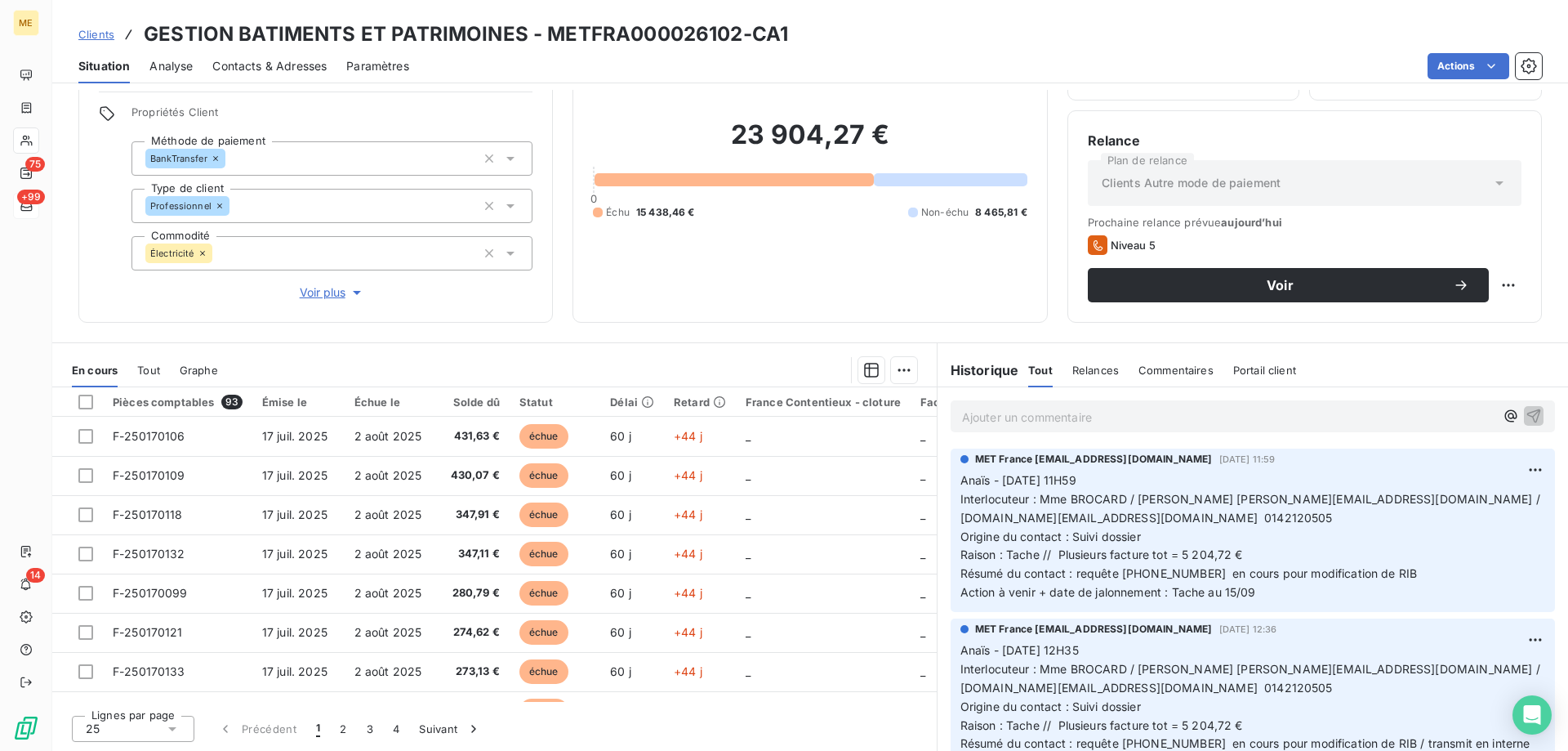
click at [1005, 428] on div "Ajouter un commentaire ﻿" at bounding box center [1252, 416] width 604 height 31
click at [1007, 417] on p "Ajouter un commentaire ﻿" at bounding box center [1228, 417] width 533 height 21
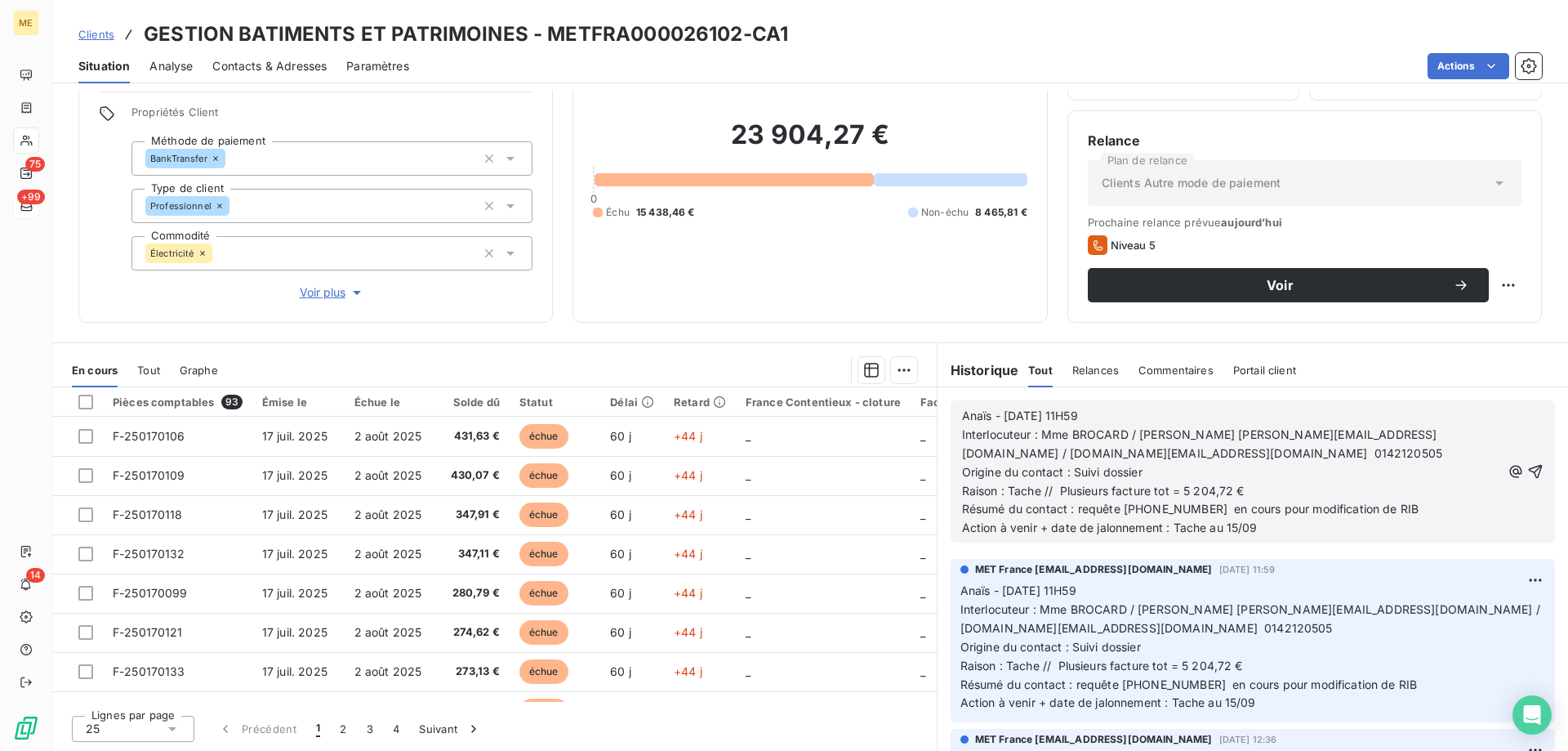
click at [1010, 426] on p "Interlocuteur : Mme BROCARD / Mme BESSON l.brocard@gbep.fr / f.besson@gbep.fr 0…" at bounding box center [1231, 445] width 539 height 38
click at [1010, 416] on span "Anaïs - 08/09/2025 - 11H59" at bounding box center [1019, 415] width 116 height 13
click at [996, 421] on span "Anaïs - /09/2025 - 11H59" at bounding box center [1031, 415] width 139 height 13
click at [997, 413] on span "Anaïs - /09/2025 - 11H59" at bounding box center [1031, 415] width 139 height 13
drag, startPoint x: 1150, startPoint y: 412, endPoint x: 1090, endPoint y: 410, distance: 60.0
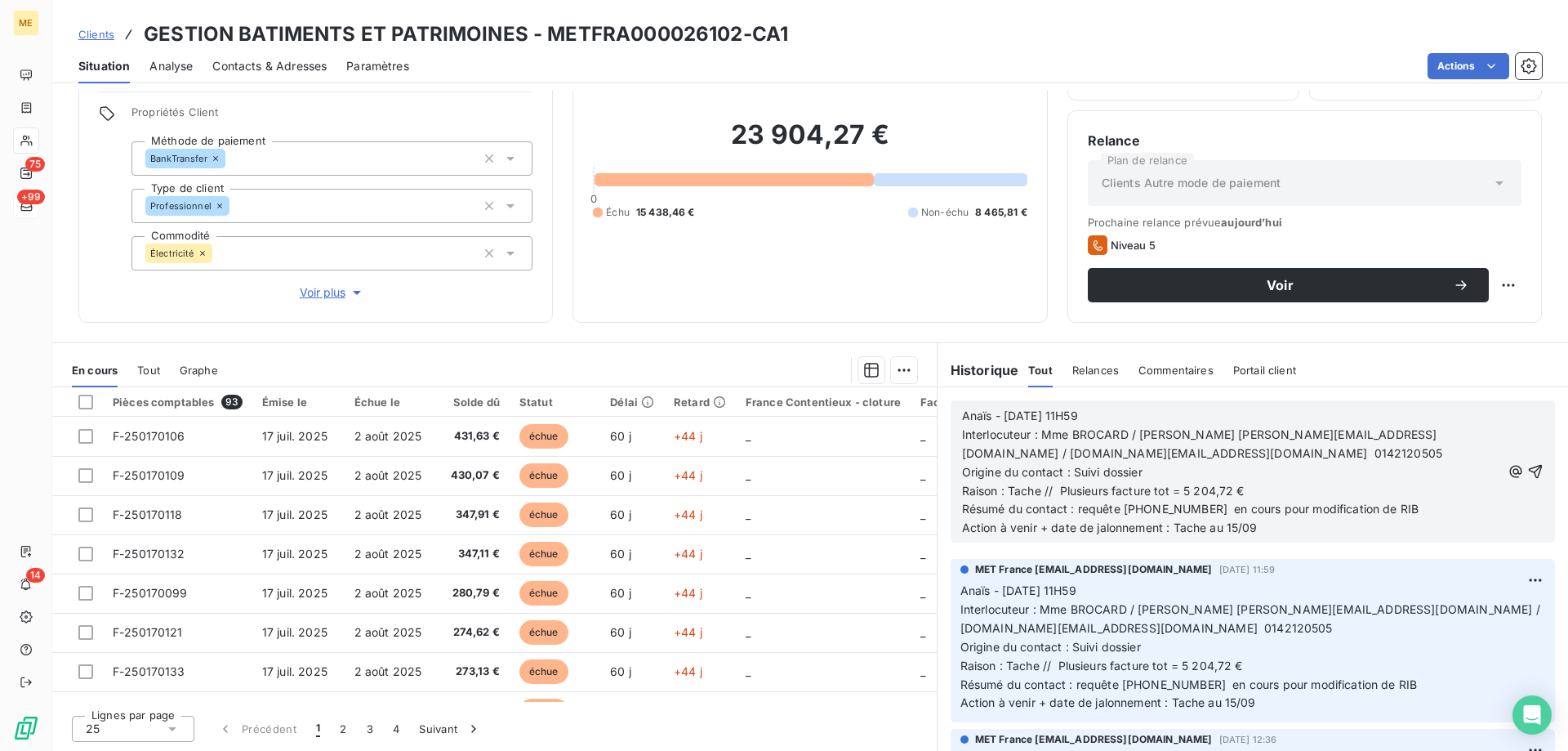
click at [1090, 410] on p "Anaïs - 15/09/2025 - 11H59" at bounding box center [1231, 416] width 539 height 19
drag, startPoint x: 1130, startPoint y: 452, endPoint x: 1148, endPoint y: 456, distance: 18.4
click at [1131, 452] on p "Interlocuteur : Mme BROCARD / Mme BESSON l.brocard@gbep.fr / f.besson@gbep.fr 0…" at bounding box center [1231, 445] width 539 height 38
drag, startPoint x: 1509, startPoint y: 464, endPoint x: 1516, endPoint y: 458, distance: 9.2
click at [1527, 464] on icon "button" at bounding box center [1535, 472] width 16 height 16
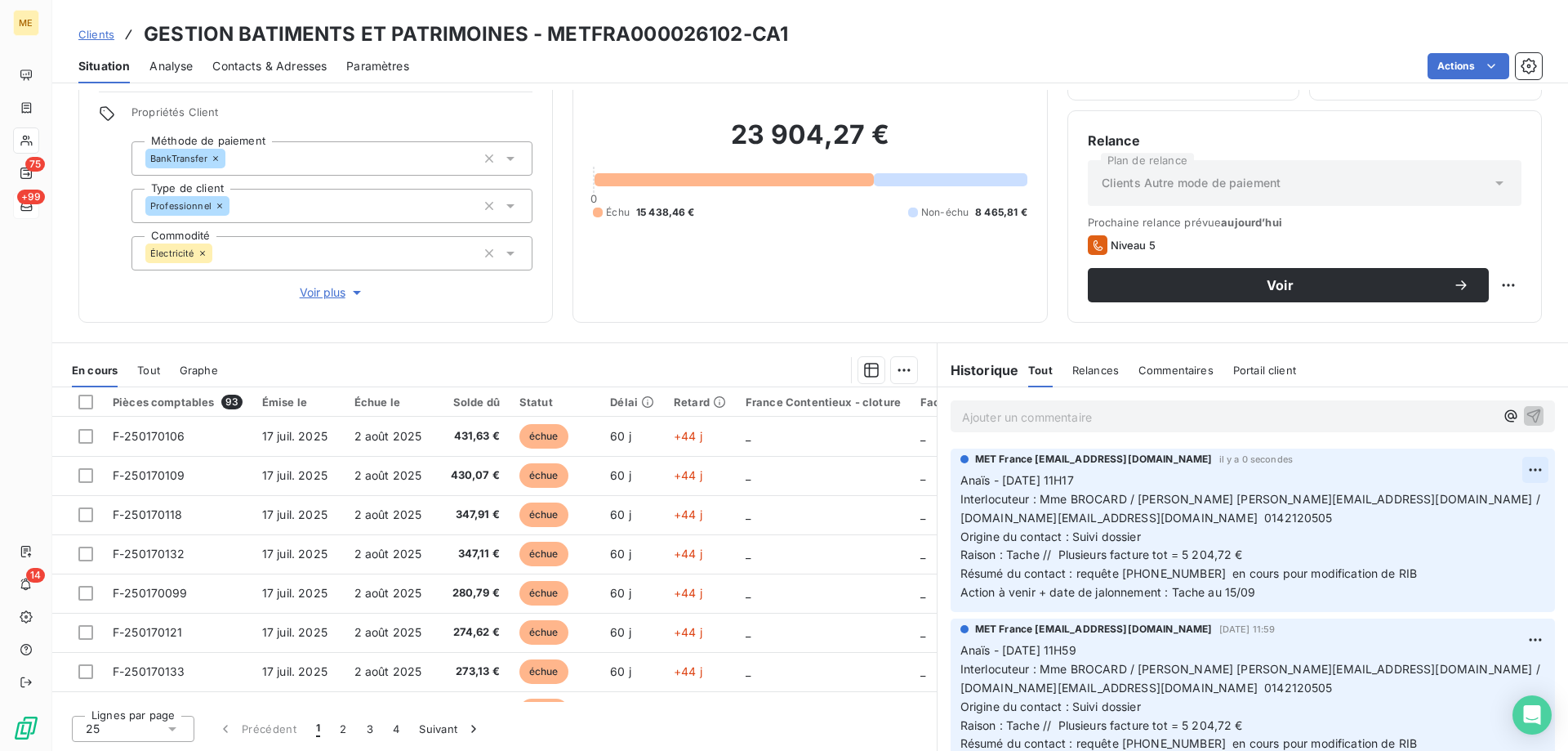
click at [1509, 464] on html "ME 75 +99 14 Clients GESTION BATIMENTS ET PATRIMOINES - METFRA000026102-CA1 Sit…" at bounding box center [784, 456] width 1568 height 914
click at [1458, 503] on div "Editer" at bounding box center [1472, 505] width 92 height 26
click at [1228, 585] on span "Action à venir + date de jalonnement : Tache au 15/09" at bounding box center [1107, 591] width 295 height 13
click at [1528, 530] on icon "button" at bounding box center [1537, 535] width 16 height 16
click at [1496, 275] on html "ME 75 +99 14 Clients GESTION BATIMENTS ET PATRIMOINES - METFRA000026102-CA1 Sit…" at bounding box center [784, 456] width 1568 height 914
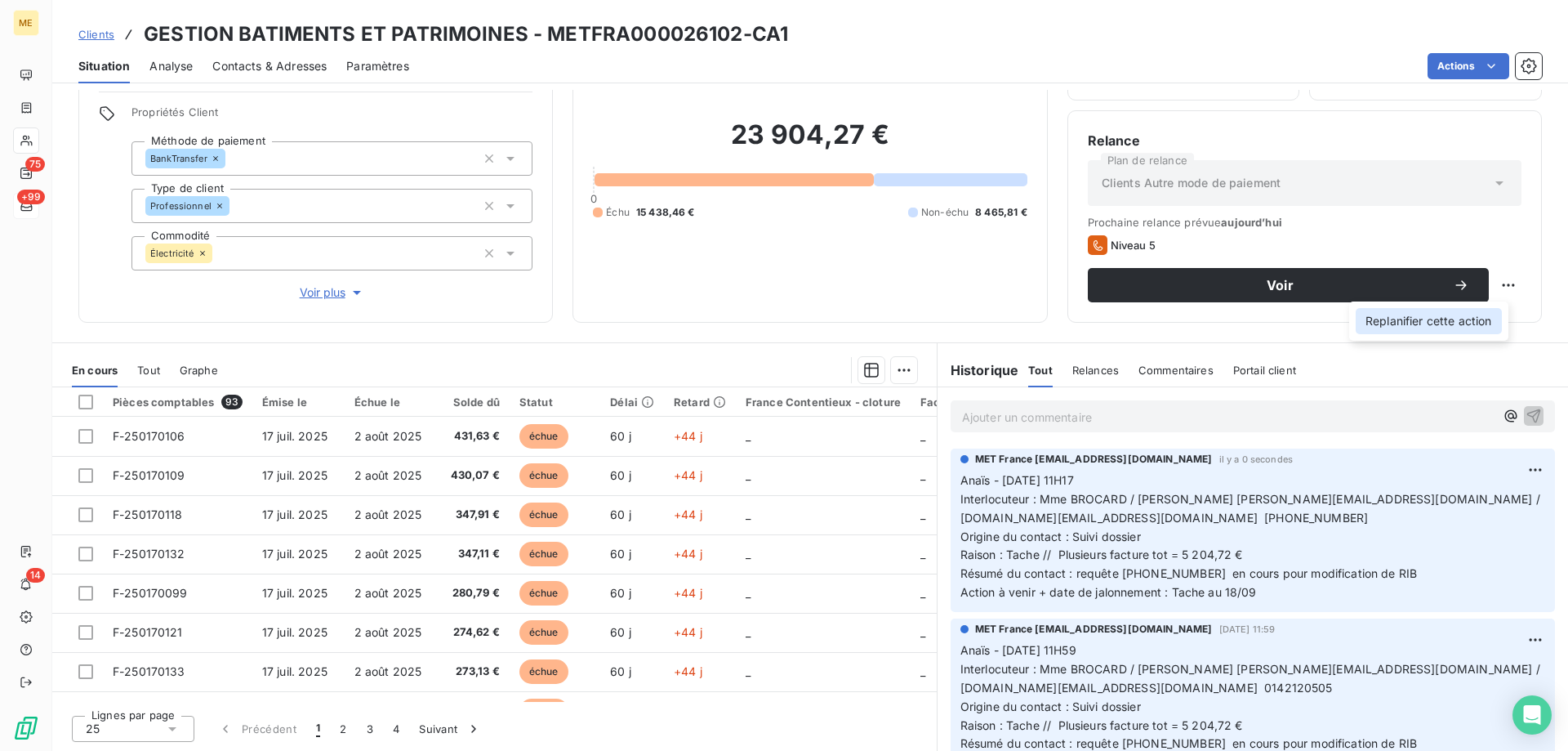
click at [1484, 322] on div "Replanifier cette action" at bounding box center [1428, 321] width 146 height 26
select select "8"
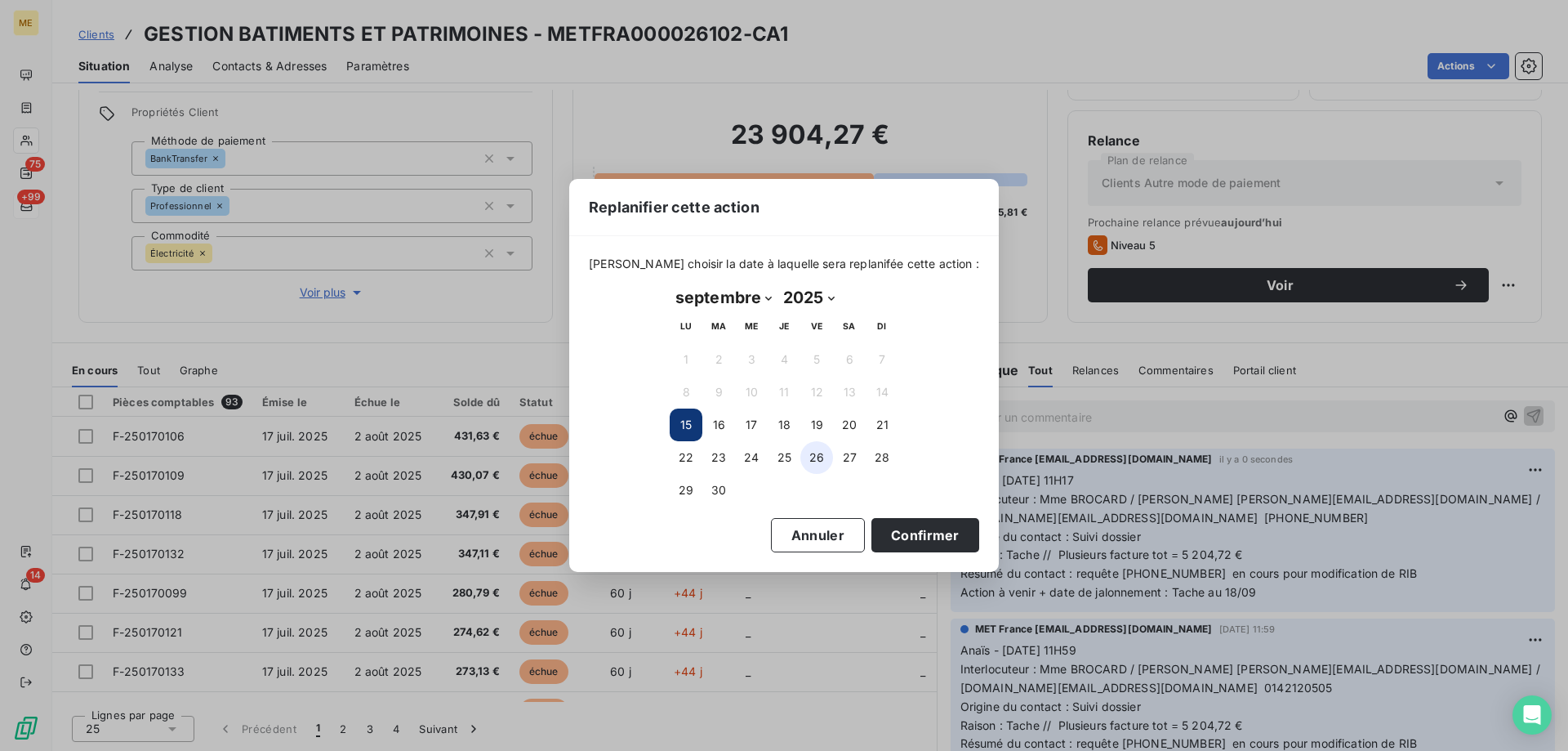
drag, startPoint x: 790, startPoint y: 419, endPoint x: 802, endPoint y: 455, distance: 37.9
click at [790, 420] on button "18" at bounding box center [784, 425] width 32 height 32
click at [893, 539] on button "Confirmer" at bounding box center [925, 535] width 108 height 34
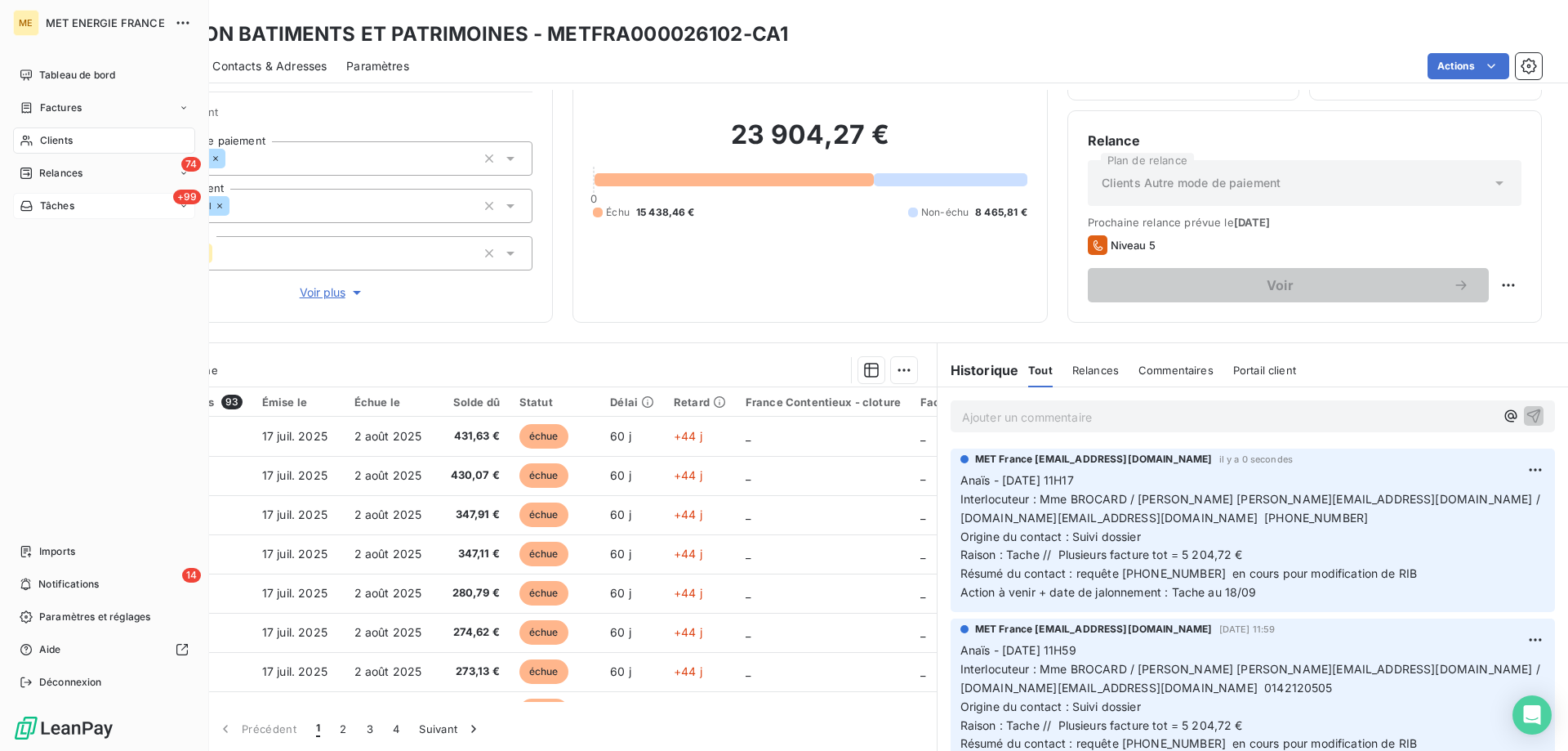
click at [66, 201] on span "Tâches" at bounding box center [57, 206] width 34 height 14
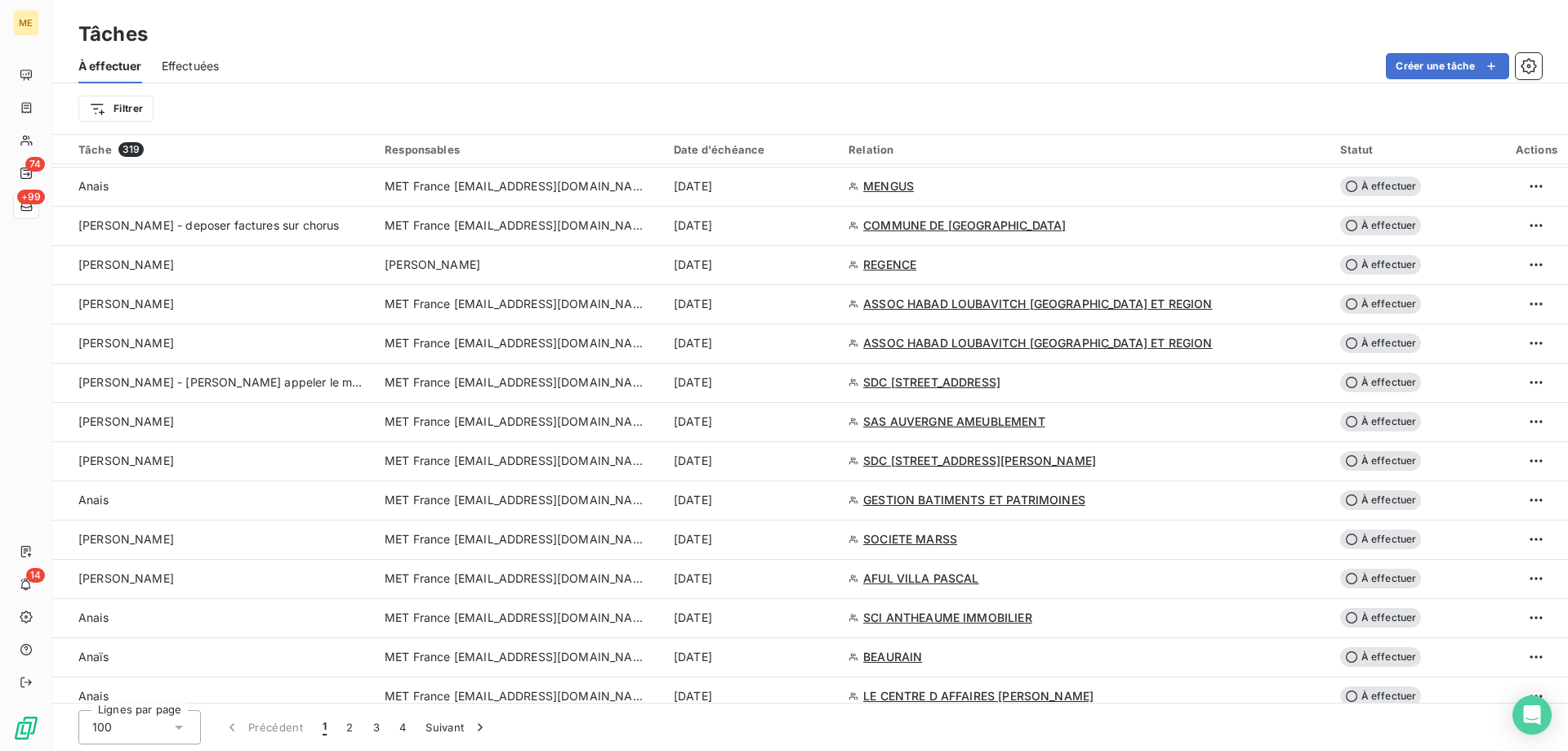
scroll to position [980, 0]
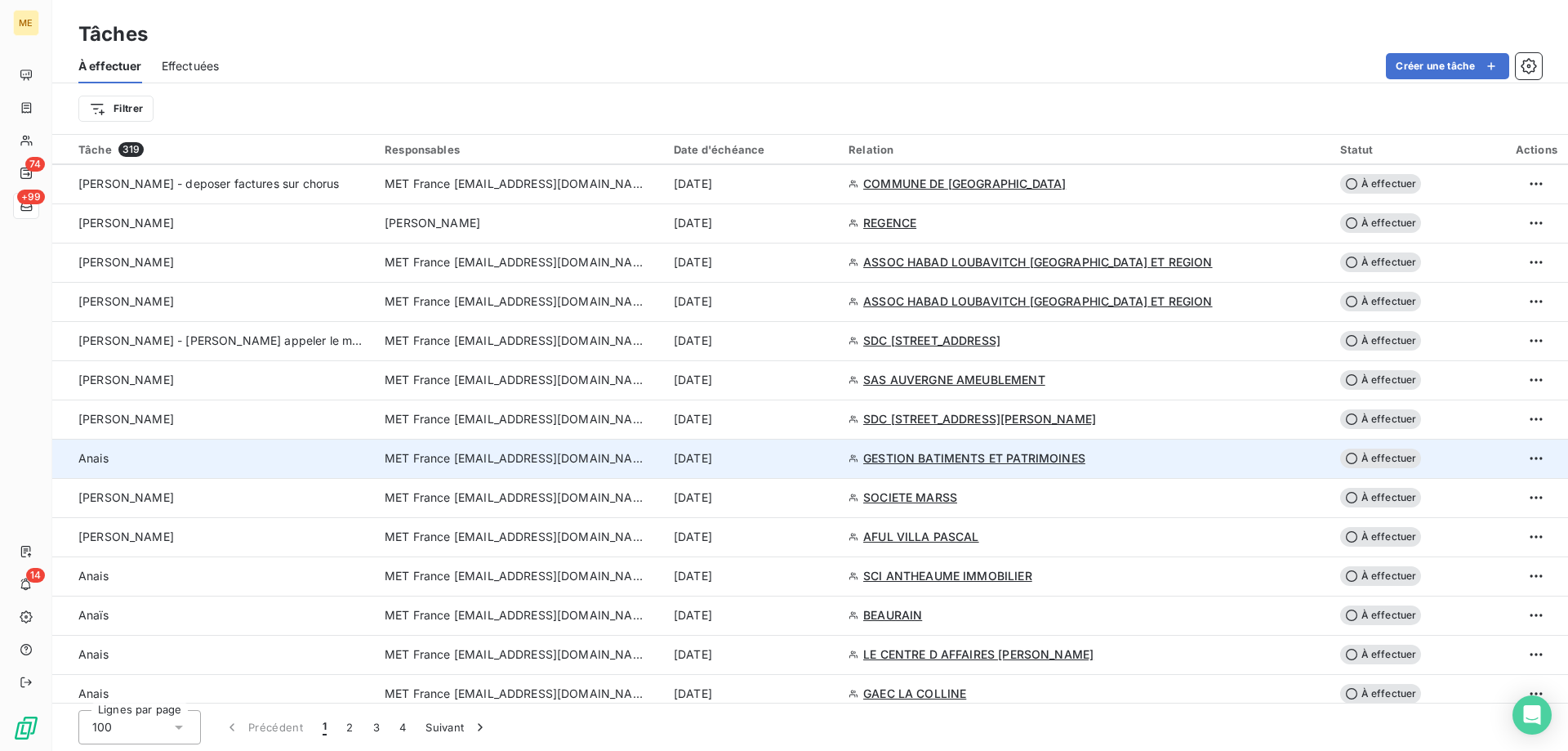
click at [829, 462] on div "[DATE]" at bounding box center [751, 458] width 155 height 16
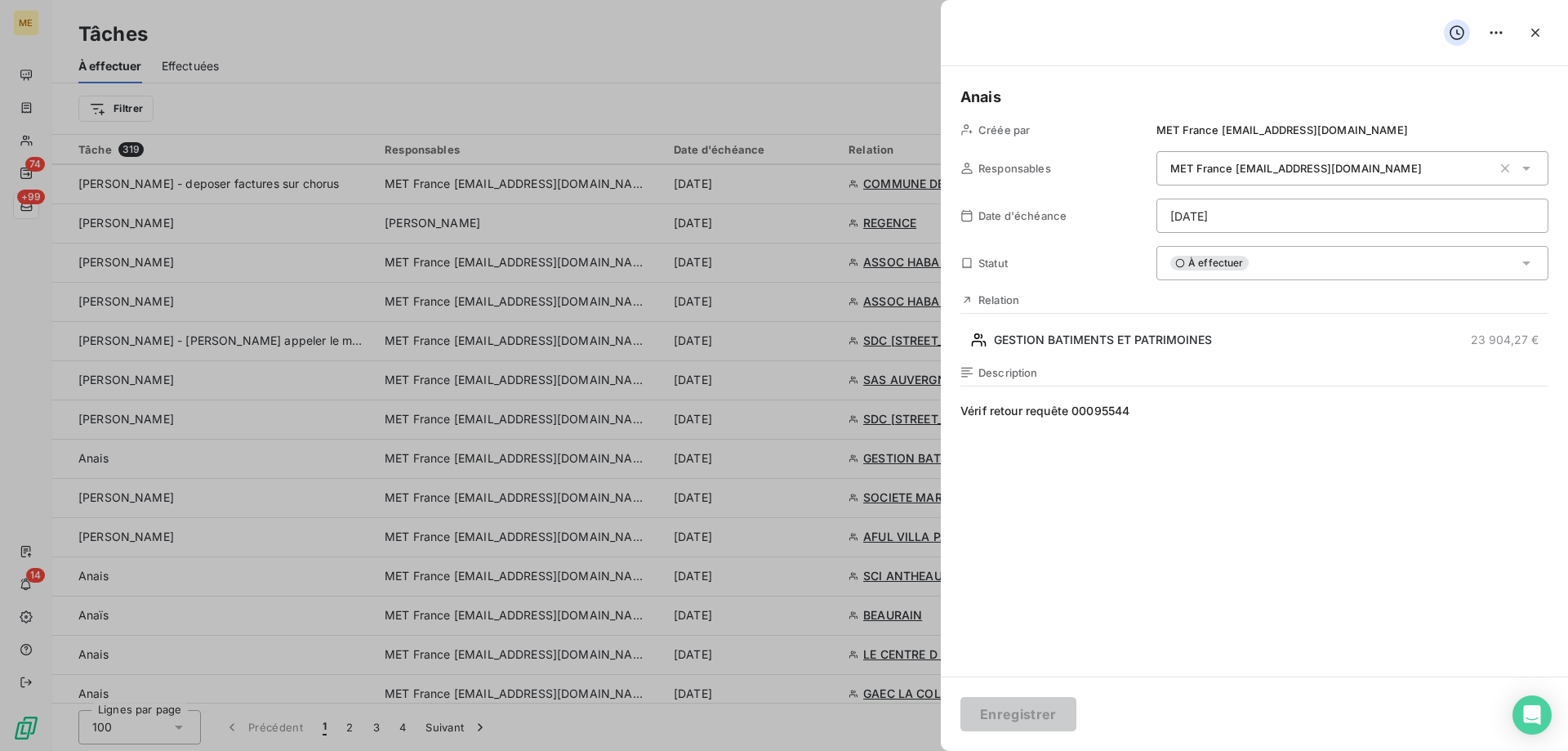
click at [1251, 225] on html "ME 74 +99 14 Tâches À effectuer Effectuées Créer une tâche Filtrer Tâche 319 Re…" at bounding box center [784, 456] width 1568 height 914
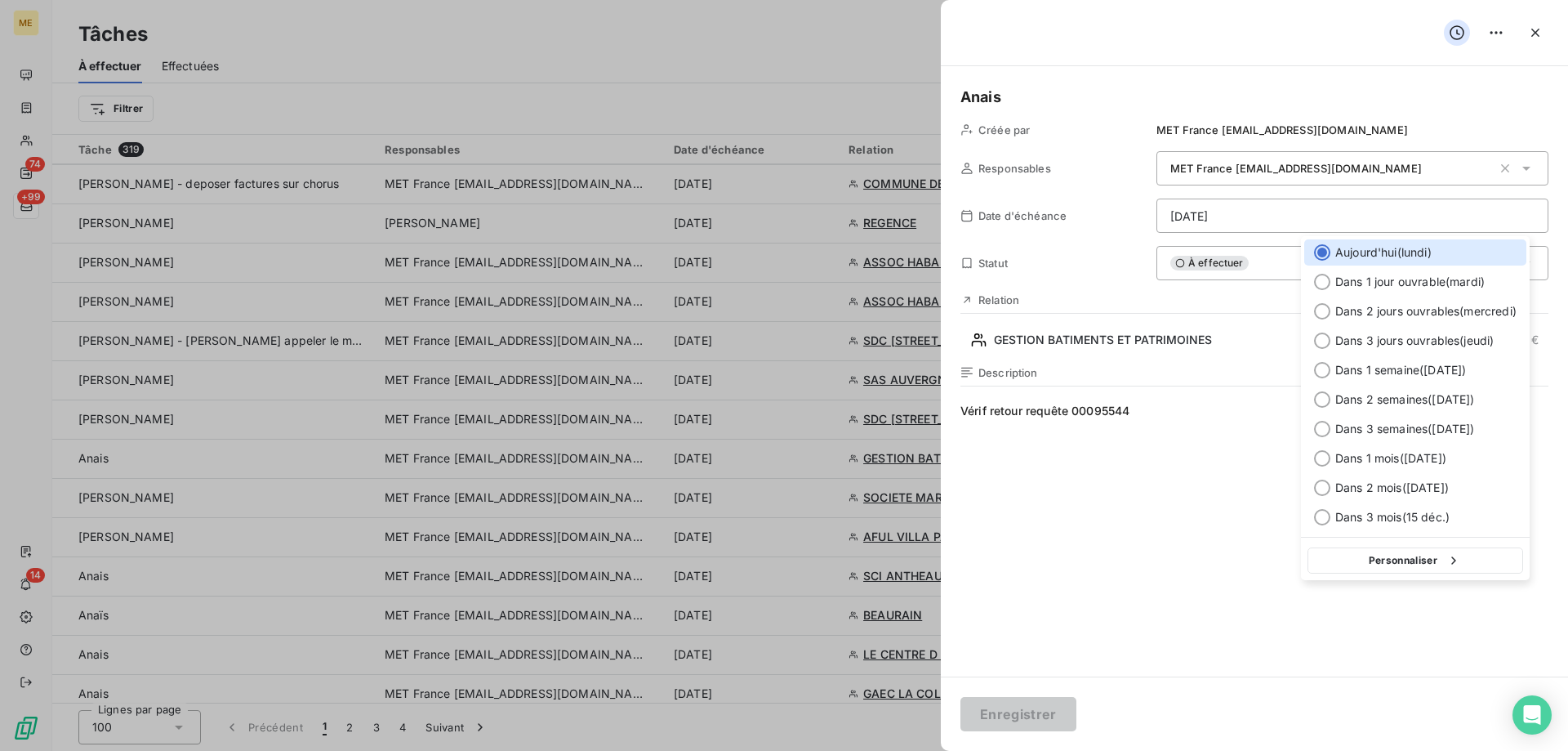
drag, startPoint x: 1421, startPoint y: 562, endPoint x: 1417, endPoint y: 537, distance: 25.3
click at [1421, 561] on button "Personnaliser" at bounding box center [1415, 560] width 216 height 26
select select "8"
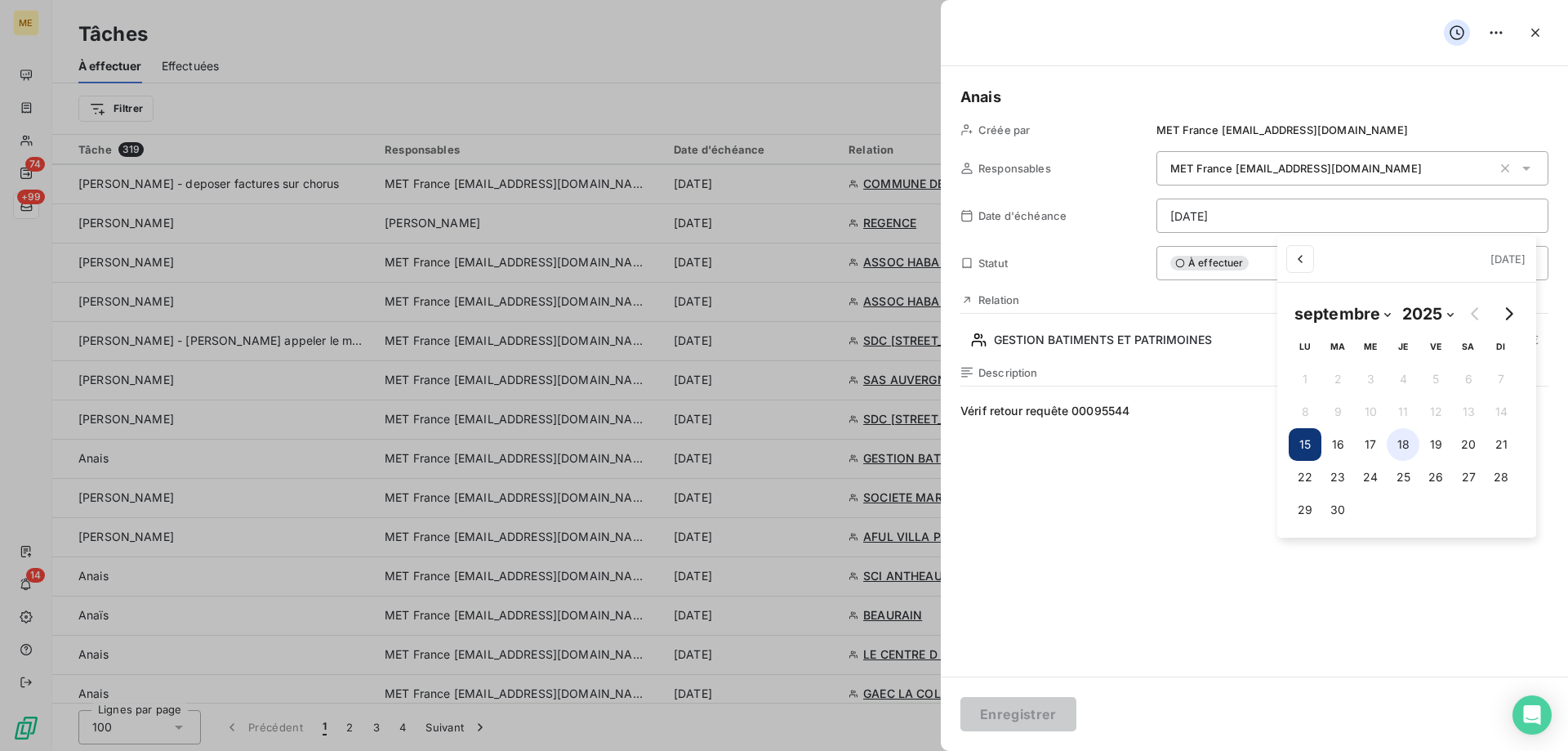
click at [1402, 445] on button "18" at bounding box center [1403, 444] width 32 height 32
type input "18/09/2025"
click at [997, 724] on html "ME 74 +99 14 Tâches À effectuer Effectuées Créer une tâche Filtrer Tâche 319 Re…" at bounding box center [784, 456] width 1568 height 914
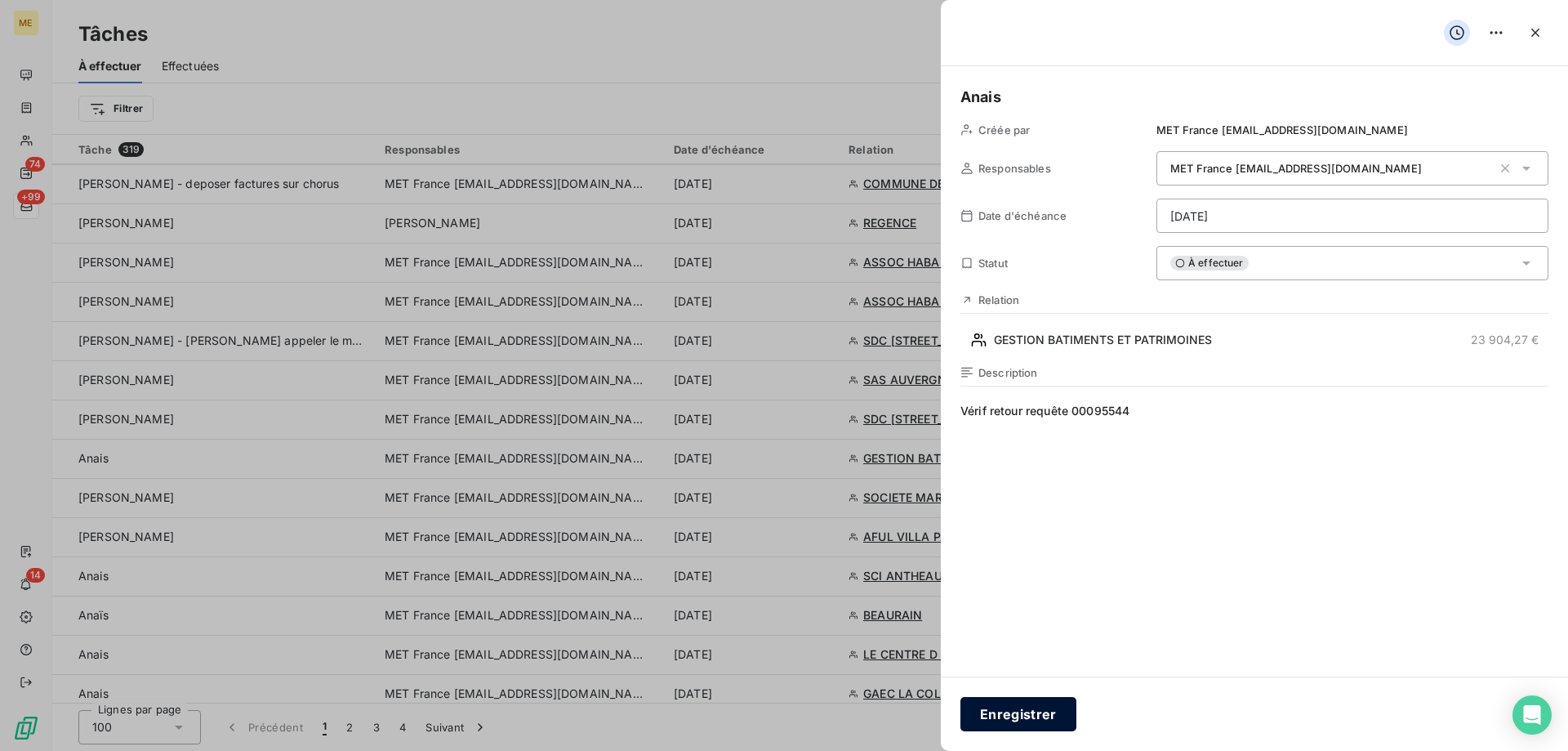
click at [994, 720] on button "Enregistrer" at bounding box center [1017, 714] width 116 height 34
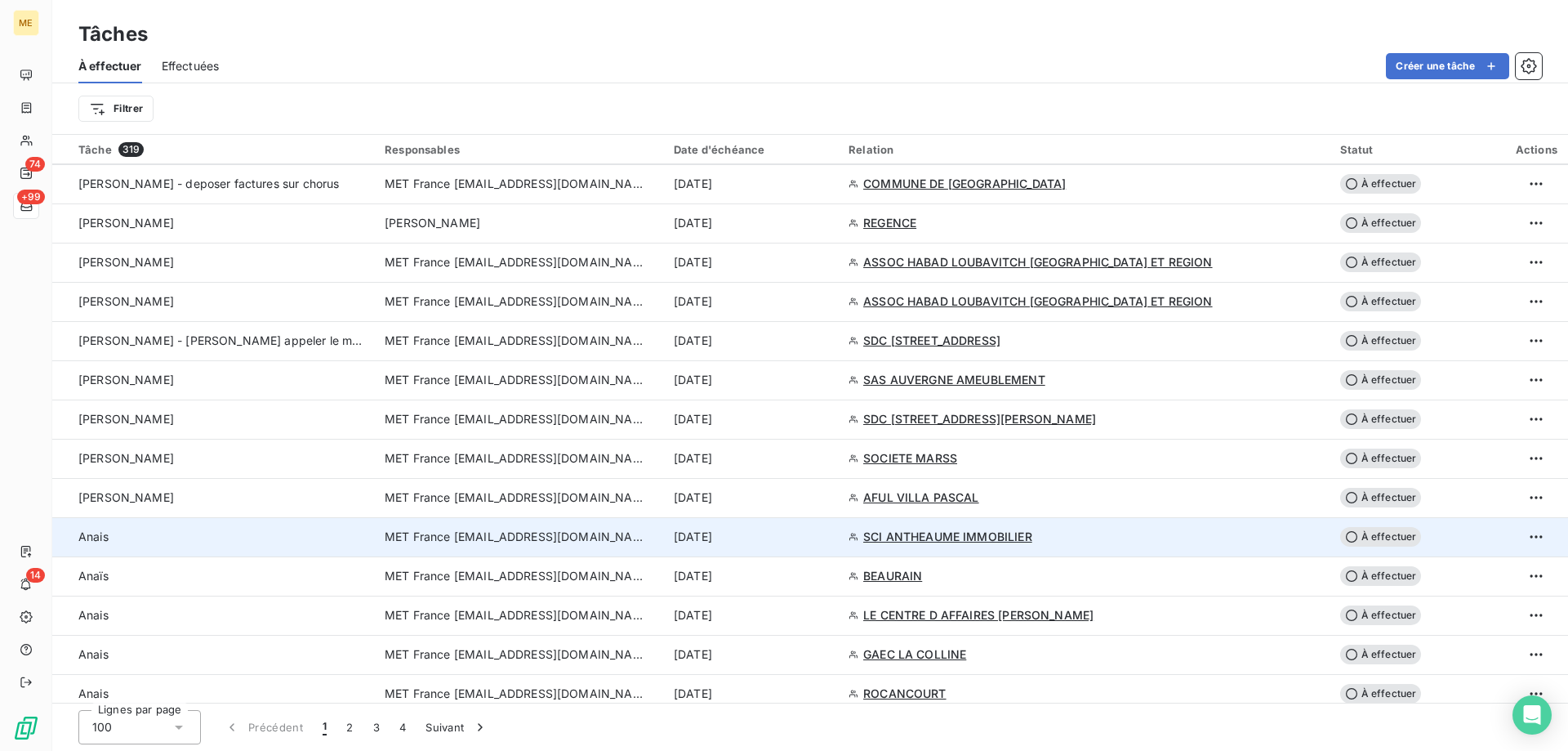
click at [829, 538] on div "[DATE]" at bounding box center [751, 536] width 155 height 16
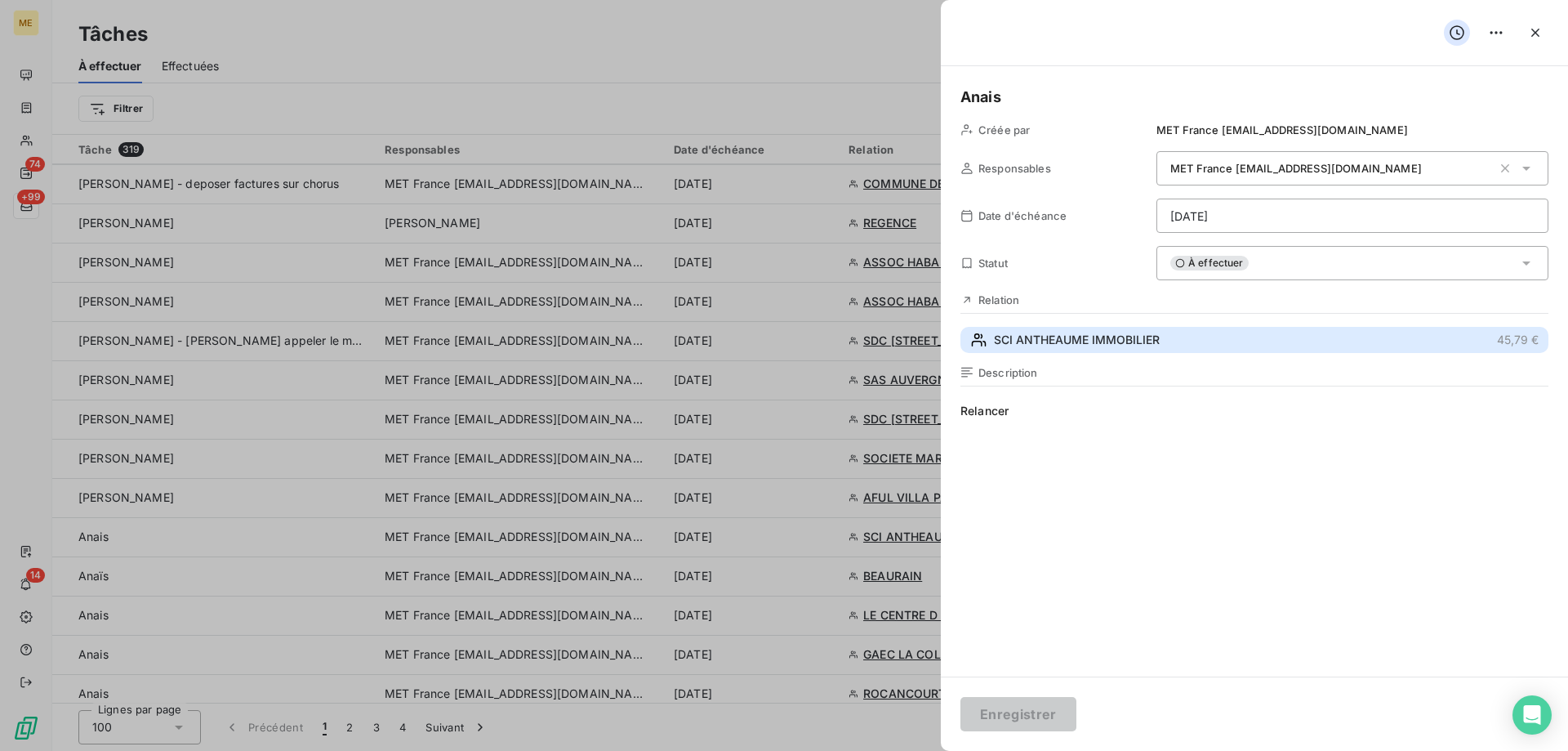
click at [1184, 333] on button "SCI ANTHEAUME IMMOBILIER 45,79 €" at bounding box center [1254, 340] width 588 height 26
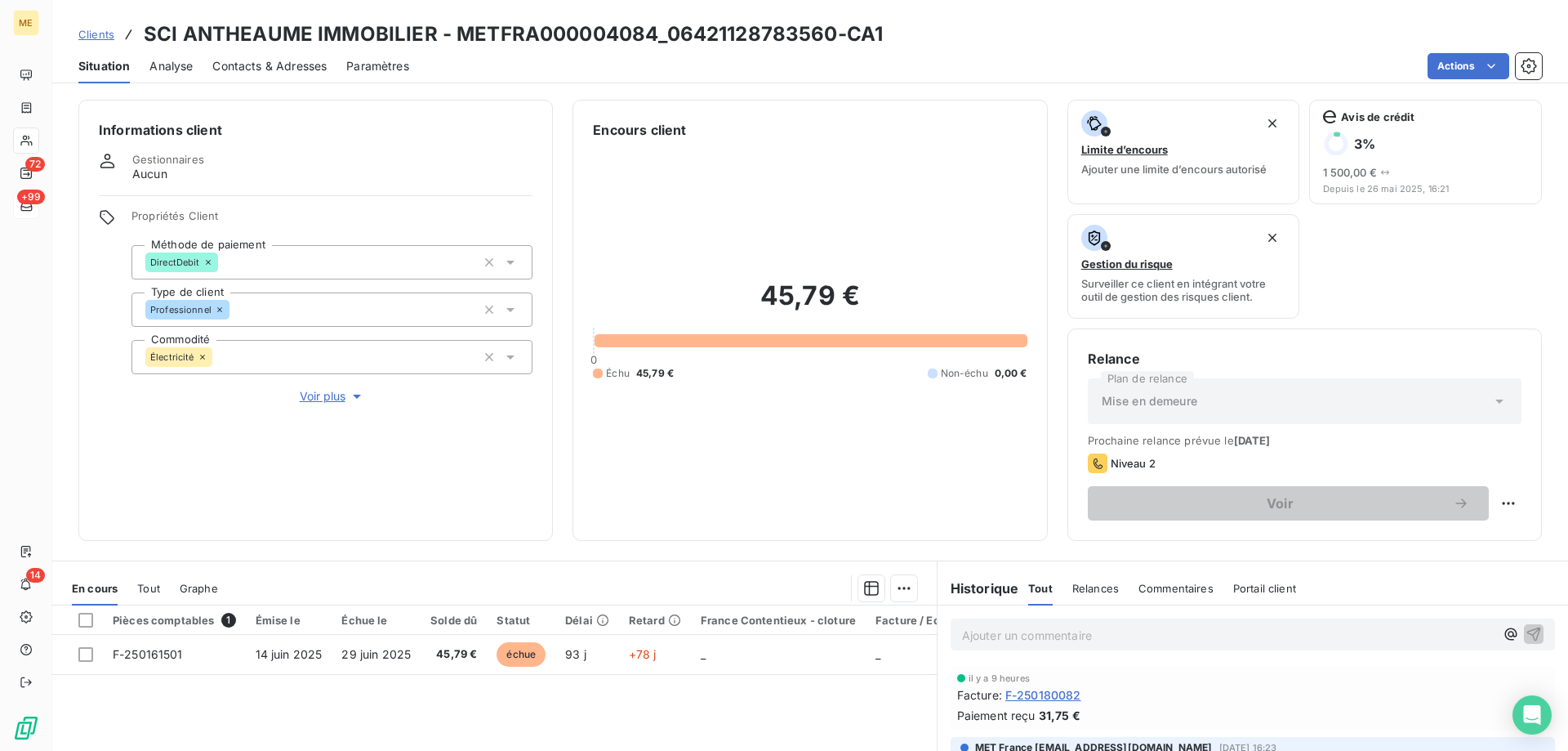
click at [335, 387] on button "Voir plus" at bounding box center [331, 396] width 401 height 18
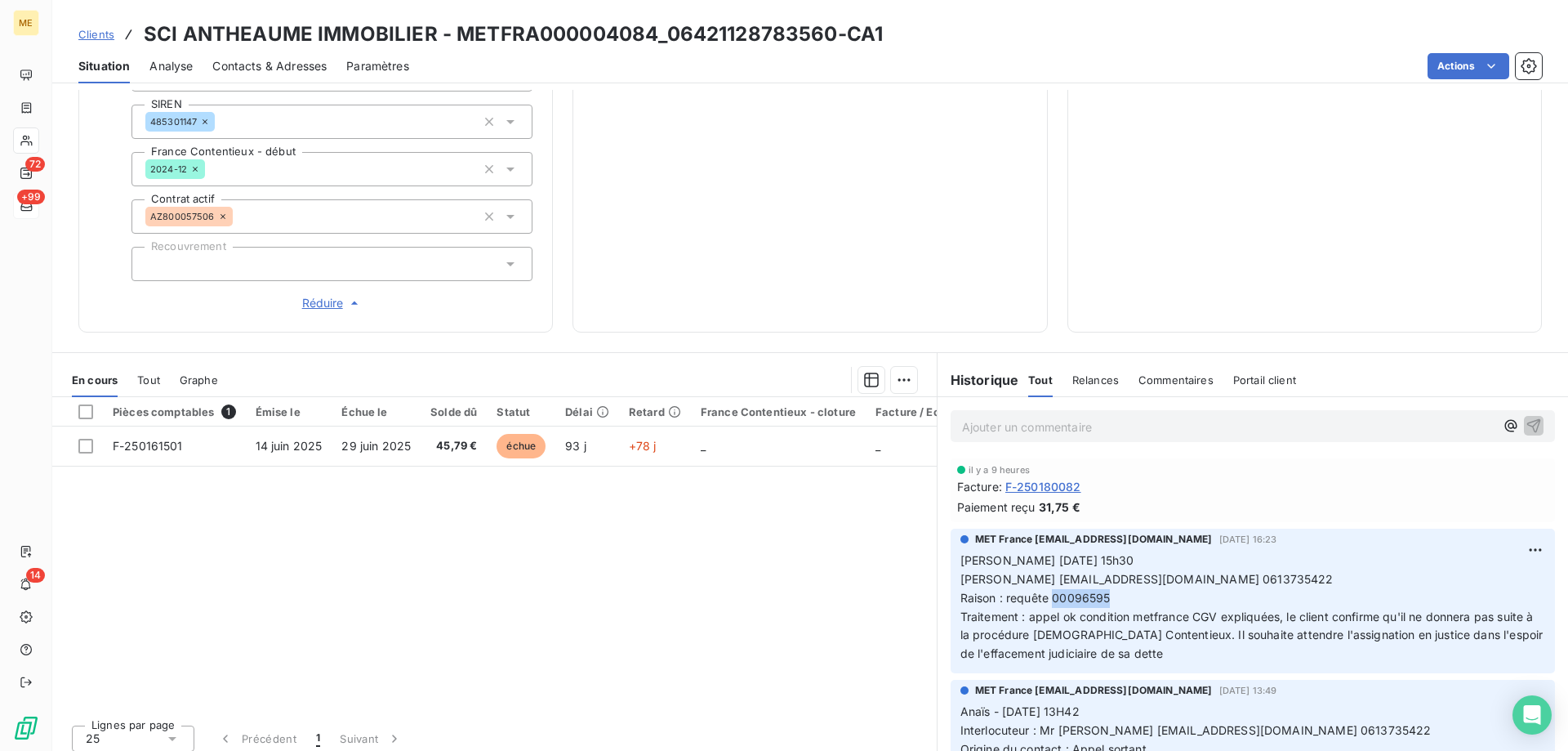
drag, startPoint x: 1106, startPoint y: 588, endPoint x: 1047, endPoint y: 590, distance: 59.0
click at [1047, 590] on p "Nicolas-Paul 11/09/2025 15h30 M. ANTHEAUME lionelantheaume@yahoo.fr 0613735422 …" at bounding box center [1252, 607] width 585 height 112
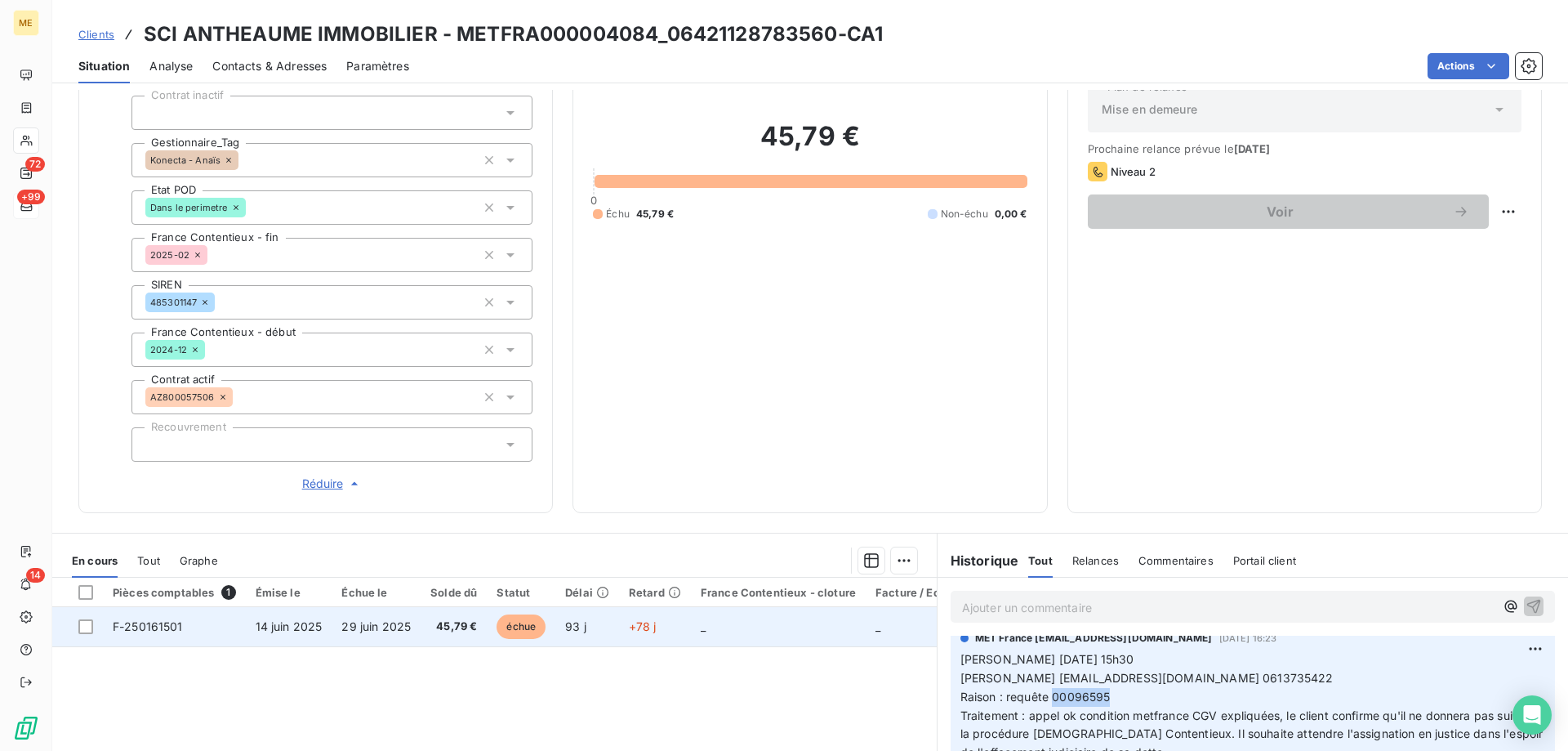
scroll to position [473, 0]
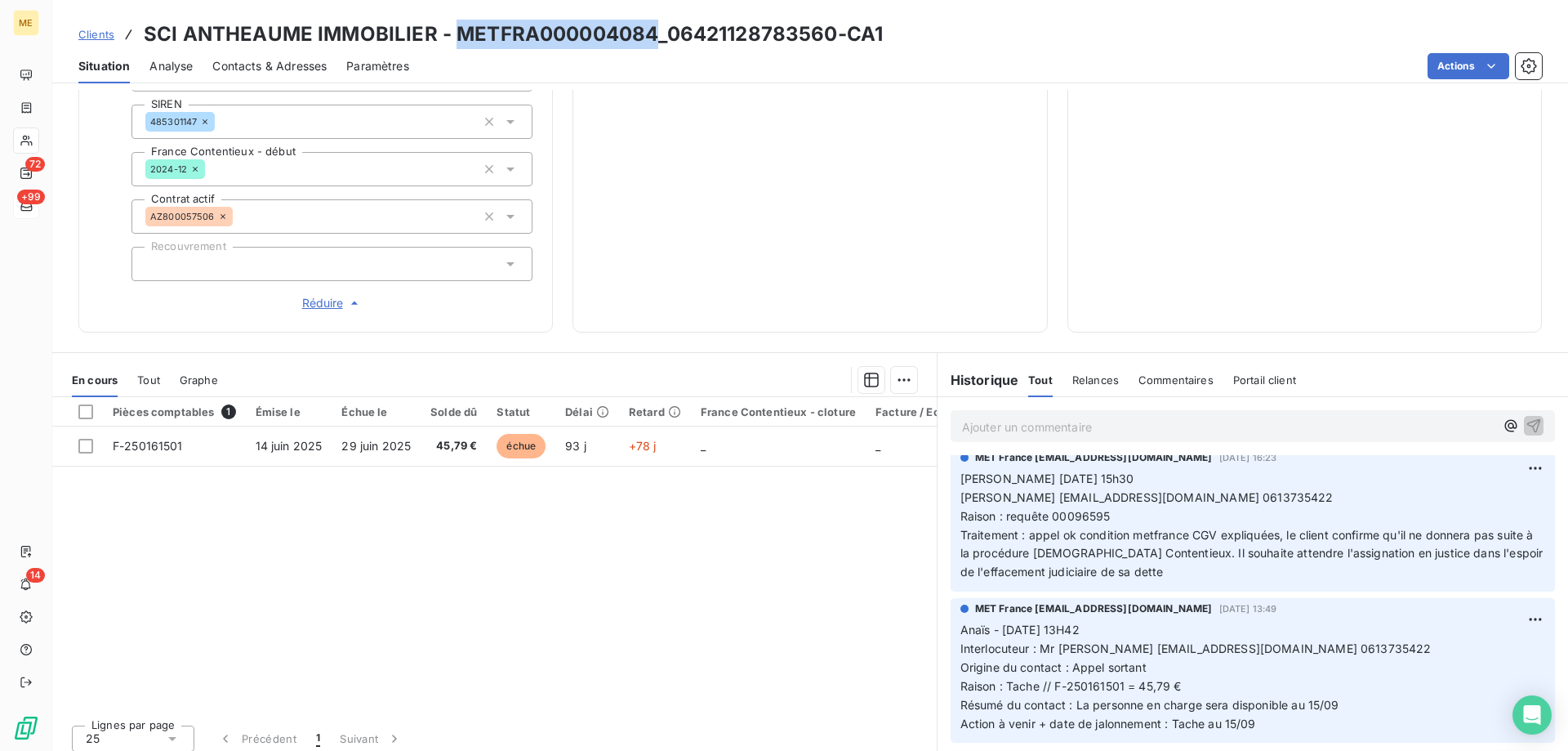
drag, startPoint x: 657, startPoint y: 30, endPoint x: 454, endPoint y: 35, distance: 203.1
click at [454, 35] on h3 "SCI ANTHEAUME IMMOBILIER - METFRA000004084_06421128783560-CA1" at bounding box center [513, 34] width 739 height 30
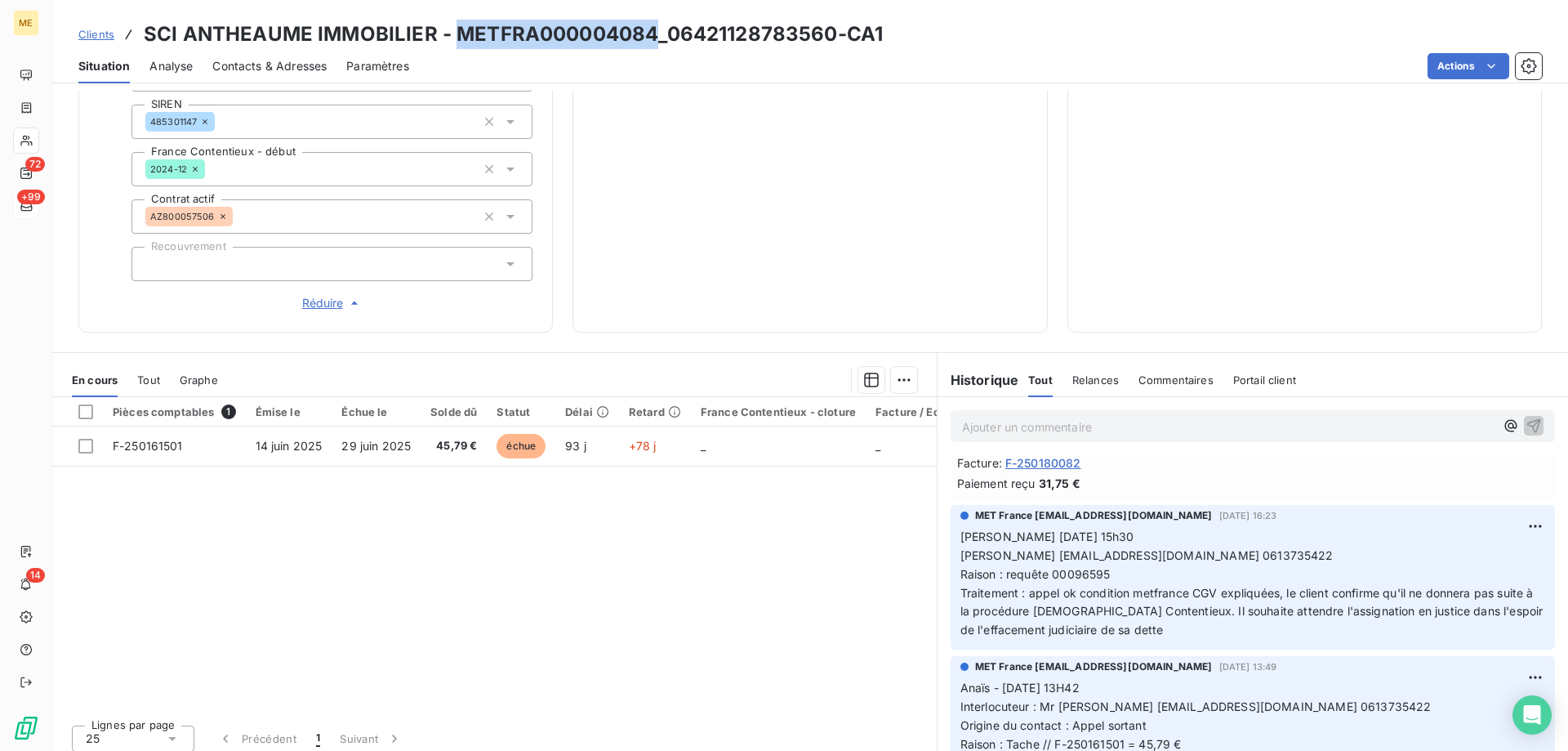
scroll to position [0, 0]
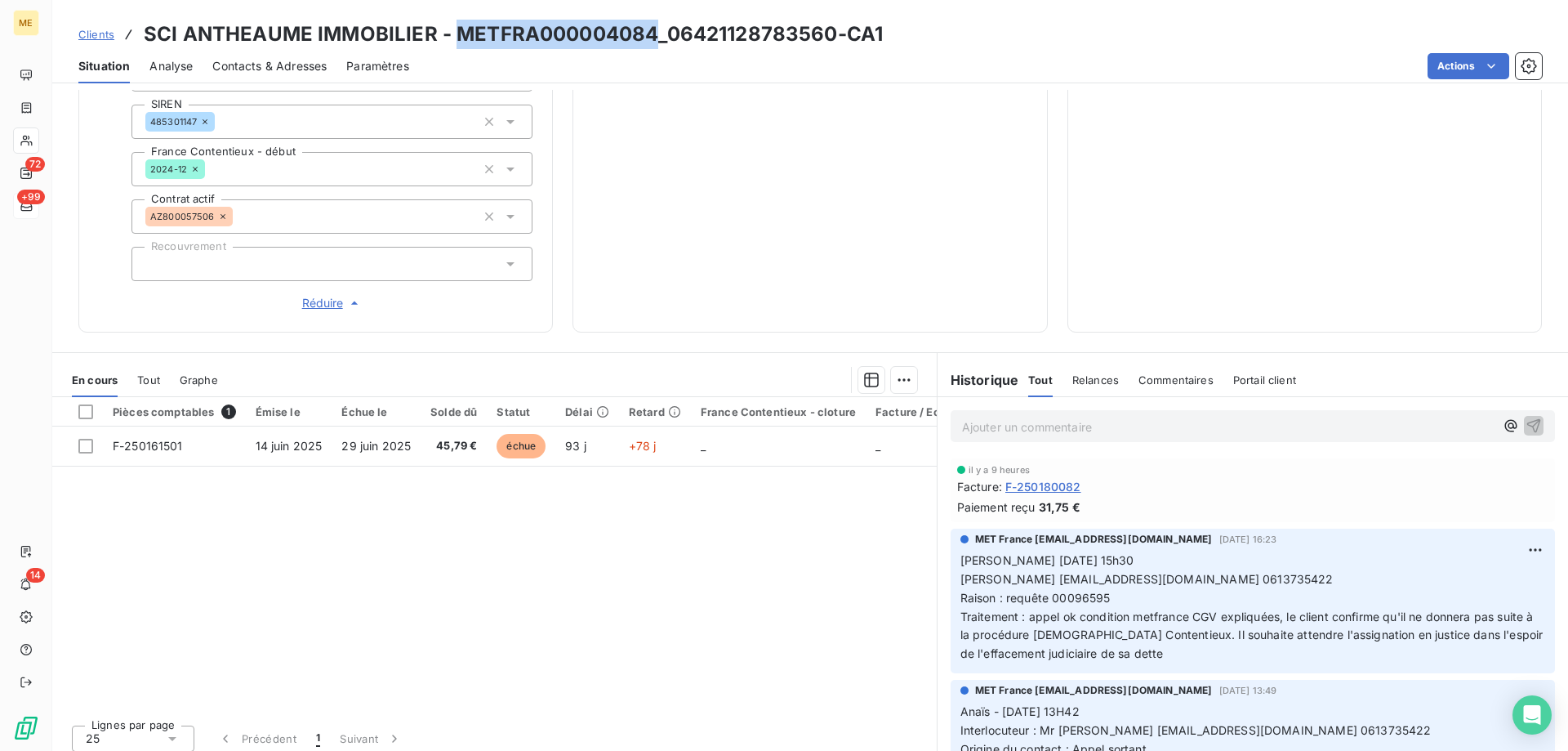
click at [311, 295] on span "Réduire" at bounding box center [331, 303] width 60 height 16
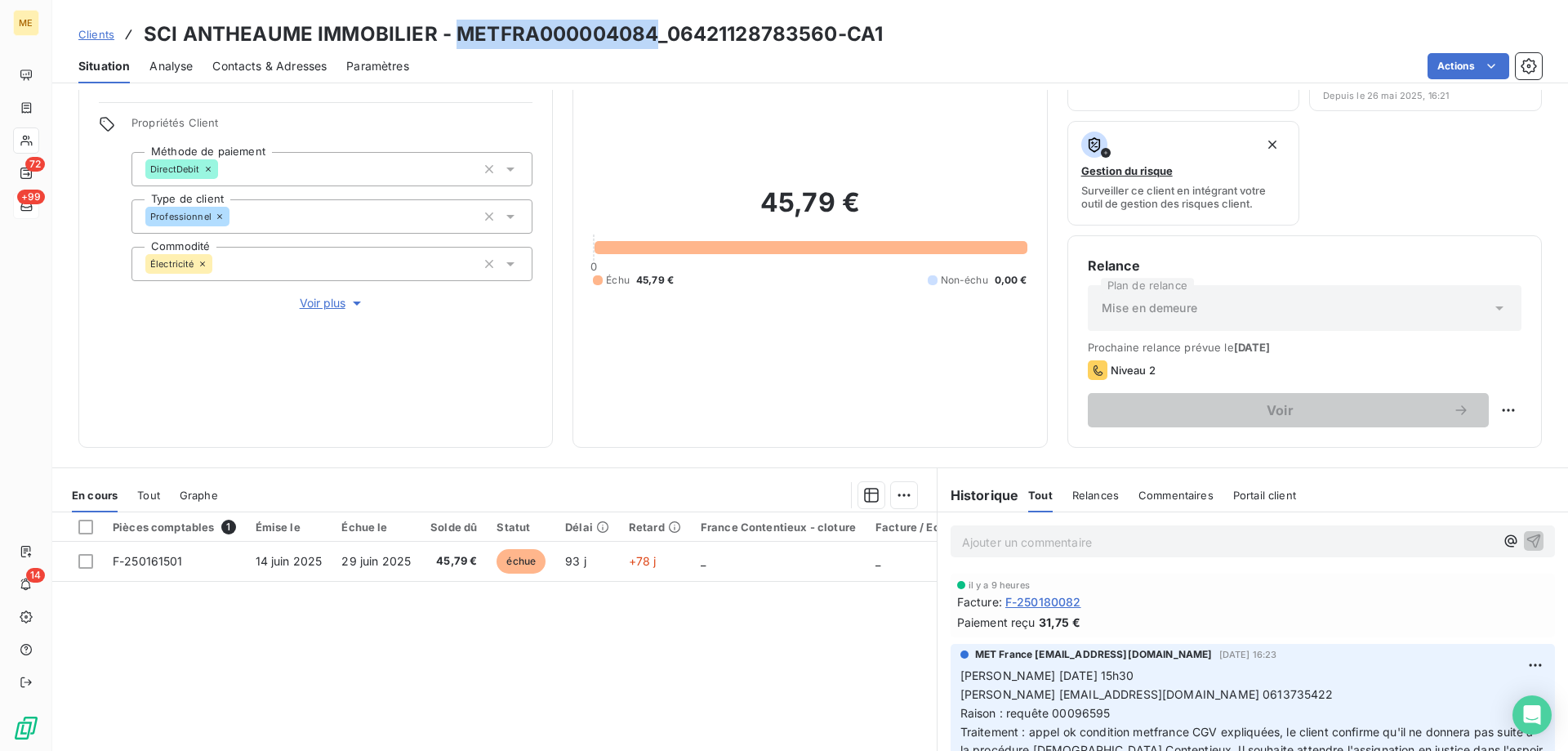
click at [348, 295] on icon "button" at bounding box center [357, 303] width 16 height 16
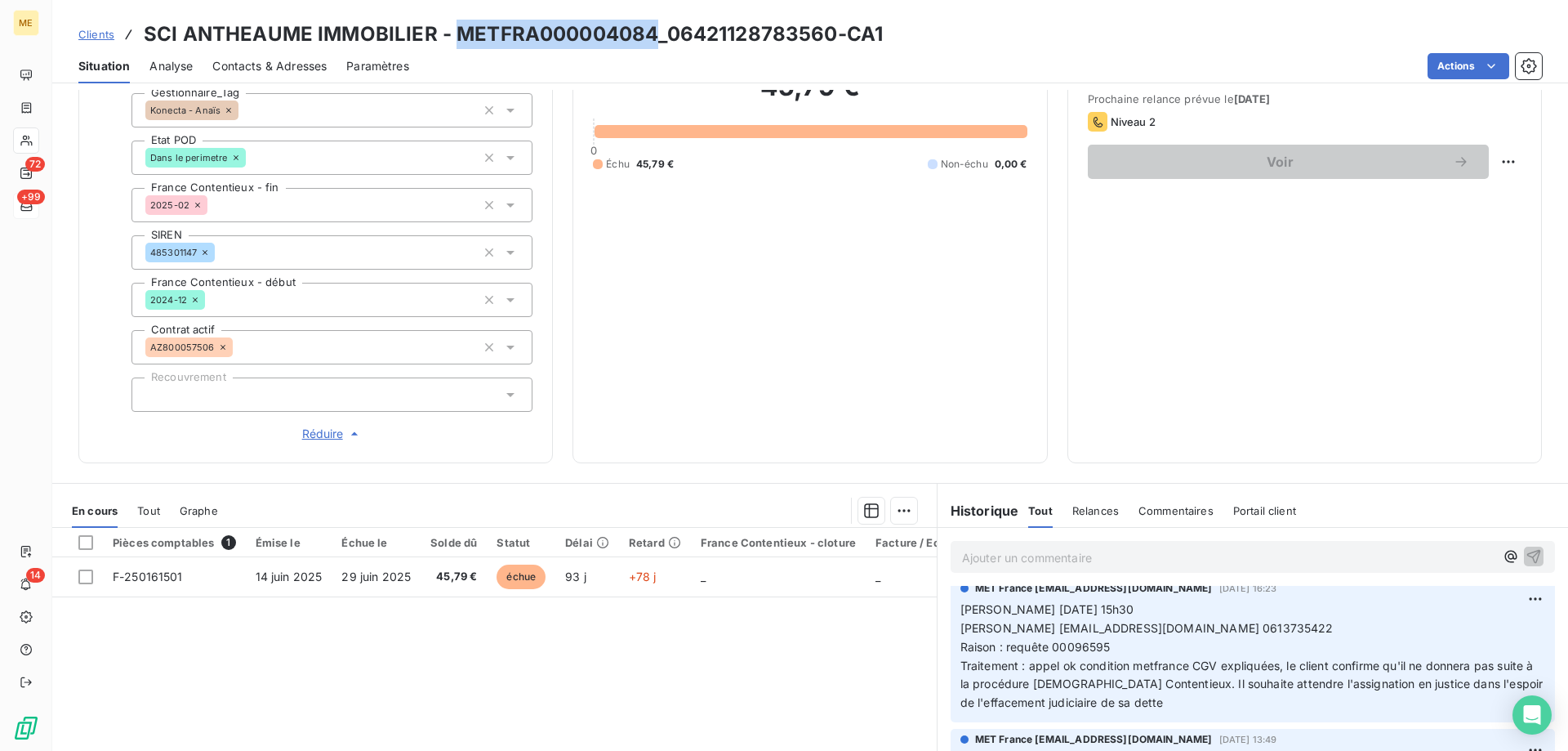
scroll to position [309, 0]
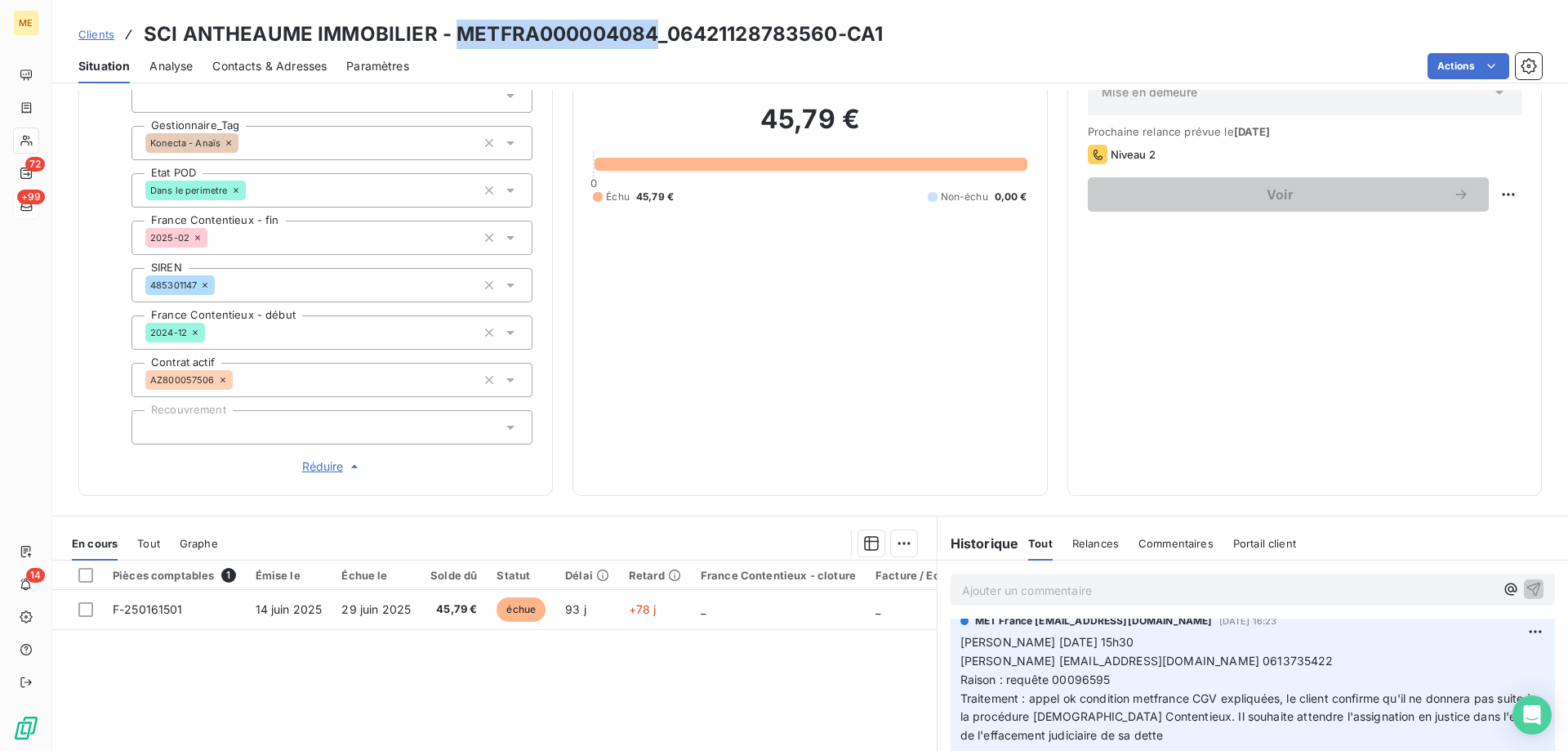
click at [329, 459] on span "Réduire" at bounding box center [331, 466] width 60 height 16
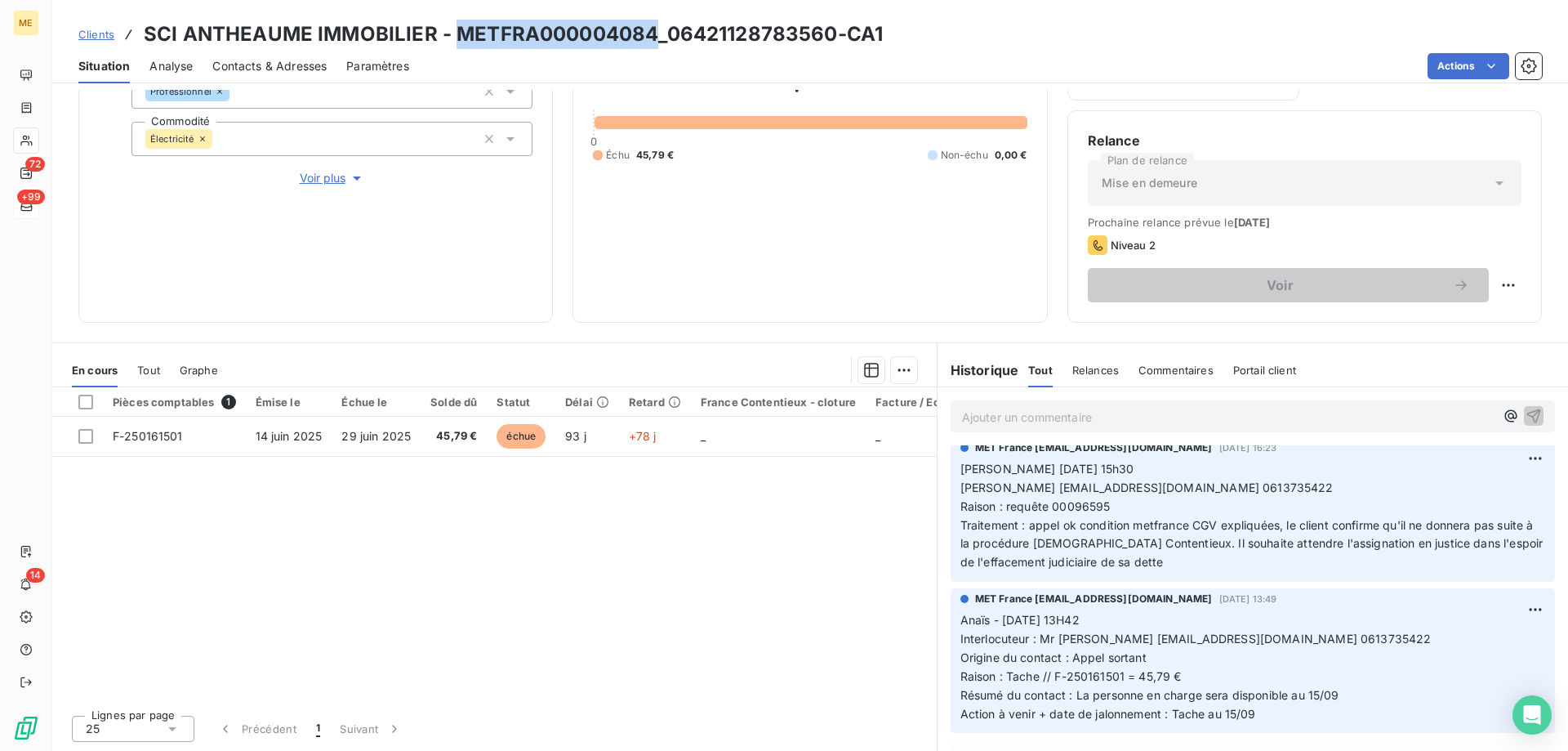
scroll to position [0, 0]
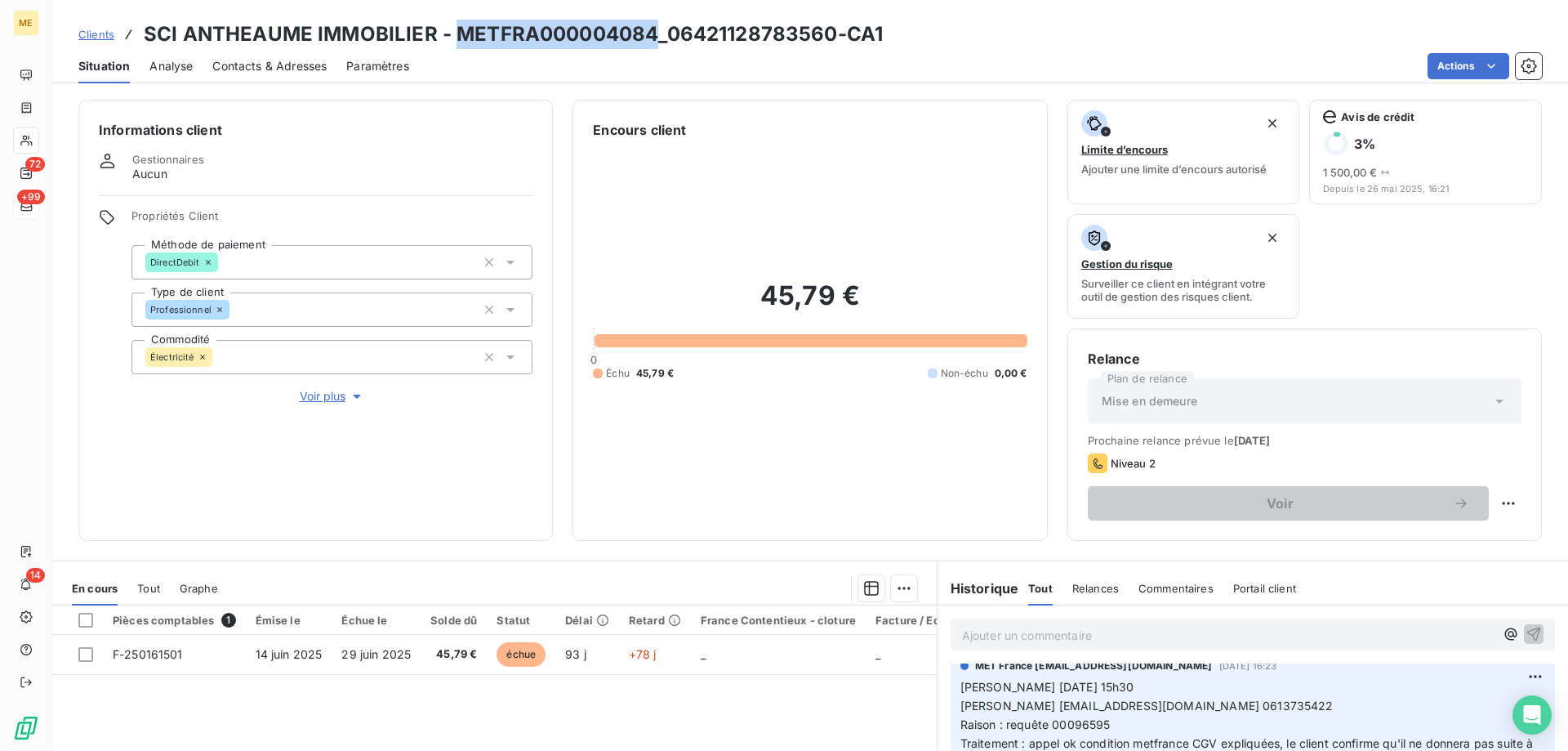
click at [333, 388] on span "Voir plus" at bounding box center [332, 396] width 66 height 16
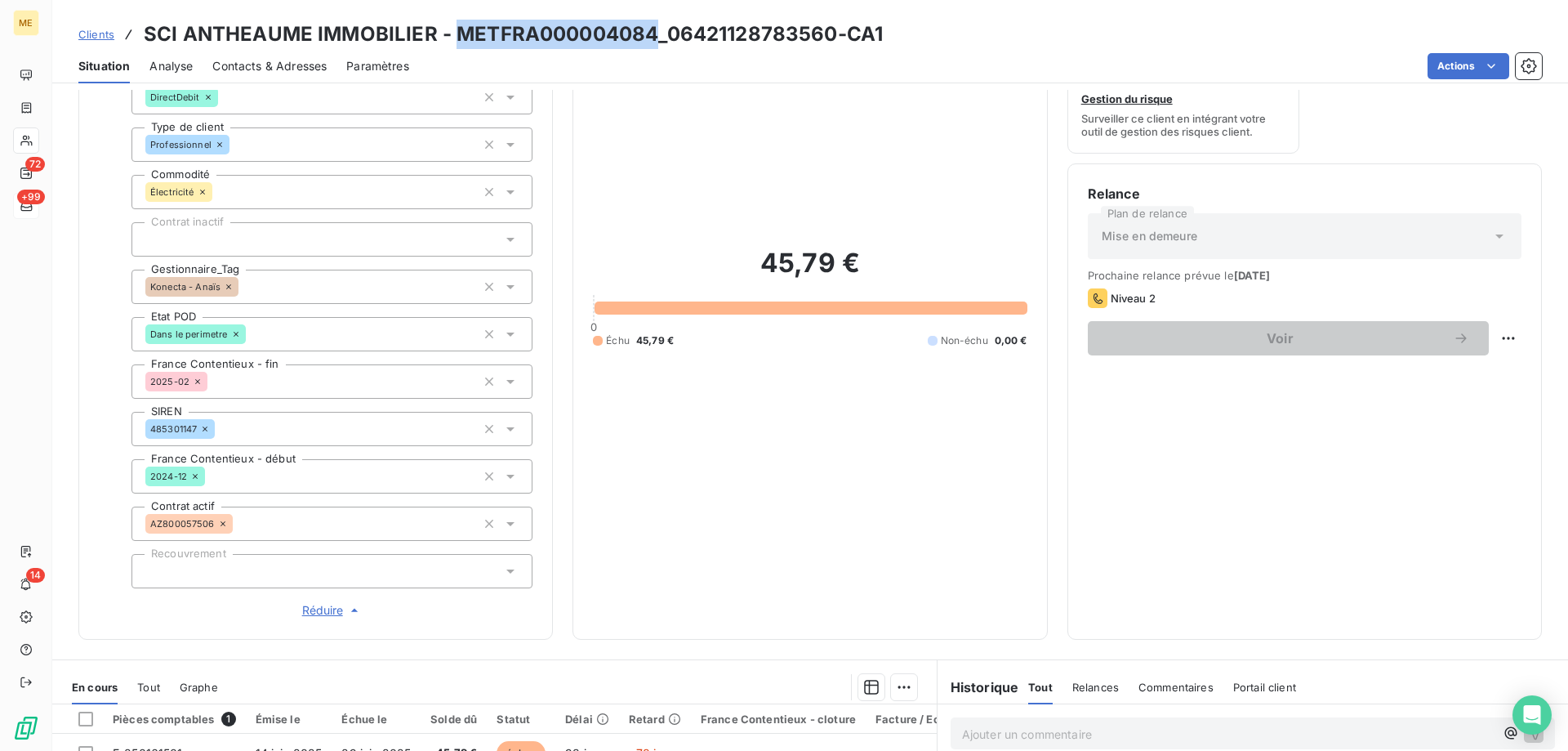
scroll to position [327, 0]
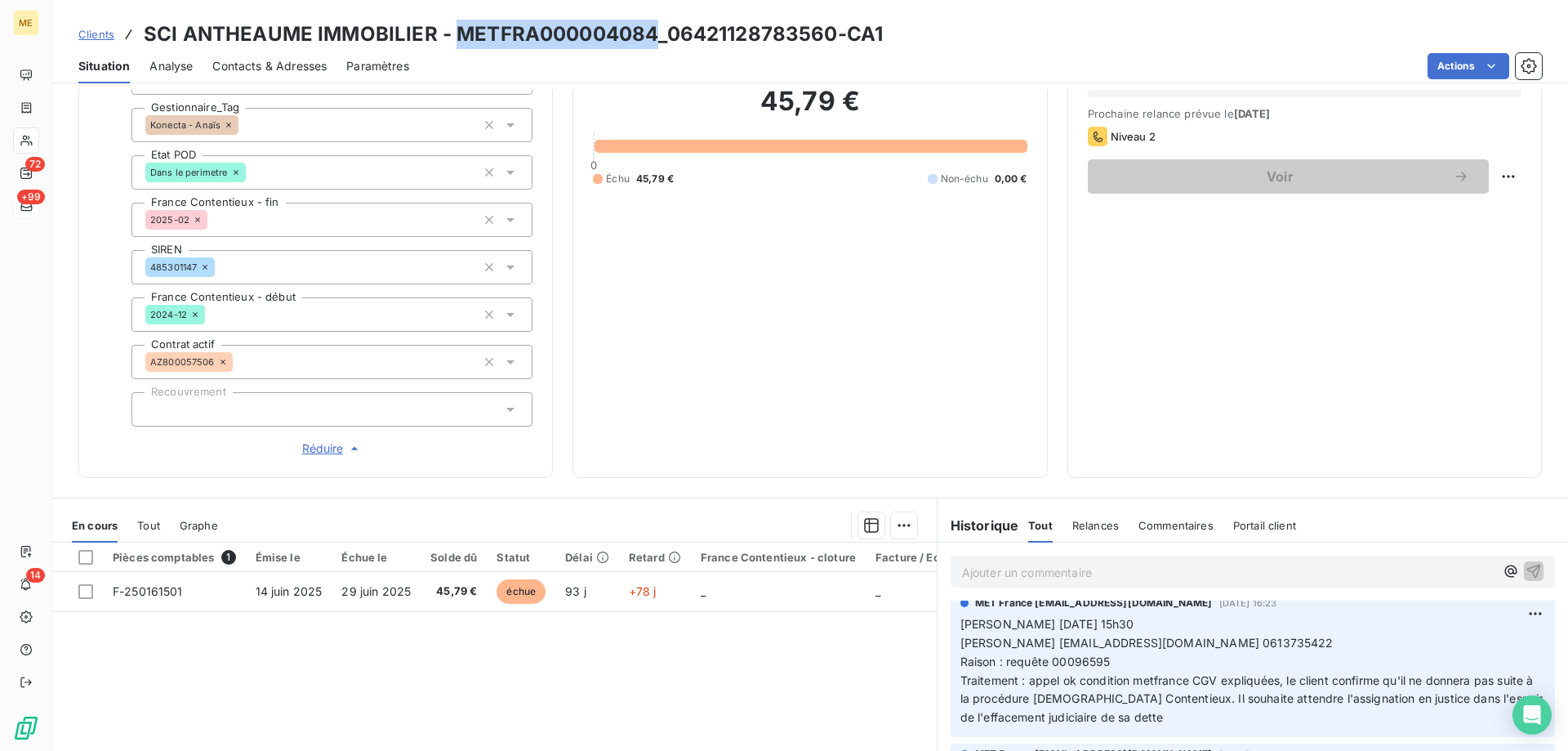
click at [649, 40] on h3 "SCI ANTHEAUME IMMOBILIER - METFRA000004084_06421128783560-CA1" at bounding box center [513, 34] width 739 height 30
click at [645, 33] on h3 "SCI ANTHEAUME IMMOBILIER - METFRA000004084_06421128783560-CA1" at bounding box center [513, 34] width 739 height 30
drag, startPoint x: 654, startPoint y: 36, endPoint x: 450, endPoint y: 43, distance: 204.1
click at [450, 43] on h3 "SCI ANTHEAUME IMMOBILIER - METFRA000004084_06421128783560-CA1" at bounding box center [513, 34] width 739 height 30
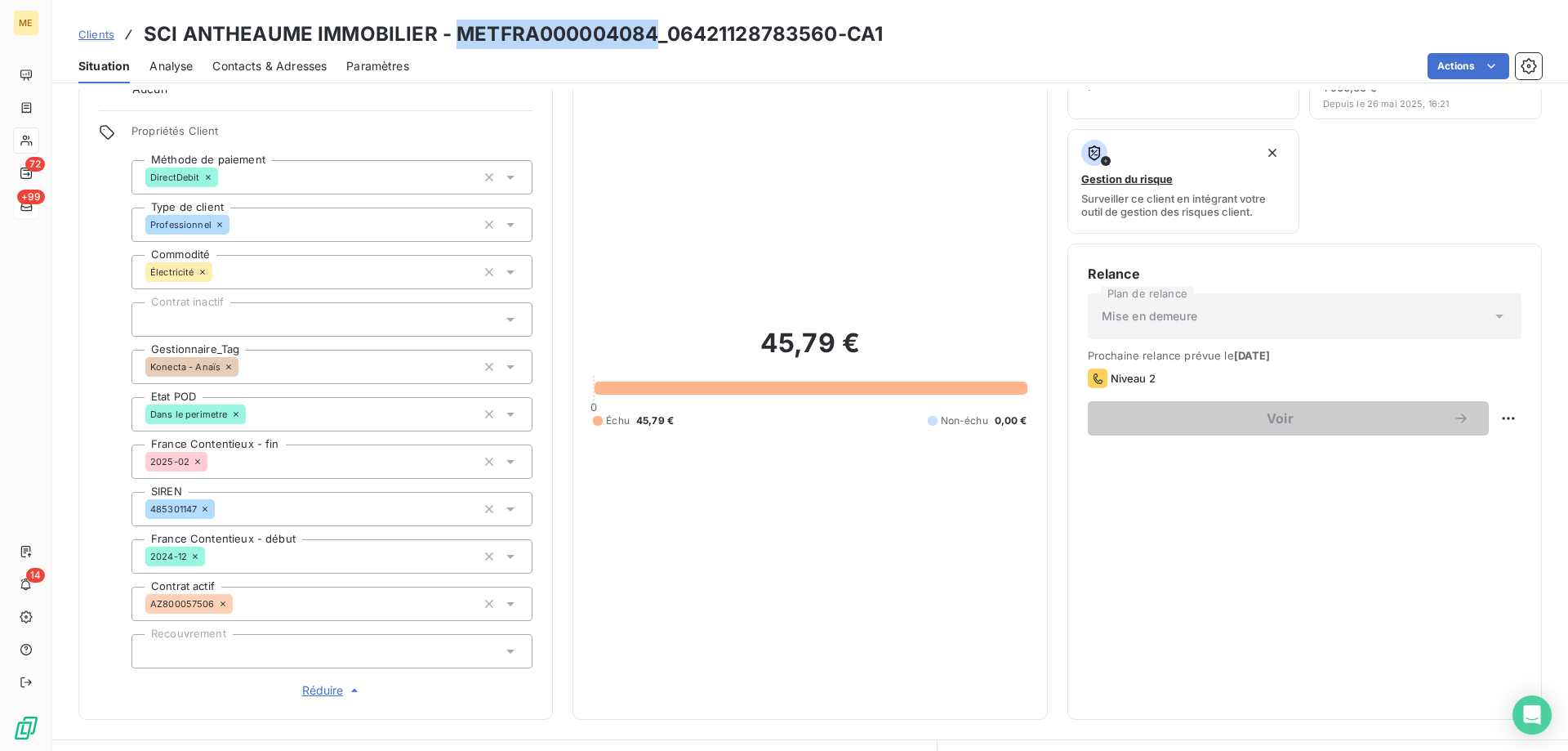
scroll to position [0, 0]
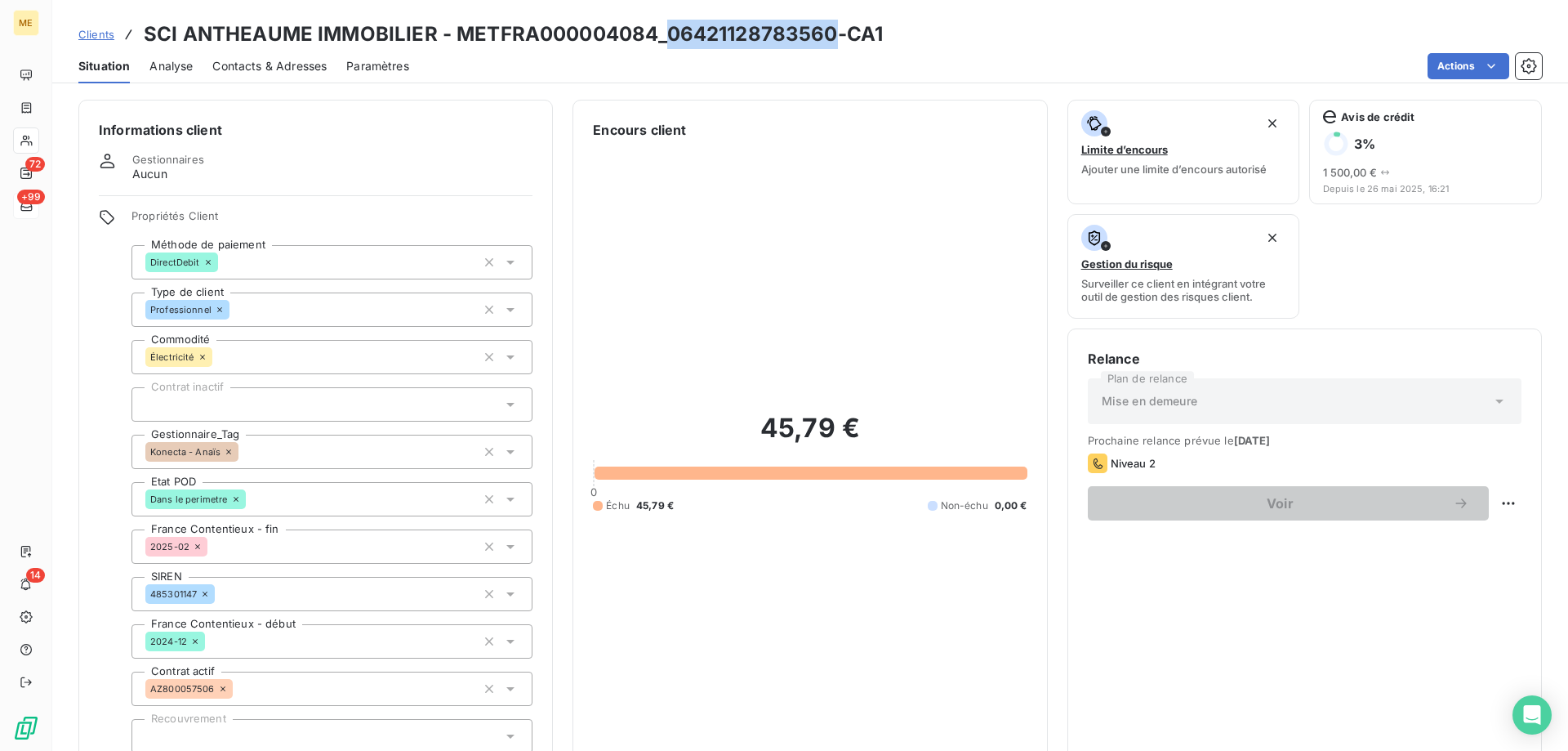
drag, startPoint x: 836, startPoint y: 32, endPoint x: 668, endPoint y: 31, distance: 168.0
click at [668, 31] on h3 "SCI ANTHEAUME IMMOBILIER - METFRA000004084_06421128783560-CA1" at bounding box center [513, 34] width 739 height 30
click at [775, 179] on div "45,79 € 0 Échu 45,79 € Non-échu 0,00 €" at bounding box center [809, 461] width 434 height 644
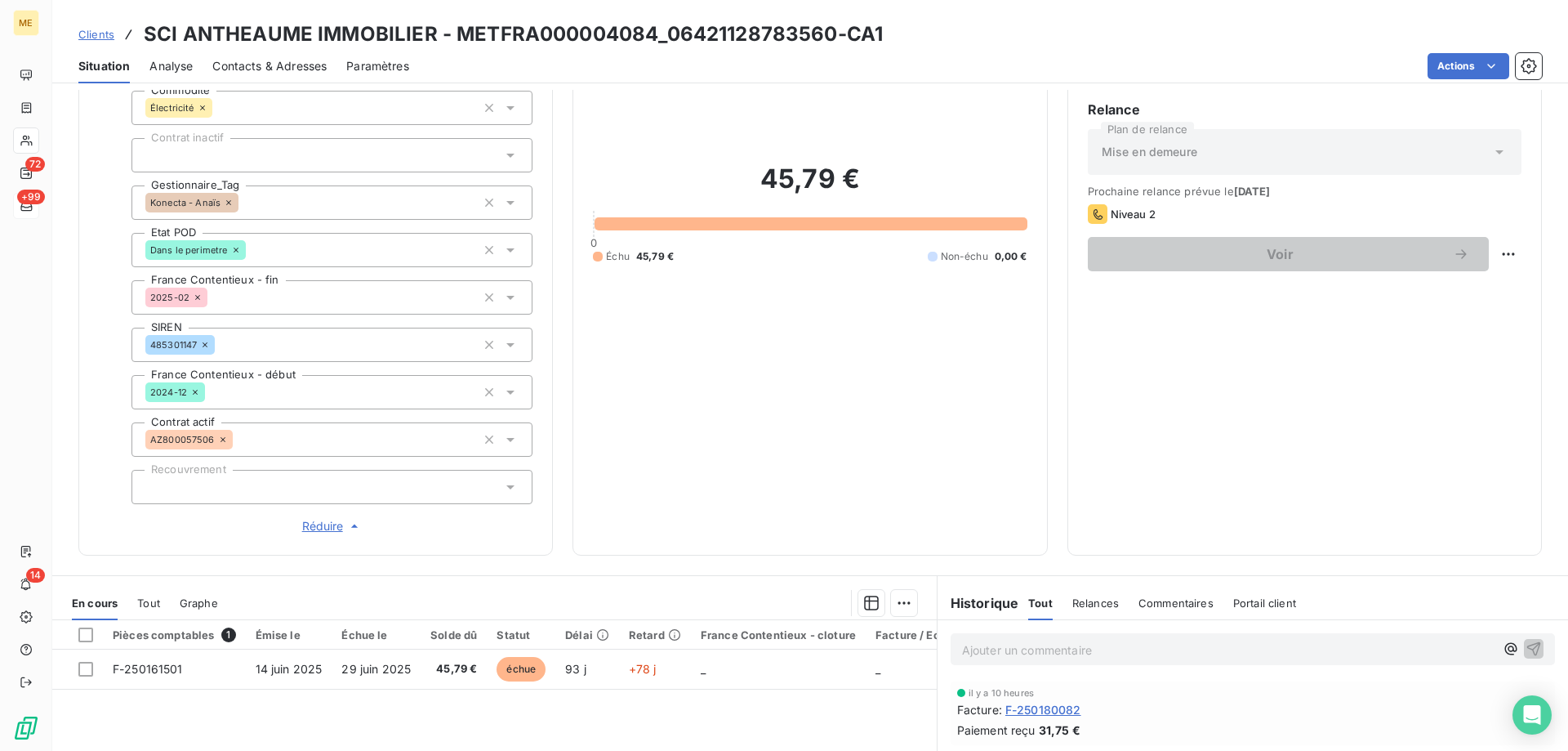
scroll to position [64, 0]
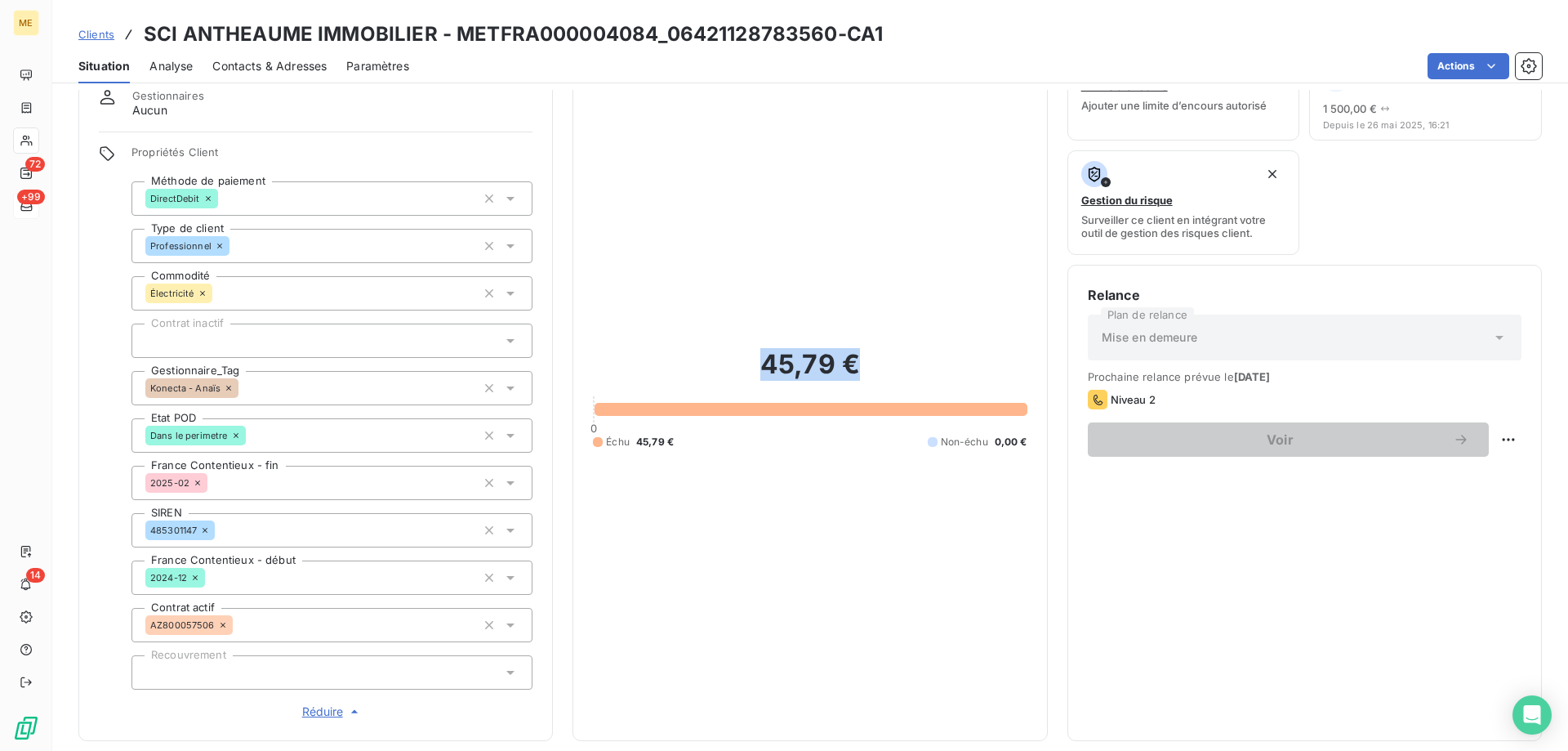
drag, startPoint x: 752, startPoint y: 360, endPoint x: 880, endPoint y: 368, distance: 128.2
click at [880, 368] on h2 "45,79 €" at bounding box center [809, 372] width 434 height 49
click at [883, 368] on h2 "45,79 €" at bounding box center [809, 372] width 434 height 49
drag, startPoint x: 874, startPoint y: 368, endPoint x: 747, endPoint y: 367, distance: 127.0
click at [747, 367] on h2 "45,79 €" at bounding box center [809, 372] width 434 height 49
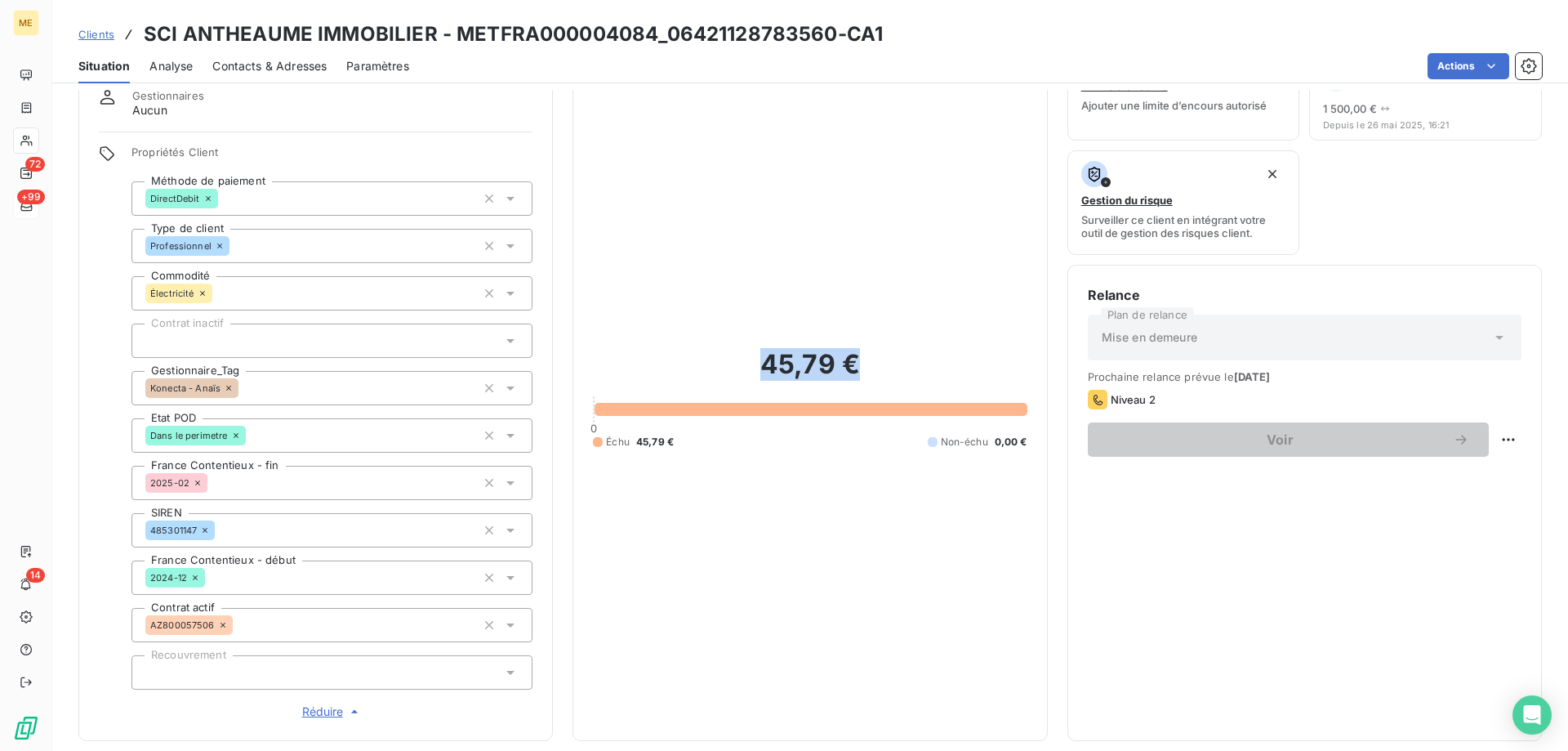
click at [789, 314] on div "45,79 € 0 Échu 45,79 € Non-échu 0,00 €" at bounding box center [809, 398] width 434 height 644
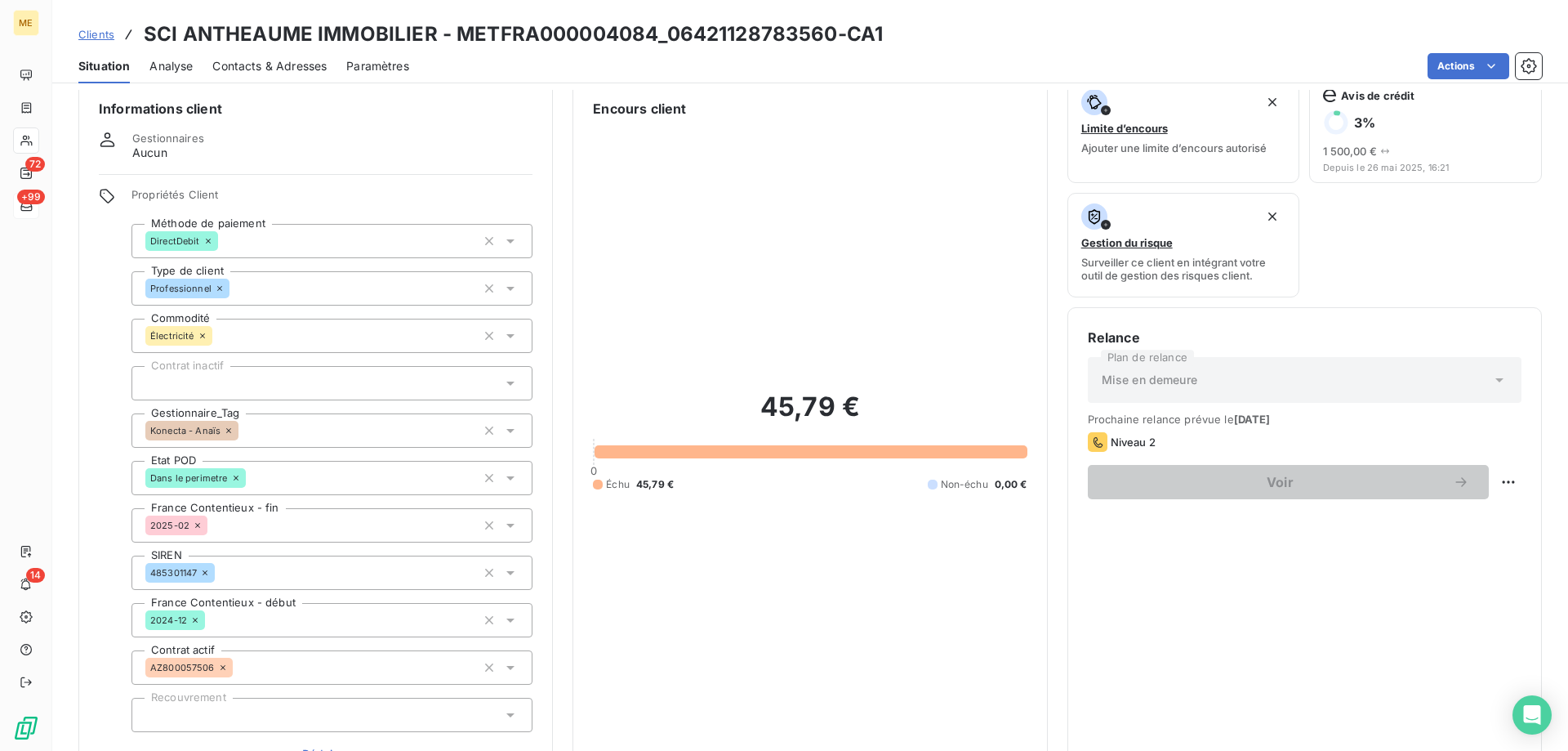
scroll to position [0, 0]
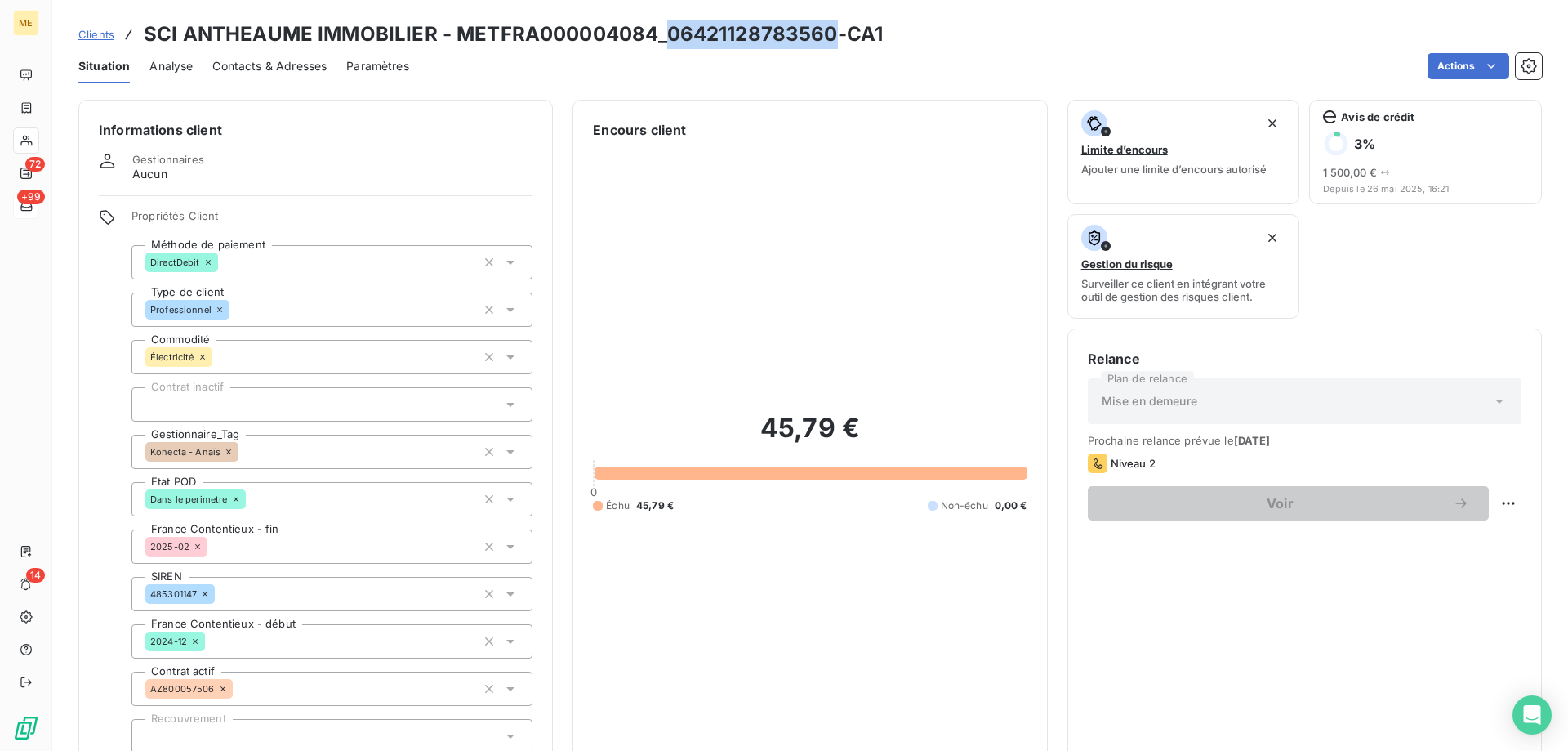
drag, startPoint x: 826, startPoint y: 38, endPoint x: 661, endPoint y: 42, distance: 165.0
click at [661, 42] on h3 "SCI ANTHEAUME IMMOBILIER - METFRA000004084_06421128783560-CA1" at bounding box center [513, 34] width 739 height 30
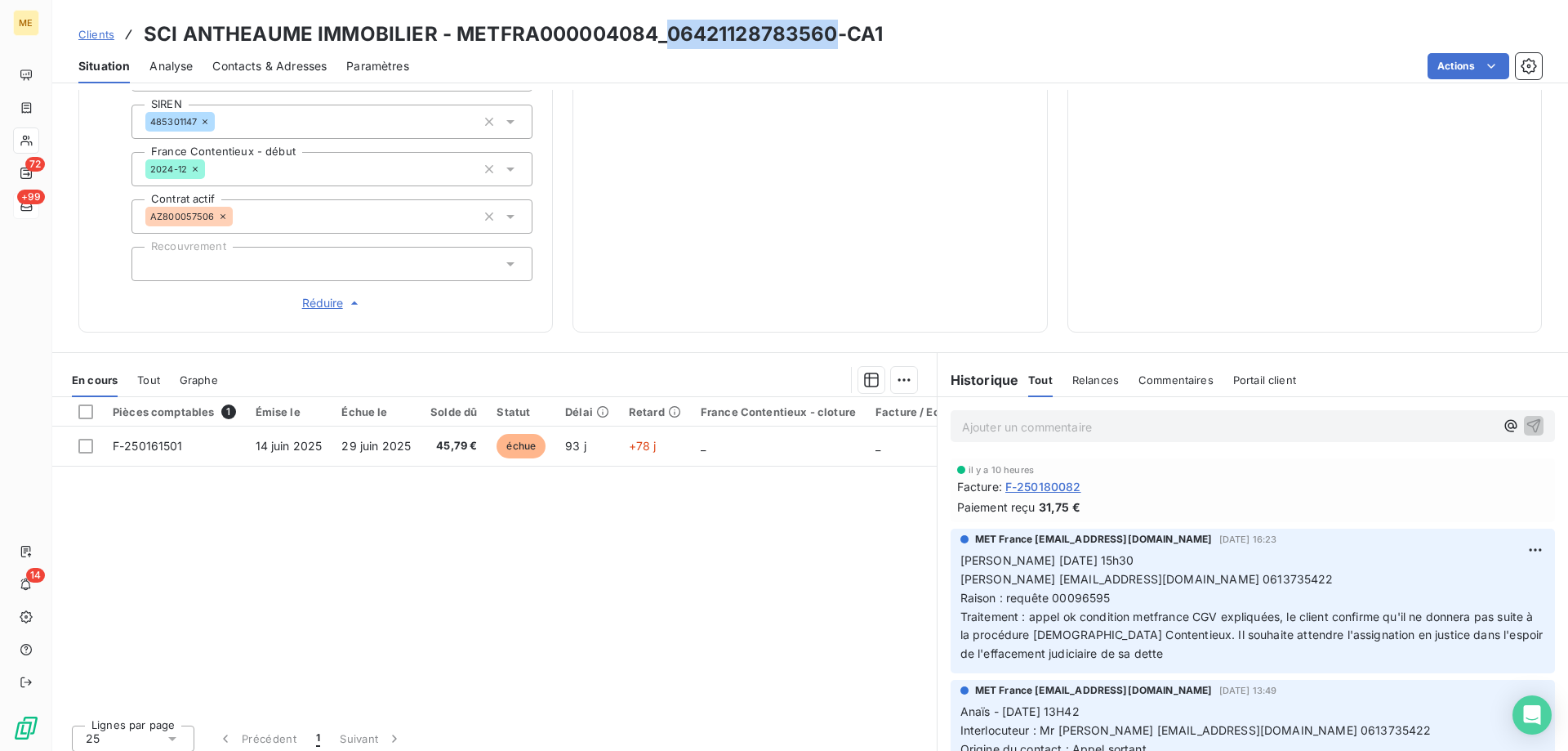
scroll to position [64, 0]
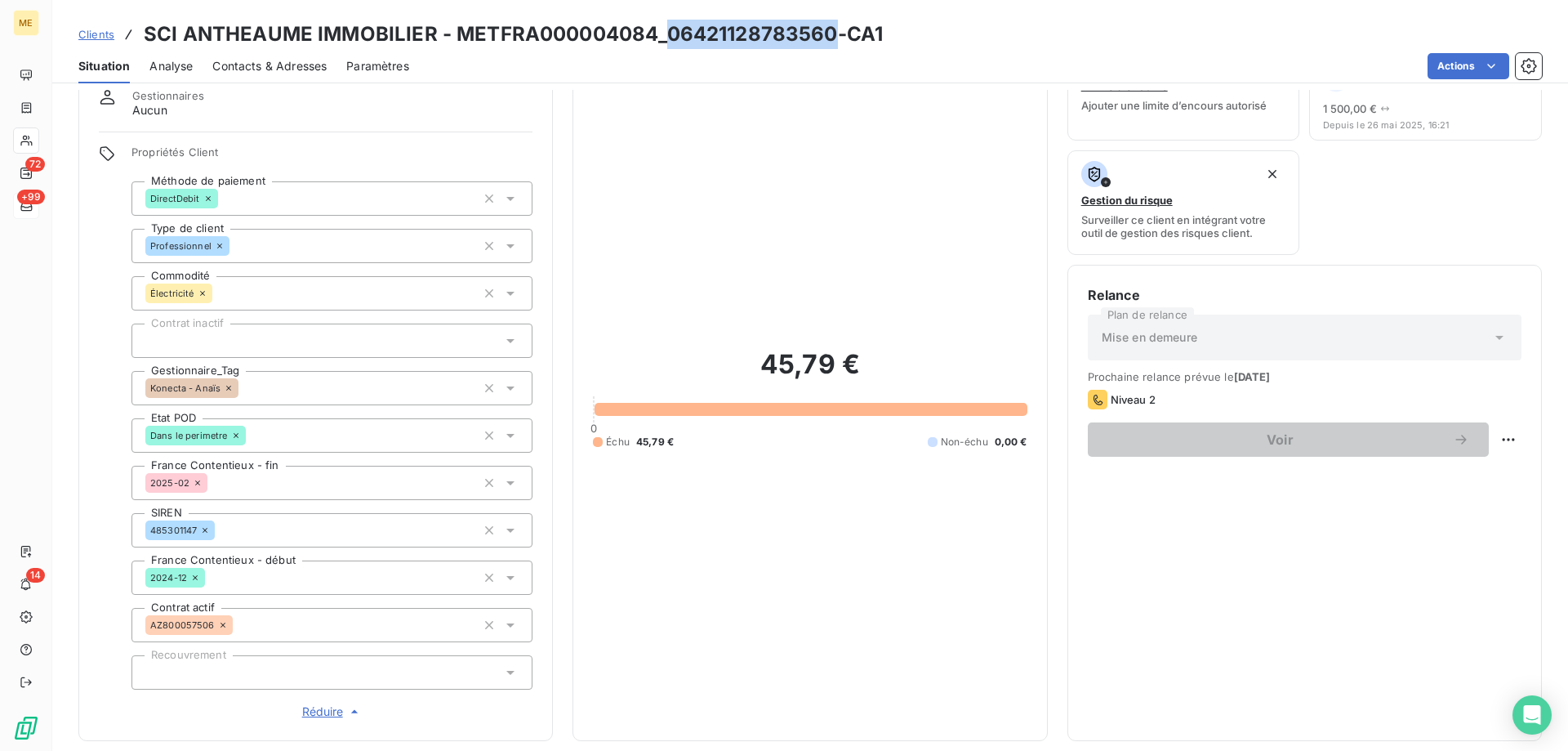
click at [100, 32] on span "Clients" at bounding box center [96, 34] width 36 height 13
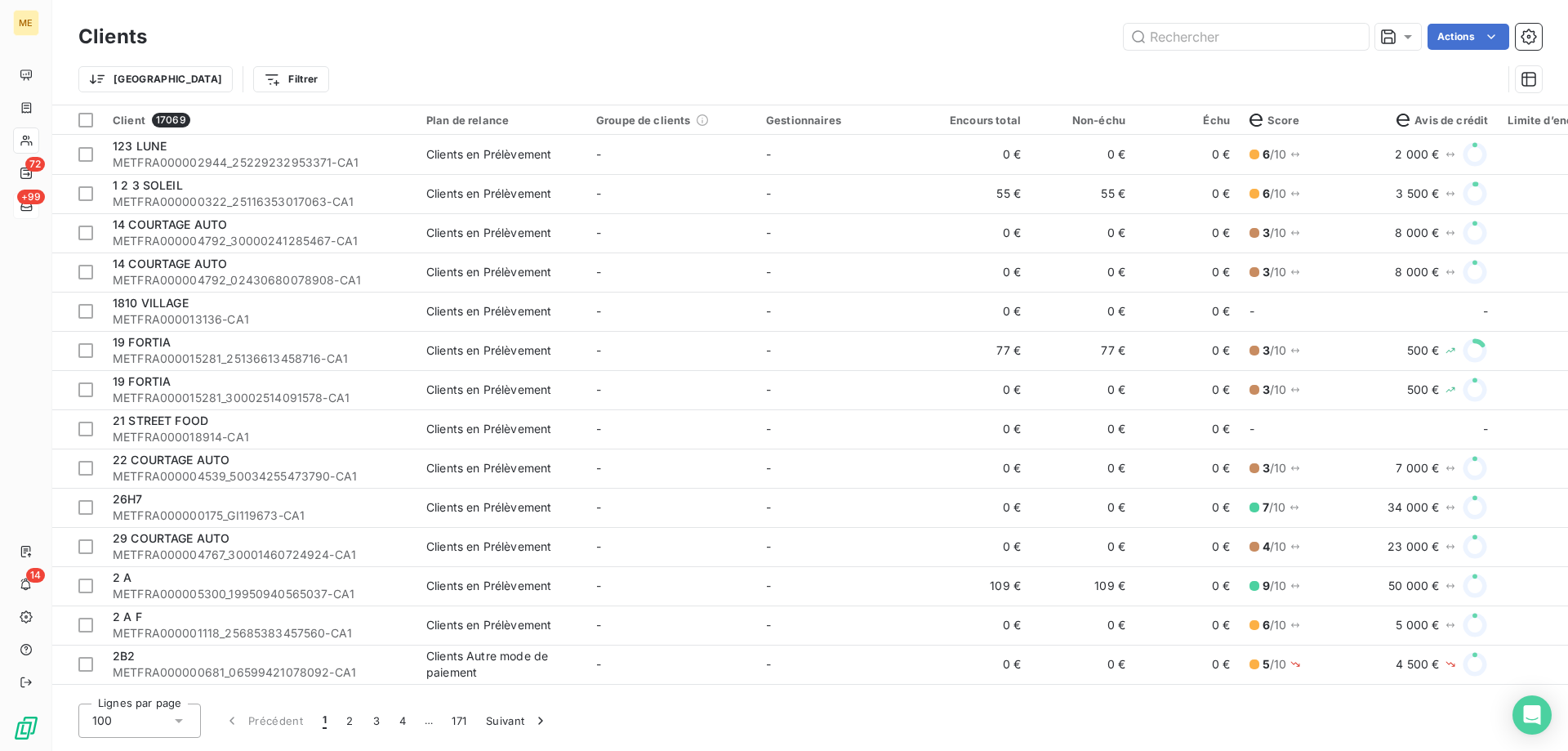
type input "METFRA000004084"
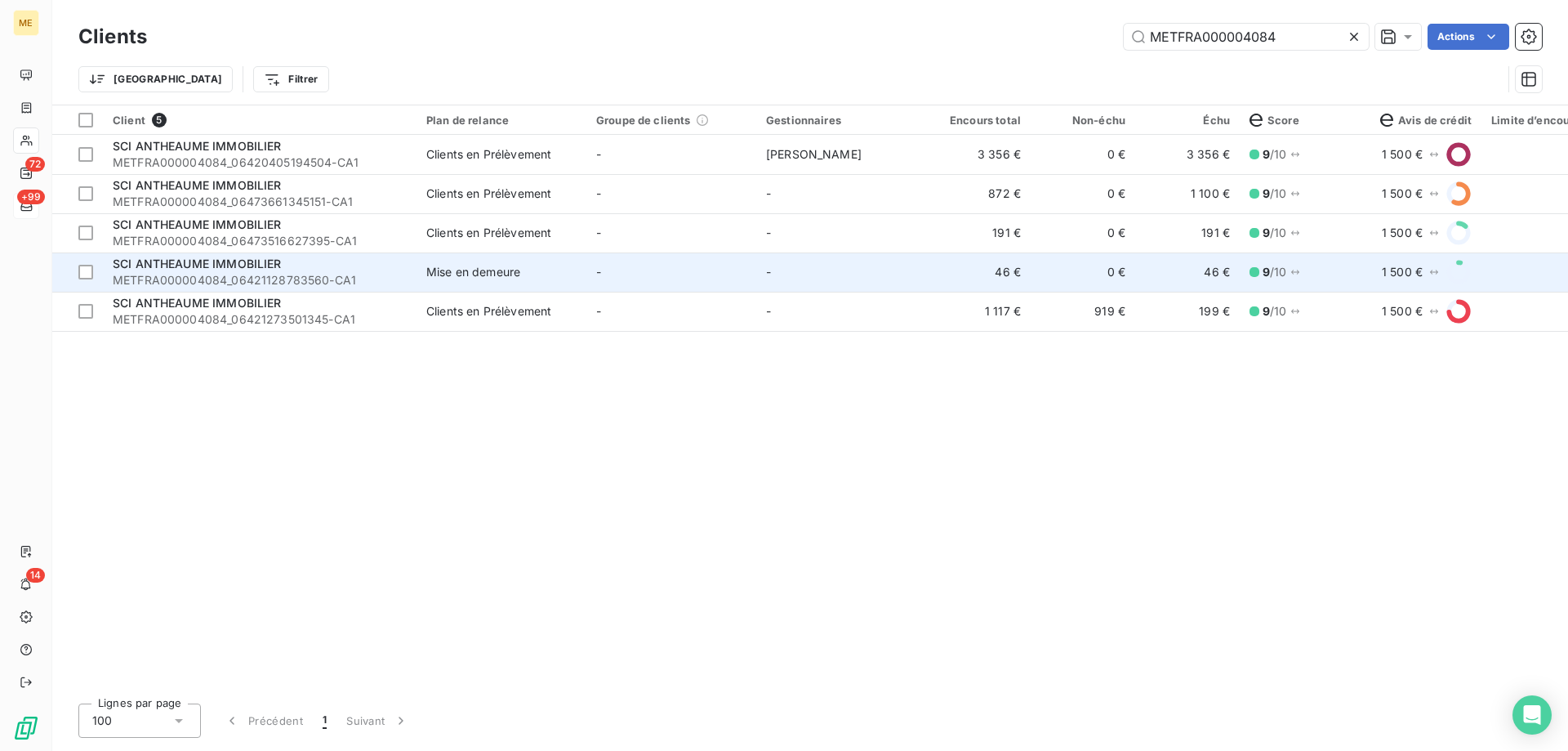
click at [871, 275] on td "-" at bounding box center [841, 272] width 170 height 40
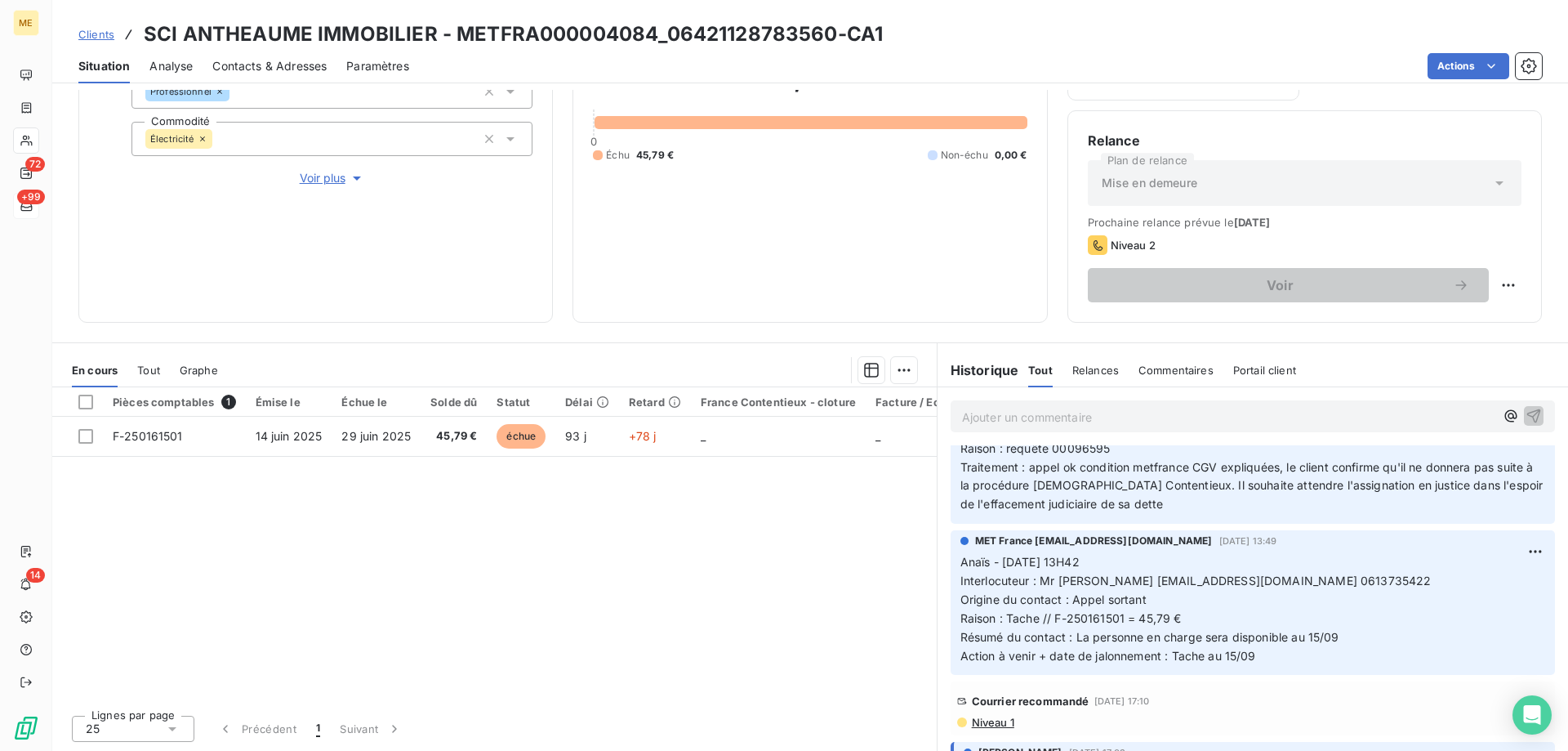
scroll to position [163, 0]
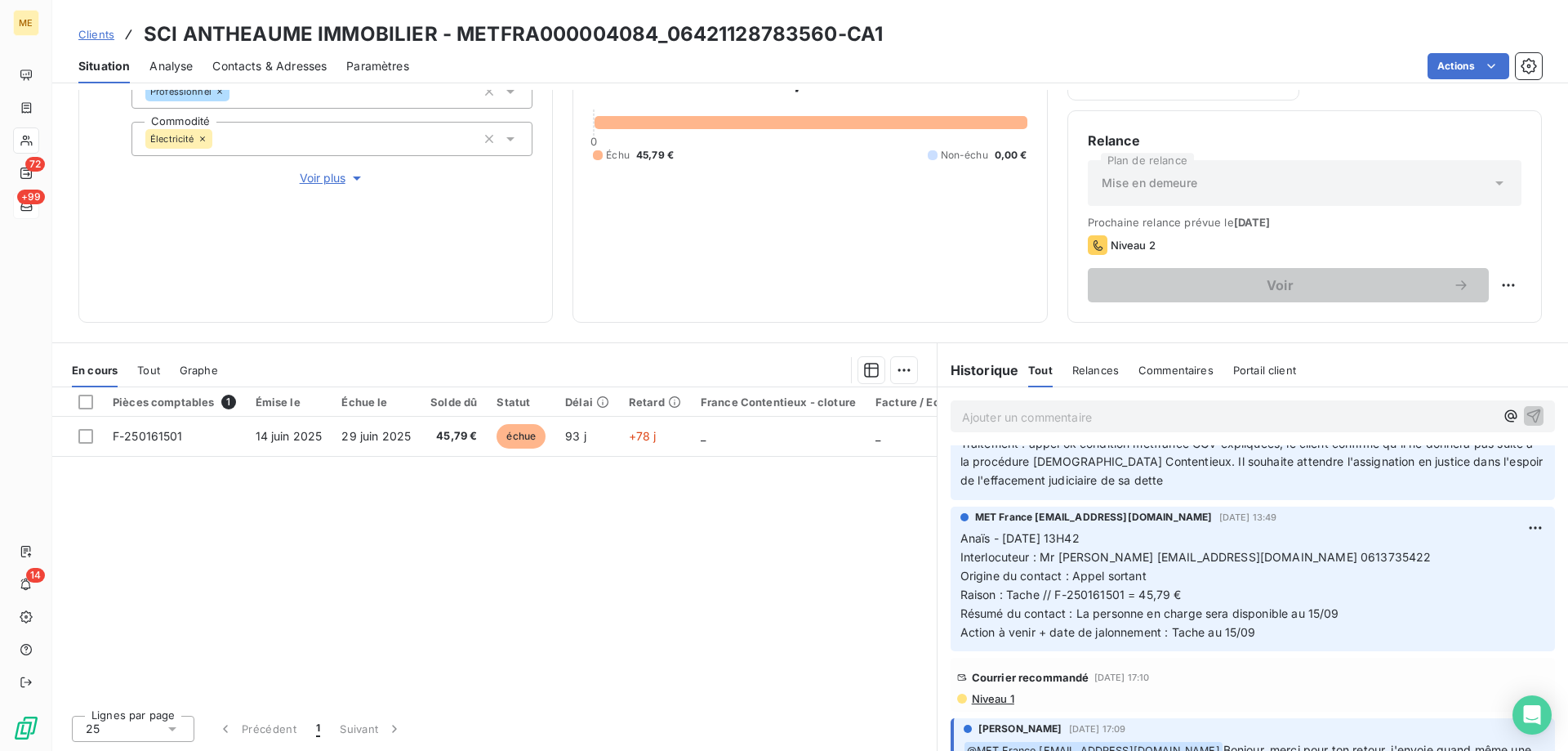
click at [1089, 557] on span "Interlocuteur : Mr ANTHEAUME lionelantheaume@yahoo.fr 0613735422" at bounding box center [1195, 556] width 471 height 13
click at [1296, 576] on p "Anaïs - 08/09/2025 - 13H42 Interlocuteur : Mr ANTHEAUME lionelantheaume@yahoo.f…" at bounding box center [1252, 585] width 585 height 112
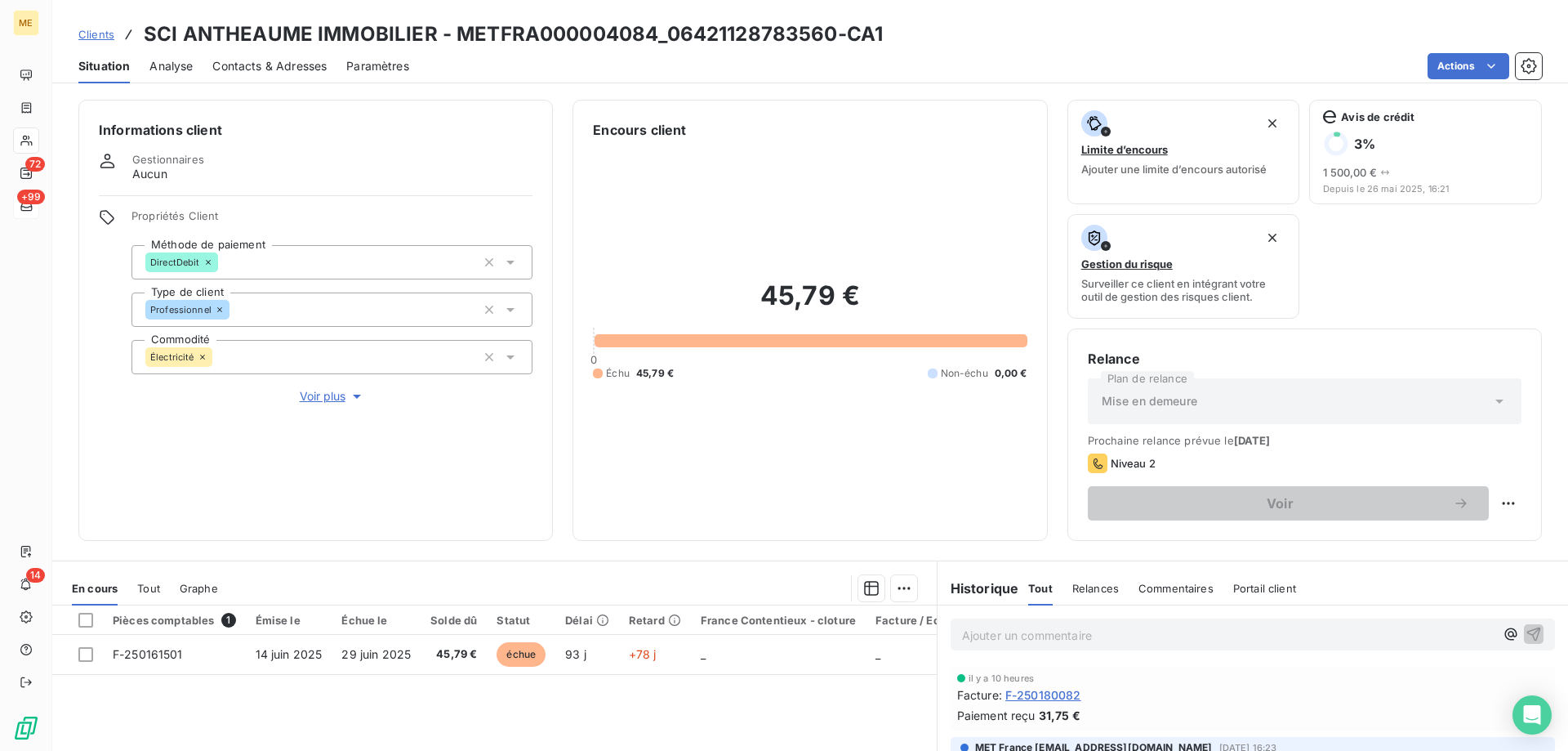
scroll to position [218, 0]
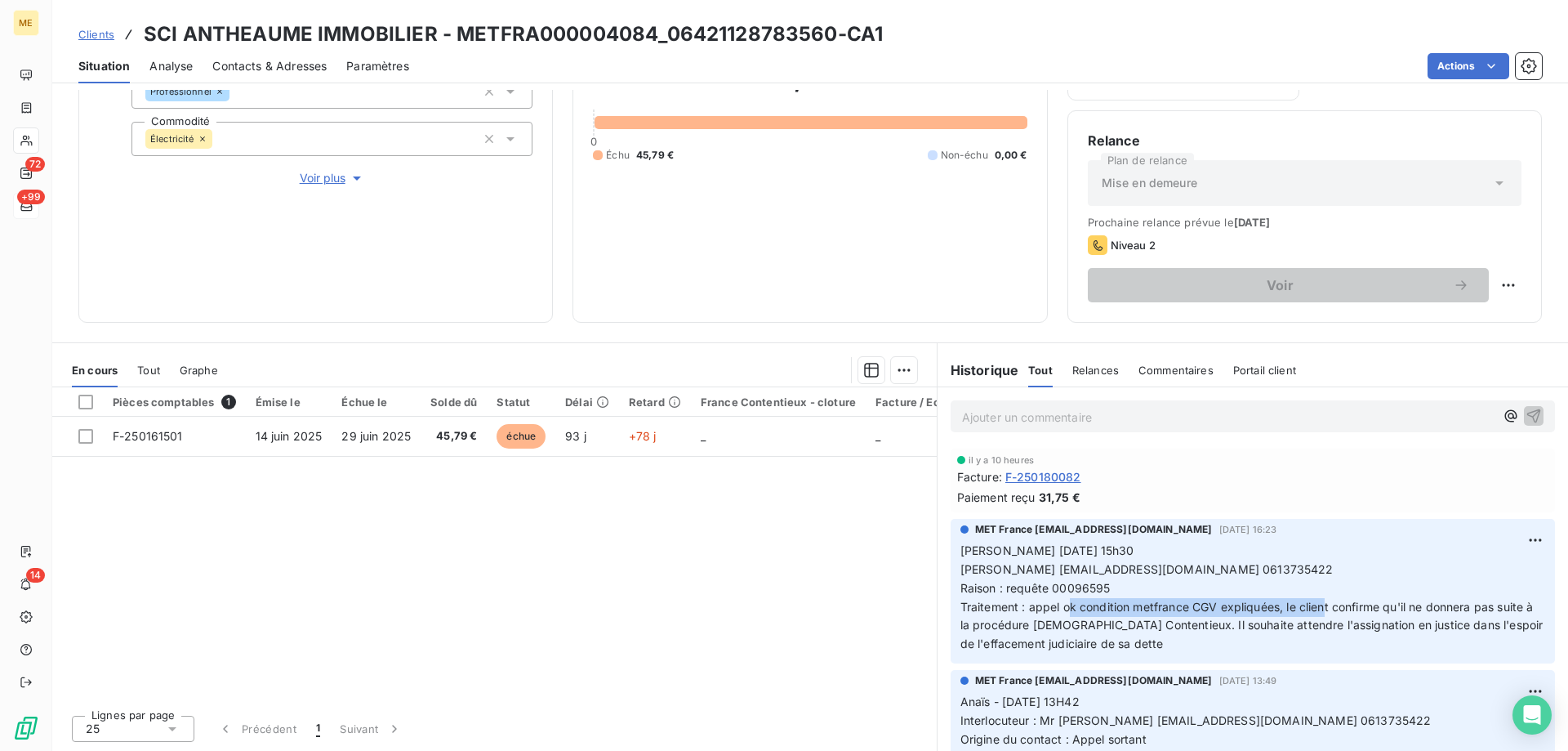
drag, startPoint x: 1061, startPoint y: 607, endPoint x: 1321, endPoint y: 599, distance: 260.1
click at [1320, 599] on span "Traitement : appel ok condition metfrance CGV expliquées, le client confirme qu…" at bounding box center [1253, 624] width 586 height 51
click at [1289, 622] on span "Traitement : appel ok condition metfrance CGV expliquées, le client confirme qu…" at bounding box center [1253, 624] width 586 height 51
click at [1181, 627] on span "Traitement : appel ok condition metfrance CGV expliquées, le client confirme qu…" at bounding box center [1253, 624] width 586 height 51
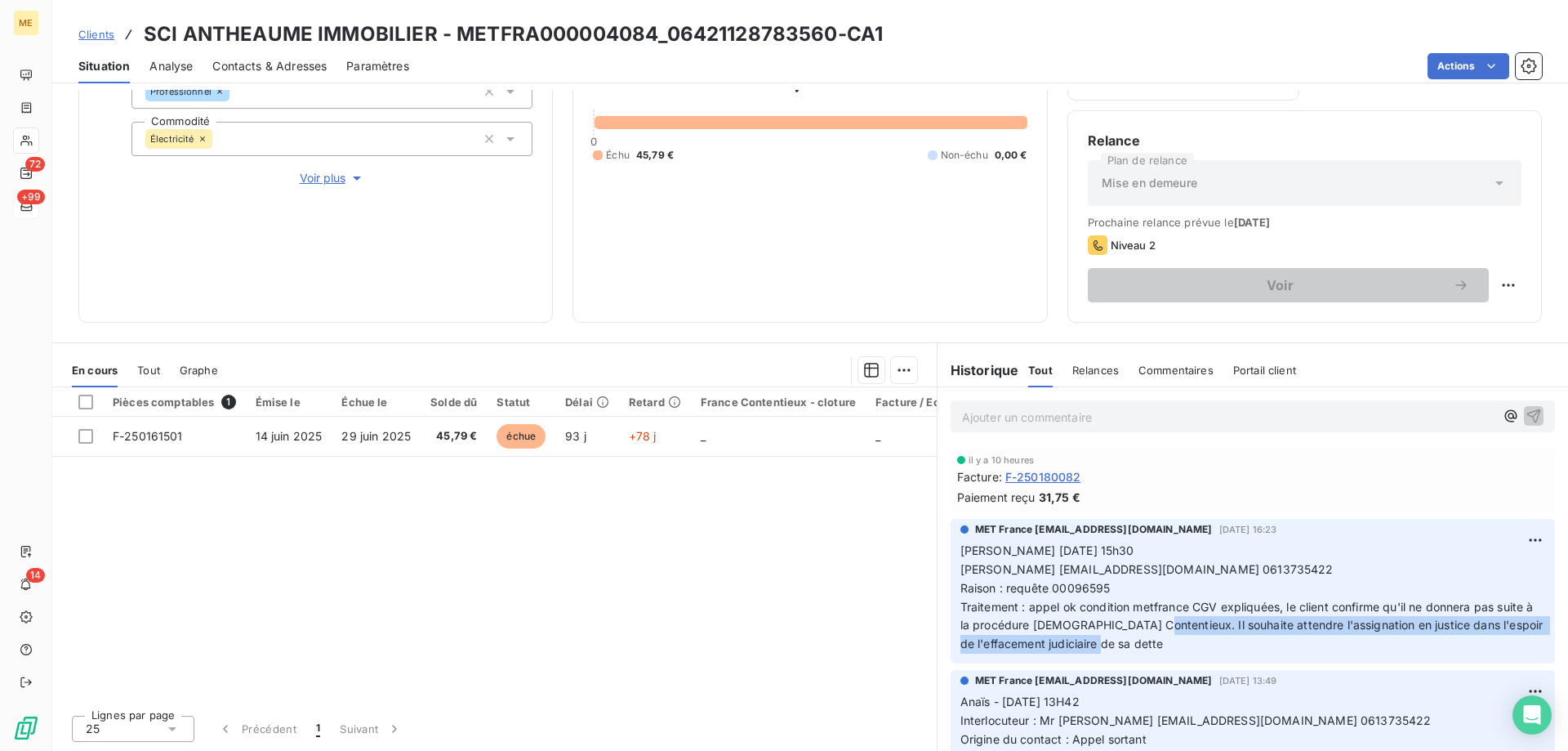
drag, startPoint x: 1179, startPoint y: 624, endPoint x: 1213, endPoint y: 643, distance: 38.9
click at [1213, 643] on p "Nicolas-Paul 11/09/2025 15h30 M. ANTHEAUME lionelantheaume@yahoo.fr 0613735422 …" at bounding box center [1252, 597] width 585 height 112
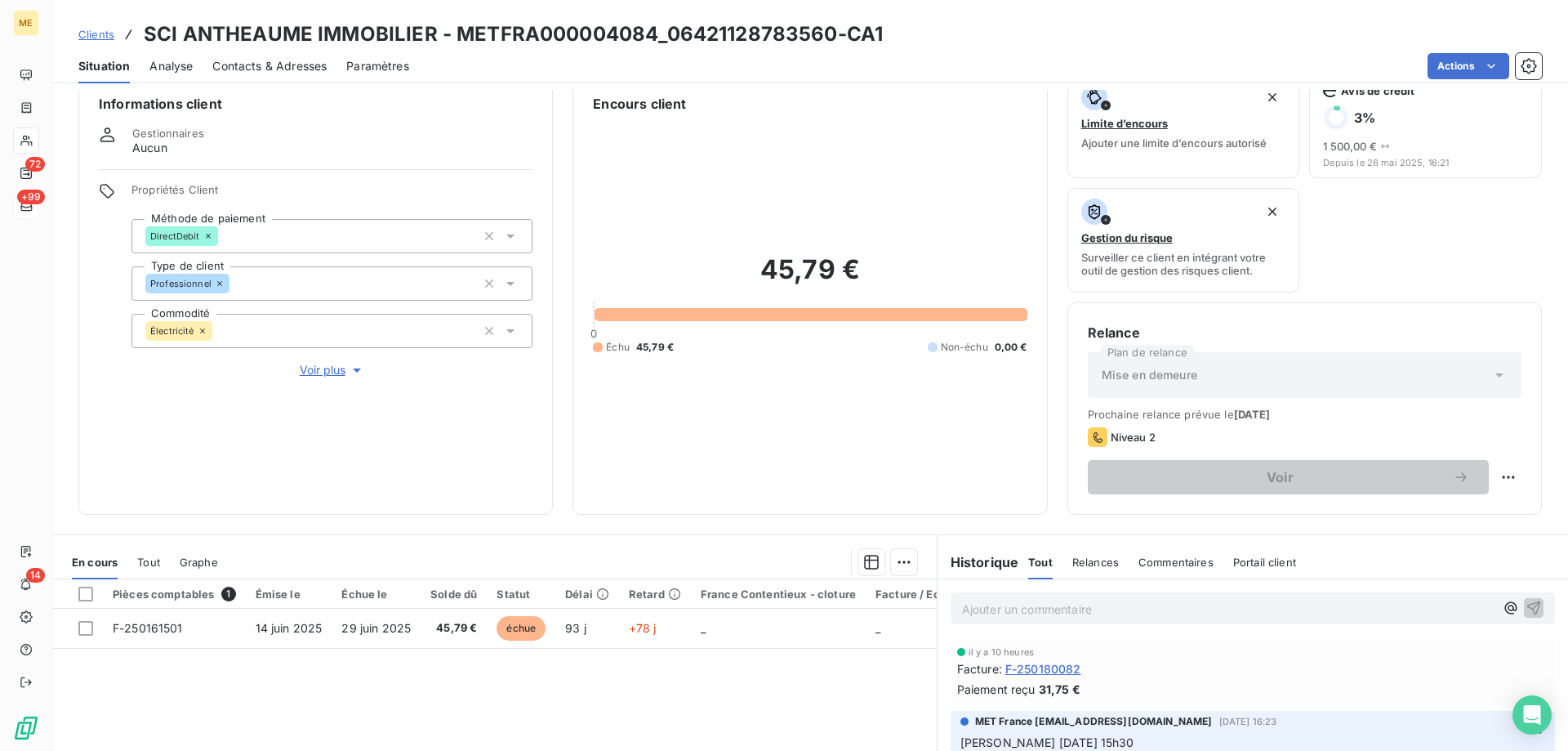
scroll to position [0, 0]
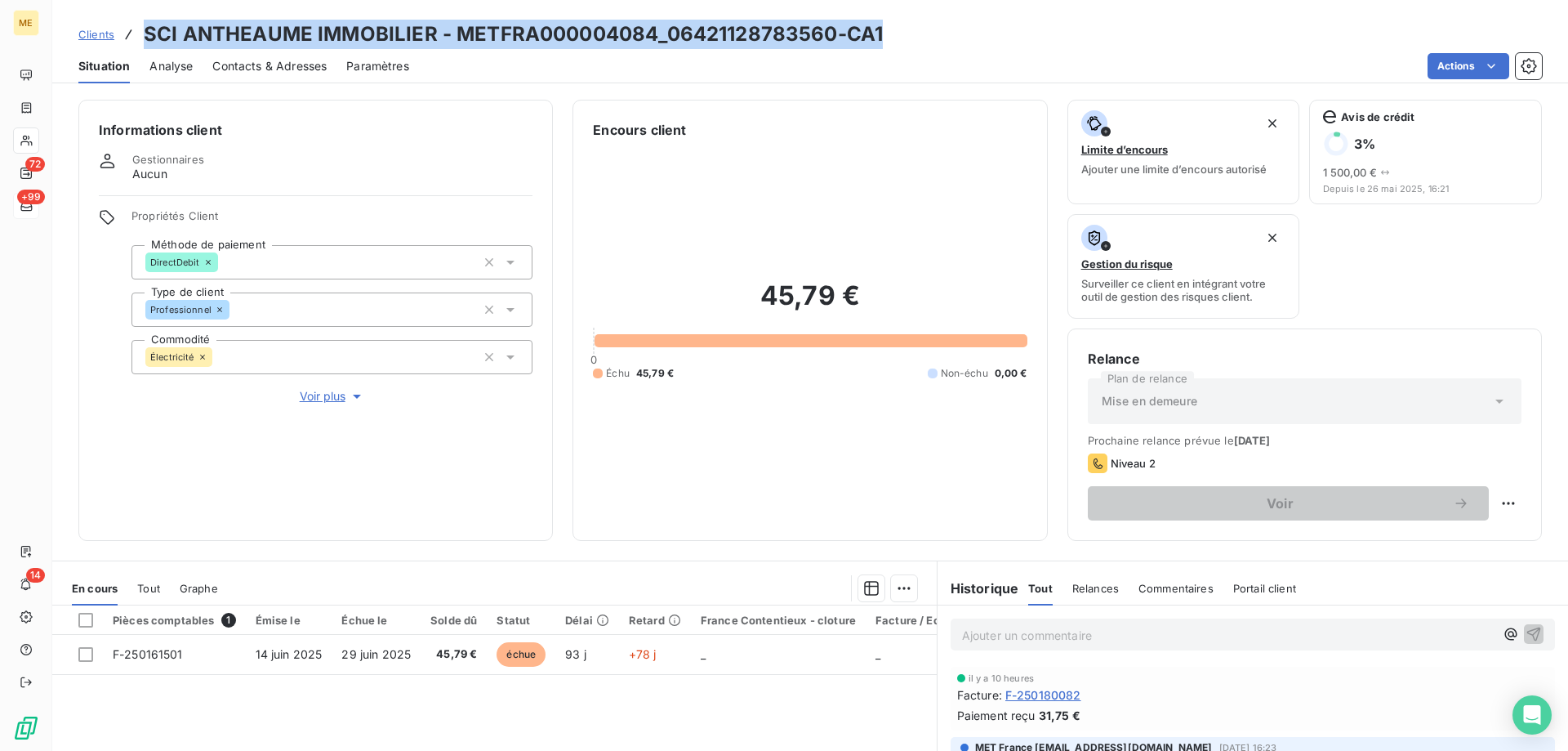
drag, startPoint x: 812, startPoint y: 28, endPoint x: 137, endPoint y: 32, distance: 675.0
click at [137, 32] on div "Clients SCI ANTHEAUME IMMOBILIER - METFRA000004084_06421128783560-CA1" at bounding box center [810, 34] width 1516 height 30
click at [1505, 507] on html "ME 71 +99 14 Clients SCI ANTHEAUME IMMOBILIER - METFRA000004084_06421128783560-…" at bounding box center [784, 456] width 1568 height 914
click at [1467, 537] on div "Replanifier cette action" at bounding box center [1428, 539] width 146 height 26
select select "8"
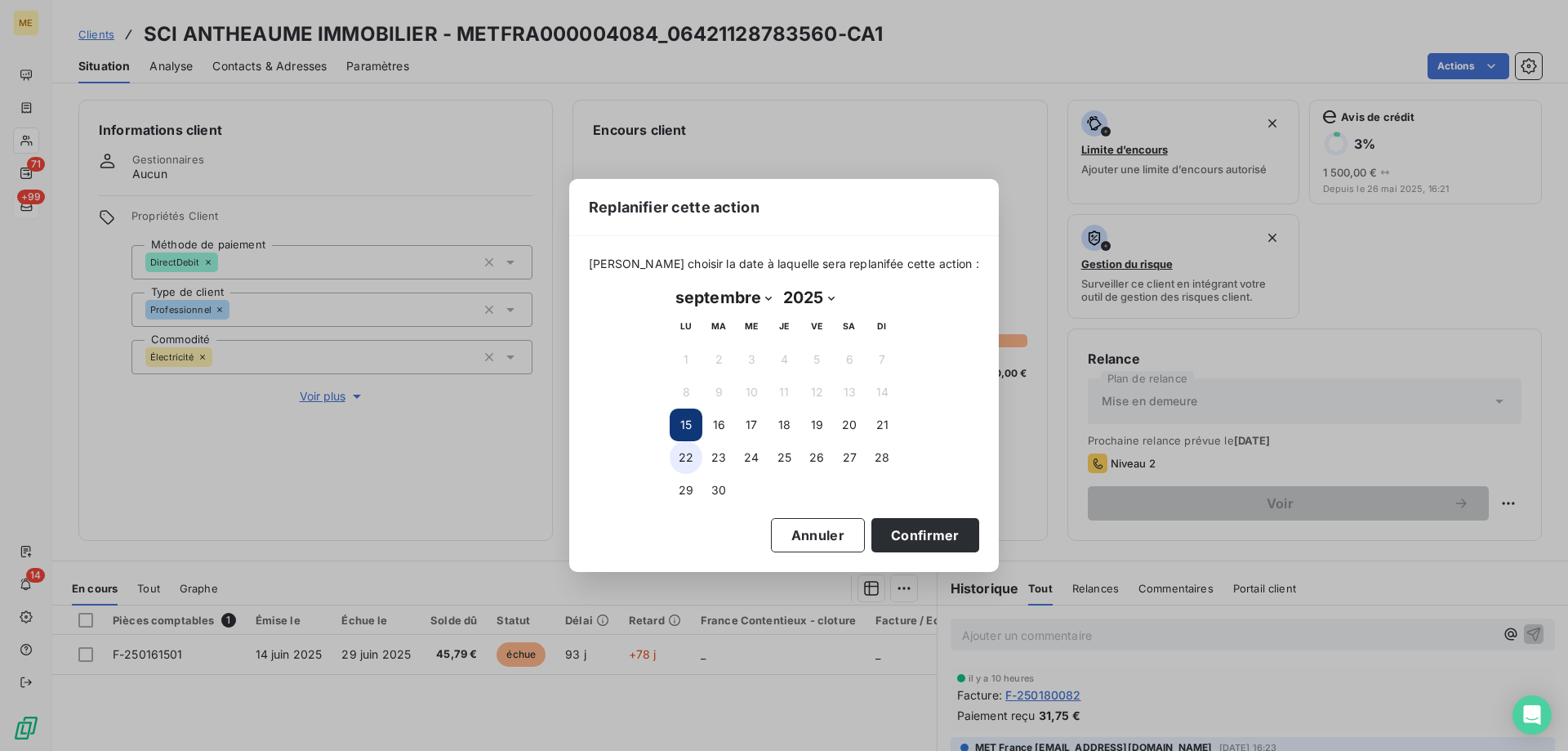
click at [679, 447] on button "22" at bounding box center [686, 457] width 32 height 32
click at [819, 428] on button "19" at bounding box center [816, 425] width 32 height 32
click at [885, 542] on button "Confirmer" at bounding box center [925, 535] width 108 height 34
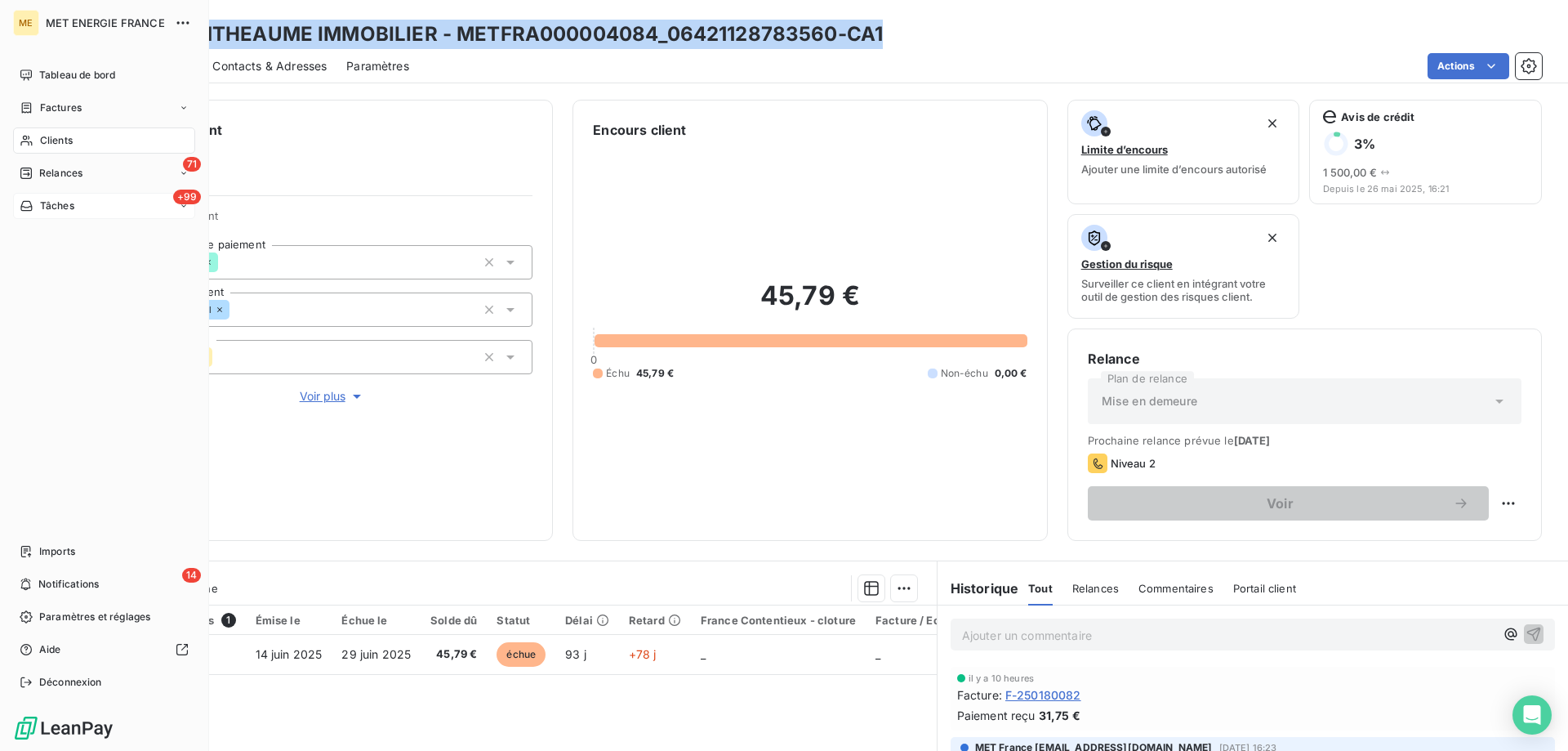
click at [36, 211] on div "Tâches" at bounding box center [47, 206] width 55 height 14
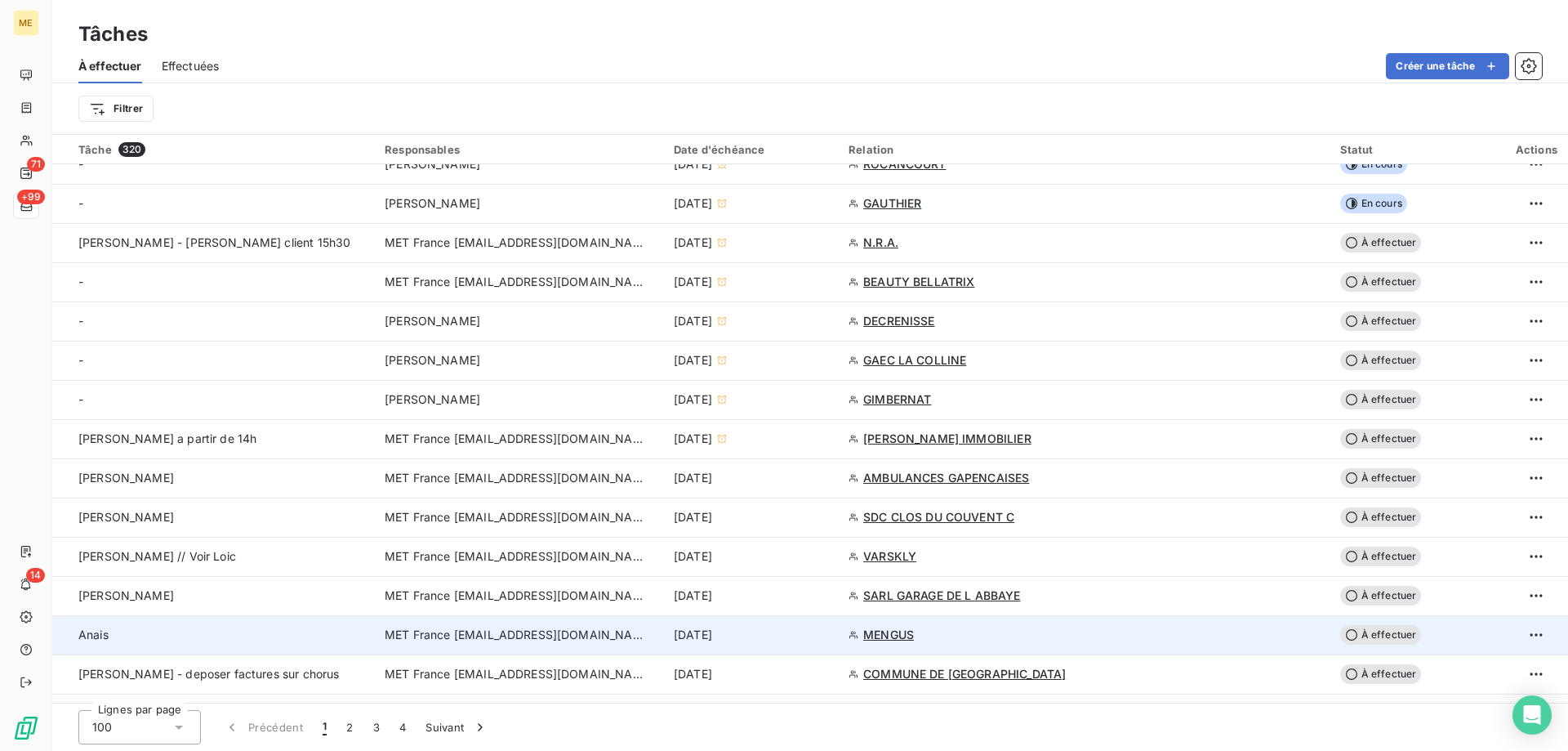
scroll to position [898, 0]
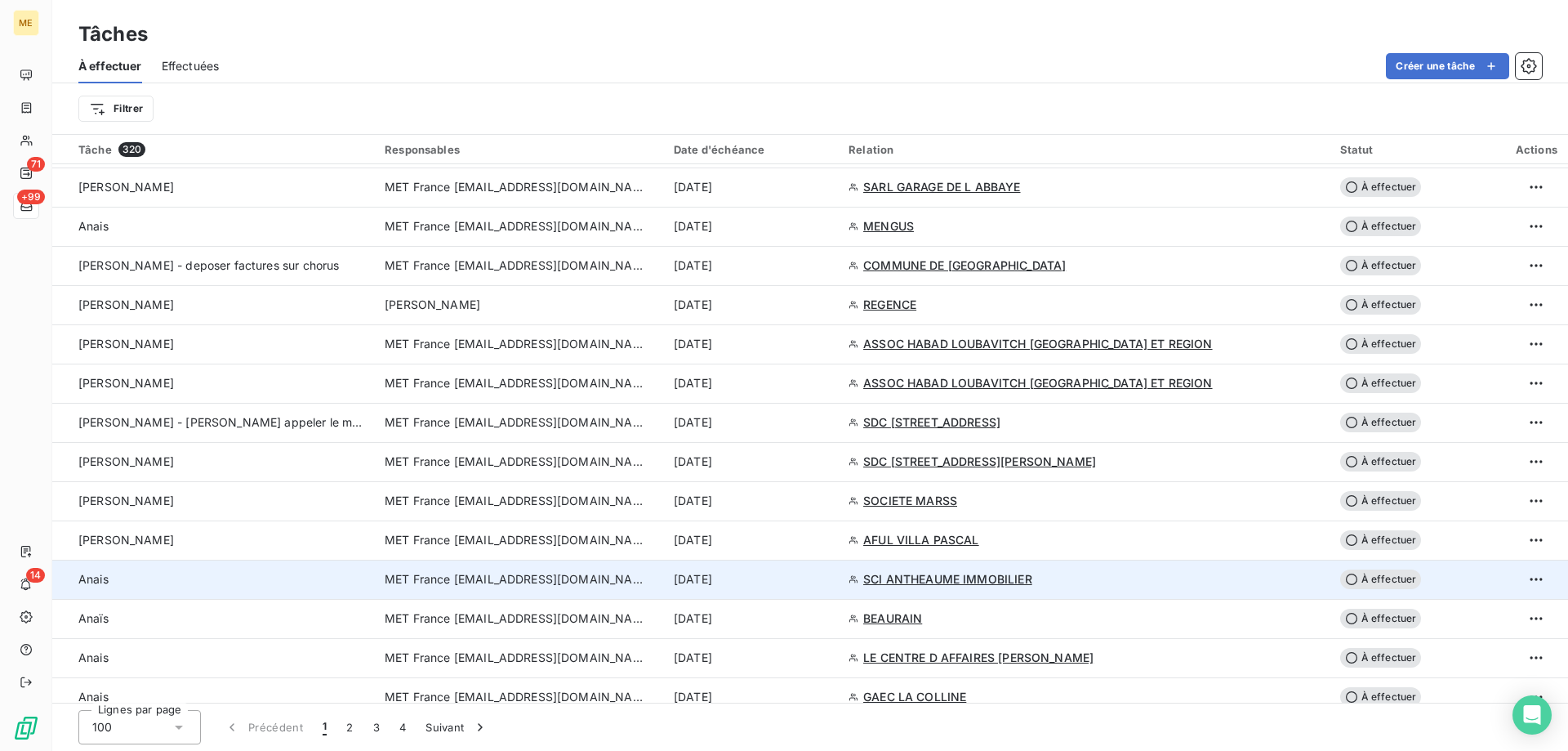
click at [829, 577] on div "[DATE]" at bounding box center [751, 579] width 155 height 16
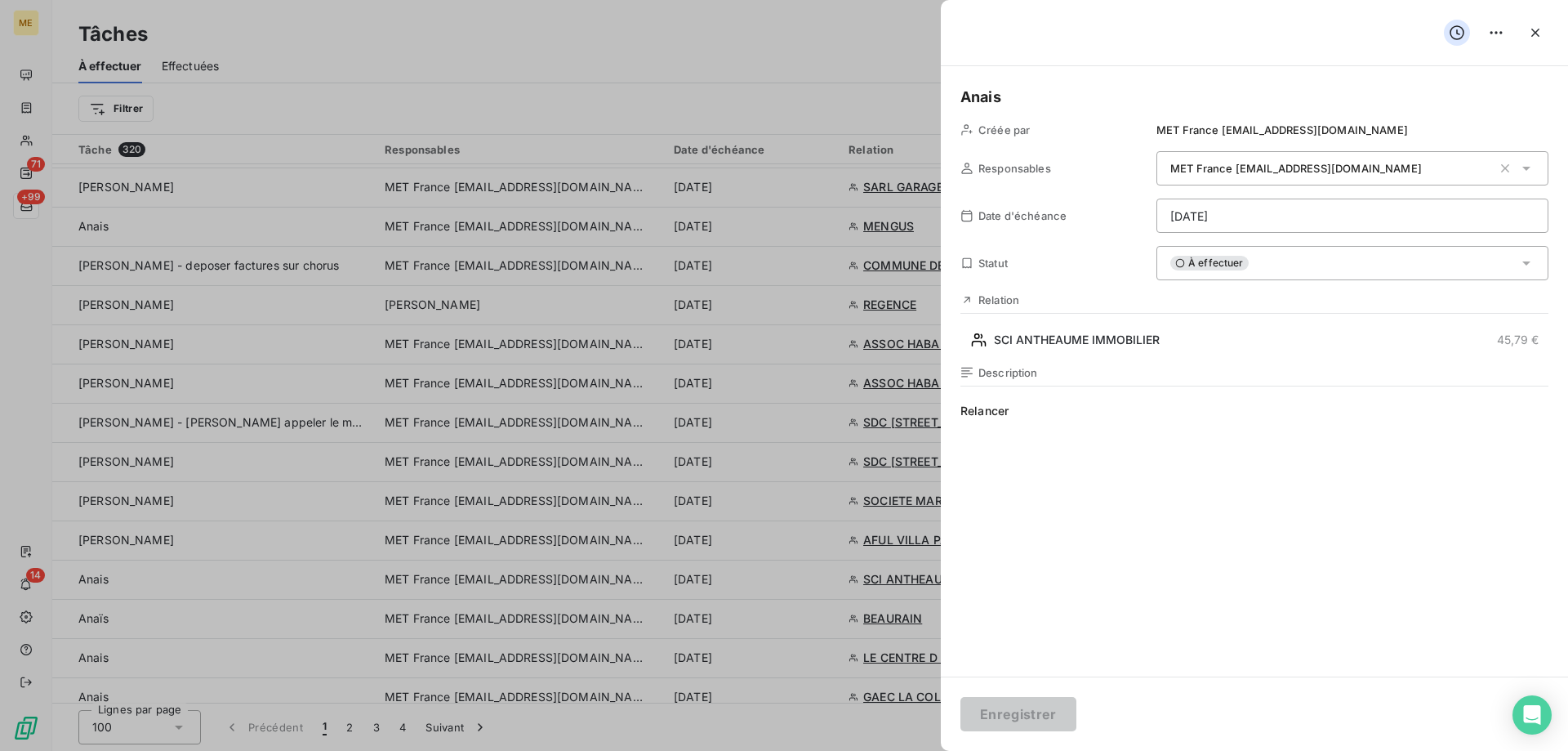
click at [1396, 258] on div "À effectuer" at bounding box center [1352, 263] width 392 height 34
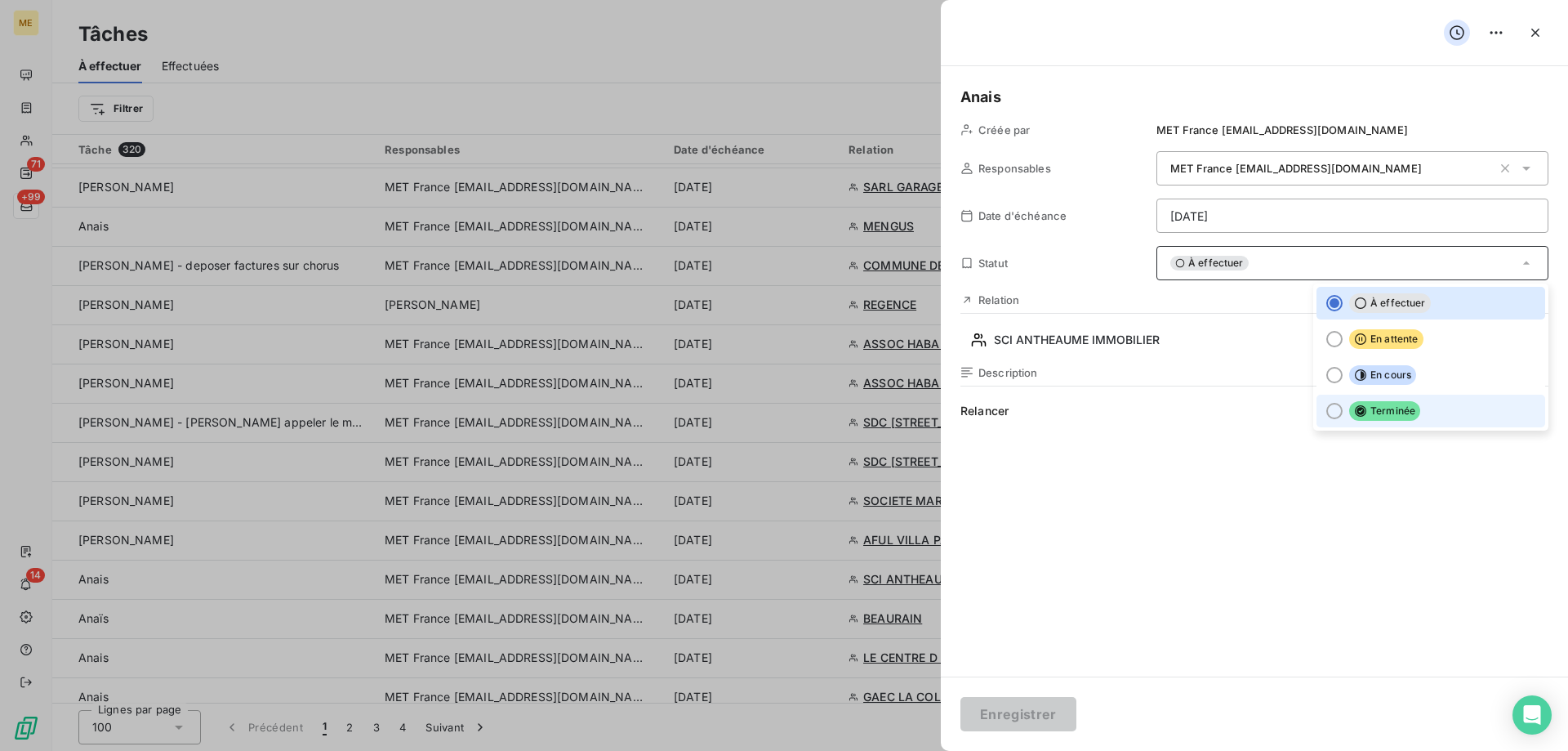
click at [1425, 423] on li "Terminée" at bounding box center [1431, 411] width 229 height 32
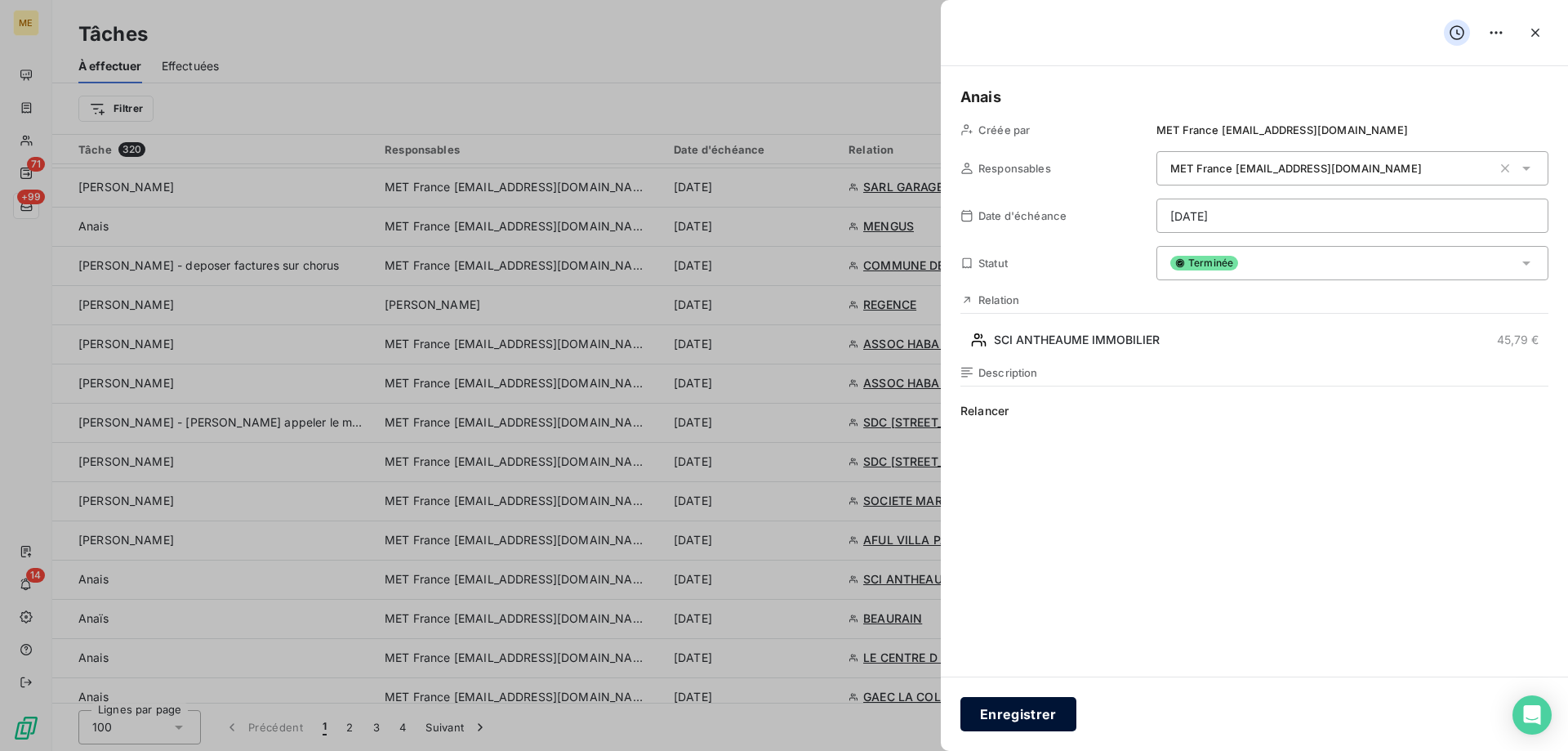
click at [1046, 714] on button "Enregistrer" at bounding box center [1017, 714] width 116 height 34
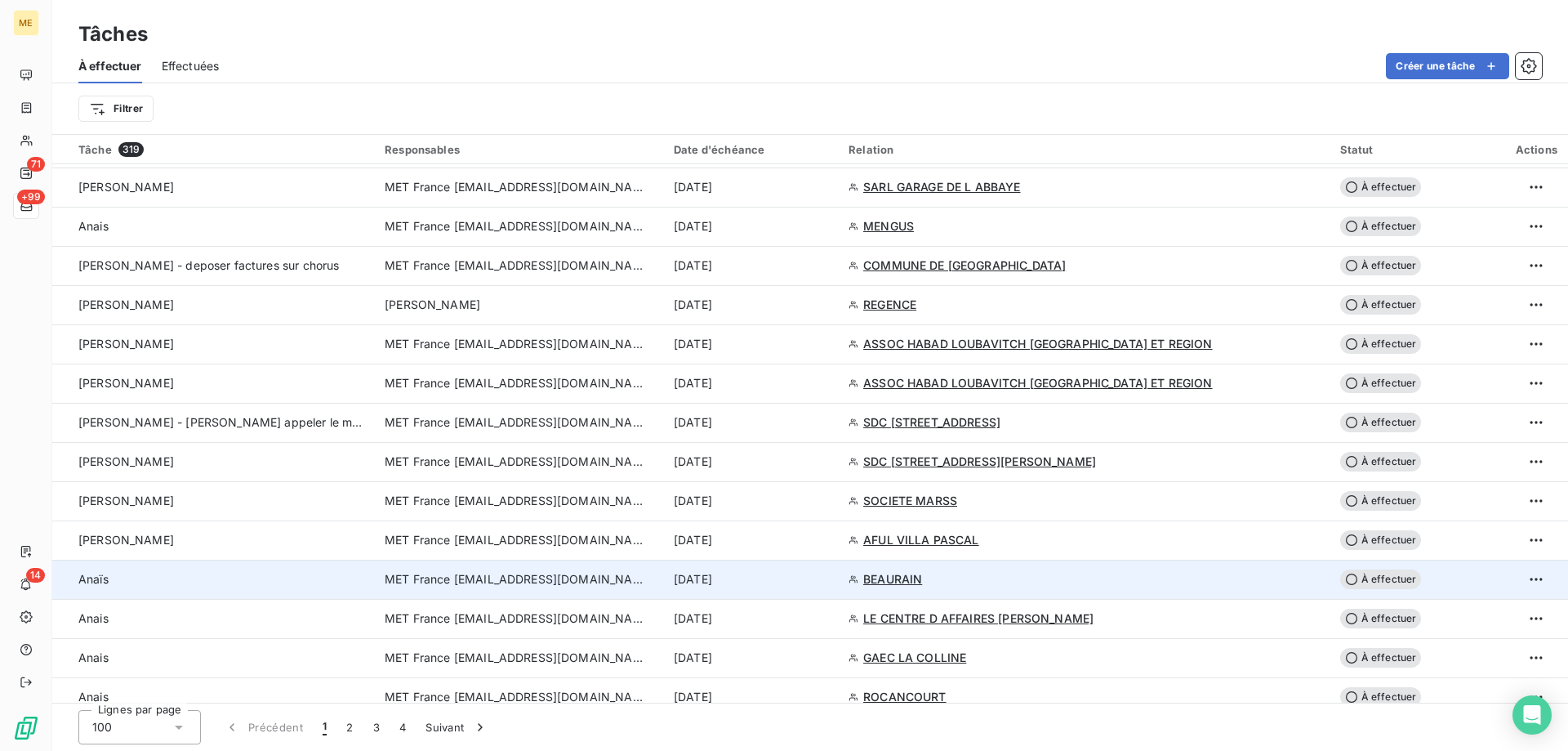
click at [829, 581] on div "[DATE]" at bounding box center [751, 579] width 155 height 16
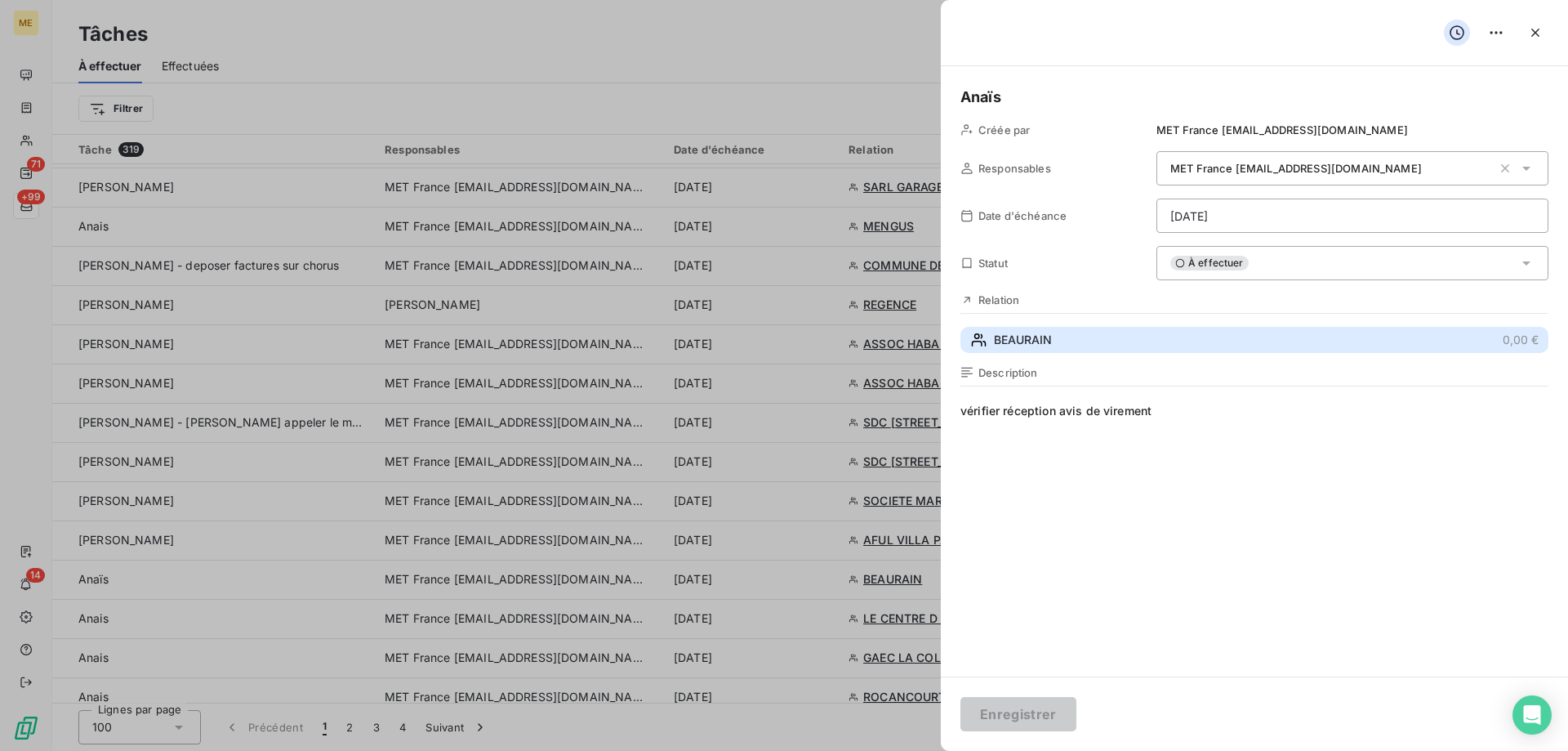
click at [1204, 347] on button "BEAURAIN 0,00 €" at bounding box center [1254, 340] width 588 height 26
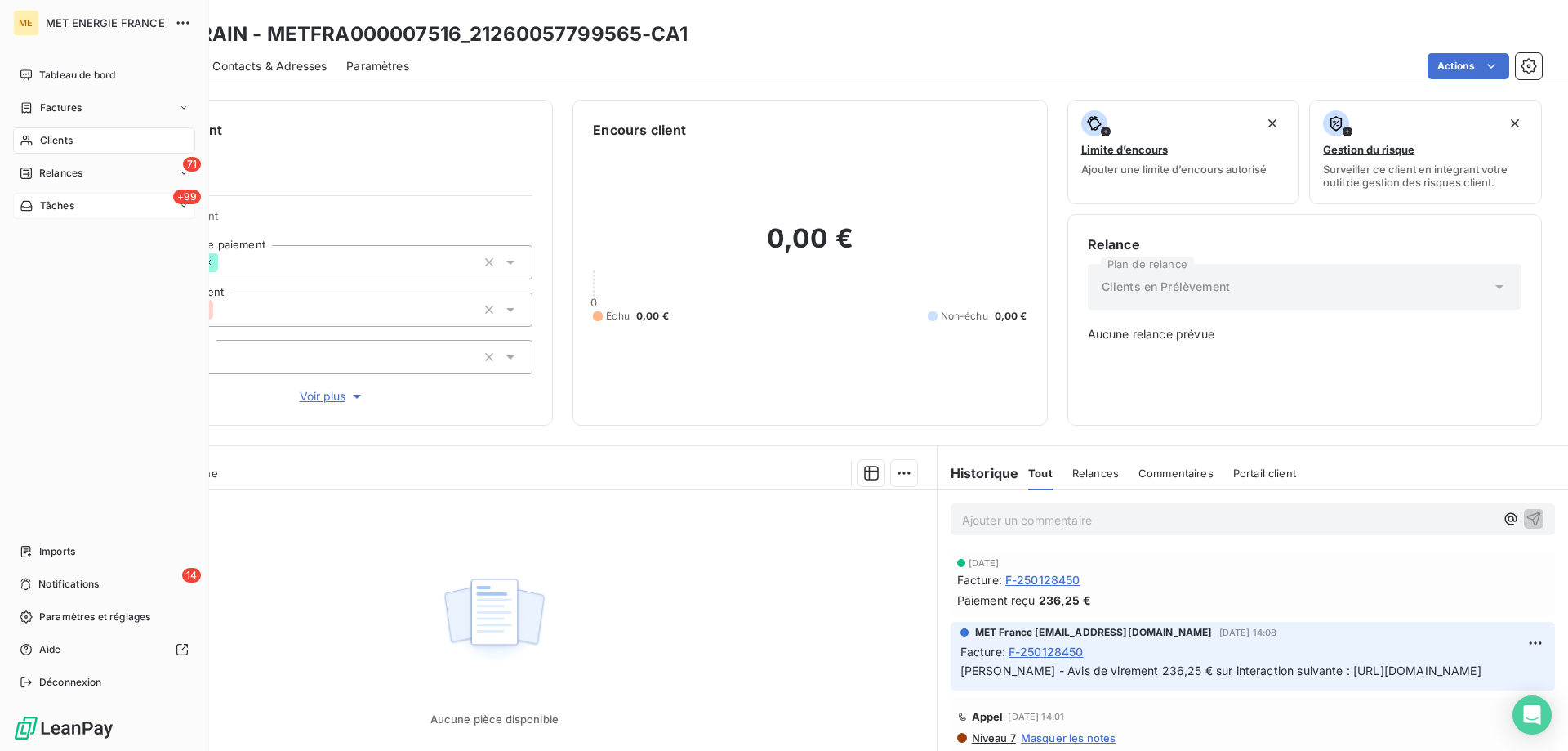
click at [44, 211] on span "Tâches" at bounding box center [57, 206] width 34 height 14
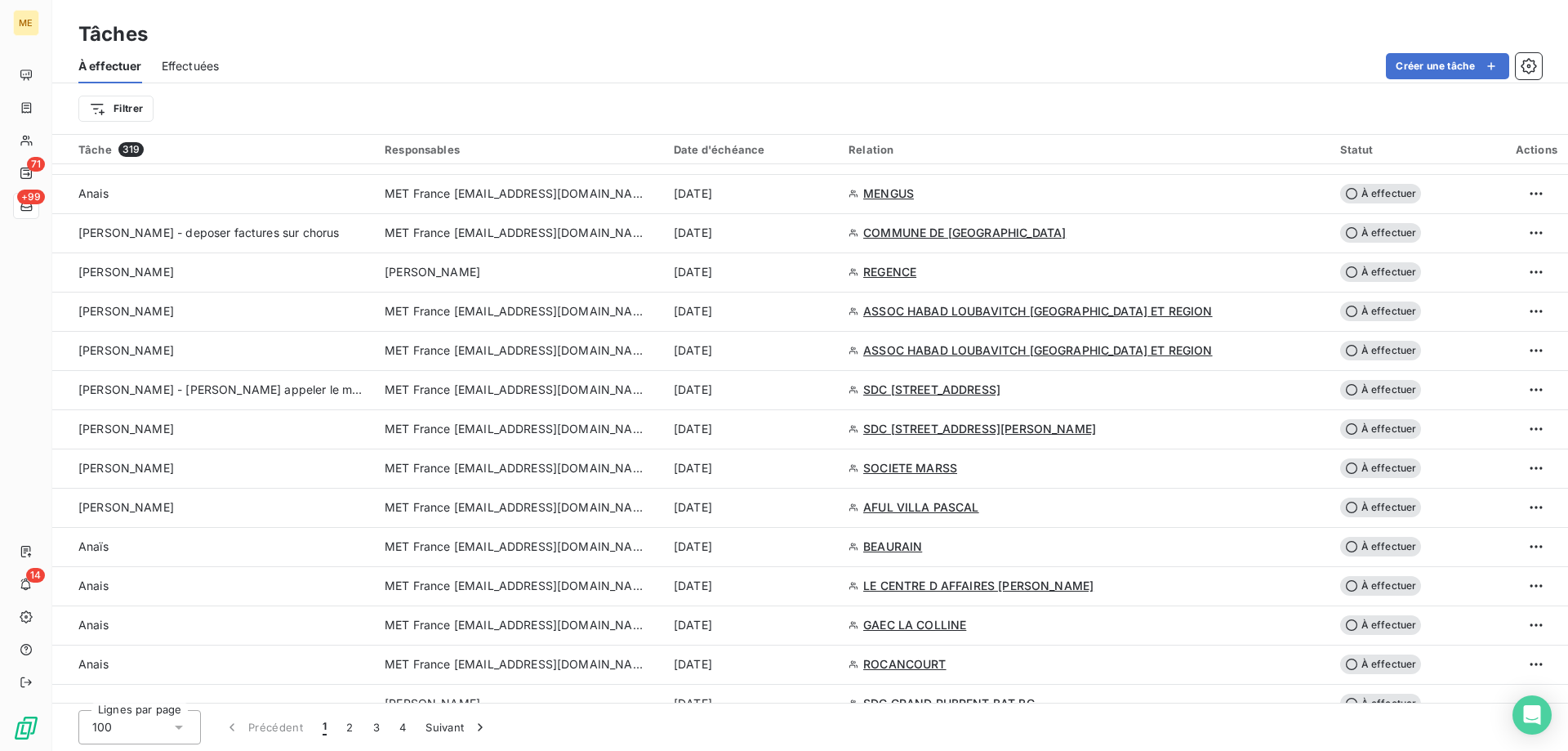
scroll to position [980, 0]
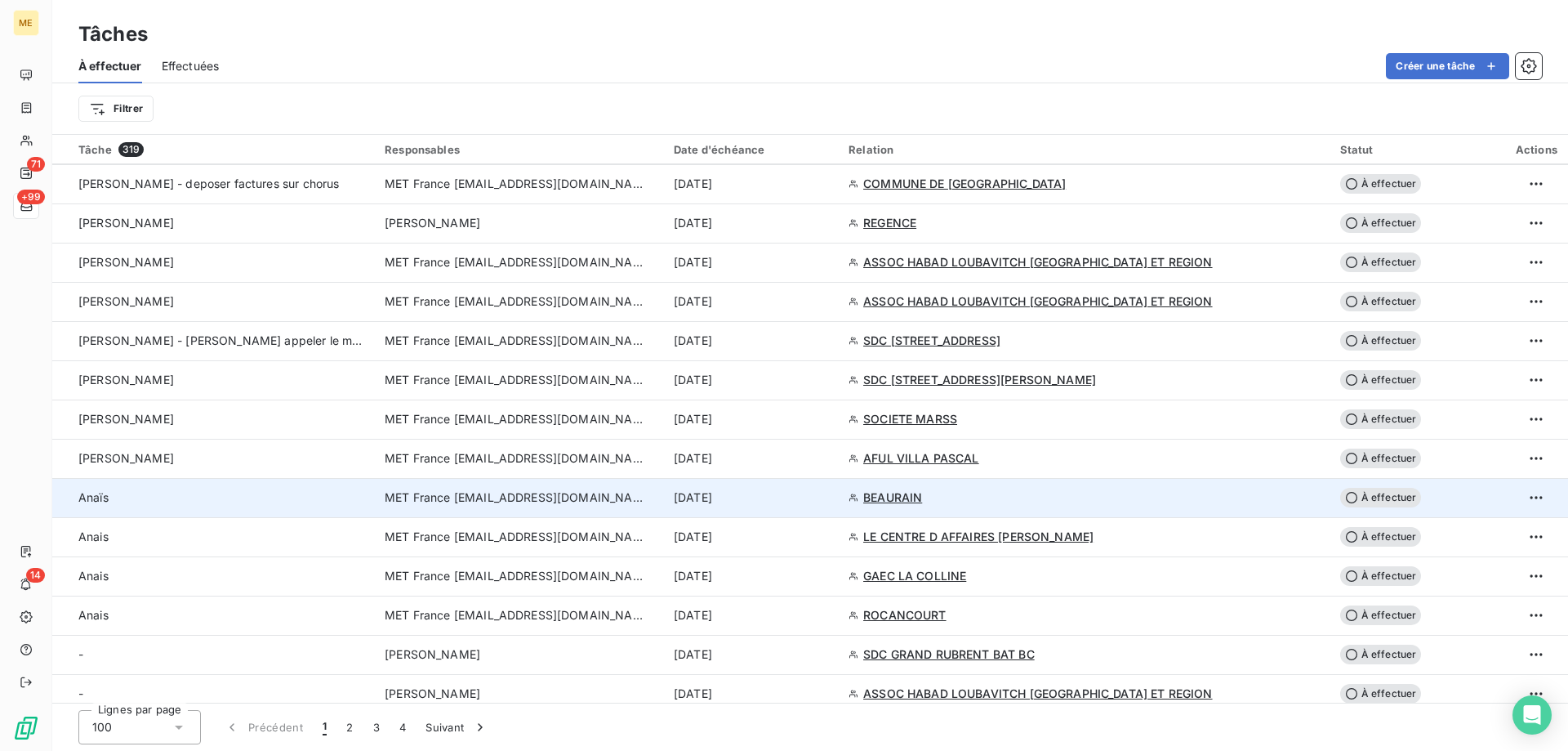
click at [829, 501] on div "[DATE]" at bounding box center [751, 498] width 155 height 16
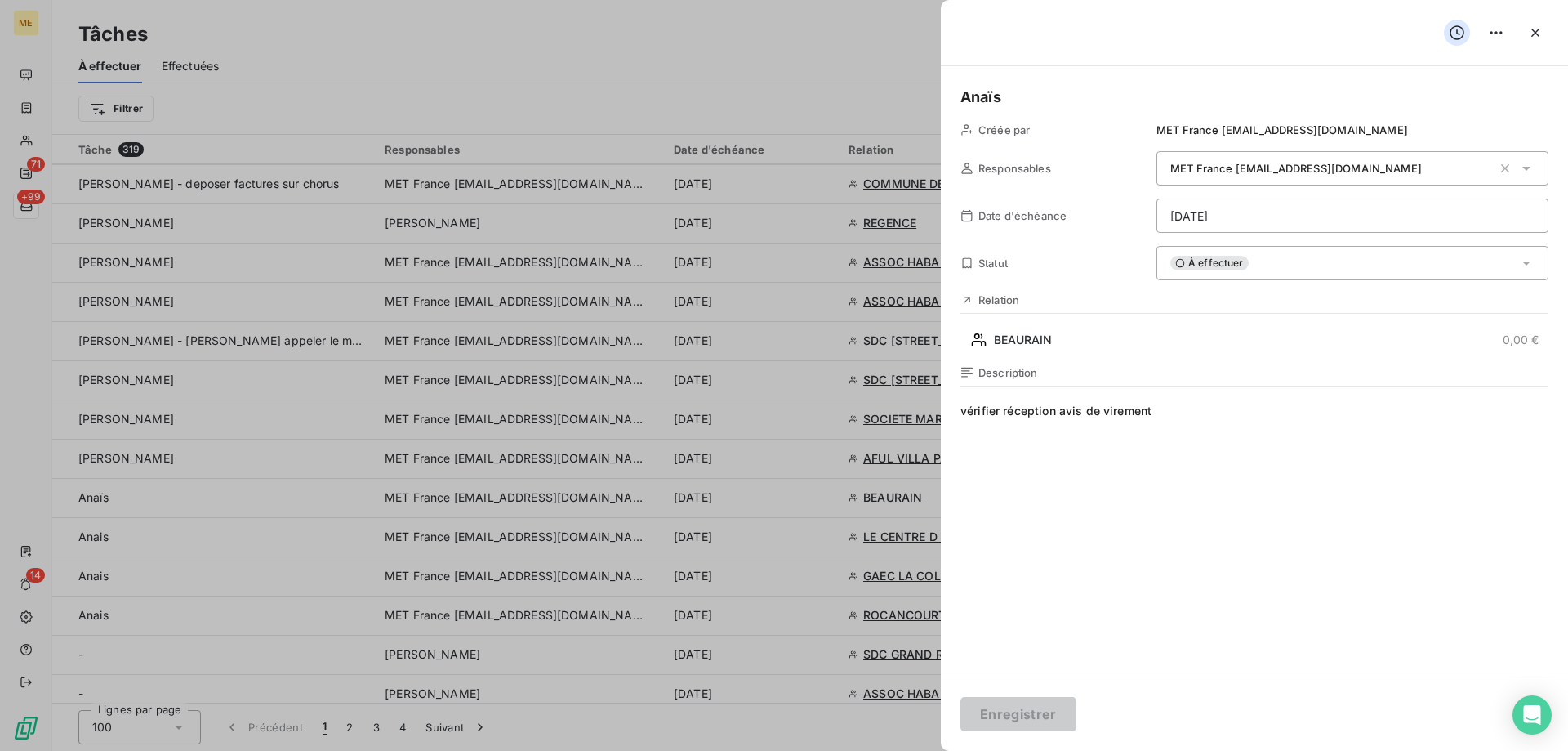
click at [1269, 269] on div "À effectuer" at bounding box center [1352, 263] width 392 height 34
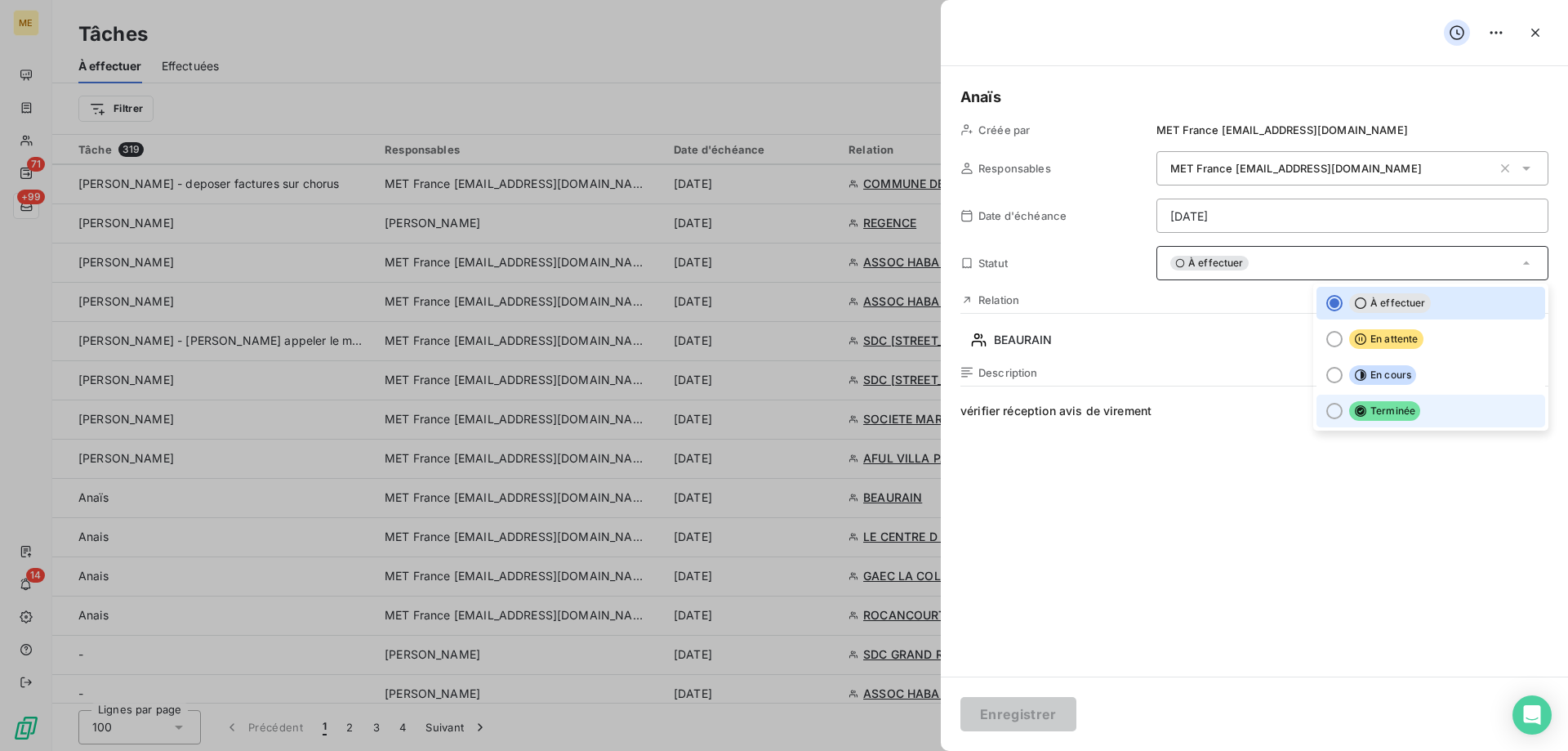
click at [1427, 422] on li "Terminée" at bounding box center [1431, 411] width 229 height 32
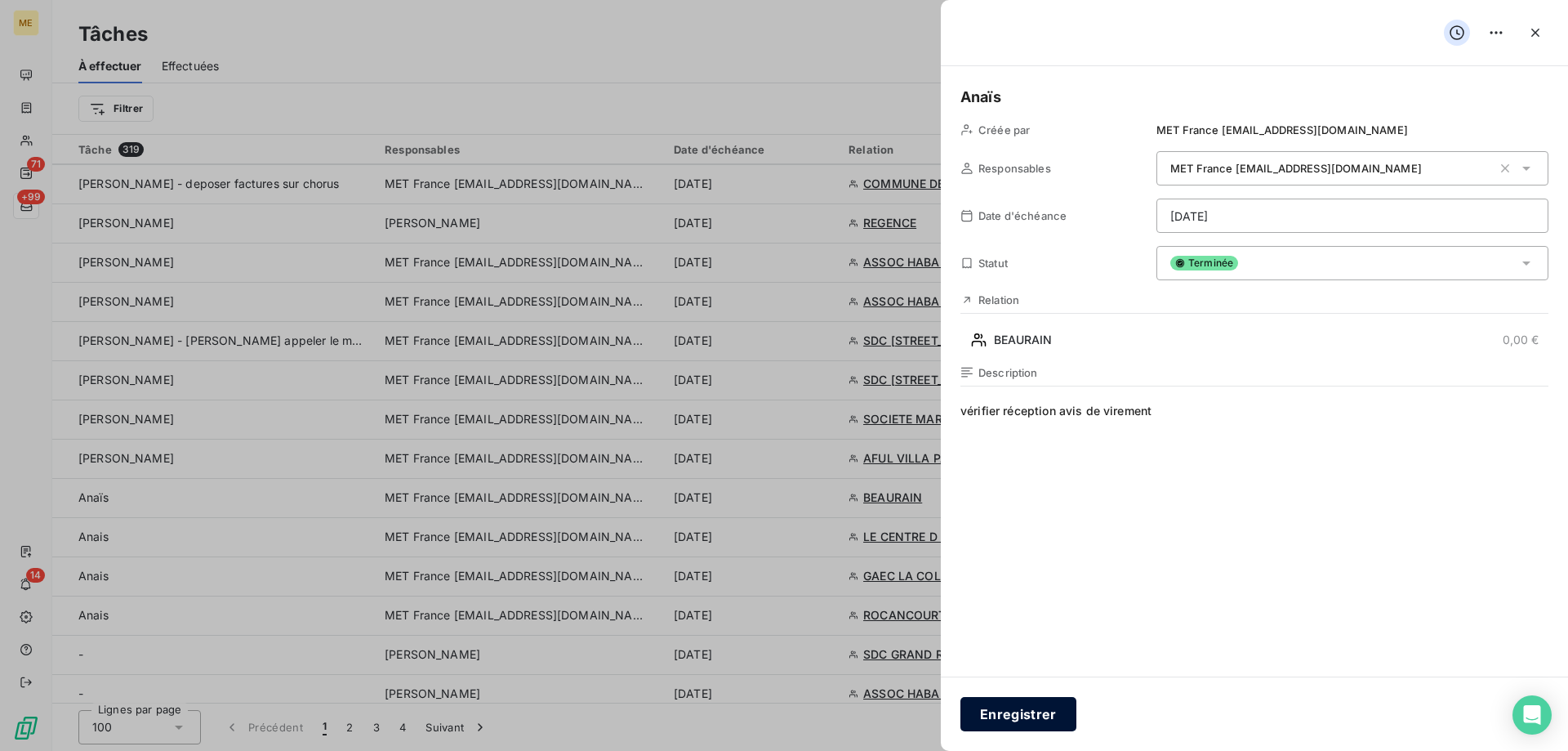
click at [1019, 711] on button "Enregistrer" at bounding box center [1017, 714] width 116 height 34
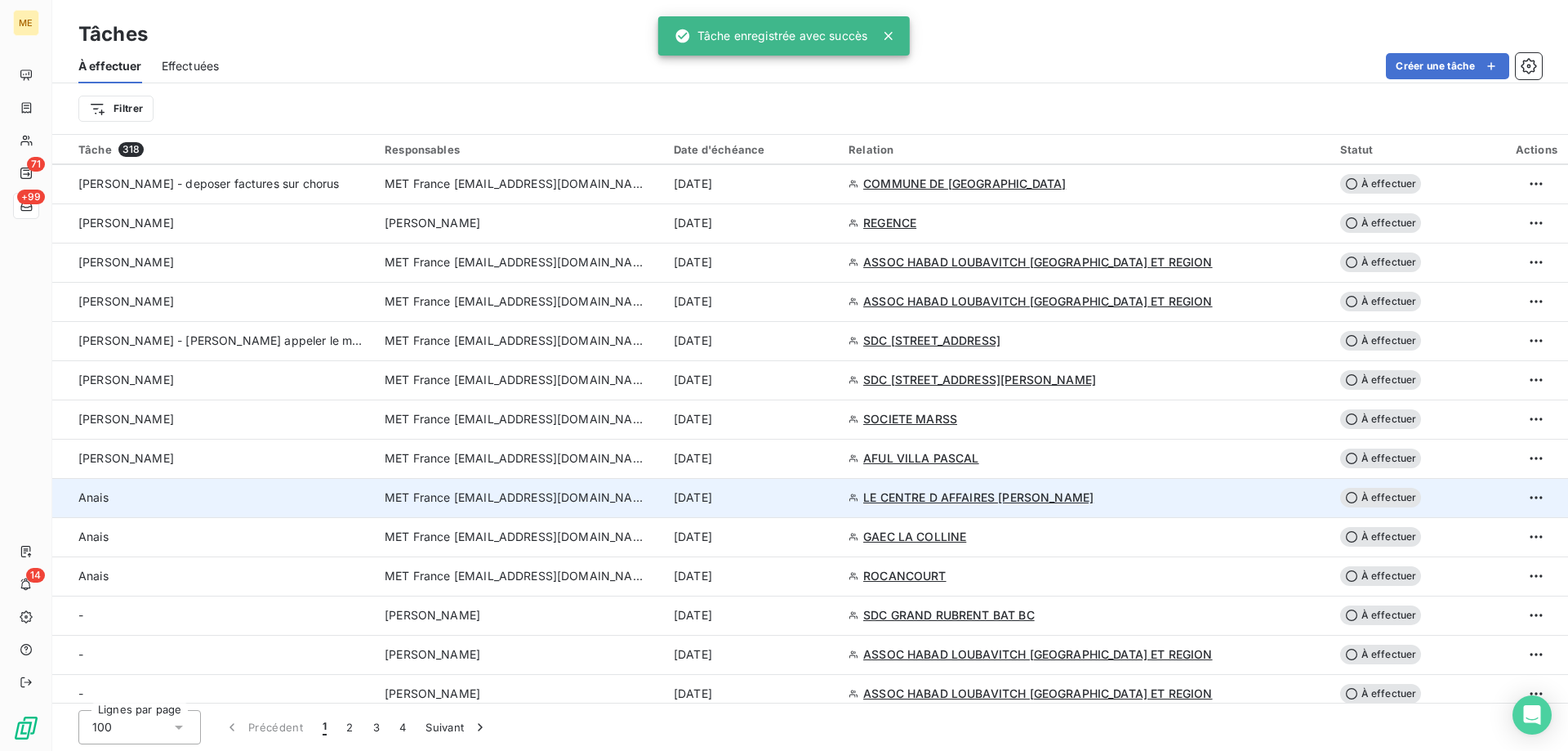
click at [839, 513] on td "[DATE]" at bounding box center [751, 498] width 175 height 40
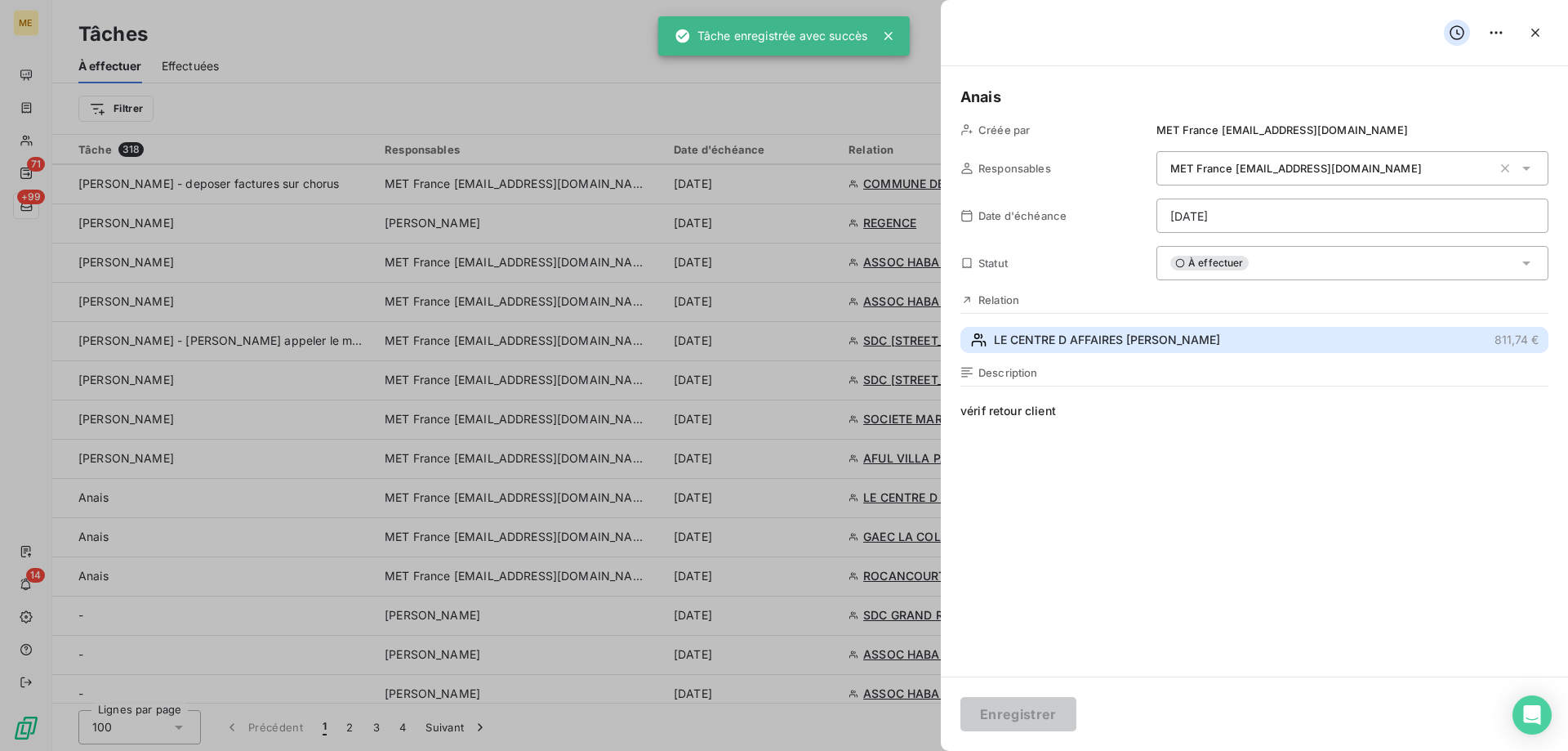
click at [1219, 338] on button "LE CENTRE D AFFAIRES BENOIT 811,74 €" at bounding box center [1254, 340] width 588 height 26
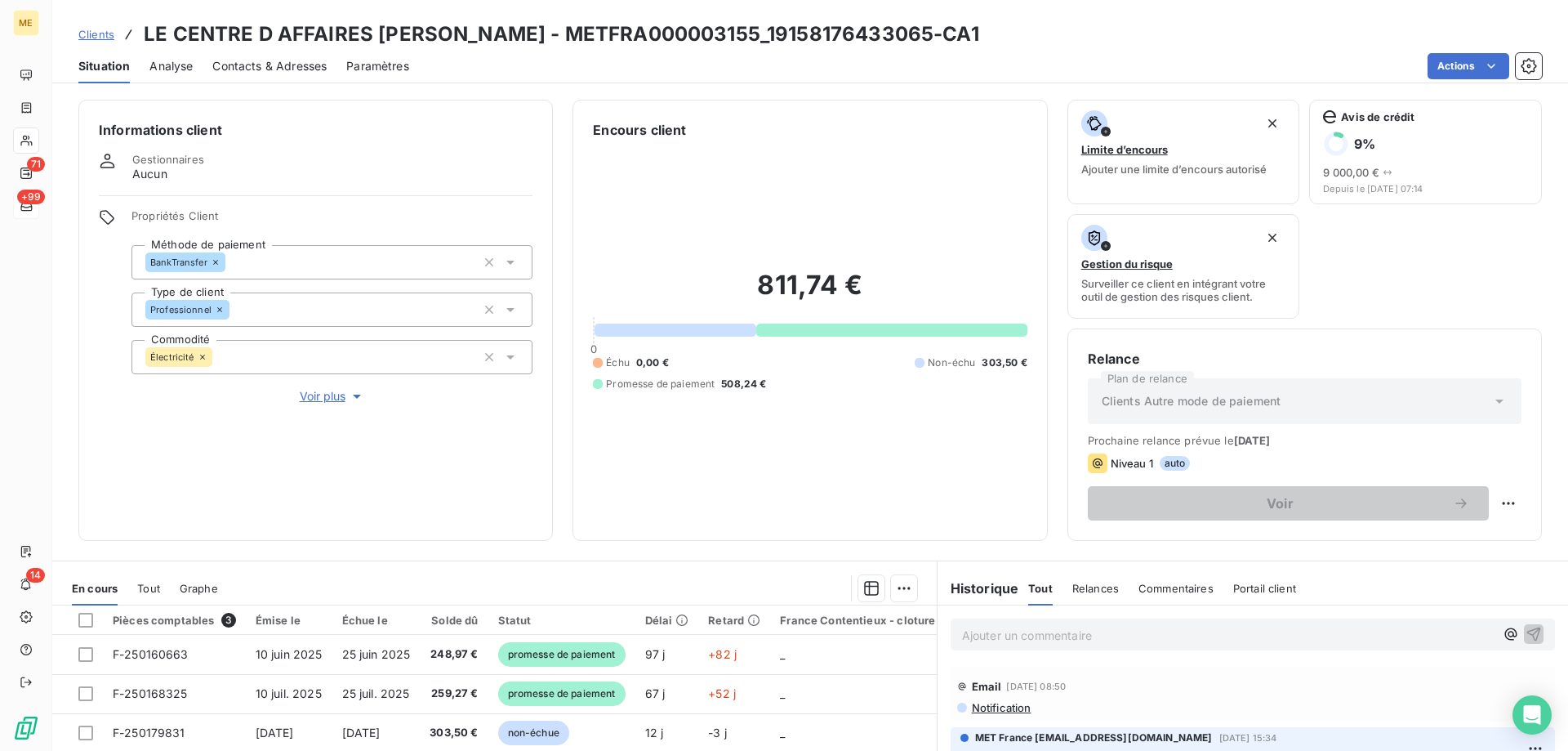
scroll to position [218, 0]
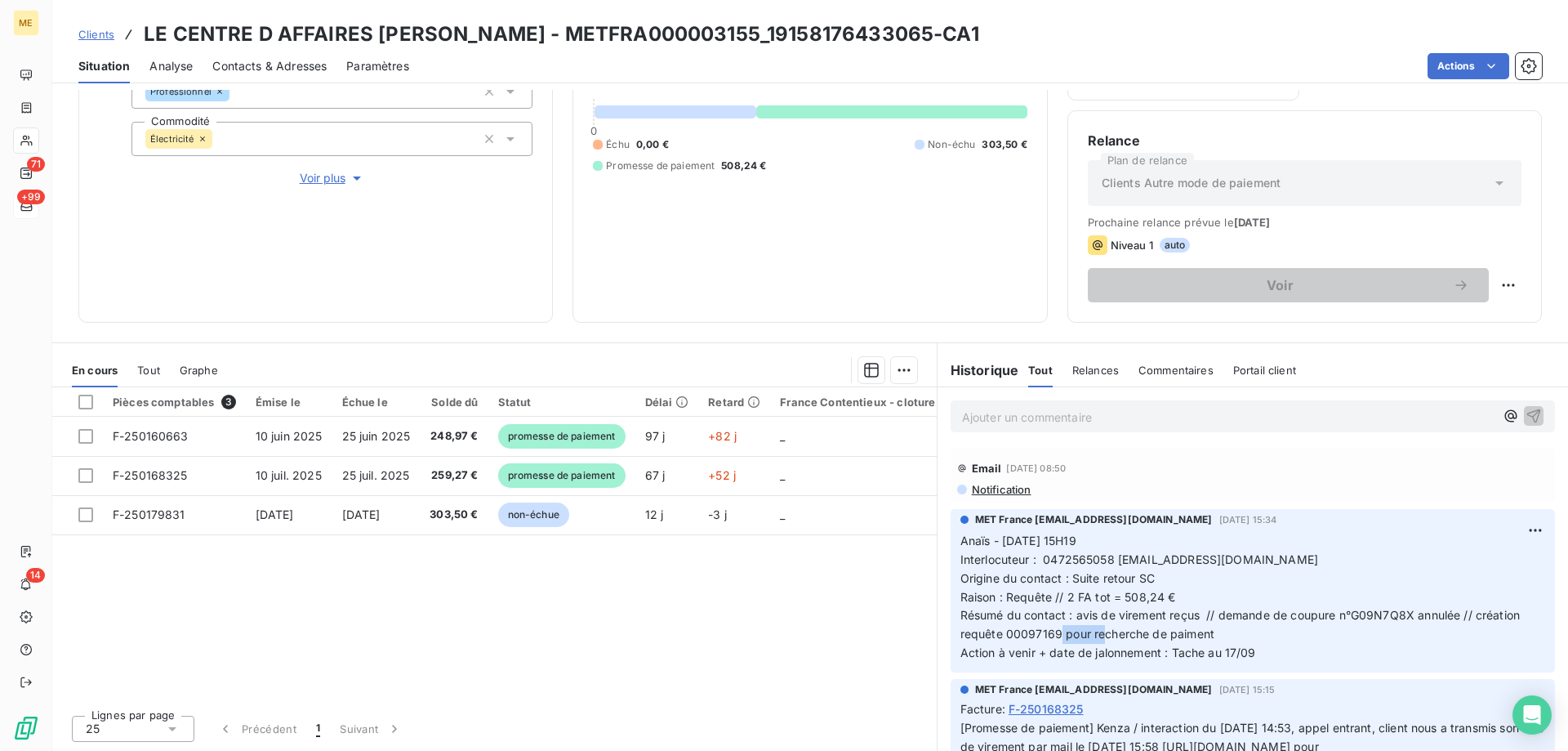
drag, startPoint x: 1053, startPoint y: 637, endPoint x: 1001, endPoint y: 637, distance: 52.0
click at [1001, 637] on span "Anaïs - 12/09/2025 - 15H19 Interlocuteur : 0472565058 facturation-property@mals…" at bounding box center [1241, 596] width 563 height 126
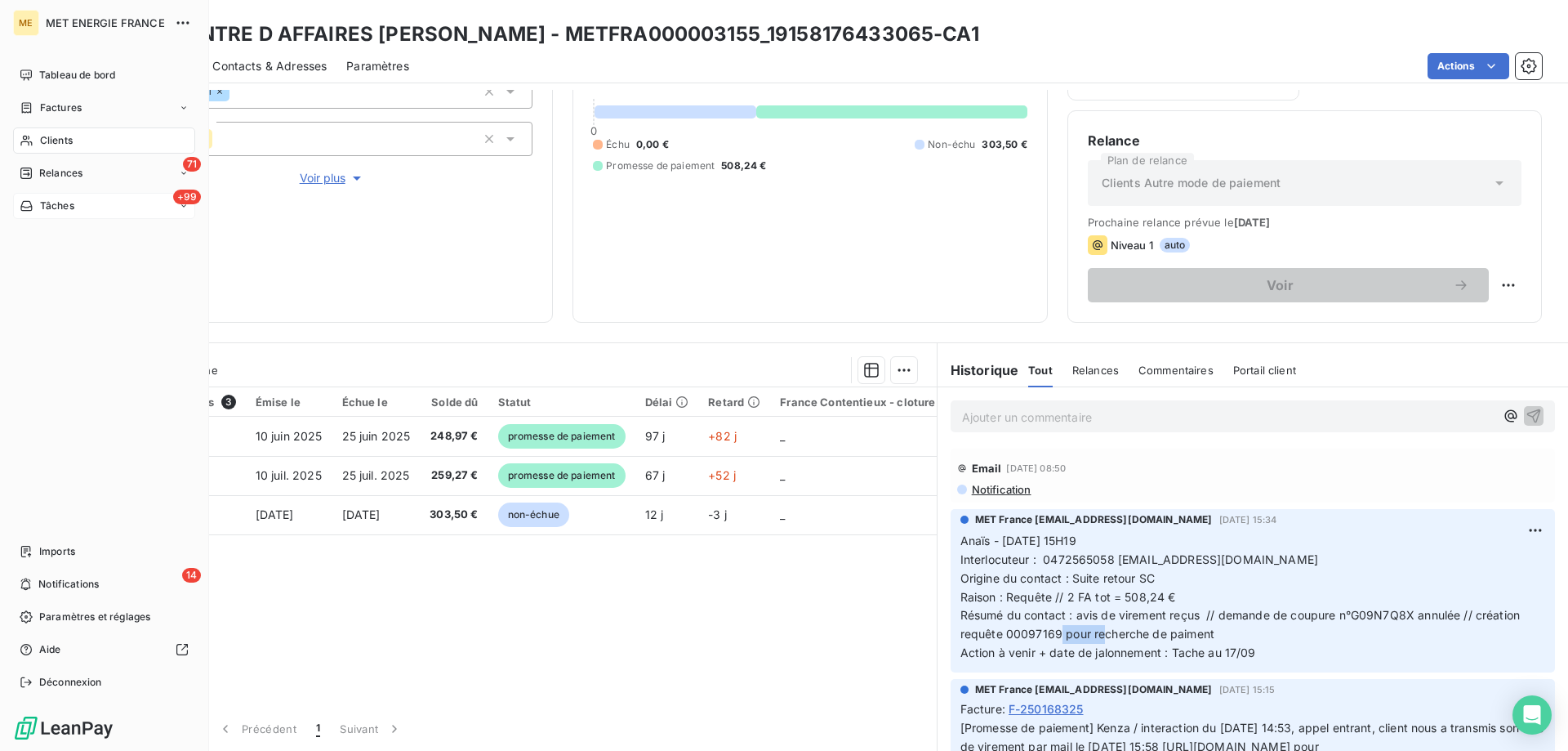
click at [34, 211] on div "Tâches" at bounding box center [47, 206] width 55 height 14
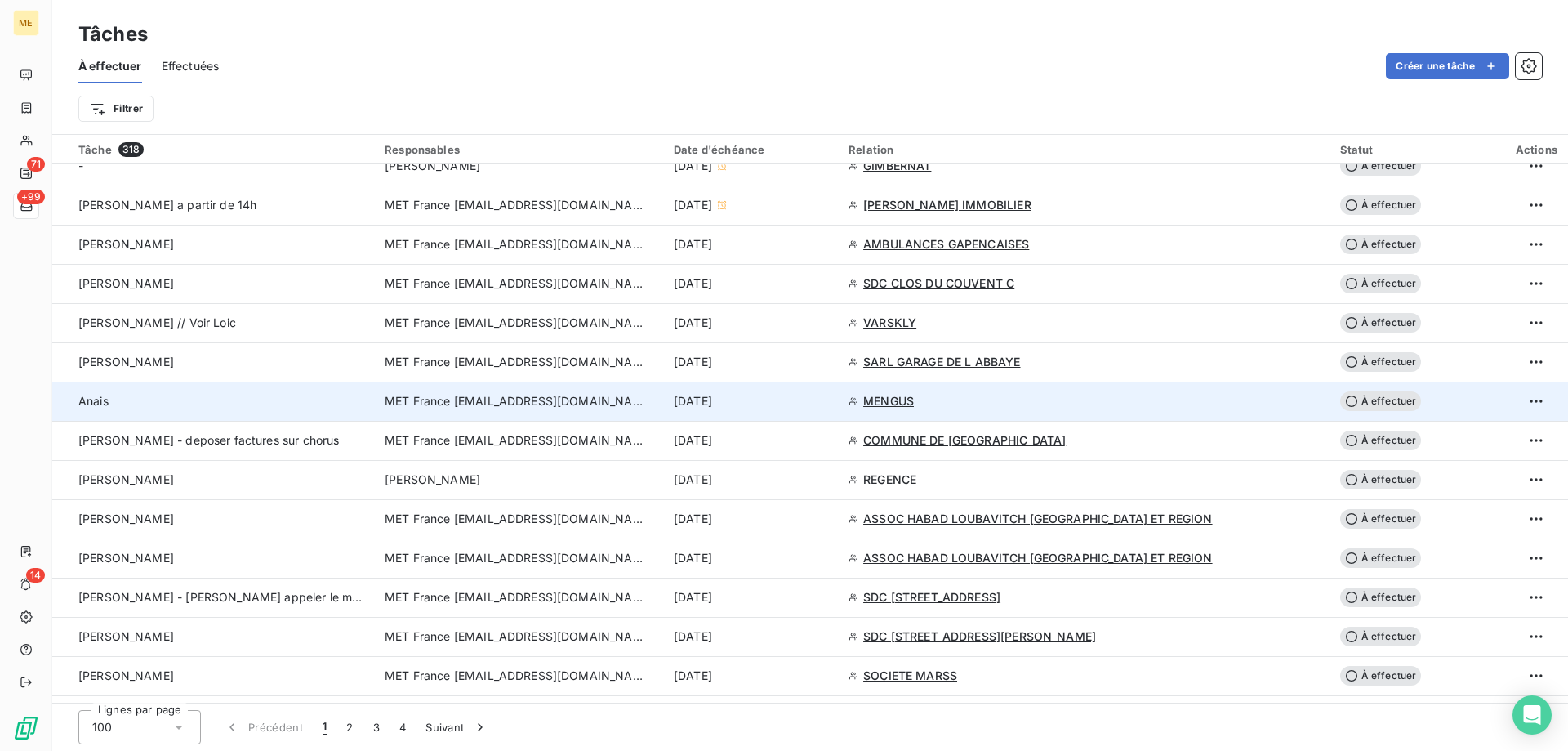
scroll to position [898, 0]
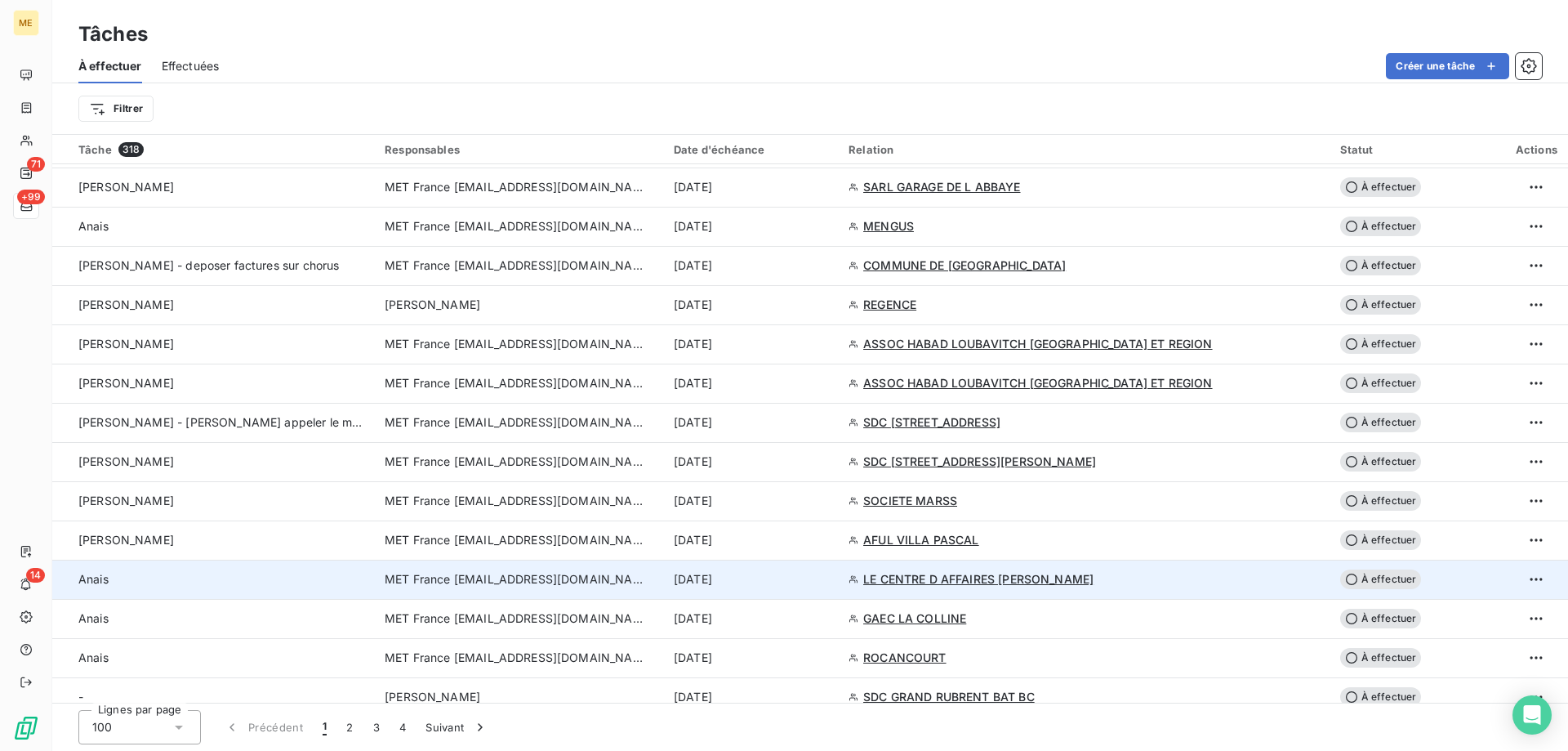
click at [829, 583] on div "[DATE]" at bounding box center [751, 579] width 155 height 16
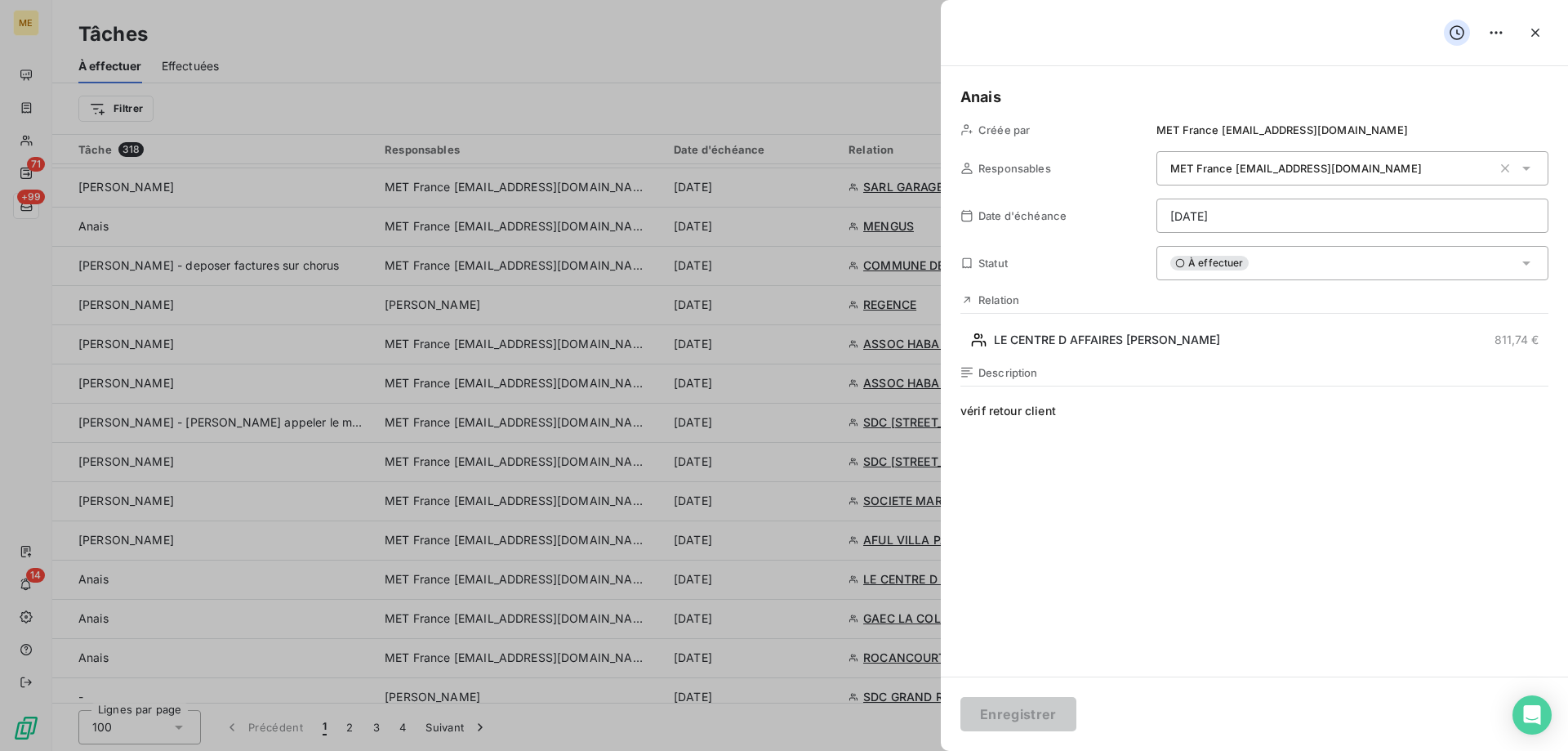
click at [1259, 212] on html "ME 71 +99 14 Tâches À effectuer Effectuées Créer une tâche Filtrer Tâche 318 Re…" at bounding box center [784, 456] width 1568 height 914
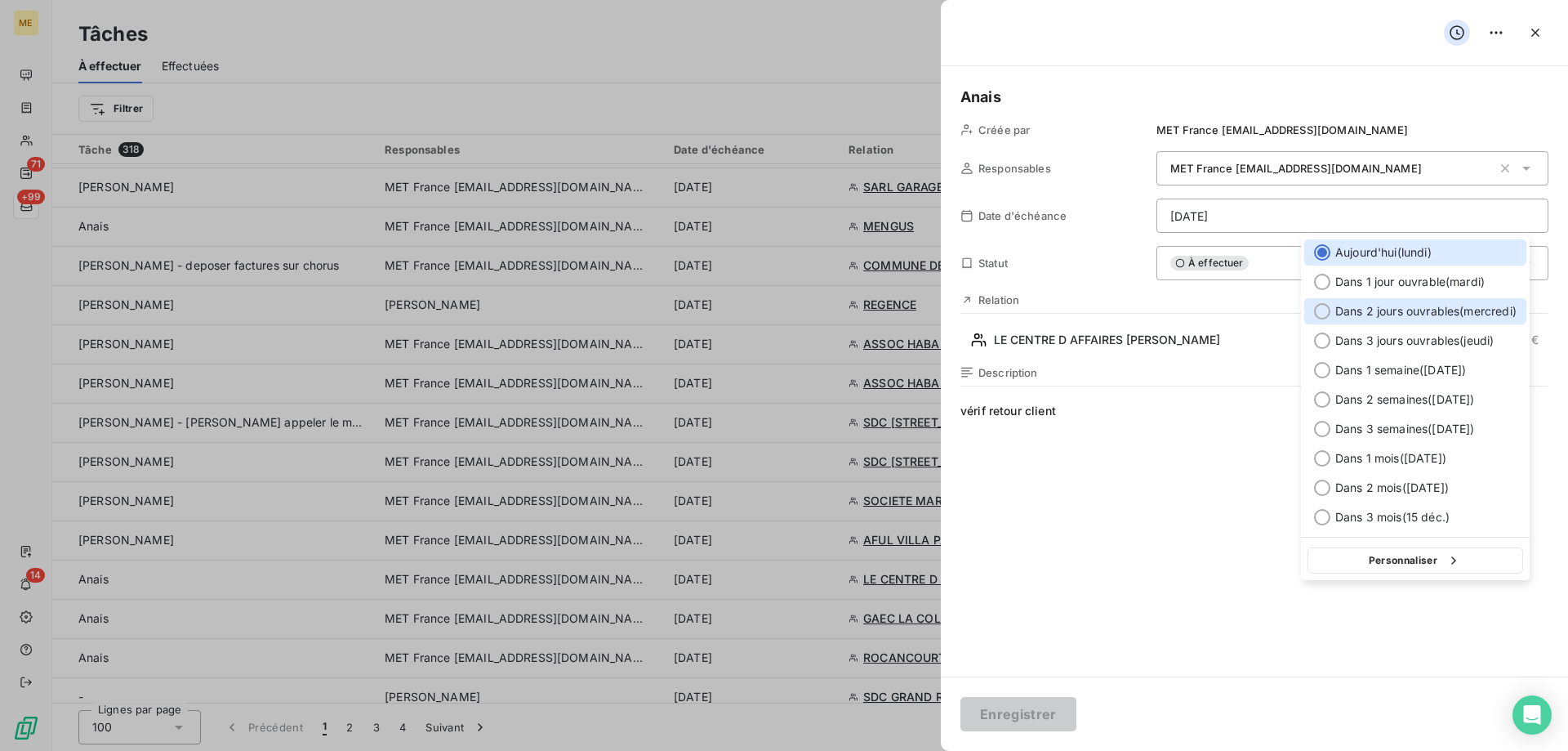
click at [1386, 311] on span "Dans 2 jours ouvrables ( mercredi )" at bounding box center [1426, 311] width 181 height 16
type input "17/09/2025"
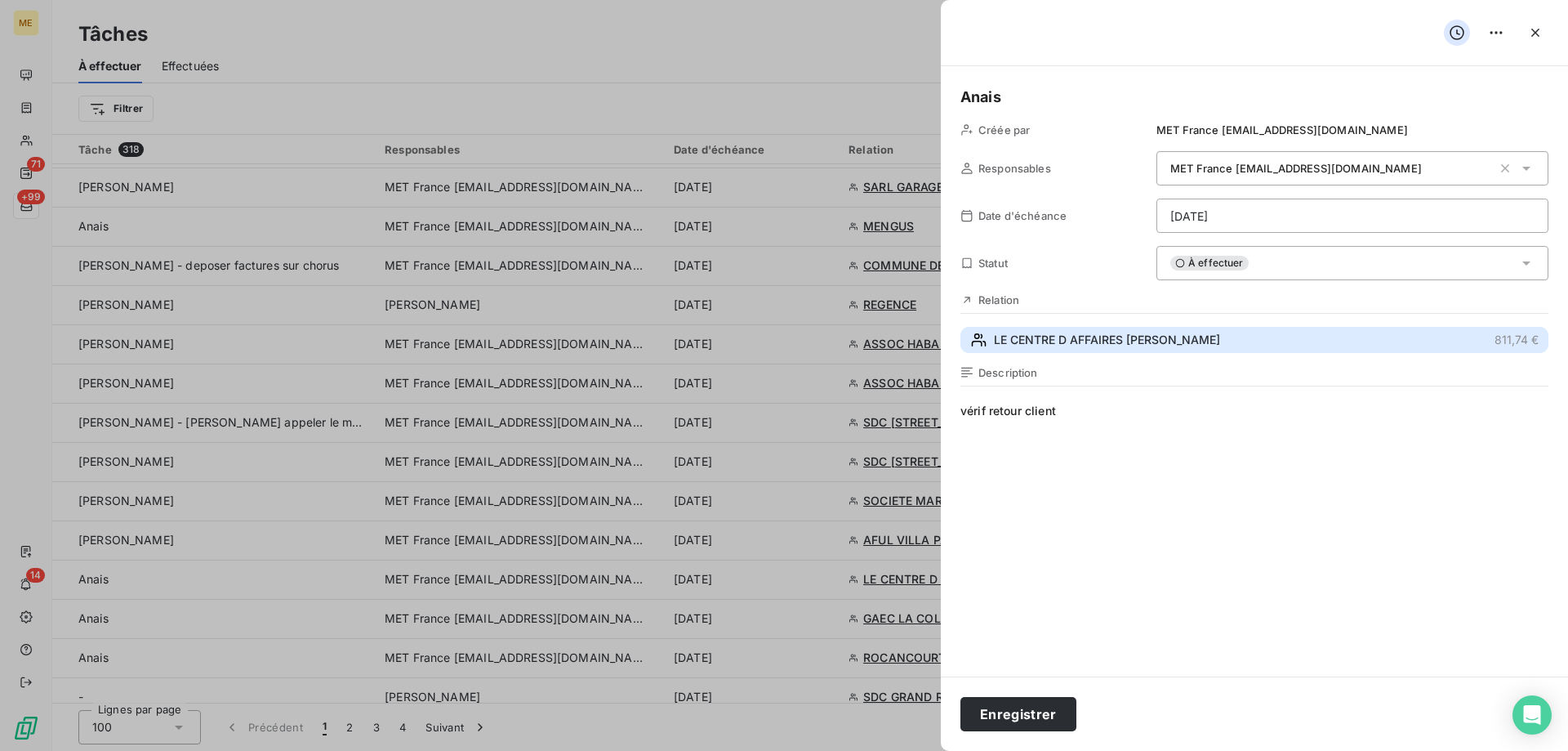
click at [1144, 342] on span "LE CENTRE D AFFAIRES BENOIT" at bounding box center [1107, 340] width 226 height 16
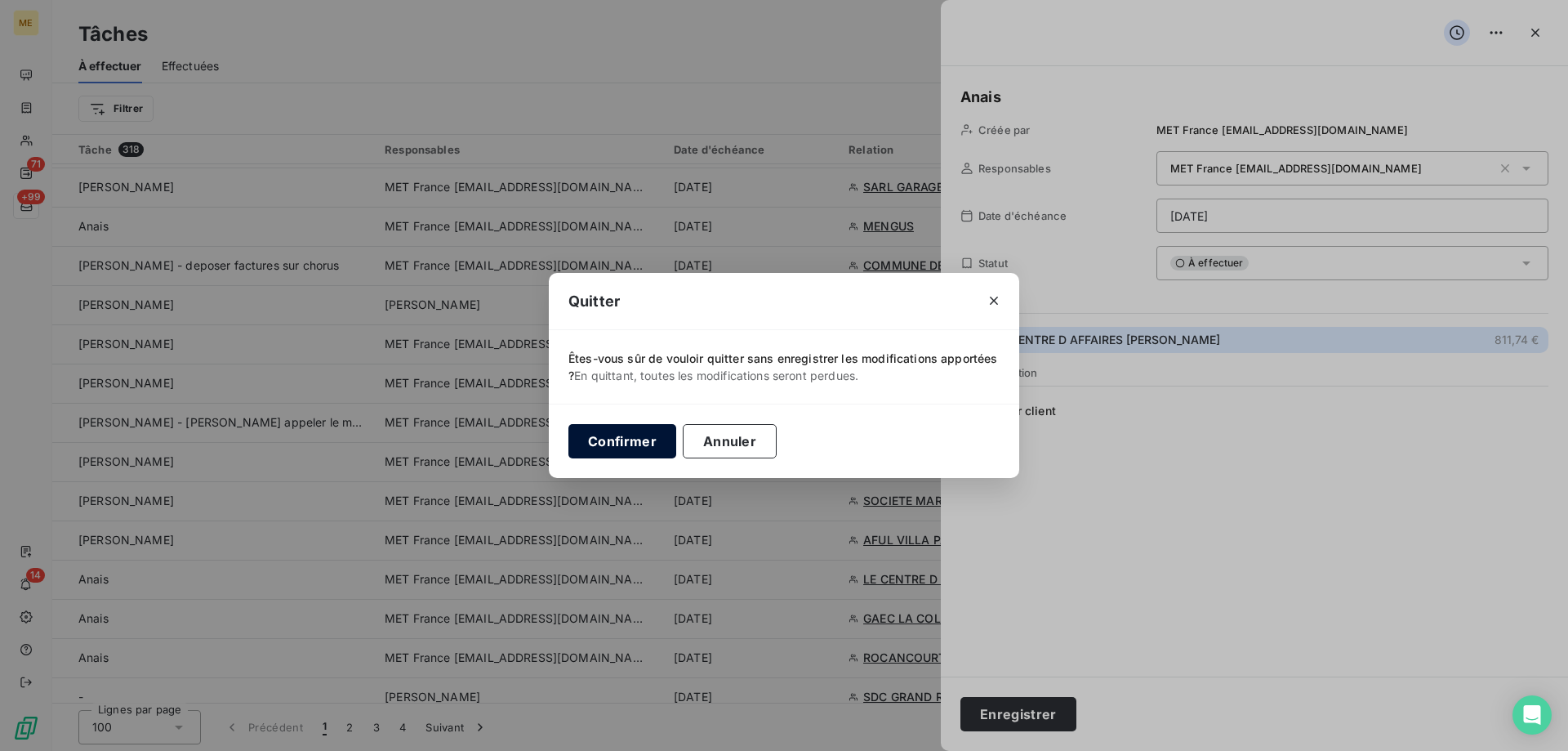
click at [638, 442] on button "Confirmer" at bounding box center [622, 441] width 108 height 34
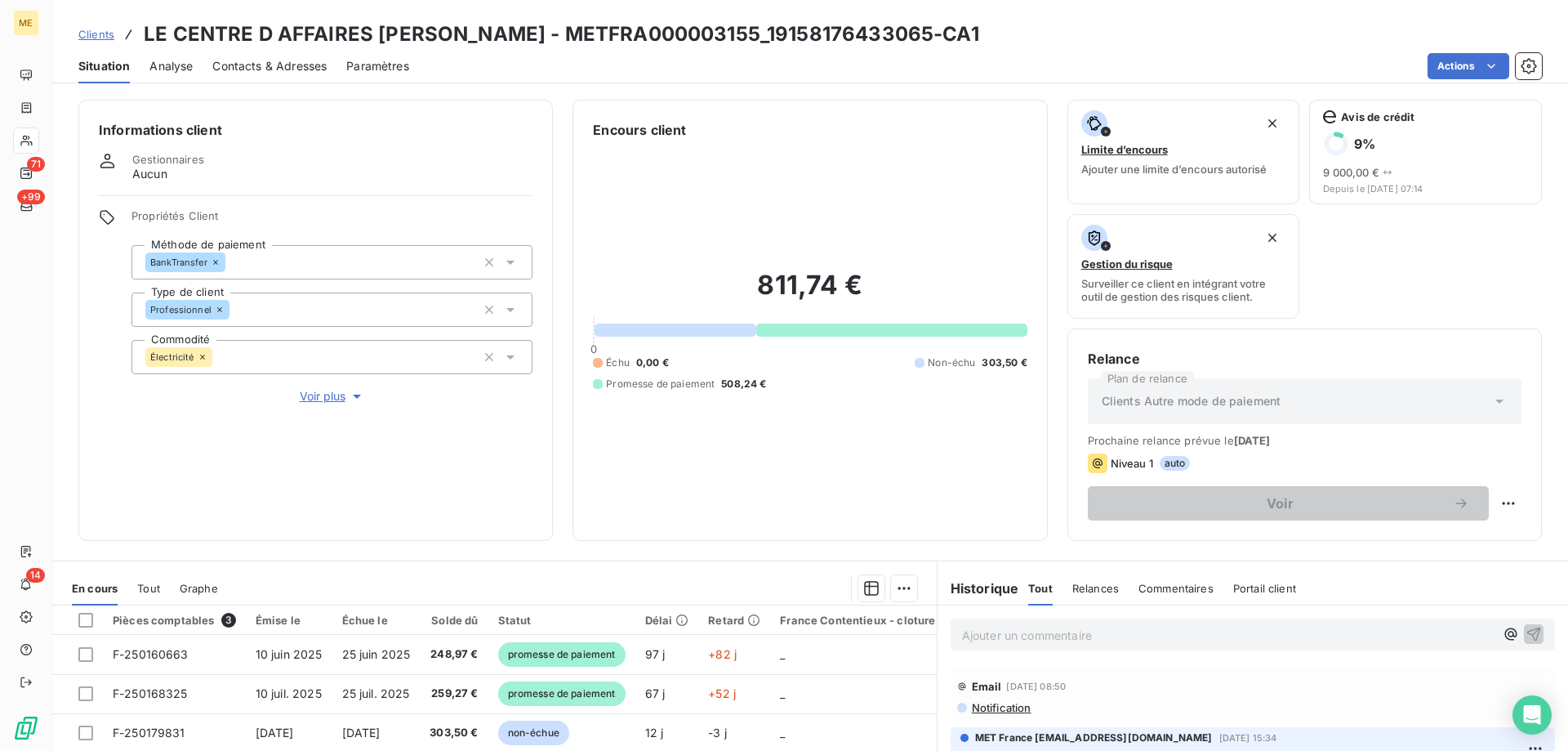
scroll to position [218, 0]
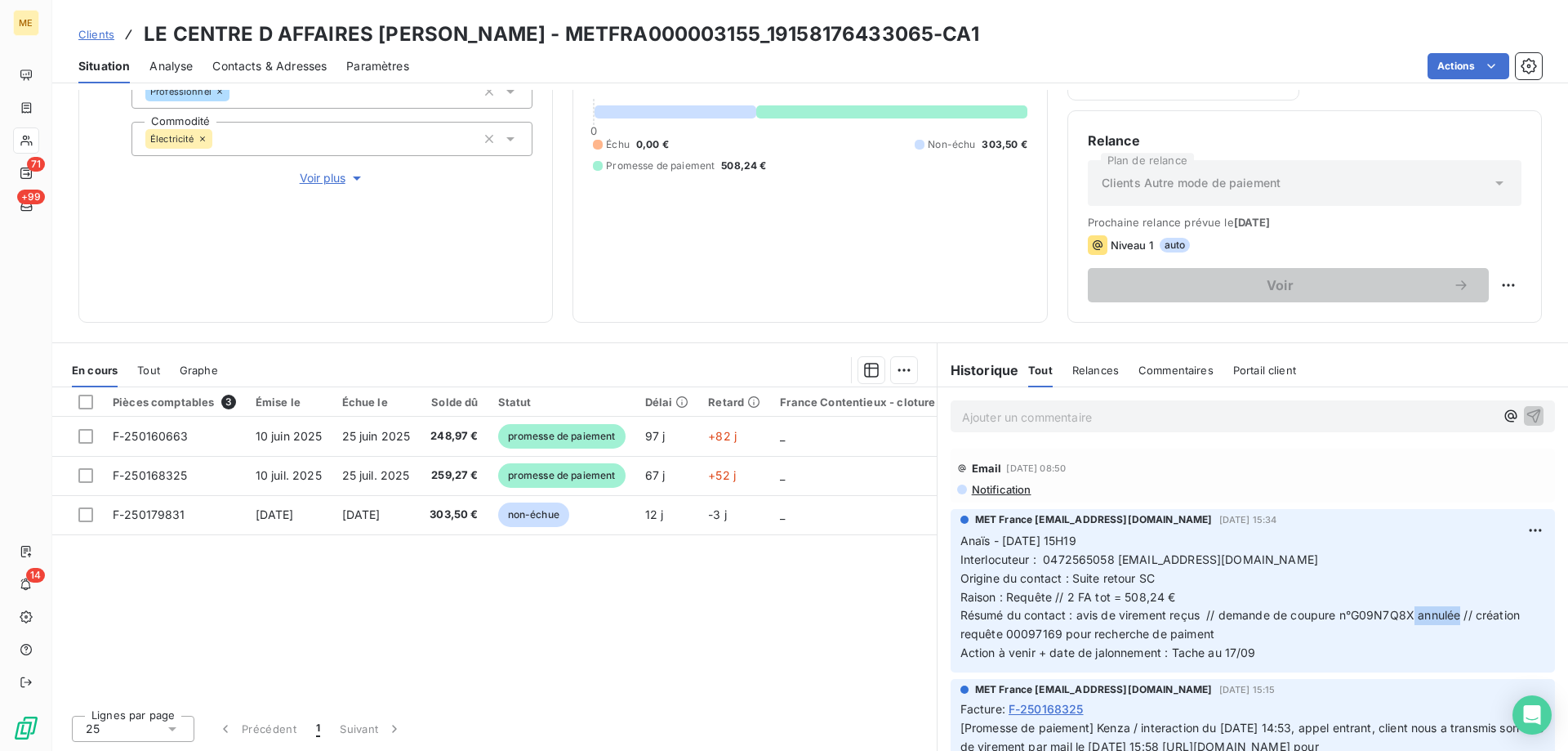
drag, startPoint x: 1405, startPoint y: 616, endPoint x: 1347, endPoint y: 616, distance: 58.0
click at [1347, 616] on span "Anaïs - 12/09/2025 - 15H19 Interlocuteur : 0472565058 facturation-property@mals…" at bounding box center [1241, 596] width 563 height 126
click at [1263, 658] on p "Anaïs - 12/09/2025 - 15H19 Interlocuteur : 0472565058 facturation-property@mals…" at bounding box center [1252, 596] width 585 height 130
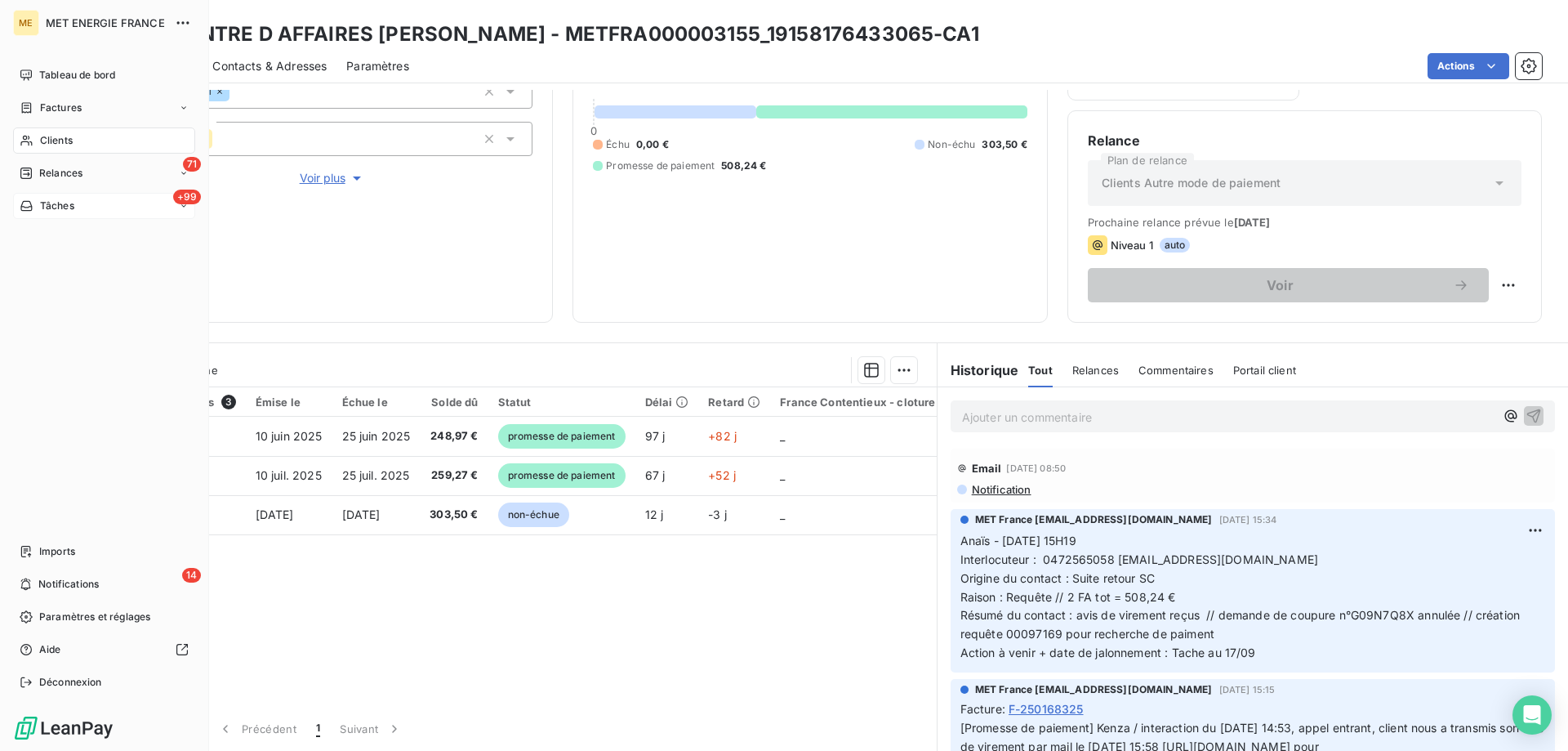
click at [64, 207] on span "Tâches" at bounding box center [57, 206] width 34 height 14
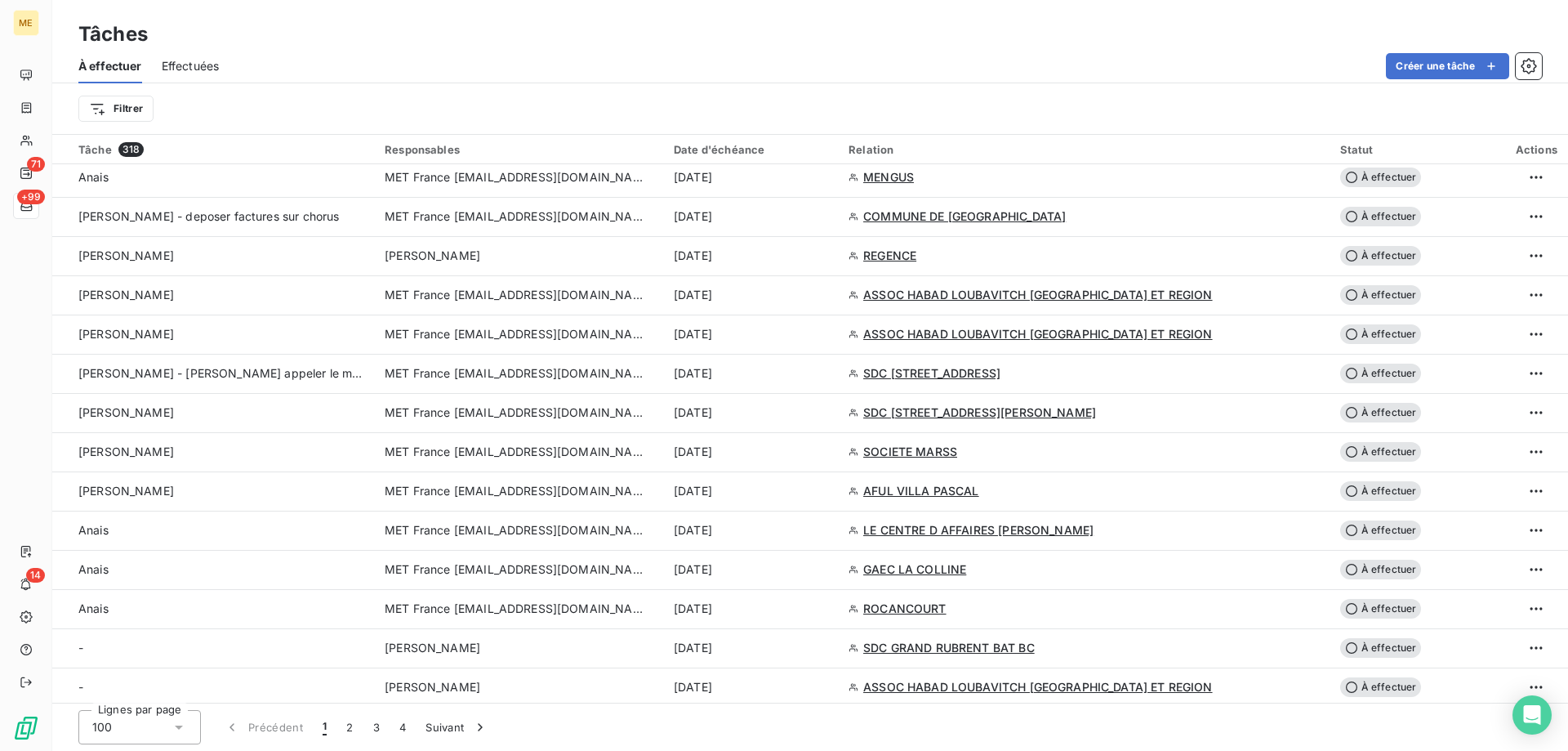
scroll to position [1144, 0]
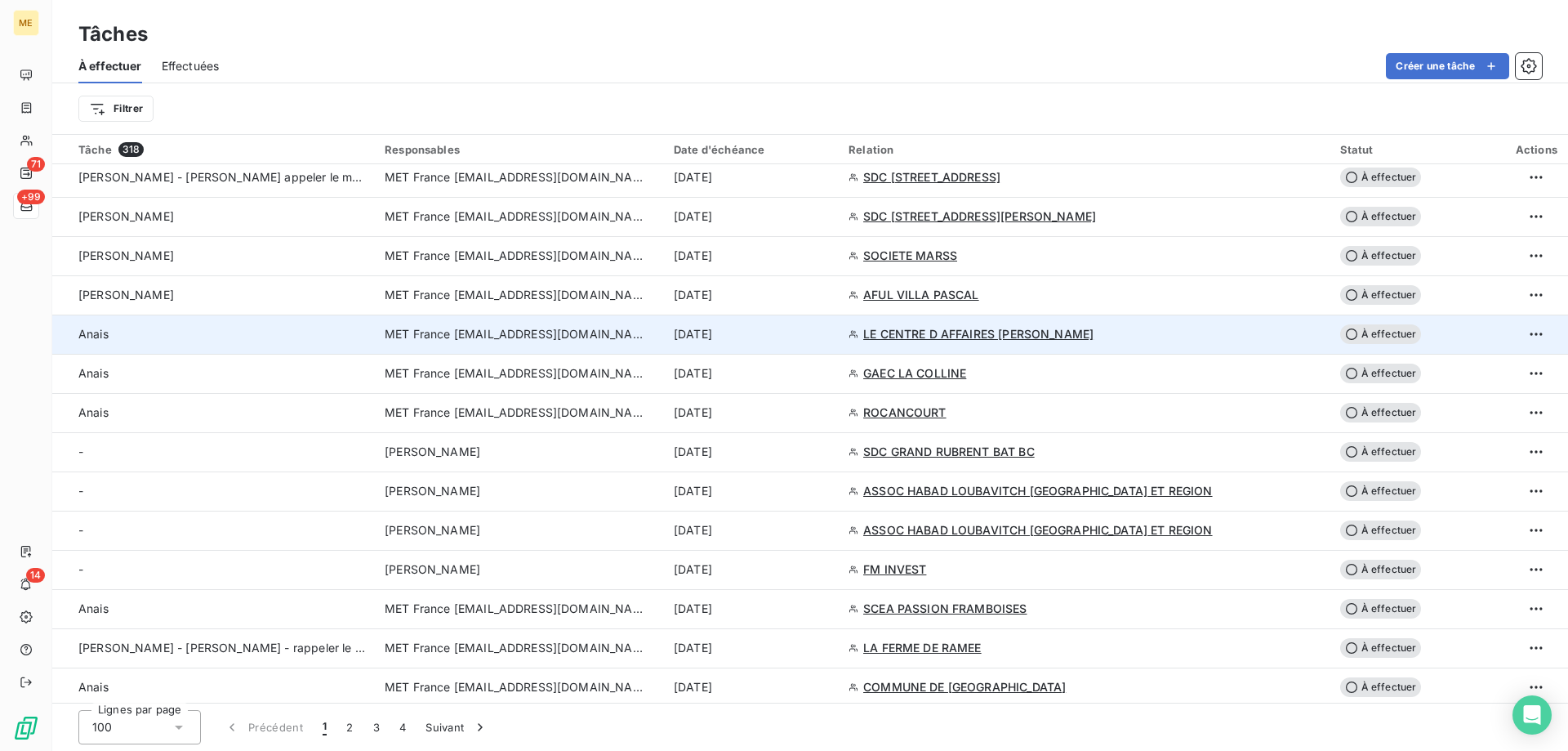
click at [829, 337] on div "[DATE]" at bounding box center [751, 334] width 155 height 16
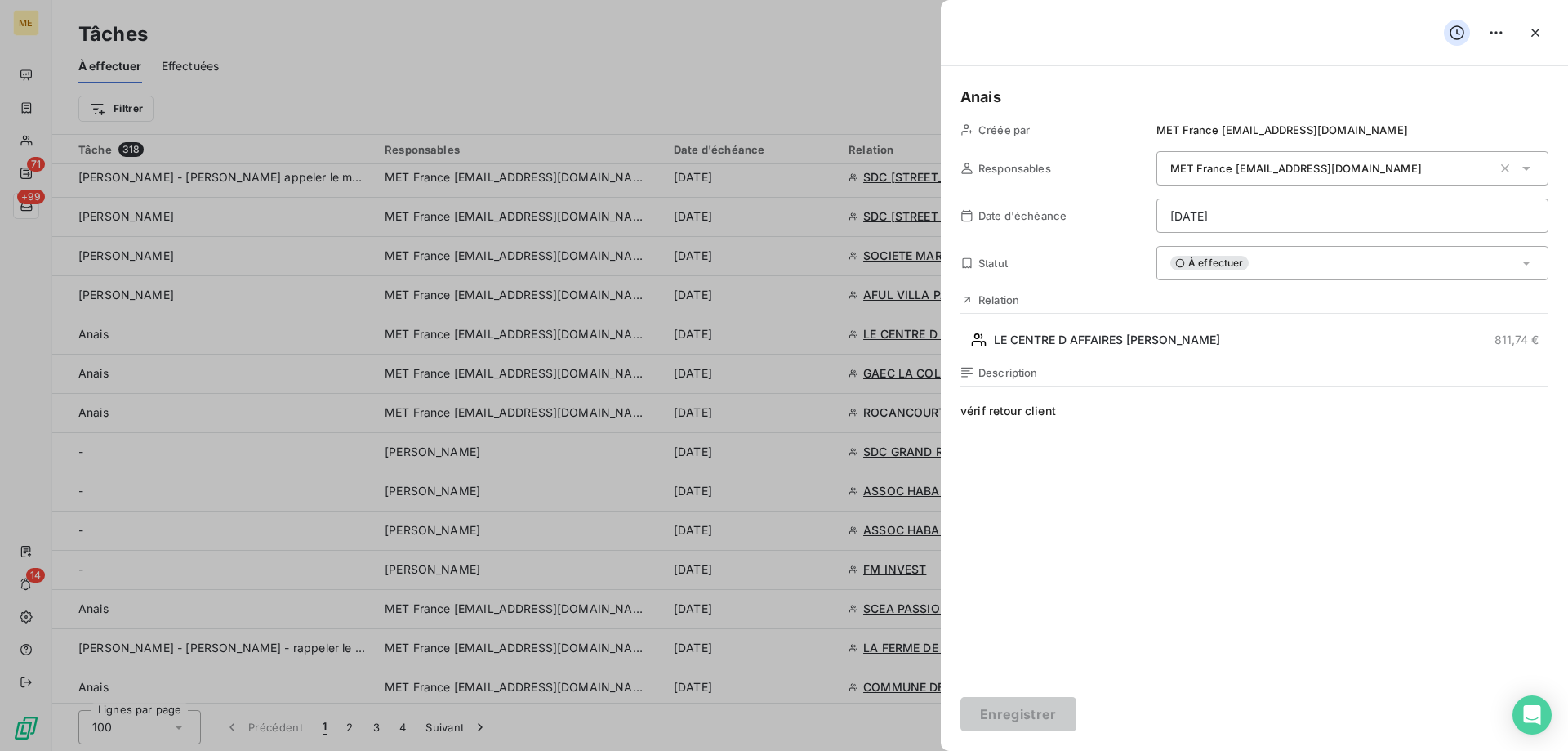
click at [1200, 203] on html "ME 71 +99 14 Tâches À effectuer Effectuées Créer une tâche Filtrer Tâche 318 Re…" at bounding box center [784, 456] width 1568 height 914
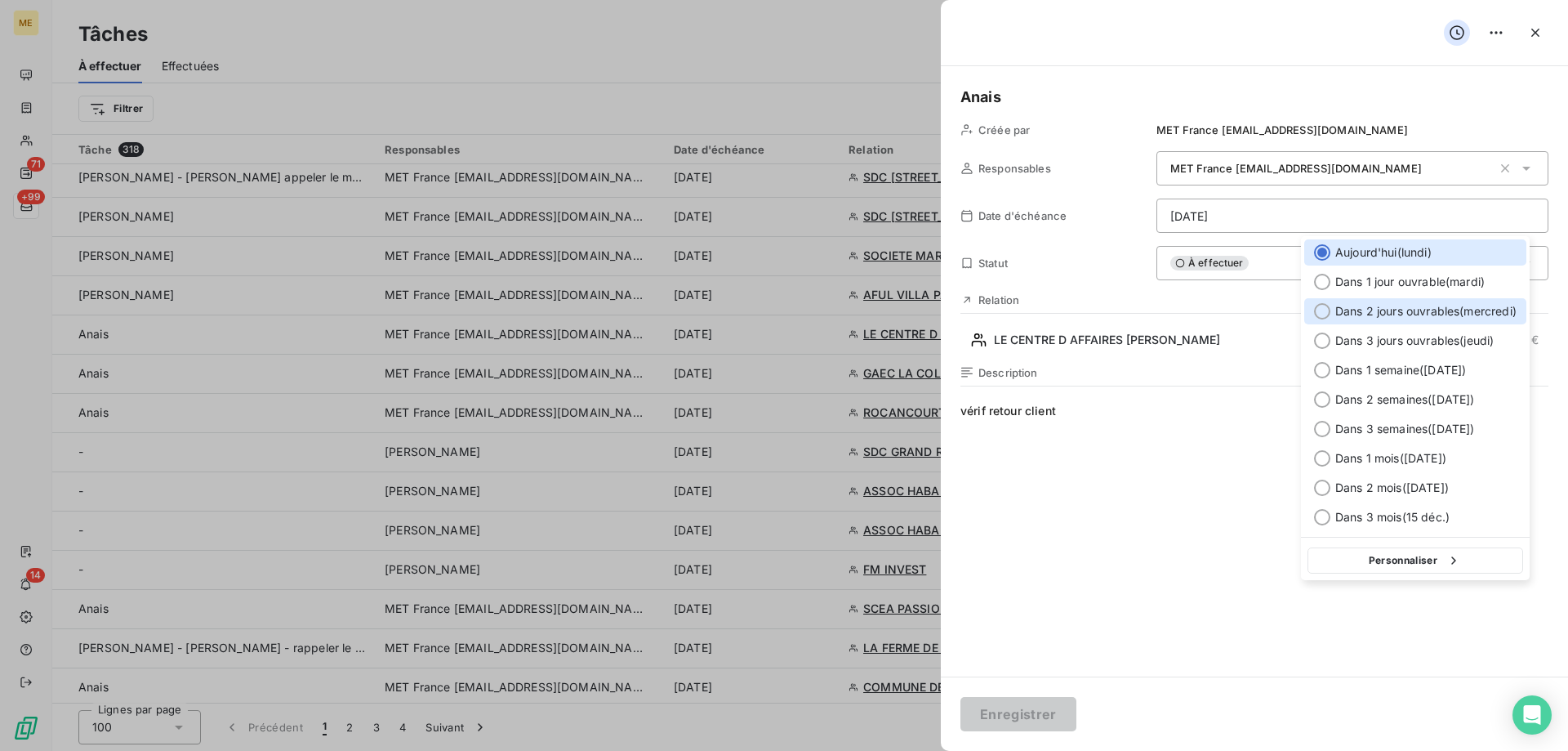
click at [1347, 311] on span "Dans 2 jours ouvrables ( mercredi )" at bounding box center [1426, 311] width 181 height 16
type input "17/09/2025"
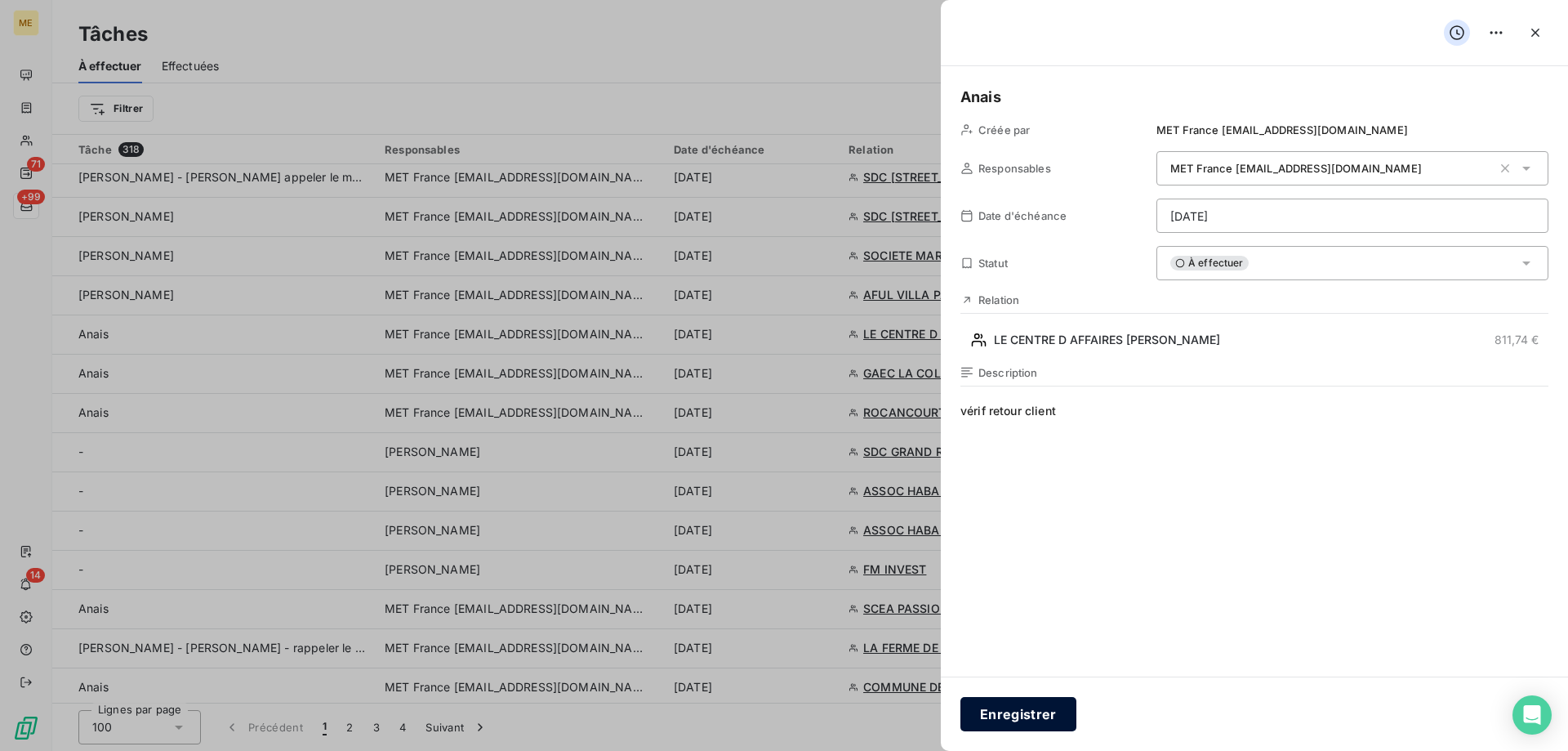
click at [1055, 710] on button "Enregistrer" at bounding box center [1017, 714] width 116 height 34
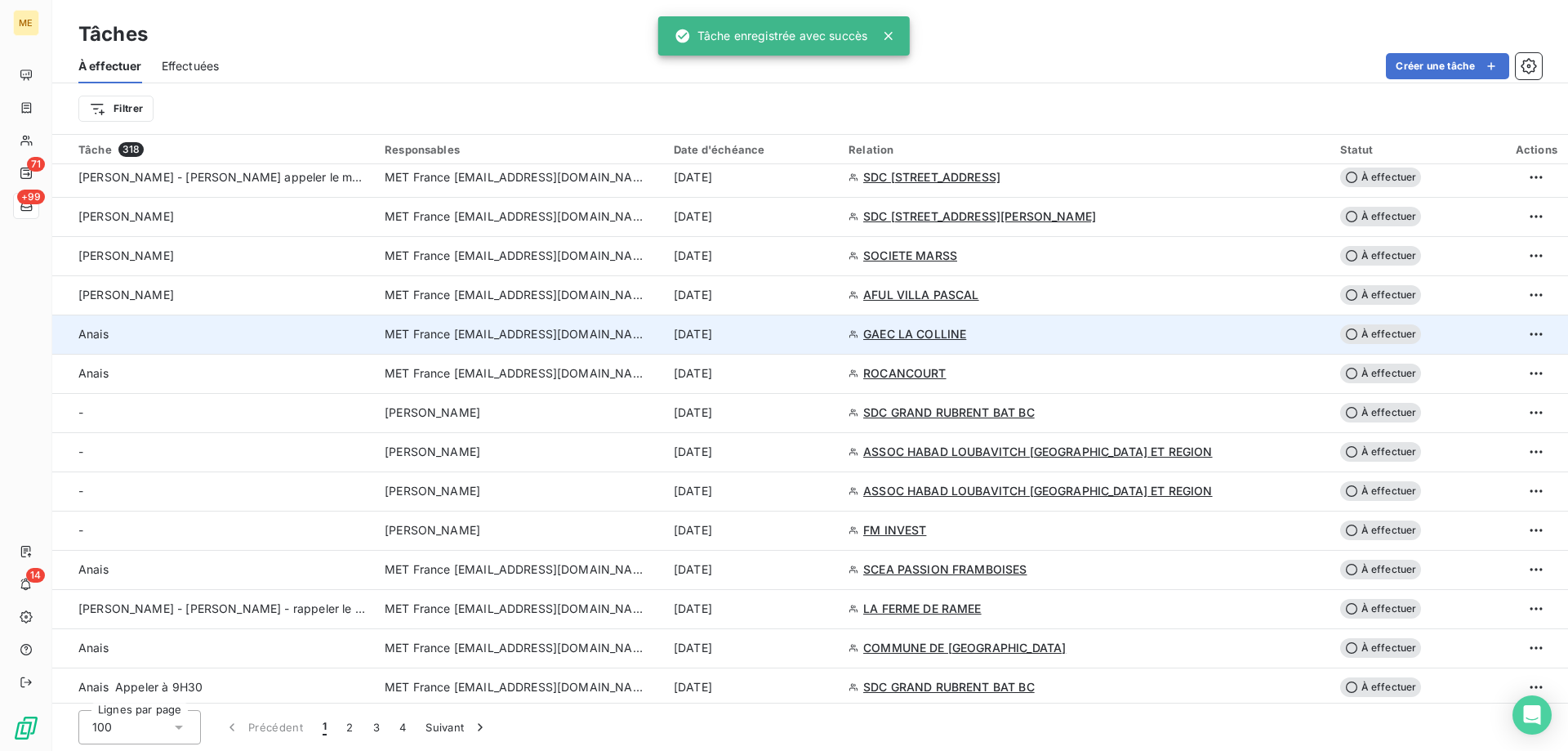
click at [839, 342] on td "[DATE]" at bounding box center [751, 334] width 175 height 40
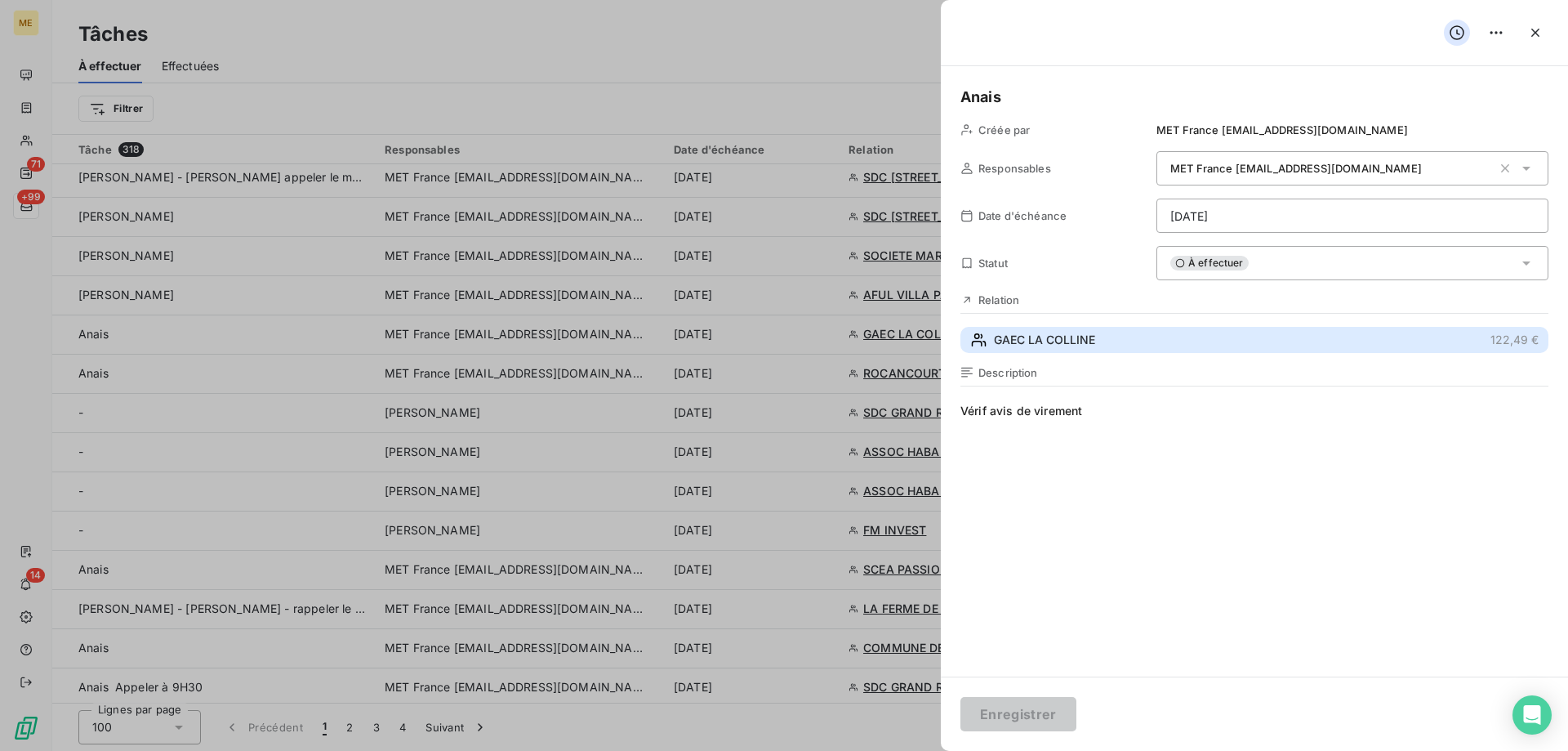
click at [1066, 339] on span "GAEC LA COLLINE" at bounding box center [1044, 340] width 101 height 16
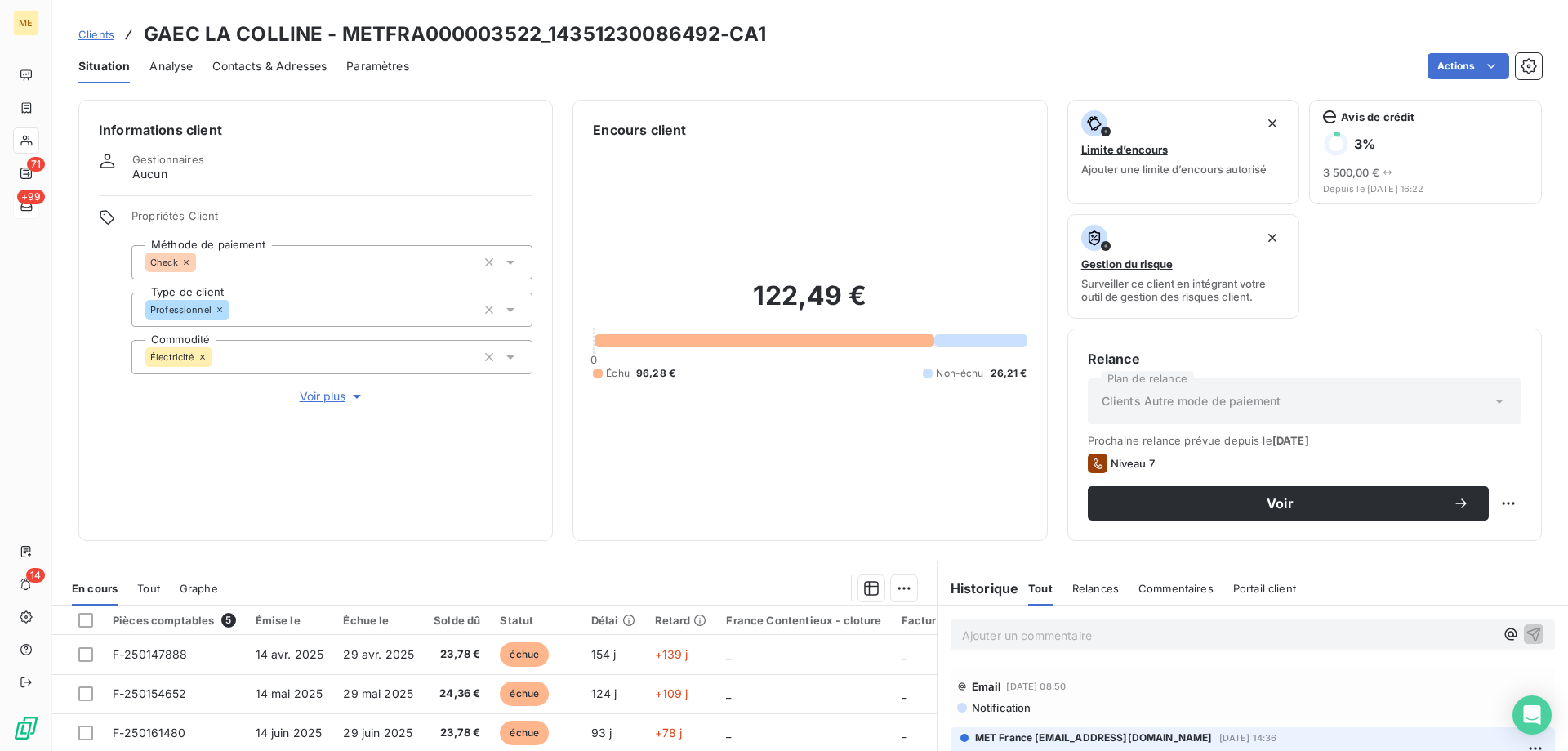
click at [326, 388] on span "Voir plus" at bounding box center [332, 396] width 66 height 16
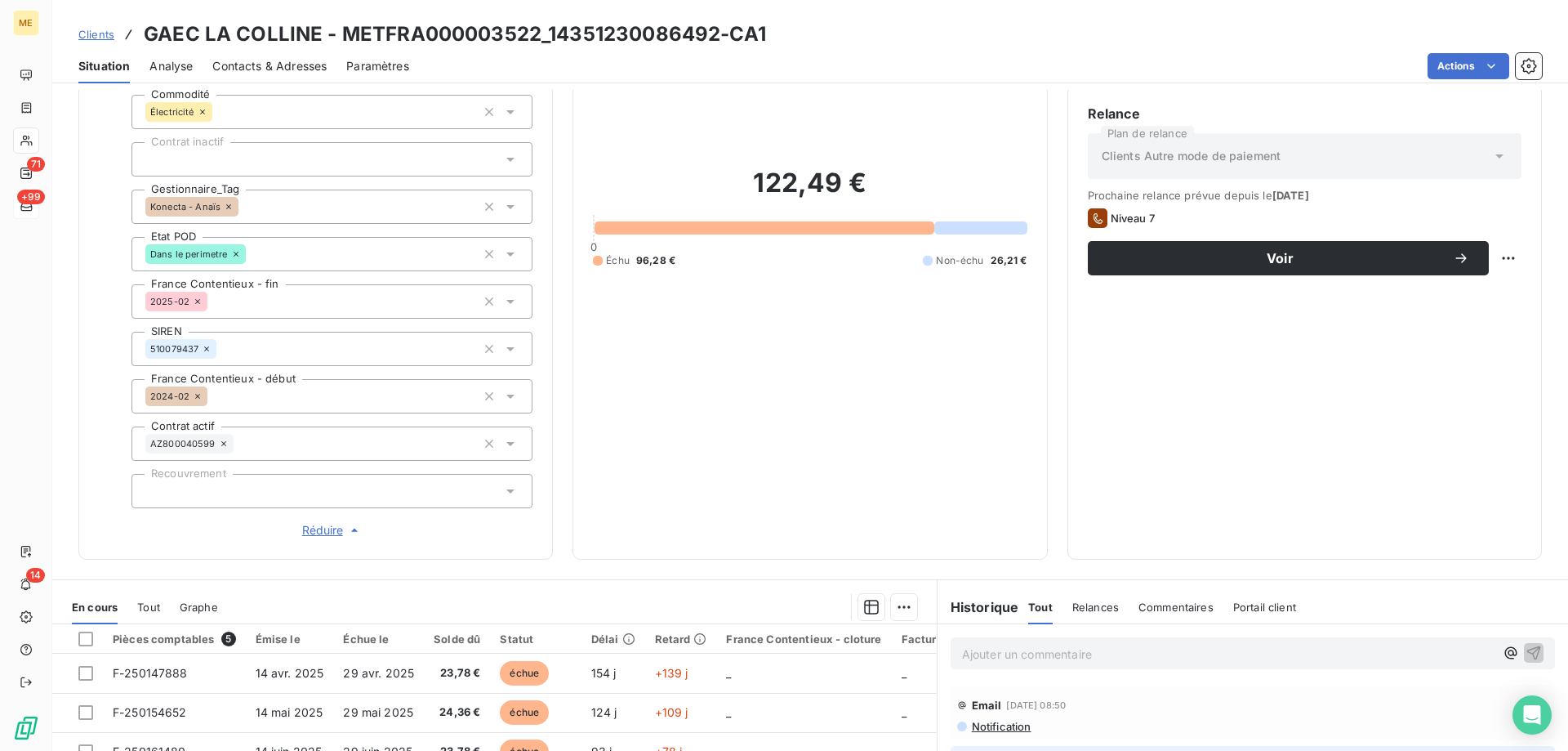
scroll to position [473, 0]
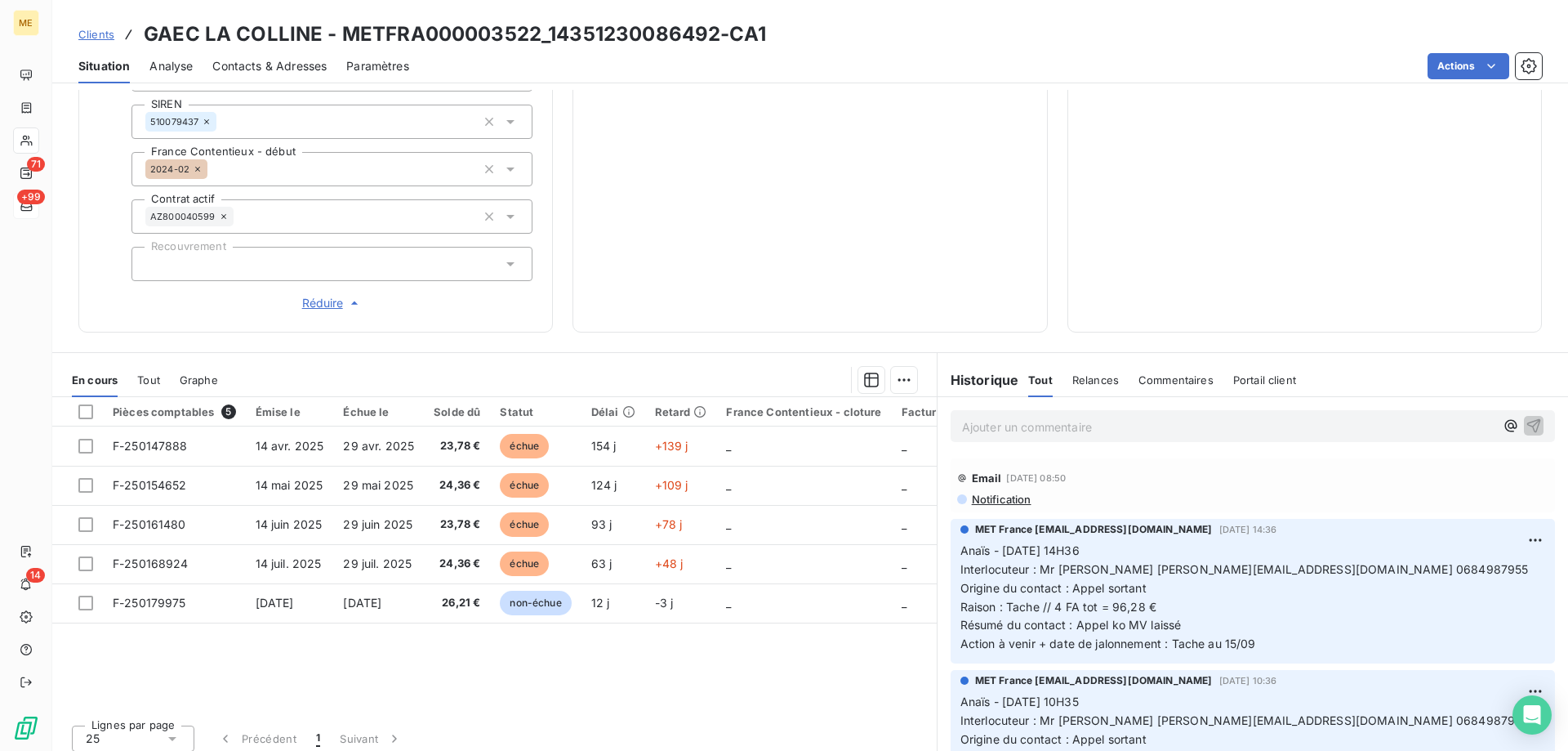
click at [718, 40] on h3 "GAEC LA COLLINE - METFRA000003522_14351230086492-CA1" at bounding box center [454, 34] width 622 height 30
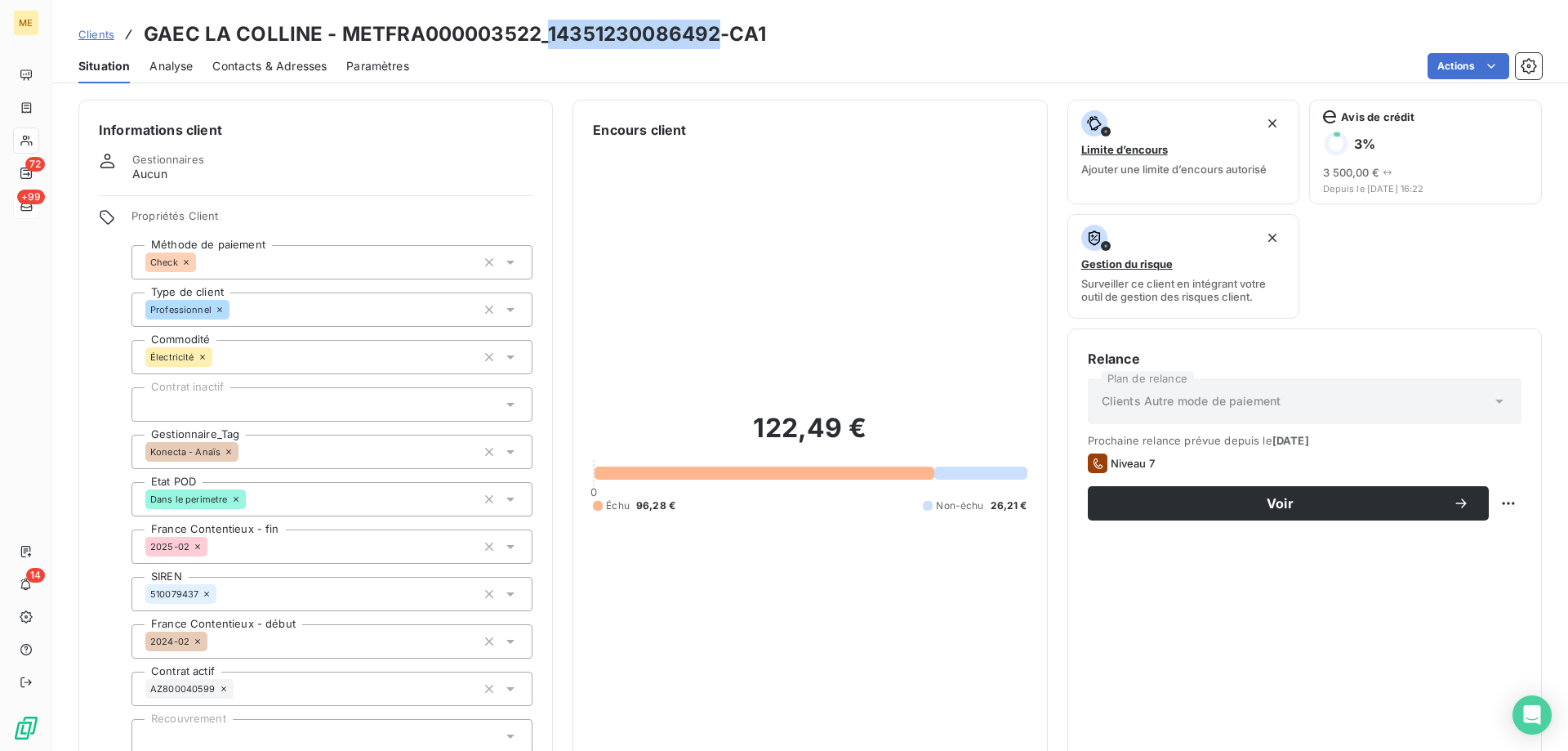
drag, startPoint x: 714, startPoint y: 35, endPoint x: 548, endPoint y: 49, distance: 166.6
click at [548, 49] on h3 "GAEC LA COLLINE - METFRA000003522_14351230086492-CA1" at bounding box center [454, 34] width 622 height 30
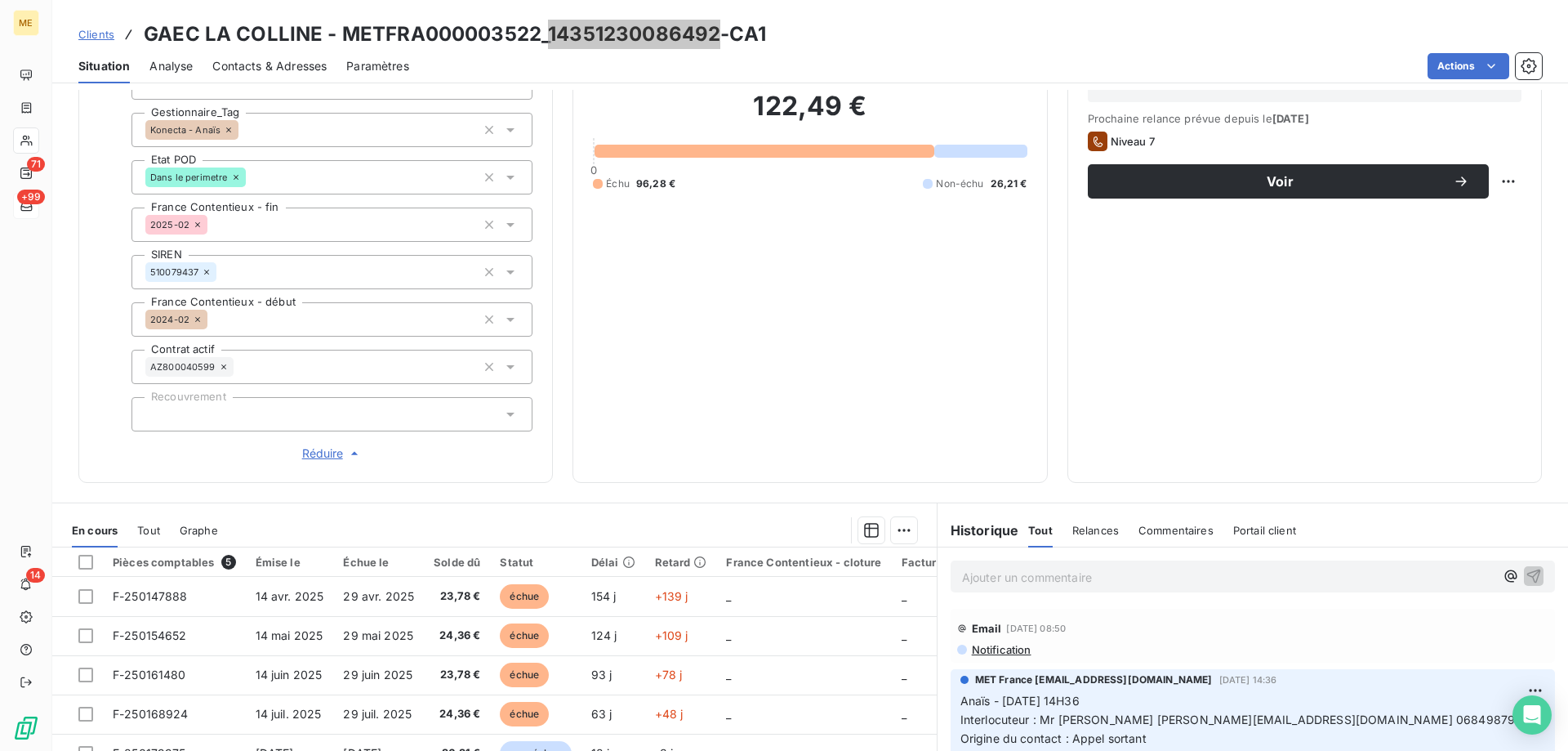
scroll to position [309, 0]
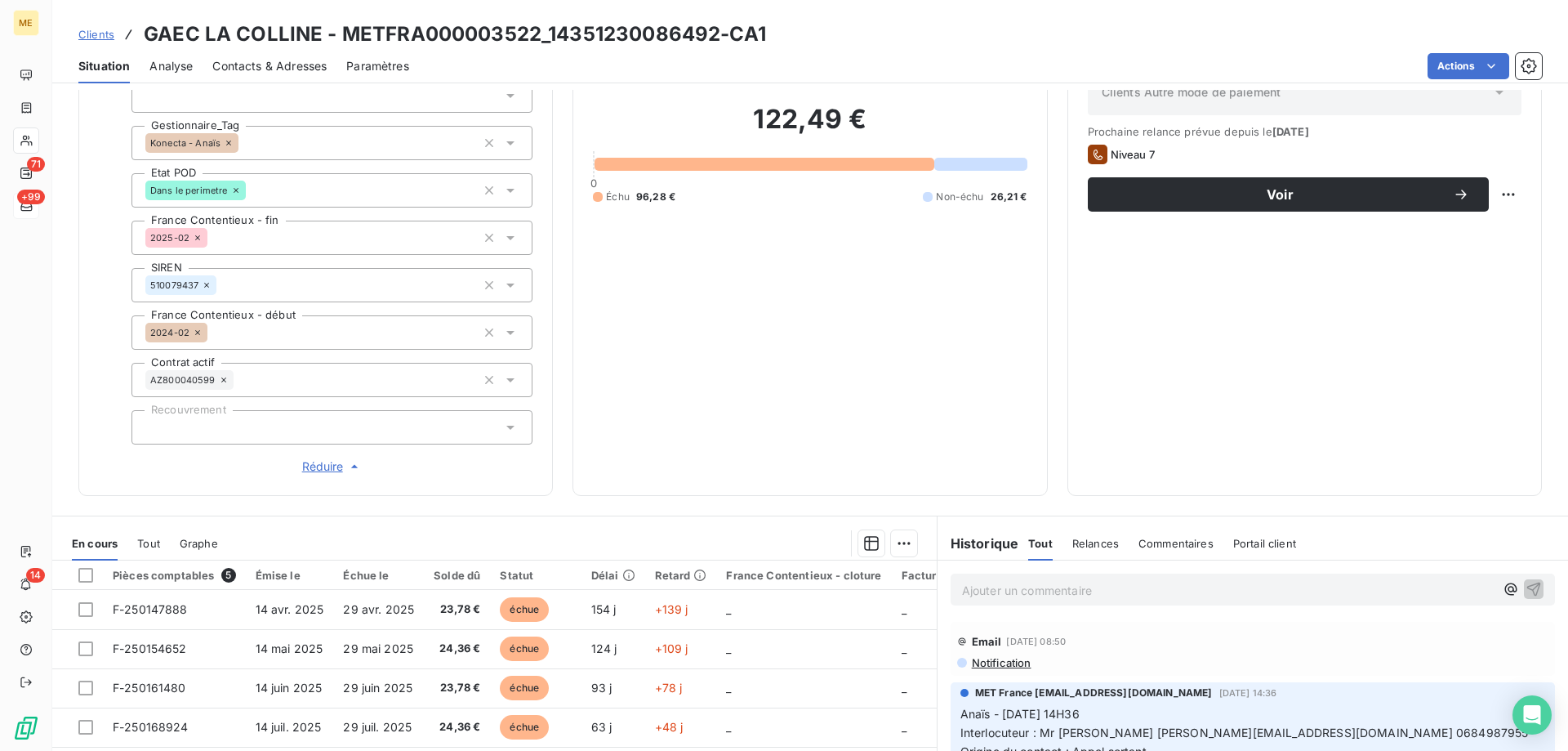
click at [1162, 582] on p "Ajouter un commentaire ﻿" at bounding box center [1228, 590] width 533 height 21
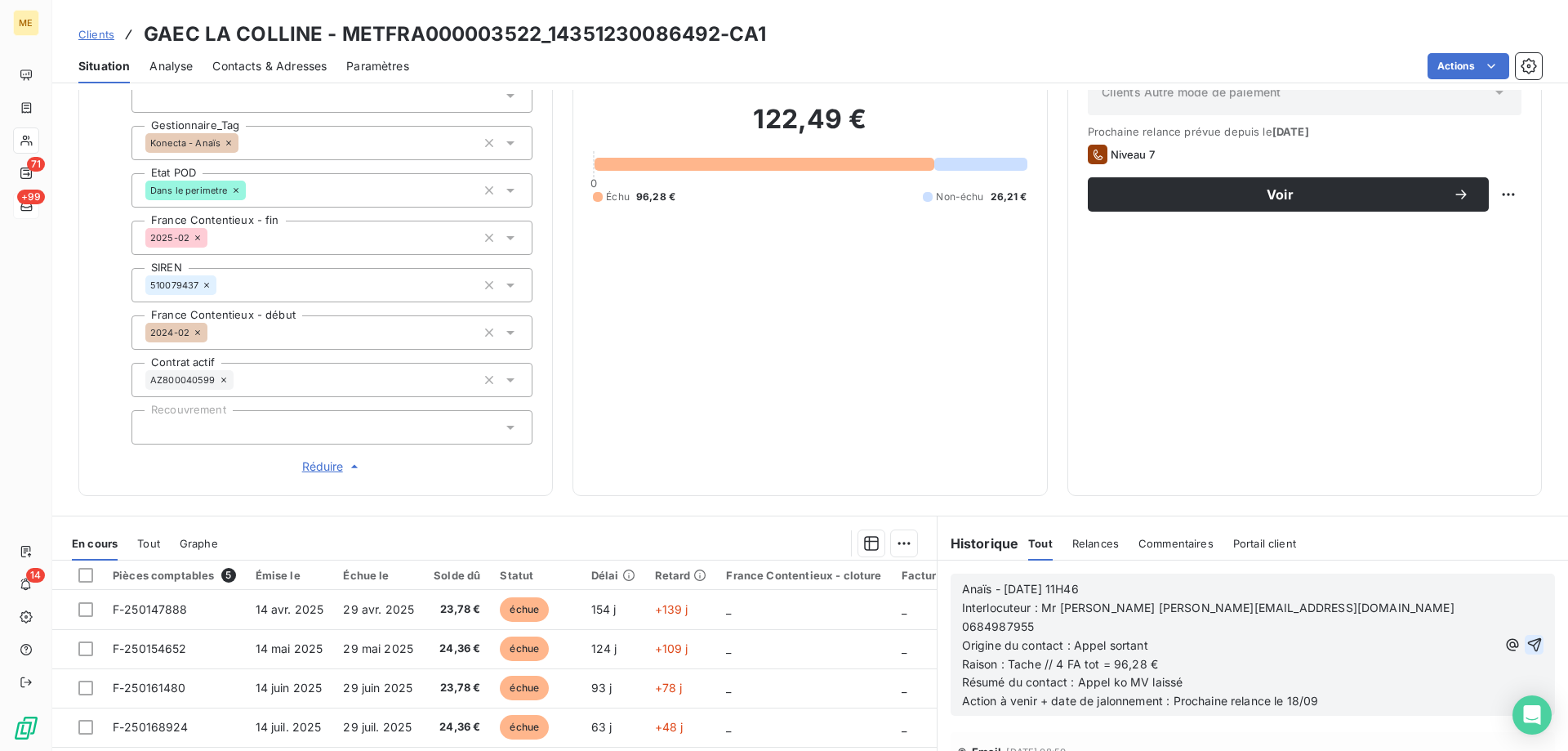
click at [1526, 636] on icon "button" at bounding box center [1534, 644] width 16 height 16
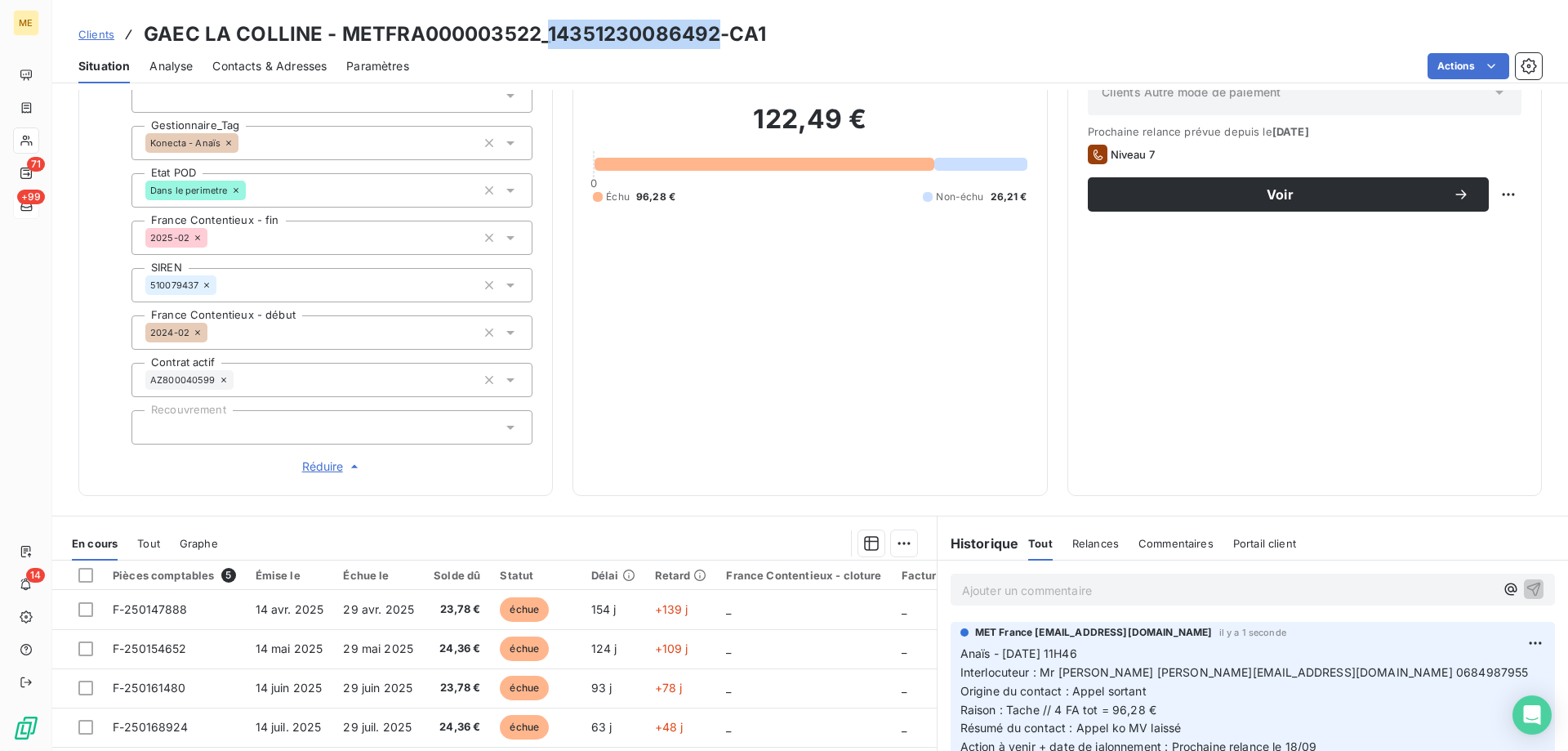
drag, startPoint x: 711, startPoint y: 40, endPoint x: 548, endPoint y: 35, distance: 163.1
click at [548, 35] on h3 "GAEC LA COLLINE - METFRA000003522_14351230086492-CA1" at bounding box center [454, 34] width 622 height 30
click at [1509, 195] on div "Relance Plan de relance Clients Autre mode de paiement Prochaine relance prévue…" at bounding box center [1304, 258] width 474 height 476
click at [1505, 193] on html "ME 71 +99 14 Clients GAEC LA COLLINE - METFRA000003522_14351230086492-CA1 Situa…" at bounding box center [784, 456] width 1568 height 914
click at [1476, 235] on div "Replanifier cette action" at bounding box center [1428, 230] width 146 height 26
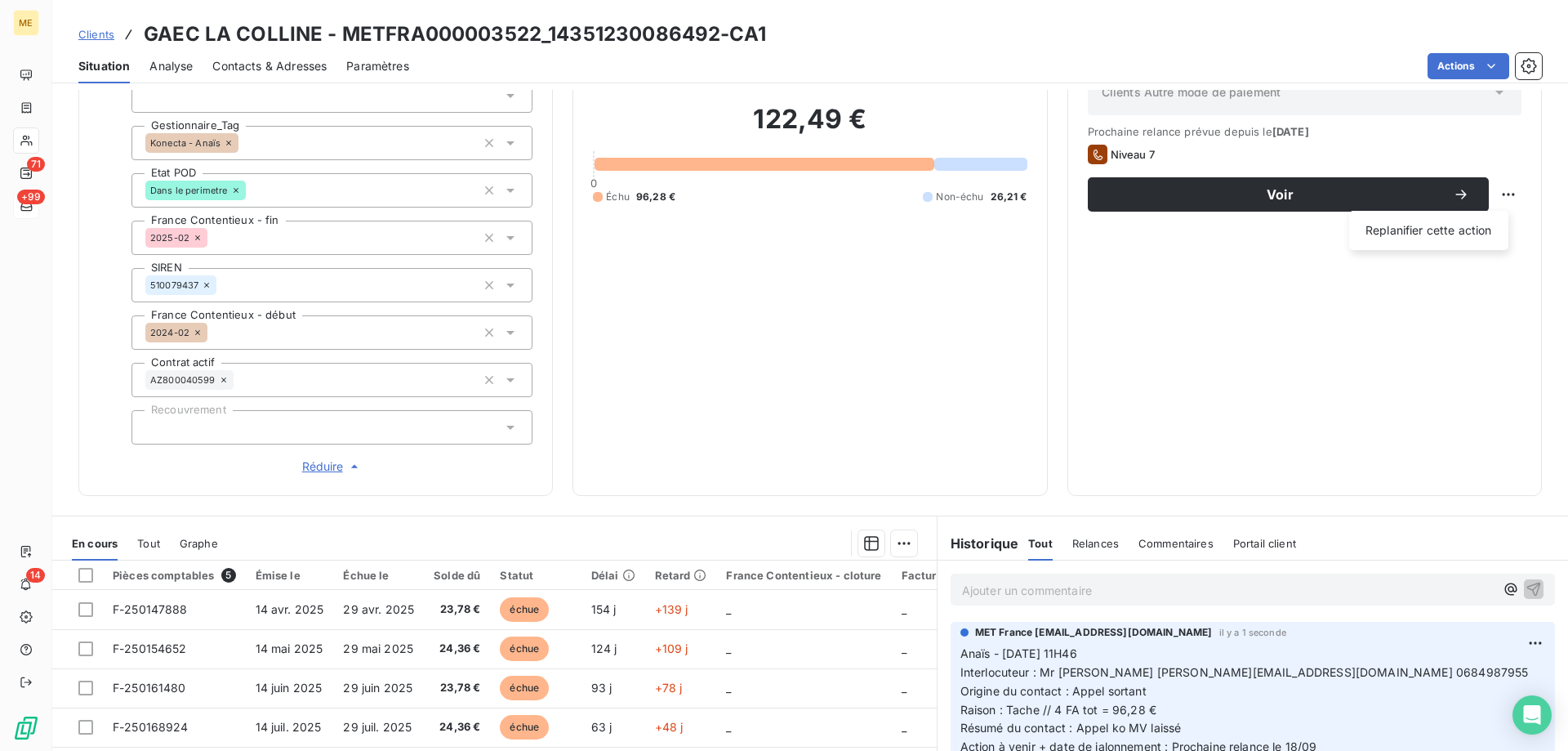
select select "8"
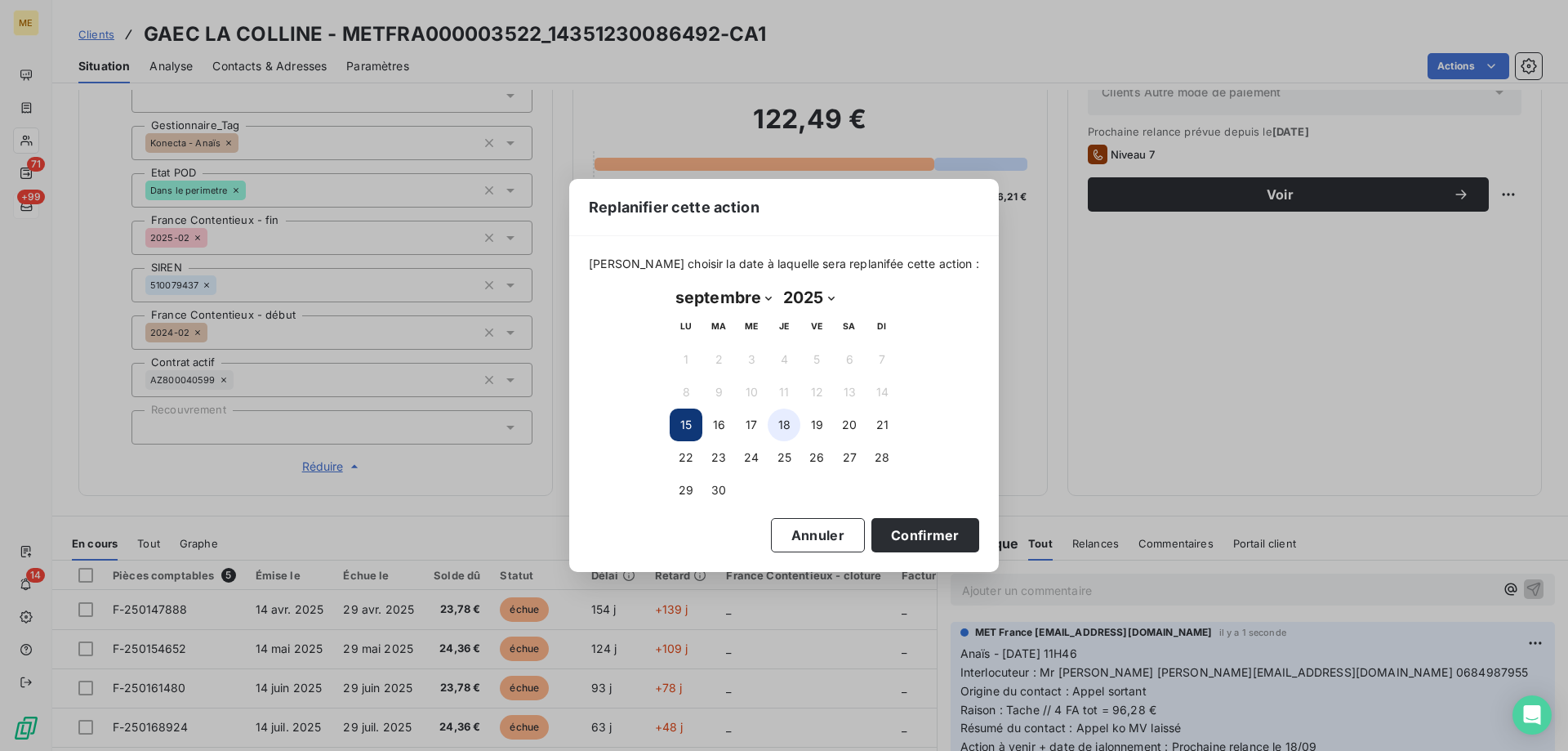
click at [778, 429] on button "18" at bounding box center [784, 425] width 32 height 32
click at [894, 536] on button "Confirmer" at bounding box center [925, 535] width 108 height 34
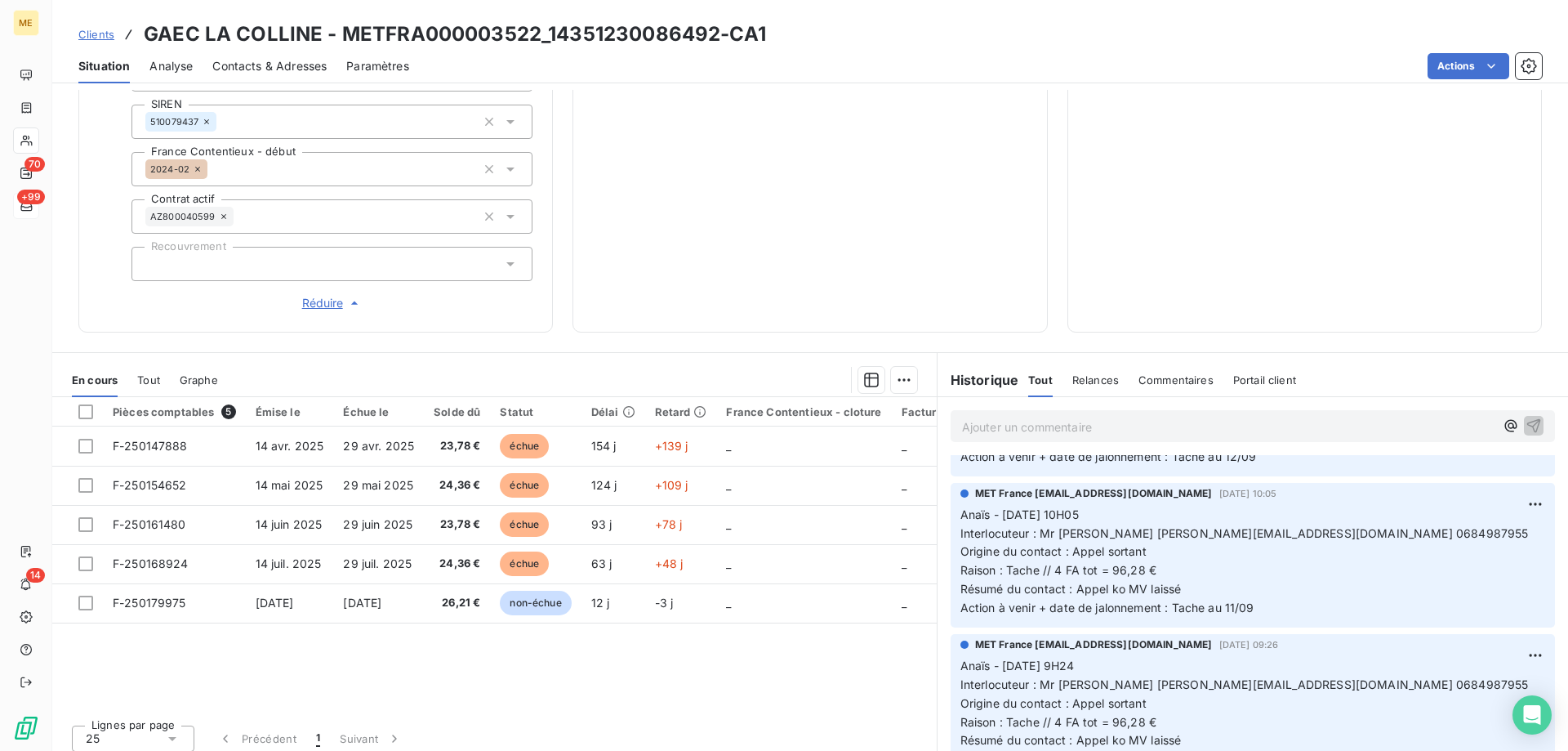
scroll to position [0, 0]
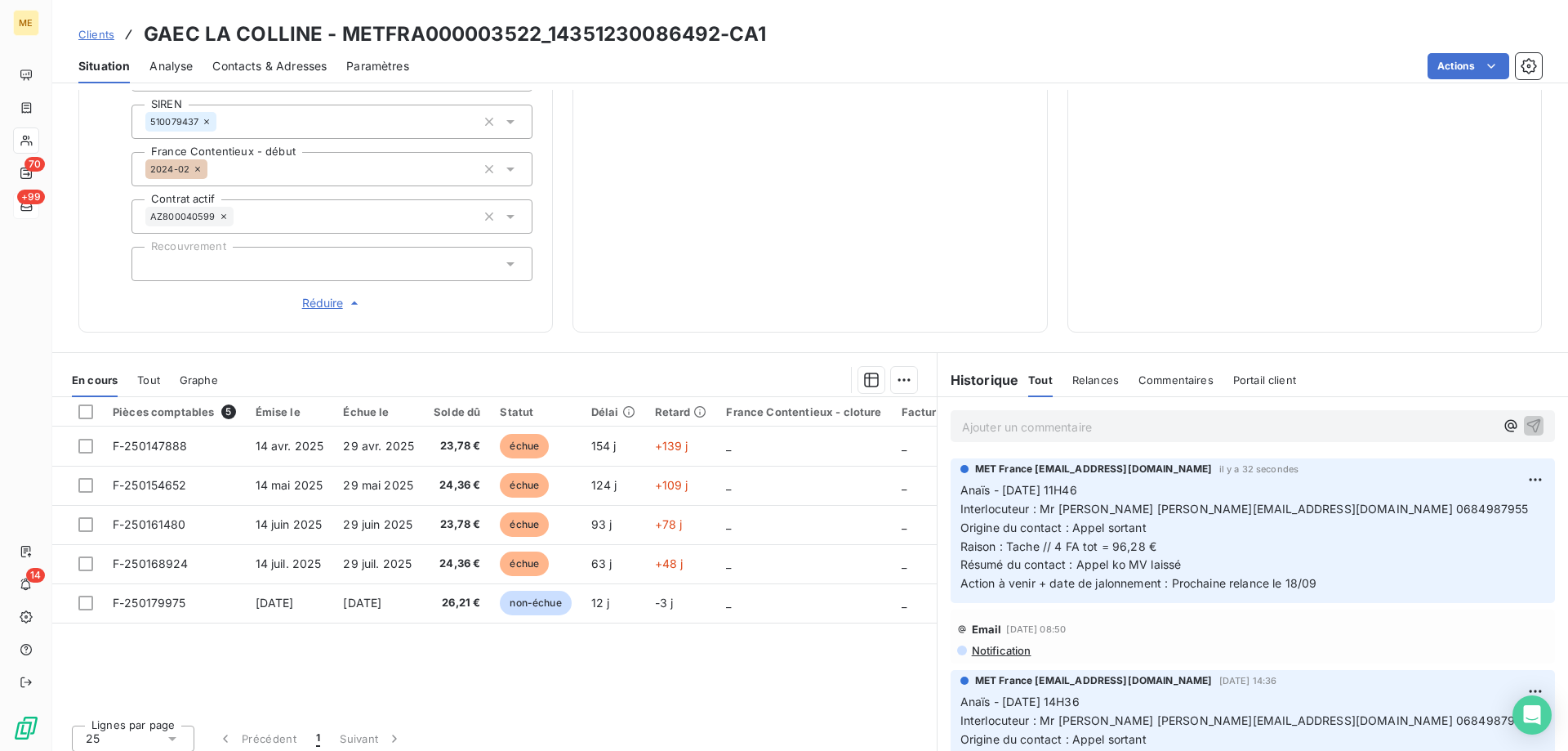
click at [1172, 410] on div "Ajouter un commentaire ﻿" at bounding box center [1252, 425] width 604 height 31
click at [1166, 424] on p "Ajouter un commentaire ﻿" at bounding box center [1228, 427] width 533 height 21
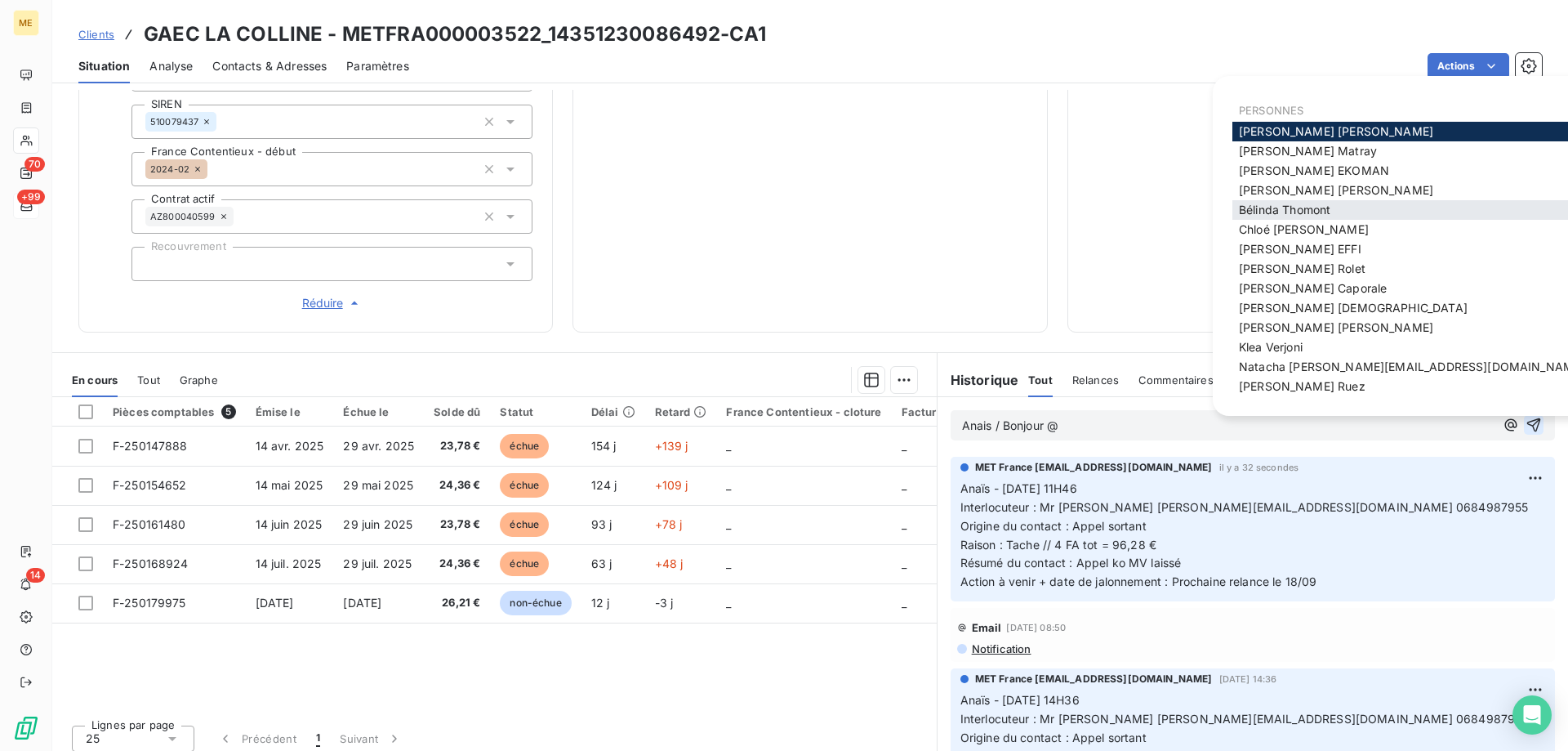
click at [1308, 209] on span "[PERSON_NAME]" at bounding box center [1284, 208] width 92 height 13
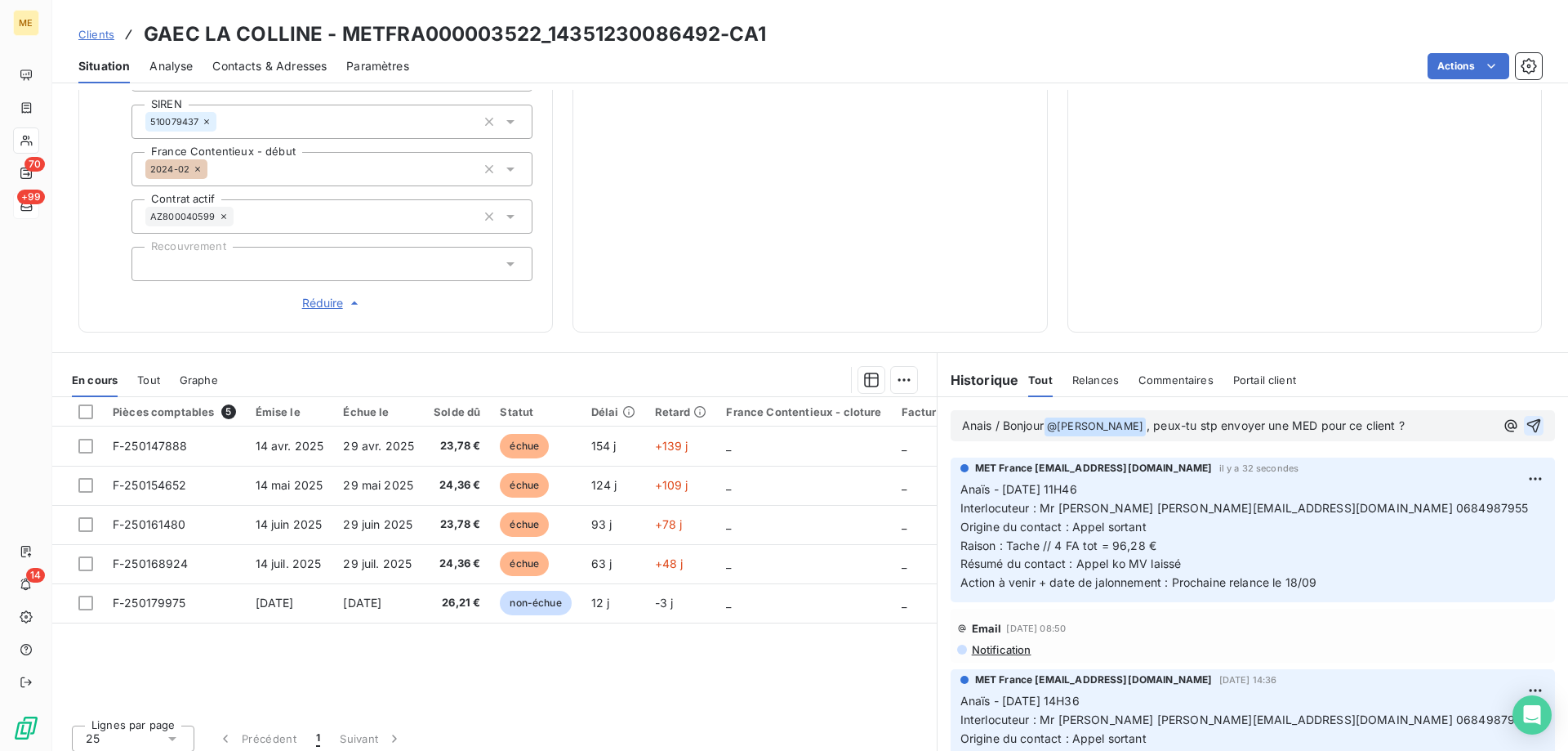
click at [1424, 417] on p "Anais / Bonjour @ Bélinda Thomont ﻿ , peux-tu stp envoyer une MED pour ce clien…" at bounding box center [1228, 427] width 533 height 20
click at [1525, 418] on icon "button" at bounding box center [1533, 426] width 16 height 16
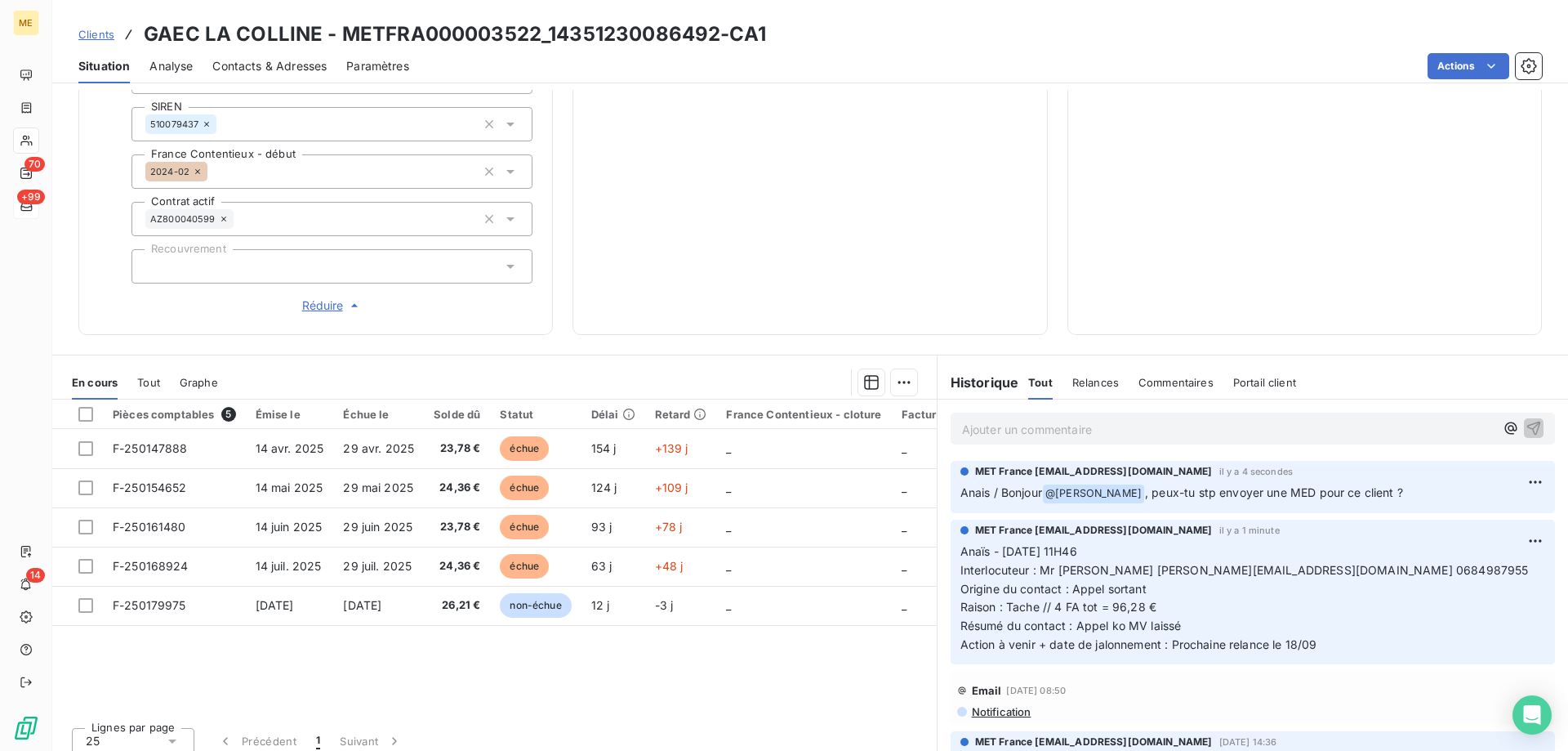
scroll to position [473, 0]
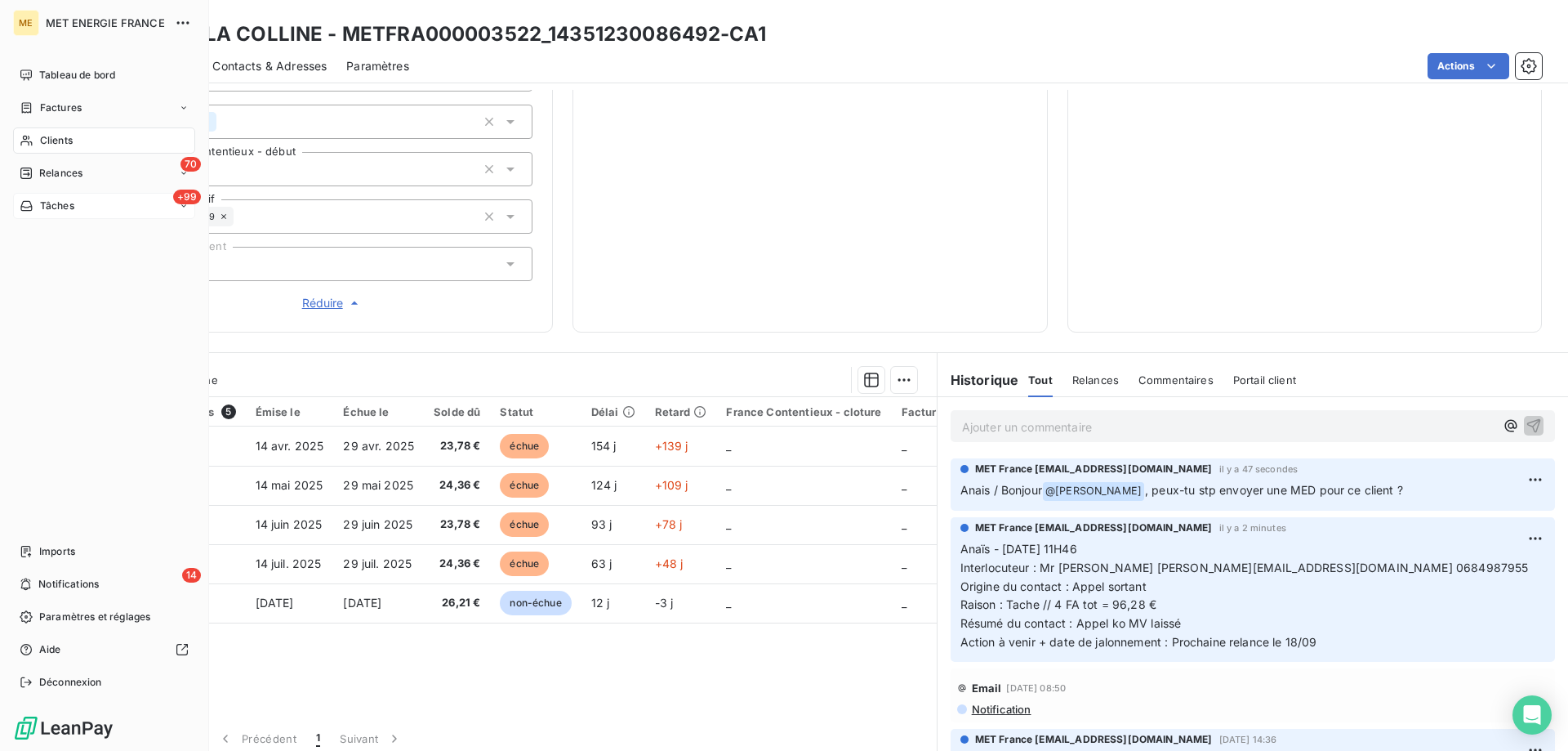
click at [102, 208] on div "+99 Tâches" at bounding box center [104, 206] width 182 height 26
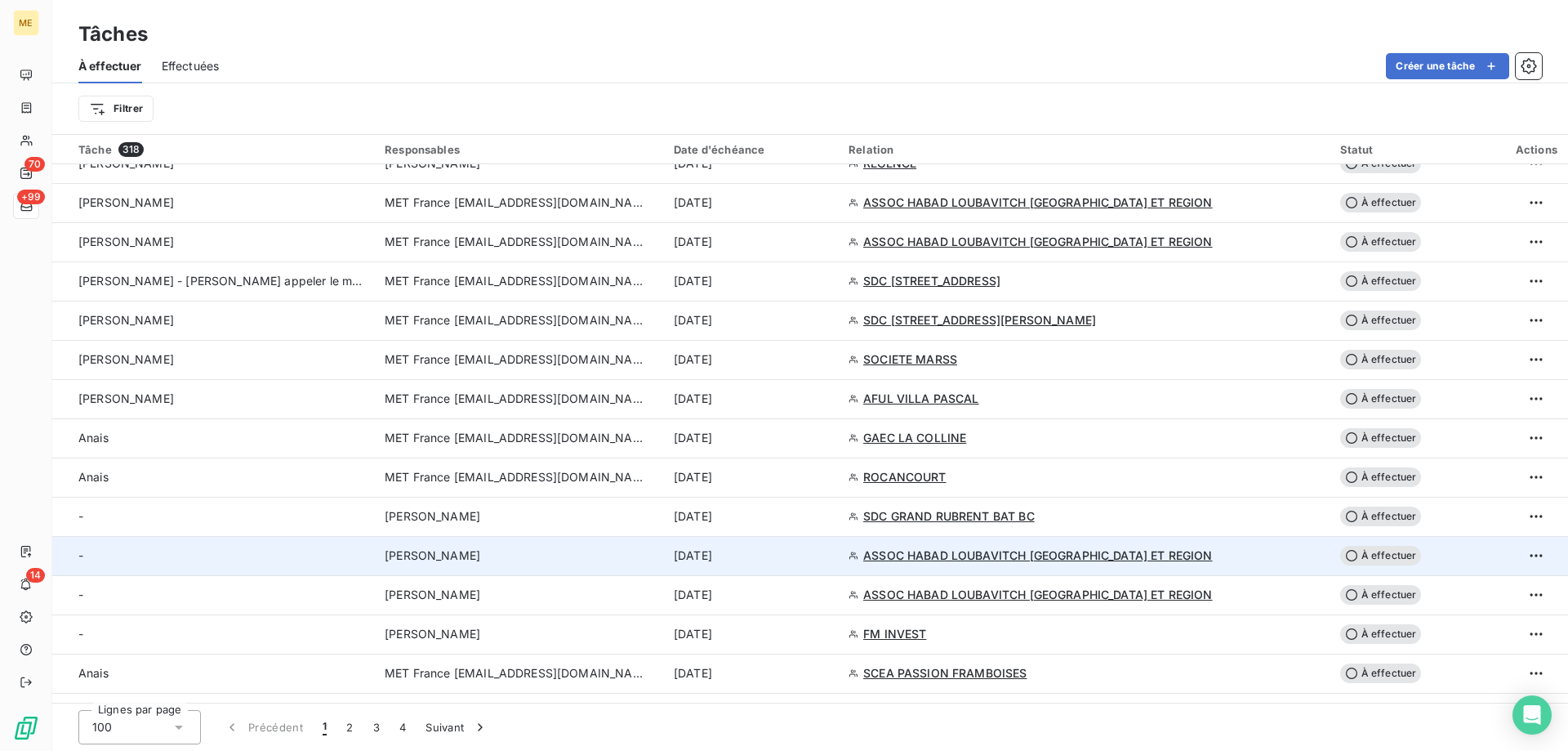
scroll to position [1062, 0]
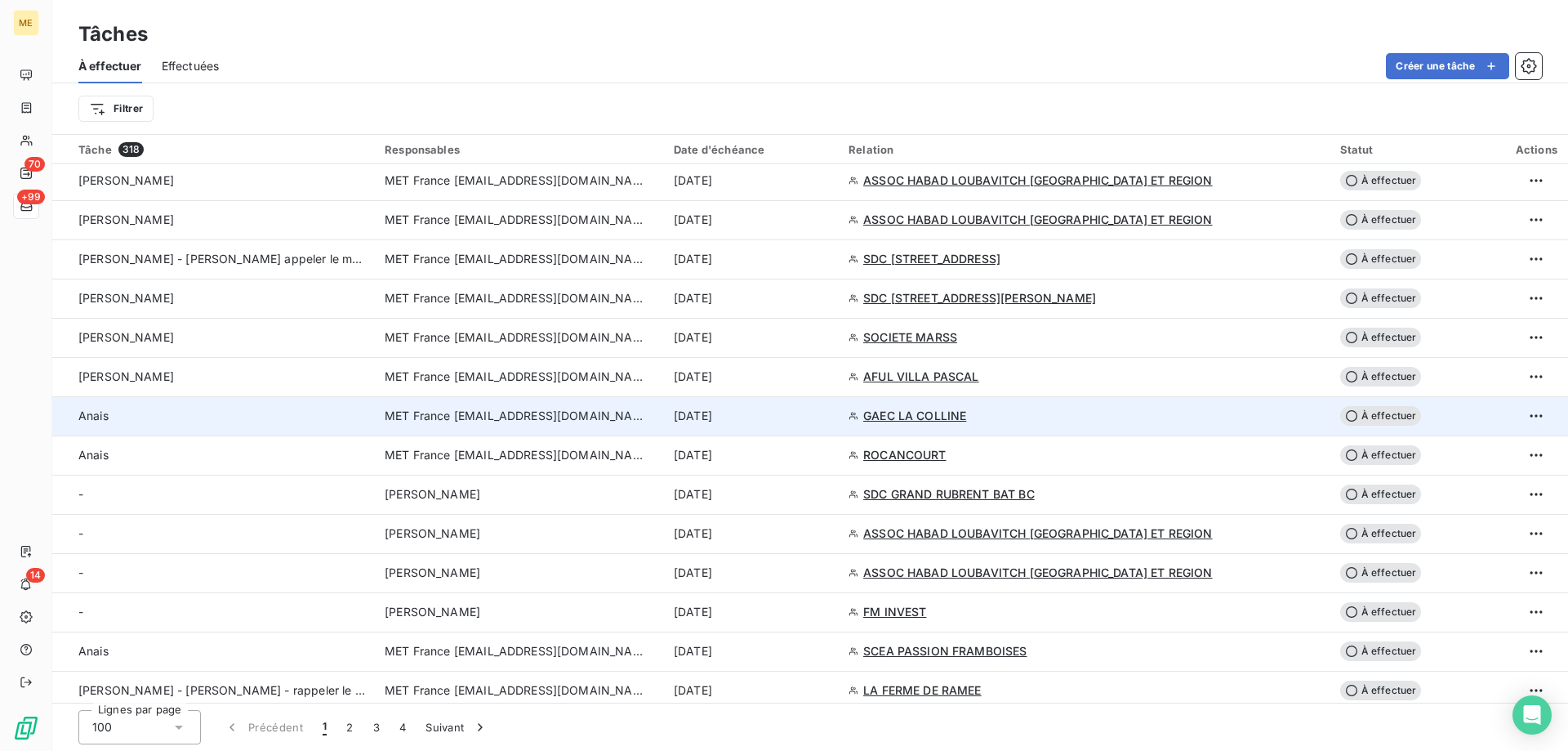
click at [839, 428] on td "[DATE]" at bounding box center [751, 416] width 175 height 40
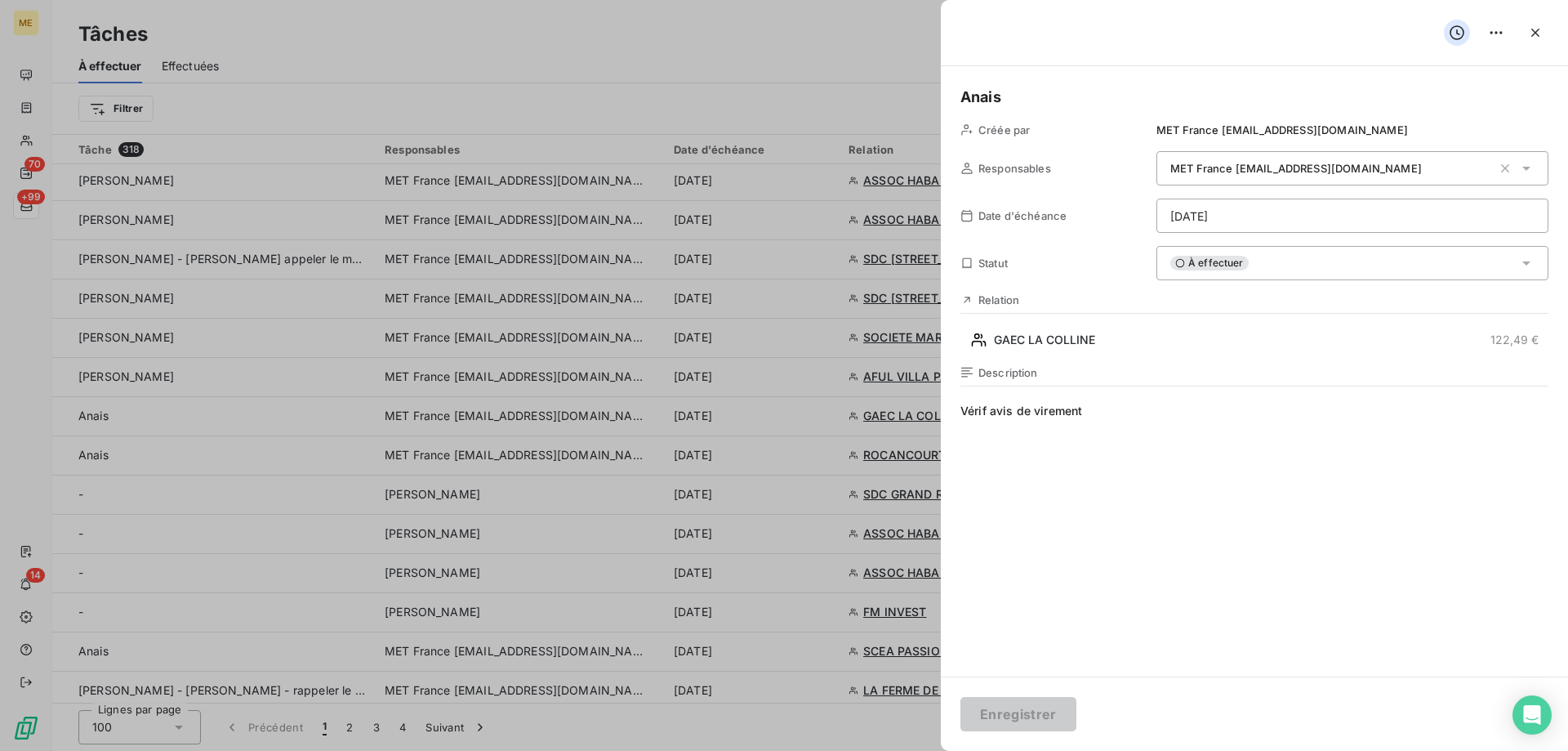
click at [1294, 268] on div "À effectuer" at bounding box center [1352, 263] width 392 height 34
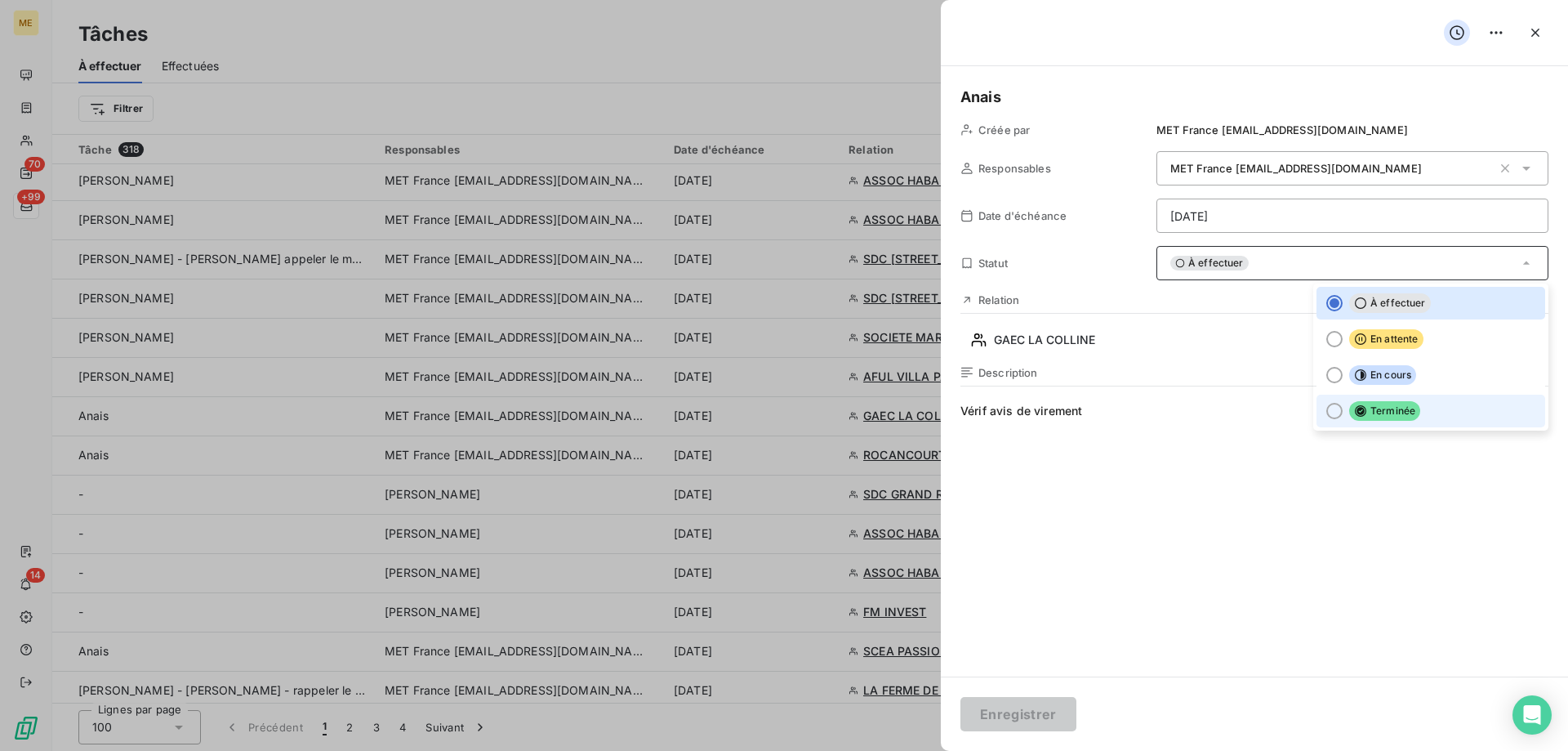
click at [1358, 421] on li "Terminée" at bounding box center [1431, 411] width 229 height 32
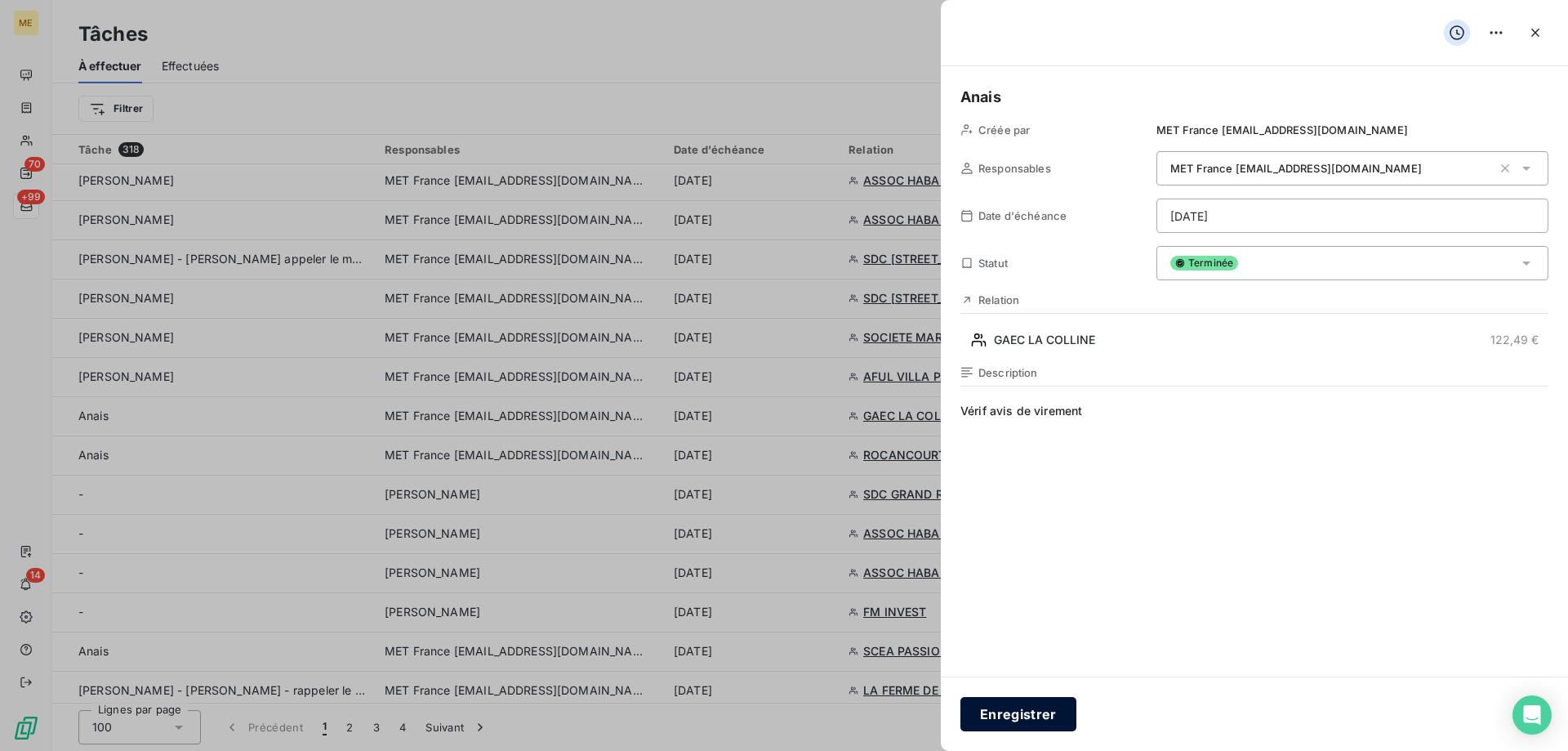
click at [1025, 704] on button "Enregistrer" at bounding box center [1017, 714] width 116 height 34
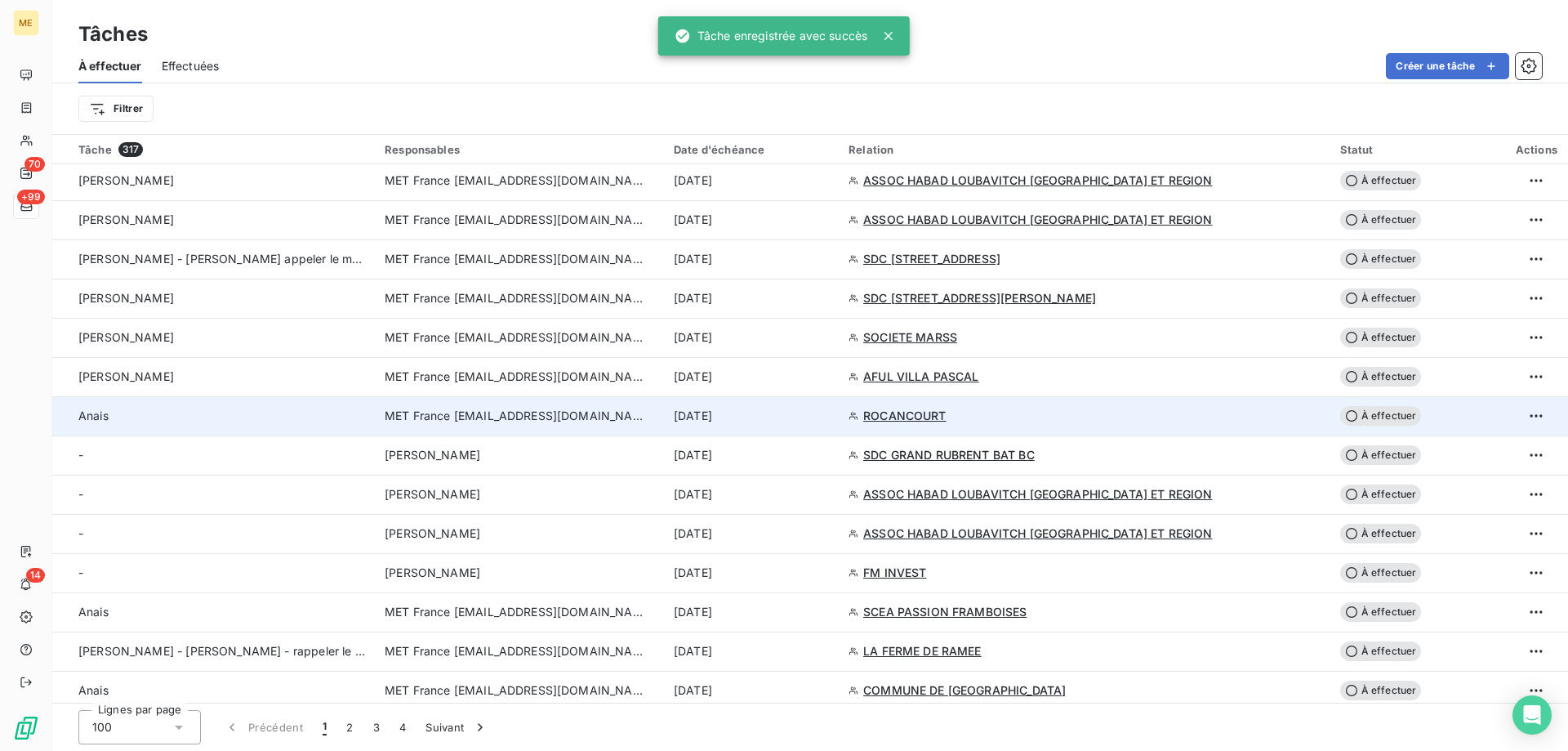
click at [829, 409] on div "[DATE]" at bounding box center [751, 416] width 155 height 16
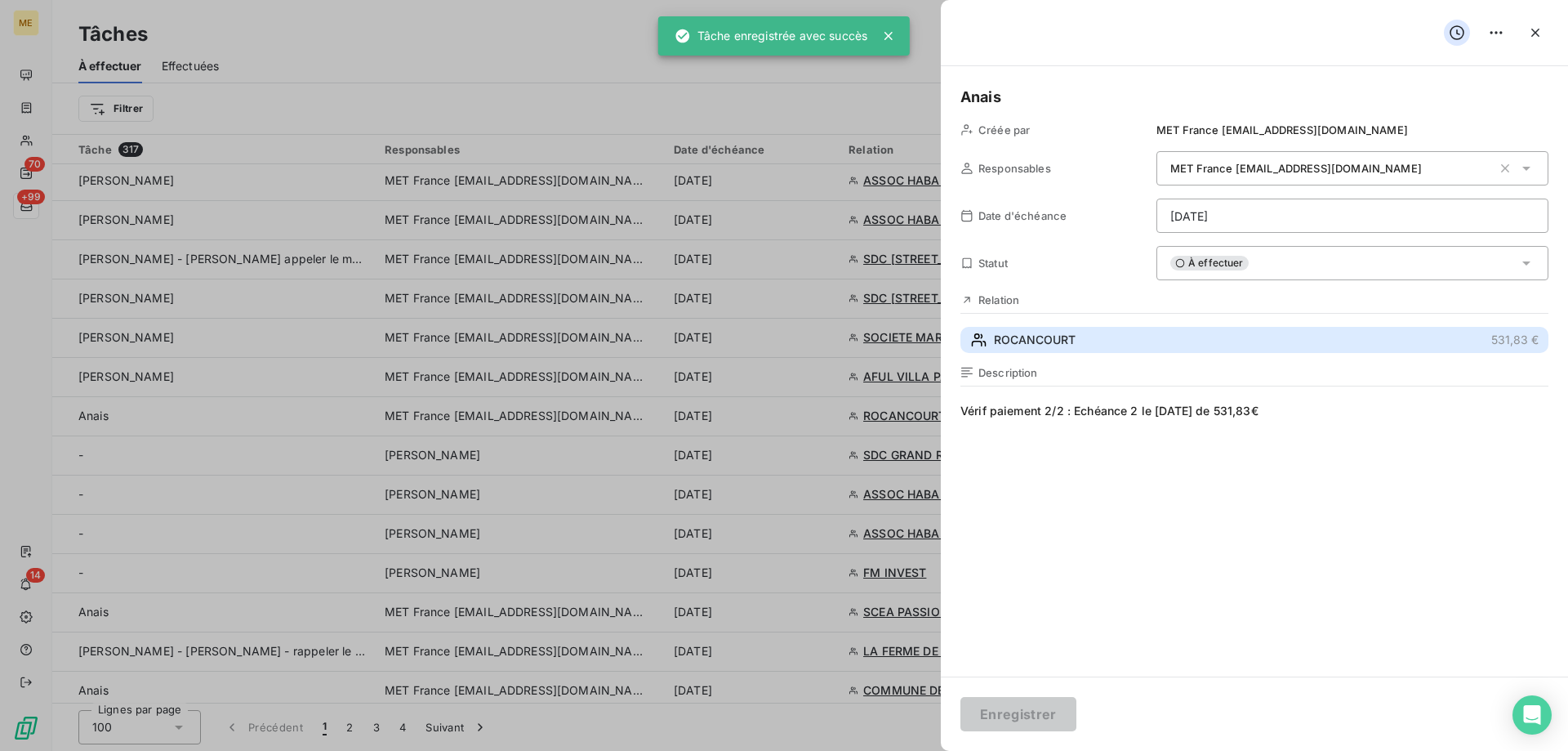
click at [1083, 346] on button "ROCANCOURT 531,83 €" at bounding box center [1254, 340] width 588 height 26
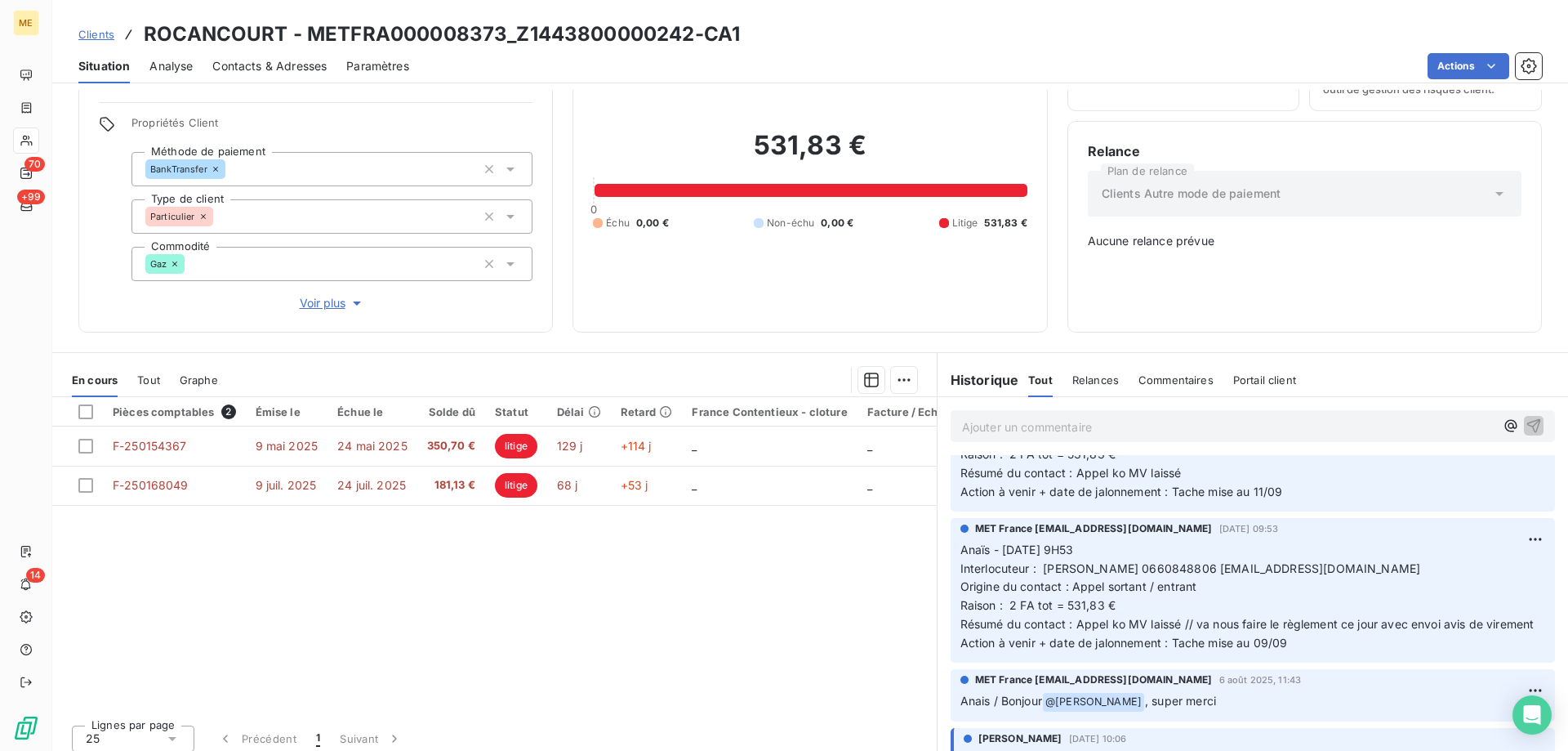
scroll to position [409, 0]
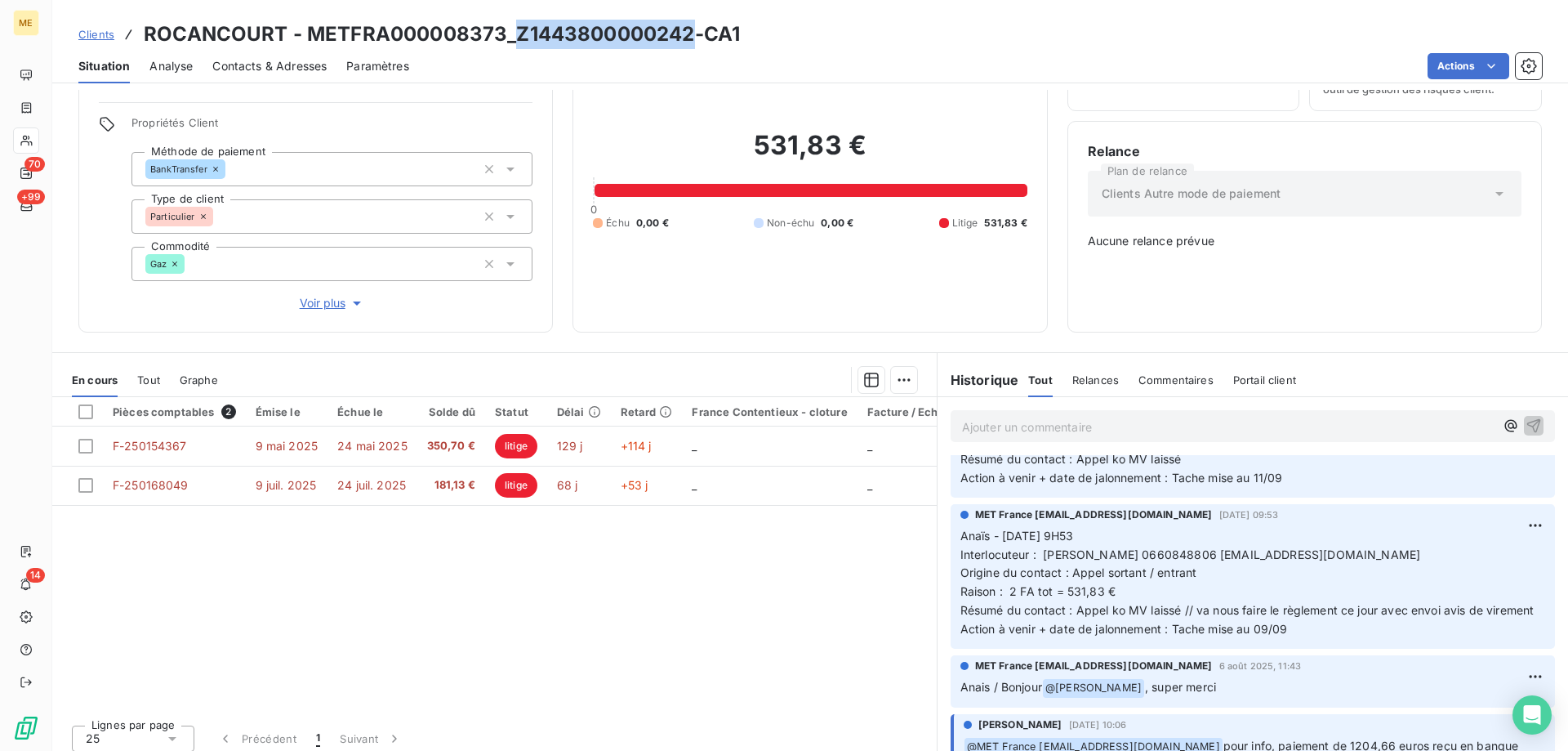
drag, startPoint x: 693, startPoint y: 33, endPoint x: 514, endPoint y: 43, distance: 179.3
click at [514, 43] on h3 "ROCANCOURT - METFRA000008373_Z1443800000242-CA1" at bounding box center [442, 34] width 596 height 30
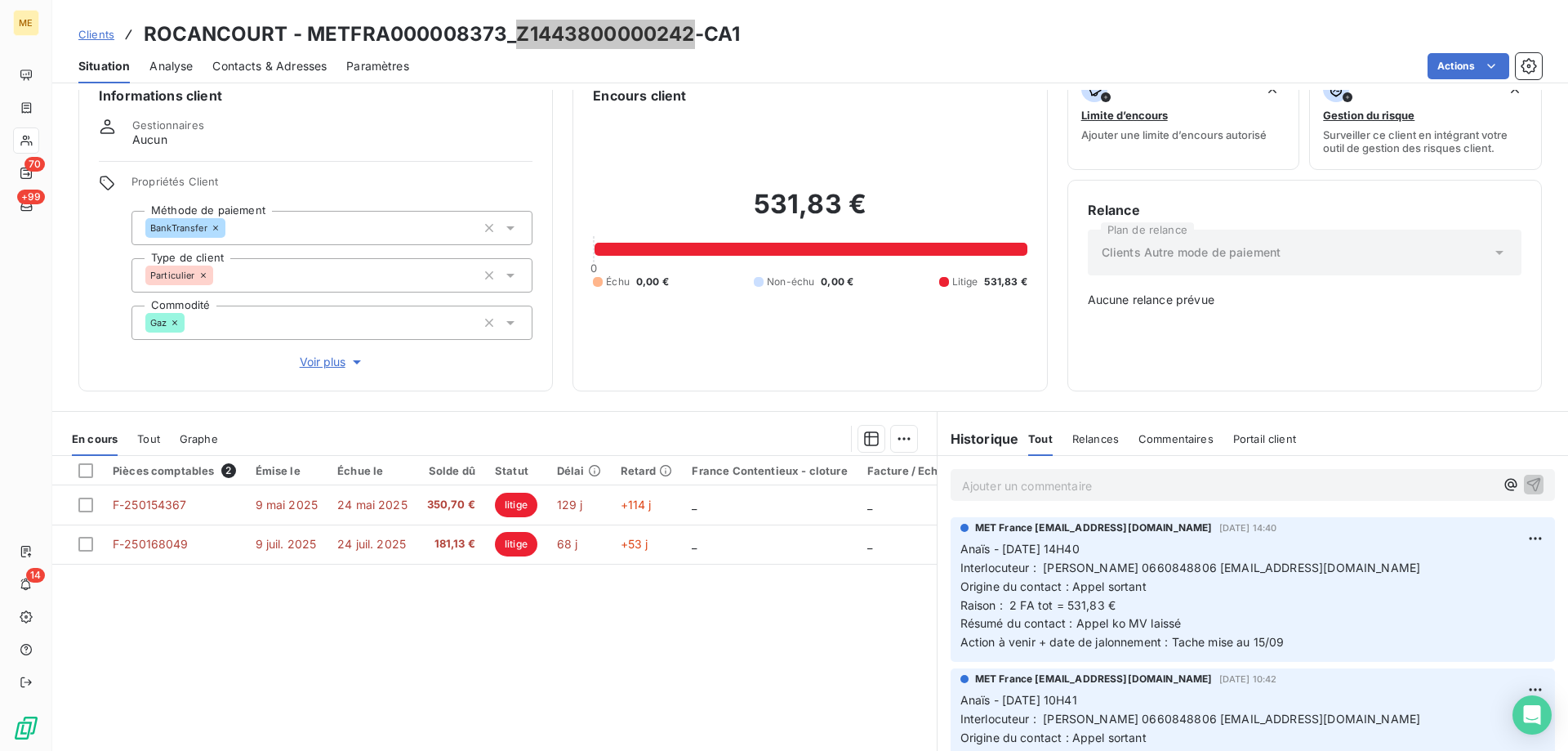
scroll to position [0, 0]
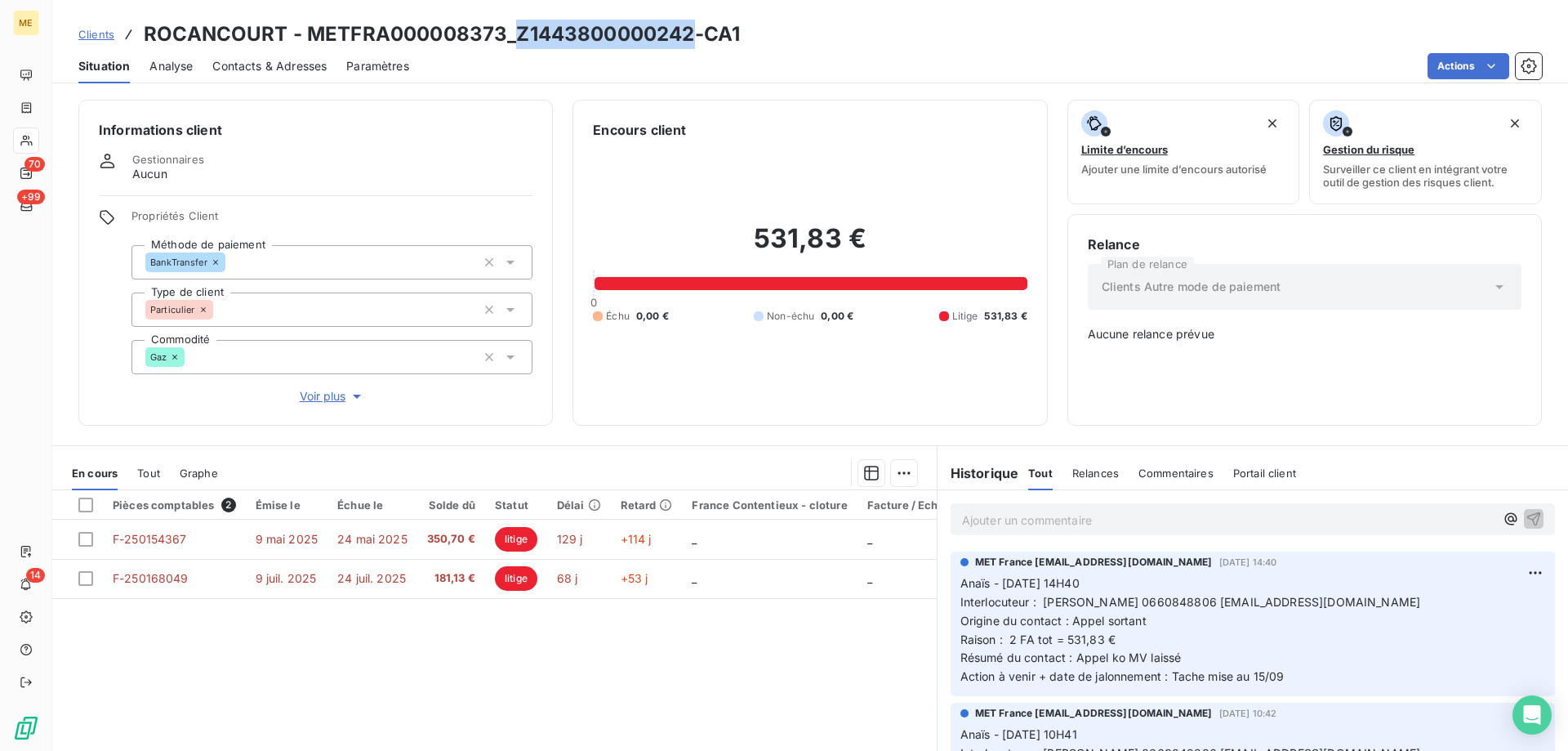
click at [317, 388] on span "Voir plus" at bounding box center [332, 396] width 66 height 16
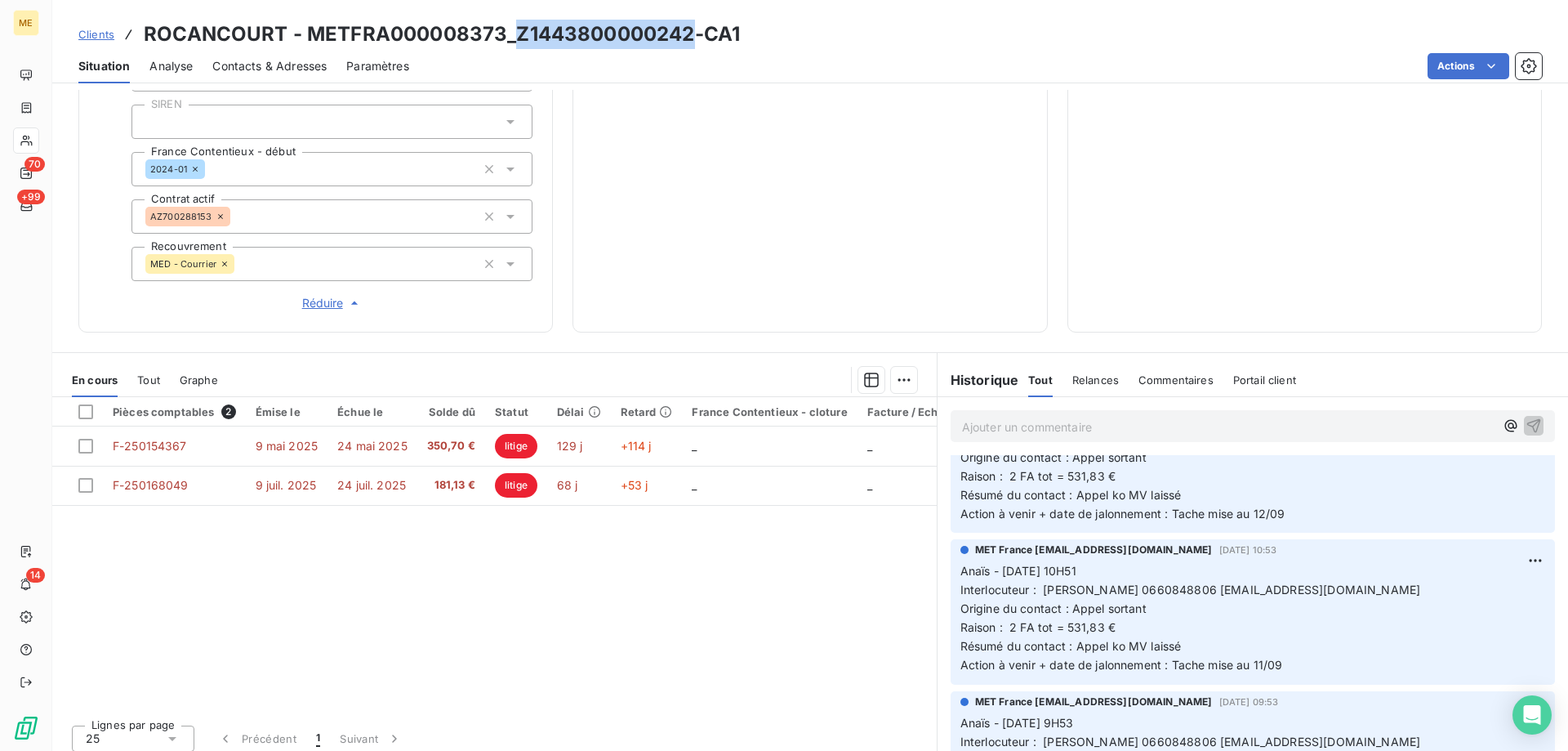
scroll to position [245, 0]
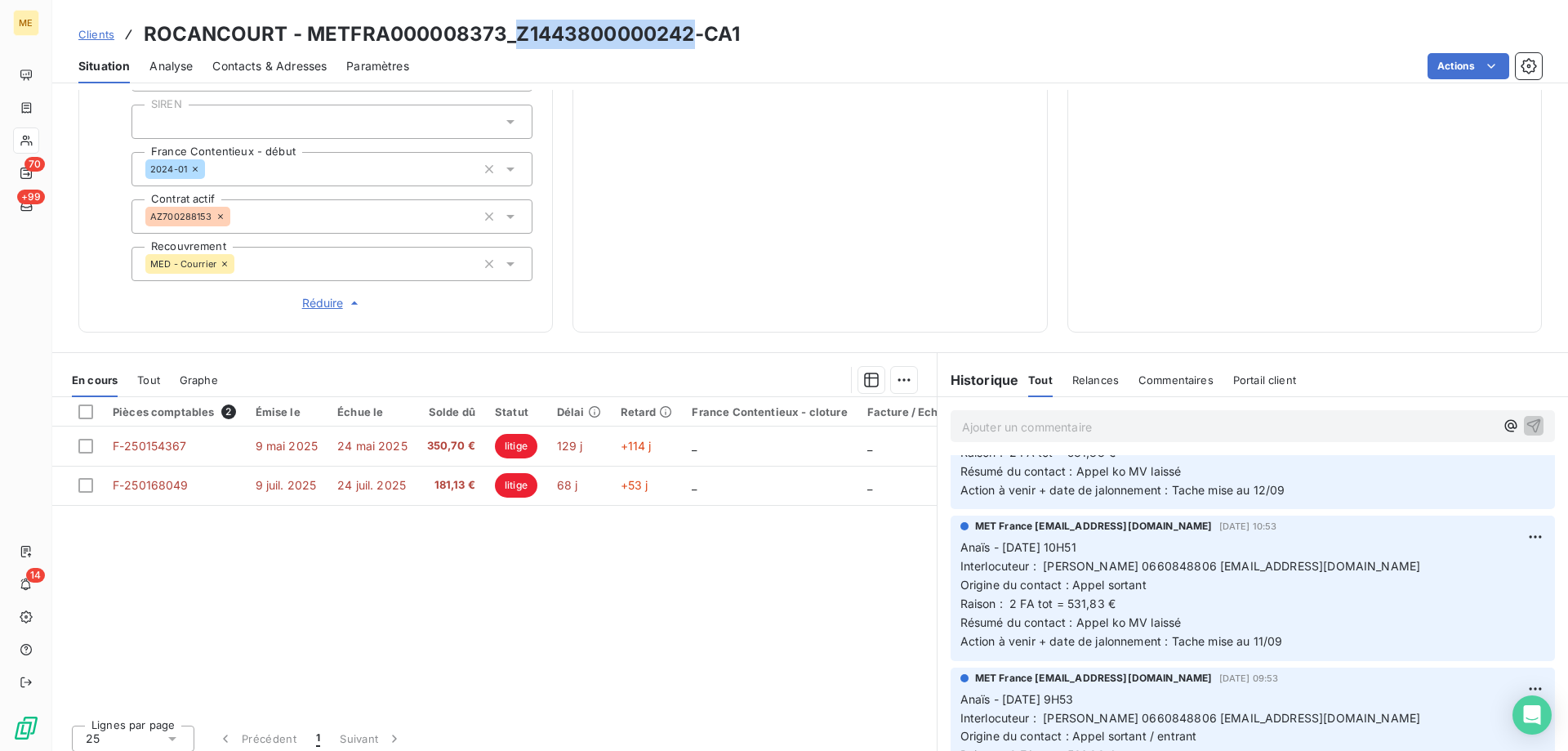
drag, startPoint x: 1396, startPoint y: 554, endPoint x: 1213, endPoint y: 564, distance: 183.3
click at [1213, 564] on p "Anaïs - 09/09/2025 - 10H51 Interlocuteur : Mme Rocancourt 0660848806 stephanier…" at bounding box center [1252, 594] width 585 height 112
drag, startPoint x: 1210, startPoint y: 559, endPoint x: 1391, endPoint y: 562, distance: 181.0
click at [1391, 562] on p "Anaïs - 09/09/2025 - 10H51 Interlocuteur : Mme Rocancourt 0660848806 stephanier…" at bounding box center [1252, 594] width 585 height 112
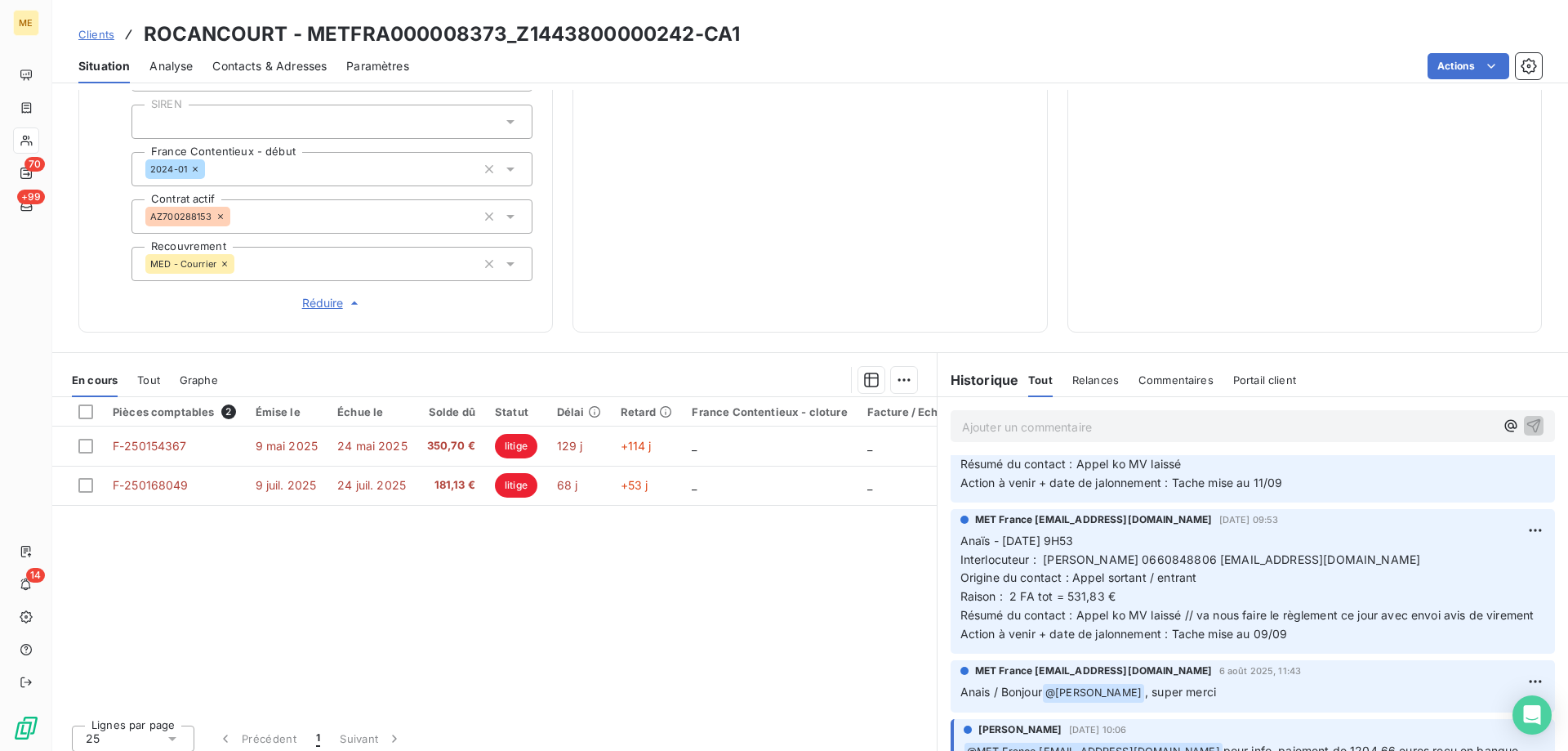
scroll to position [409, 0]
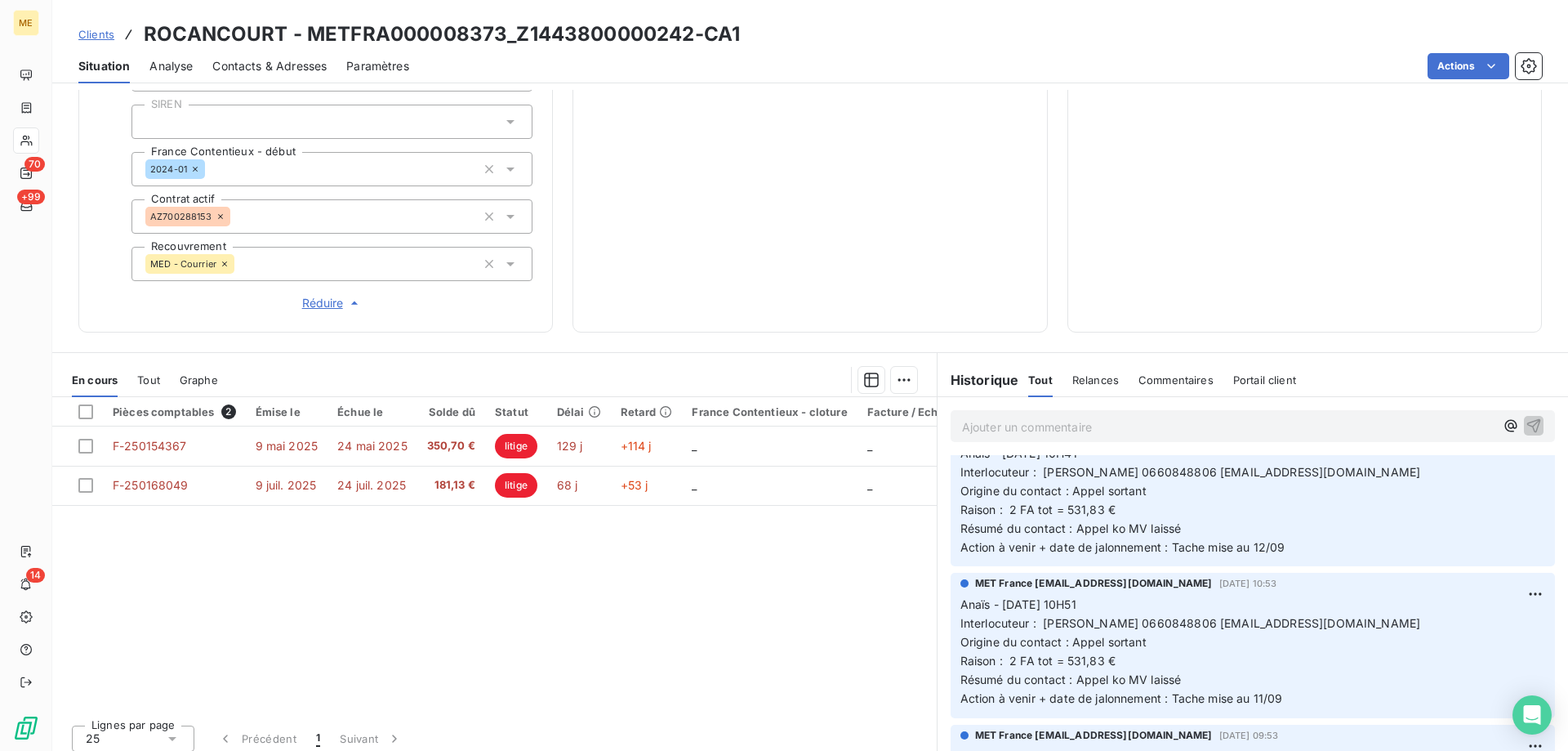
scroll to position [0, 0]
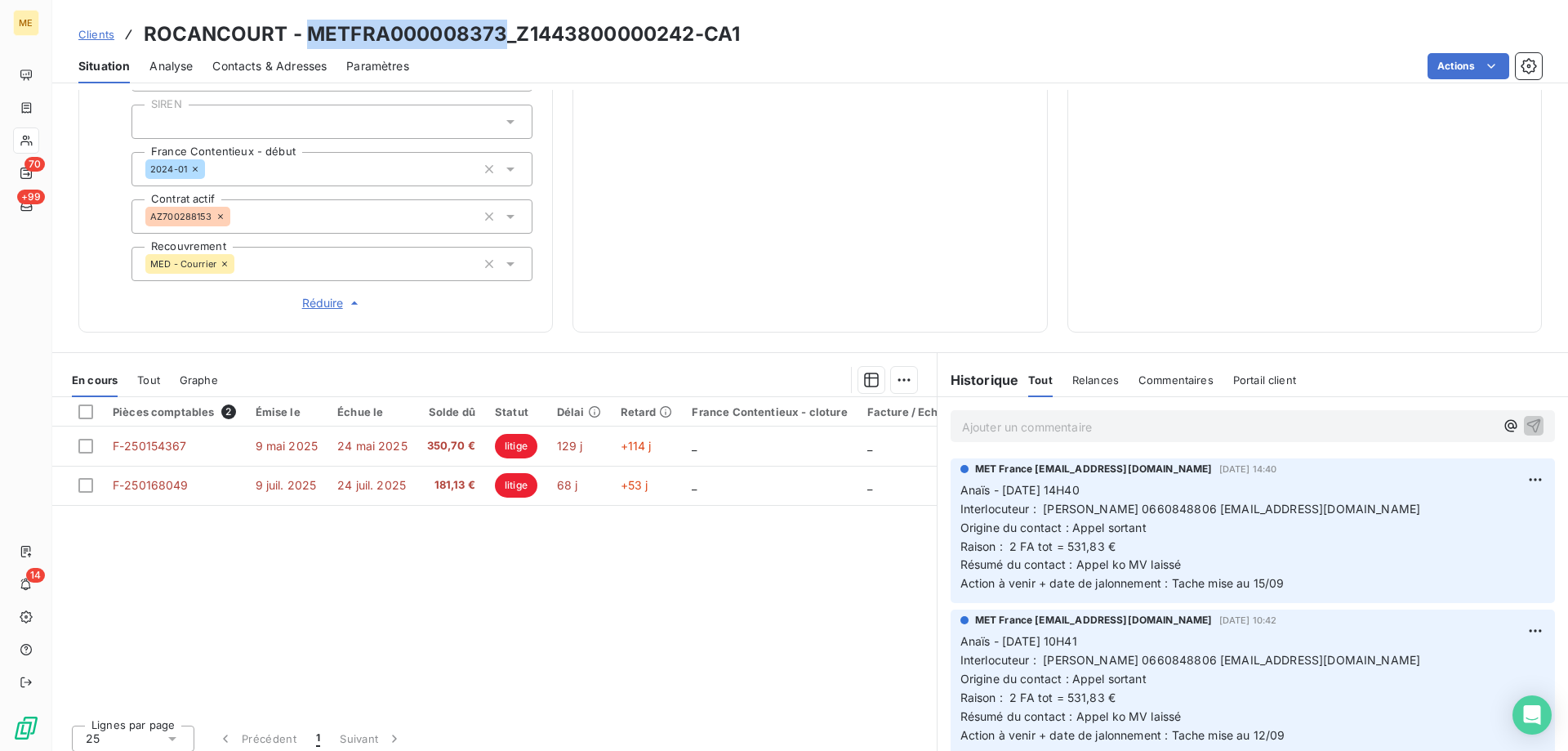
drag, startPoint x: 502, startPoint y: 31, endPoint x: 310, endPoint y: 36, distance: 192.1
click at [310, 36] on h3 "ROCANCOURT - METFRA000008373_Z1443800000242-CA1" at bounding box center [442, 34] width 596 height 30
click at [752, 24] on div "Clients ROCANCOURT - METFRA000008373_Z1443800000242-CA1" at bounding box center [810, 34] width 1516 height 30
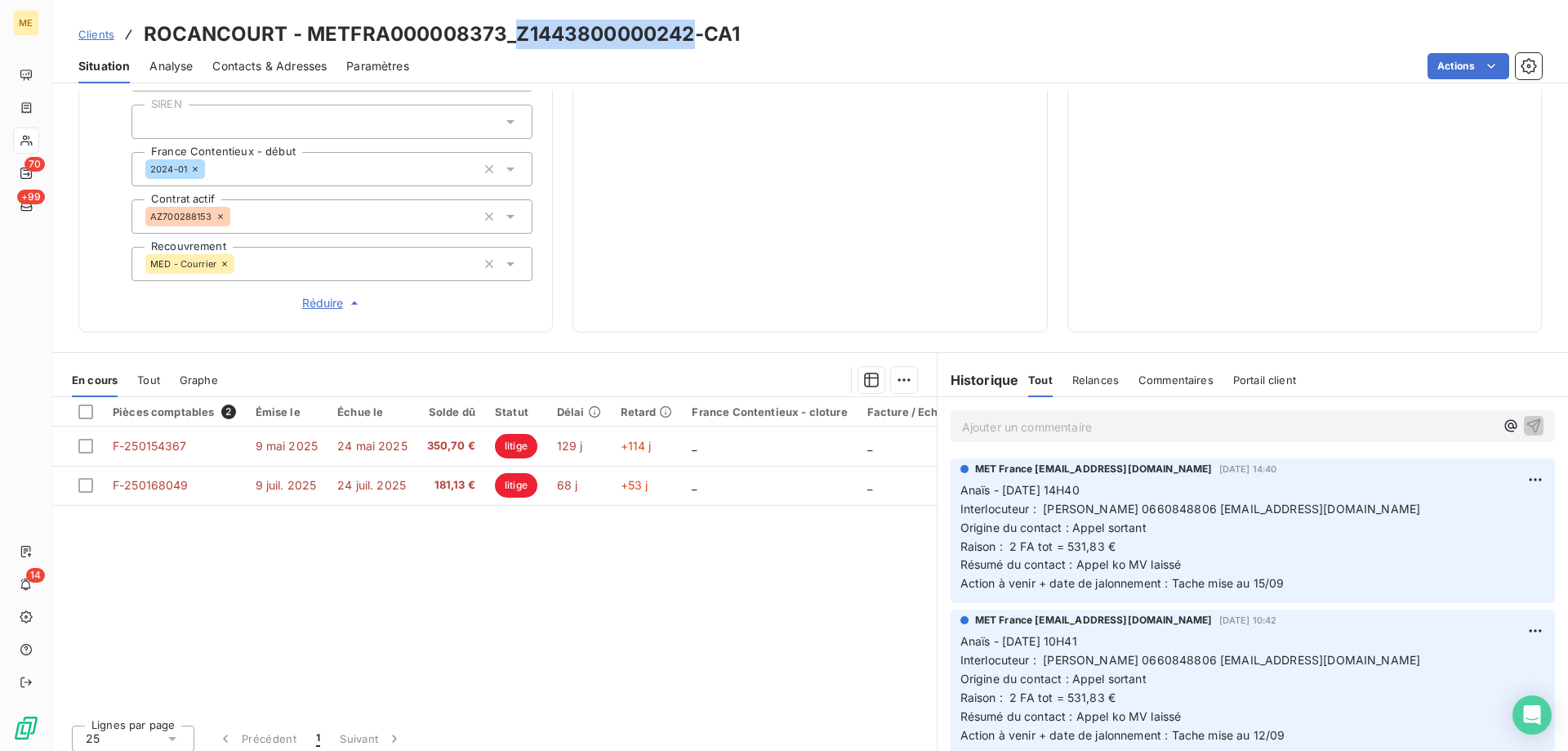
drag, startPoint x: 689, startPoint y: 32, endPoint x: 517, endPoint y: 31, distance: 172.0
click at [517, 31] on h3 "ROCANCOURT - METFRA000008373_Z1443800000242-CA1" at bounding box center [442, 34] width 596 height 30
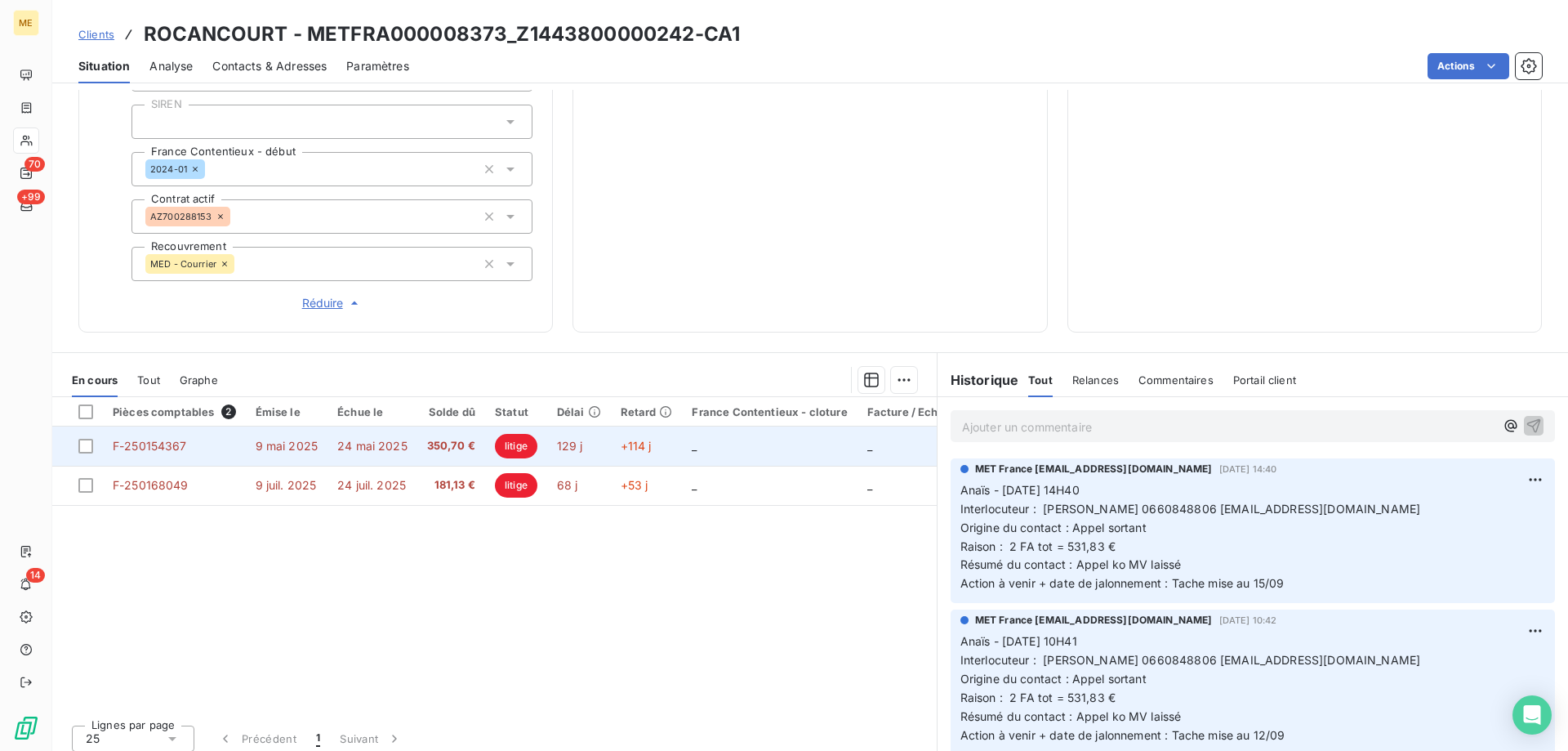
click at [719, 442] on td "_" at bounding box center [769, 446] width 175 height 40
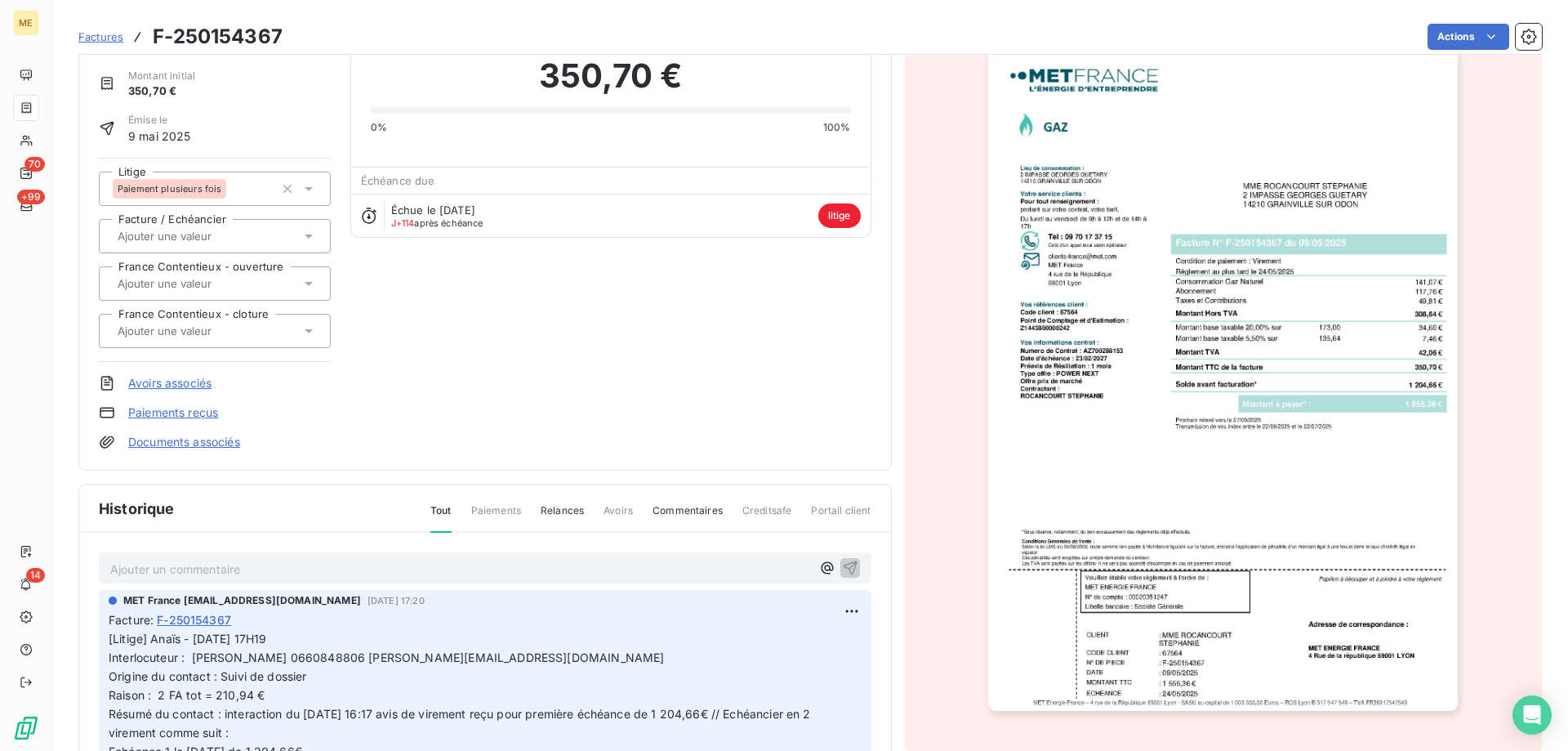
scroll to position [164, 0]
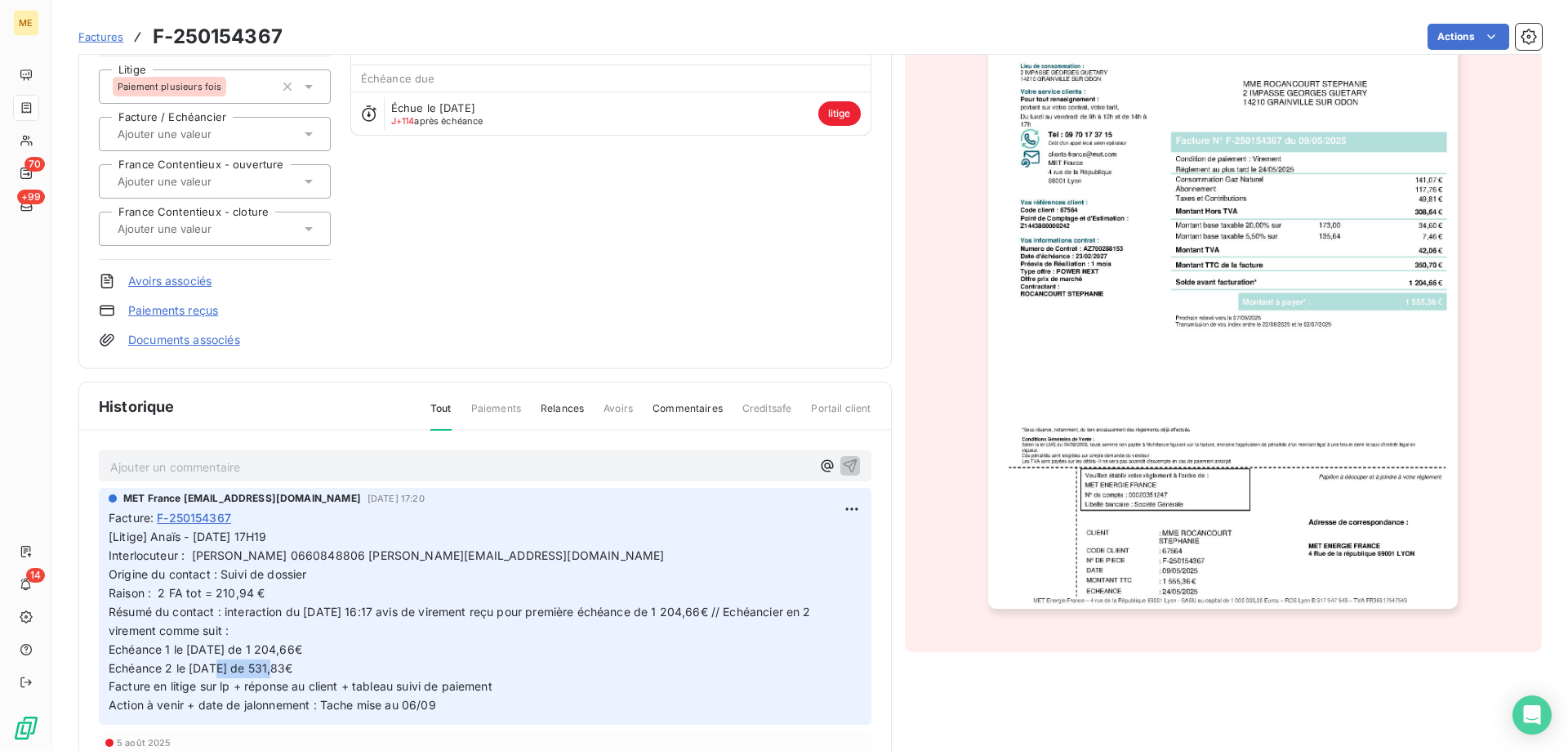
drag, startPoint x: 255, startPoint y: 670, endPoint x: 192, endPoint y: 670, distance: 63.0
click at [192, 670] on span "[Litige] Anaïs - 05/08/2025 - 17H19 Interlocuteur : Mme Rocancourt 0660848806 s…" at bounding box center [462, 620] width 706 height 182
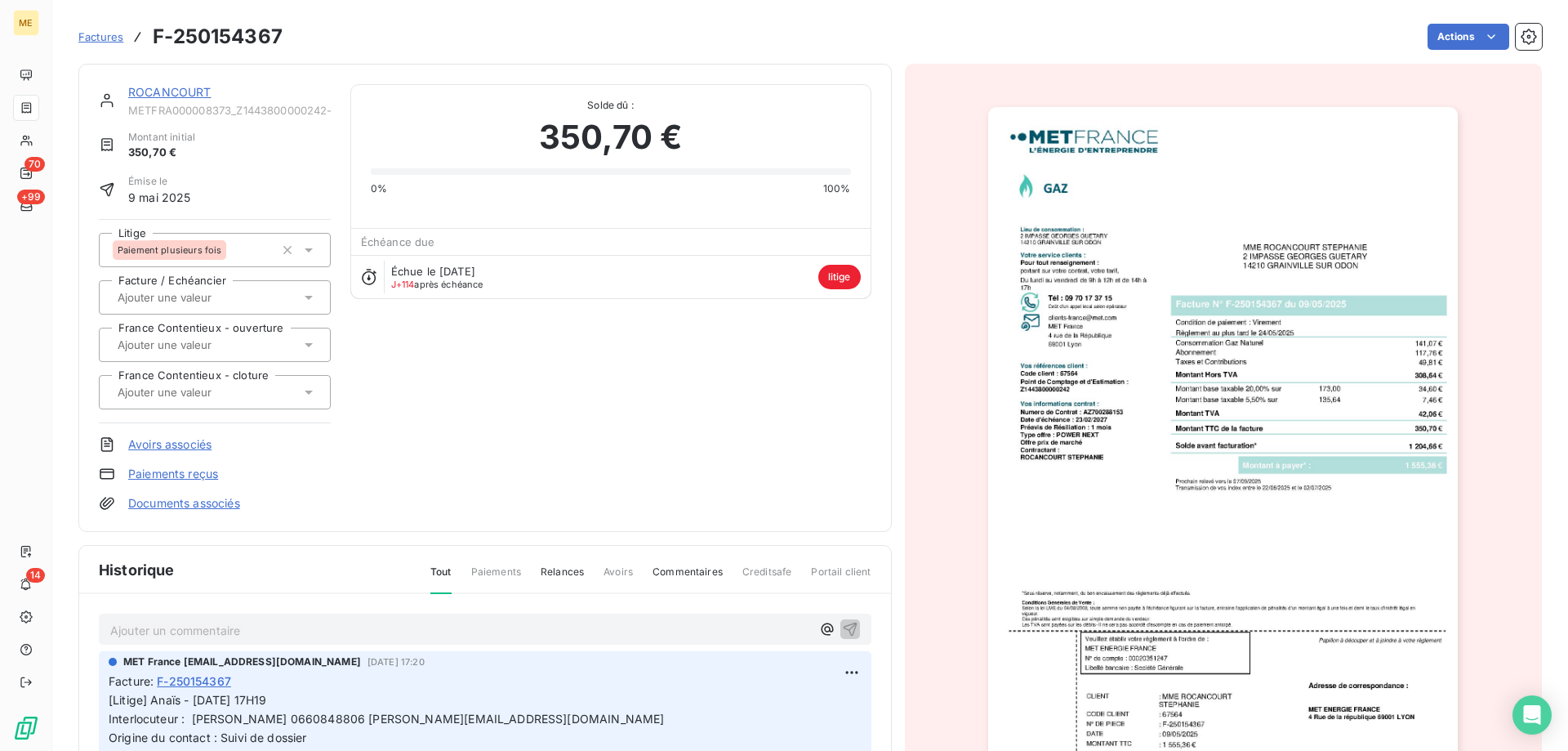
click at [178, 93] on link "ROCANCOURT" at bounding box center [170, 92] width 84 height 13
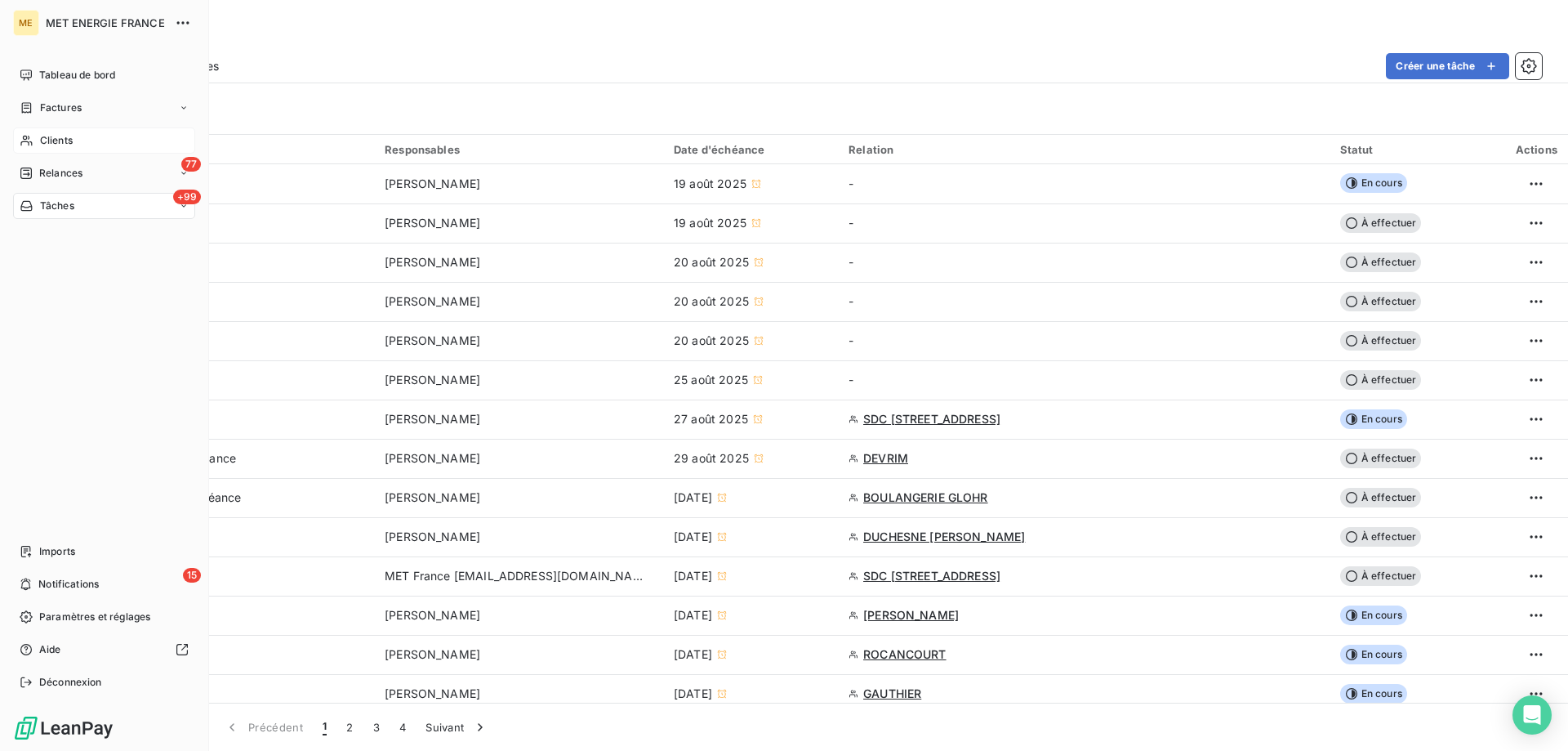
click at [38, 146] on div "Clients" at bounding box center [104, 140] width 182 height 26
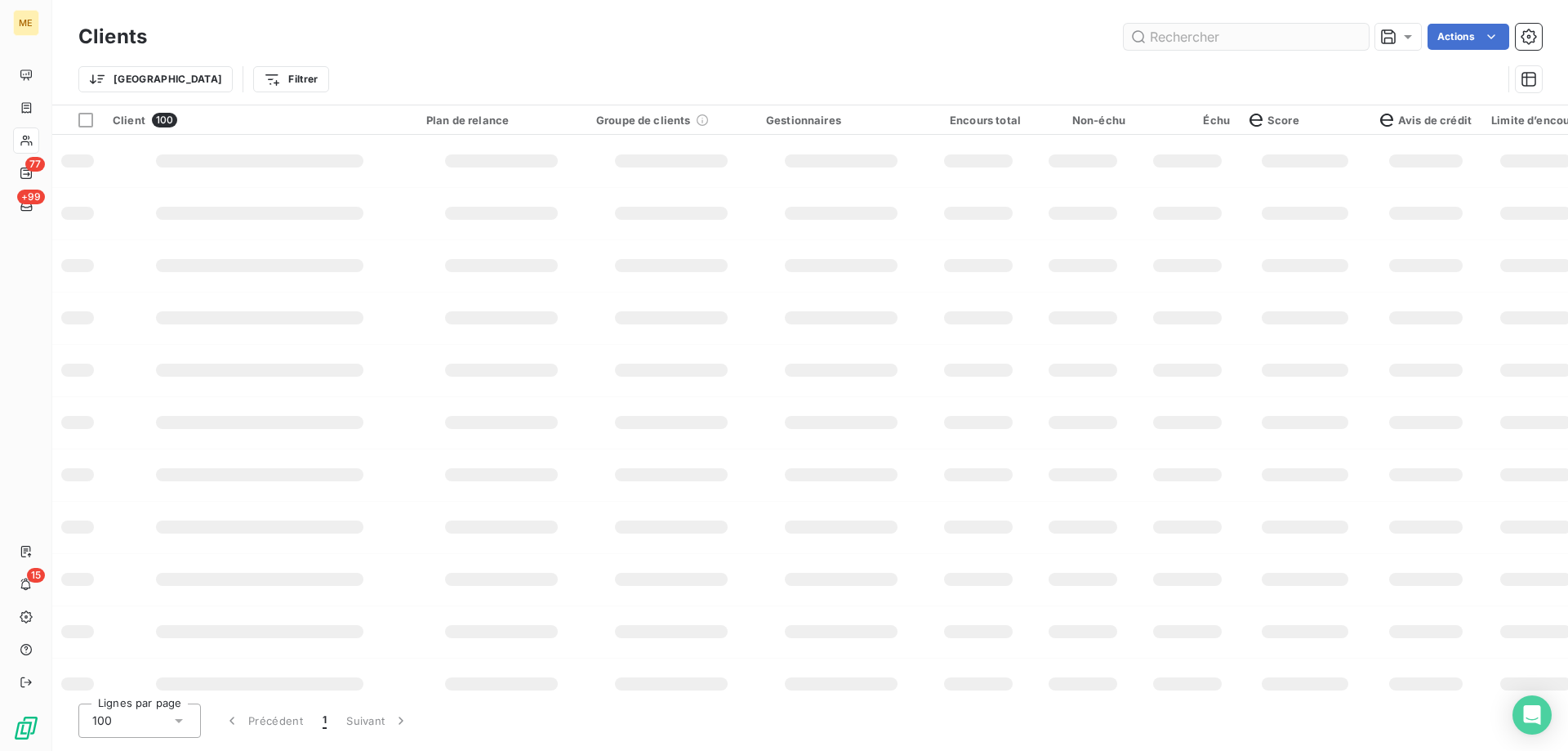
click at [1176, 32] on input "text" at bounding box center [1246, 36] width 245 height 26
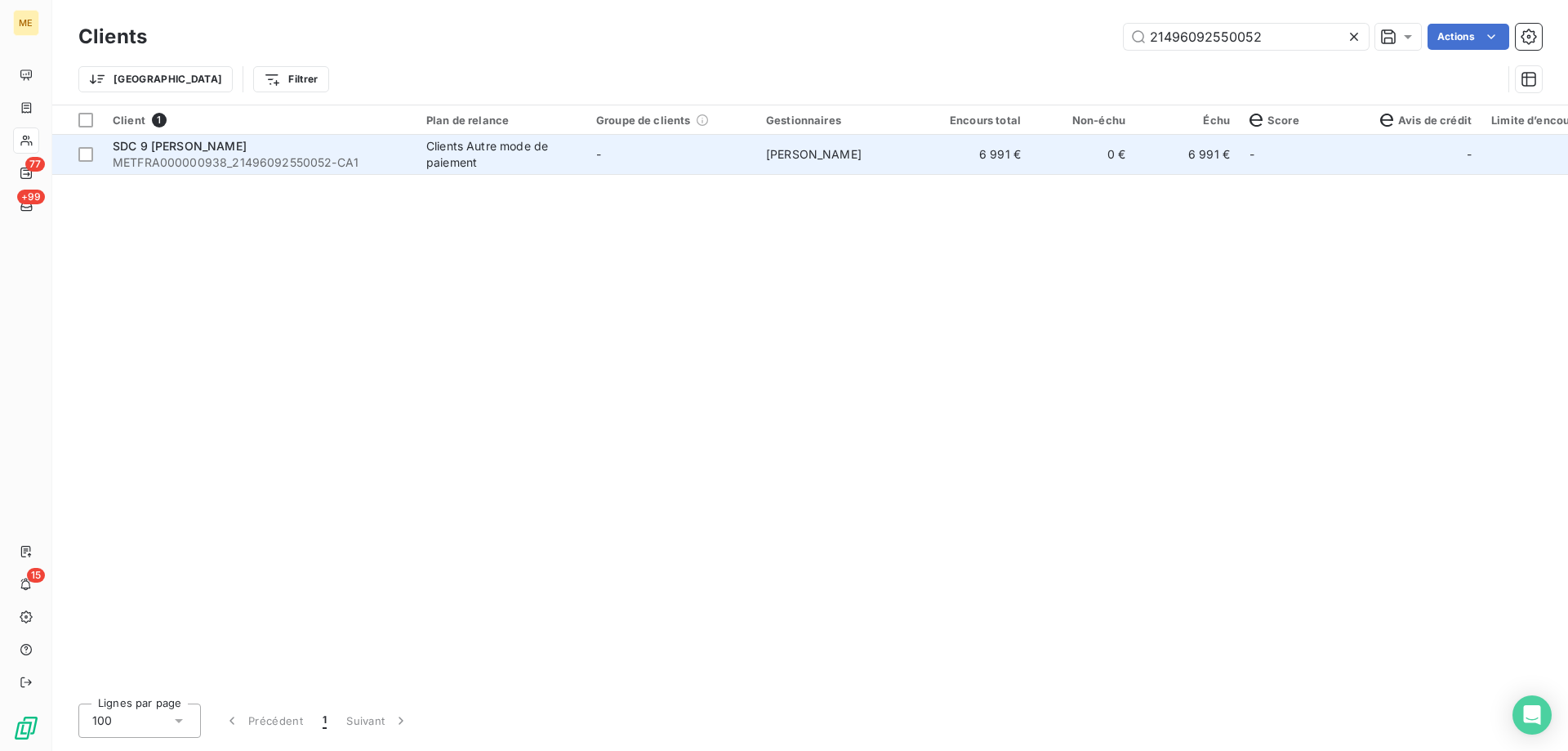
type input "21496092550052"
click at [863, 163] on td "[PERSON_NAME]" at bounding box center [841, 155] width 170 height 40
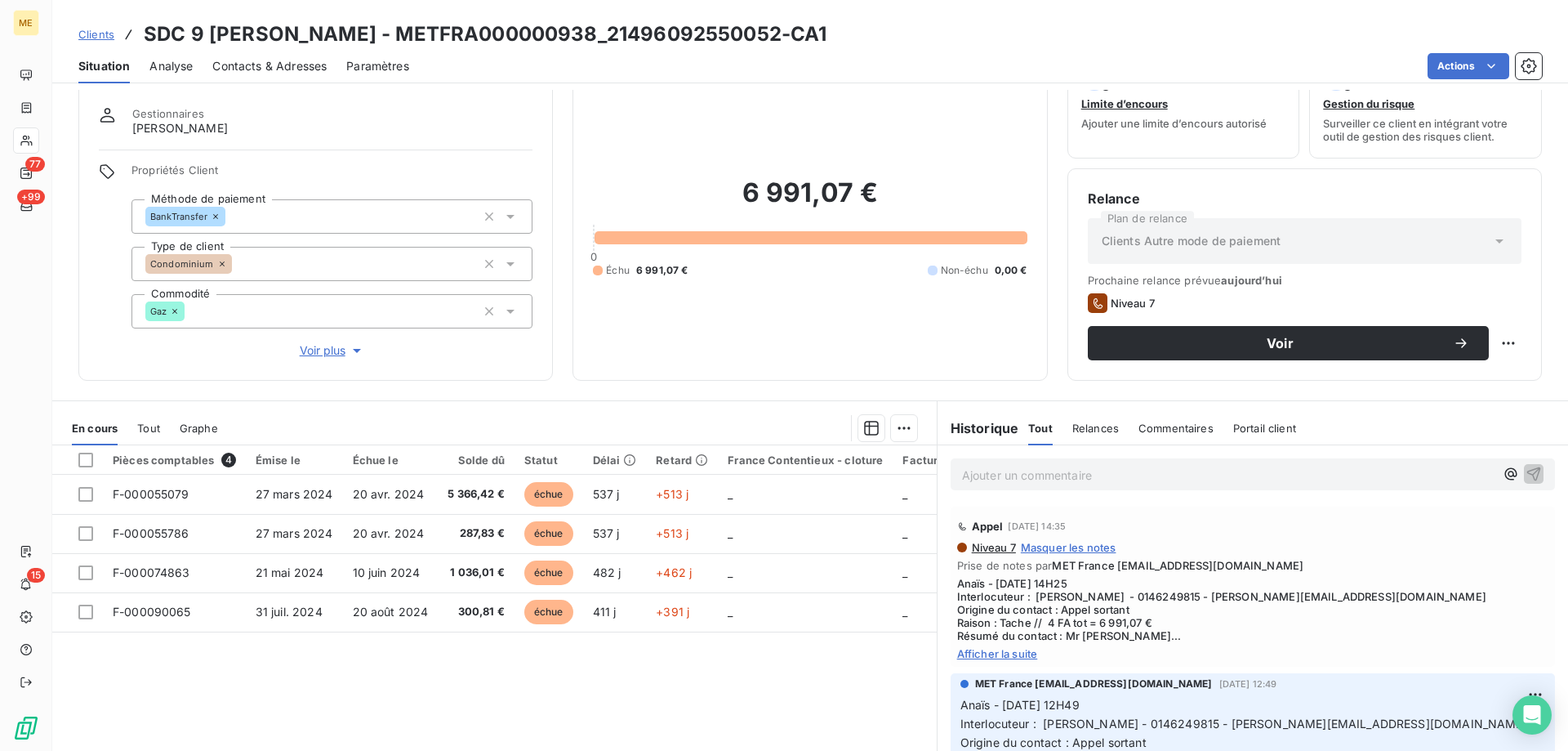
scroll to position [103, 0]
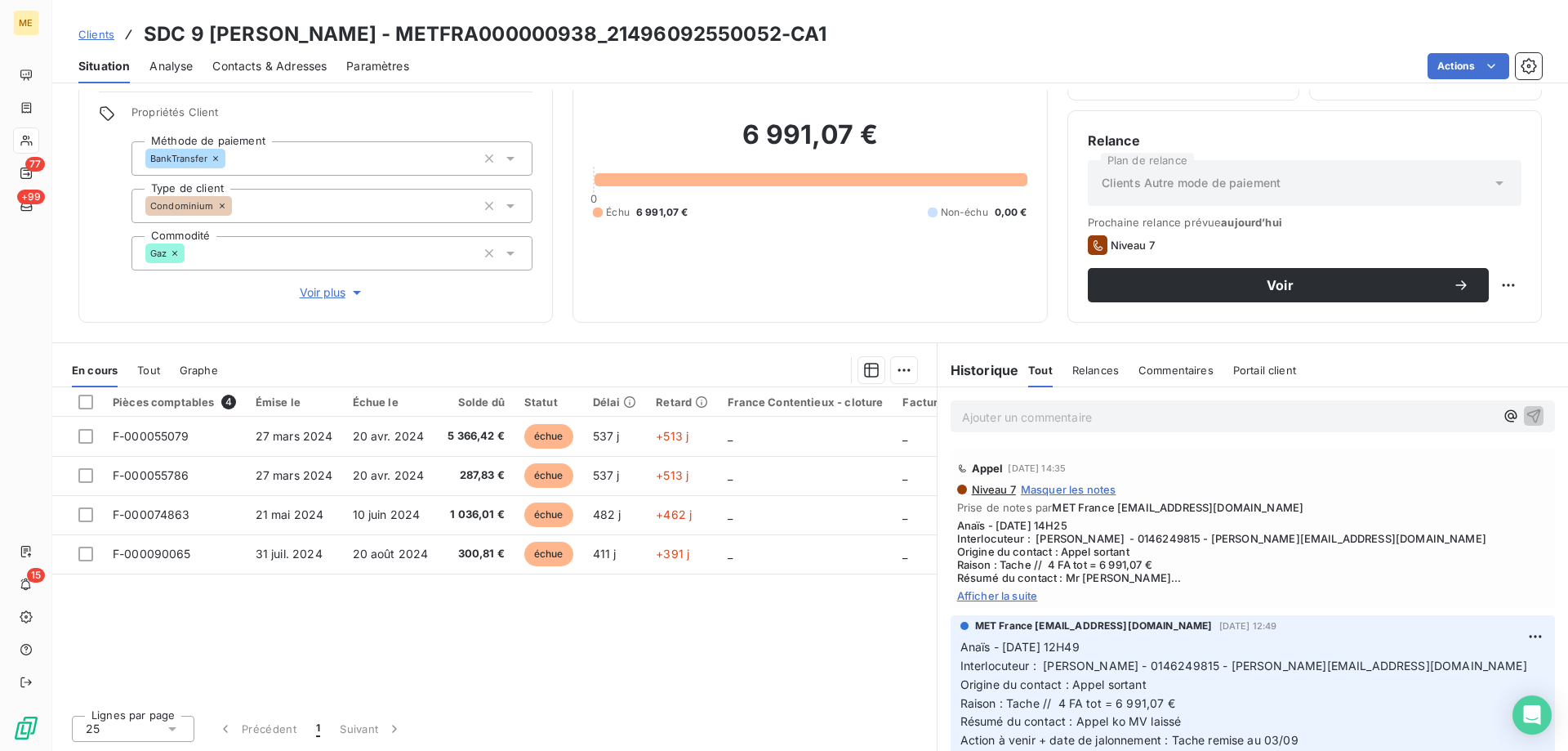
click at [1009, 599] on span "Afficher la suite" at bounding box center [1253, 596] width 591 height 13
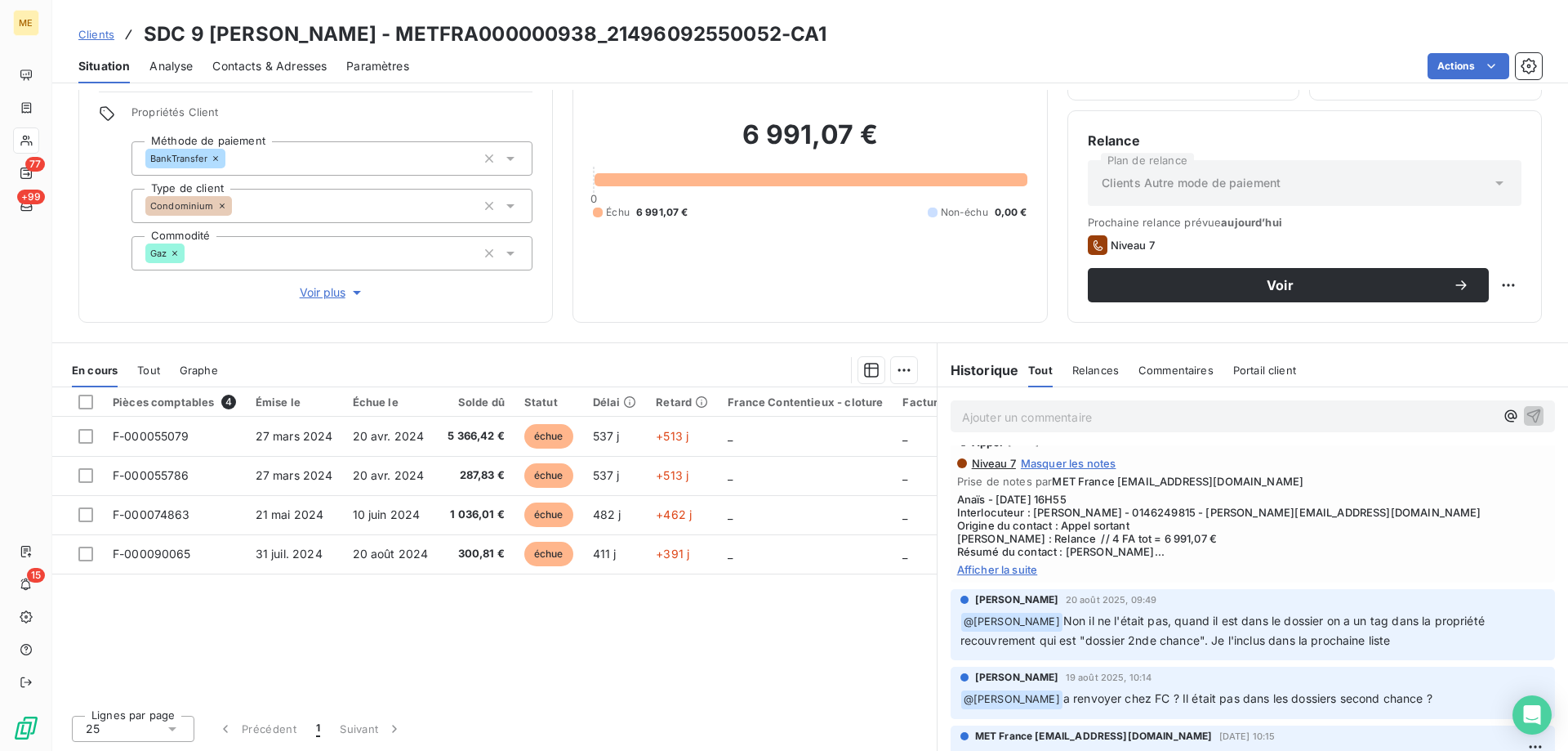
scroll to position [327, 0]
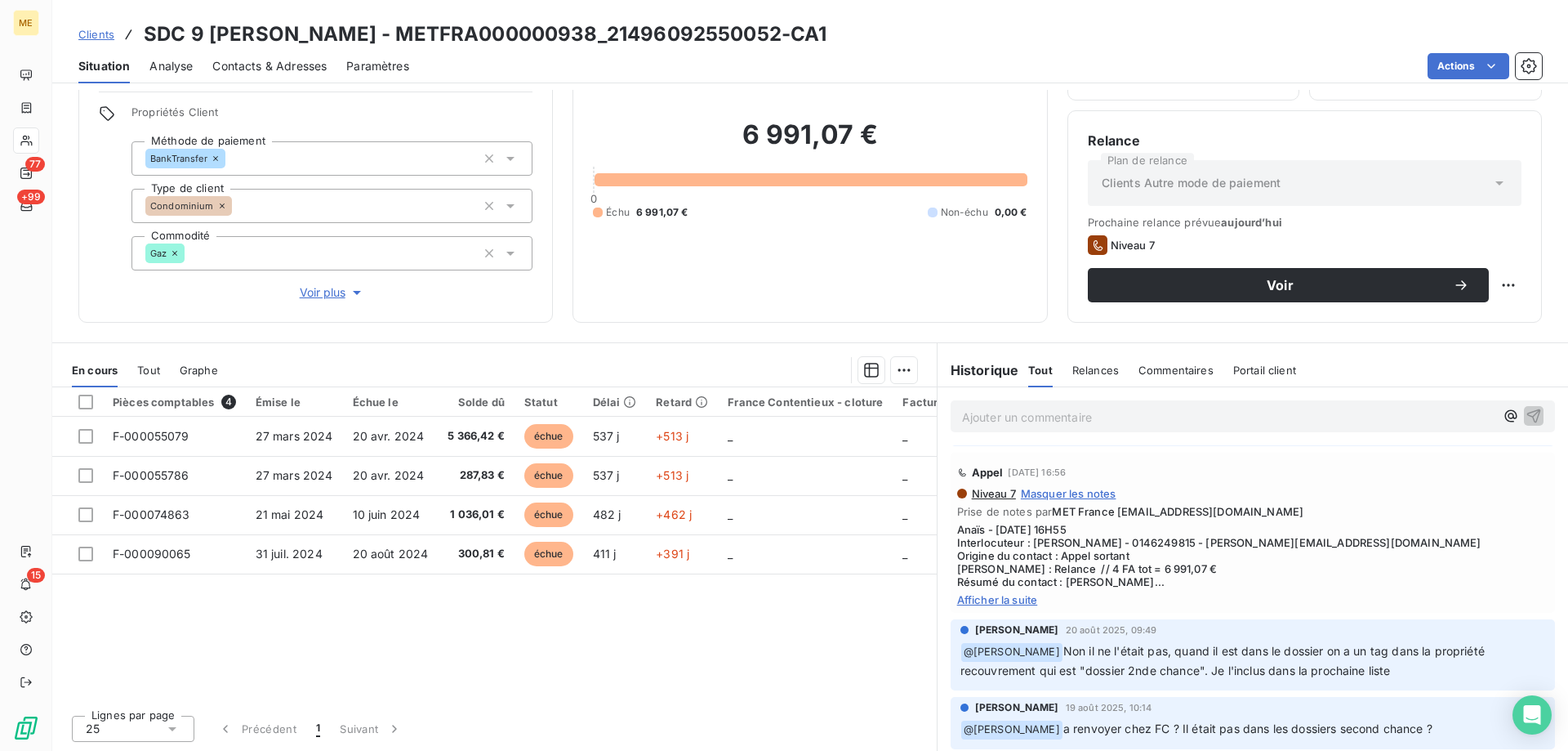
click at [982, 606] on span "Afficher la suite" at bounding box center [1253, 599] width 591 height 13
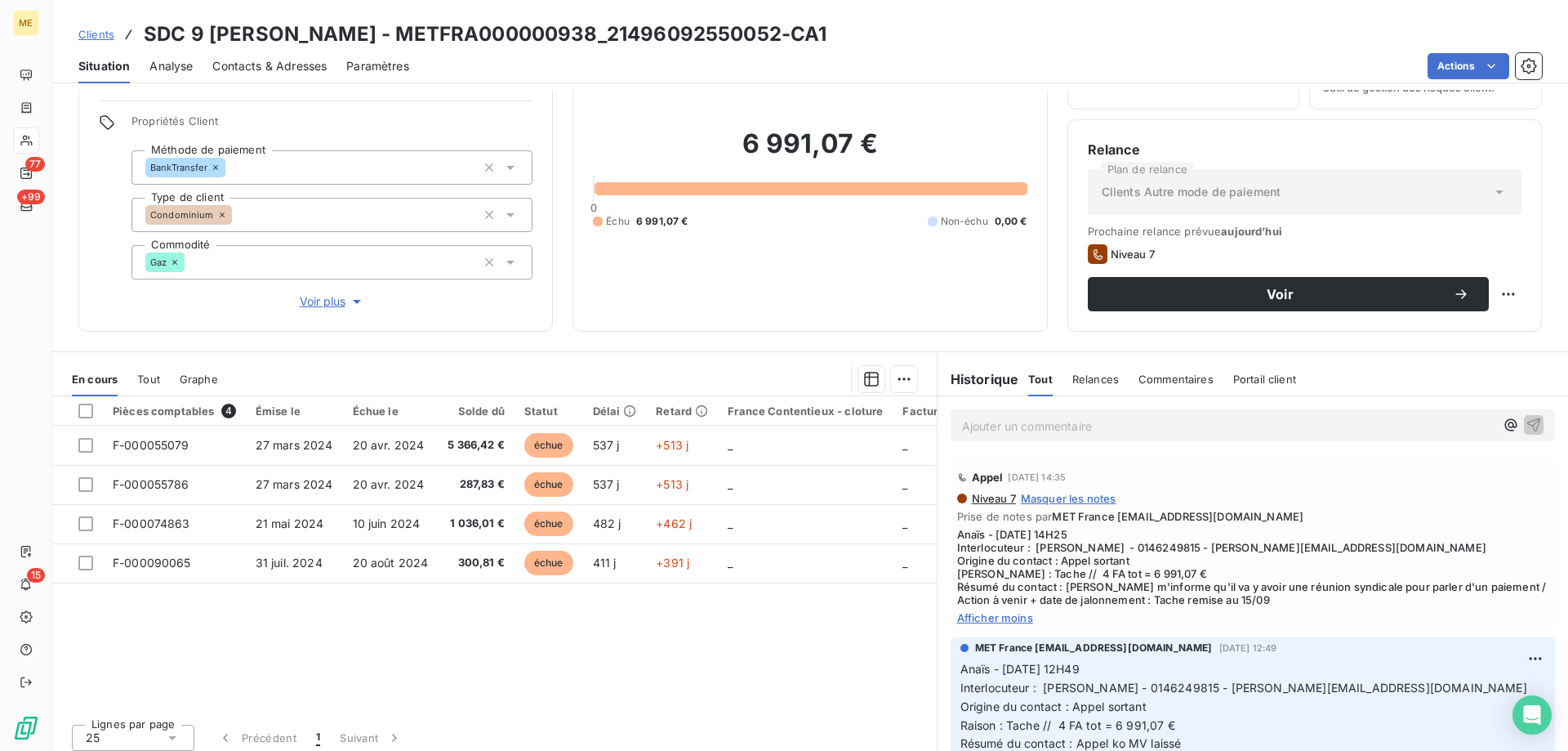
scroll to position [103, 0]
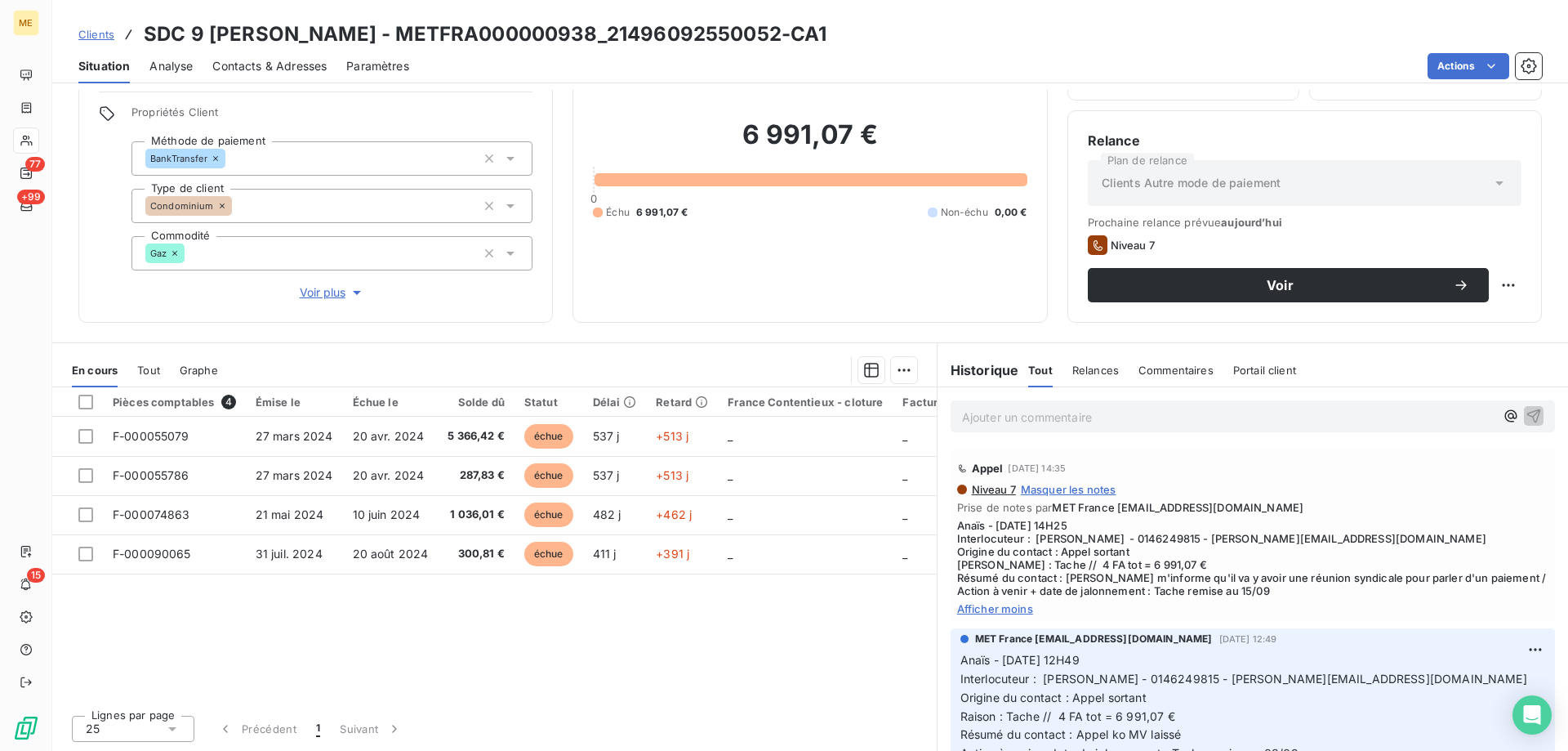
click at [334, 284] on span "Voir plus" at bounding box center [332, 292] width 66 height 16
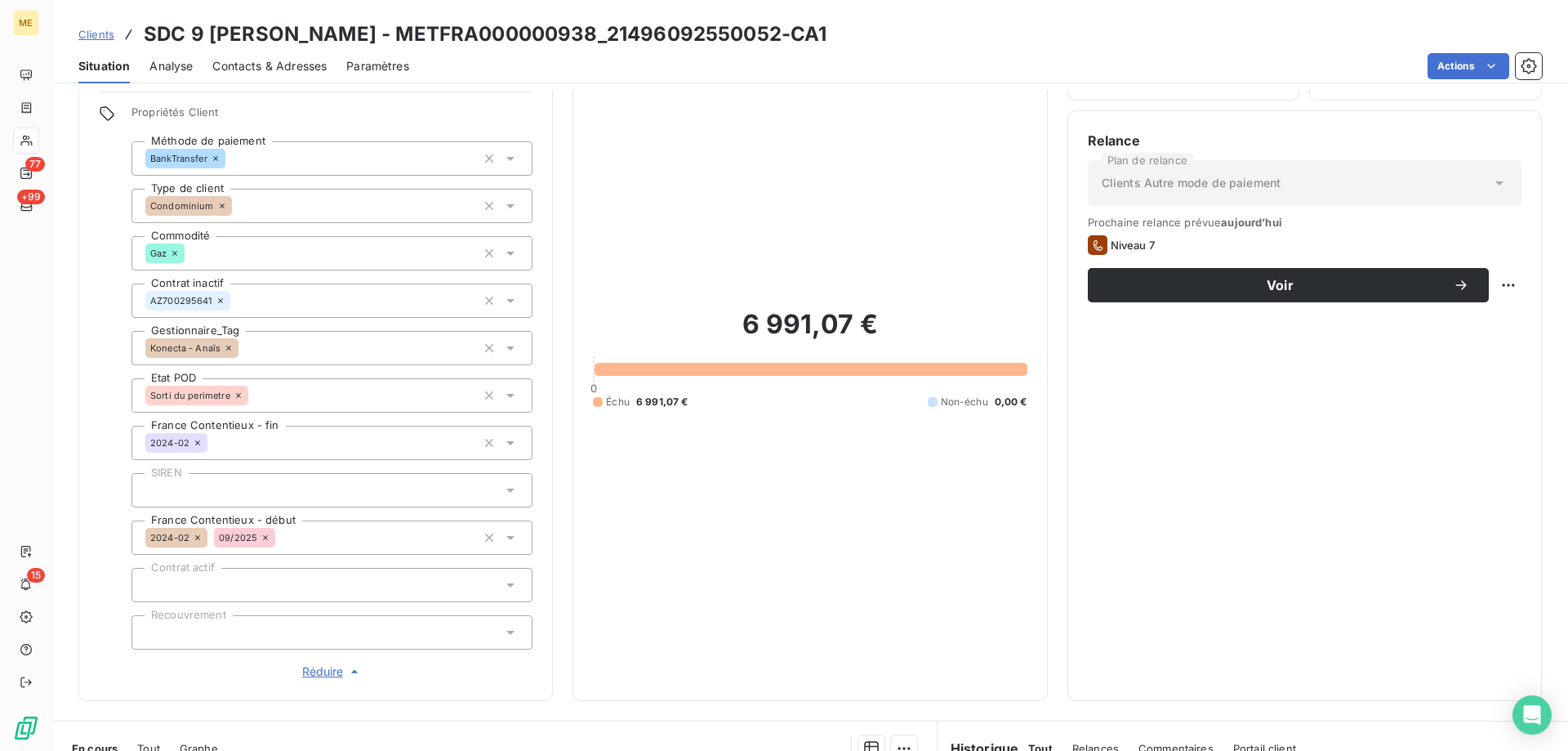
click at [904, 528] on div "6 991,07 € 0 Échu 6 991,07 € Non-échu 0,00 €" at bounding box center [809, 358] width 434 height 644
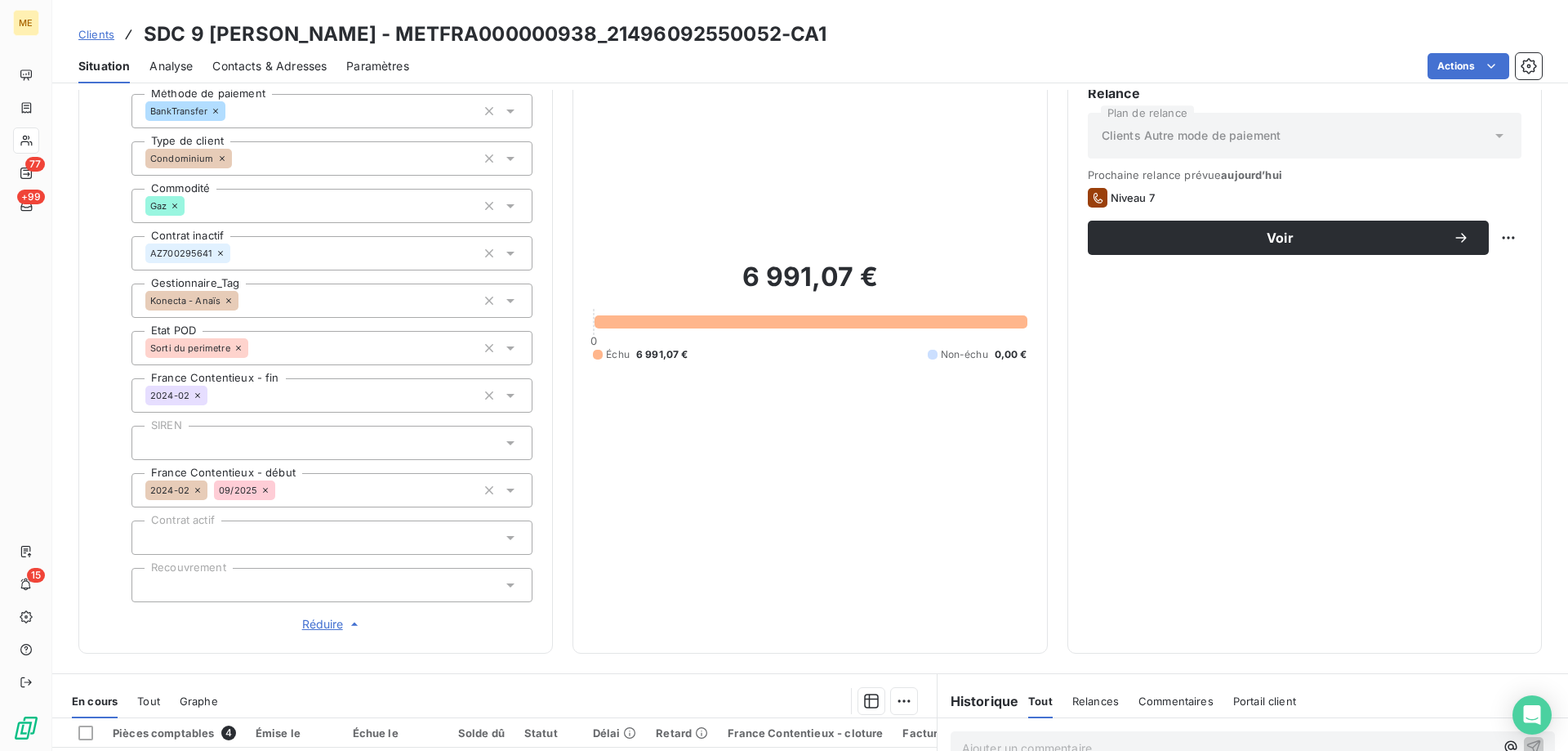
scroll to position [146, 0]
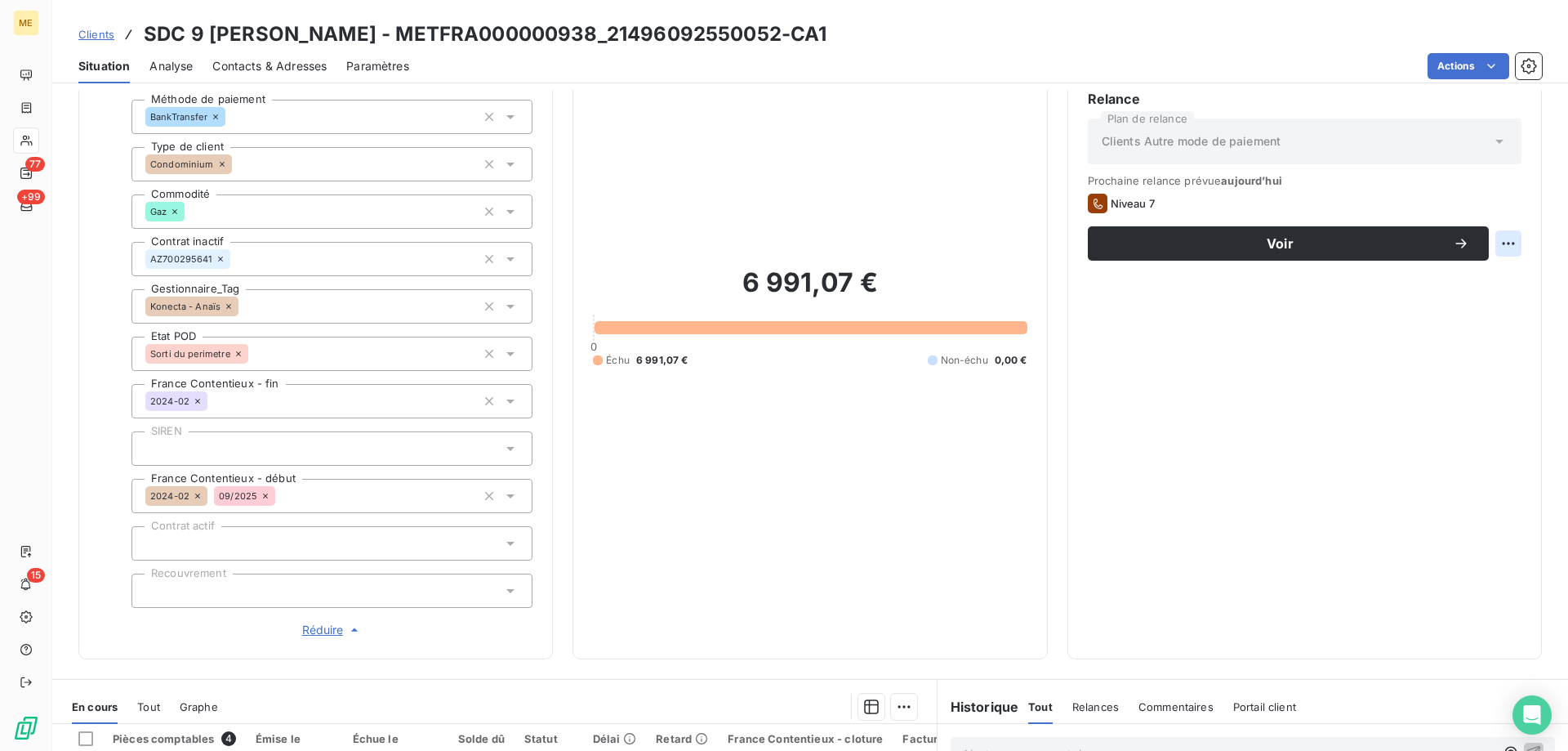
click at [1503, 241] on html "ME 77 +99 15 Clients SDC 9 [PERSON_NAME] - METFRA000000938_21496092550052-CA1 S…" at bounding box center [784, 456] width 1568 height 914
click at [1462, 276] on div "Replanifier cette action" at bounding box center [1428, 278] width 146 height 26
select select "8"
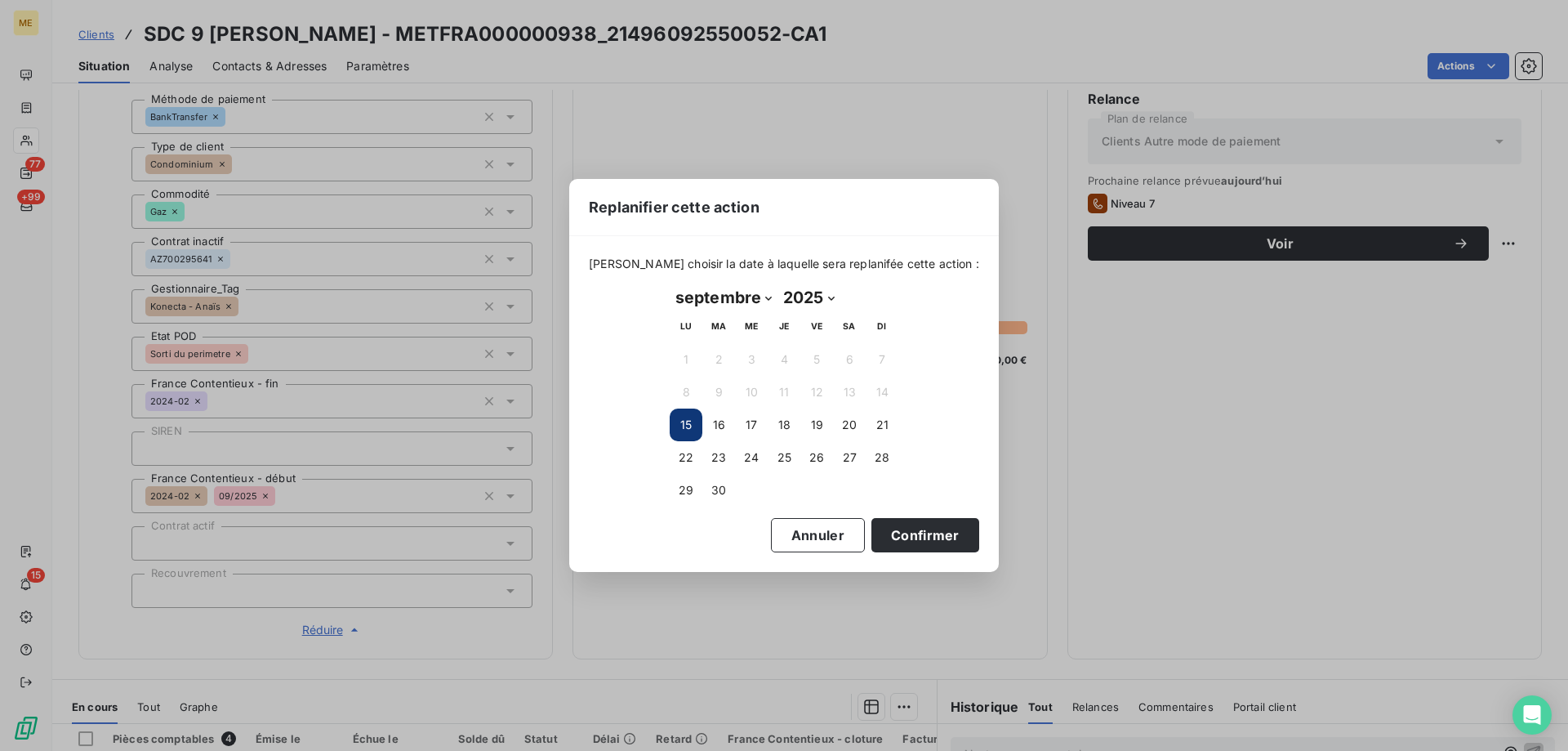
click at [1250, 384] on div "Replanifier cette action [PERSON_NAME] choisir la date à laquelle sera replanif…" at bounding box center [784, 376] width 1568 height 751
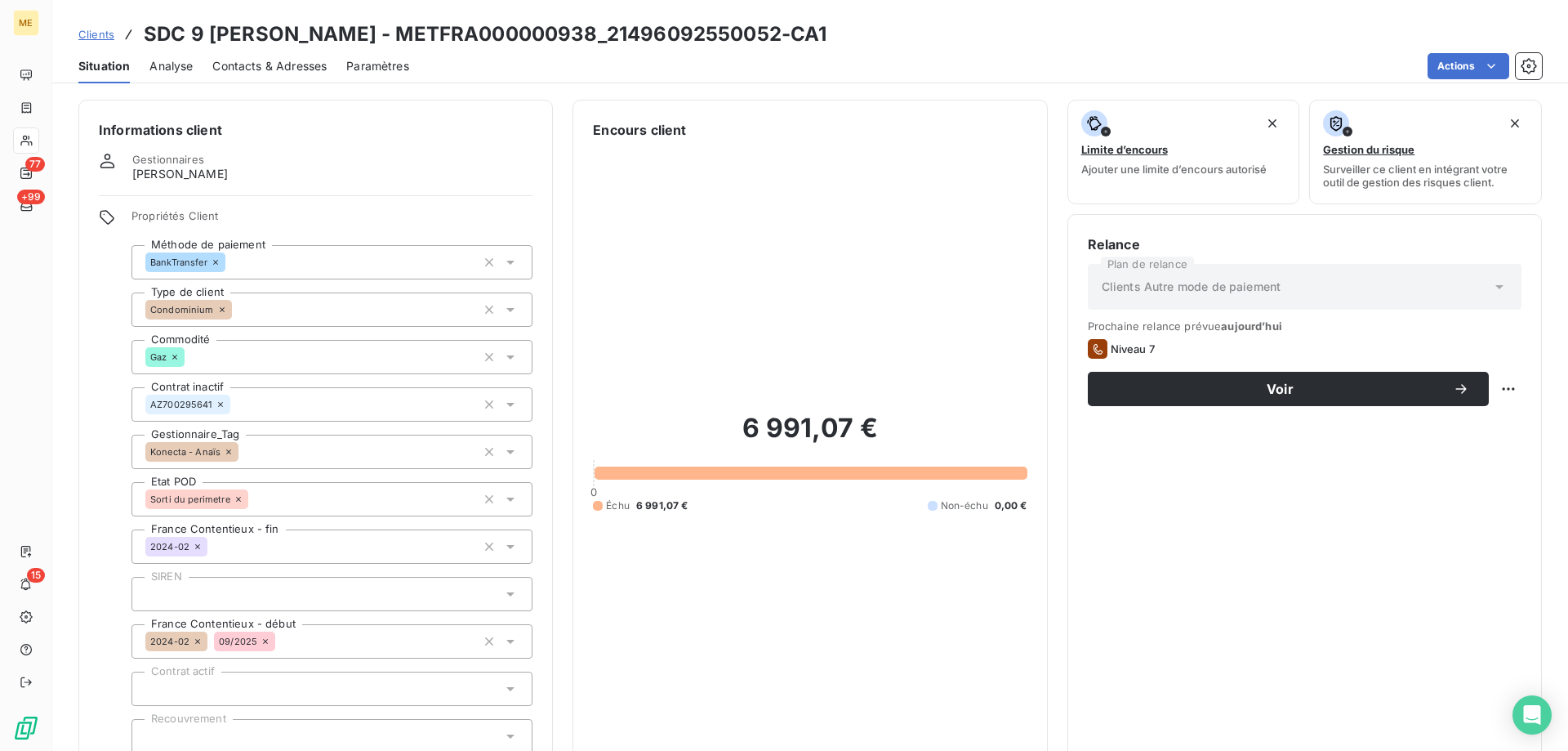
scroll to position [409, 0]
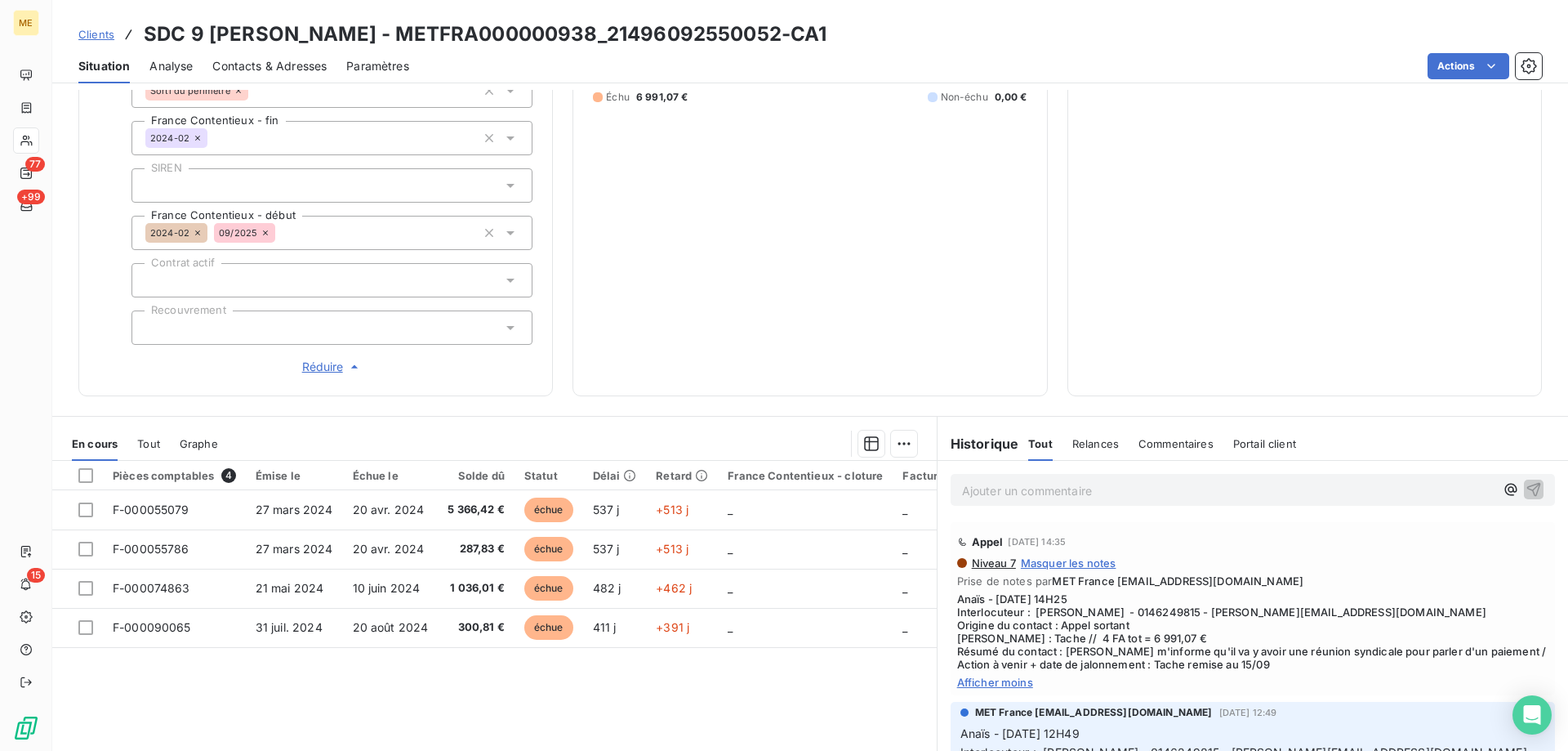
click at [1114, 481] on p "Ajouter un commentaire ﻿" at bounding box center [1228, 490] width 533 height 21
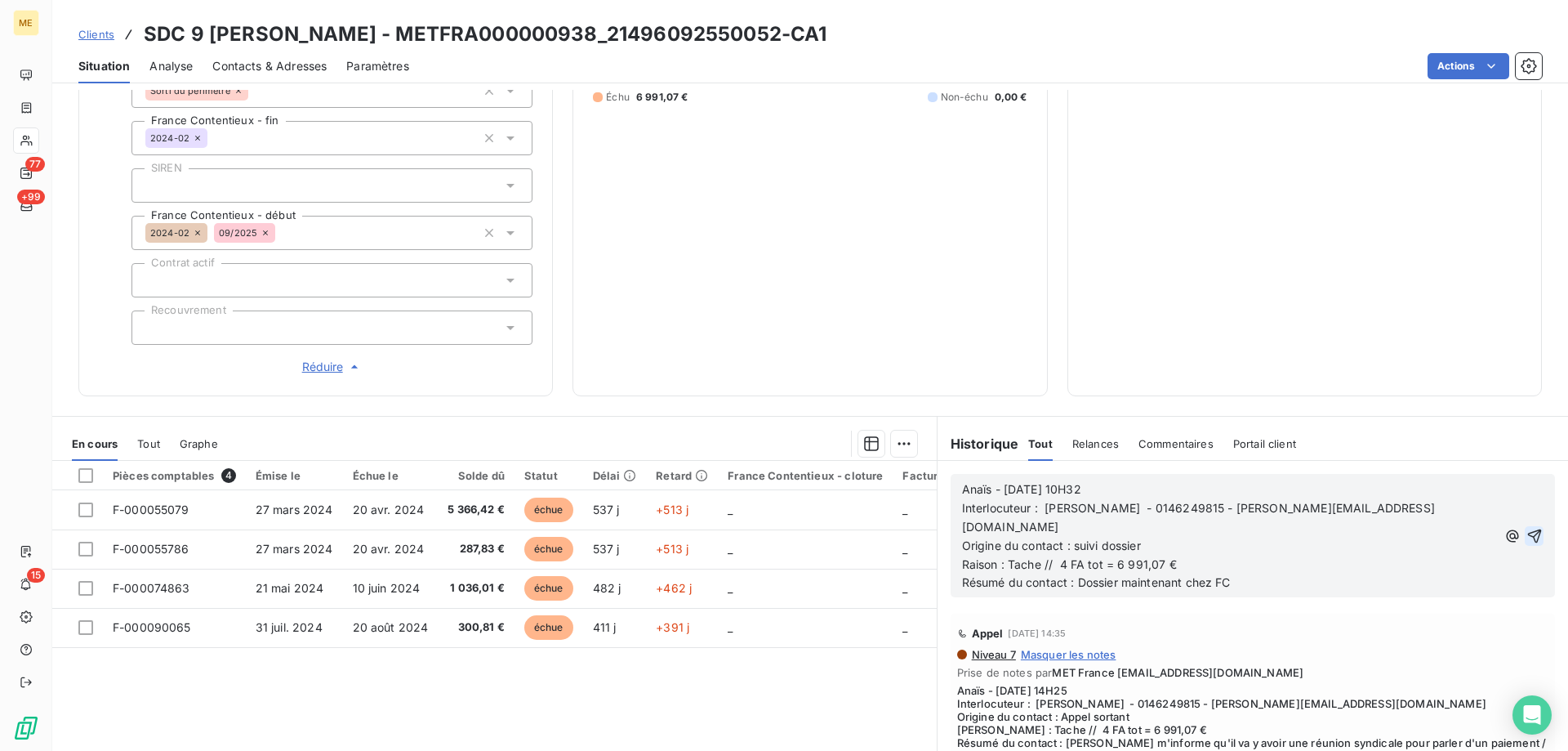
click at [1526, 527] on icon "button" at bounding box center [1534, 535] width 16 height 16
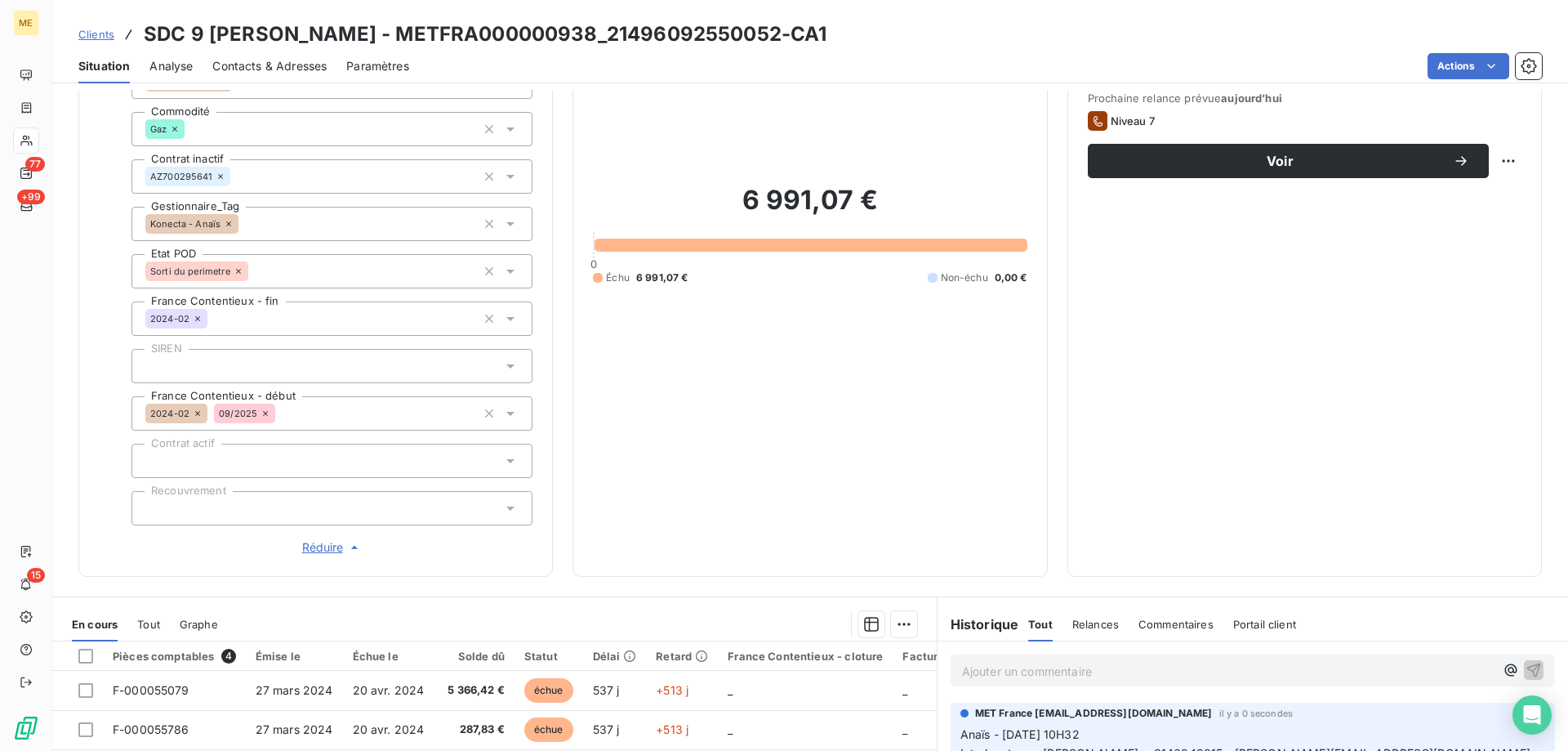
scroll to position [0, 0]
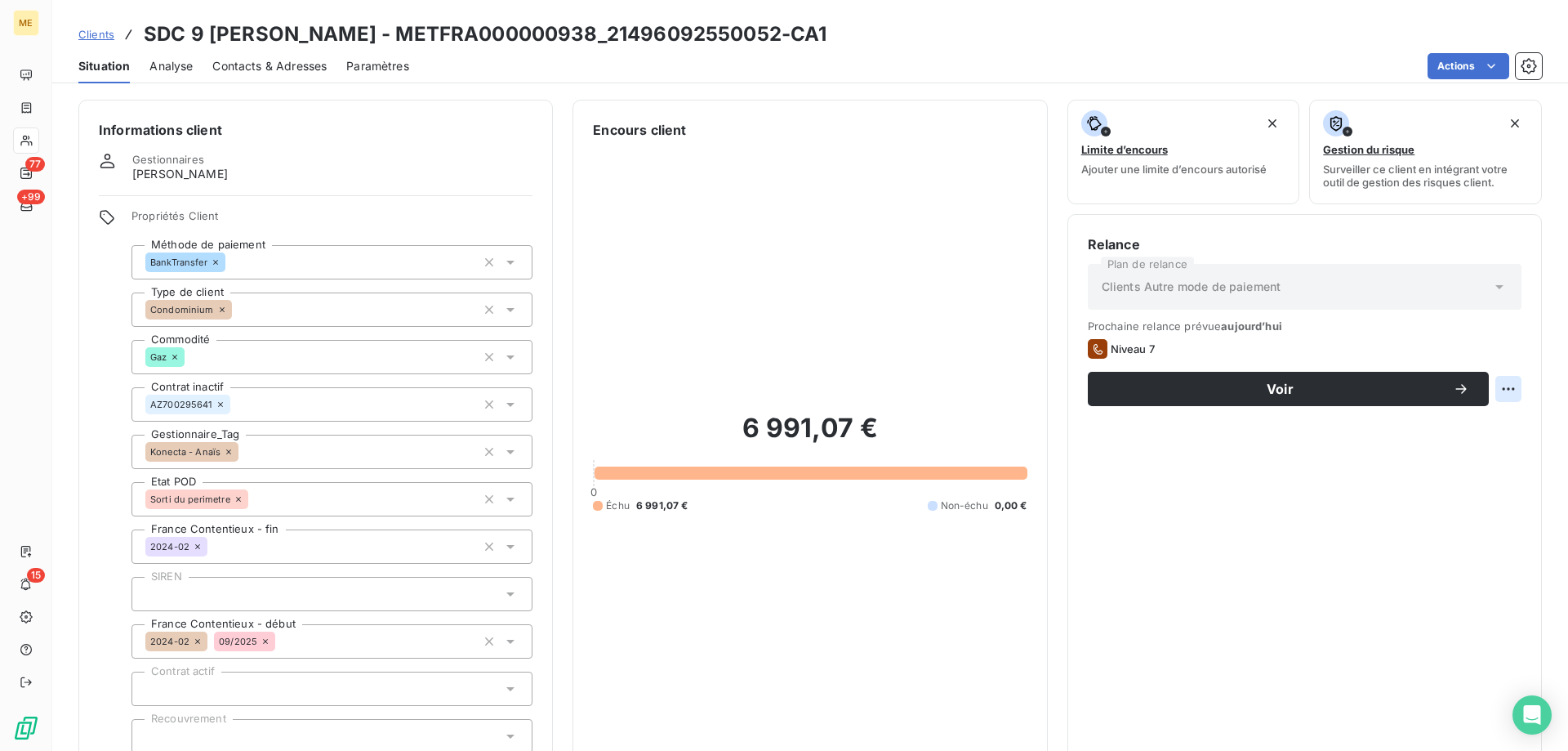
click at [1490, 391] on html "ME 77 +99 15 Clients SDC 9 [PERSON_NAME] - METFRA000000938_21496092550052-CA1 S…" at bounding box center [784, 456] width 1568 height 914
click at [1502, 418] on div "Replanifier cette action" at bounding box center [1428, 424] width 146 height 26
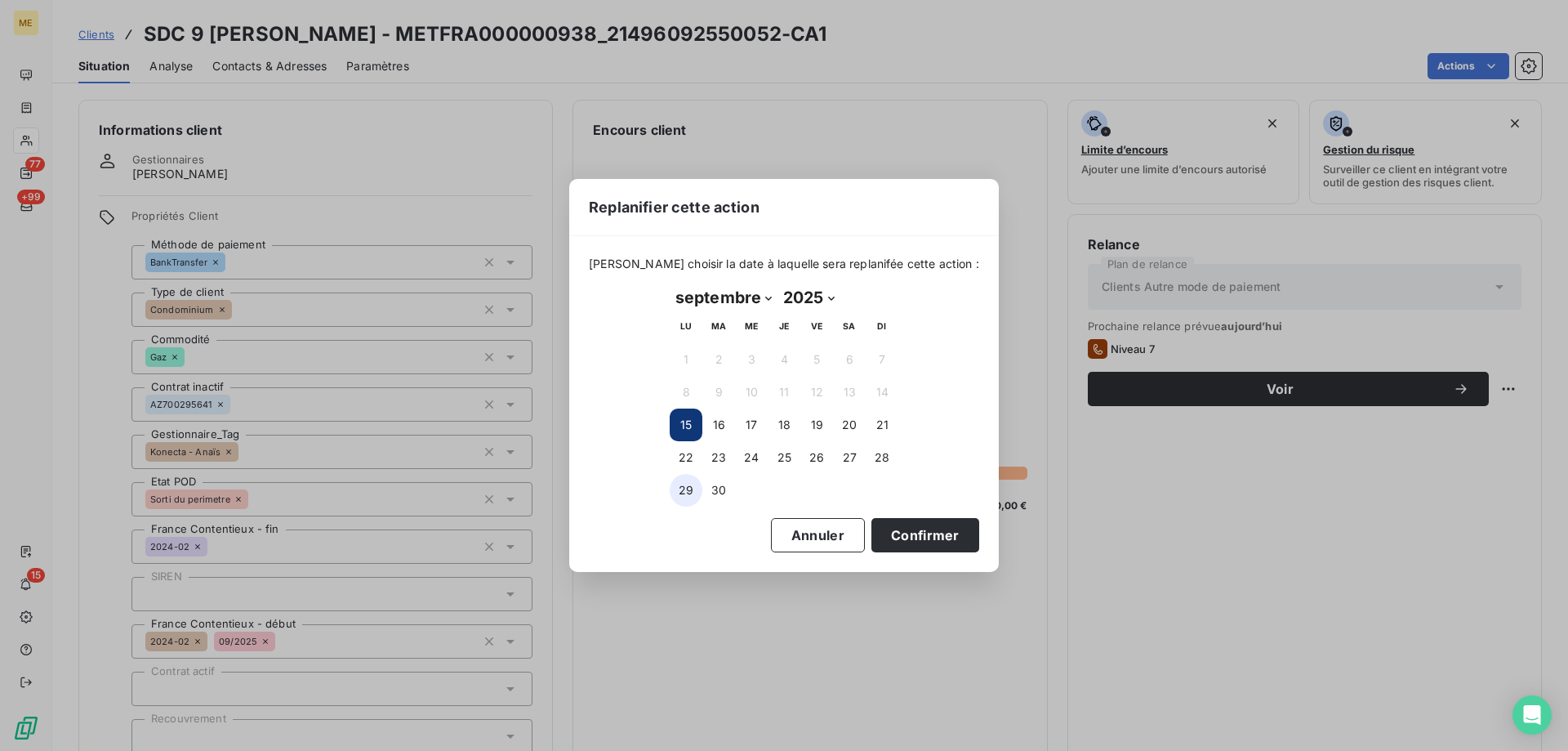
click at [681, 493] on button "29" at bounding box center [686, 490] width 32 height 32
click at [720, 495] on button "30" at bounding box center [718, 490] width 32 height 32
click at [735, 296] on select "janvier février mars avril mai juin juillet août septembre octobre novembre déc…" at bounding box center [724, 296] width 108 height 26
select select "9"
click at [670, 284] on select "janvier février mars avril mai juin juillet août septembre octobre novembre déc…" at bounding box center [724, 296] width 108 height 26
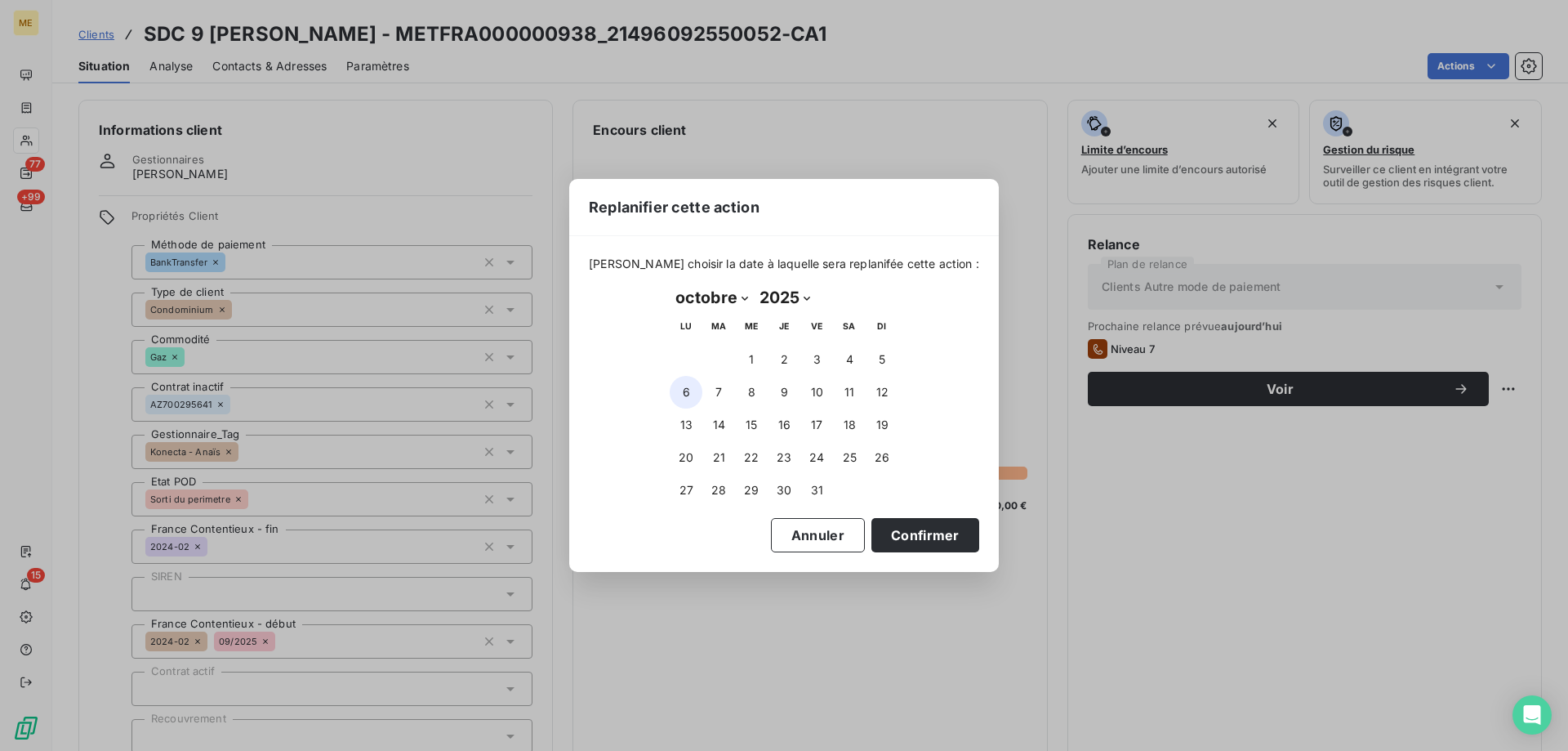
click at [682, 394] on button "6" at bounding box center [686, 392] width 32 height 32
click at [688, 426] on button "13" at bounding box center [686, 425] width 32 height 32
click at [913, 534] on button "Confirmer" at bounding box center [925, 535] width 108 height 34
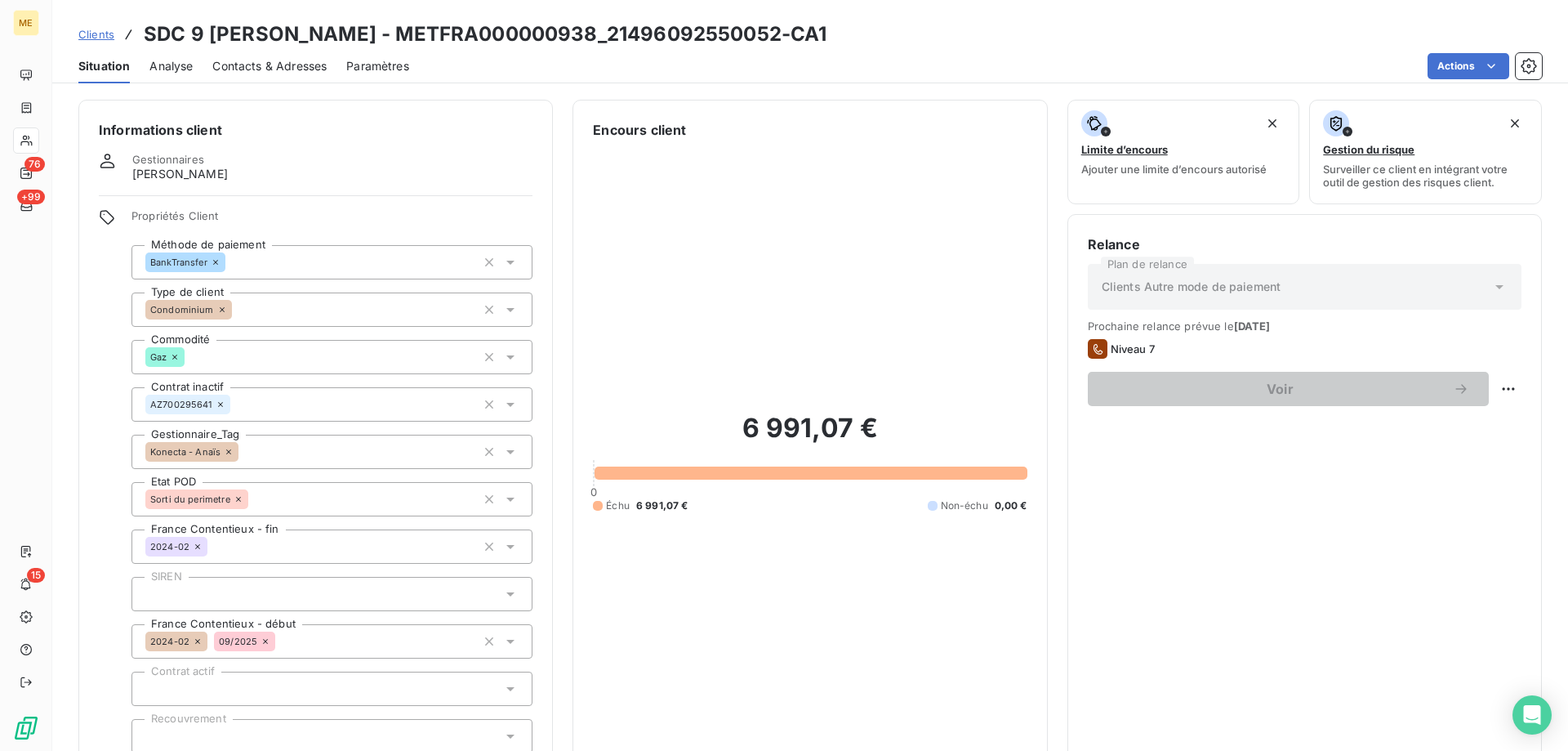
scroll to position [409, 0]
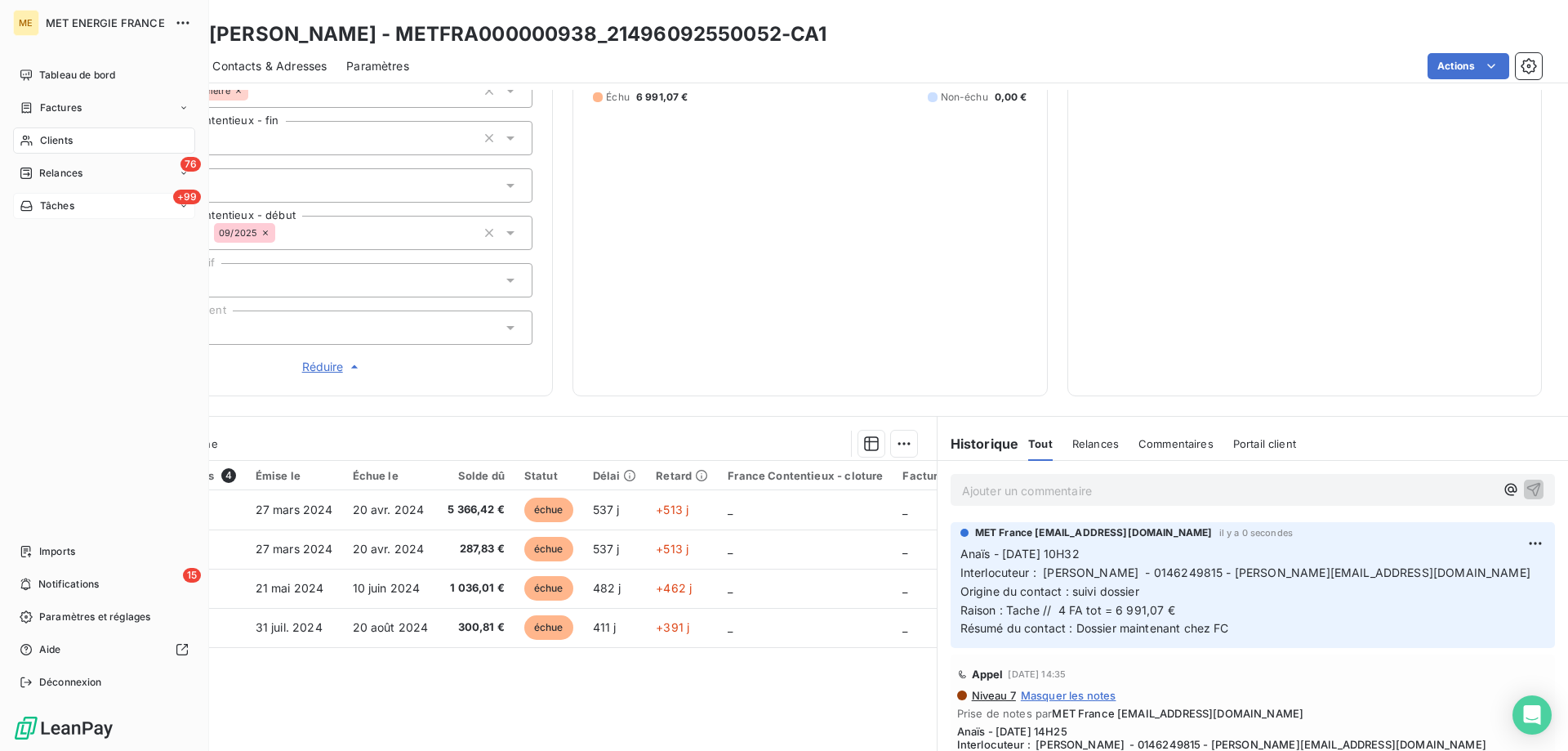
click at [51, 203] on span "Tâches" at bounding box center [57, 206] width 34 height 14
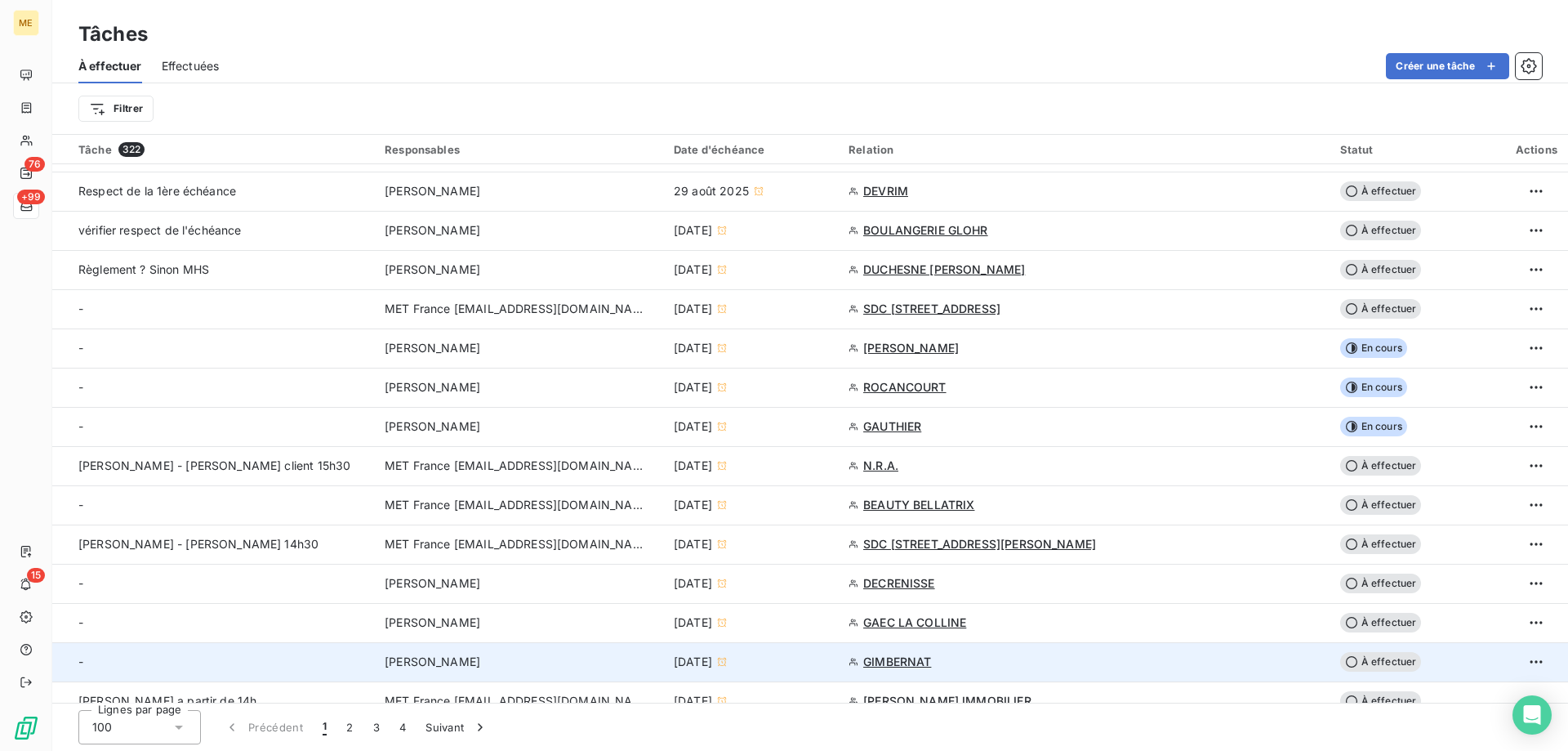
scroll to position [490, 0]
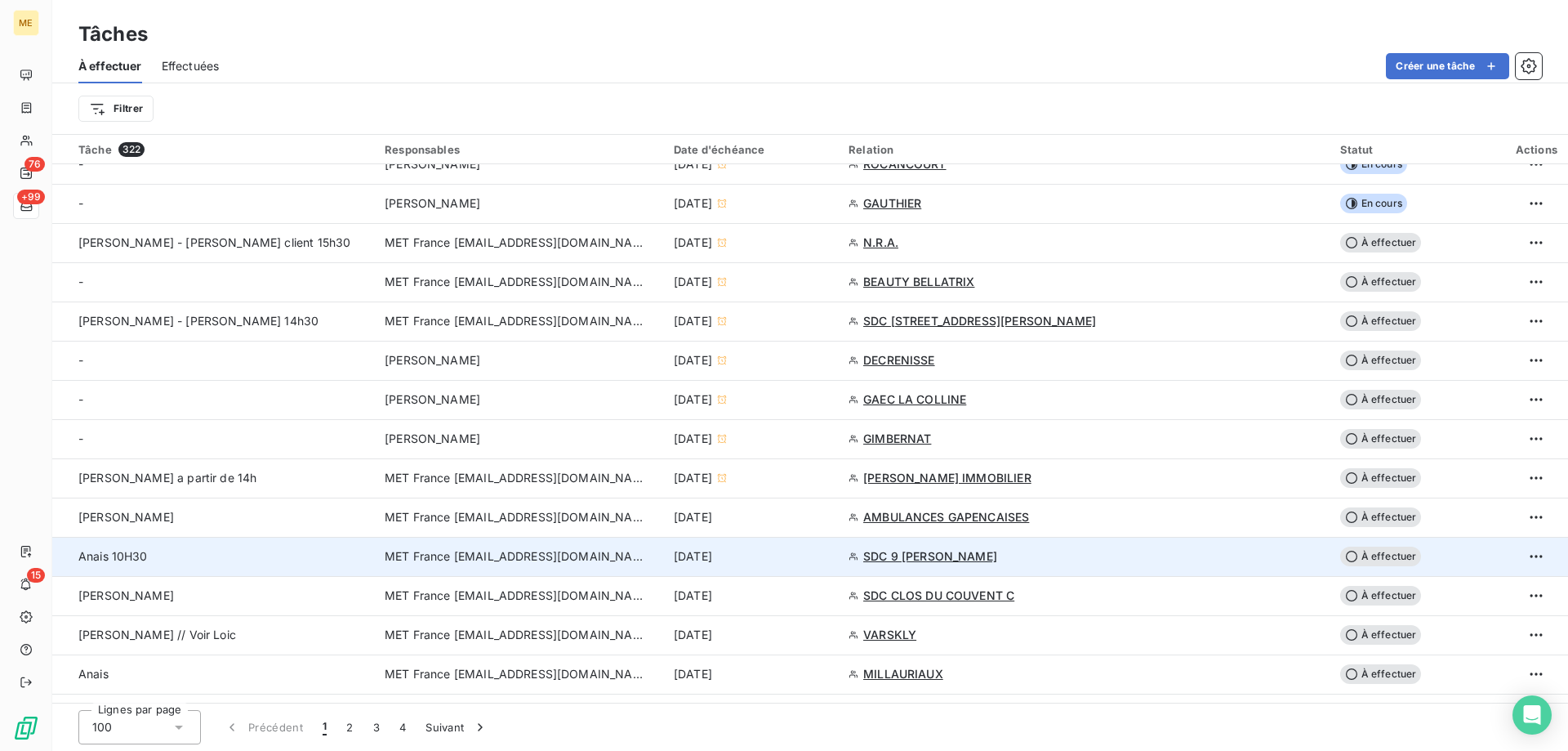
click at [826, 558] on div "[DATE]" at bounding box center [751, 556] width 155 height 16
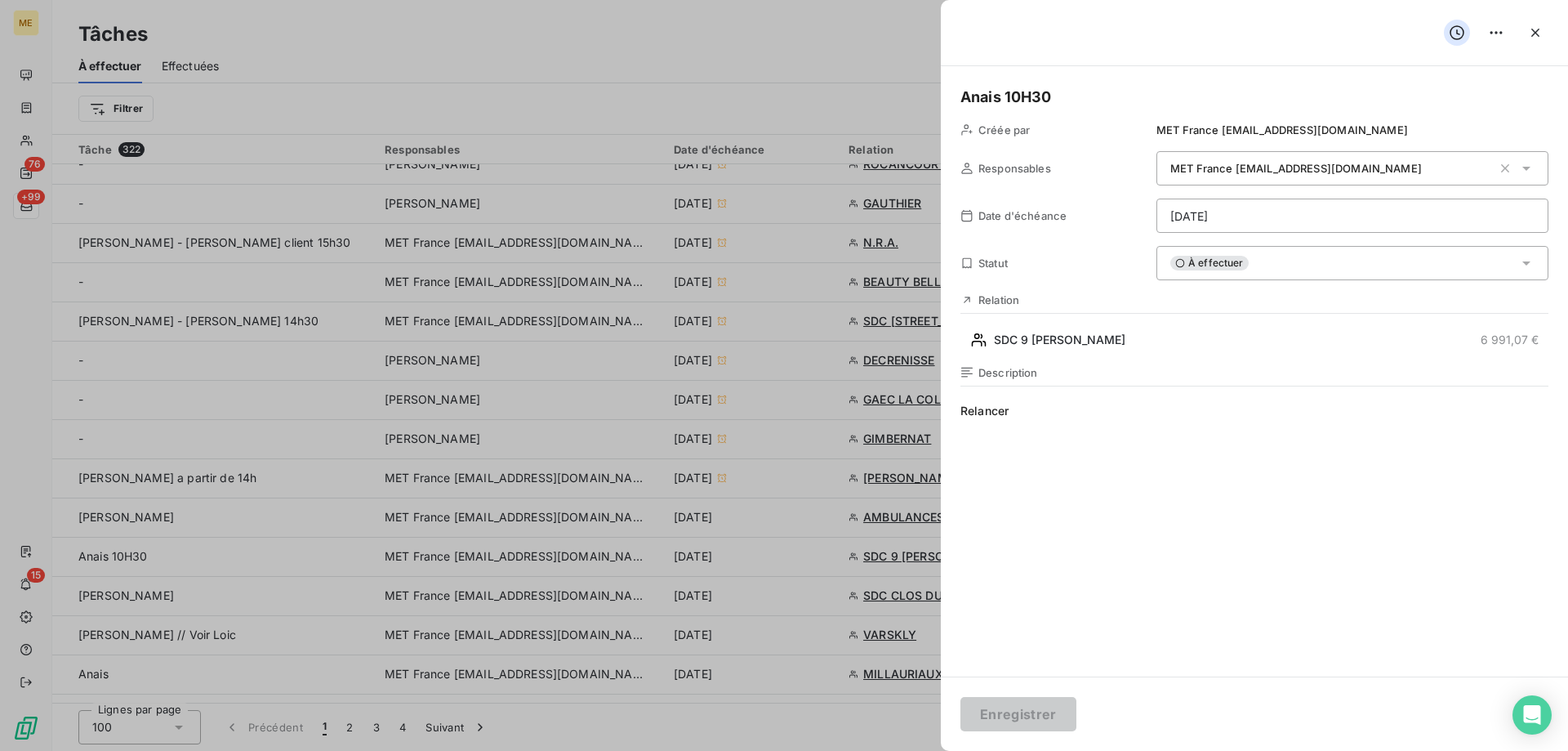
click at [1304, 265] on div "À effectuer" at bounding box center [1352, 263] width 392 height 34
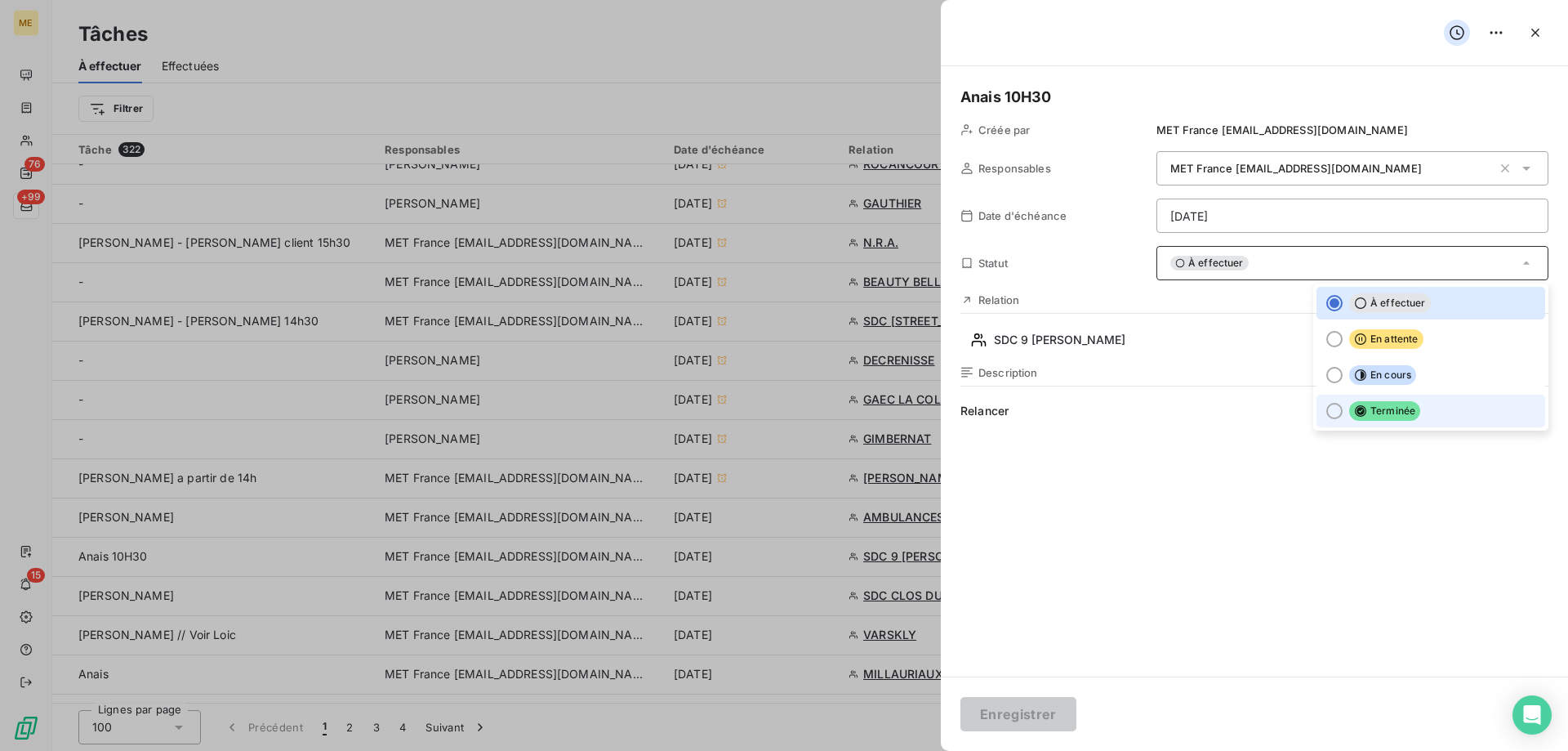
click at [1354, 412] on icon at bounding box center [1360, 411] width 12 height 12
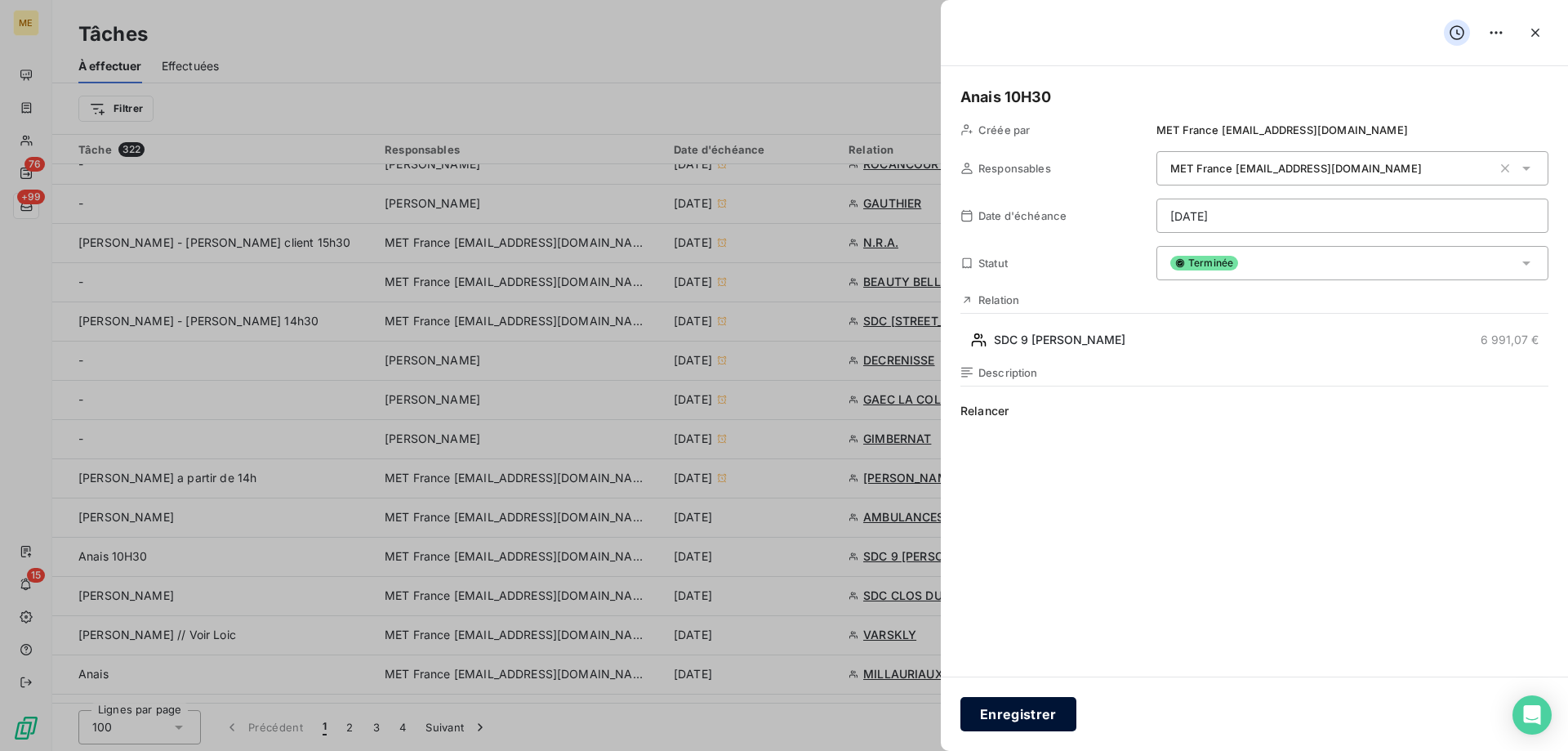
click at [1025, 718] on button "Enregistrer" at bounding box center [1017, 714] width 116 height 34
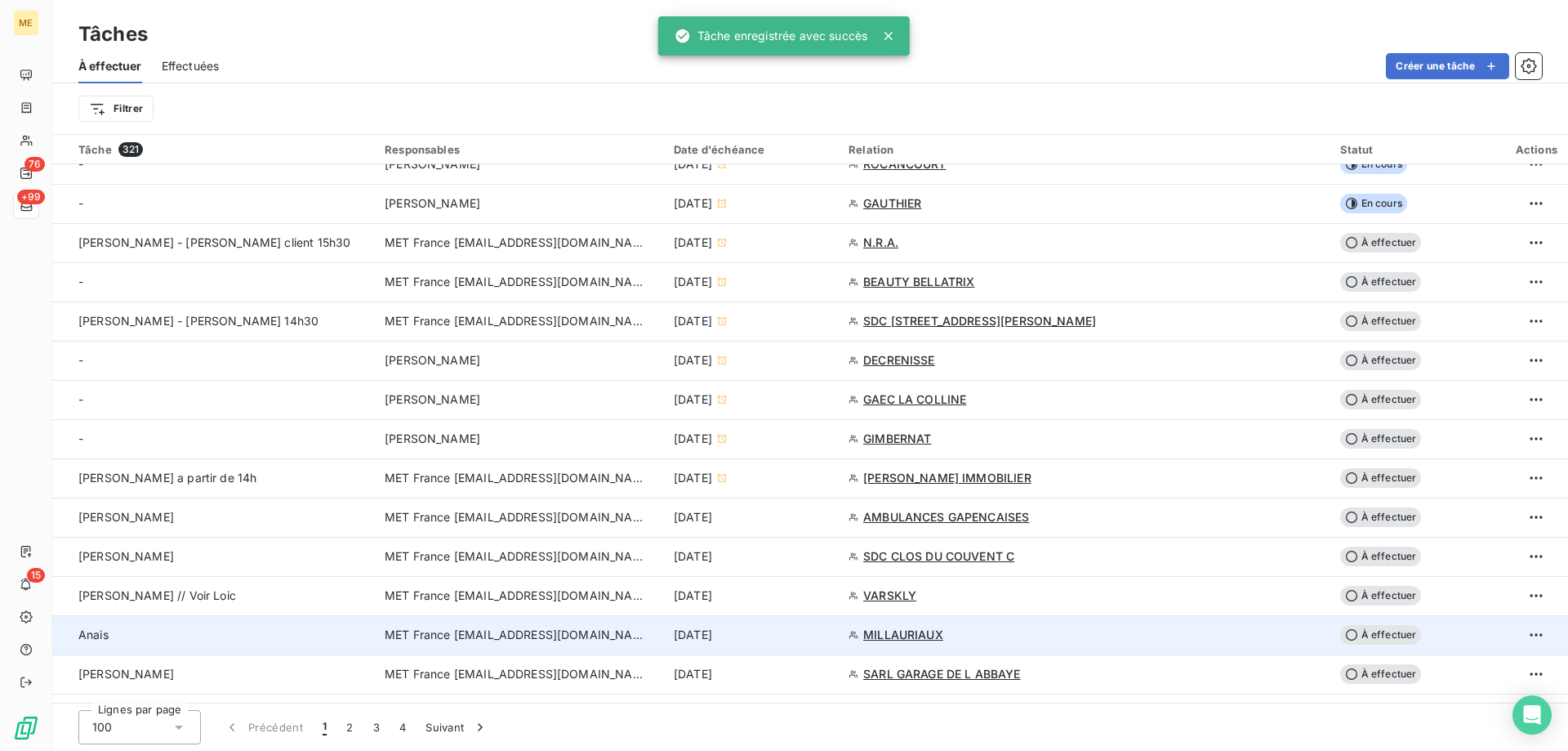
click at [829, 634] on div "[DATE]" at bounding box center [751, 634] width 155 height 16
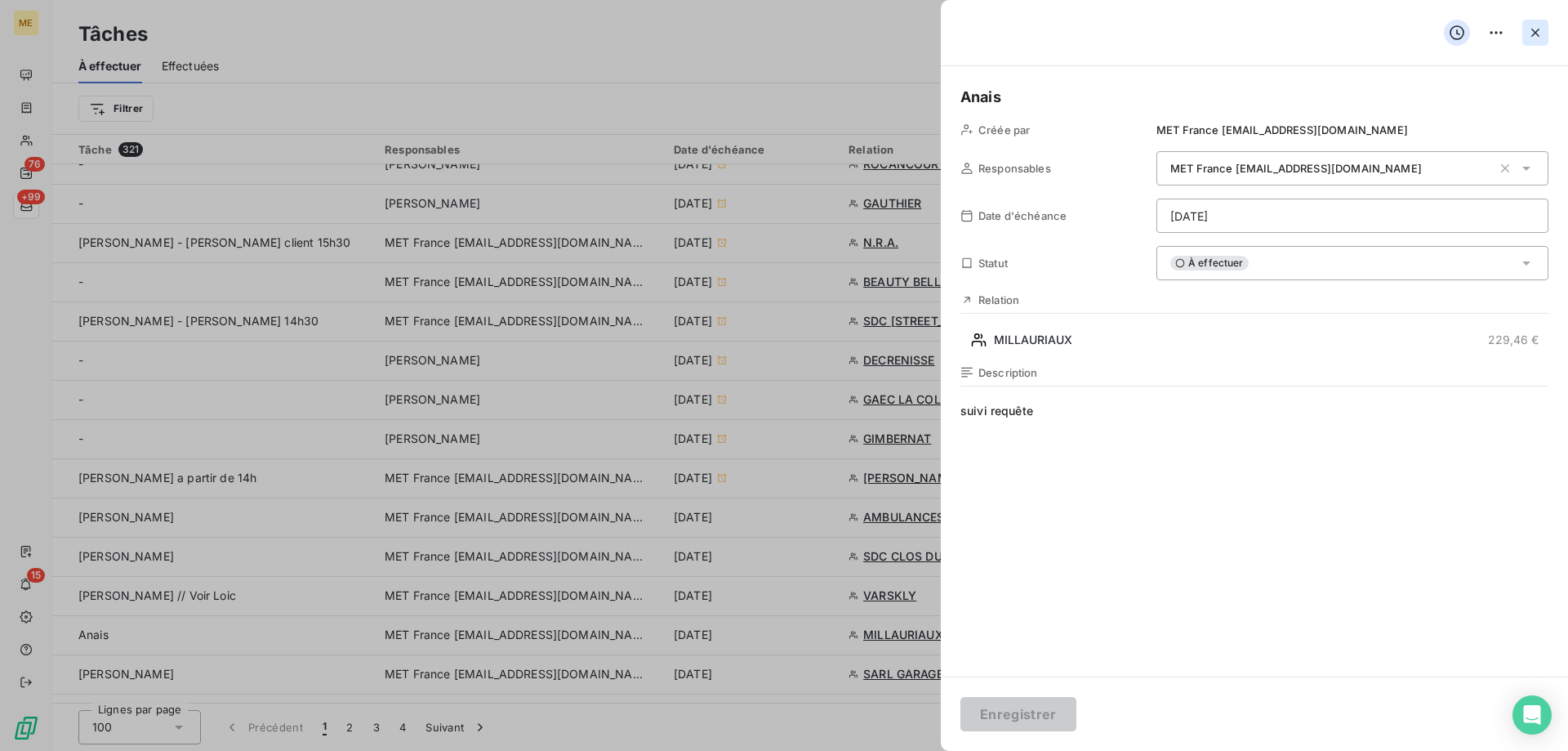
click at [1545, 31] on button "button" at bounding box center [1535, 32] width 26 height 26
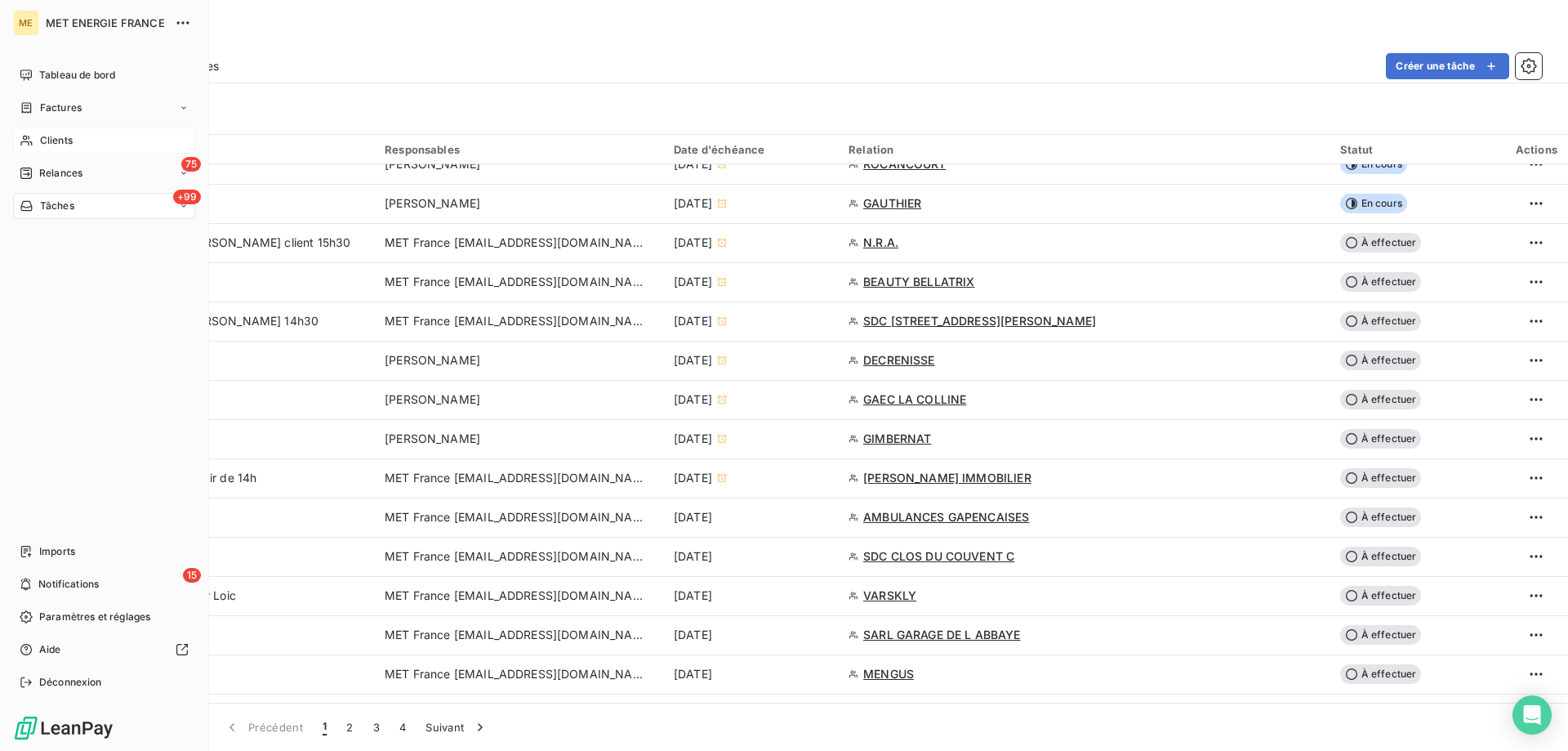
click at [25, 135] on icon at bounding box center [26, 140] width 13 height 13
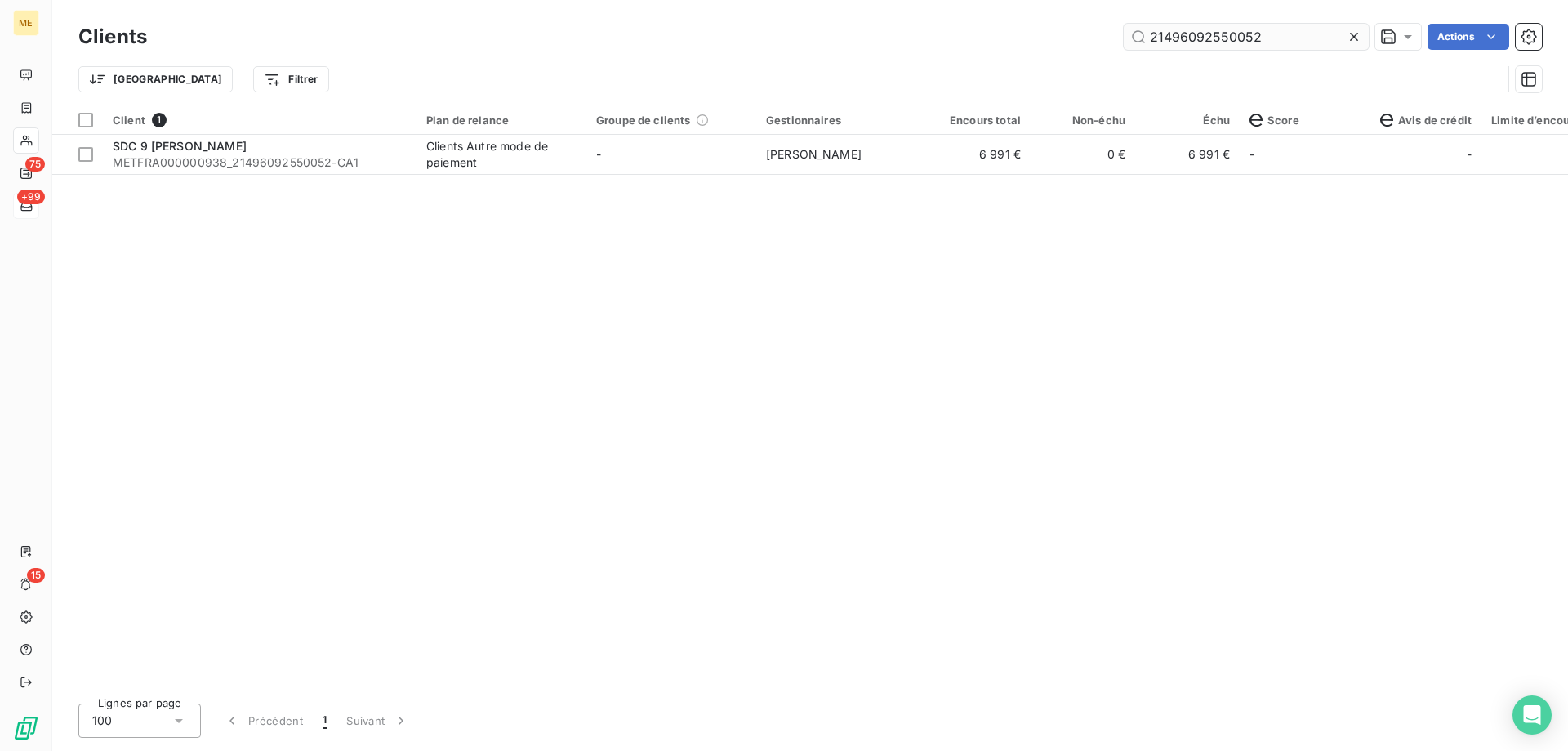
click at [1204, 38] on input "21496092550052" at bounding box center [1246, 36] width 245 height 26
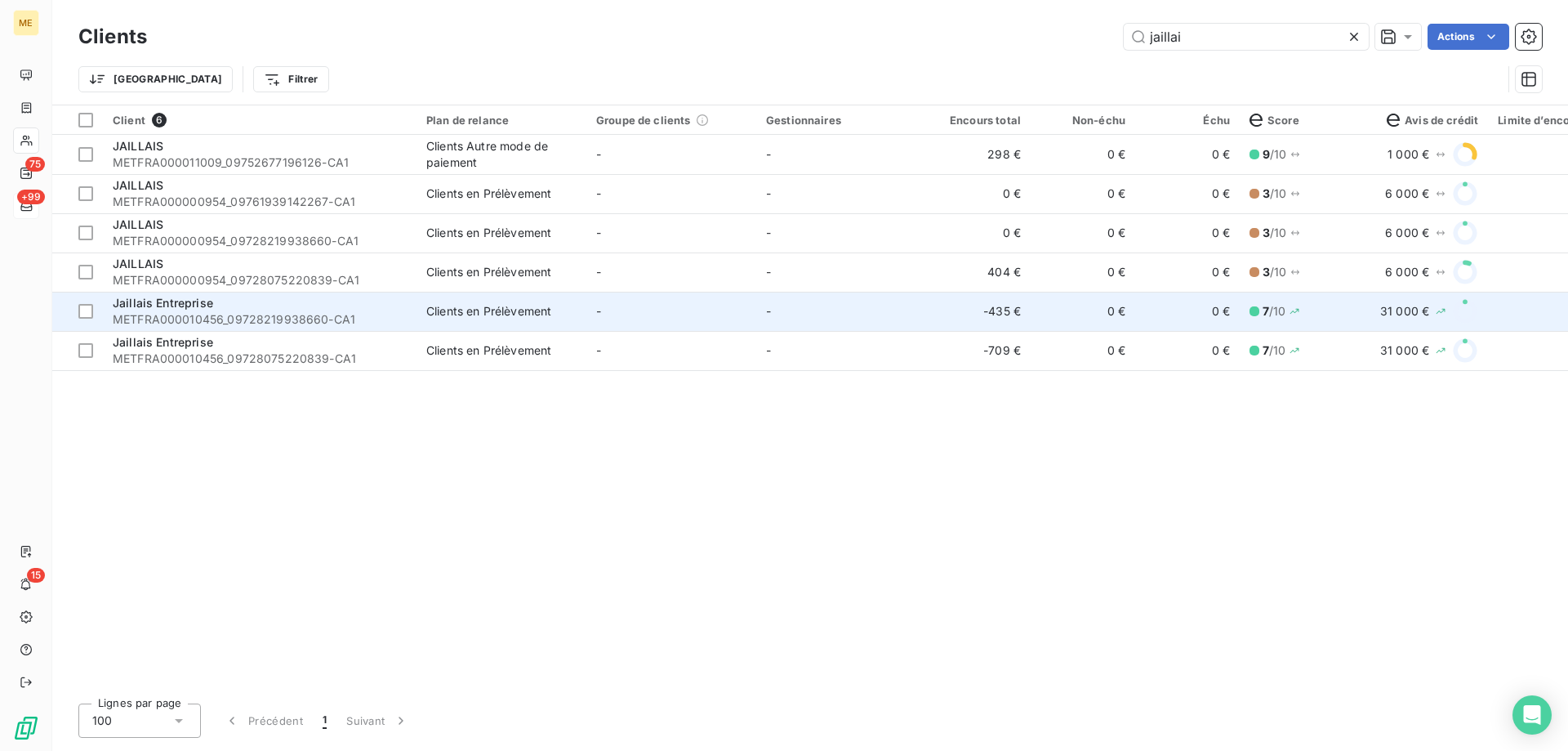
type input "jaillai"
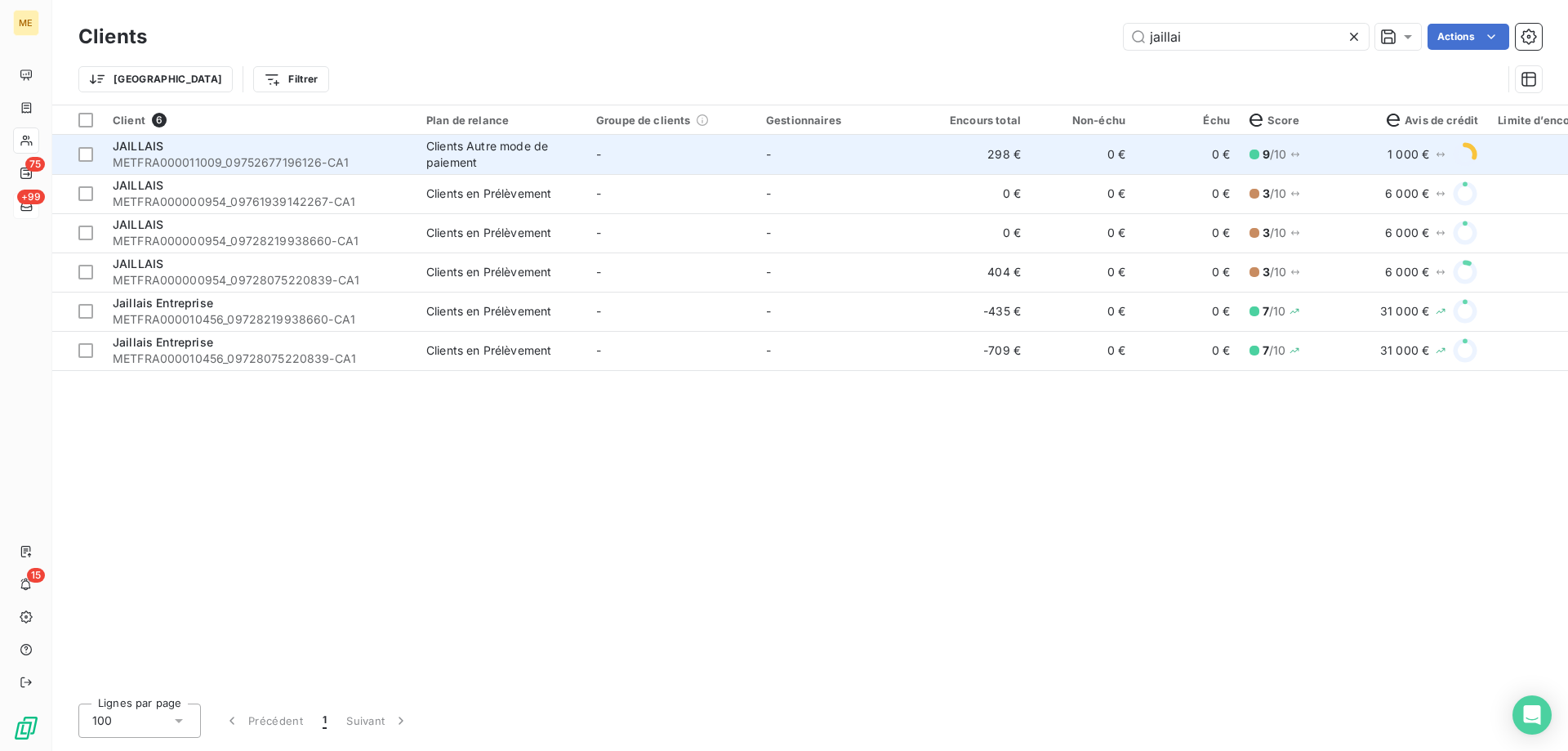
click at [842, 153] on td "-" at bounding box center [841, 155] width 170 height 40
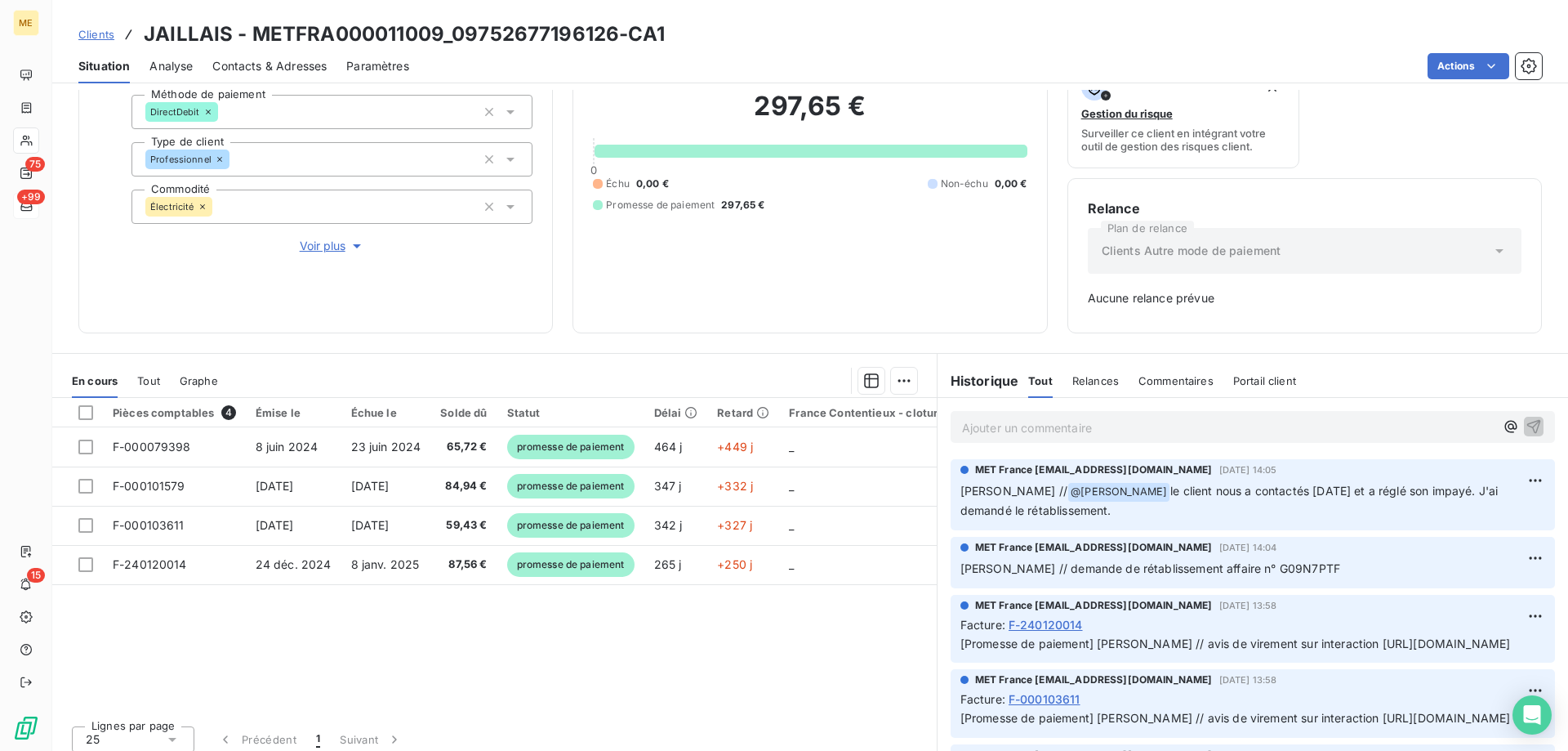
scroll to position [161, 0]
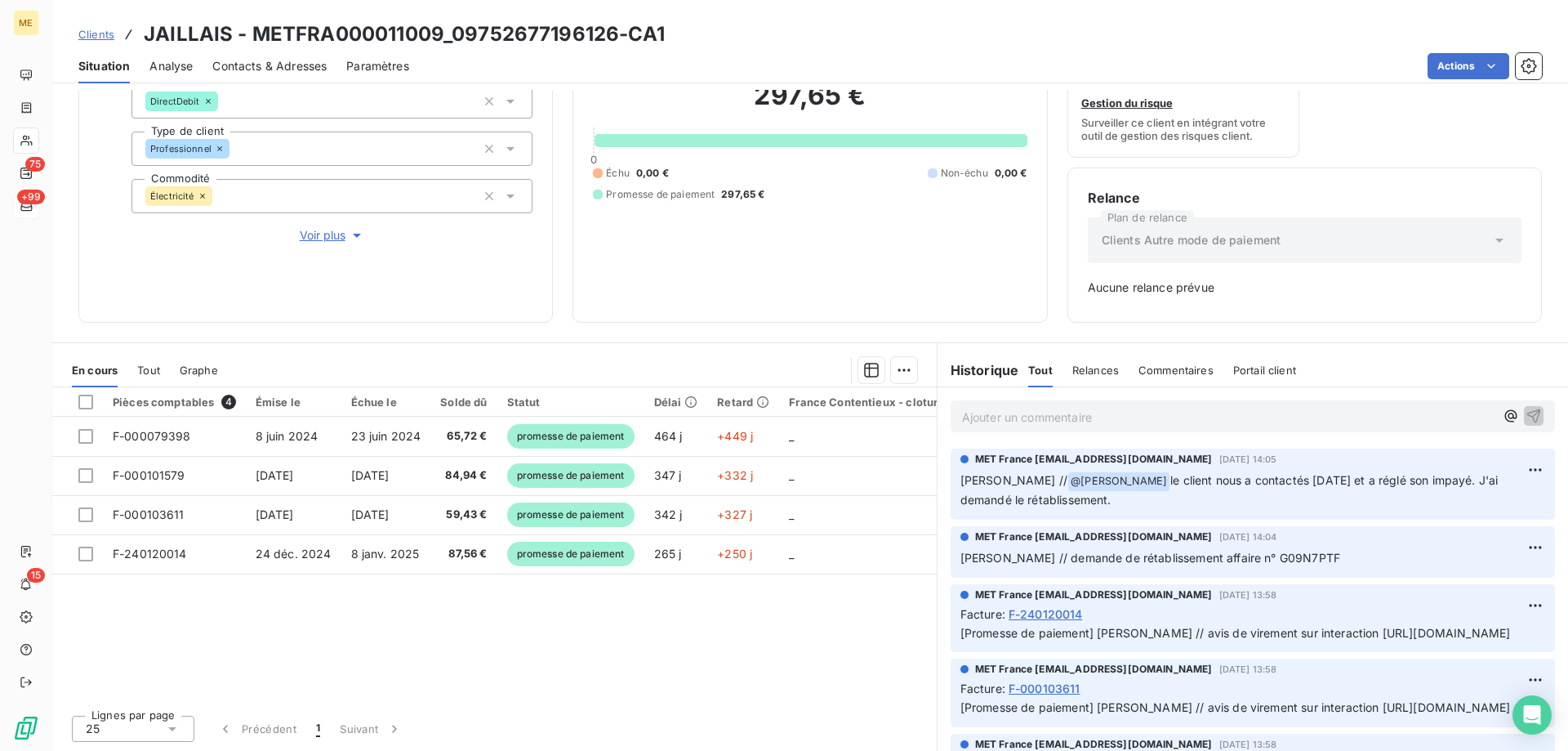
click at [1259, 560] on span "[PERSON_NAME] // demande de rétablissement affaire n° G09N7PTF" at bounding box center [1150, 557] width 380 height 13
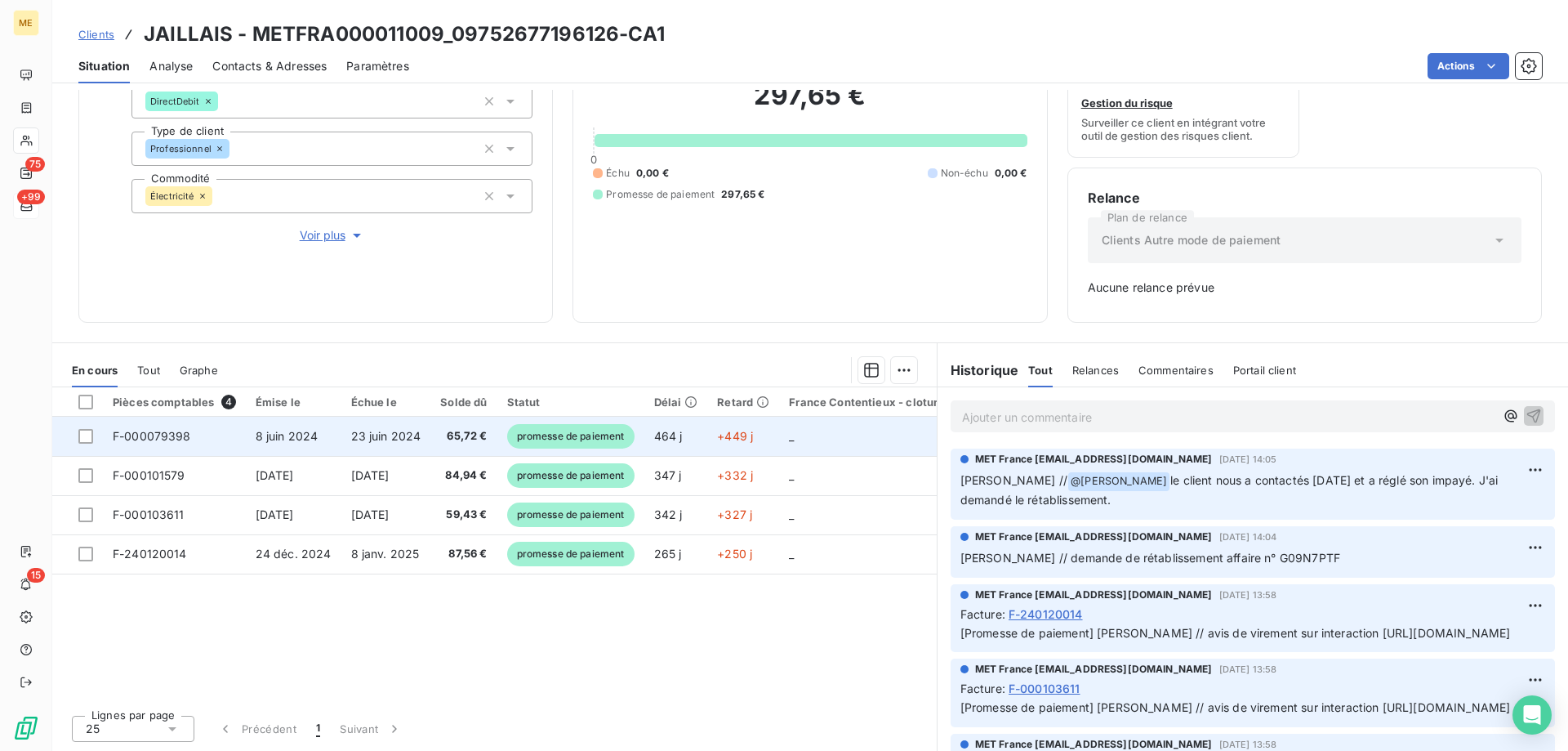
click at [885, 435] on td "_" at bounding box center [866, 437] width 175 height 40
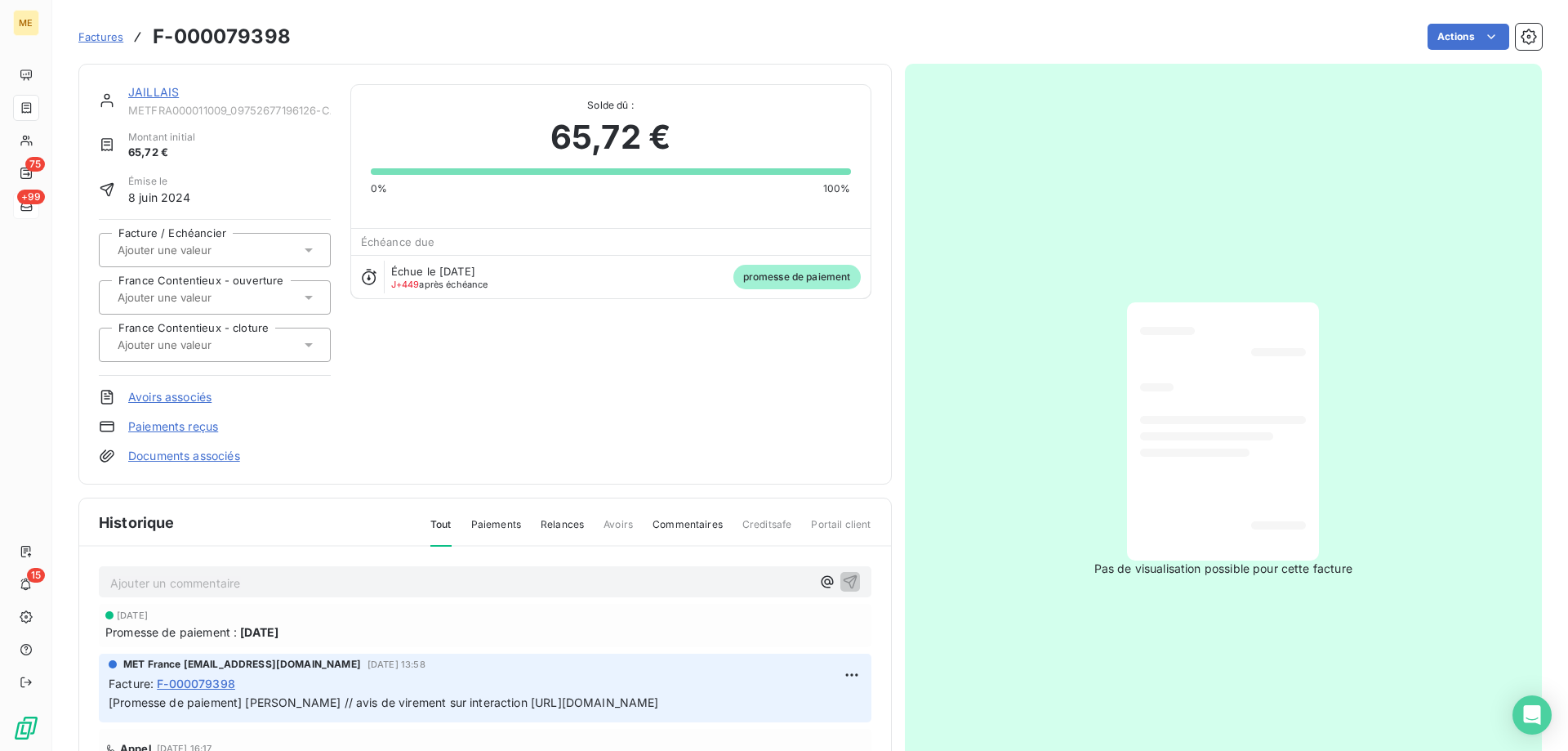
click at [167, 90] on link "JAILLAIS" at bounding box center [154, 92] width 50 height 13
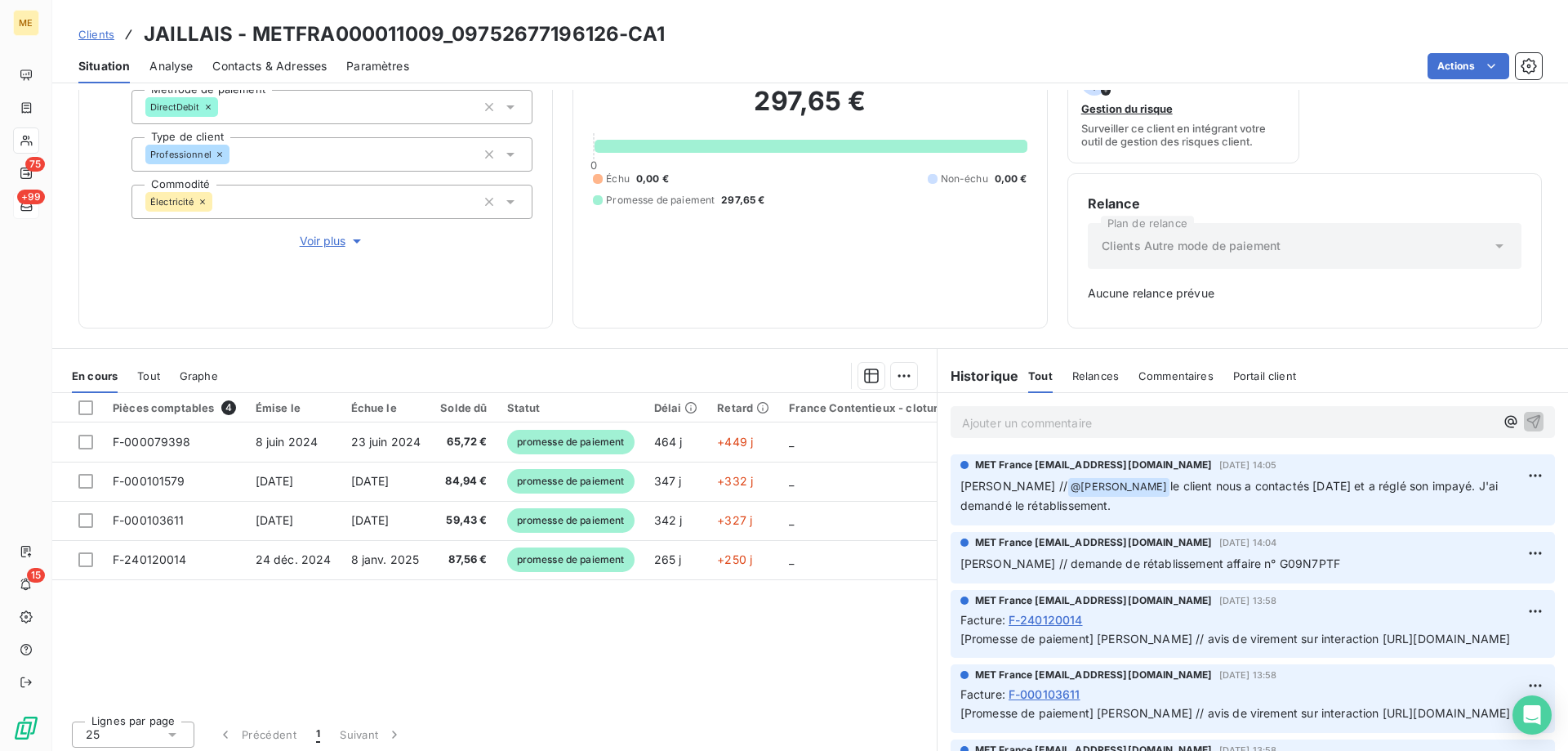
scroll to position [161, 0]
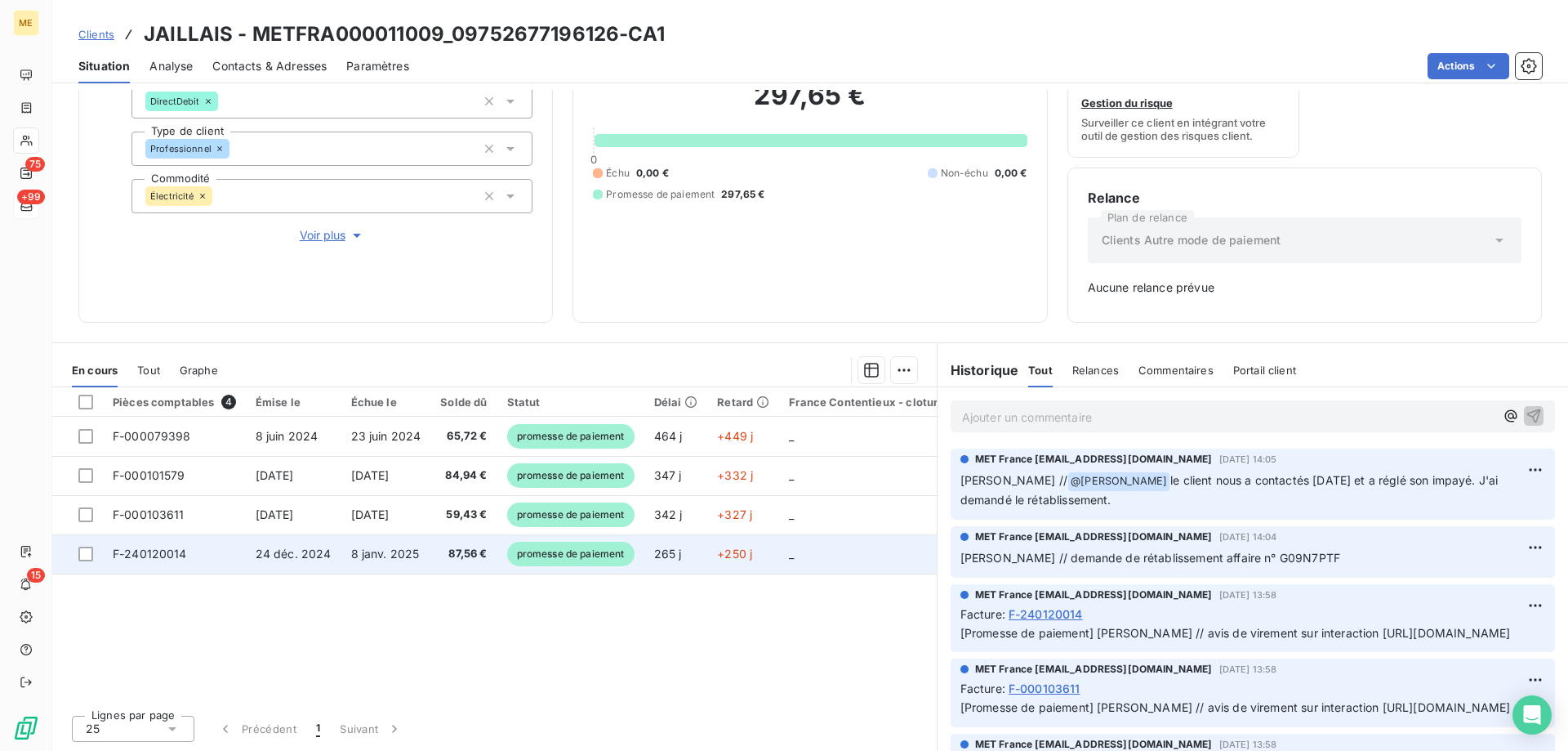
click at [832, 544] on td "_" at bounding box center [866, 554] width 175 height 40
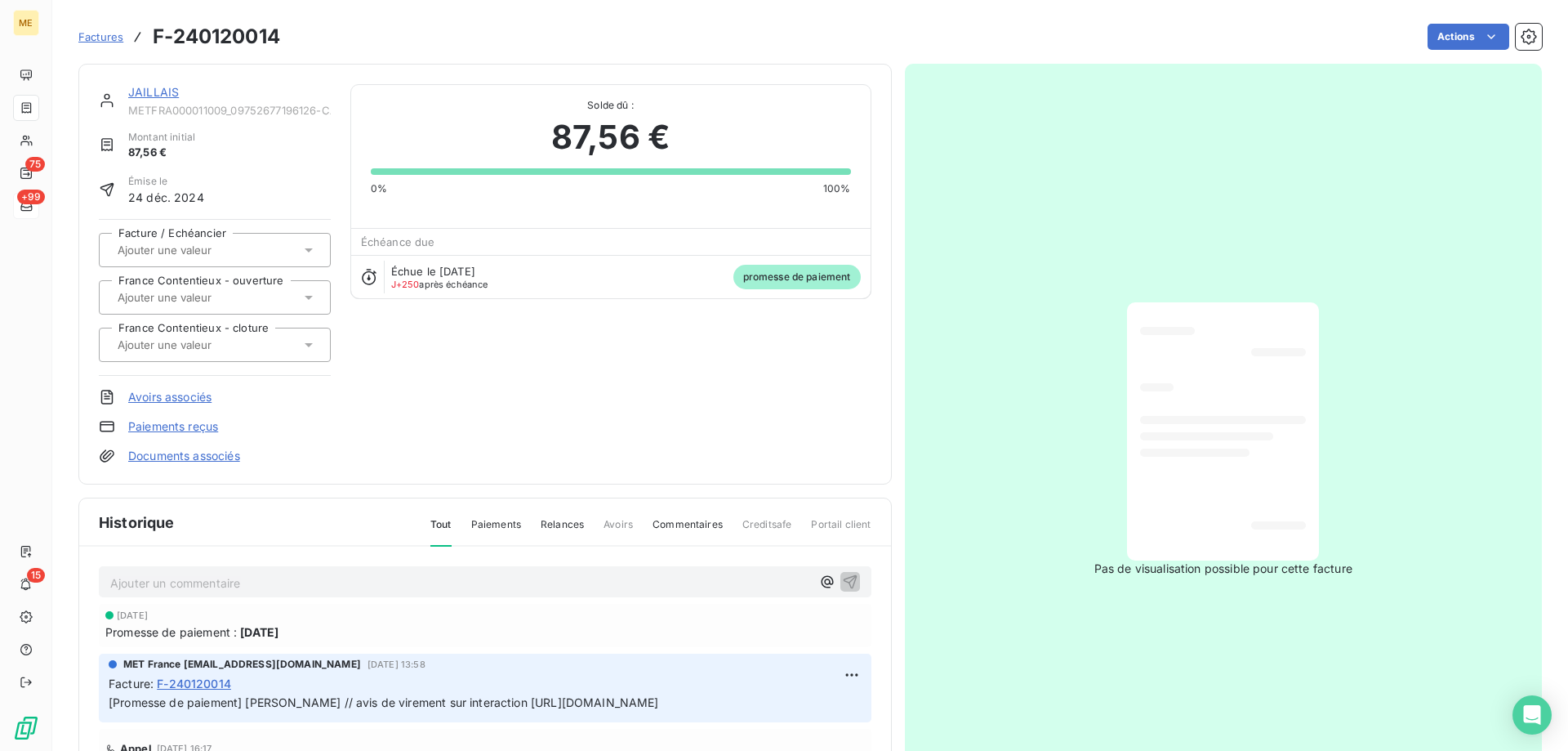
click at [152, 85] on link "JAILLAIS" at bounding box center [154, 92] width 50 height 13
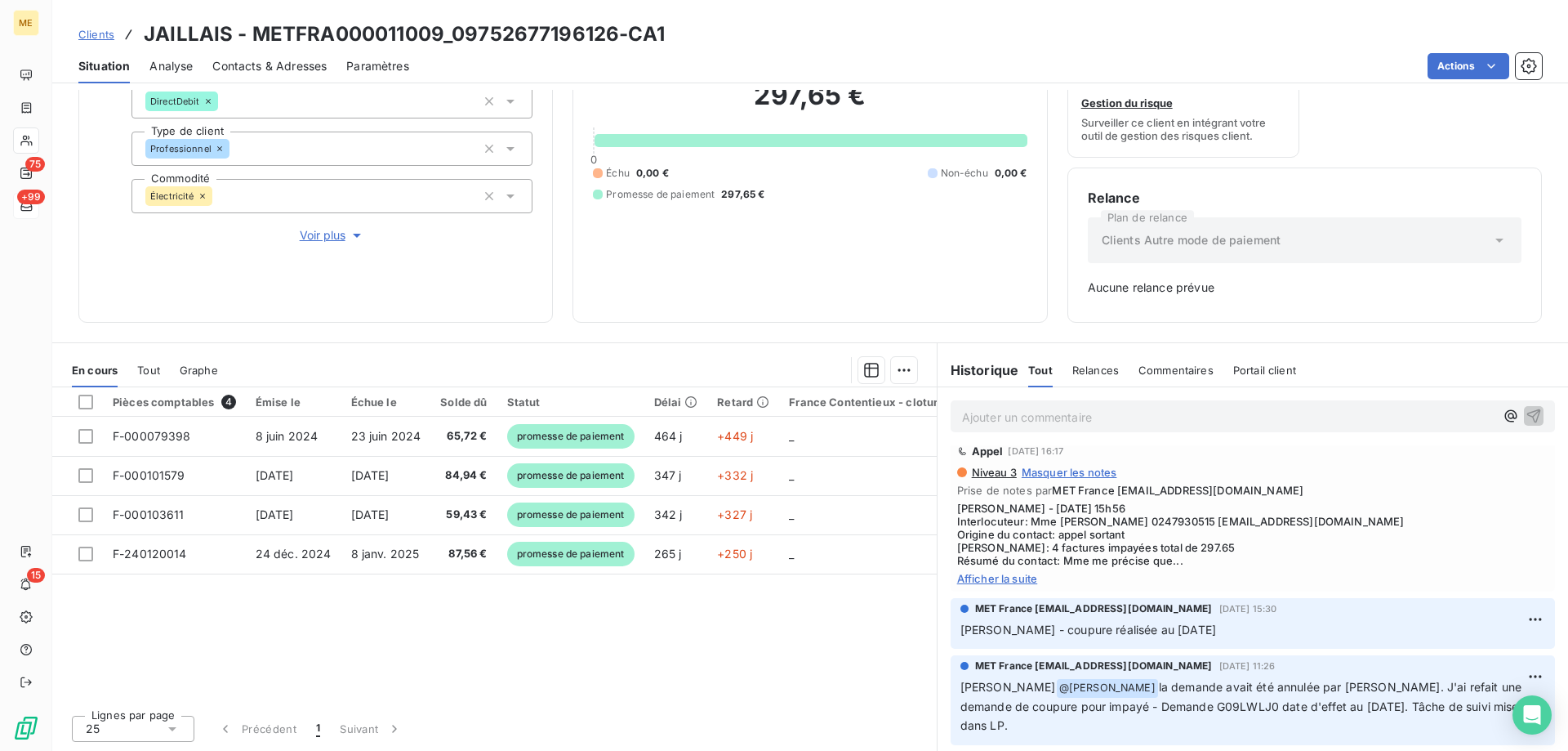
scroll to position [653, 0]
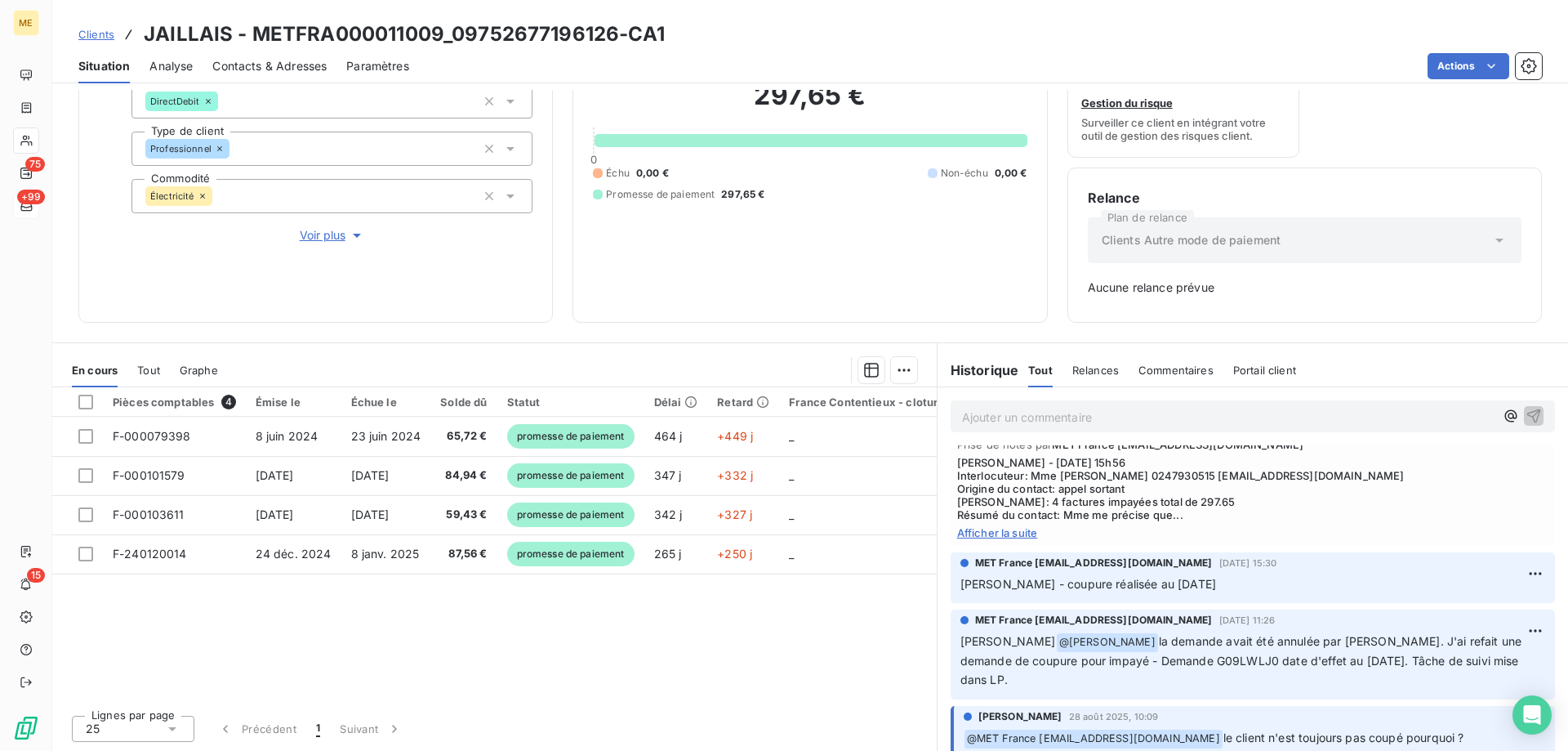
click at [994, 539] on span "Afficher la suite" at bounding box center [1253, 533] width 591 height 13
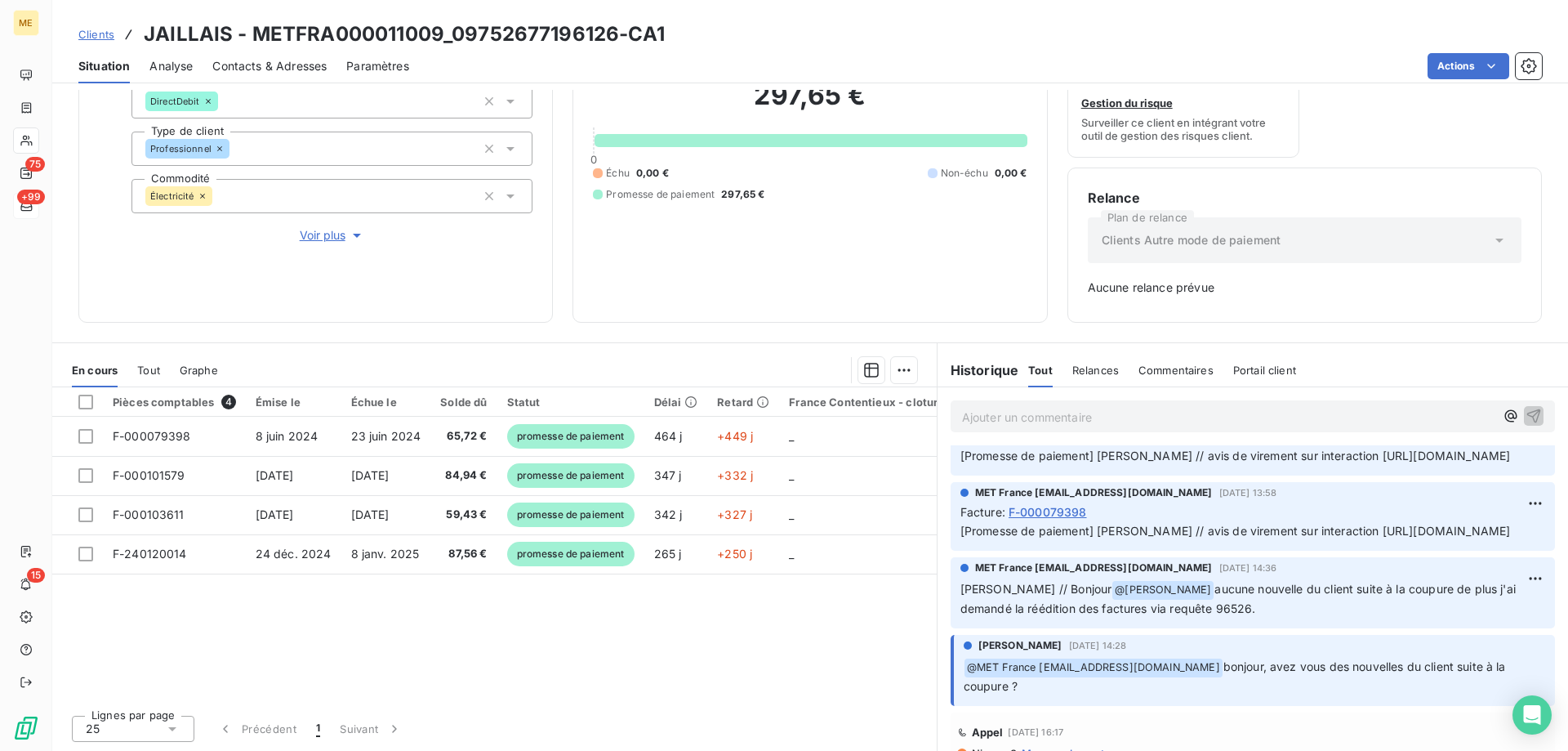
scroll to position [0, 0]
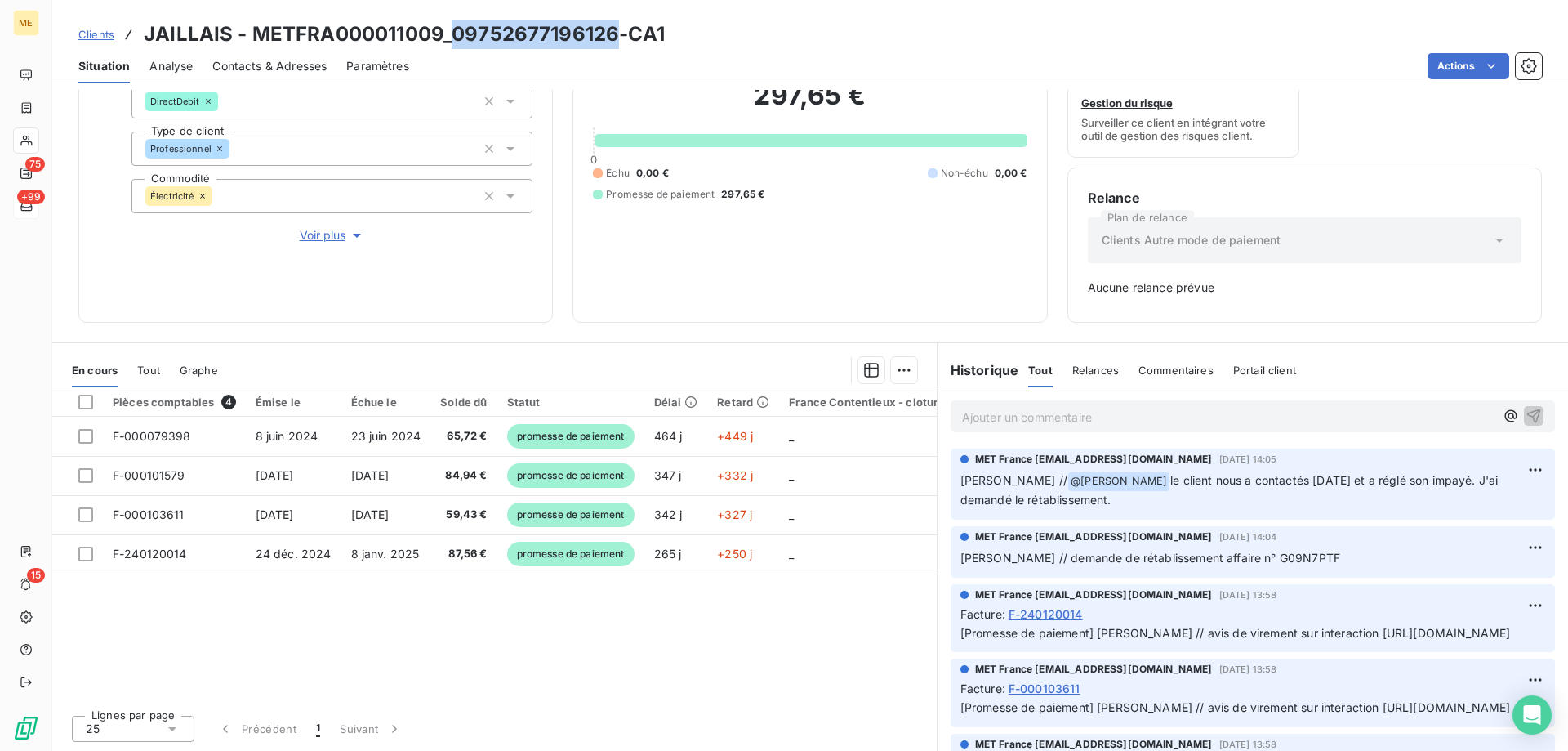
drag, startPoint x: 620, startPoint y: 31, endPoint x: 454, endPoint y: 42, distance: 166.4
click at [454, 42] on h3 "JAILLAIS - METFRA000011009_09752677196126-CA1" at bounding box center [404, 34] width 521 height 30
copy h3 "09752677196126"
click at [647, 69] on div "Actions" at bounding box center [984, 66] width 1113 height 26
drag, startPoint x: 674, startPoint y: 31, endPoint x: 251, endPoint y: 40, distance: 423.1
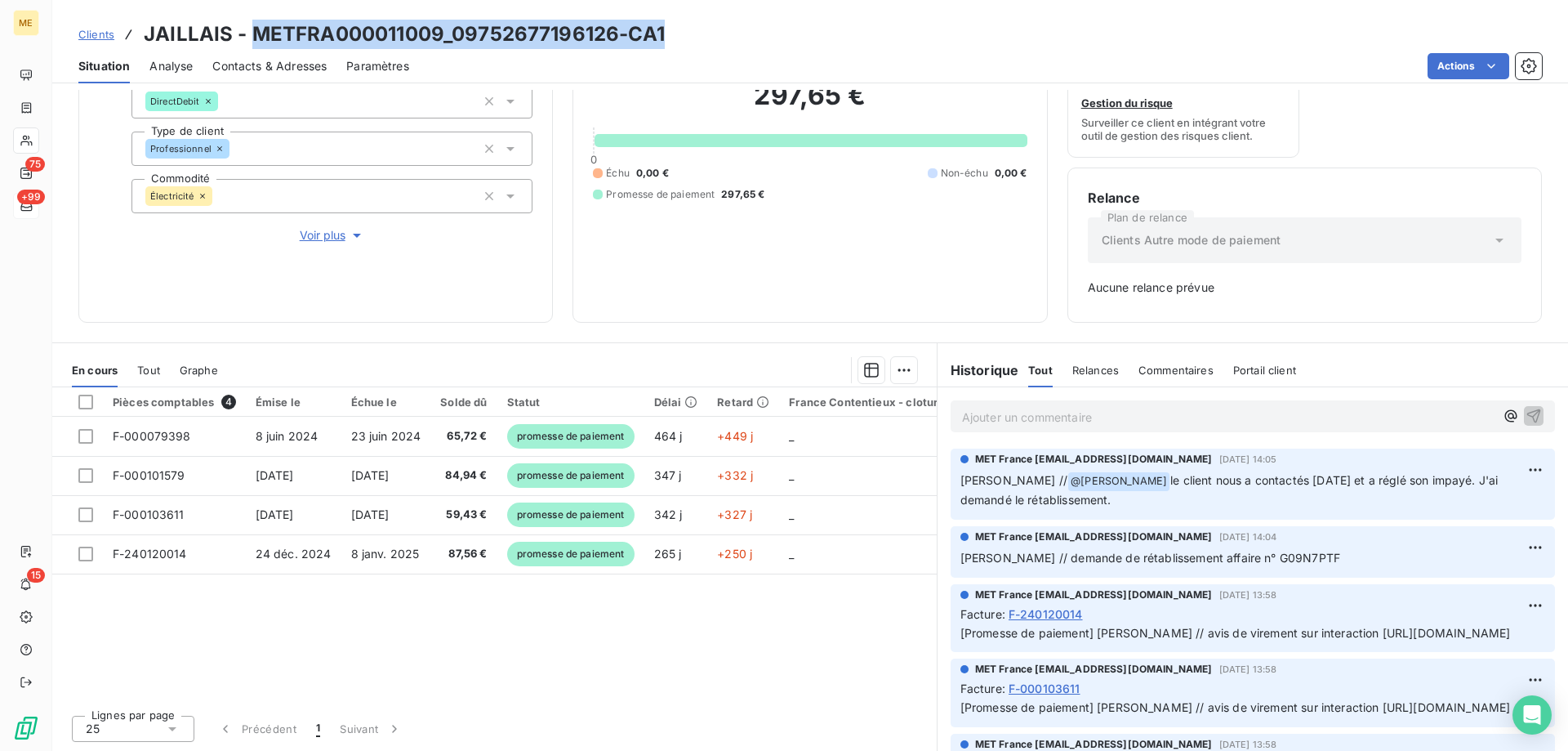
click at [251, 40] on div "Clients JAILLAIS - METFRA000011009_09752677196126-CA1" at bounding box center [810, 34] width 1516 height 30
copy h3 "METFRA000011009_09752677196126-CA1"
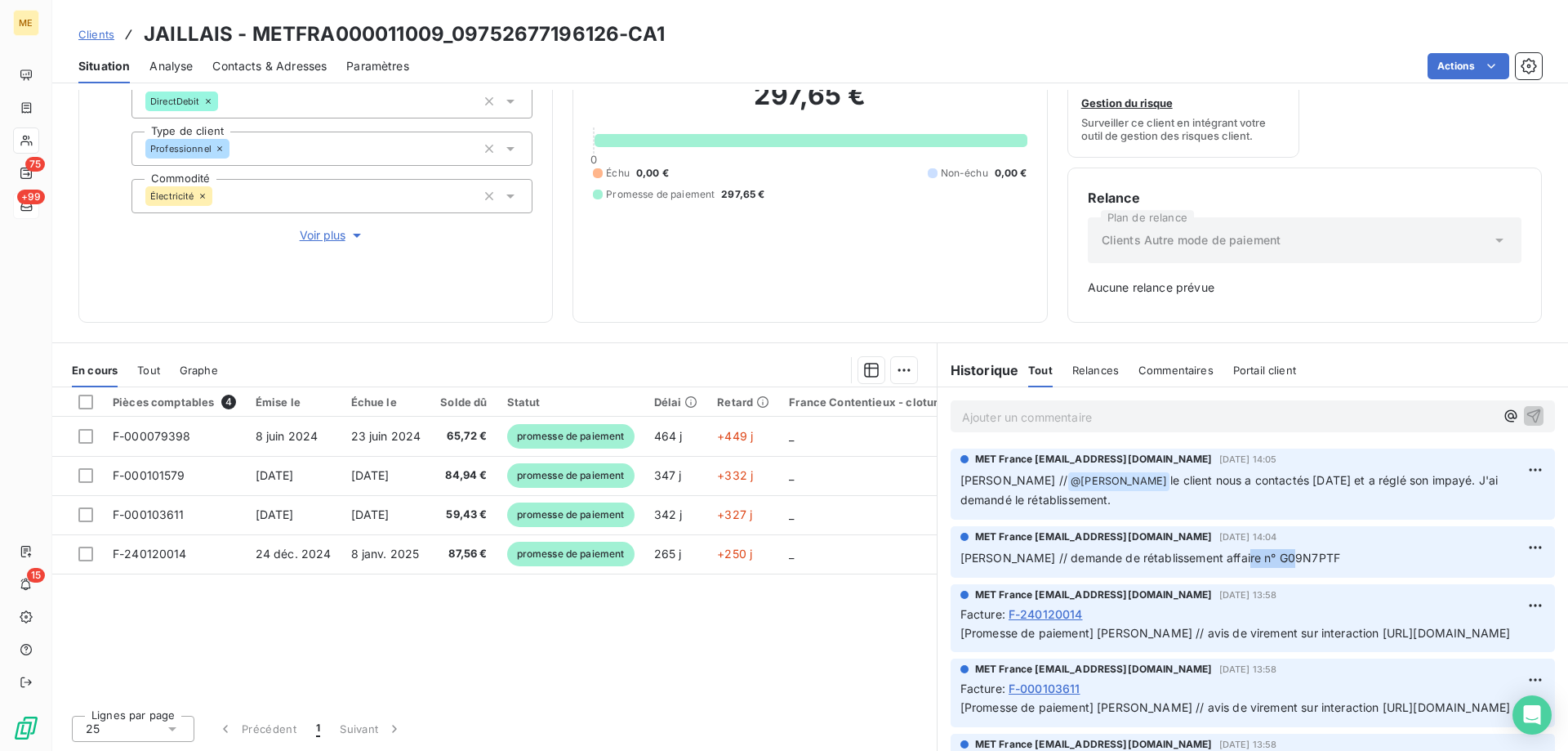
copy span "G09N7PTF"
drag, startPoint x: 1281, startPoint y: 556, endPoint x: 1219, endPoint y: 563, distance: 62.4
click at [1219, 563] on p "[PERSON_NAME] // demande de rétablissement affaire n° G09N7PTF" at bounding box center [1252, 558] width 585 height 19
drag, startPoint x: 613, startPoint y: 36, endPoint x: 455, endPoint y: 40, distance: 158.1
click at [455, 40] on h3 "JAILLAIS - METFRA000011009_09752677196126-CA1" at bounding box center [404, 34] width 521 height 30
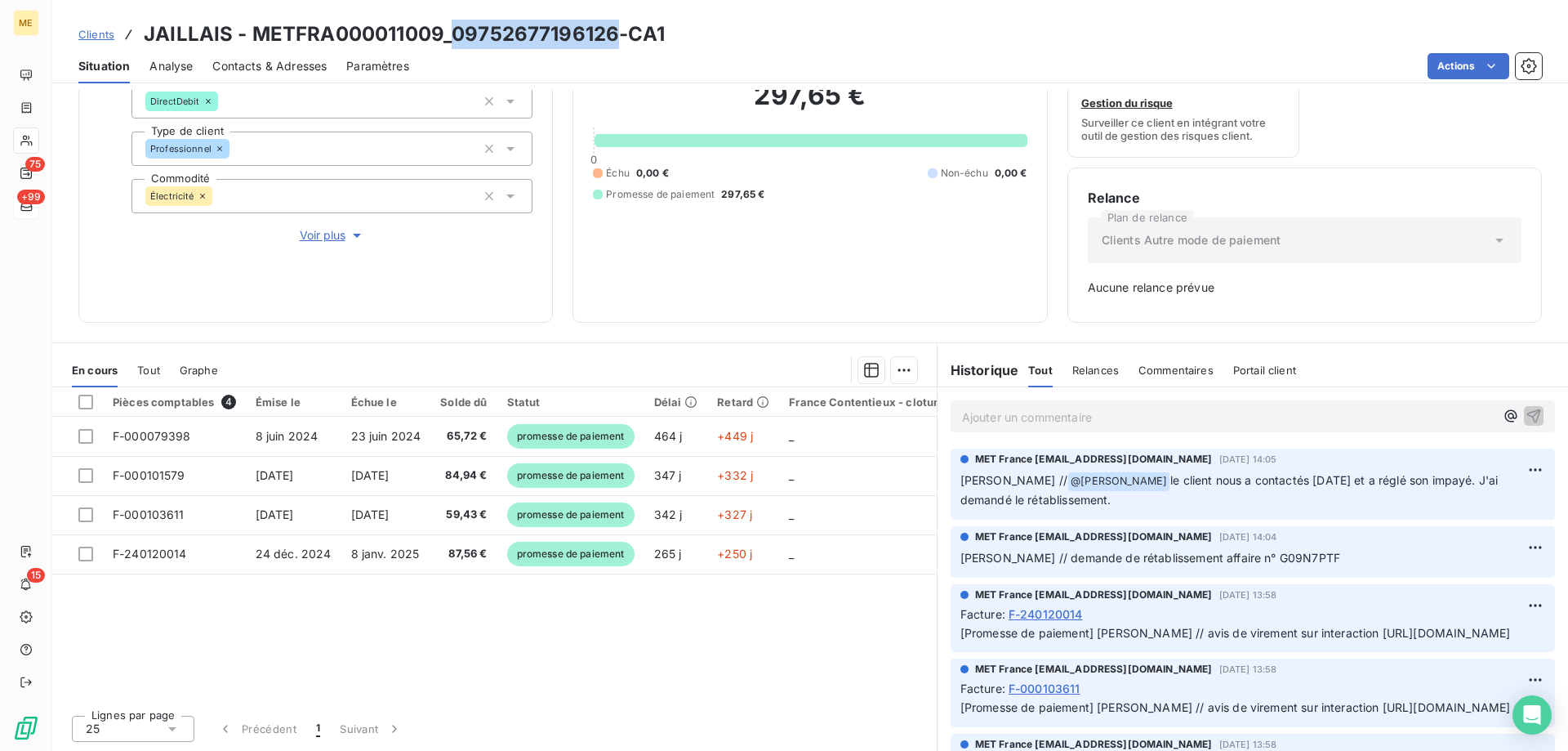
copy h3 "09752677196126"
click at [795, 250] on div "297,65 € 0 Échu 0,00 € Non-échu 0,00 € Promesse de paiement 297,65 €" at bounding box center [809, 140] width 434 height 323
drag, startPoint x: 1214, startPoint y: 534, endPoint x: 1248, endPoint y: 540, distance: 34.5
click at [1248, 540] on div "MET France [EMAIL_ADDRESS][DOMAIN_NAME] [DATE] 14:04" at bounding box center [1252, 536] width 585 height 14
click at [893, 275] on div "297,65 € 0 Échu 0,00 € Non-échu 0,00 € Promesse de paiement 297,65 €" at bounding box center [809, 140] width 434 height 323
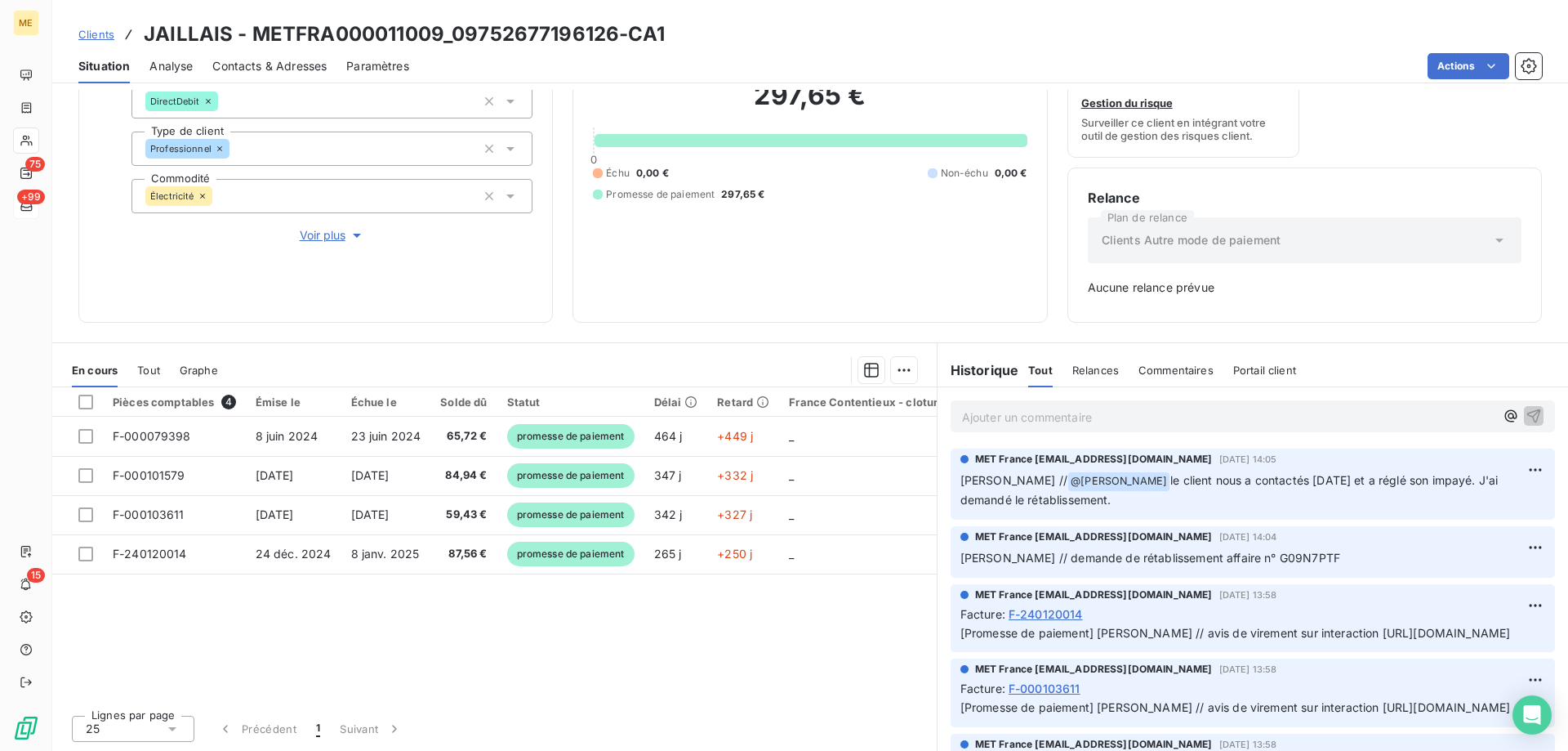
click at [893, 273] on div "297,65 € 0 Échu 0,00 € Non-échu 0,00 € Promesse de paiement 297,65 €" at bounding box center [809, 140] width 434 height 323
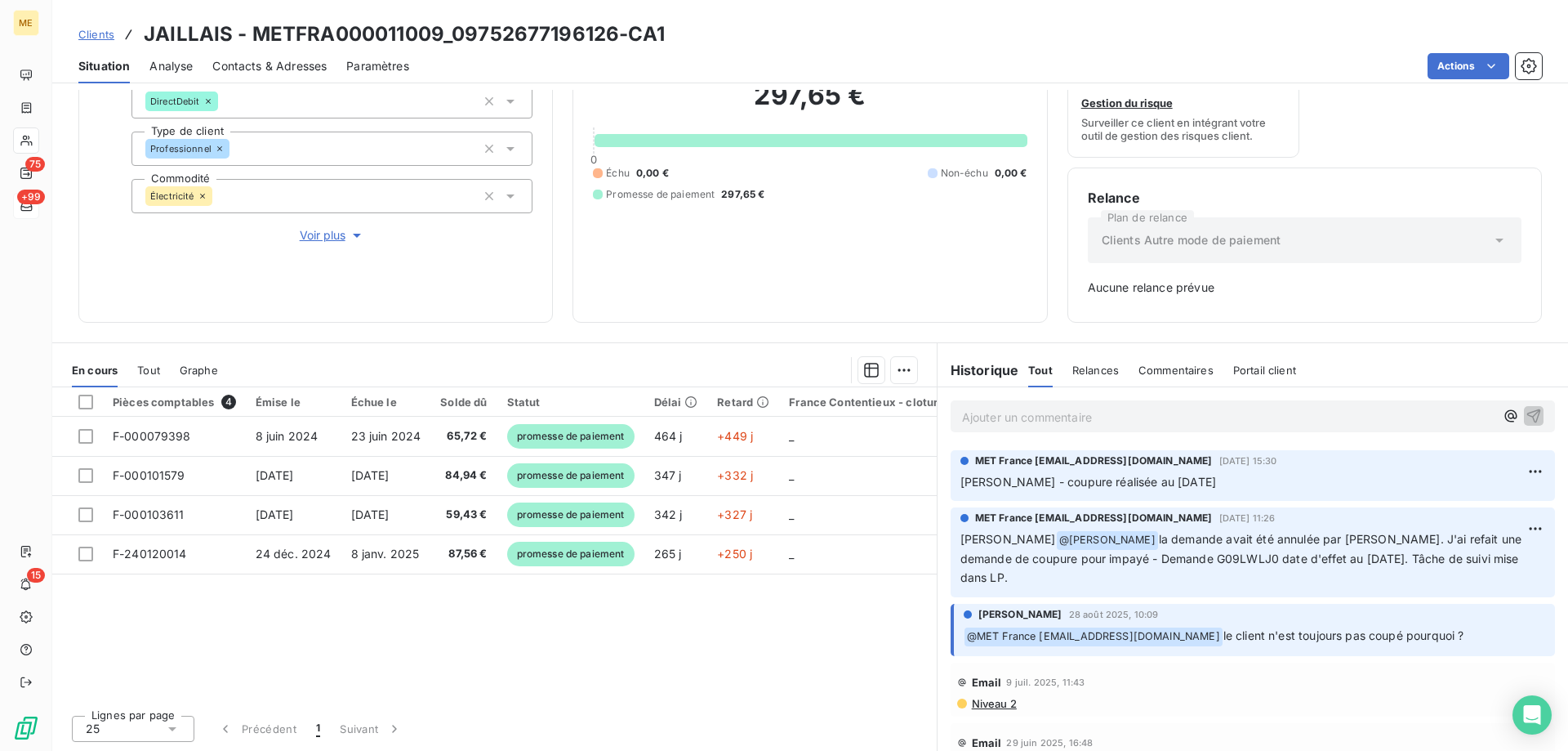
scroll to position [735, 0]
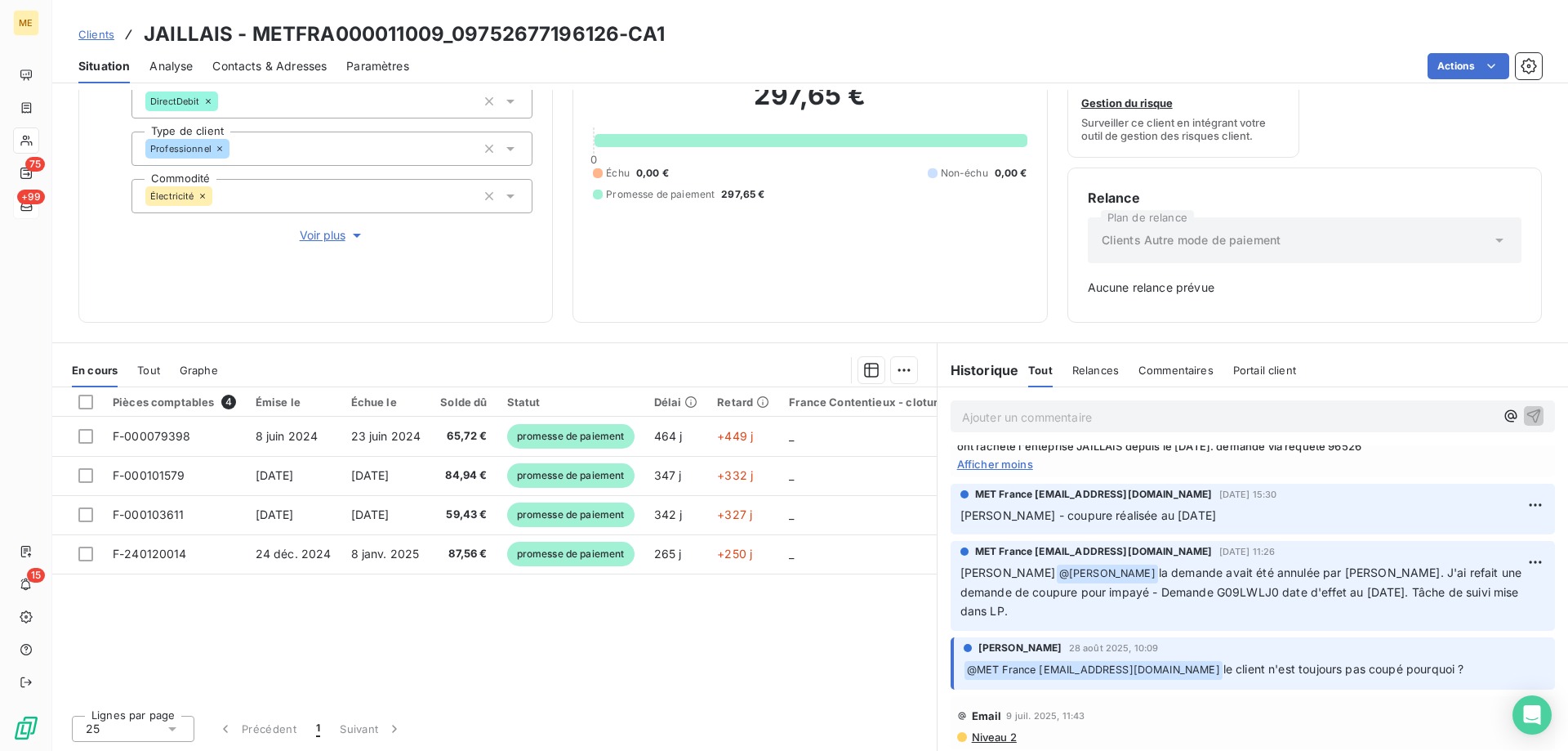
click at [977, 471] on span "Afficher moins" at bounding box center [1253, 464] width 591 height 13
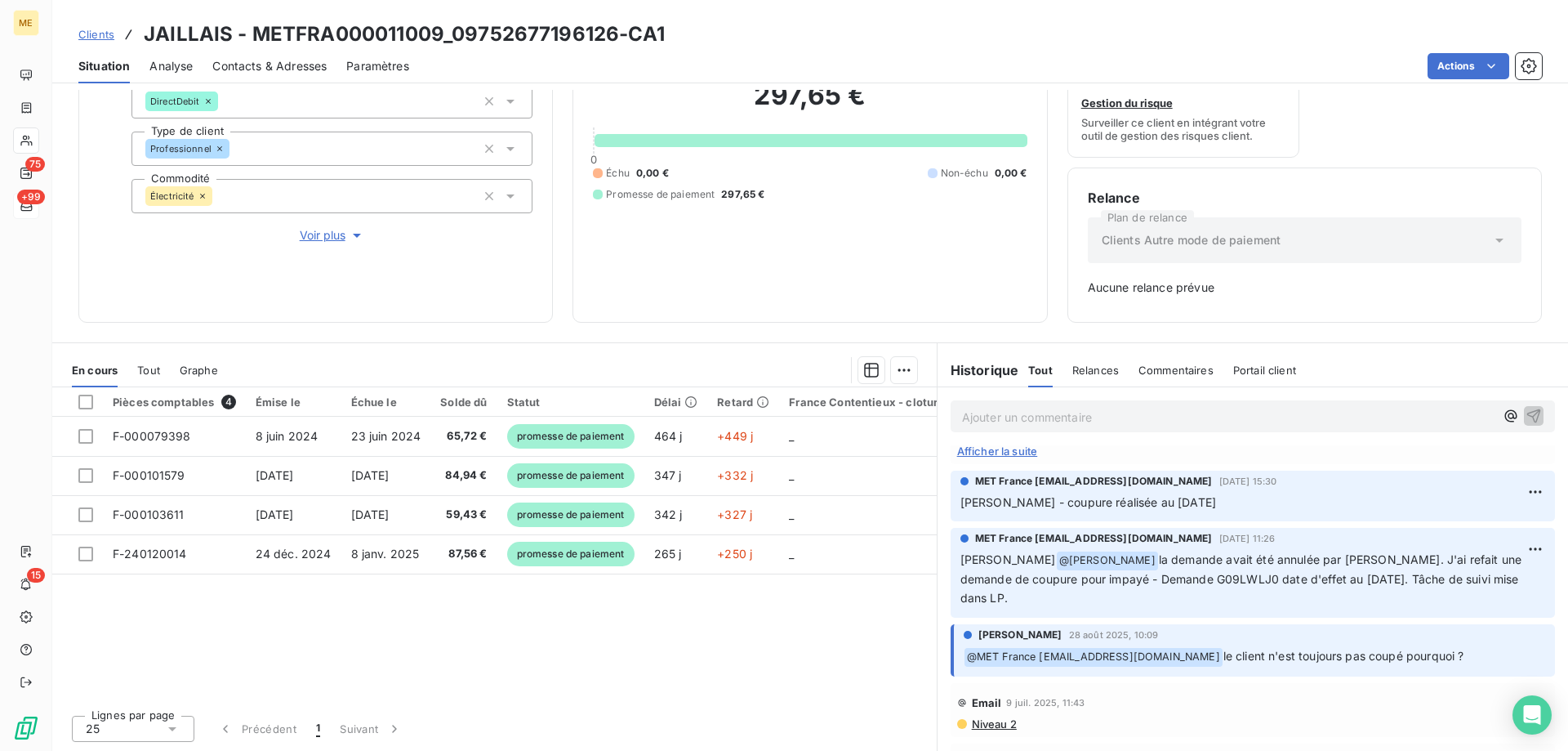
click at [999, 457] on span "Afficher la suite" at bounding box center [1253, 451] width 591 height 13
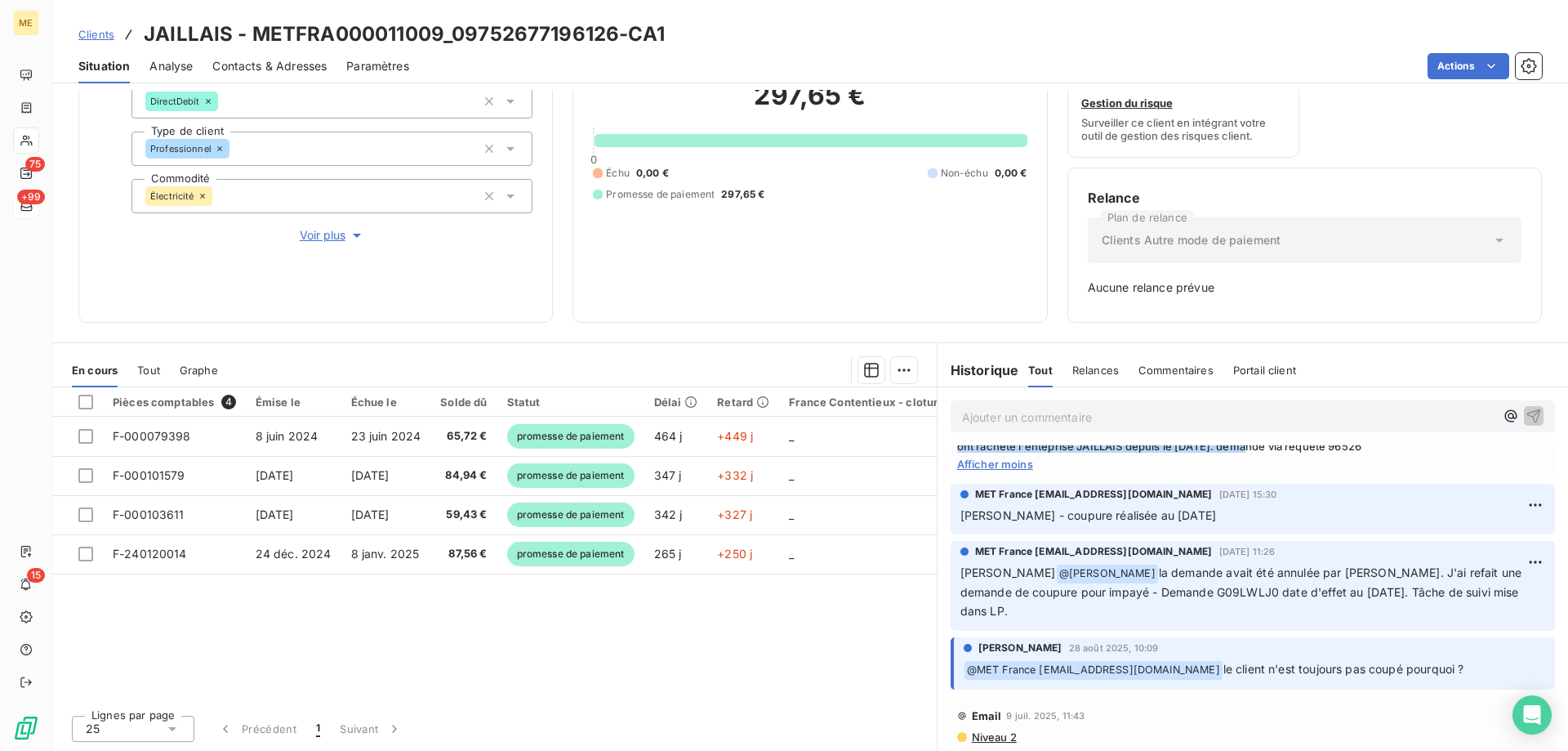
drag, startPoint x: 1423, startPoint y: 597, endPoint x: 931, endPoint y: 530, distance: 496.5
click at [938, 481] on div "Appel [DATE] 16:17 Niveau 3 Masquer les notes Prise de notes par MET France [EM…" at bounding box center [1253, 391] width 630 height 180
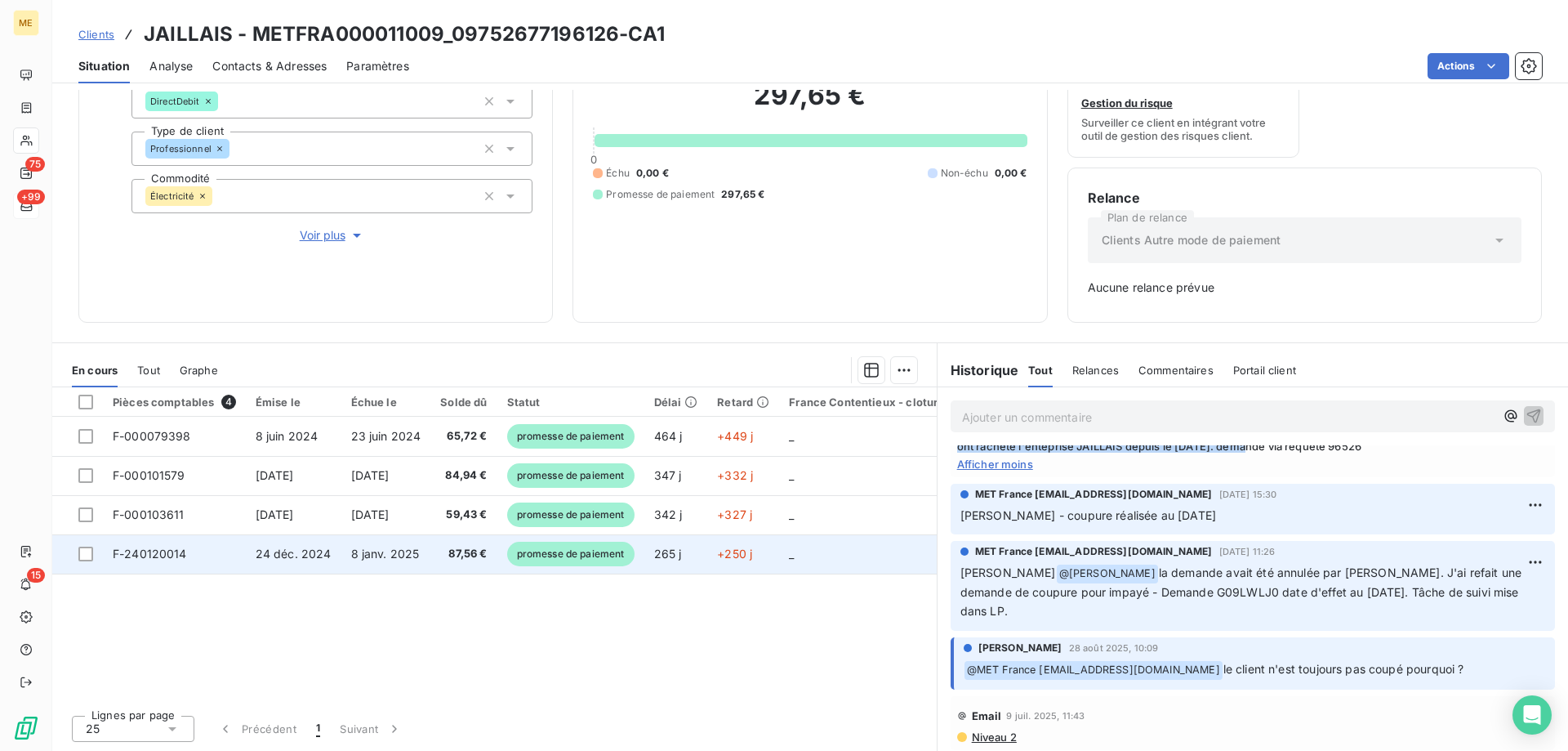
copy span "[PERSON_NAME] - [DATE] 15h56 Interlocuteur: Mme [PERSON_NAME] 0247930515 [EMAIL…"
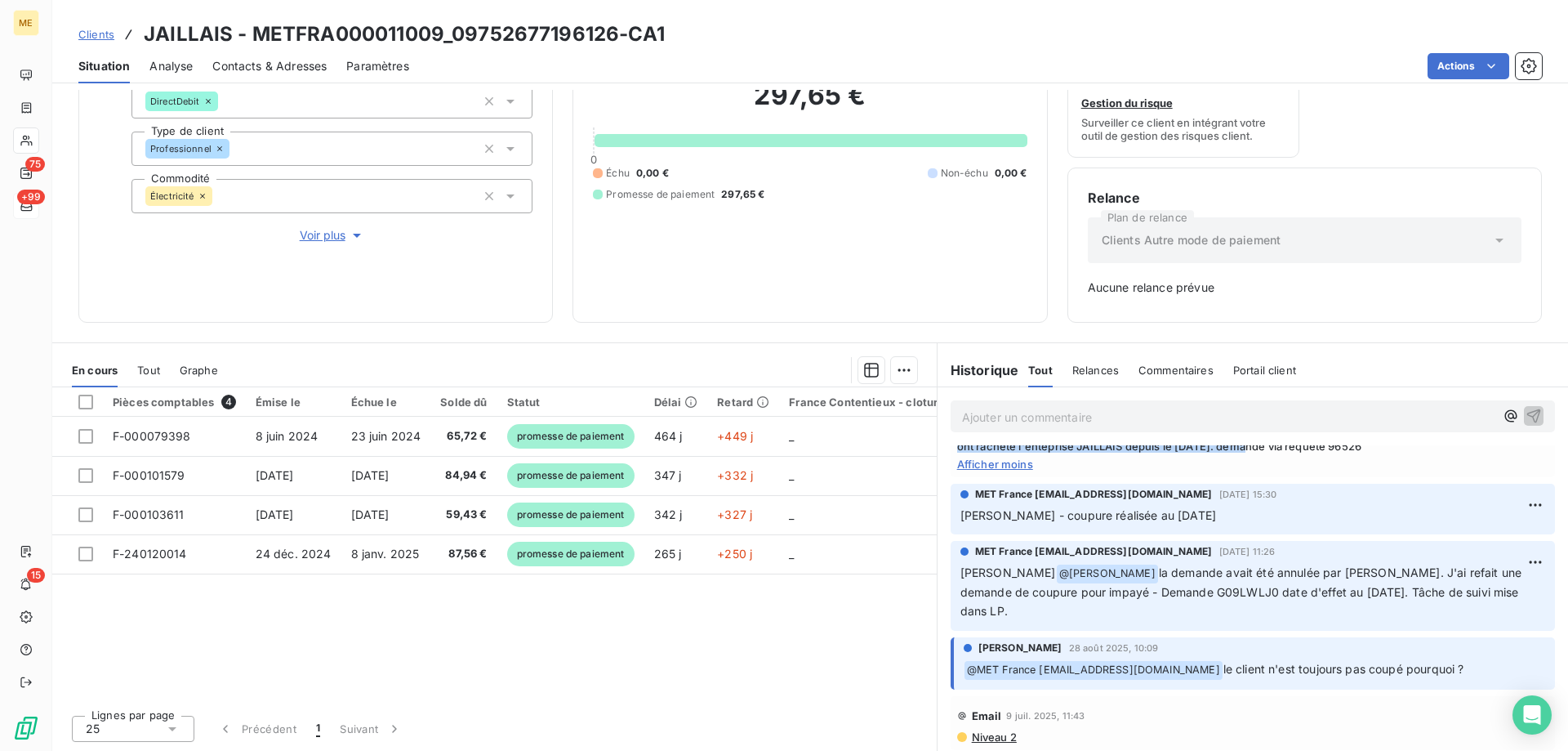
click at [1249, 453] on span "[PERSON_NAME] - [DATE] 15h56 Interlocuteur: Mme [PERSON_NAME] 0247930515 [EMAIL…" at bounding box center [1253, 412] width 591 height 78
drag, startPoint x: 992, startPoint y: 570, endPoint x: 1176, endPoint y: 571, distance: 184.0
click at [1176, 453] on span "[PERSON_NAME] - [DATE] 15h56 Interlocuteur: Mme [PERSON_NAME] 0247930515 [EMAIL…" at bounding box center [1253, 412] width 591 height 78
copy span "4 factures impayées total de 297.65"
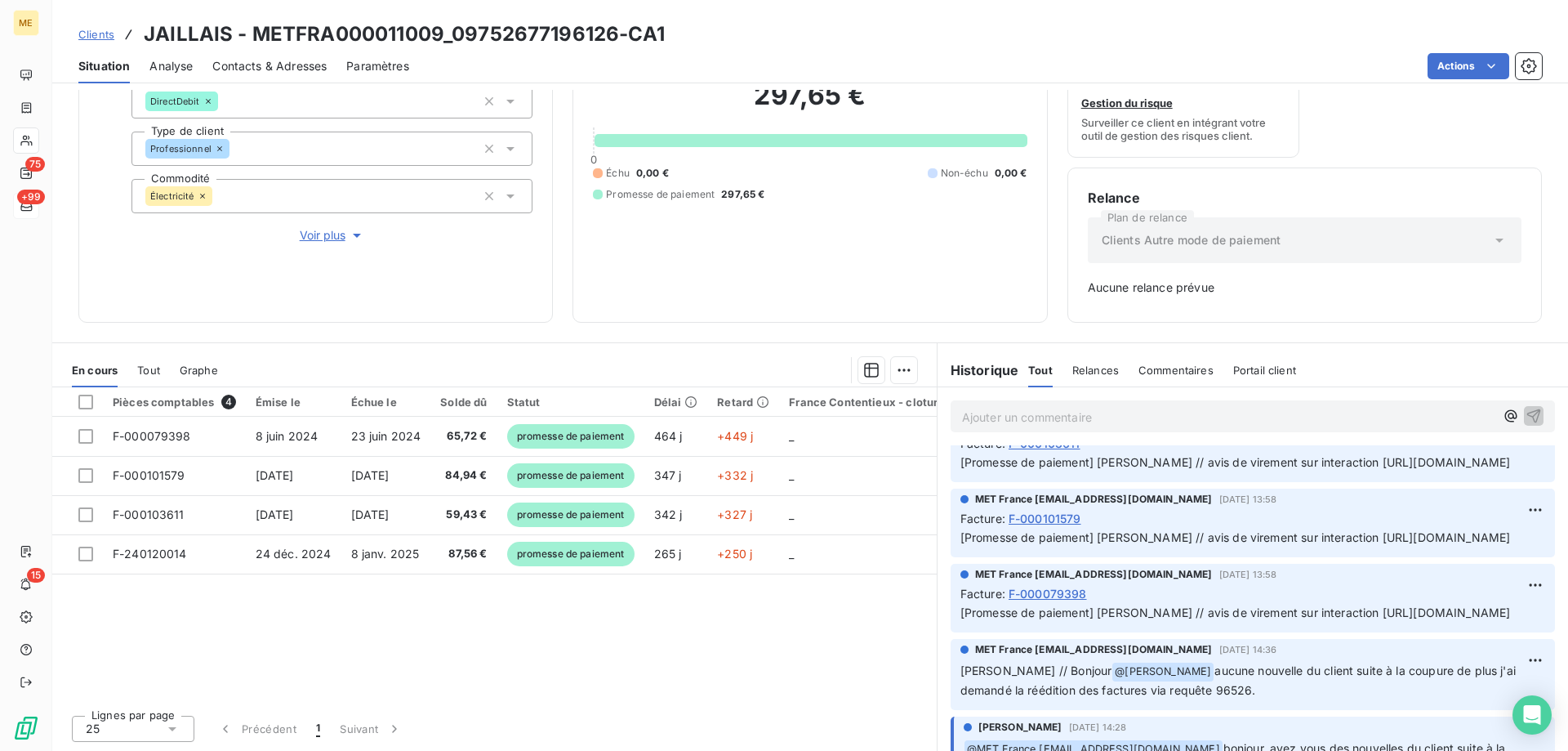
scroll to position [0, 0]
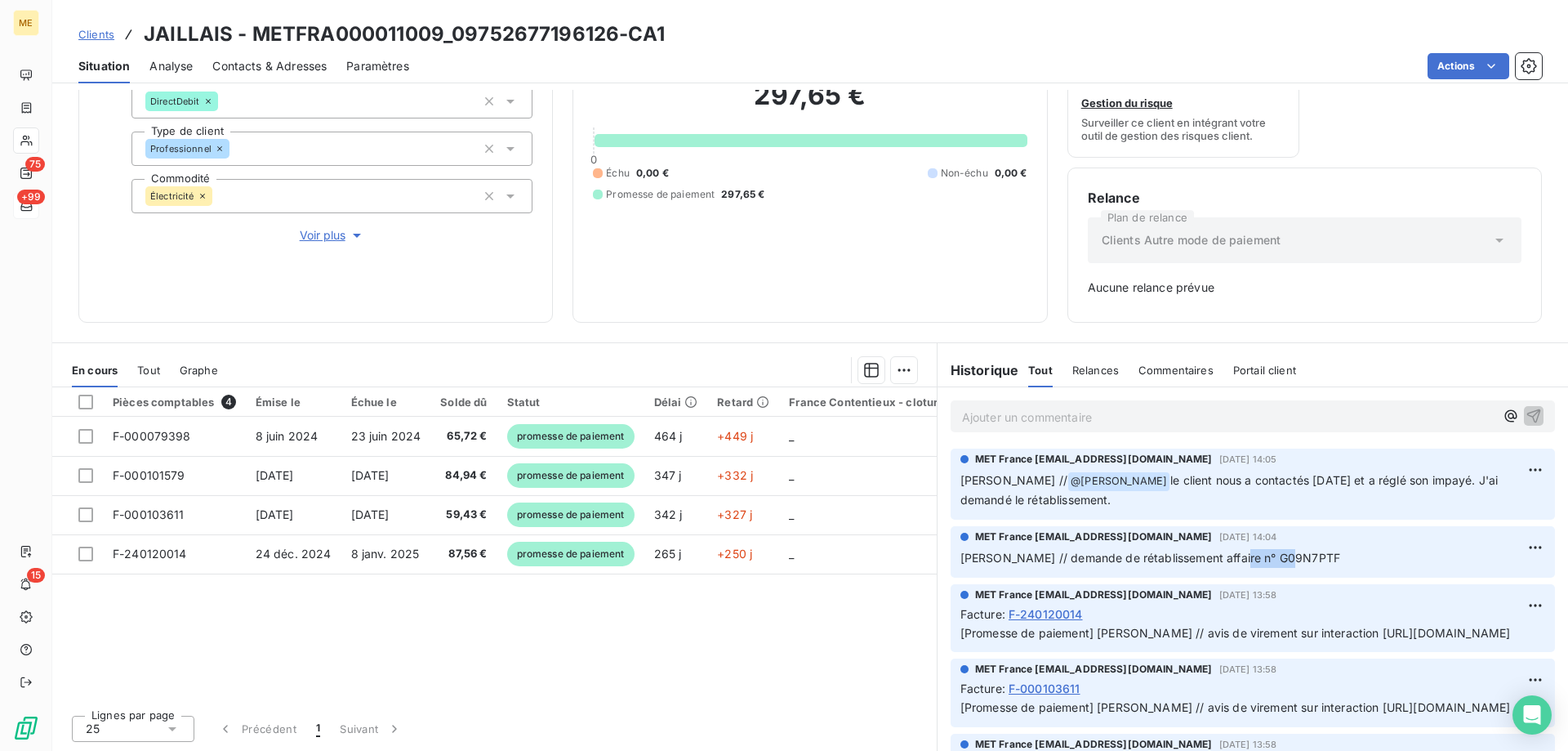
drag, startPoint x: 1280, startPoint y: 552, endPoint x: 1219, endPoint y: 559, distance: 61.4
click at [1219, 559] on p "[PERSON_NAME] // demande de rétablissement affaire n° G09N7PTF" at bounding box center [1252, 558] width 585 height 19
copy span "G09N7PTF"
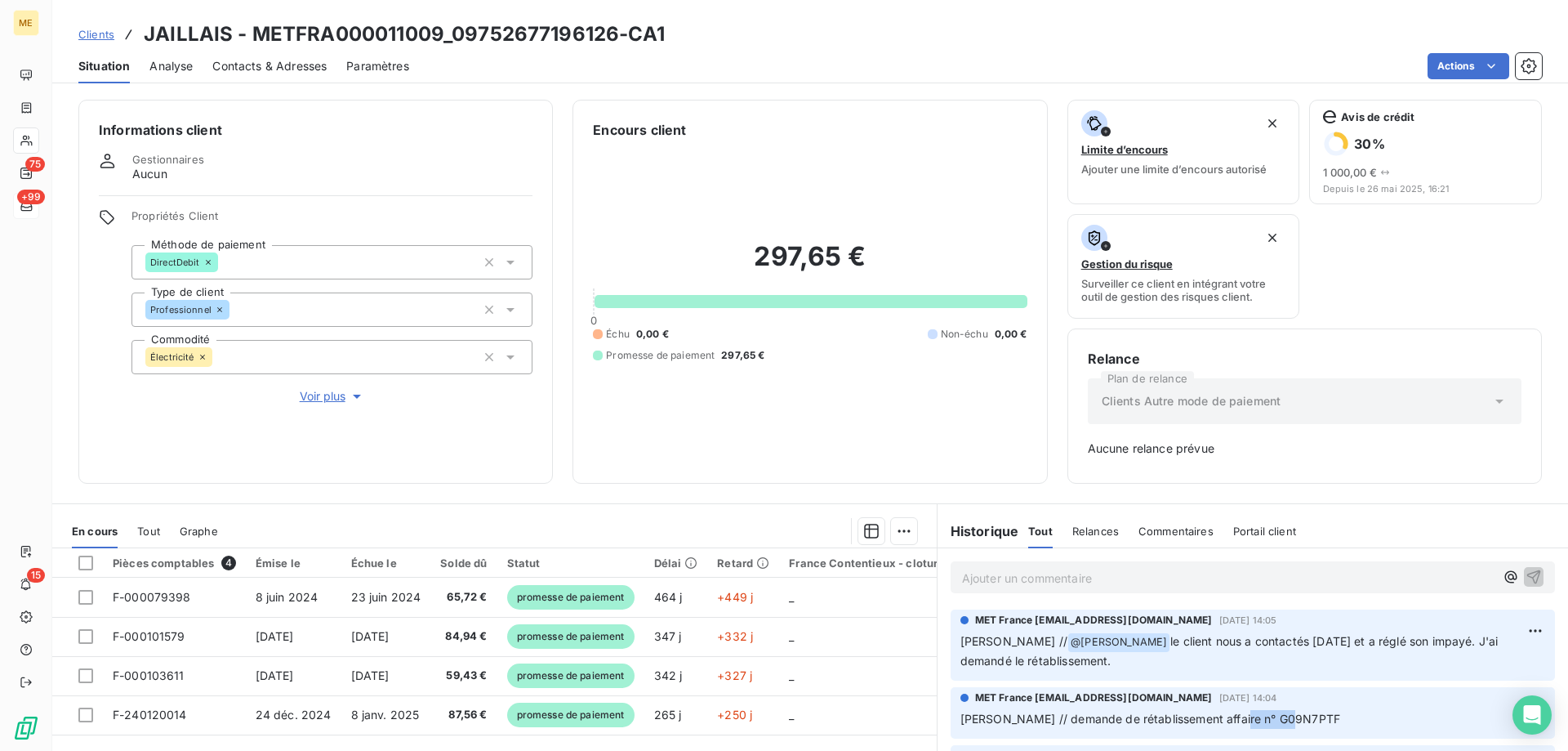
click at [317, 388] on span "Voir plus" at bounding box center [332, 396] width 66 height 16
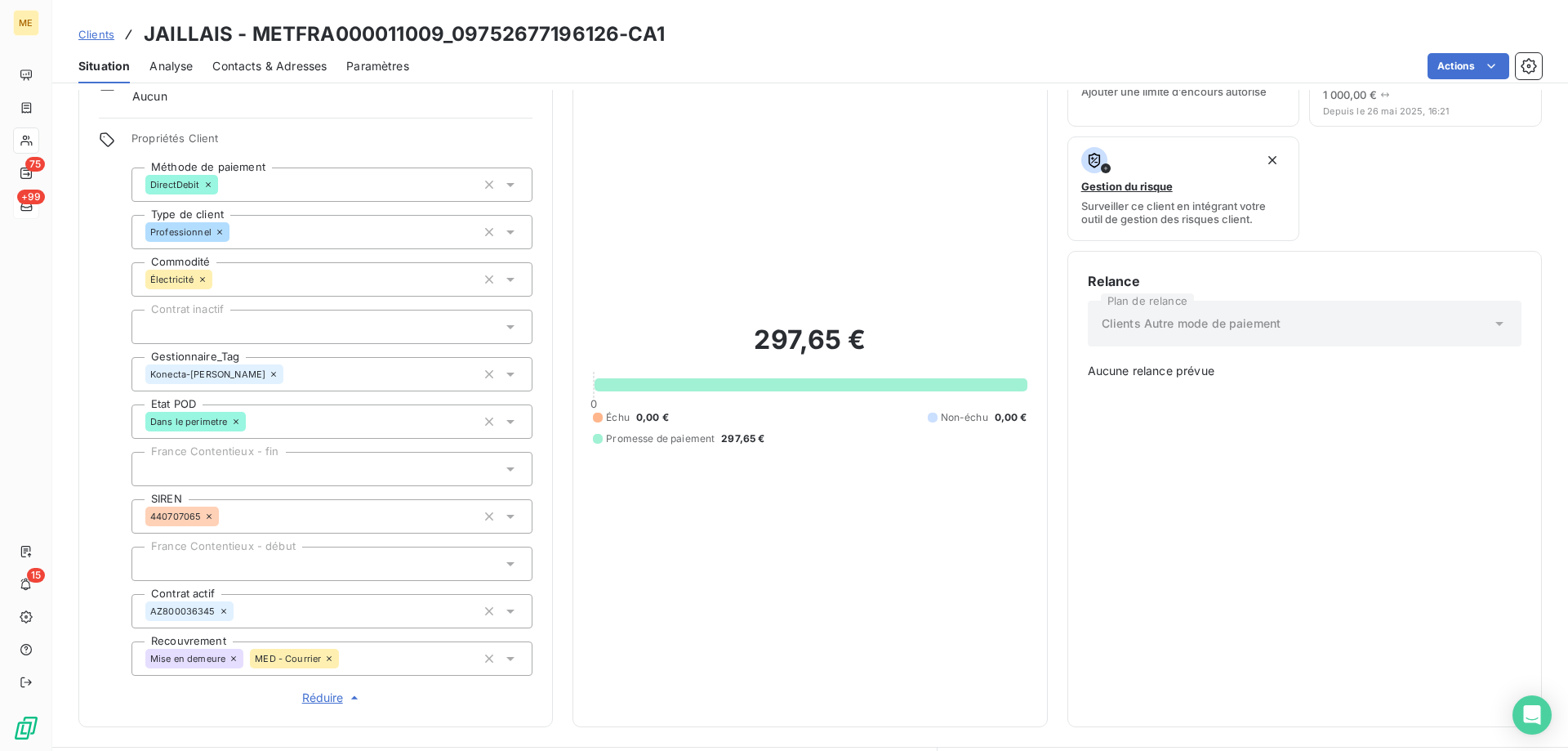
scroll to position [409, 0]
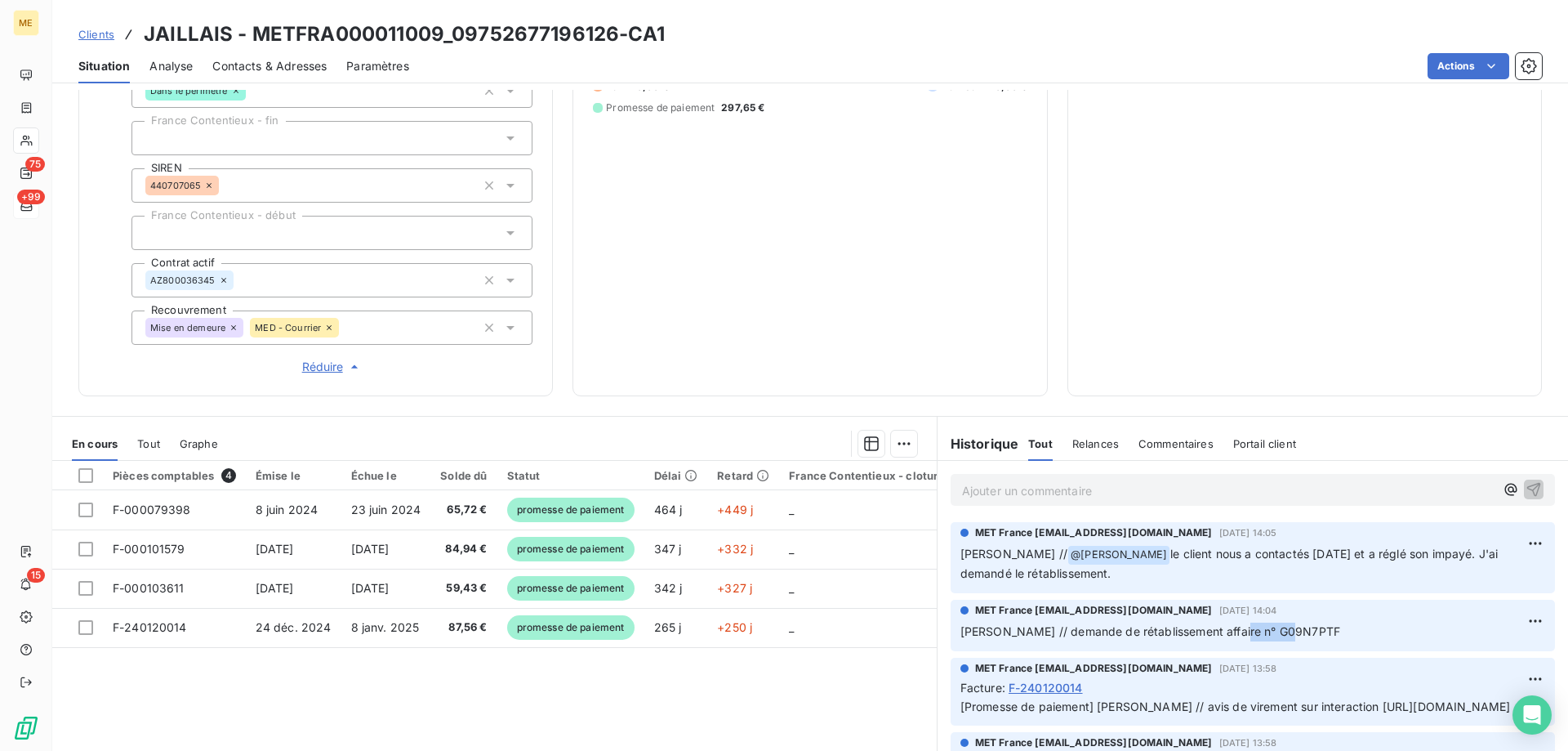
click at [1194, 485] on p "Ajouter un commentaire ﻿" at bounding box center [1228, 490] width 533 height 21
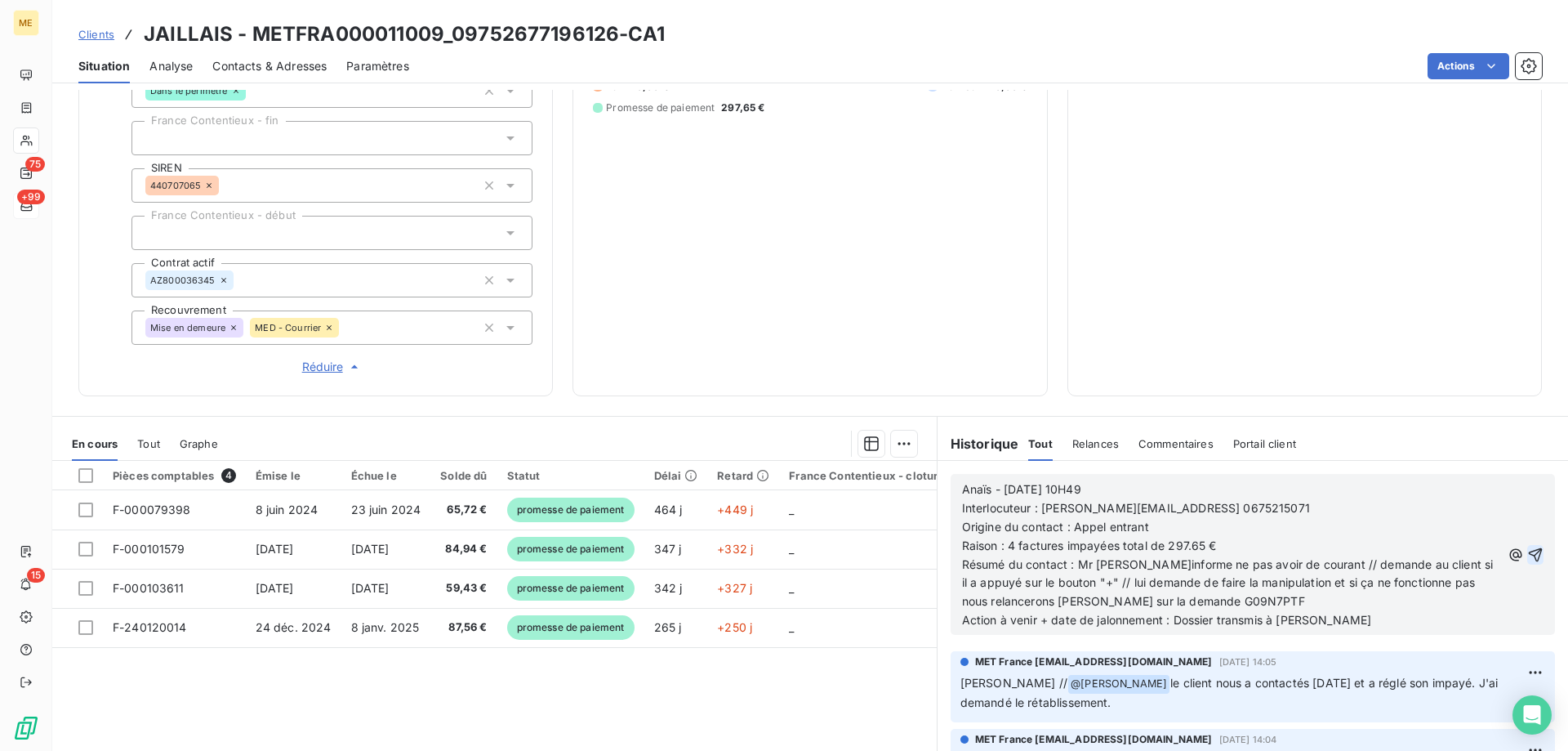
click at [1527, 546] on icon "button" at bounding box center [1535, 554] width 16 height 16
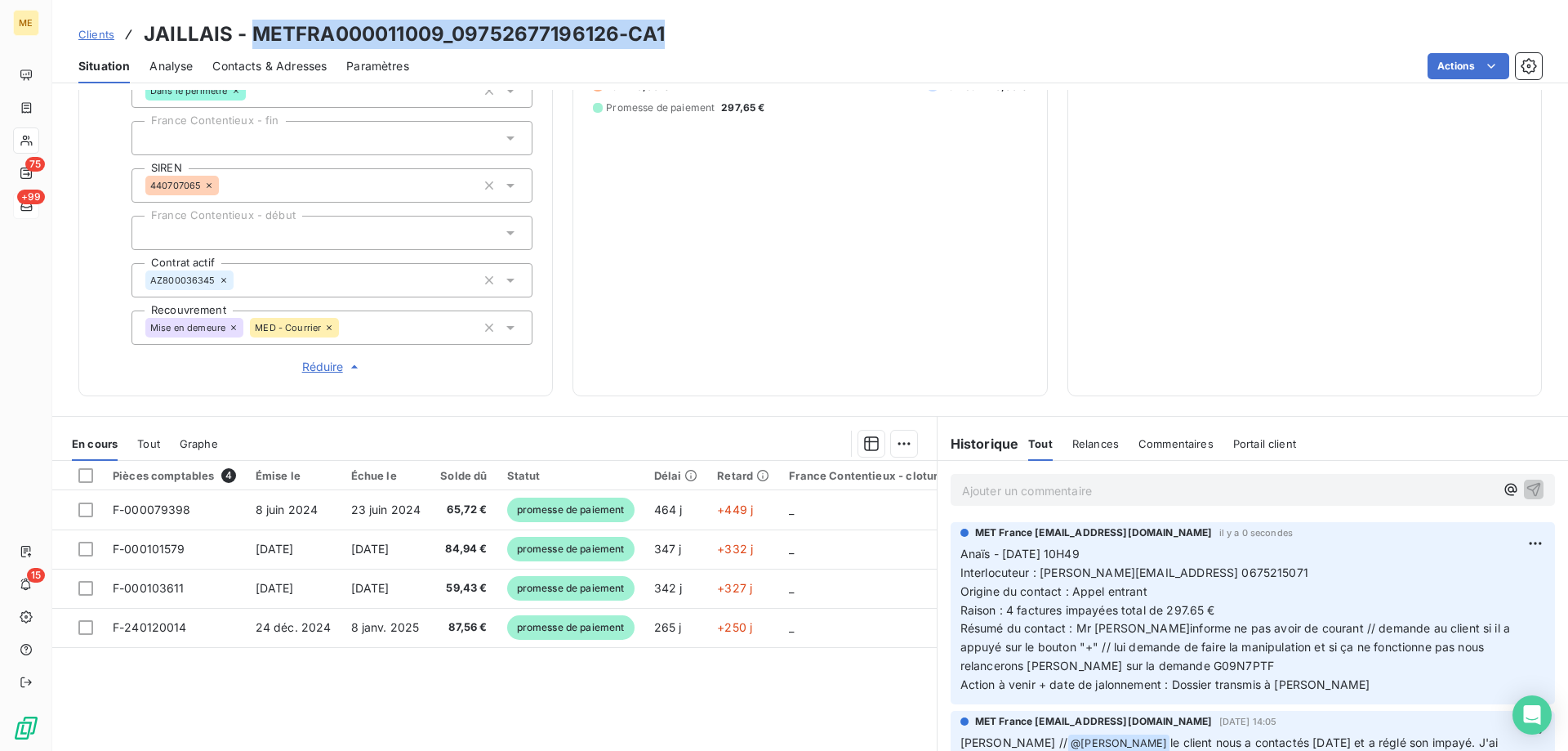
drag, startPoint x: 675, startPoint y: 39, endPoint x: 251, endPoint y: 38, distance: 424.0
click at [251, 38] on div "Clients JAILLAIS - METFRA000011009_09752677196126-CA1" at bounding box center [810, 34] width 1516 height 30
copy h3 "METFRA000011009_09752677196126-CA1"
click at [455, 28] on h3 "JAILLAIS - METFRA000011009_09752677196126-CA1" at bounding box center [404, 34] width 521 height 30
drag, startPoint x: 442, startPoint y: 36, endPoint x: 253, endPoint y: 42, distance: 189.1
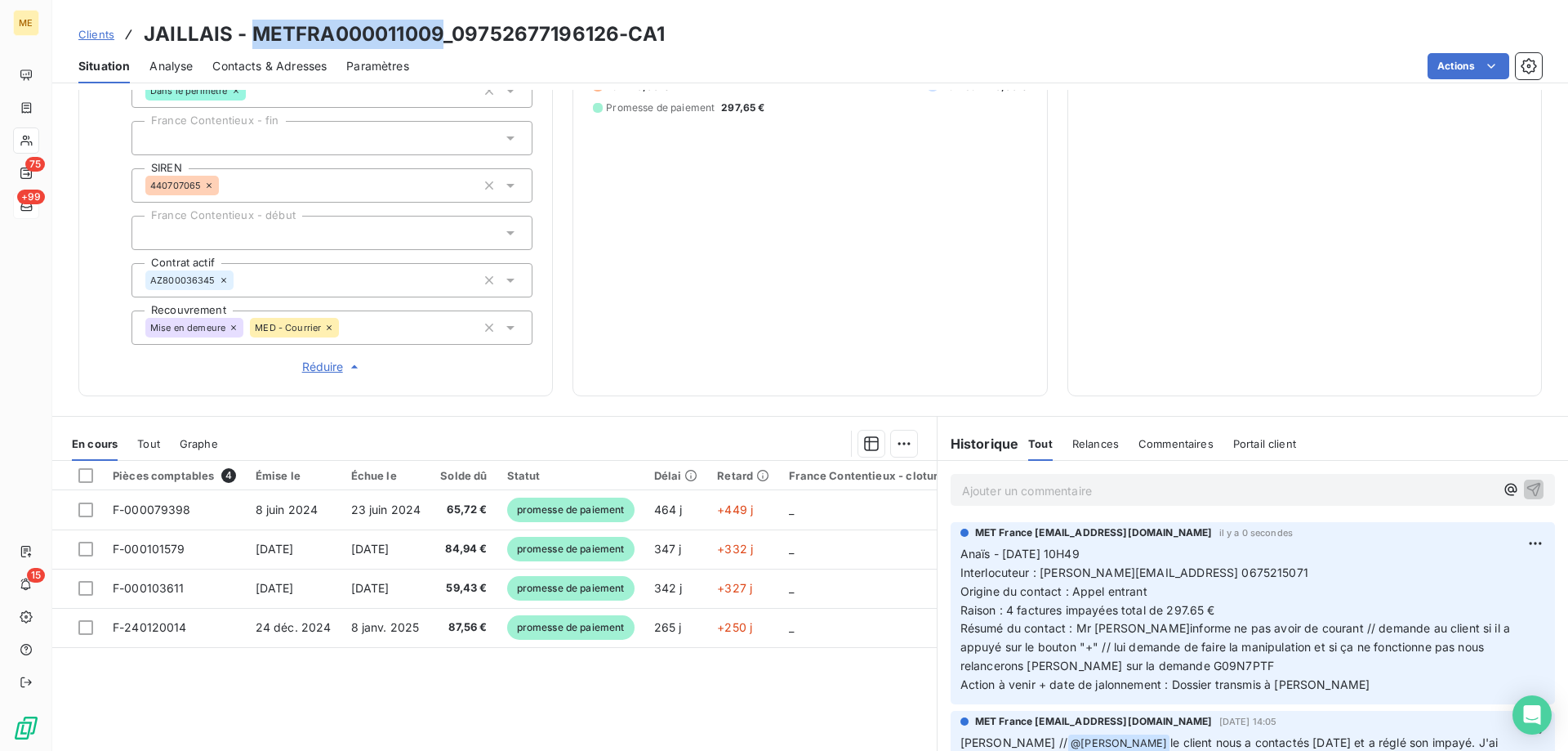
click at [253, 42] on h3 "JAILLAIS - METFRA000011009_09752677196126-CA1" at bounding box center [404, 34] width 521 height 30
copy h3 "METFRA000011009"
click at [392, 38] on h3 "JAILLAIS - METFRA000011009_09752677196126-CA1" at bounding box center [404, 34] width 521 height 30
drag, startPoint x: 436, startPoint y: 31, endPoint x: 251, endPoint y: 35, distance: 185.0
click at [251, 35] on h3 "JAILLAIS - METFRA000011009_09752677196126-CA1" at bounding box center [404, 34] width 521 height 30
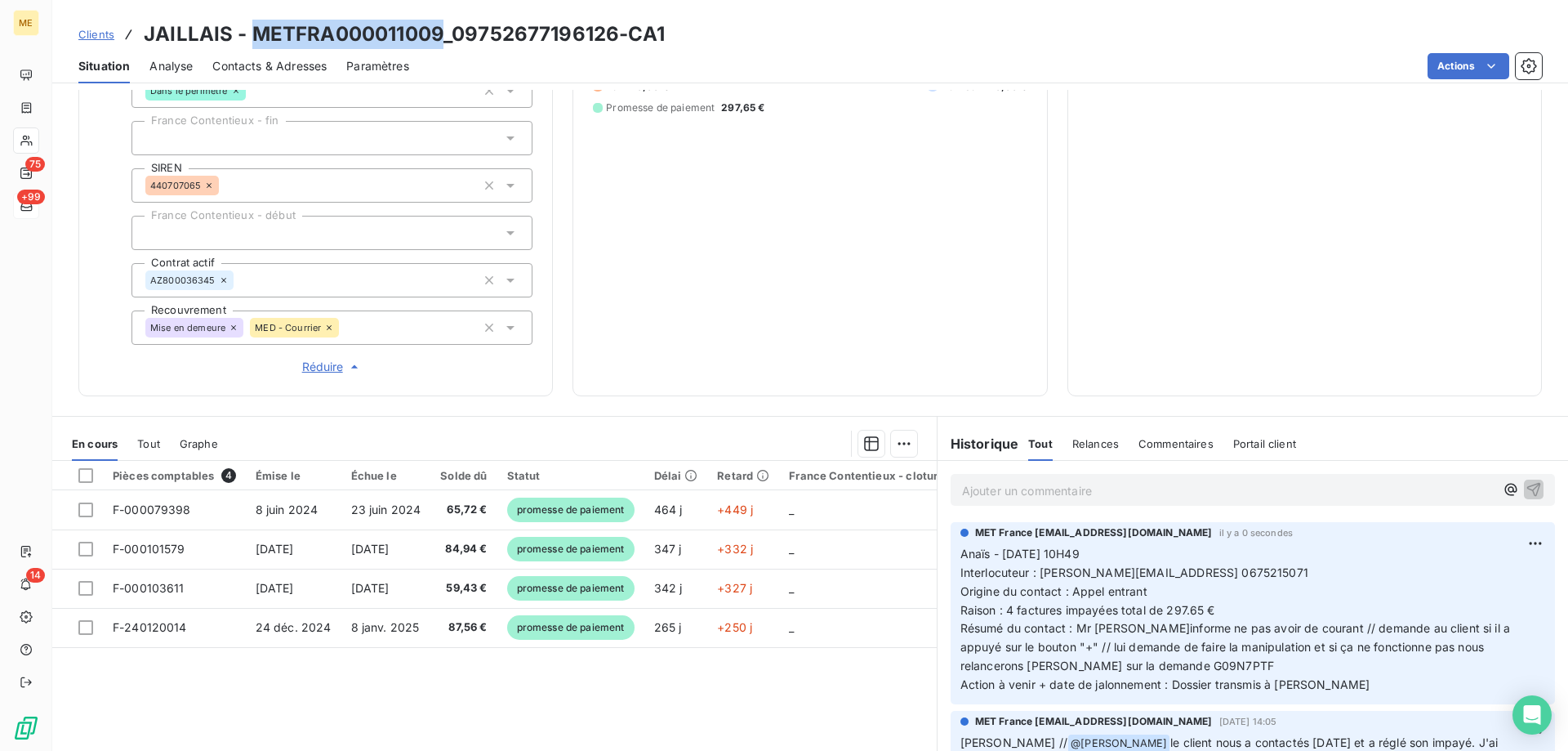
copy h3 "METFRA000011009"
click at [1119, 653] on p "Anaïs - [DATE] 10H49 Interlocuteur : [PERSON_NAME].jaillais@outlook [PHONE_NUMB…" at bounding box center [1252, 619] width 585 height 149
click at [1109, 656] on p "Anaïs - [DATE] 10H49 Interlocuteur : [PERSON_NAME].jaillais@outlook [PHONE_NUMB…" at bounding box center [1252, 619] width 585 height 149
click at [1111, 662] on p "Anaïs - [DATE] 10H49 Interlocuteur : [PERSON_NAME].jaillais@outlook [PHONE_NUMB…" at bounding box center [1252, 619] width 585 height 149
click at [1110, 654] on p "Anaïs - [DATE] 10H49 Interlocuteur : [PERSON_NAME].jaillais@outlook [PHONE_NUMB…" at bounding box center [1252, 619] width 585 height 149
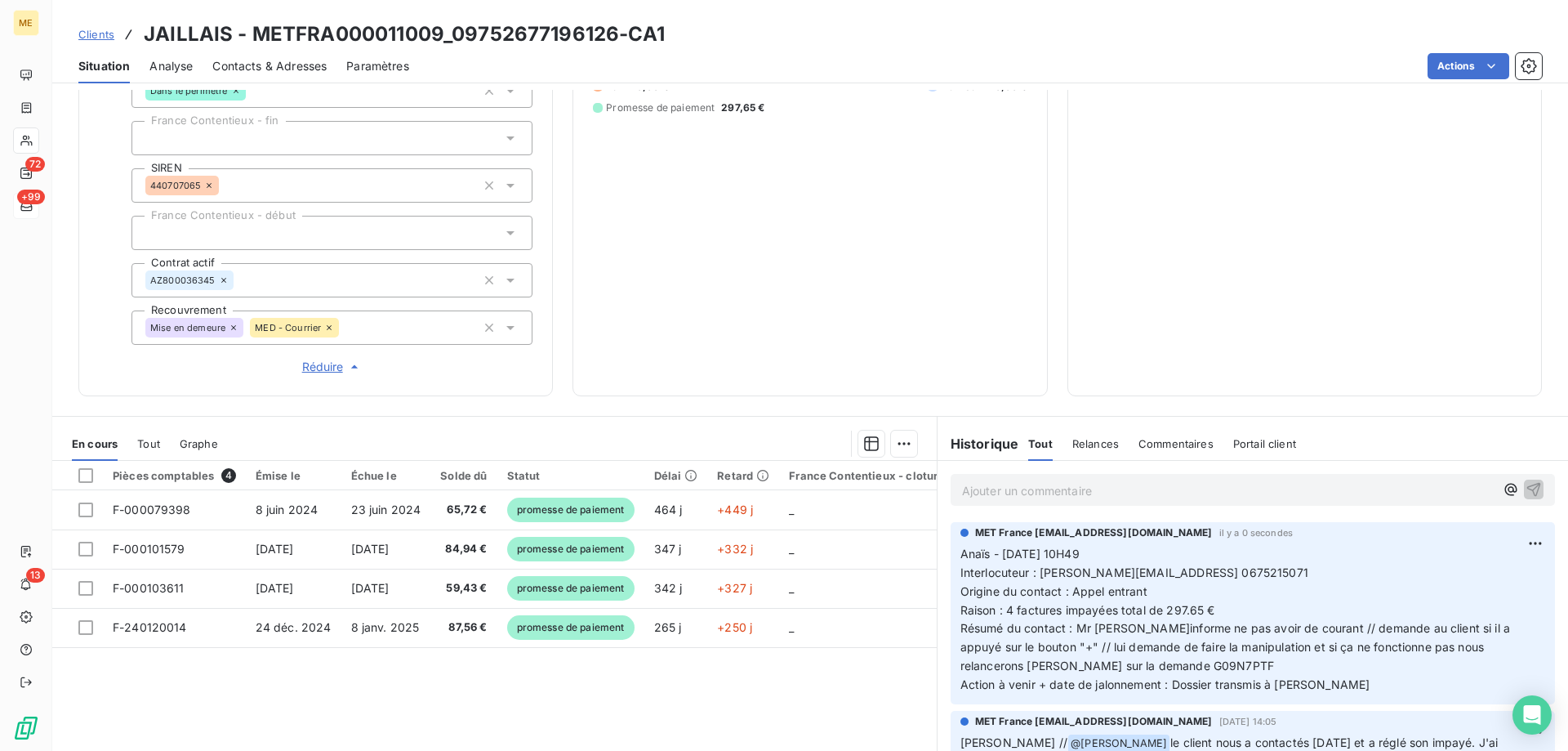
click at [1254, 608] on p "Anaïs - [DATE] 10H49 Interlocuteur : [PERSON_NAME].jaillais@outlook [PHONE_NUMB…" at bounding box center [1252, 619] width 585 height 149
click at [1110, 656] on p "Anaïs - [DATE] 10H49 Interlocuteur : [PERSON_NAME].jaillais@outlook [PHONE_NUMB…" at bounding box center [1252, 619] width 585 height 149
click at [1155, 603] on span "Raison : 4 factures impayées total de 297.65 €" at bounding box center [1088, 609] width 255 height 13
click at [1510, 537] on html "ME 72 +99 13 Clients JAILLAIS - METFRA000011009_09752677196126-CA1 Situation An…" at bounding box center [784, 456] width 1568 height 914
click at [1460, 566] on div "Editer" at bounding box center [1472, 569] width 92 height 26
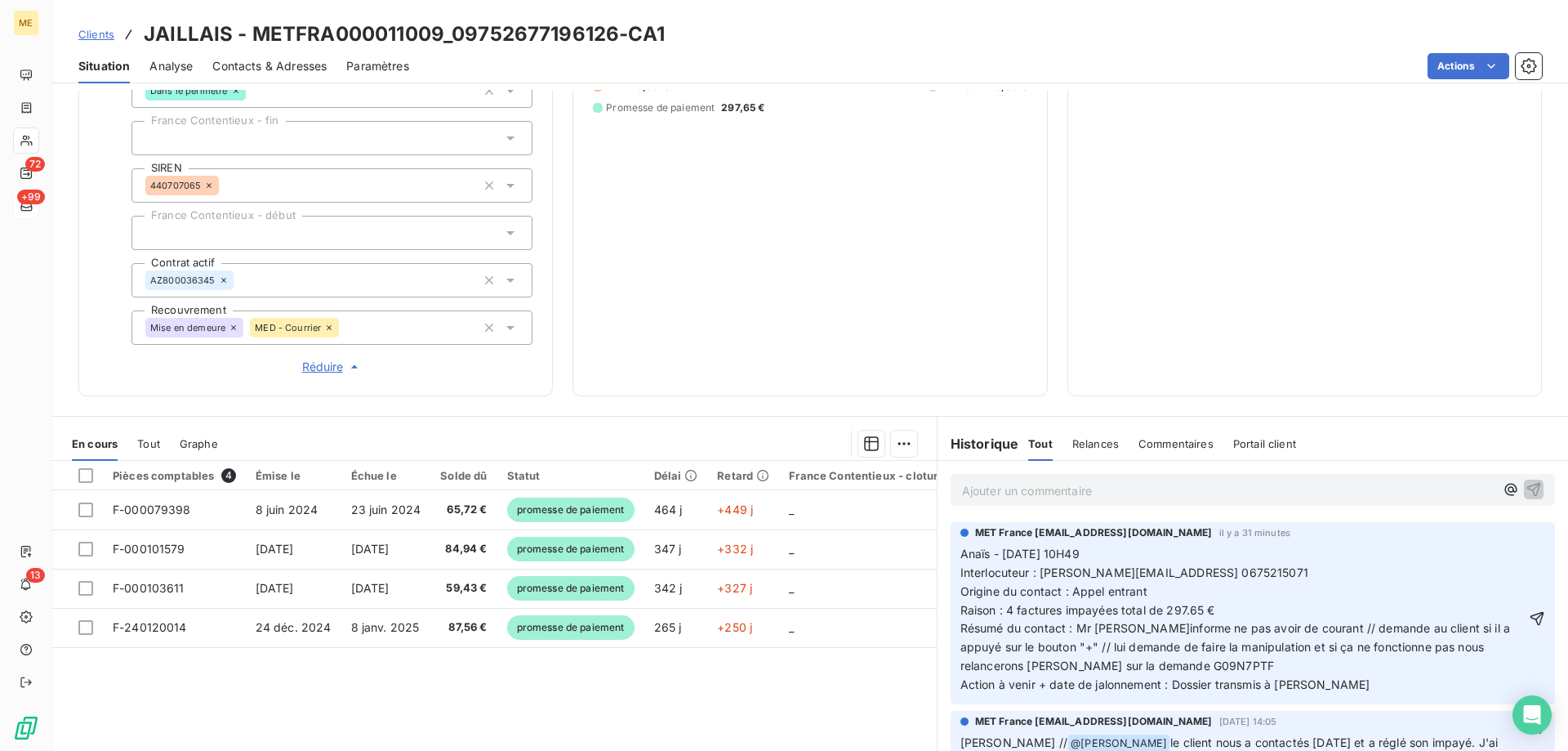
click at [1201, 565] on span "Interlocuteur : [PERSON_NAME][EMAIL_ADDRESS] 0675215071" at bounding box center [1133, 571] width 348 height 13
click at [1528, 610] on icon "button" at bounding box center [1537, 618] width 16 height 16
drag, startPoint x: 1102, startPoint y: 658, endPoint x: 1042, endPoint y: 655, distance: 60.1
click at [1042, 655] on span "Anaïs - [DATE] 10H49 Interlocuteur : Mr Jaillais [EMAIL_ADDRESS][DOMAIN_NAME] […" at bounding box center [1237, 618] width 553 height 145
click at [1352, 482] on p "Ajouter un commentaire ﻿" at bounding box center [1228, 490] width 533 height 21
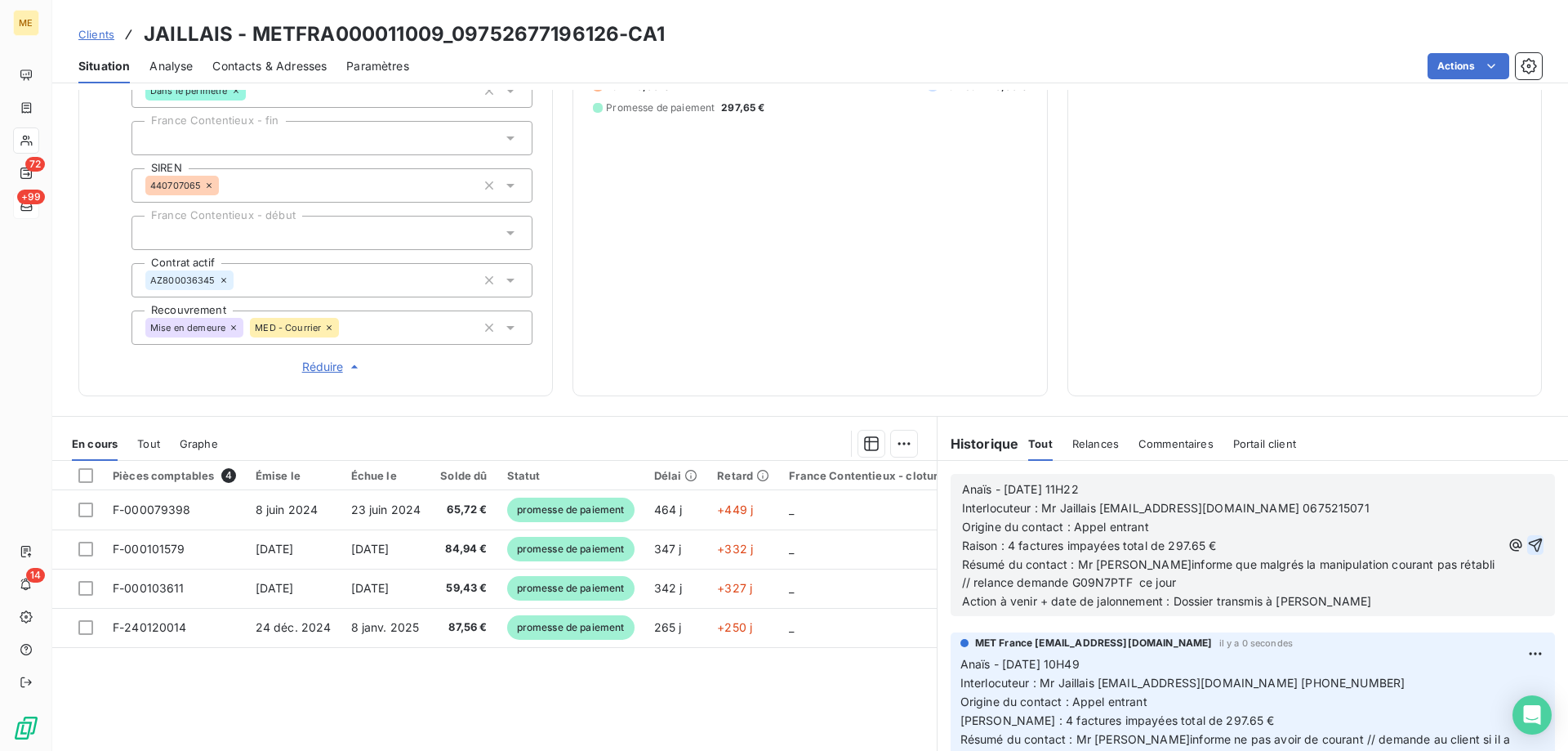
click at [1229, 500] on span "Interlocuteur : Mr Jaillais [EMAIL_ADDRESS][DOMAIN_NAME] 0675215071" at bounding box center [1166, 507] width 408 height 13
drag, startPoint x: 1230, startPoint y: 498, endPoint x: 1216, endPoint y: 501, distance: 14.3
click at [1216, 501] on span "Interlocuteur : Mr Jaillais [EMAIL_ADDRESS][DOMAIN_NAME] 0675215071" at bounding box center [1166, 507] width 408 height 13
click at [1528, 539] on icon "button" at bounding box center [1535, 544] width 13 height 13
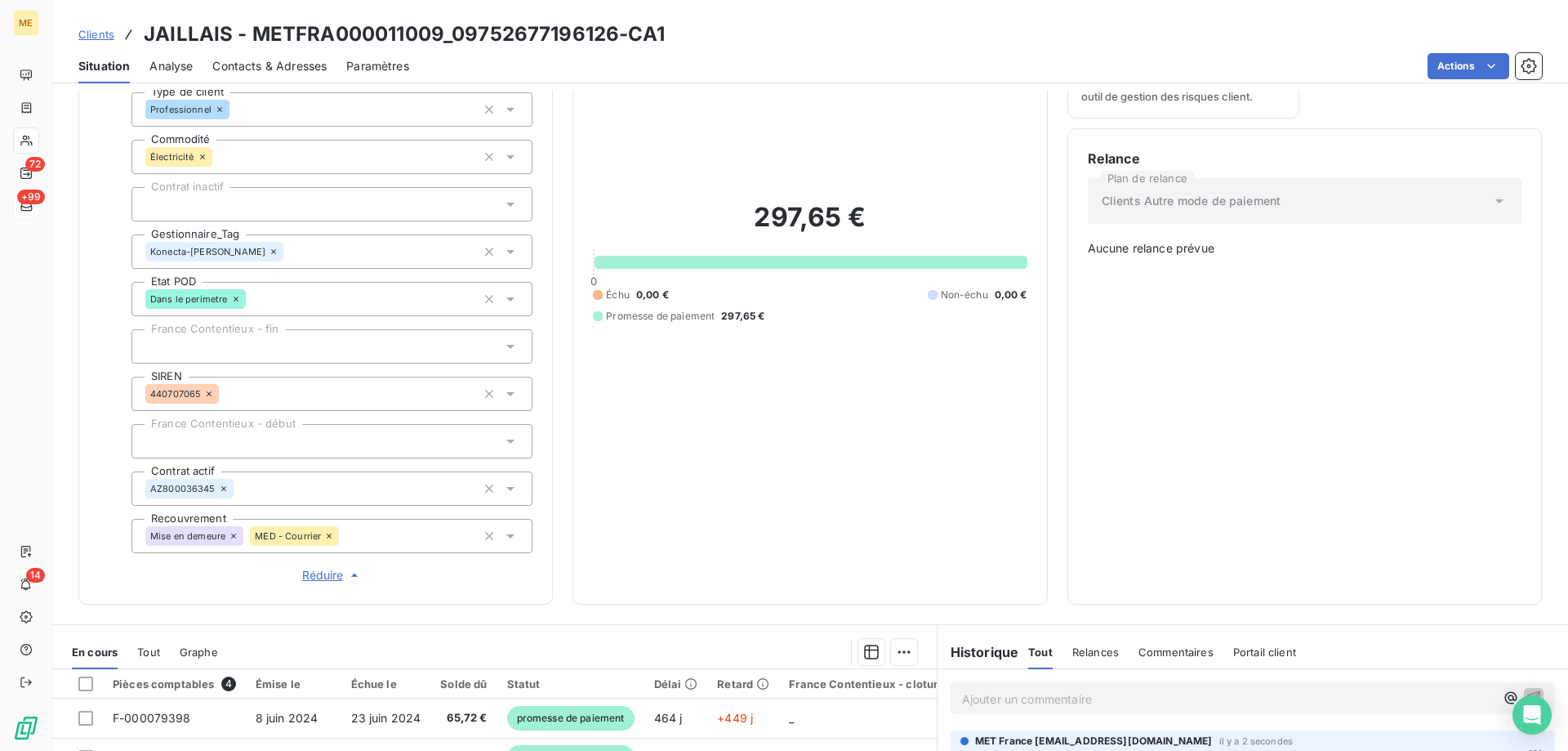
scroll to position [163, 0]
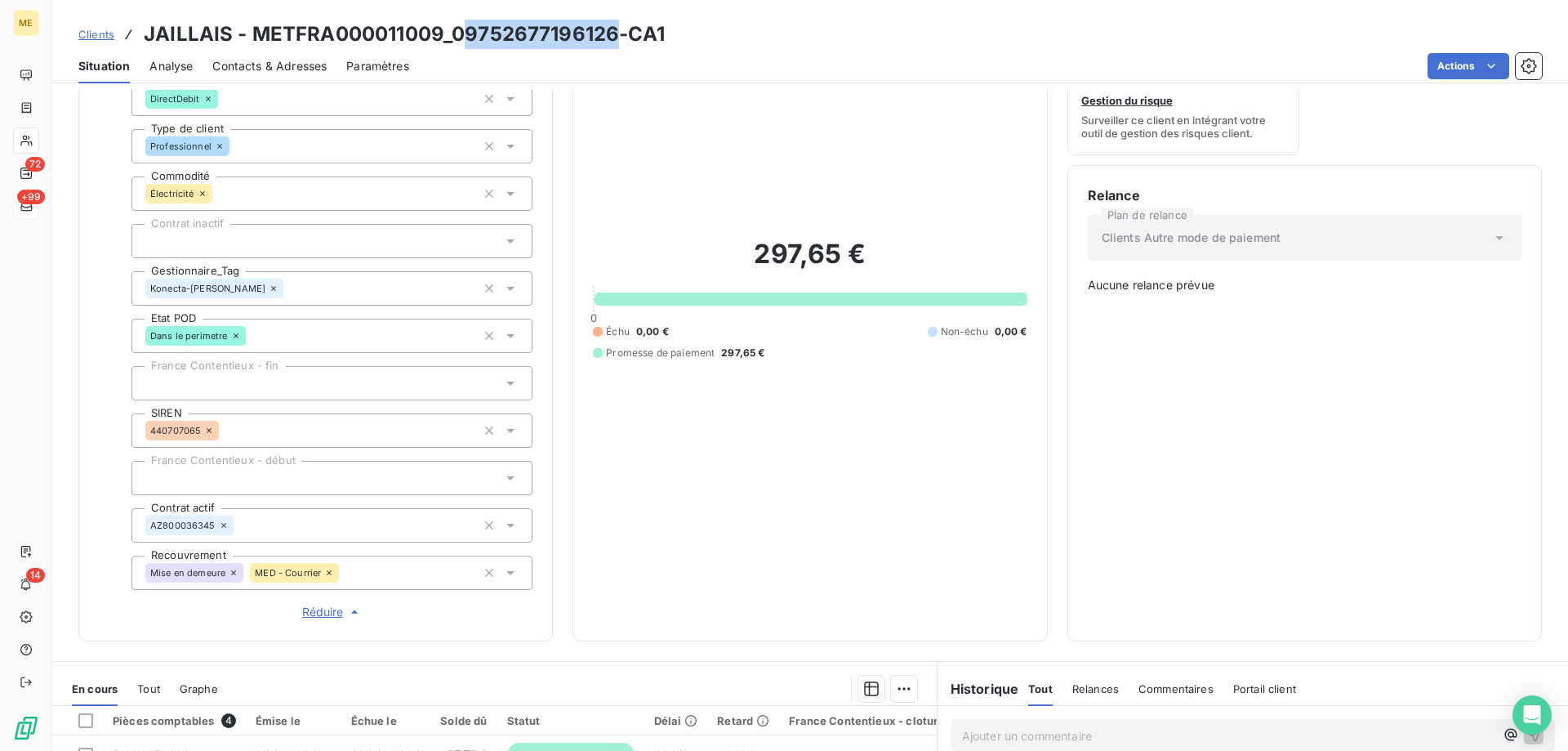
drag, startPoint x: 612, startPoint y: 39, endPoint x: 432, endPoint y: 32, distance: 180.1
click at [467, 39] on h3 "JAILLAIS - METFRA000011009_09752677196126-CA1" at bounding box center [404, 34] width 521 height 30
click at [442, 38] on h3 "JAILLAIS - METFRA000011009_09752677196126-CA1" at bounding box center [404, 34] width 521 height 30
drag, startPoint x: 438, startPoint y: 32, endPoint x: 249, endPoint y: 40, distance: 189.2
click at [249, 40] on h3 "JAILLAIS - METFRA000011009_09752677196126-CA1" at bounding box center [404, 34] width 521 height 30
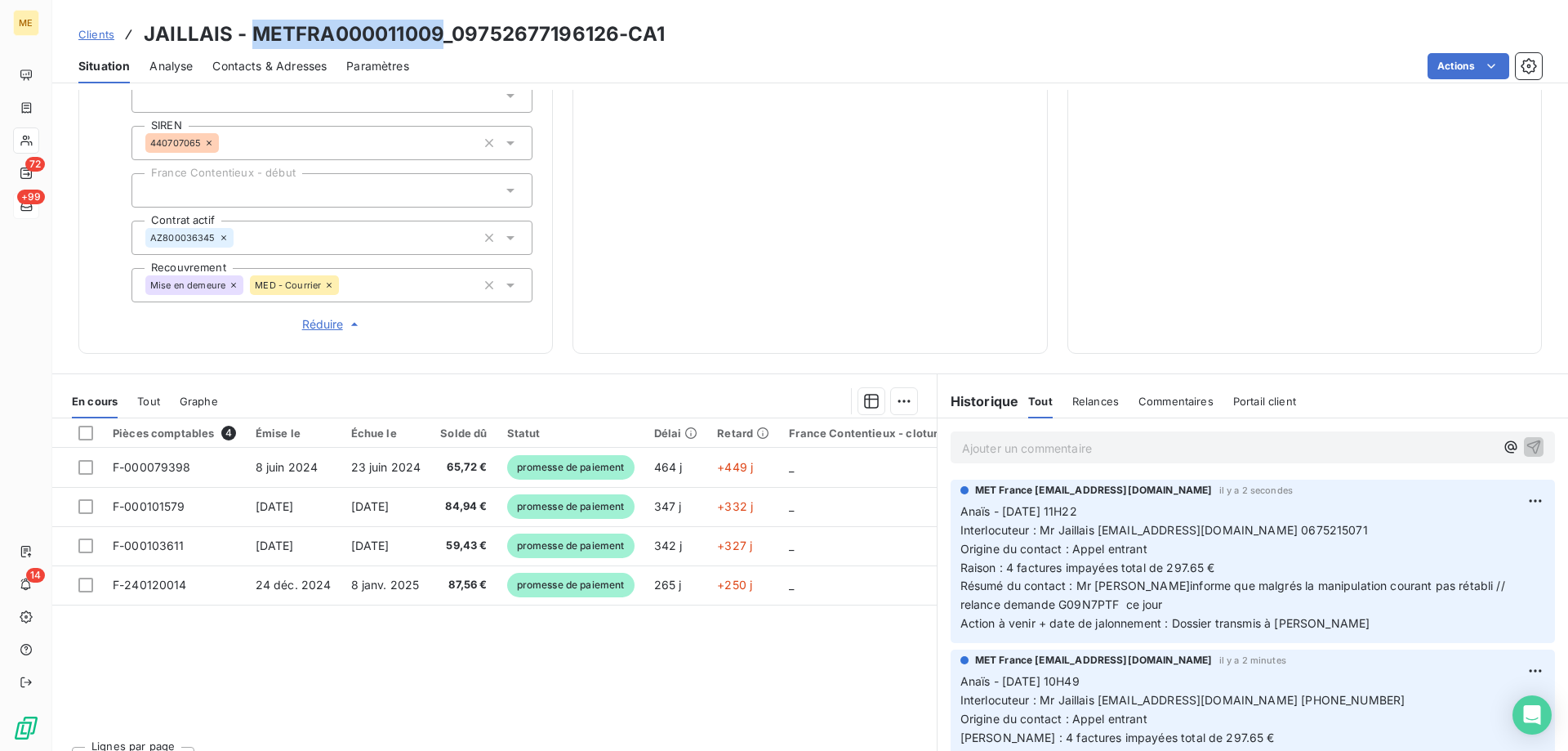
scroll to position [473, 0]
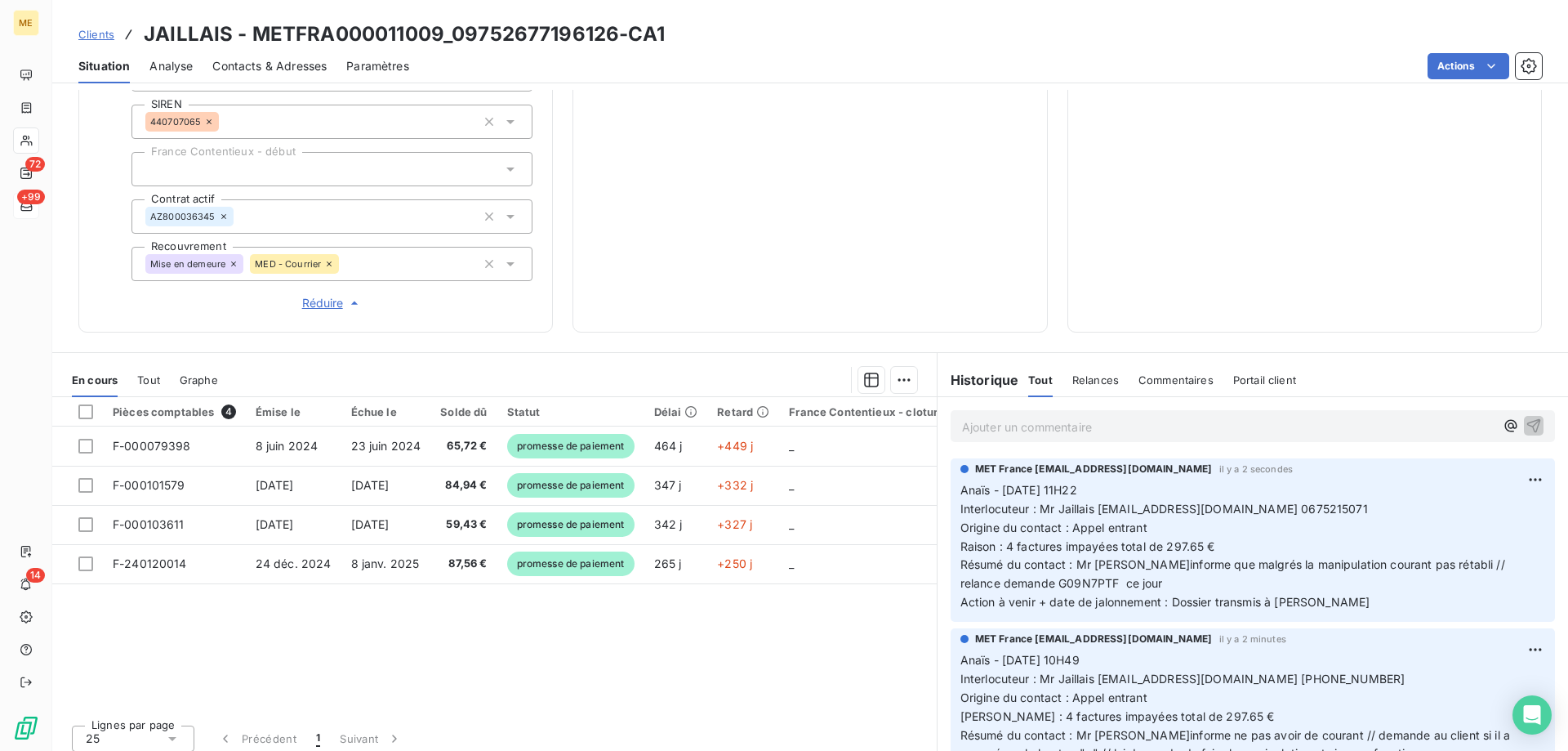
click at [702, 32] on div "Clients JAILLAIS - METFRA000011009_09752677196126-CA1" at bounding box center [810, 34] width 1516 height 30
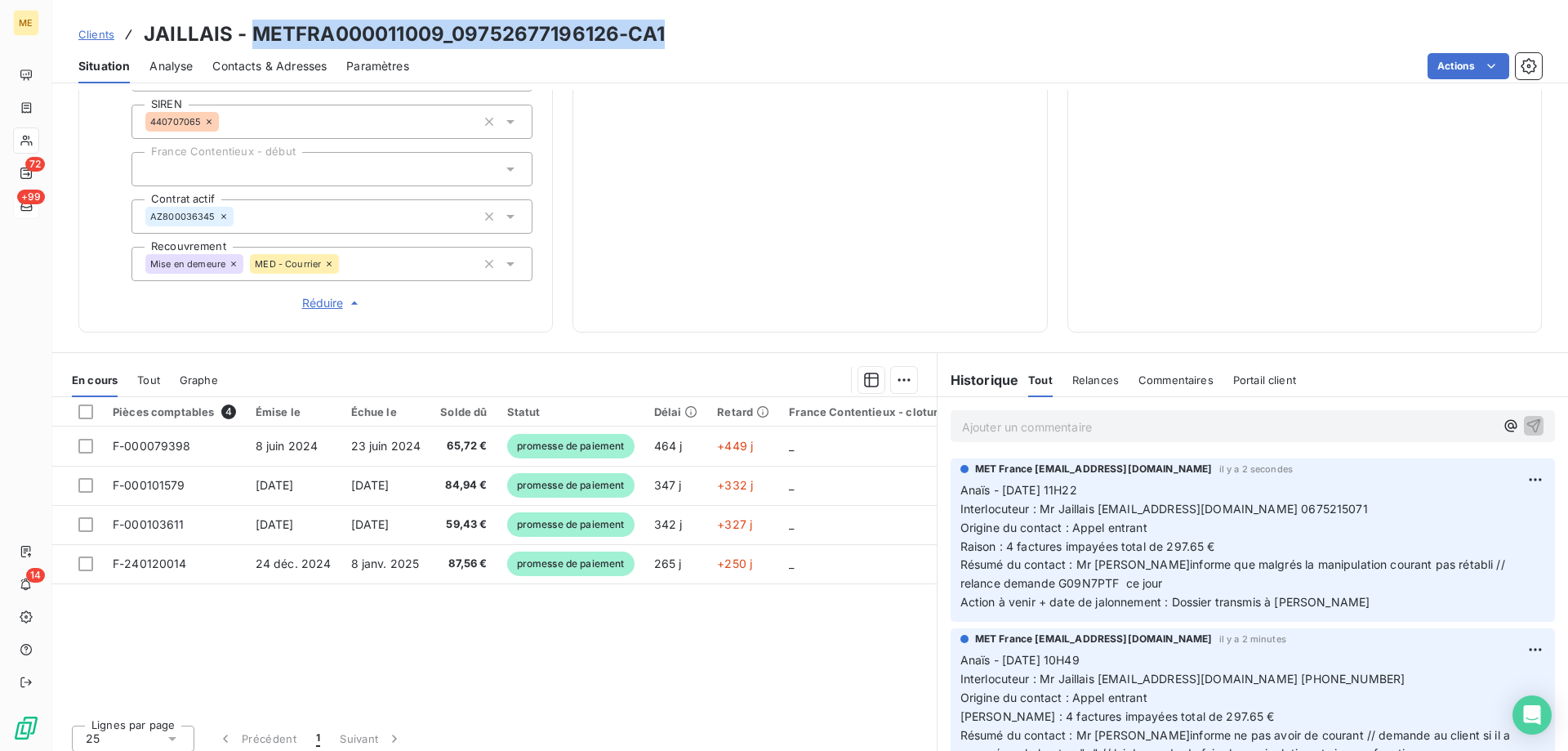
drag, startPoint x: 674, startPoint y: 32, endPoint x: 254, endPoint y: 30, distance: 420.0
click at [254, 30] on div "Clients JAILLAIS - METFRA000011009_09752677196126-CA1" at bounding box center [810, 34] width 1516 height 30
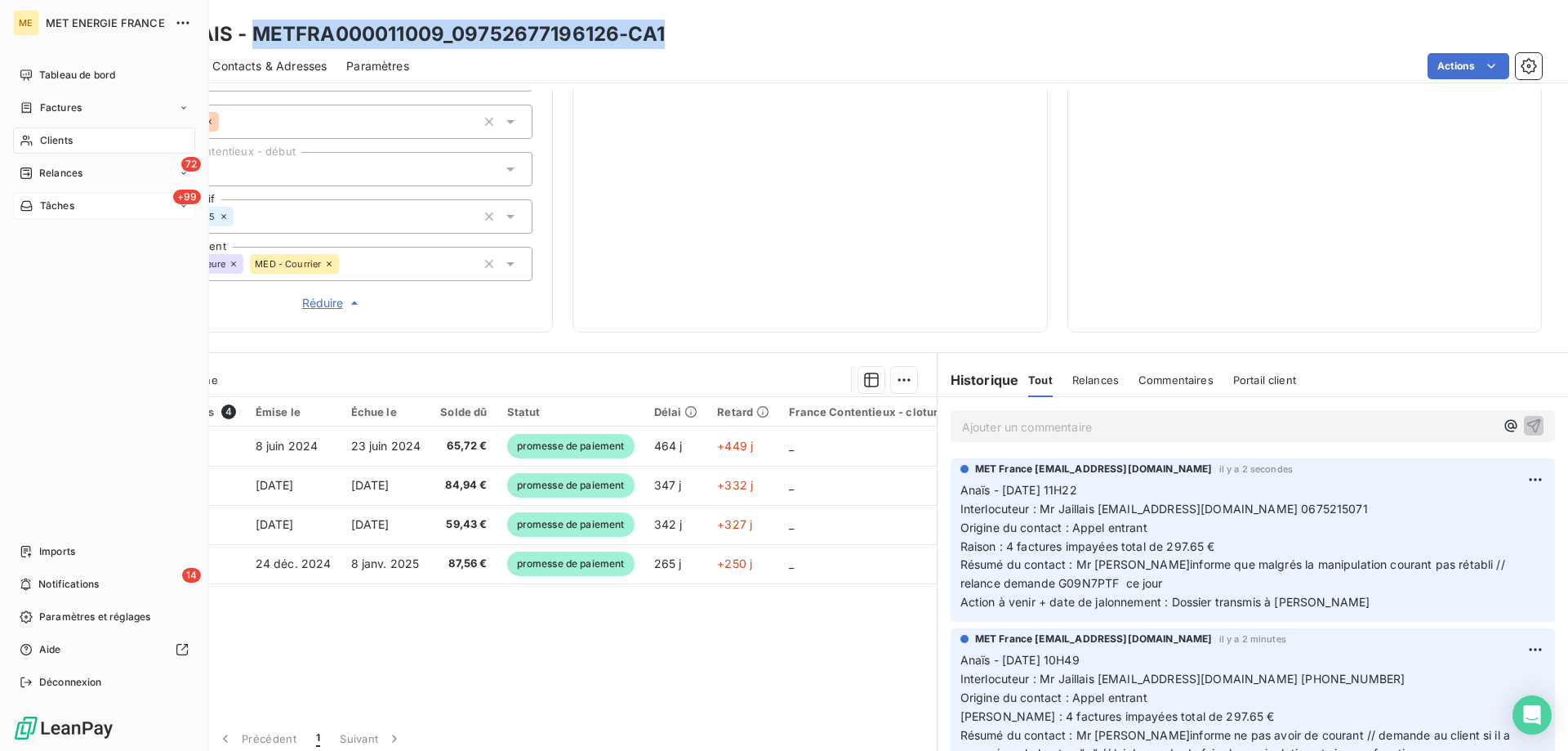
click at [38, 137] on div "Clients" at bounding box center [104, 140] width 182 height 26
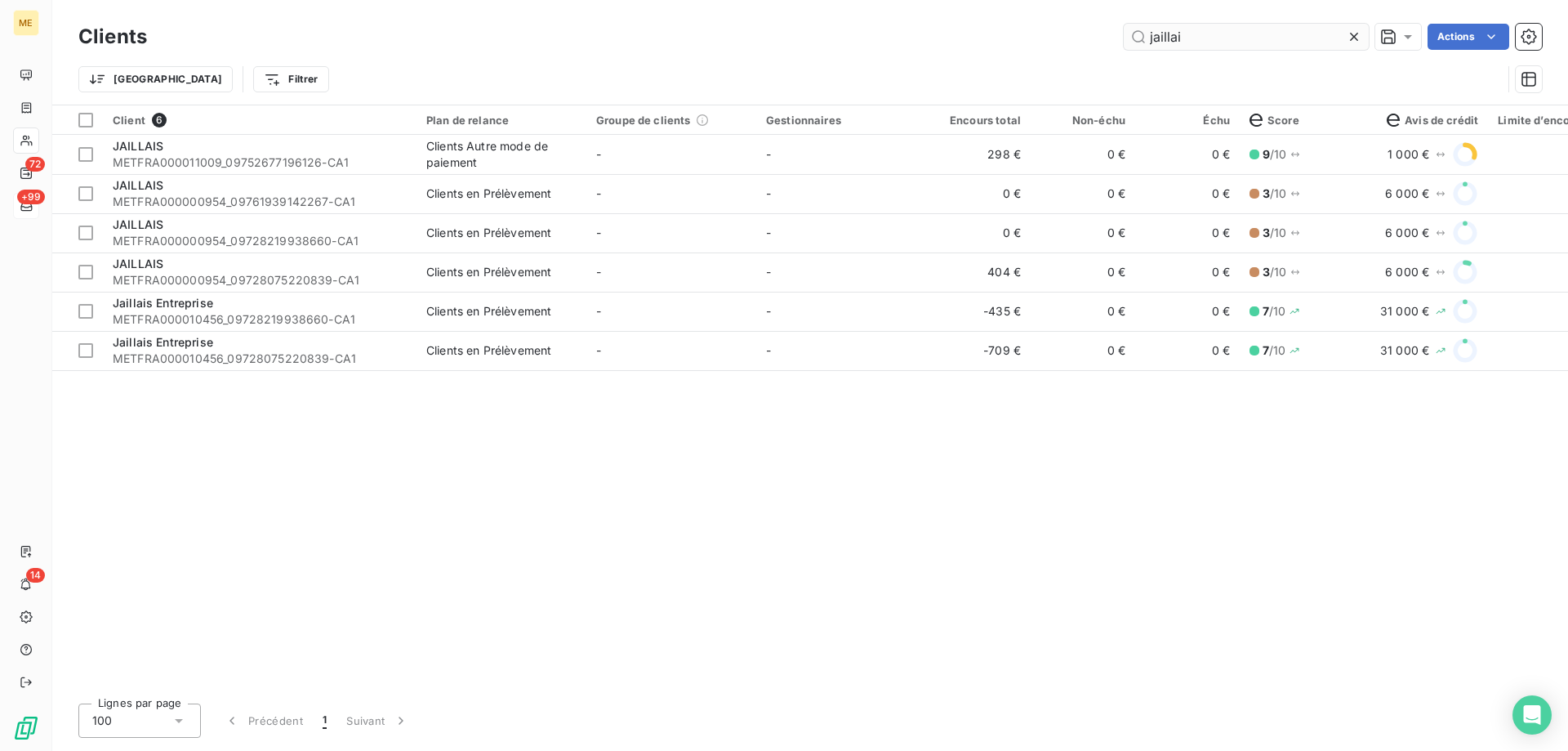
click at [1192, 36] on input "jaillai" at bounding box center [1246, 36] width 245 height 26
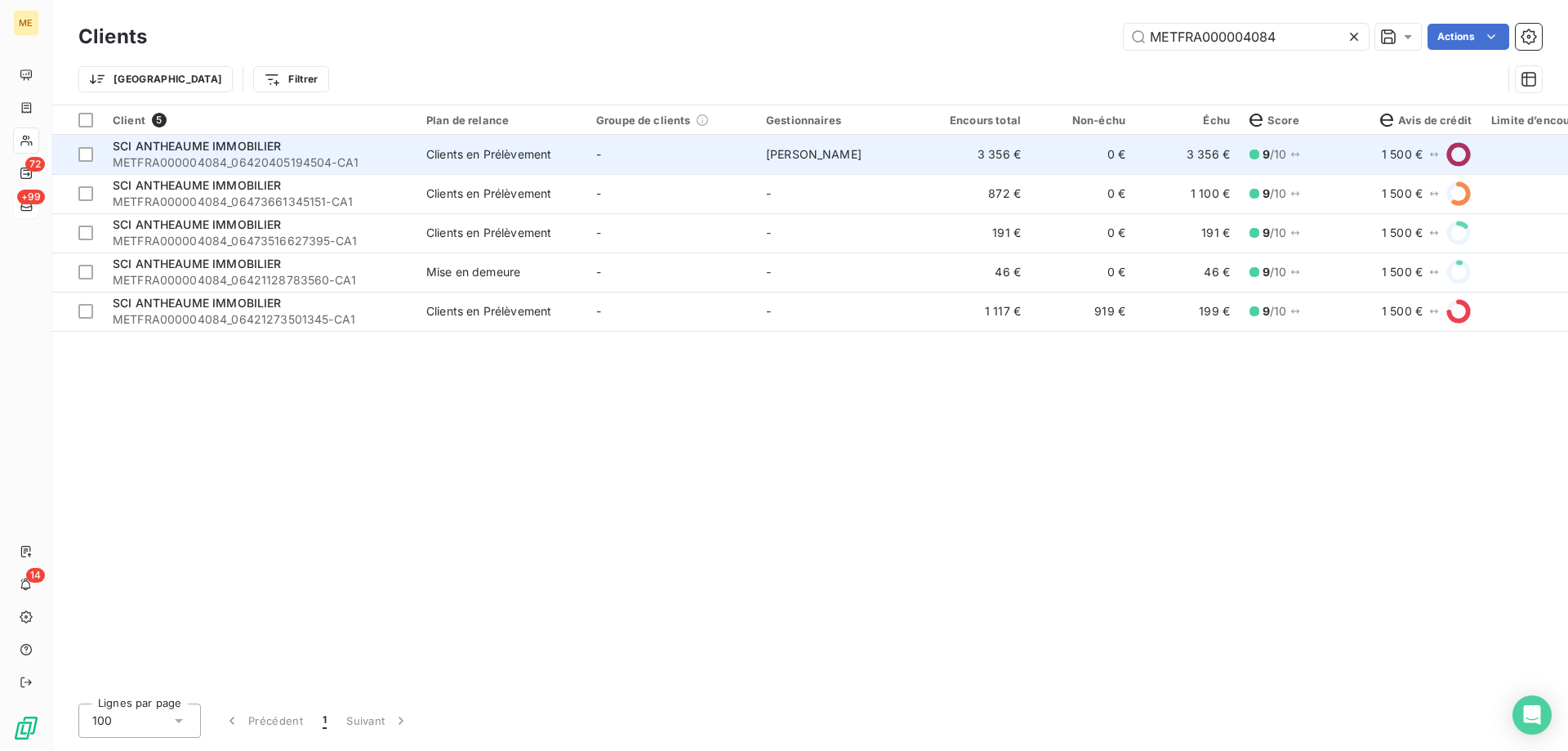
type input "METFRA000004084"
click at [931, 157] on td "3 356 €" at bounding box center [978, 155] width 104 height 40
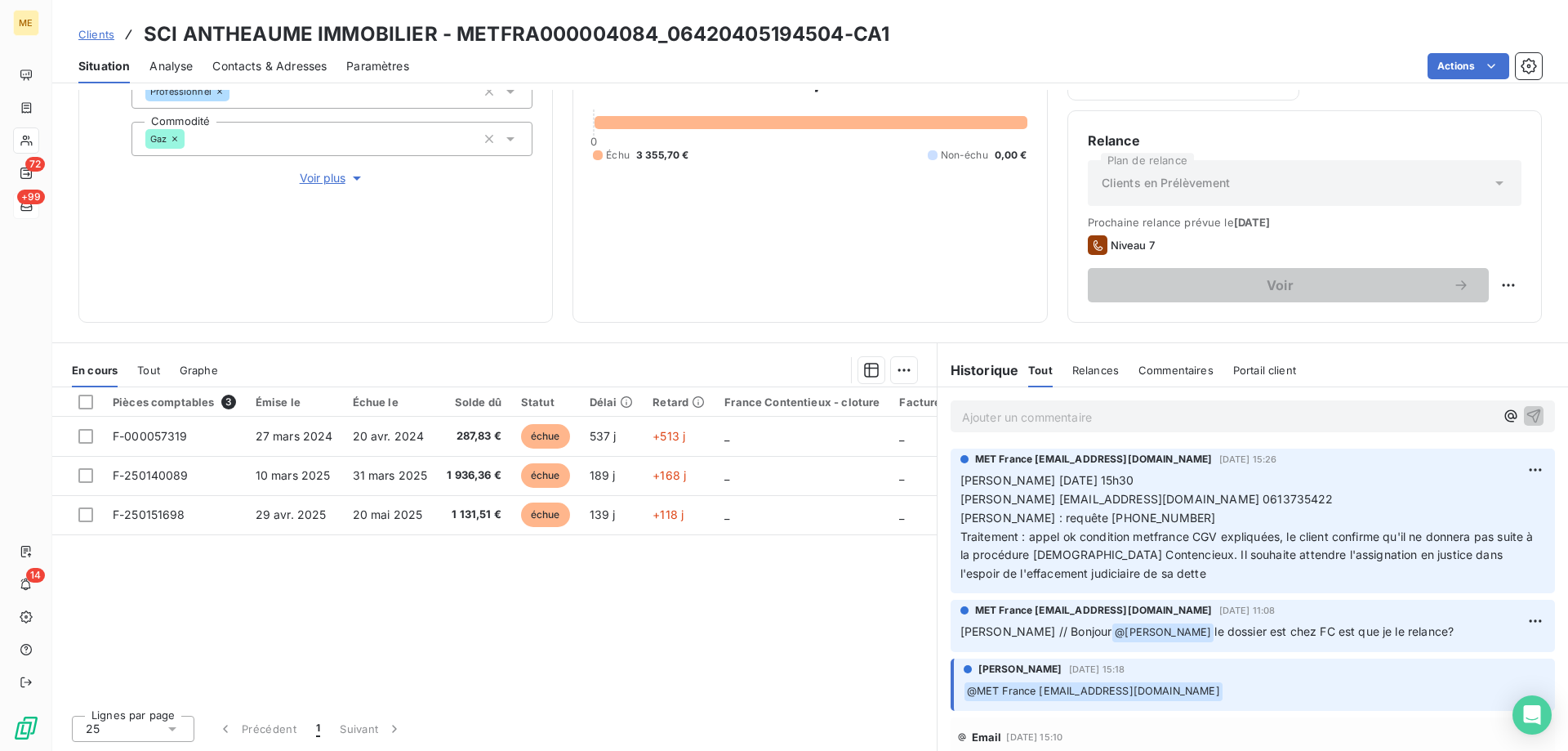
click at [90, 32] on span "Clients" at bounding box center [96, 34] width 36 height 13
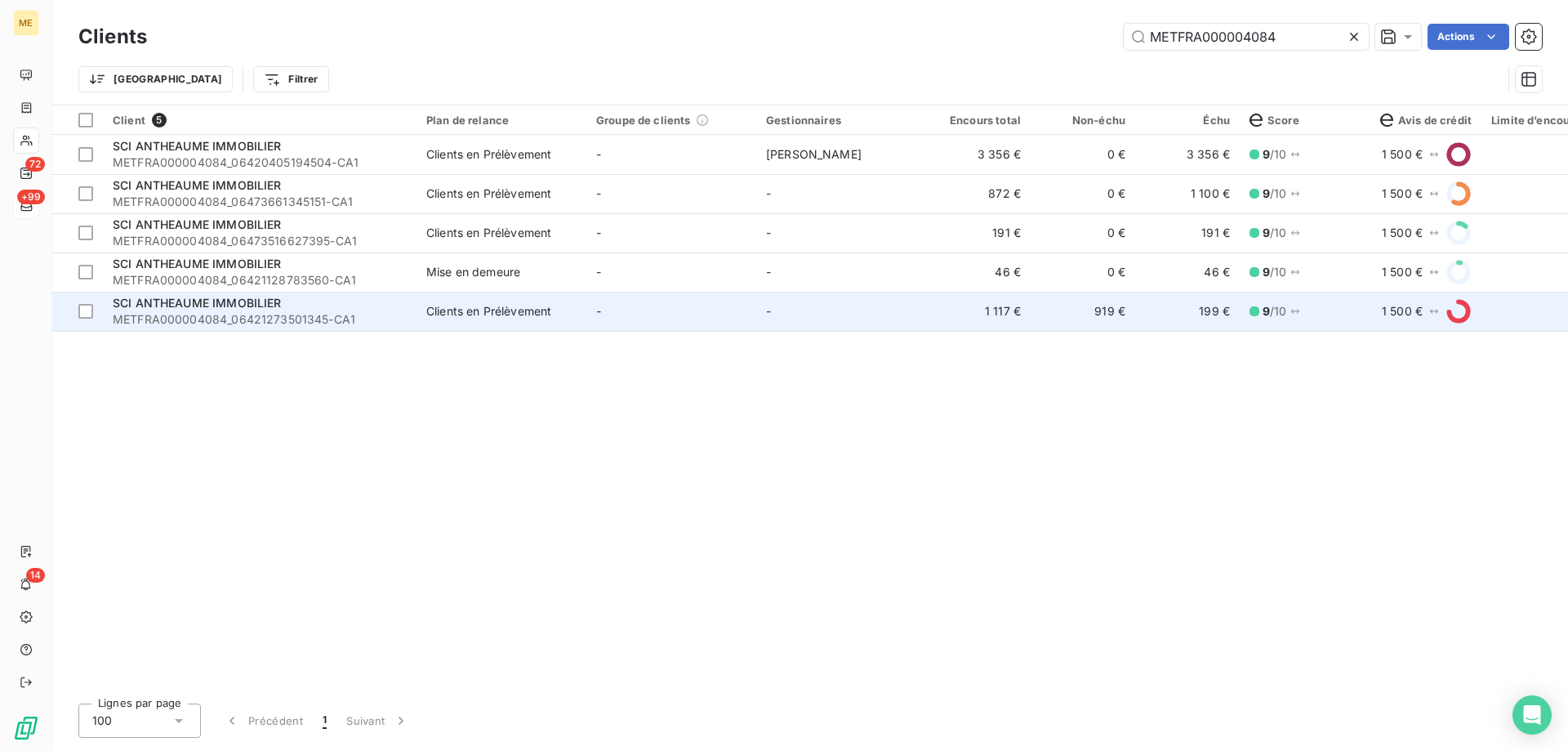
click at [878, 322] on td "-" at bounding box center [841, 312] width 170 height 40
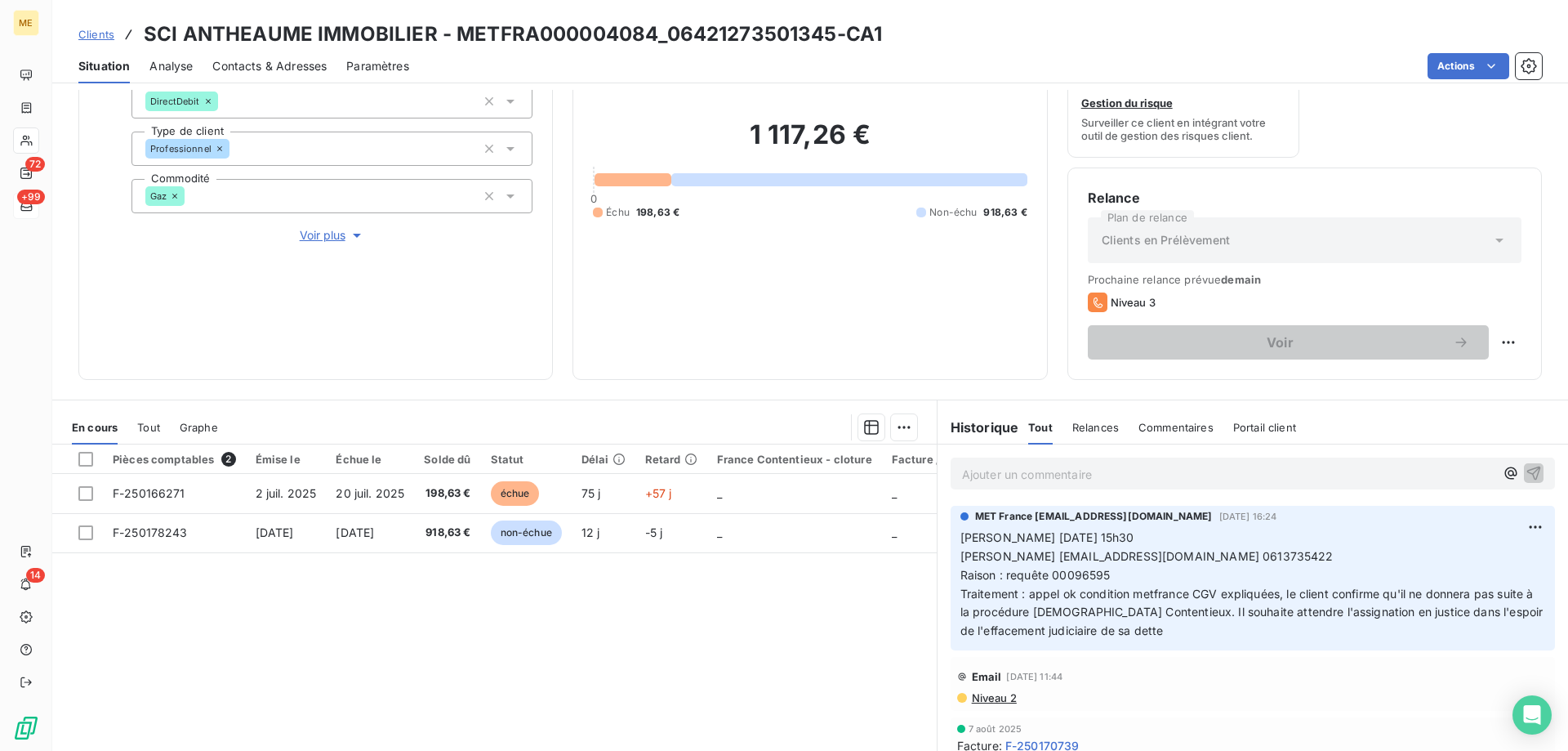
scroll to position [163, 0]
click at [328, 225] on span "Voir plus" at bounding box center [332, 233] width 66 height 16
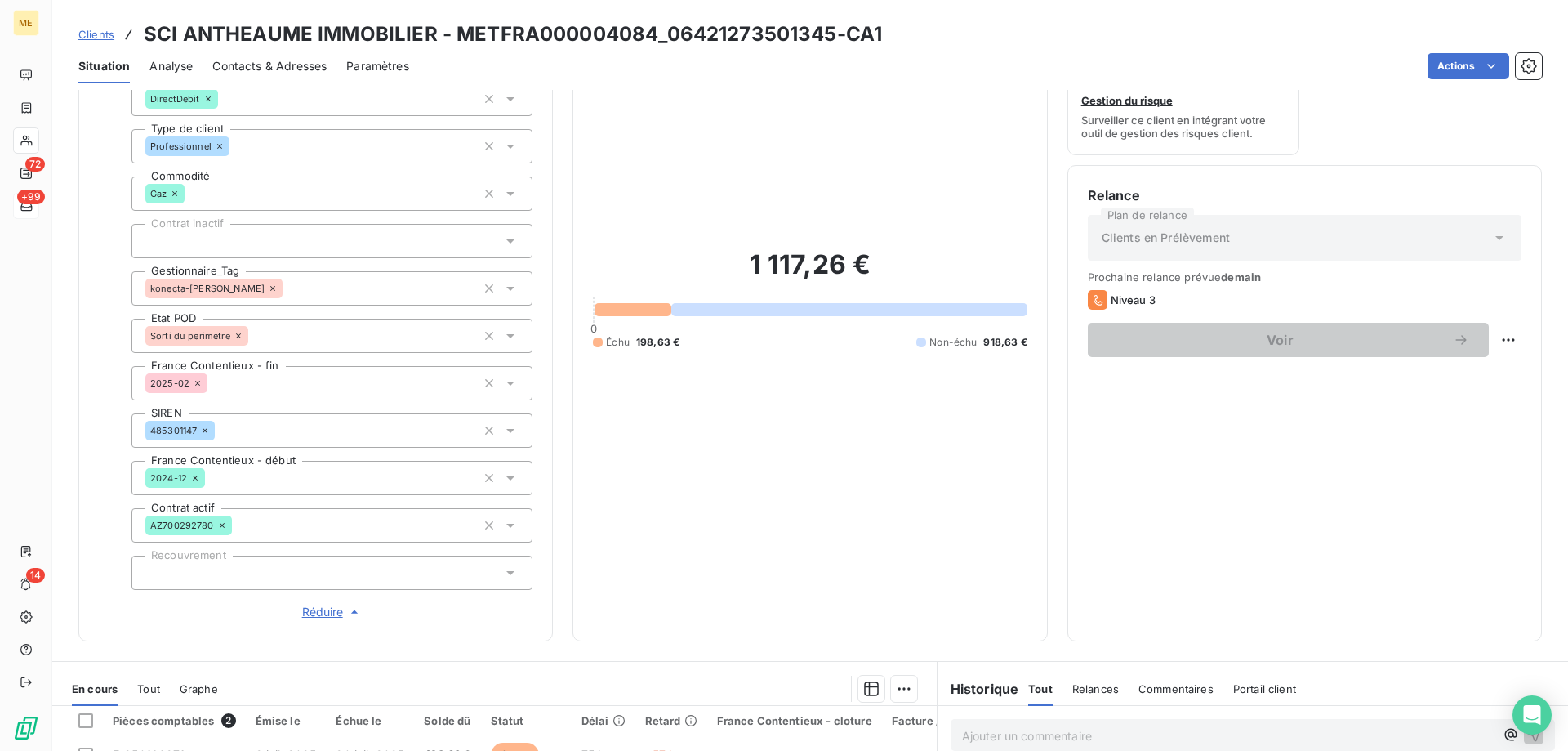
click at [87, 30] on span "Clients" at bounding box center [96, 34] width 36 height 13
click at [108, 32] on span "Clients" at bounding box center [96, 34] width 36 height 13
click at [91, 35] on span "Clients" at bounding box center [96, 34] width 36 height 13
click at [101, 38] on span "Clients" at bounding box center [96, 34] width 36 height 13
click at [112, 32] on span "Clients" at bounding box center [96, 34] width 36 height 13
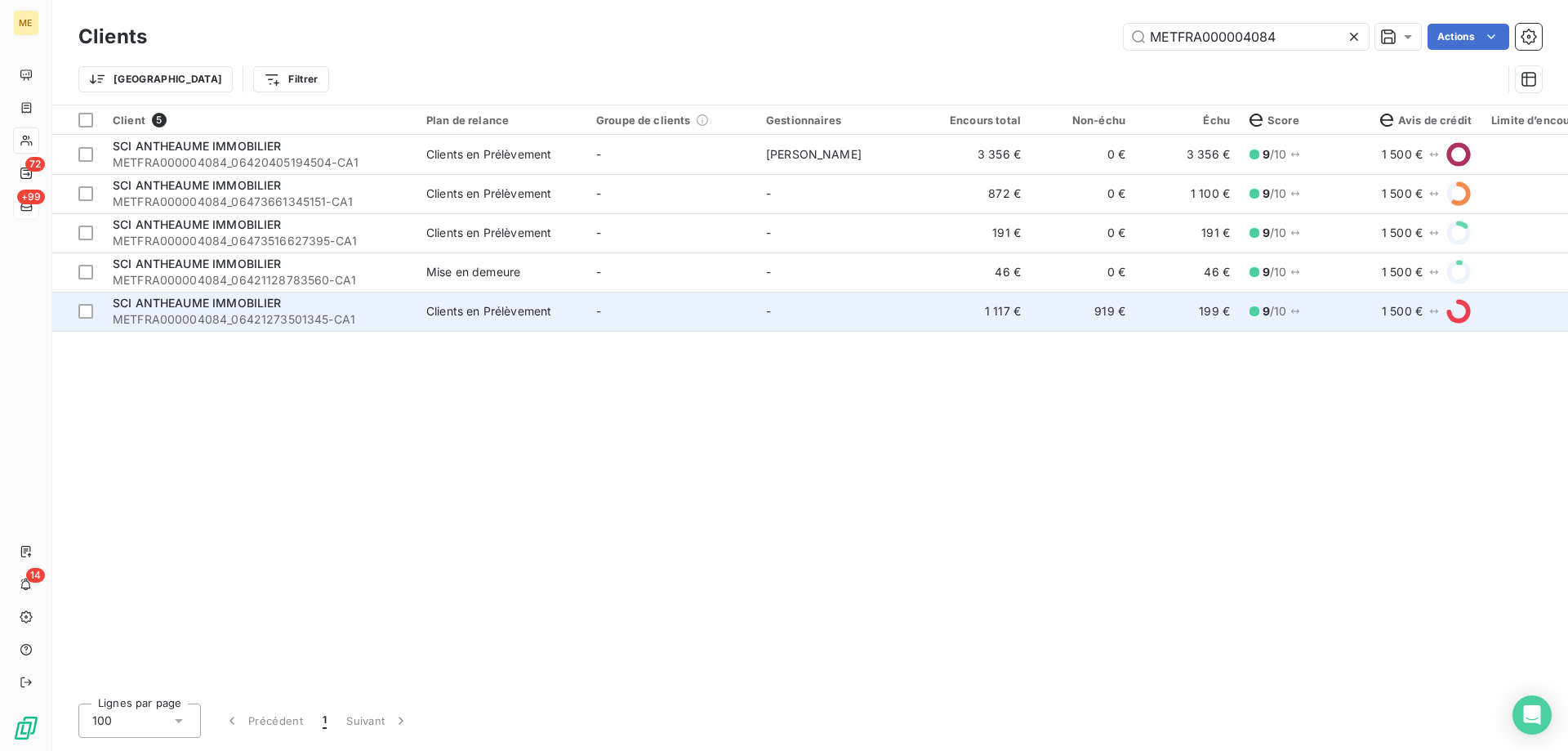
click at [613, 313] on td "-" at bounding box center [671, 312] width 170 height 40
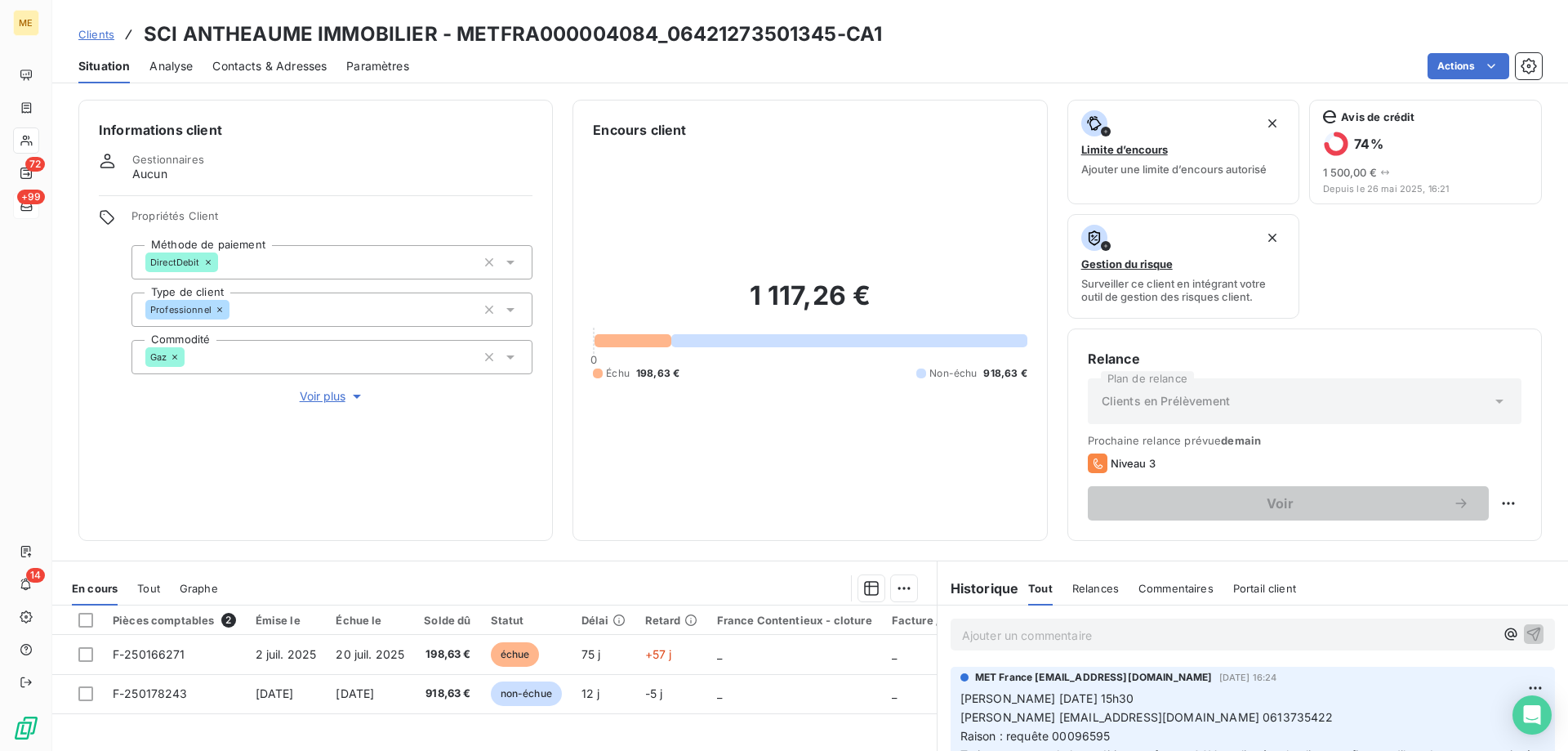
click at [338, 388] on span "Voir plus" at bounding box center [332, 396] width 66 height 16
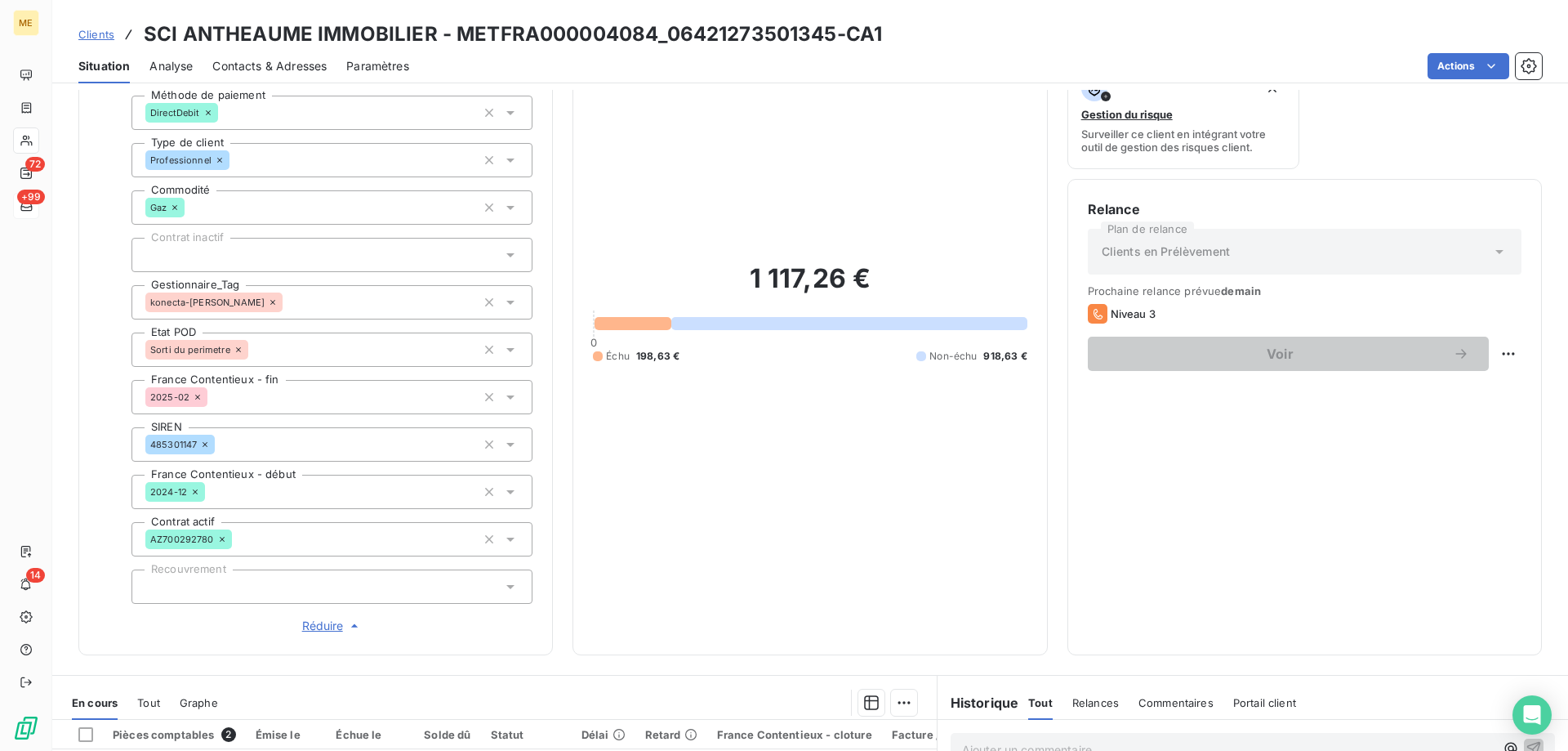
scroll to position [146, 0]
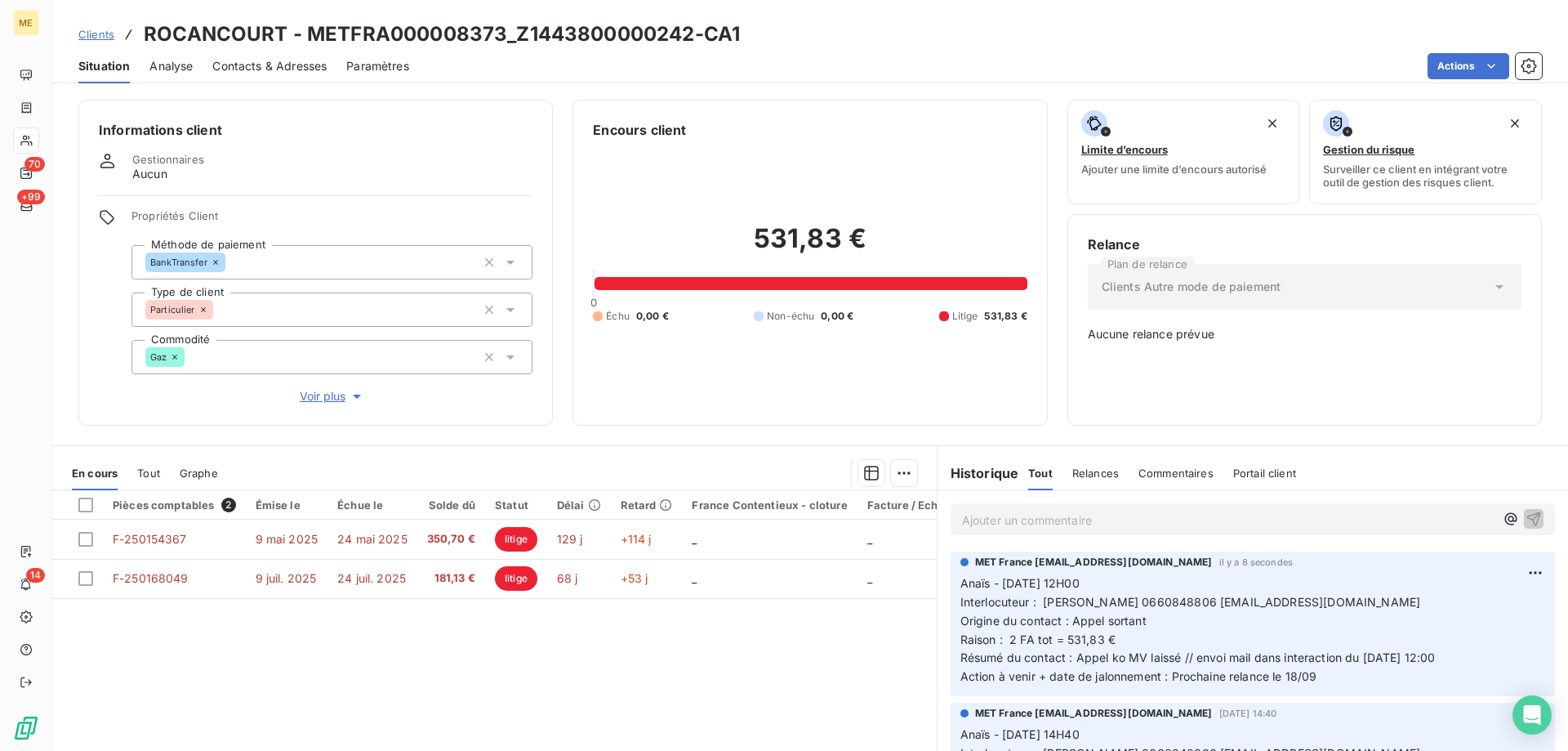
click at [1512, 562] on html "ME 70 +99 14 Clients ROCANCOURT - METFRA000008373_Z1443800000242-CA1 Situation …" at bounding box center [784, 456] width 1568 height 914
click at [1479, 596] on div "Editer" at bounding box center [1472, 598] width 92 height 26
drag, startPoint x: 1277, startPoint y: 669, endPoint x: 1165, endPoint y: 667, distance: 112.0
click at [1165, 669] on span "Action à venir + date de jalonnement : Prochaine relance le 18/09" at bounding box center [1138, 676] width 357 height 13
click at [1230, 667] on span "Anaïs - [DATE] 12H00 Interlocuteur : [PERSON_NAME] 0660848806 [PERSON_NAME][EMA…" at bounding box center [1238, 629] width 555 height 107
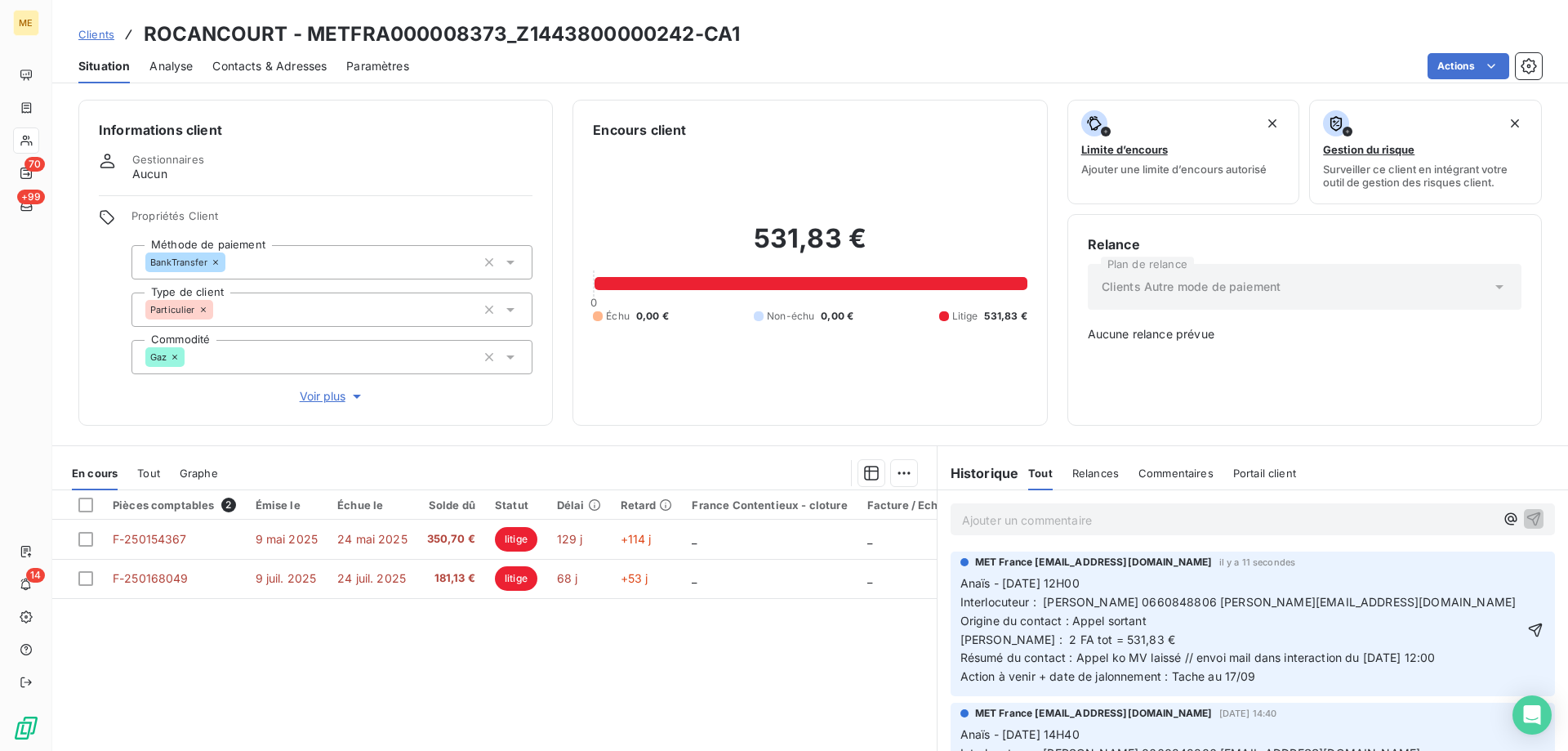
click at [1290, 667] on p "Anaïs - [DATE] 12H00 Interlocuteur : [PERSON_NAME] 0660848806 [PERSON_NAME][EMA…" at bounding box center [1241, 630] width 562 height 112
click at [1528, 623] on icon "button" at bounding box center [1535, 629] width 13 height 13
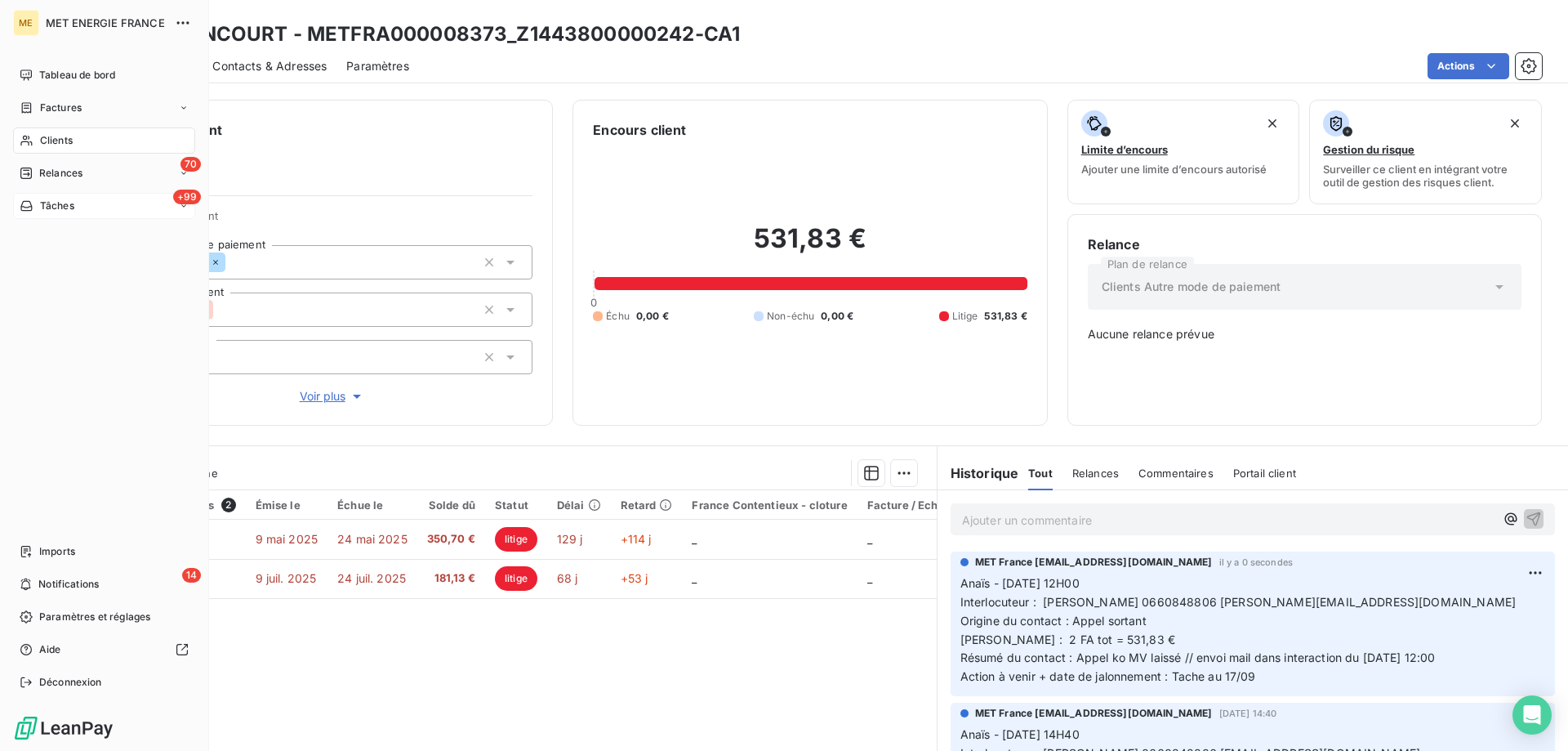
click at [48, 207] on span "Tâches" at bounding box center [57, 206] width 34 height 14
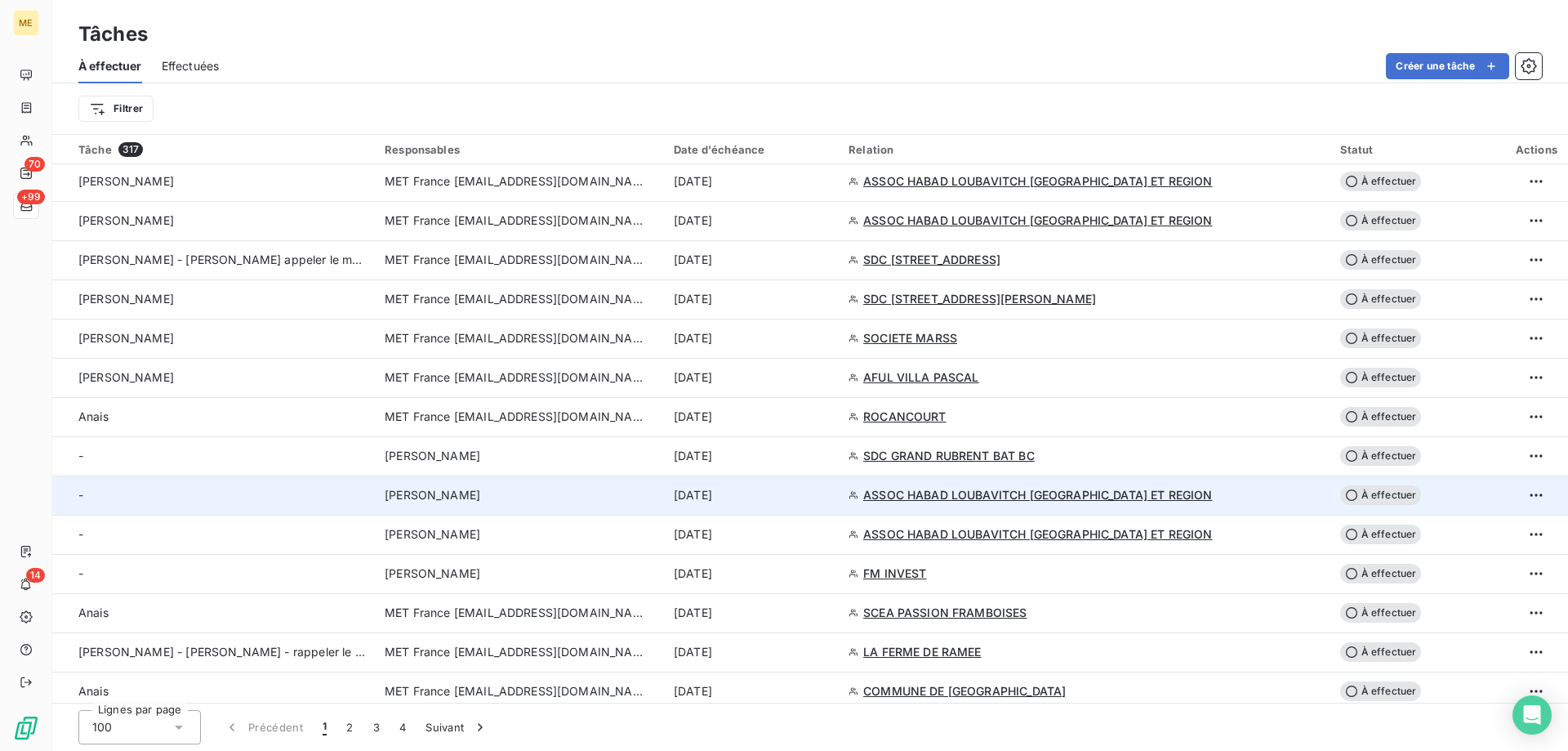
scroll to position [1062, 0]
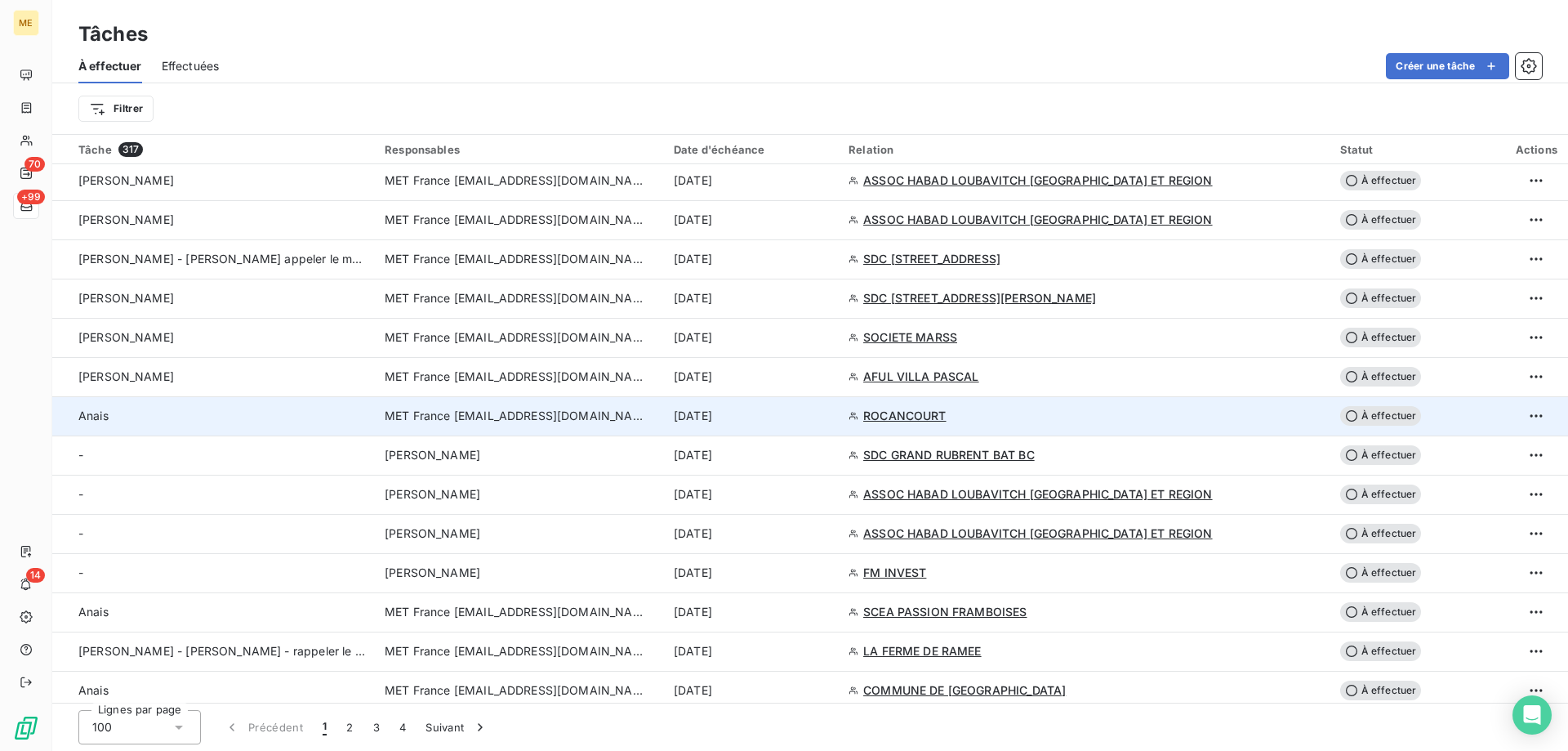
click at [829, 417] on div "[DATE]" at bounding box center [751, 416] width 155 height 16
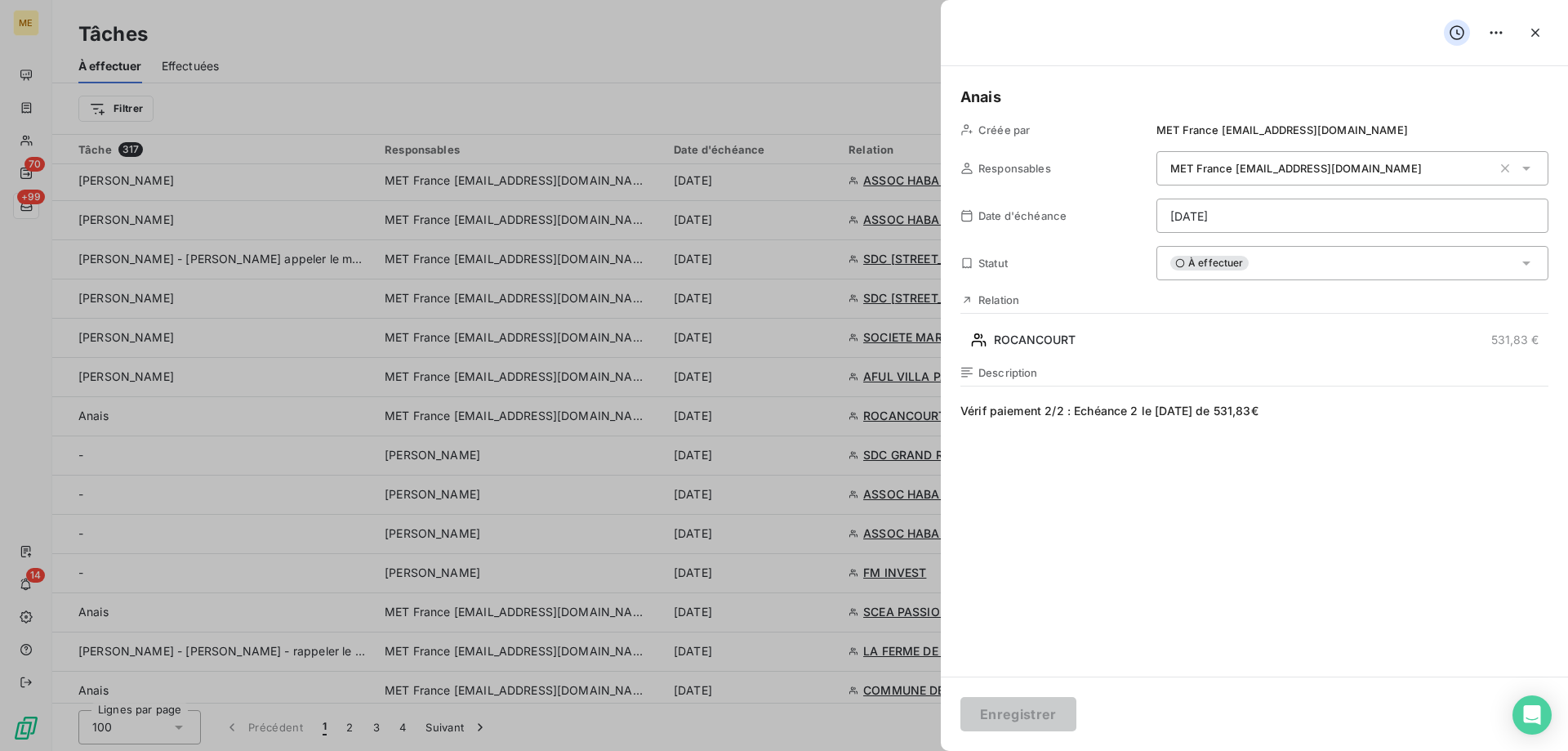
click at [1282, 216] on html "ME 70 +99 14 Tâches À effectuer Effectuées Créer une tâche Filtrer Tâche 317 Re…" at bounding box center [784, 456] width 1568 height 914
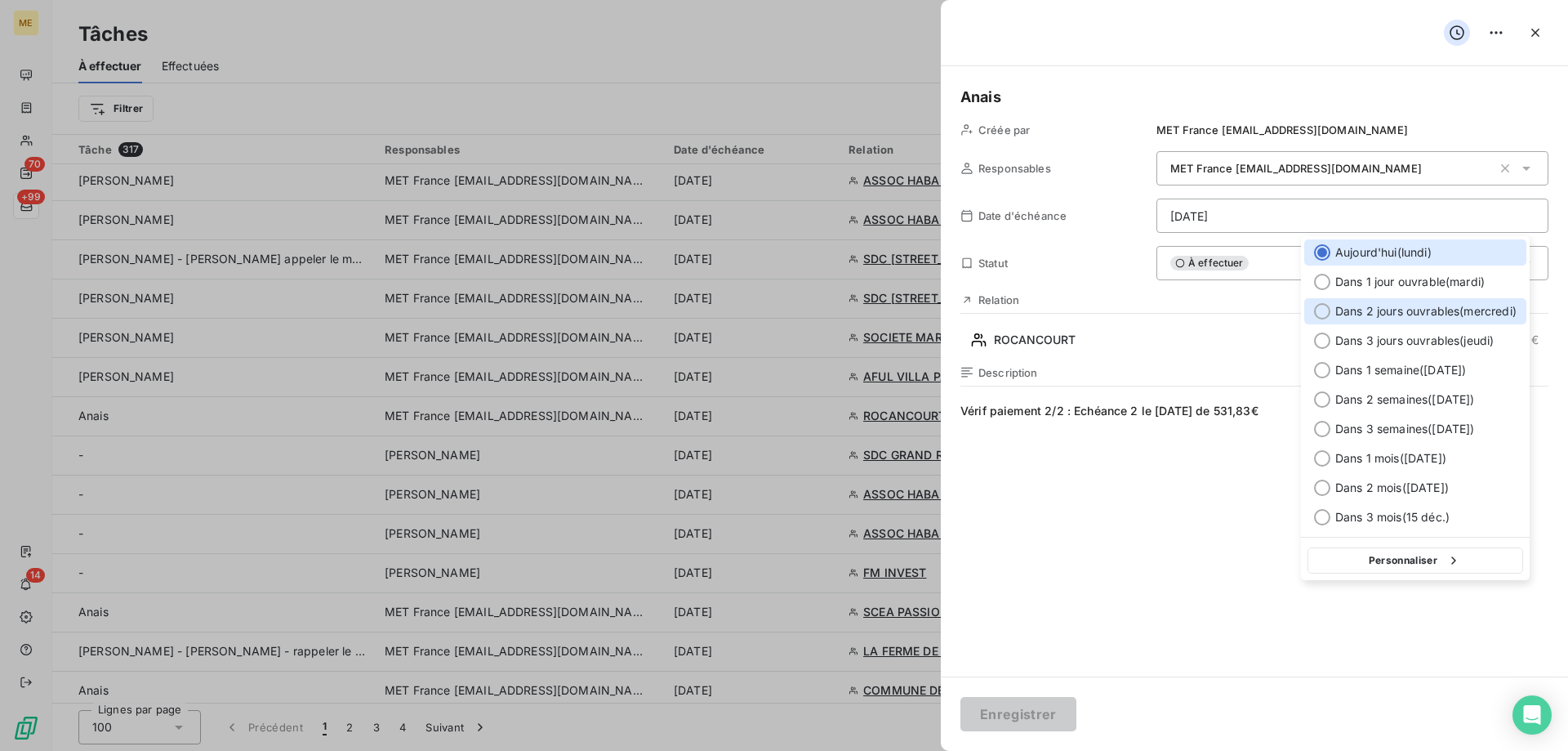
click at [1428, 309] on span "Dans 2 jours ouvrables ( [DATE] )" at bounding box center [1426, 311] width 181 height 16
type input "[DATE]"
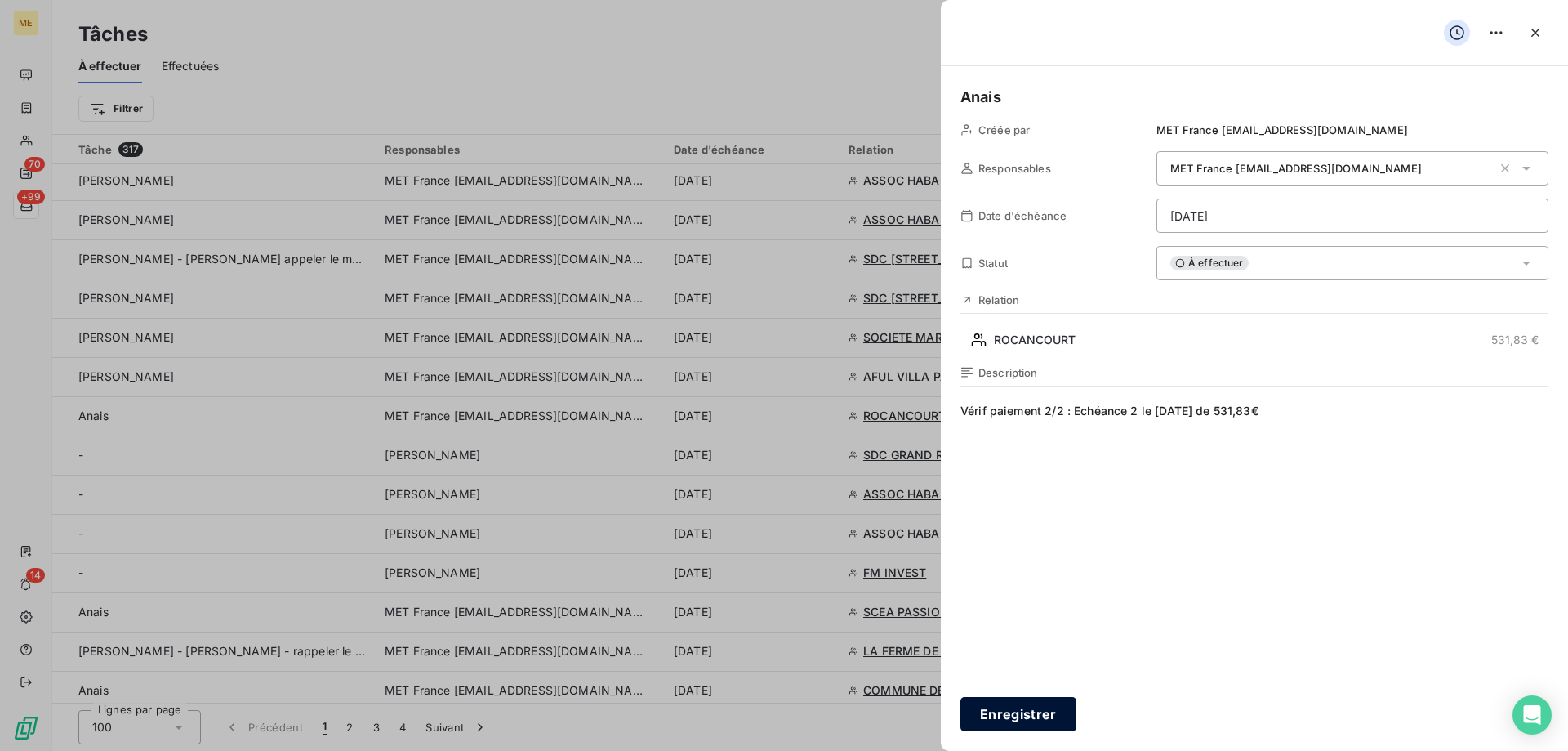
click at [1024, 723] on button "Enregistrer" at bounding box center [1017, 714] width 116 height 34
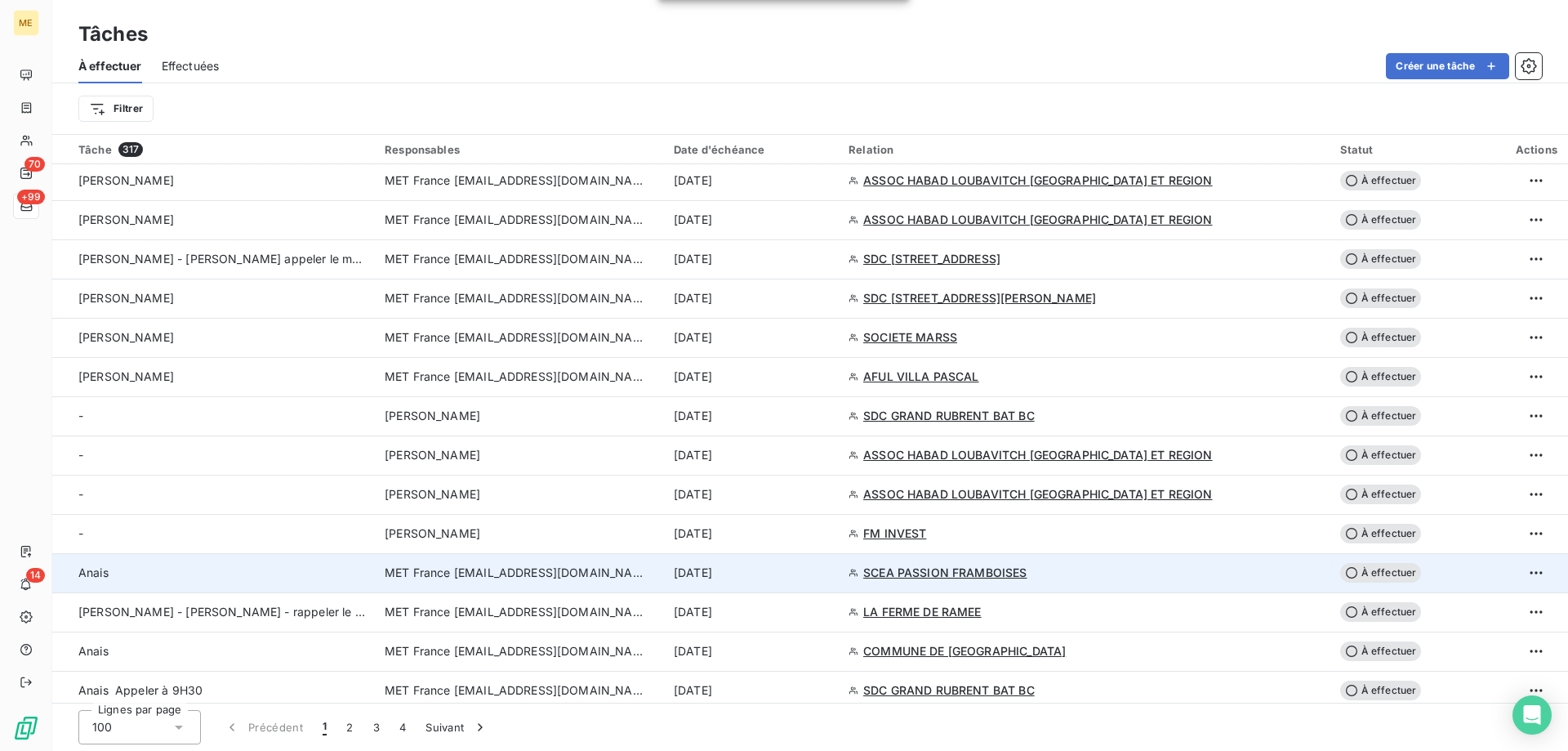
scroll to position [1144, 0]
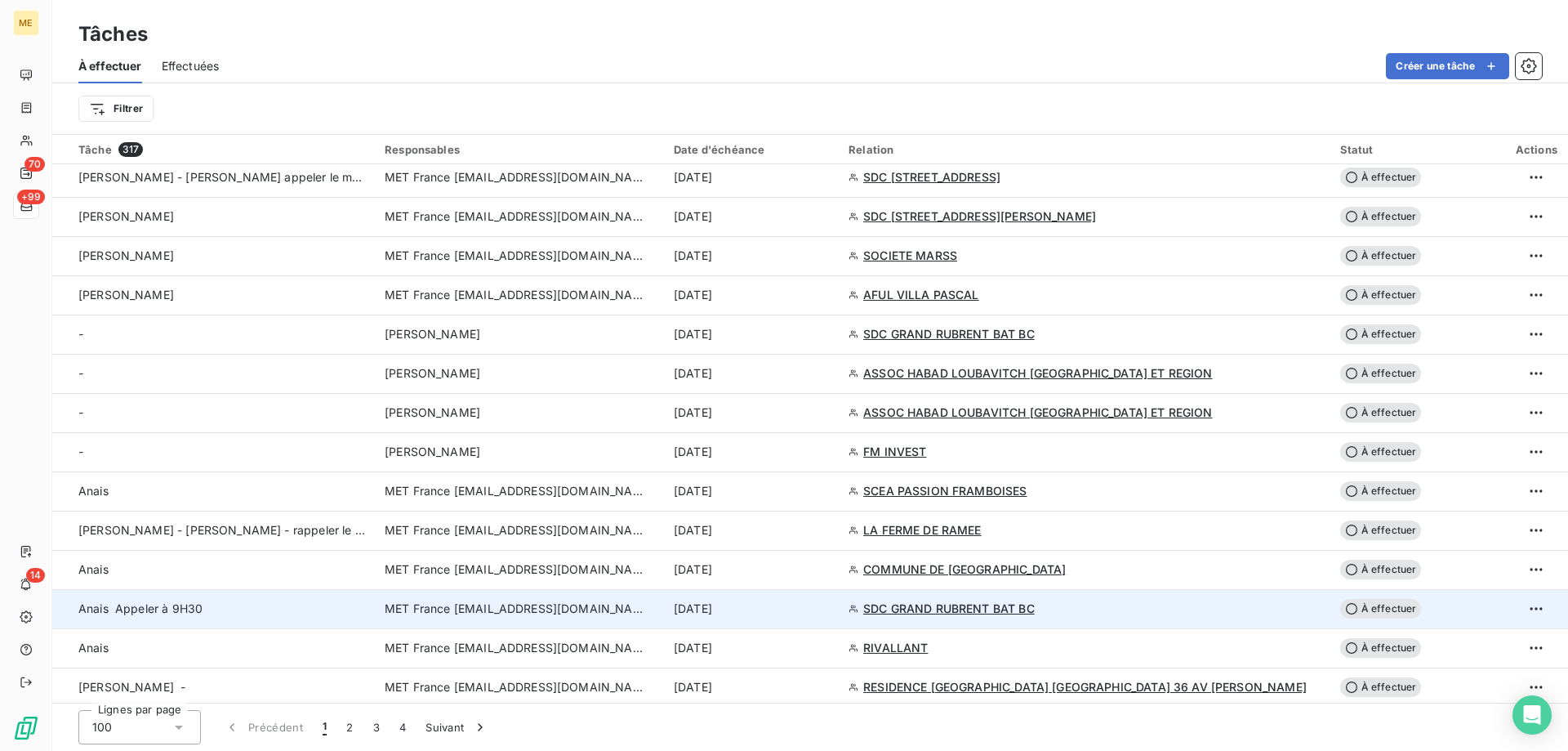
click at [829, 611] on div "[DATE]" at bounding box center [751, 608] width 155 height 16
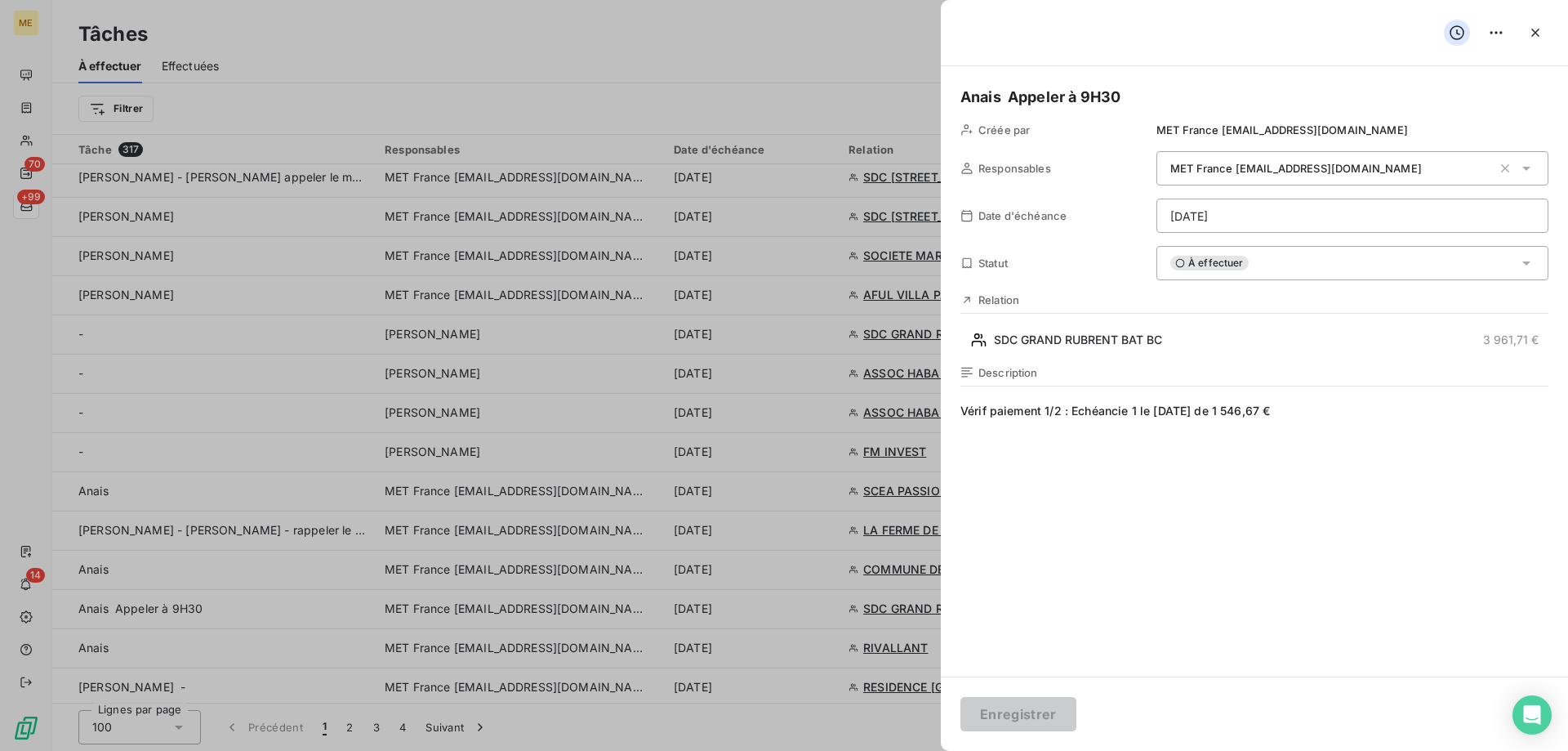
click at [1540, 27] on icon "button" at bounding box center [1535, 32] width 16 height 16
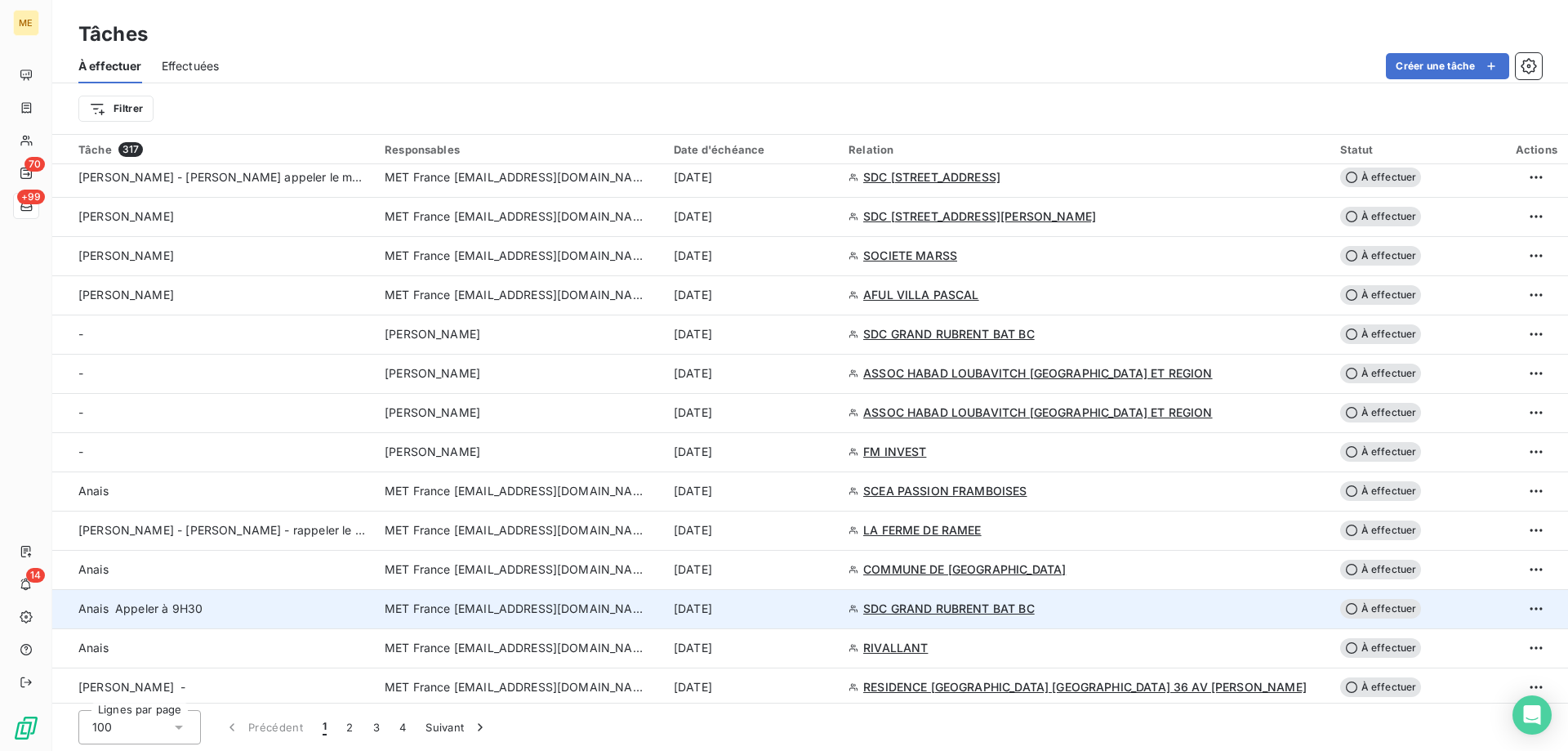
click at [824, 616] on td "[DATE]" at bounding box center [751, 609] width 175 height 40
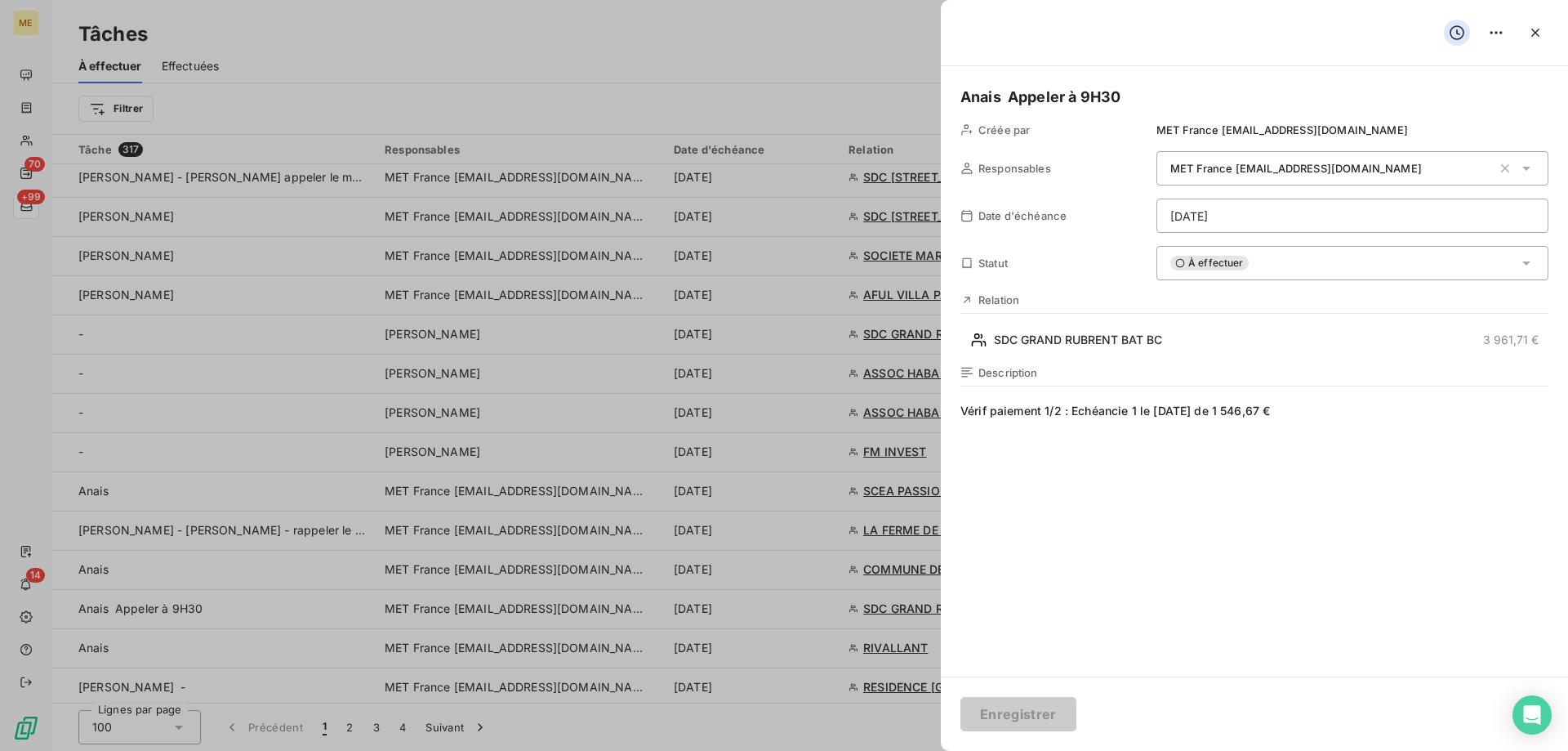
click at [1150, 490] on span "Vérif paiement 1/2 : Echéancie 1 le [DATE] de 1 546,67 €" at bounding box center [1254, 559] width 588 height 314
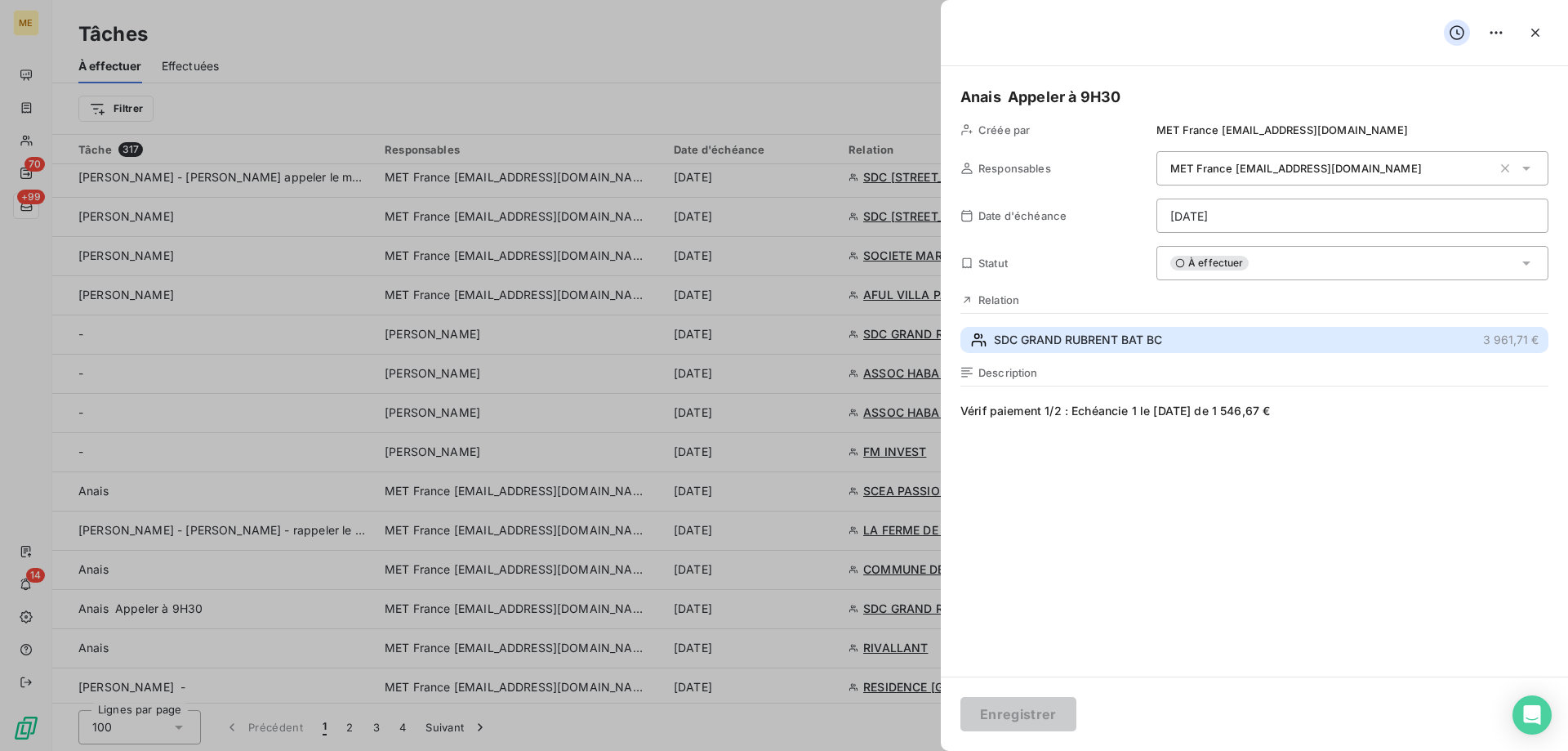
click at [1076, 336] on span "SDC GRAND RUBRENT BAT BC" at bounding box center [1078, 340] width 168 height 16
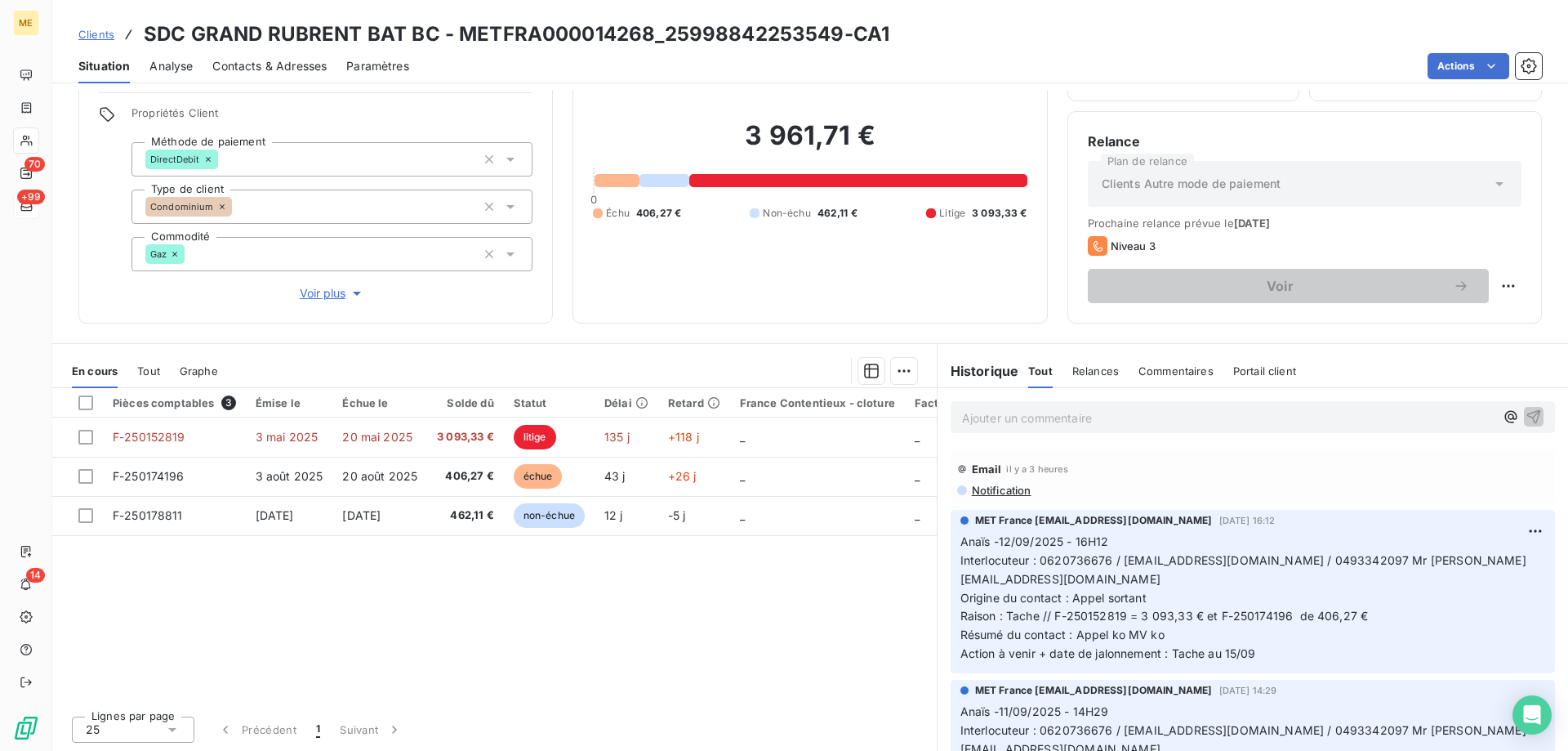
scroll to position [103, 0]
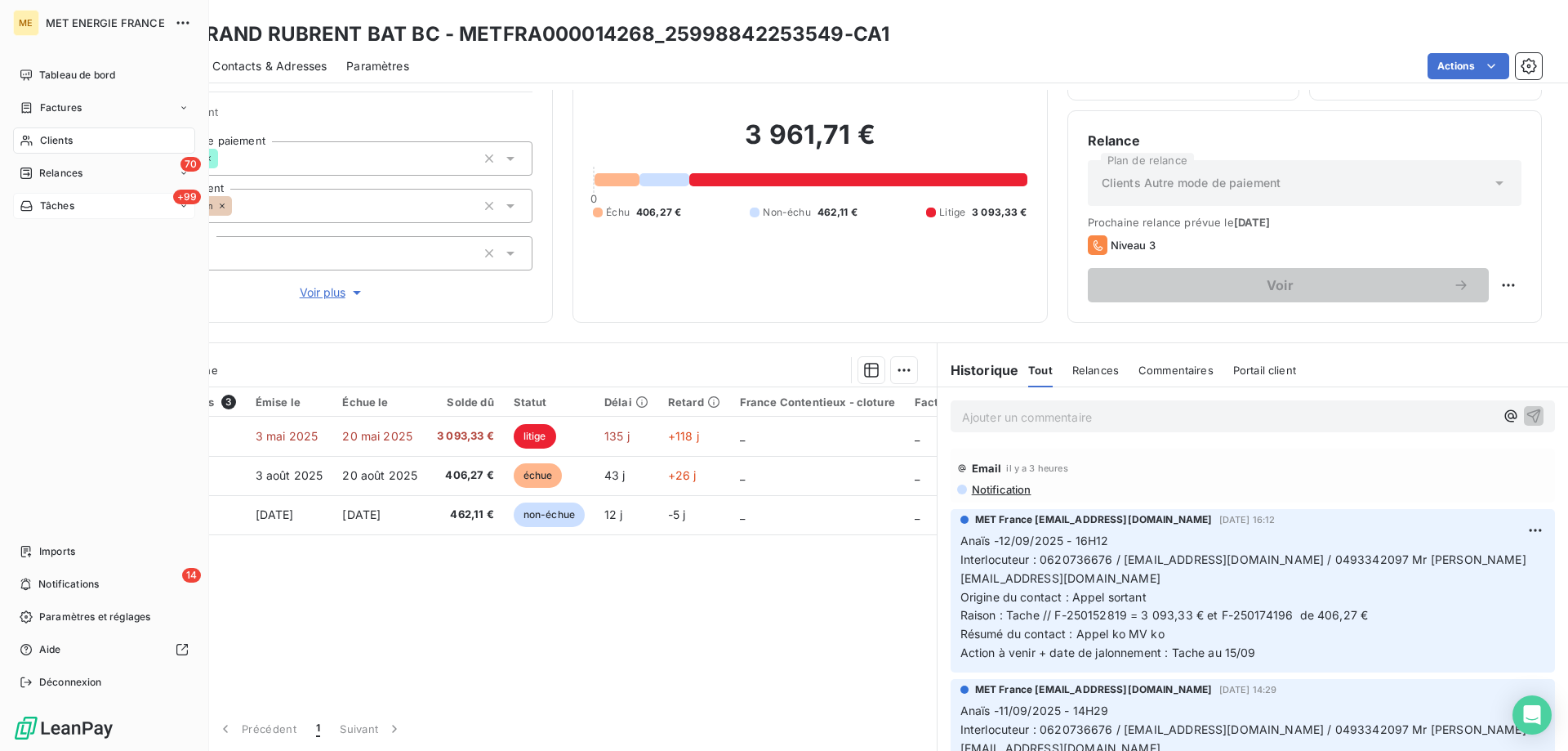
click at [55, 203] on span "Tâches" at bounding box center [57, 206] width 34 height 14
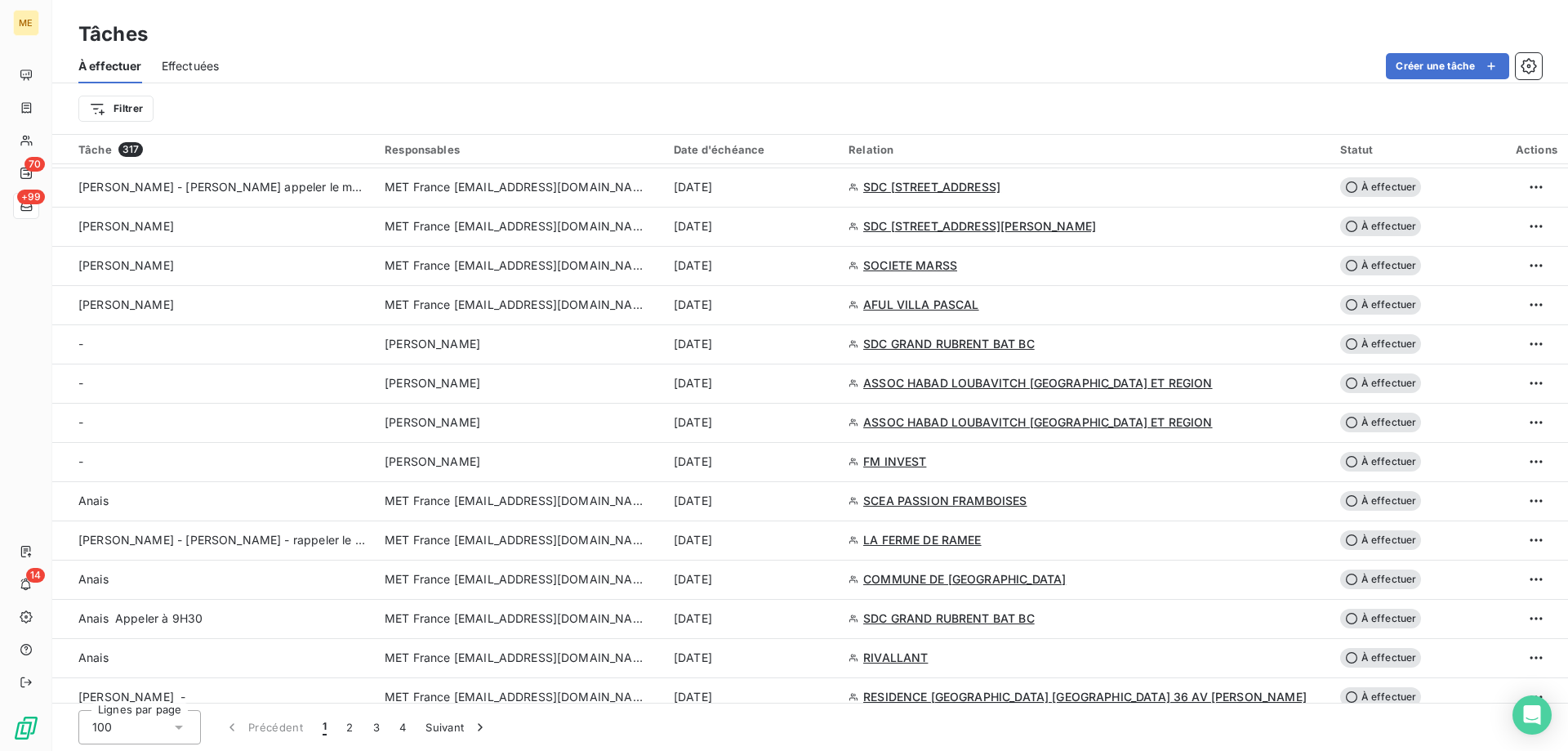
scroll to position [1144, 0]
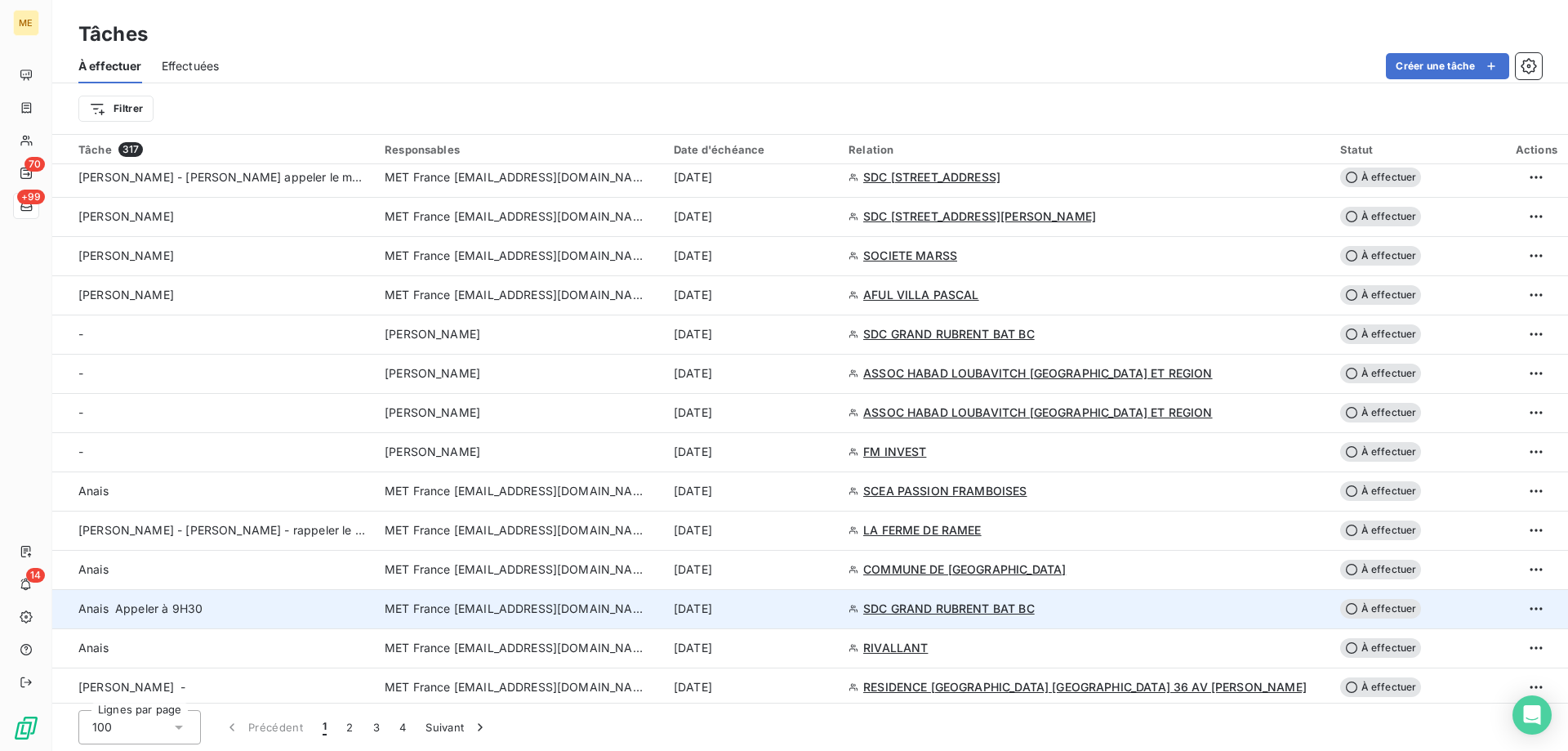
click at [829, 605] on div "[DATE]" at bounding box center [751, 608] width 155 height 16
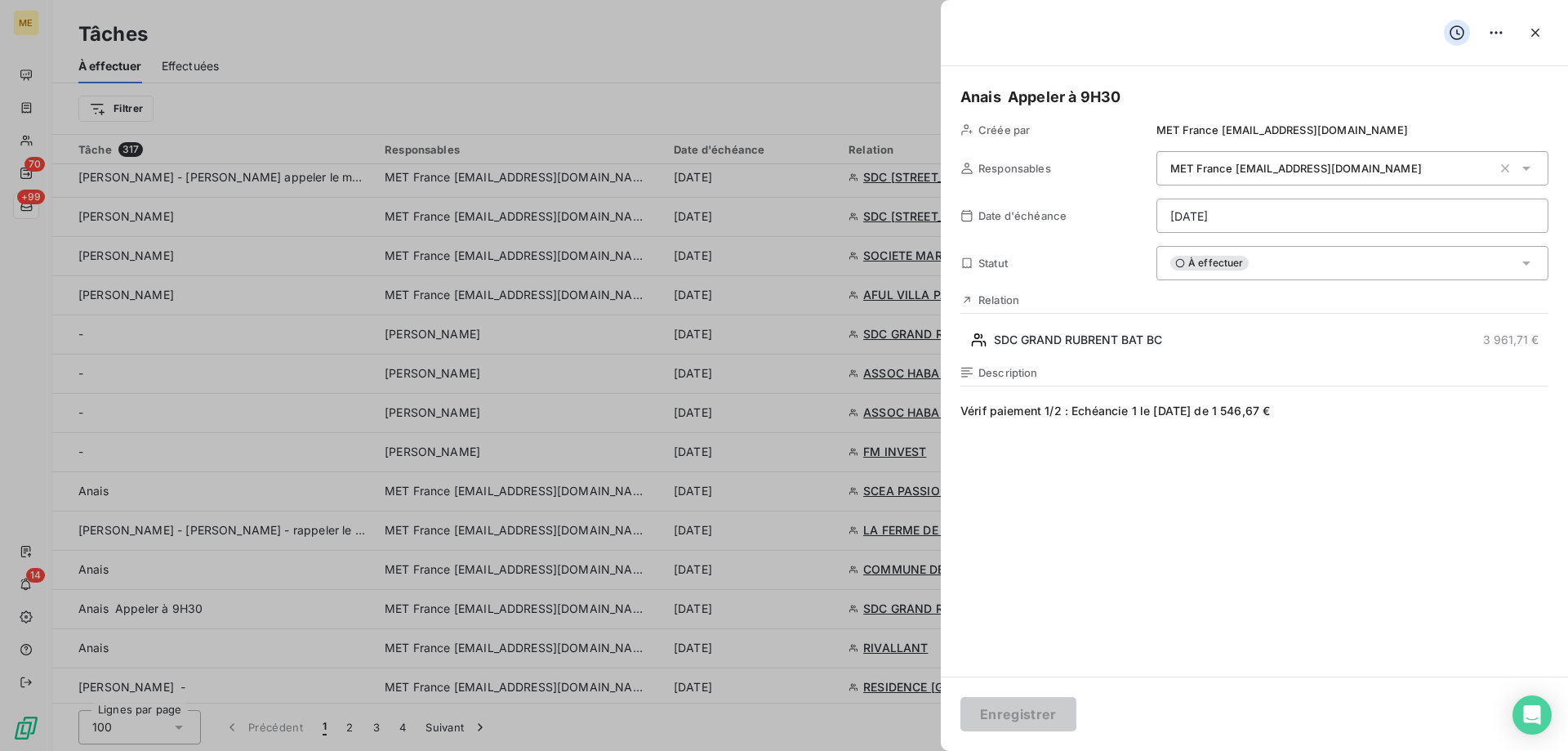
click at [1250, 222] on html "ME 70 +99 14 Tâches À effectuer Effectuées Créer une tâche Filtrer Tâche 317 Re…" at bounding box center [784, 456] width 1568 height 914
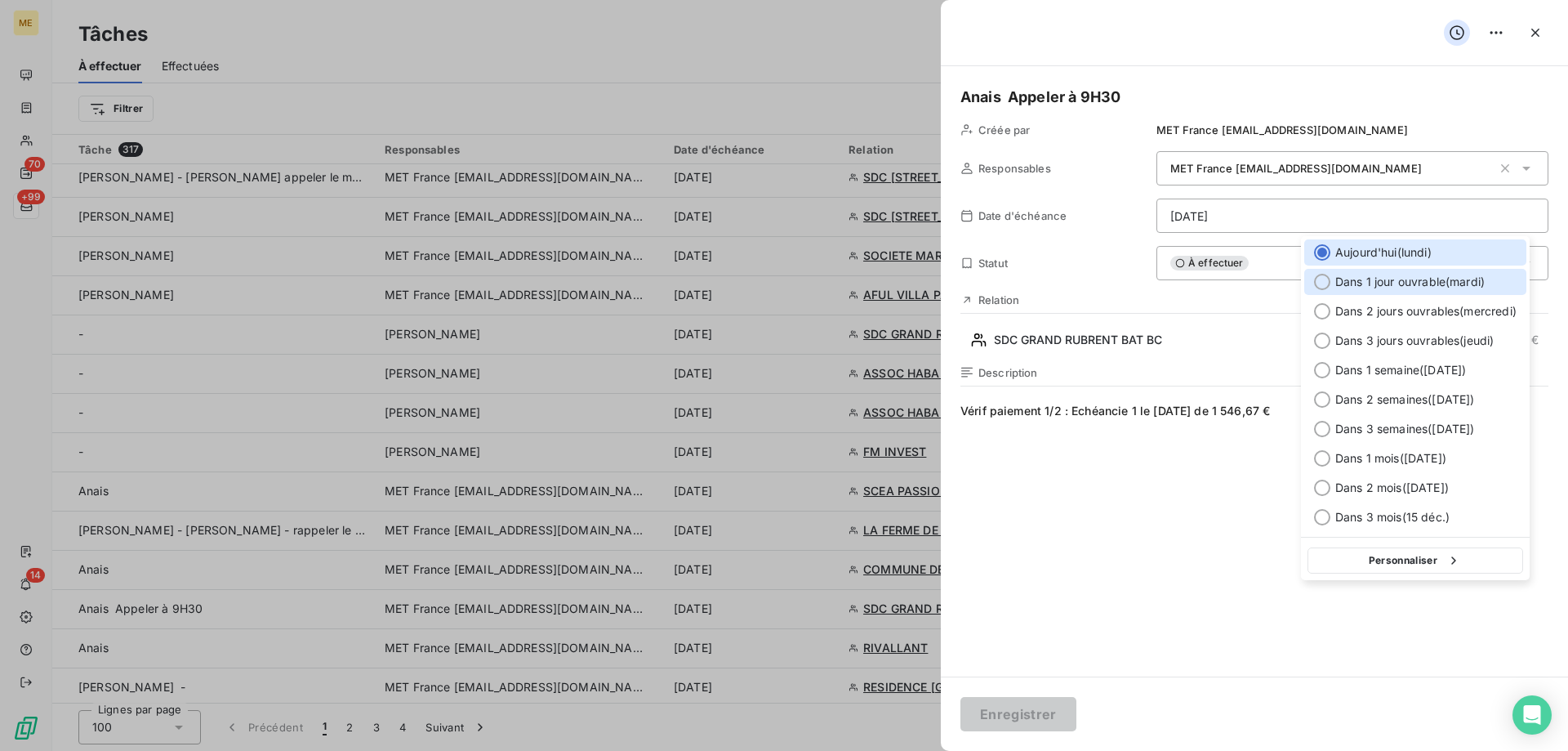
click at [1350, 281] on span "Dans 1 jour ouvrable ( [DATE] )" at bounding box center [1410, 282] width 149 height 16
type input "[DATE]"
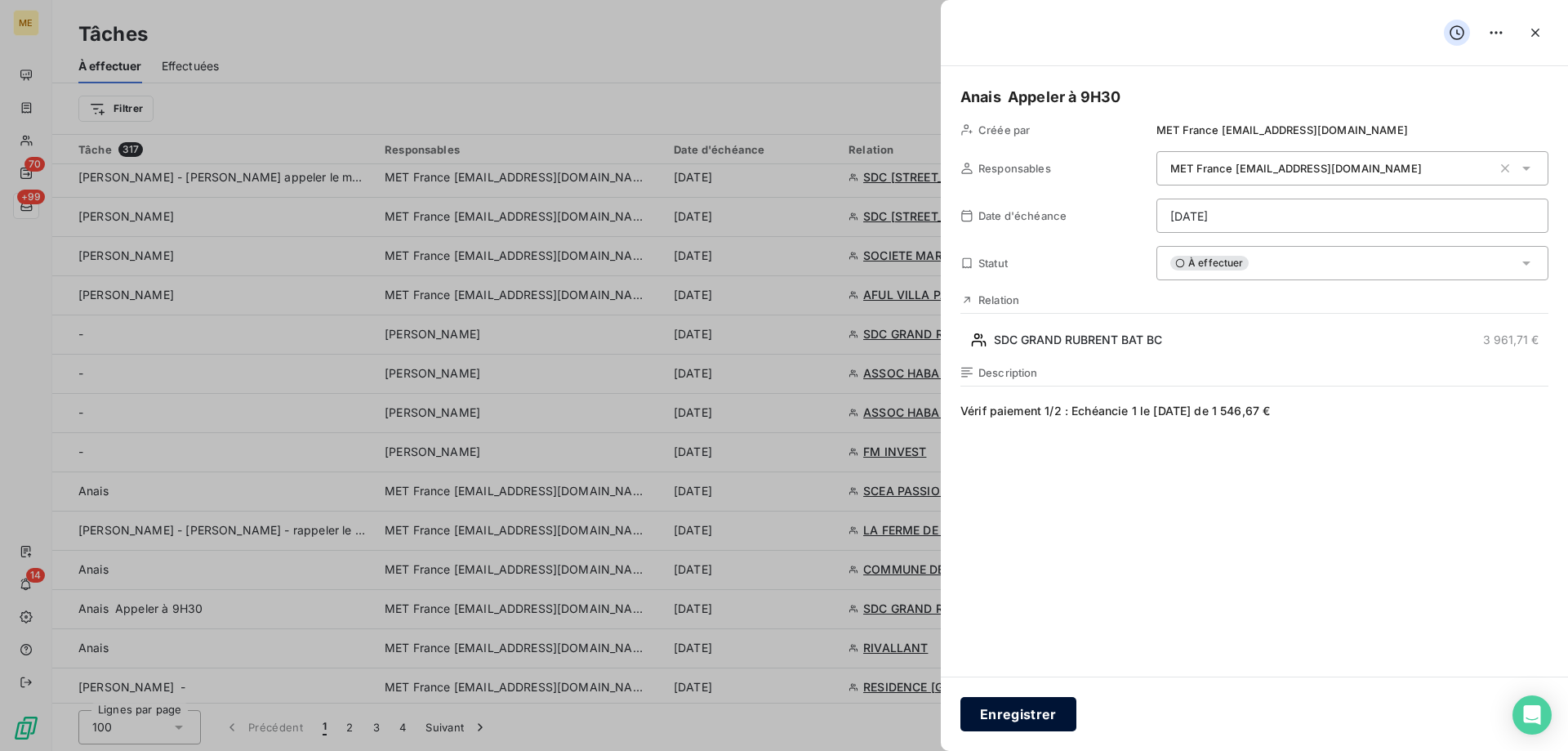
click at [1014, 702] on button "Enregistrer" at bounding box center [1017, 714] width 116 height 34
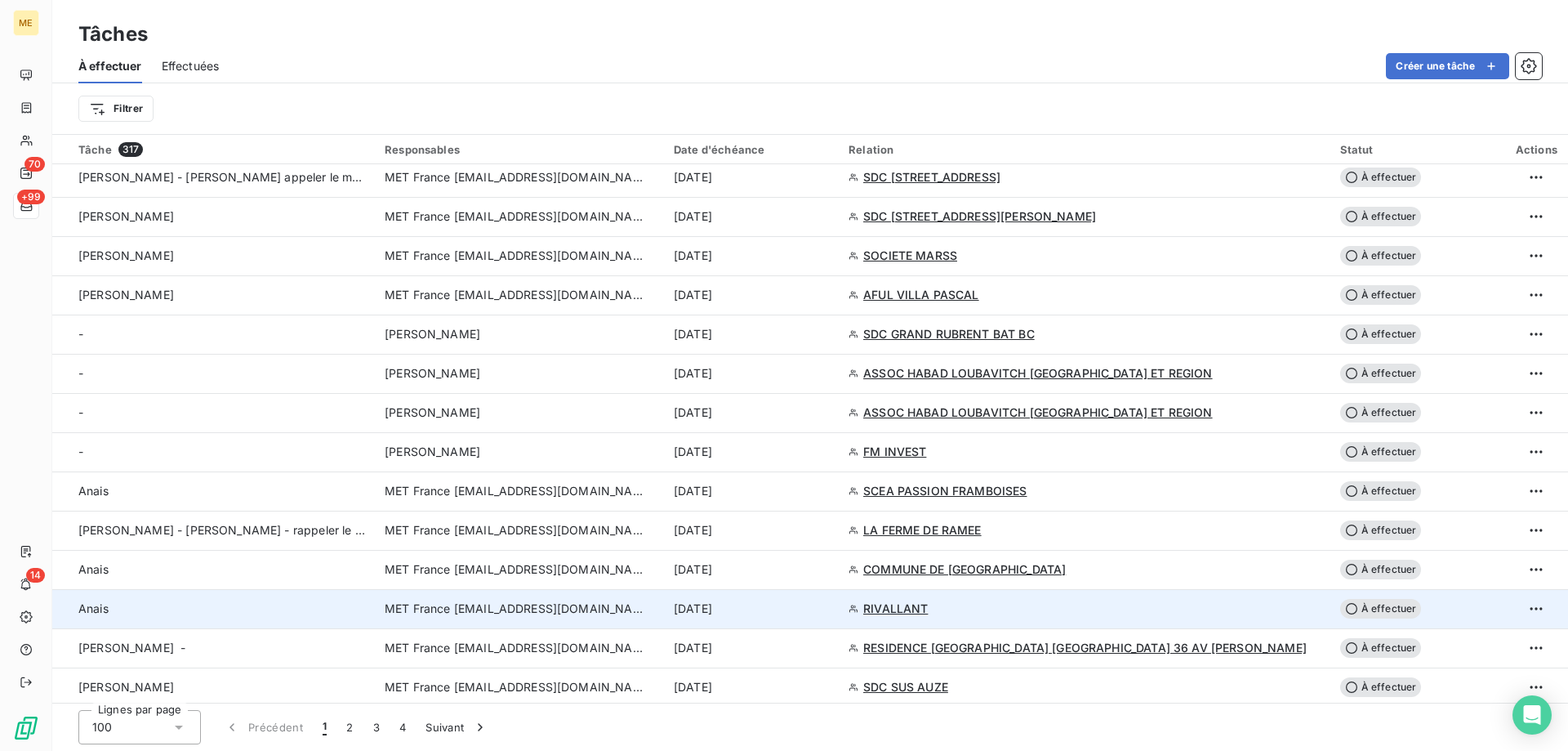
click at [829, 613] on div "[DATE]" at bounding box center [751, 608] width 155 height 16
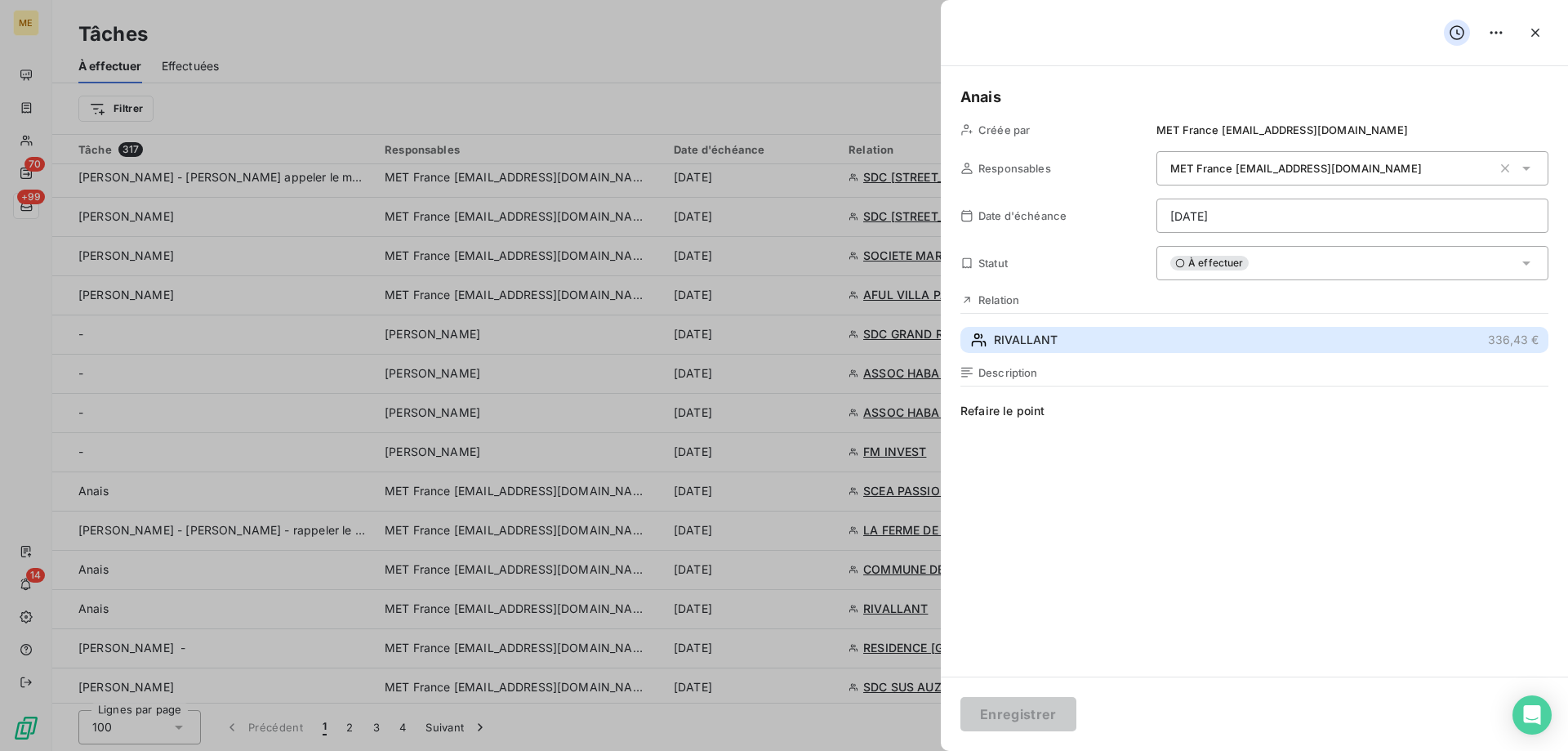
click at [1082, 347] on button "RIVALLANT 336,43 €" at bounding box center [1254, 340] width 588 height 26
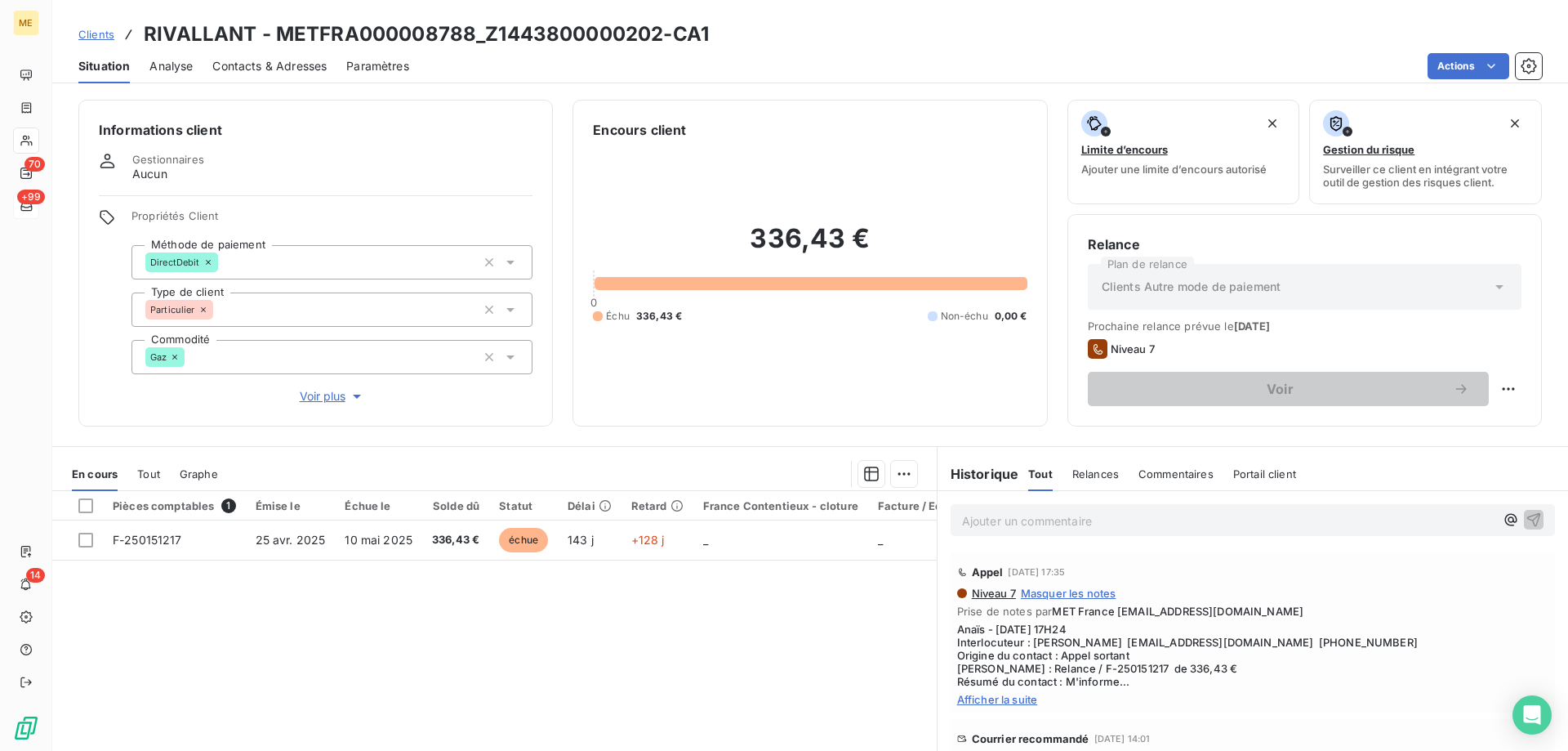
click at [96, 38] on span "Clients" at bounding box center [96, 34] width 36 height 13
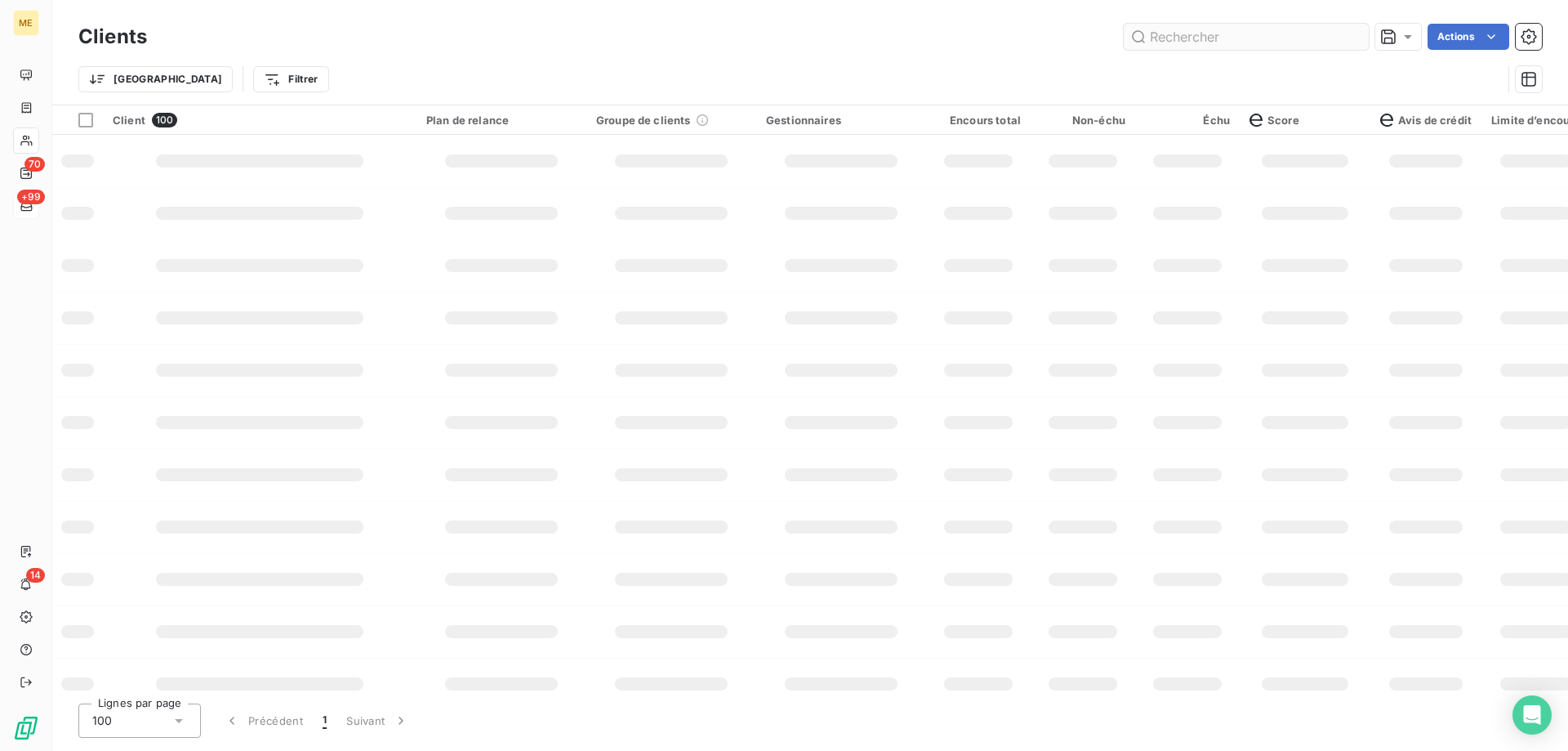
click at [1230, 28] on input "text" at bounding box center [1246, 36] width 245 height 26
click at [1219, 38] on input "text" at bounding box center [1246, 36] width 245 height 26
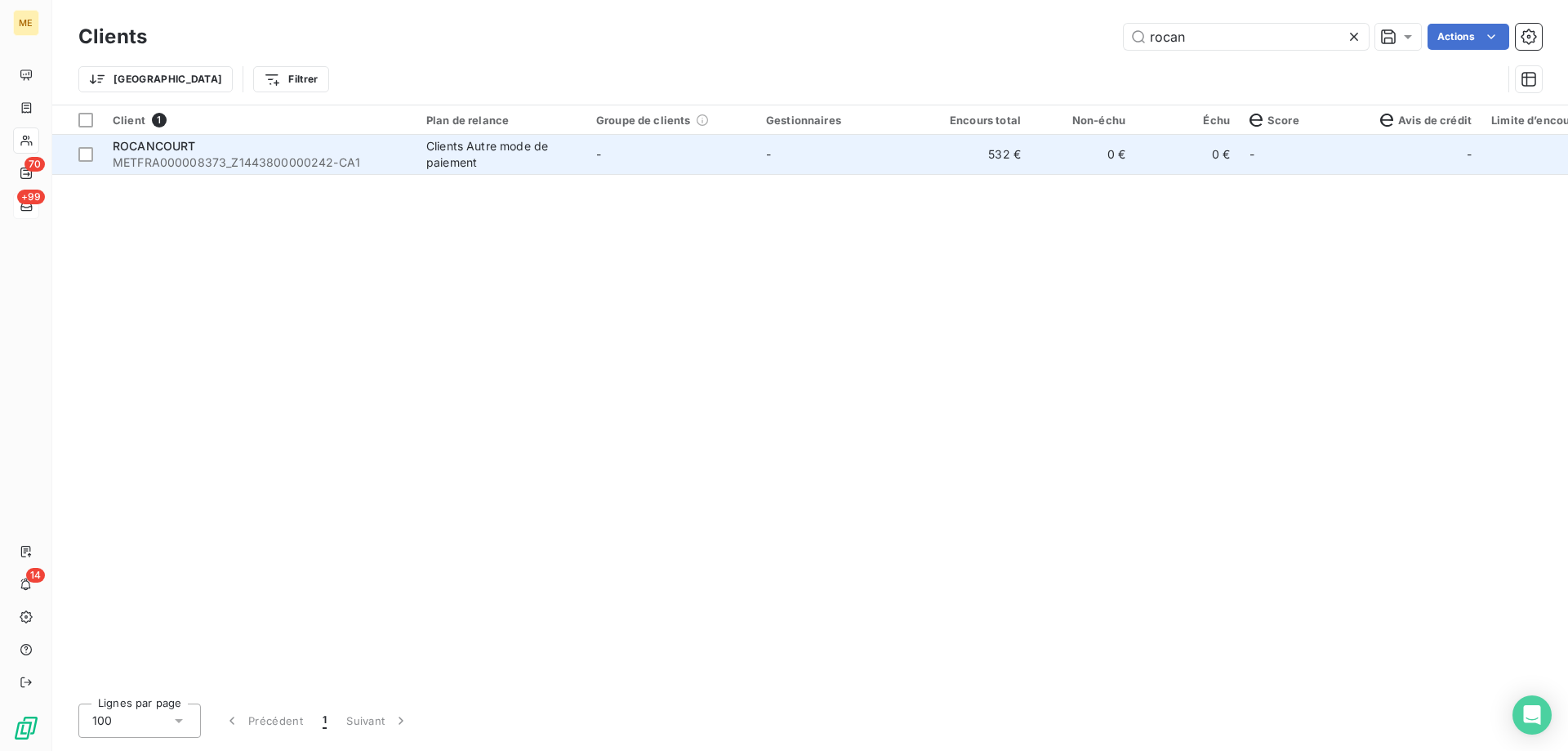
type input "rocan"
click at [871, 135] on td "-" at bounding box center [841, 155] width 170 height 40
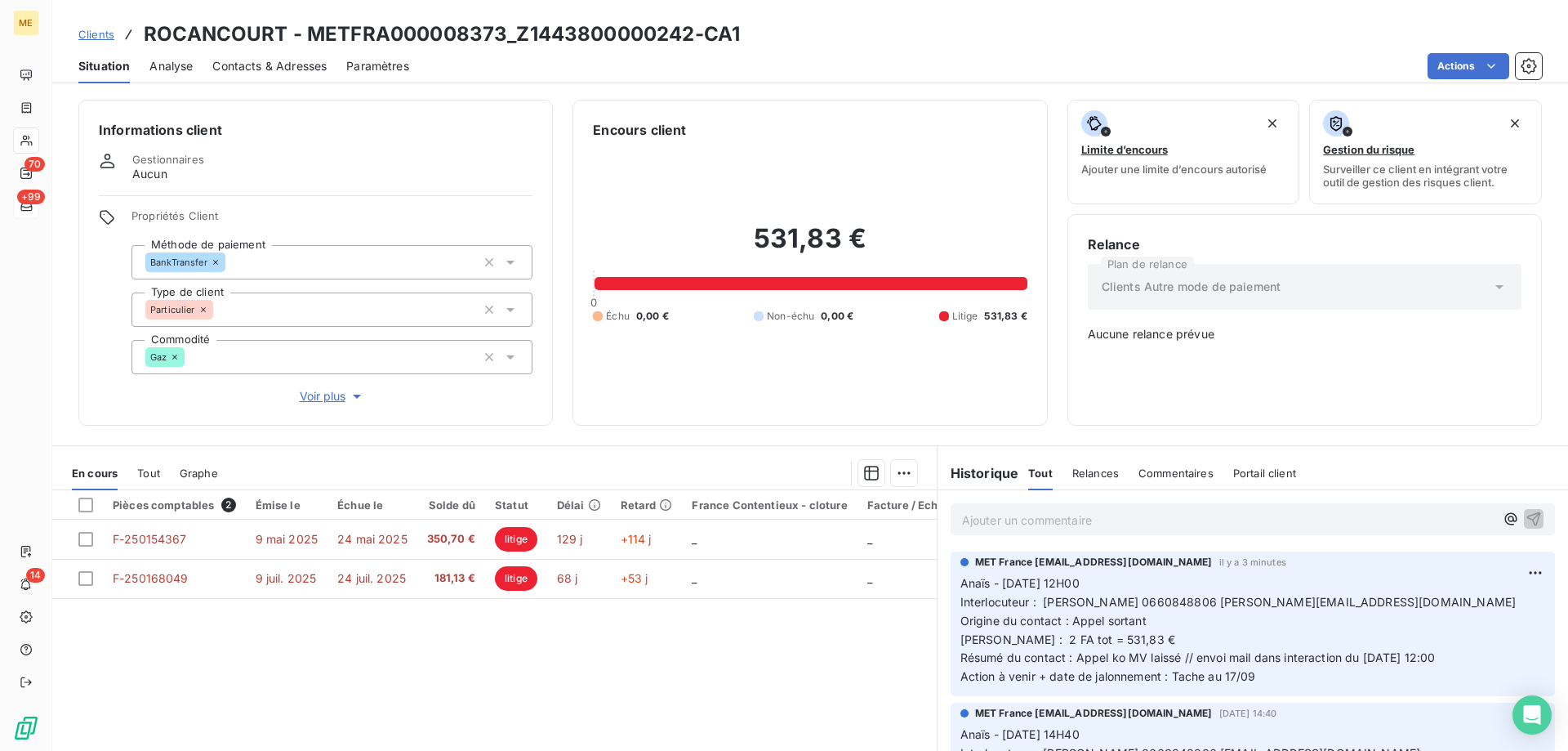
click at [154, 466] on span "Tout" at bounding box center [148, 473] width 22 height 13
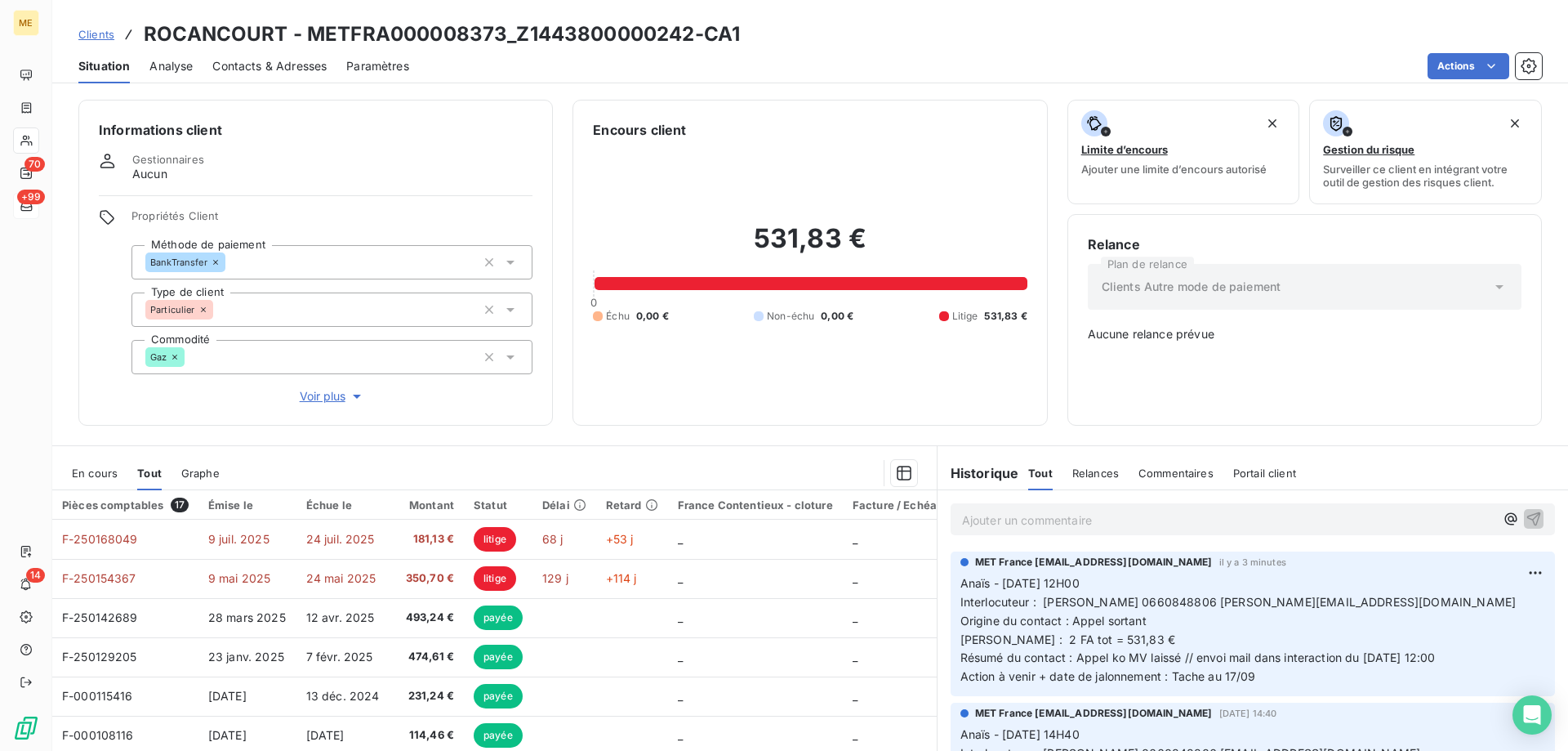
click at [81, 472] on div "En cours" at bounding box center [94, 473] width 46 height 34
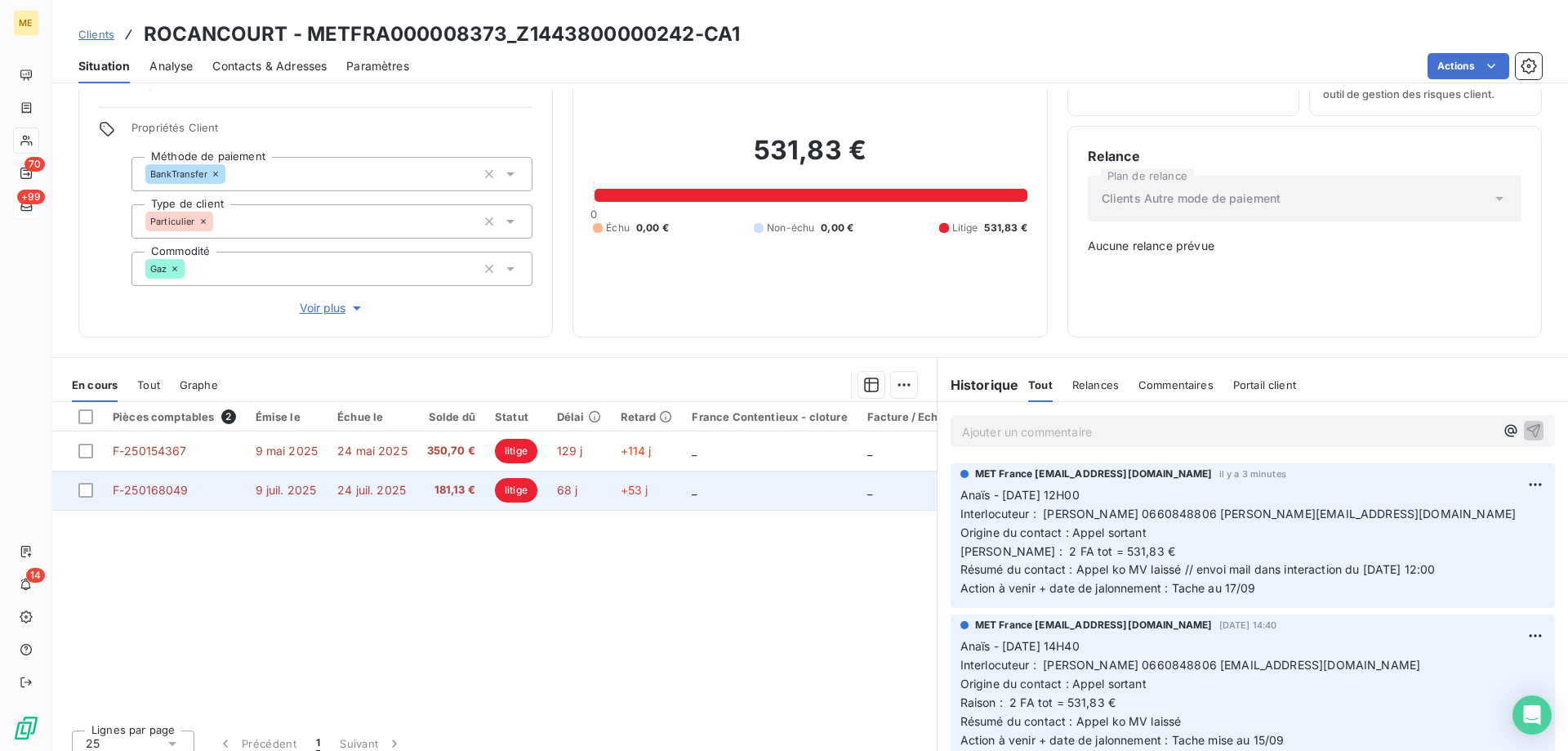
scroll to position [93, 0]
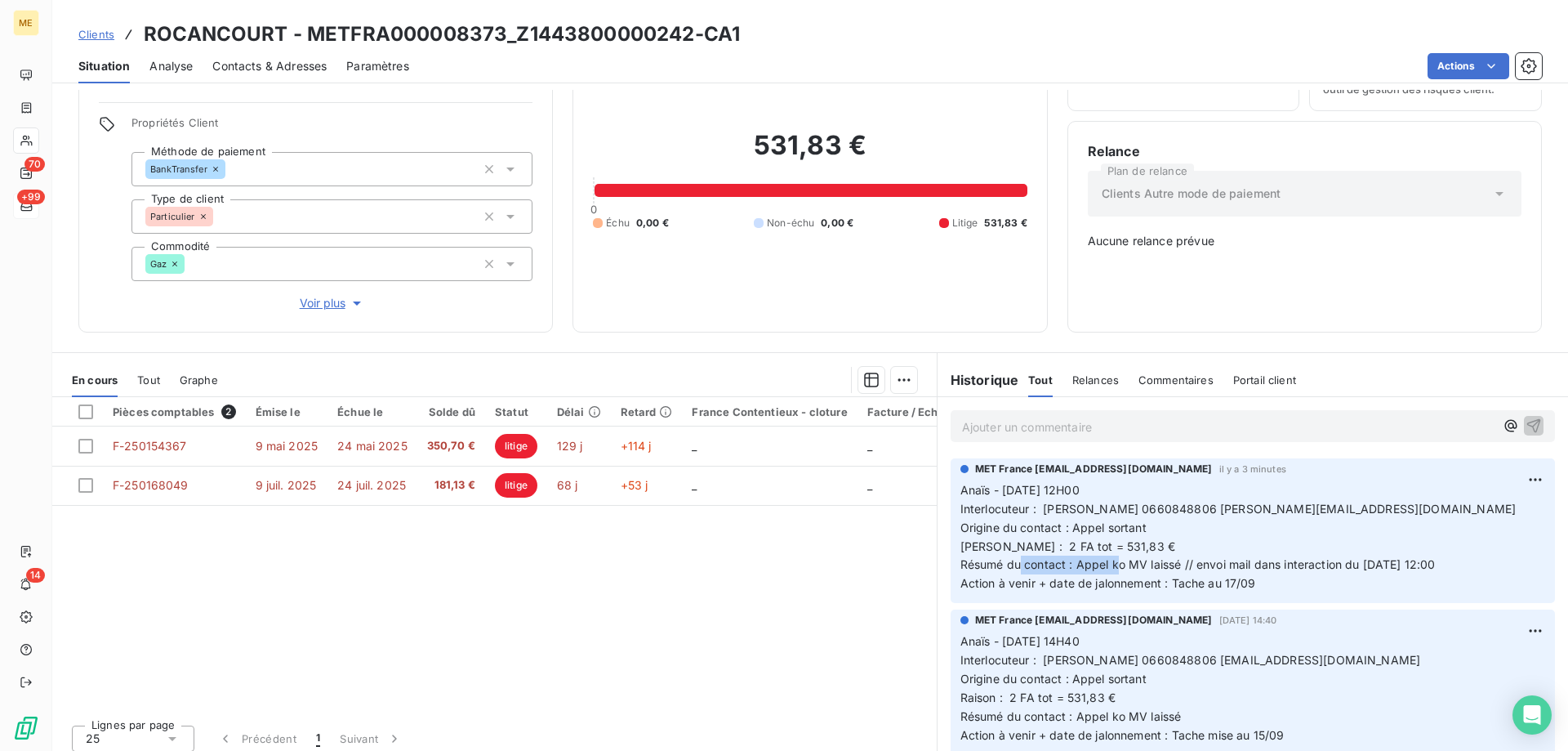
drag, startPoint x: 1070, startPoint y: 557, endPoint x: 1174, endPoint y: 554, distance: 104.0
click at [1174, 554] on span "Anaïs - [DATE] 12H00 Interlocuteur : [PERSON_NAME] 0660848806 [PERSON_NAME][EMA…" at bounding box center [1238, 535] width 555 height 107
click at [1186, 552] on span "Anaïs - [DATE] 12H00 Interlocuteur : [PERSON_NAME] 0660848806 [PERSON_NAME][EMA…" at bounding box center [1238, 535] width 555 height 107
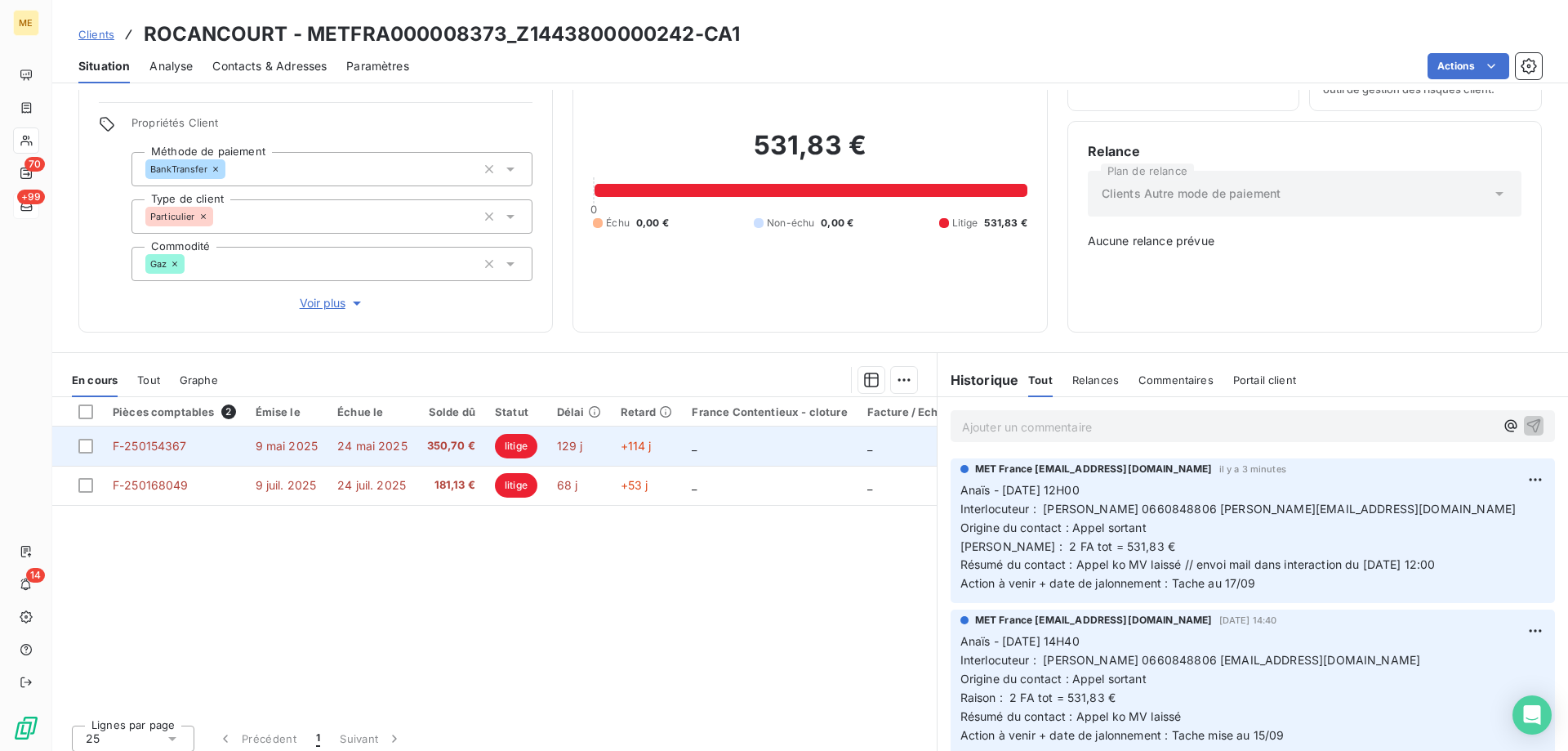
click at [743, 432] on td "_" at bounding box center [769, 446] width 175 height 40
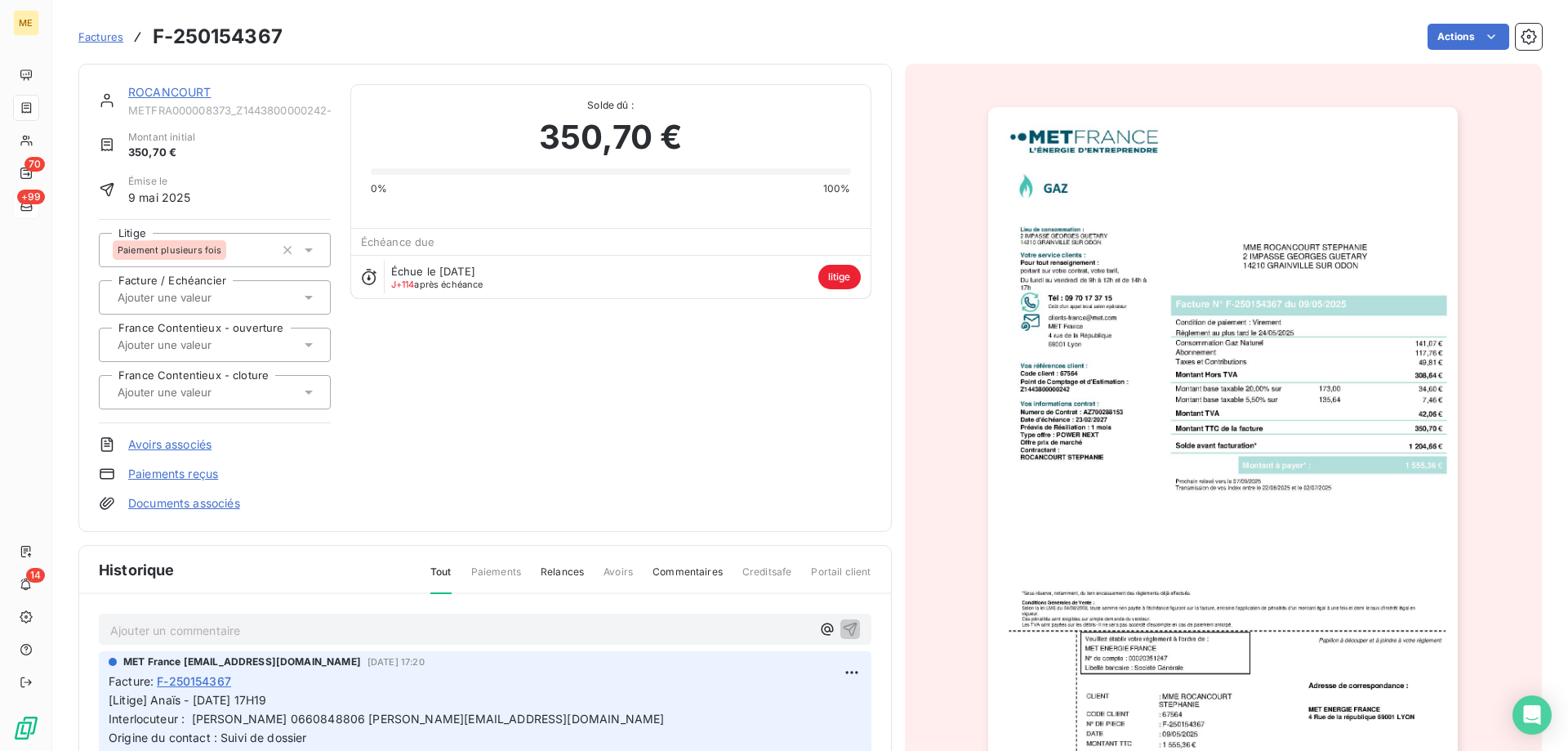
click at [1162, 387] on img "button" at bounding box center [1222, 439] width 470 height 665
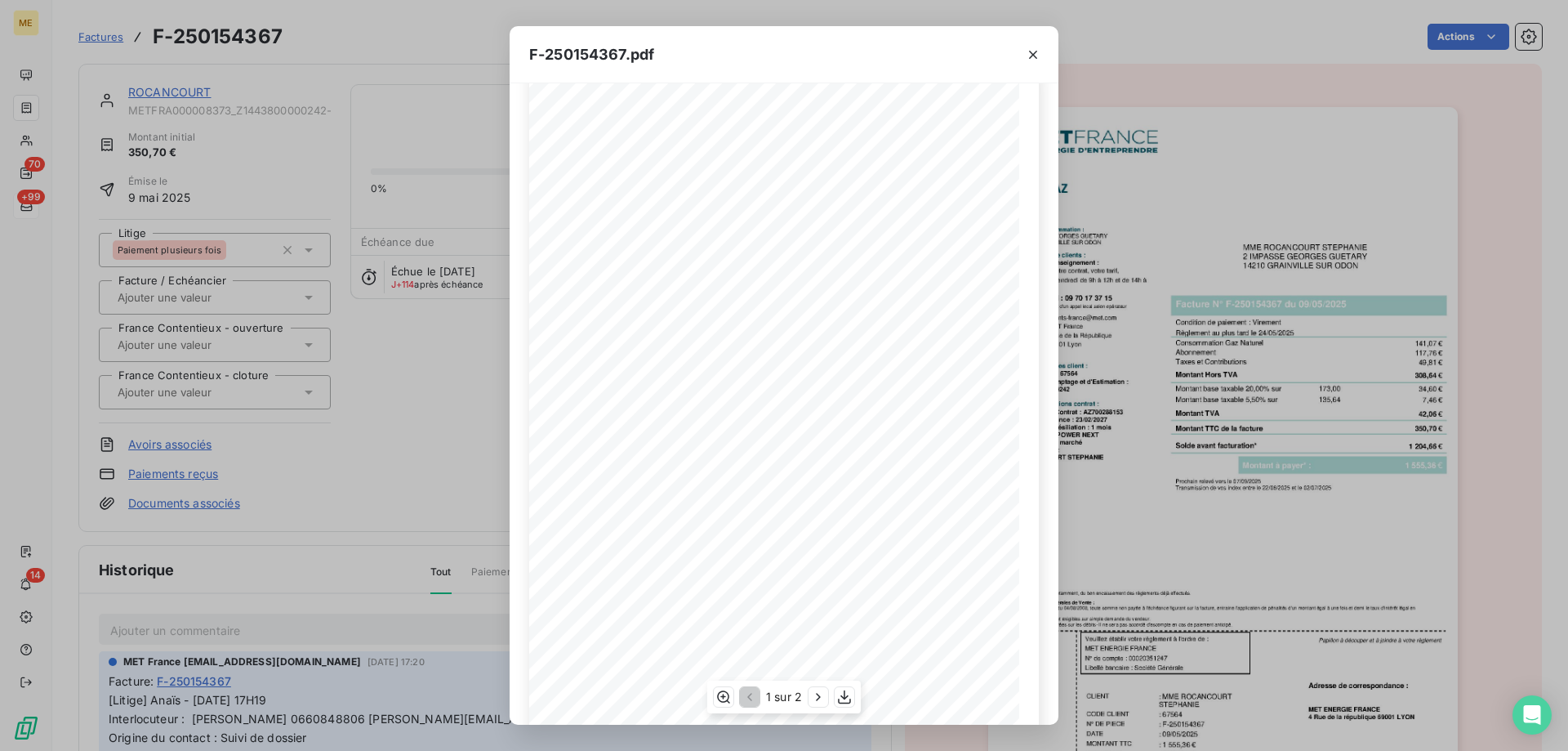
scroll to position [91, 0]
click at [815, 704] on icon "button" at bounding box center [818, 696] width 16 height 16
drag, startPoint x: 625, startPoint y: 186, endPoint x: 682, endPoint y: 184, distance: 57.0
click at [671, 184] on span "Consommation Gaz du [DATE] au [DATE]" at bounding box center [624, 187] width 127 height 6
click at [691, 186] on div "Détail de votre facture : Document à conserver 5 ans Numéro F-250154367 Vos réf…" at bounding box center [783, 358] width 509 height 693
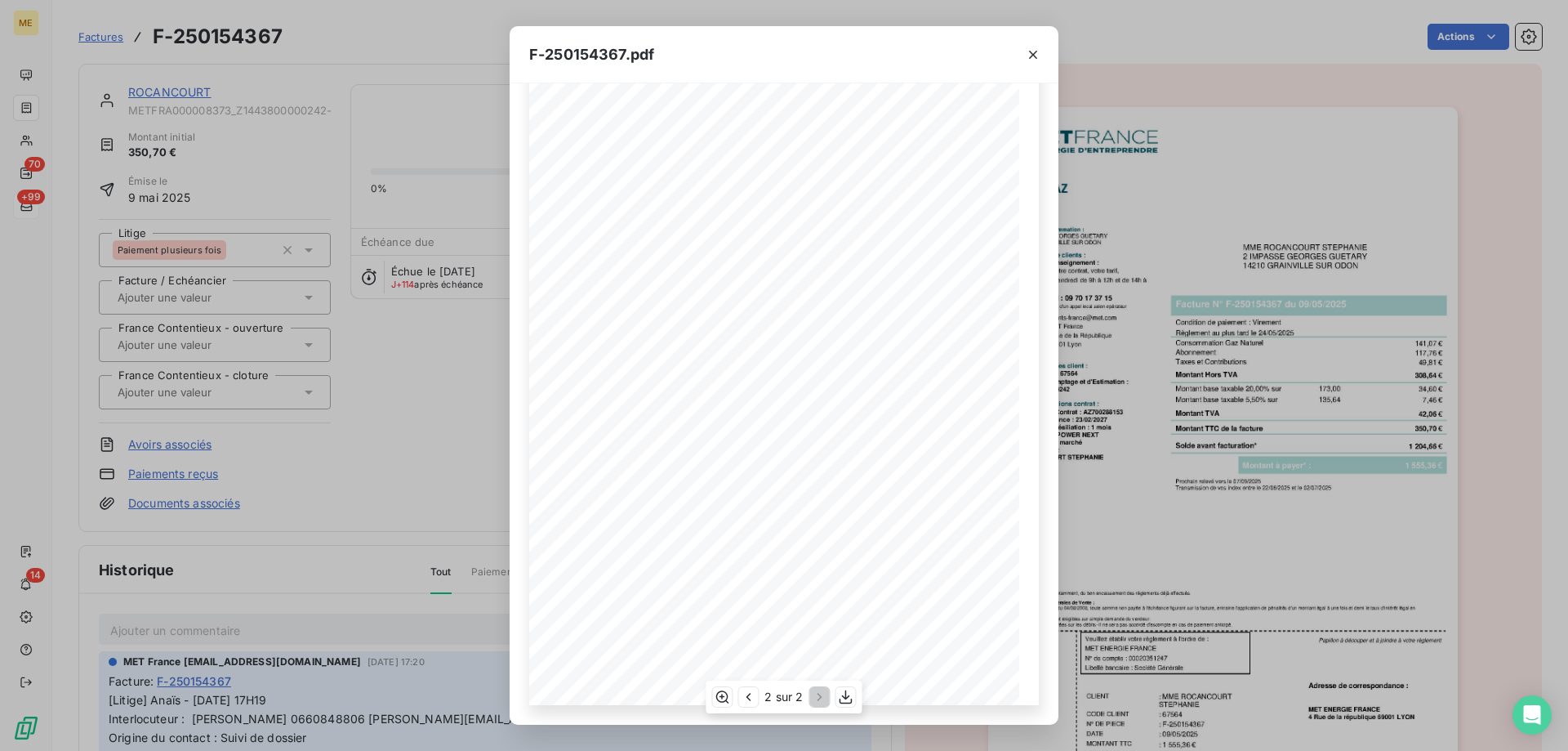
click at [681, 190] on span "Consommation Gaz du [DATE] au [DATE]" at bounding box center [624, 187] width 127 height 6
click at [1035, 56] on icon "button" at bounding box center [1033, 54] width 8 height 8
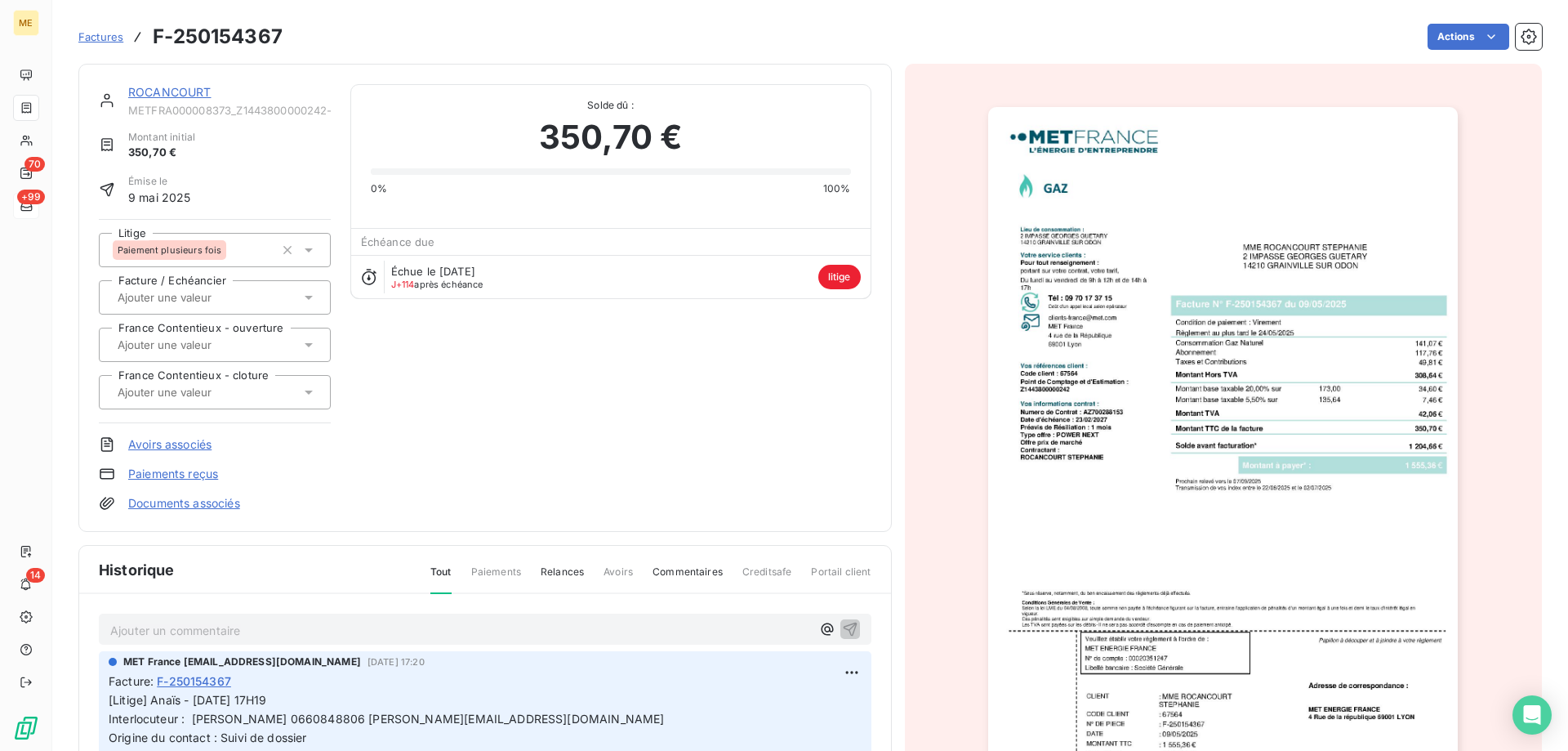
click at [192, 92] on link "ROCANCOURT" at bounding box center [170, 92] width 84 height 13
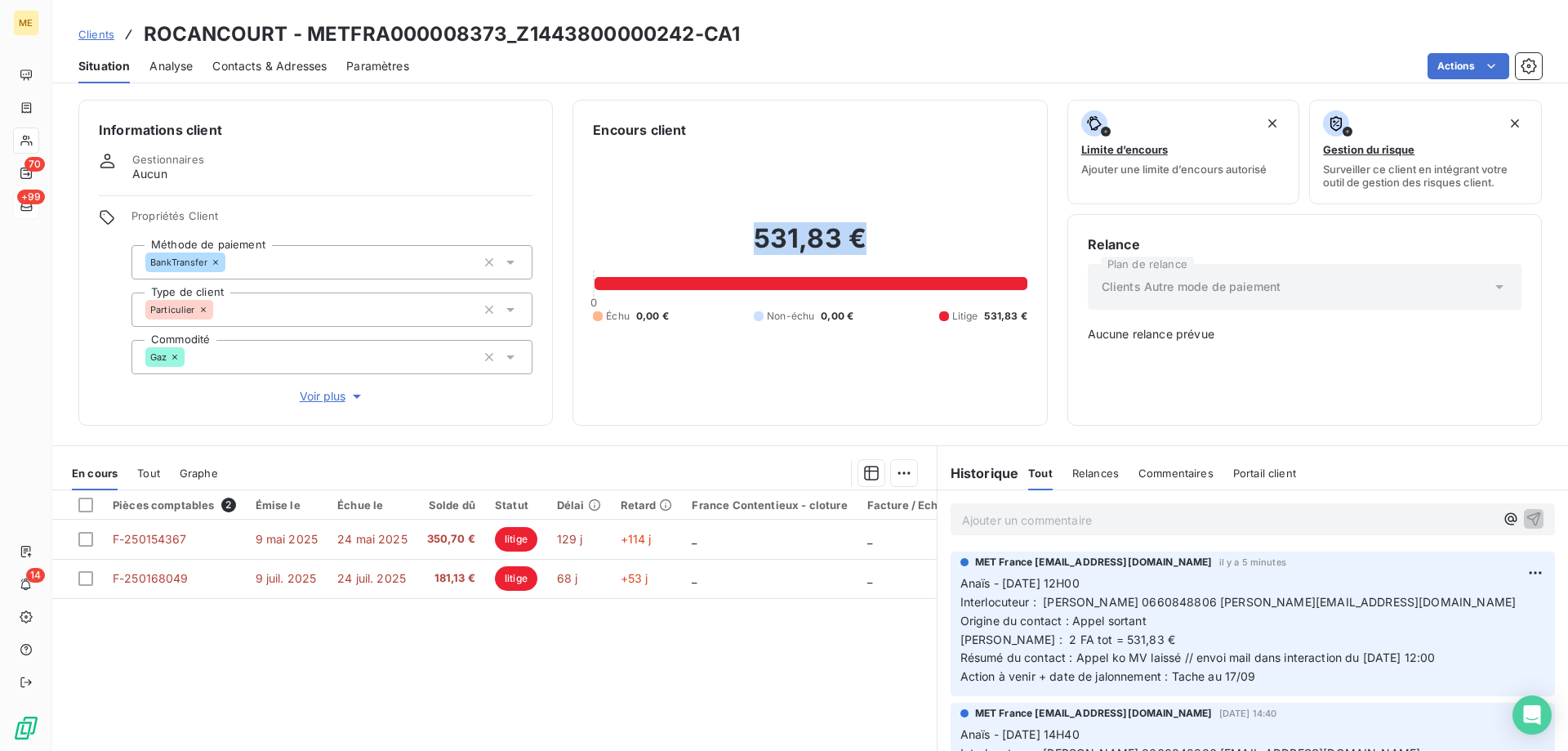
drag, startPoint x: 804, startPoint y: 240, endPoint x: 906, endPoint y: 238, distance: 102.0
click at [906, 238] on h2 "531,83 €" at bounding box center [809, 246] width 434 height 49
click at [899, 229] on h2 "531,83 €" at bounding box center [809, 246] width 434 height 49
drag, startPoint x: 1216, startPoint y: 552, endPoint x: 1308, endPoint y: 556, distance: 92.1
click at [1308, 556] on div "MET France [EMAIL_ADDRESS][DOMAIN_NAME] il y a 5 minutes" at bounding box center [1252, 561] width 585 height 14
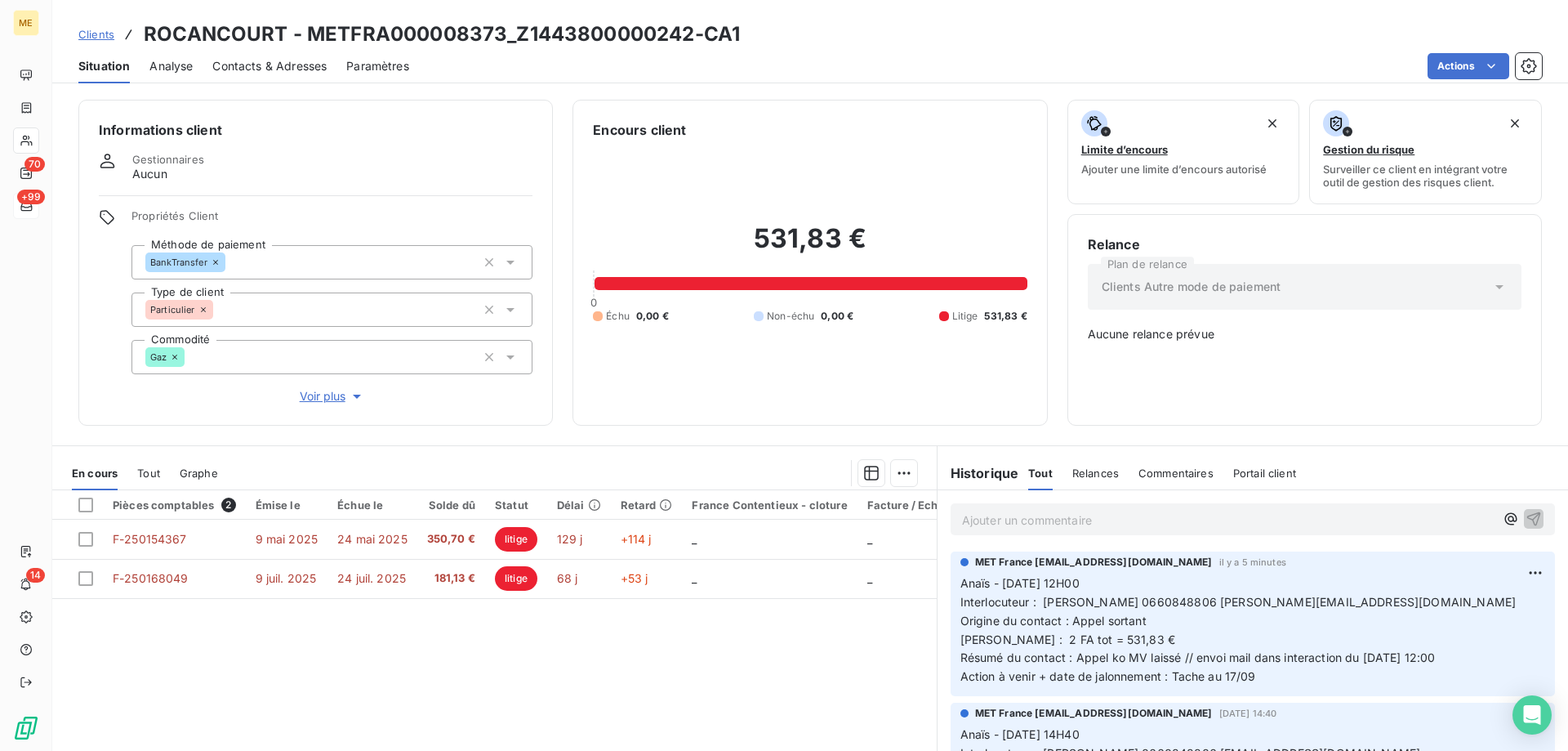
click at [1295, 581] on p "Anaïs - [DATE] 12H00 Interlocuteur : [PERSON_NAME] 0660848806 [PERSON_NAME][EMA…" at bounding box center [1252, 630] width 585 height 112
drag, startPoint x: 815, startPoint y: 304, endPoint x: 858, endPoint y: 304, distance: 43.0
click at [858, 309] on div "Échu 0,00 € Non-échu 0,00 € Litige 531,83 €" at bounding box center [809, 316] width 434 height 14
click at [1100, 515] on p "Ajouter un commentaire ﻿" at bounding box center [1228, 519] width 533 height 21
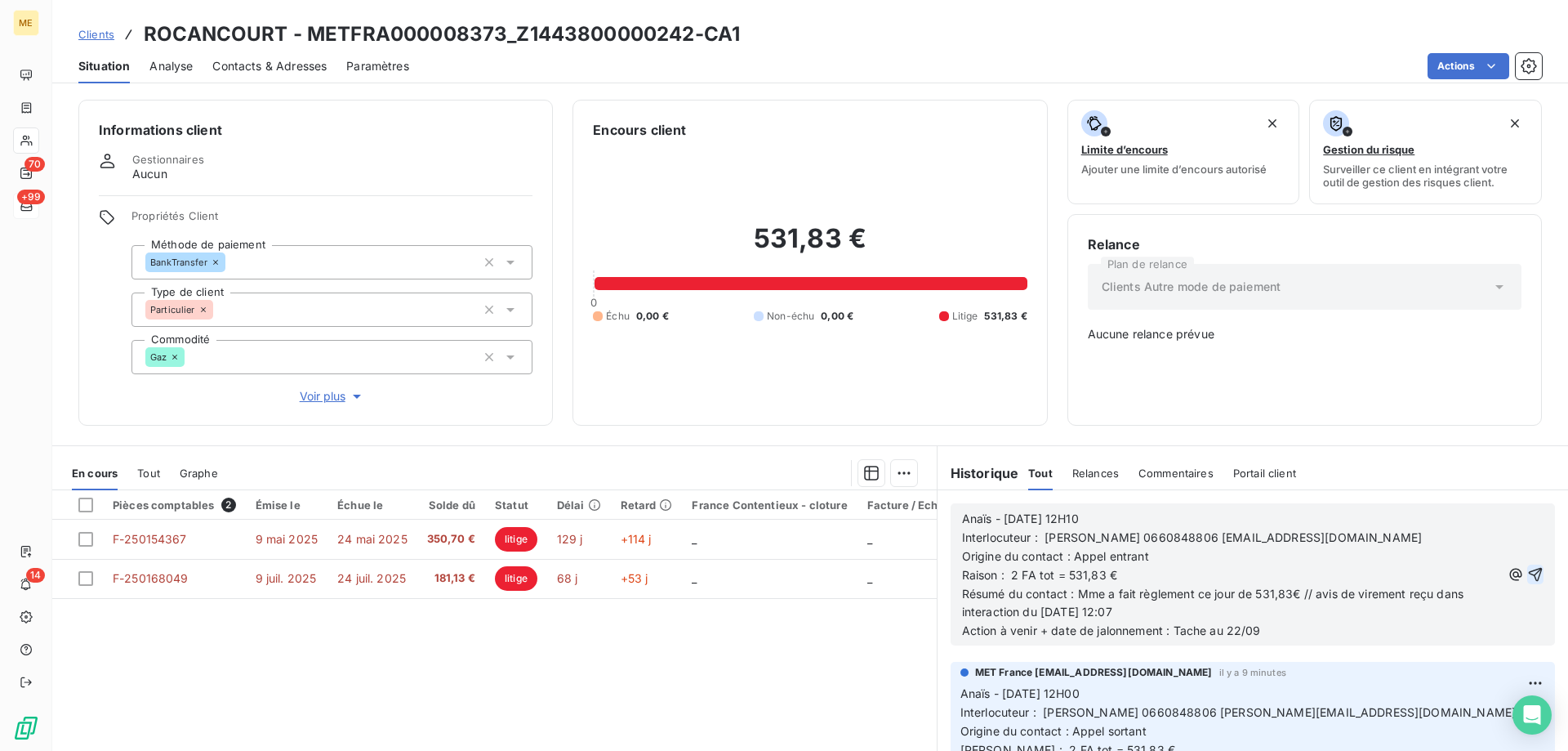
click at [1527, 566] on icon "button" at bounding box center [1535, 574] width 16 height 16
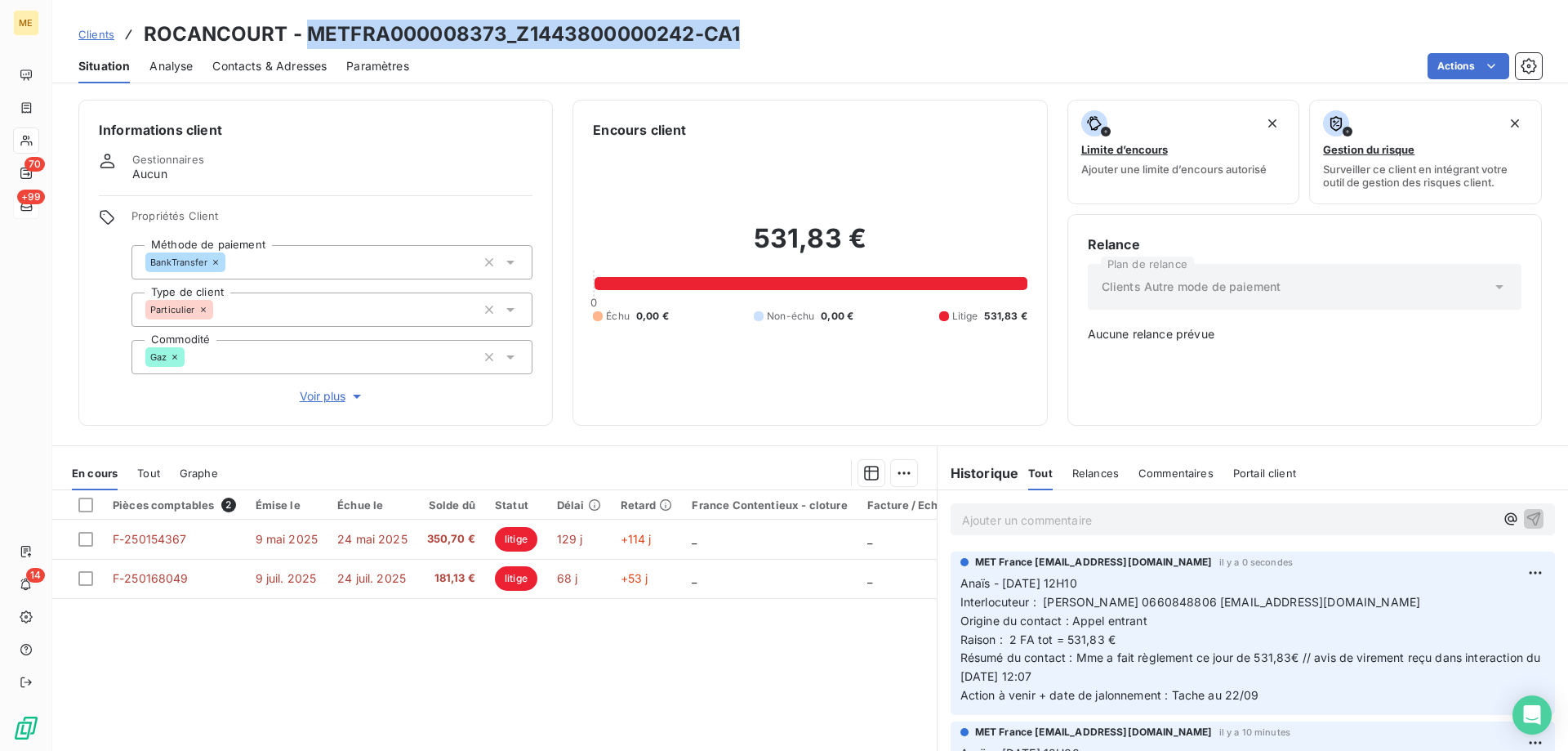
drag, startPoint x: 769, startPoint y: 31, endPoint x: 302, endPoint y: 46, distance: 467.2
click at [302, 46] on div "Clients ROCANCOURT - METFRA000008373_Z1443800000242-CA1" at bounding box center [810, 34] width 1516 height 30
copy h3 "METFRA000008373_Z1443800000242-CA1"
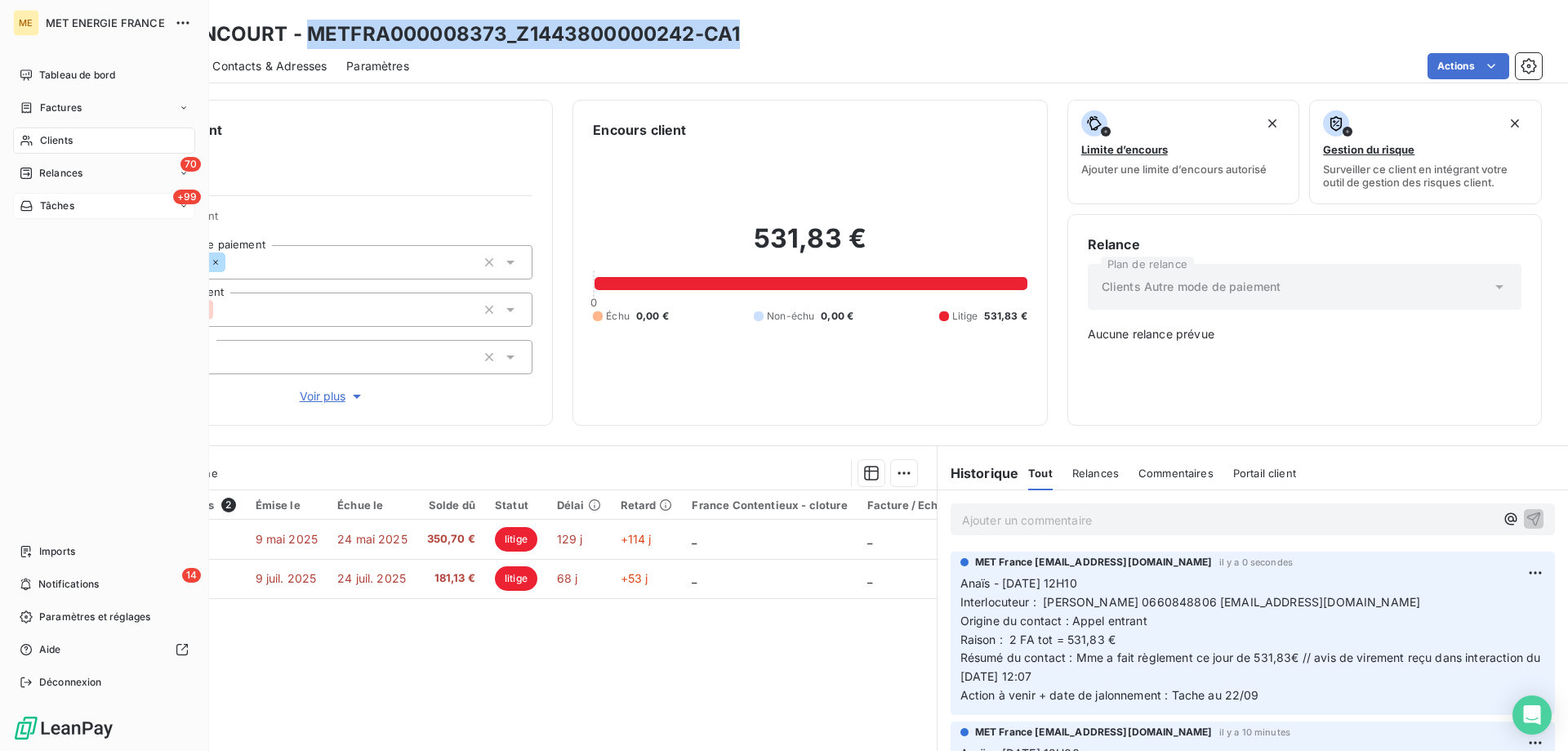
click at [49, 204] on span "Tâches" at bounding box center [57, 206] width 34 height 14
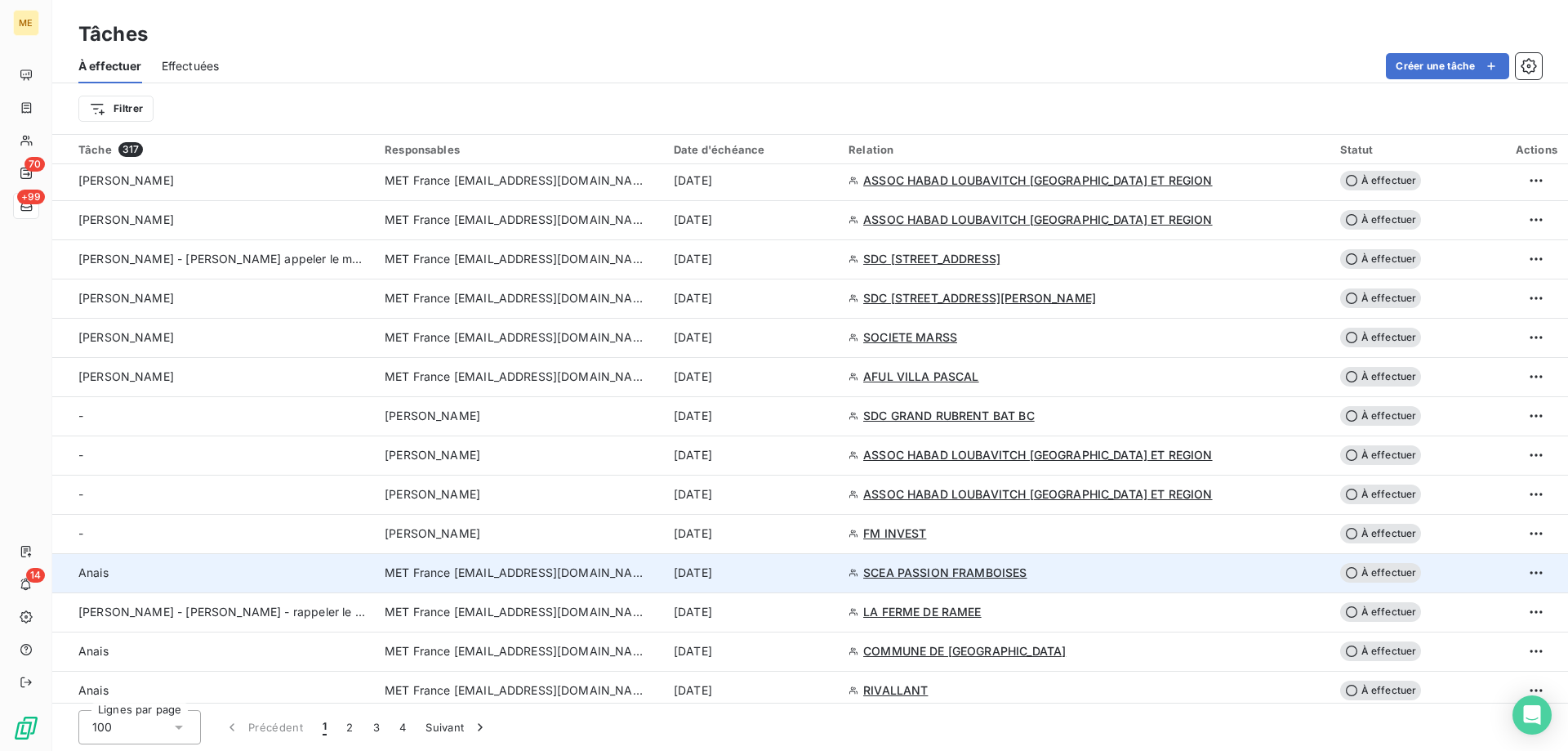
scroll to position [1144, 0]
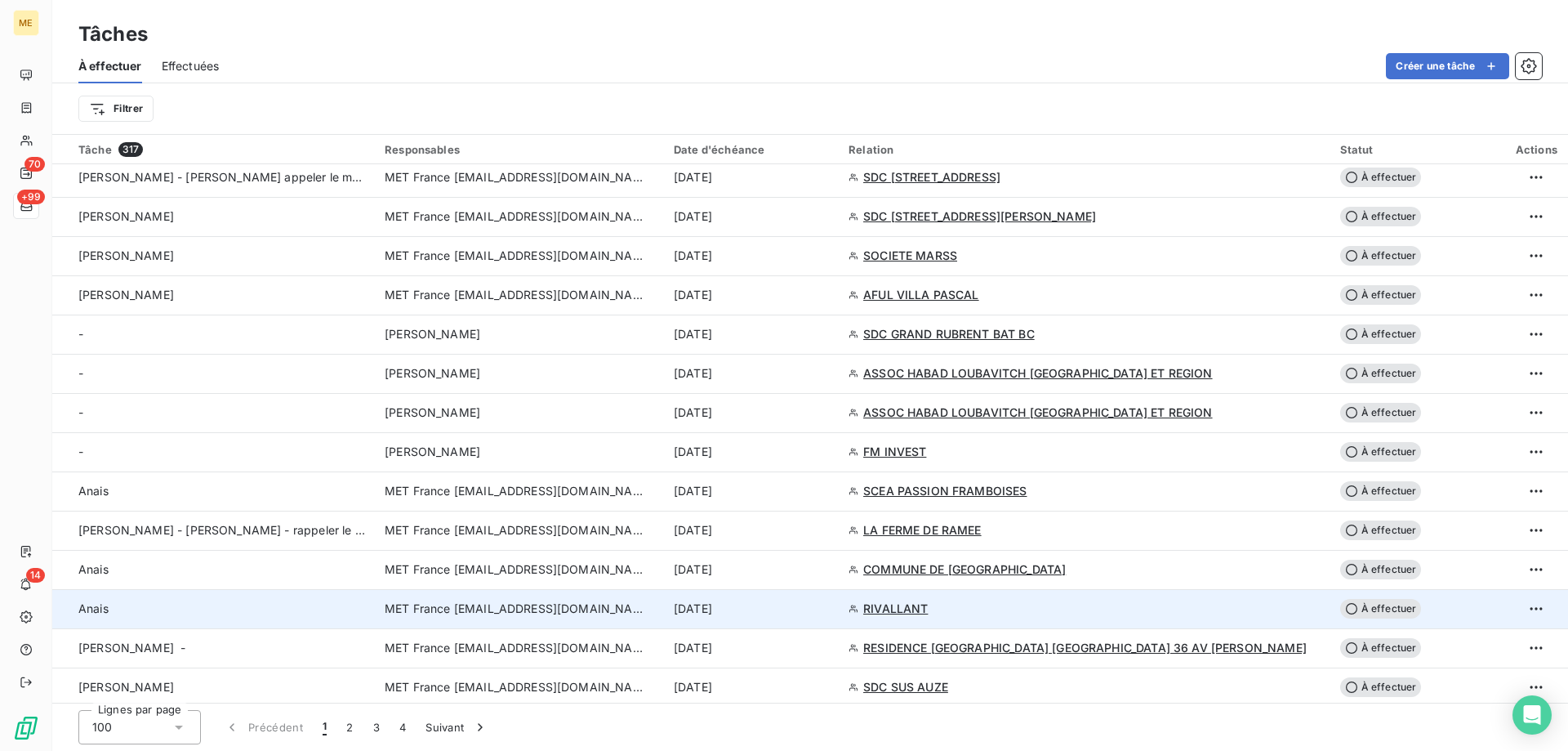
click at [829, 607] on div "[DATE]" at bounding box center [751, 608] width 155 height 16
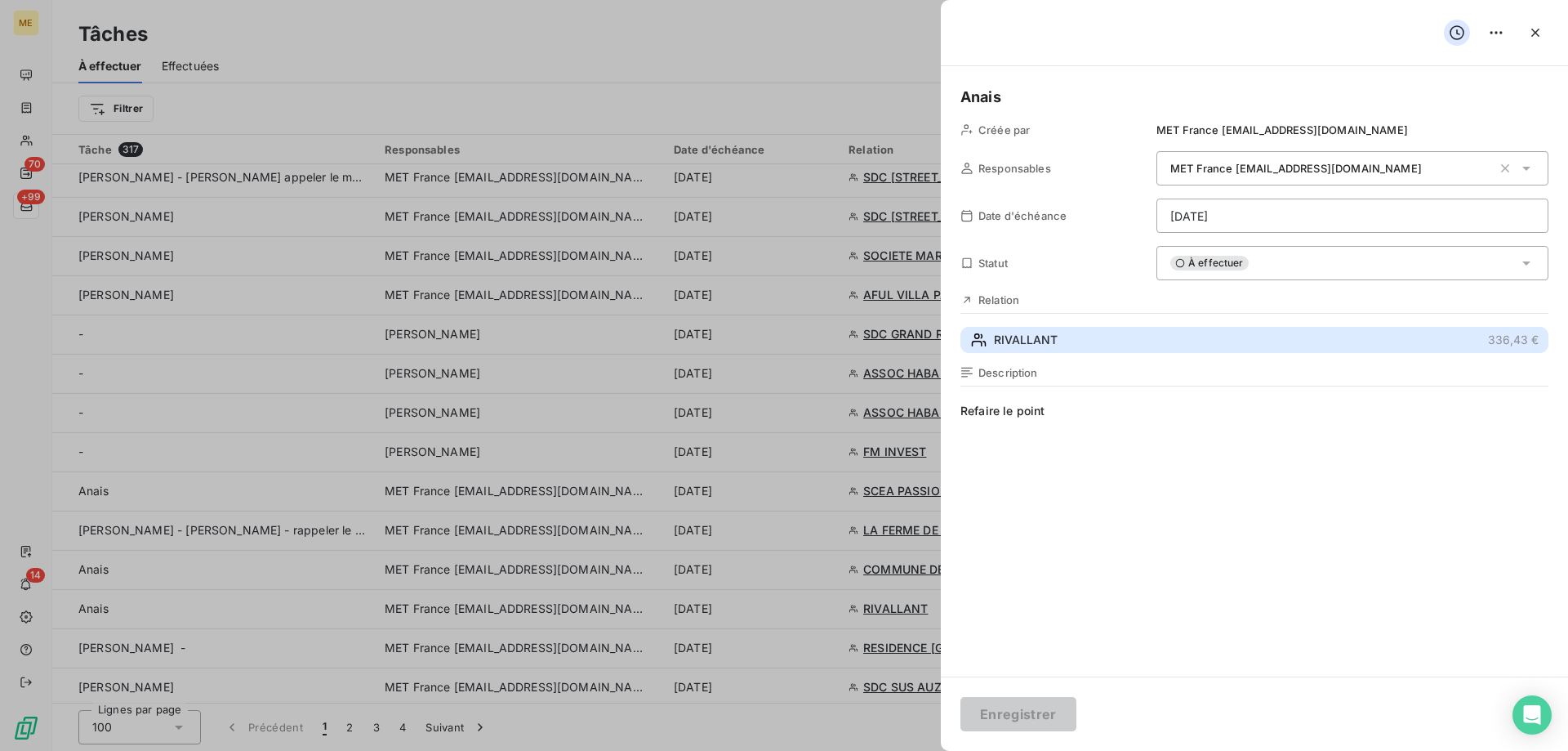
click at [1066, 339] on button "RIVALLANT 336,43 €" at bounding box center [1254, 340] width 588 height 26
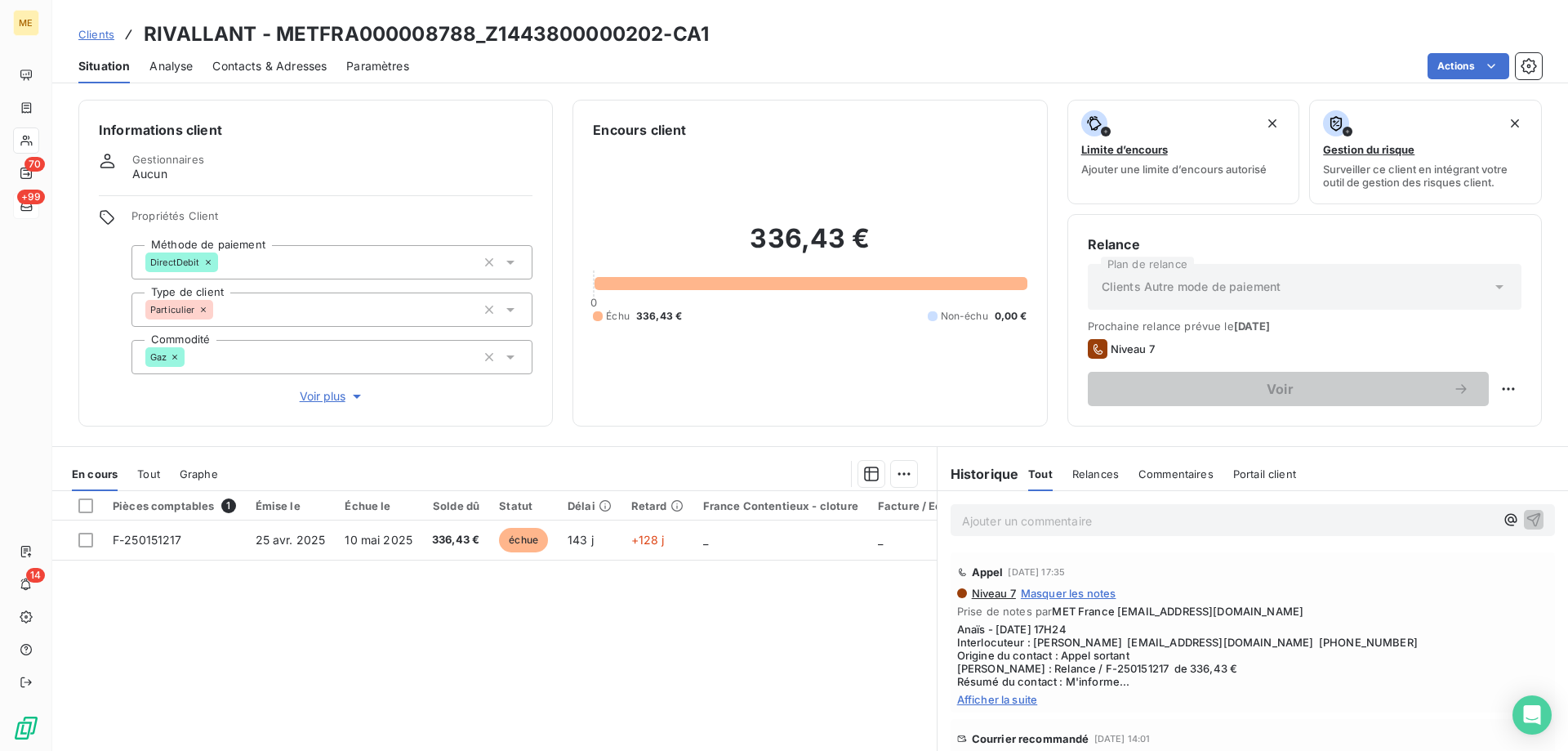
scroll to position [103, 0]
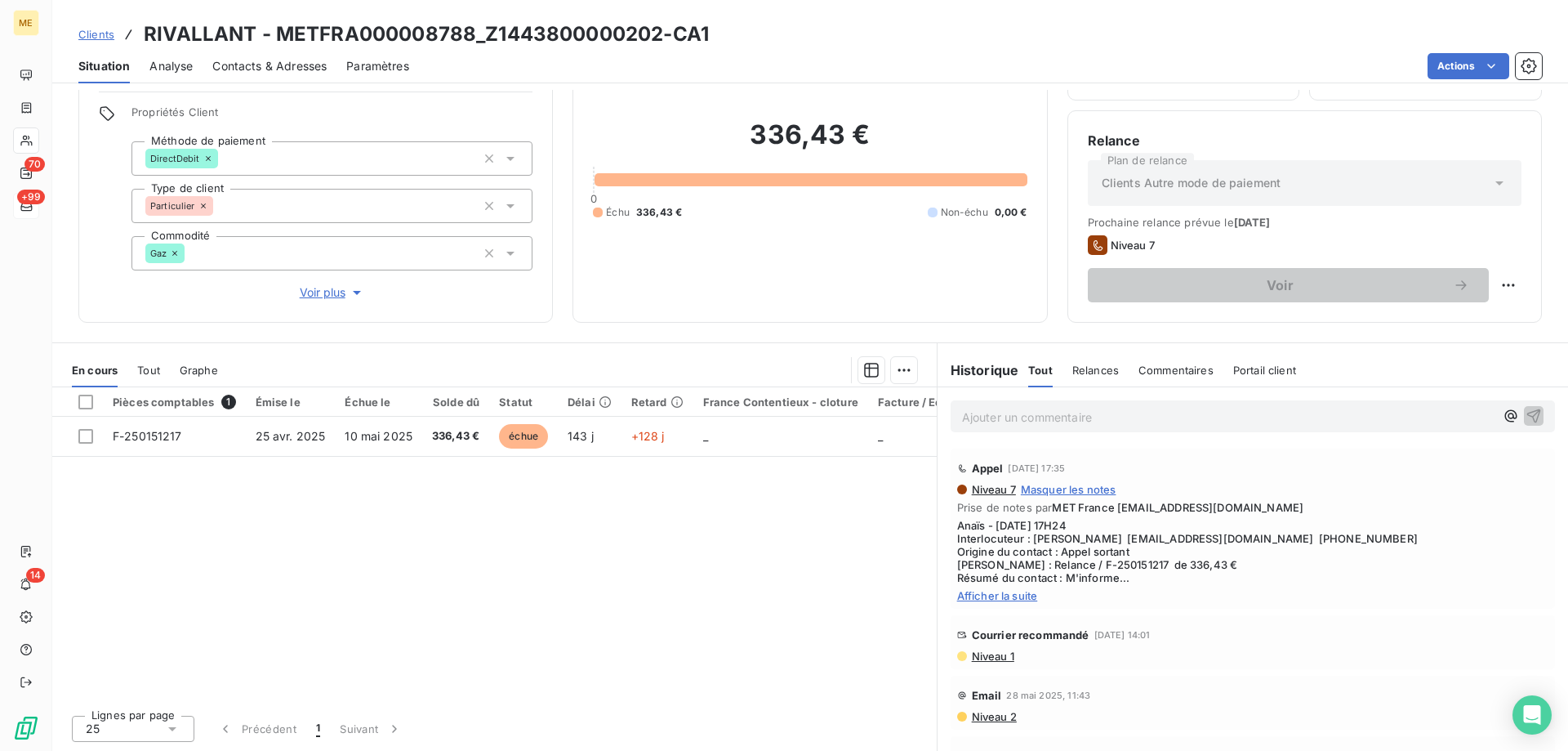
click at [1003, 602] on div "Appel [DATE] 17:35 Niveau 7 Masquer les notes Prise de notes par MET France [EM…" at bounding box center [1252, 528] width 604 height 160
click at [1005, 599] on span "Afficher la suite" at bounding box center [1253, 596] width 591 height 13
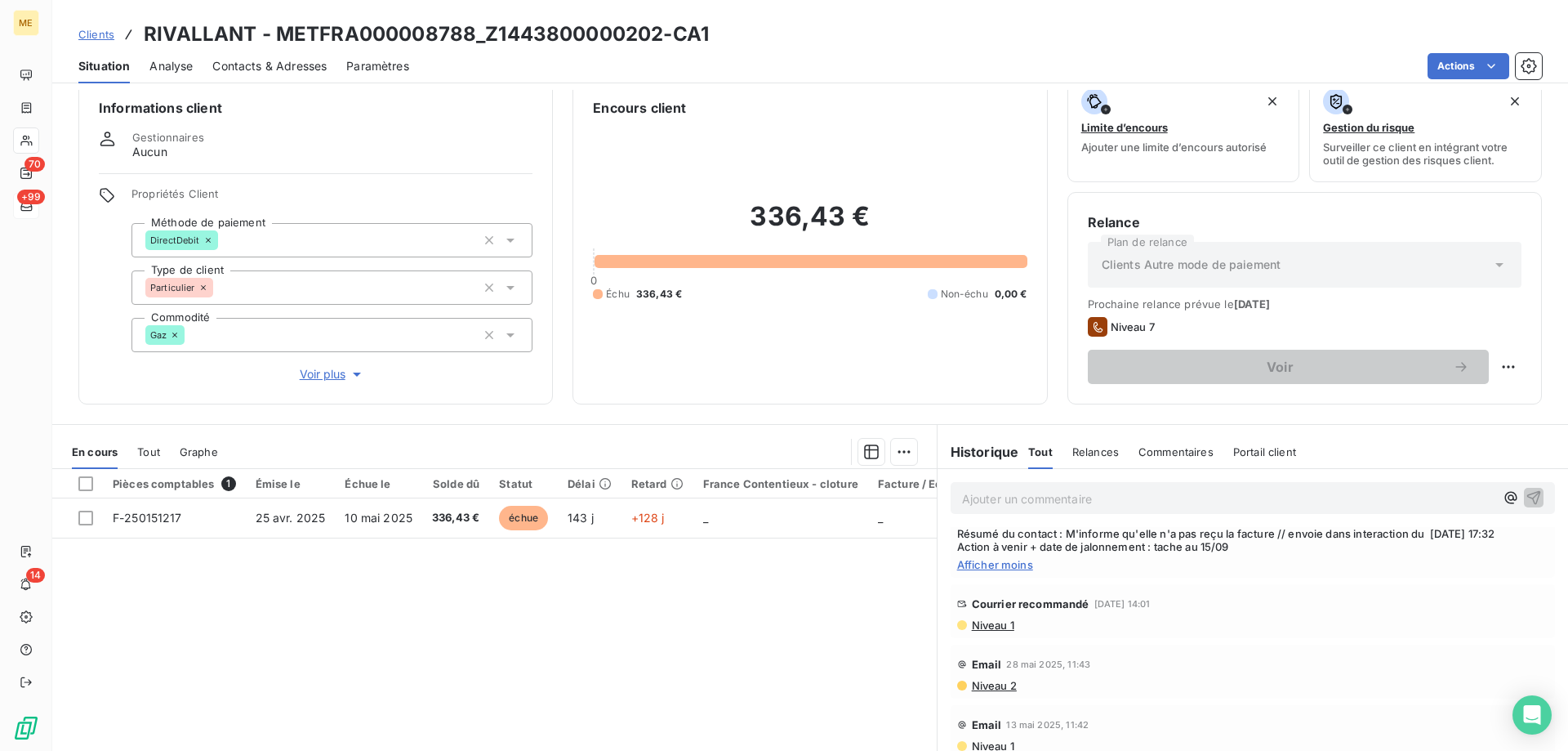
scroll to position [0, 0]
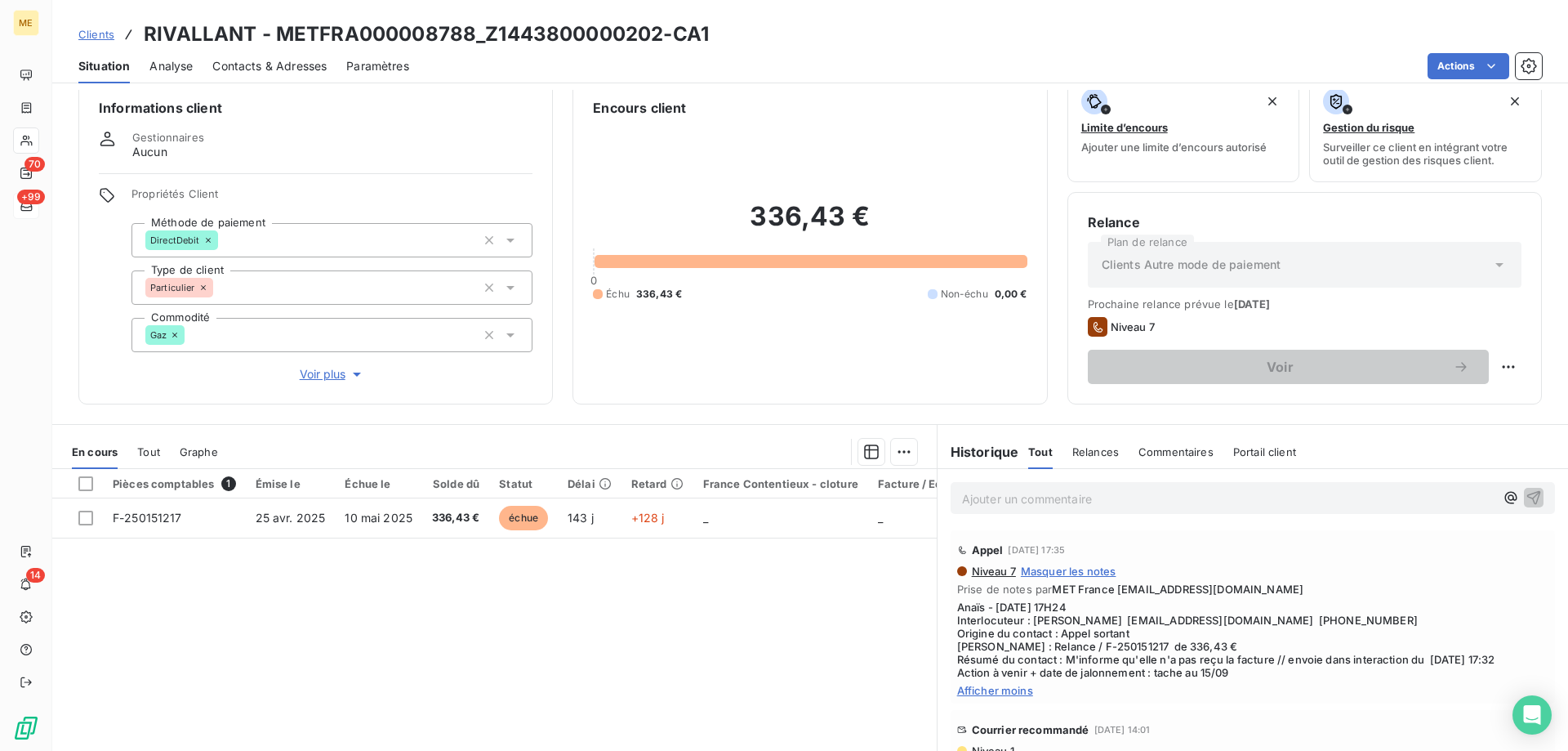
click at [348, 366] on icon "button" at bounding box center [357, 374] width 16 height 16
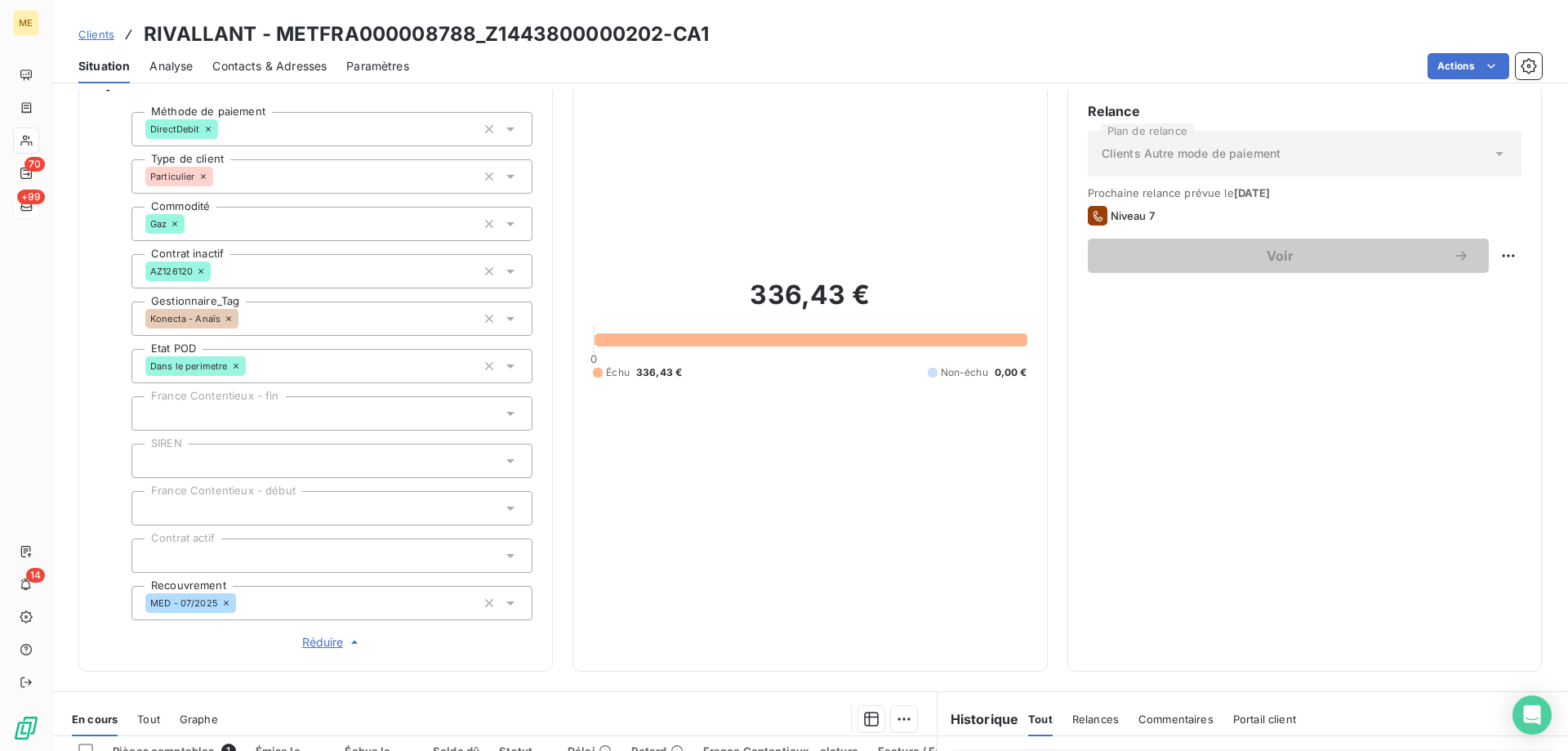
scroll to position [163, 0]
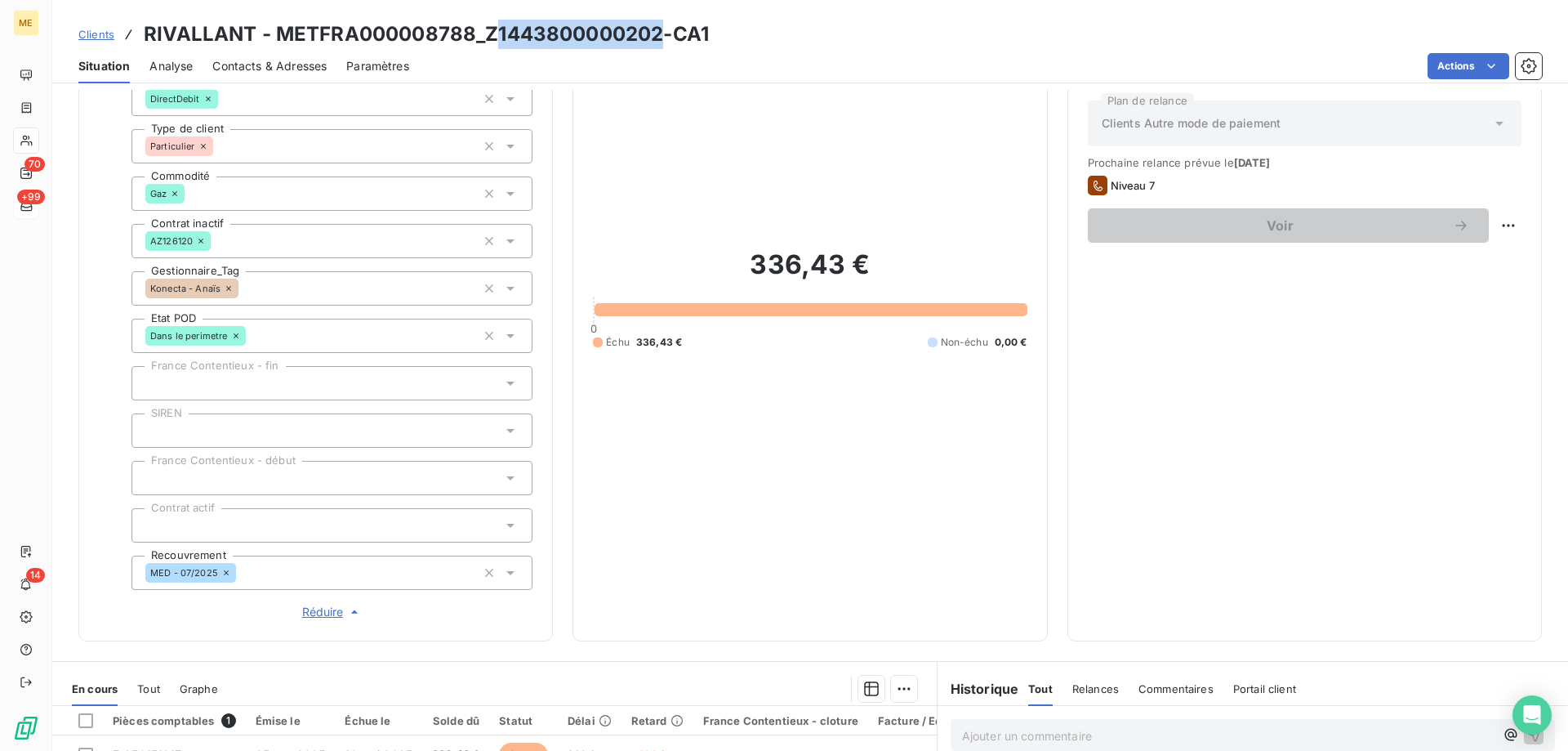
drag, startPoint x: 660, startPoint y: 32, endPoint x: 490, endPoint y: 40, distance: 170.2
click at [490, 40] on h3 "RIVALLANT - METFRA000008788_Z1443800000202-CA1" at bounding box center [426, 34] width 565 height 30
click at [540, 48] on h3 "RIVALLANT - METFRA000008788_Z1443800000202-CA1" at bounding box center [426, 34] width 565 height 30
drag, startPoint x: 488, startPoint y: 30, endPoint x: 662, endPoint y: 32, distance: 174.0
click at [662, 32] on h3 "RIVALLANT - METFRA000008788_Z1443800000202-CA1" at bounding box center [426, 34] width 565 height 30
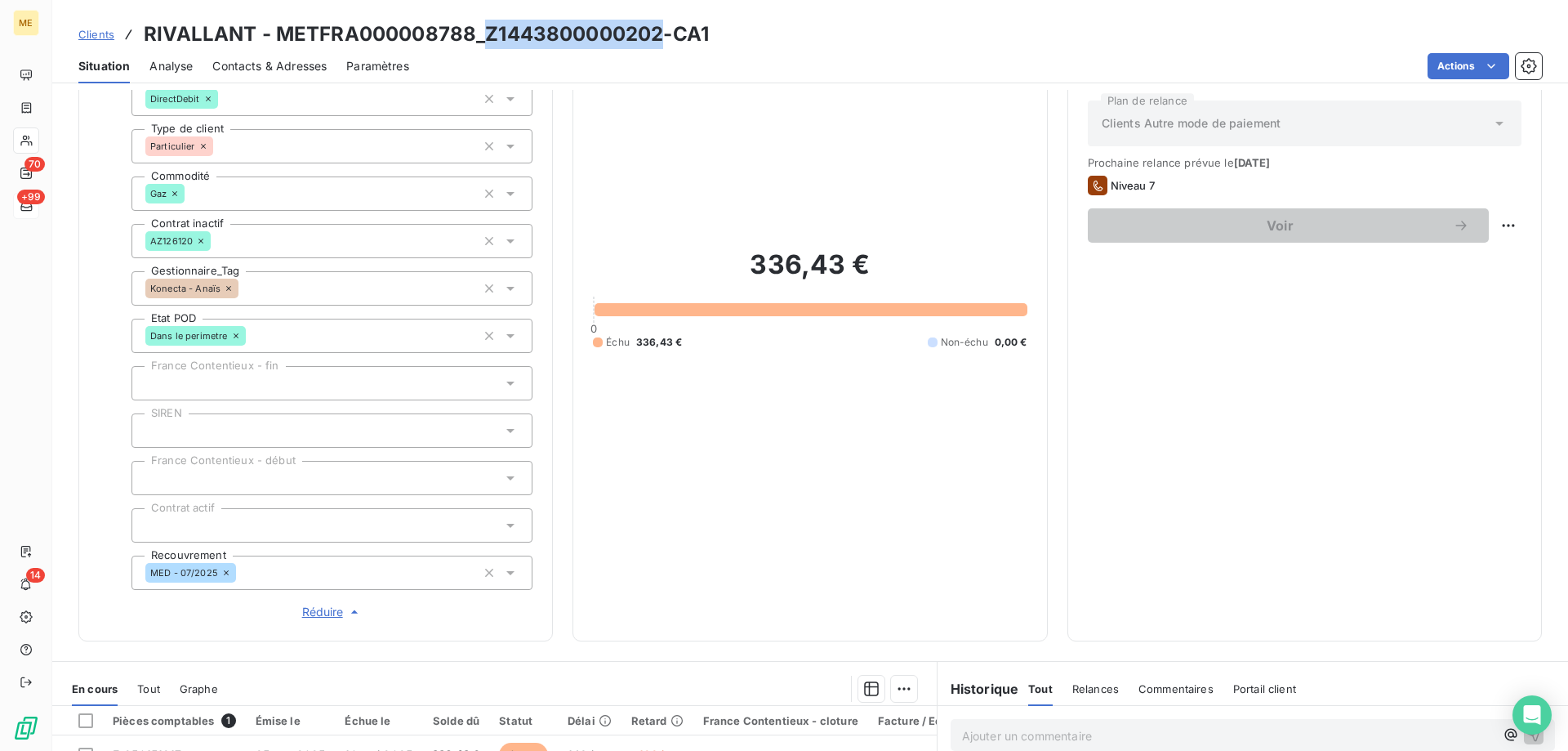
copy h3 "Z1443800000202"
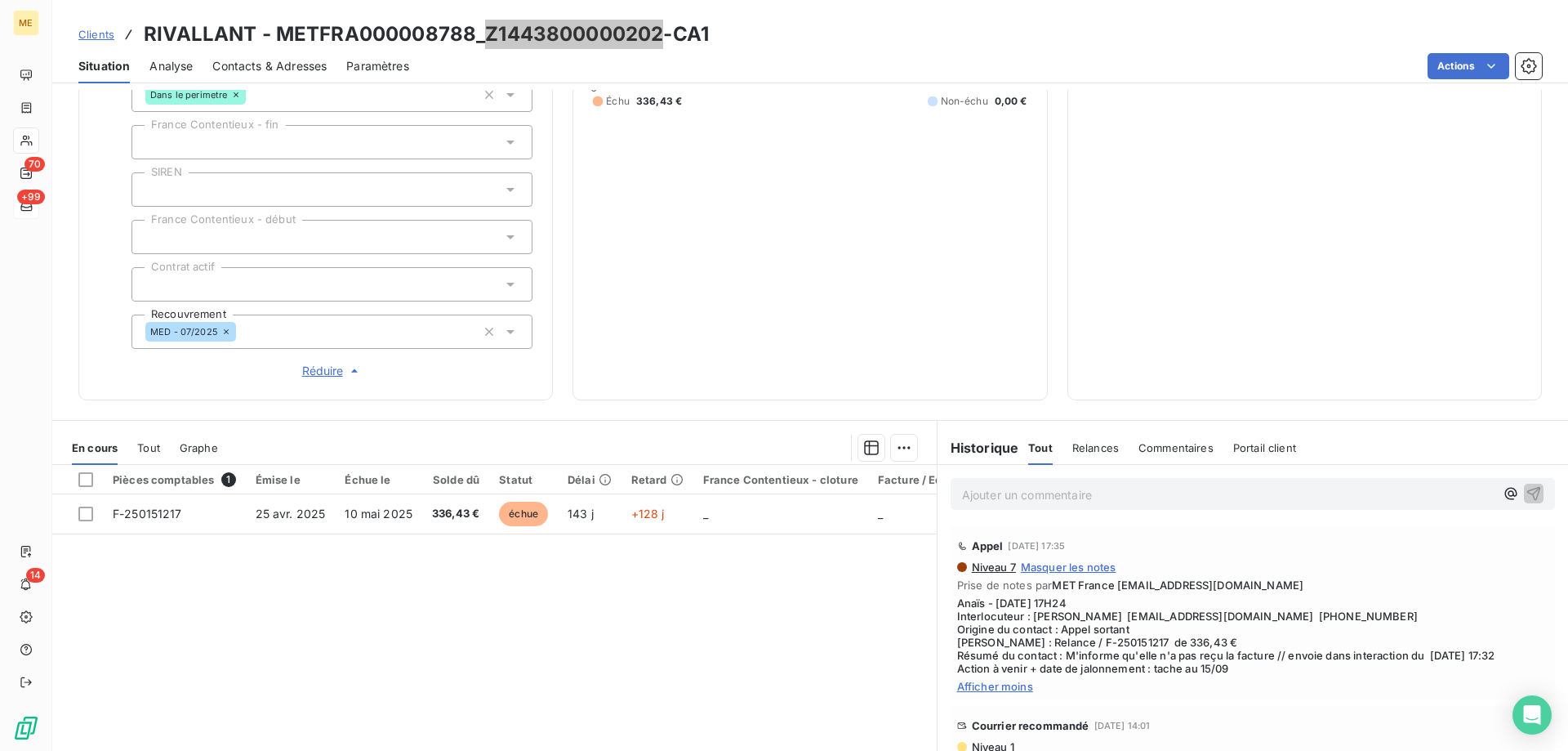
scroll to position [409, 0]
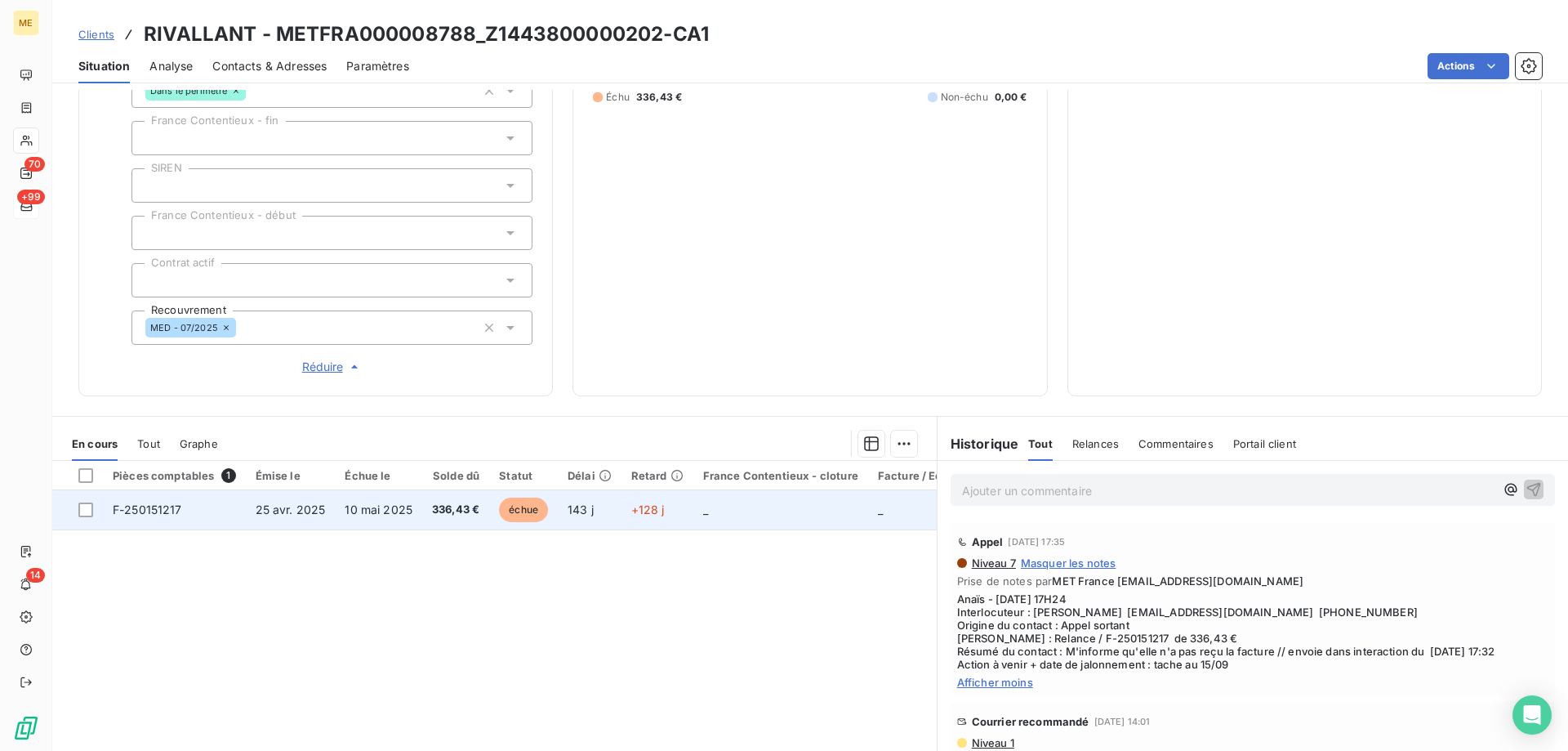
click at [319, 505] on span "25 avr. 2025" at bounding box center [291, 508] width 70 height 13
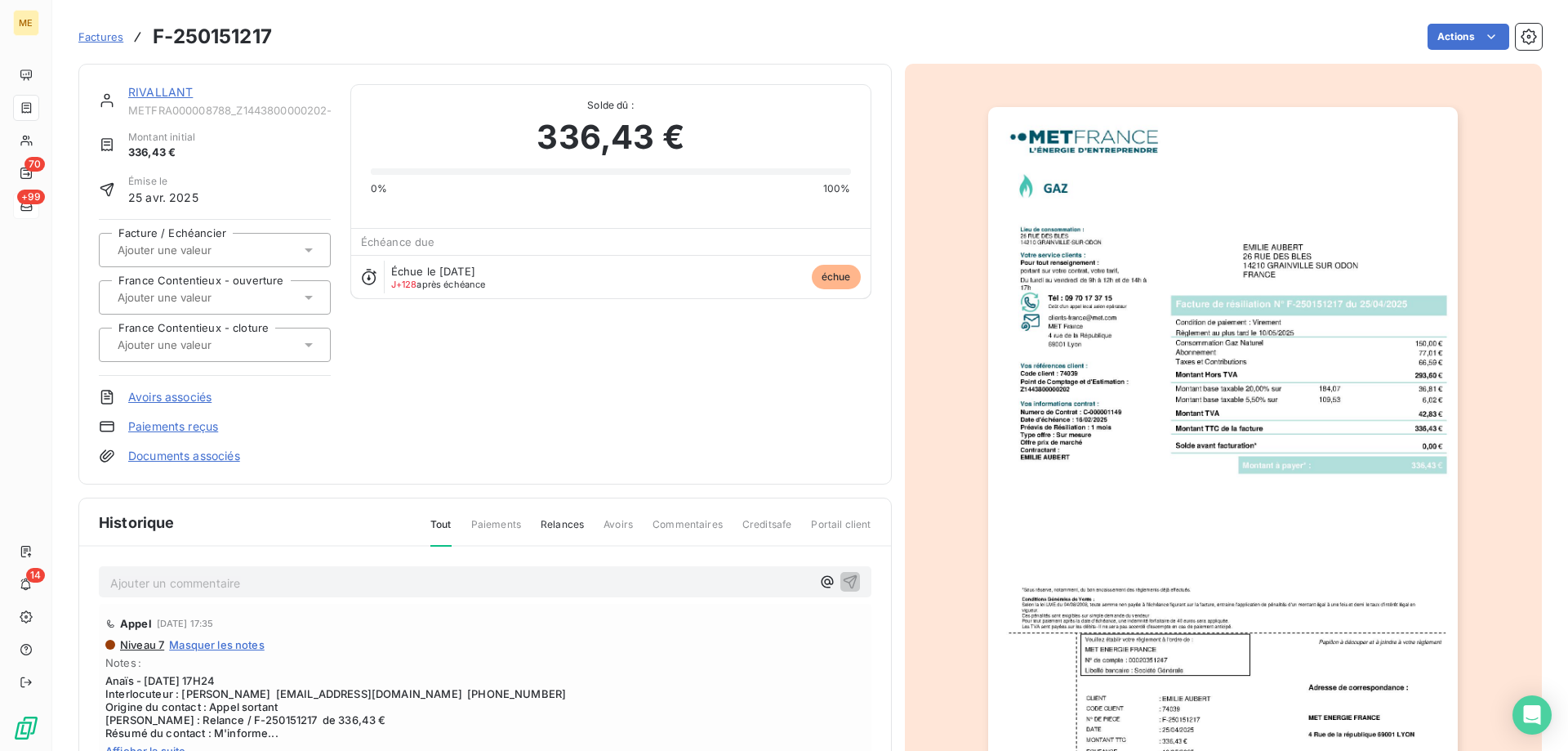
click at [1089, 384] on img "button" at bounding box center [1222, 439] width 470 height 665
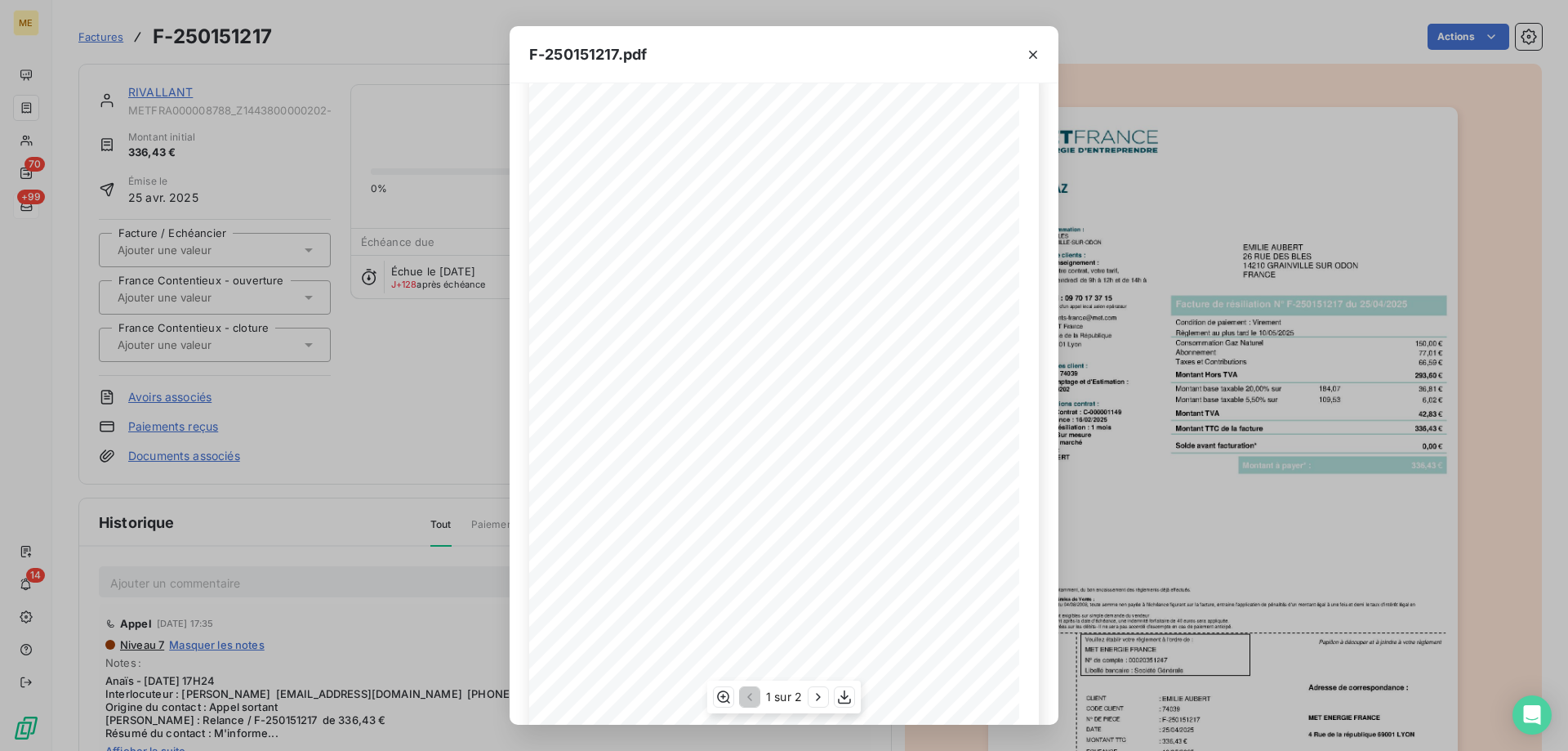
scroll to position [91, 0]
drag, startPoint x: 816, startPoint y: 693, endPoint x: 819, endPoint y: 683, distance: 10.4
click at [817, 693] on icon "button" at bounding box center [818, 696] width 16 height 16
click at [1035, 57] on icon "button" at bounding box center [1033, 54] width 8 height 8
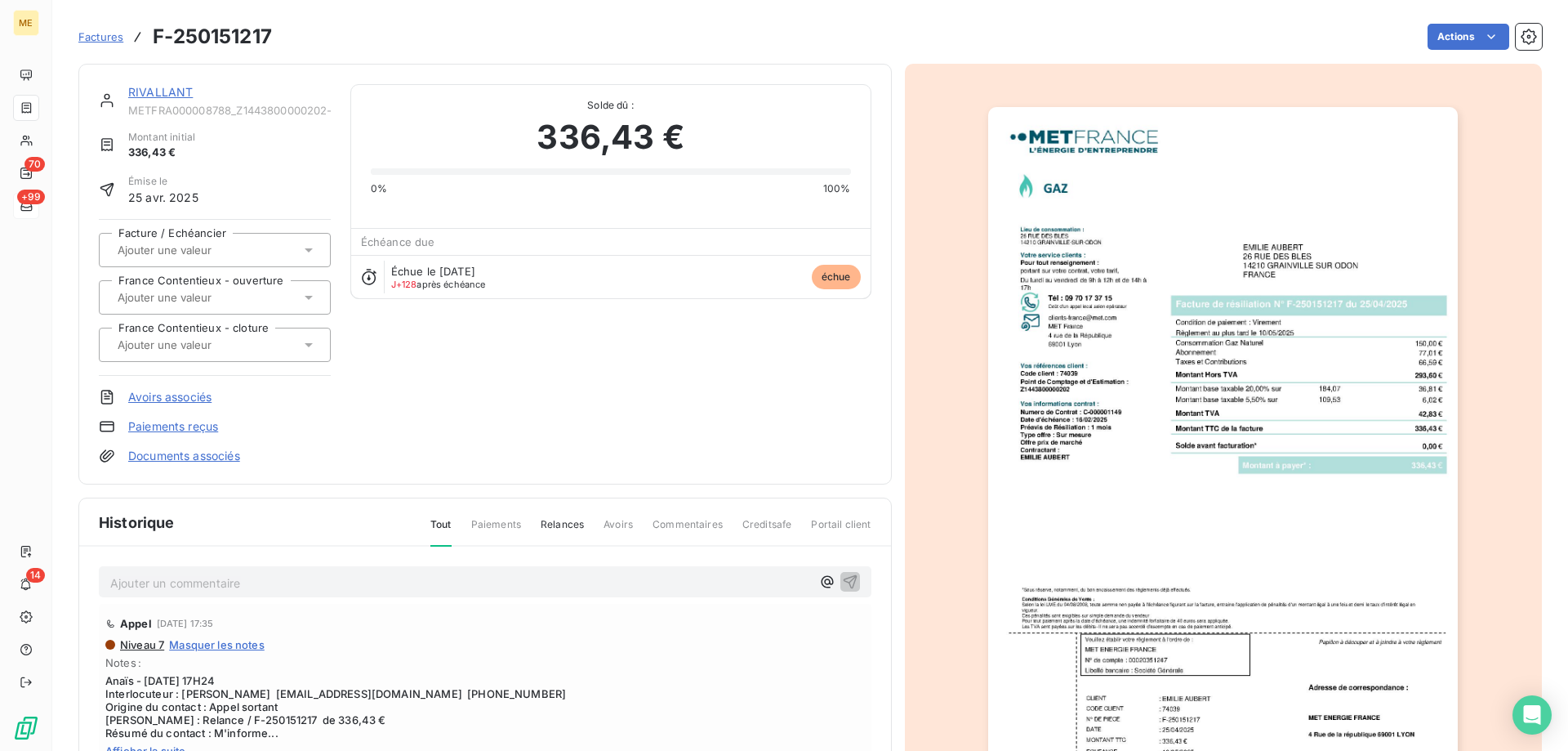
click at [159, 85] on link "RIVALLANT" at bounding box center [161, 92] width 65 height 13
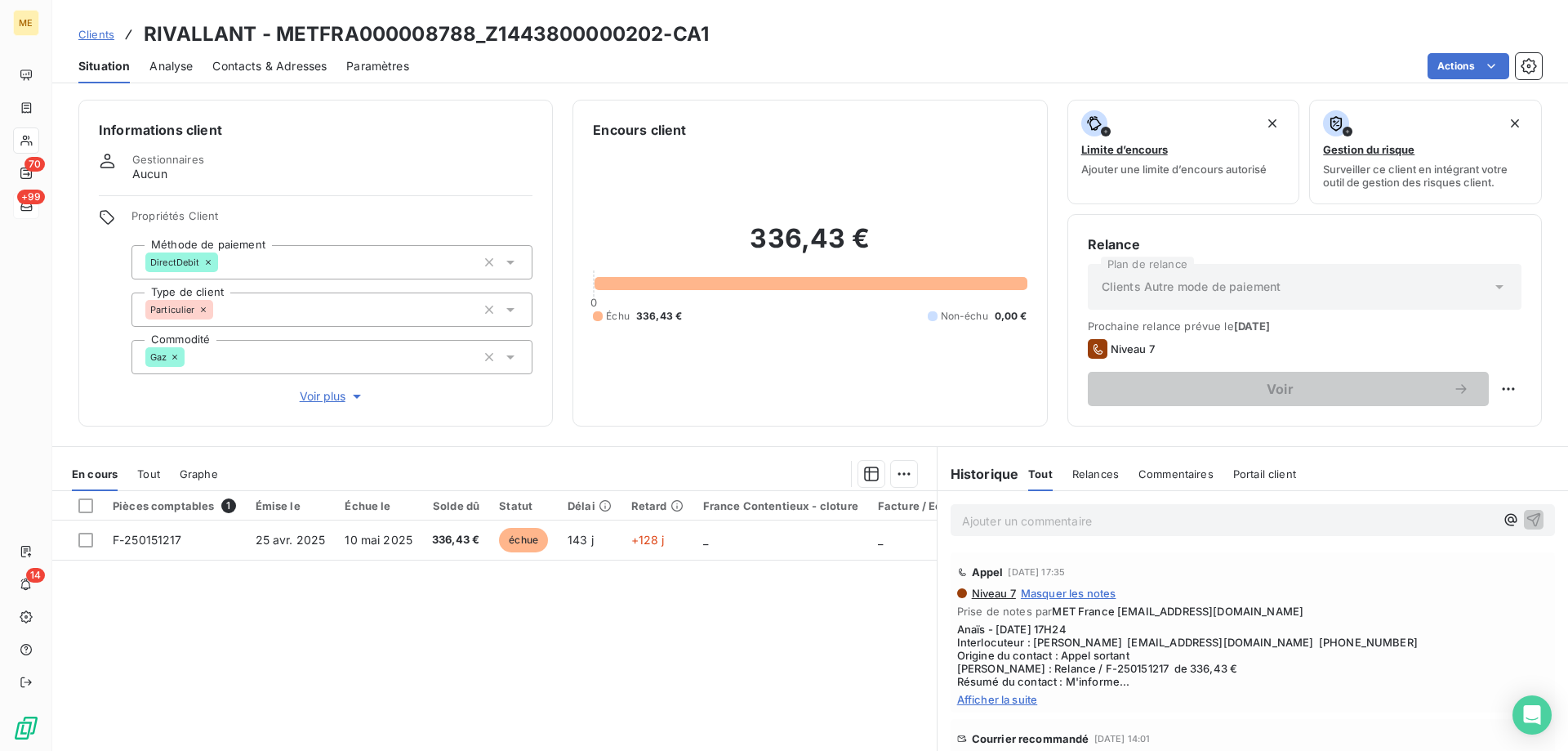
click at [715, 644] on div "Pièces comptables 1 Émise le Échue le Solde dû Statut Délai Retard France Conte…" at bounding box center [494, 648] width 885 height 314
click at [717, 612] on div "Pièces comptables 1 Émise le Échue le Solde dû Statut Délai Retard France Conte…" at bounding box center [494, 648] width 885 height 314
click at [1283, 646] on span "Anaïs - [DATE] 17H24 Interlocuteur : [PERSON_NAME] [EMAIL_ADDRESS][DOMAIN_NAME]…" at bounding box center [1253, 655] width 591 height 66
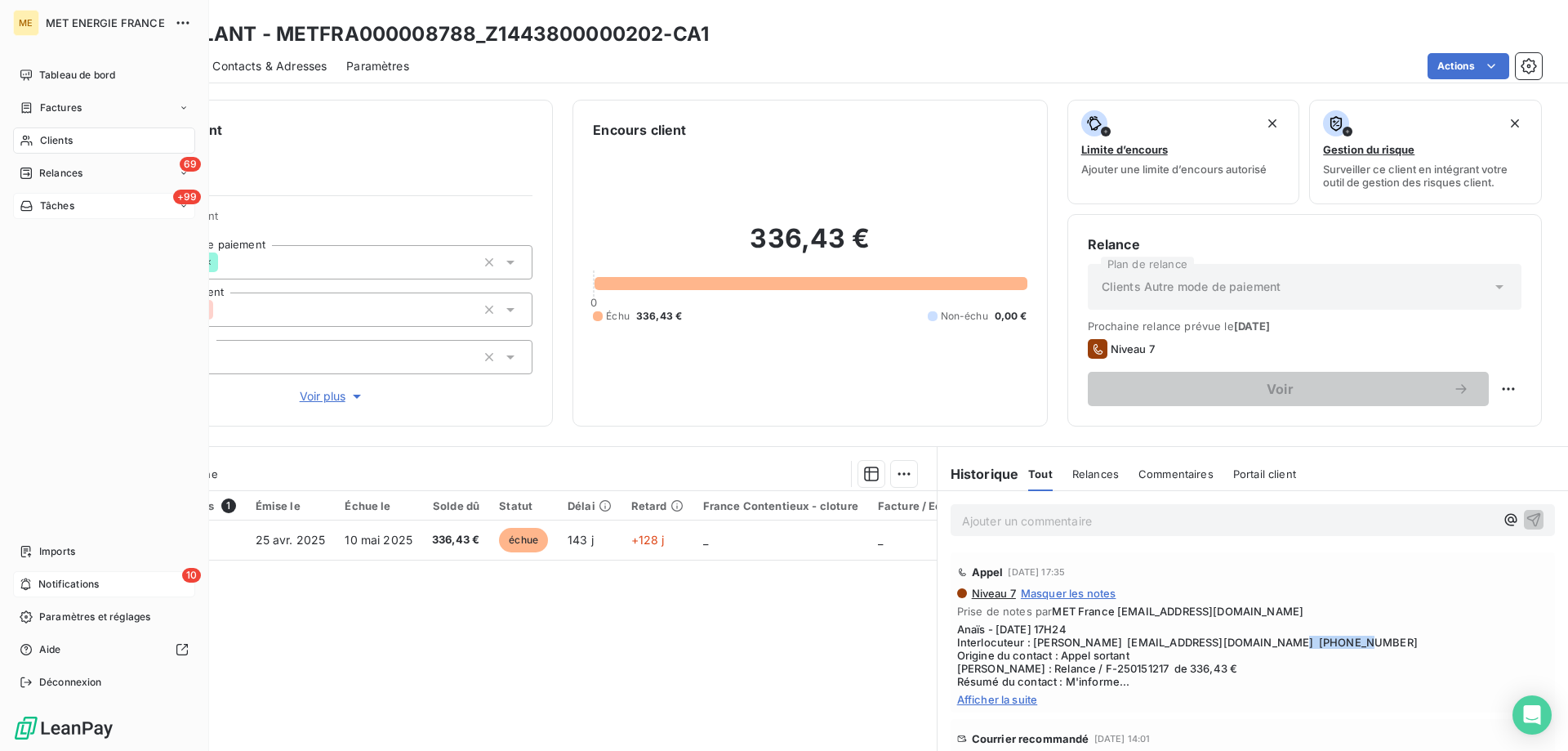
click at [49, 585] on span "Notifications" at bounding box center [68, 584] width 60 height 14
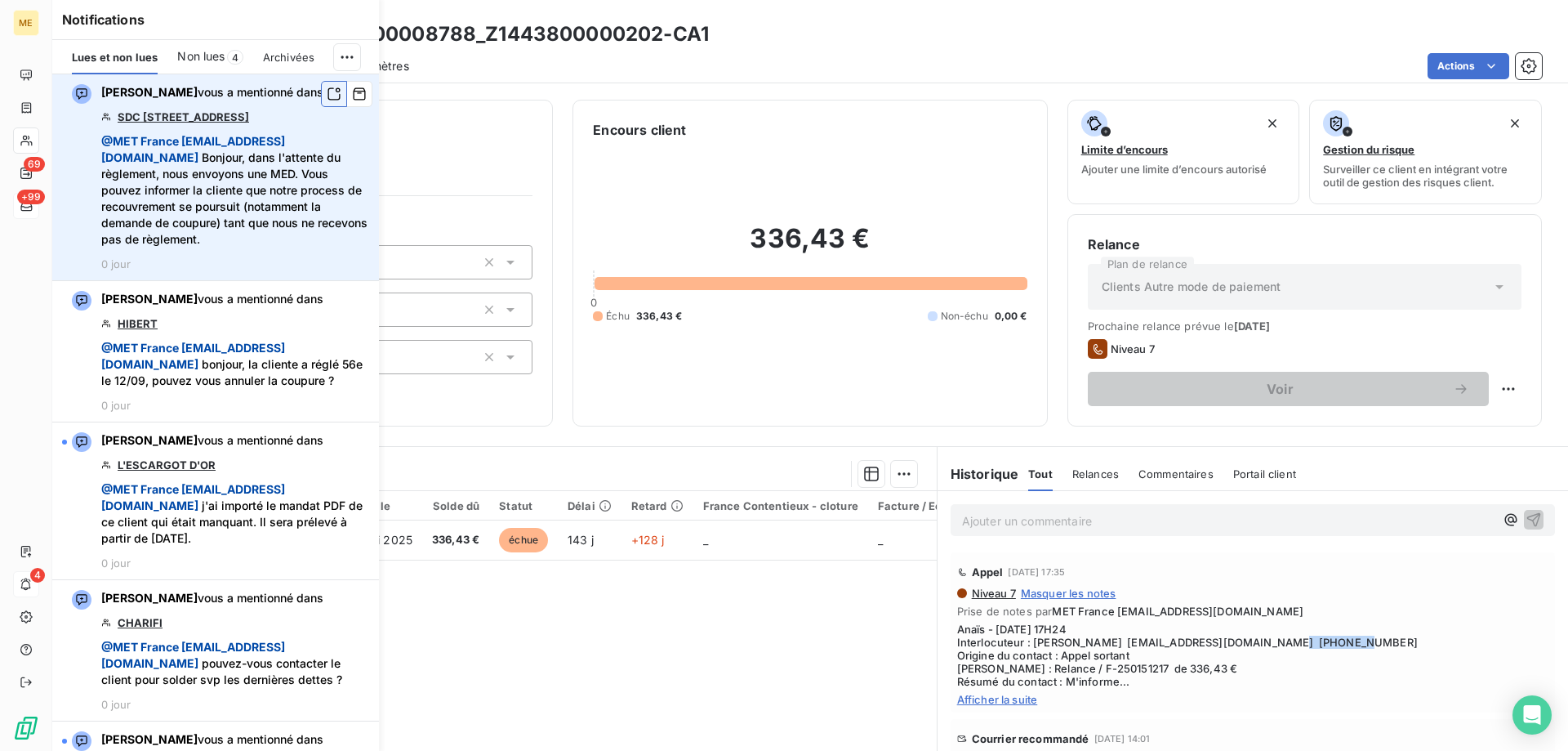
click at [327, 92] on icon "button" at bounding box center [334, 93] width 14 height 16
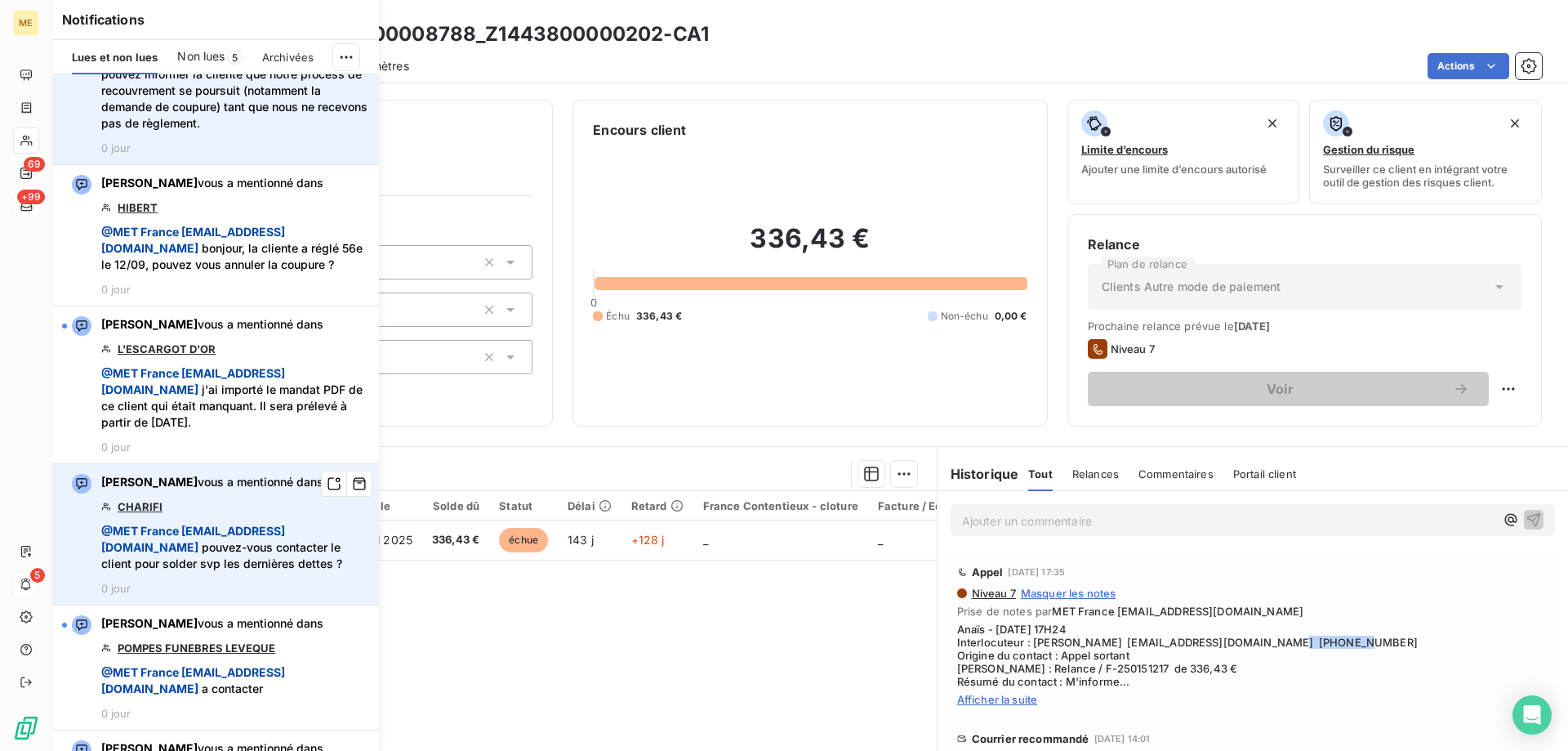
scroll to position [82, 0]
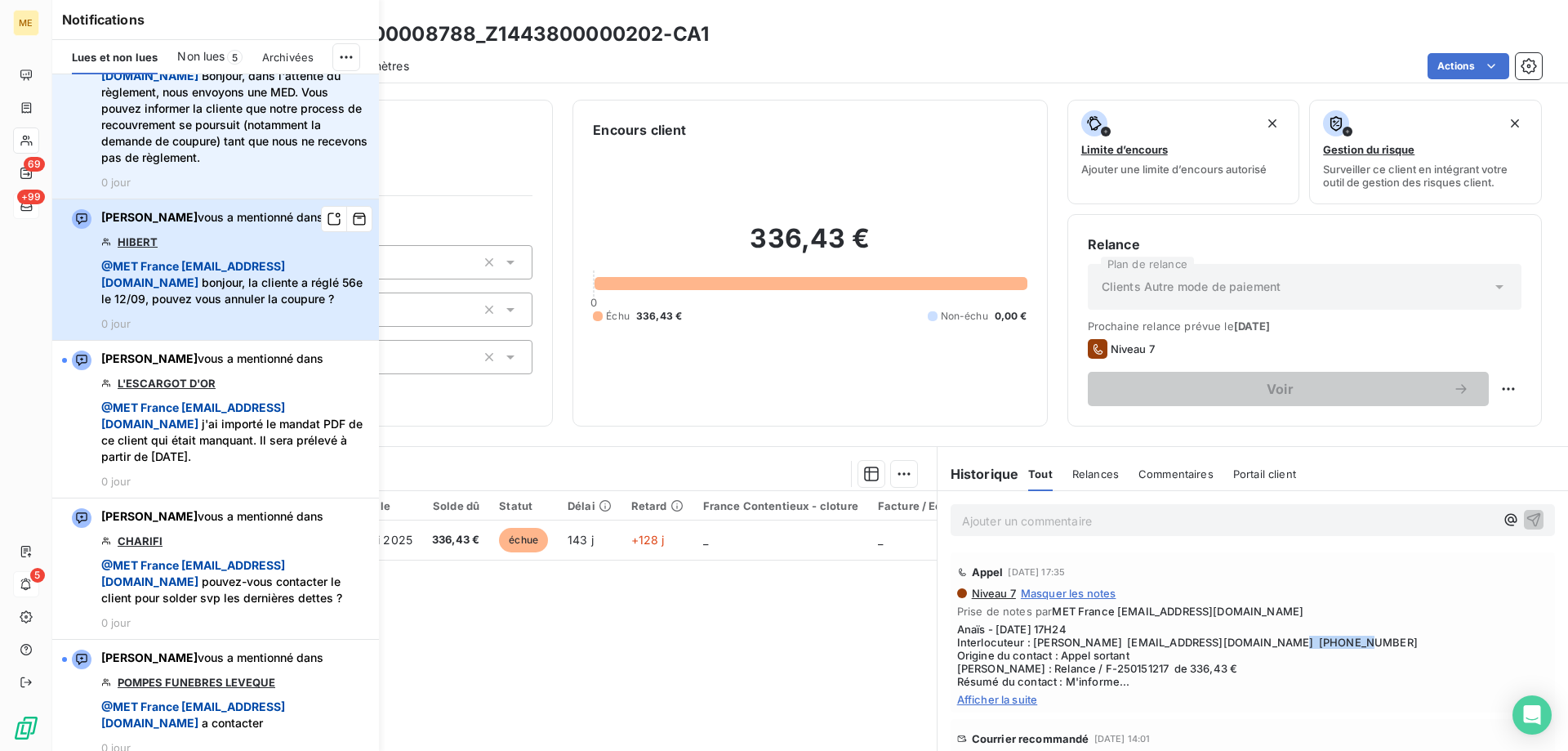
click at [290, 307] on span "@ MET [GEOGRAPHIC_DATA] [EMAIL_ADDRESS][DOMAIN_NAME] bonjour, la cliente a régl…" at bounding box center [235, 282] width 268 height 49
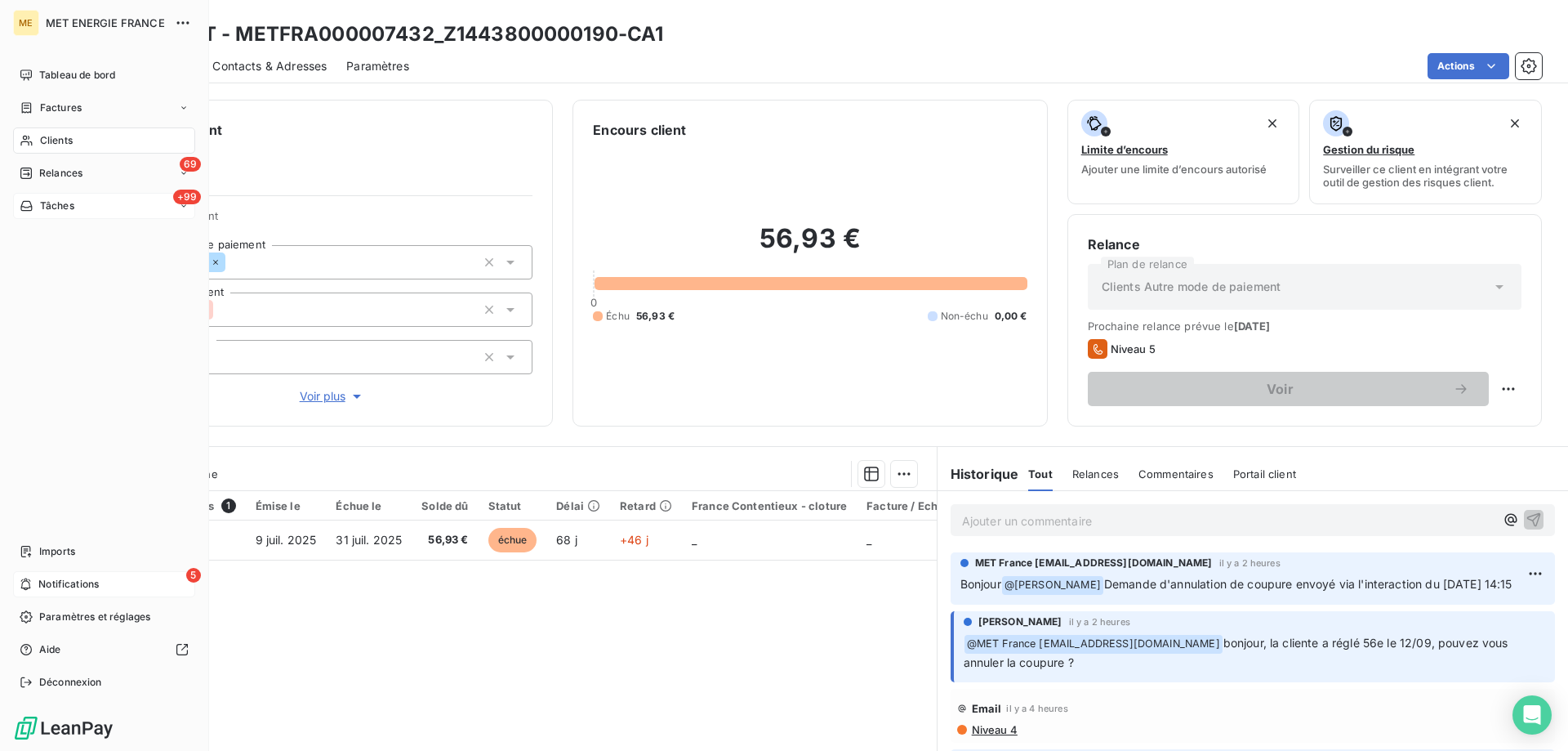
click at [62, 582] on span "Notifications" at bounding box center [68, 584] width 60 height 14
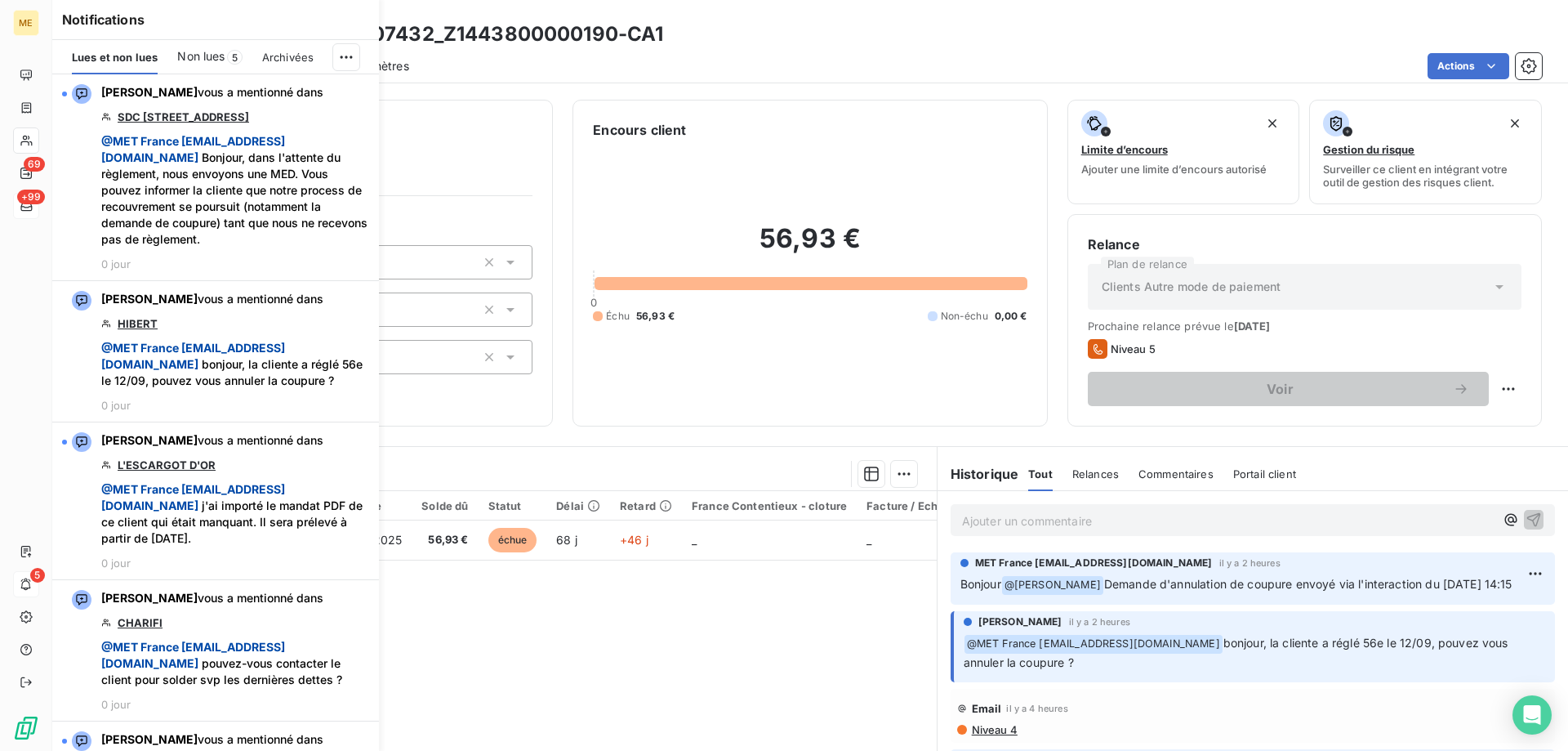
click at [207, 53] on span "Non lues" at bounding box center [200, 57] width 48 height 16
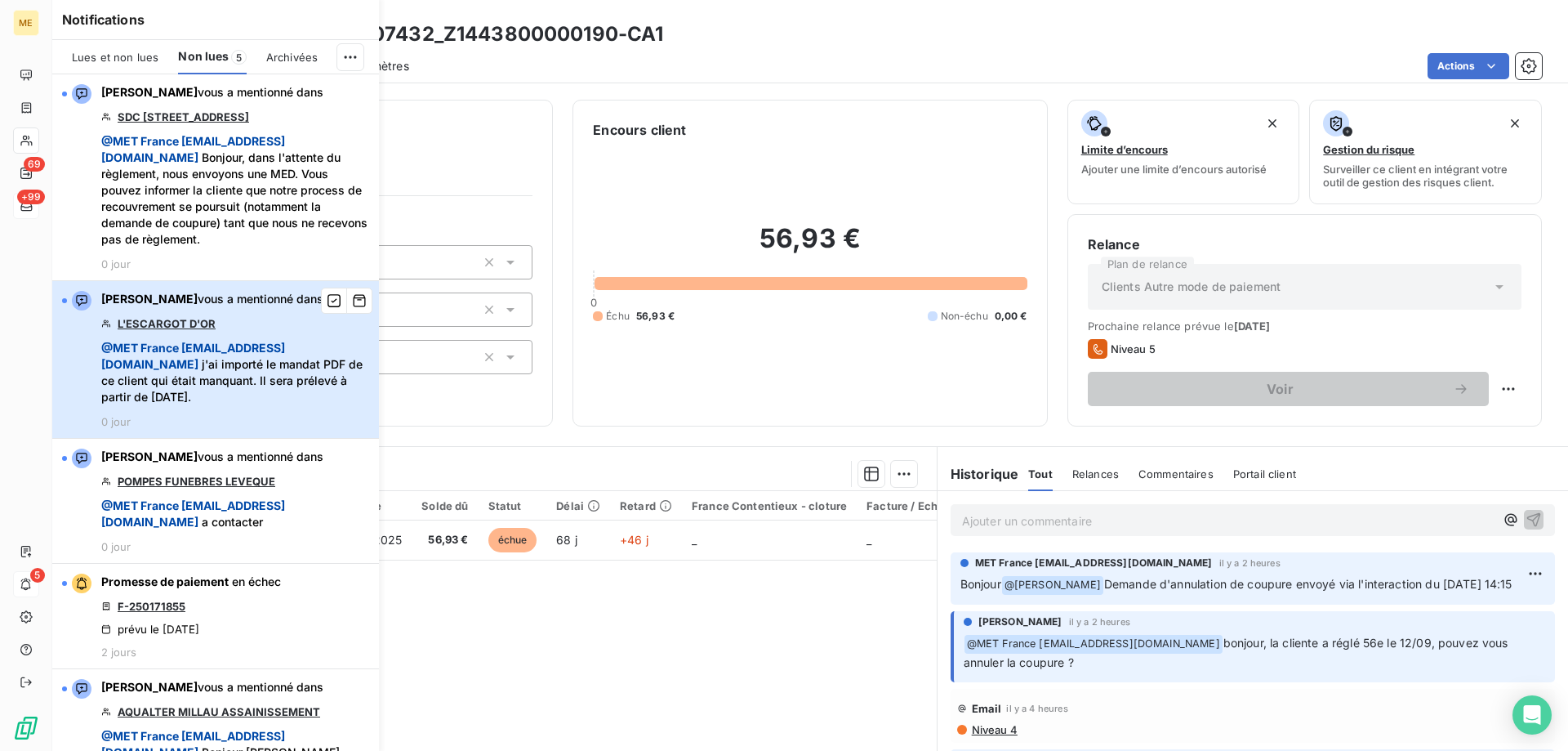
click at [274, 393] on span "@ MET [GEOGRAPHIC_DATA] [EMAIL_ADDRESS][DOMAIN_NAME] j'ai importé le mandat PDF…" at bounding box center [235, 372] width 268 height 66
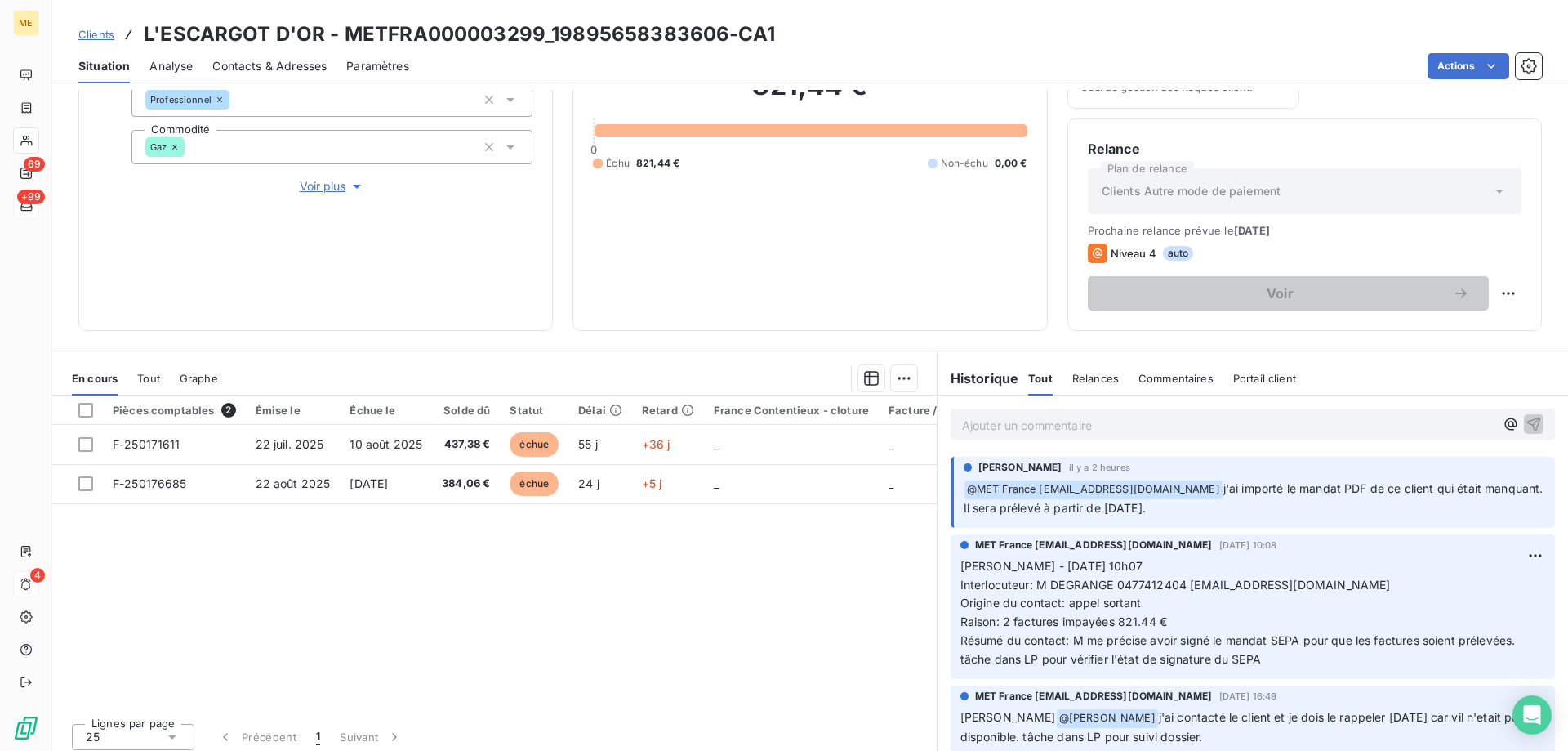
scroll to position [218, 0]
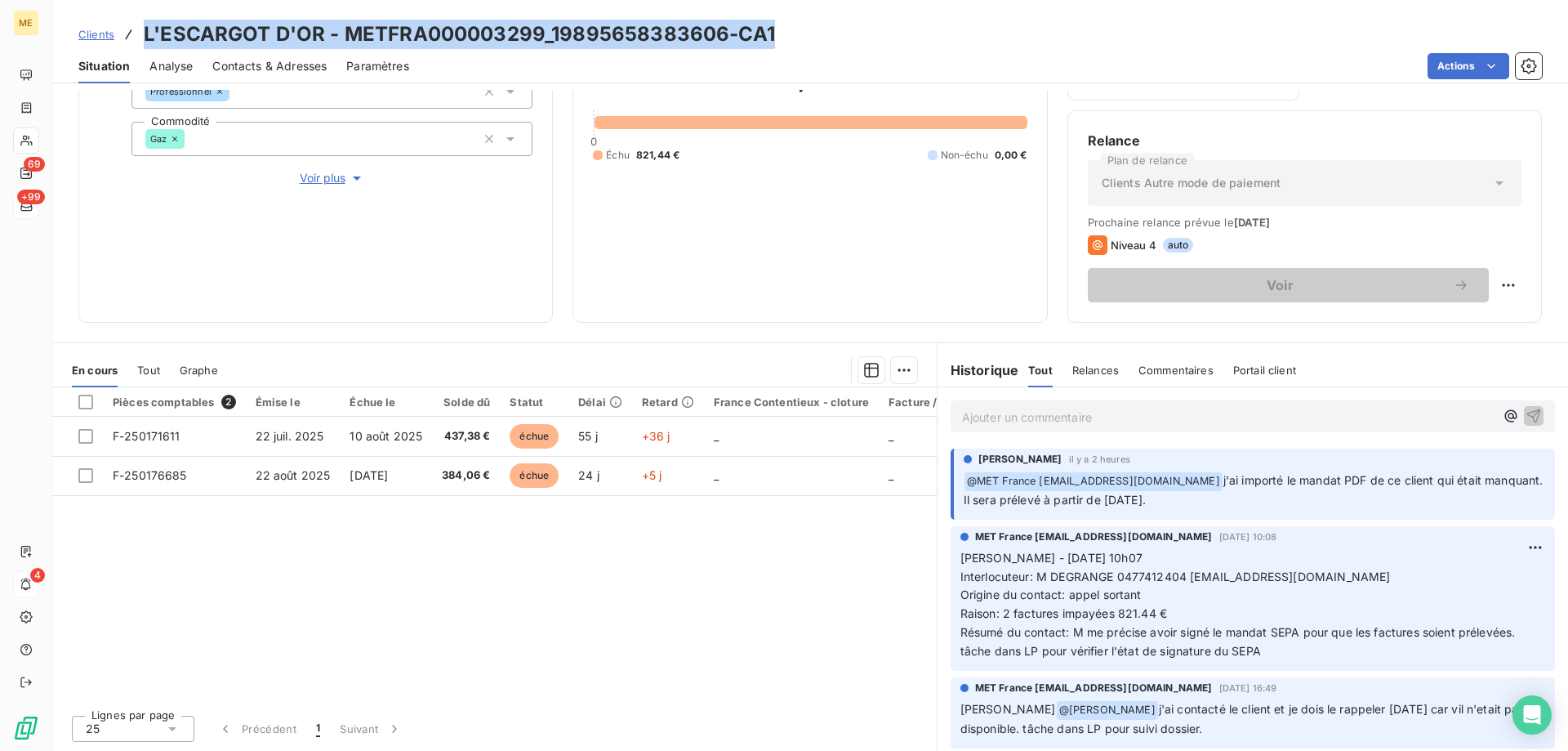
drag, startPoint x: 799, startPoint y: 24, endPoint x: 140, endPoint y: 35, distance: 659.1
click at [140, 35] on div "Clients L'ESCARGOT D'OR - METFRA000003299_19895658383606-CA1" at bounding box center [810, 34] width 1516 height 30
copy h3 "L'ESCARGOT D'OR - METFRA000003299_19895658383606-CA1"
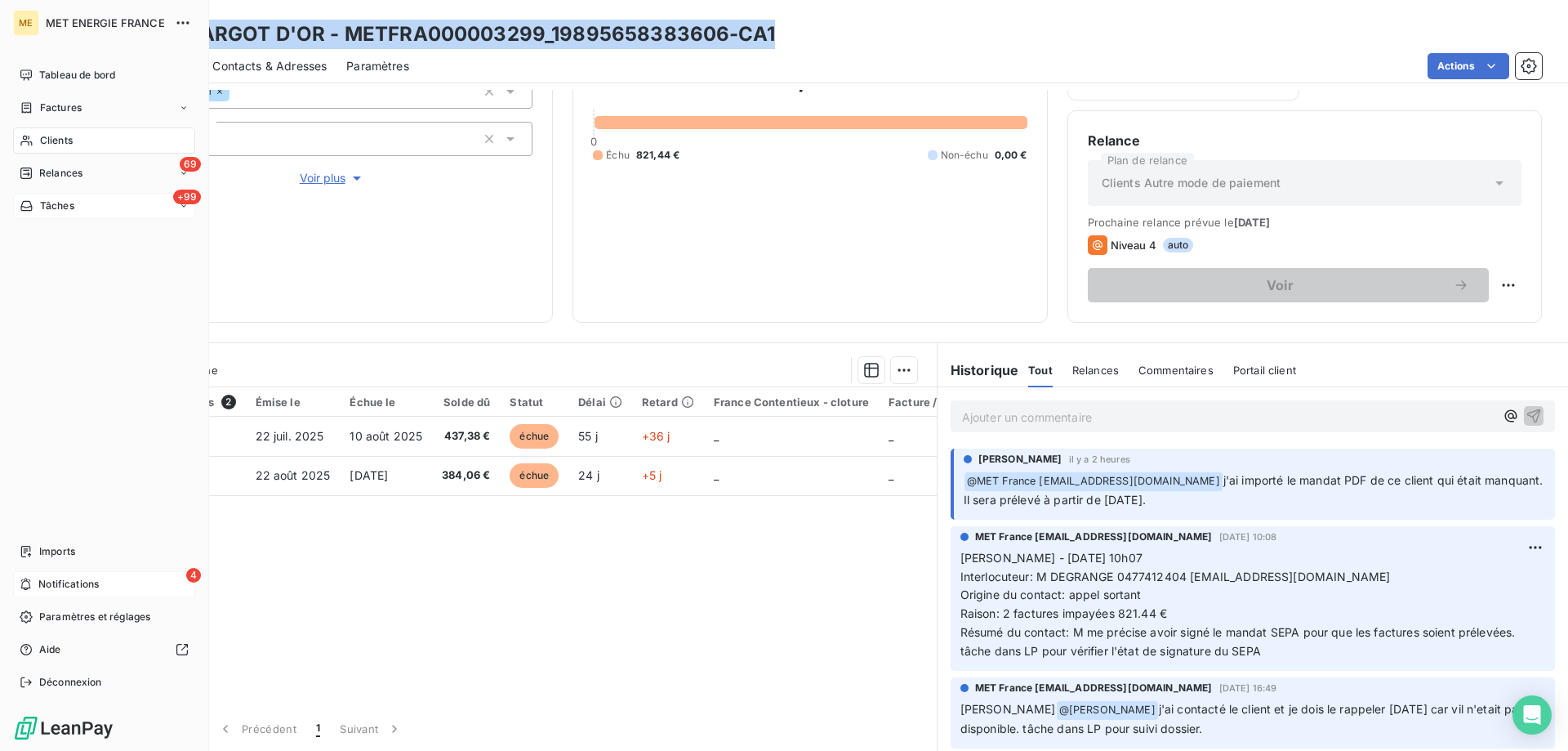
click at [20, 587] on icon at bounding box center [26, 584] width 13 height 13
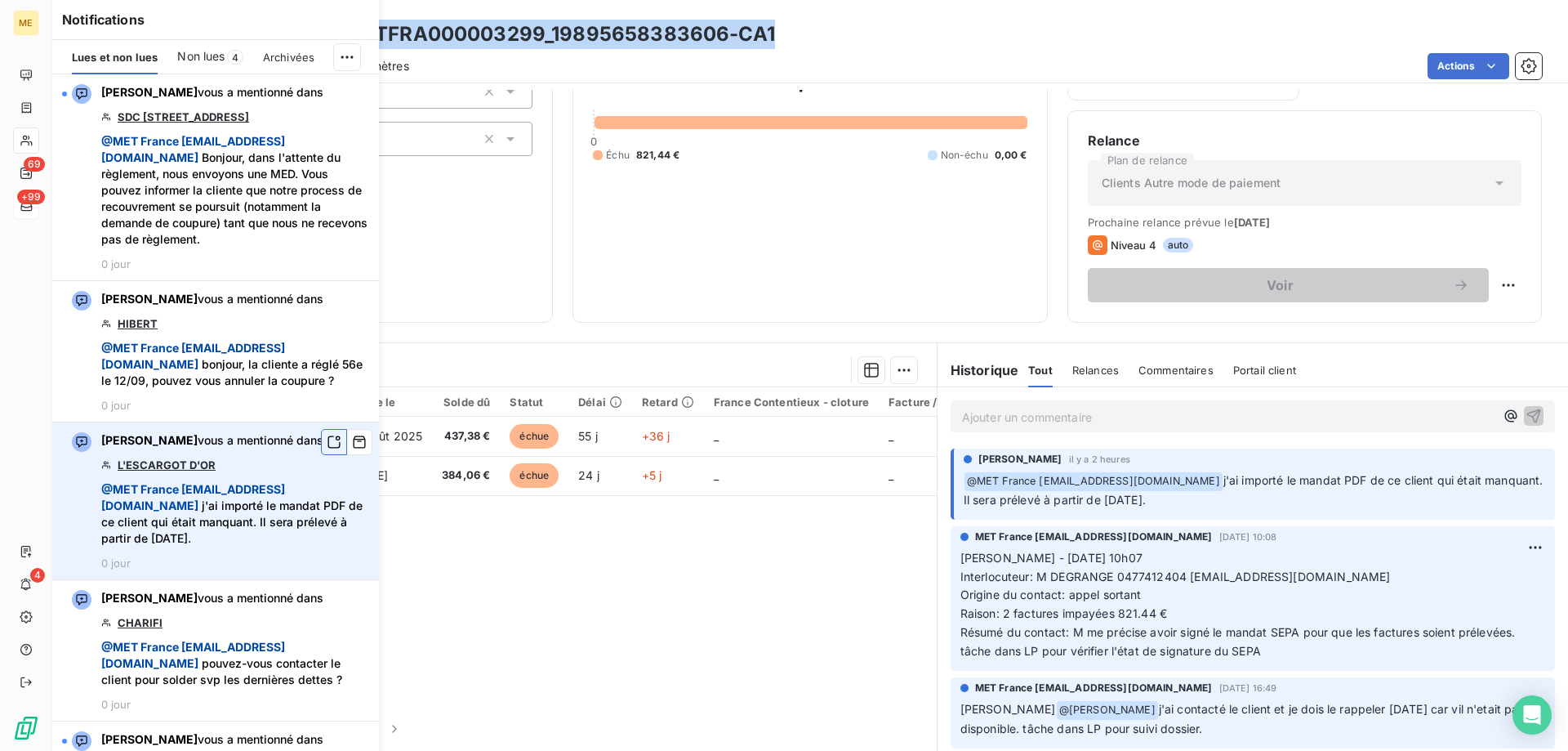
click at [327, 450] on icon "button" at bounding box center [334, 442] width 14 height 16
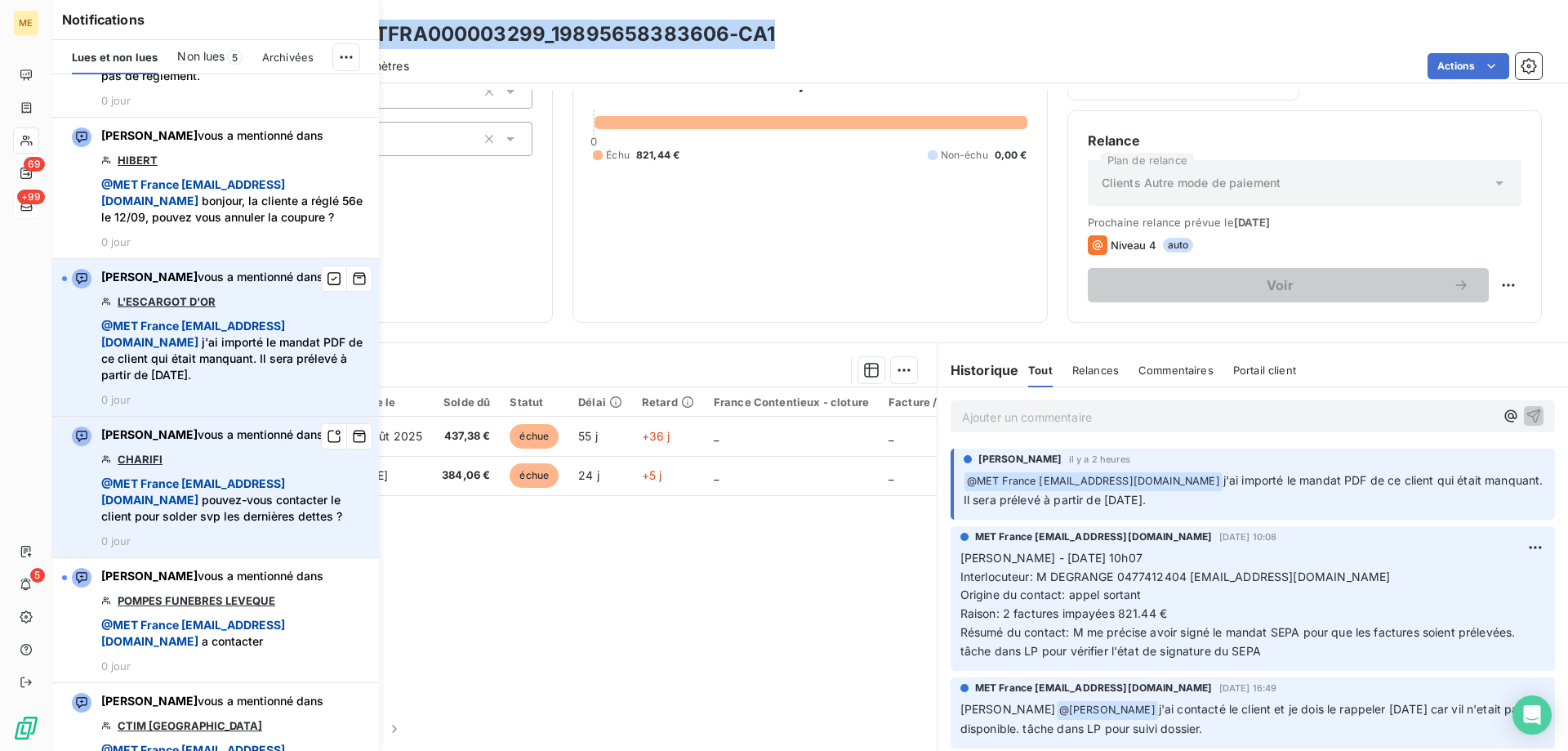
scroll to position [245, 0]
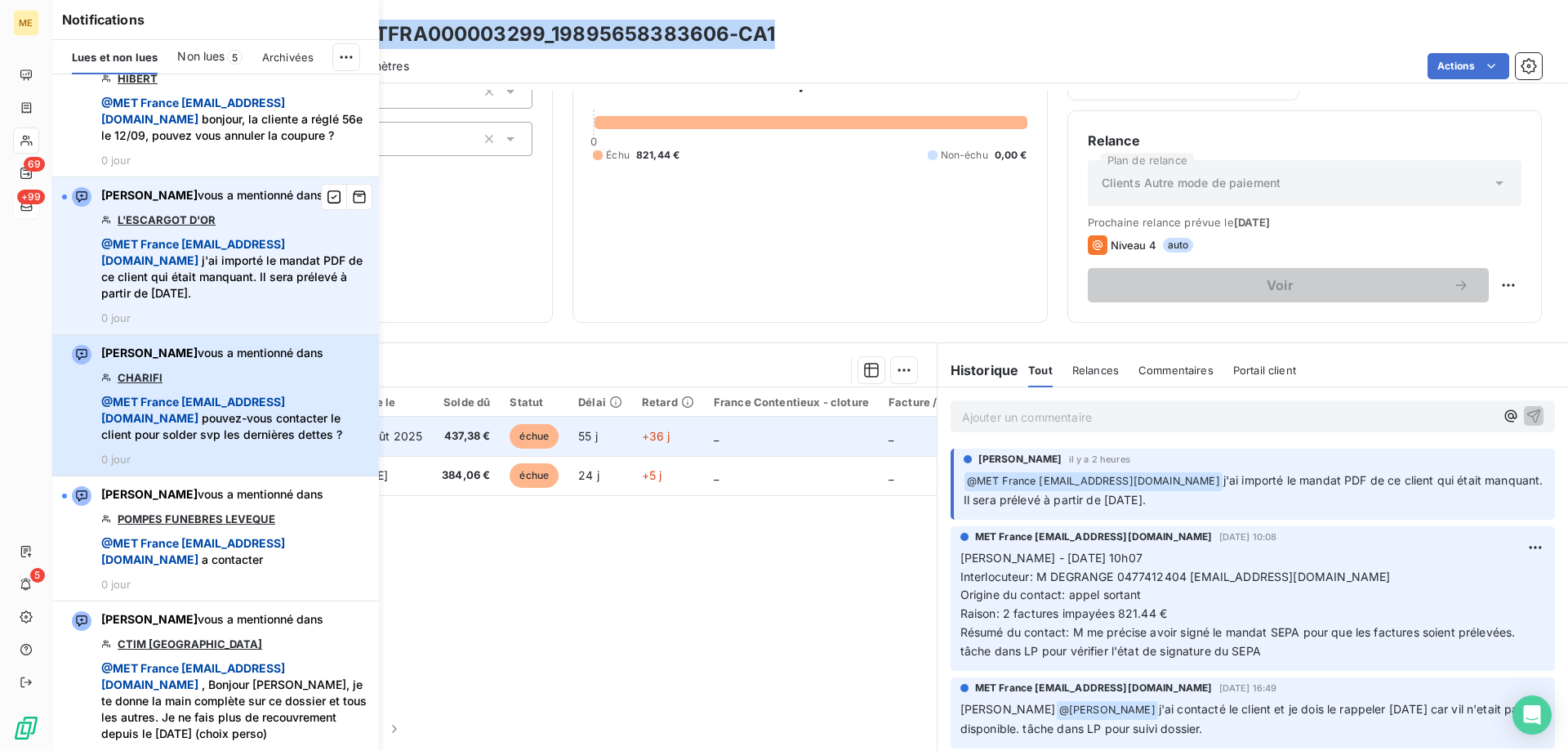
click at [302, 443] on span "@ MET [GEOGRAPHIC_DATA] [EMAIL_ADDRESS][DOMAIN_NAME] pouvez-vous contacter le c…" at bounding box center [235, 418] width 268 height 49
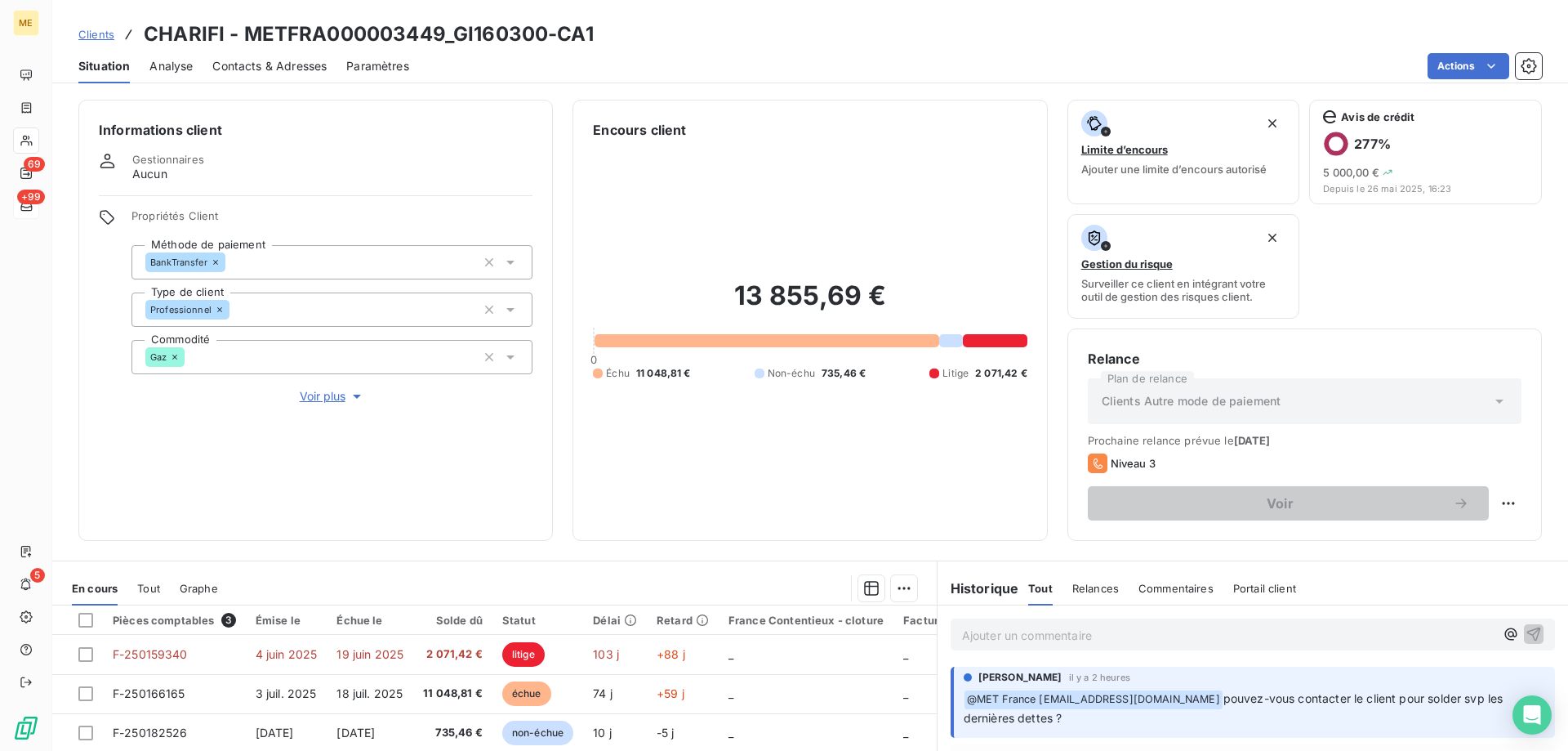
click at [337, 388] on span "Voir plus" at bounding box center [332, 396] width 66 height 16
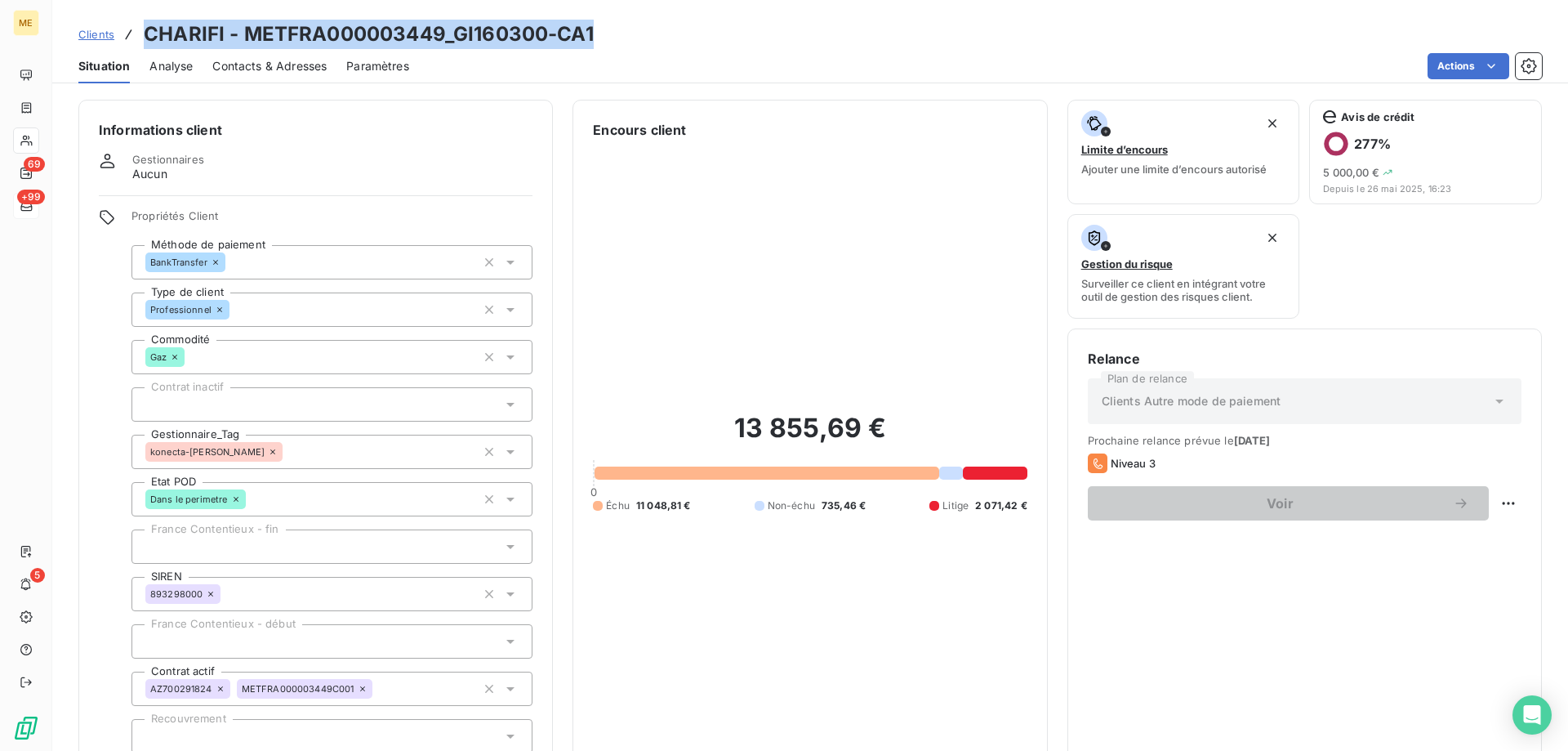
drag, startPoint x: 676, startPoint y: 31, endPoint x: 145, endPoint y: 31, distance: 531.0
click at [145, 31] on div "Clients CHARIFI - METFRA000003449_GI160300-CA1" at bounding box center [810, 34] width 1516 height 30
copy h3 "CHARIFI - METFRA000003449_GI160300-CA1"
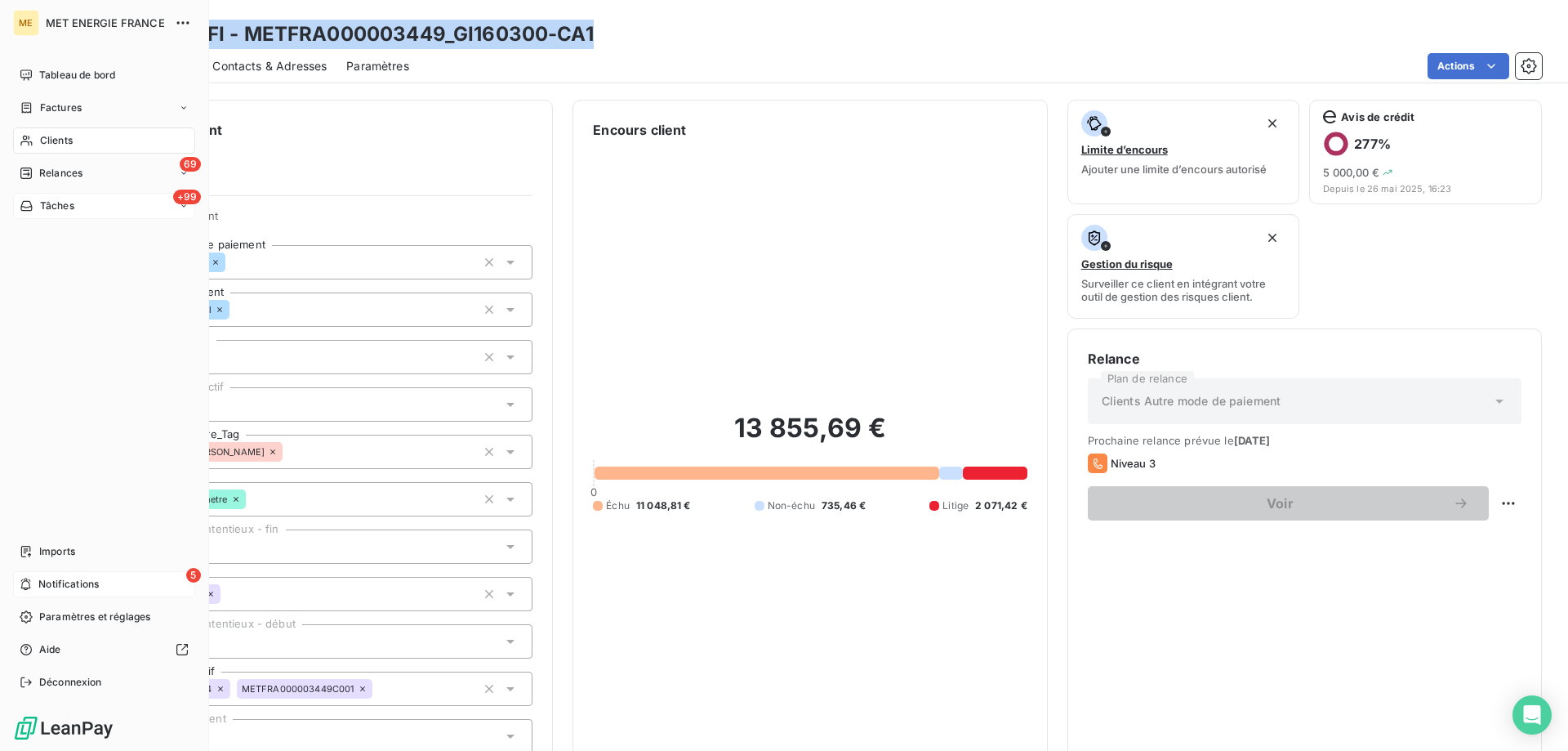
click at [43, 576] on div "5 Notifications" at bounding box center [104, 584] width 182 height 26
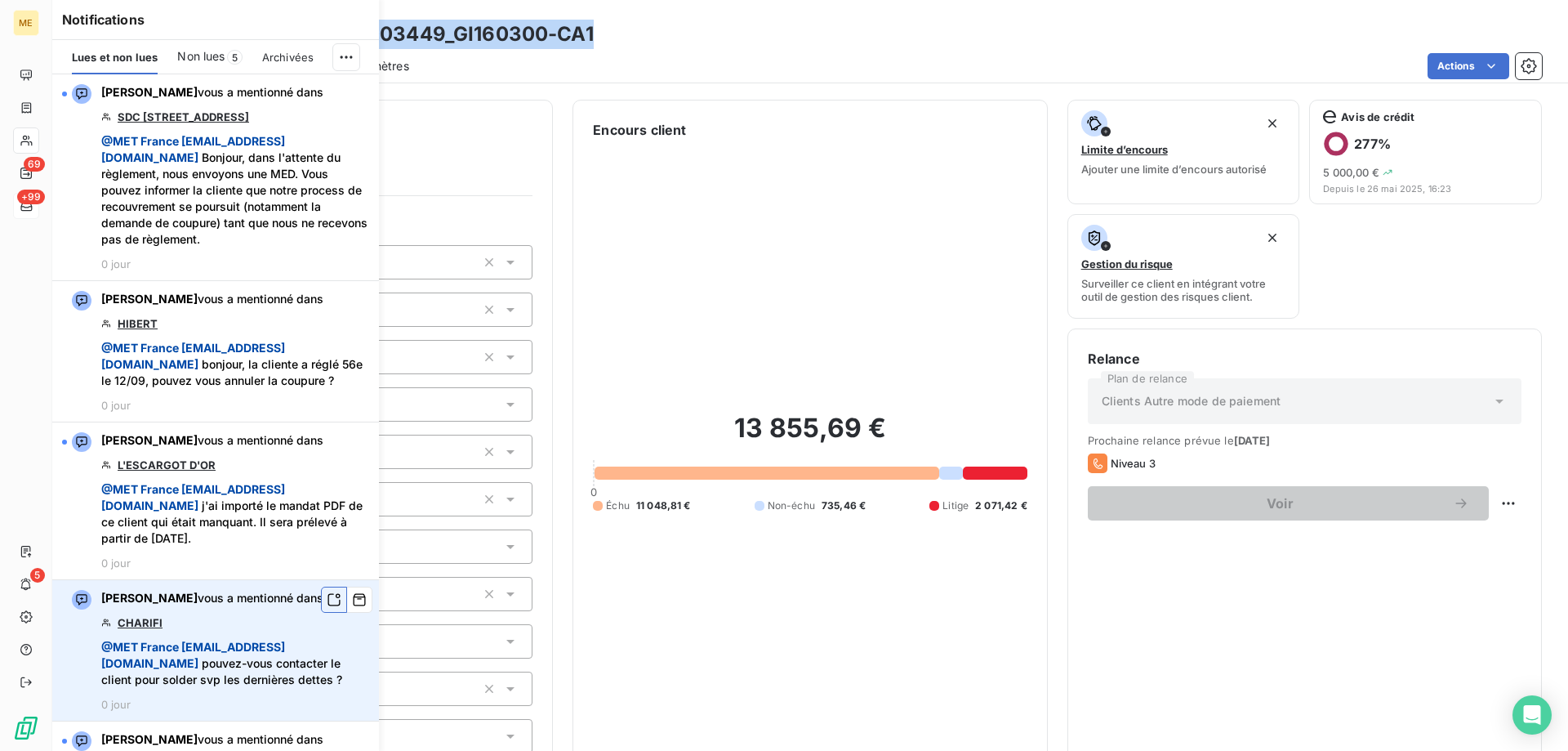
click at [327, 607] on icon "button" at bounding box center [334, 599] width 14 height 16
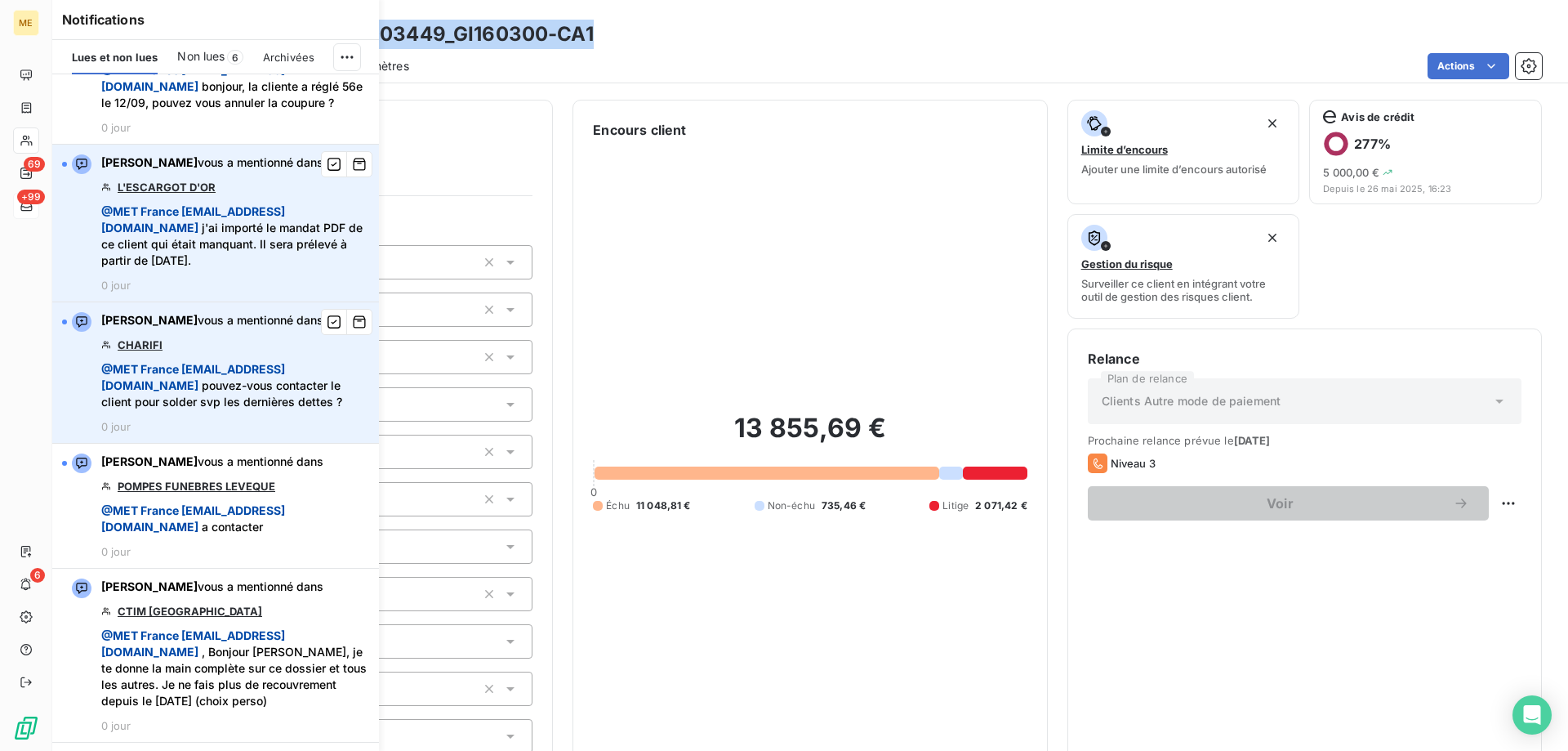
scroll to position [327, 0]
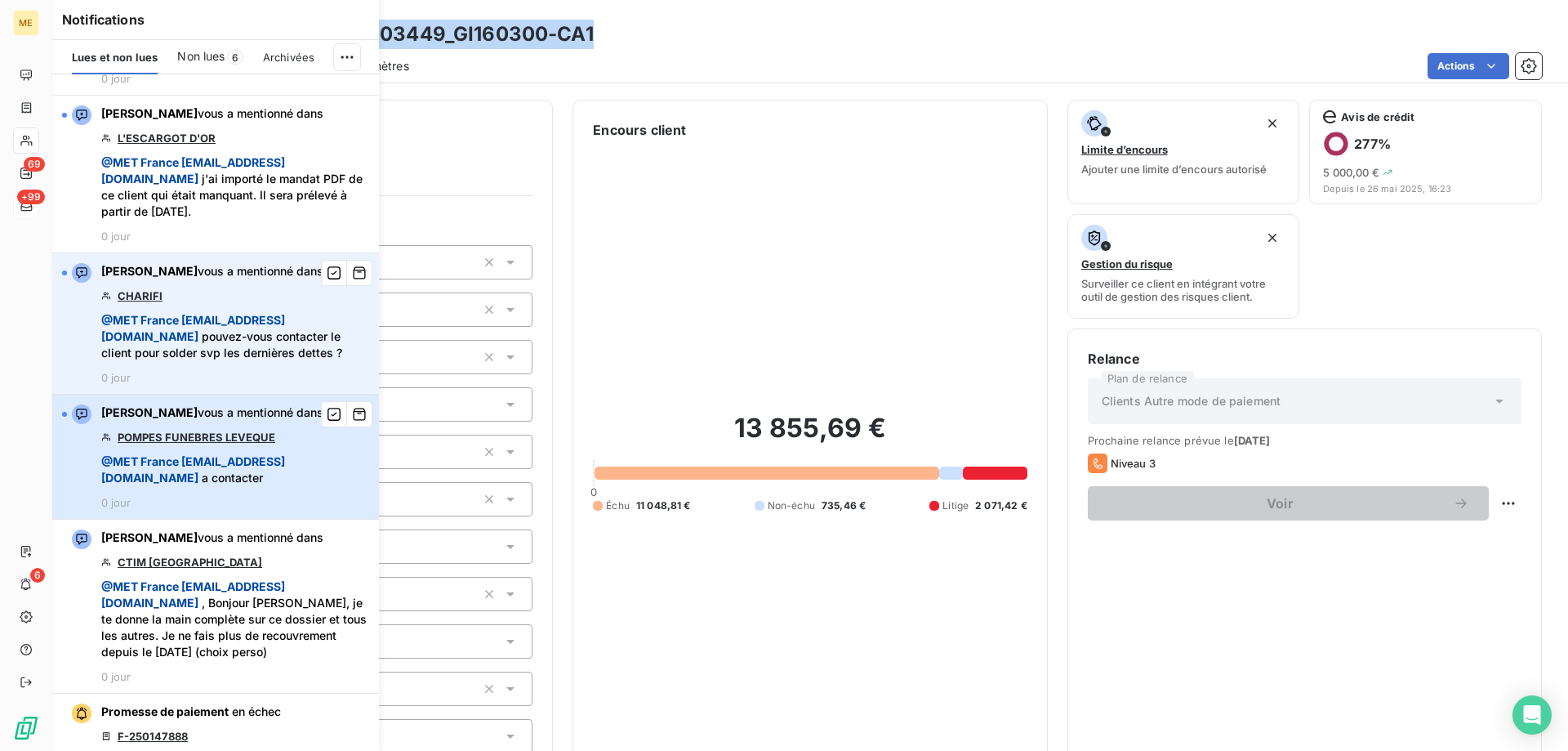
click at [289, 486] on span "@ MET [GEOGRAPHIC_DATA] [EMAIL_ADDRESS][DOMAIN_NAME] a contacter" at bounding box center [235, 470] width 268 height 32
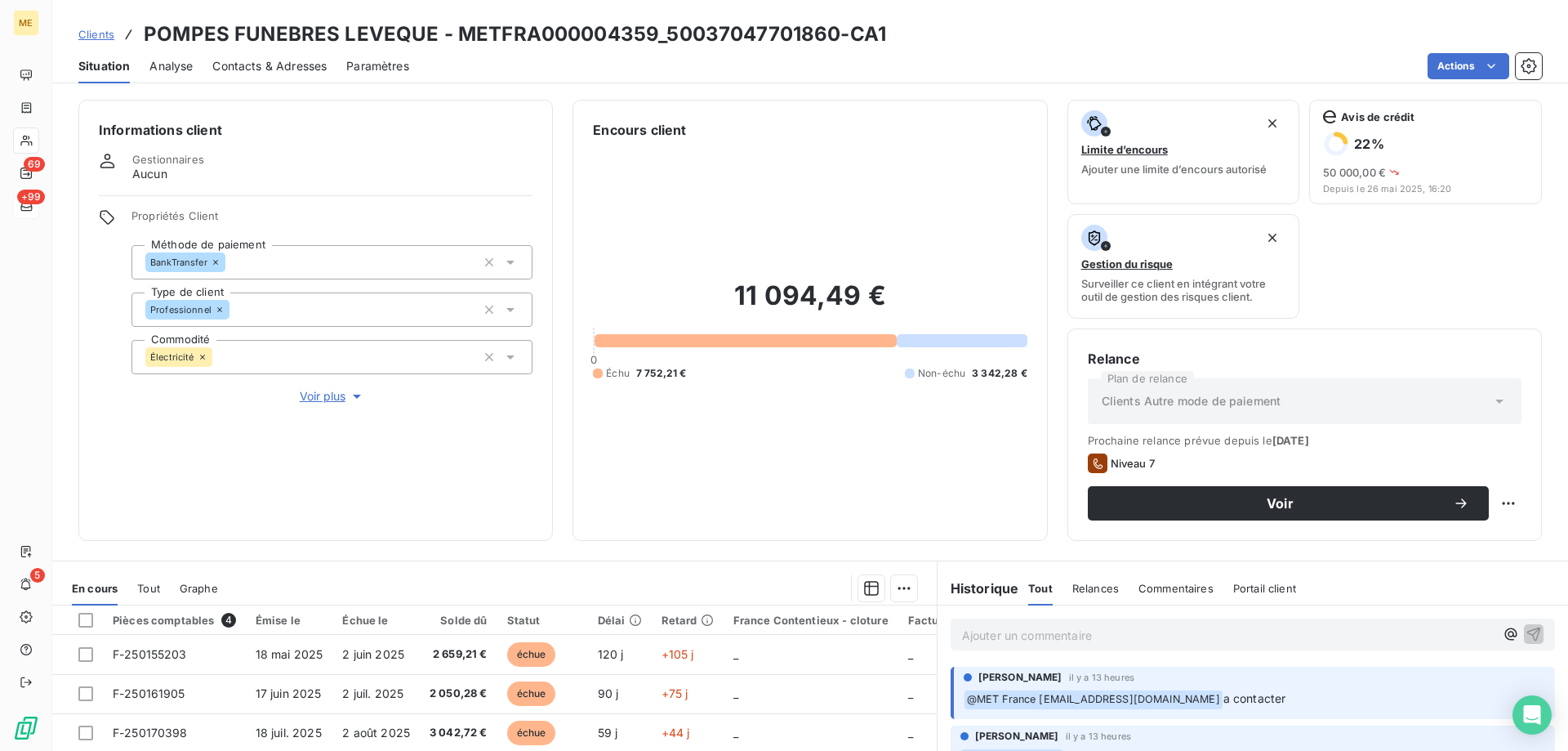
click at [333, 392] on span "Voir plus" at bounding box center [332, 396] width 66 height 16
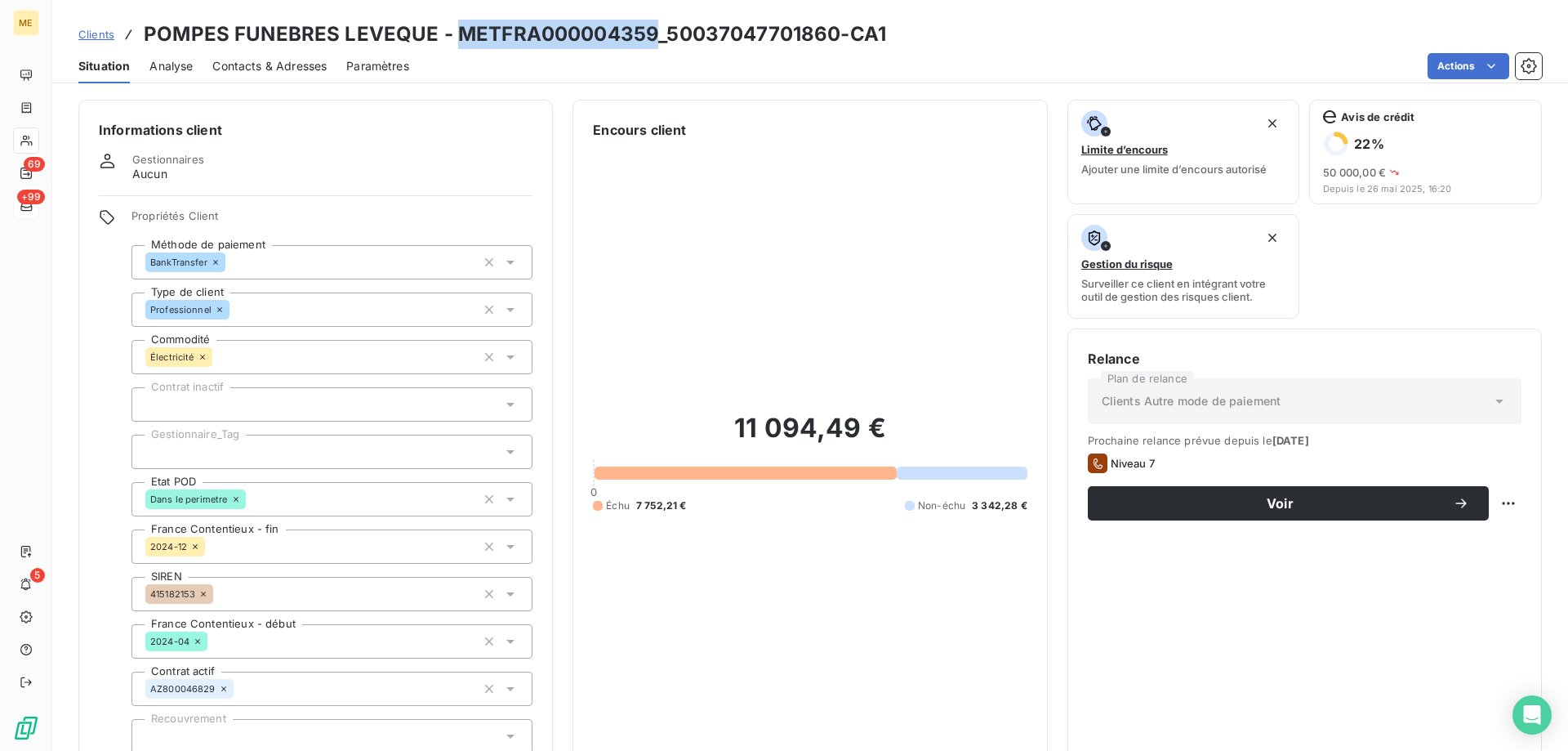
drag, startPoint x: 643, startPoint y: 31, endPoint x: 454, endPoint y: 42, distance: 189.3
click at [454, 42] on h3 "POMPES FUNEBRES LEVEQUE - METFRA000004359_50037047701860-CA1" at bounding box center [515, 34] width 742 height 30
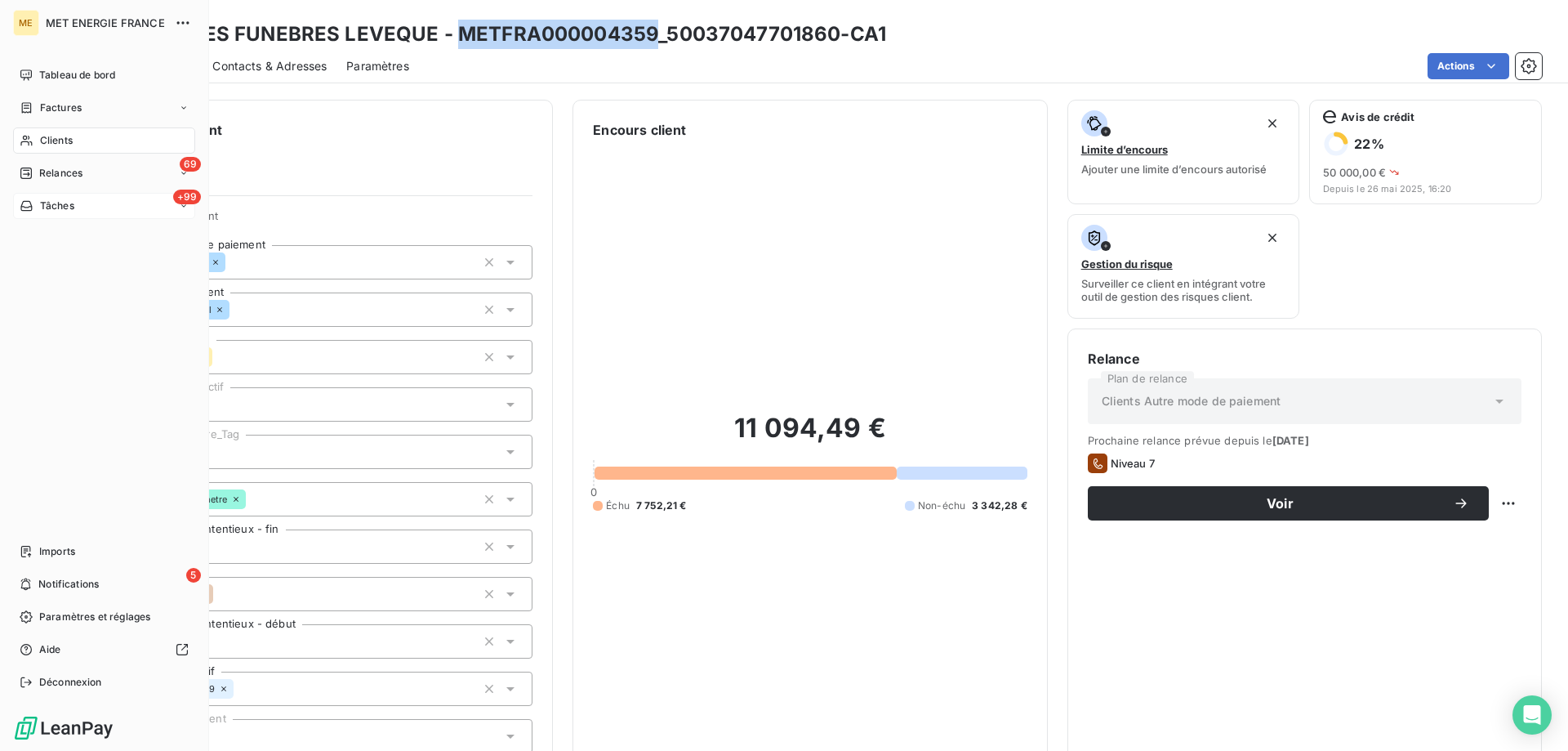
click at [64, 139] on span "Clients" at bounding box center [57, 140] width 32 height 14
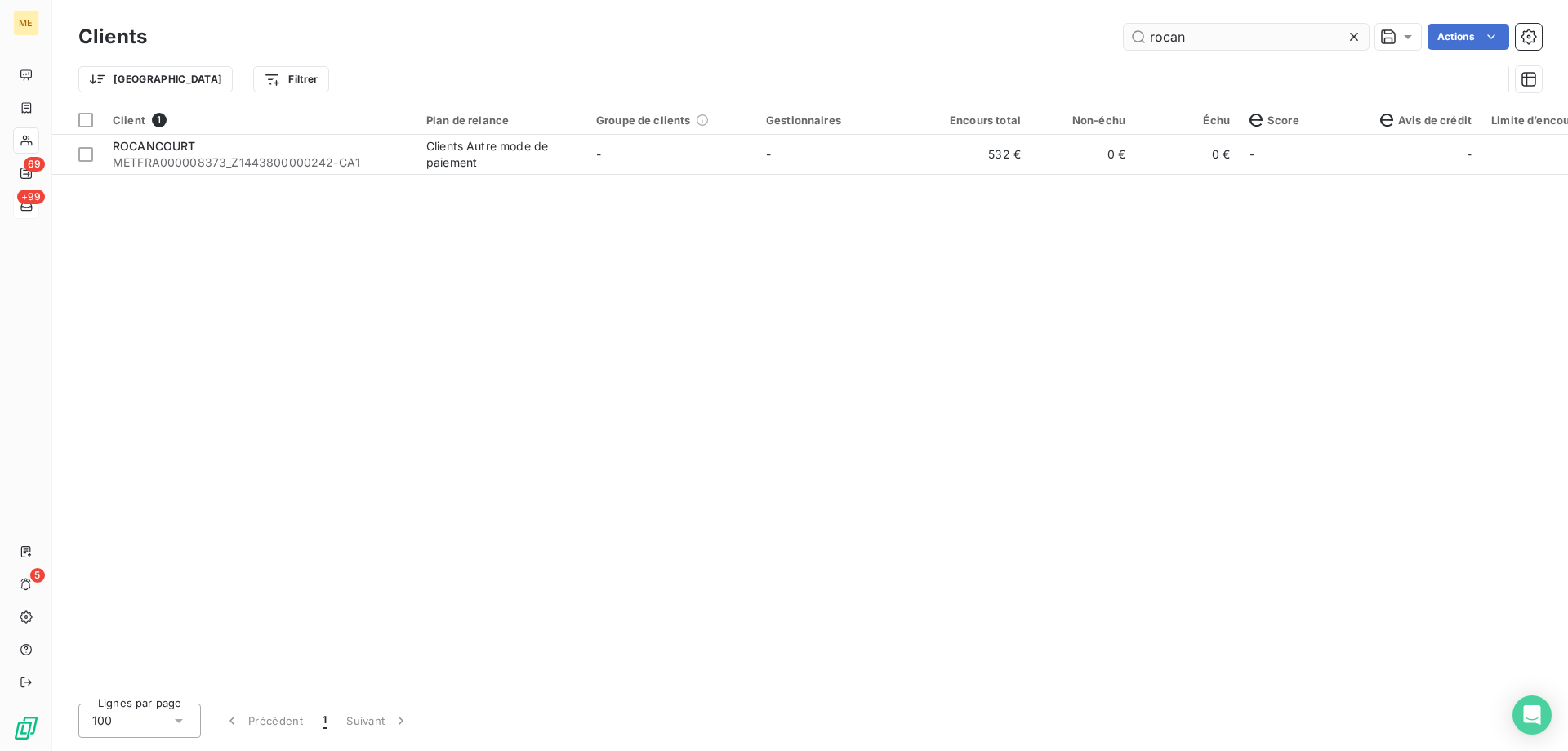
click at [1183, 36] on input "rocan" at bounding box center [1246, 36] width 245 height 26
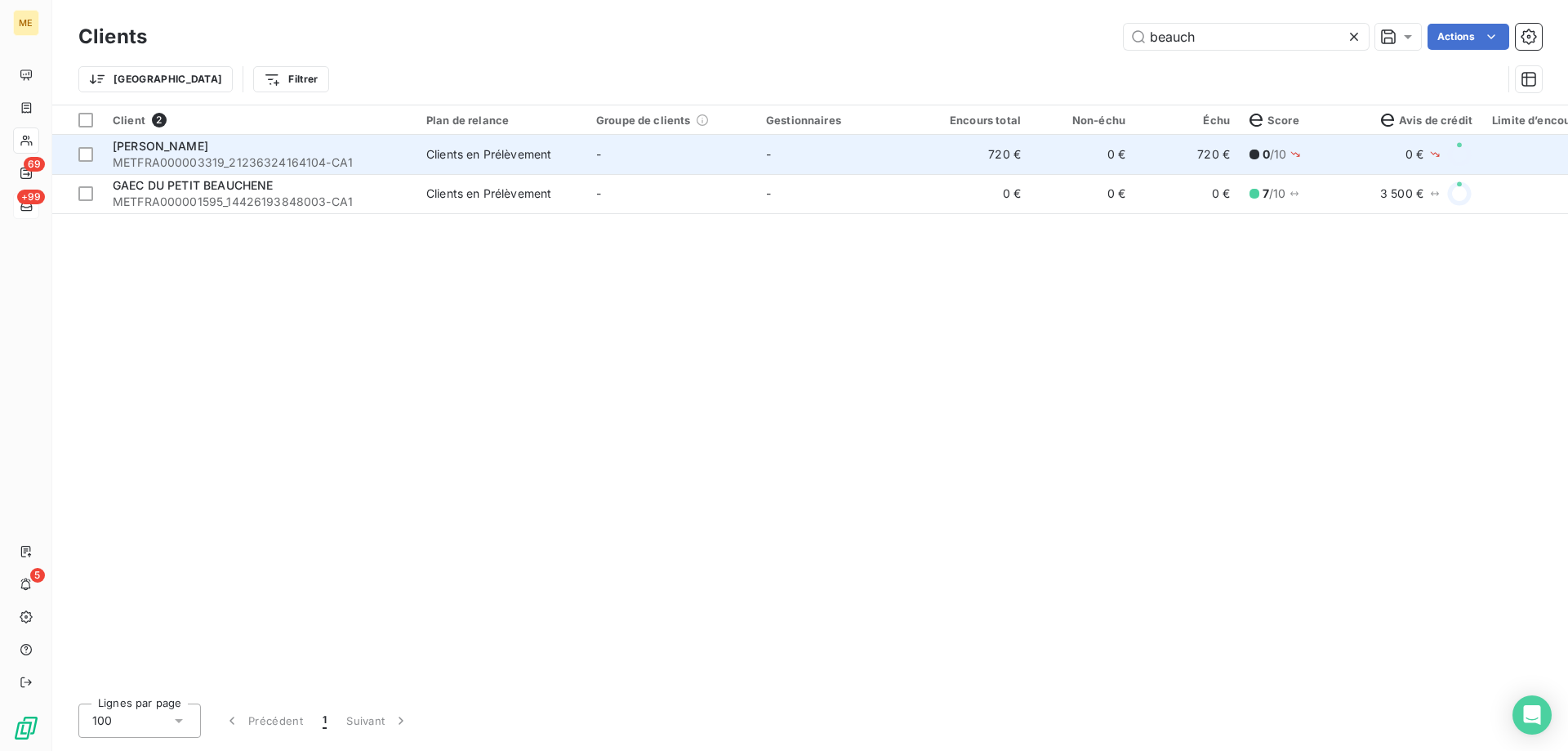
type input "beauch"
click at [790, 159] on td "-" at bounding box center [841, 155] width 170 height 40
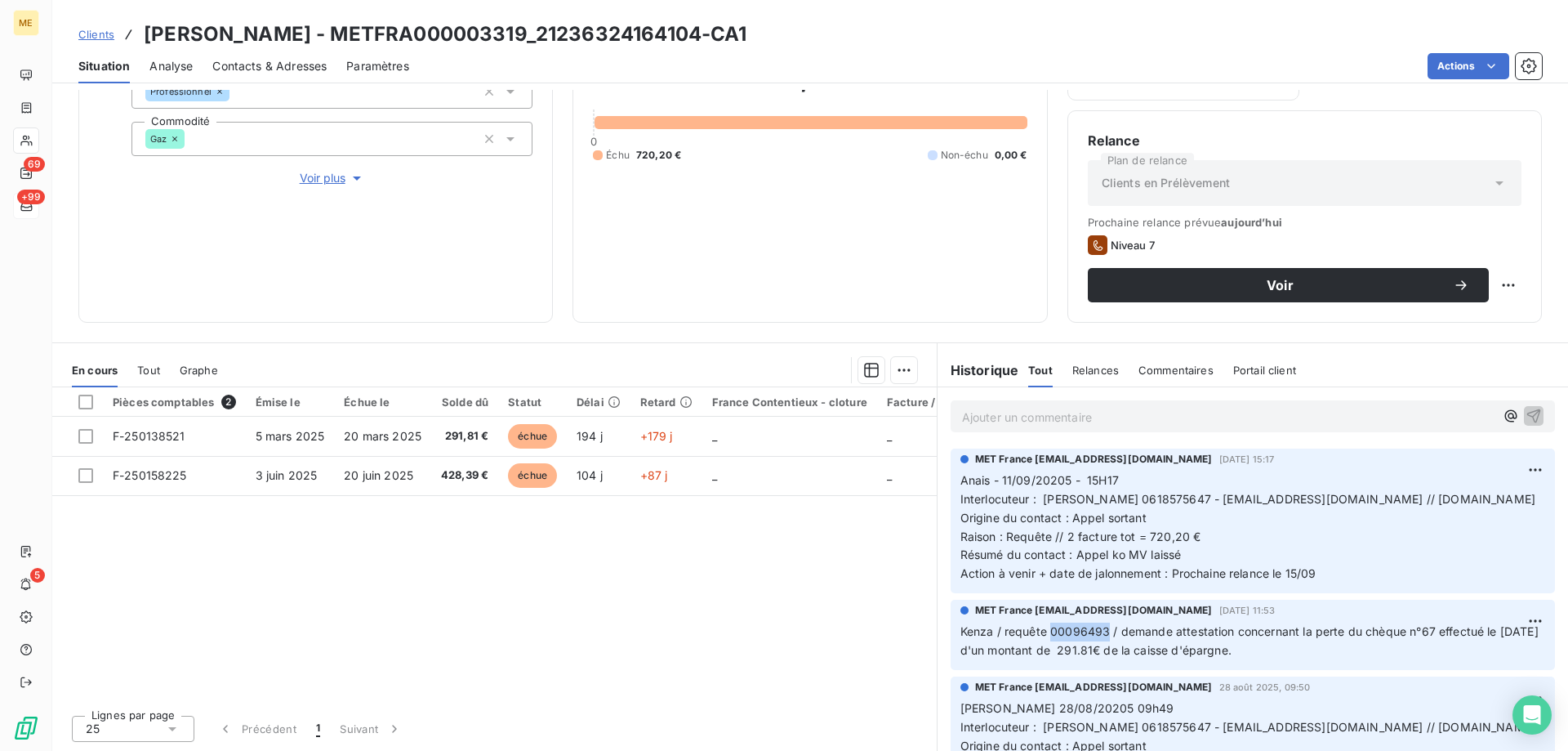
drag, startPoint x: 1100, startPoint y: 650, endPoint x: 1047, endPoint y: 655, distance: 53.2
click at [1047, 655] on span "Kenza / requête 00096493 / demande attestation concernant la perte du chèque n°…" at bounding box center [1250, 641] width 581 height 32
click at [826, 220] on div "720,20 € 0 Échu 720,20 € Non-échu 0,00 €" at bounding box center [809, 112] width 434 height 381
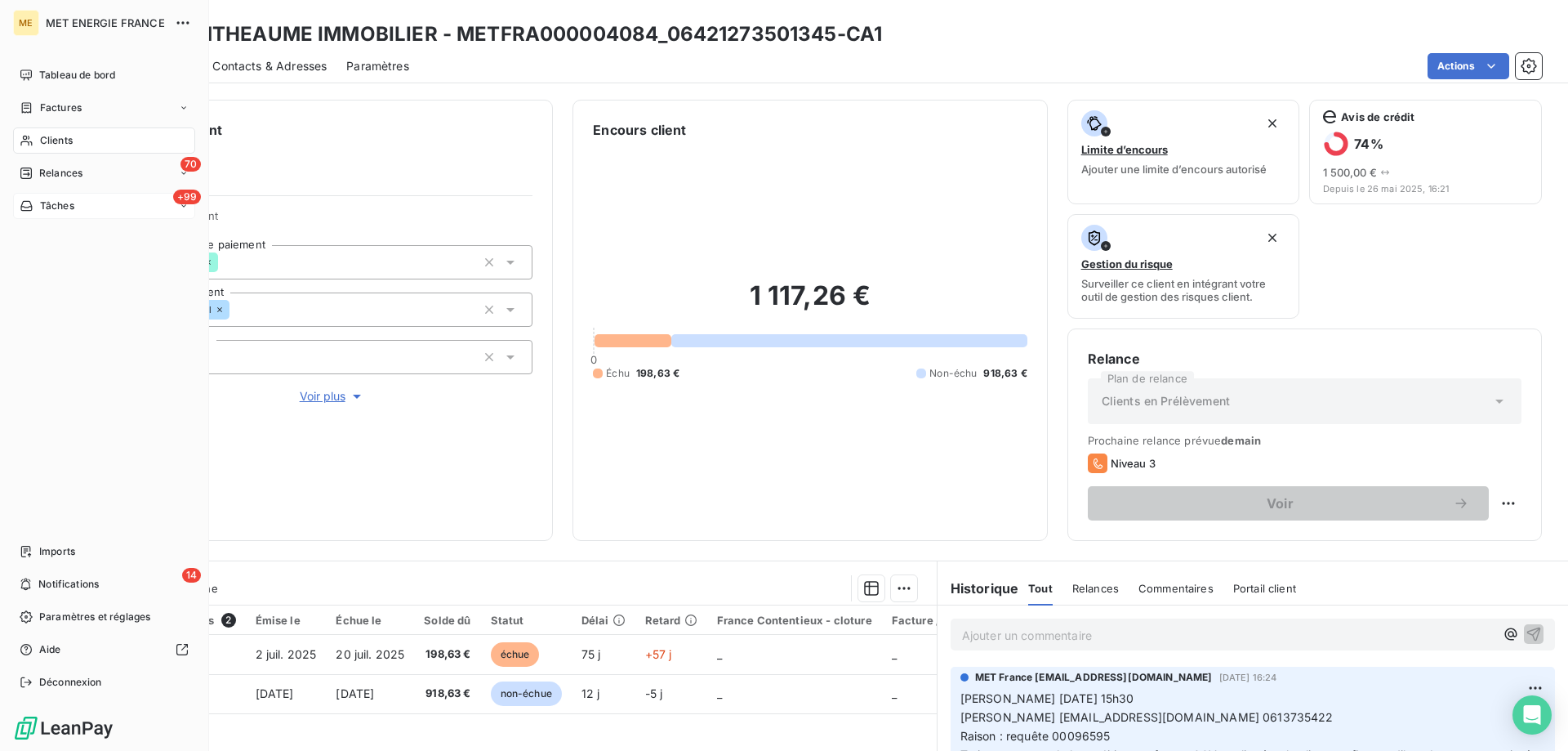
click at [44, 205] on span "Tâches" at bounding box center [57, 206] width 34 height 14
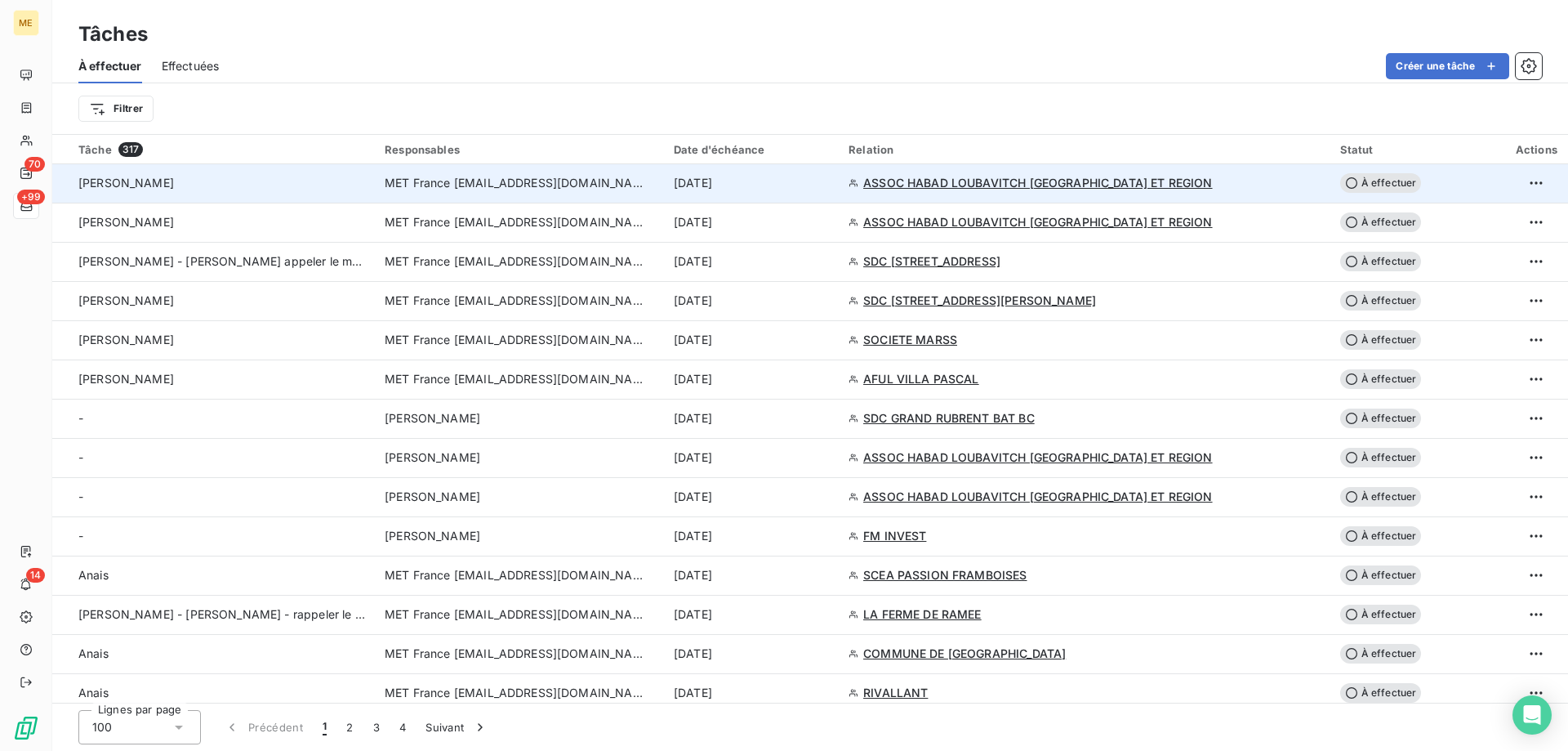
scroll to position [1062, 0]
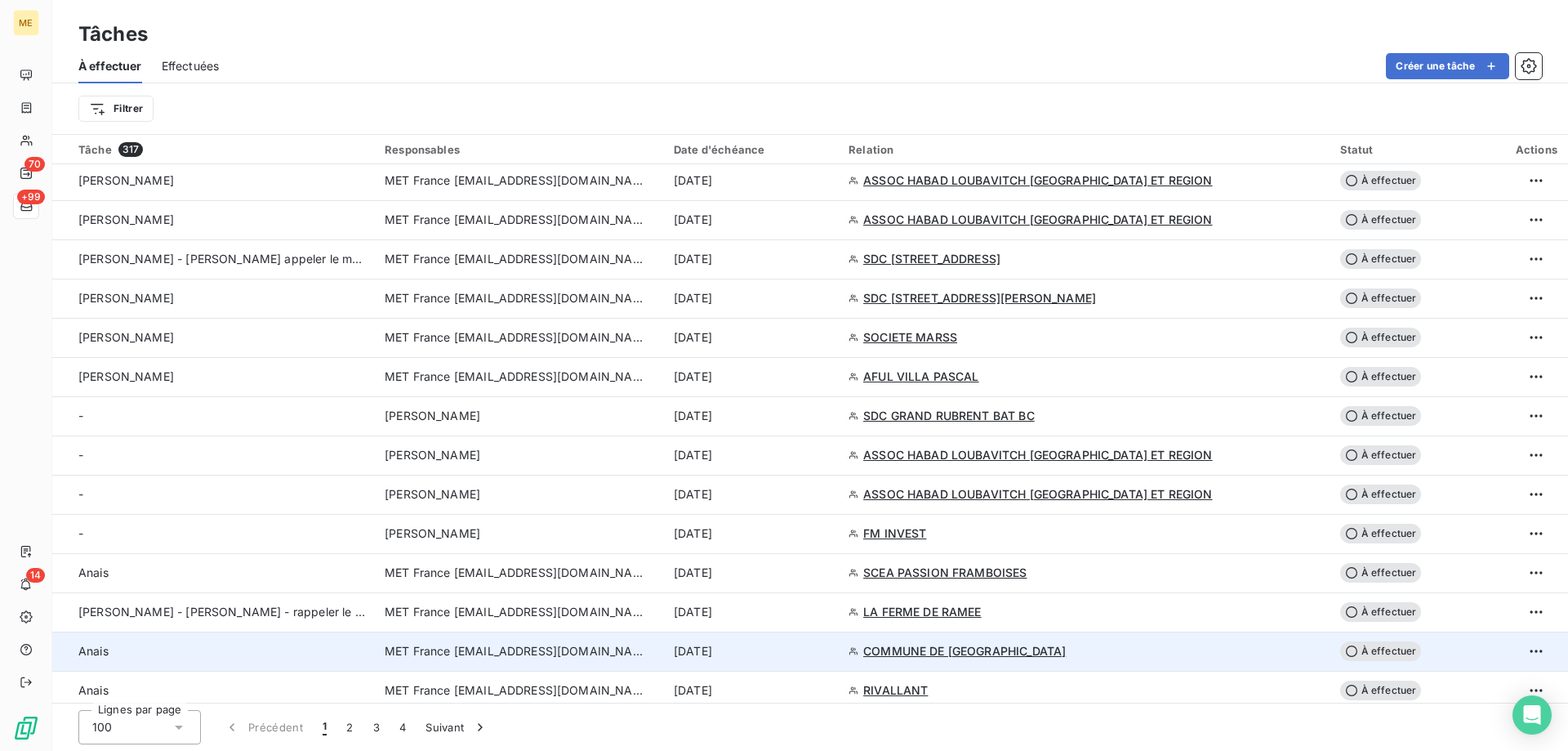
click at [829, 652] on div "[DATE]" at bounding box center [751, 651] width 155 height 16
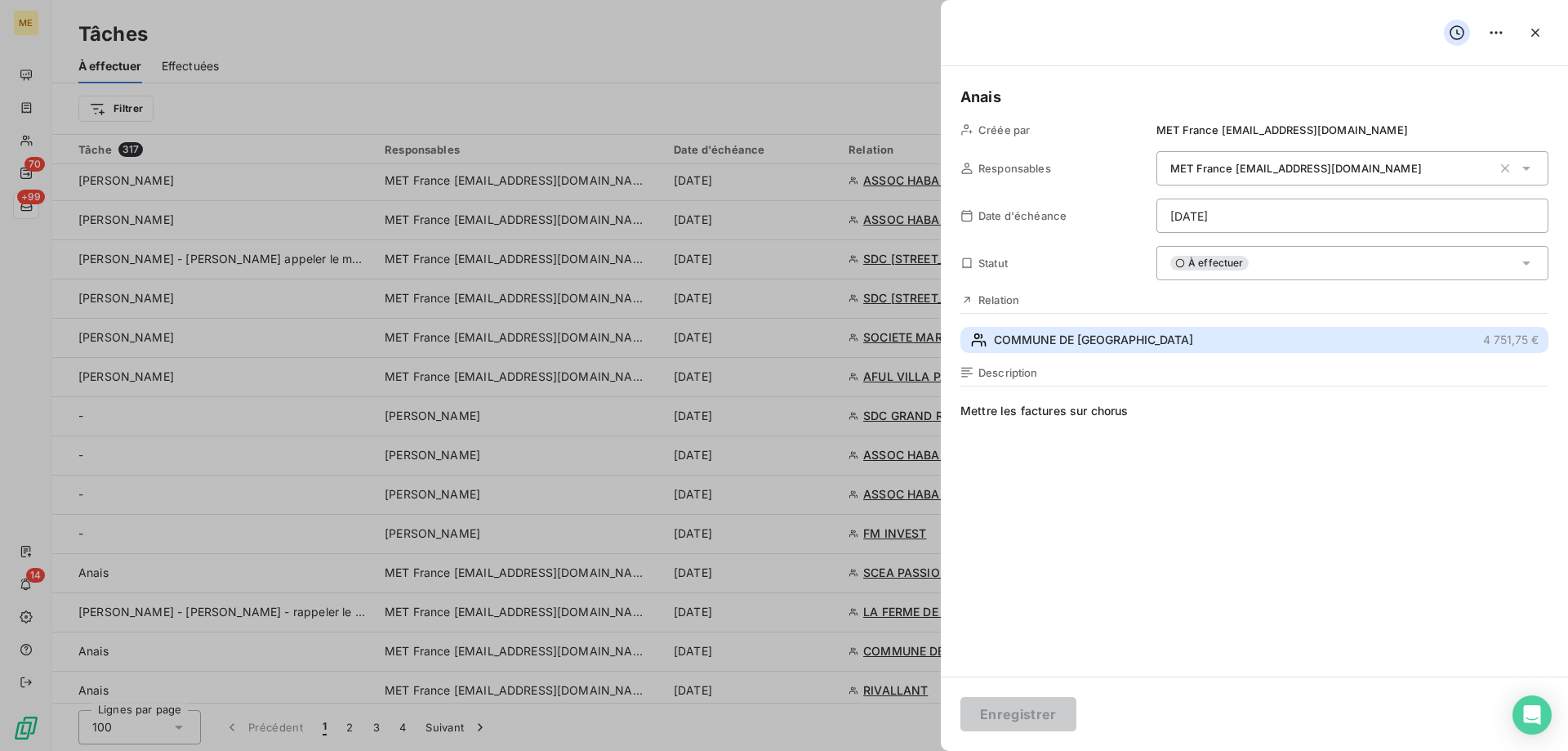
click at [1105, 342] on span "COMMUNE DE [GEOGRAPHIC_DATA]" at bounding box center [1094, 340] width 199 height 16
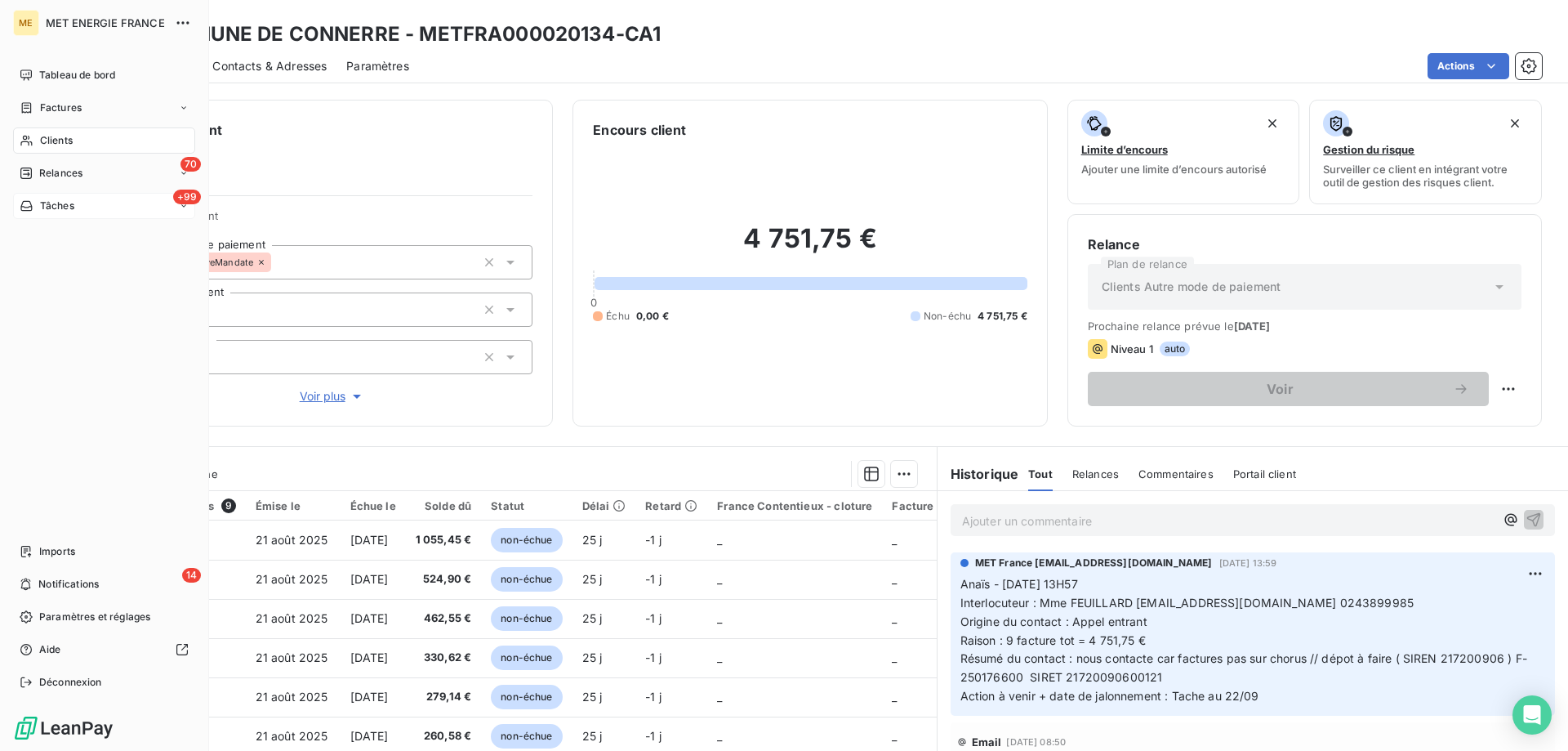
click at [58, 210] on span "Tâches" at bounding box center [57, 206] width 34 height 14
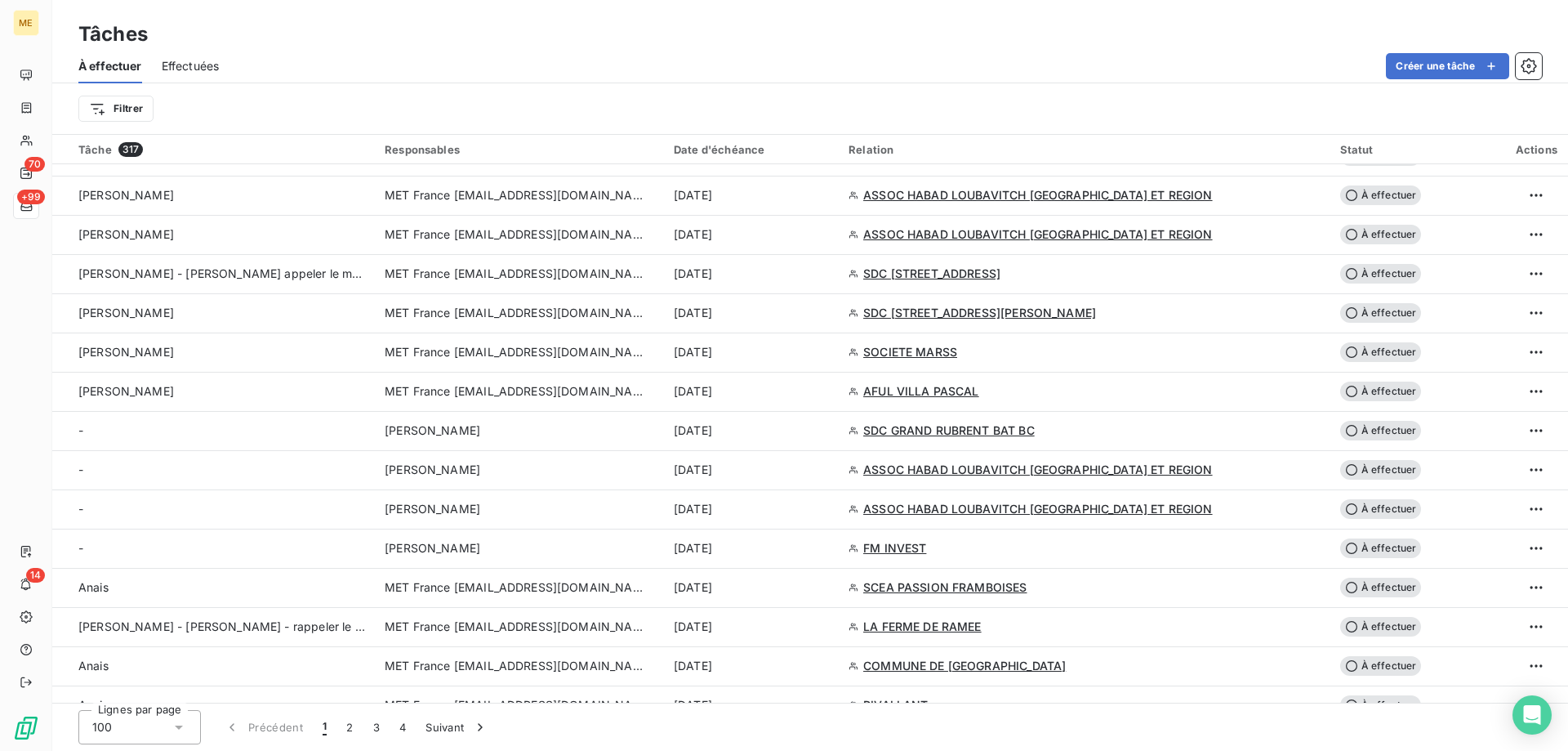
scroll to position [1062, 0]
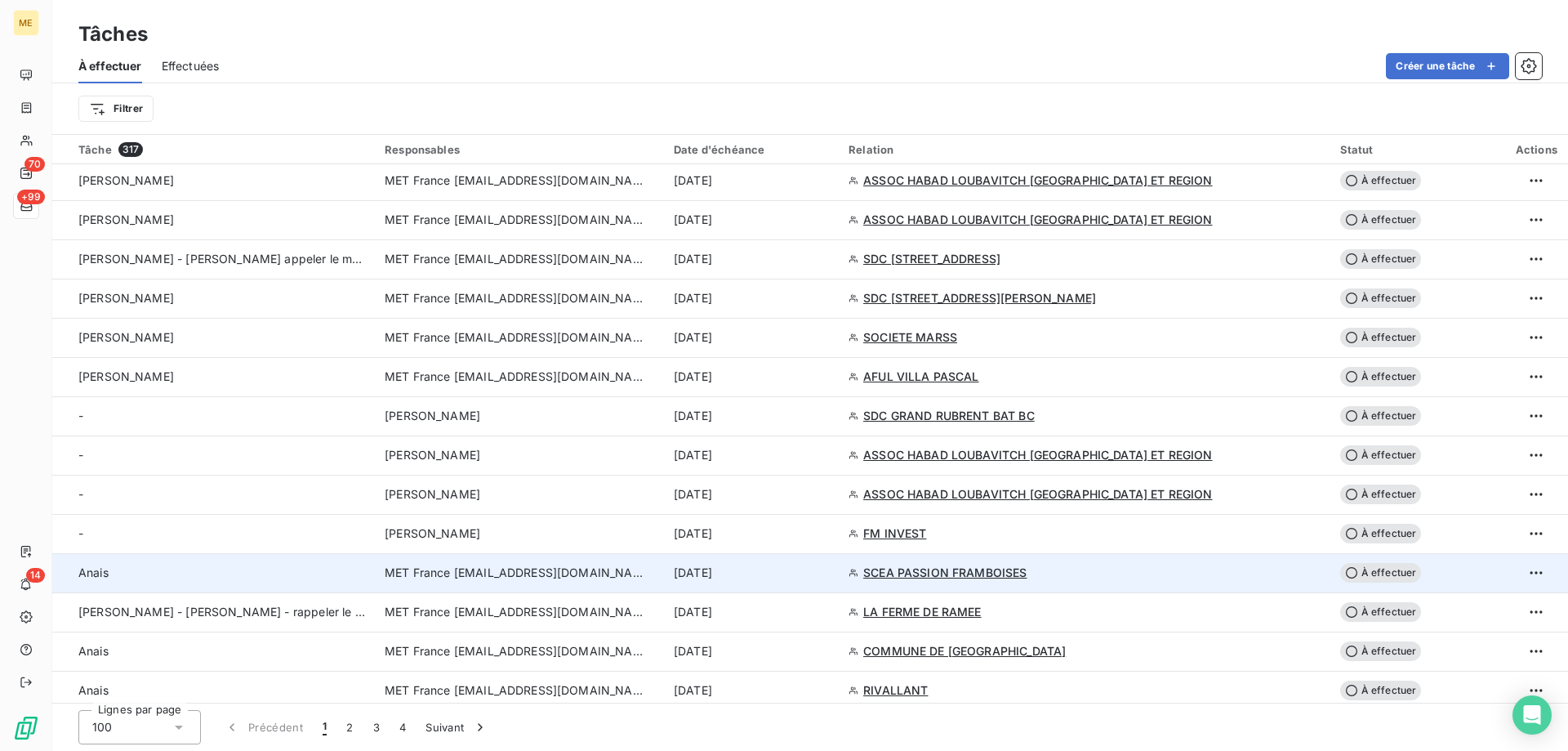
click at [839, 581] on td "[DATE]" at bounding box center [751, 573] width 175 height 40
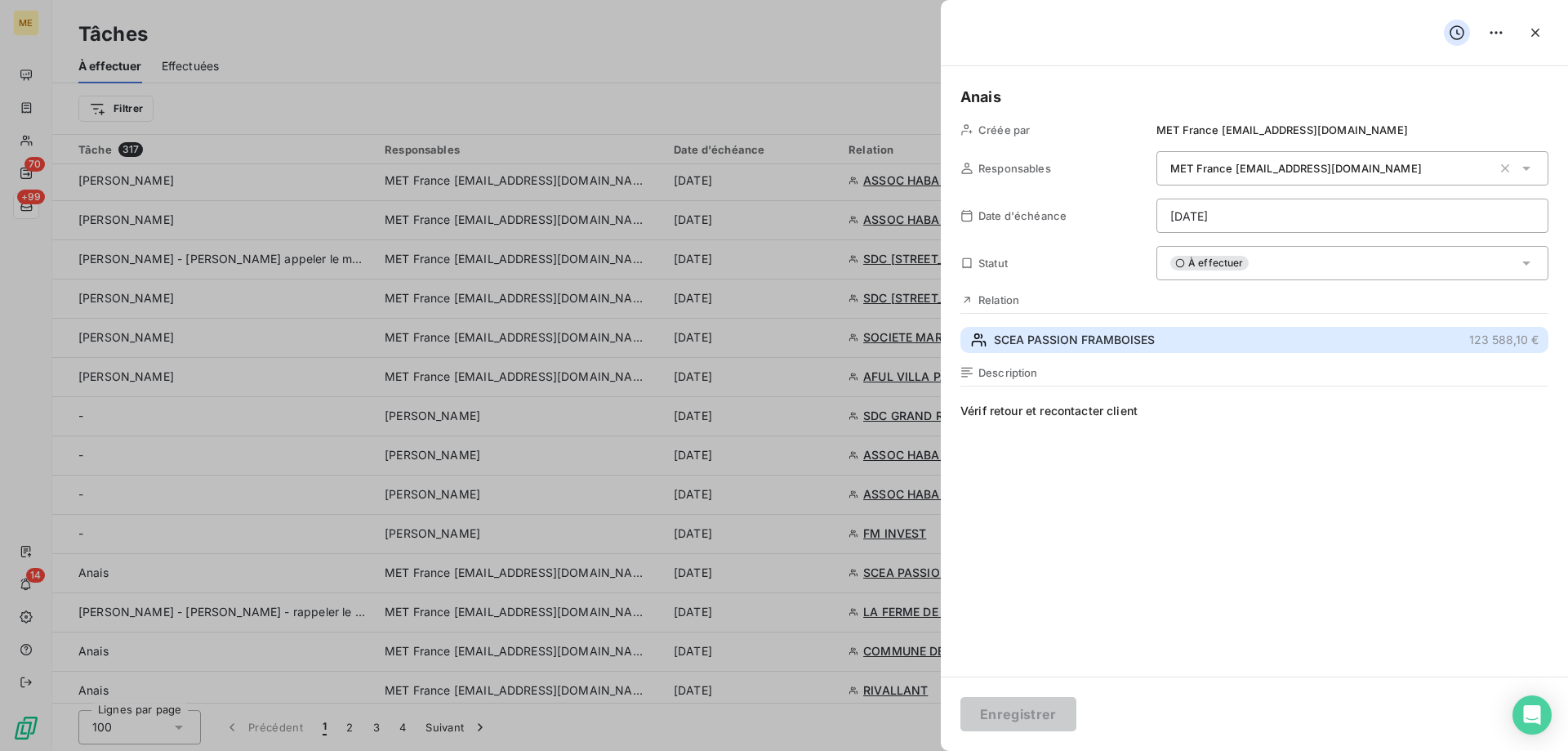
click at [1096, 349] on button "SCEA PASSION FRAMBOISES 123 588,10 €" at bounding box center [1254, 340] width 588 height 26
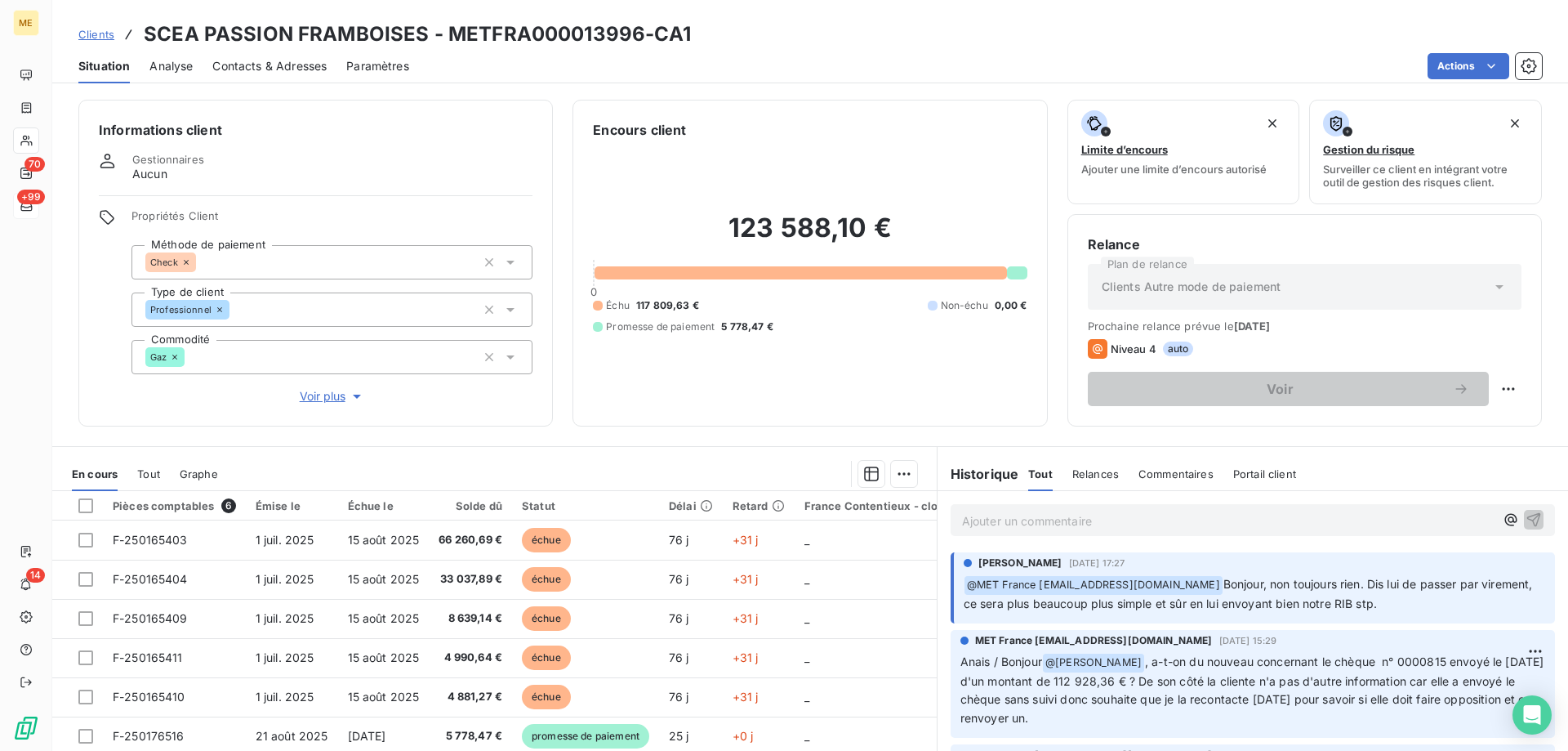
click at [1165, 516] on p "Ajouter un commentaire ﻿" at bounding box center [1228, 520] width 533 height 21
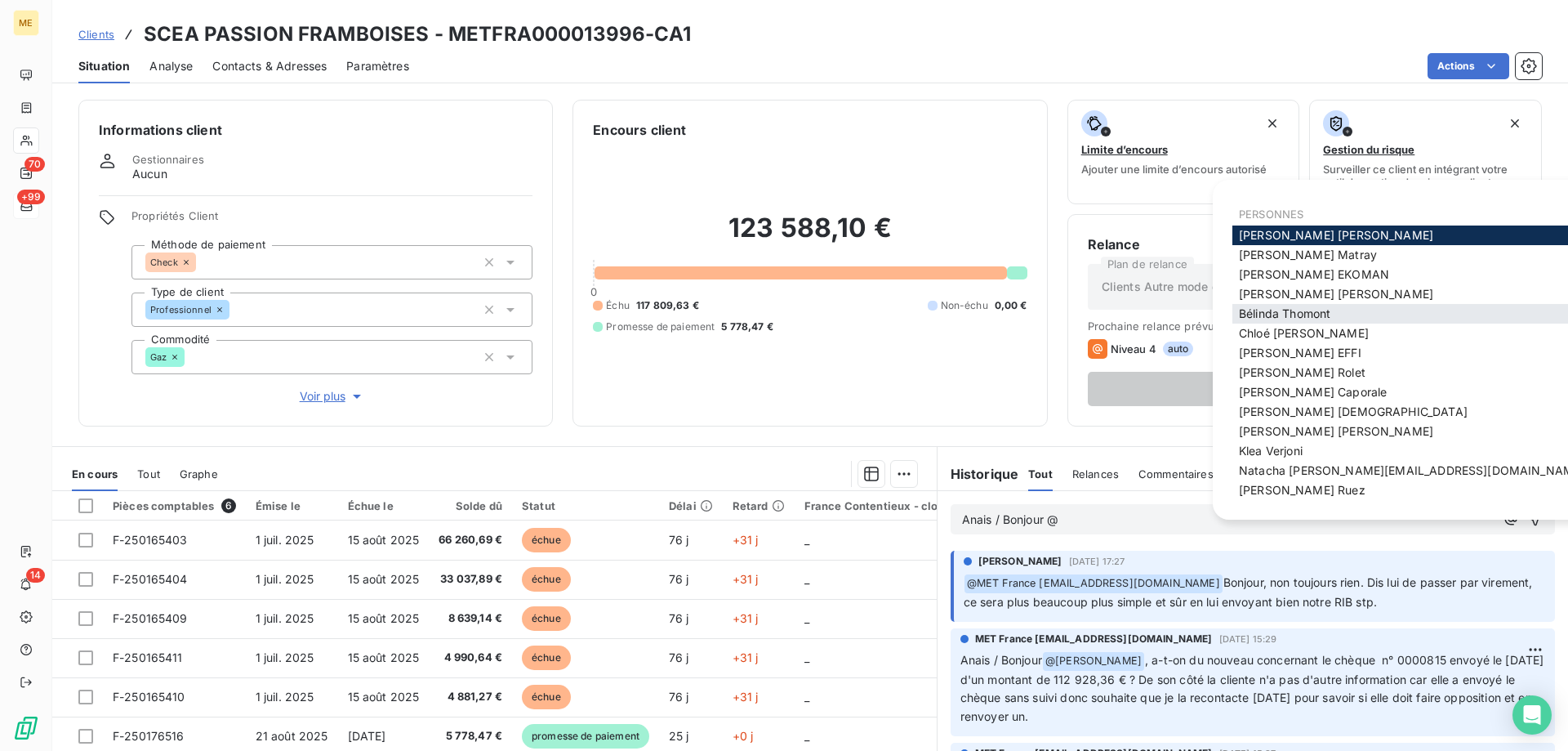
click at [1259, 319] on span "[PERSON_NAME]" at bounding box center [1284, 313] width 92 height 13
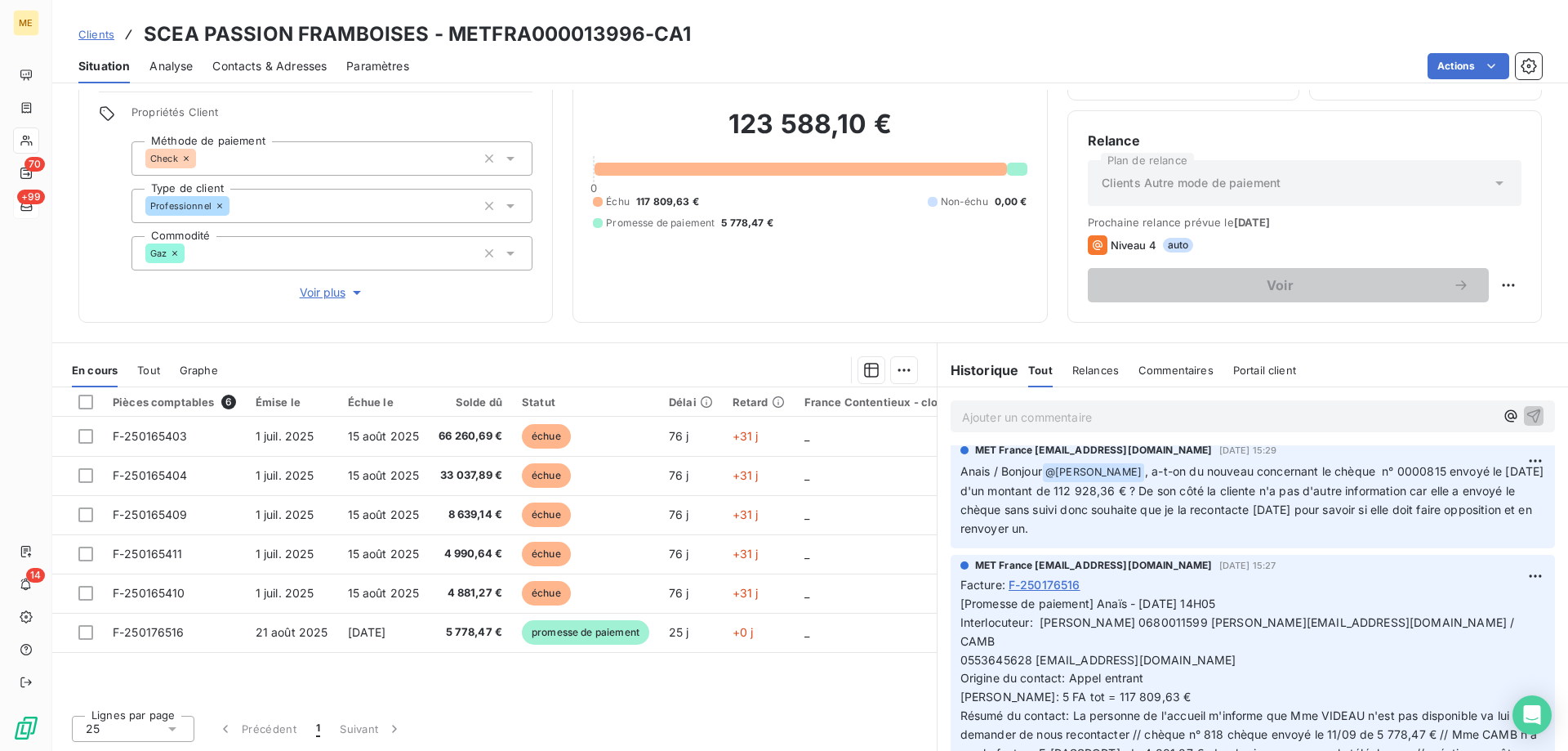
scroll to position [245, 0]
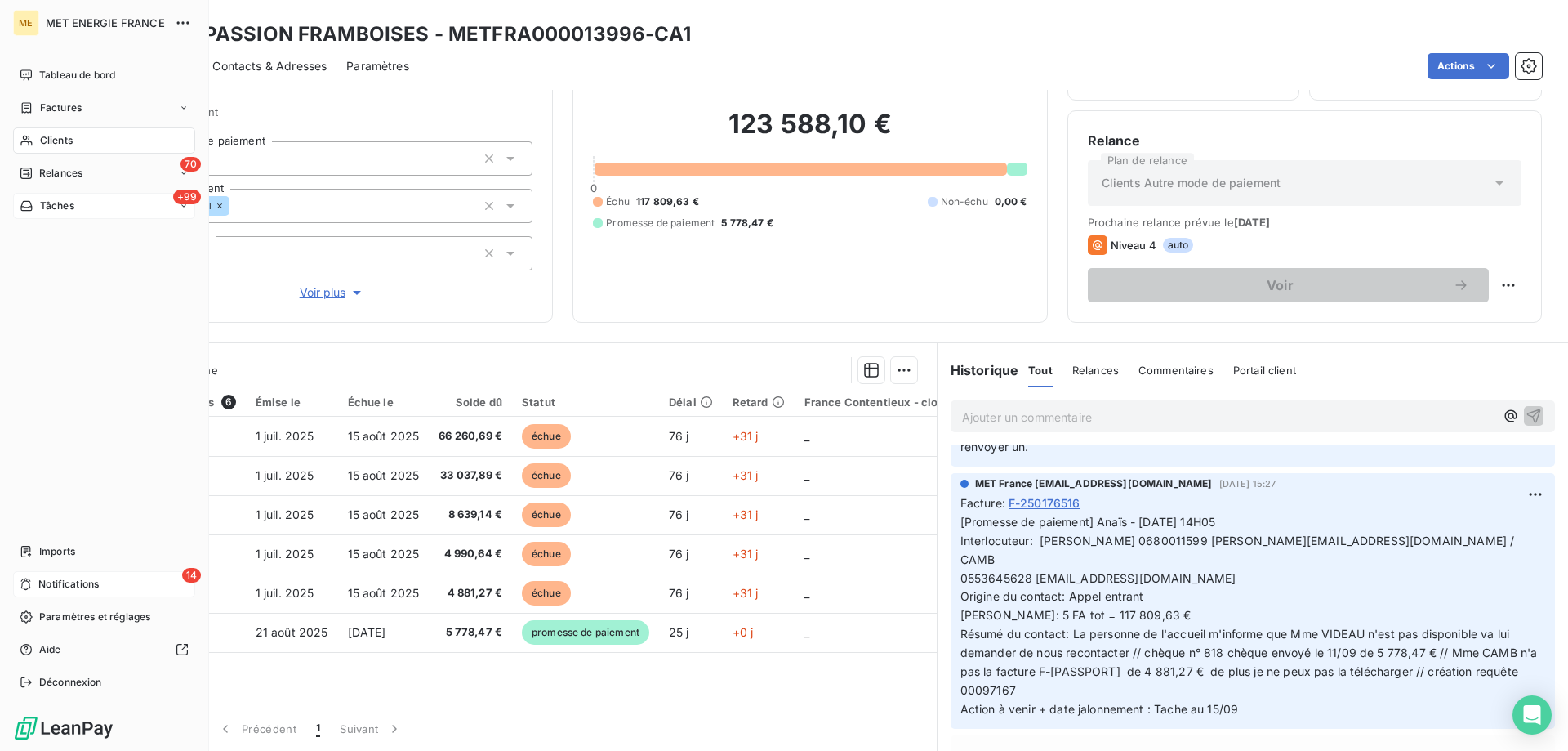
click at [90, 585] on span "Notifications" at bounding box center [68, 584] width 60 height 14
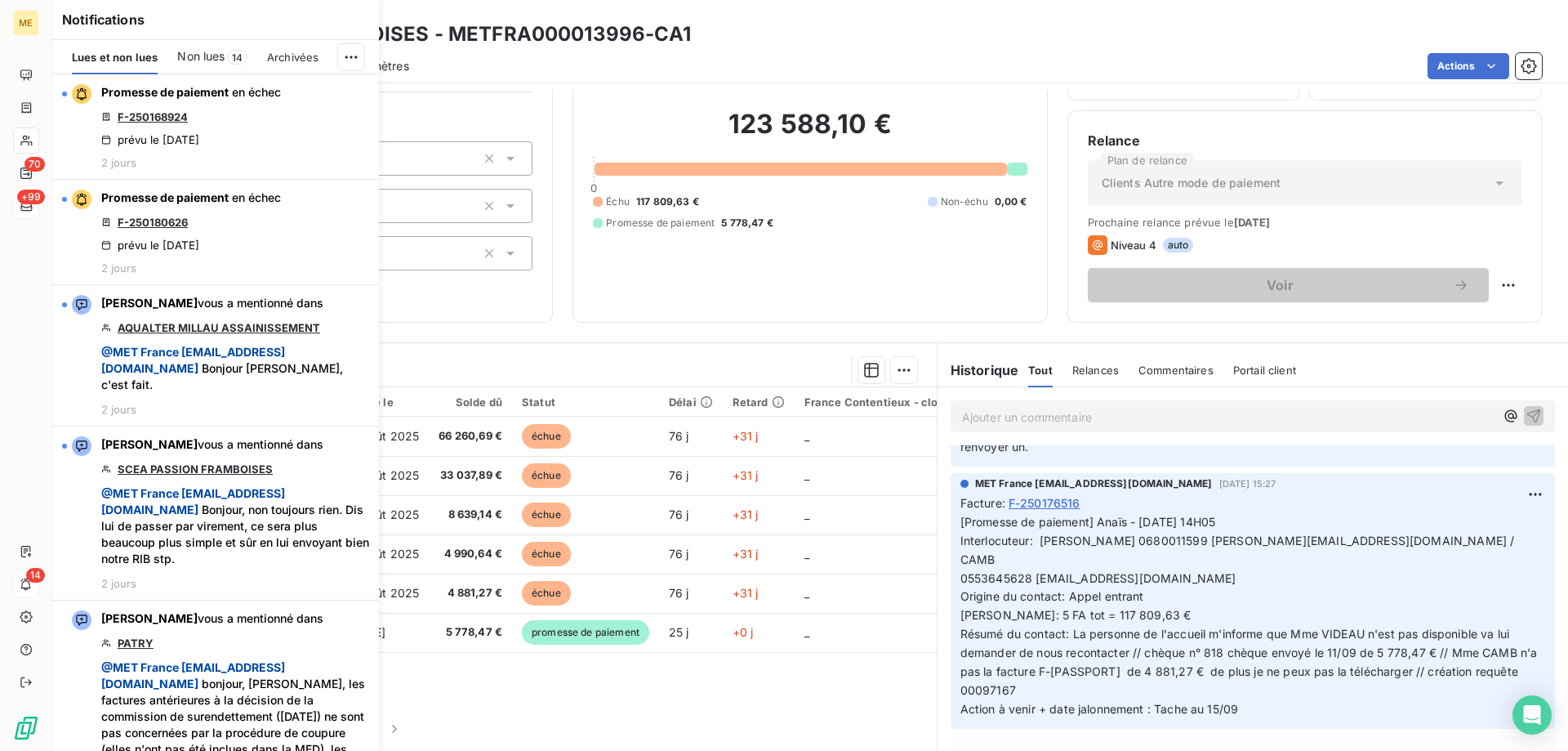
scroll to position [1715, 0]
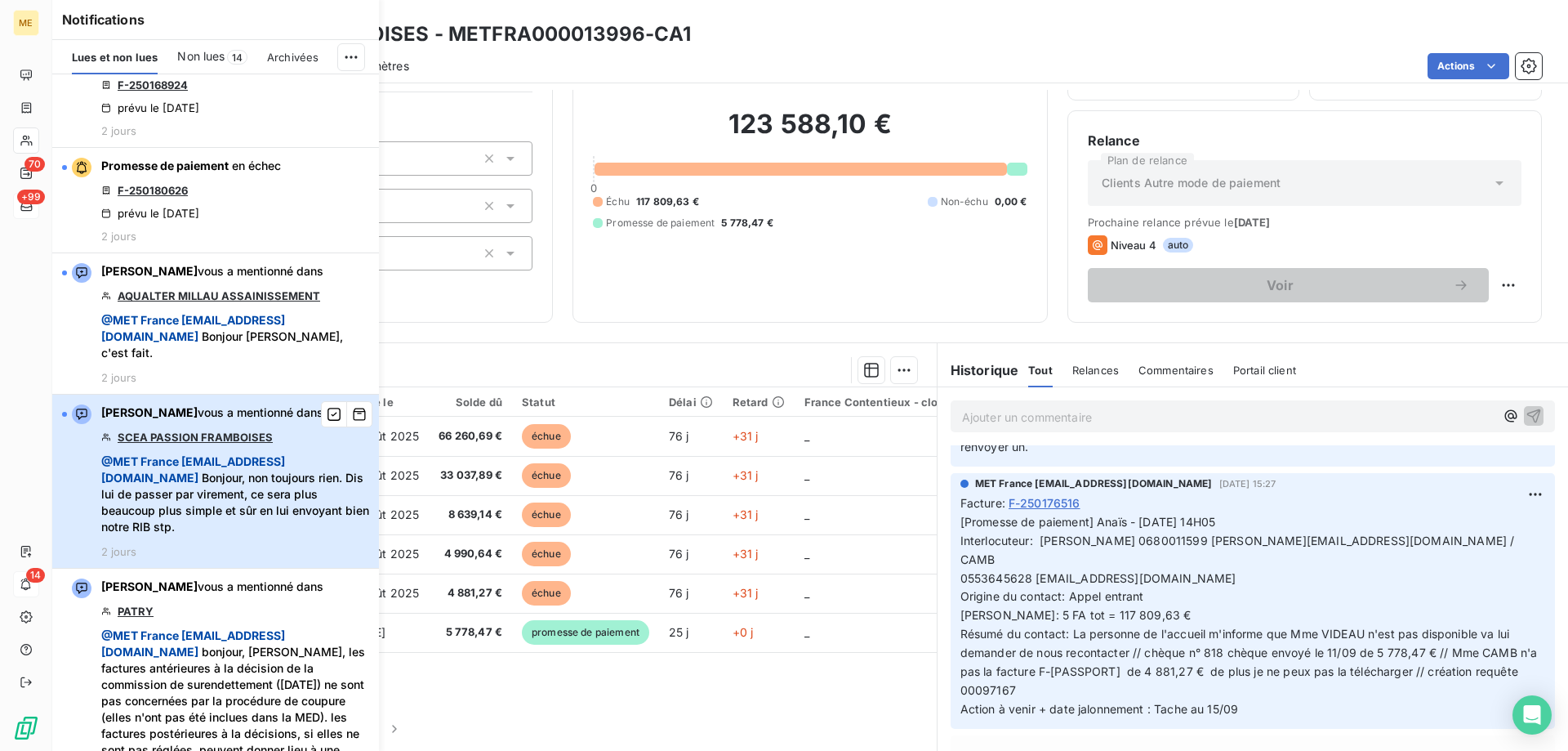
click at [304, 535] on span "@ MET [GEOGRAPHIC_DATA] [EMAIL_ADDRESS][DOMAIN_NAME] [PERSON_NAME], non toujour…" at bounding box center [235, 494] width 268 height 82
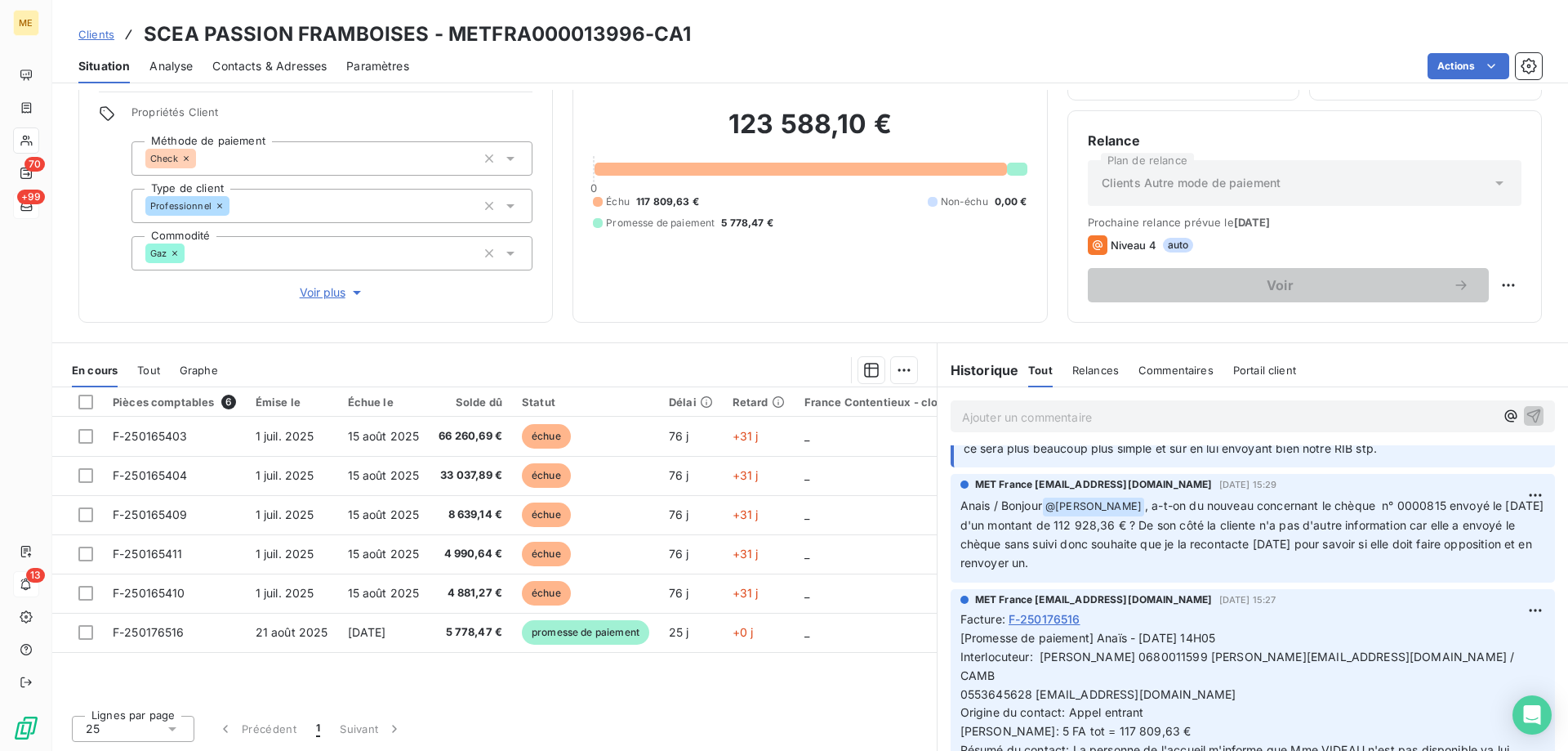
scroll to position [0, 0]
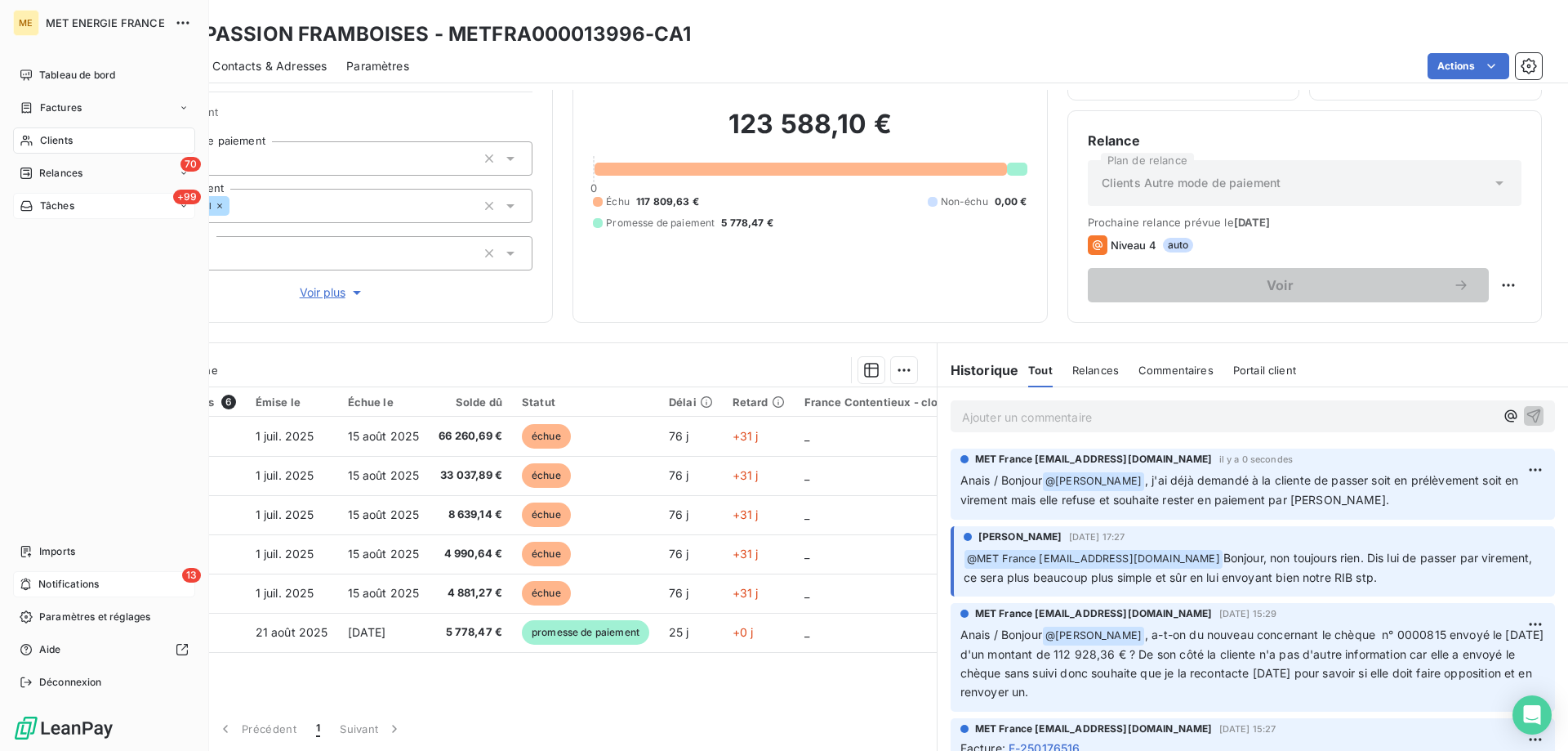
click at [34, 580] on div "13 Notifications" at bounding box center [104, 584] width 182 height 26
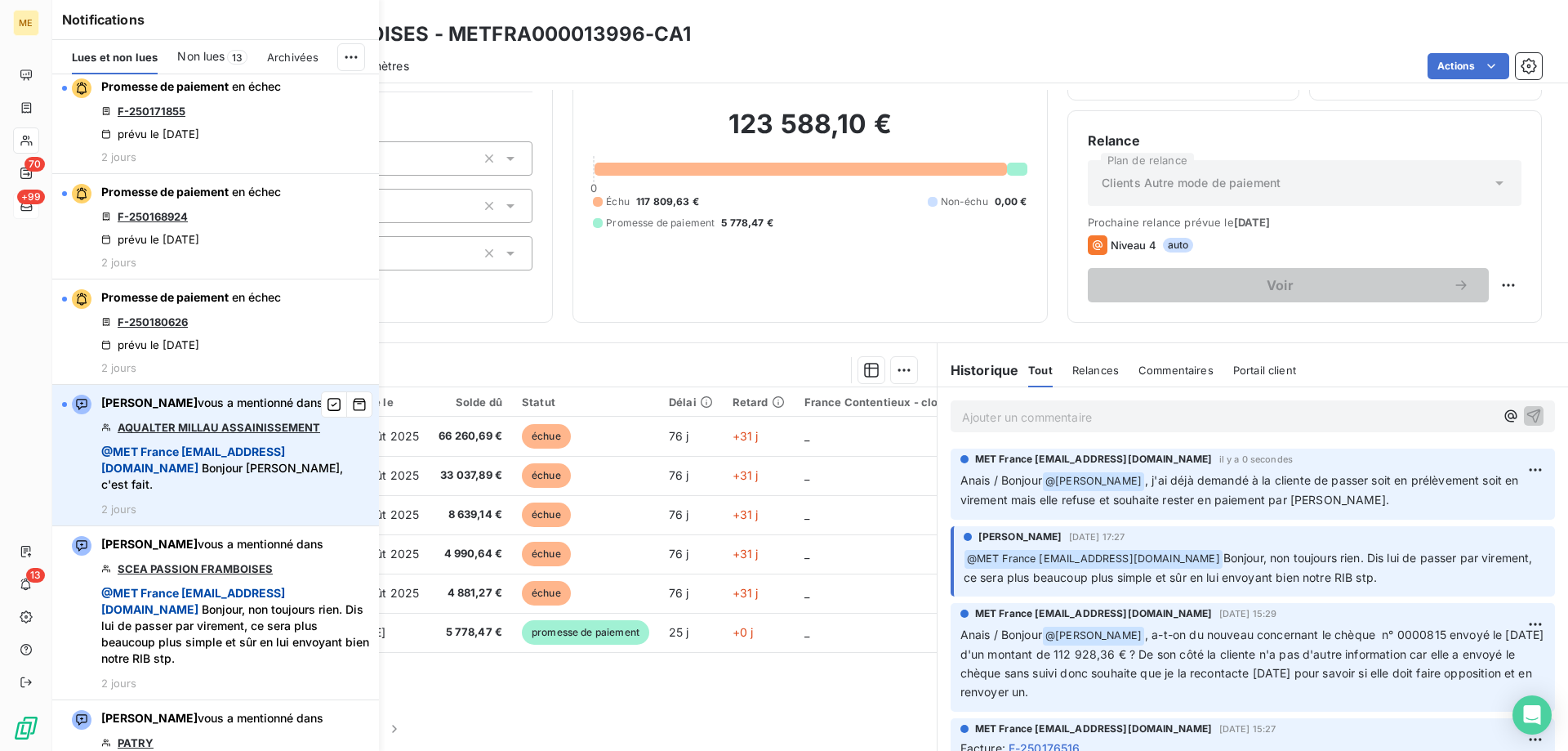
scroll to position [1552, 0]
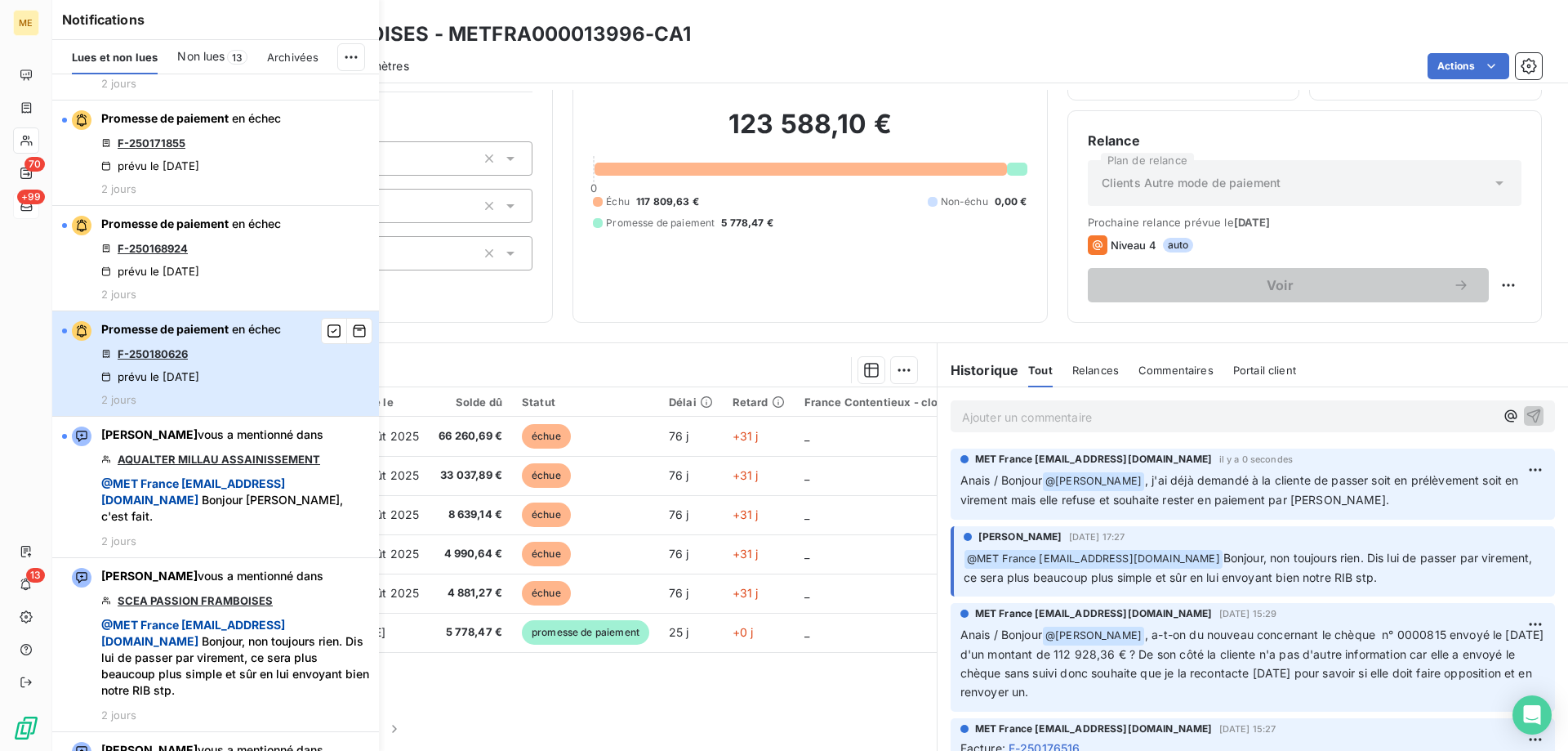
click at [242, 406] on div "Promesse de paiement en échec F-250180626 prévu le 12 sept. 2025 2 jours" at bounding box center [191, 363] width 180 height 85
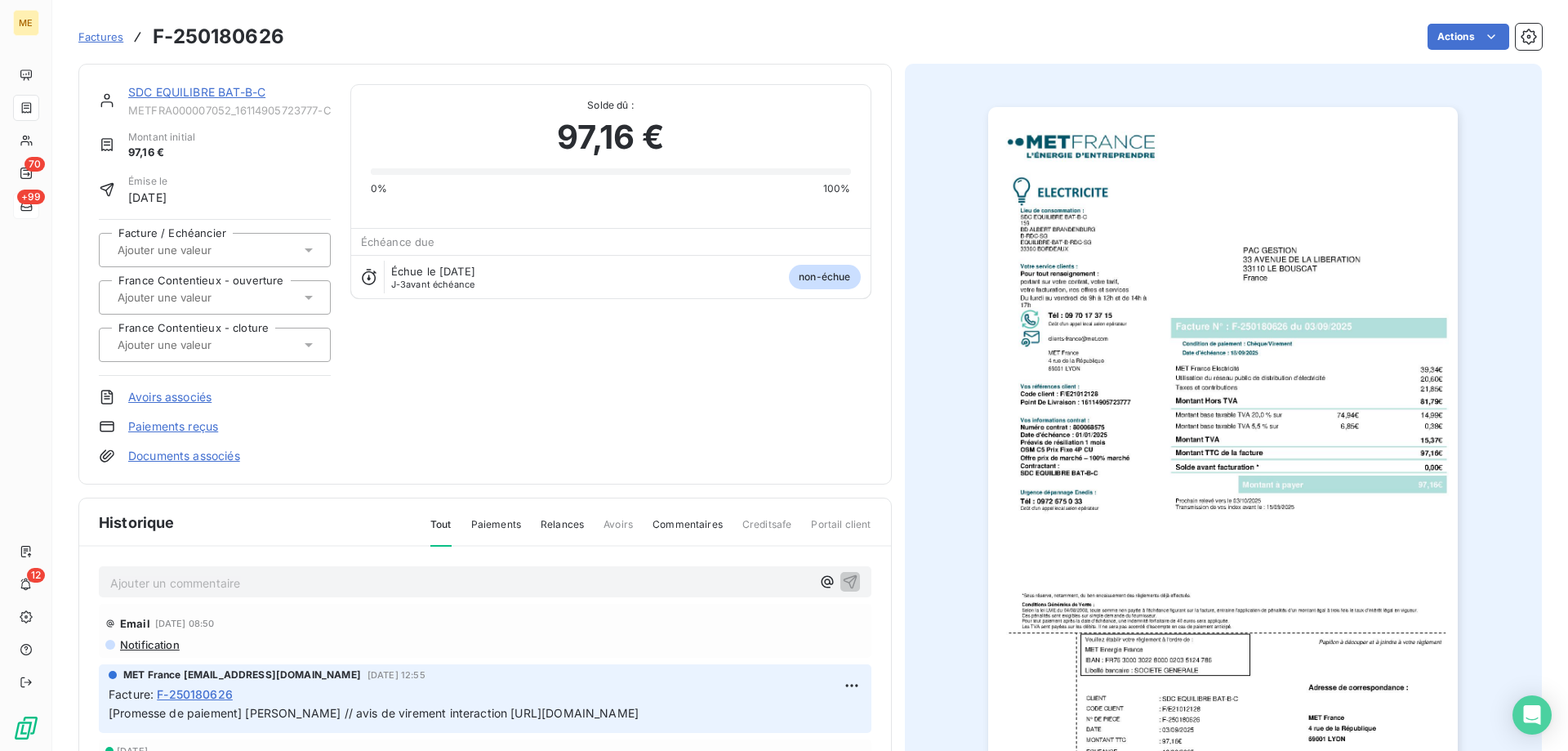
click at [174, 85] on link "SDC EQUILIBRE BAT-B-C" at bounding box center [197, 92] width 137 height 13
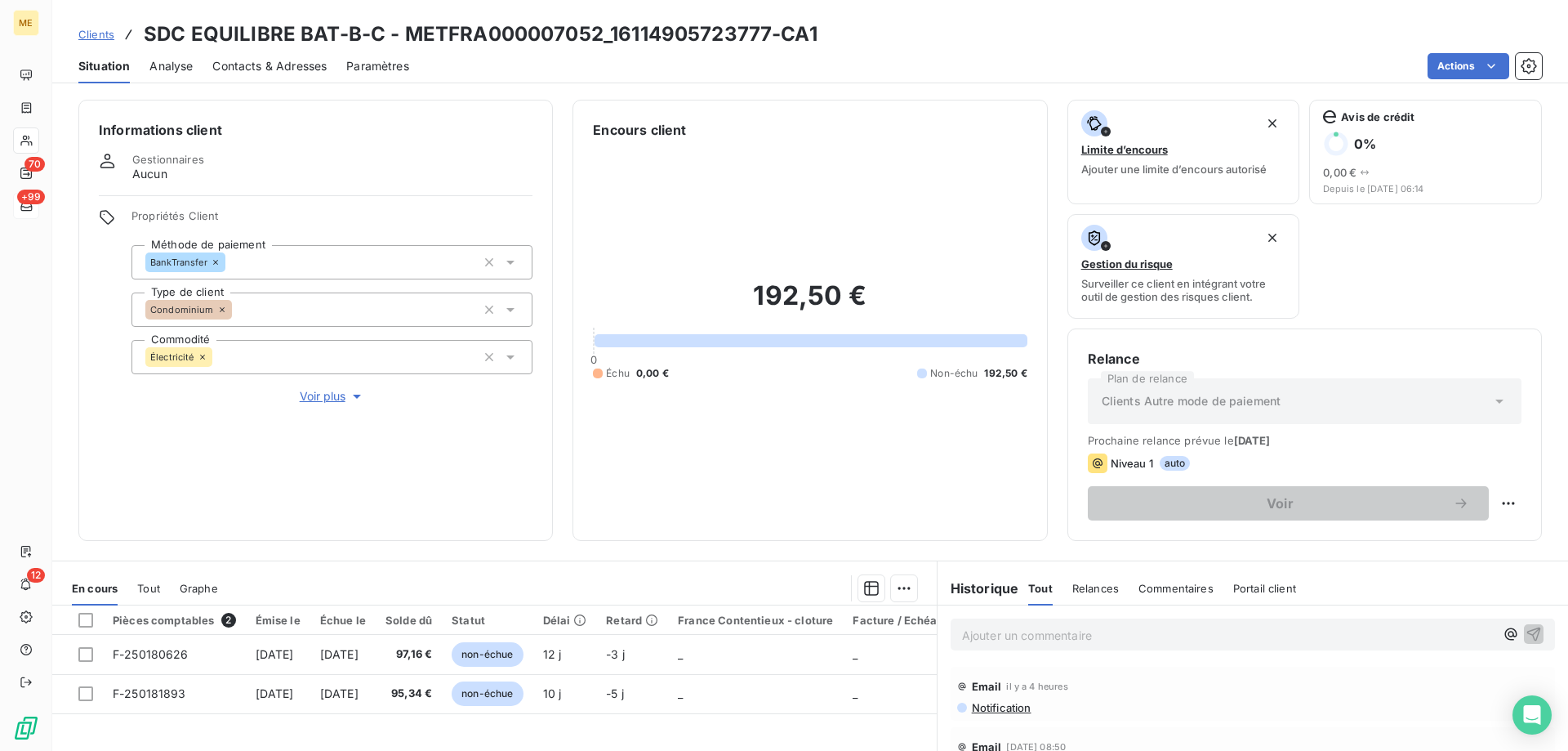
click at [326, 391] on span "Voir plus" at bounding box center [332, 396] width 66 height 16
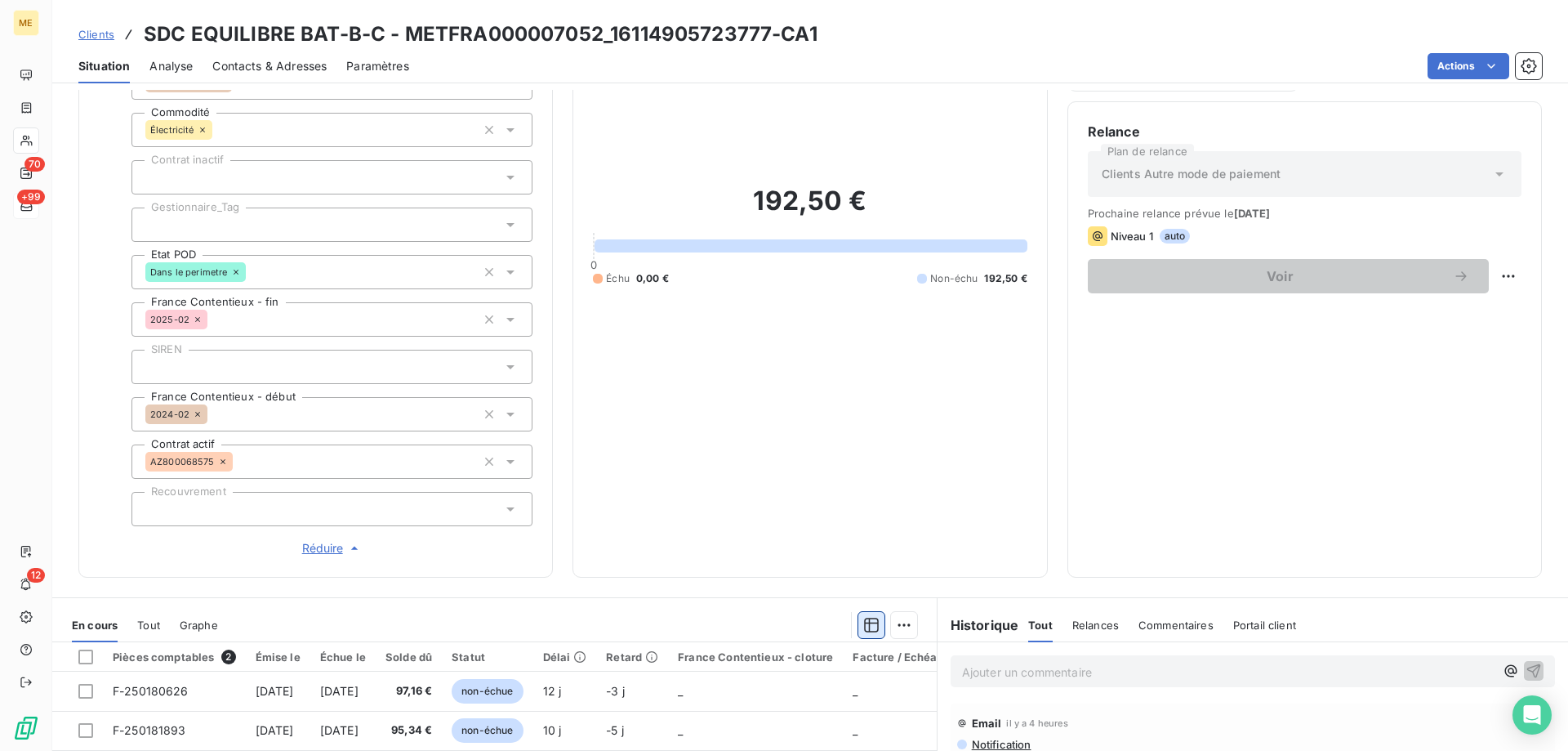
scroll to position [146, 0]
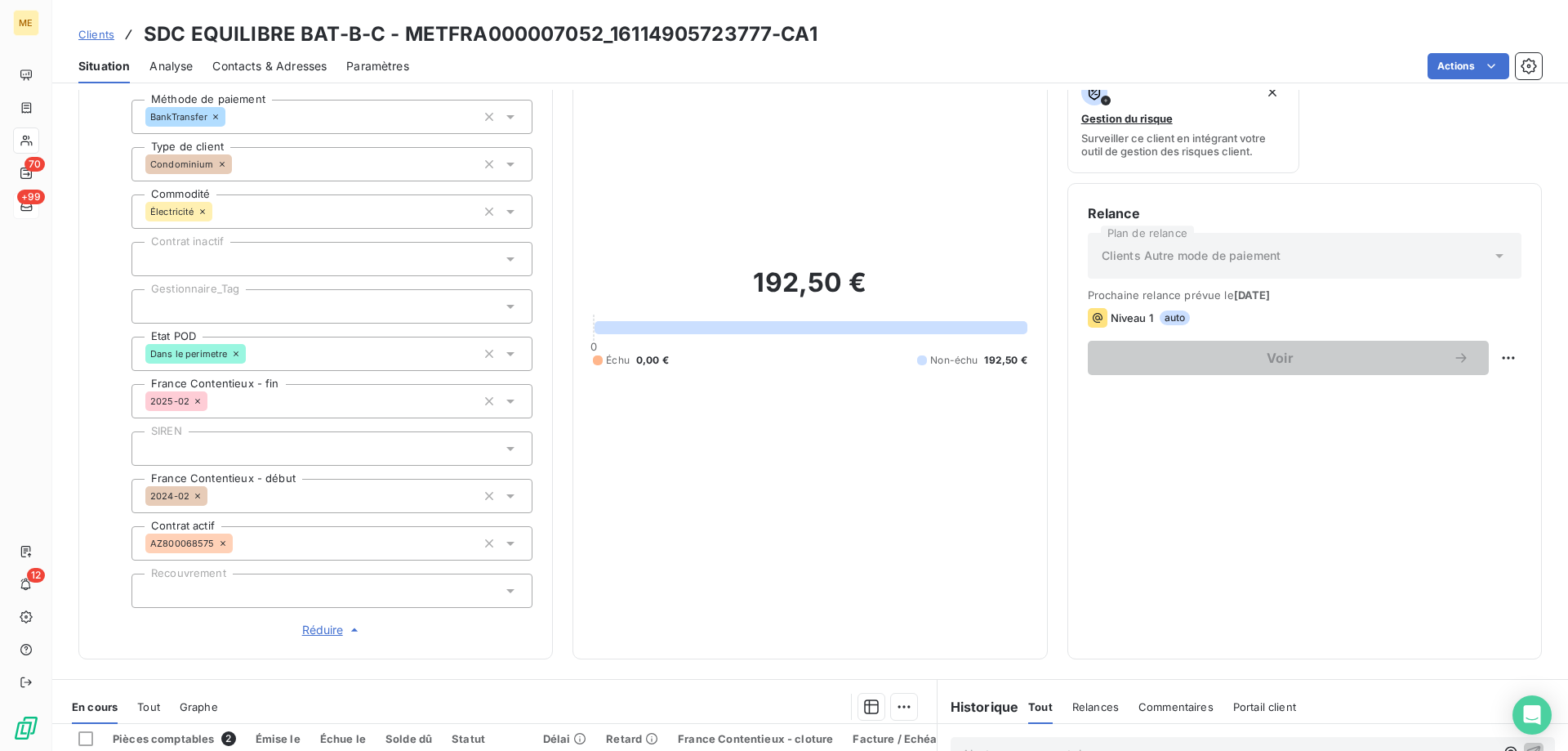
click at [373, 301] on div at bounding box center [331, 306] width 401 height 34
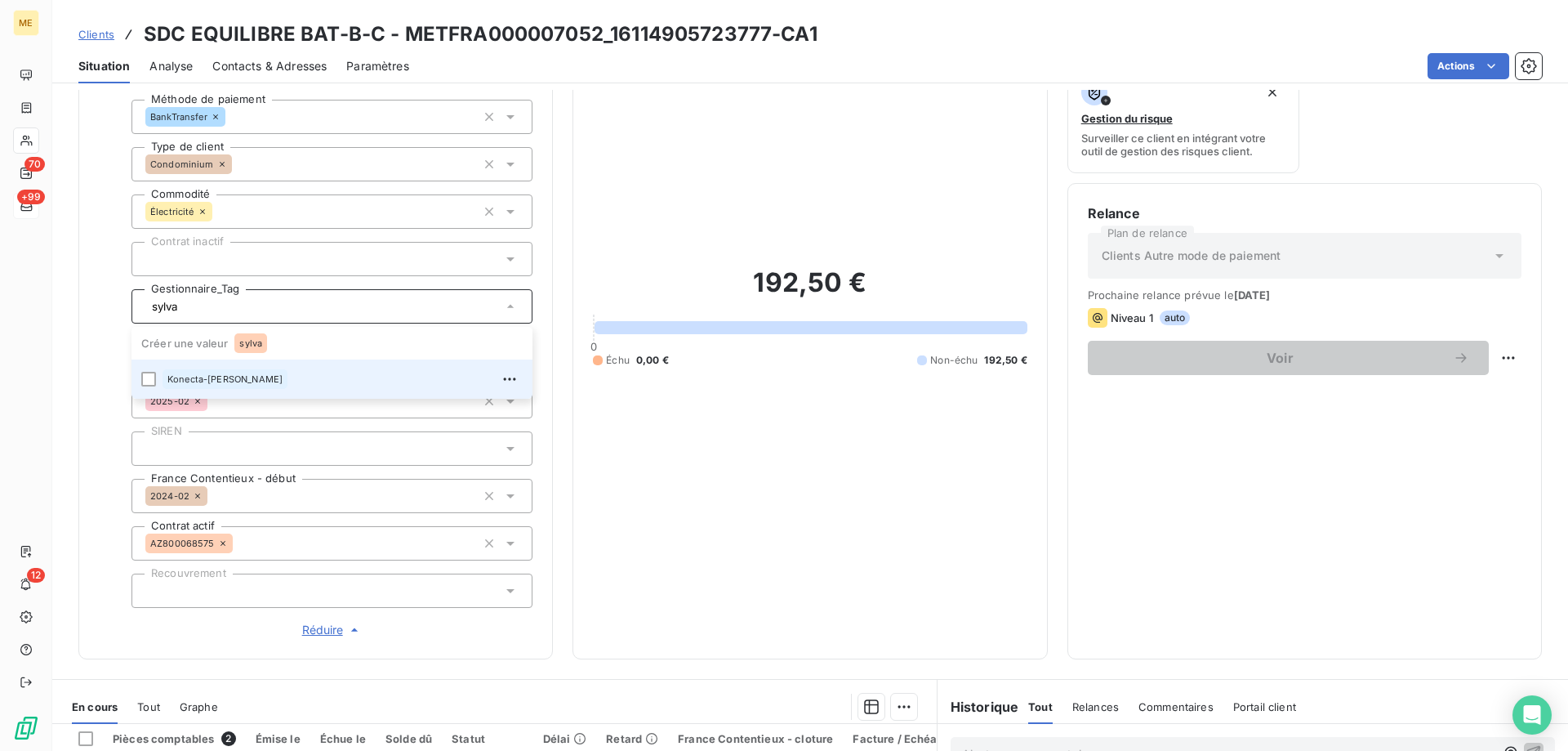
click at [220, 374] on span "Konecta-Sylvain" at bounding box center [225, 378] width 115 height 10
click at [285, 299] on input "sylva" at bounding box center [380, 306] width 193 height 14
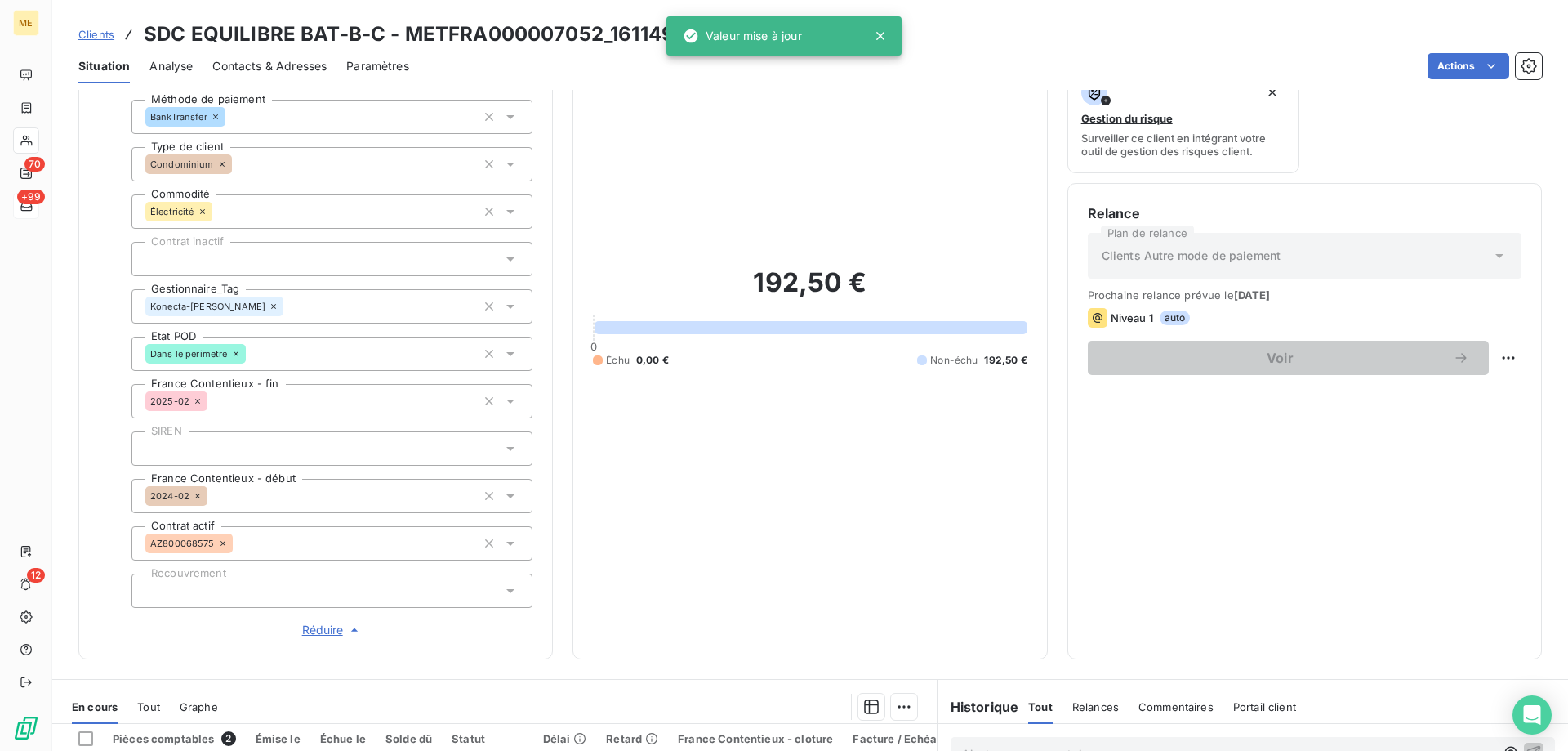
type input "sylva"
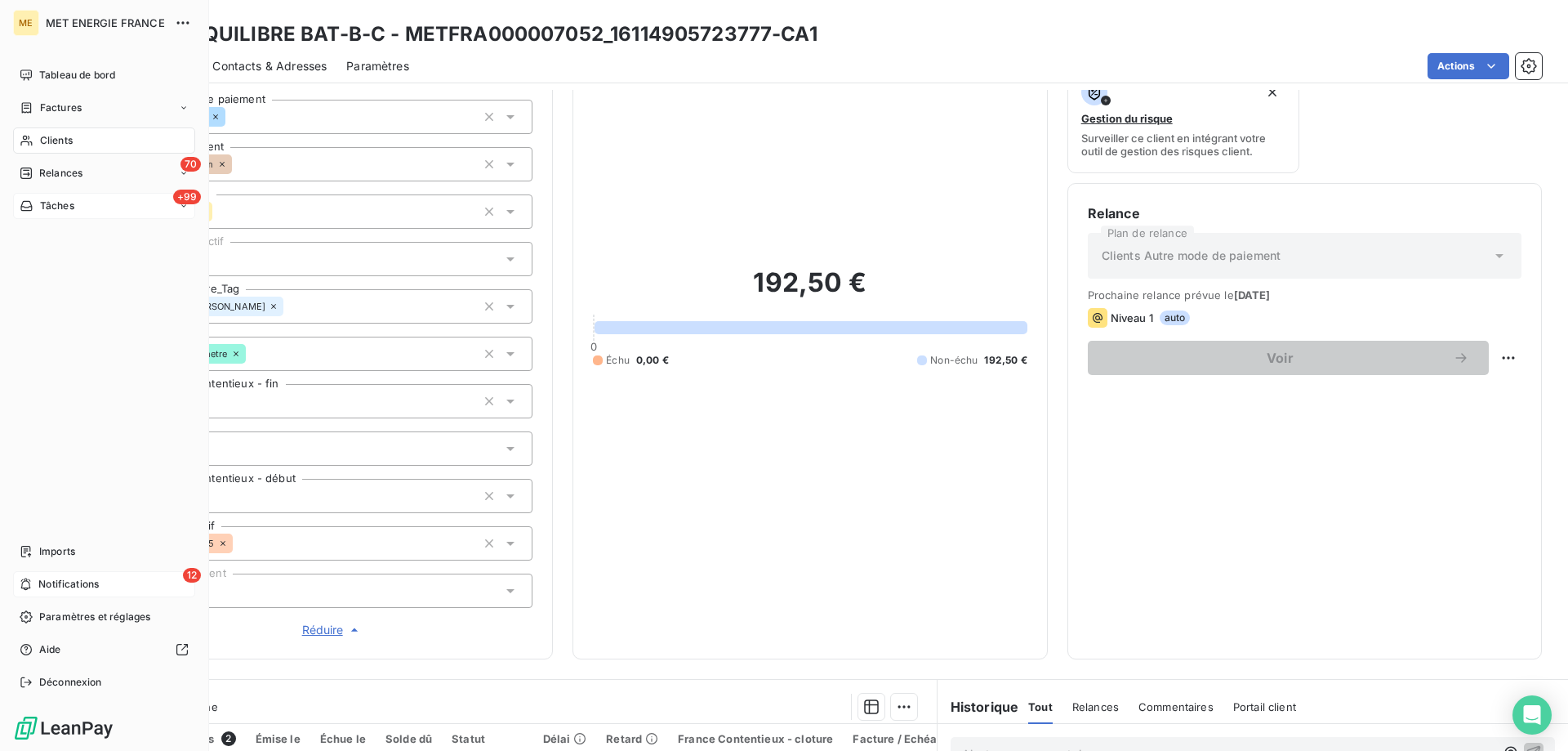
click at [76, 582] on span "Notifications" at bounding box center [68, 584] width 60 height 14
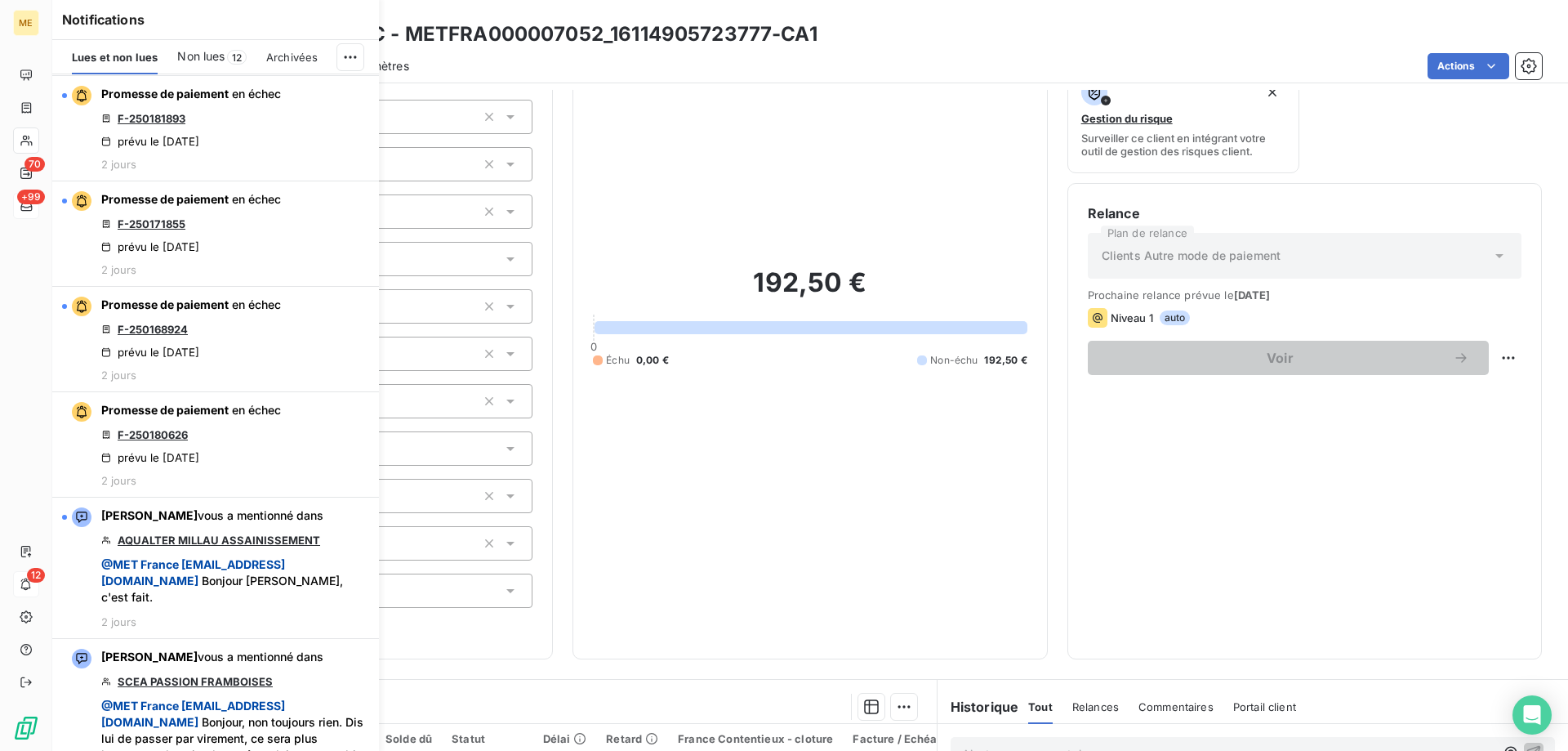
scroll to position [1471, 0]
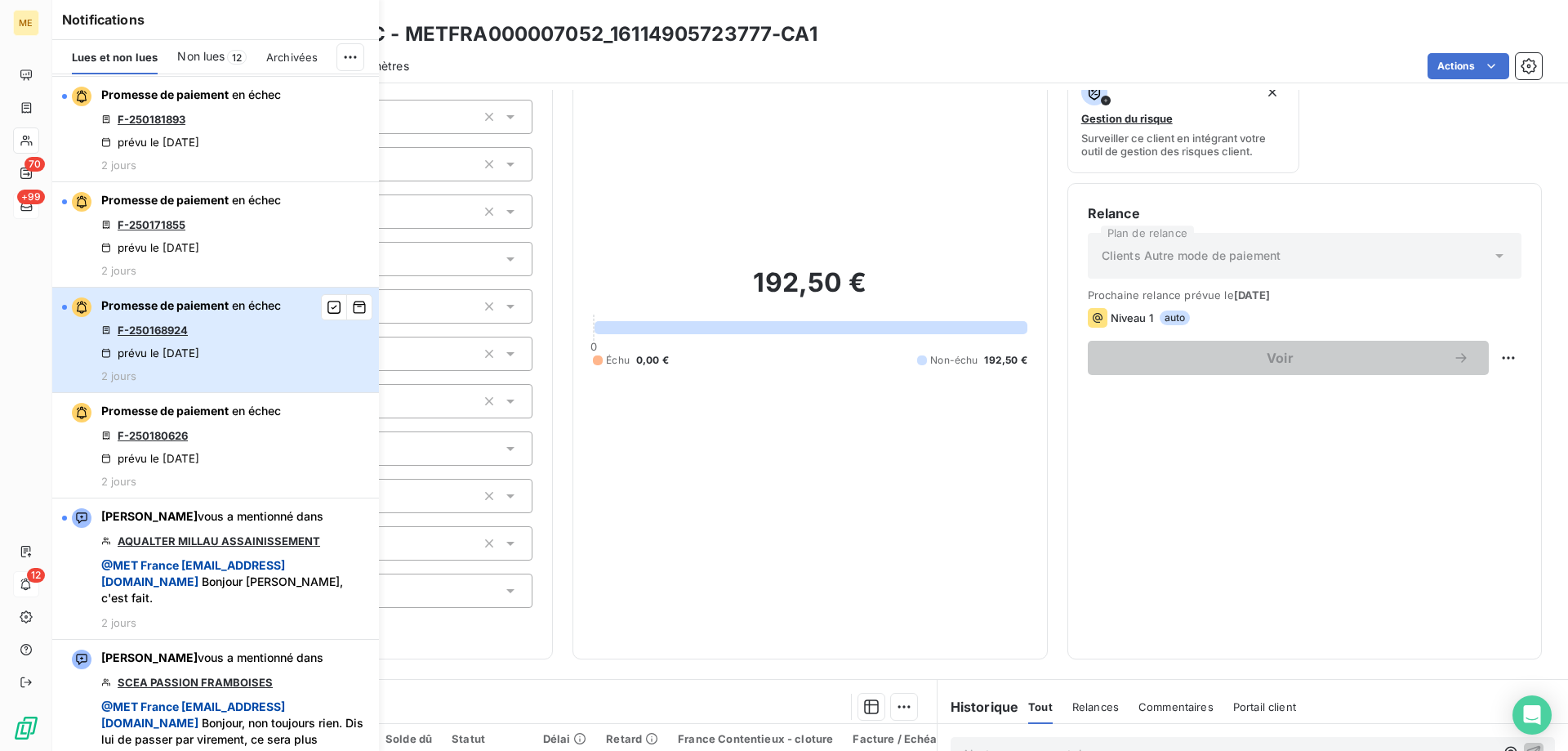
click at [221, 383] on div "Promesse de paiement en échec F-250168924 prévu le 12 sept. 2025 2 jours" at bounding box center [191, 340] width 180 height 85
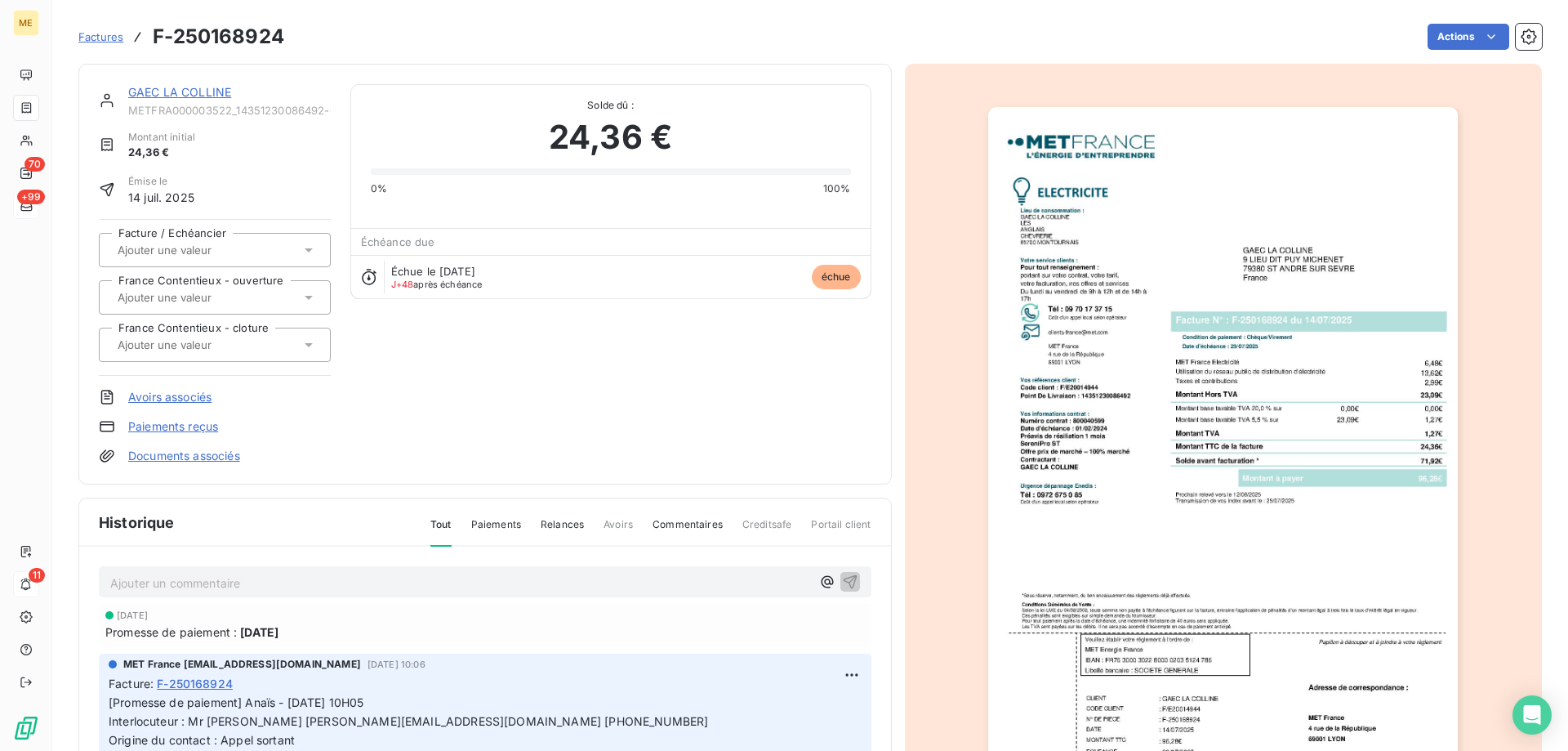
click at [196, 92] on link "GAEC LA COLLINE" at bounding box center [180, 92] width 103 height 13
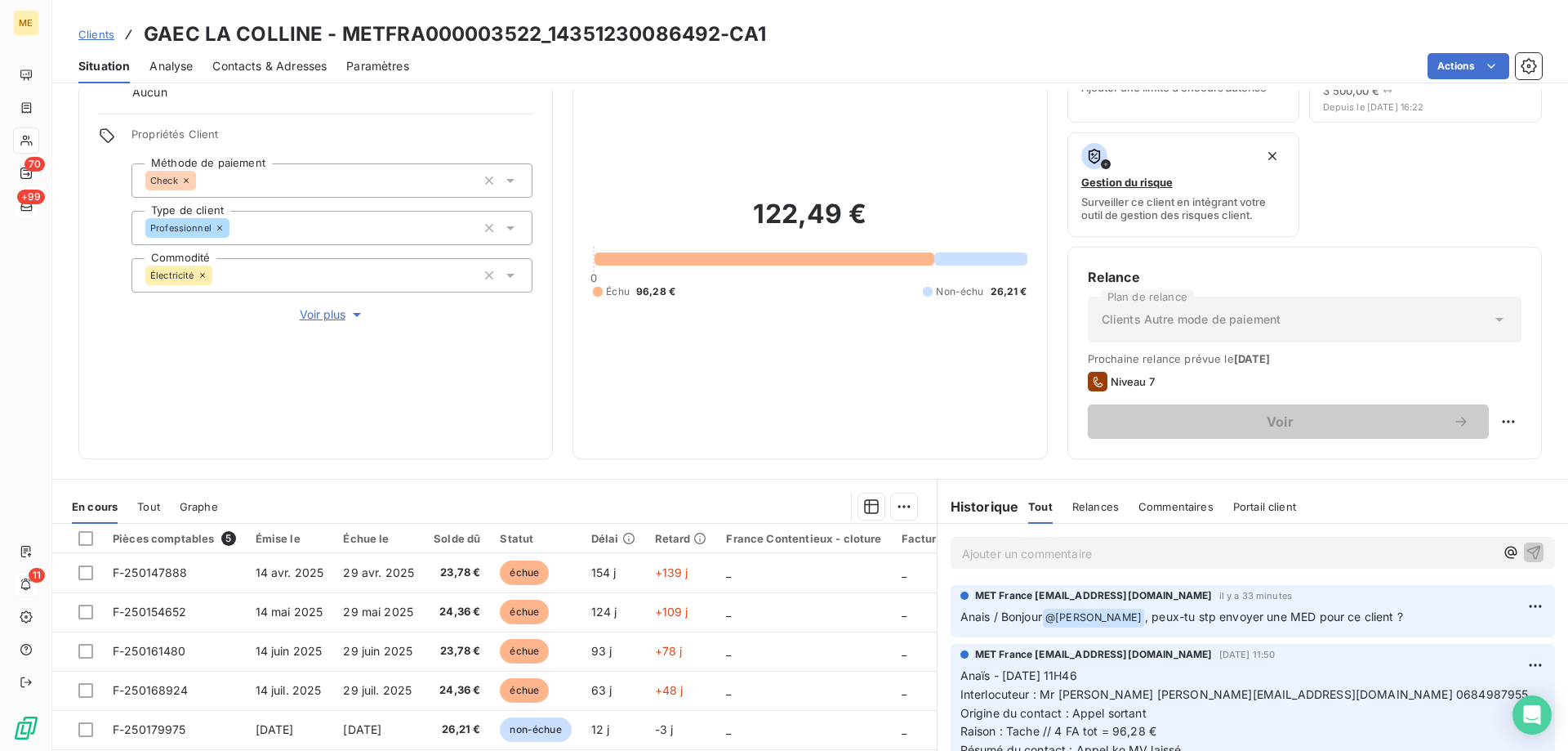
scroll to position [82, 0]
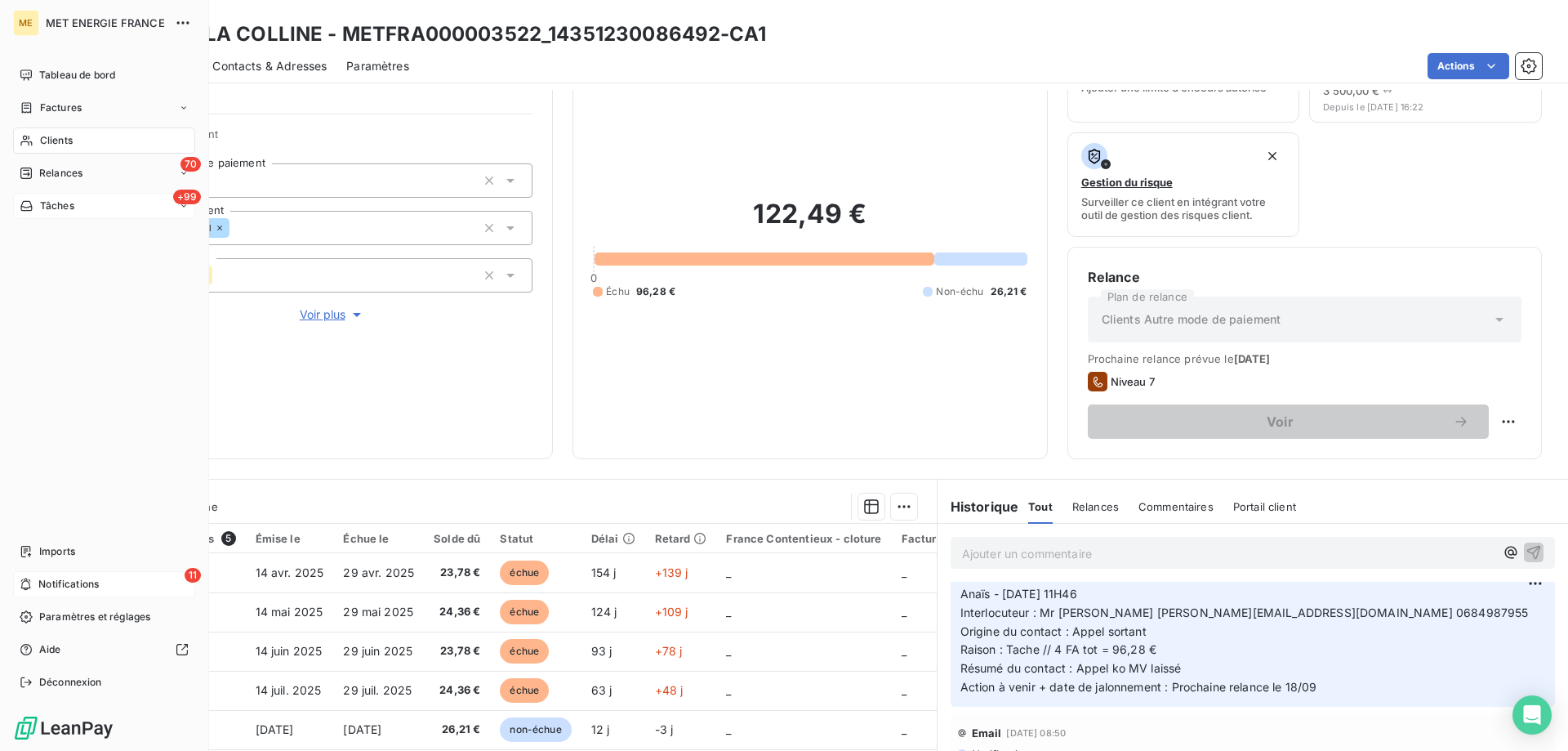
click at [38, 581] on div "11 Notifications" at bounding box center [104, 584] width 182 height 26
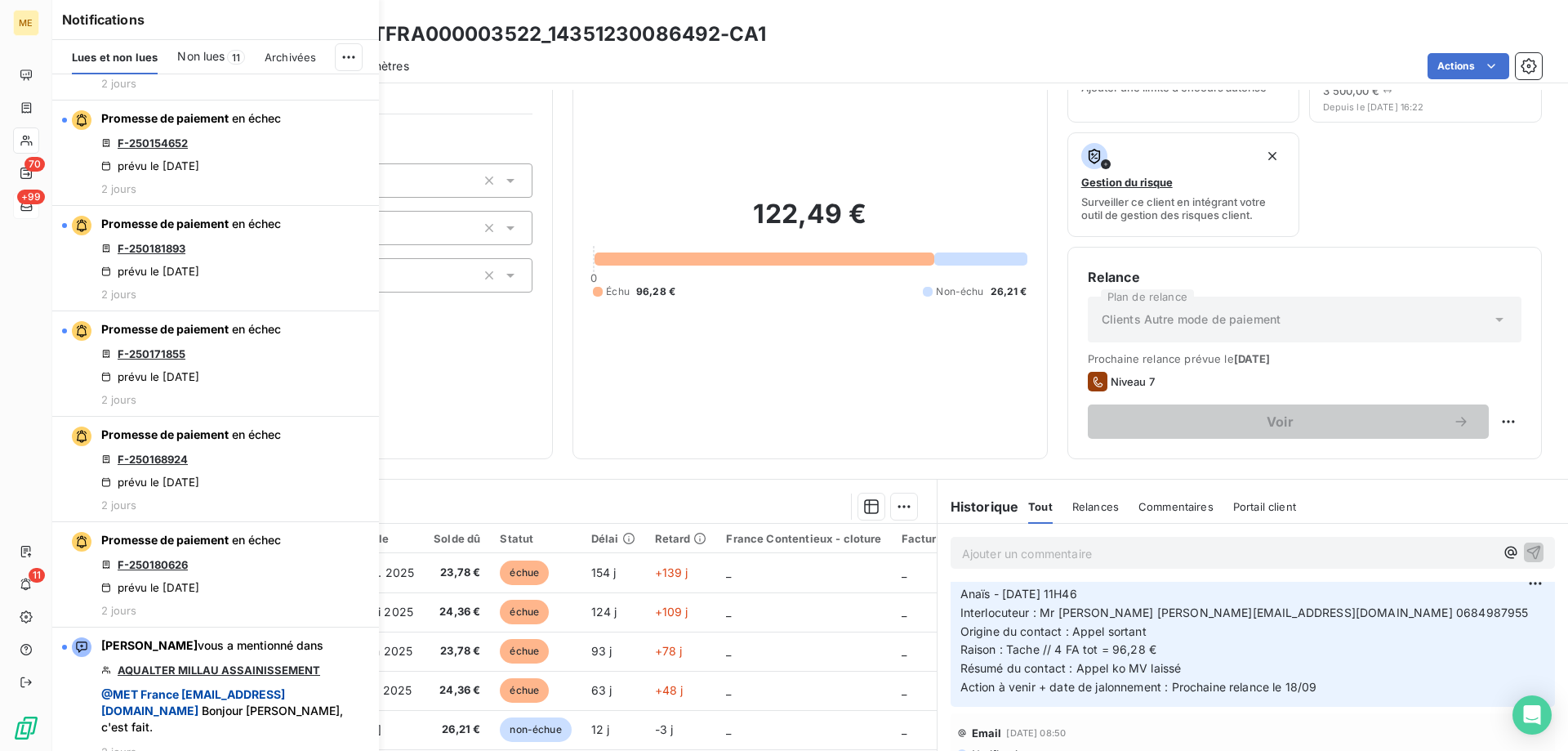
scroll to position [1307, 0]
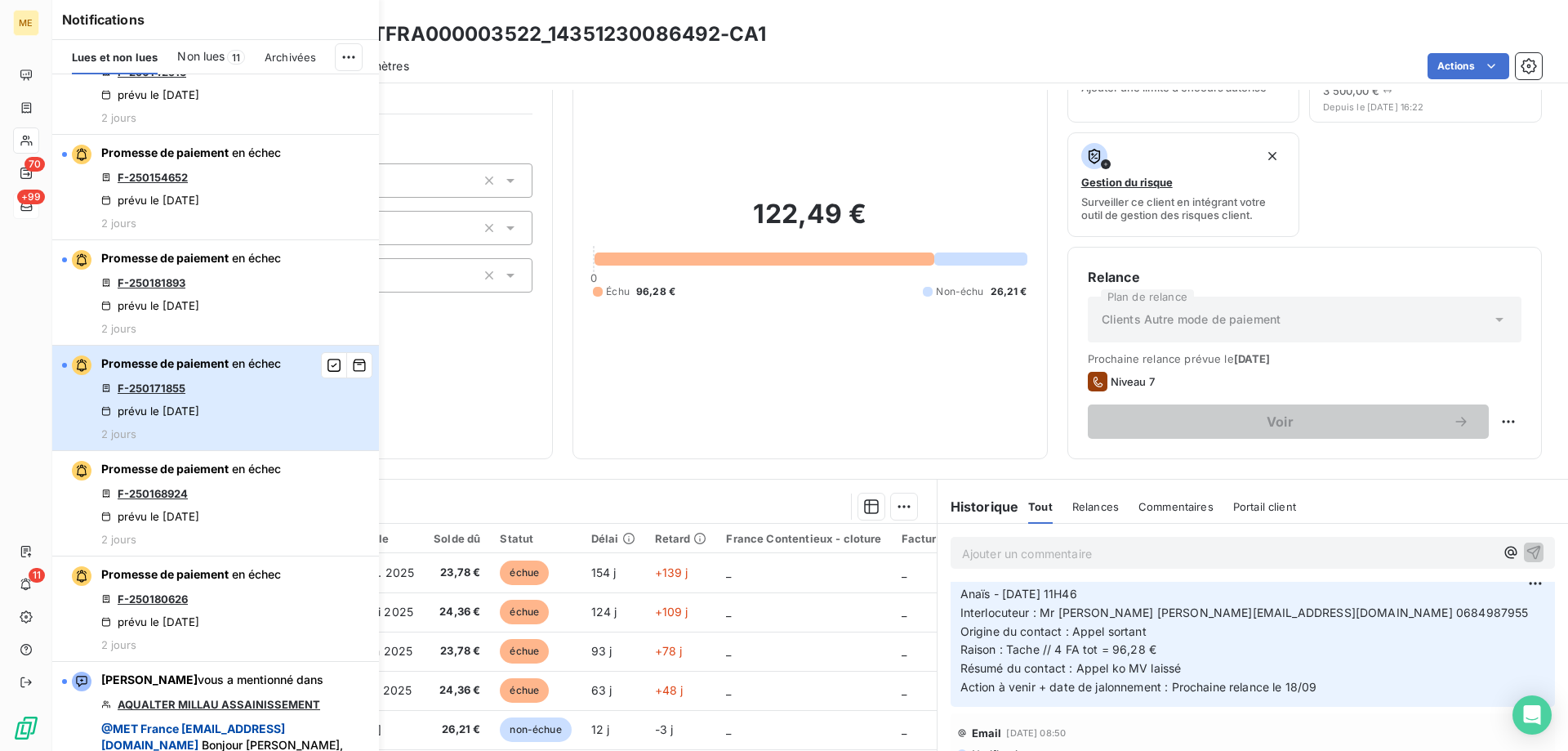
click at [199, 418] on div "prévu le 12 sept. 2025" at bounding box center [150, 411] width 98 height 13
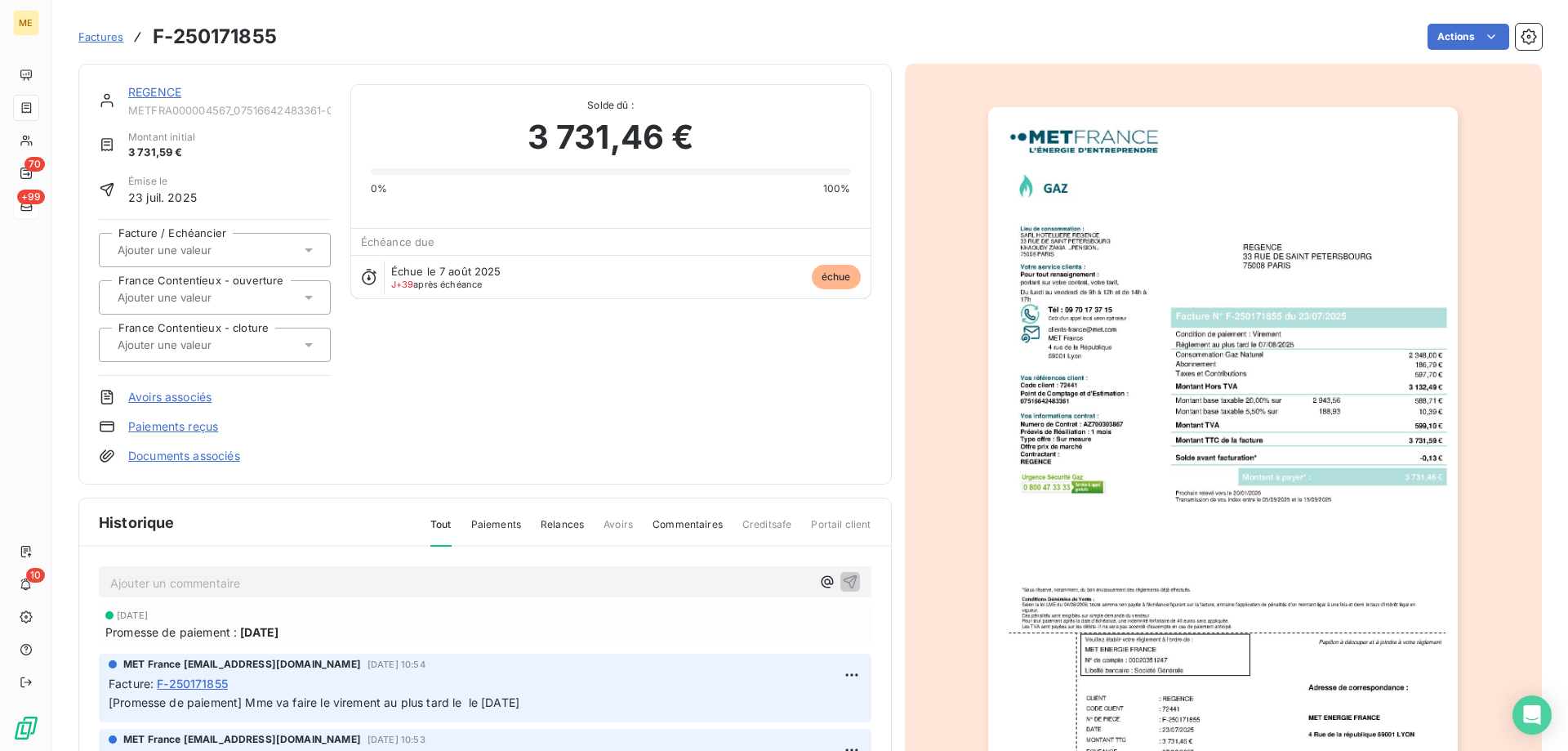
click at [163, 92] on link "REGENCE" at bounding box center [154, 92] width 53 height 13
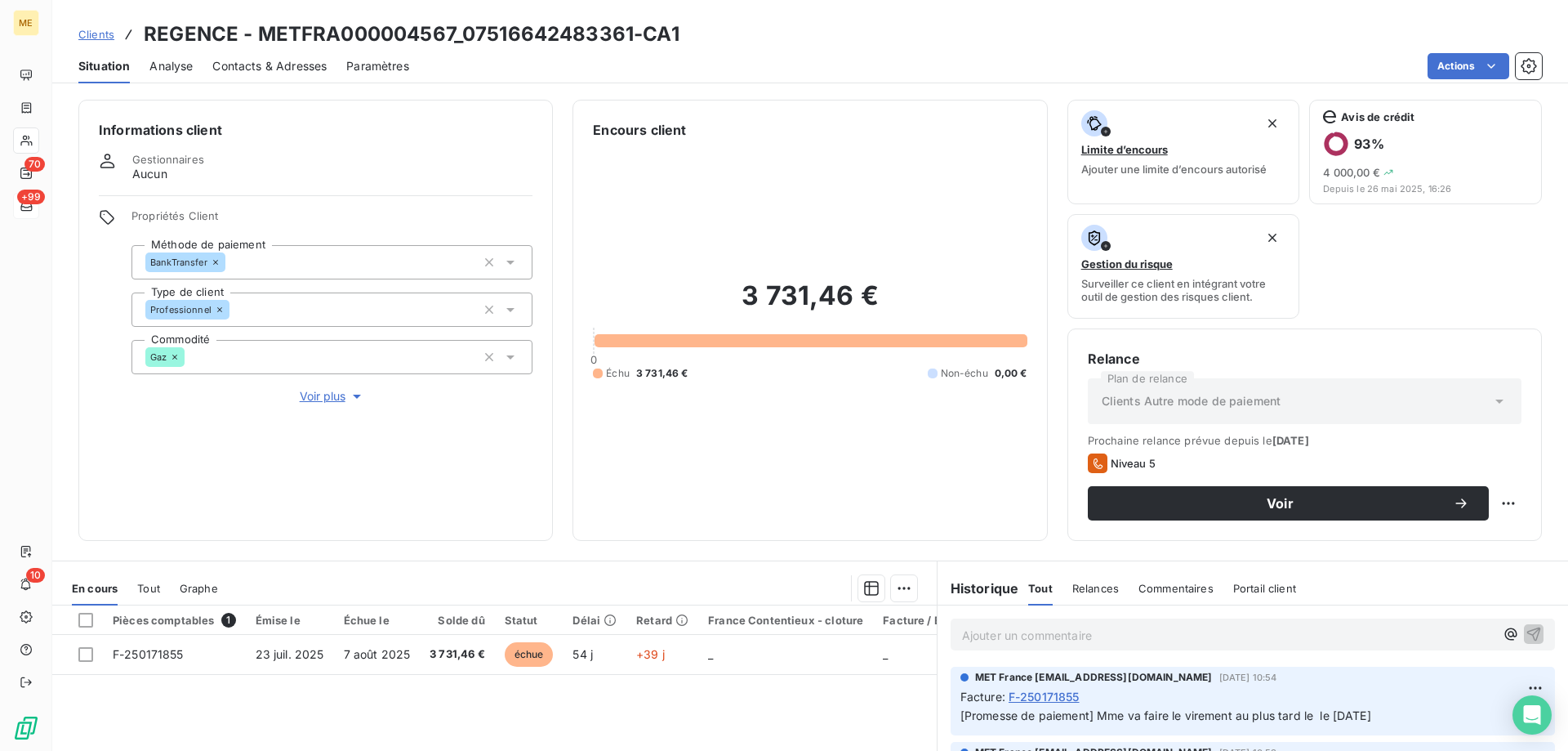
click at [314, 388] on span "Voir plus" at bounding box center [332, 396] width 66 height 16
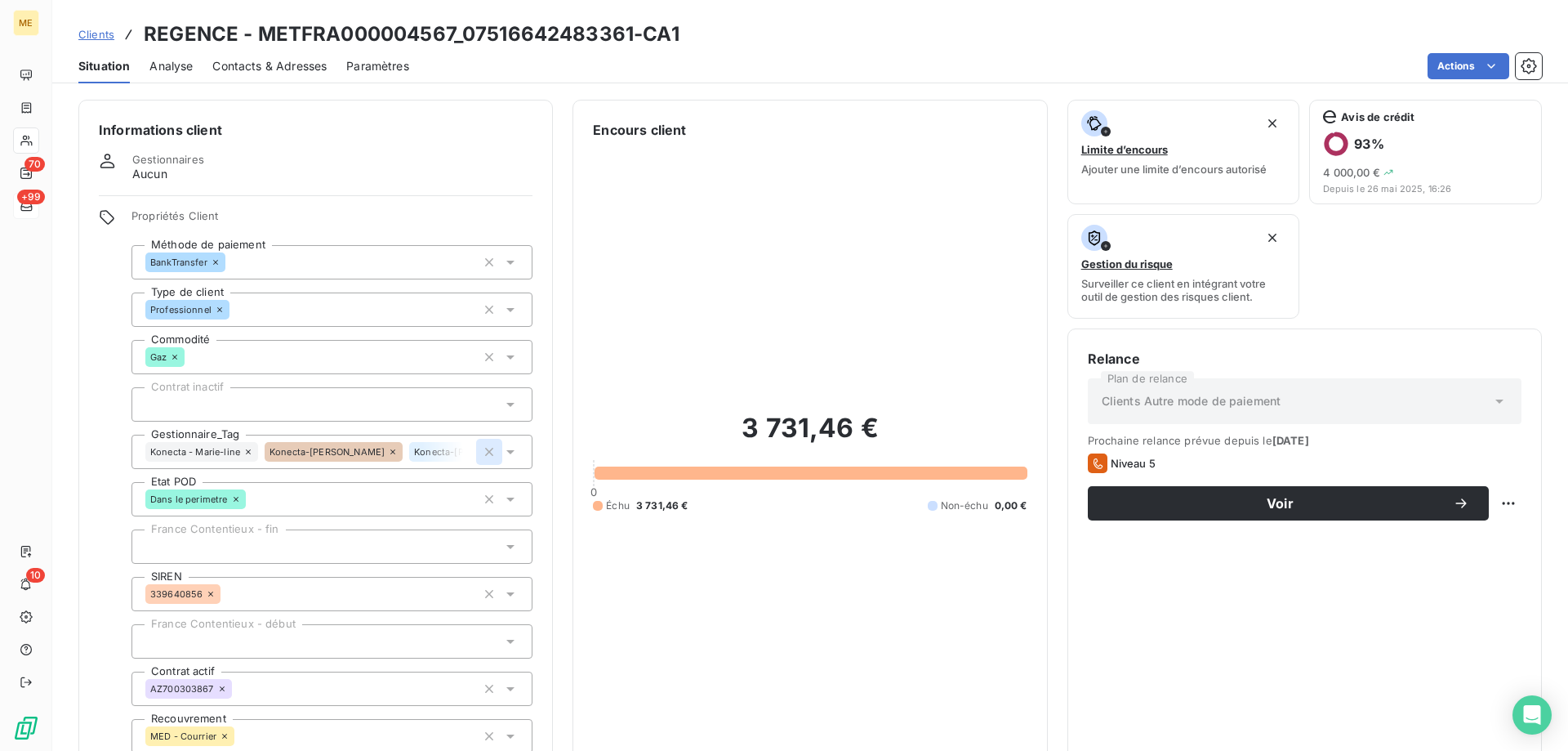
click at [486, 444] on icon "button" at bounding box center [489, 452] width 16 height 16
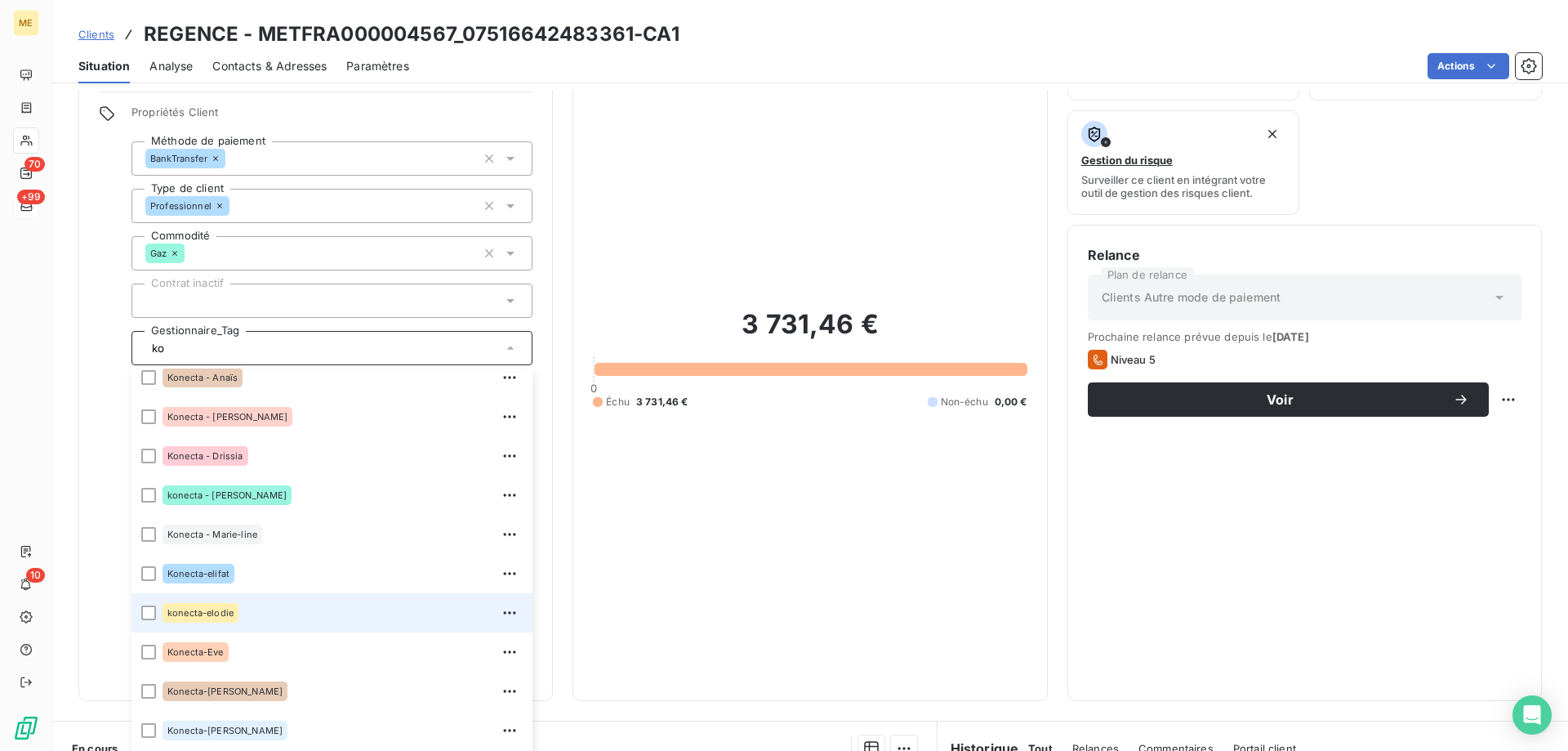
scroll to position [72, 0]
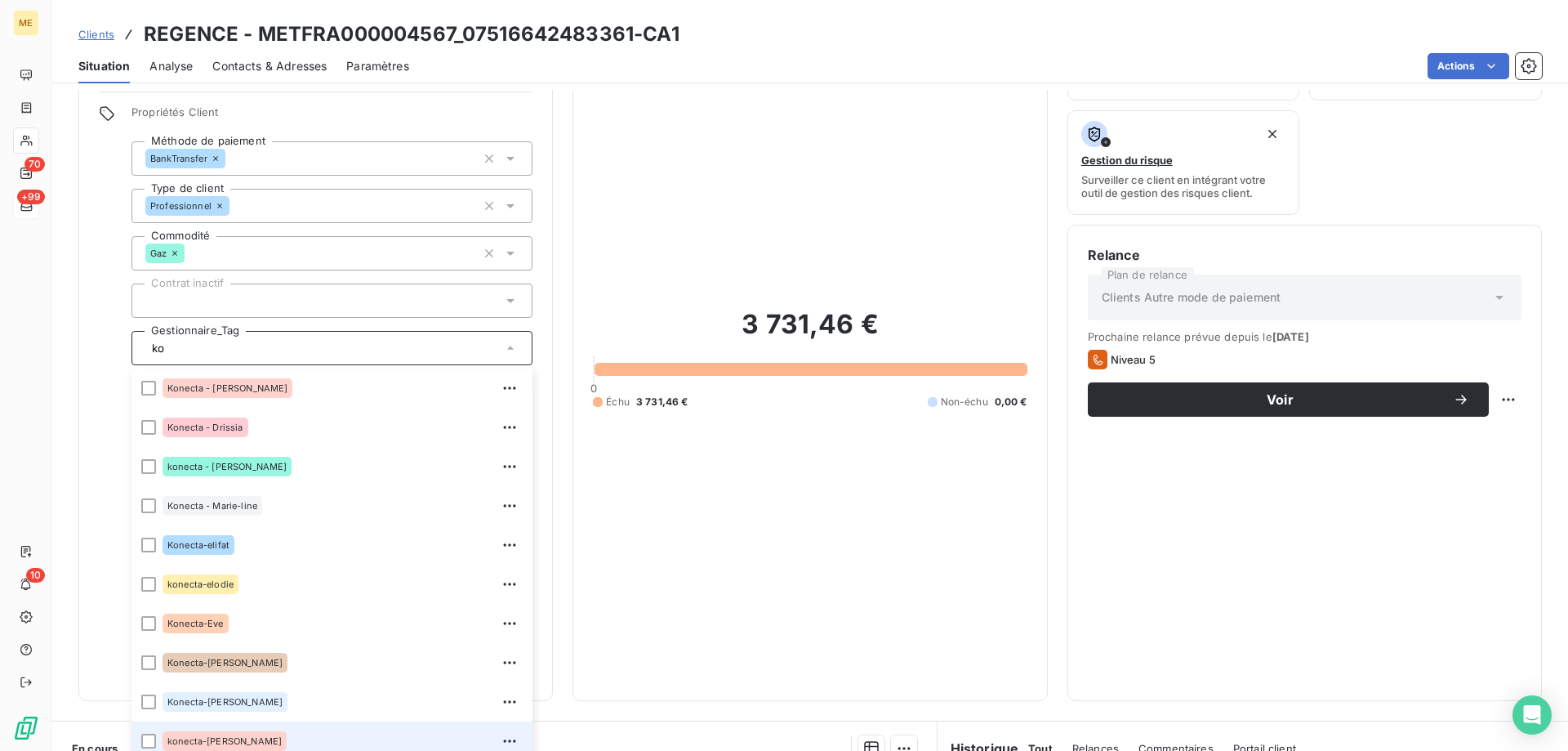
click at [229, 736] on span "konecta-valérie" at bounding box center [224, 740] width 114 height 10
click at [283, 340] on input "ko" at bounding box center [379, 348] width 193 height 14
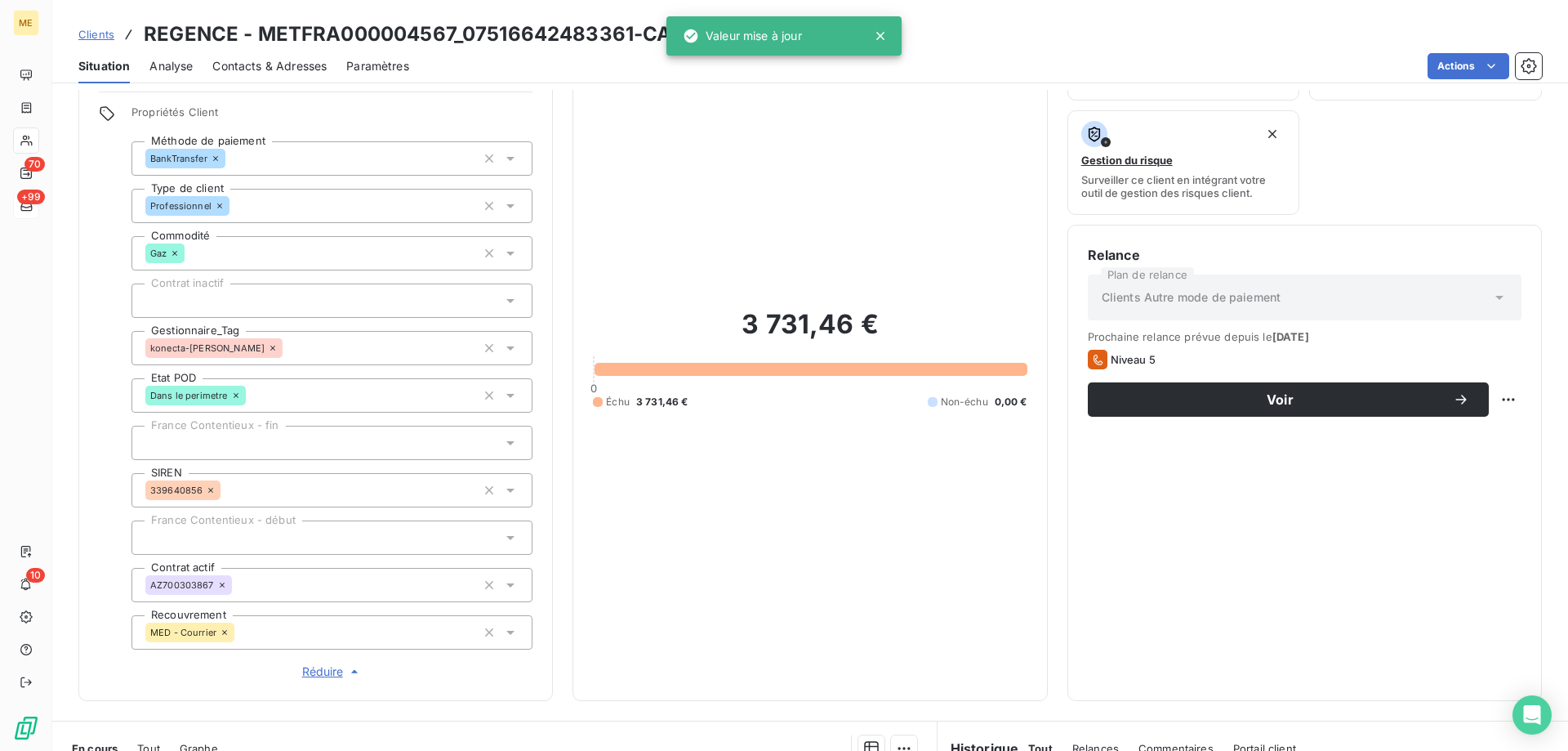
type input "ko"
click at [724, 157] on div "3 731,46 € 0 Échu 3 731,46 € Non-échu 0,00 €" at bounding box center [809, 358] width 434 height 644
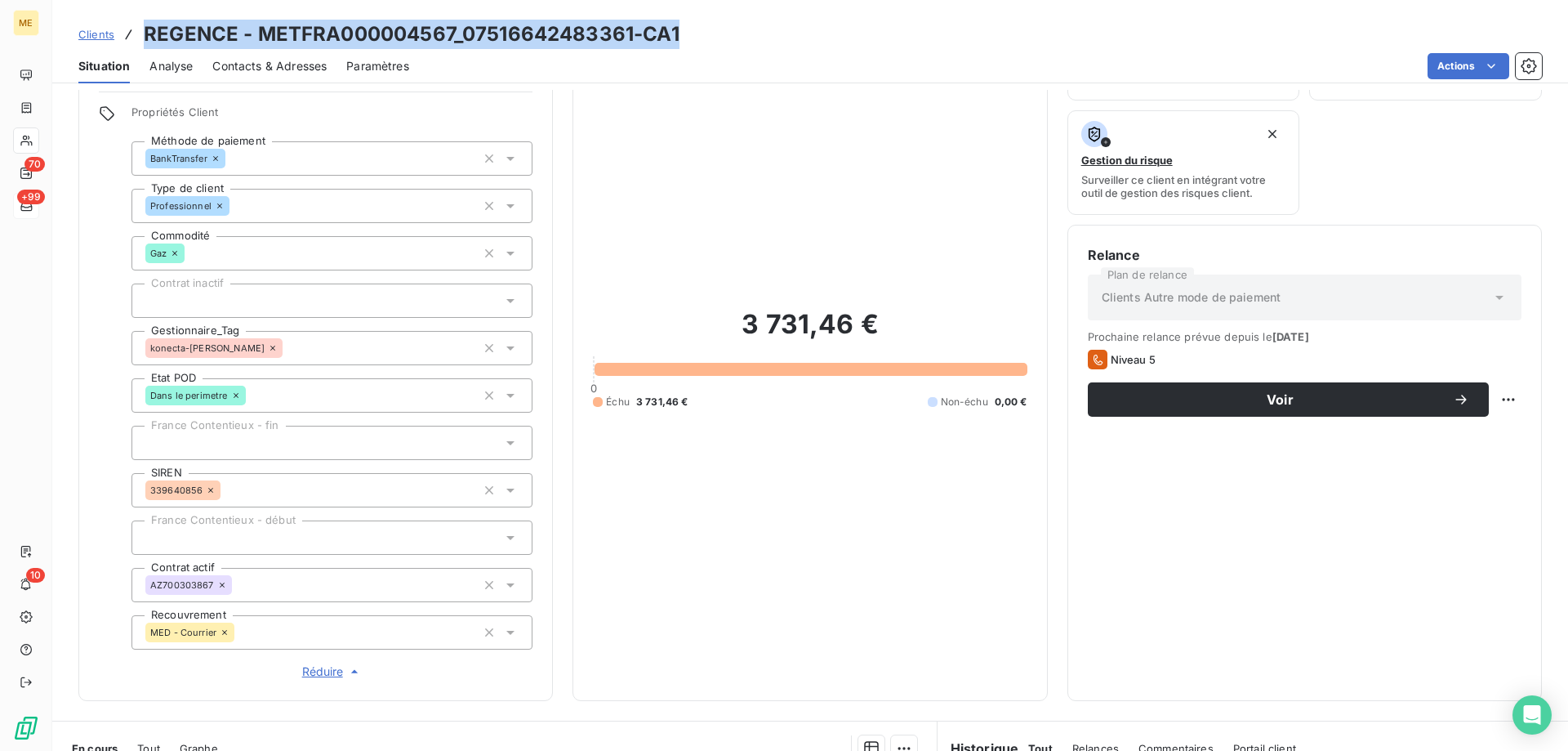
drag, startPoint x: 699, startPoint y: 39, endPoint x: 140, endPoint y: 20, distance: 559.3
click at [140, 20] on div "Clients REGENCE - METFRA000004567_07516642483361-CA1" at bounding box center [810, 34] width 1516 height 30
copy h3 "REGENCE - METFRA000004567_07516642483361-CA1"
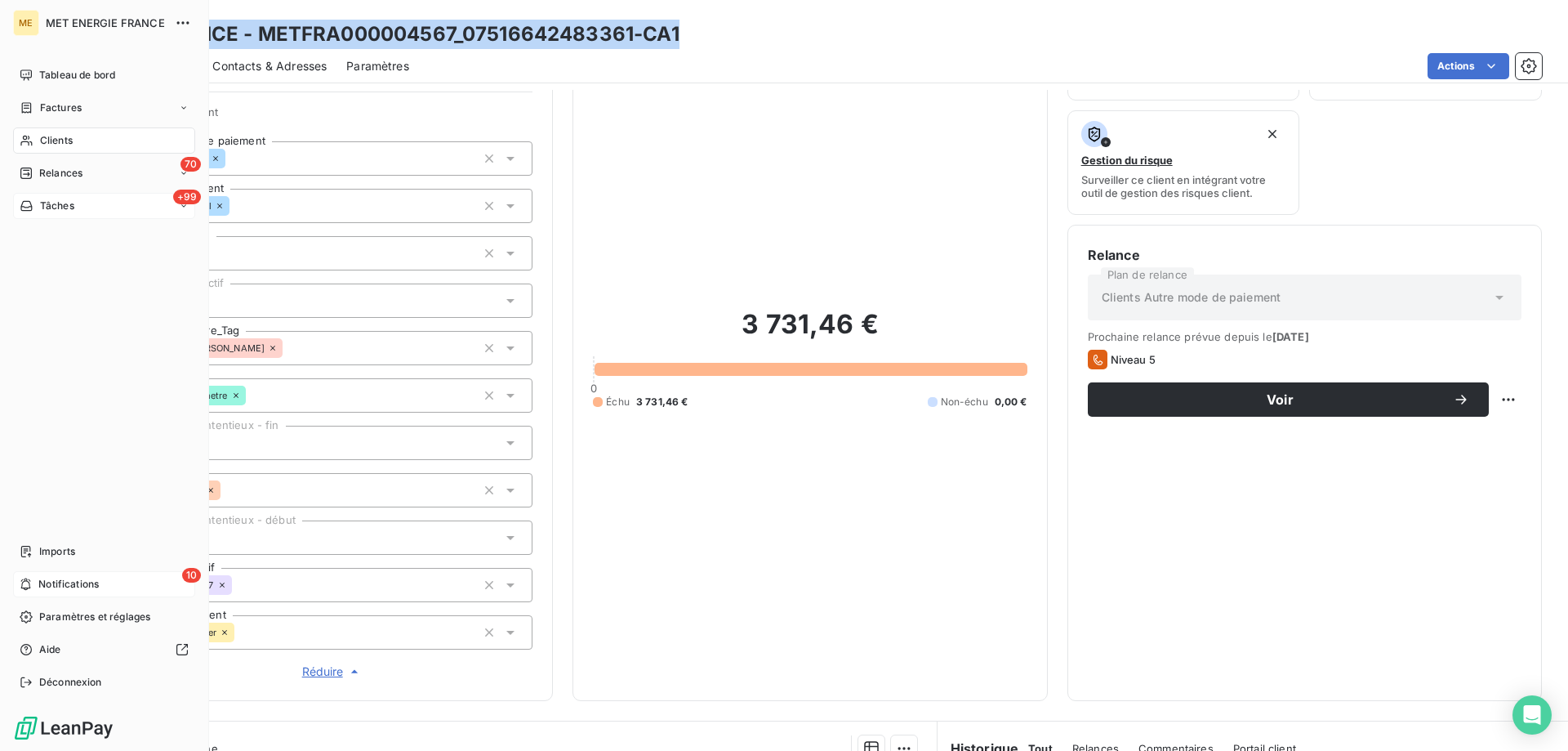
click at [58, 587] on span "Notifications" at bounding box center [68, 584] width 60 height 14
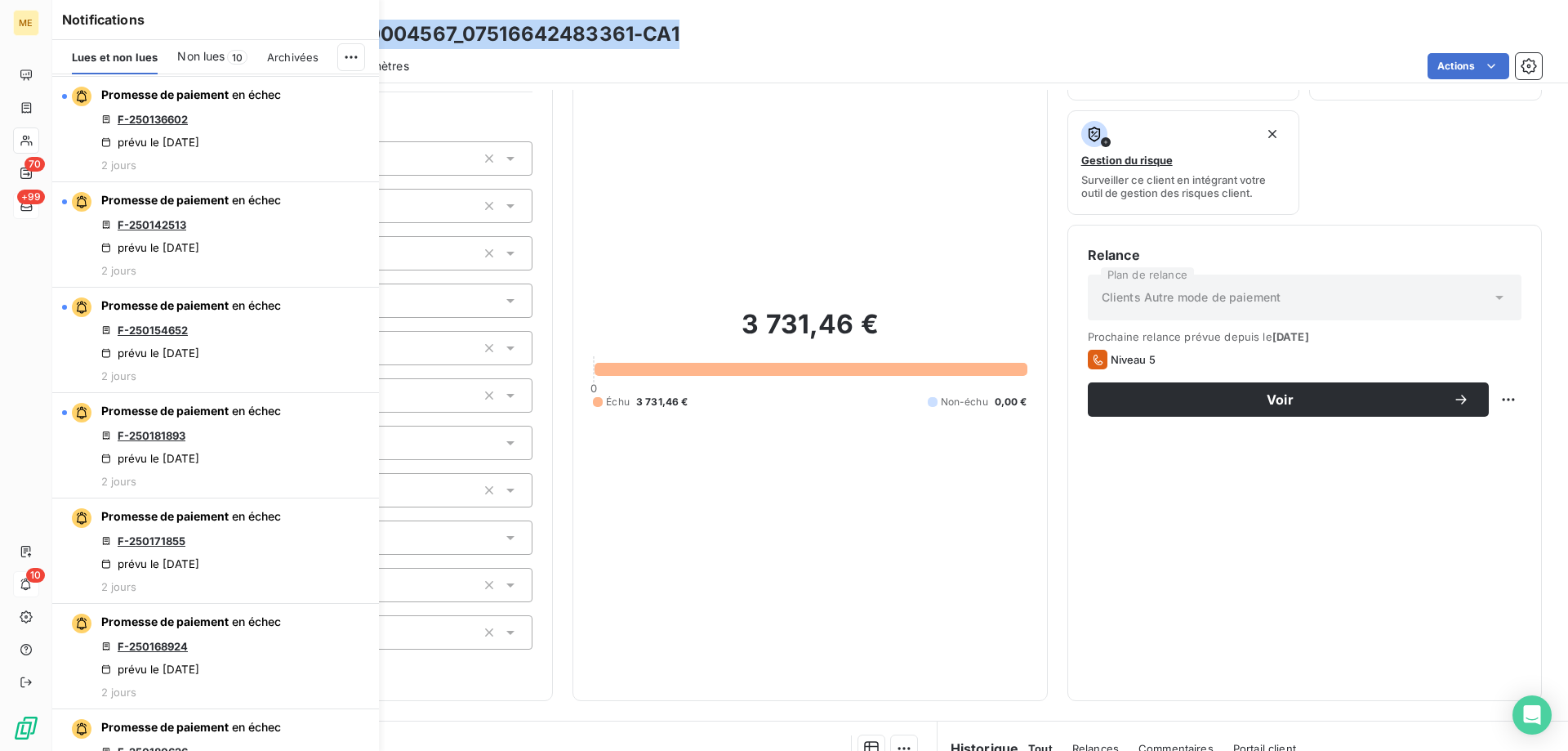
scroll to position [1225, 0]
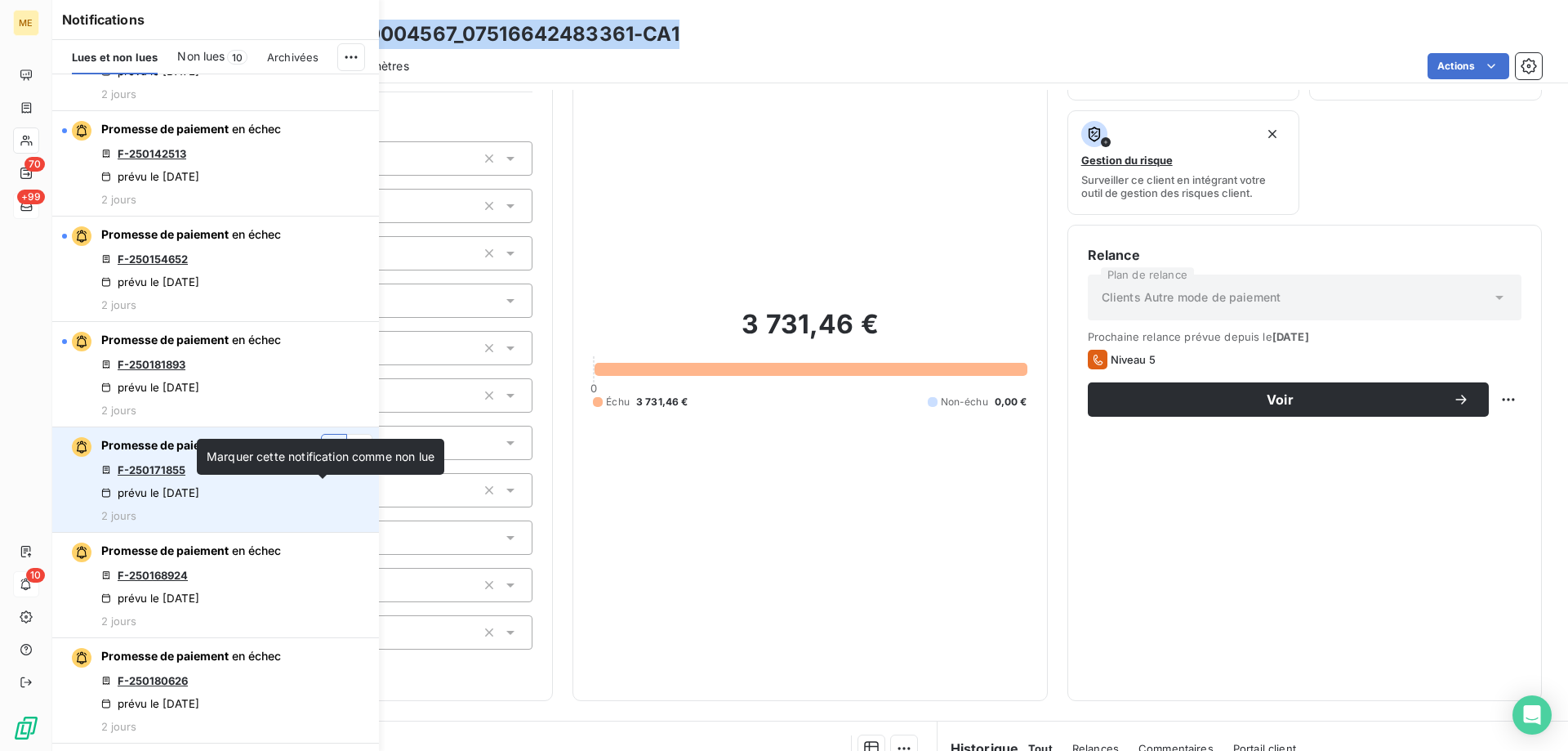
click at [321, 460] on button "button" at bounding box center [333, 446] width 26 height 26
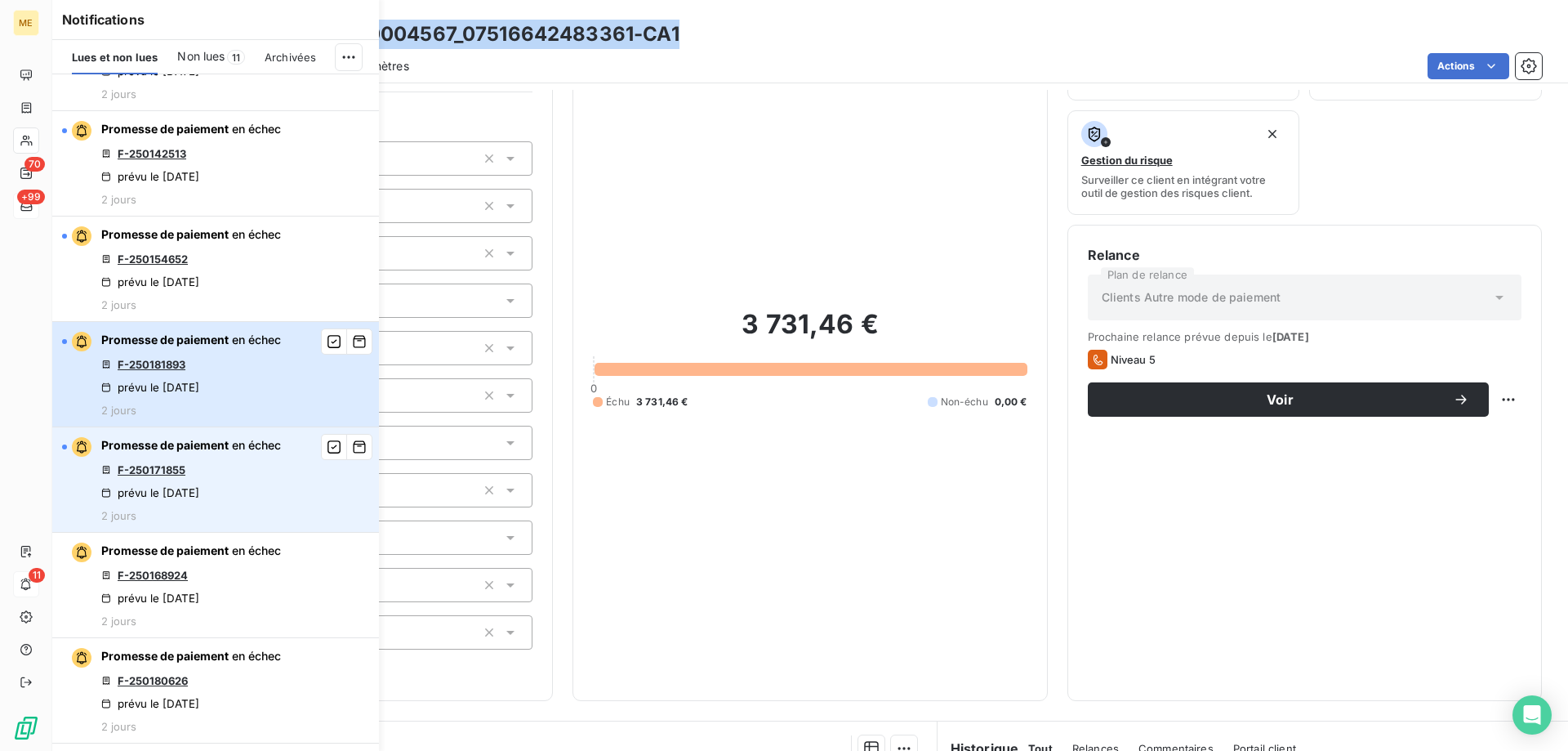
click at [223, 417] on div "Promesse de paiement en échec F-250181893 prévu le 12 sept. 2025 2 jours" at bounding box center [191, 374] width 180 height 85
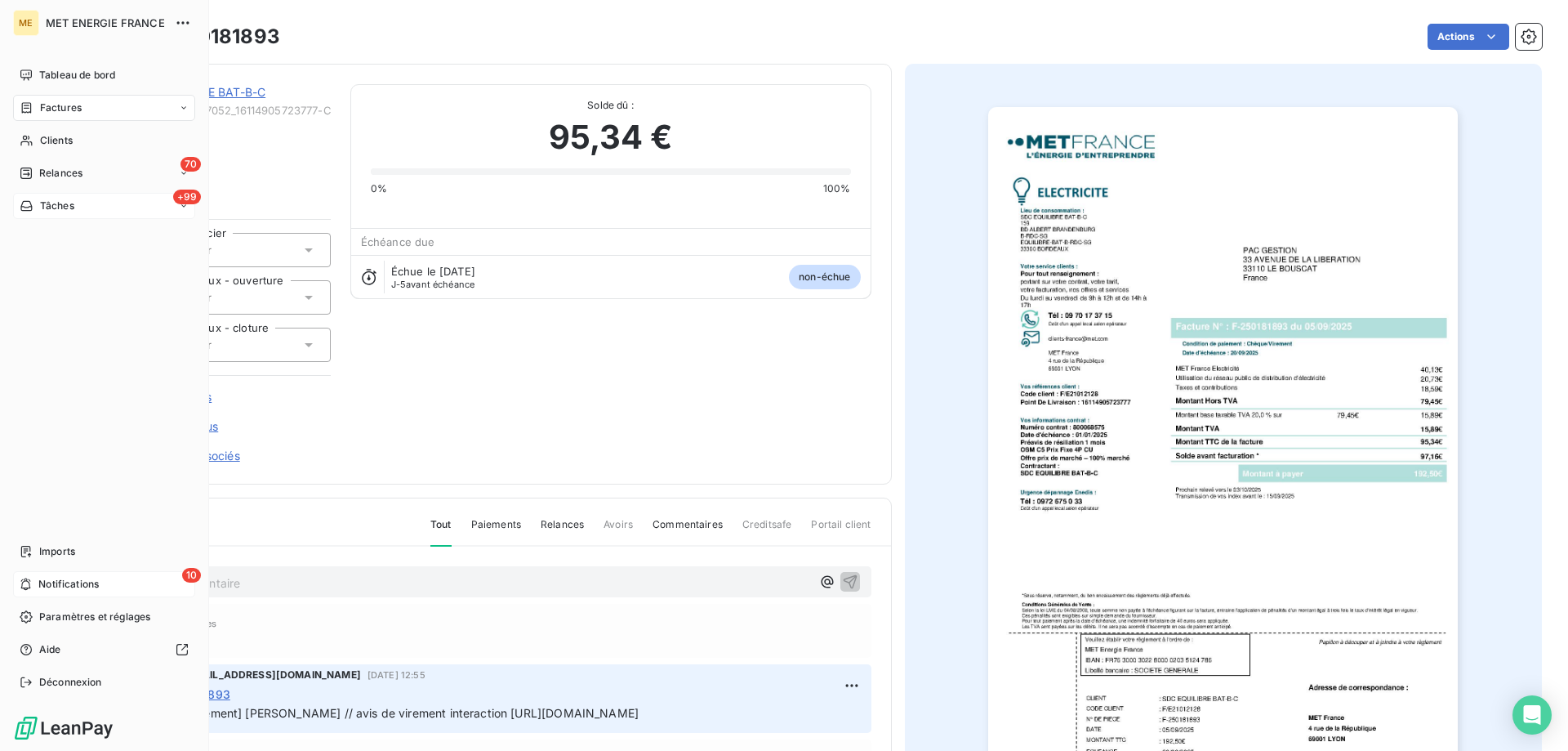
click at [50, 584] on span "Notifications" at bounding box center [68, 584] width 60 height 14
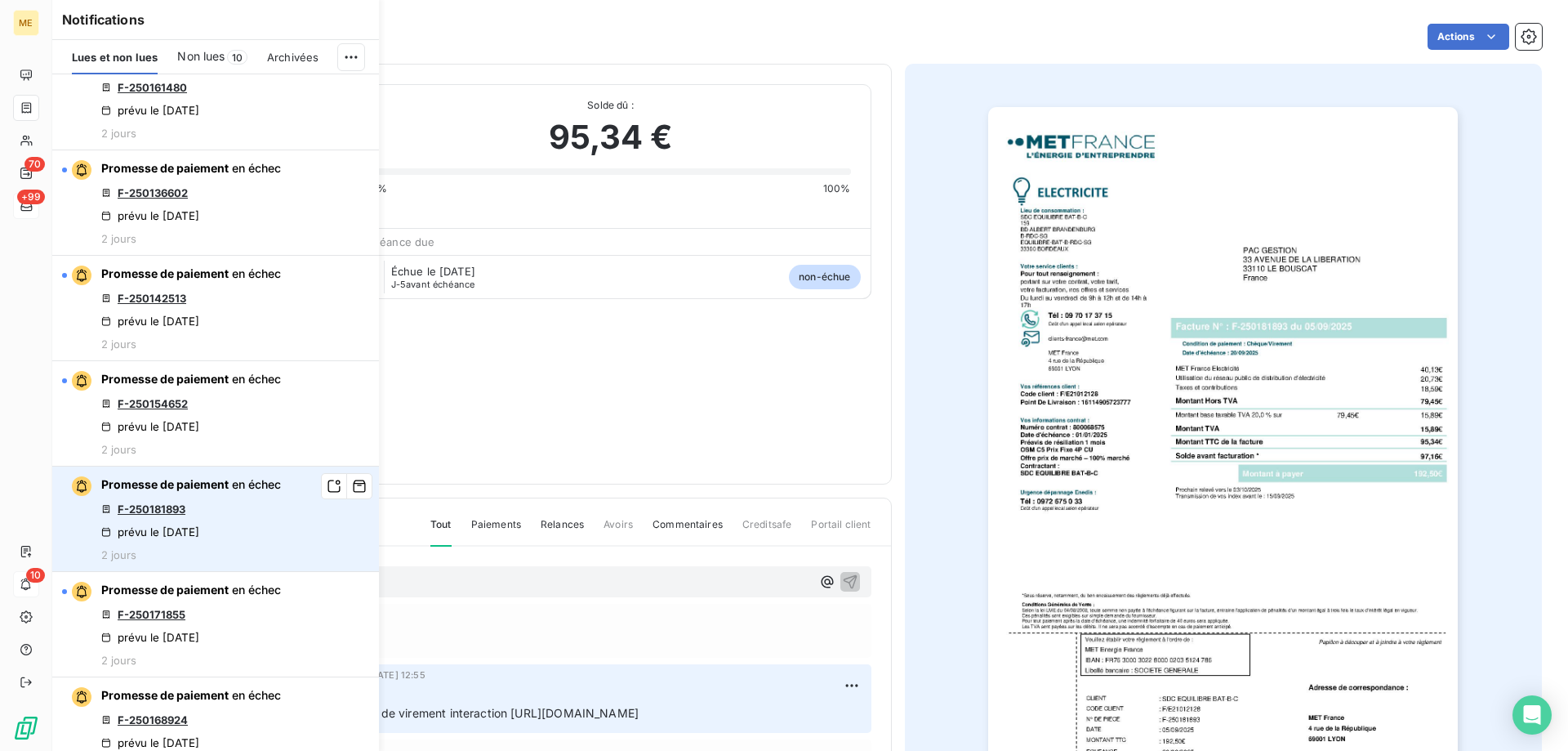
scroll to position [1062, 0]
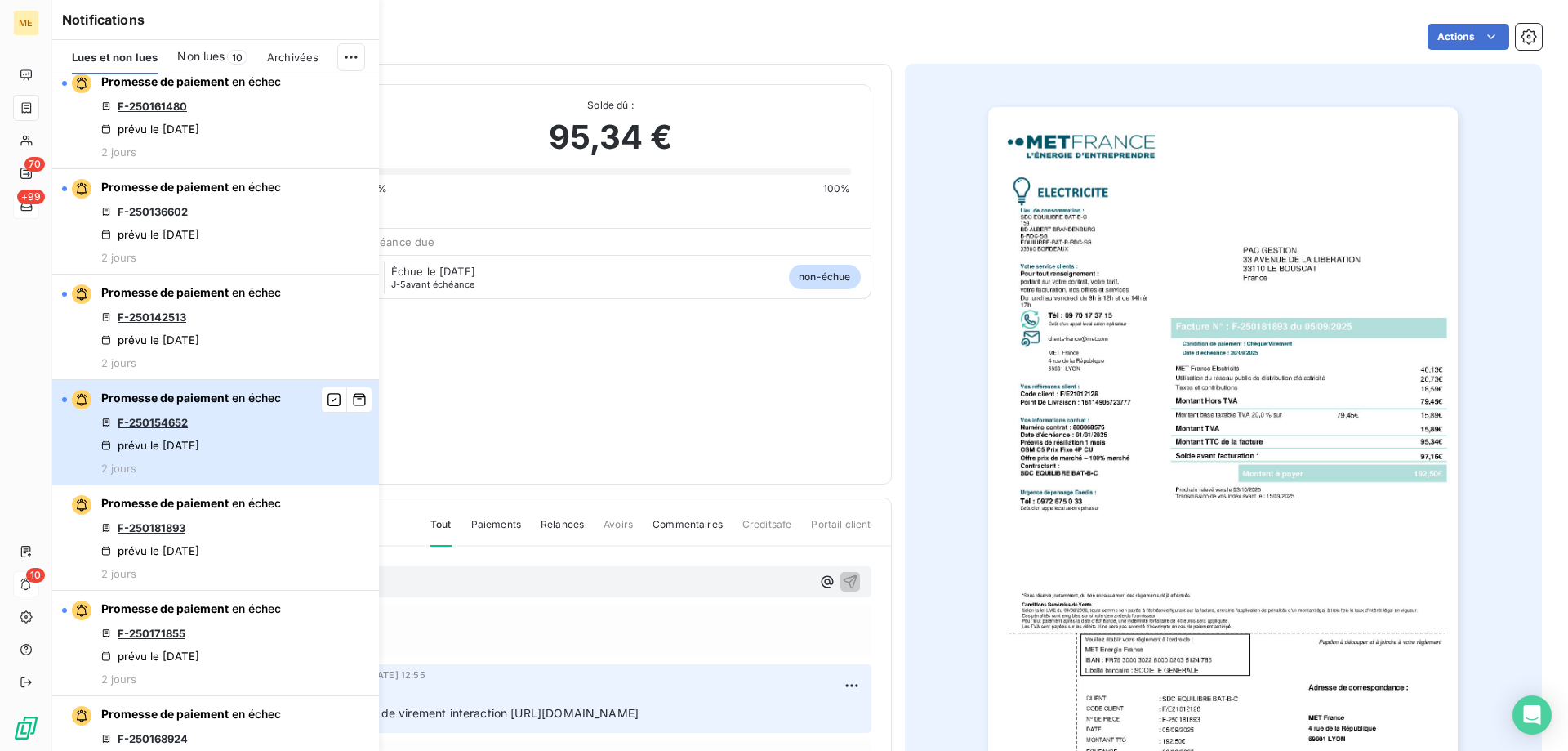
click at [232, 474] on div "Promesse de paiement en échec F-250154652 prévu le 12 sept. 2025 2 jours" at bounding box center [191, 432] width 180 height 85
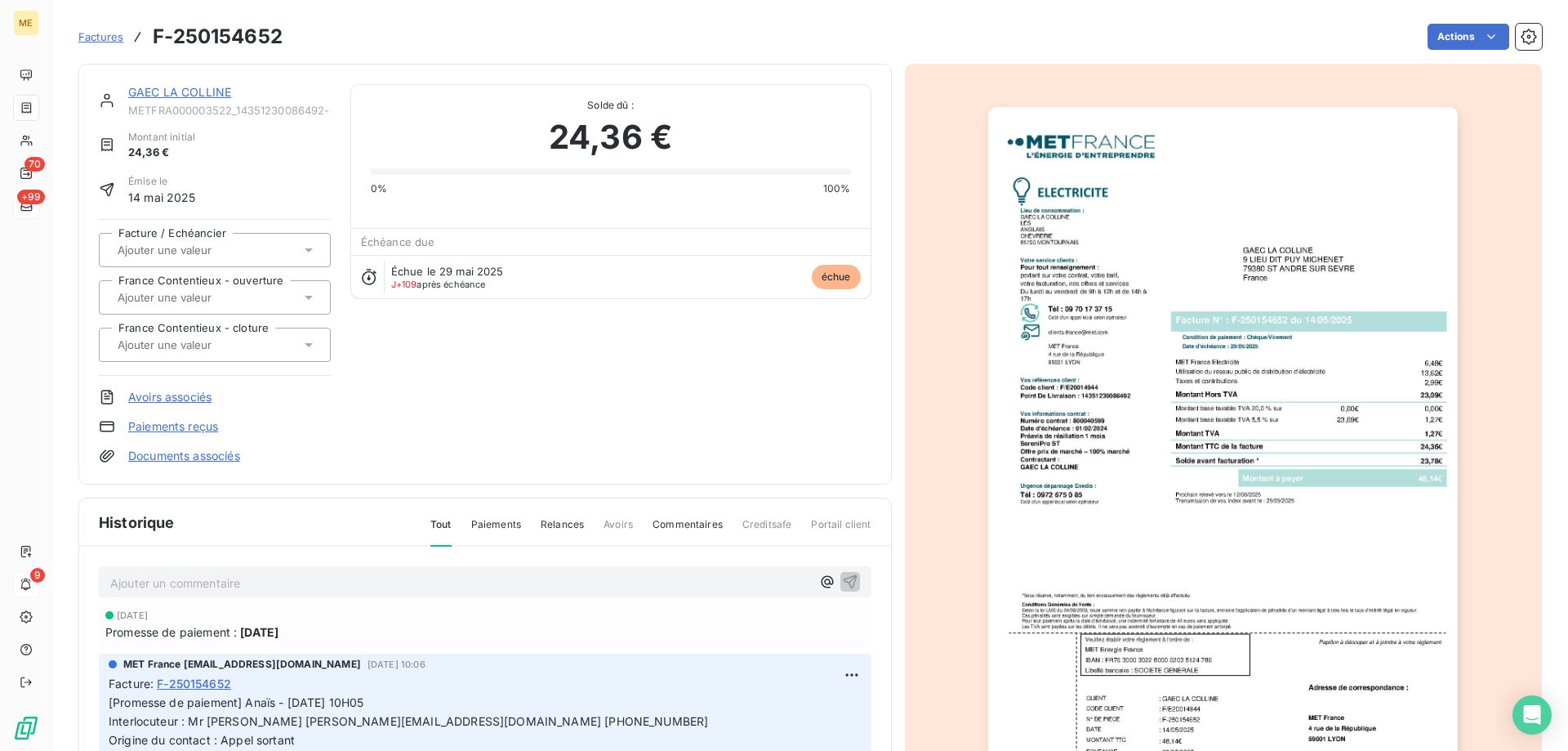
click at [208, 89] on link "GAEC LA COLLINE" at bounding box center [180, 92] width 103 height 13
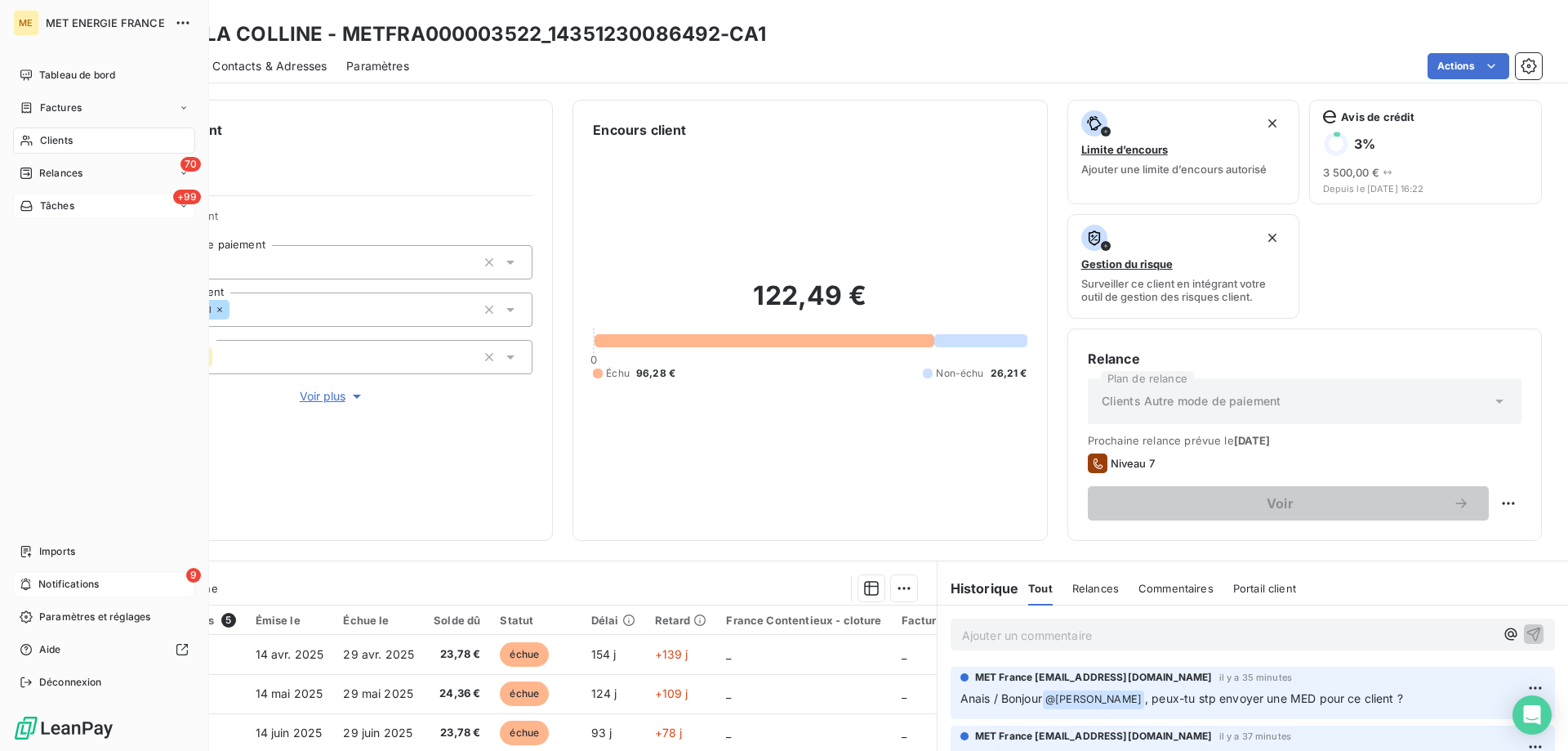
click at [86, 589] on span "Notifications" at bounding box center [68, 584] width 60 height 14
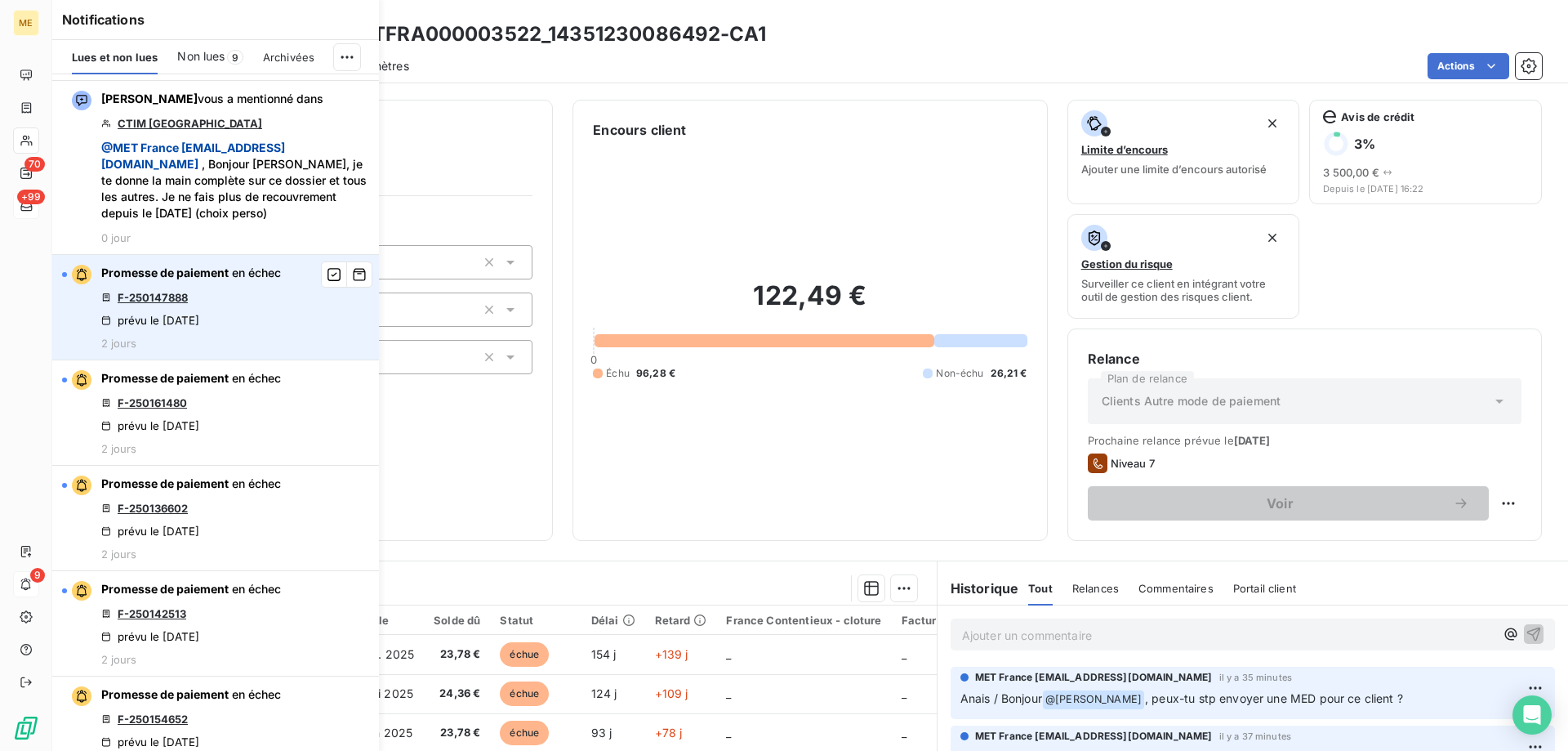
scroll to position [980, 0]
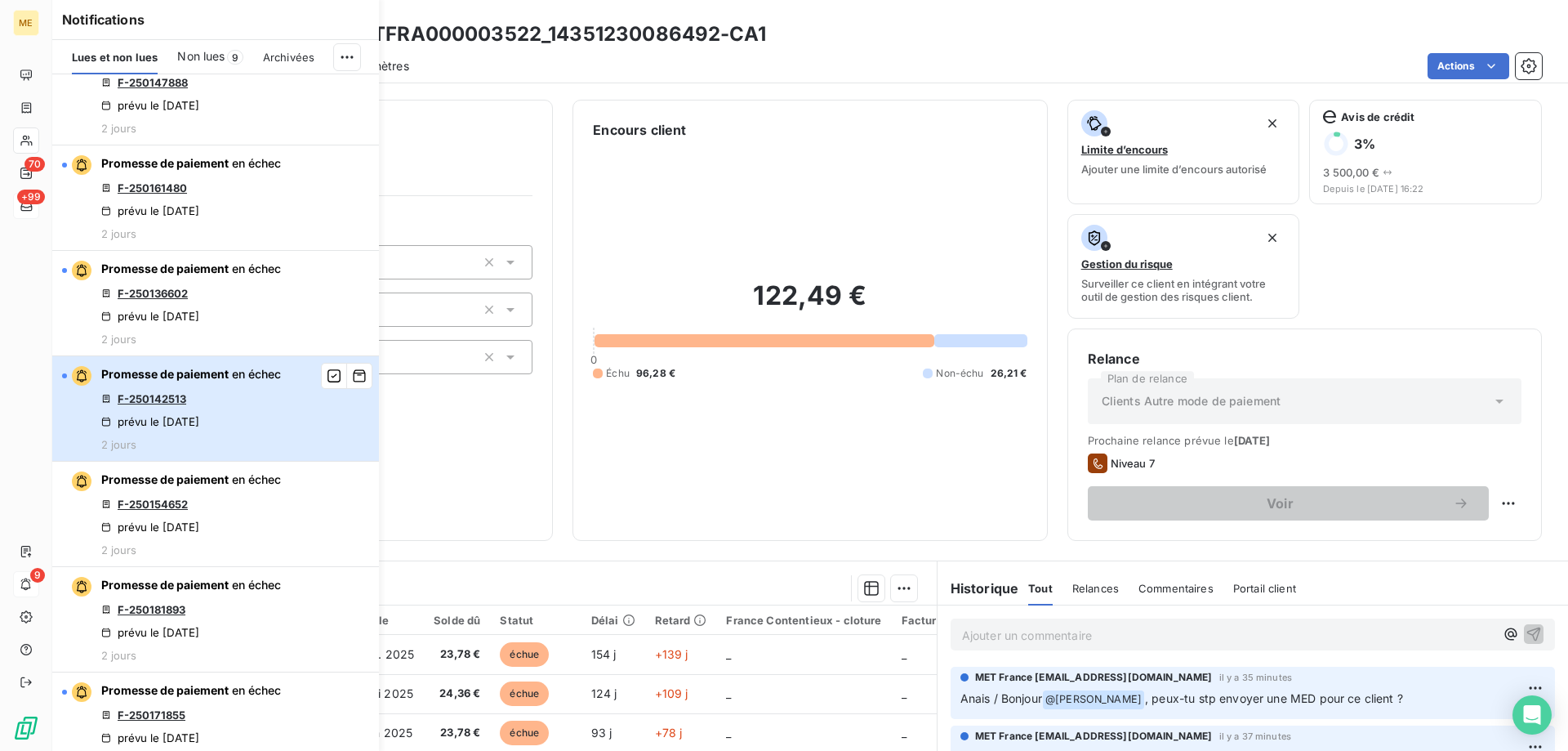
click at [248, 451] on div "Promesse de paiement en échec F-250142513 prévu le 12 sept. 2025 2 jours" at bounding box center [191, 408] width 180 height 85
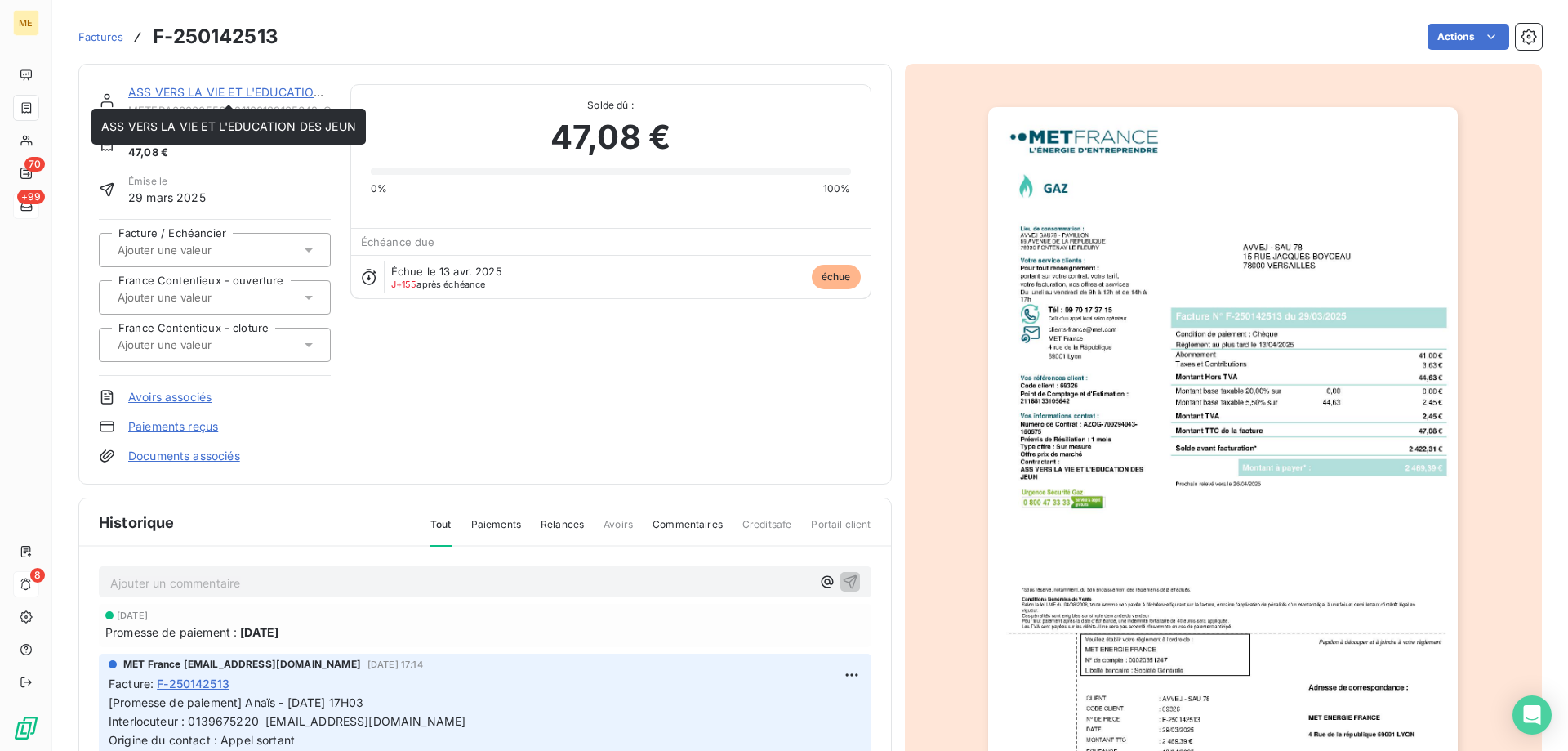
click at [243, 89] on link "ASS VERS LA VIE ET L'EDUCATION DES JEUN" at bounding box center [256, 92] width 255 height 13
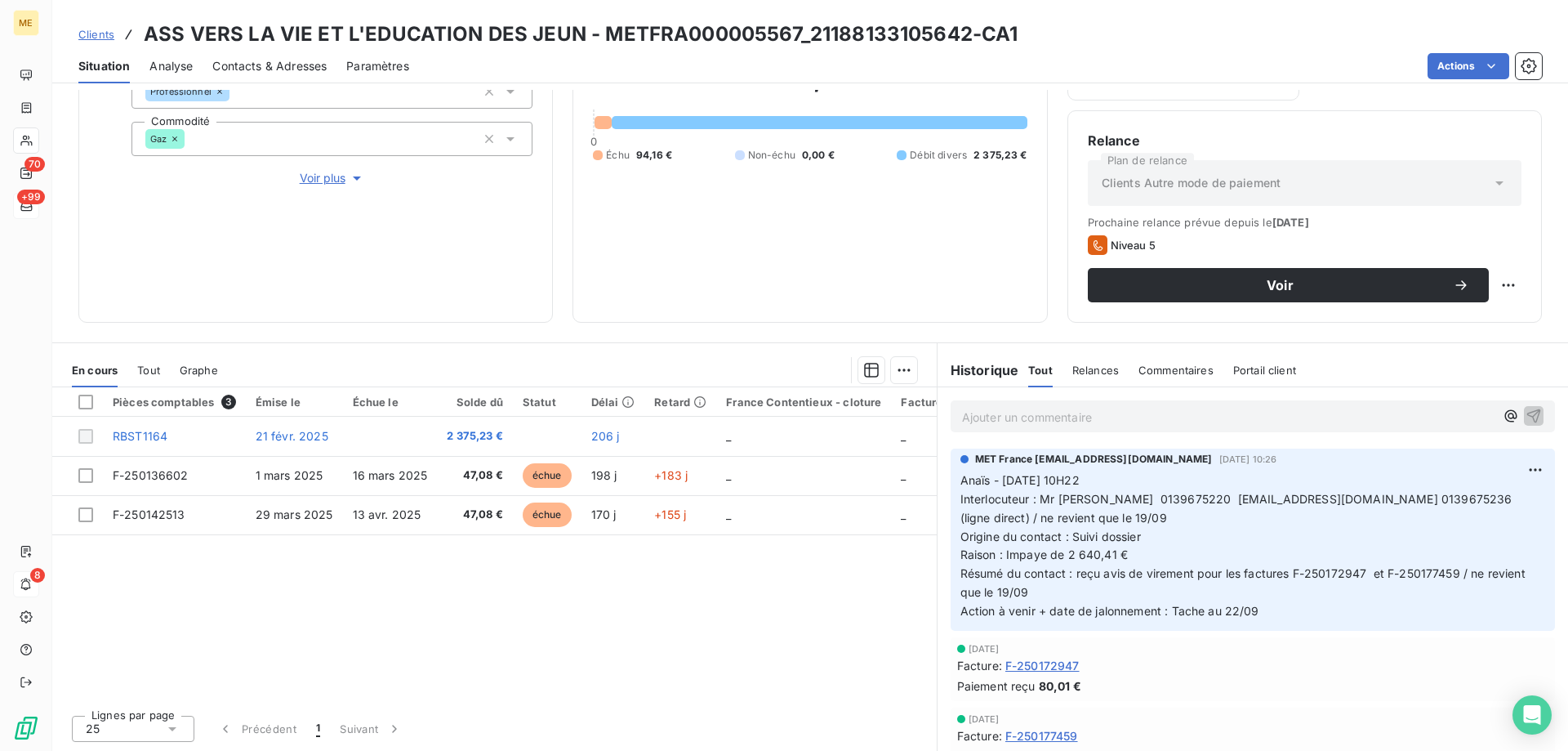
scroll to position [137, 0]
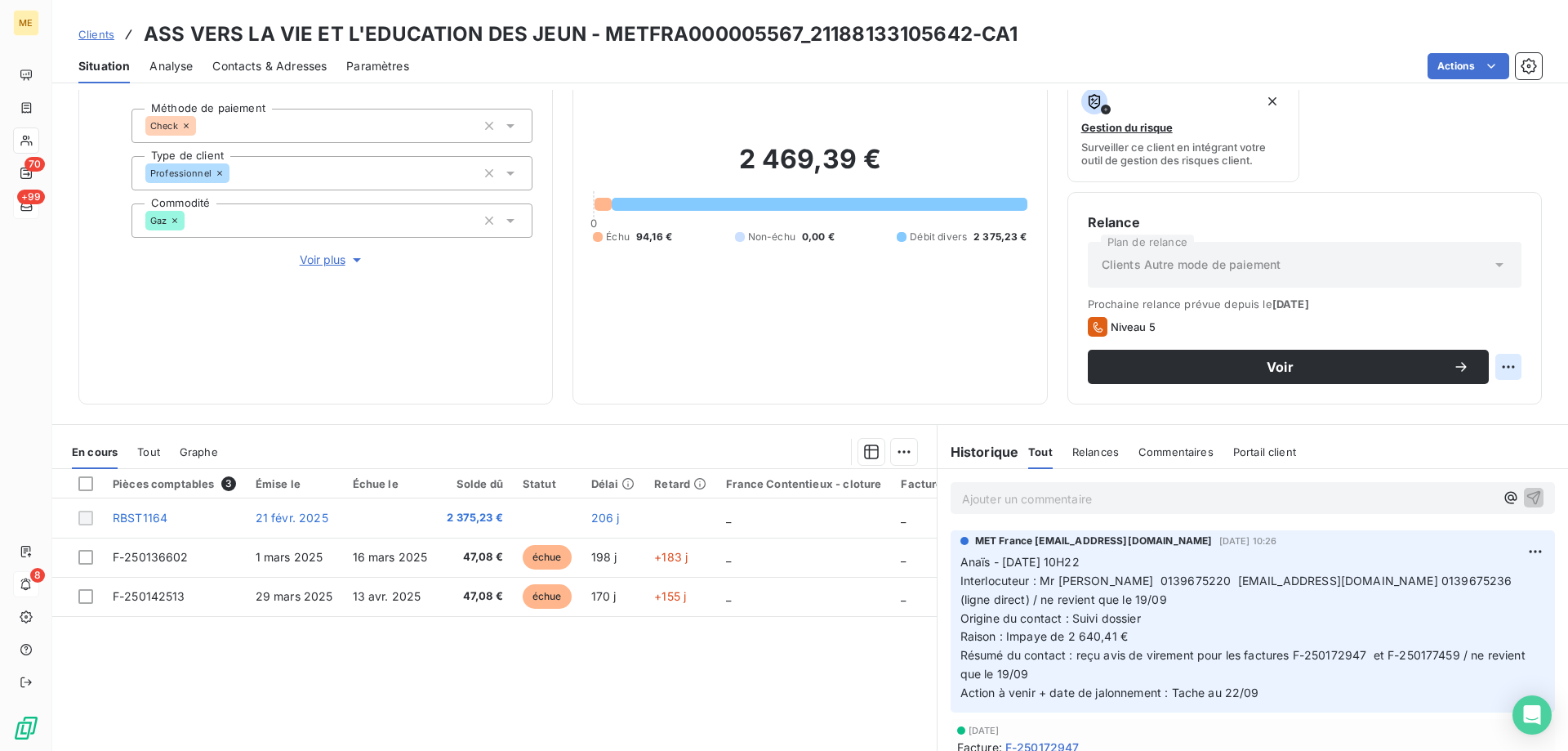
click at [1487, 367] on html "ME 70 +99 8 Clients ASS VERS LA VIE ET L'EDUCATION DES JEUN - METFRA000005567_2…" at bounding box center [784, 456] width 1568 height 914
click at [1478, 404] on div "Replanifier cette action" at bounding box center [1428, 402] width 146 height 26
select select "8"
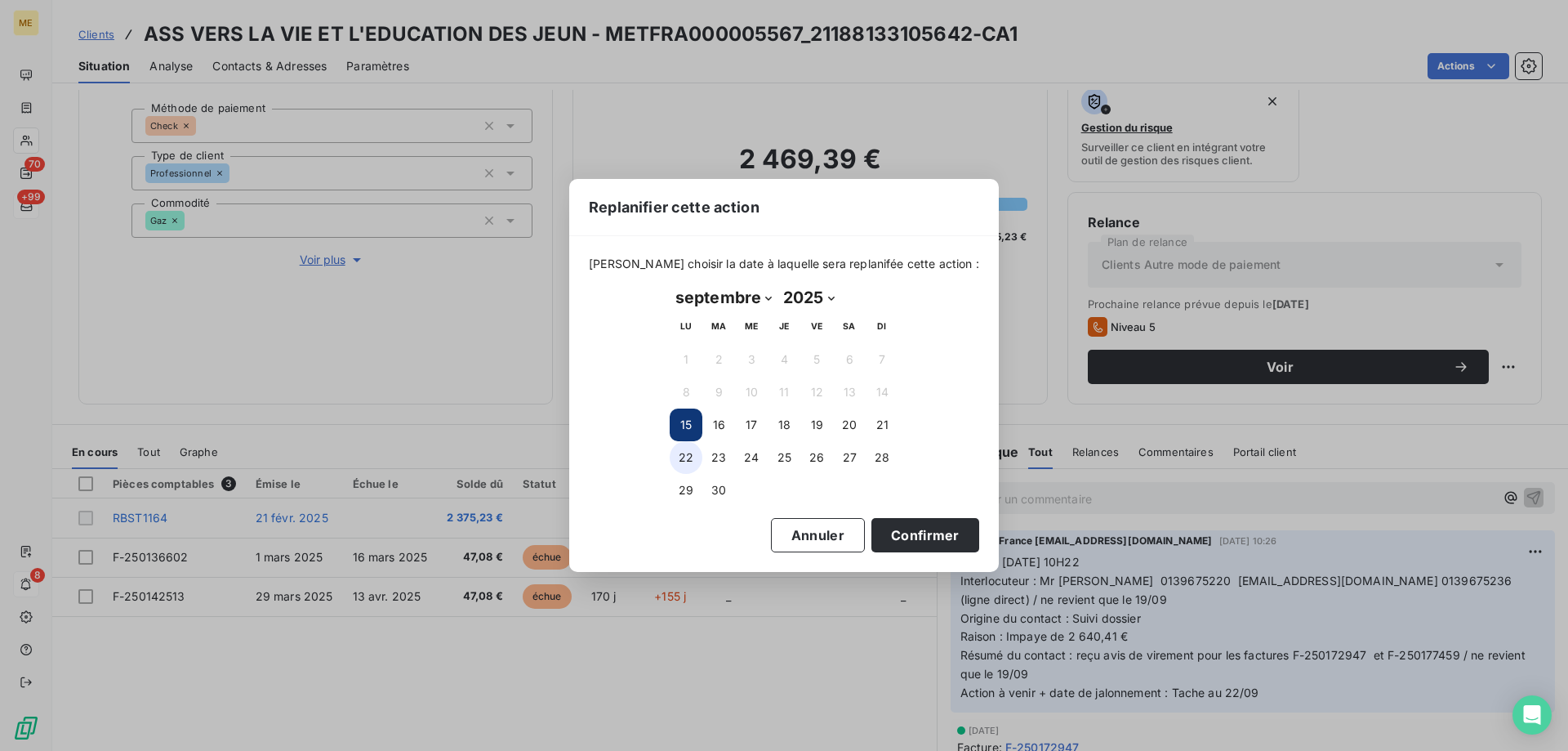
click at [692, 457] on button "22" at bounding box center [686, 457] width 32 height 32
click at [898, 535] on button "Confirmer" at bounding box center [925, 535] width 108 height 34
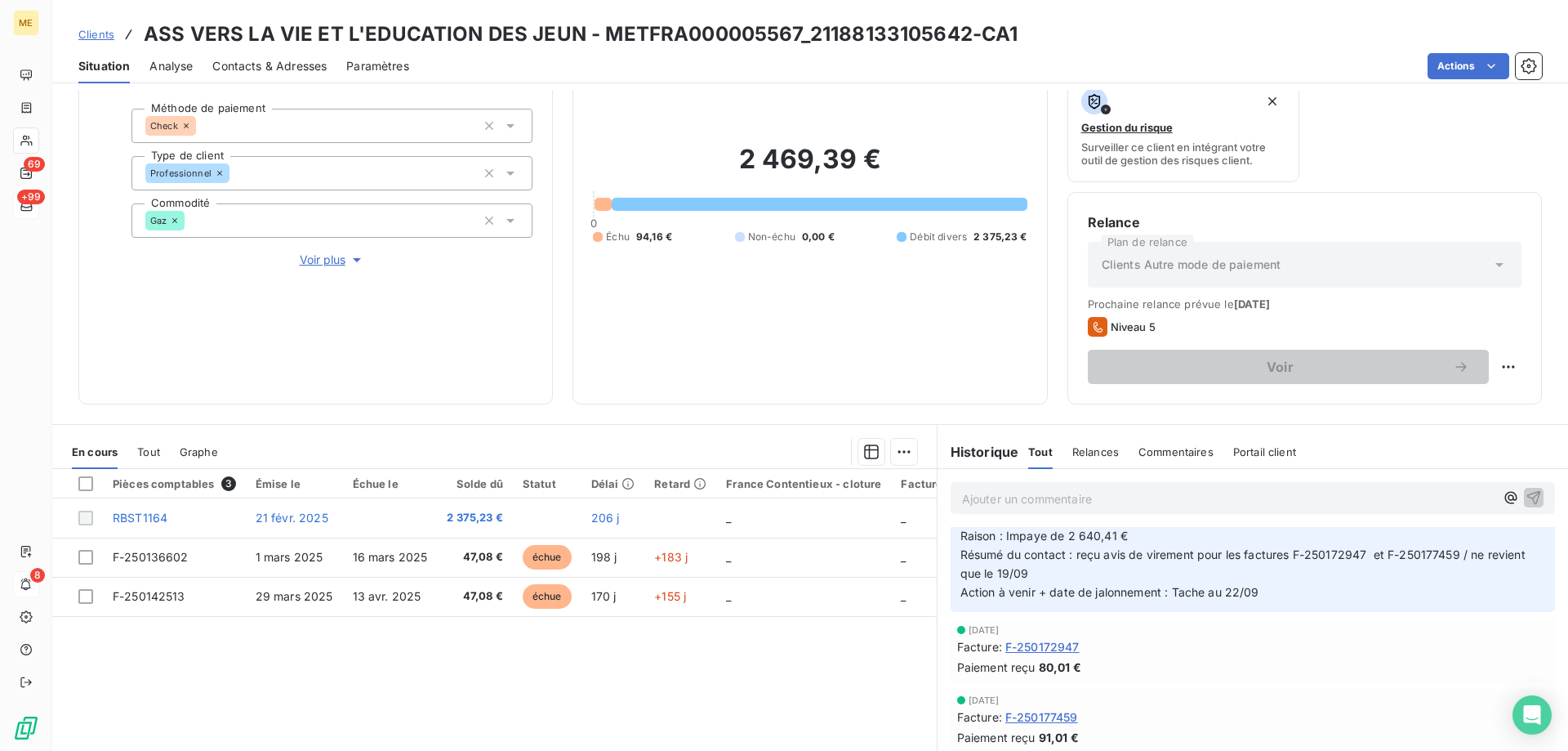
scroll to position [0, 0]
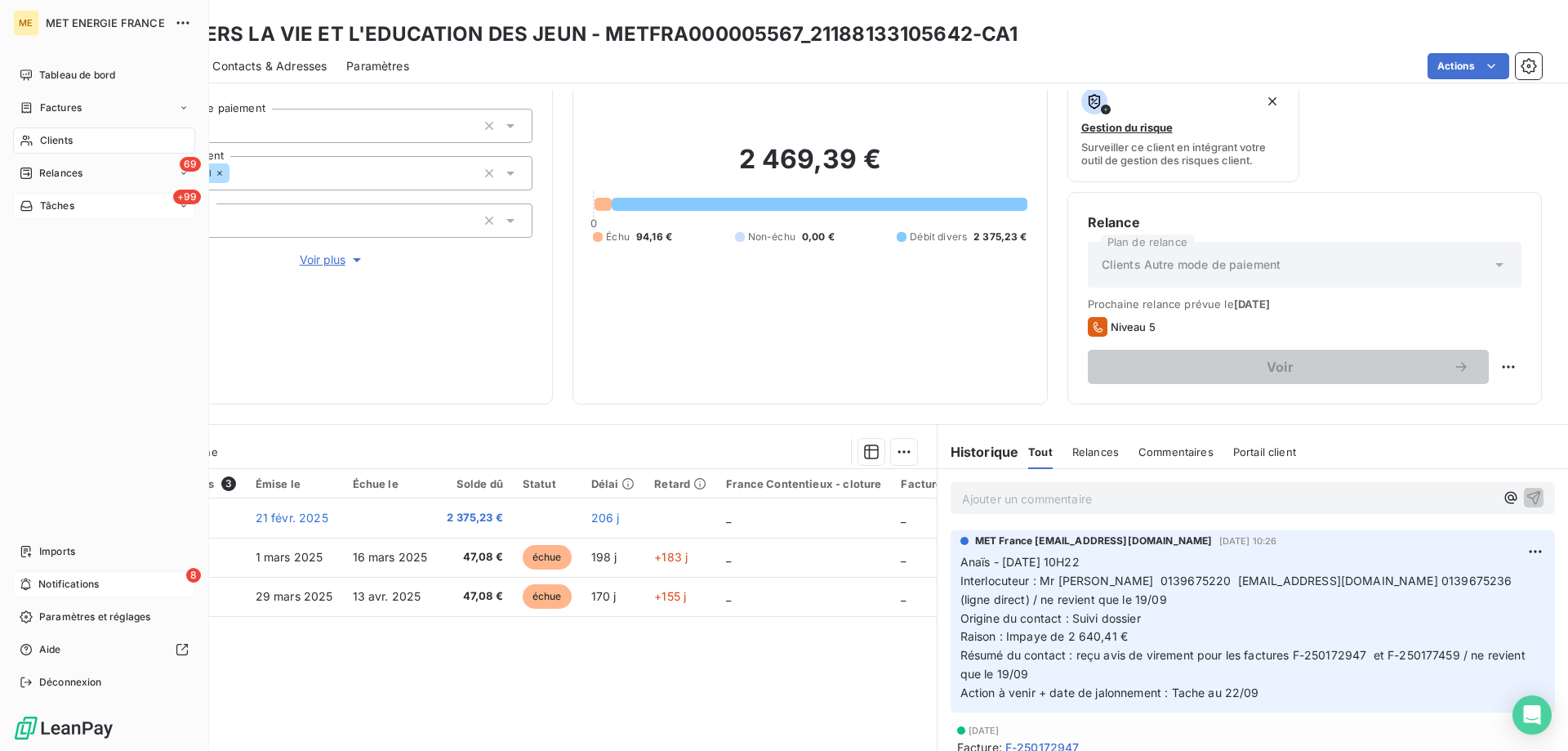
click at [31, 583] on icon at bounding box center [26, 584] width 13 height 13
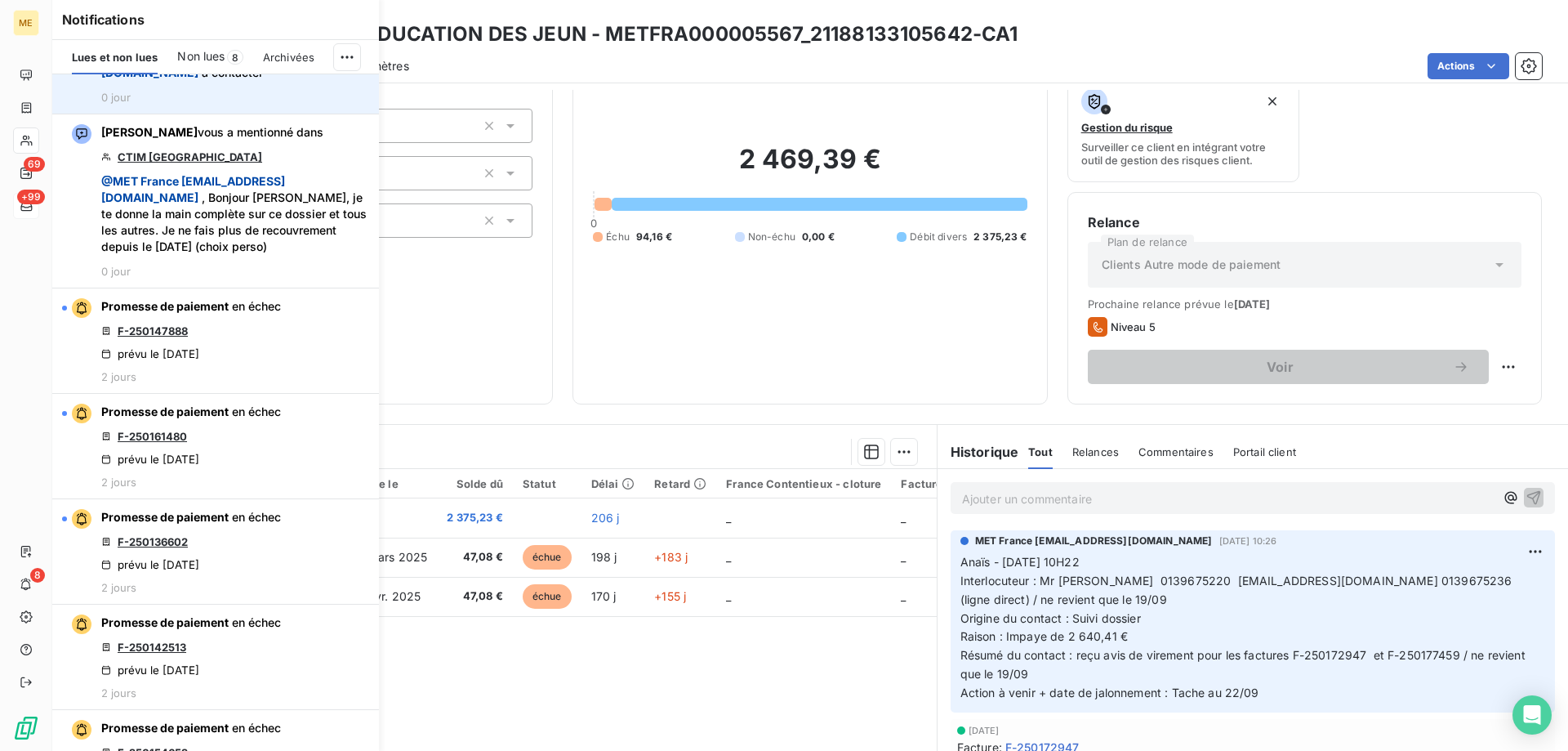
scroll to position [735, 0]
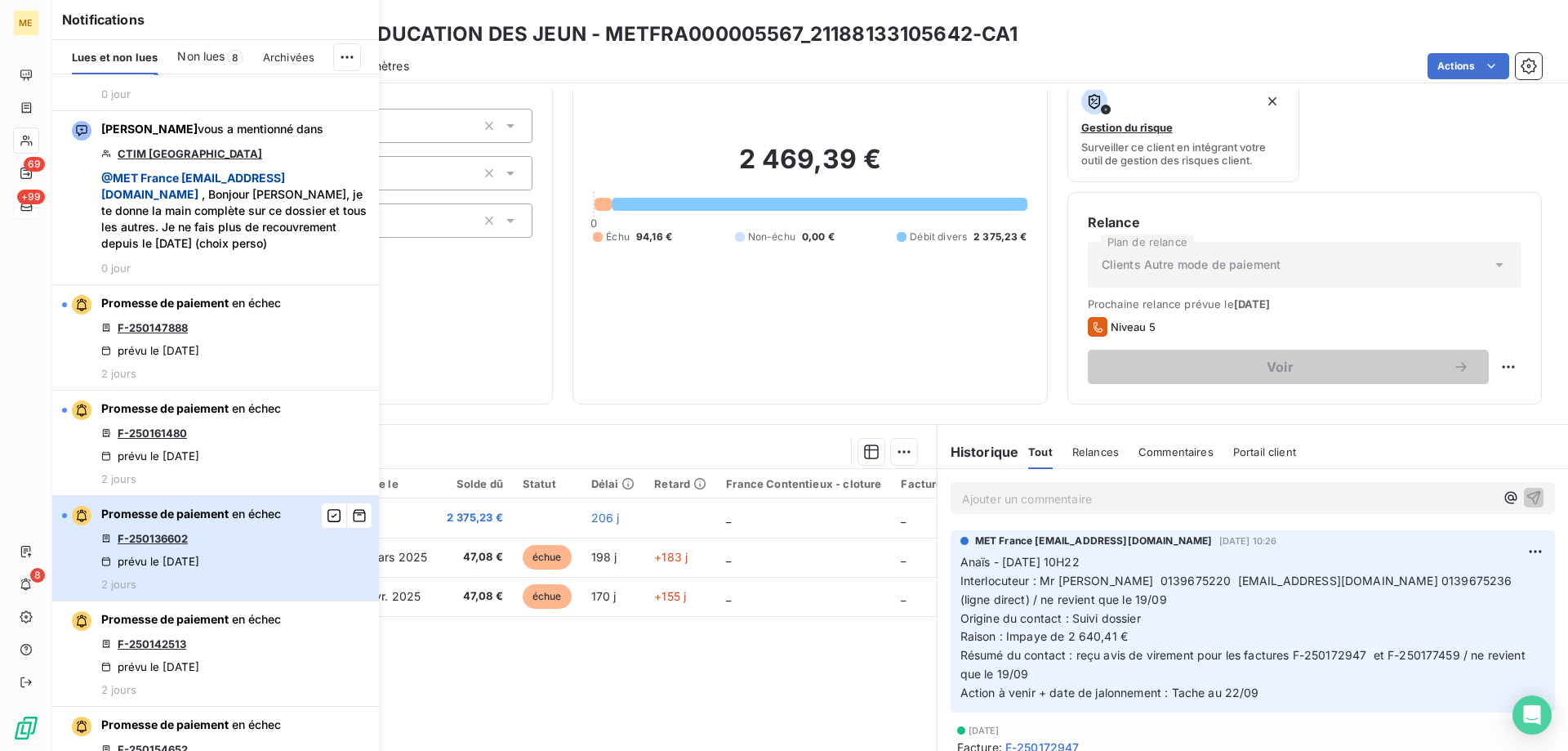
click at [205, 583] on div "Promesse de paiement en échec F-250136602 prévu le 12 sept. 2025 2 jours" at bounding box center [191, 548] width 180 height 85
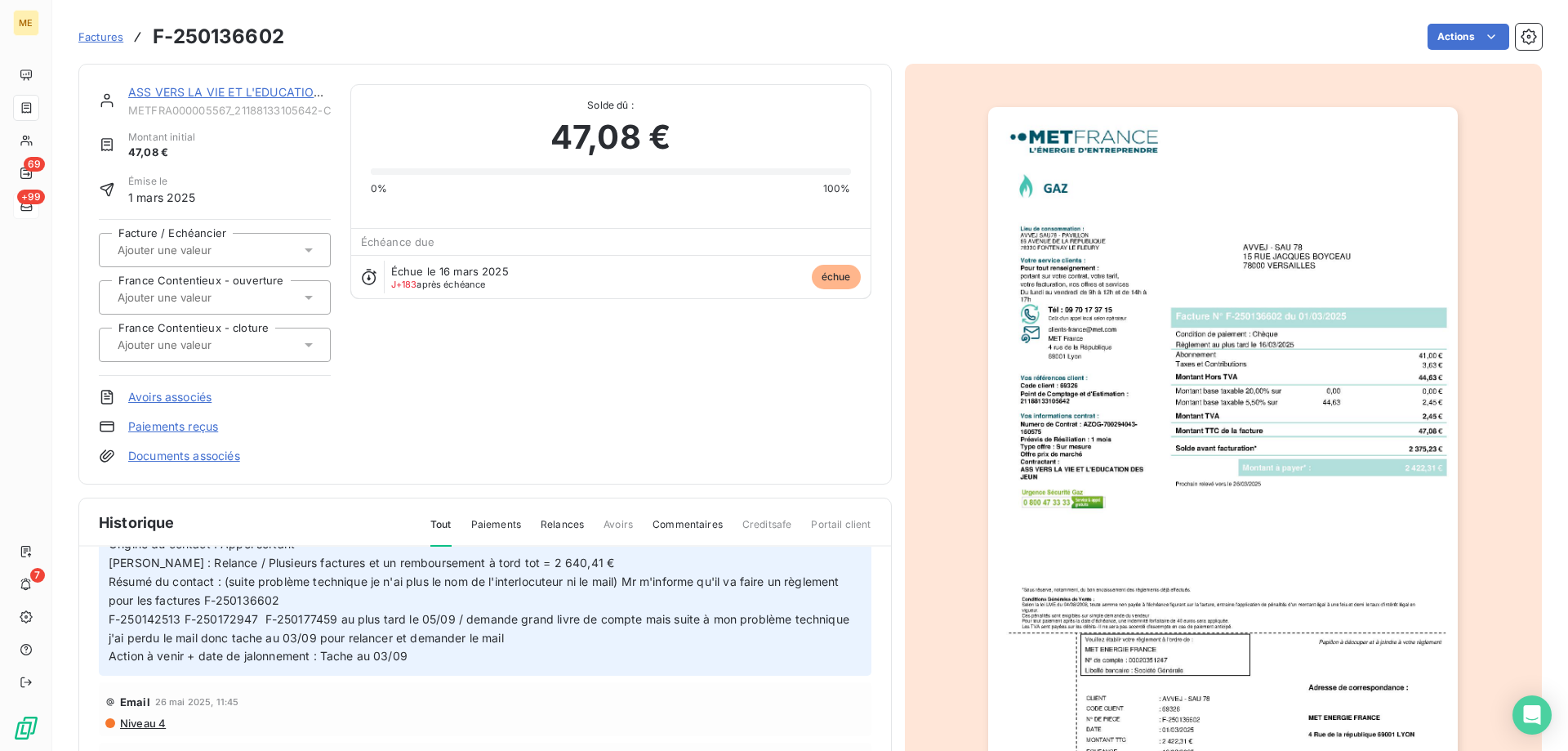
scroll to position [163, 0]
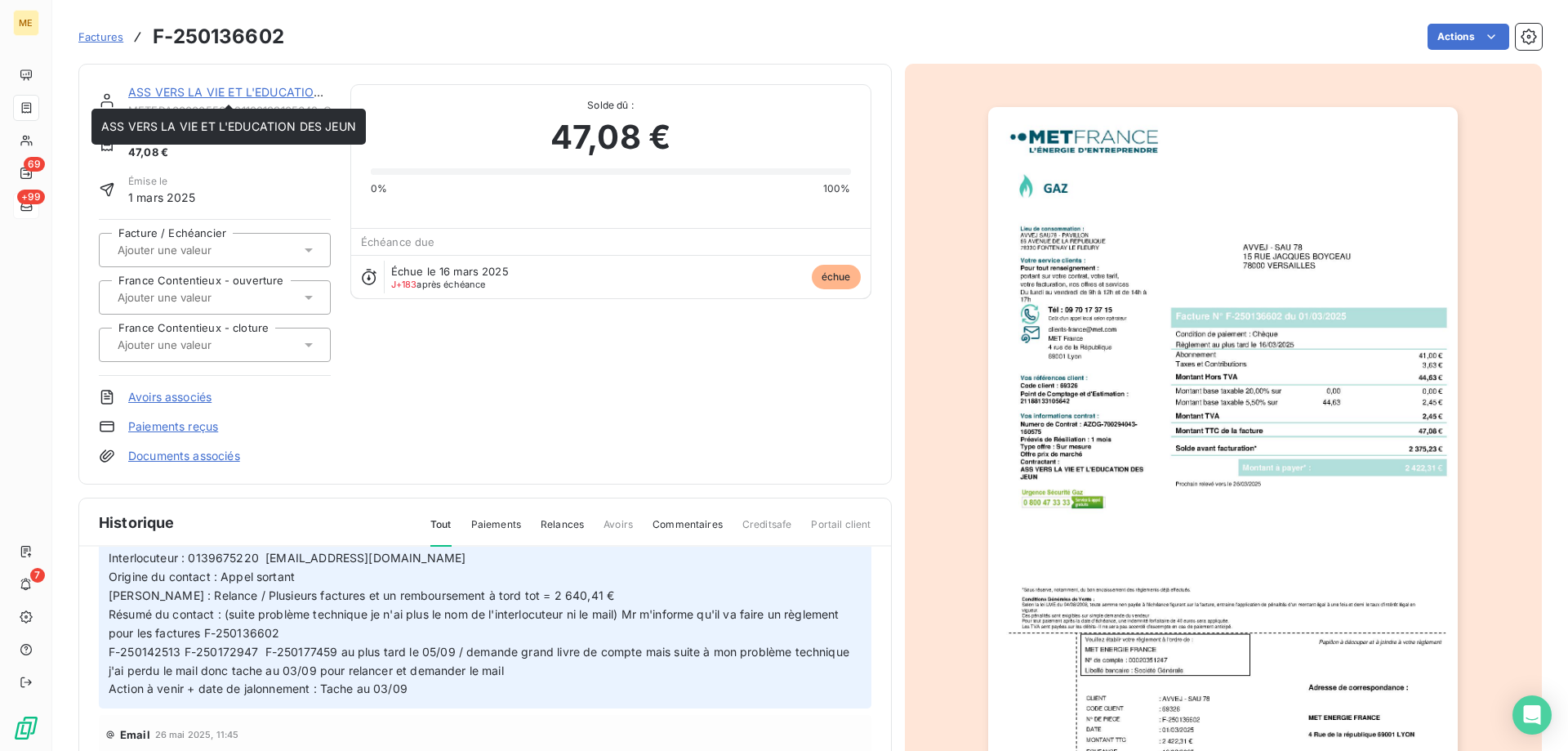
click at [287, 90] on link "ASS VERS LA VIE ET L'EDUCATION DES JEUN" at bounding box center [256, 92] width 255 height 13
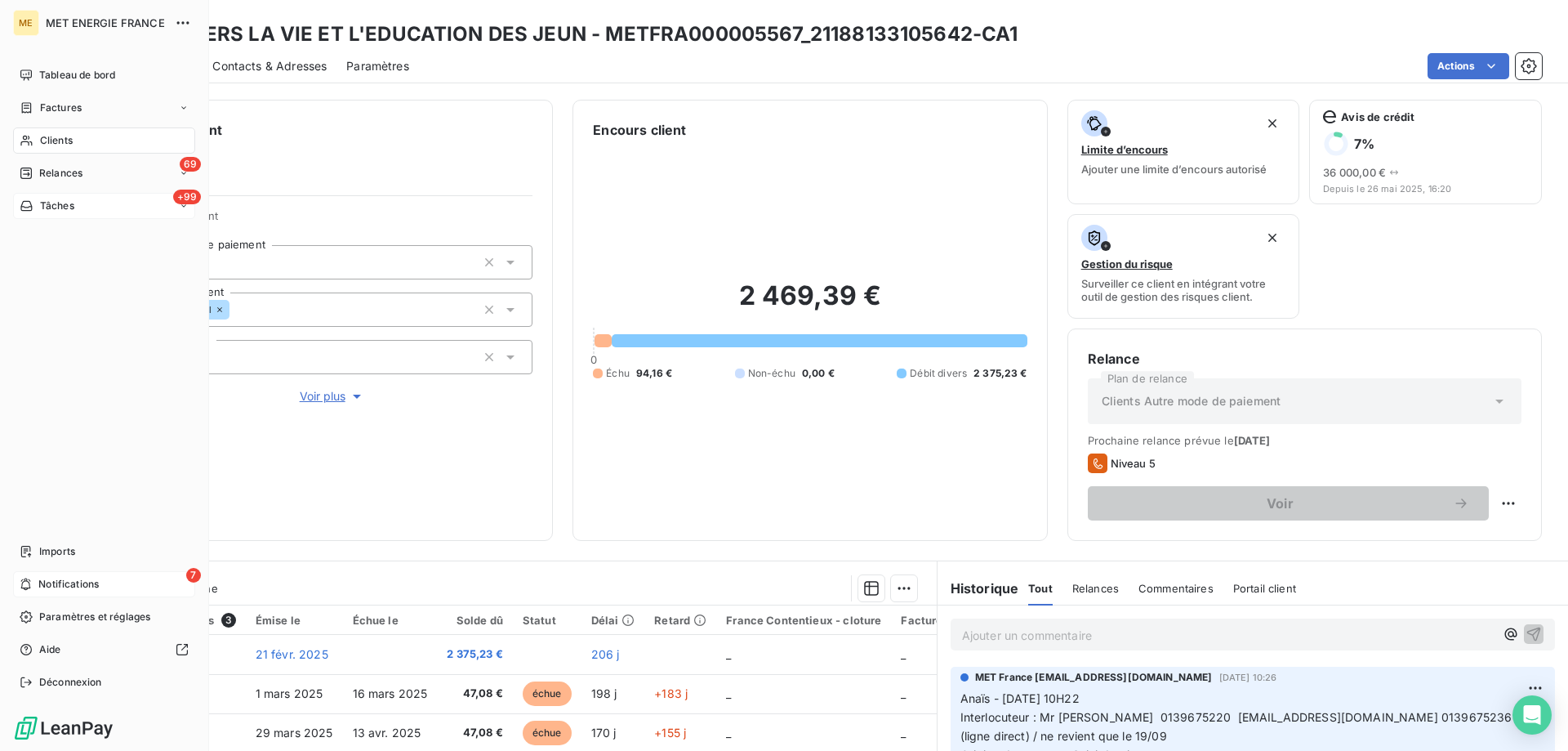
click at [31, 579] on icon at bounding box center [26, 584] width 13 height 13
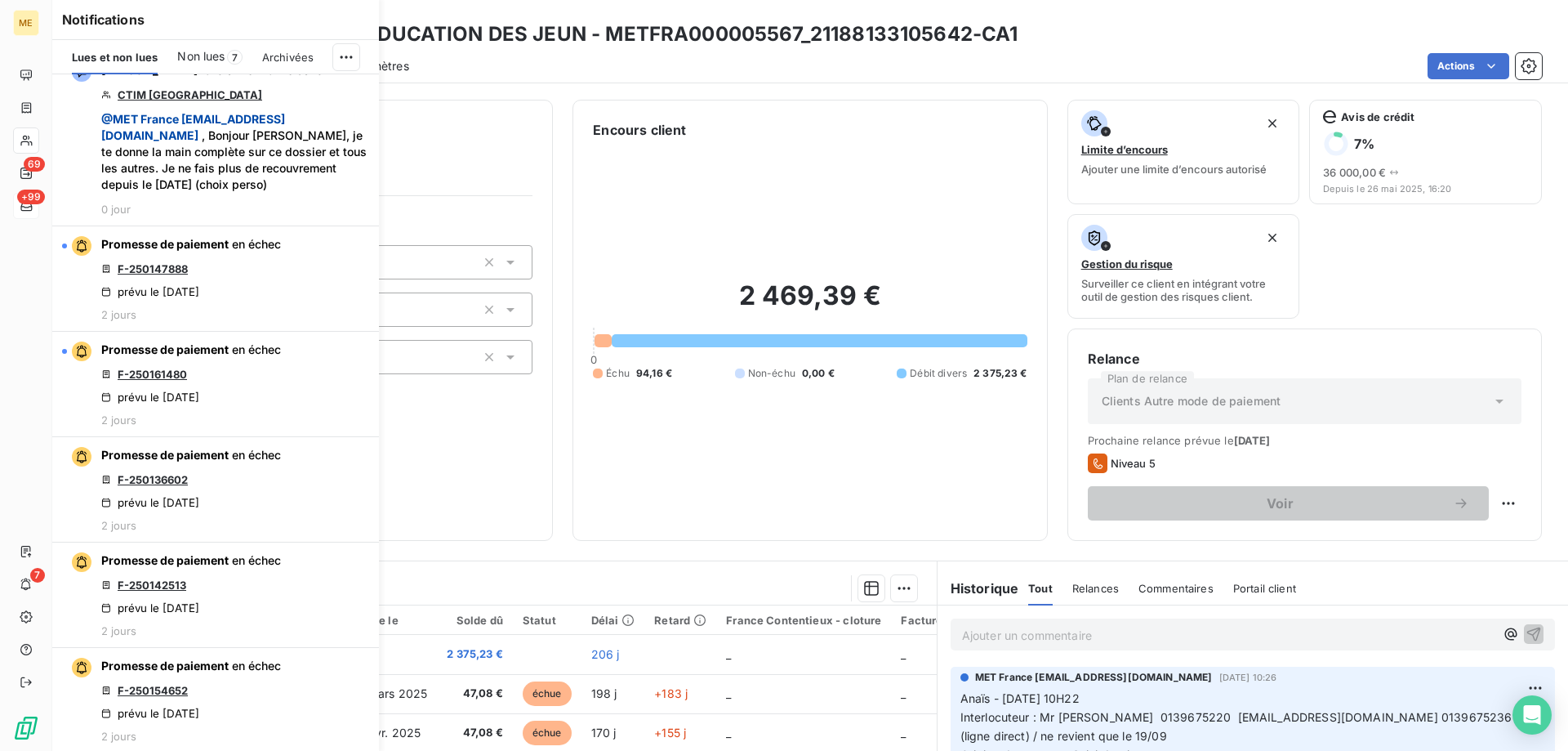
scroll to position [817, 0]
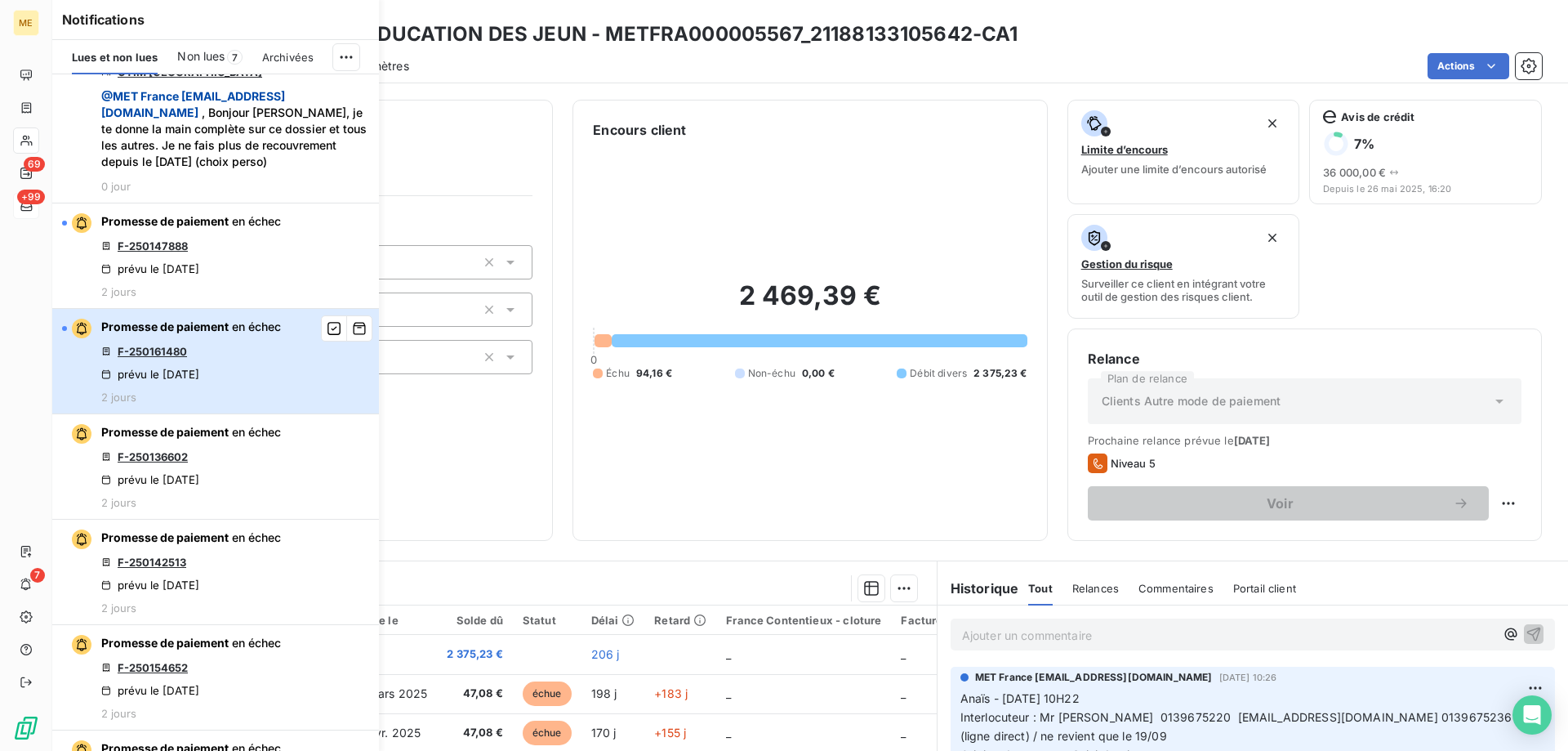
click at [235, 403] on div "Promesse de paiement en échec F-250161480 prévu le 12 sept. 2025 2 jours" at bounding box center [191, 361] width 180 height 85
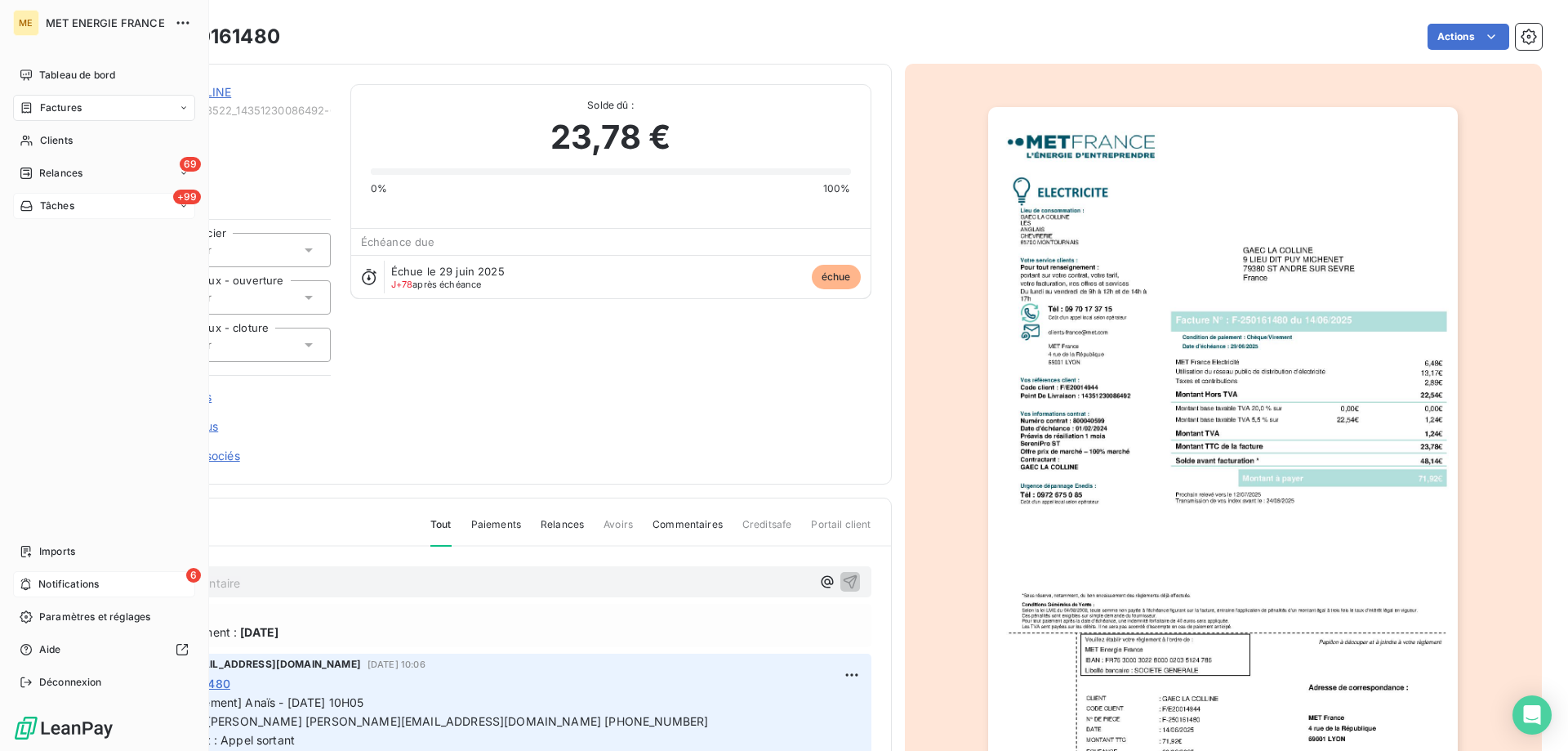
click at [71, 587] on span "Notifications" at bounding box center [68, 584] width 60 height 14
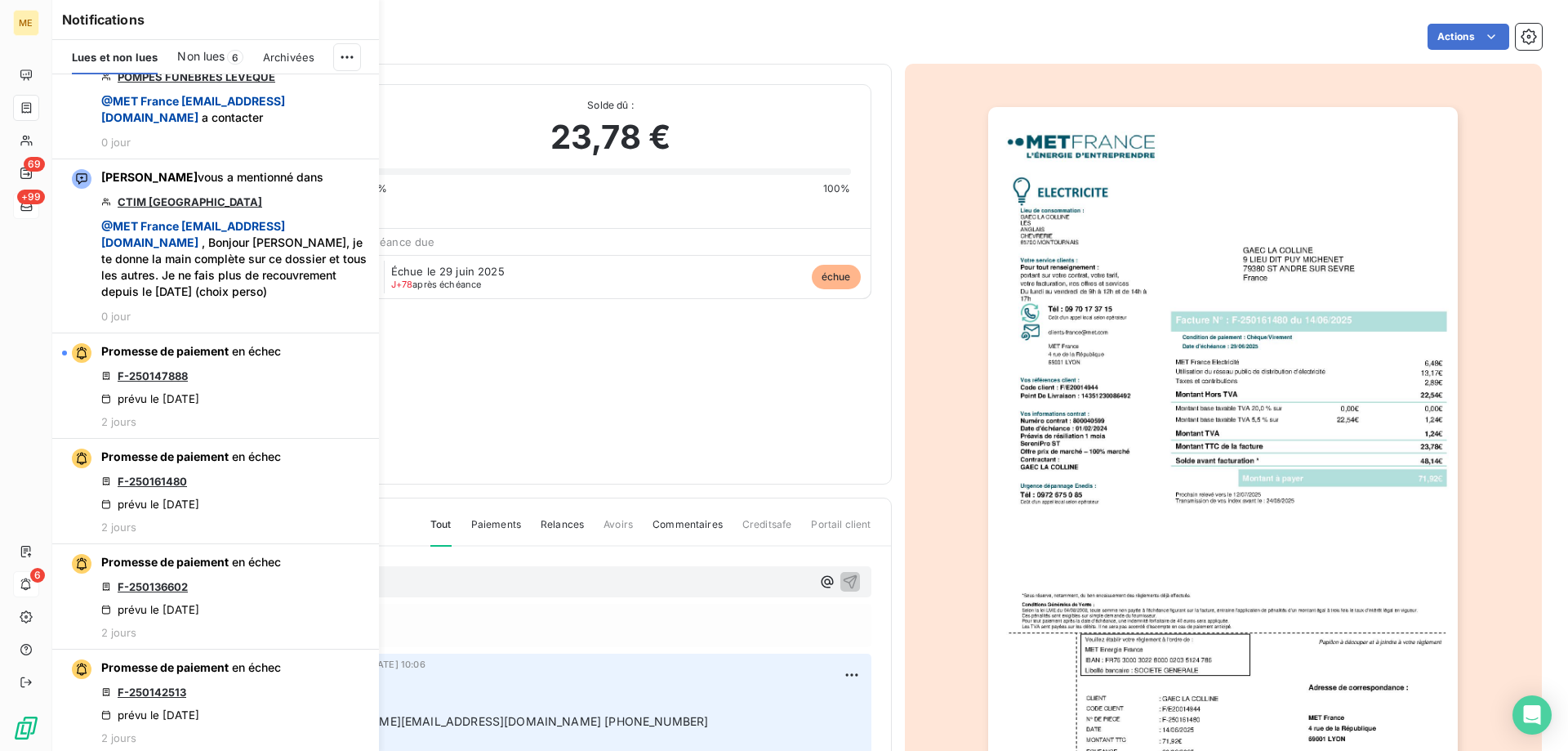
scroll to position [735, 0]
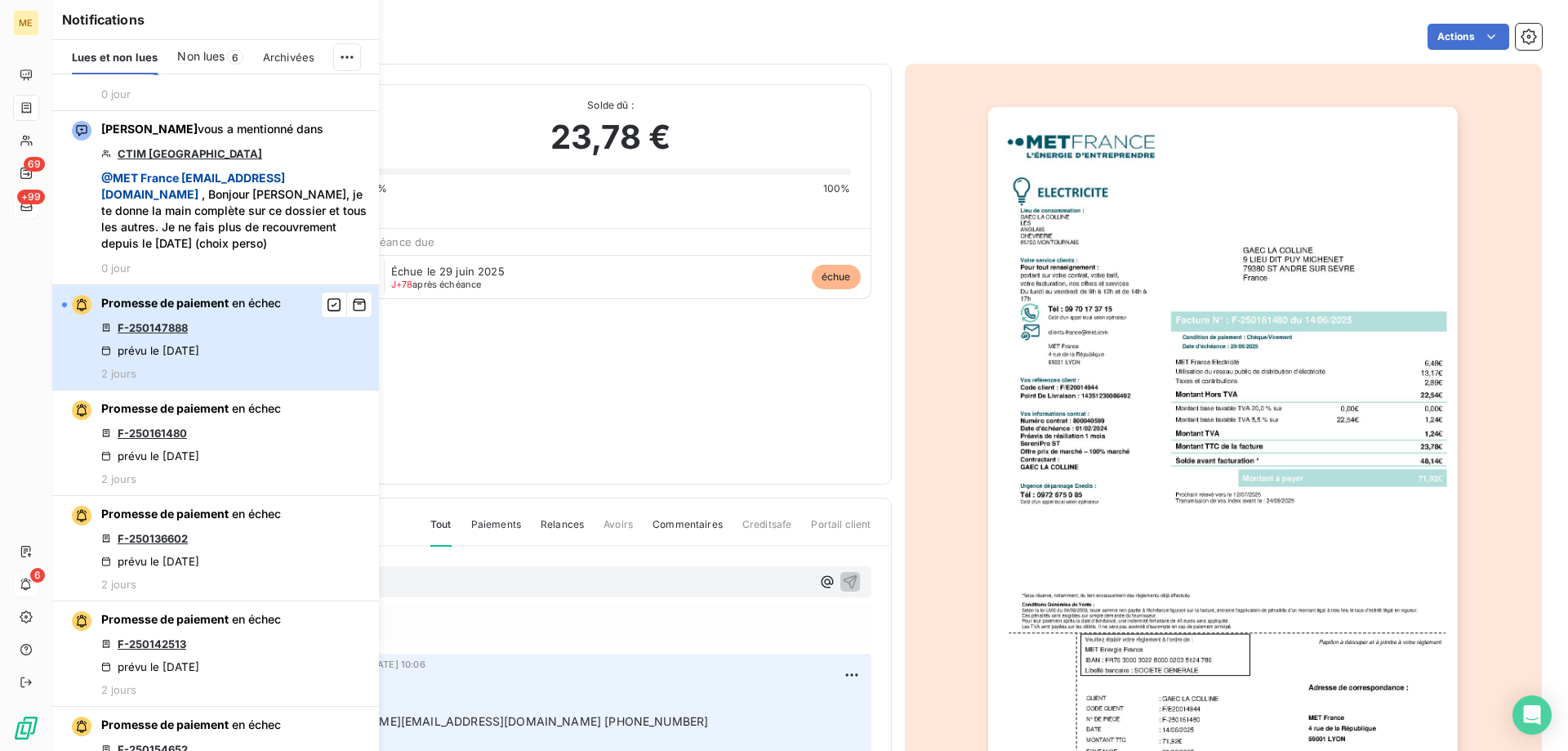
click at [233, 380] on div "Promesse de paiement en échec F-250147888 prévu le 12 sept. 2025 2 jours" at bounding box center [191, 337] width 180 height 85
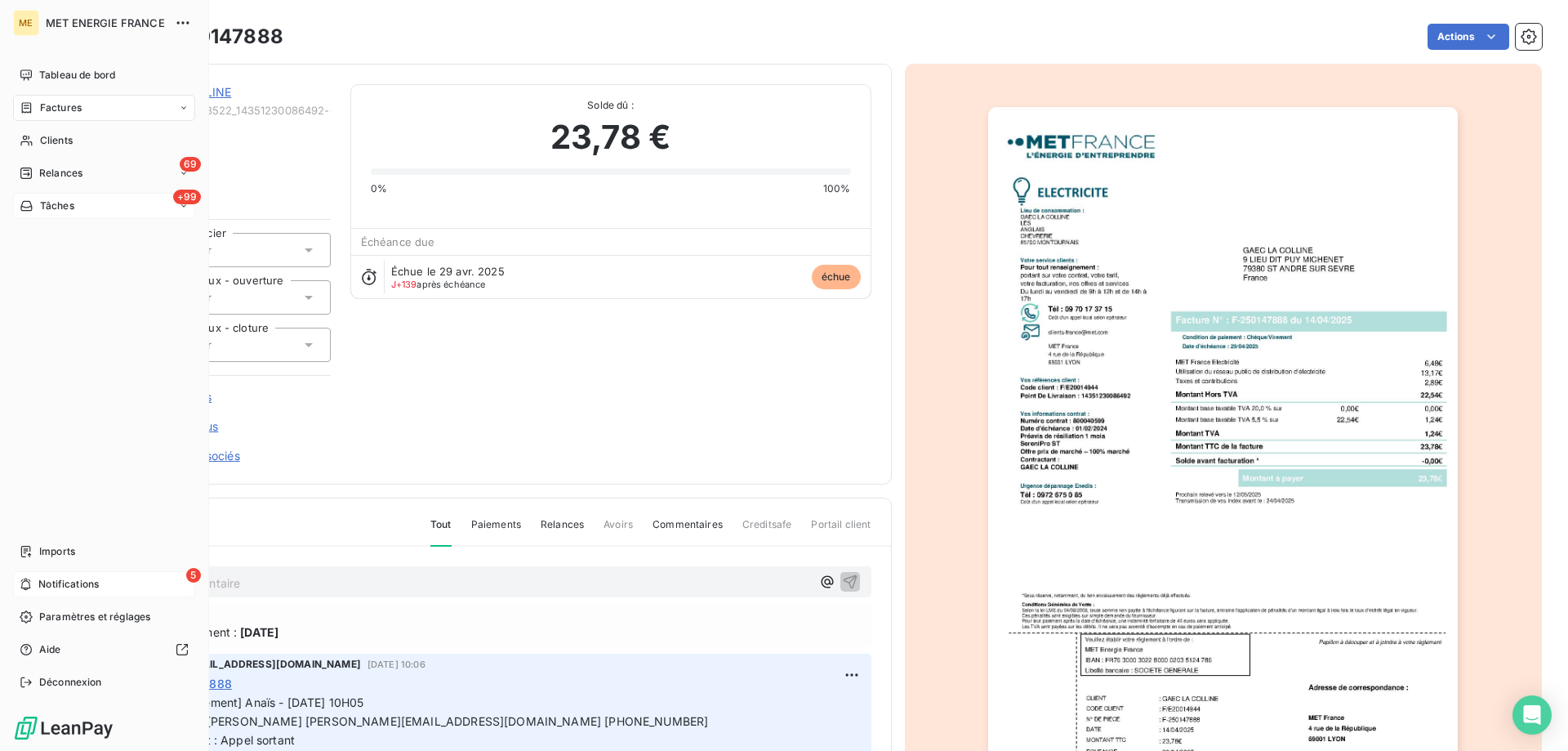
click at [46, 576] on div "5 Notifications" at bounding box center [104, 584] width 182 height 26
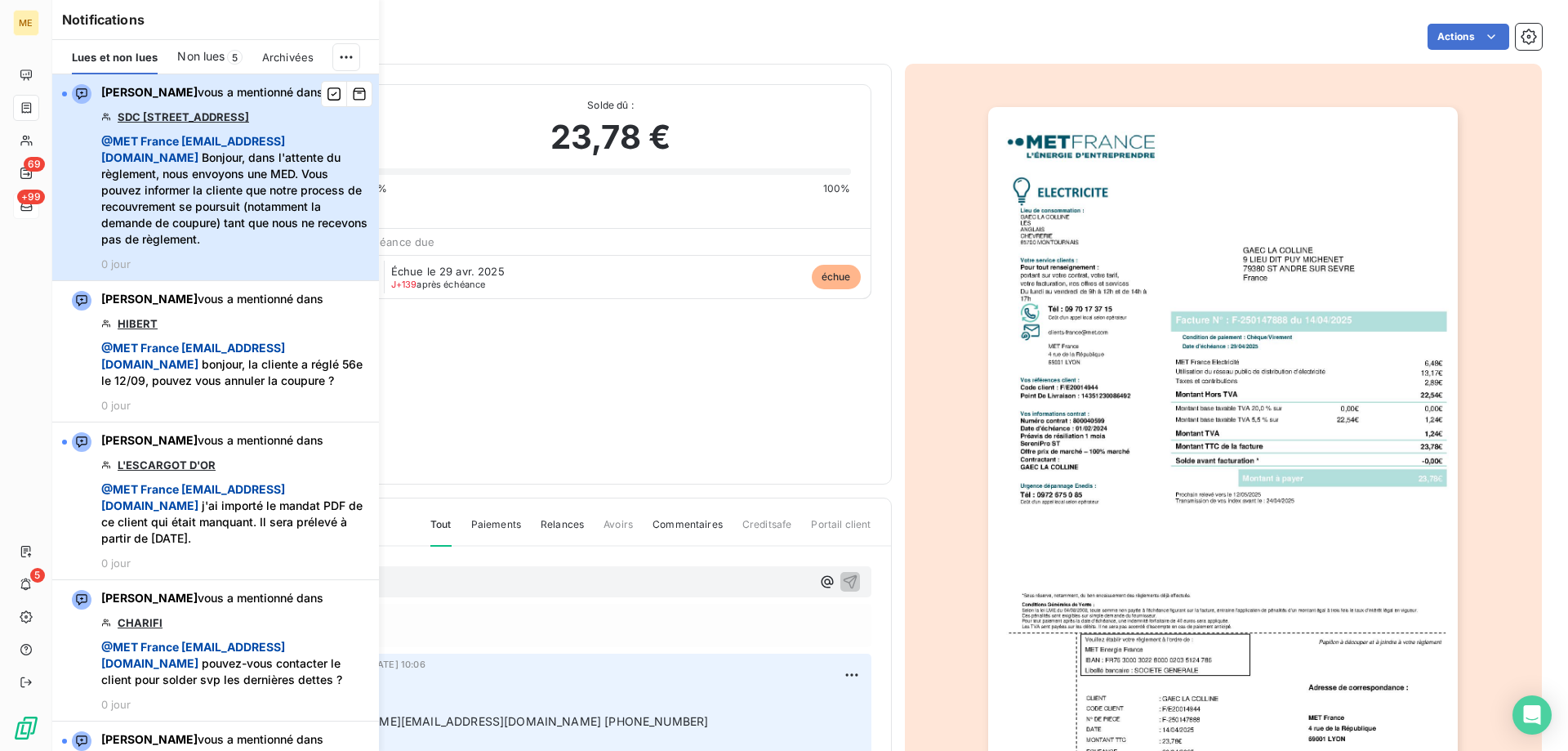
click at [311, 240] on span "@ MET France met-france@recouvrement.met.com Bonjour, dans l'attente du règleme…" at bounding box center [235, 190] width 268 height 114
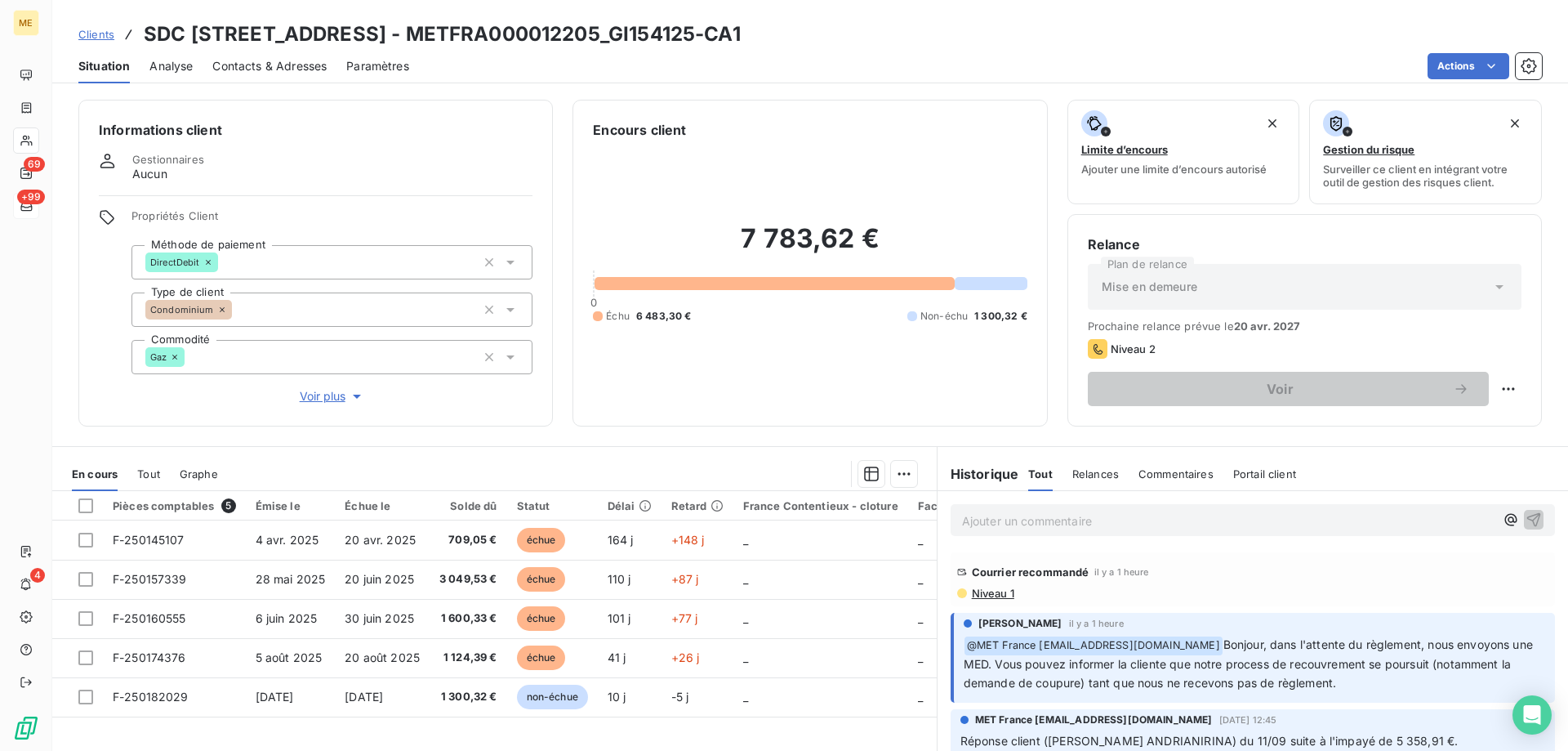
click at [322, 390] on span "Voir plus" at bounding box center [332, 396] width 66 height 16
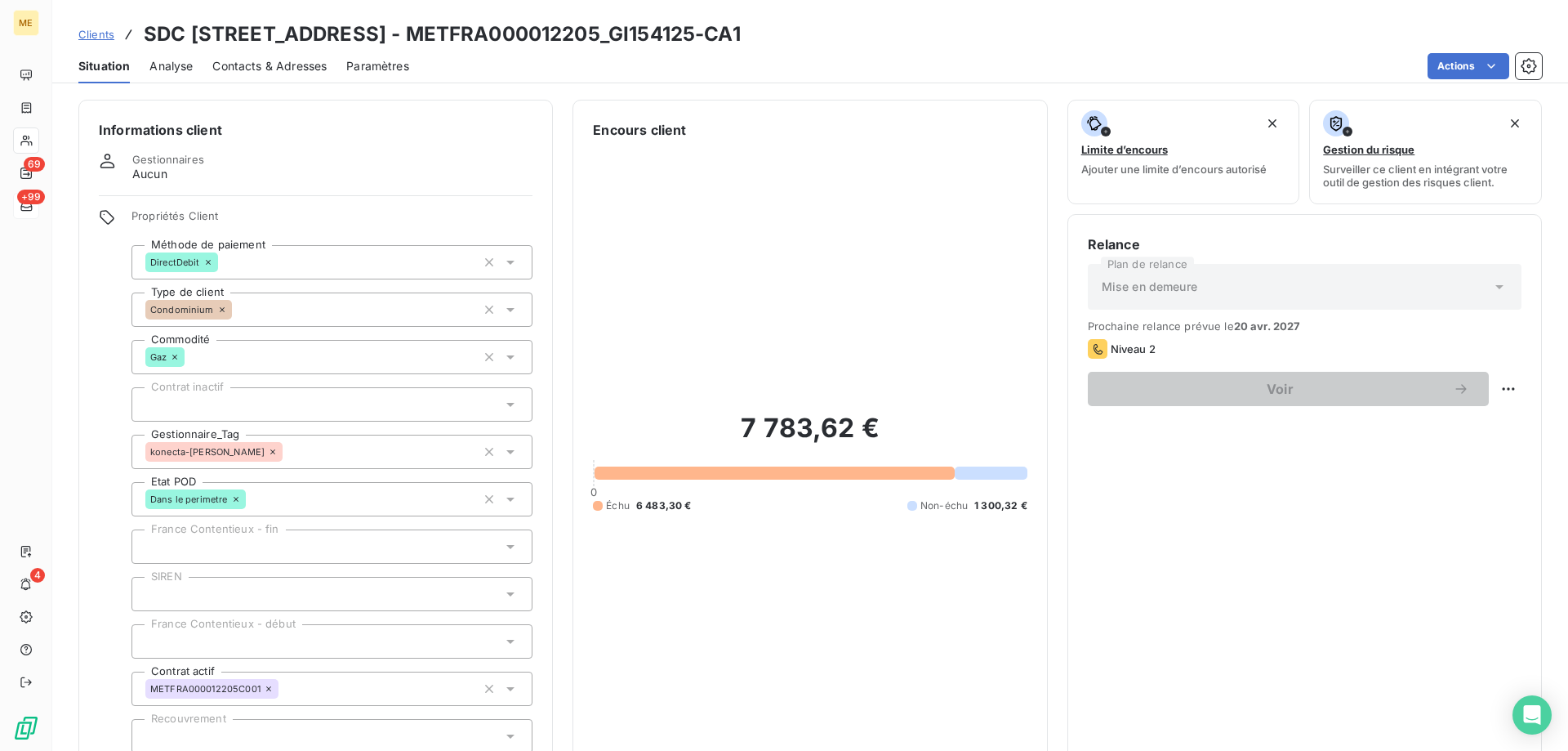
drag, startPoint x: 1034, startPoint y: 38, endPoint x: 145, endPoint y: 42, distance: 889.0
click at [145, 42] on div "Clients SDC 160 BOULEVARD DE VALMY 92700 COLOMBES - METFRA000012205_GI154125-CA1" at bounding box center [810, 34] width 1516 height 30
copy h3 "SDC 160 BOULEVARD DE VALMY 92700 COLOMBES - METFRA000012205_GI154125-CA1"
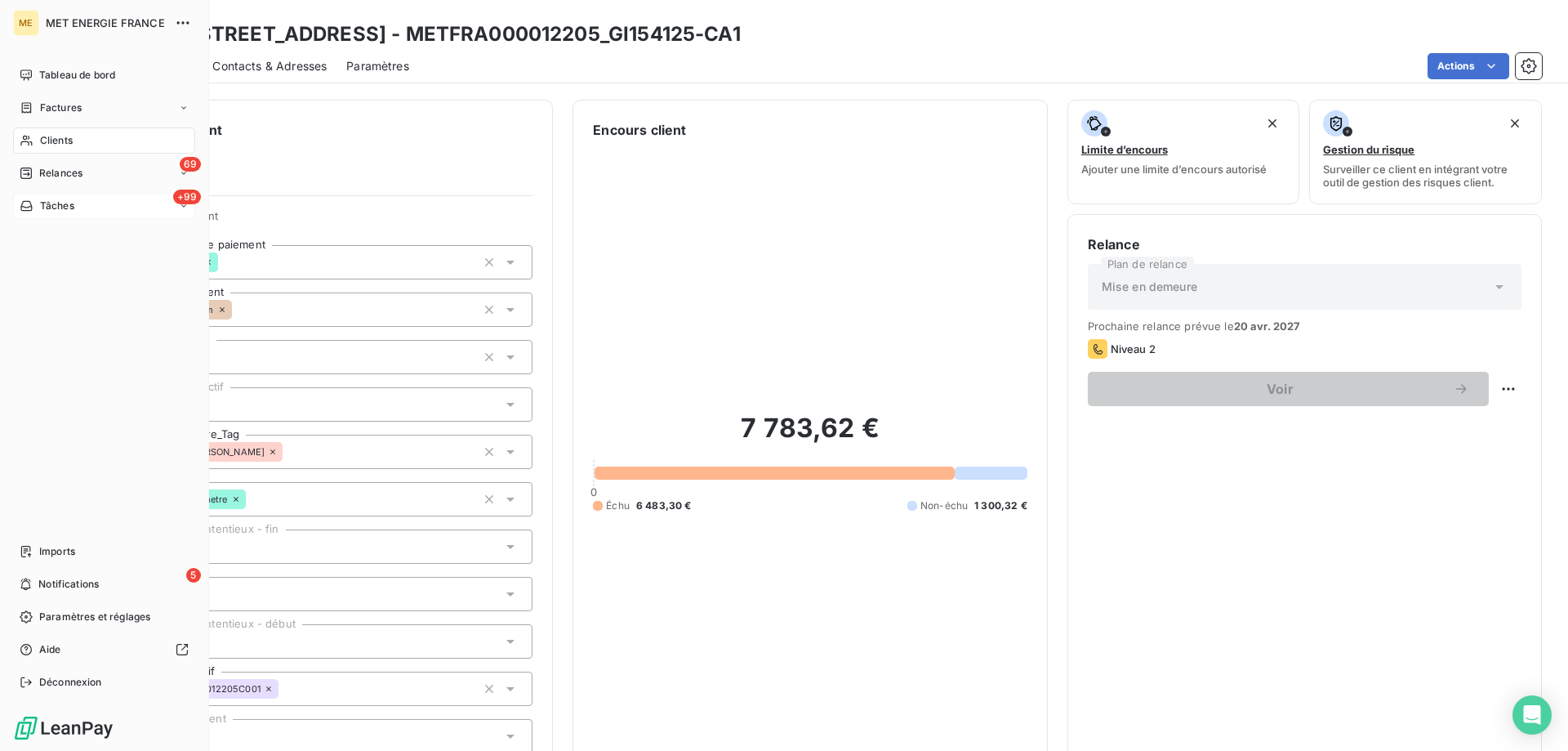
click at [65, 207] on span "Tâches" at bounding box center [57, 206] width 34 height 14
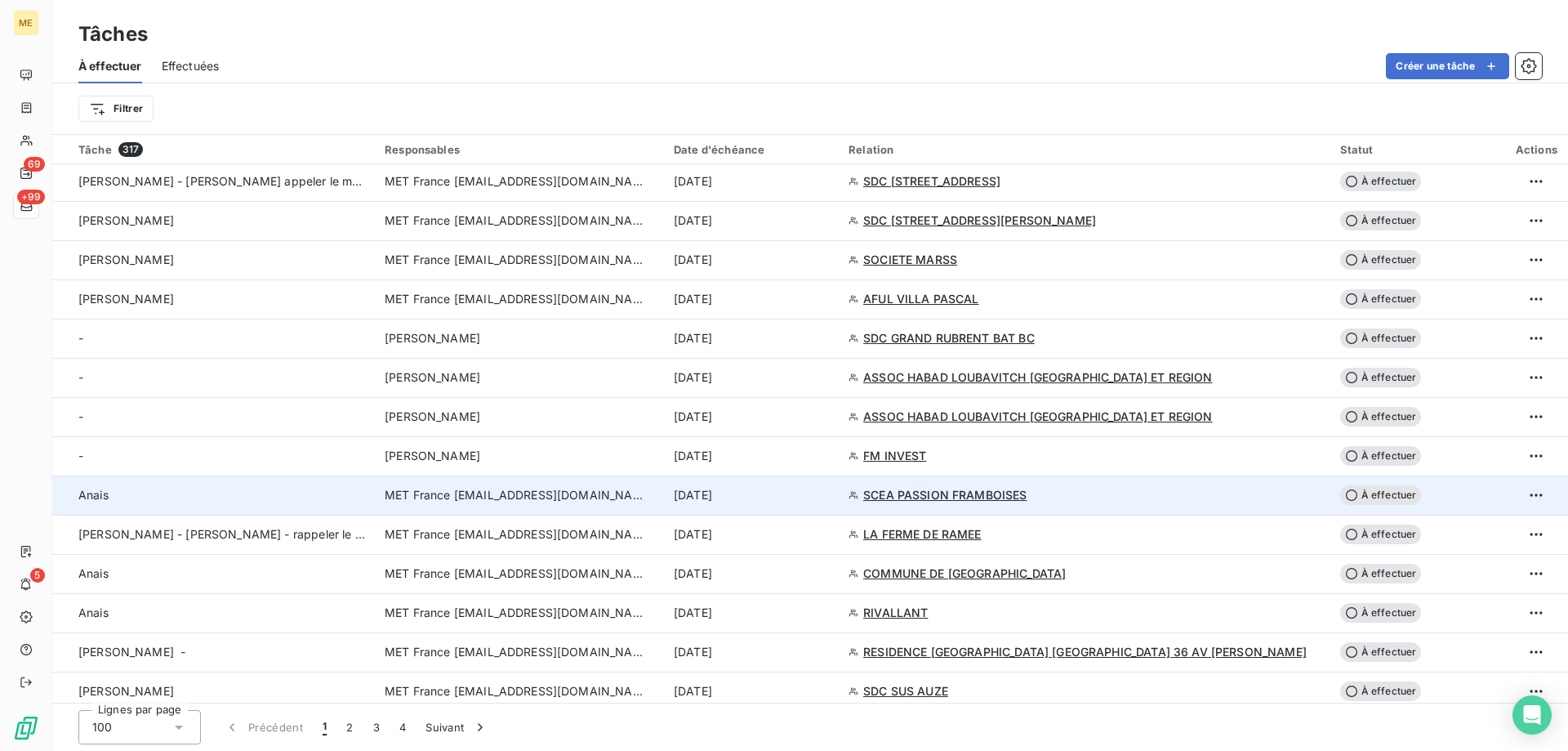
scroll to position [1144, 0]
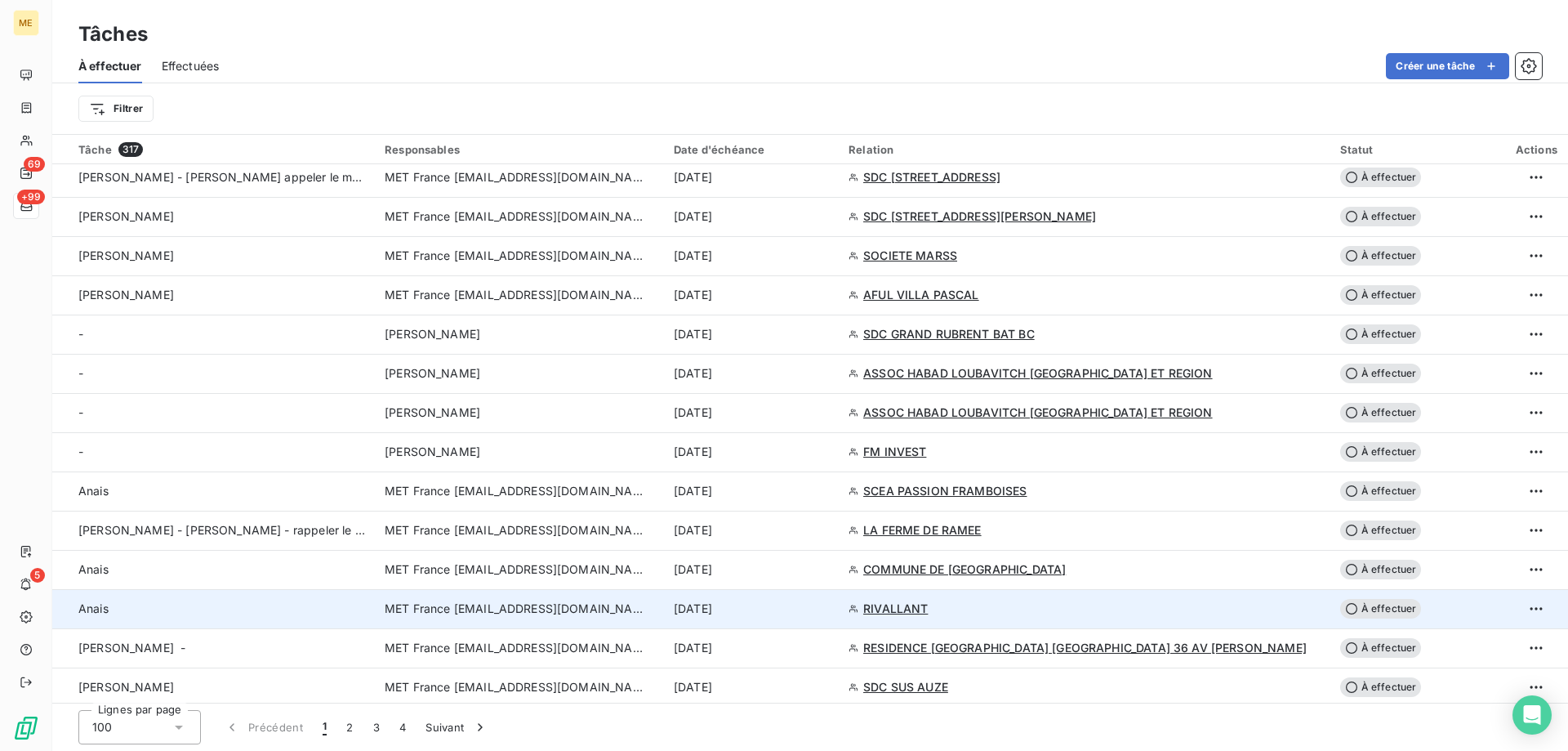
click at [928, 606] on span "RIVALLANT" at bounding box center [895, 608] width 65 height 16
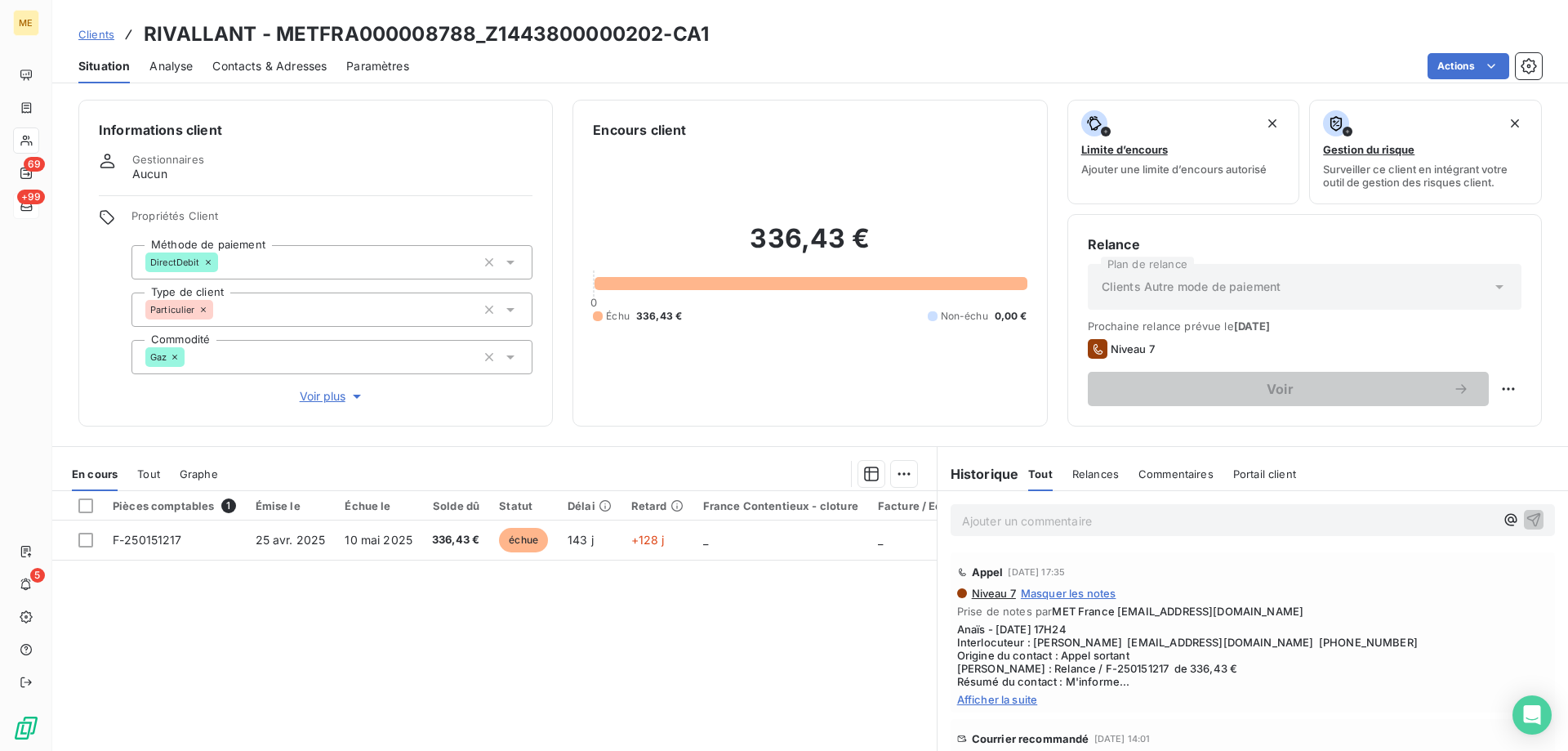
click at [1021, 697] on span "Afficher la suite" at bounding box center [1253, 699] width 591 height 13
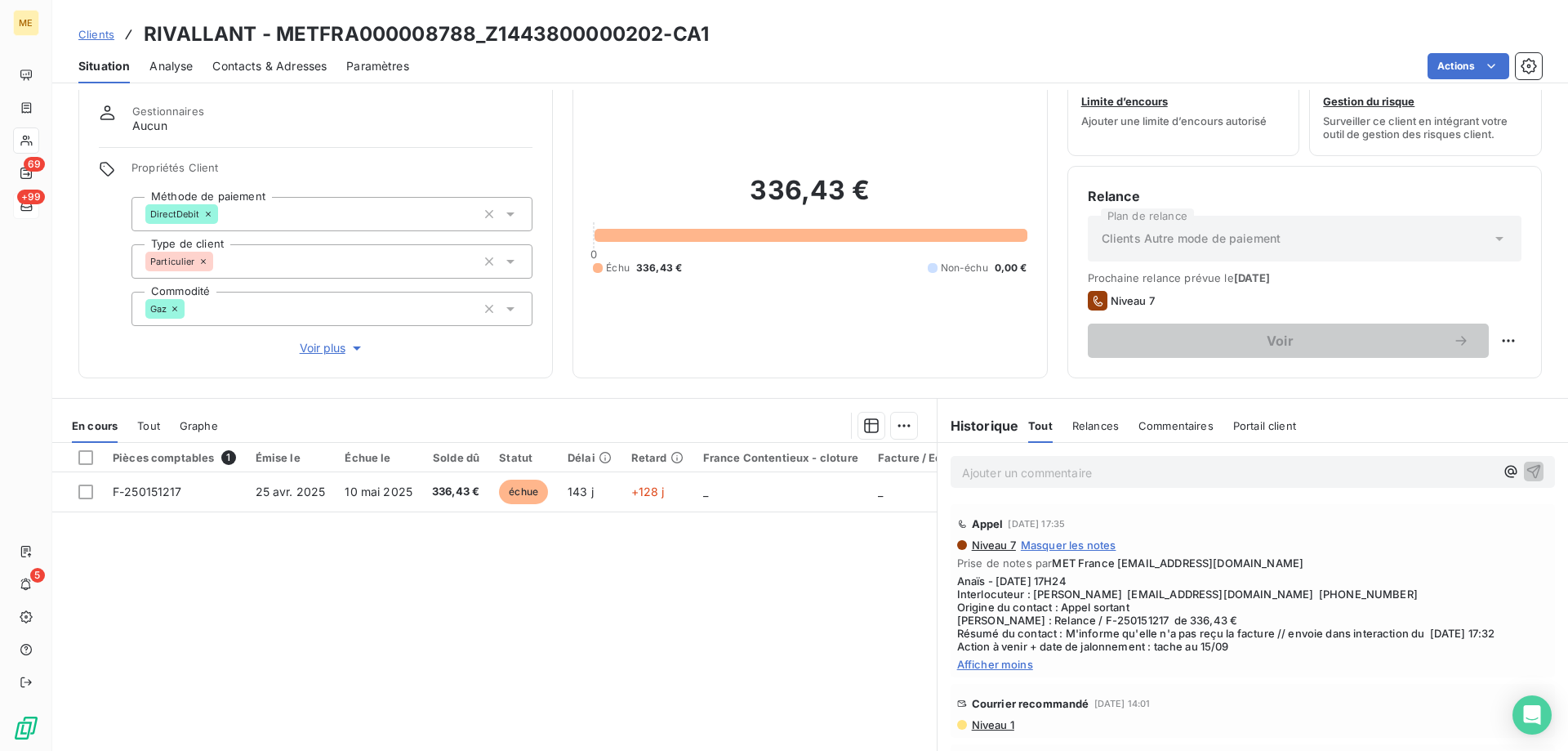
scroll to position [82, 0]
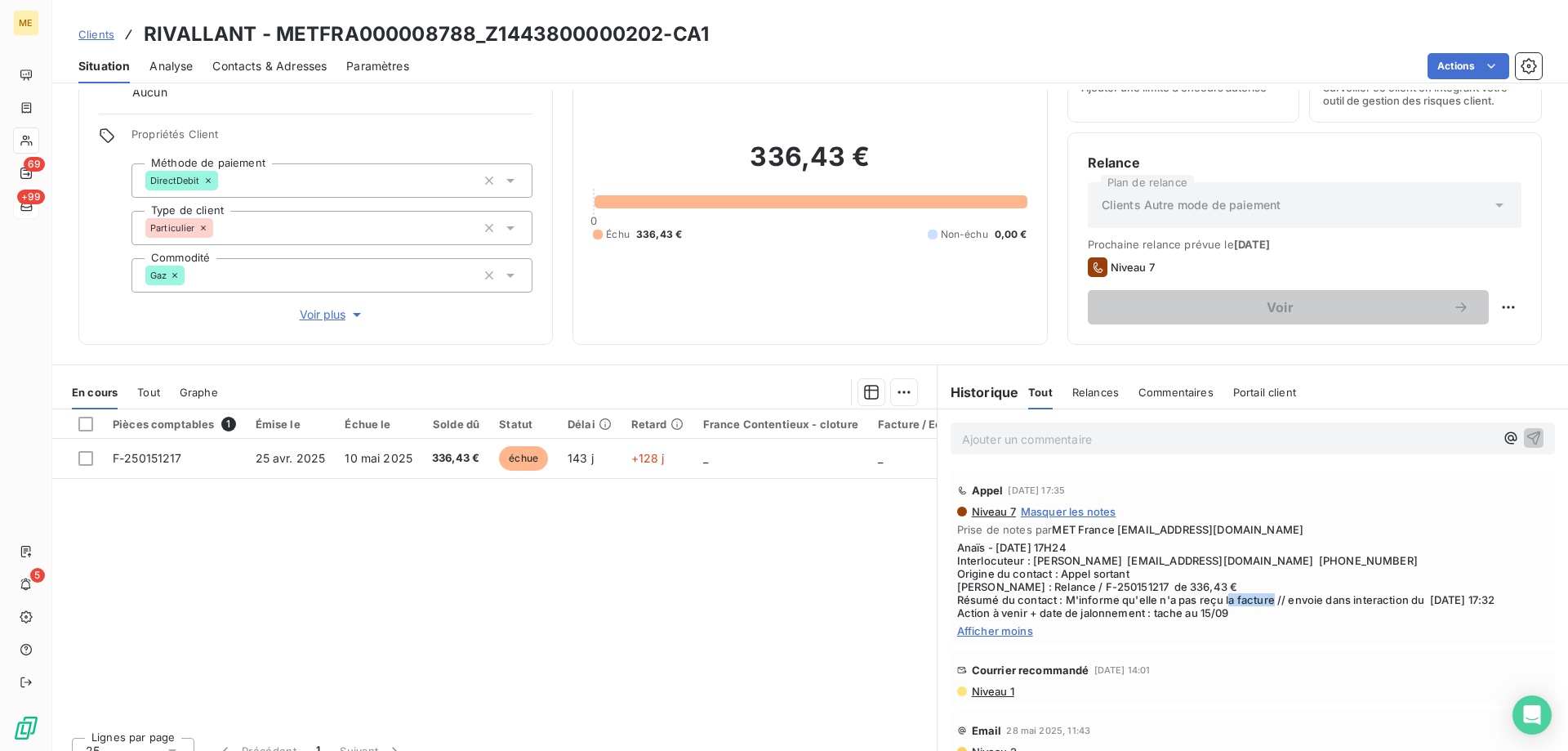
drag, startPoint x: 1286, startPoint y: 600, endPoint x: 1339, endPoint y: 604, distance: 53.2
click at [1338, 604] on span "Anaïs - 08/09/2025 - 17H24 Interlocuteur : Mme AUBERT didigsxr1000@gmail.com 06…" at bounding box center [1253, 579] width 591 height 78
click at [1341, 603] on span "Anaïs - 08/09/2025 - 17H24 Interlocuteur : Mme AUBERT didigsxr1000@gmail.com 06…" at bounding box center [1253, 579] width 591 height 78
click at [1421, 602] on span "Anaïs - 08/09/2025 - 17H24 Interlocuteur : Mme AUBERT didigsxr1000@gmail.com 06…" at bounding box center [1253, 579] width 591 height 78
drag, startPoint x: 661, startPoint y: 40, endPoint x: 485, endPoint y: 43, distance: 176.0
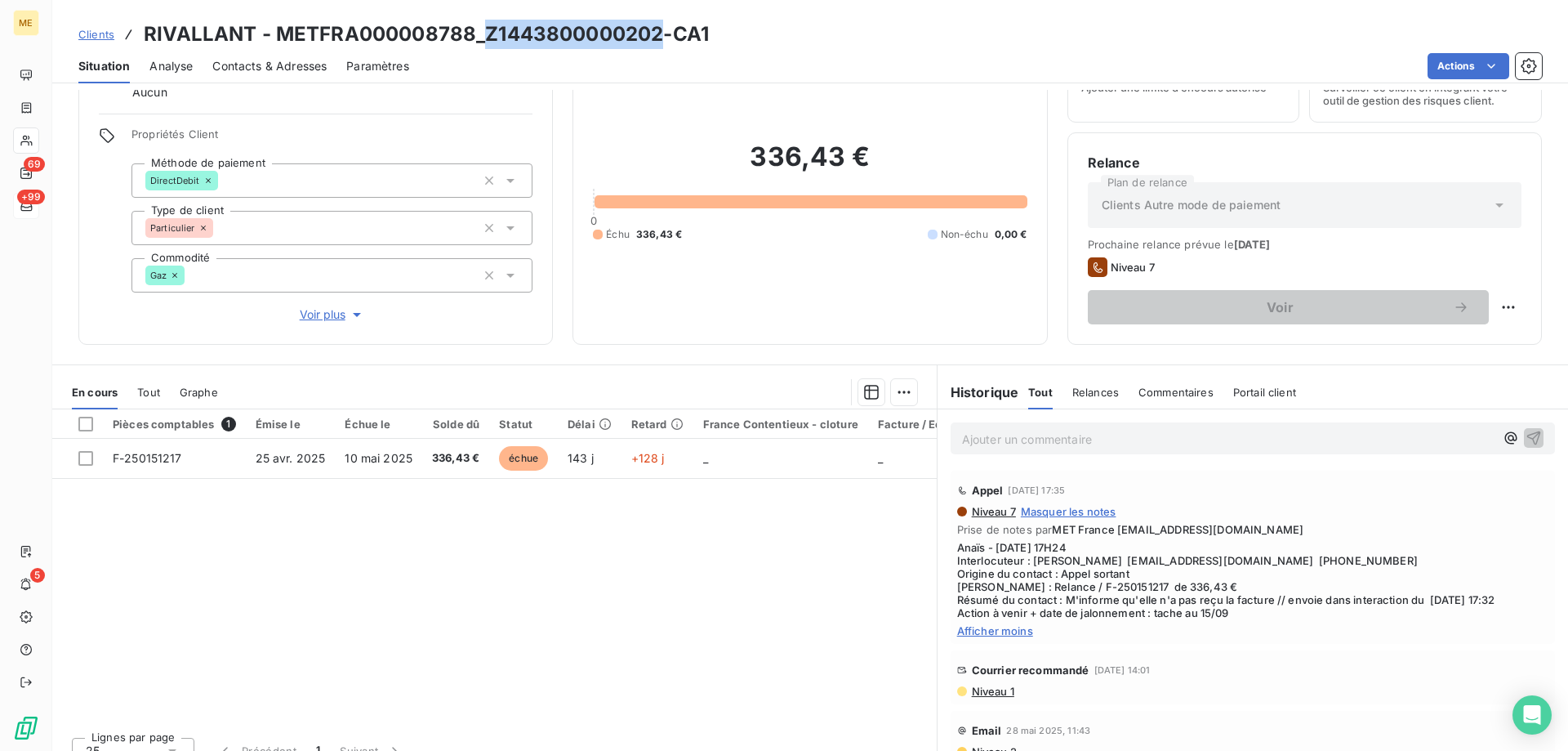
click at [485, 43] on h3 "RIVALLANT - METFRA000008788_Z1443800000202-CA1" at bounding box center [426, 34] width 565 height 30
copy h3 "Z1443800000202"
click at [688, 598] on div "Pièces comptables 1 Émise le Échue le Solde dû Statut Délai Retard France Conte…" at bounding box center [494, 567] width 885 height 314
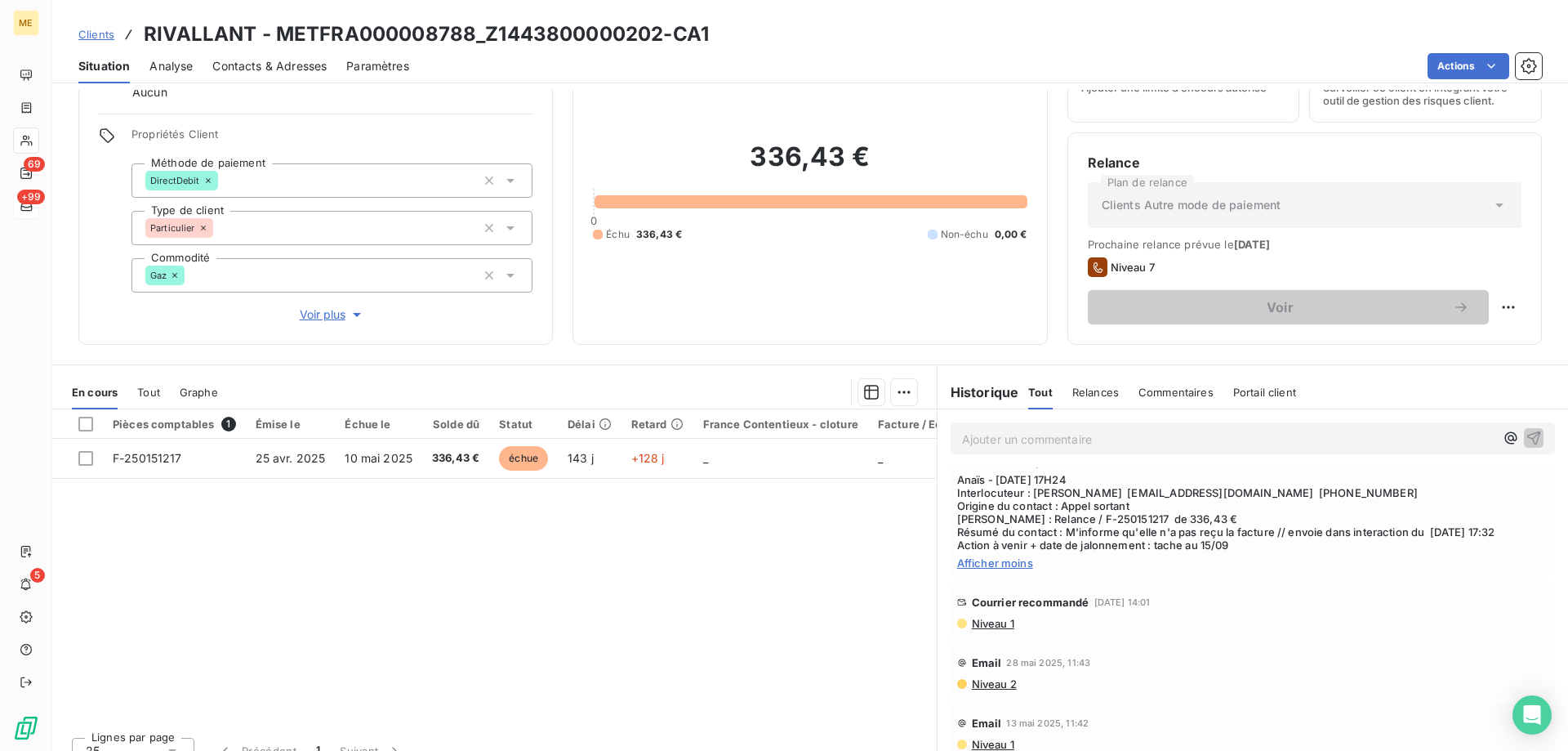
scroll to position [0, 0]
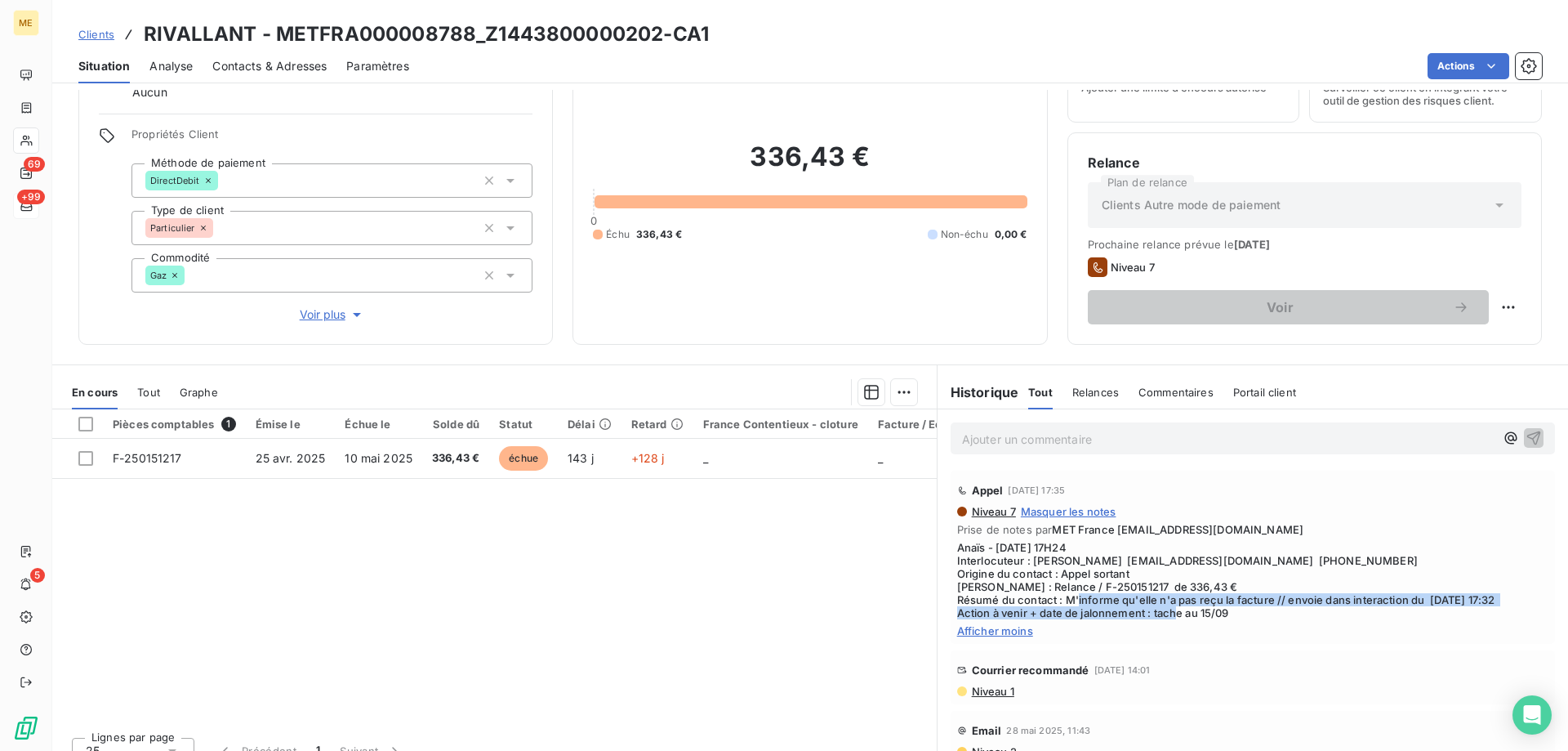
drag, startPoint x: 1225, startPoint y: 621, endPoint x: 1142, endPoint y: 600, distance: 85.6
click at [1142, 600] on div "Niveau 7 Masquer les notes Prise de notes par MET France met-france@recouvremen…" at bounding box center [1253, 570] width 591 height 132
drag, startPoint x: 1297, startPoint y: 544, endPoint x: 1308, endPoint y: 529, distance: 18.6
click at [1308, 529] on div "Niveau 7 Masquer les notes Prise de notes par MET France met-france@recouvremen…" at bounding box center [1253, 570] width 591 height 132
click at [1315, 549] on span "Anaïs - 08/09/2025 - 17H24 Interlocuteur : Mme AUBERT didigsxr1000@gmail.com 06…" at bounding box center [1253, 579] width 591 height 78
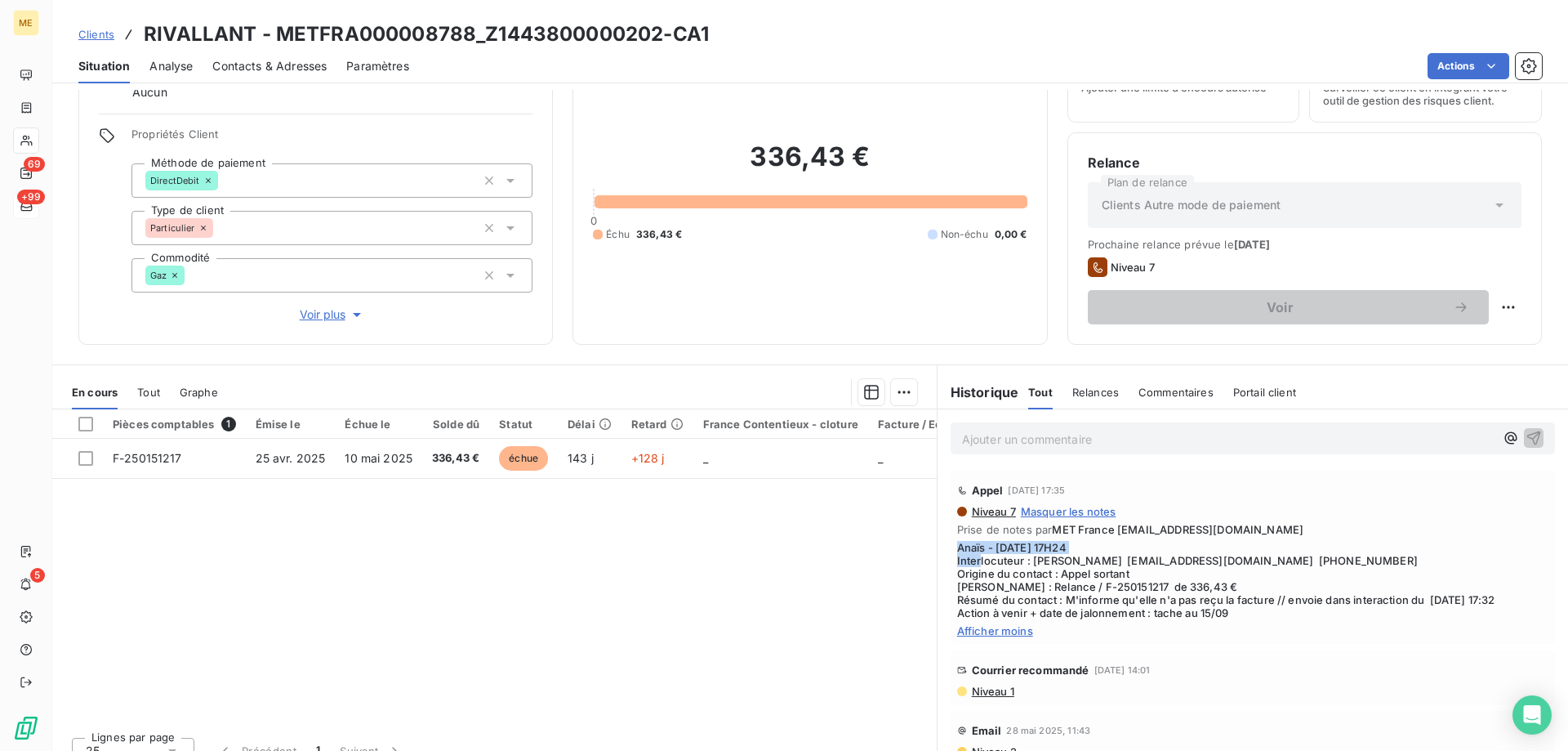
drag, startPoint x: 1319, startPoint y: 551, endPoint x: 945, endPoint y: 552, distance: 374.0
click at [950, 552] on div "Appel 8 sept. 2025, 17:35 Niveau 7 Masquer les notes Prise de notes par MET Fra…" at bounding box center [1252, 557] width 604 height 173
click at [1106, 604] on span "Anaïs - 08/09/2025 - 17H24 Interlocuteur : Mme AUBERT didigsxr1000@gmail.com 06…" at bounding box center [1253, 579] width 591 height 78
click at [1246, 607] on span "Anaïs - 08/09/2025 - 17H24 Interlocuteur : Mme AUBERT didigsxr1000@gmail.com 06…" at bounding box center [1253, 579] width 591 height 78
drag, startPoint x: 1228, startPoint y: 613, endPoint x: 1170, endPoint y: 616, distance: 58.1
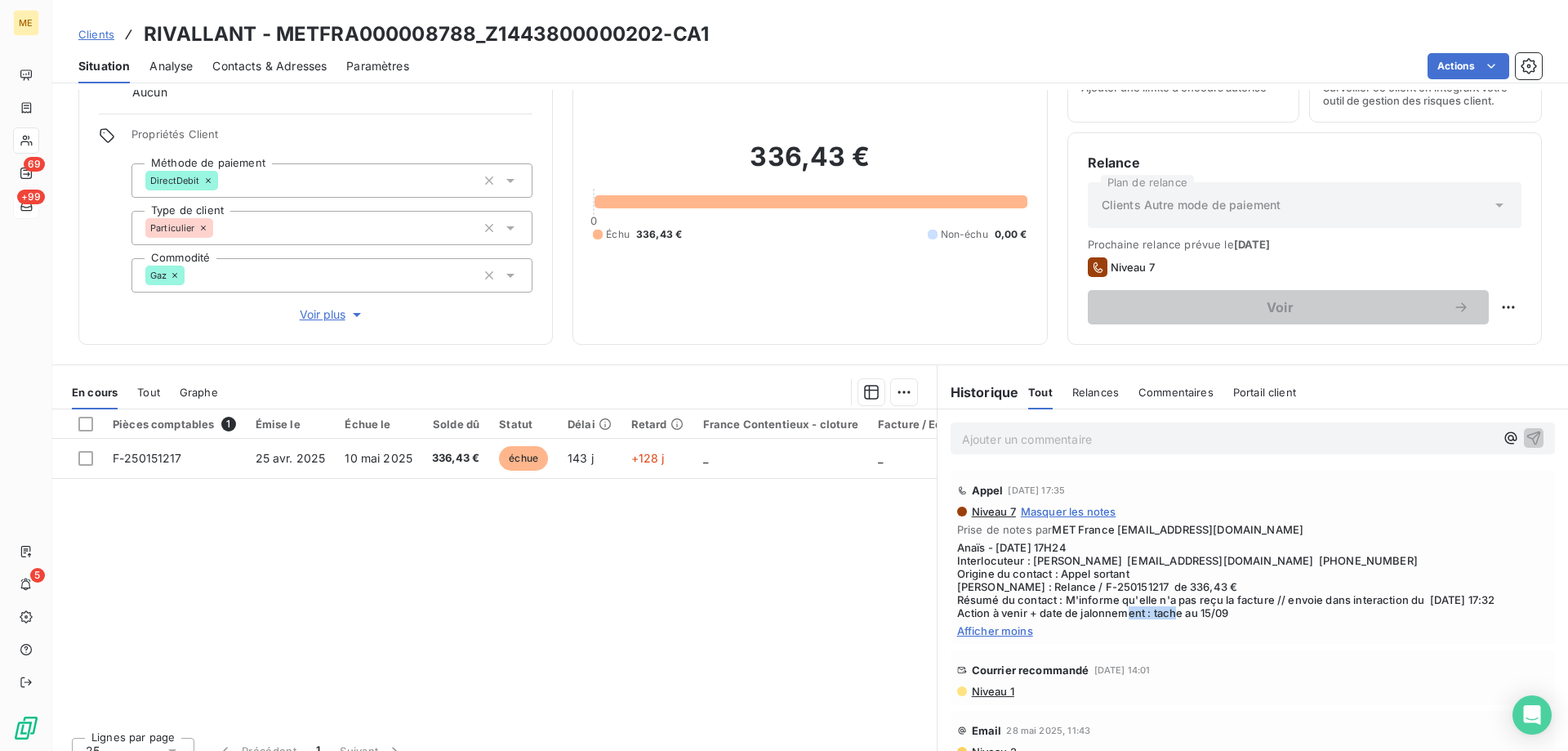
click at [1170, 616] on span "Anaïs - 08/09/2025 - 17H24 Interlocuteur : Mme AUBERT didigsxr1000@gmail.com 06…" at bounding box center [1253, 579] width 591 height 78
click at [1230, 617] on span "Anaïs - 08/09/2025 - 17H24 Interlocuteur : Mme AUBERT didigsxr1000@gmail.com 06…" at bounding box center [1253, 579] width 591 height 78
click at [665, 314] on div "336,43 € 0 Échu 336,43 € Non-échu 0,00 €" at bounding box center [809, 191] width 434 height 266
drag, startPoint x: 747, startPoint y: 163, endPoint x: 870, endPoint y: 173, distance: 123.4
click at [872, 174] on h2 "336,43 €" at bounding box center [809, 164] width 434 height 49
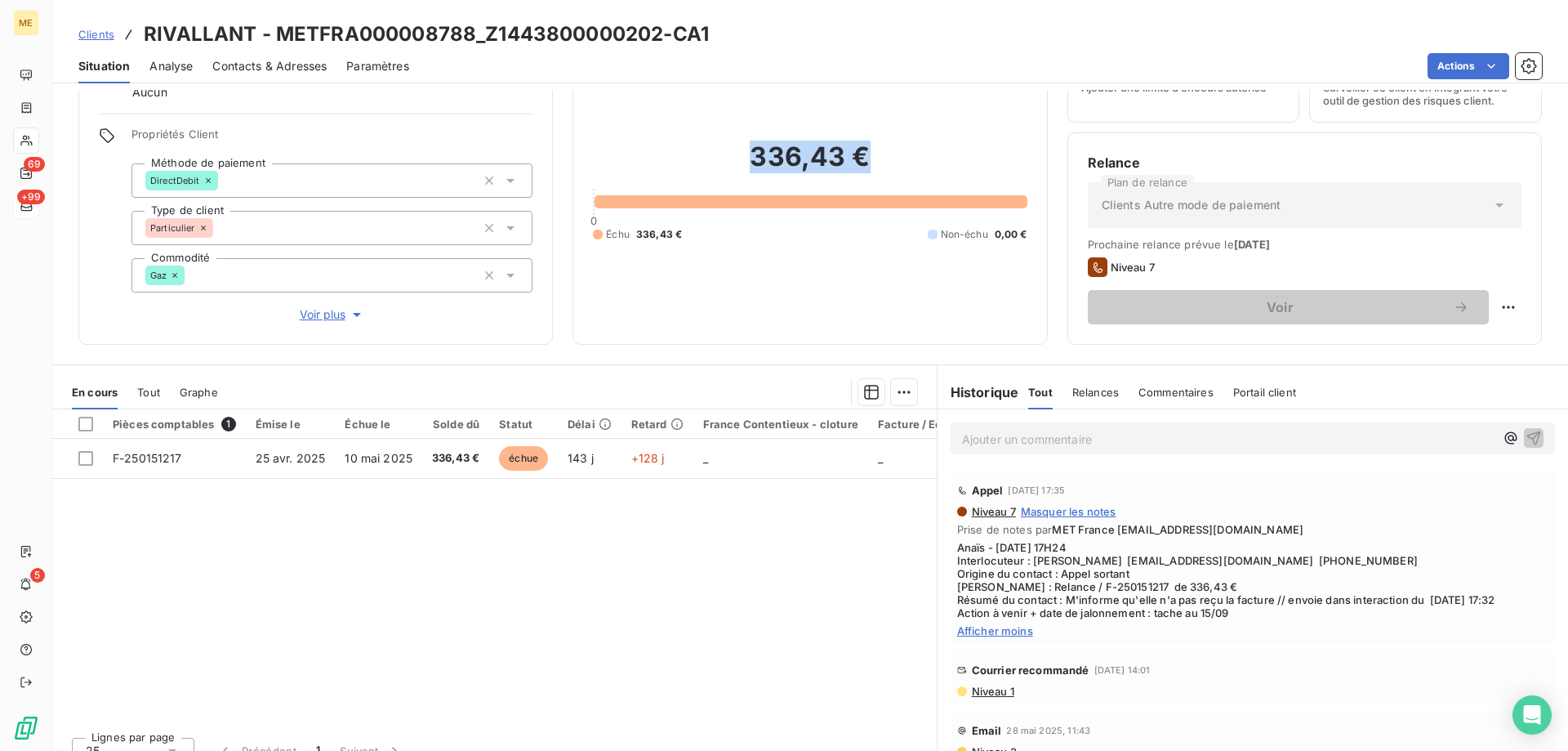
click at [867, 173] on h2 "336,43 €" at bounding box center [809, 164] width 434 height 49
click at [861, 307] on div "336,43 € 0 Échu 336,43 € Non-échu 0,00 €" at bounding box center [809, 191] width 434 height 266
click at [269, 64] on span "Contacts & Adresses" at bounding box center [269, 66] width 114 height 16
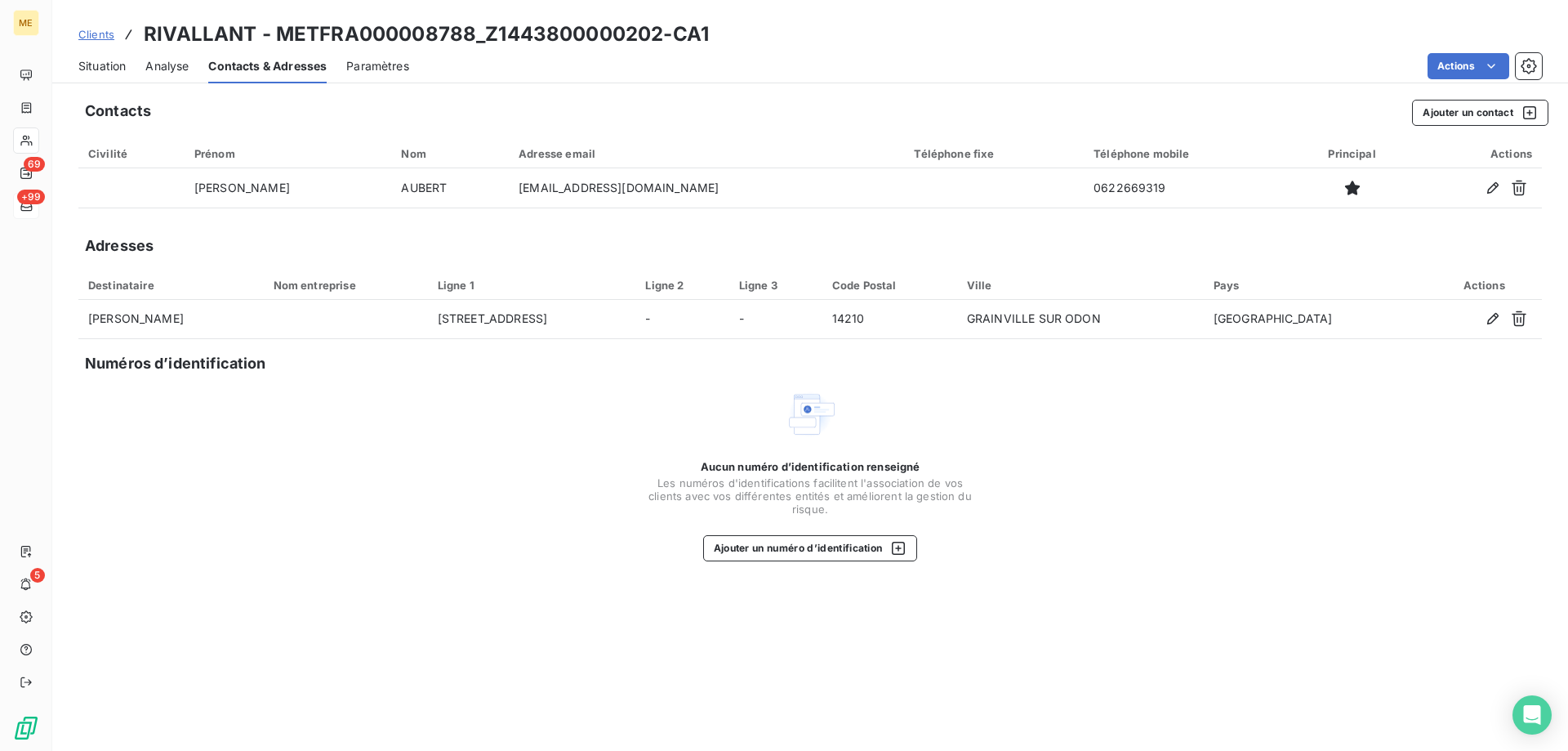
click at [107, 60] on span "Situation" at bounding box center [101, 66] width 48 height 16
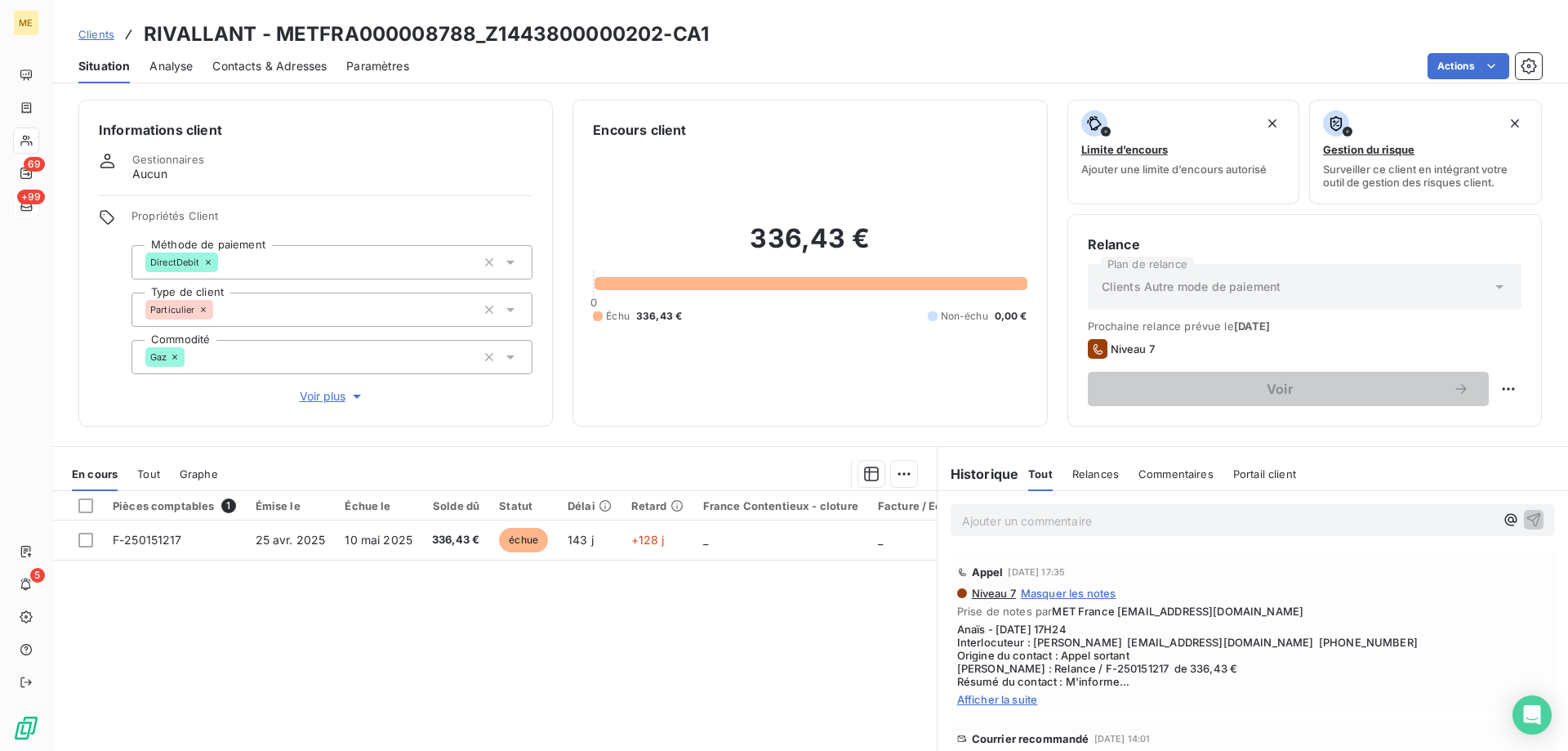
click at [795, 349] on div "336,43 € 0 Échu 336,43 € Non-échu 0,00 €" at bounding box center [809, 272] width 434 height 266
drag, startPoint x: 744, startPoint y: 247, endPoint x: 912, endPoint y: 243, distance: 168.0
click at [912, 243] on h2 "336,43 €" at bounding box center [809, 246] width 434 height 49
drag, startPoint x: 904, startPoint y: 247, endPoint x: 890, endPoint y: 258, distance: 17.8
click at [903, 250] on h2 "336,43 €" at bounding box center [809, 246] width 434 height 49
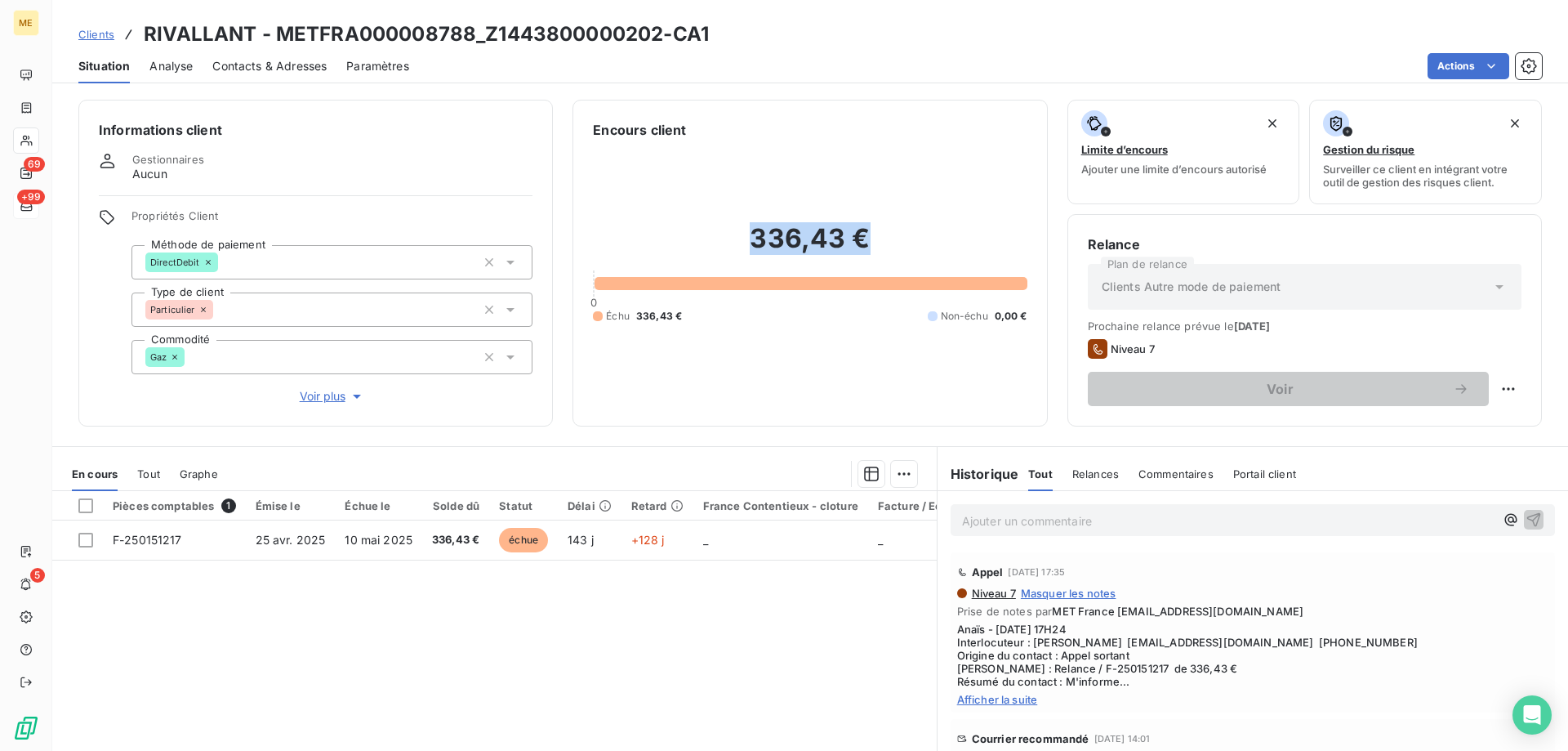
click at [870, 246] on h2 "336,43 €" at bounding box center [809, 246] width 434 height 49
drag, startPoint x: 749, startPoint y: 247, endPoint x: 922, endPoint y: 256, distance: 173.2
click at [922, 256] on h2 "336,43 €" at bounding box center [809, 246] width 434 height 49
drag, startPoint x: 850, startPoint y: 319, endPoint x: 832, endPoint y: 314, distance: 18.7
click at [838, 315] on div "336,43 € 0 Échu 336,43 € Non-échu 0,00 €" at bounding box center [809, 272] width 434 height 266
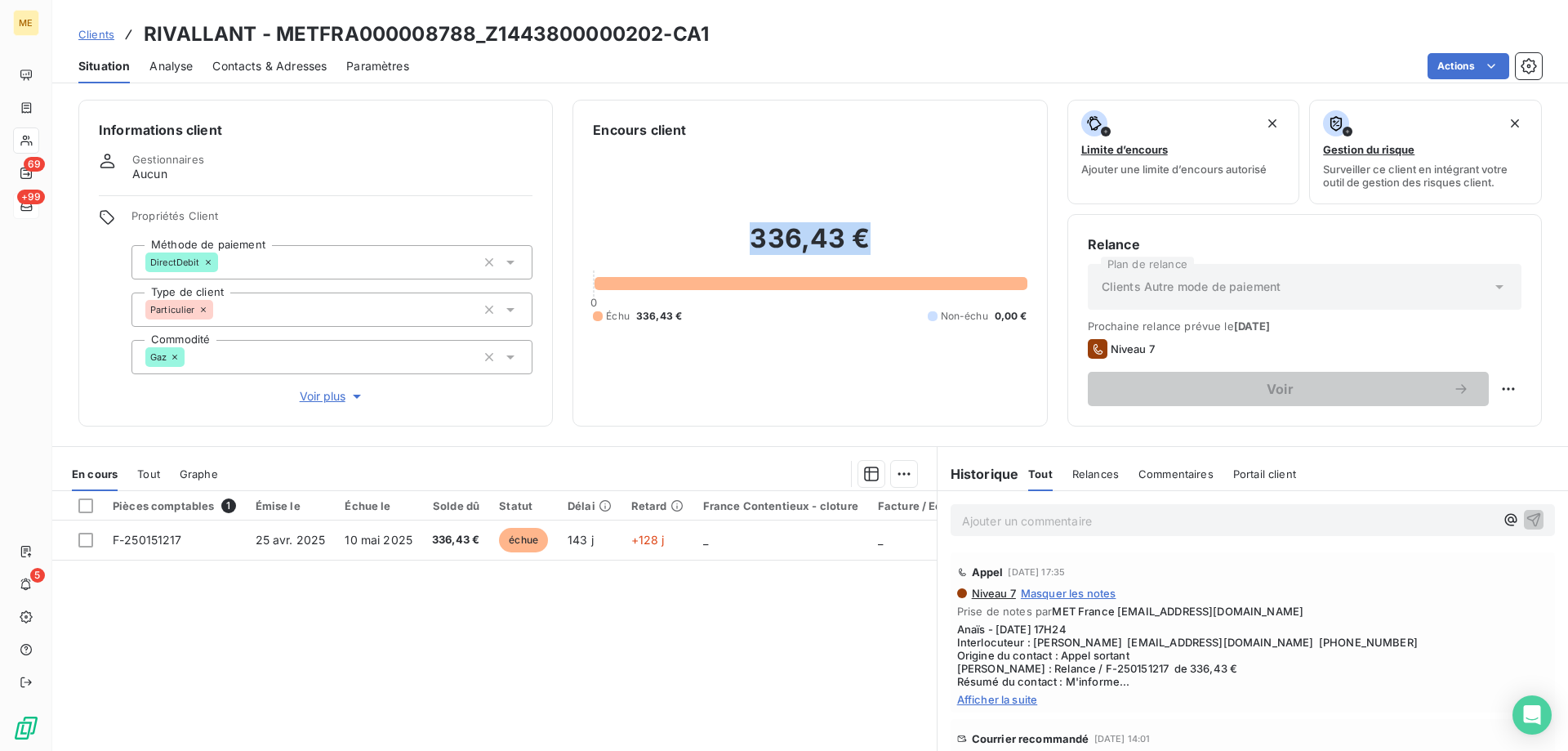
drag, startPoint x: 871, startPoint y: 254, endPoint x: 741, endPoint y: 245, distance: 130.3
click at [741, 245] on h2 "336,43 €" at bounding box center [809, 246] width 434 height 49
click at [762, 345] on div "336,43 € 0 Échu 336,43 € Non-échu 0,00 €" at bounding box center [809, 272] width 434 height 266
click at [871, 346] on div "336,43 € 0 Échu 336,43 € Non-échu 0,00 €" at bounding box center [809, 272] width 434 height 266
drag, startPoint x: 1186, startPoint y: 670, endPoint x: 1117, endPoint y: 667, distance: 69.1
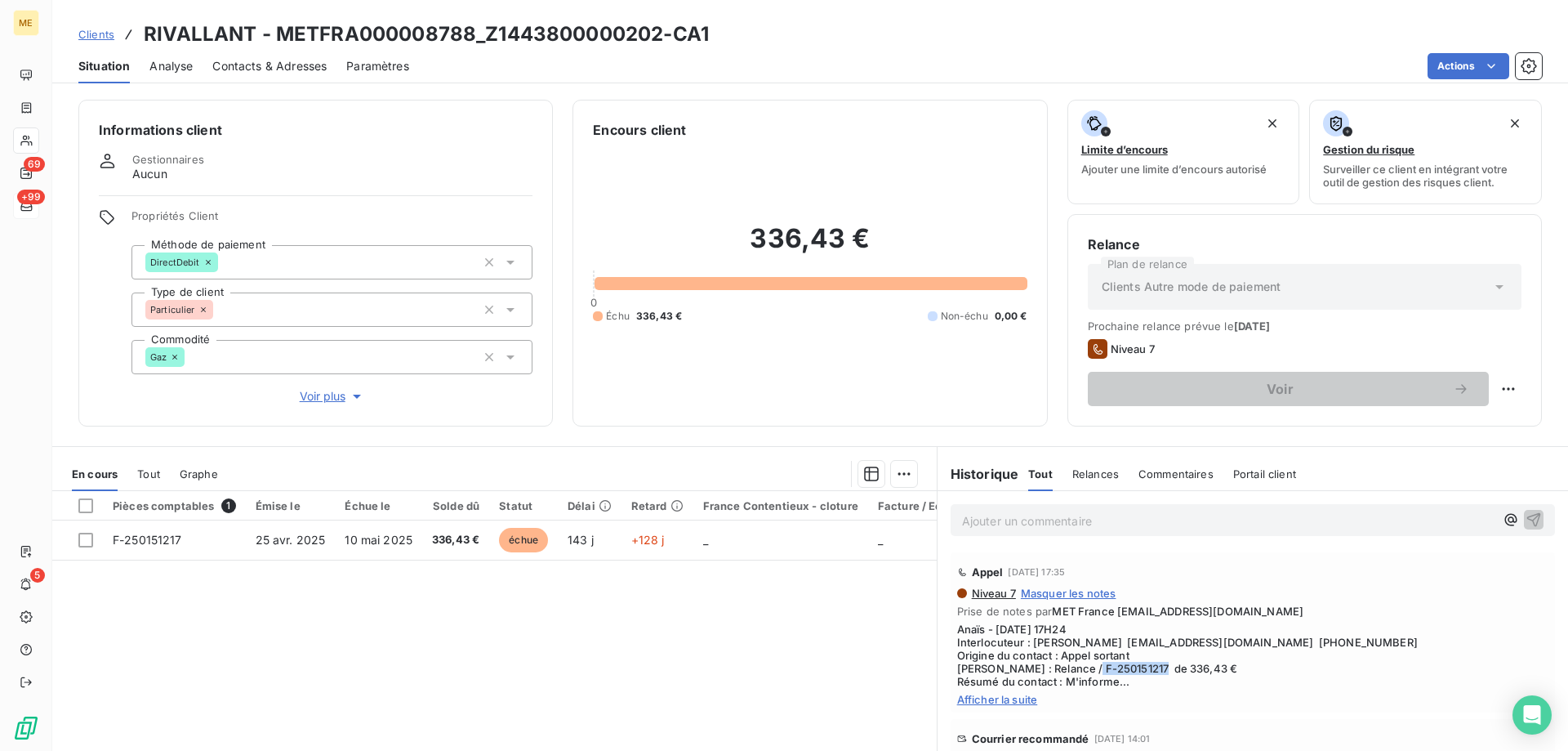
click at [1117, 667] on span "Anaïs - 08/09/2025 - 17H24 Interlocuteur : Mme AUBERT didigsxr1000@gmail.com 06…" at bounding box center [1253, 655] width 591 height 66
click at [1217, 676] on span "Anaïs - 08/09/2025 - 17H24 Interlocuteur : Mme AUBERT didigsxr1000@gmail.com 06…" at bounding box center [1253, 655] width 591 height 66
drag, startPoint x: 860, startPoint y: 241, endPoint x: 749, endPoint y: 234, distance: 111.2
click at [749, 234] on h2 "336,43 €" at bounding box center [809, 246] width 434 height 49
click at [888, 230] on h2 "336,43 €" at bounding box center [809, 246] width 434 height 49
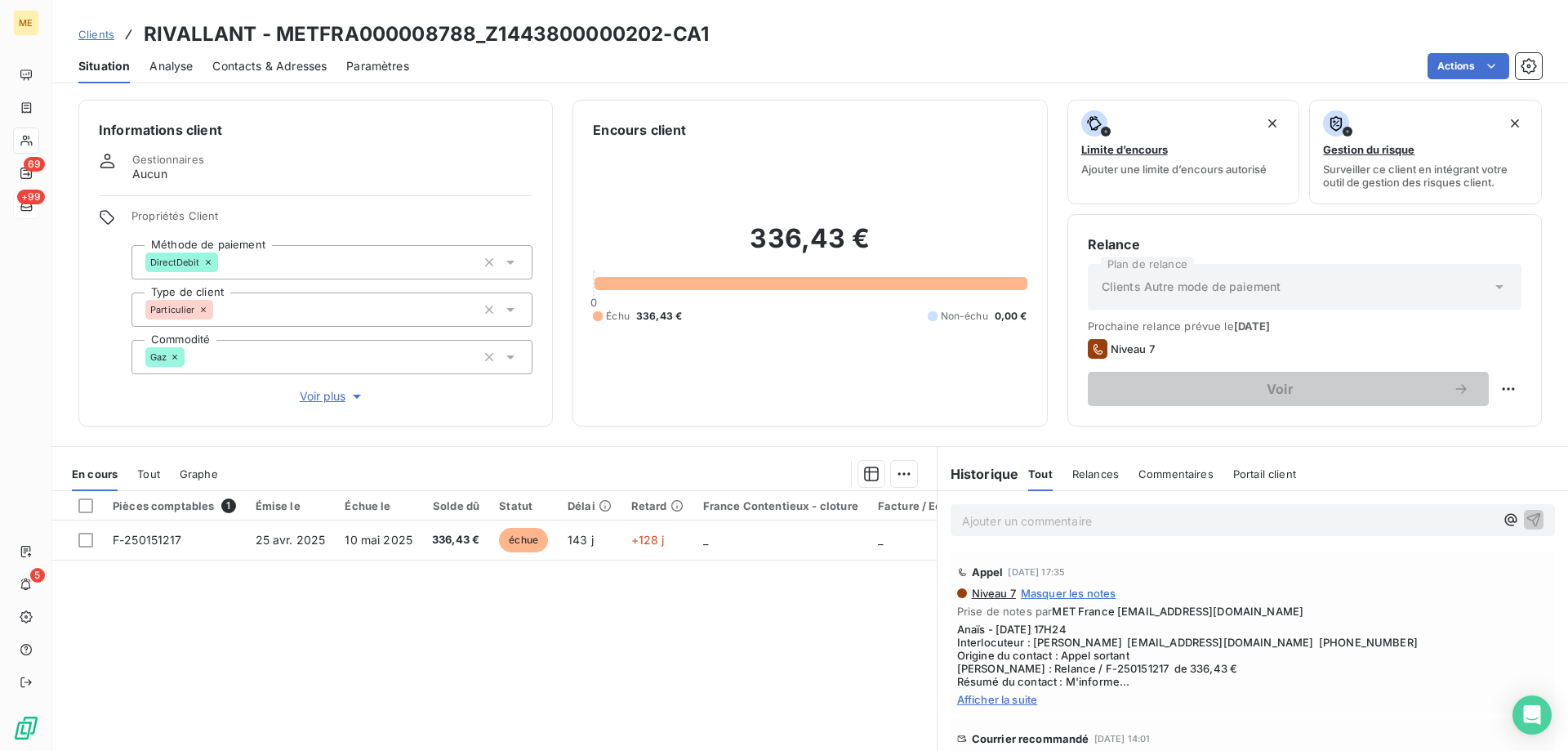
click at [760, 309] on div "Échu 336,43 € Non-échu 0,00 €" at bounding box center [809, 316] width 434 height 14
click at [793, 359] on div "336,43 € 0 Échu 336,43 € Non-échu 0,00 €" at bounding box center [809, 272] width 434 height 266
drag, startPoint x: 767, startPoint y: 252, endPoint x: 866, endPoint y: 245, distance: 99.2
click at [866, 245] on h2 "336,43 €" at bounding box center [809, 246] width 434 height 49
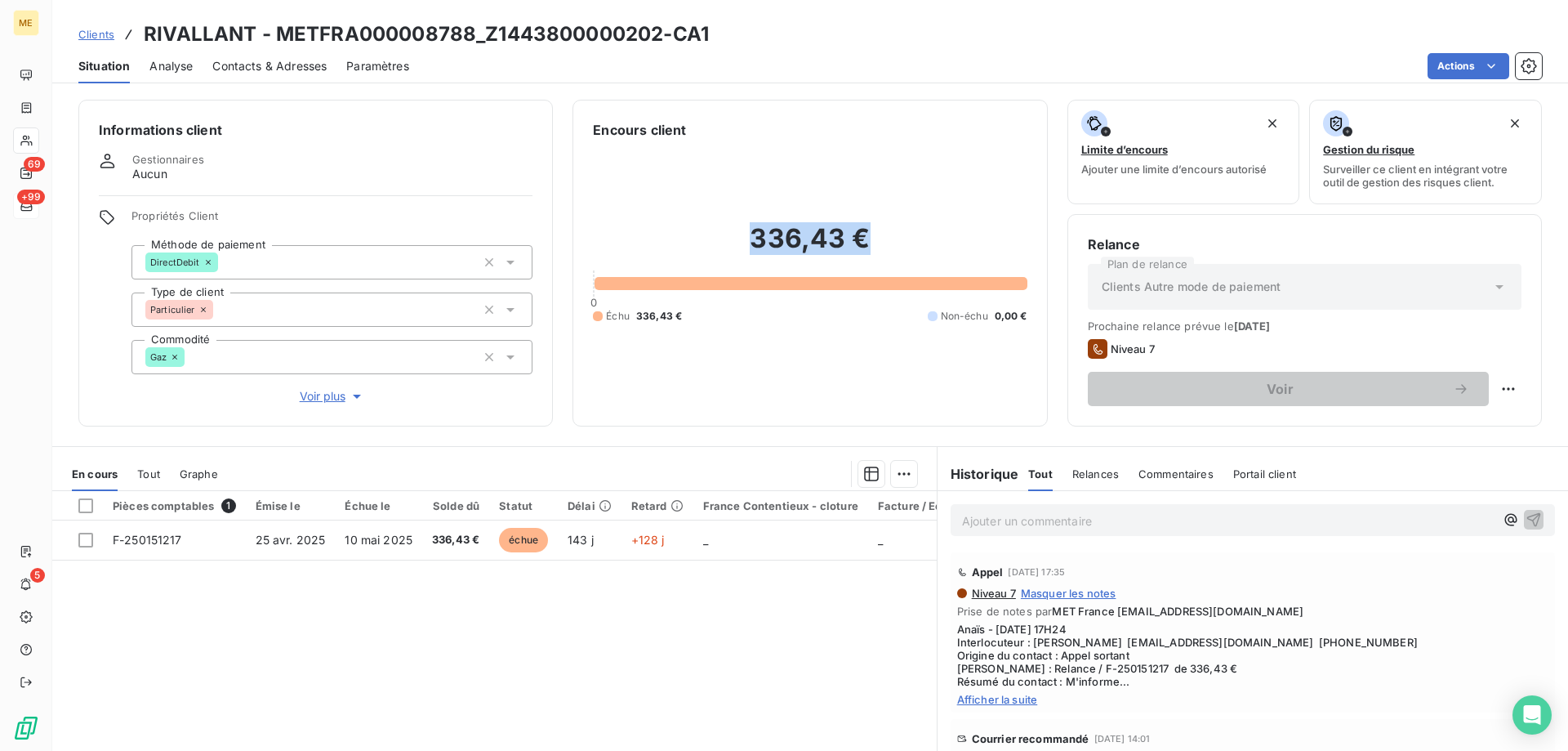
drag, startPoint x: 868, startPoint y: 246, endPoint x: 745, endPoint y: 241, distance: 123.1
click at [745, 241] on h2 "336,43 €" at bounding box center [809, 246] width 434 height 49
click at [875, 229] on div "336,43 € 0 Échu 336,43 € Non-échu 0,00 €" at bounding box center [809, 272] width 434 height 266
drag, startPoint x: 751, startPoint y: 247, endPoint x: 851, endPoint y: 254, distance: 100.2
click at [851, 254] on h2 "336,43 €" at bounding box center [809, 246] width 434 height 49
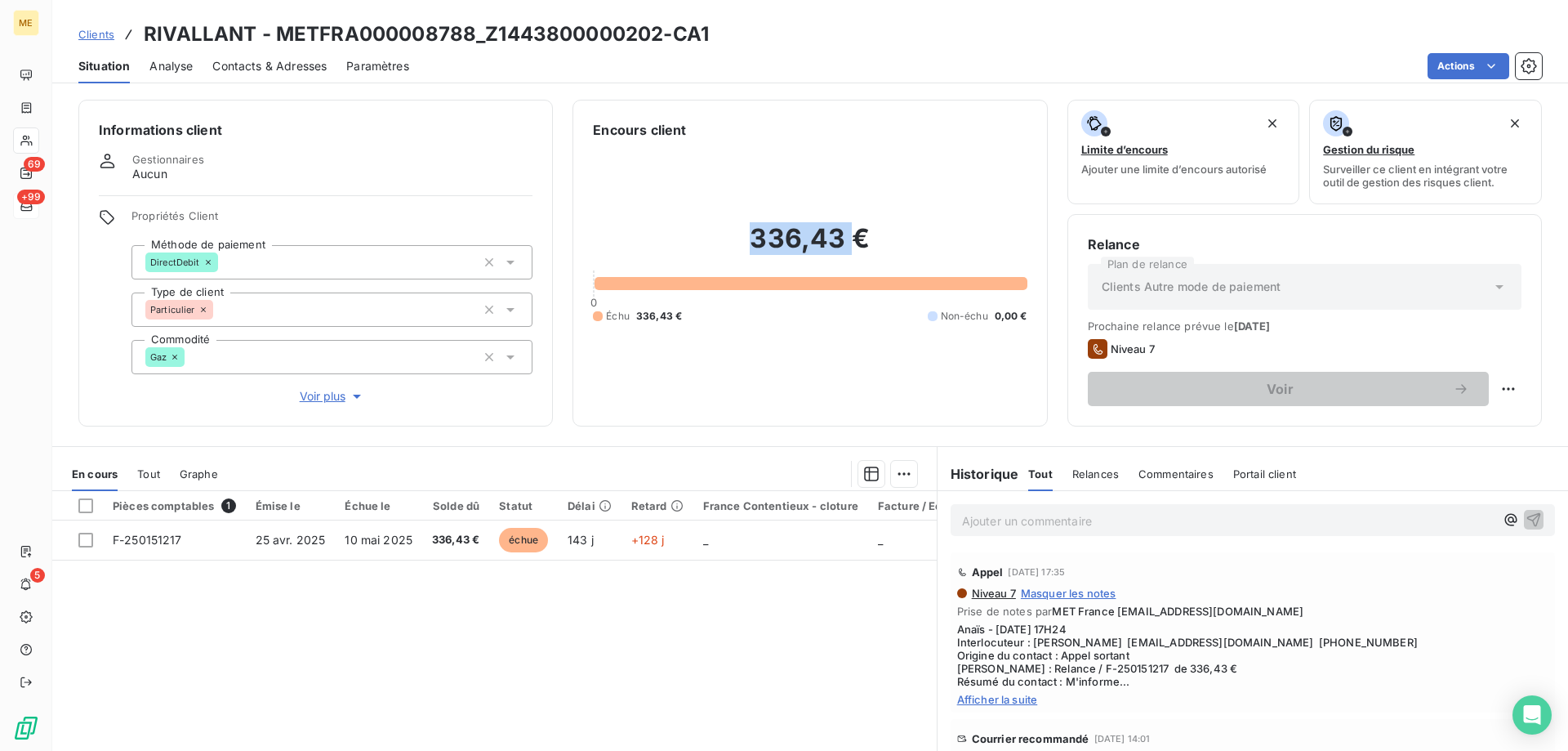
click at [851, 253] on h2 "336,43 €" at bounding box center [809, 246] width 434 height 49
drag, startPoint x: 861, startPoint y: 250, endPoint x: 734, endPoint y: 243, distance: 127.2
click at [734, 243] on h2 "336,43 €" at bounding box center [809, 246] width 434 height 49
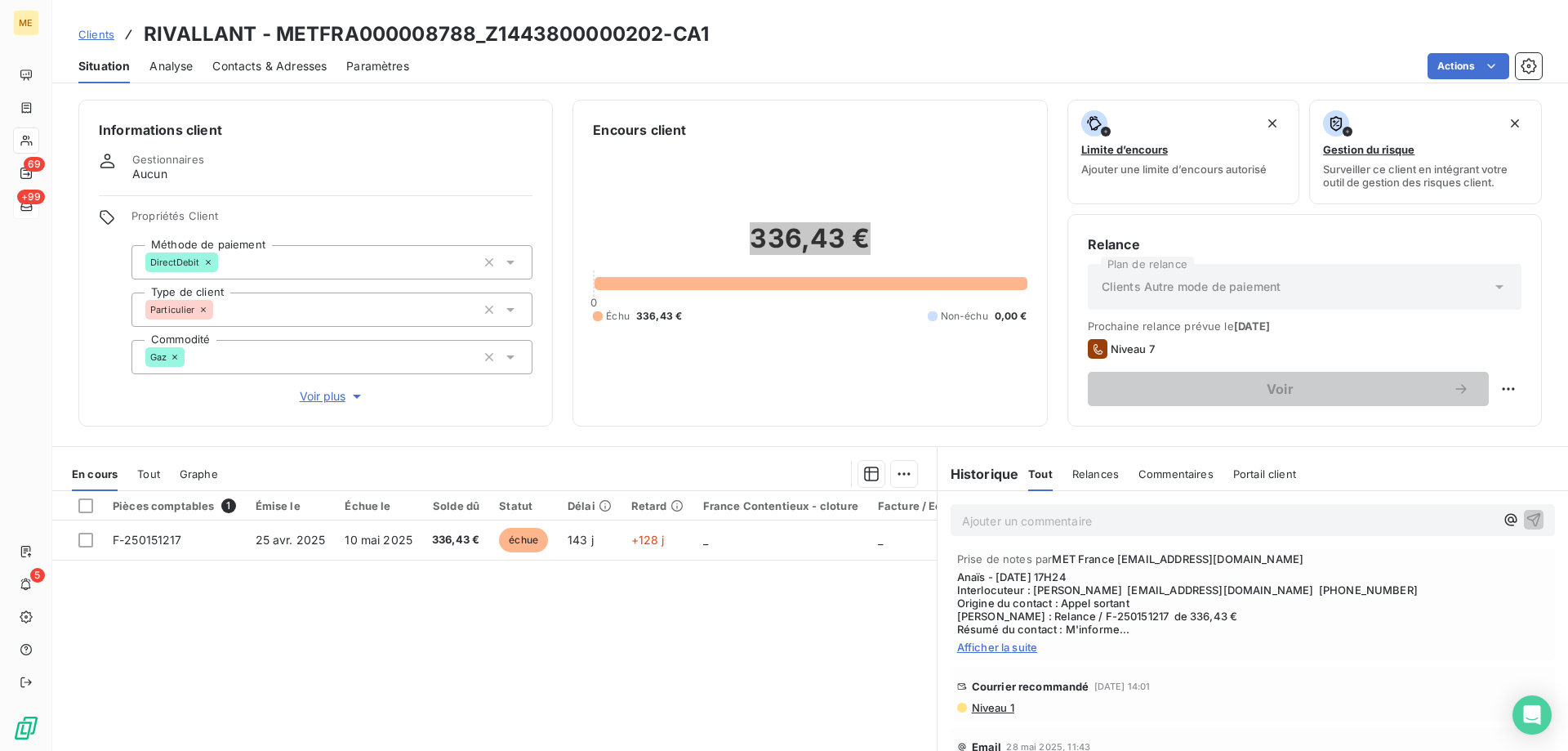
scroll to position [82, 0]
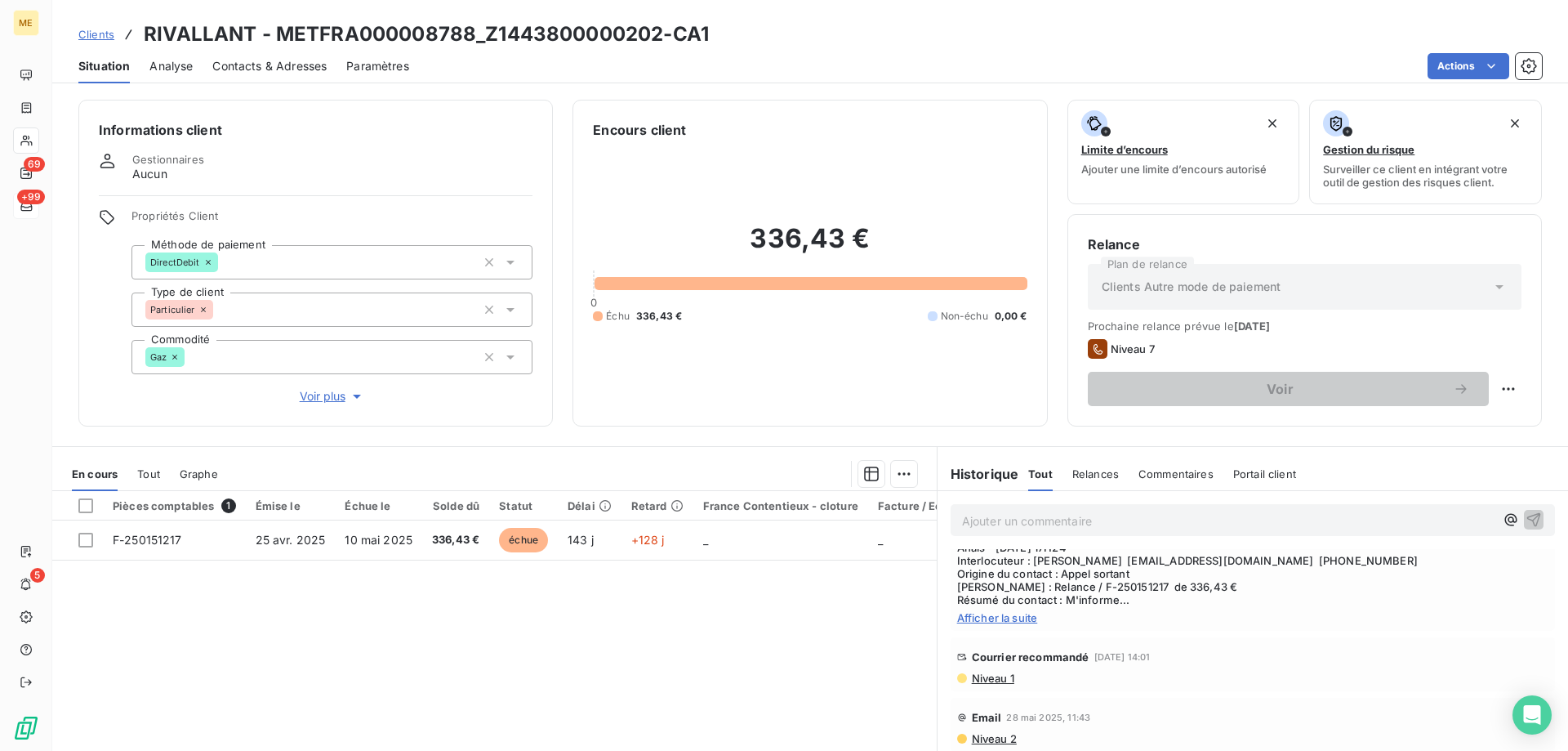
click at [991, 613] on span "Afficher la suite" at bounding box center [1253, 617] width 591 height 13
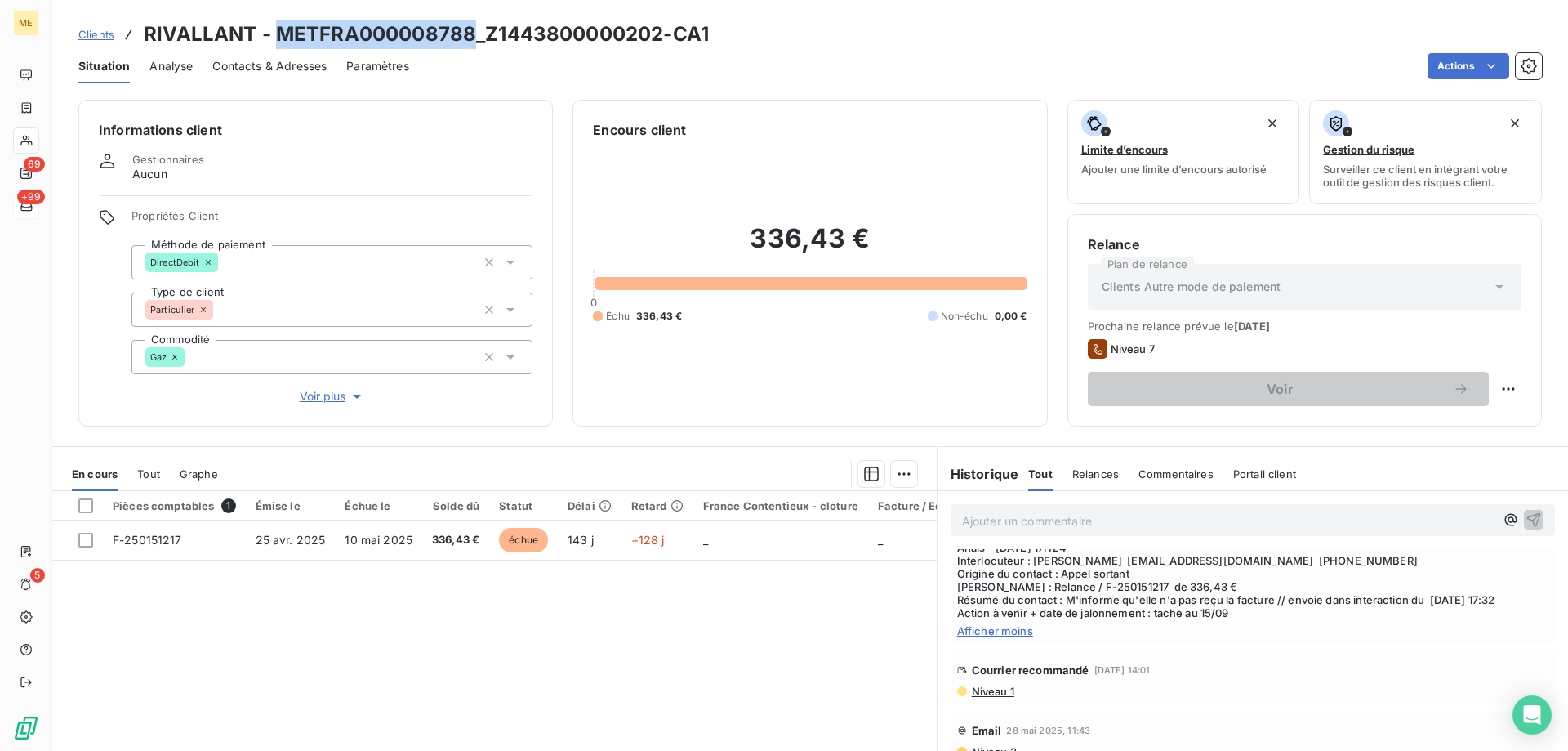
drag, startPoint x: 472, startPoint y: 31, endPoint x: 279, endPoint y: 40, distance: 193.2
click at [279, 40] on h3 "RIVALLANT - METFRA000008788_Z1443800000202-CA1" at bounding box center [426, 34] width 565 height 30
copy h3 "METFRA000008788"
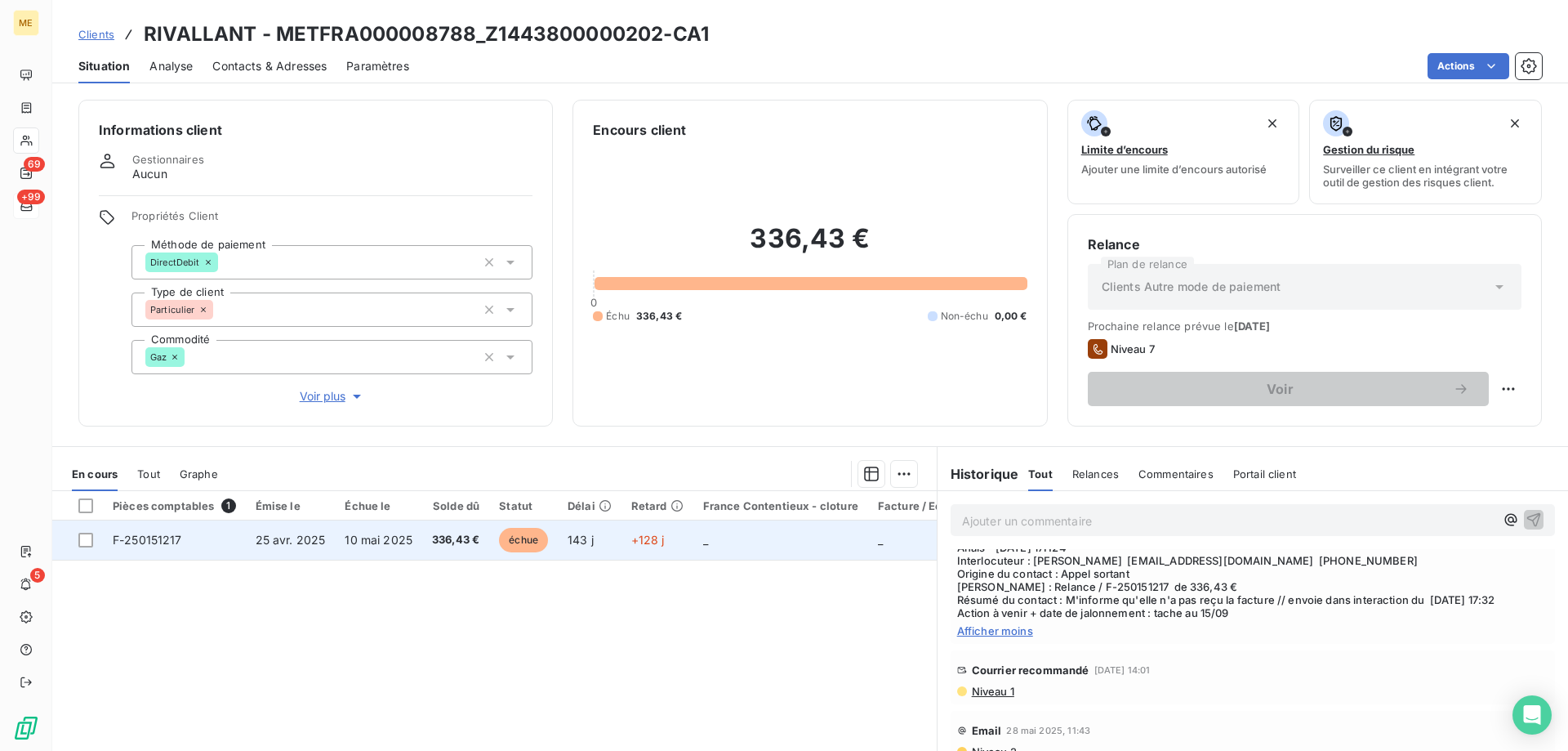
click at [365, 548] on td "10 mai 2025" at bounding box center [378, 540] width 87 height 40
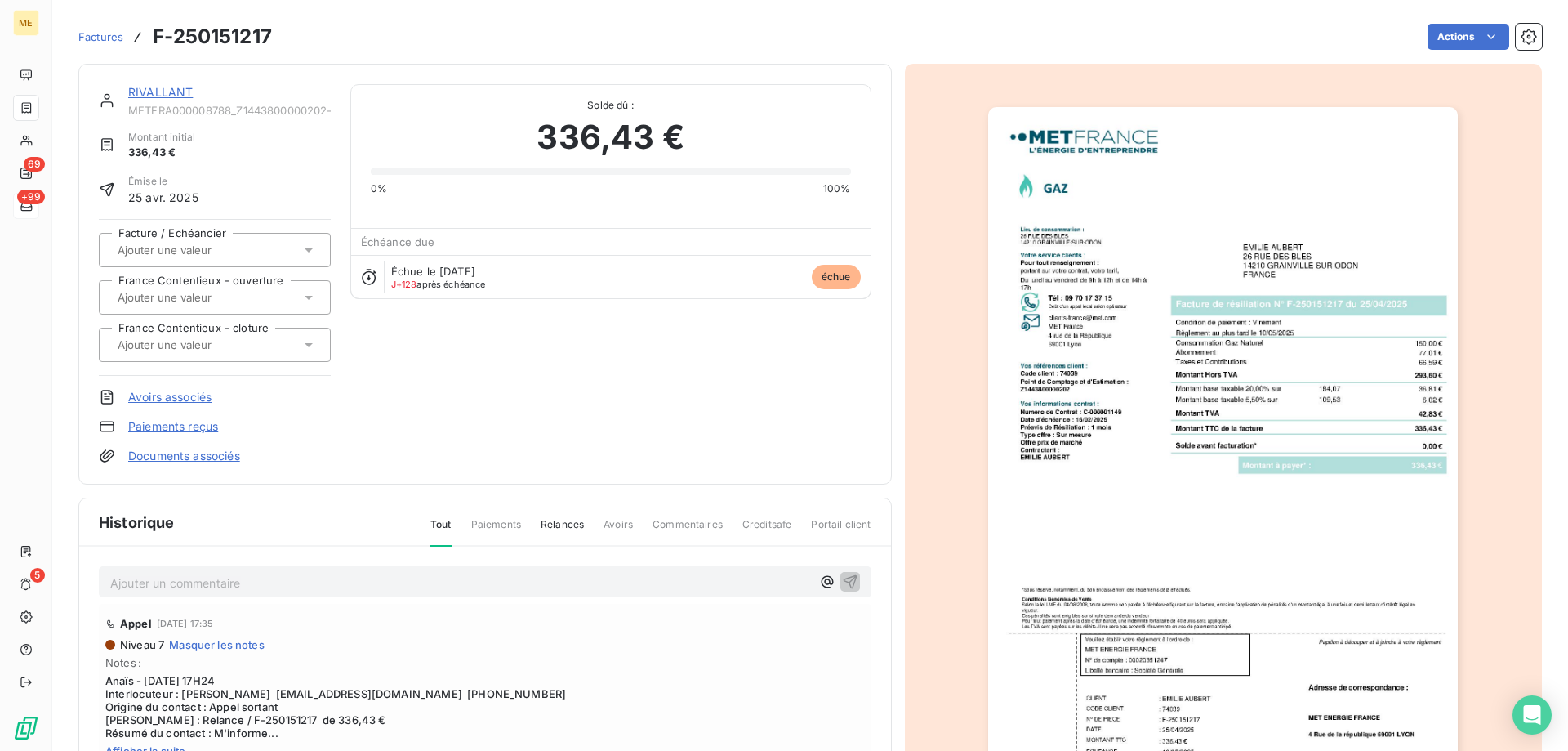
click at [147, 92] on link "RIVALLANT" at bounding box center [161, 92] width 65 height 13
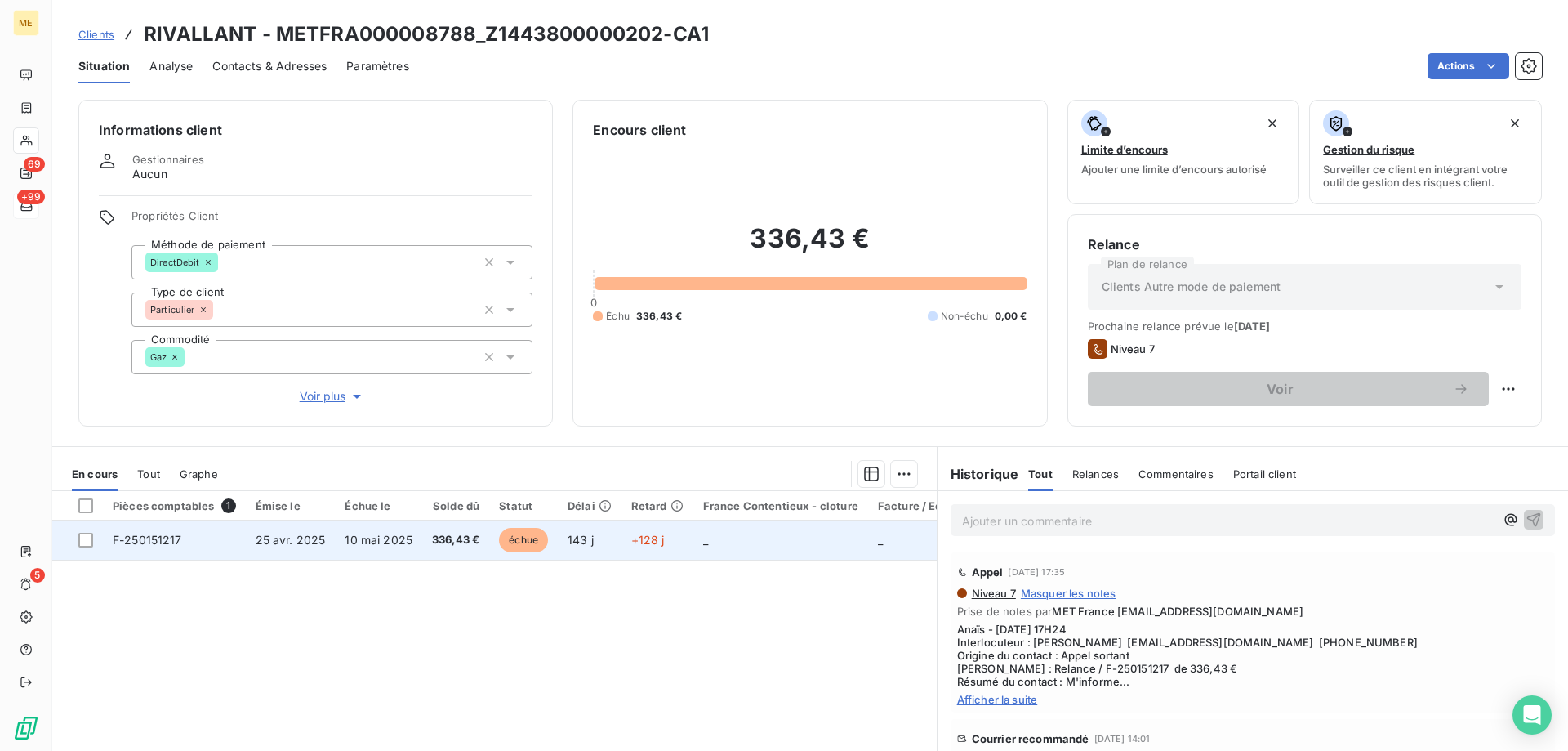
click at [224, 543] on td "F-250151217" at bounding box center [174, 540] width 143 height 40
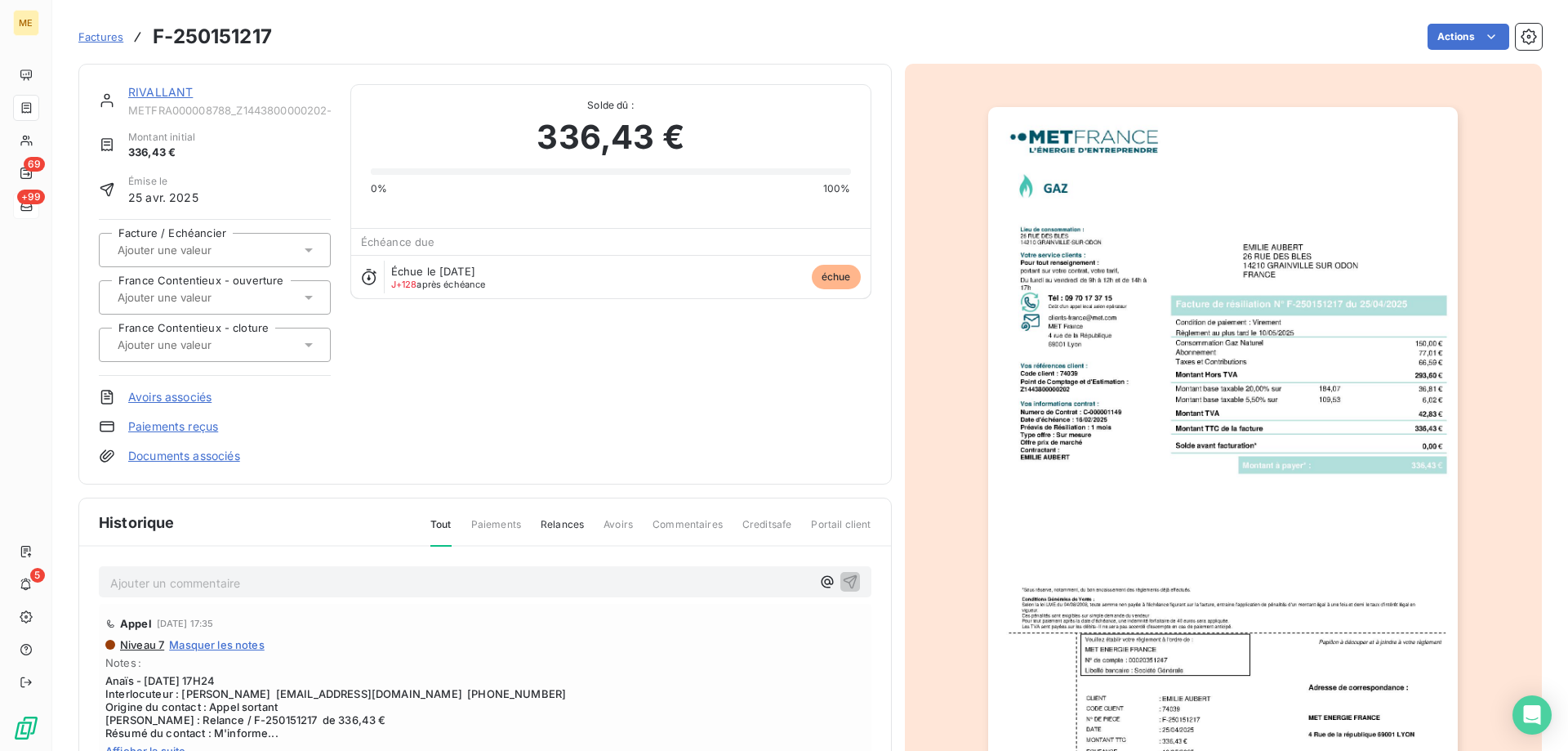
click at [1052, 512] on img "button" at bounding box center [1222, 439] width 470 height 665
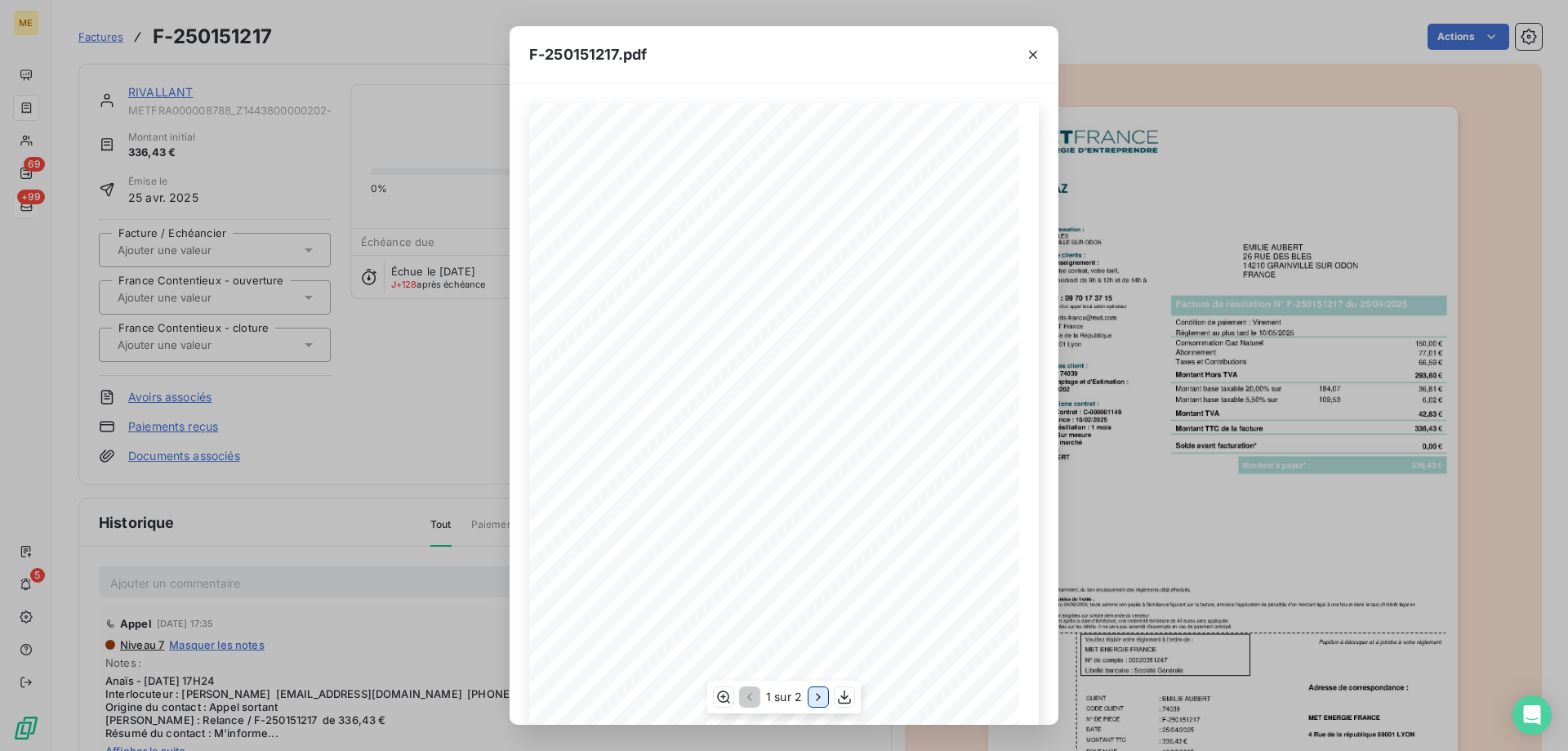
click at [823, 696] on icon "button" at bounding box center [818, 696] width 16 height 16
click at [1034, 58] on icon "button" at bounding box center [1033, 55] width 16 height 16
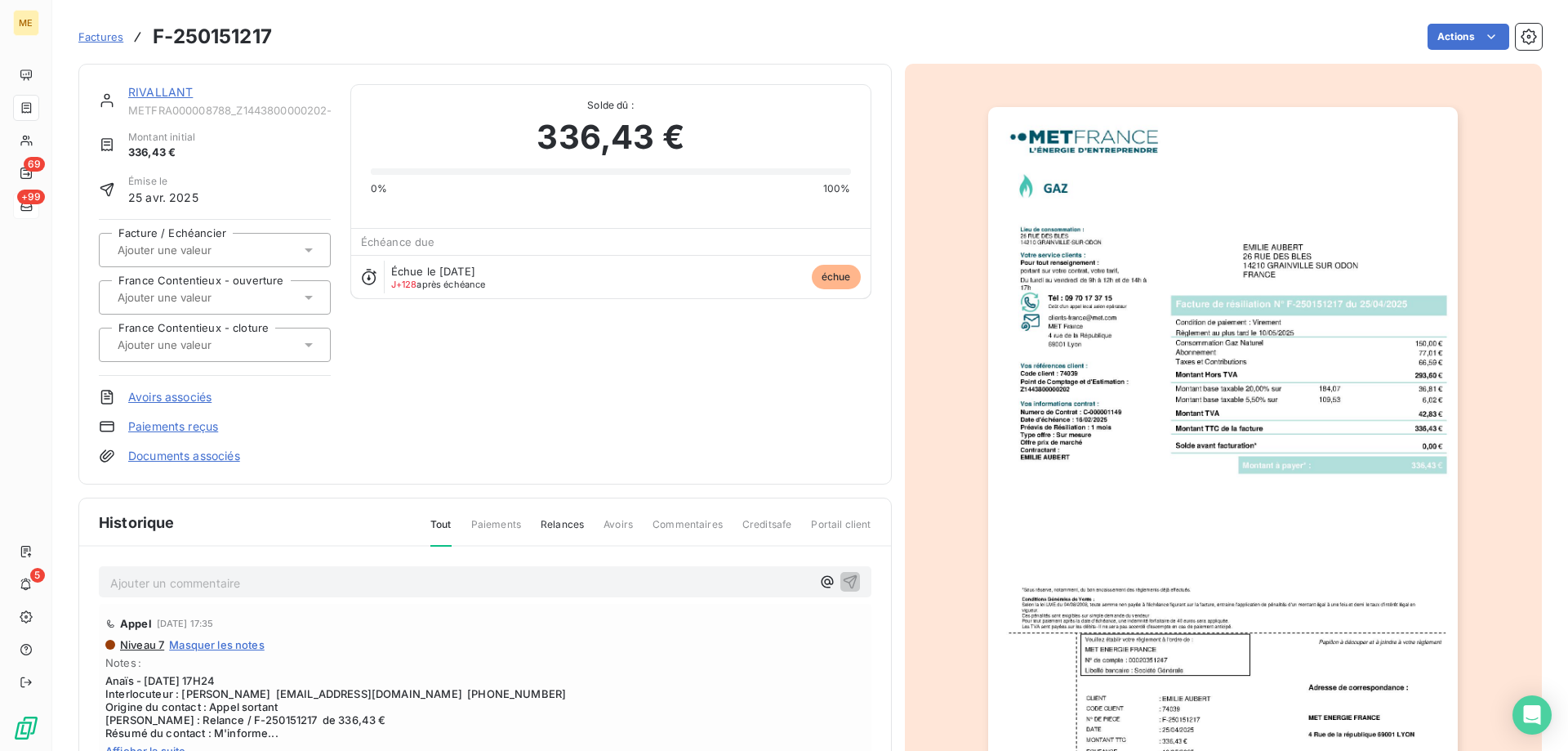
click at [176, 89] on link "RIVALLANT" at bounding box center [161, 92] width 65 height 13
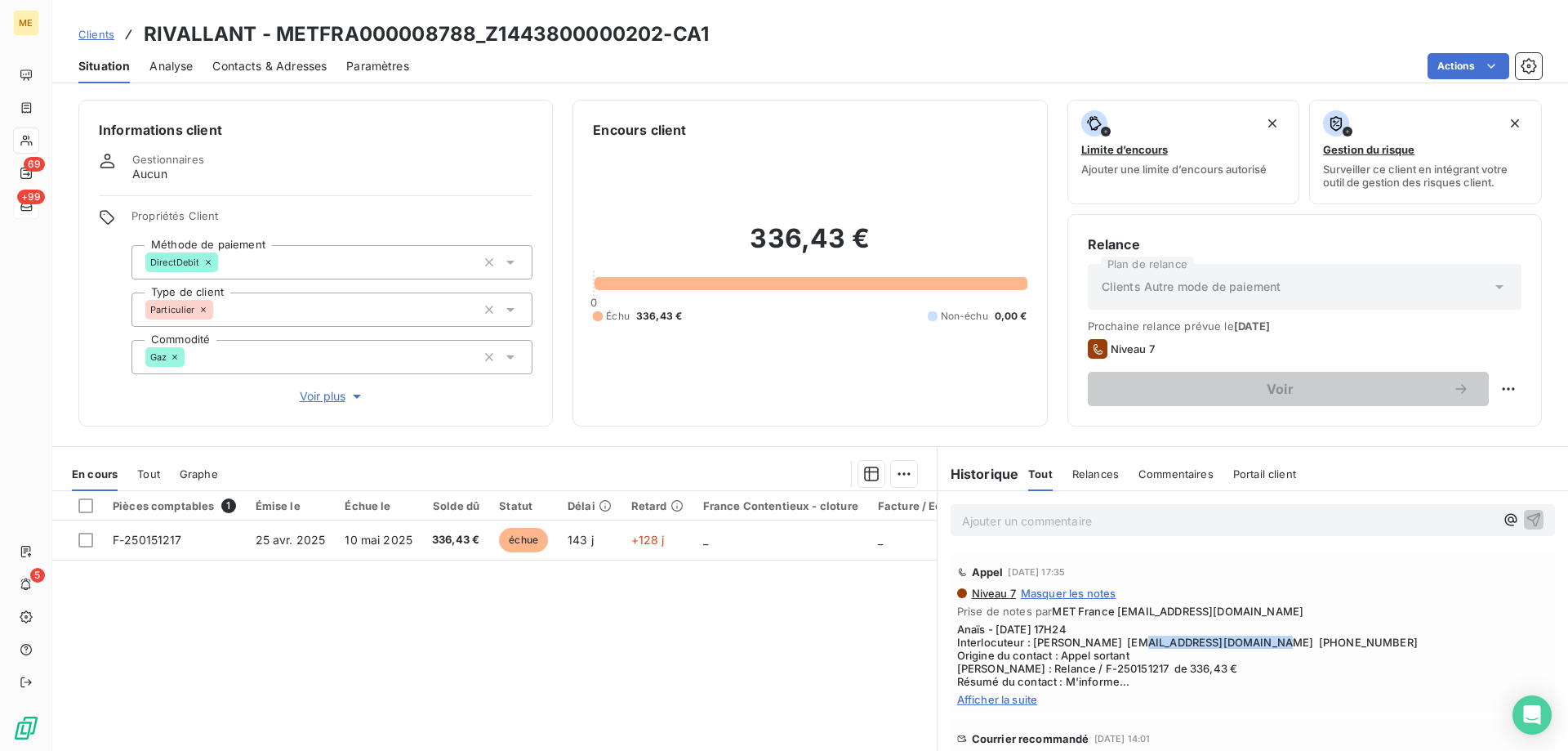
copy span "didigsxr1000@gmail.com"
drag, startPoint x: 1233, startPoint y: 645, endPoint x: 1104, endPoint y: 646, distance: 129.0
click at [1104, 646] on span "Anaïs - 08/09/2025 - 17H24 Interlocuteur : Mme AUBERT didigsxr1000@gmail.com 06…" at bounding box center [1253, 655] width 591 height 66
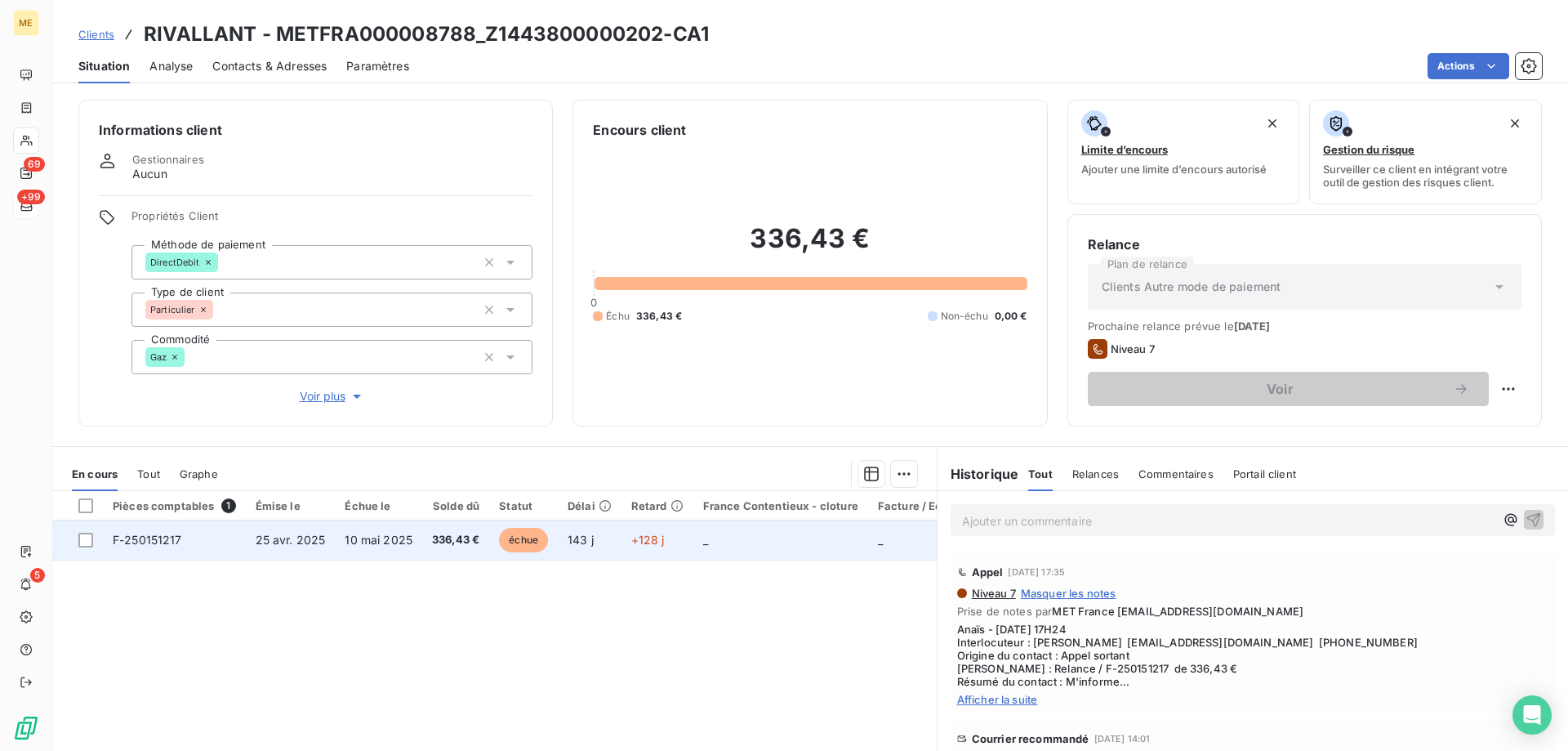
click at [398, 533] on span "10 mai 2025" at bounding box center [378, 539] width 67 height 13
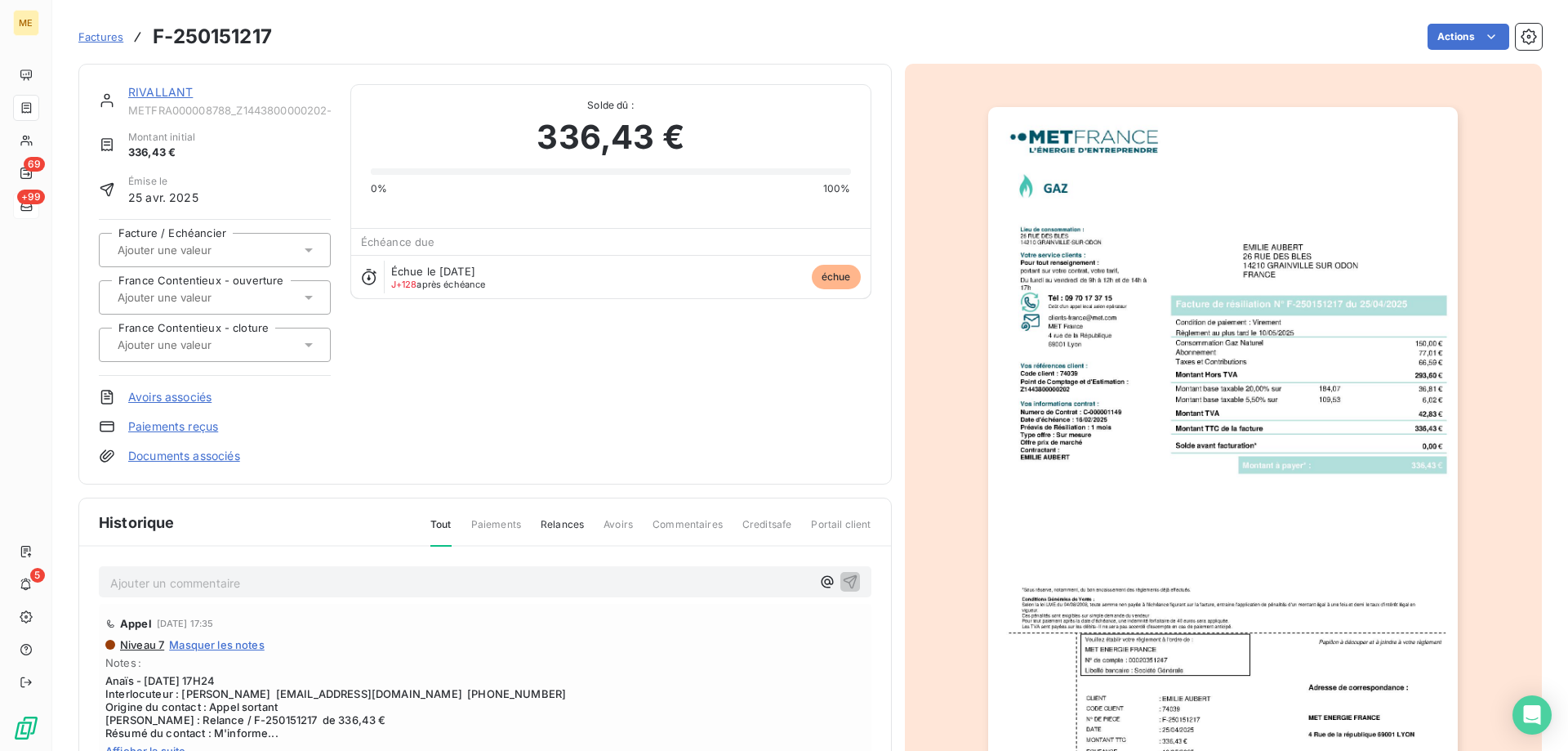
click at [1296, 509] on img "button" at bounding box center [1222, 439] width 470 height 665
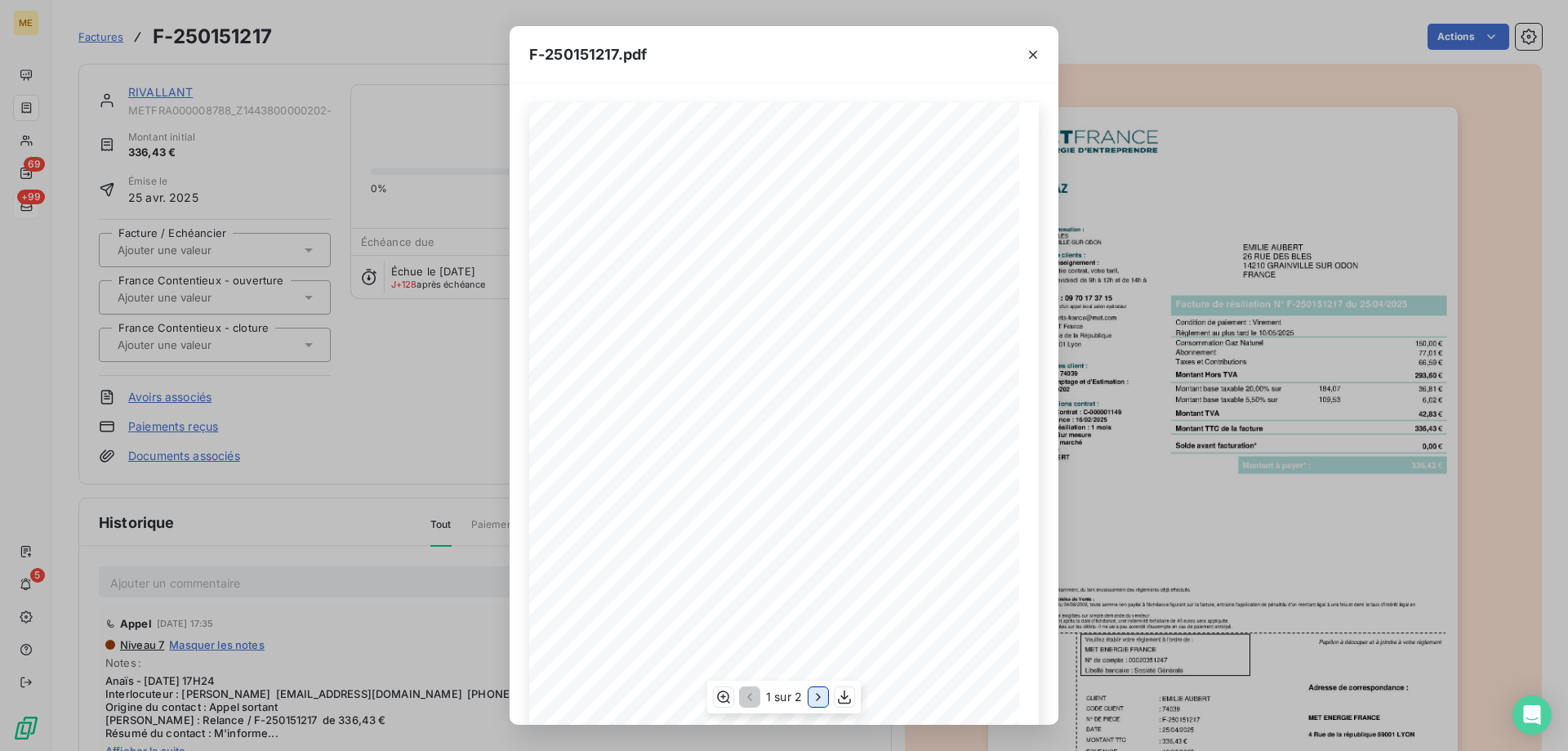
click at [815, 694] on icon "button" at bounding box center [818, 696] width 16 height 16
click at [1029, 57] on icon "button" at bounding box center [1033, 55] width 16 height 16
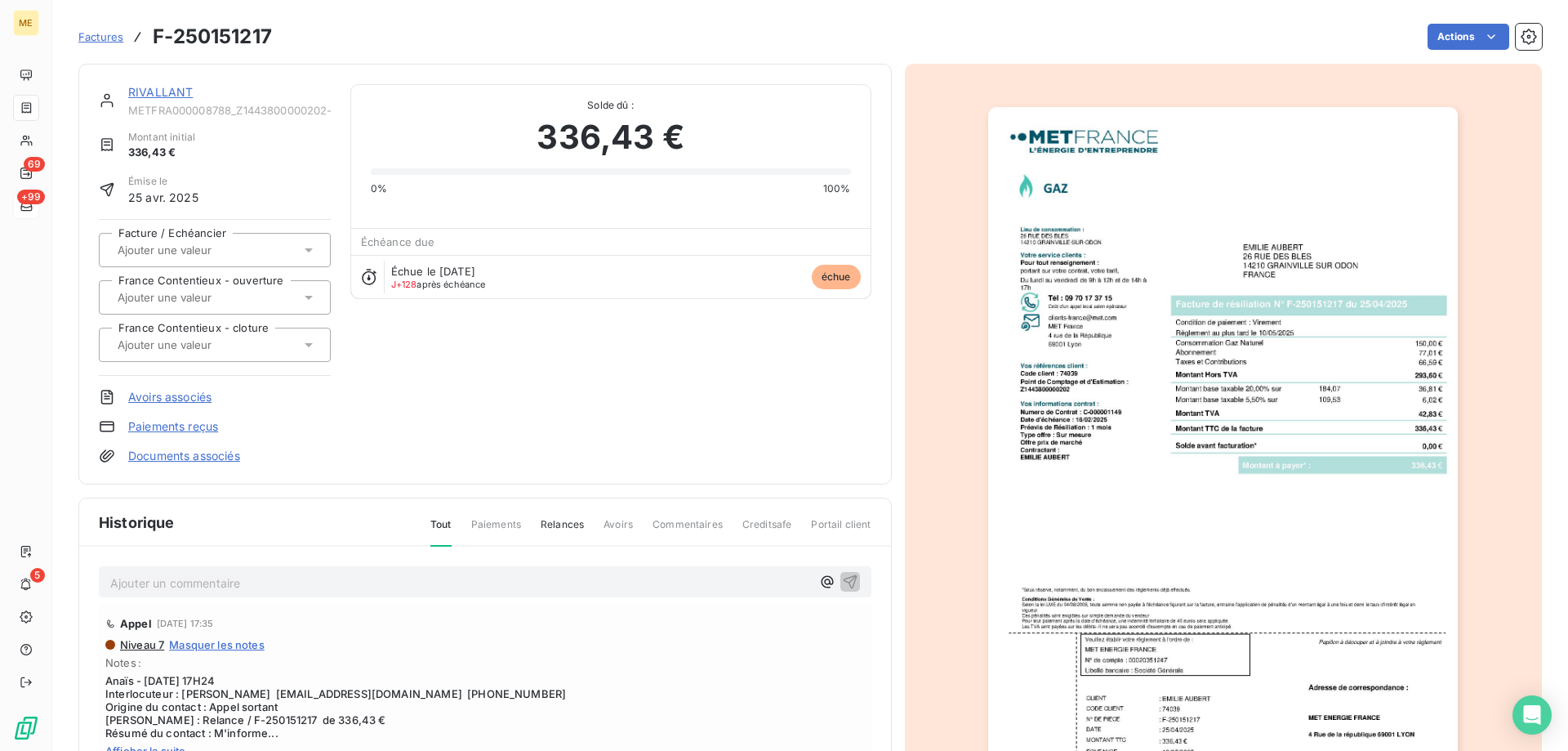
click at [175, 92] on link "RIVALLANT" at bounding box center [161, 92] width 65 height 13
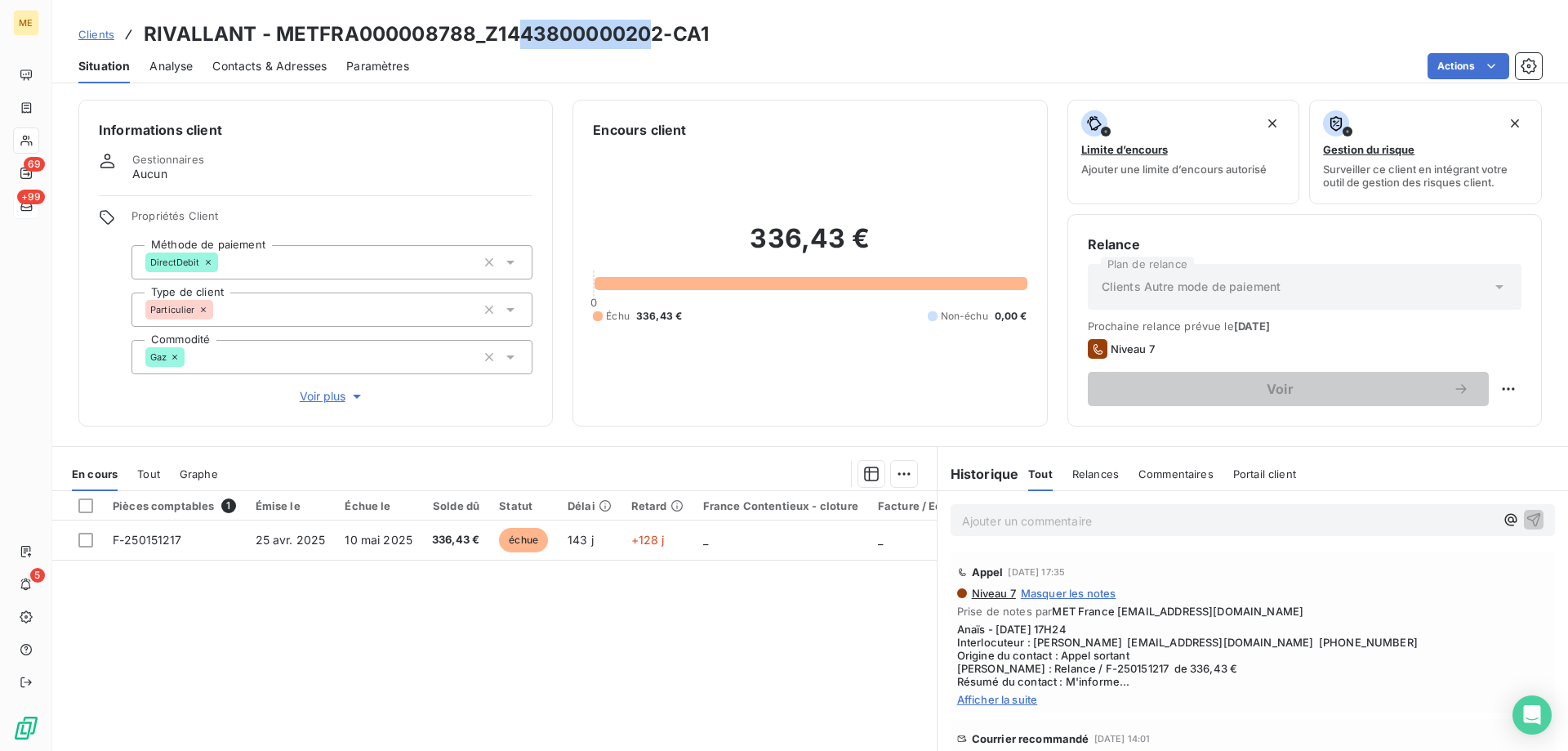
drag, startPoint x: 655, startPoint y: 39, endPoint x: 679, endPoint y: 35, distance: 24.3
click at [524, 45] on h3 "RIVALLANT - METFRA000008788_Z1443800000202-CA1" at bounding box center [426, 34] width 565 height 30
drag, startPoint x: 662, startPoint y: 35, endPoint x: 486, endPoint y: 35, distance: 176.0
click at [486, 35] on h3 "RIVALLANT - METFRA000008788_Z1443800000202-CA1" at bounding box center [426, 34] width 565 height 30
copy h3 "Z1443800000202"
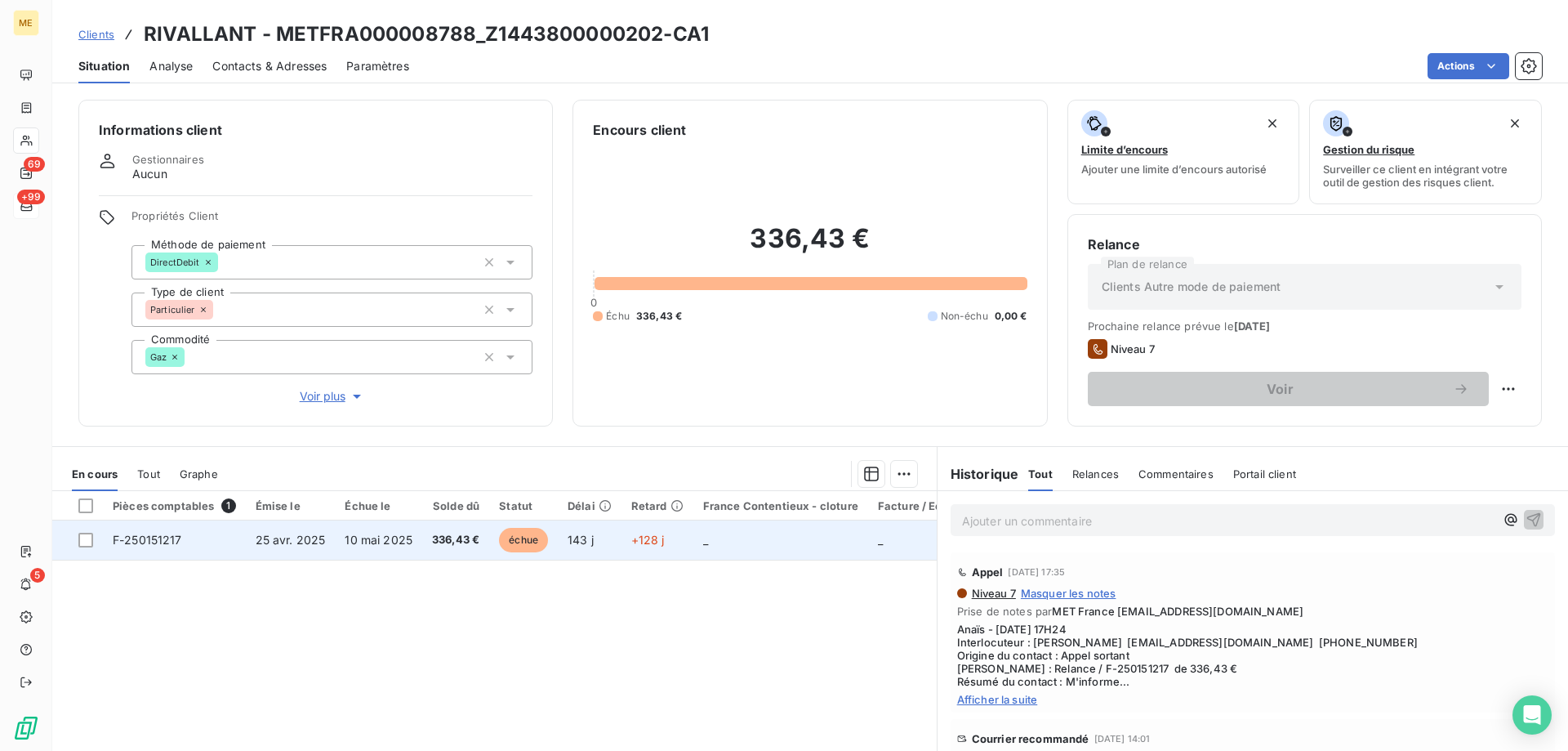
click at [739, 544] on td "_" at bounding box center [780, 540] width 175 height 40
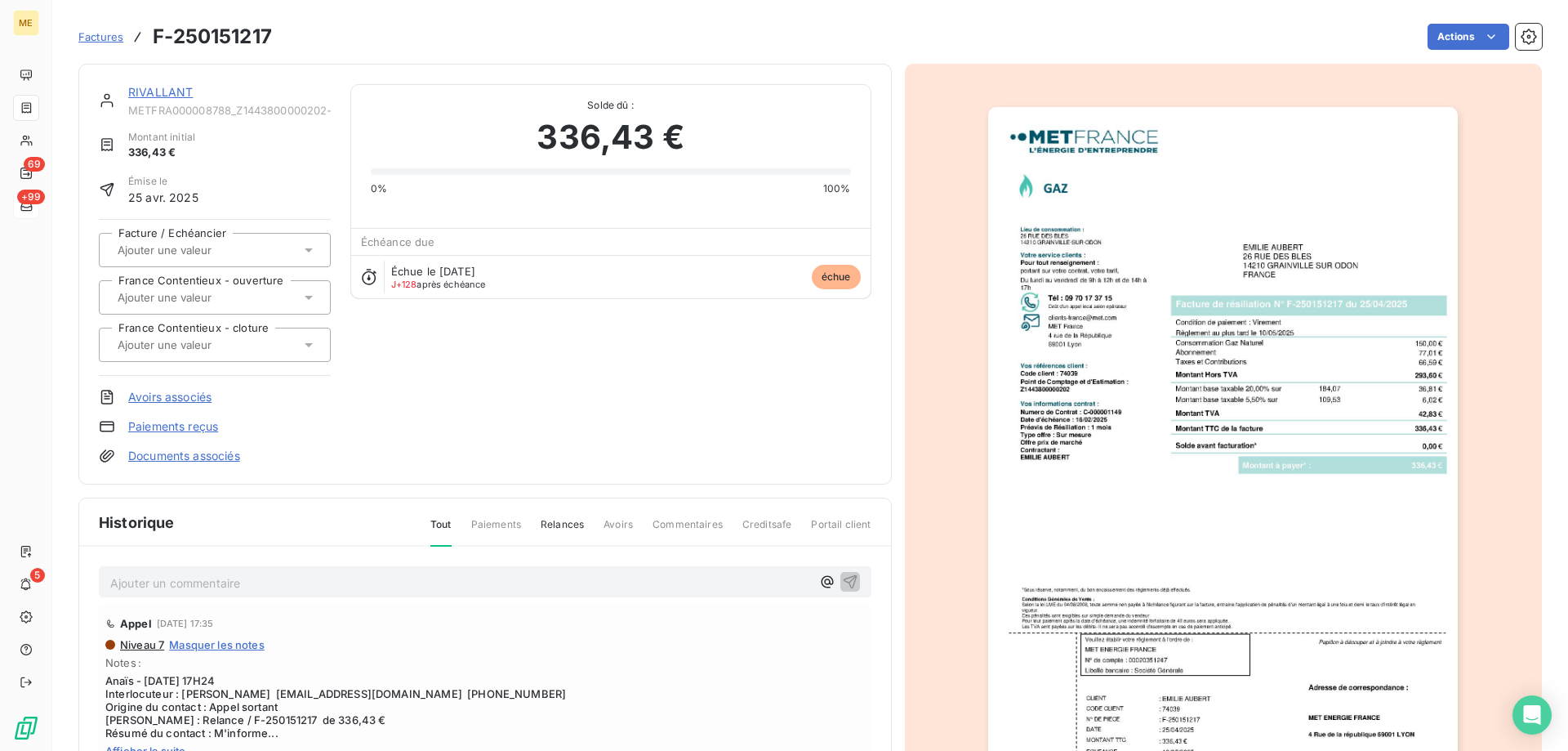
click at [148, 103] on div "RIVALLANT METFRA000008788_Z1443800000202-CA1" at bounding box center [229, 101] width 202 height 32
click at [155, 87] on link "RIVALLANT" at bounding box center [161, 92] width 65 height 13
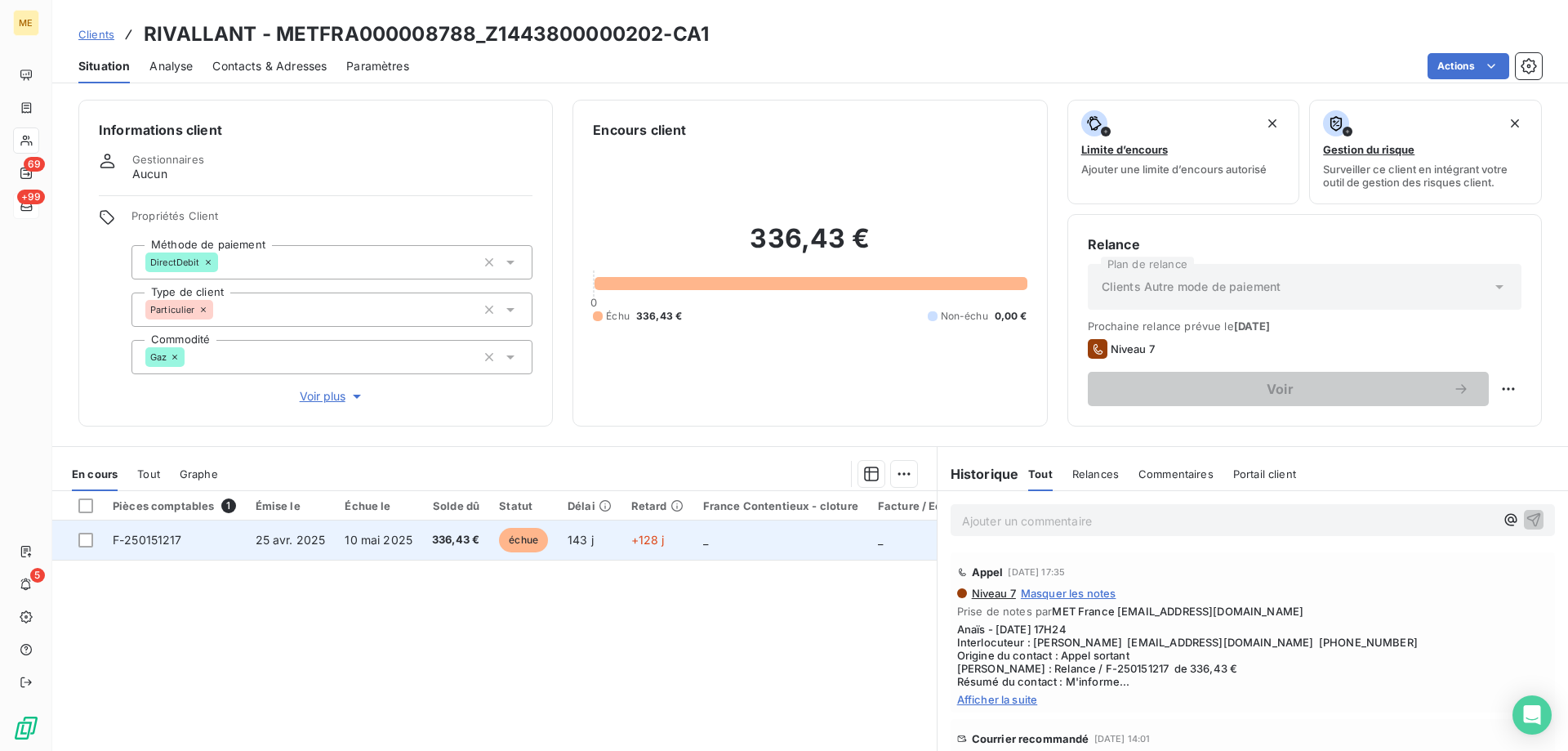
drag, startPoint x: 761, startPoint y: 538, endPoint x: 767, endPoint y: 528, distance: 11.7
click at [763, 535] on td "_" at bounding box center [780, 540] width 175 height 40
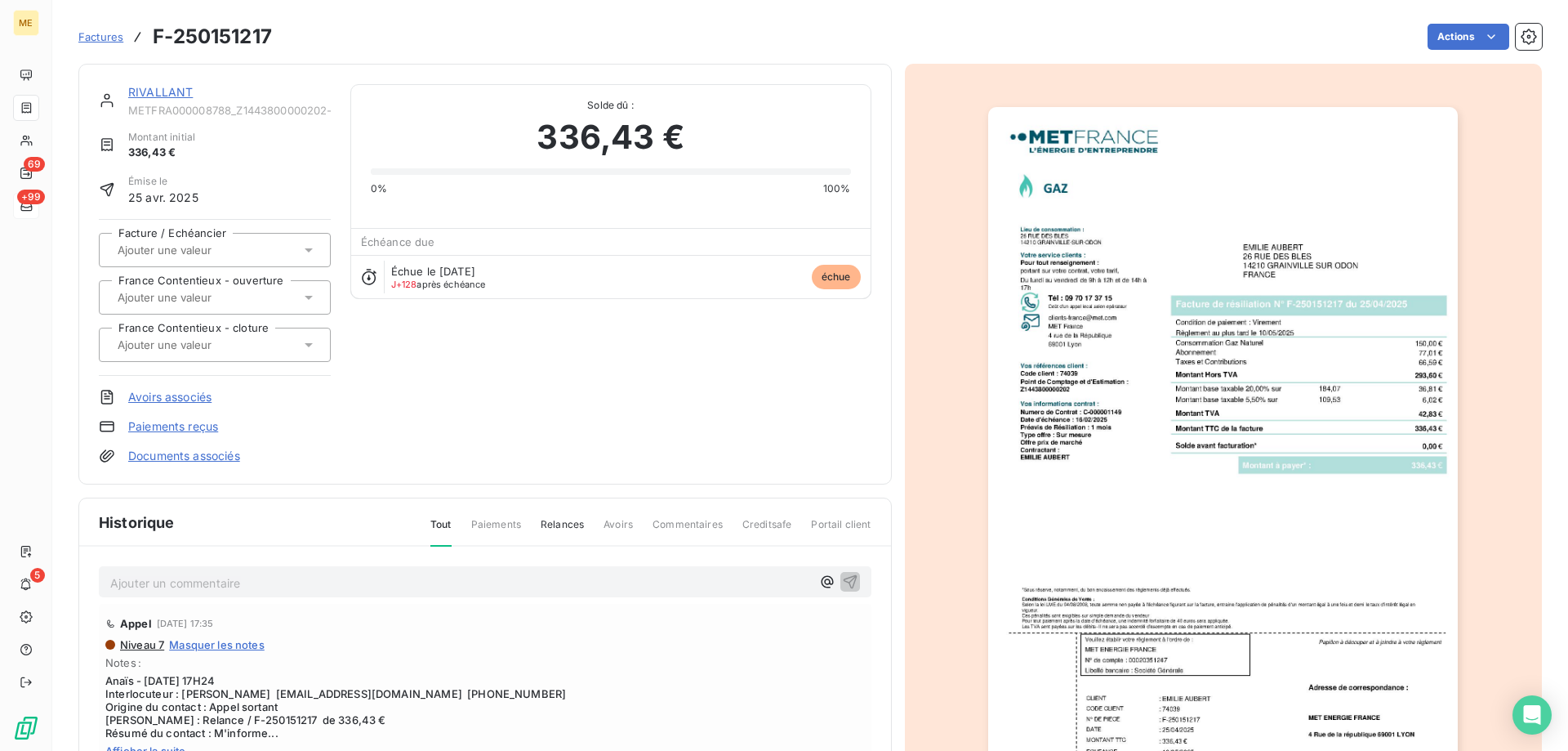
click at [171, 90] on link "RIVALLANT" at bounding box center [161, 92] width 65 height 13
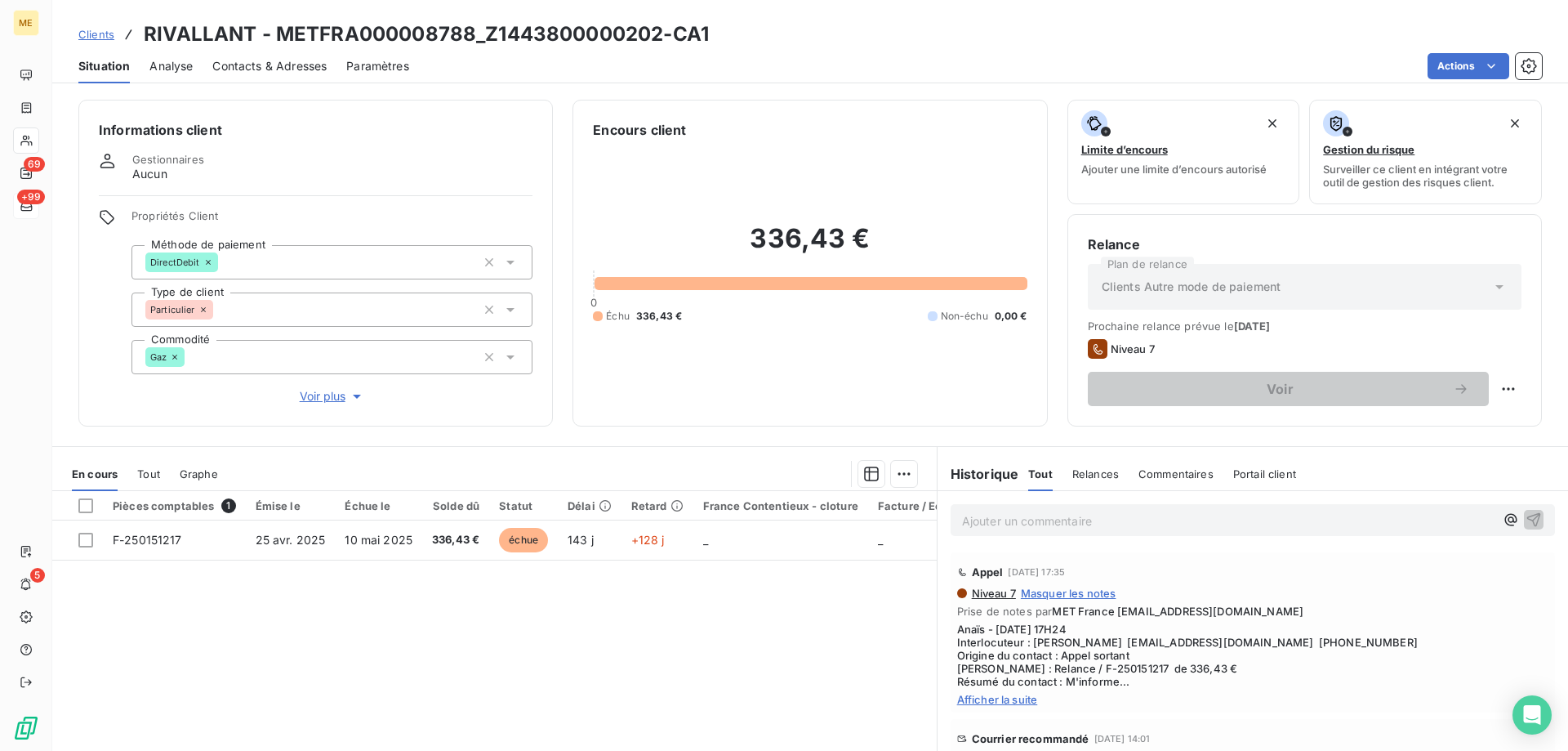
click at [149, 473] on span "Tout" at bounding box center [148, 473] width 22 height 13
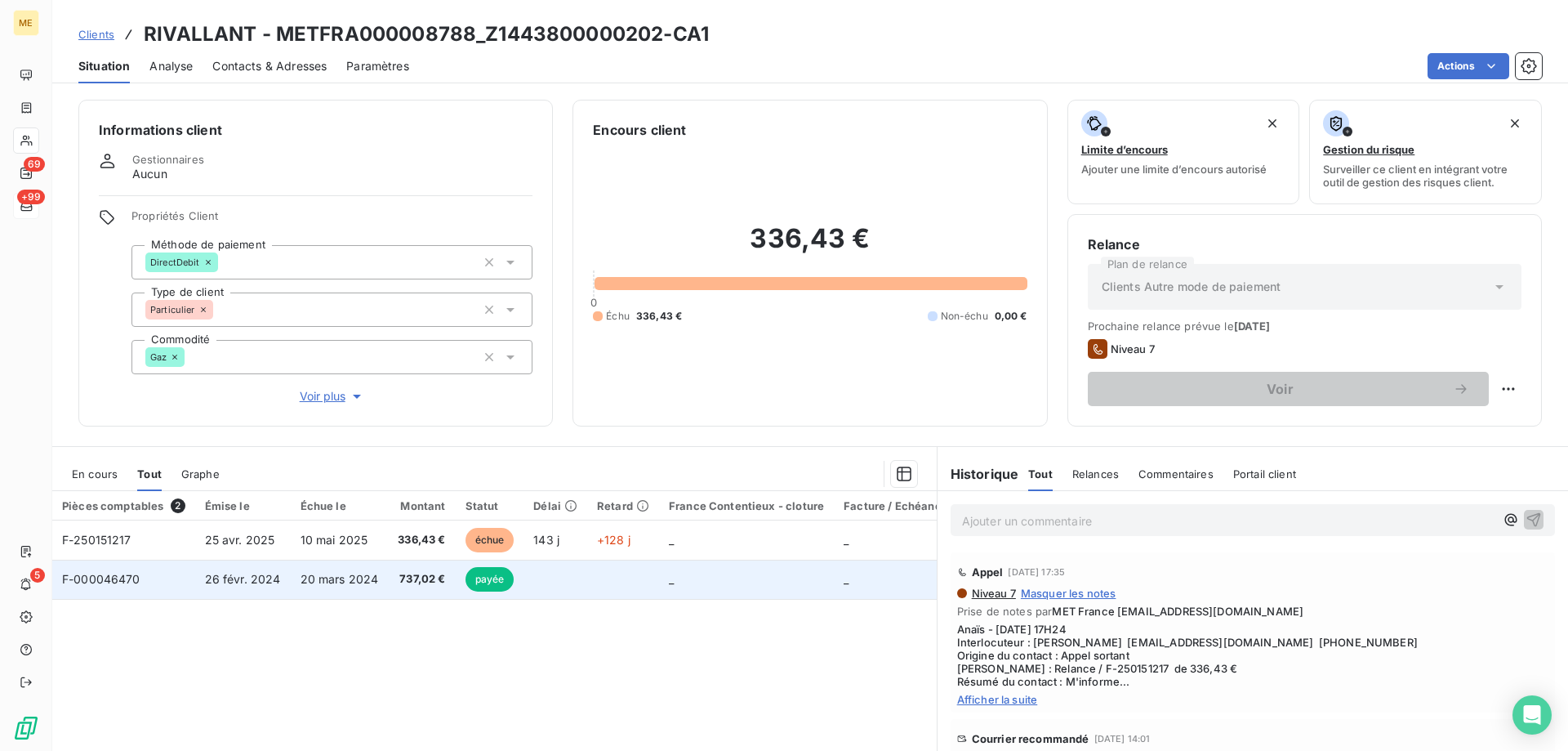
click at [300, 587] on td "20 mars 2024" at bounding box center [339, 579] width 98 height 40
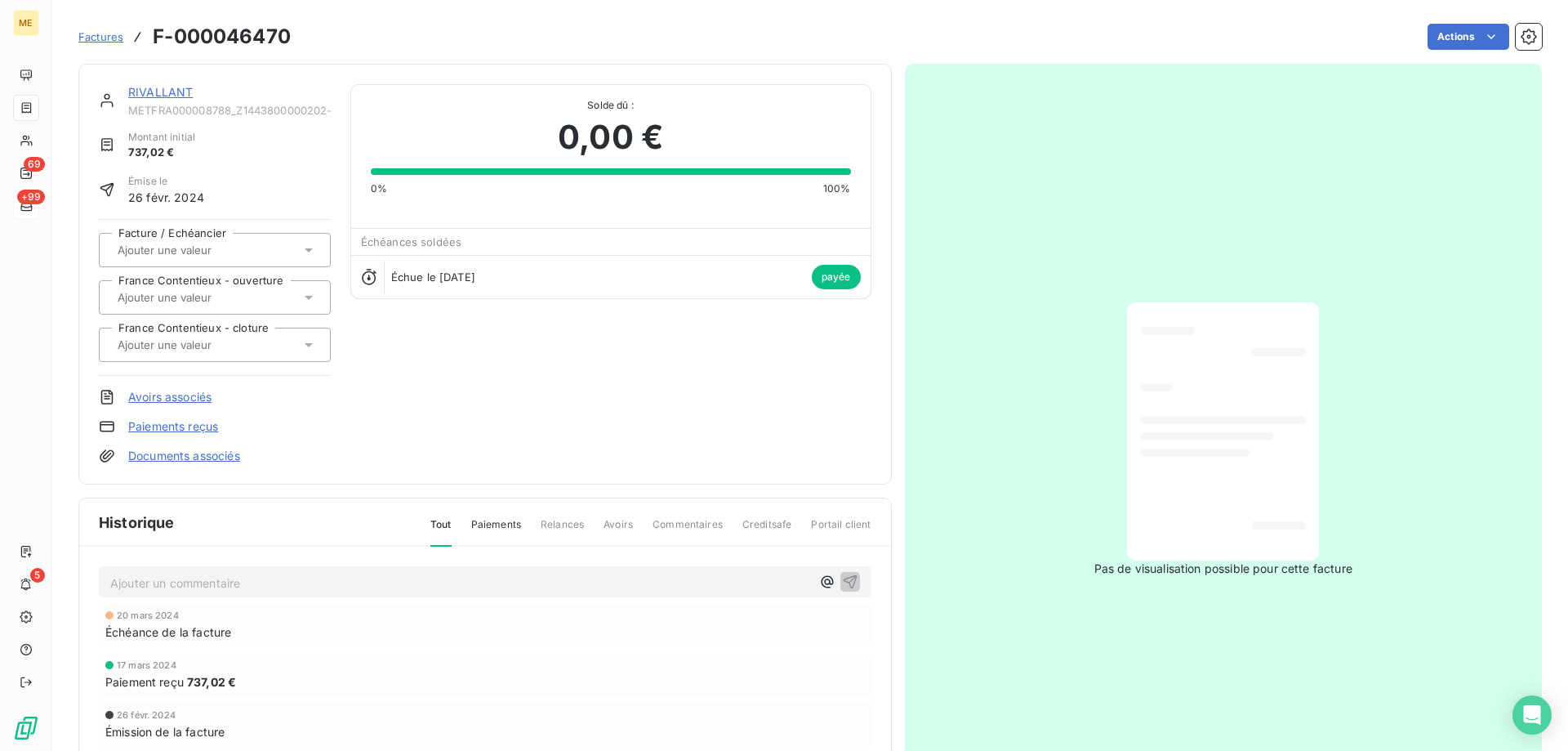
click at [138, 94] on link "RIVALLANT" at bounding box center [161, 92] width 65 height 13
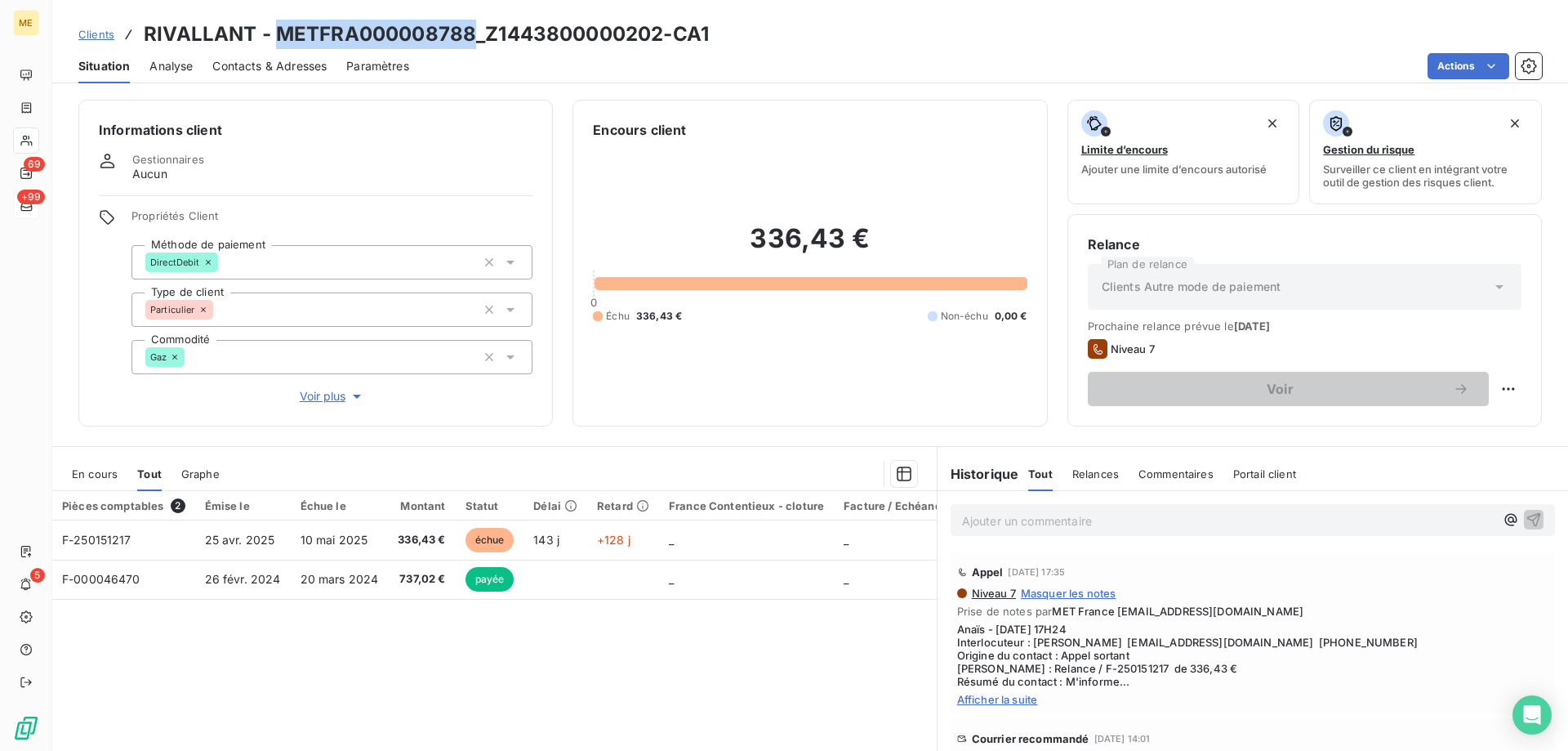
drag, startPoint x: 448, startPoint y: 39, endPoint x: 281, endPoint y: 31, distance: 167.2
click at [281, 31] on h3 "RIVALLANT - METFRA000008788_Z1443800000202-CA1" at bounding box center [426, 34] width 565 height 30
copy h3 "METFRA000008788"
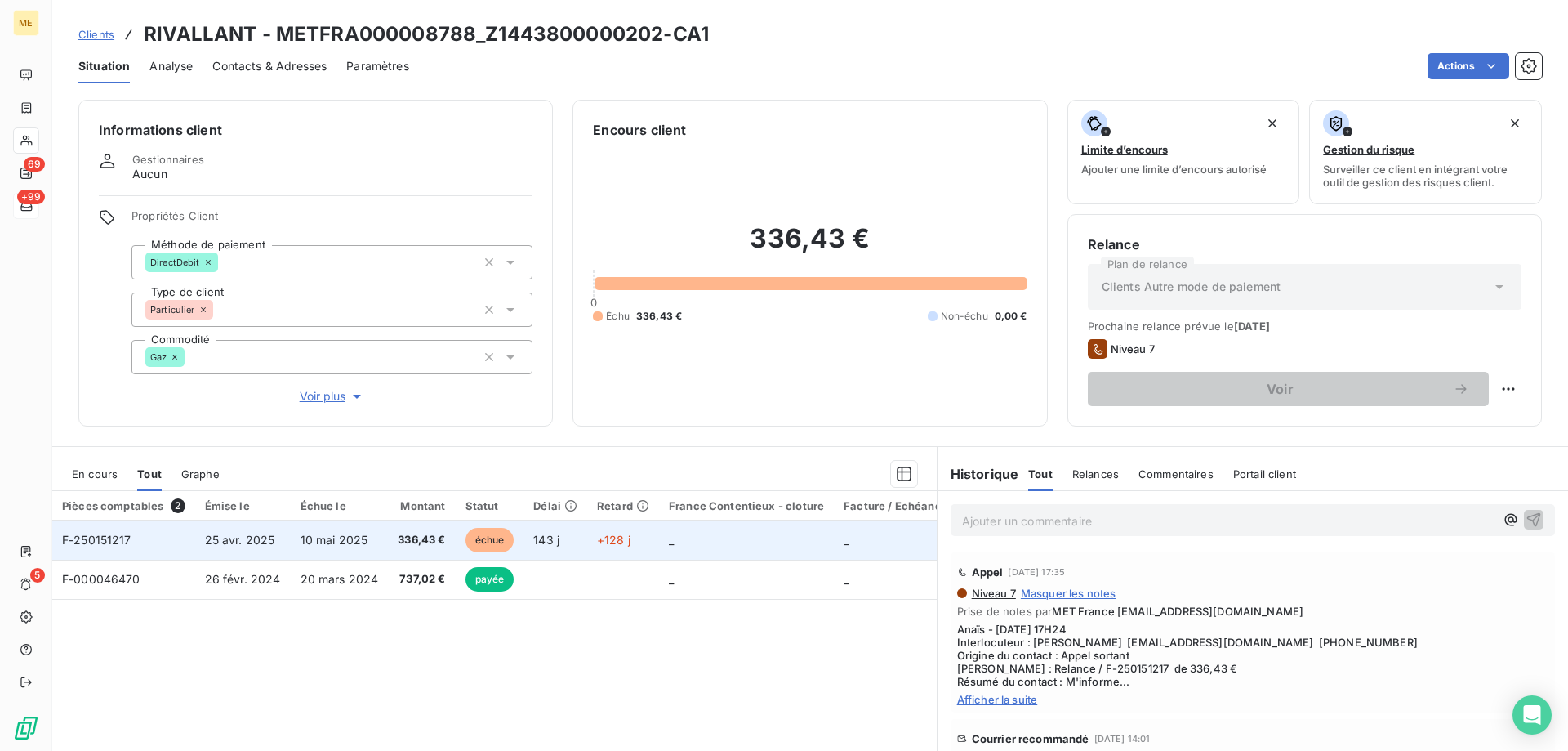
click at [215, 540] on span "25 avr. 2025" at bounding box center [240, 539] width 70 height 13
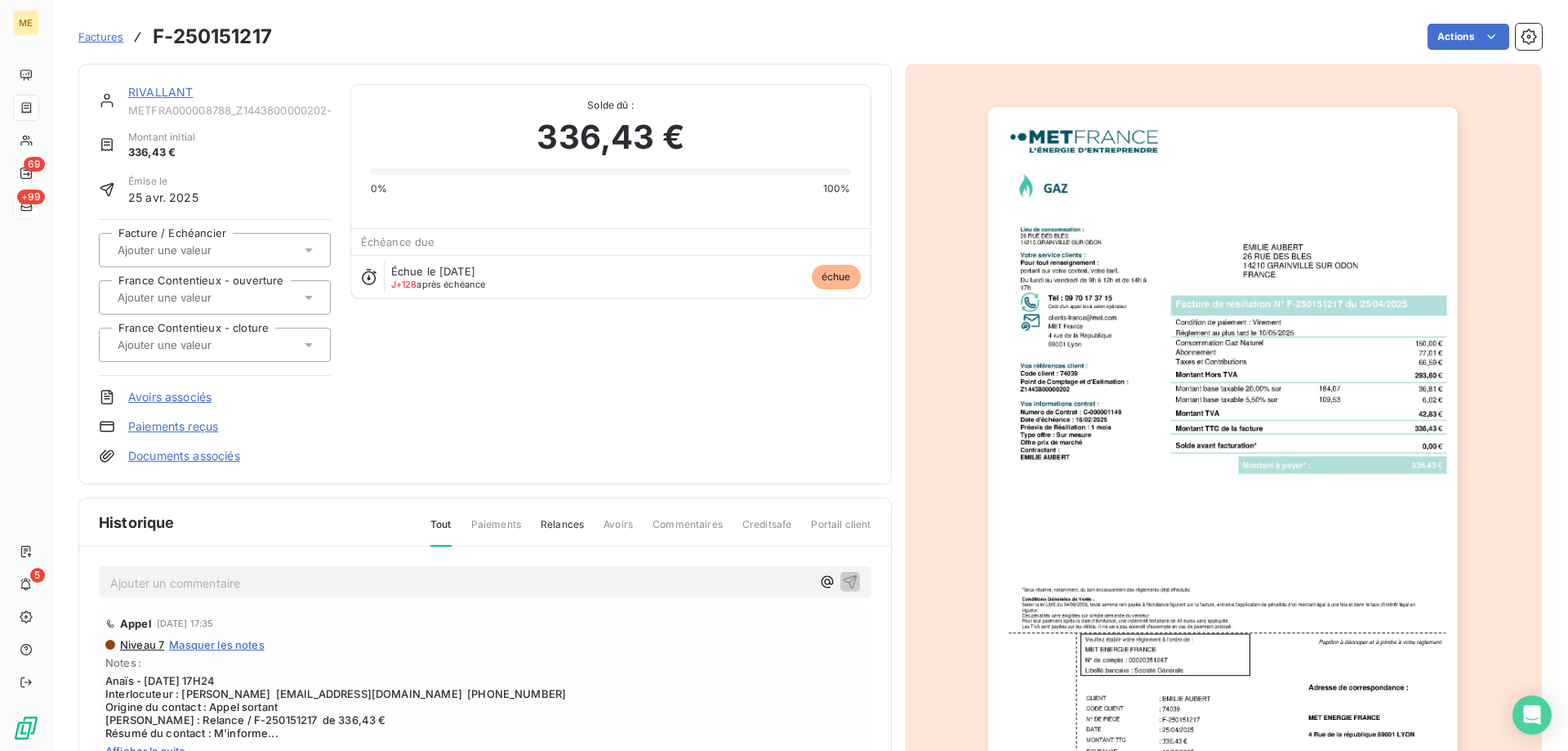
click at [1180, 456] on img "button" at bounding box center [1222, 439] width 470 height 665
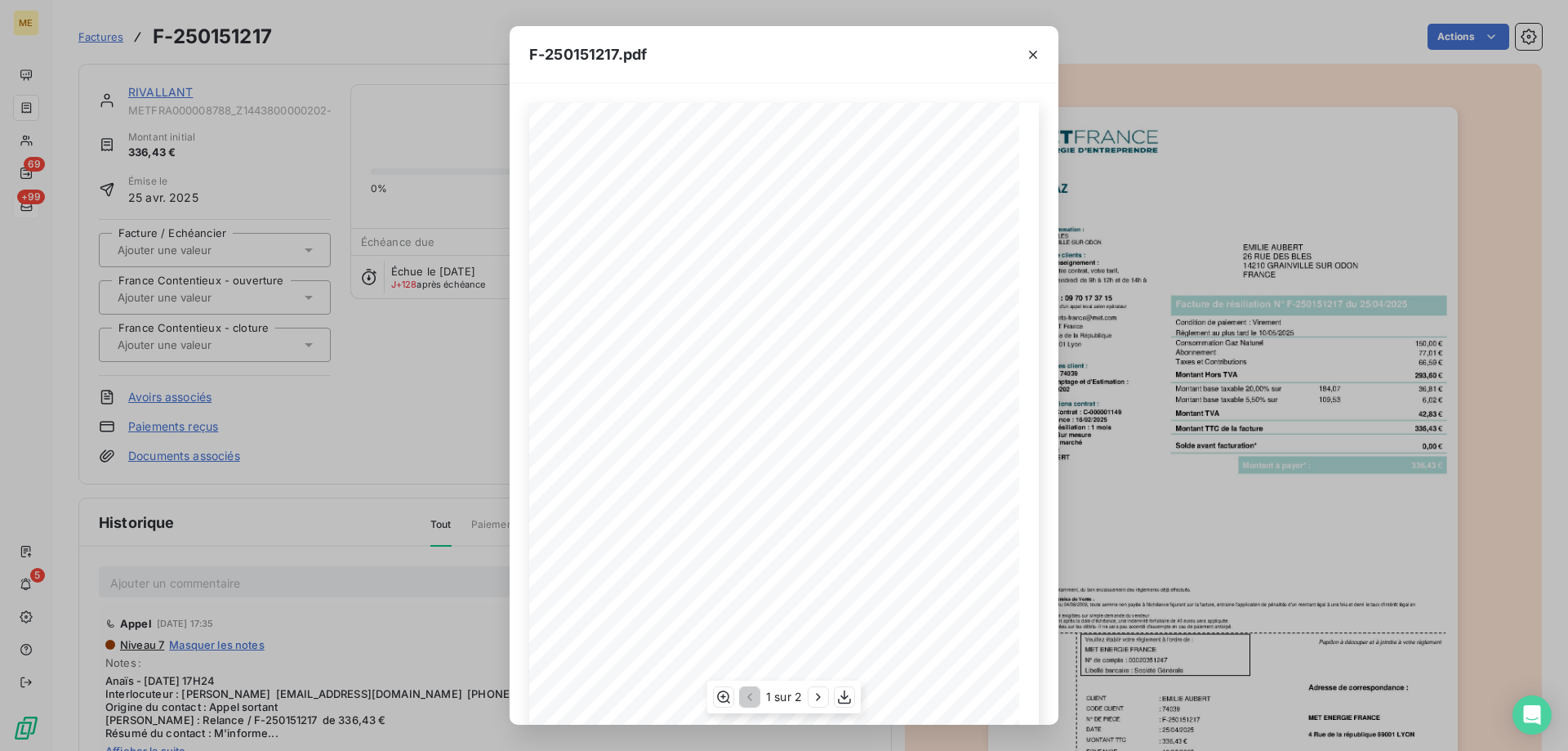
scroll to position [91, 0]
click at [819, 700] on icon "button" at bounding box center [818, 696] width 16 height 16
click at [1028, 53] on icon "button" at bounding box center [1033, 55] width 16 height 16
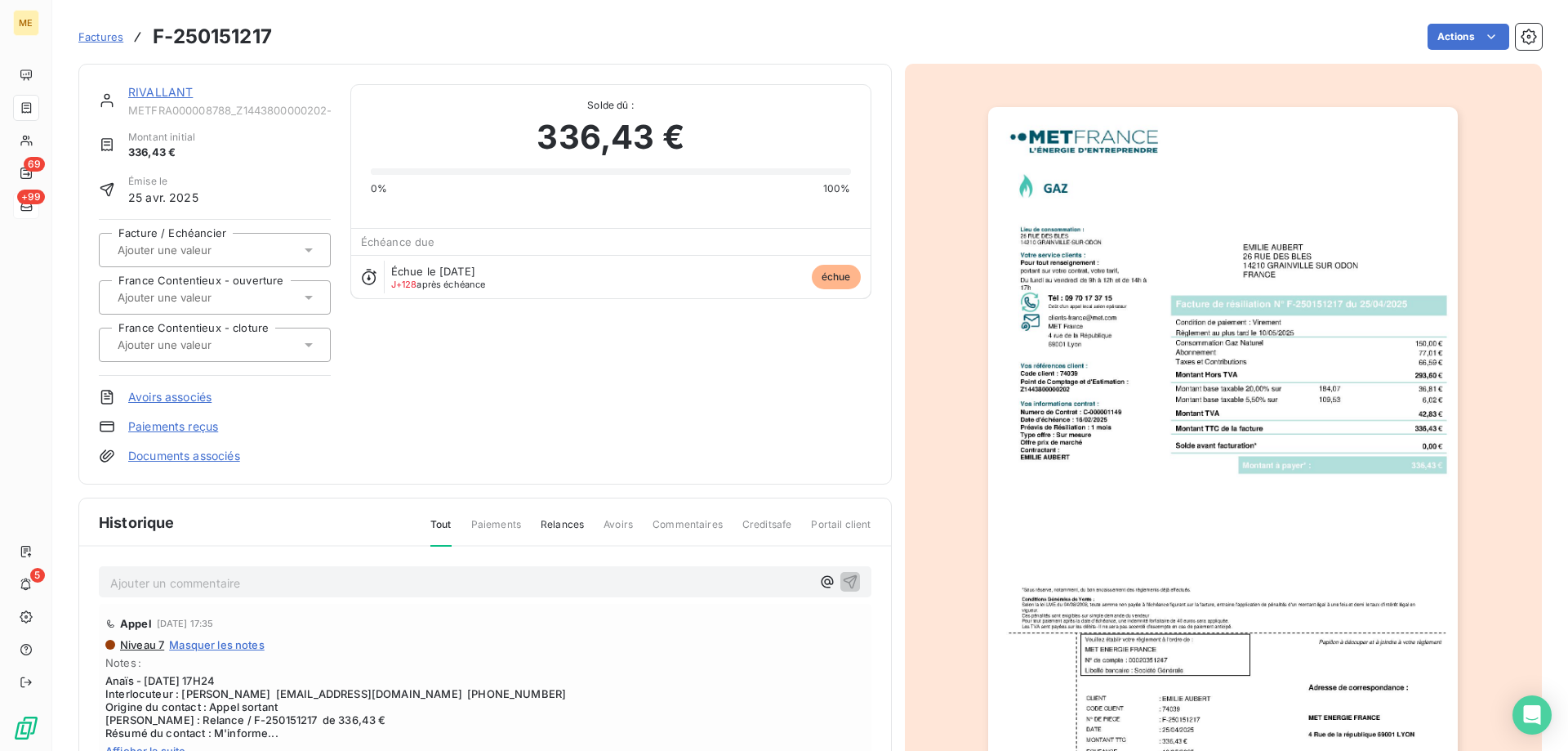
click at [168, 89] on link "RIVALLANT" at bounding box center [161, 92] width 65 height 13
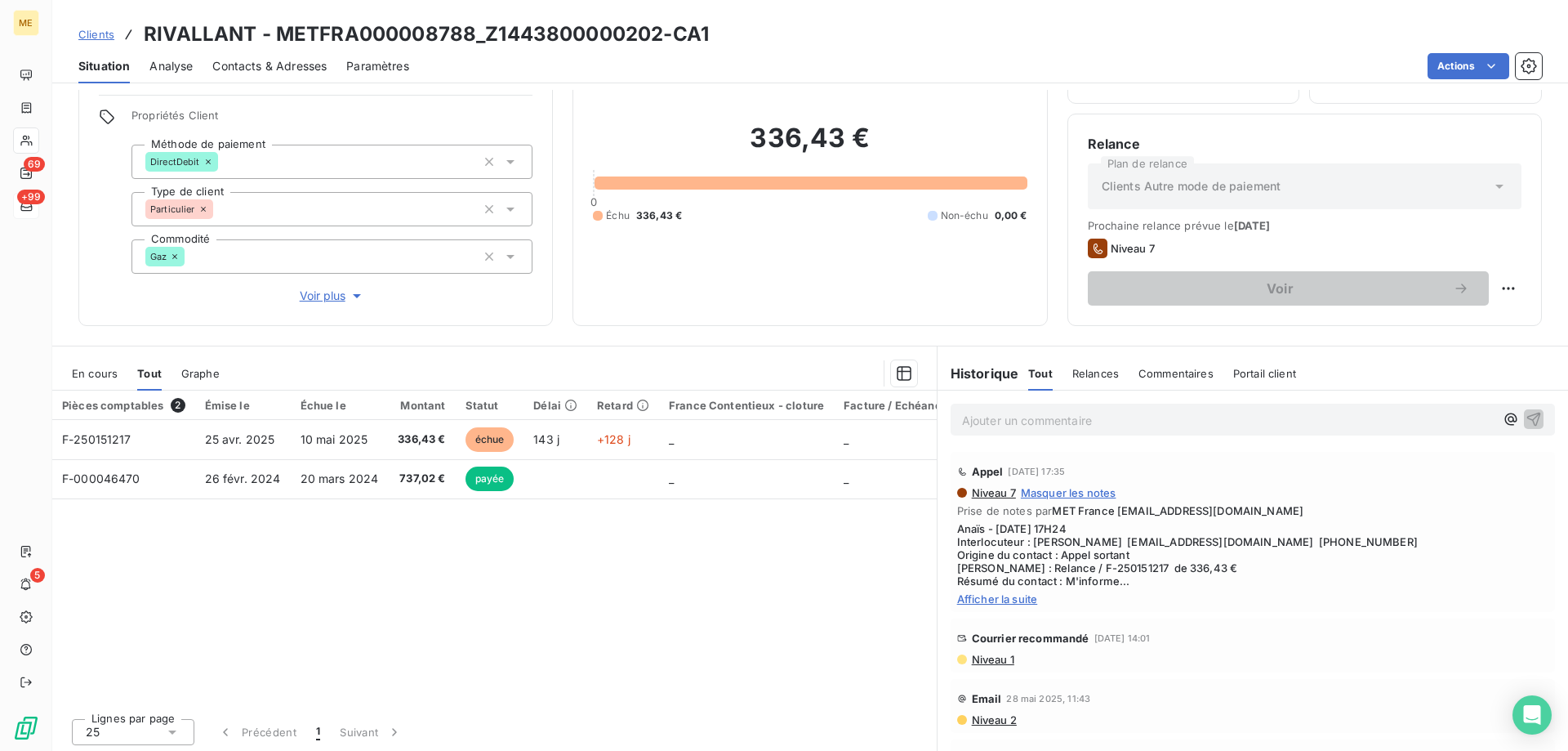
scroll to position [103, 0]
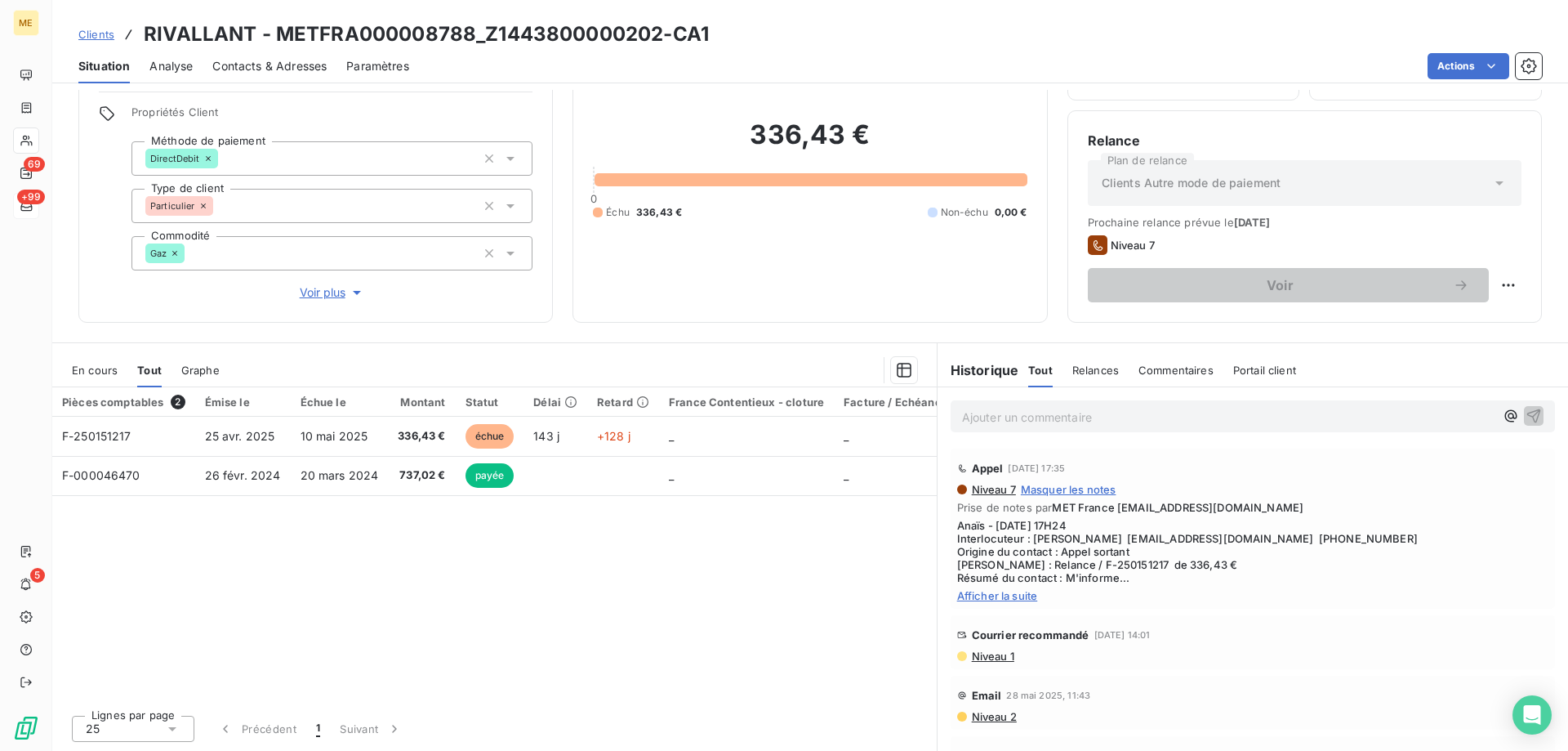
click at [1016, 588] on div "Niveau 7 Masquer les notes Prise de notes par MET France met-france@recouvremen…" at bounding box center [1253, 542] width 591 height 119
click at [1013, 595] on span "Afficher la suite" at bounding box center [1253, 596] width 591 height 13
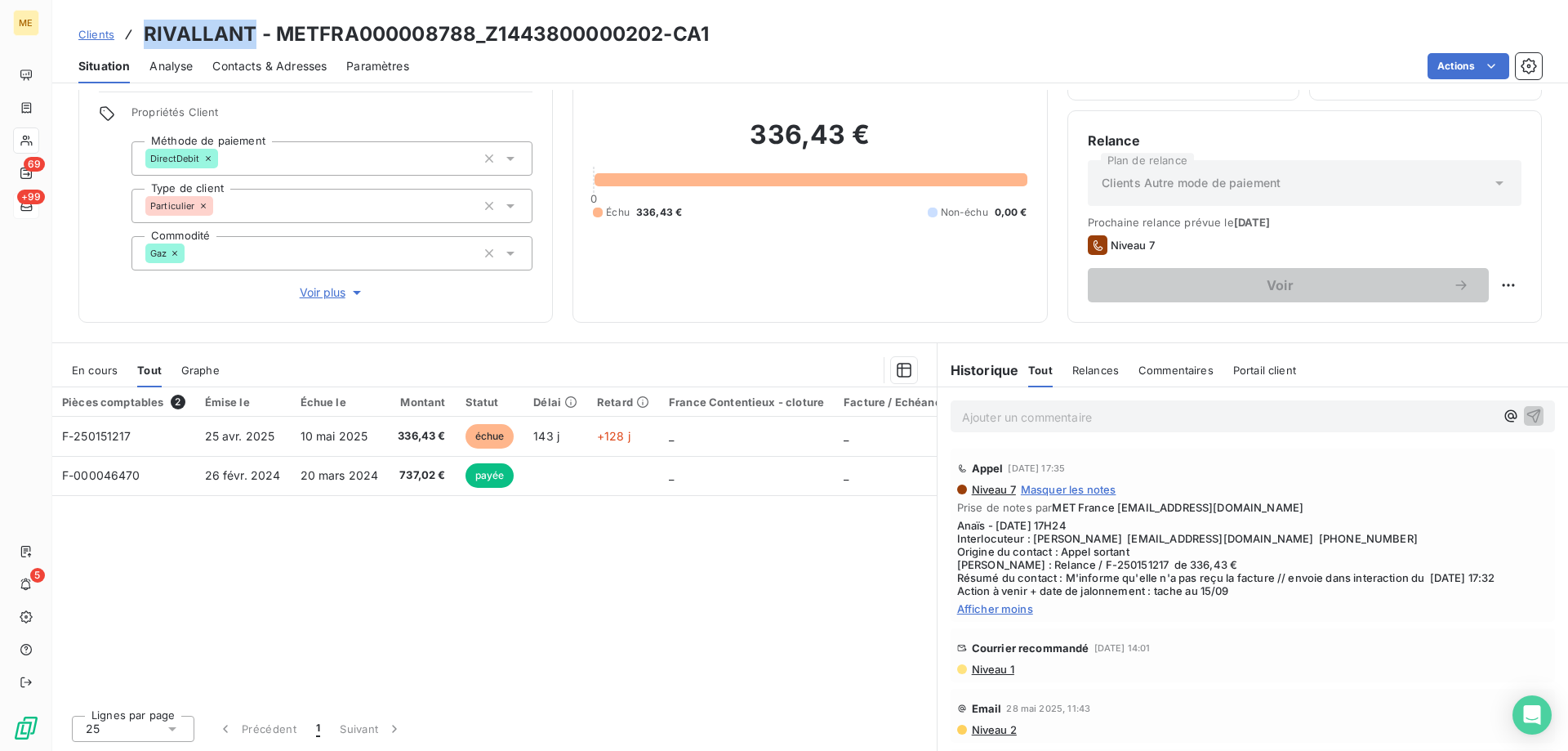
drag, startPoint x: 147, startPoint y: 39, endPoint x: 254, endPoint y: 45, distance: 107.2
click at [254, 45] on h3 "RIVALLANT - METFRA000008788_Z1443800000202-CA1" at bounding box center [426, 34] width 565 height 30
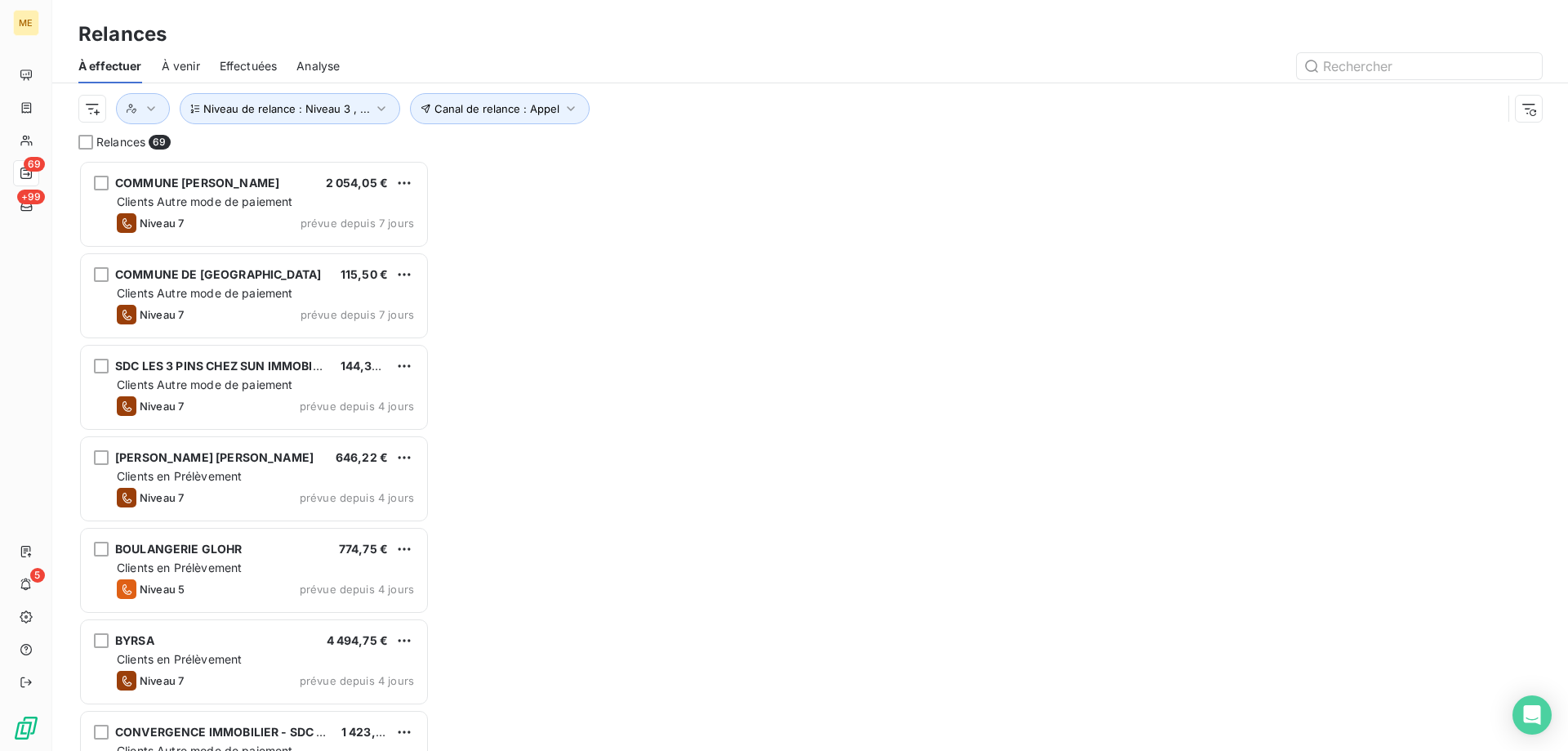
scroll to position [579, 339]
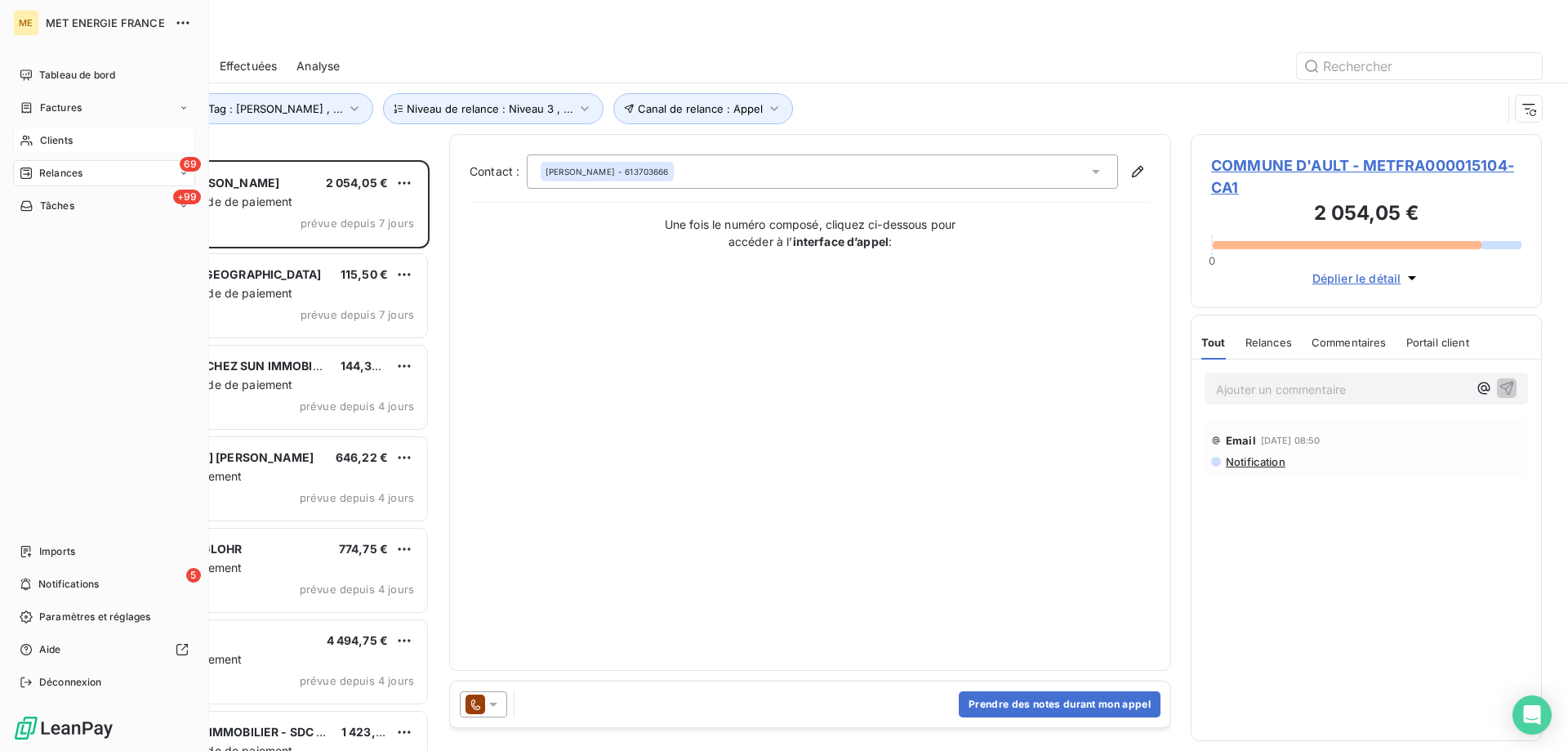
click at [24, 140] on icon at bounding box center [26, 140] width 13 height 13
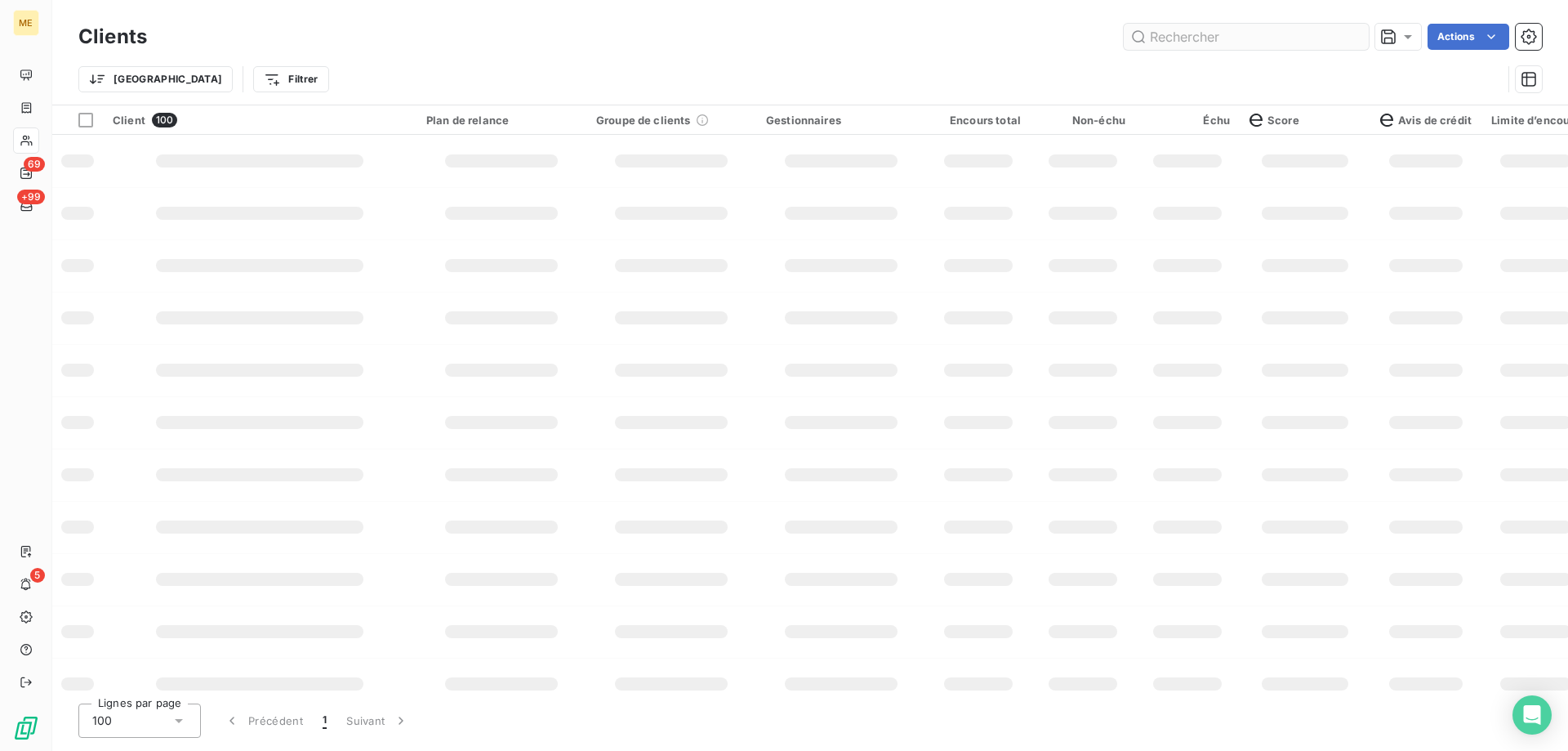
click at [1194, 40] on input "text" at bounding box center [1246, 36] width 245 height 26
click at [1166, 39] on input "METFRA000011071" at bounding box center [1246, 36] width 245 height 26
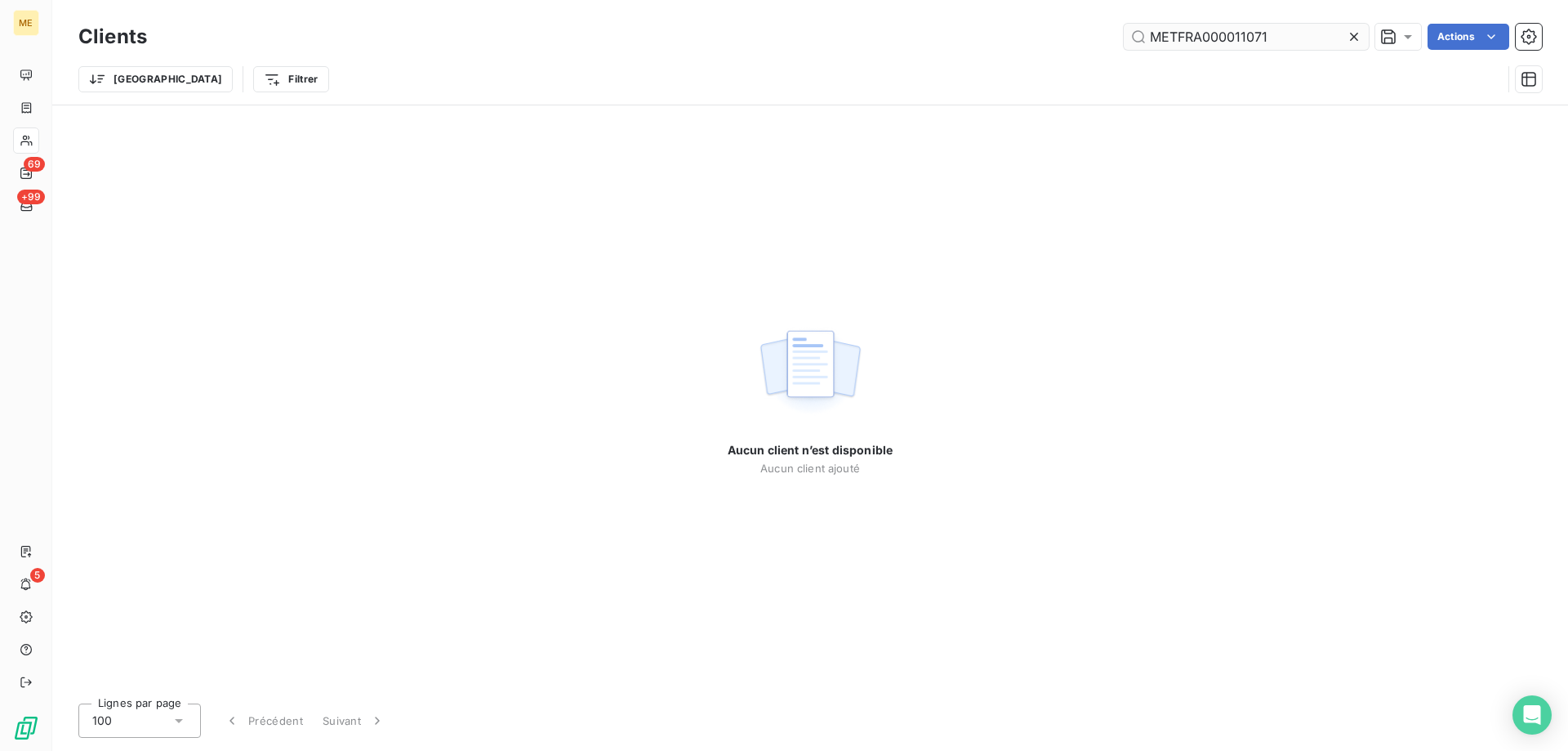
click at [1275, 38] on input "METFRA000011071" at bounding box center [1246, 36] width 245 height 26
click at [1147, 38] on input "METFRA000011071" at bounding box center [1246, 36] width 245 height 26
click at [1271, 40] on input "METFRA000011071" at bounding box center [1246, 36] width 245 height 26
drag, startPoint x: 1270, startPoint y: 40, endPoint x: 1138, endPoint y: 50, distance: 132.4
click at [1138, 50] on div "Clients METFRA000011071 Actions" at bounding box center [809, 37] width 1463 height 34
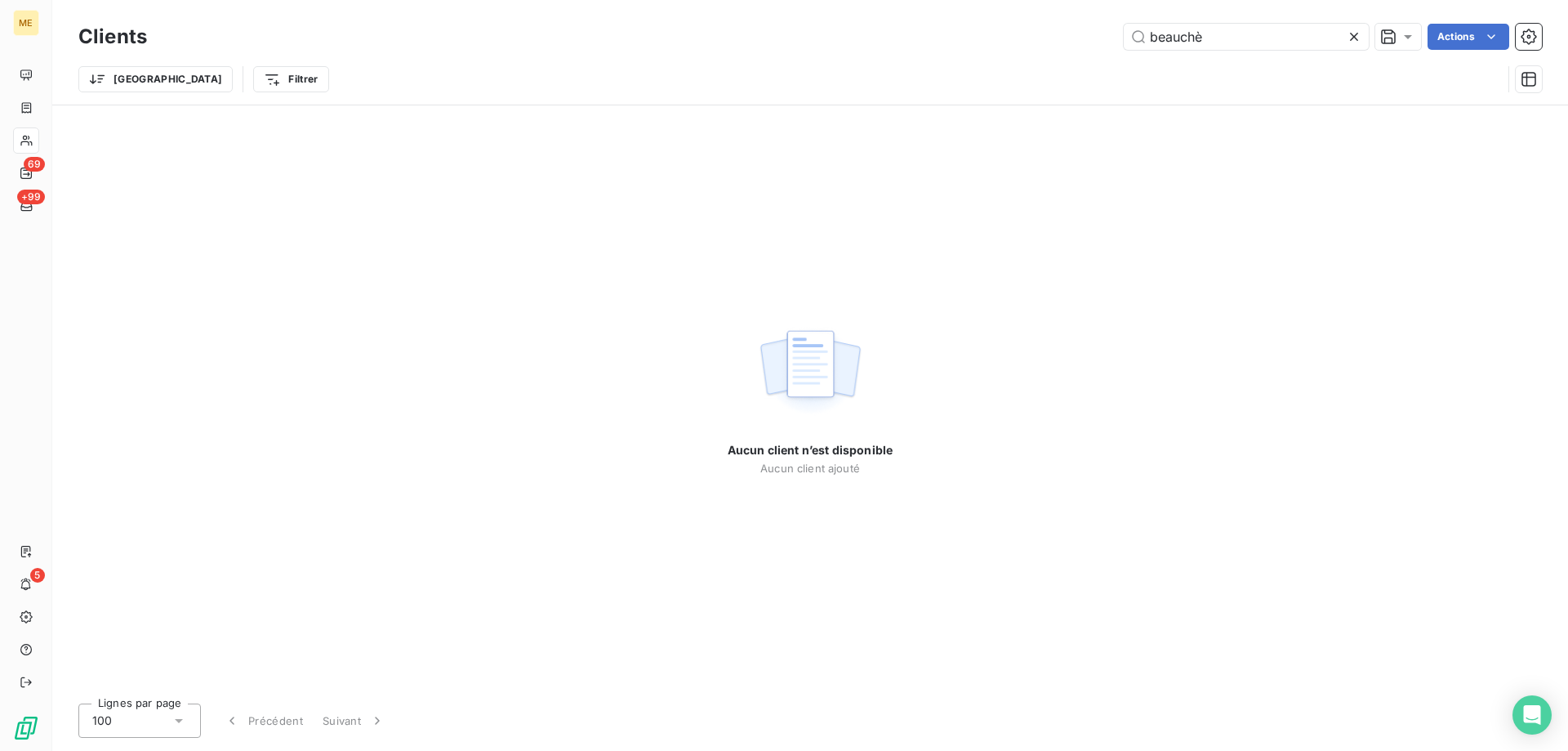
type input "beauch"
